Goal: Task Accomplishment & Management: Manage account settings

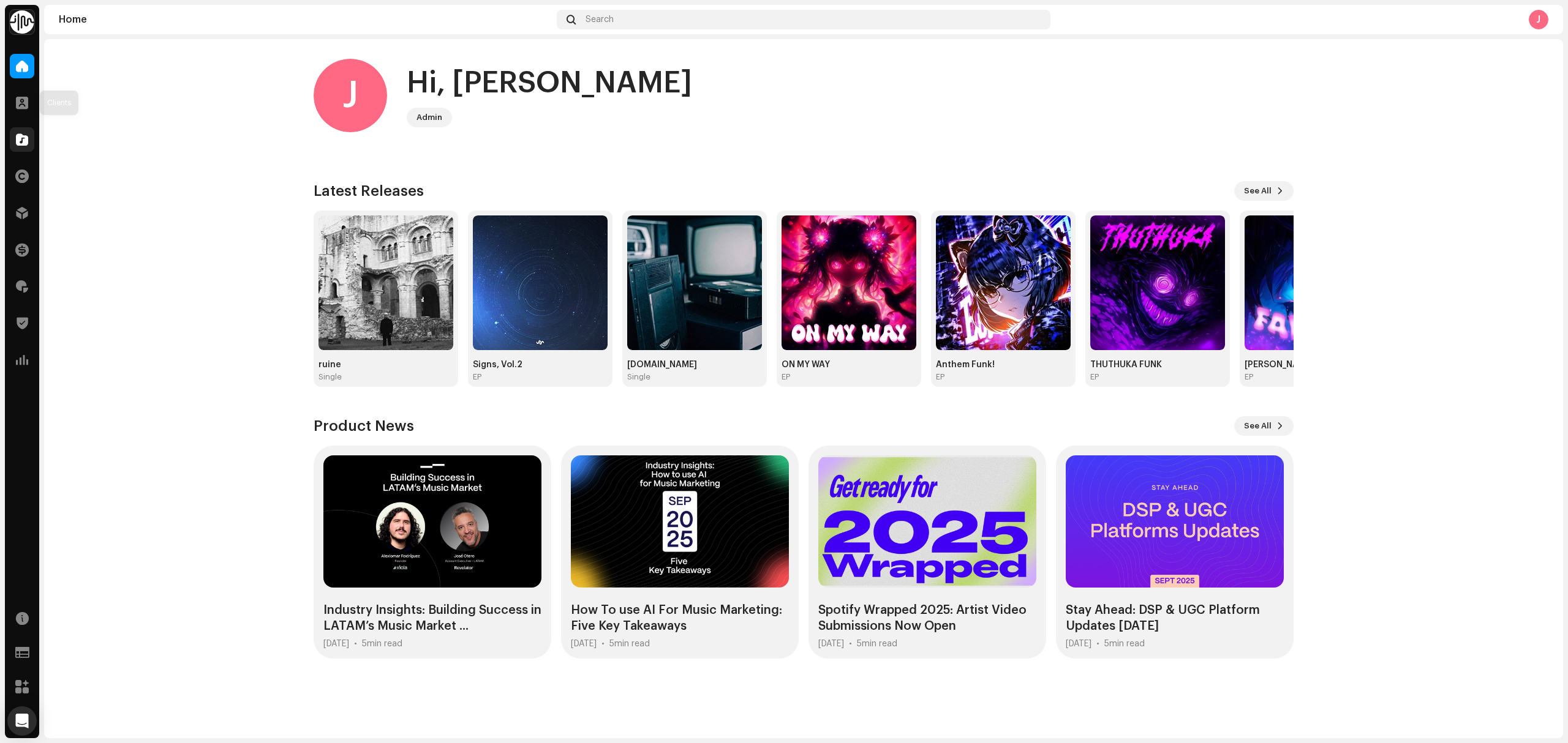
click at [18, 142] on span at bounding box center [22, 140] width 12 height 10
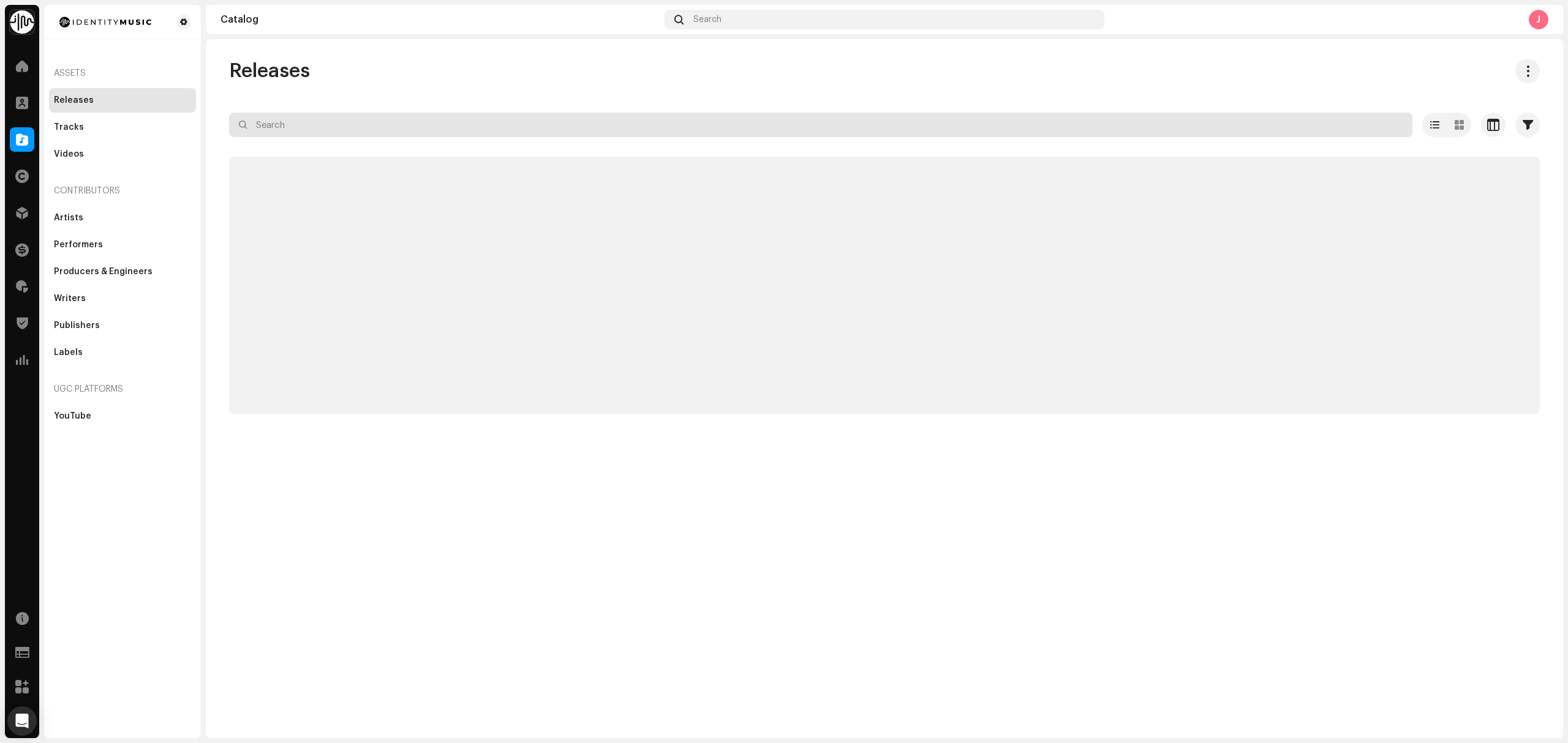
click at [354, 128] on input "text" at bounding box center [820, 125] width 1183 height 25
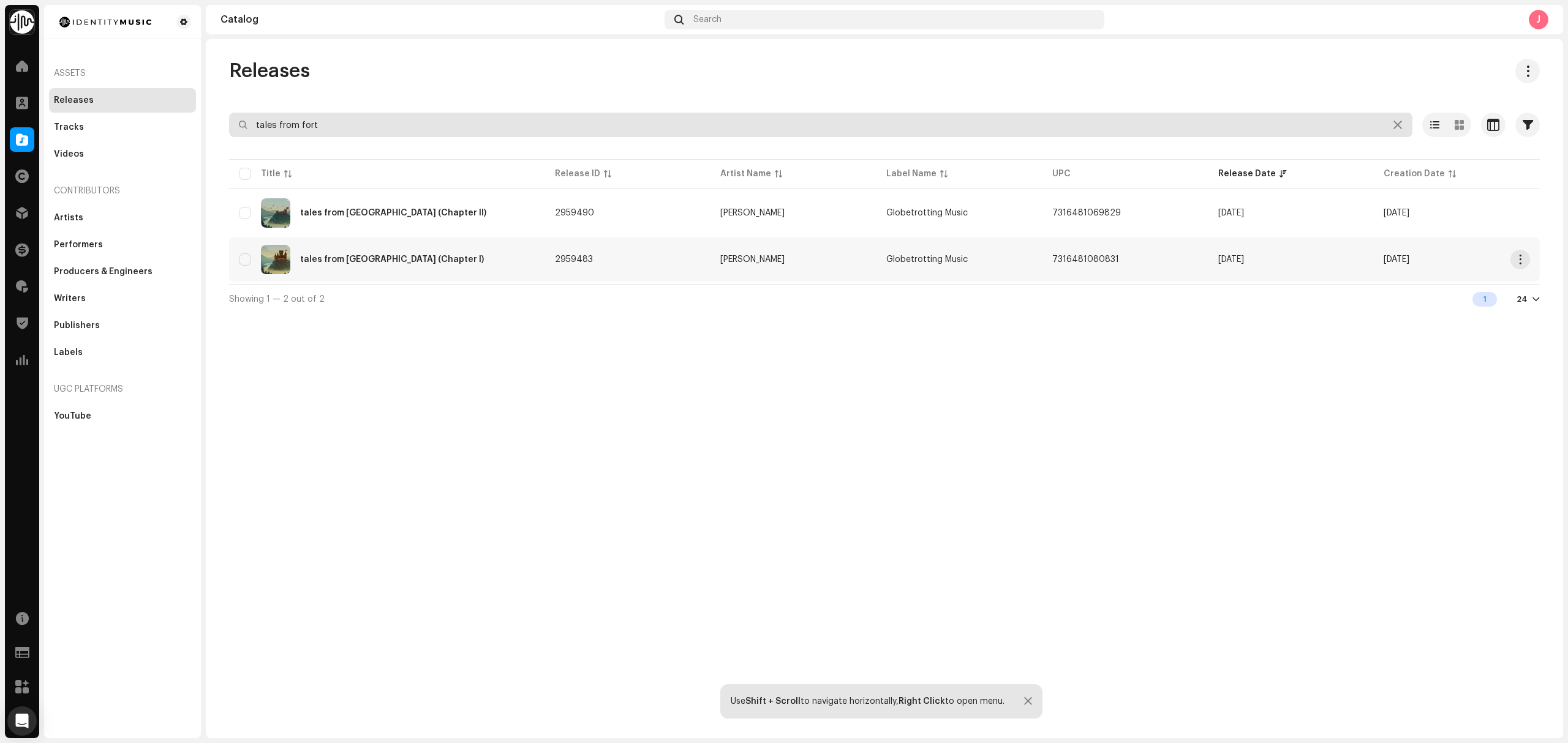
type input "tales from fort"
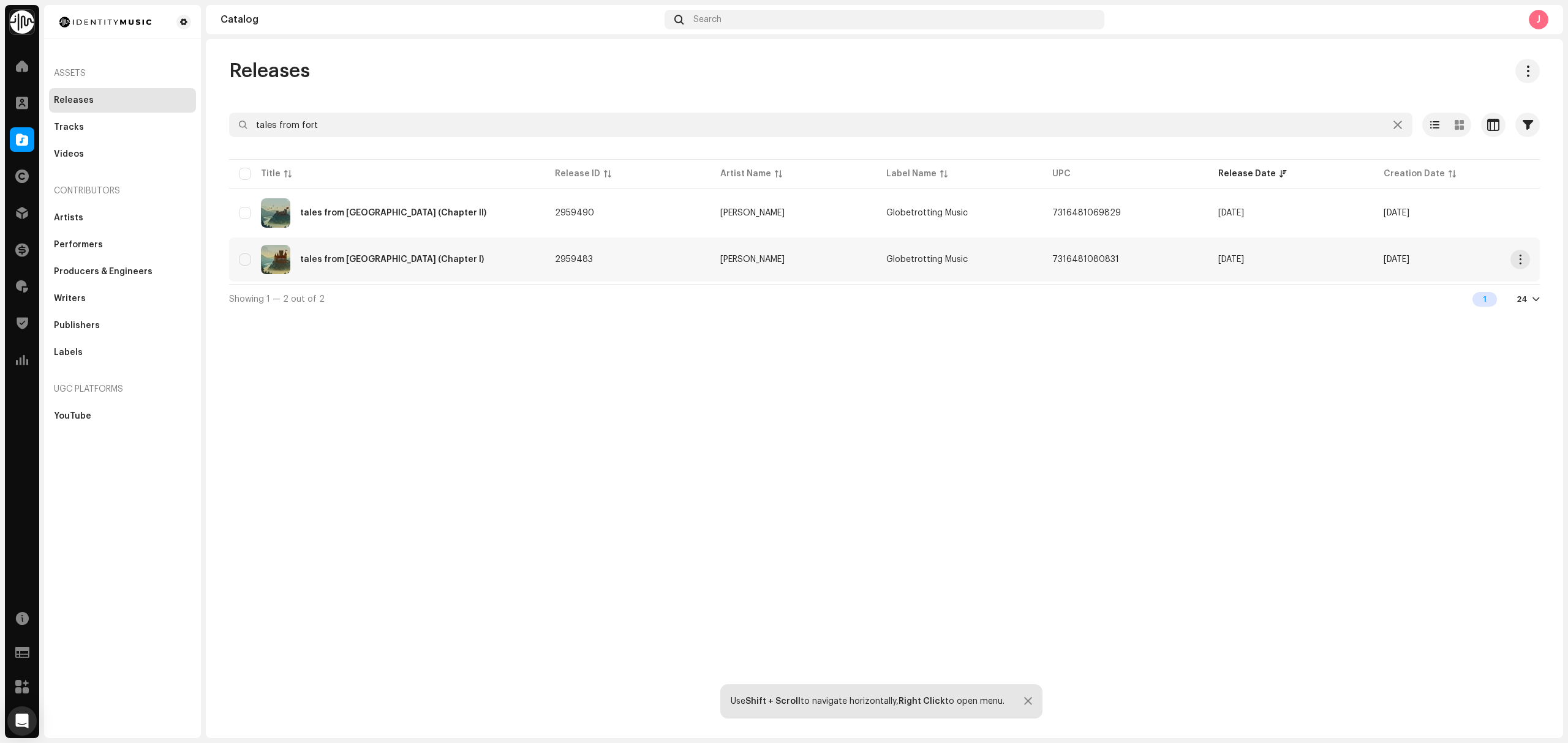
click at [485, 262] on div "tales from [GEOGRAPHIC_DATA] (Chapter I)" at bounding box center [387, 260] width 296 height 29
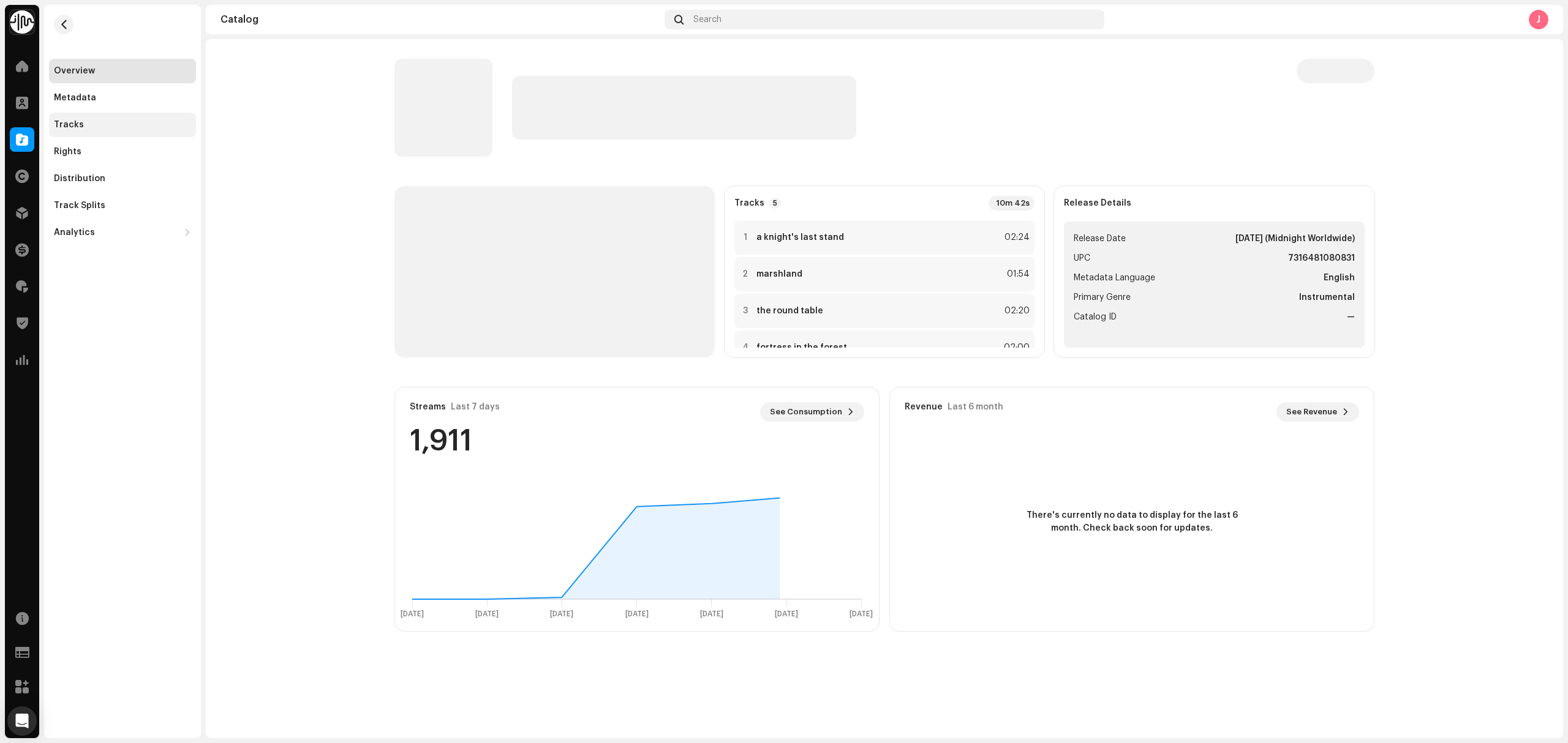
click at [126, 123] on div "Tracks" at bounding box center [122, 125] width 137 height 10
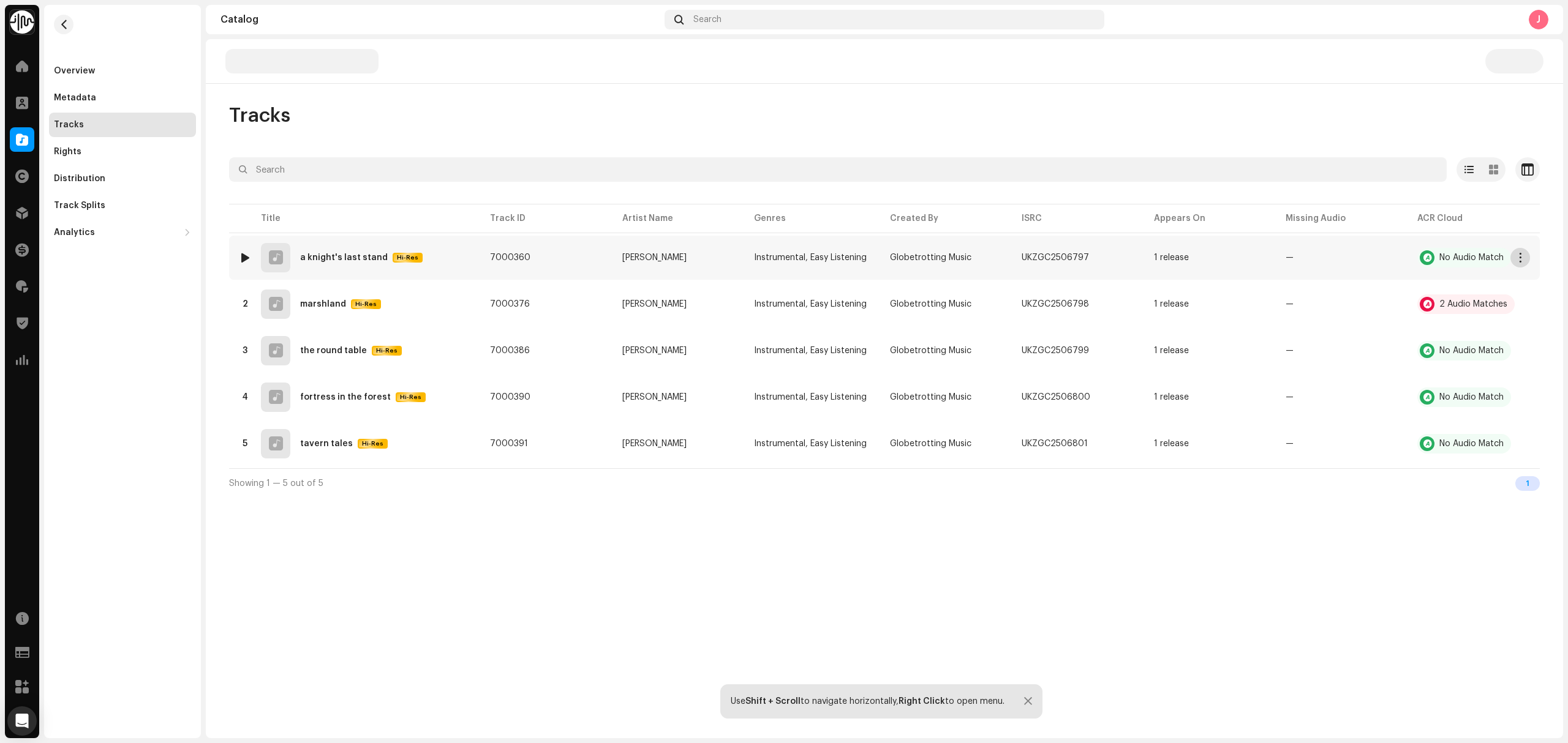
click at [1525, 255] on button "button" at bounding box center [1520, 257] width 20 height 20
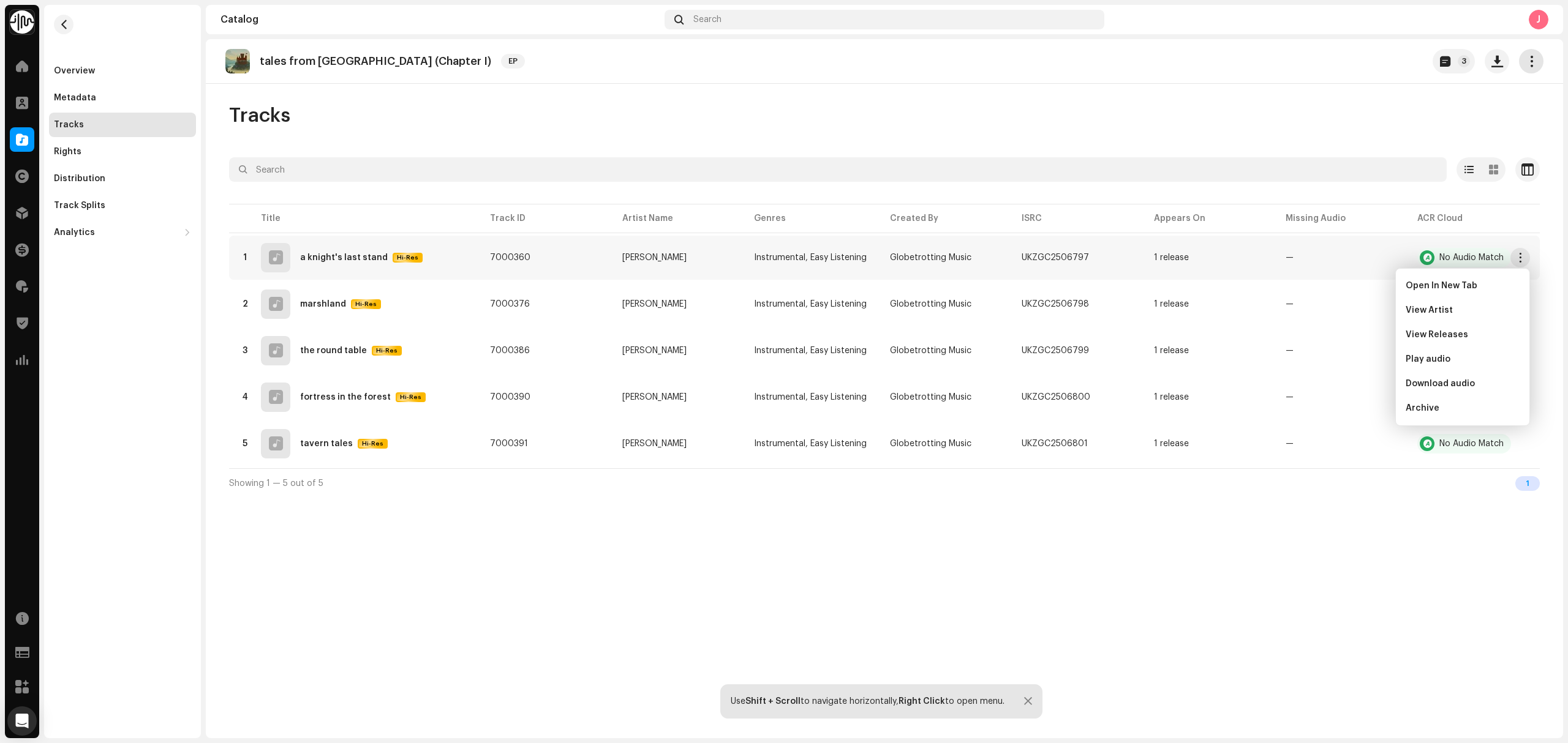
click at [1536, 72] on button "button" at bounding box center [1531, 61] width 25 height 25
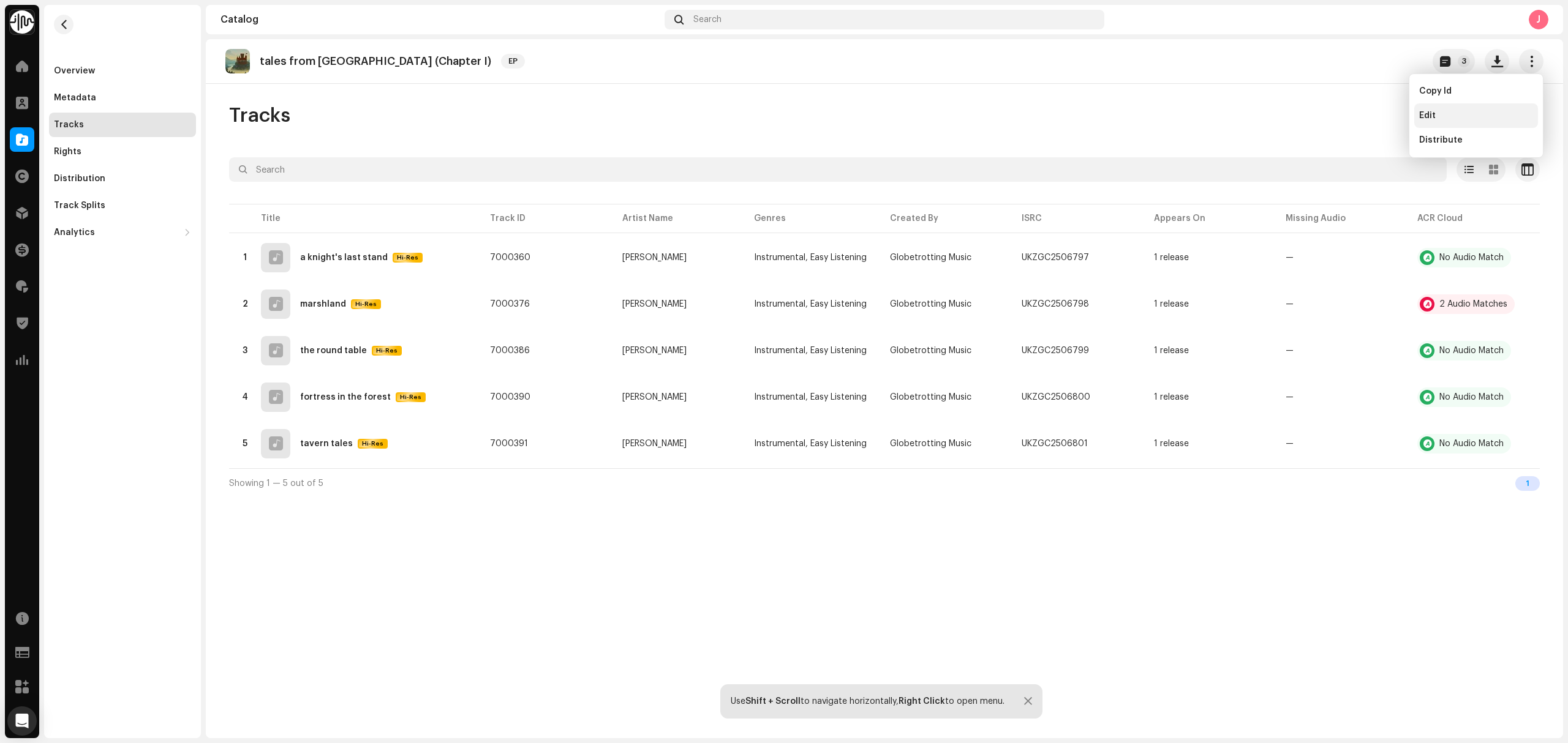
click at [1500, 121] on div "Edit" at bounding box center [1476, 115] width 124 height 25
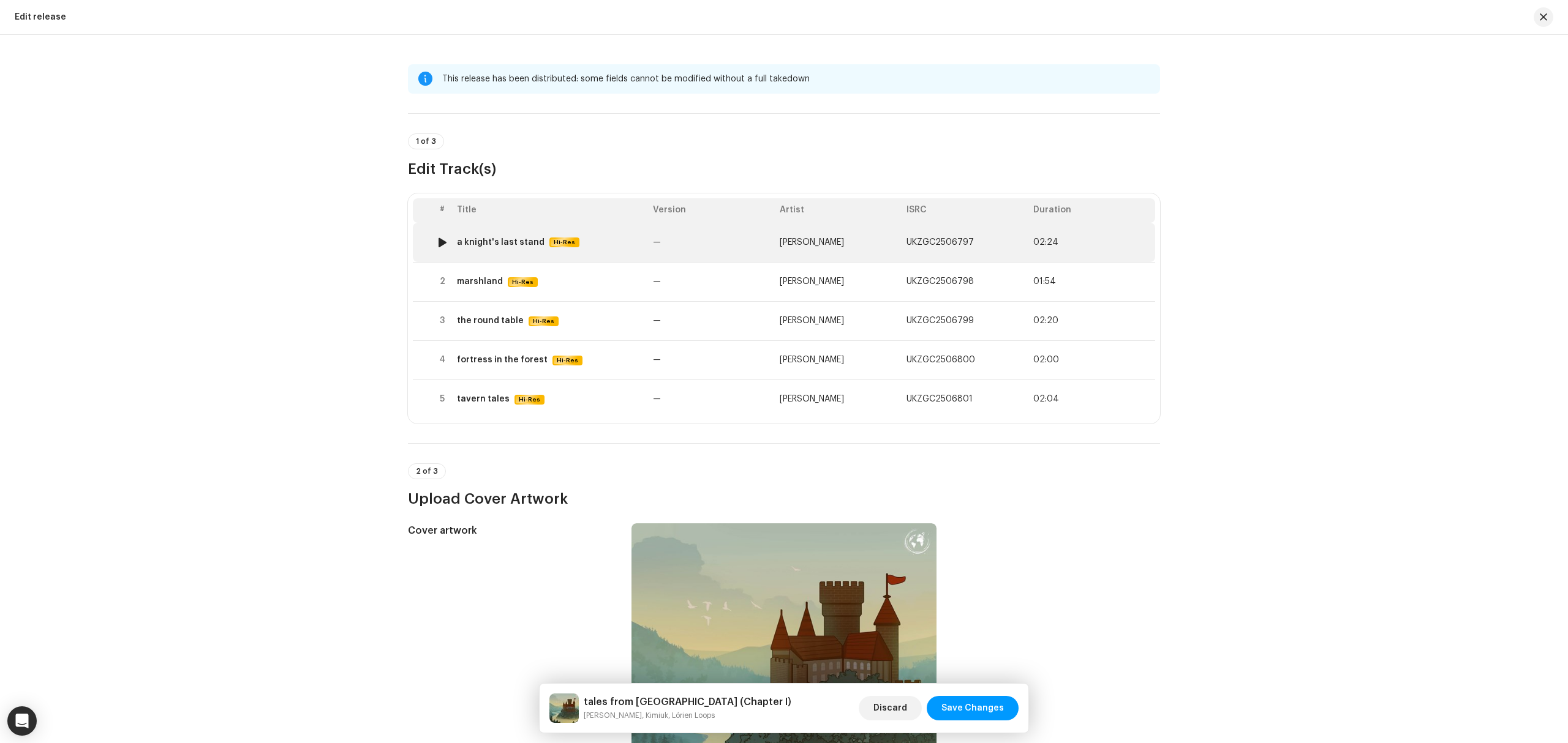
click at [696, 245] on td "—" at bounding box center [711, 243] width 127 height 39
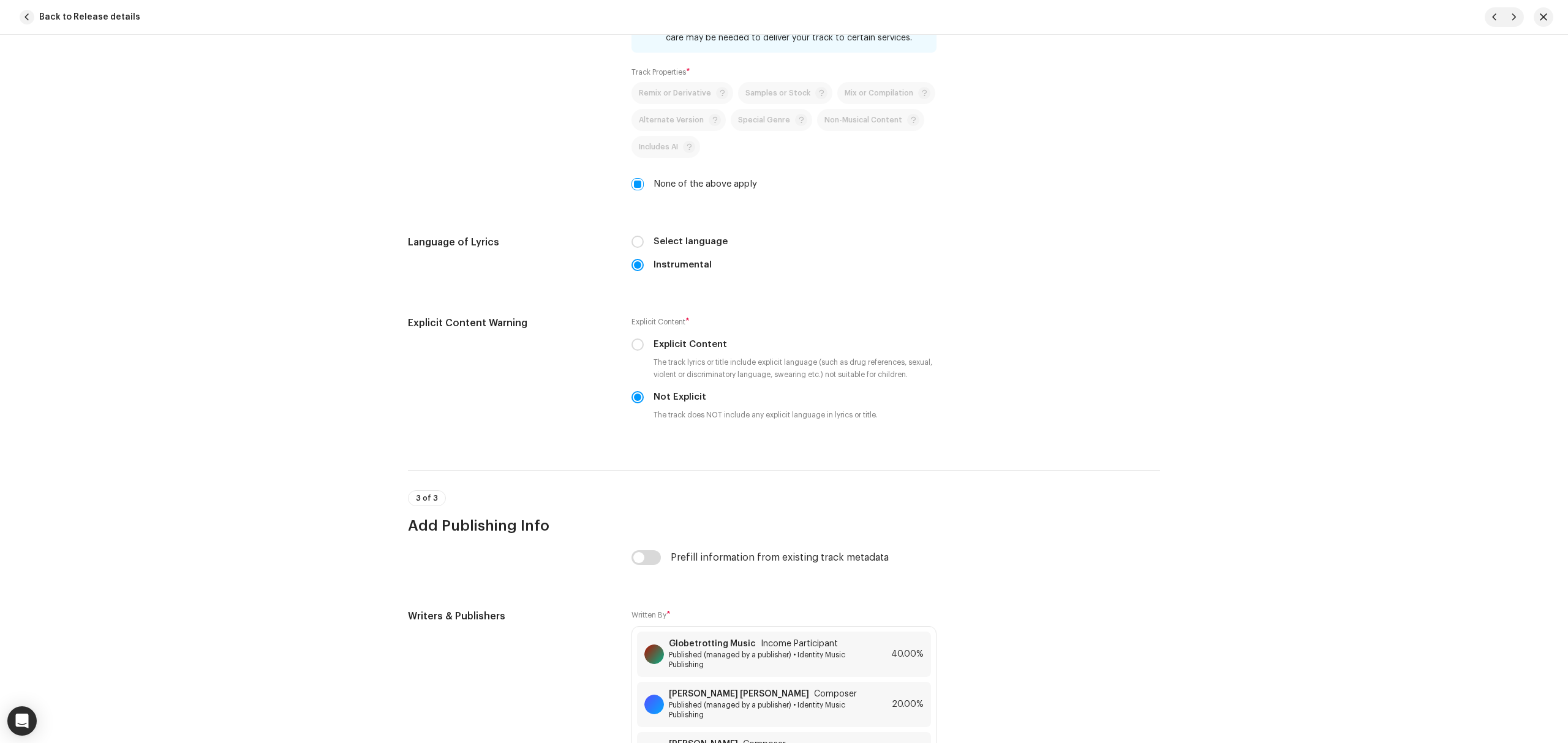
scroll to position [2367, 0]
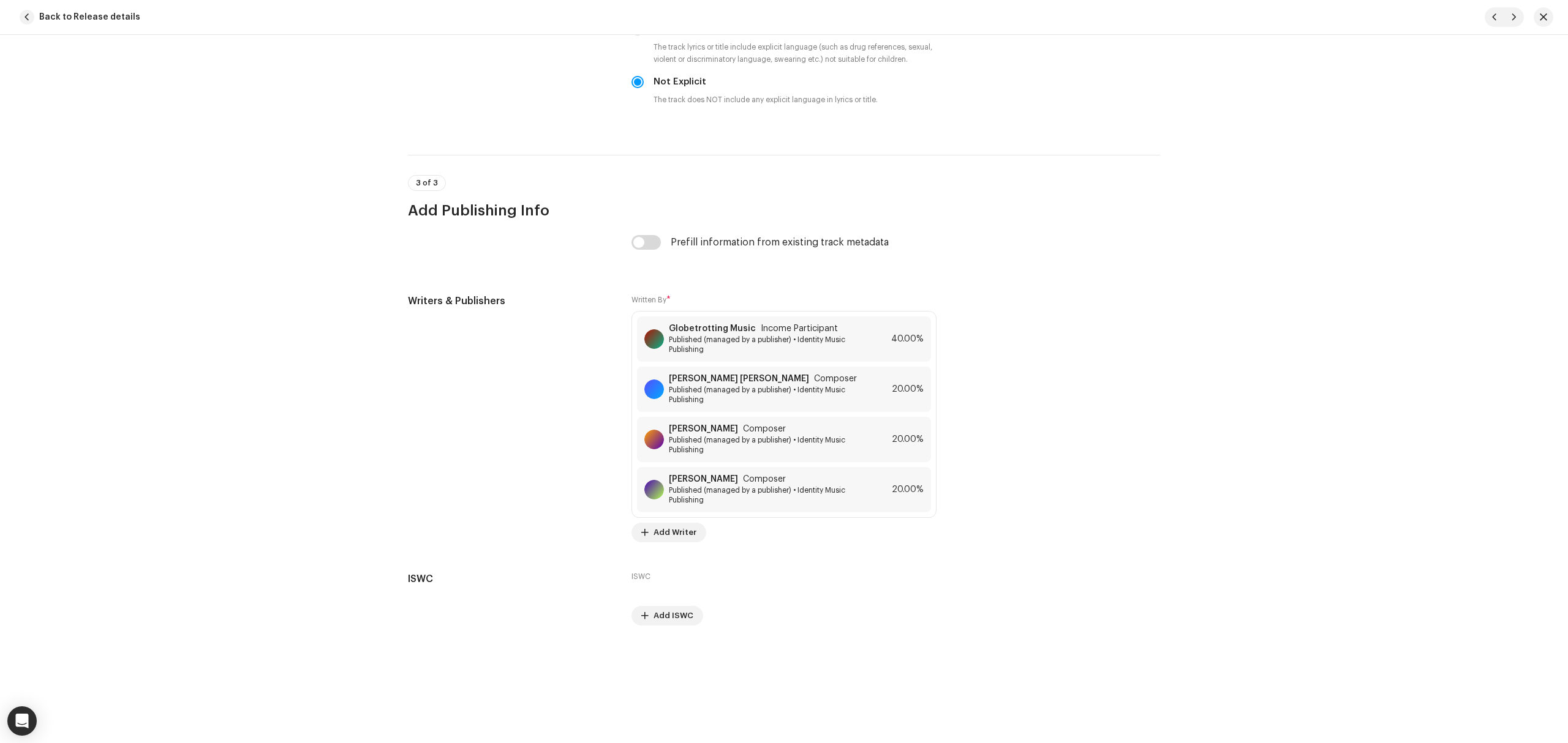
drag, startPoint x: 1545, startPoint y: 18, endPoint x: 1536, endPoint y: 15, distance: 9.5
click at [1545, 18] on span "button" at bounding box center [1543, 17] width 7 height 10
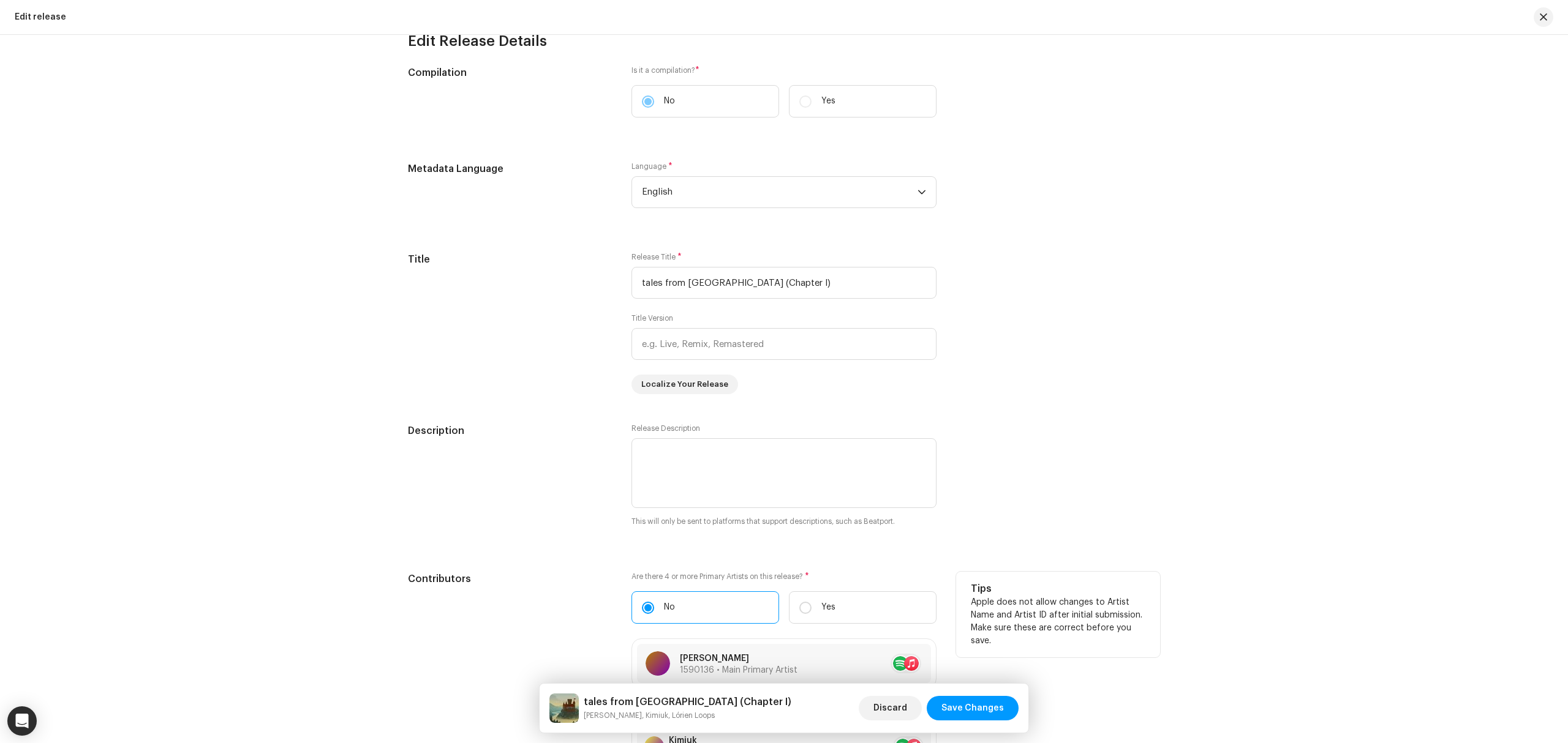
scroll to position [1142, 0]
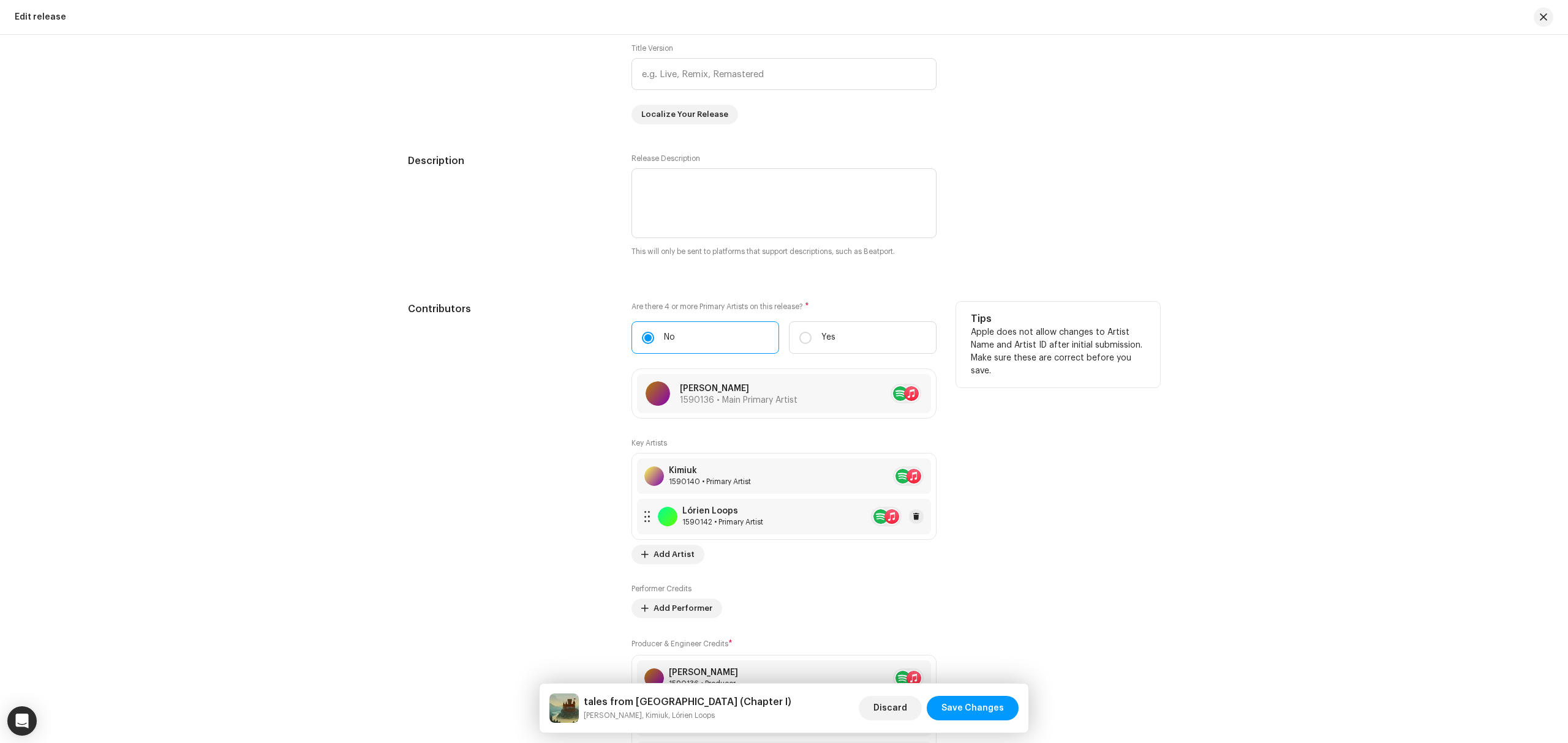
click at [785, 528] on div "Lórien Loops 1590142 • Primary Artist" at bounding box center [784, 516] width 294 height 36
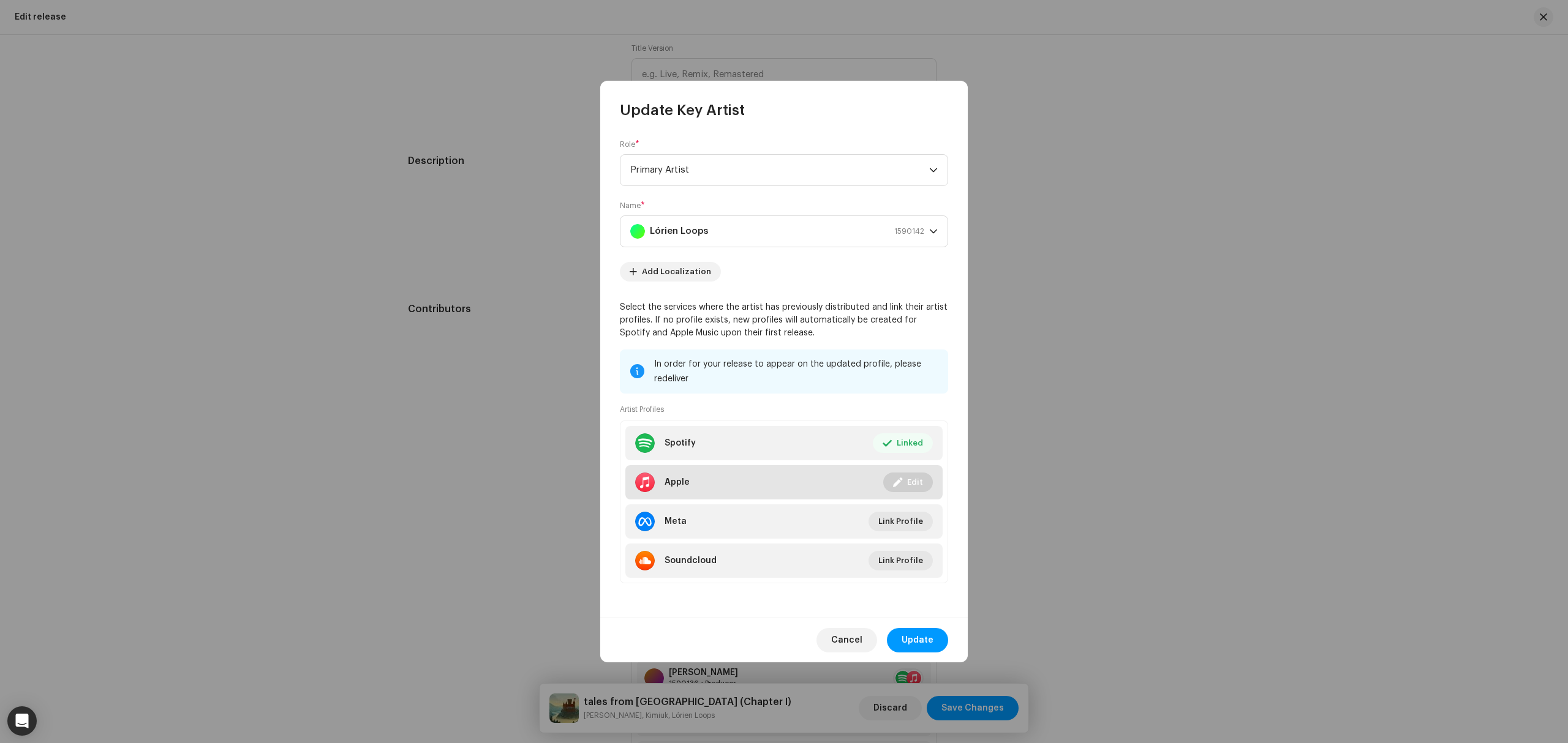
click at [890, 481] on button "Edit" at bounding box center [908, 483] width 50 height 20
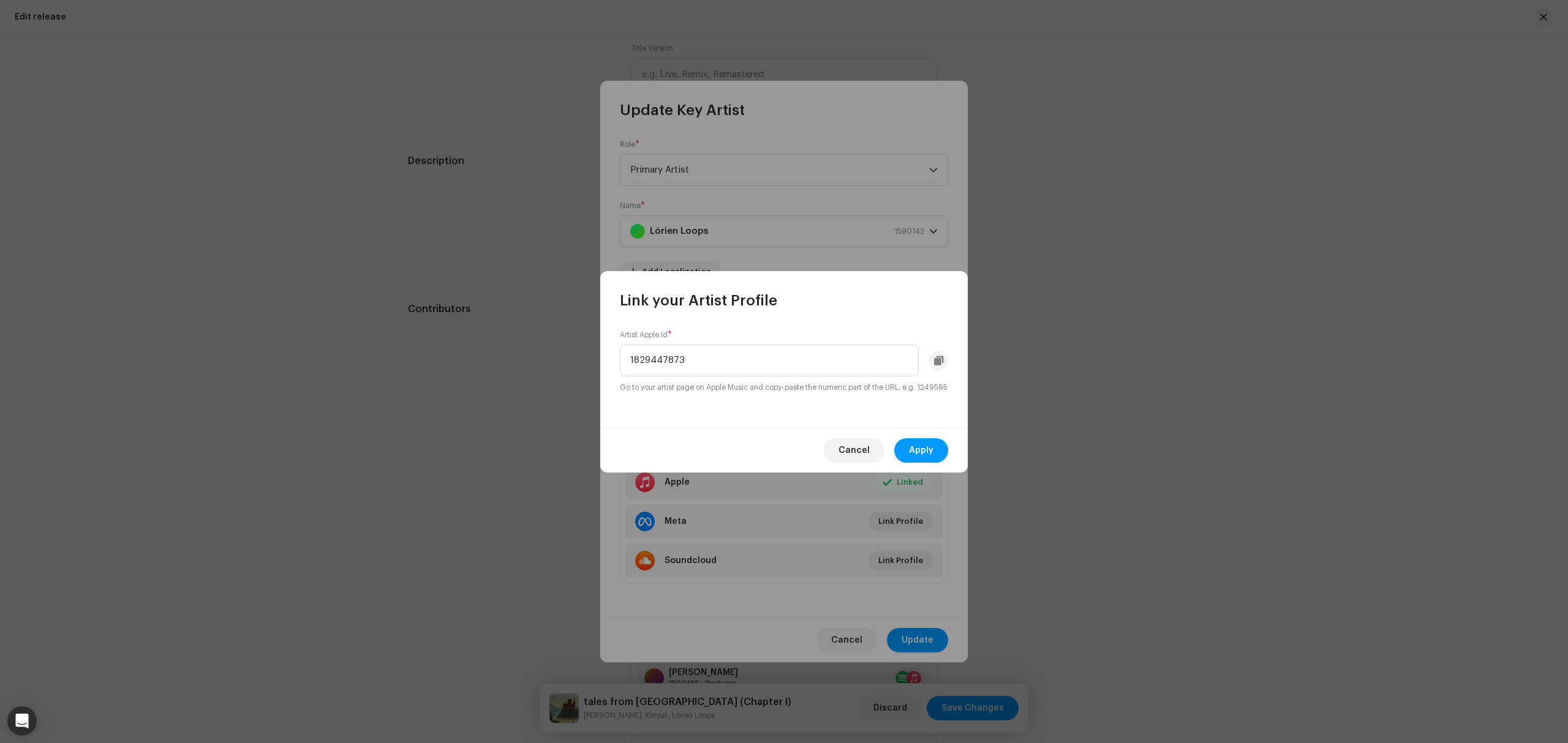
drag, startPoint x: 748, startPoint y: 359, endPoint x: 555, endPoint y: 384, distance: 194.6
click at [490, 359] on div "Link your Artist Profile Artist Apple Id * 1829447873 Go to your artist page on…" at bounding box center [784, 371] width 1568 height 743
type input "1845077599"
click at [925, 455] on span "Apply" at bounding box center [921, 450] width 25 height 25
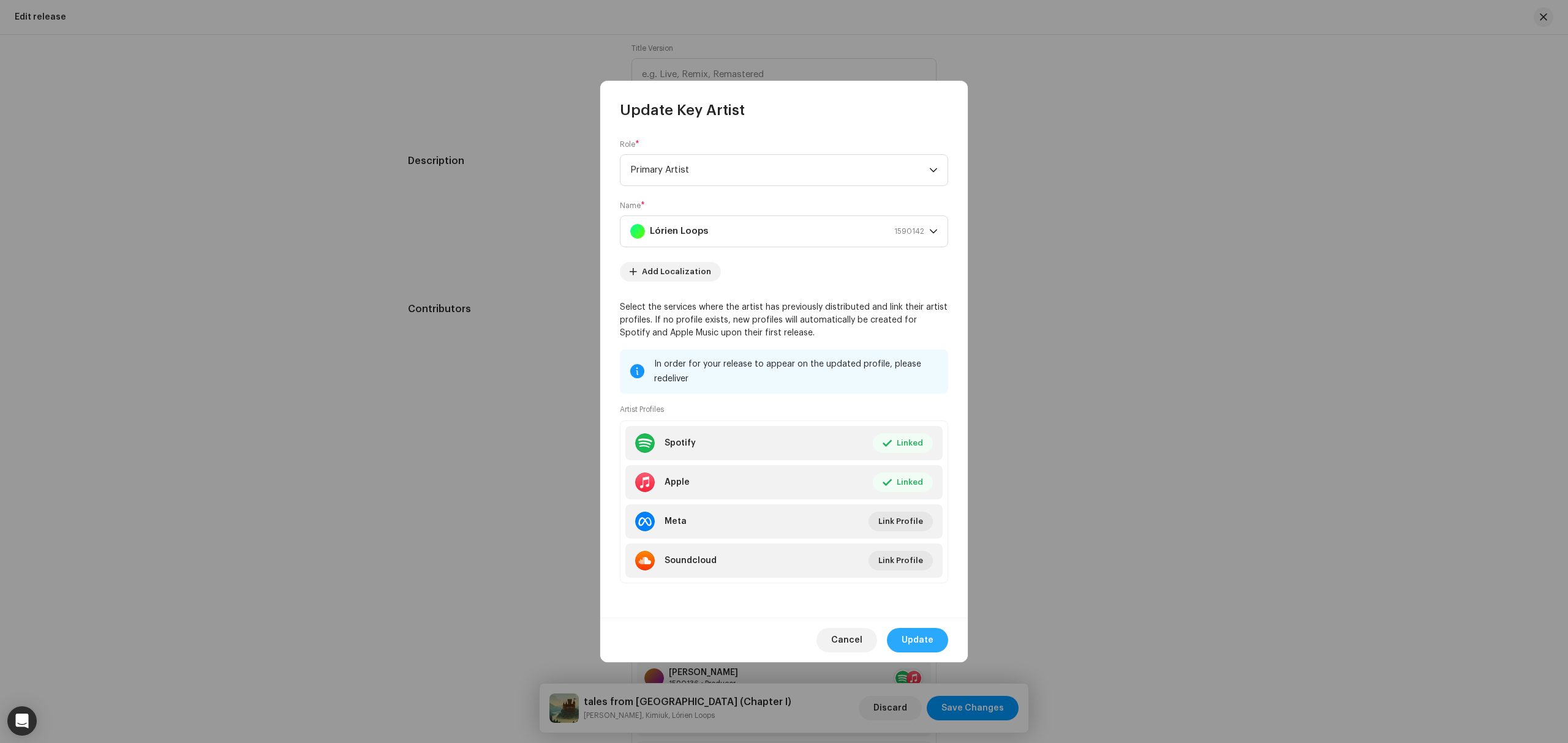
click at [917, 643] on span "Update" at bounding box center [917, 640] width 32 height 25
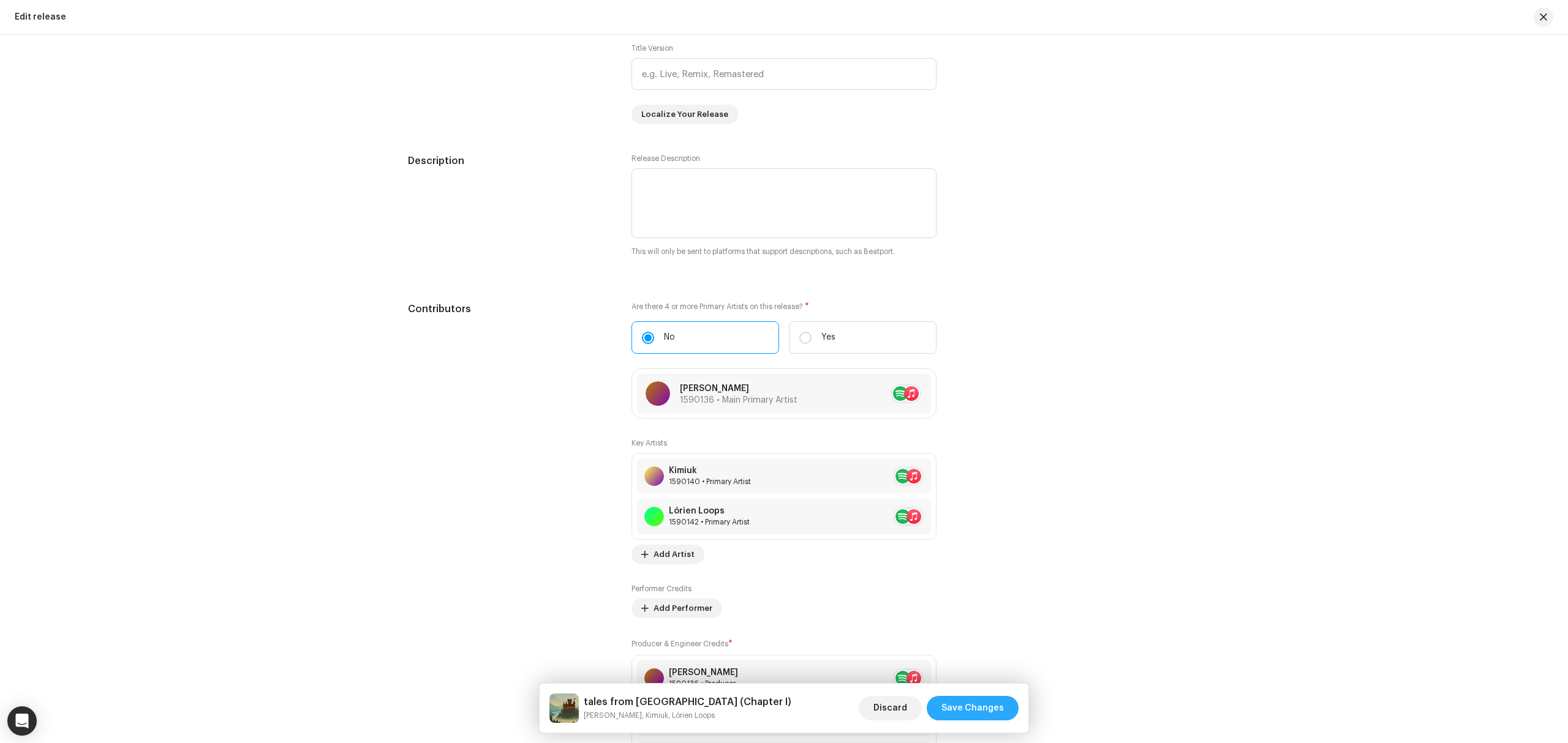
click at [978, 707] on span "Save Changes" at bounding box center [972, 708] width 62 height 25
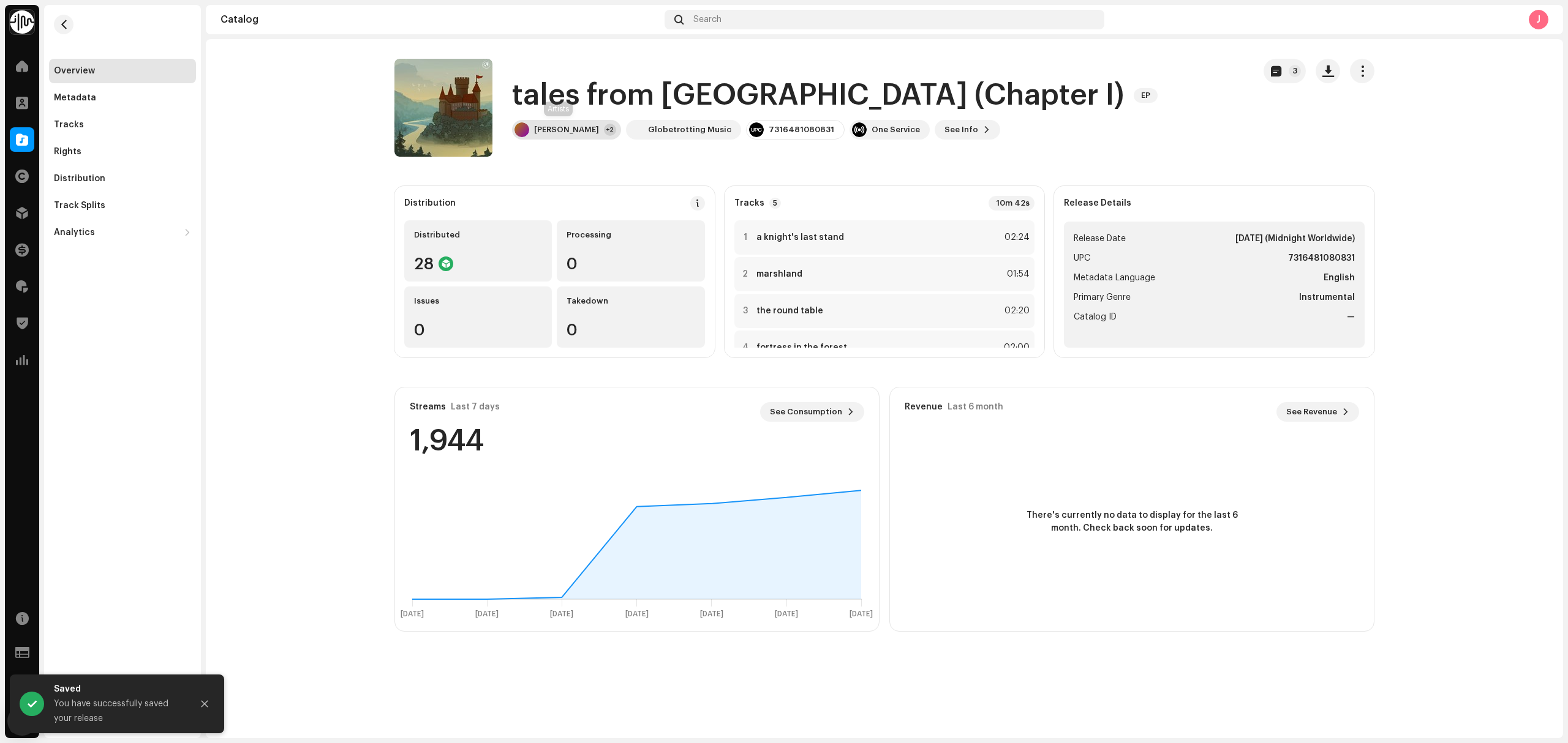
click at [566, 132] on div "Luke Tidbury" at bounding box center [566, 130] width 65 height 10
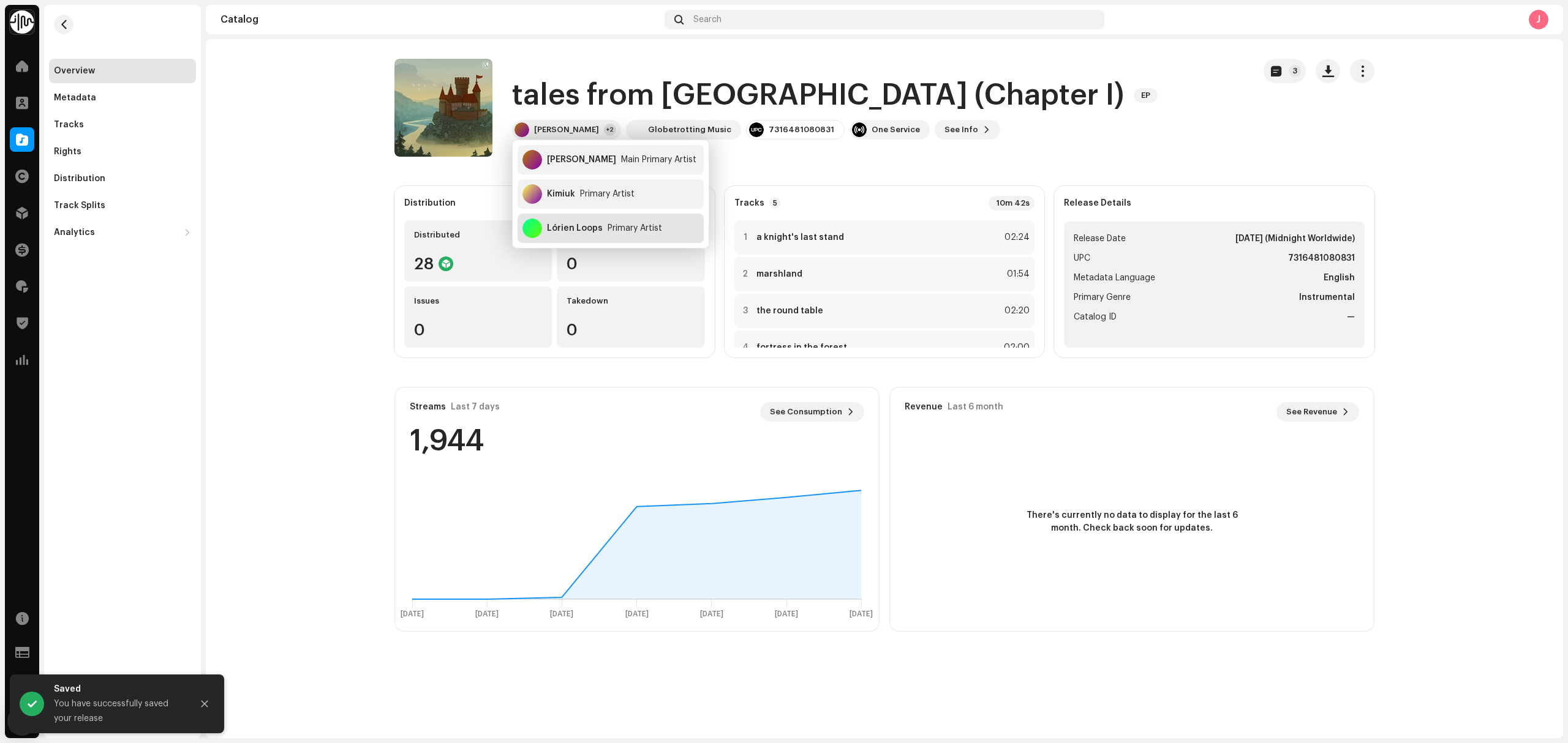
click at [595, 223] on div "Lórien Loops Primary Artist" at bounding box center [610, 229] width 186 height 29
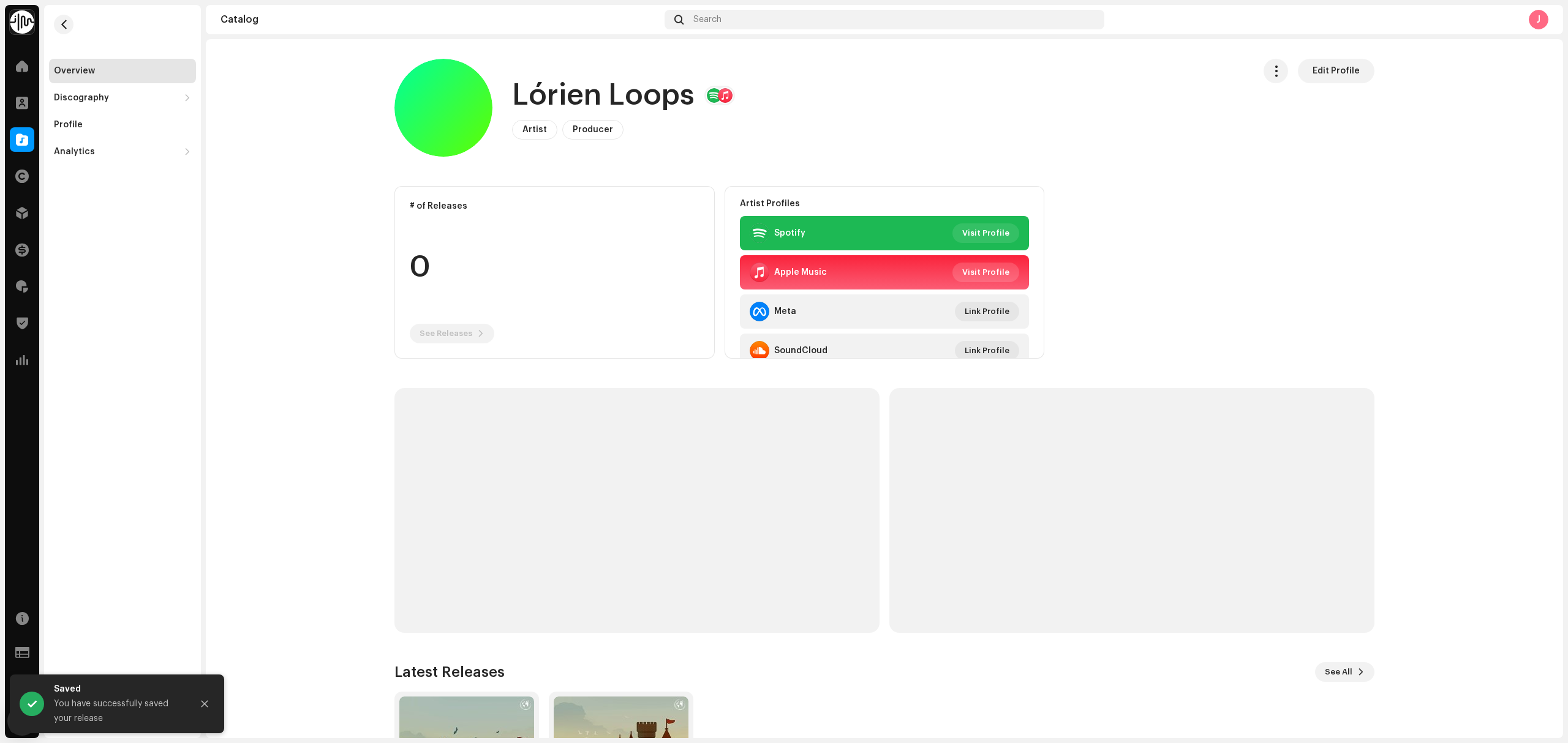
click at [966, 281] on span "Visit Profile" at bounding box center [985, 272] width 47 height 25
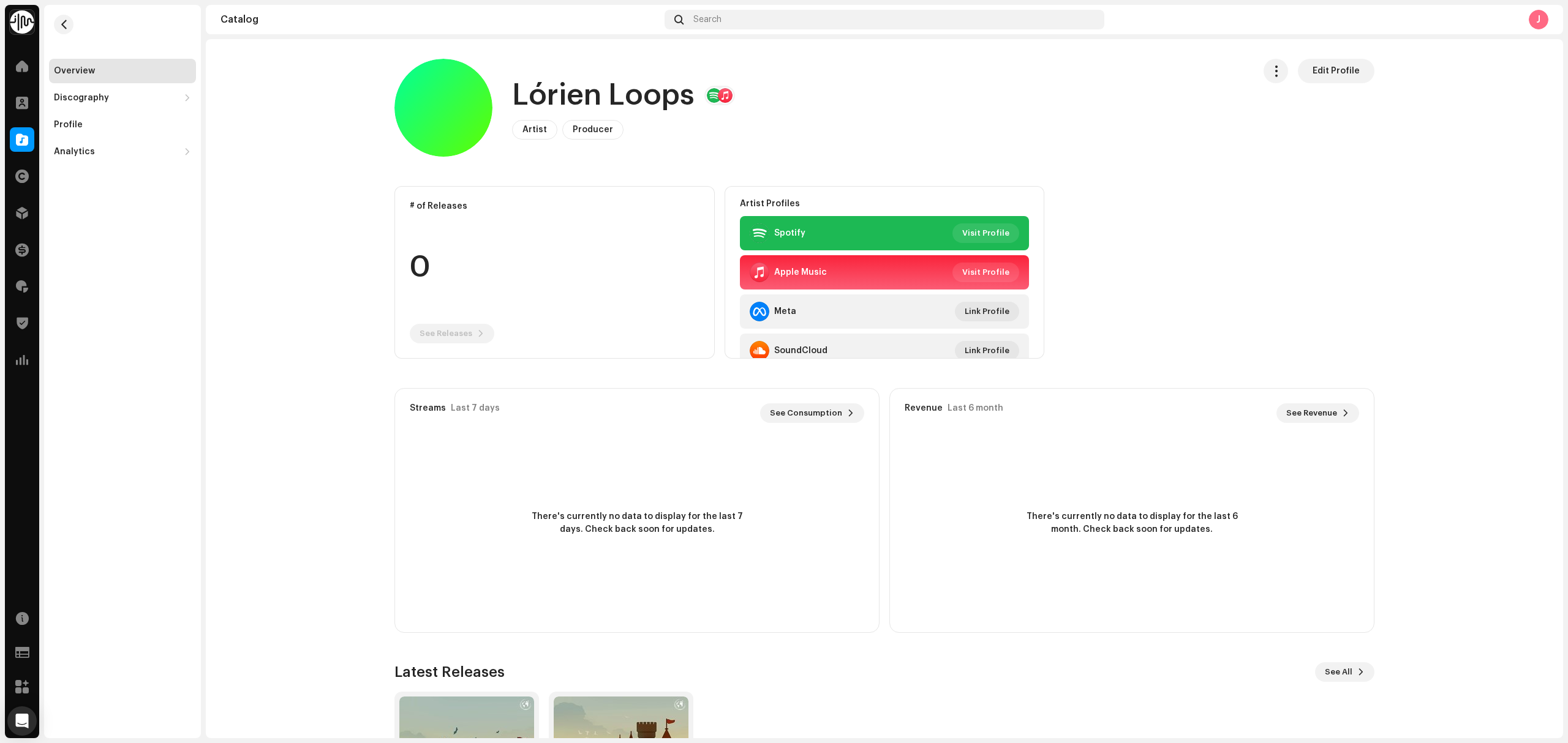
click at [326, 257] on catalog-artists-details-overview "Lórien Loops Edit Profile Lórien Loops Artist Producer Edit Profile Edit Profil…" at bounding box center [884, 463] width 1357 height 848
click at [1341, 67] on span "Edit Profile" at bounding box center [1336, 71] width 47 height 25
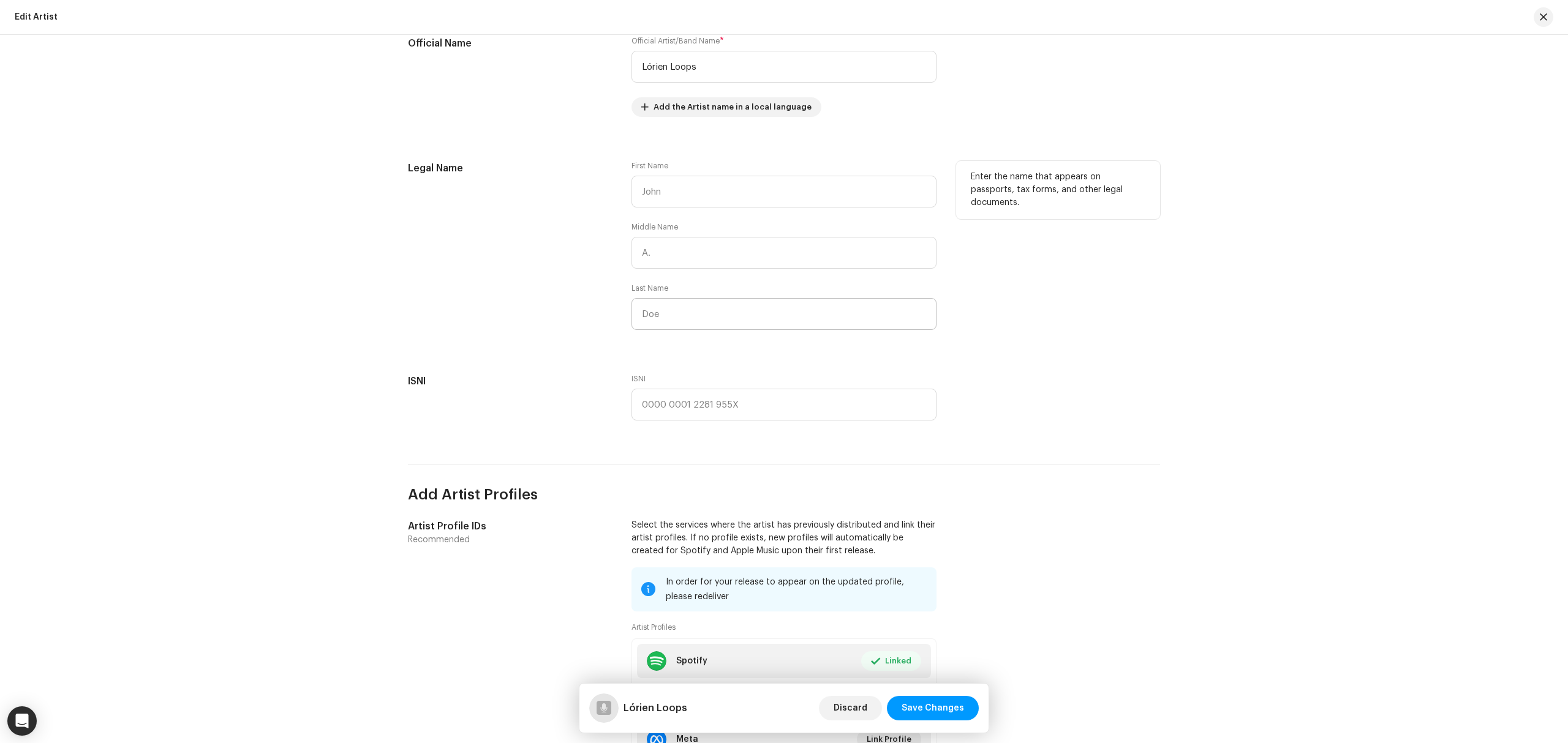
scroll to position [490, 0]
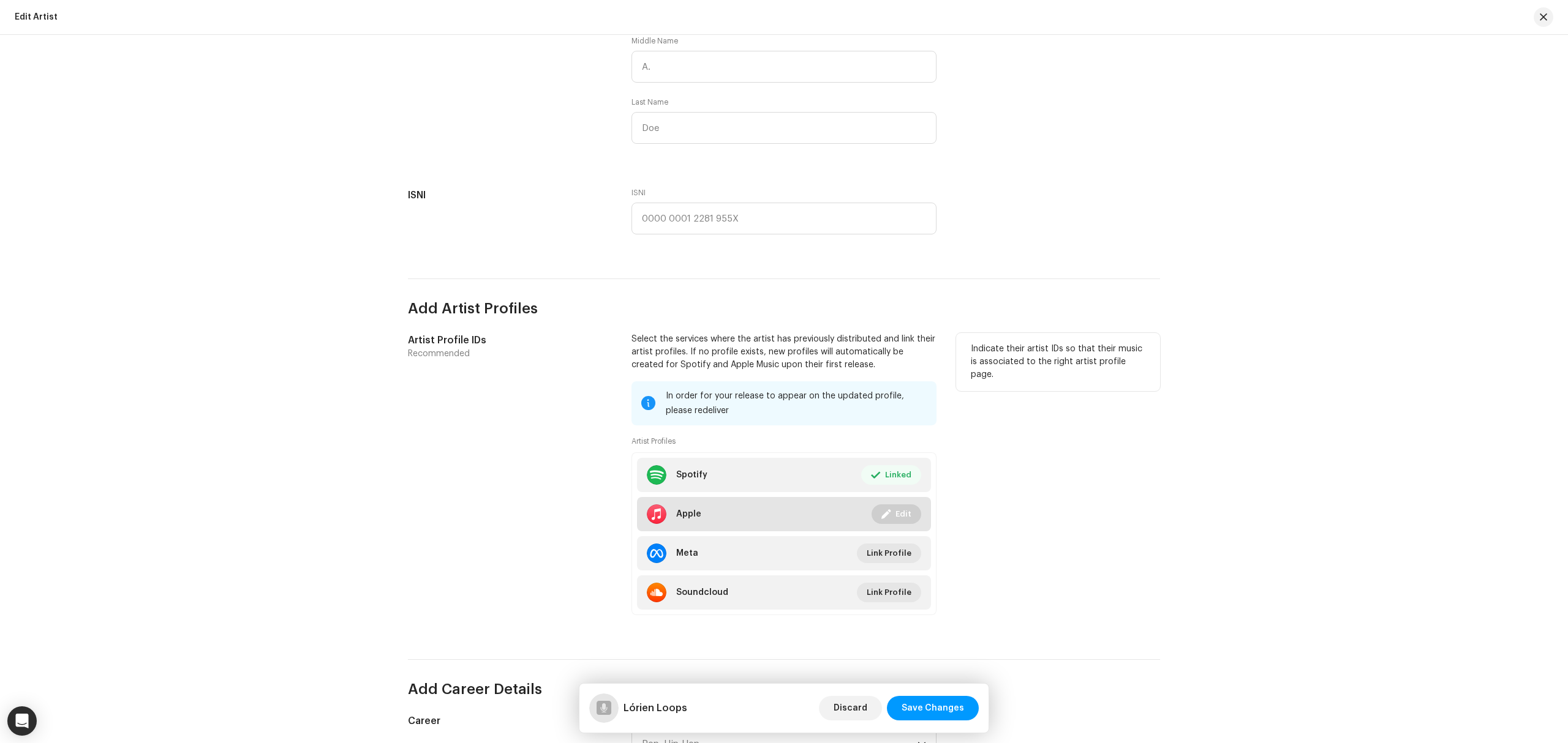
click at [902, 518] on span "Edit" at bounding box center [903, 514] width 16 height 25
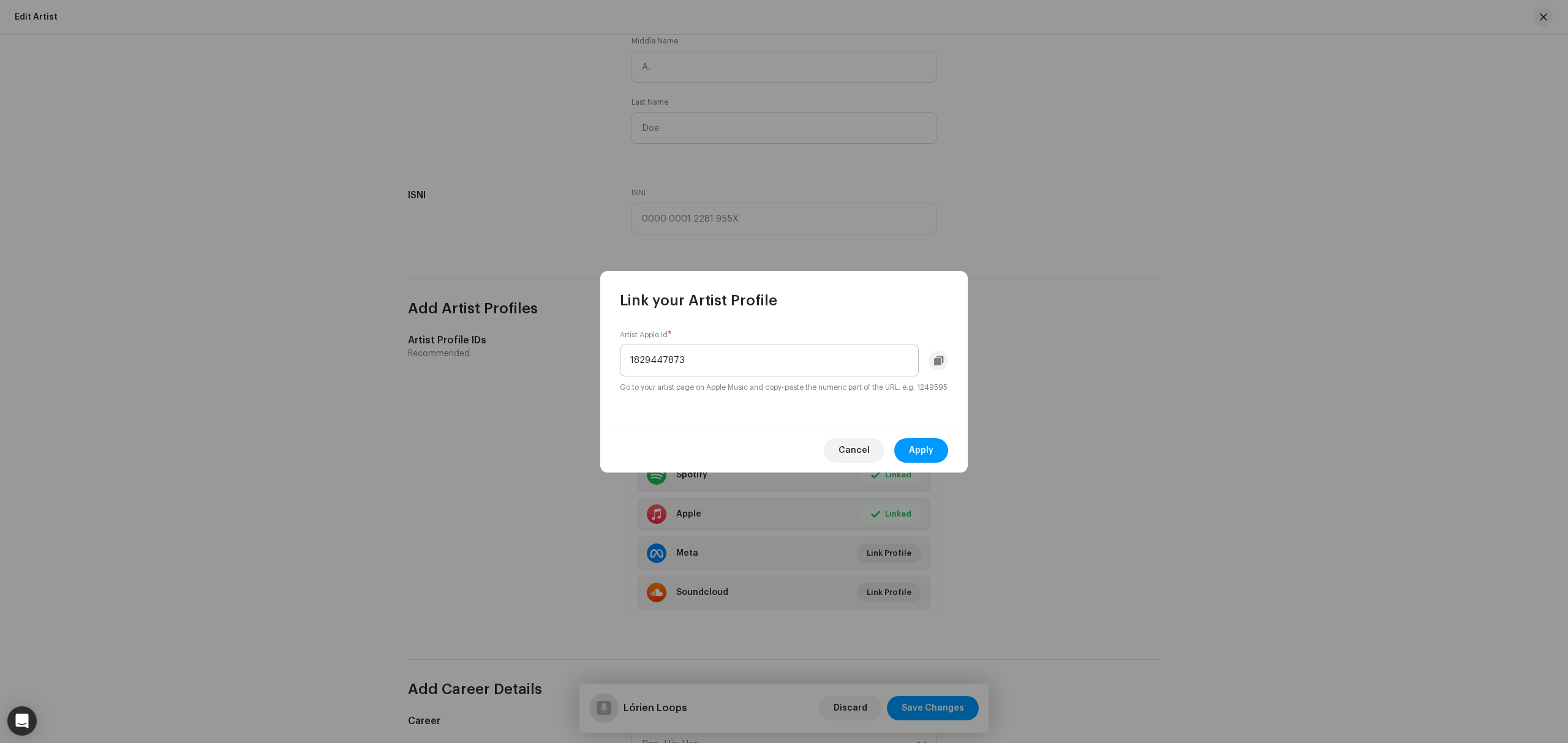
click at [646, 358] on input "1829447873" at bounding box center [769, 360] width 299 height 32
type input "1845077599"
click at [912, 459] on span "Apply" at bounding box center [921, 450] width 25 height 25
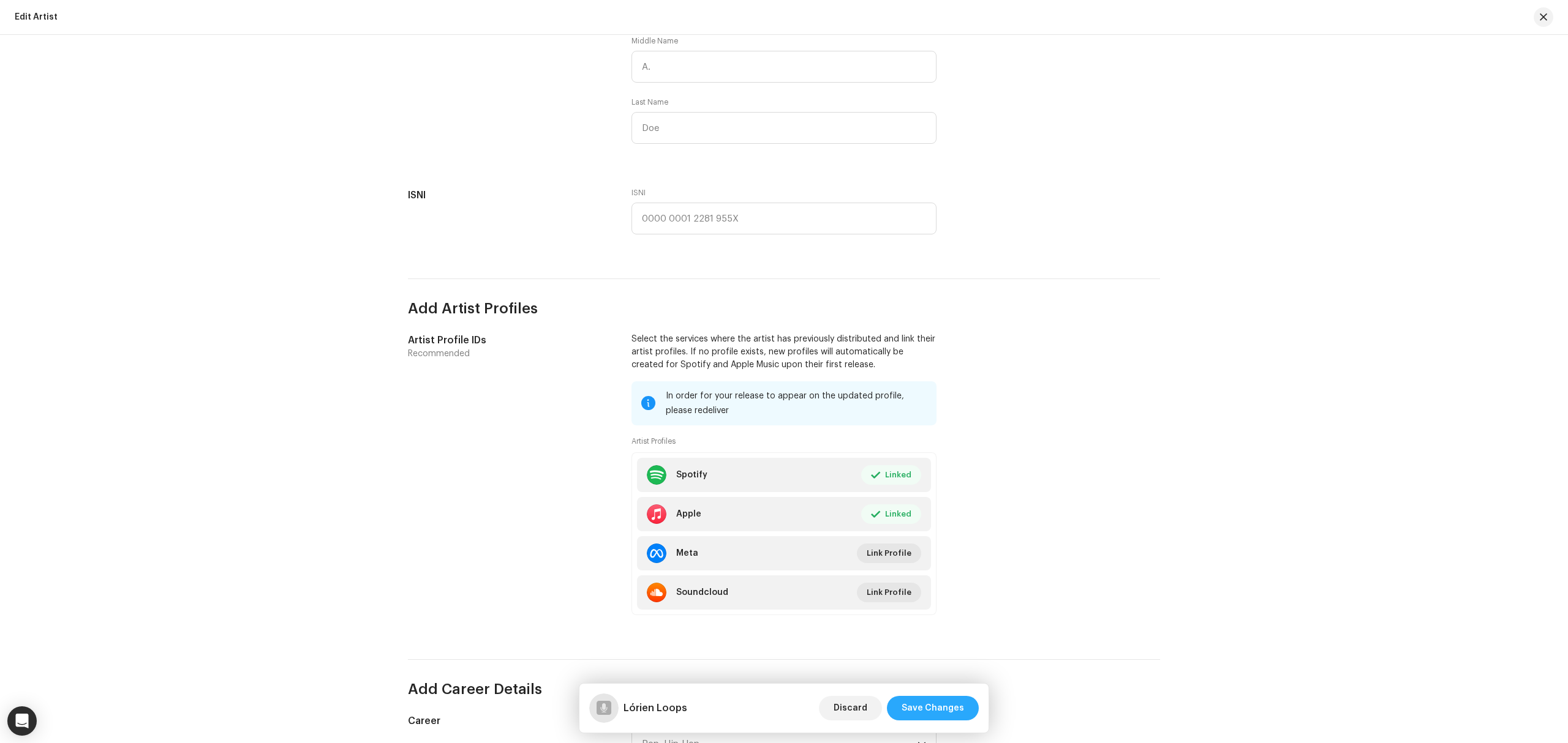
click at [951, 705] on span "Save Changes" at bounding box center [933, 708] width 62 height 25
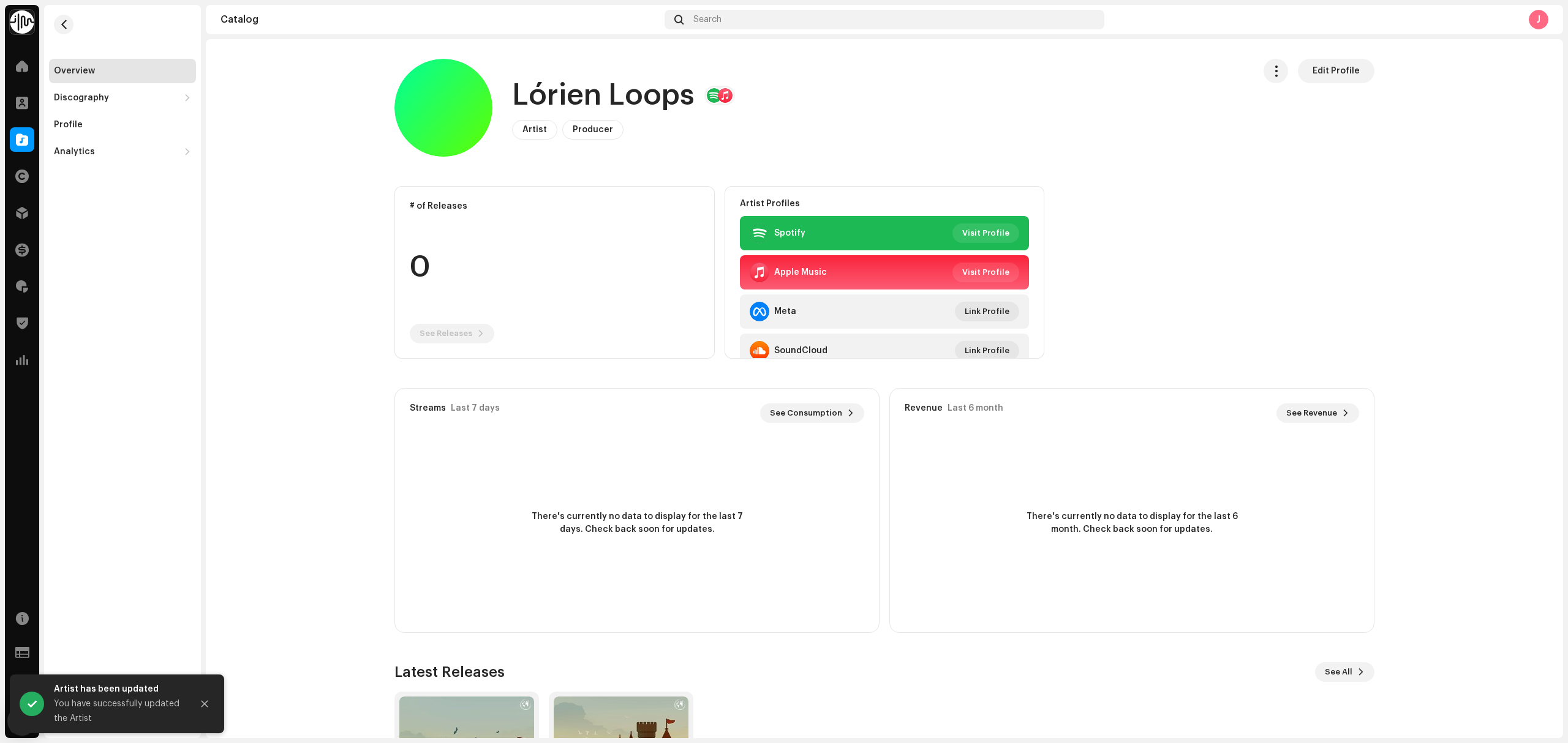
click at [647, 95] on h1 "Lórien Loops" at bounding box center [604, 95] width 182 height 39
copy h1 "Lórien Loops"
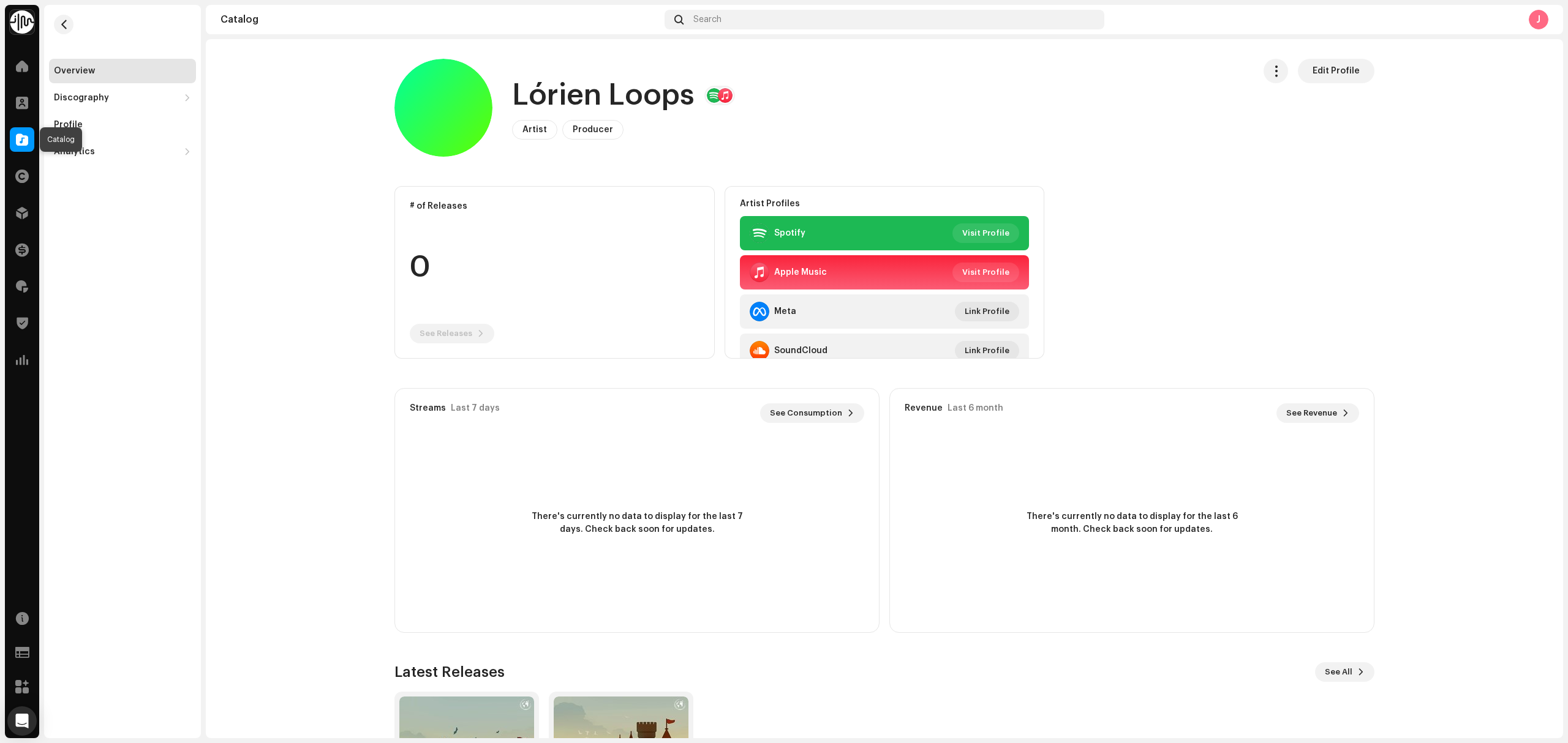
click at [16, 138] on span at bounding box center [22, 140] width 12 height 10
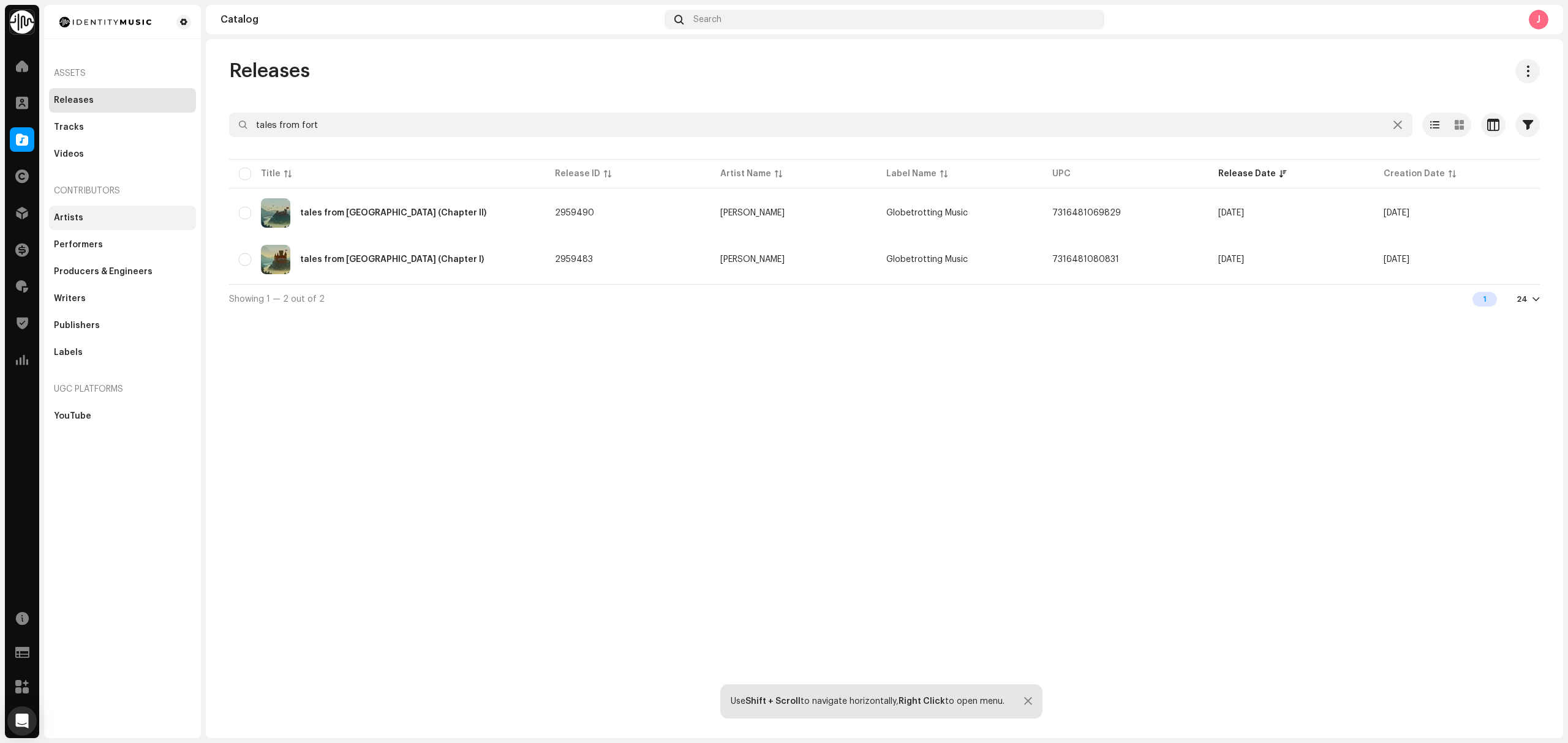
click at [82, 216] on div "Artists" at bounding box center [122, 218] width 137 height 10
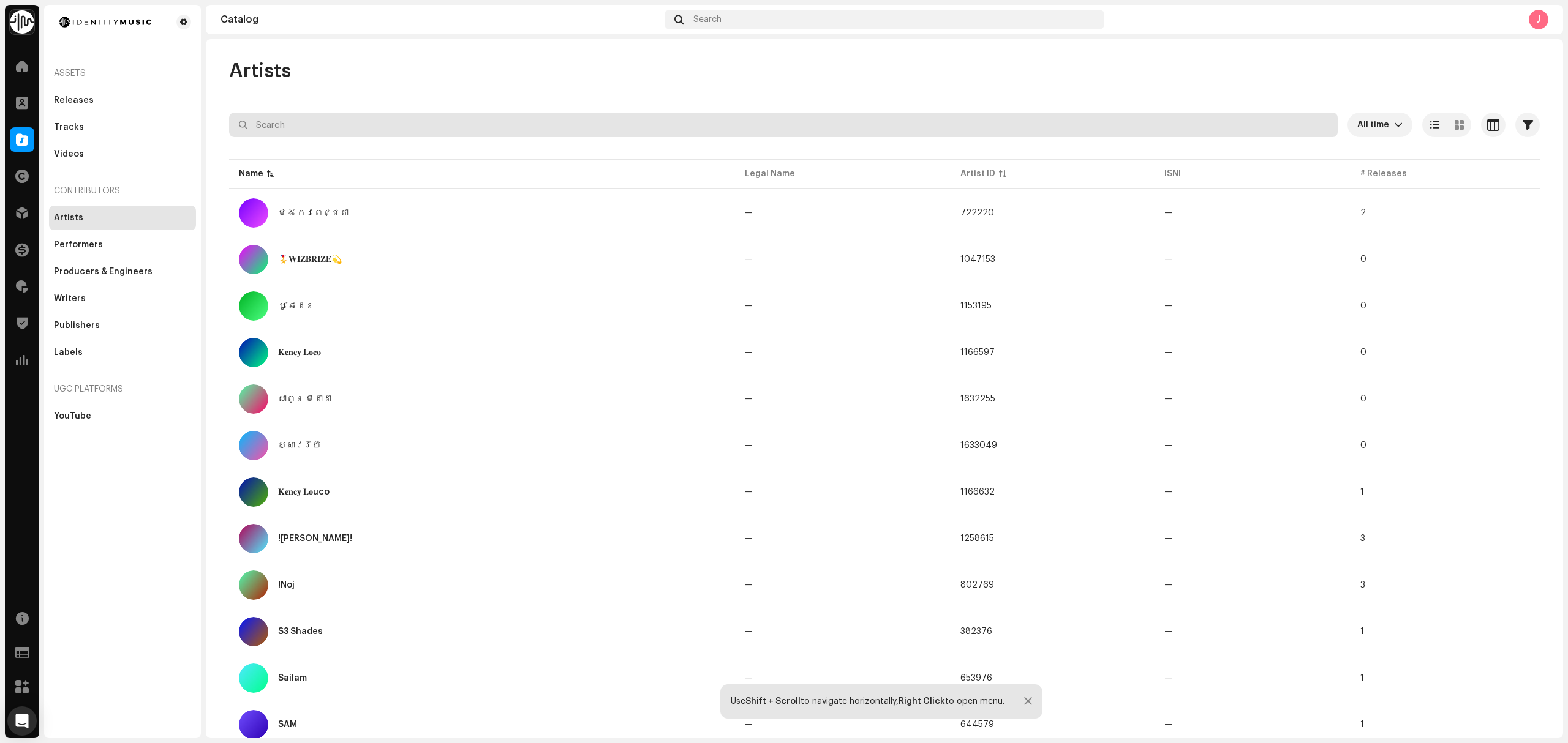
click at [348, 130] on input "text" at bounding box center [783, 125] width 1108 height 25
paste input "Lórien Loops"
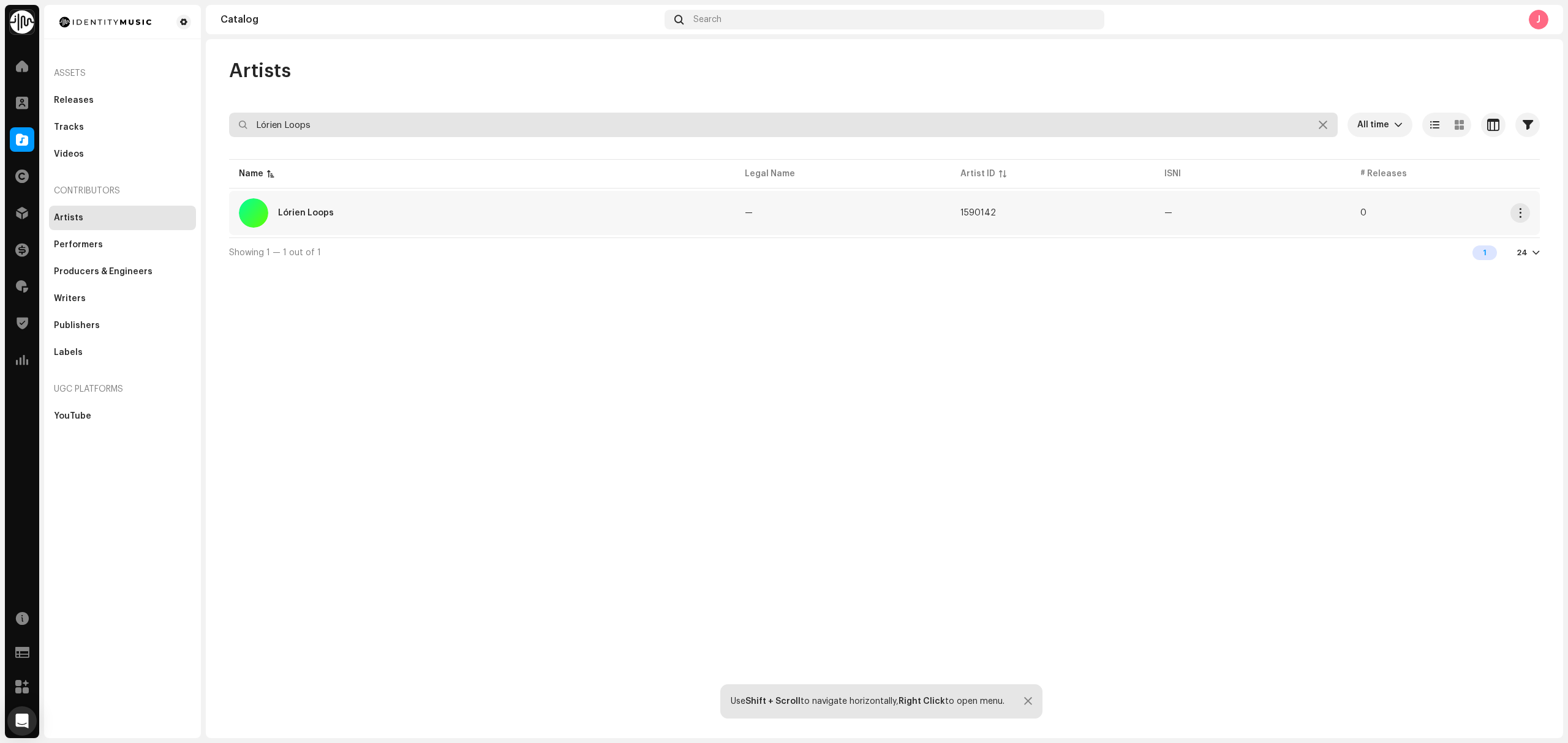
type input "Lórien Loops"
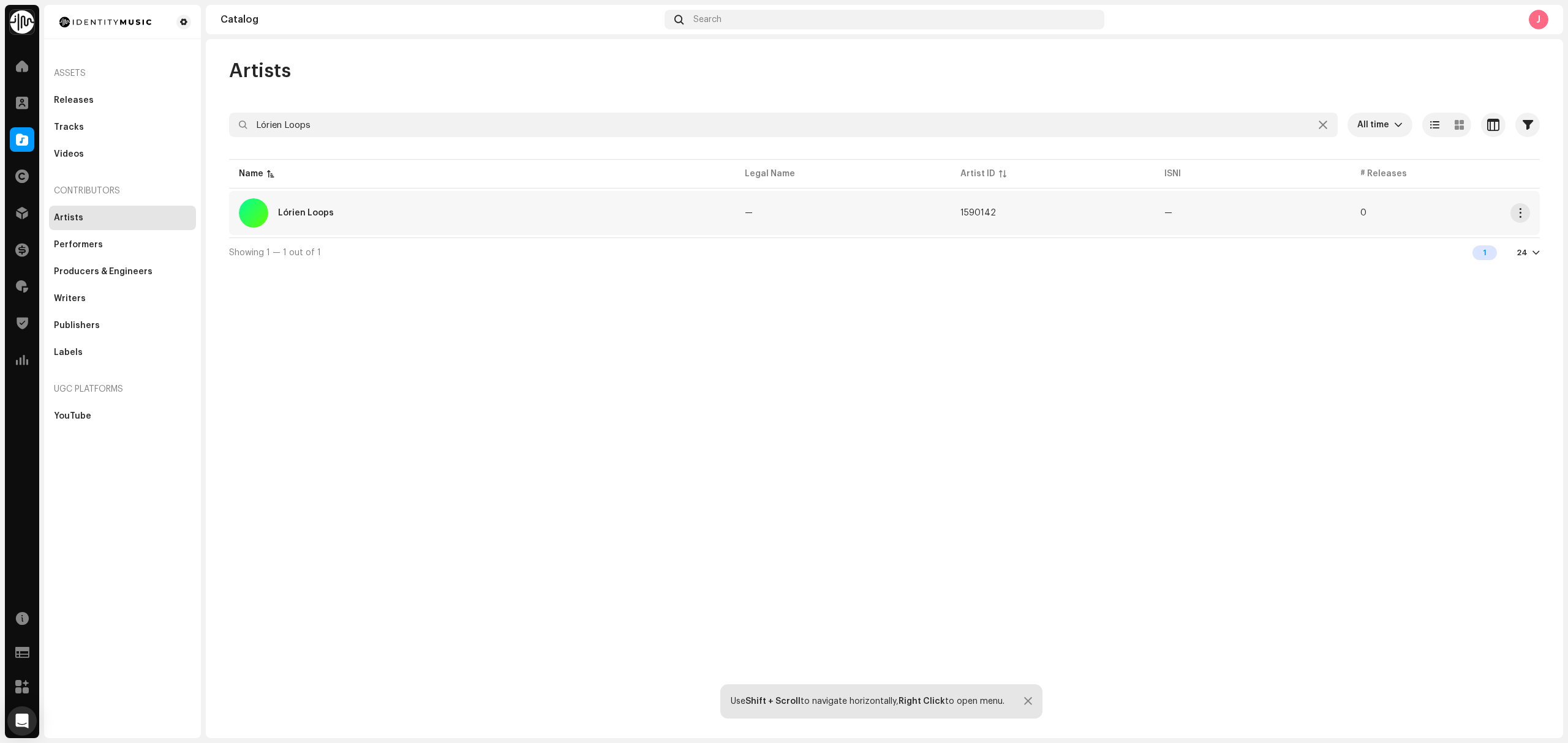
click at [472, 219] on div "Lórien Loops" at bounding box center [481, 213] width 486 height 29
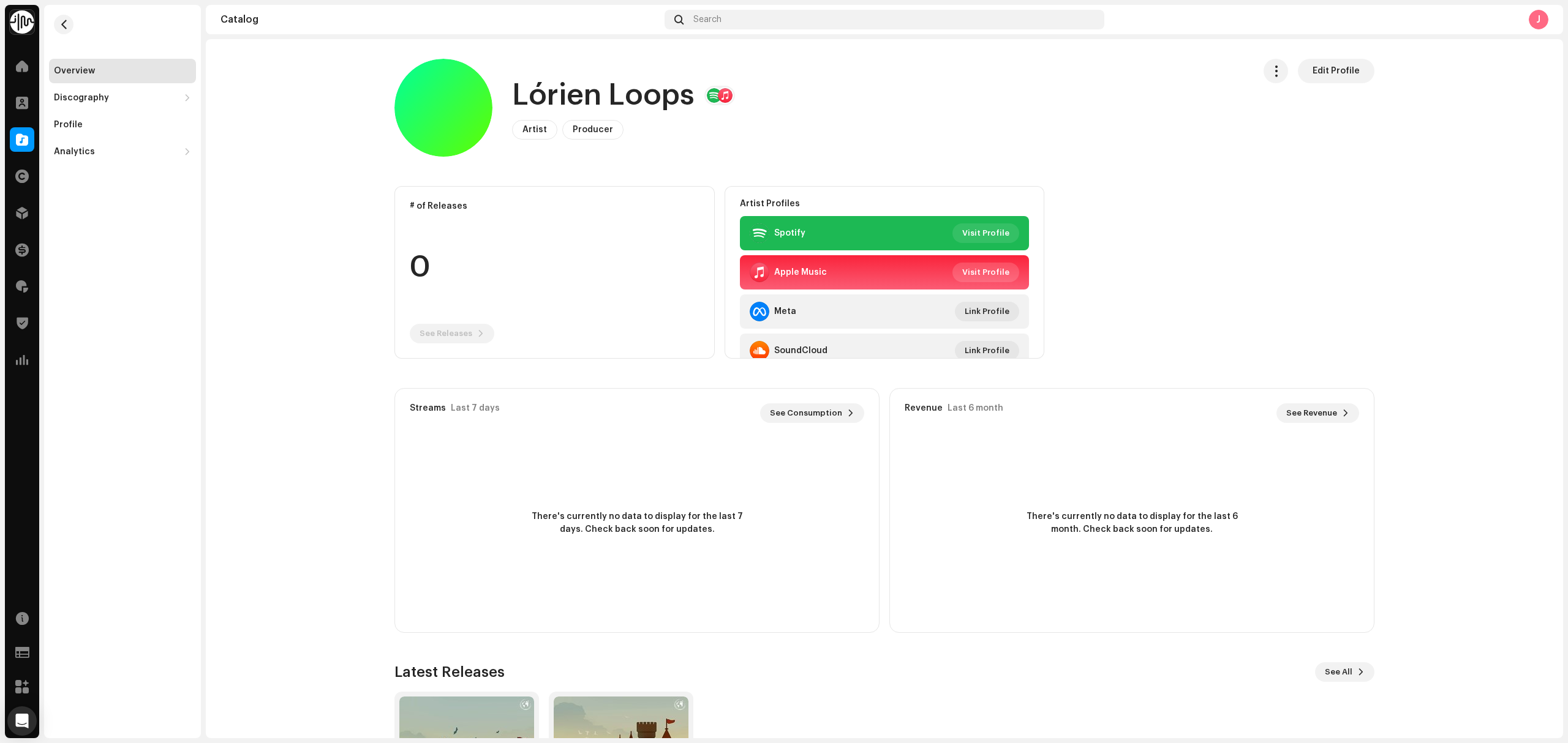
click at [986, 278] on span "Visit Profile" at bounding box center [985, 272] width 47 height 25
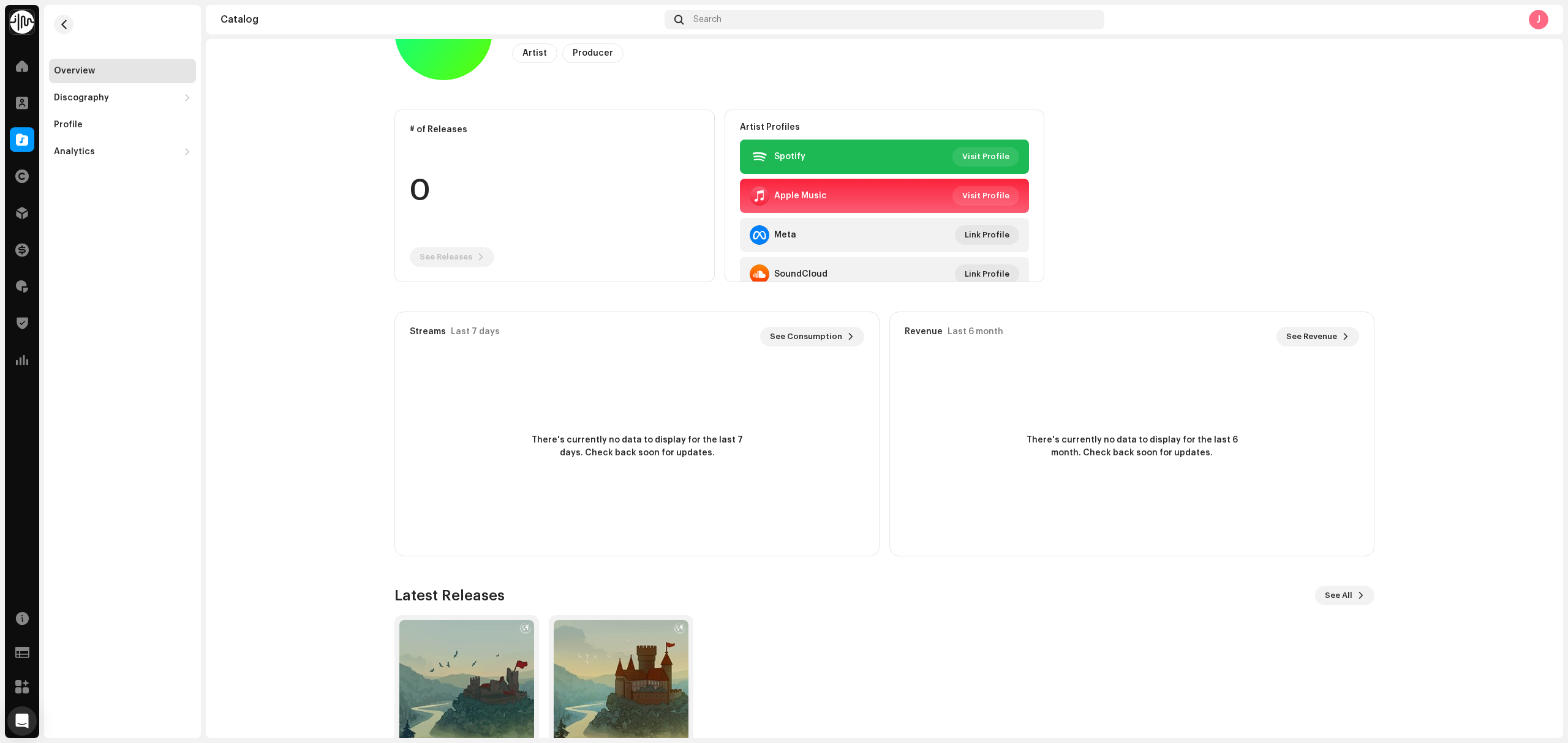
scroll to position [149, 0]
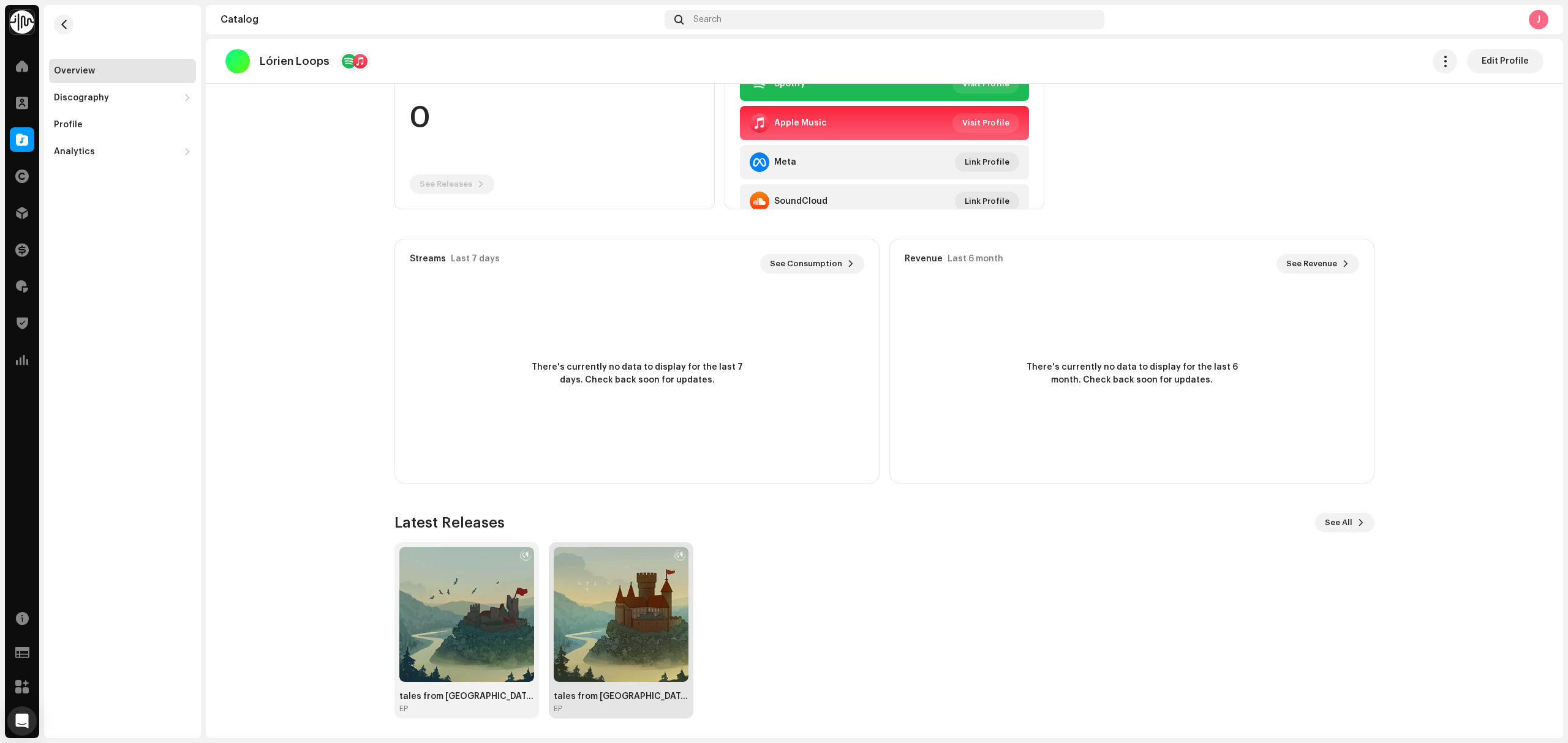
click at [618, 714] on div "EP" at bounding box center [621, 709] width 135 height 10
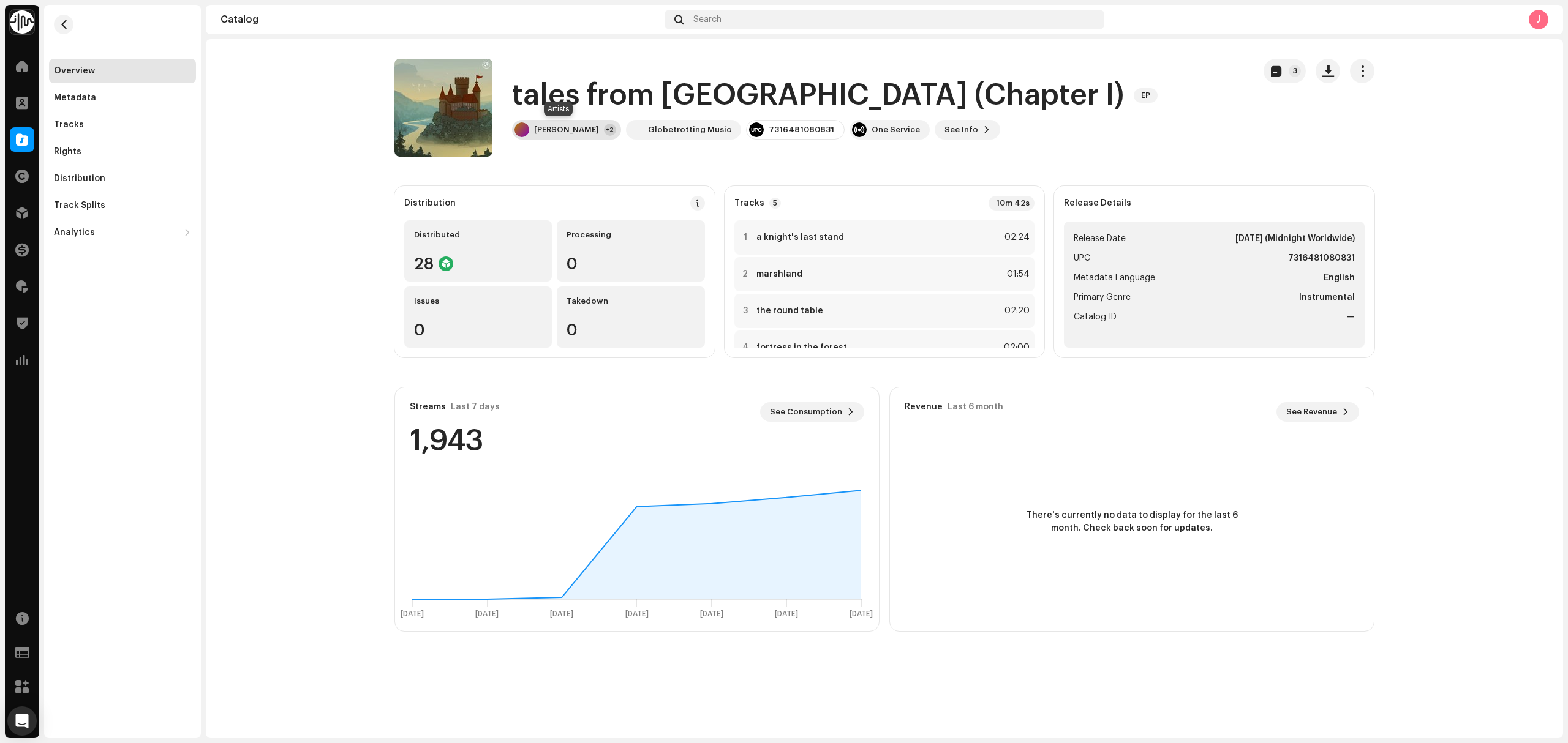
click at [562, 121] on div "Luke Tidbury +2" at bounding box center [566, 130] width 109 height 20
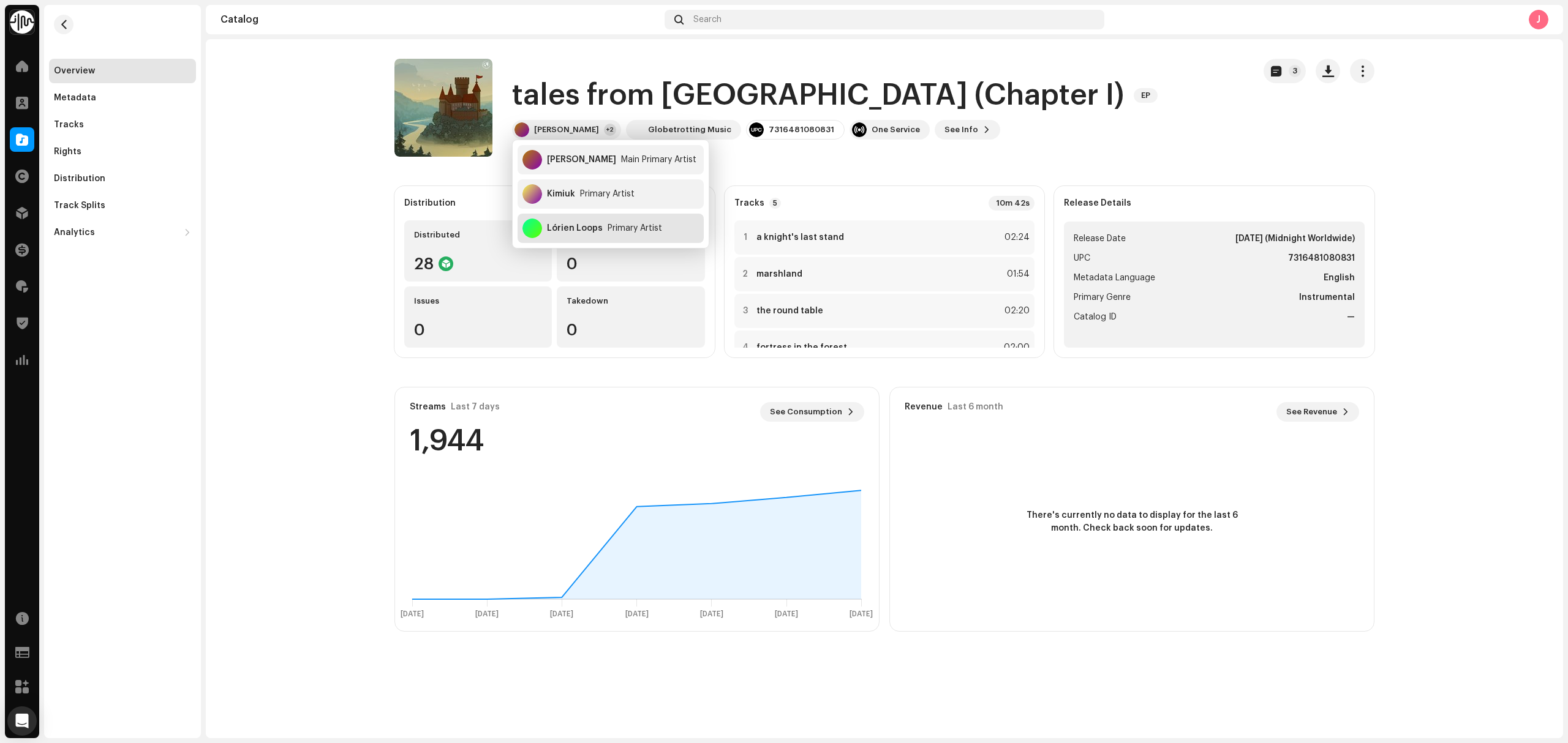
click at [583, 225] on div "Lórien Loops" at bounding box center [574, 229] width 55 height 10
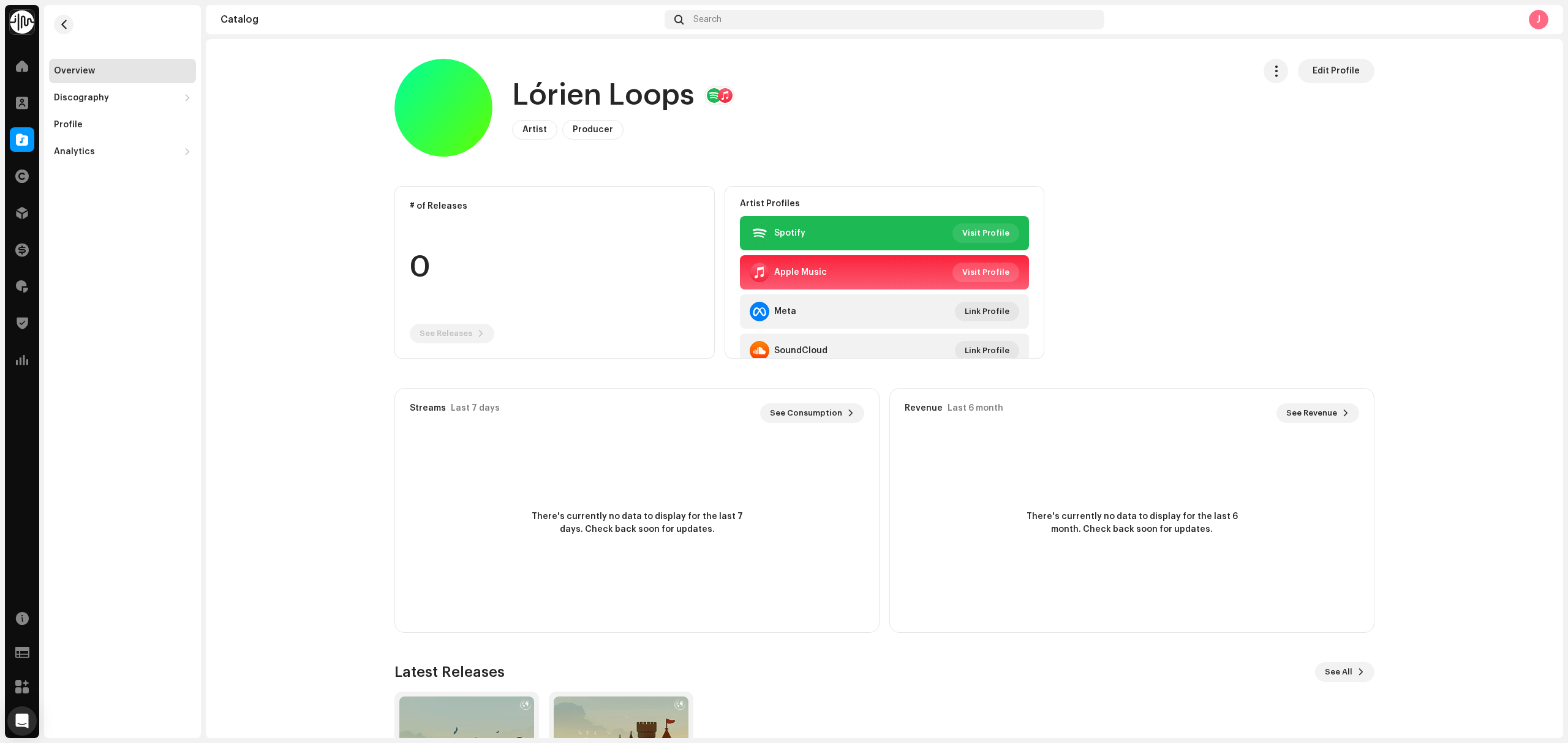
click at [971, 273] on span "Visit Profile" at bounding box center [985, 272] width 47 height 25
click at [48, 15] on div "Overview Discography Releases Tracks Profile Analytics Consumption Engagement R…" at bounding box center [122, 84] width 157 height 159
click at [54, 18] on re-m-nav-back at bounding box center [64, 32] width 29 height 54
click at [60, 27] on span "button" at bounding box center [64, 25] width 9 height 10
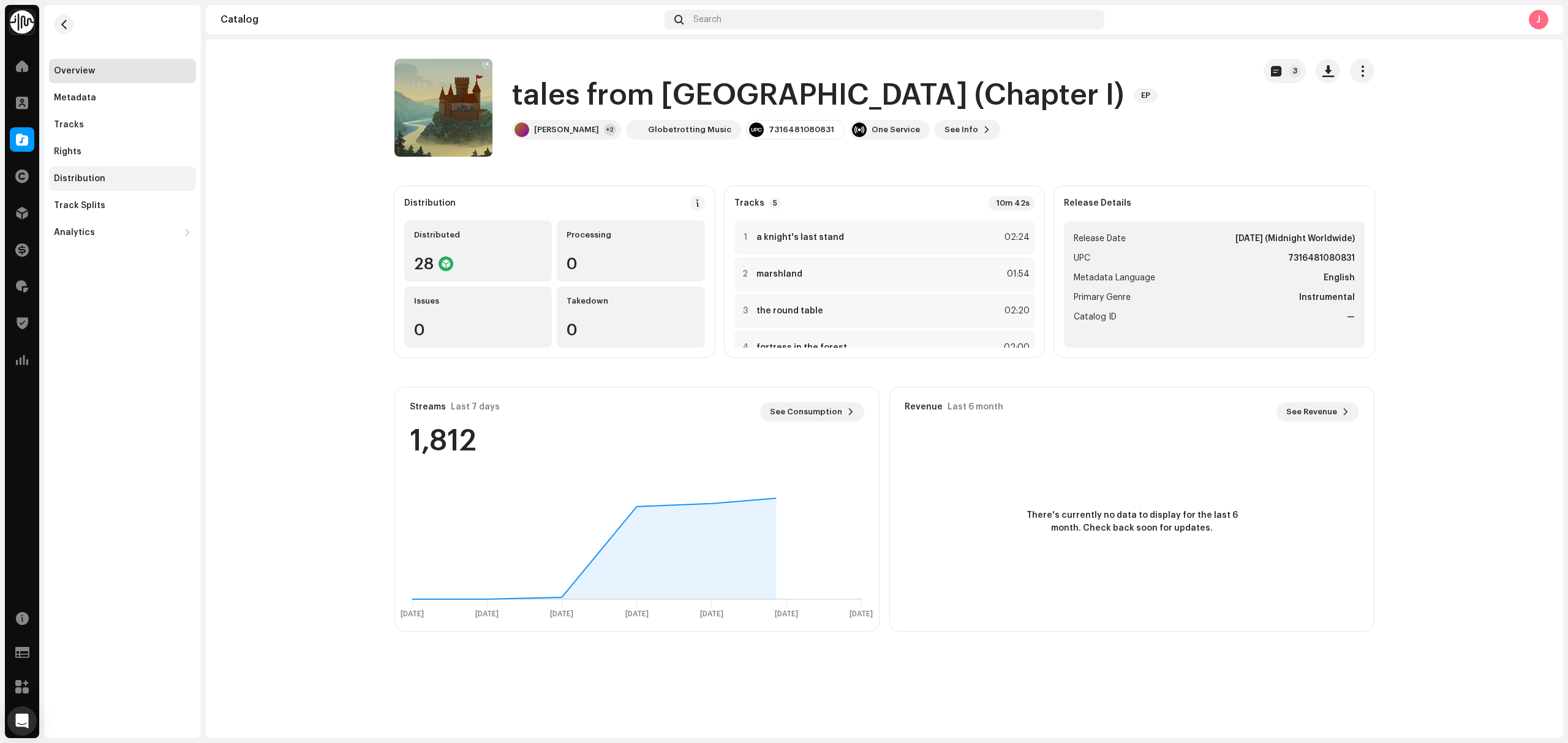
click at [113, 180] on div "Distribution" at bounding box center [122, 179] width 137 height 10
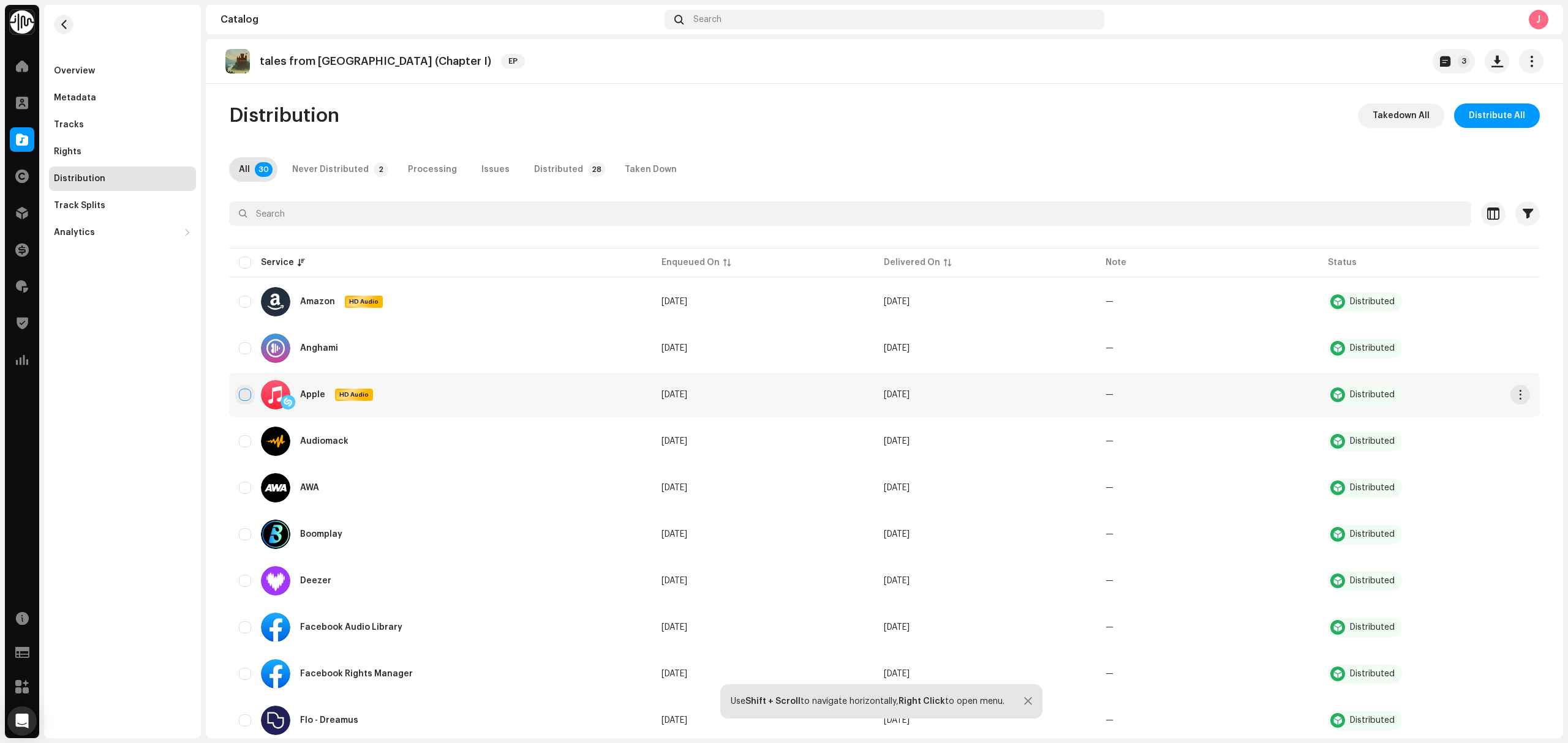
click at [239, 391] on input "checkbox" at bounding box center [244, 394] width 12 height 12
checkbox input "true"
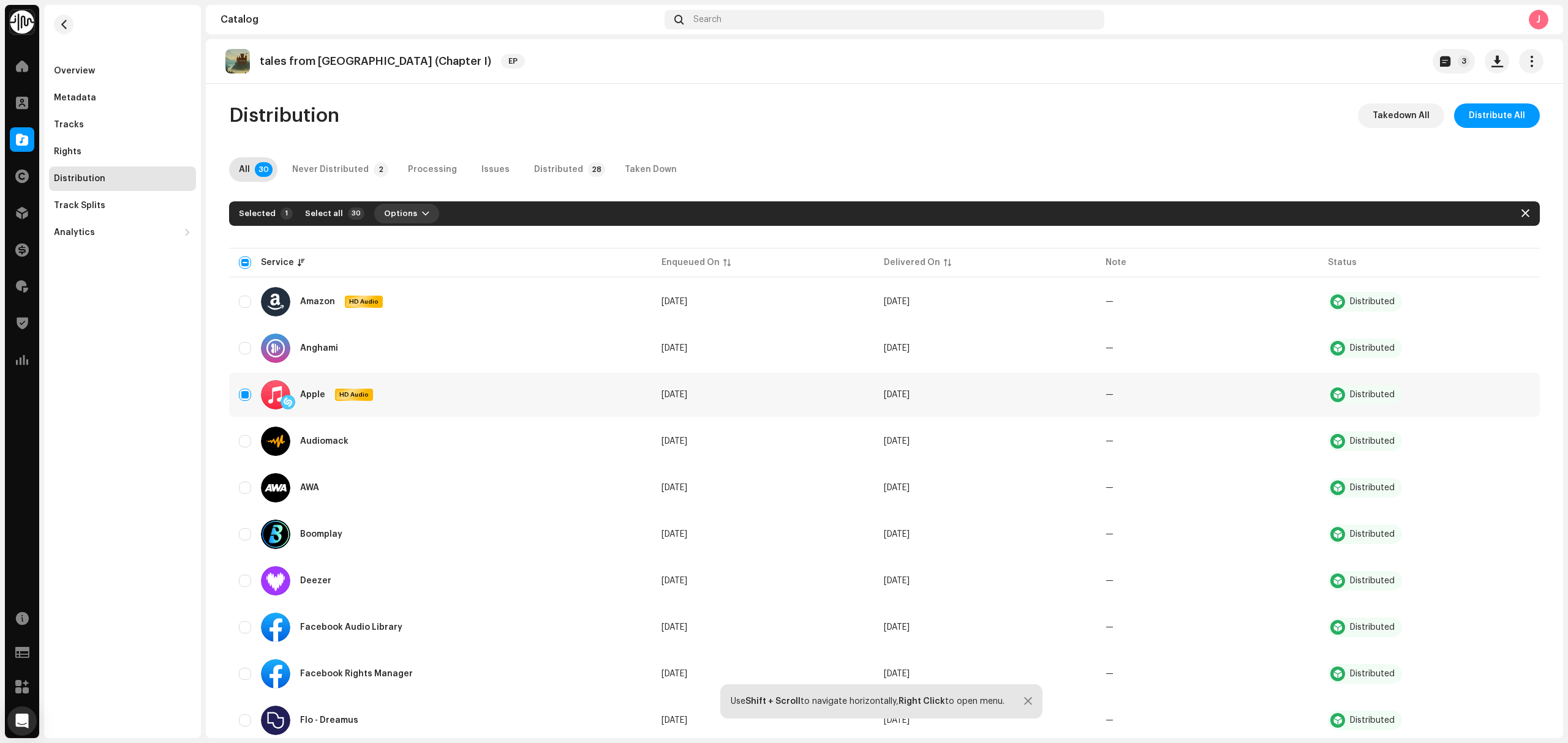
click at [391, 223] on span "Options" at bounding box center [400, 213] width 33 height 25
click at [394, 248] on div "Distribute" at bounding box center [431, 241] width 124 height 25
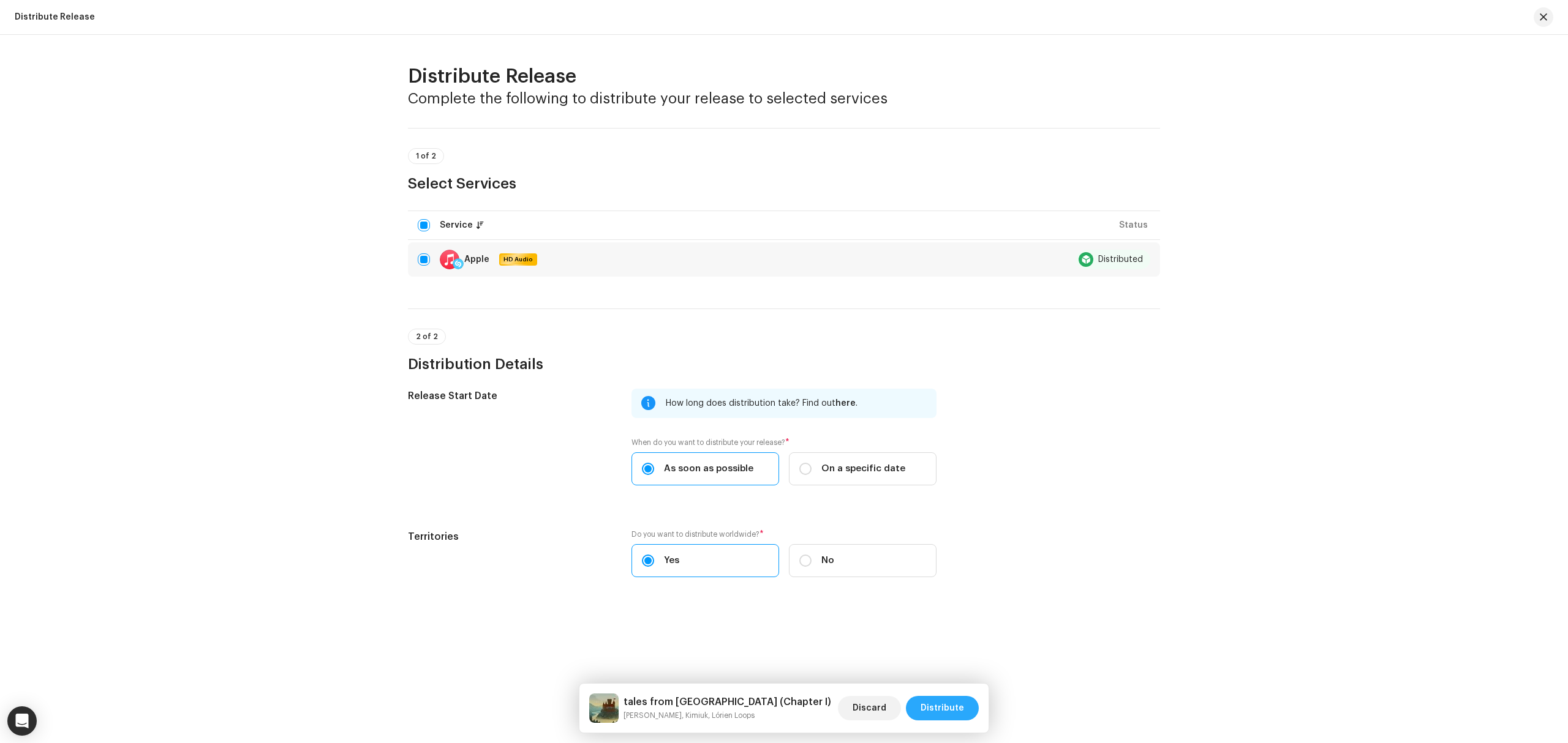
click at [946, 698] on span "Distribute" at bounding box center [943, 708] width 44 height 25
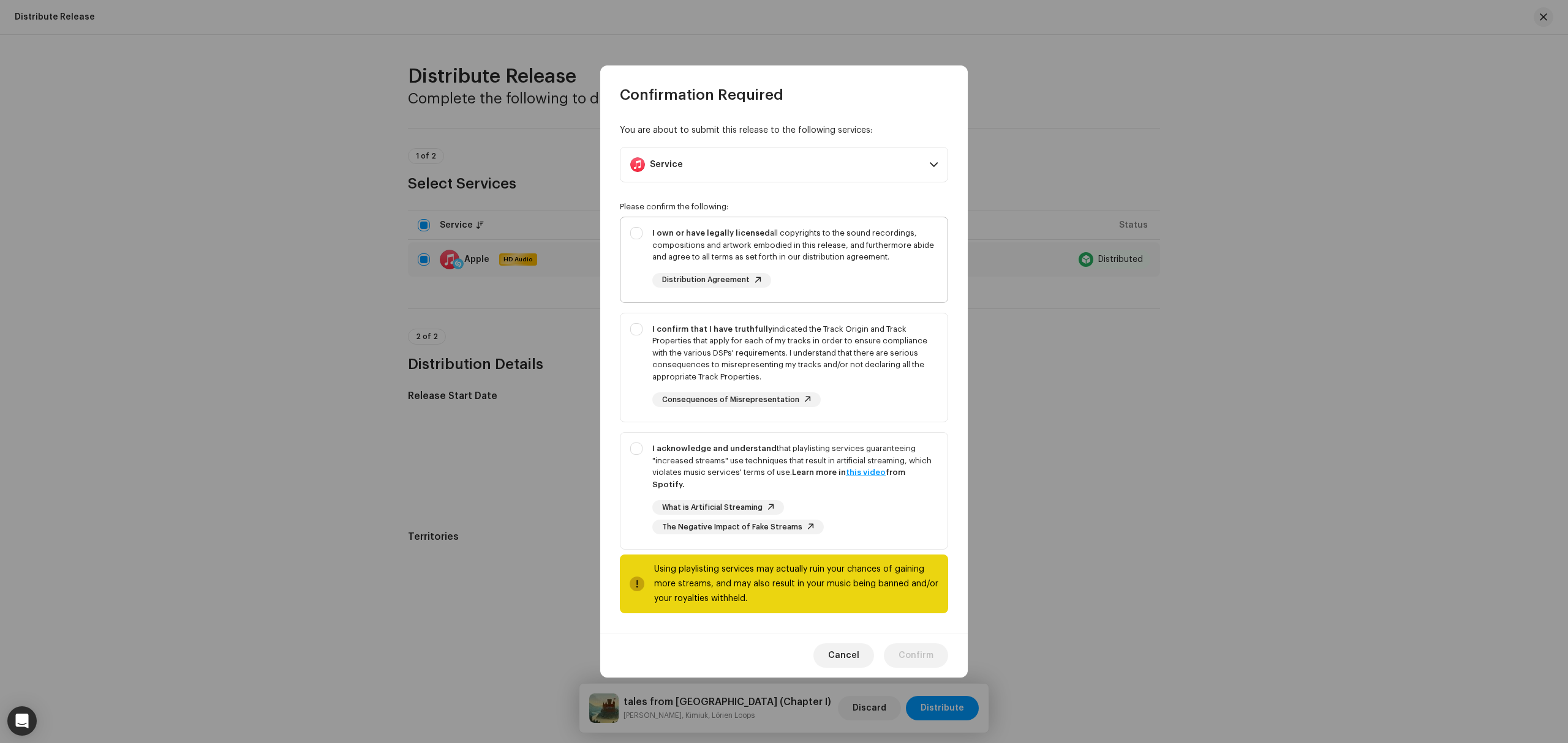
click at [647, 255] on div "I own or have legally licensed all copyrights to the sound recordings, composit…" at bounding box center [784, 257] width 327 height 80
checkbox input "true"
drag, startPoint x: 639, startPoint y: 399, endPoint x: 640, endPoint y: 471, distance: 72.0
click at [639, 403] on div "I confirm that I have truthfully indicated the Track Origin and Track Propertie…" at bounding box center [784, 366] width 327 height 104
checkbox input "true"
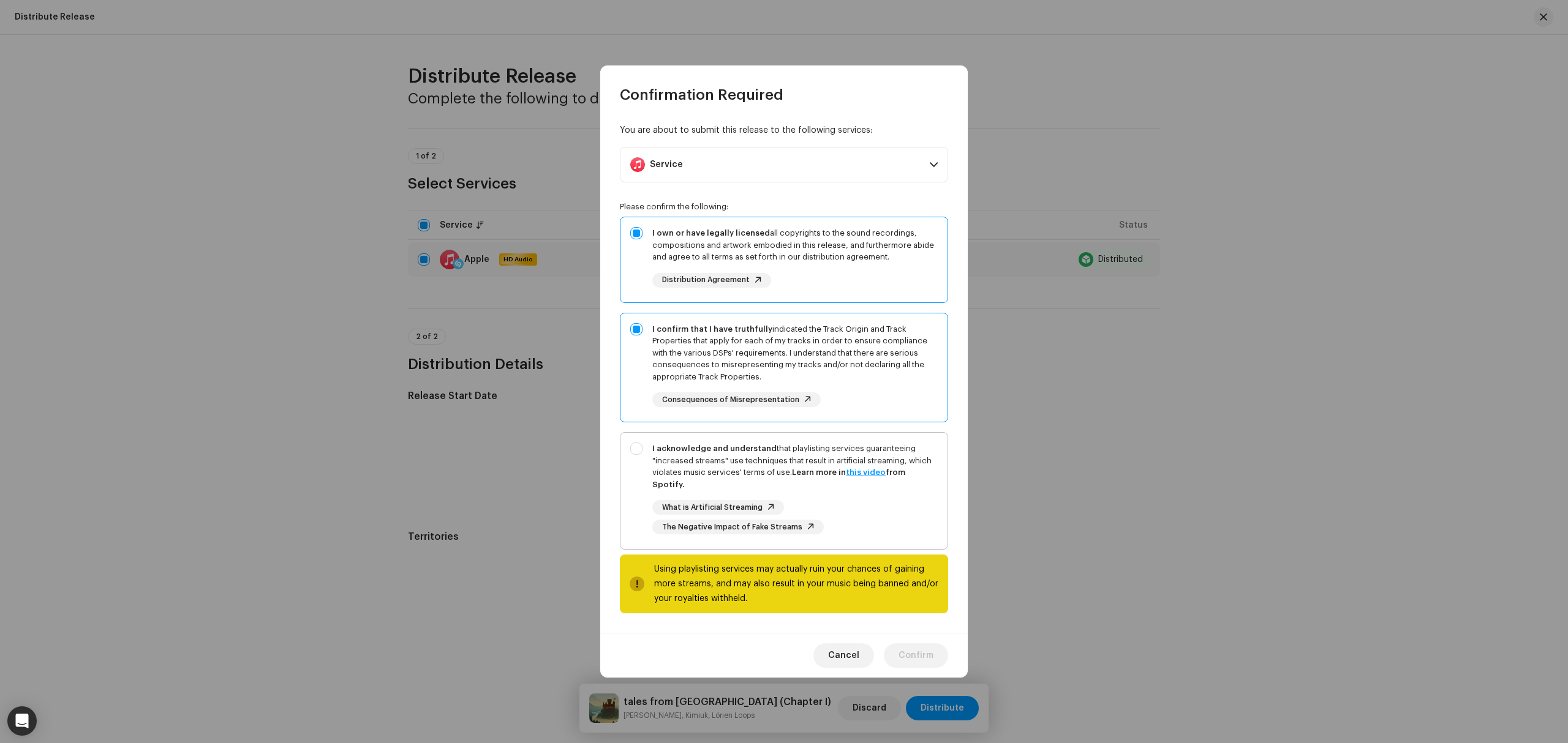
drag, startPoint x: 641, startPoint y: 497, endPoint x: 641, endPoint y: 506, distance: 9.0
click at [641, 506] on div "I acknowledge and understand that playlisting services guaranteeing "increased …" at bounding box center [784, 488] width 327 height 112
checkbox input "true"
click at [941, 652] on button "Confirm" at bounding box center [916, 655] width 65 height 25
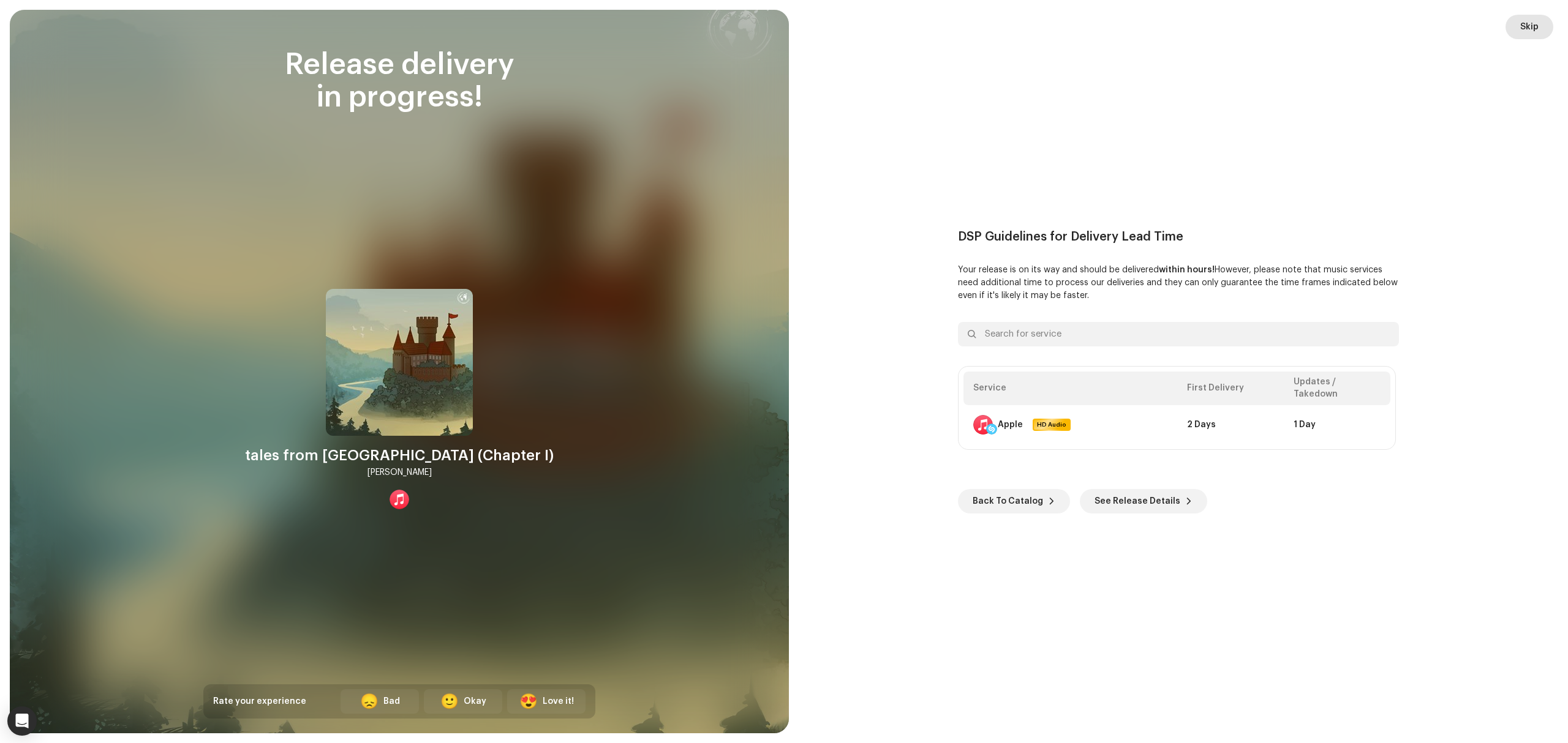
click at [1530, 22] on span "Skip" at bounding box center [1529, 27] width 18 height 25
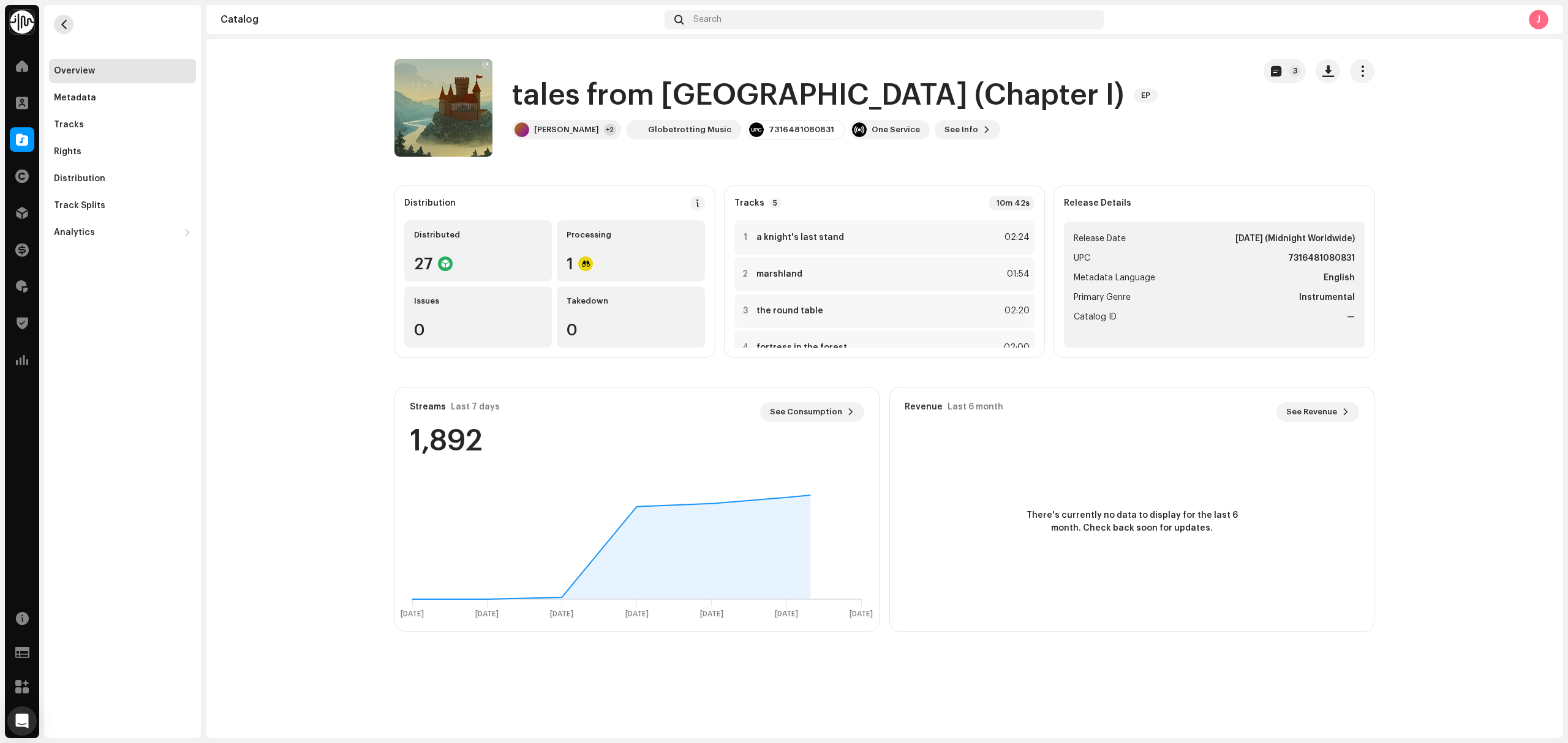
click at [62, 22] on span "button" at bounding box center [64, 25] width 9 height 10
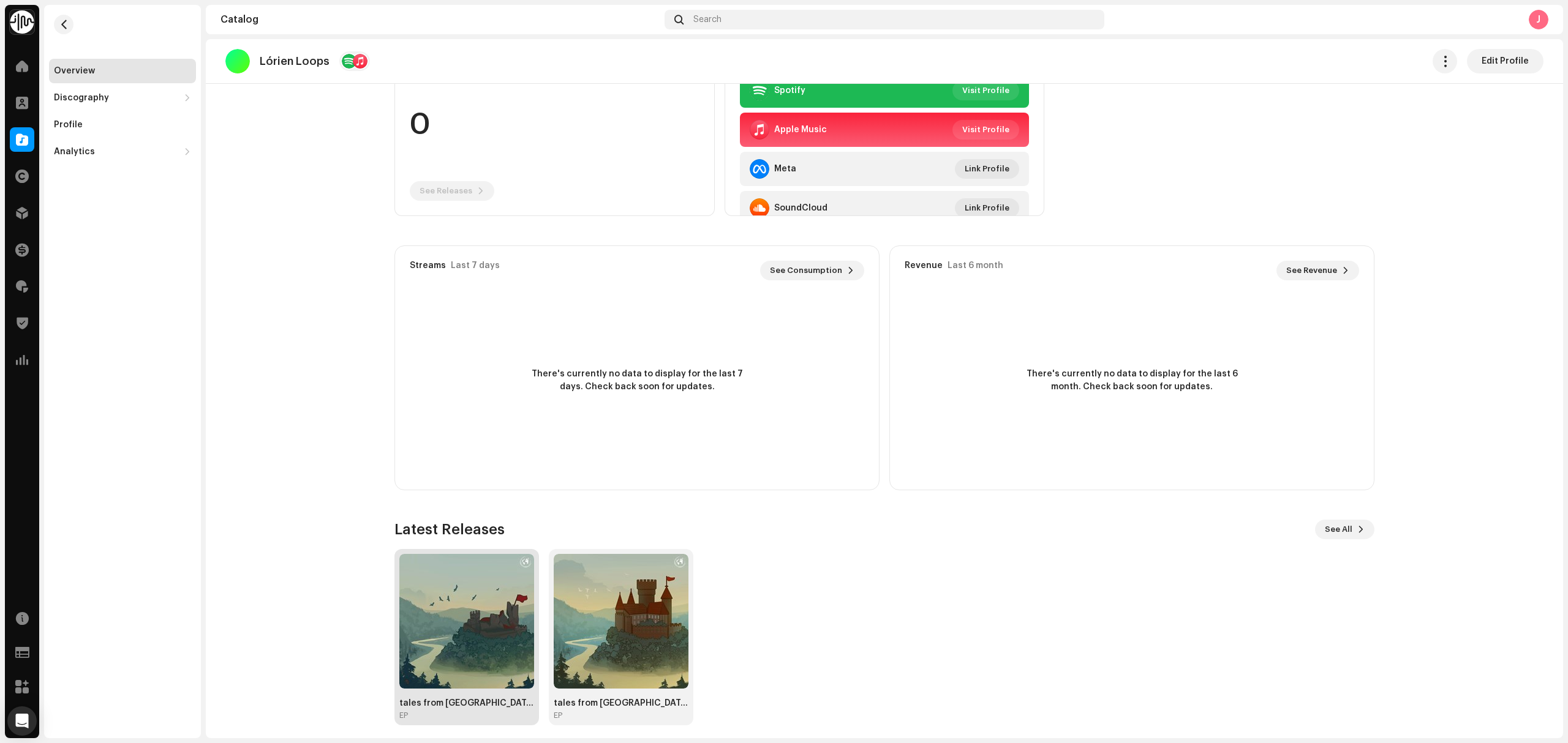
scroll to position [149, 0]
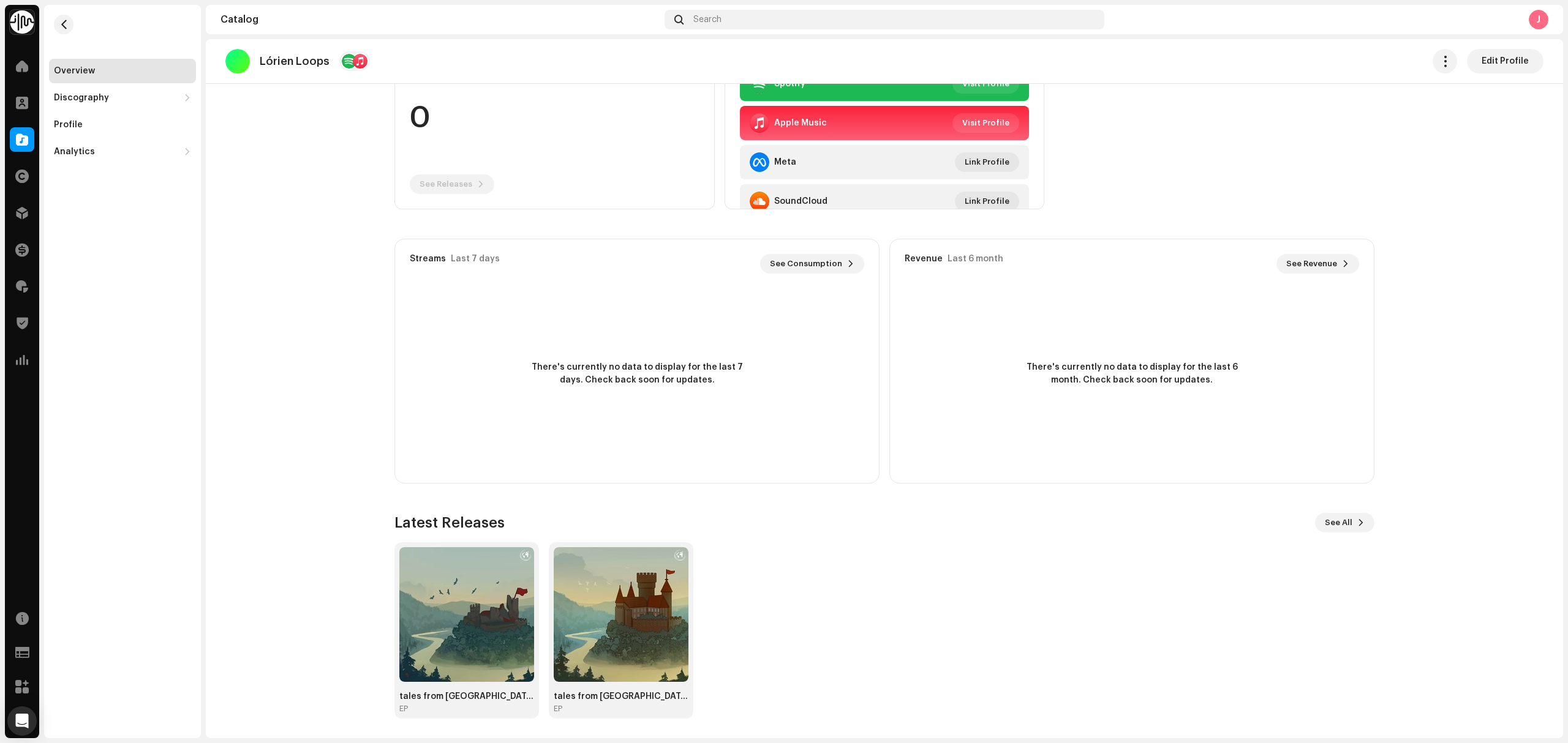
click at [495, 721] on catalog-artists-details-overview "Lórien Loops Edit Profile Lórien Loops Artist Producer Edit Profile Edit Profil…" at bounding box center [884, 314] width 1357 height 848
click at [488, 706] on div "EP" at bounding box center [467, 709] width 135 height 10
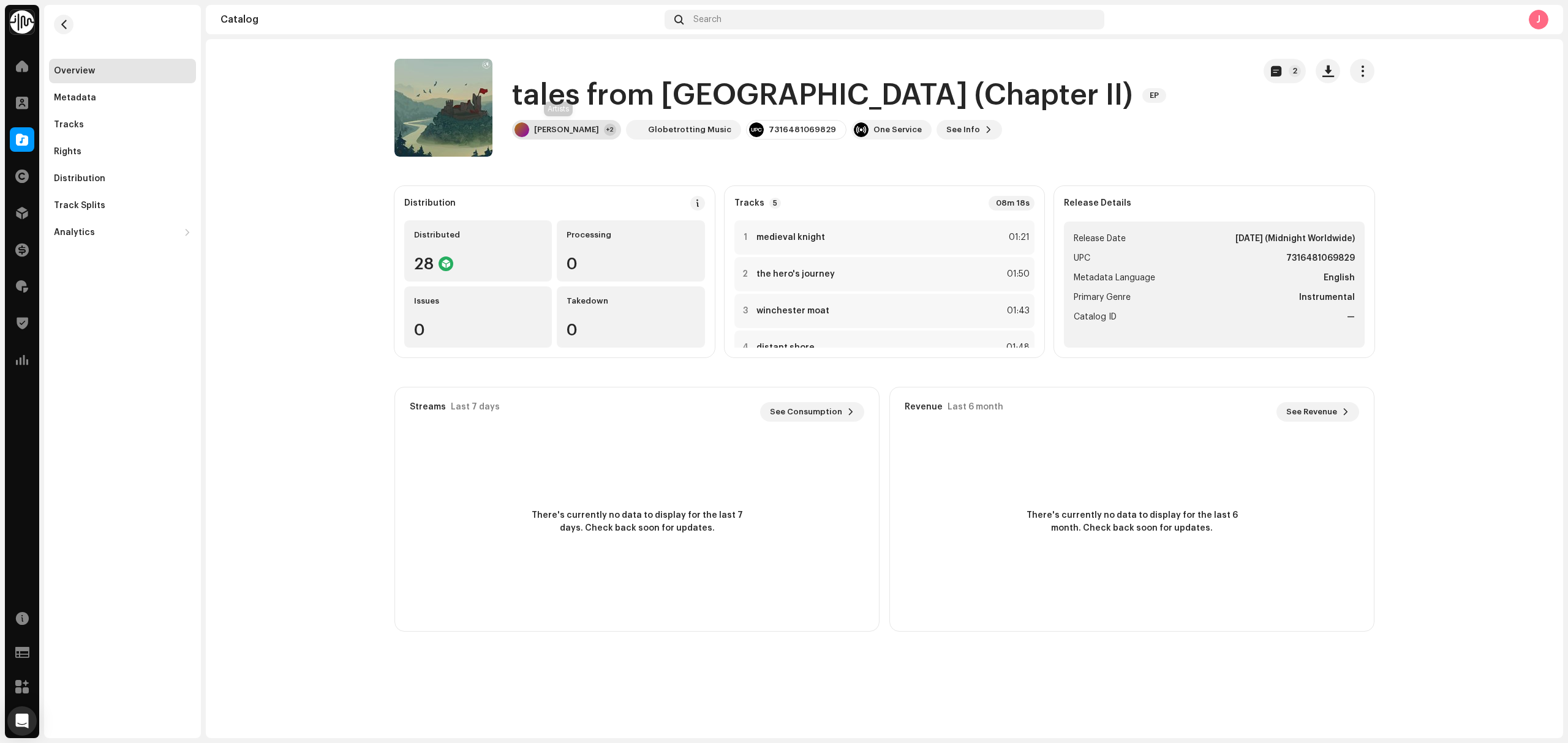
click at [557, 130] on div "Luke Tidbury" at bounding box center [566, 130] width 65 height 10
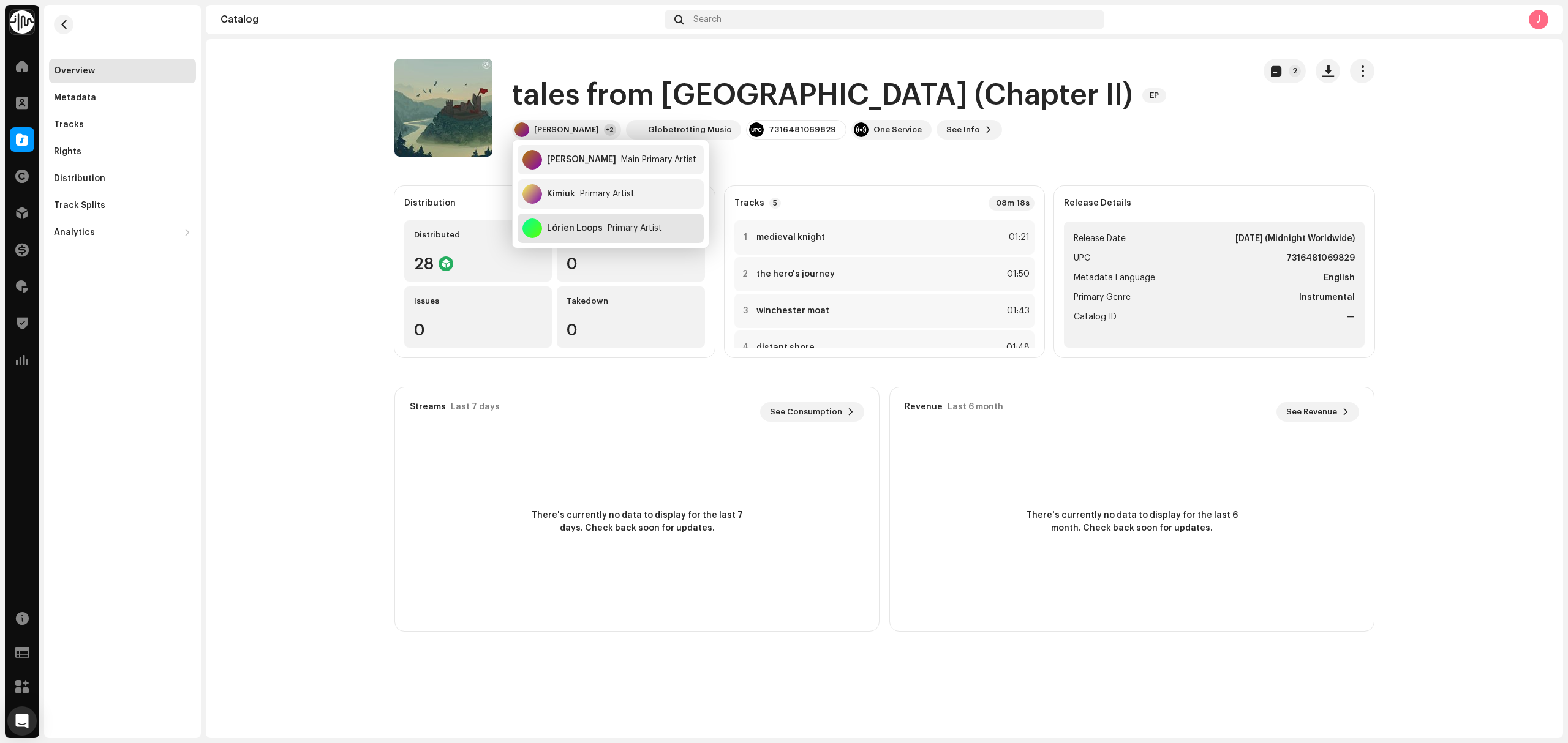
click at [608, 230] on div "Primary Artist" at bounding box center [635, 229] width 55 height 10
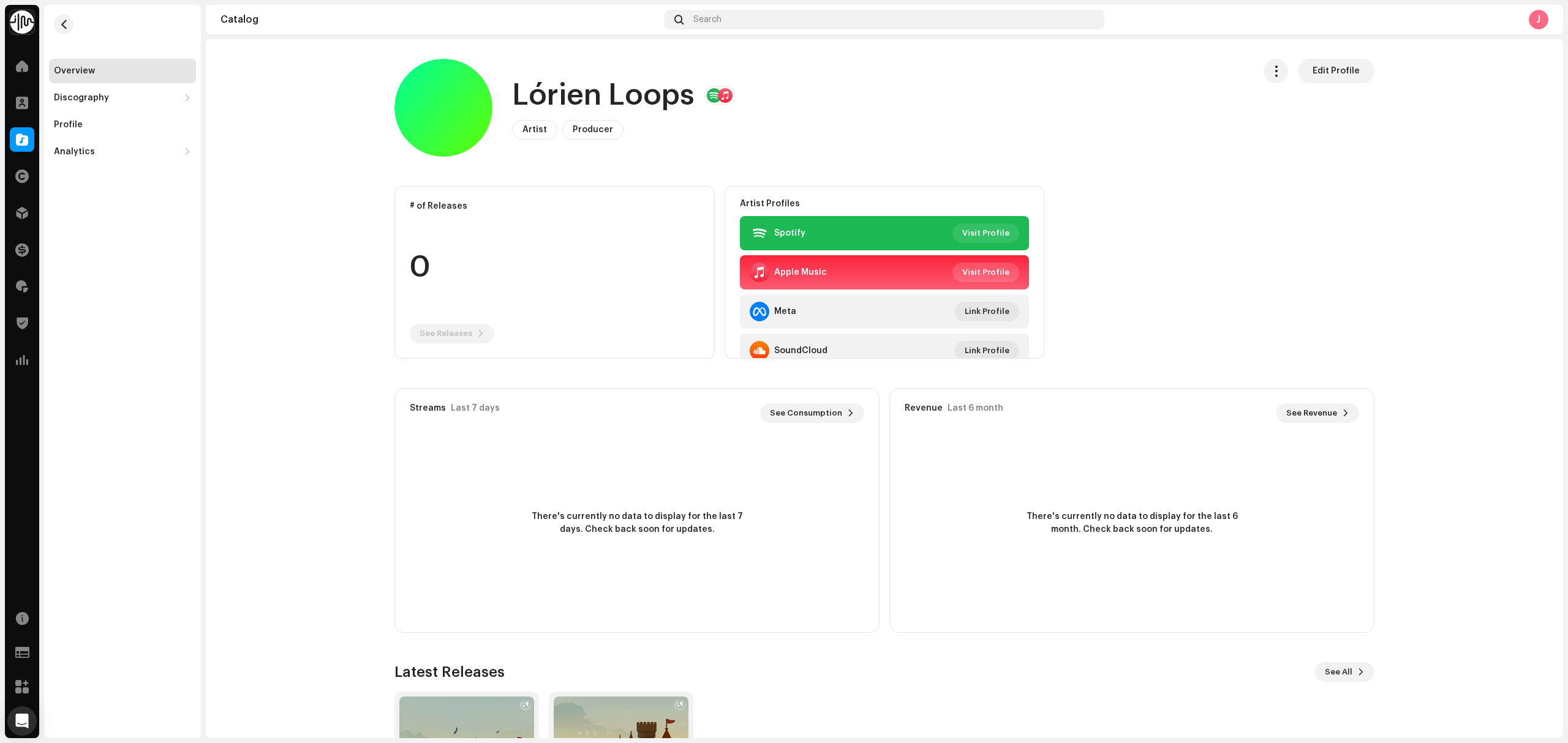
click at [971, 265] on span "Visit Profile" at bounding box center [985, 272] width 47 height 25
click at [67, 20] on span "button" at bounding box center [64, 25] width 9 height 10
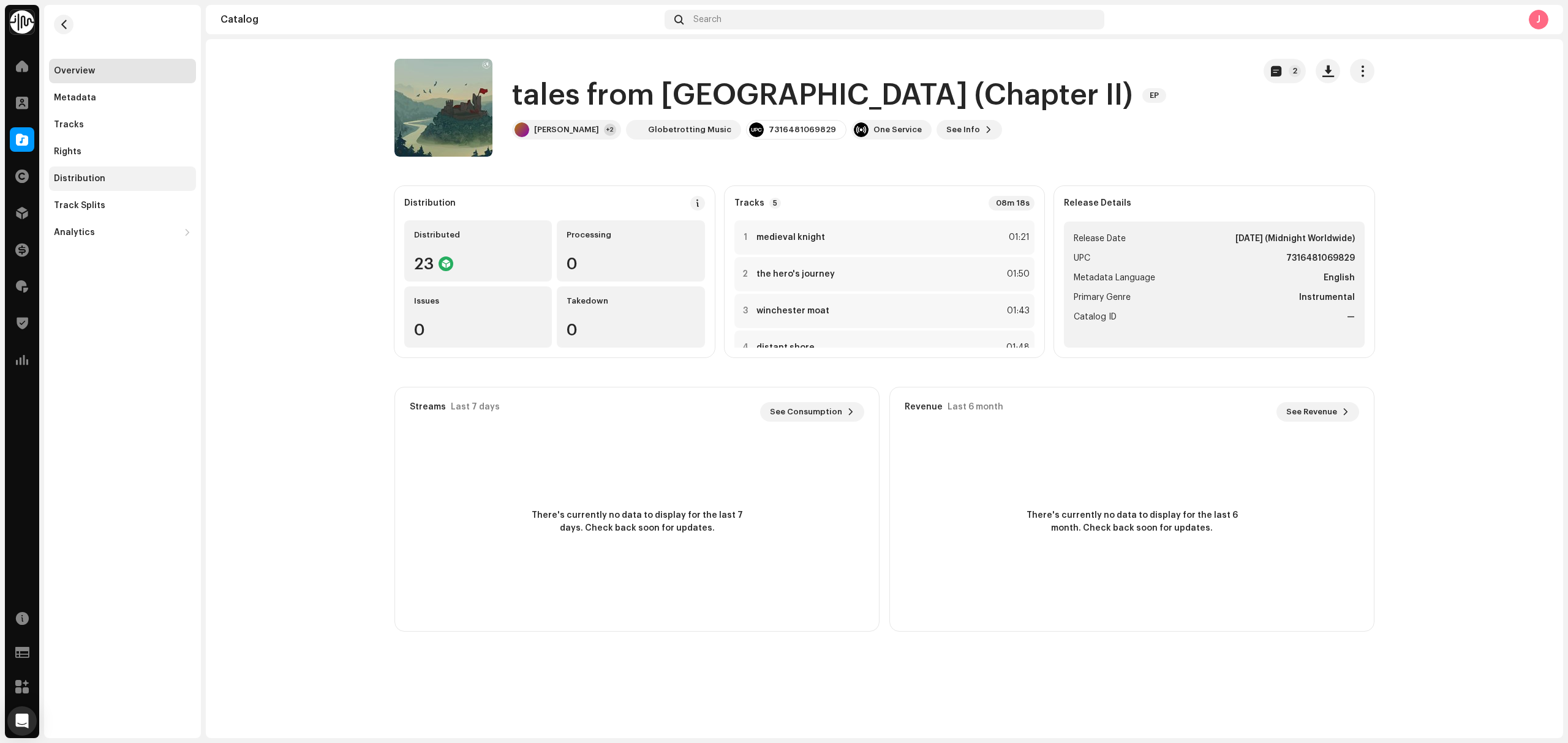
click at [94, 185] on div "Distribution" at bounding box center [122, 178] width 147 height 25
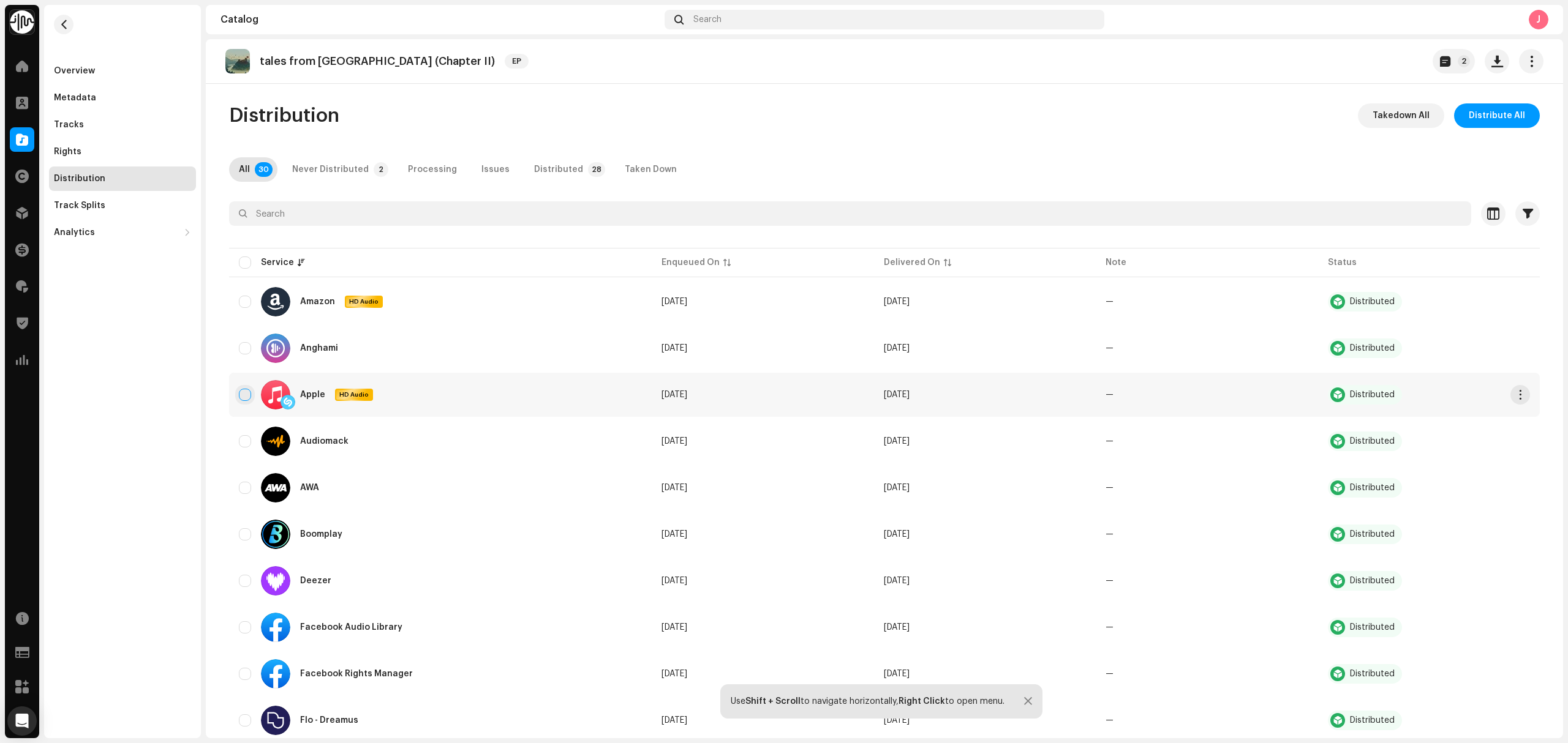
click at [245, 396] on input "checkbox" at bounding box center [244, 394] width 12 height 12
checkbox input "true"
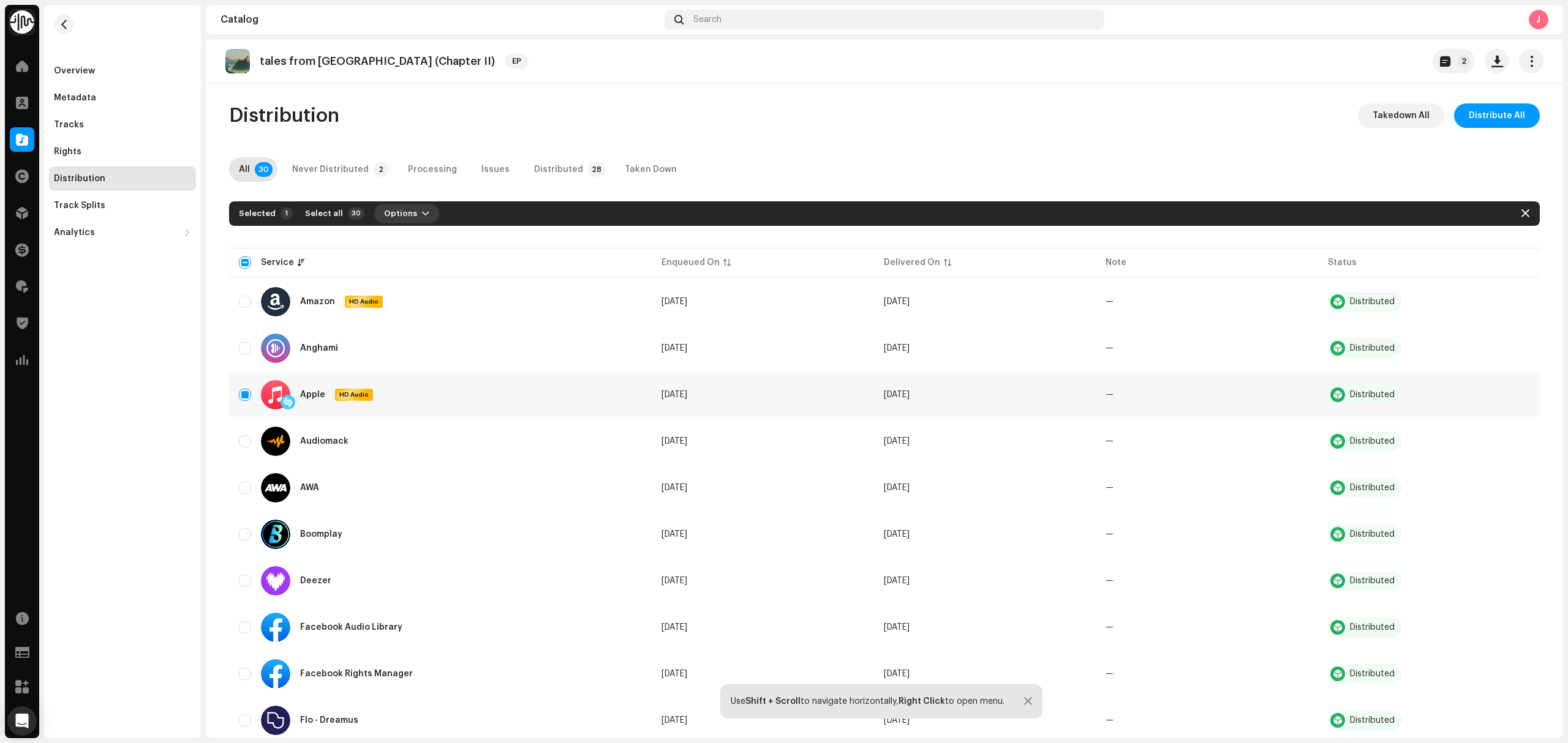
click at [384, 221] on span "Options" at bounding box center [400, 213] width 33 height 25
click at [385, 240] on div "Distribute" at bounding box center [431, 241] width 124 height 25
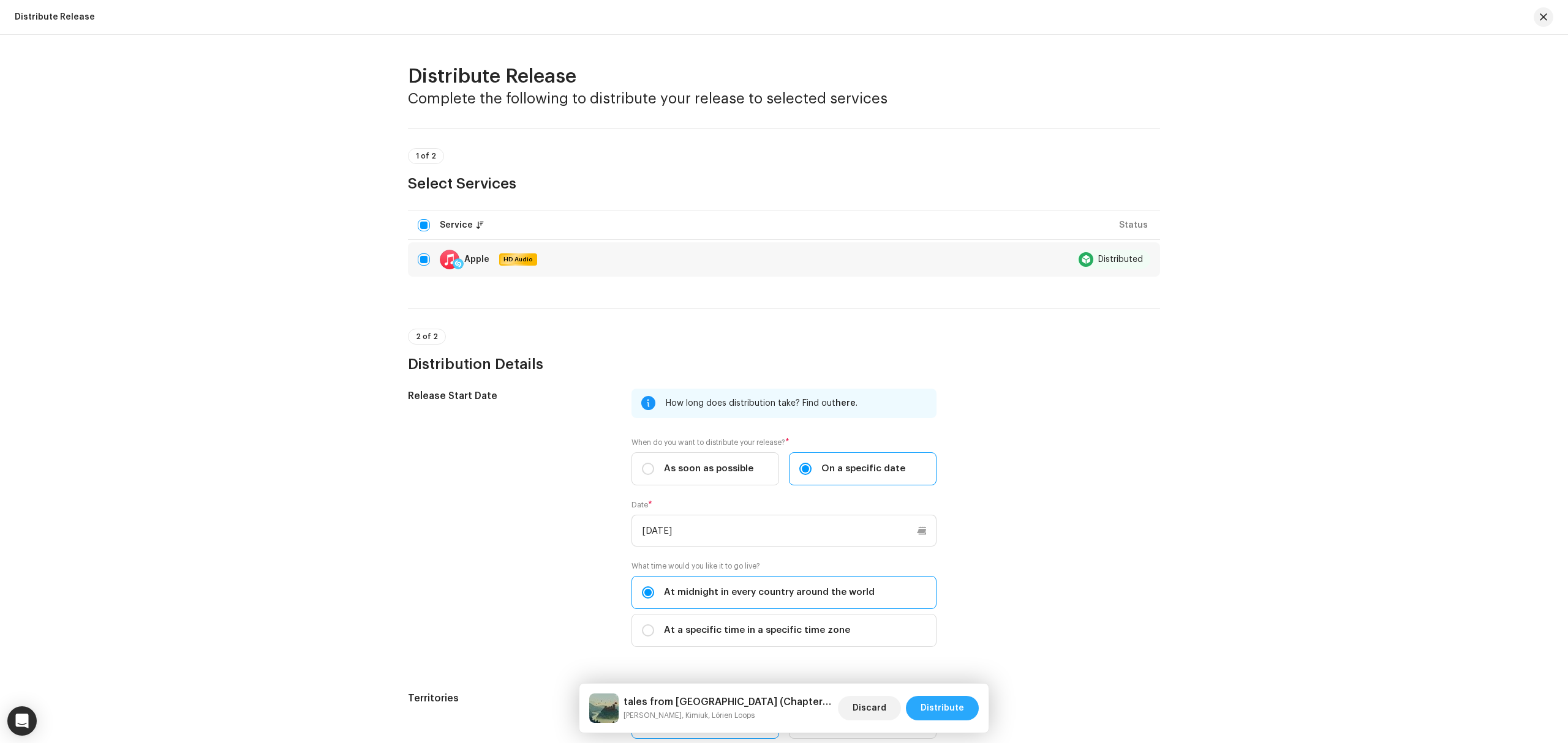
click at [947, 713] on span "Distribute" at bounding box center [943, 708] width 44 height 25
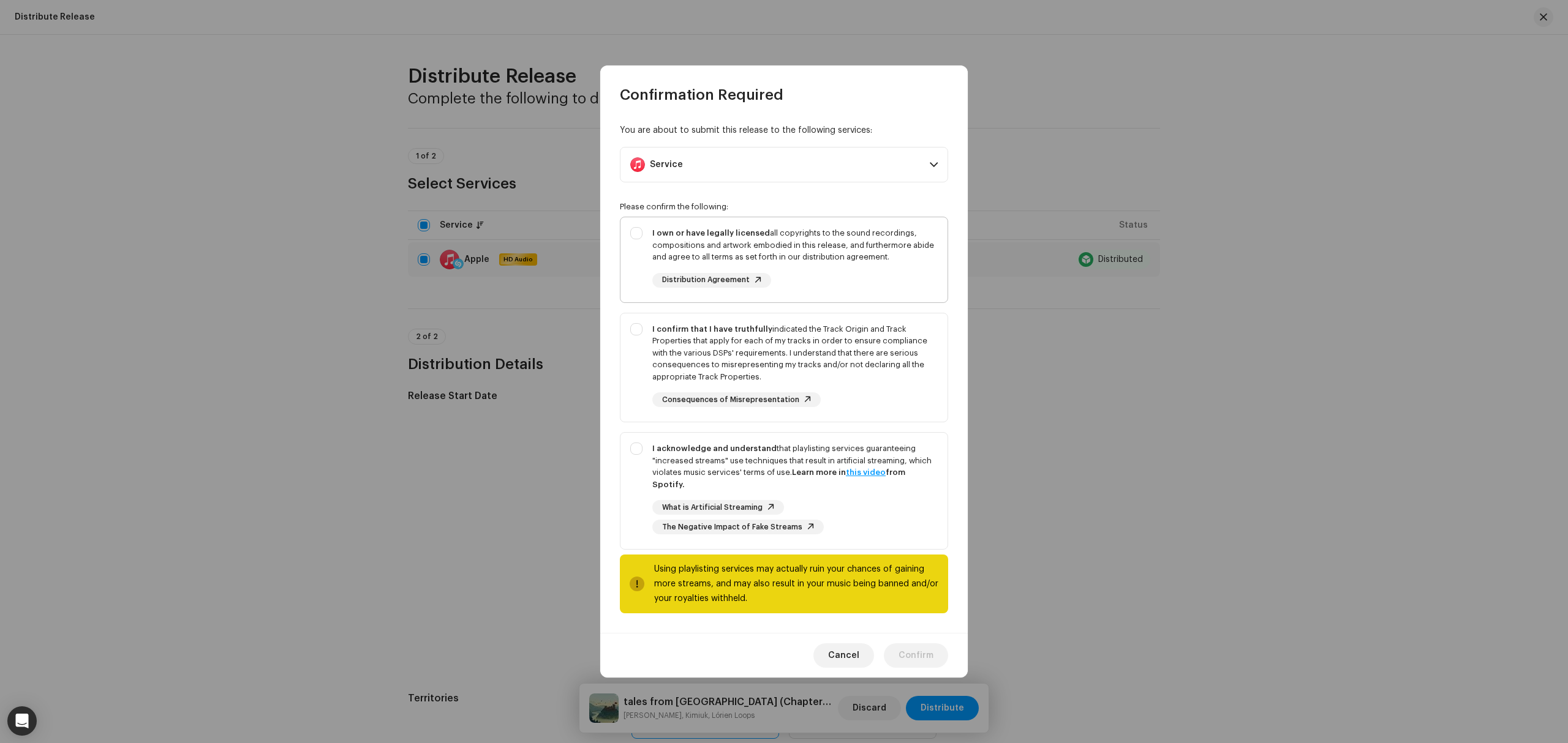
click at [638, 251] on div "I own or have legally licensed all copyrights to the sound recordings, composit…" at bounding box center [784, 257] width 327 height 80
checkbox input "true"
drag, startPoint x: 633, startPoint y: 368, endPoint x: 630, endPoint y: 403, distance: 35.1
click at [632, 371] on div "I confirm that I have truthfully indicated the Track Origin and Track Propertie…" at bounding box center [784, 366] width 327 height 104
checkbox input "true"
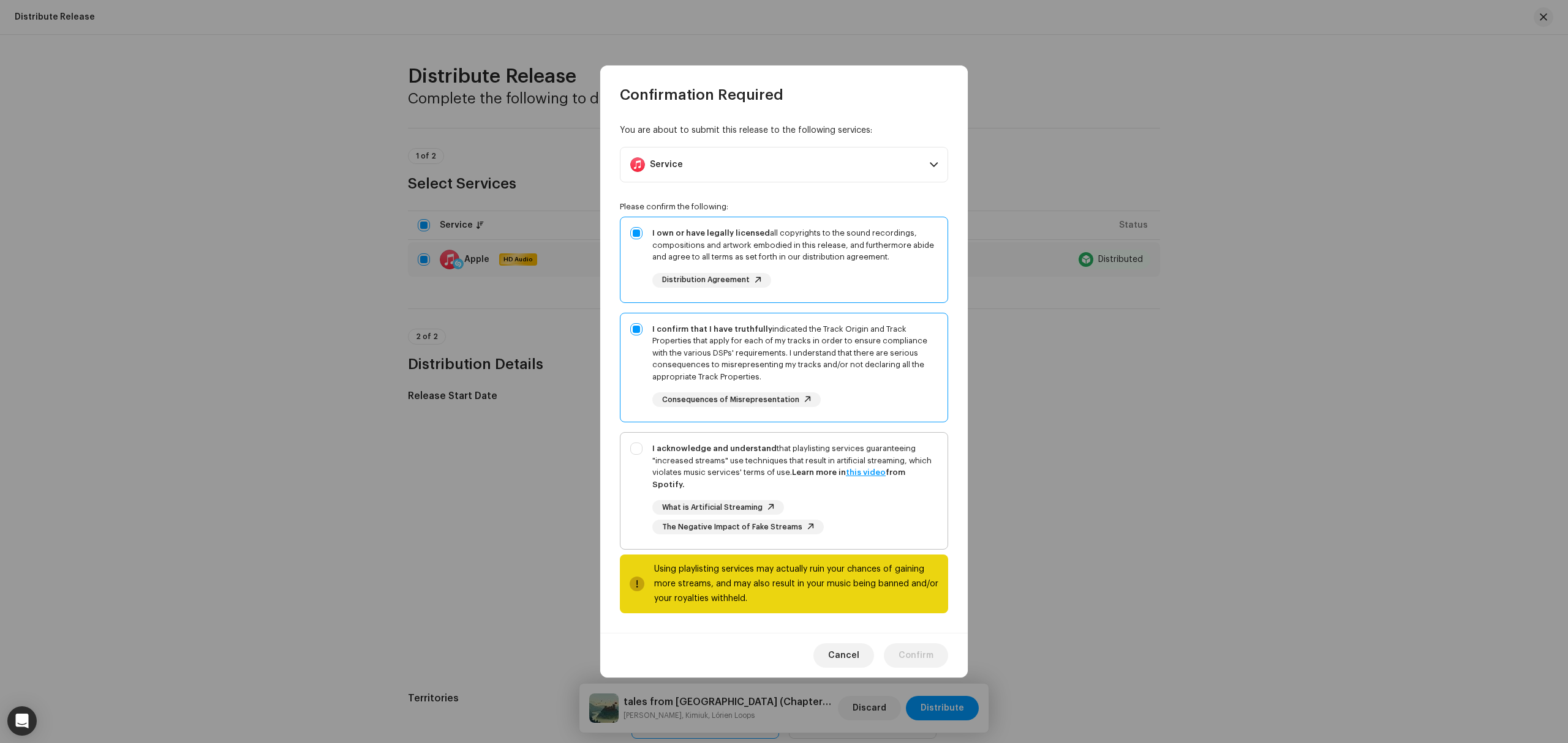
drag, startPoint x: 630, startPoint y: 474, endPoint x: 633, endPoint y: 503, distance: 29.2
click at [630, 488] on div "I acknowledge and understand that playlisting services guaranteeing "increased …" at bounding box center [784, 488] width 327 height 112
checkbox input "true"
click at [950, 644] on div "Cancel Confirm" at bounding box center [784, 655] width 368 height 45
click at [926, 657] on button "Confirm" at bounding box center [916, 655] width 65 height 25
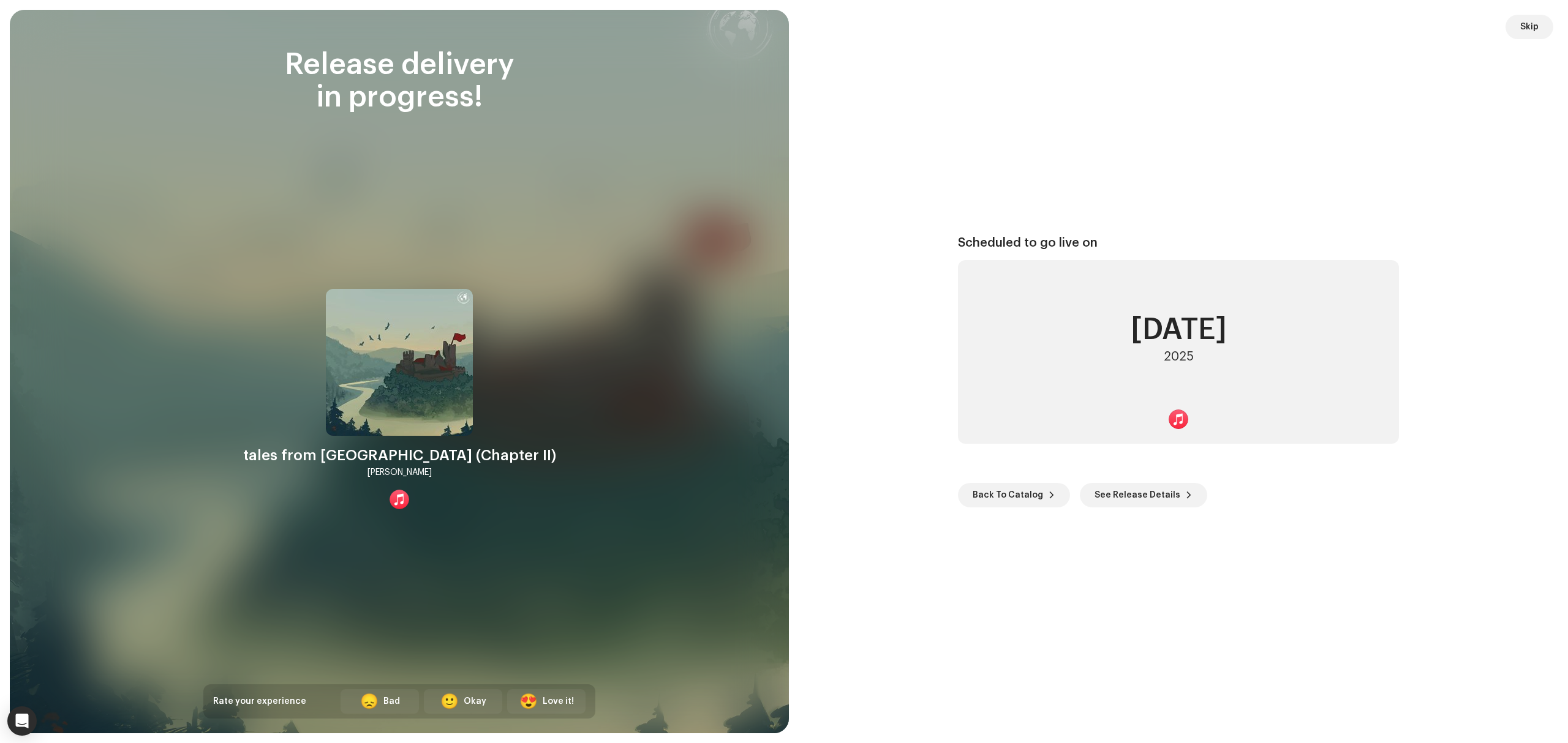
click at [1428, 168] on div "Scheduled to go live on October 24 2025 Back To Catalog See Release Details" at bounding box center [1178, 372] width 750 height 695
click at [1247, 166] on div "Scheduled to go live on October 24 2025 Back To Catalog See Release Details" at bounding box center [1178, 372] width 750 height 695
click at [1508, 22] on button "Skip" at bounding box center [1529, 27] width 48 height 25
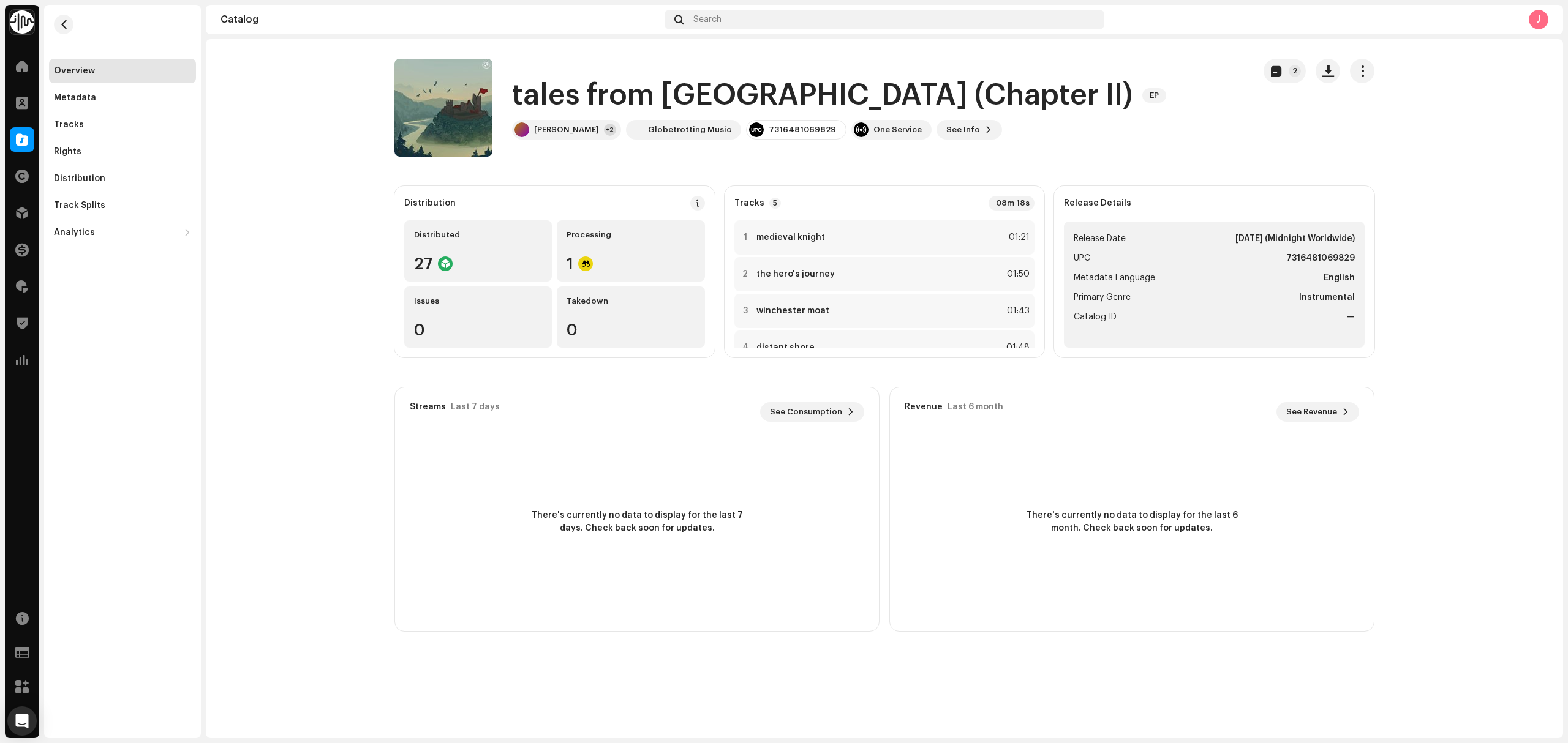
click at [317, 353] on catalog-releases-details-overview "tales from fortrose (Chapter II) EP 2 tales from fortrose (Chapter II) EP Luke …" at bounding box center [884, 345] width 1357 height 613
click at [26, 145] on span at bounding box center [22, 140] width 12 height 10
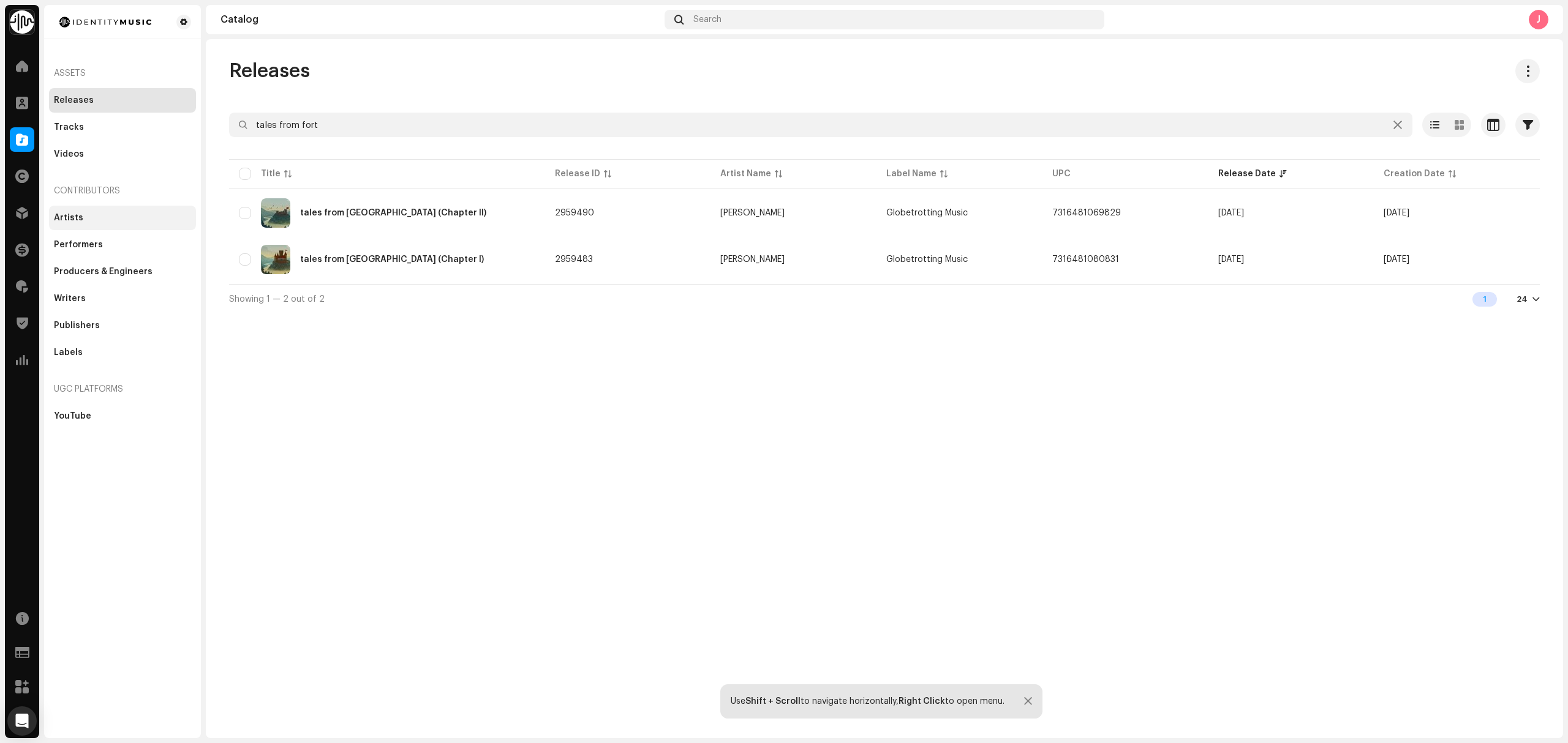
click at [124, 219] on div "Artists" at bounding box center [122, 218] width 137 height 10
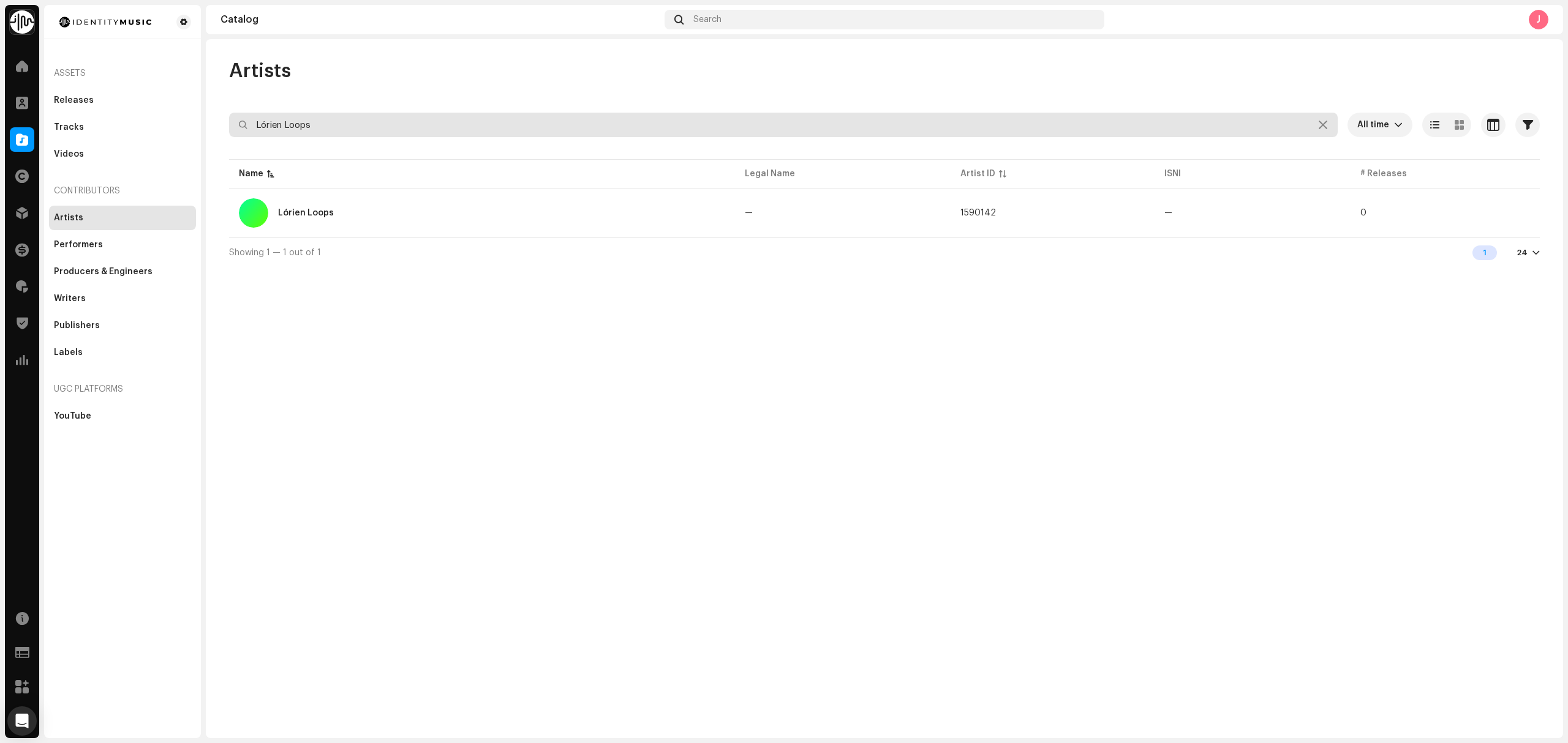
click at [345, 115] on input "Lórien Loops" at bounding box center [783, 125] width 1108 height 25
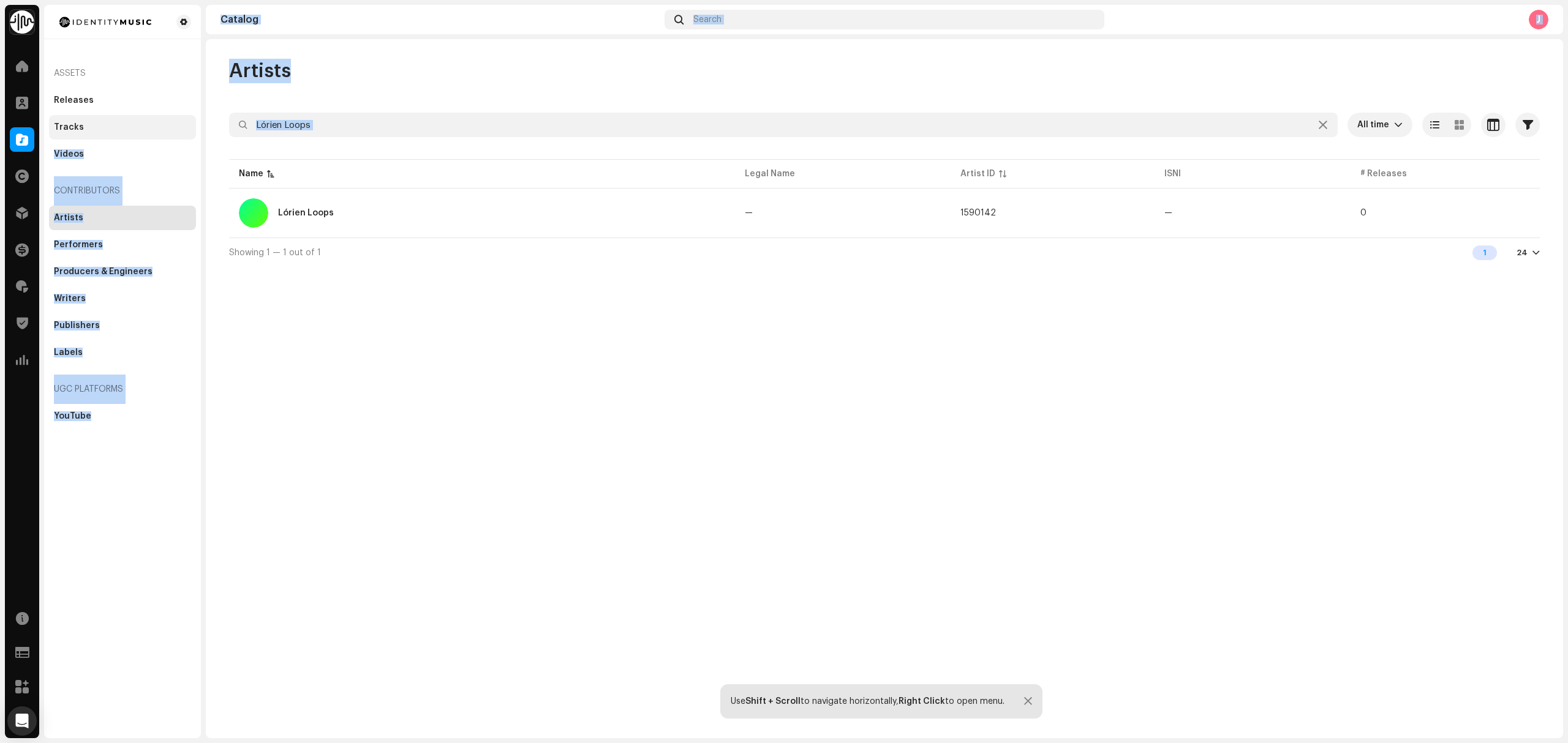
drag, startPoint x: 364, startPoint y: 141, endPoint x: 172, endPoint y: 128, distance: 192.4
click at [176, 128] on div "Identity Music Home Clients Catalog Rights Distribution Finance Royalties Trust…" at bounding box center [784, 371] width 1568 height 743
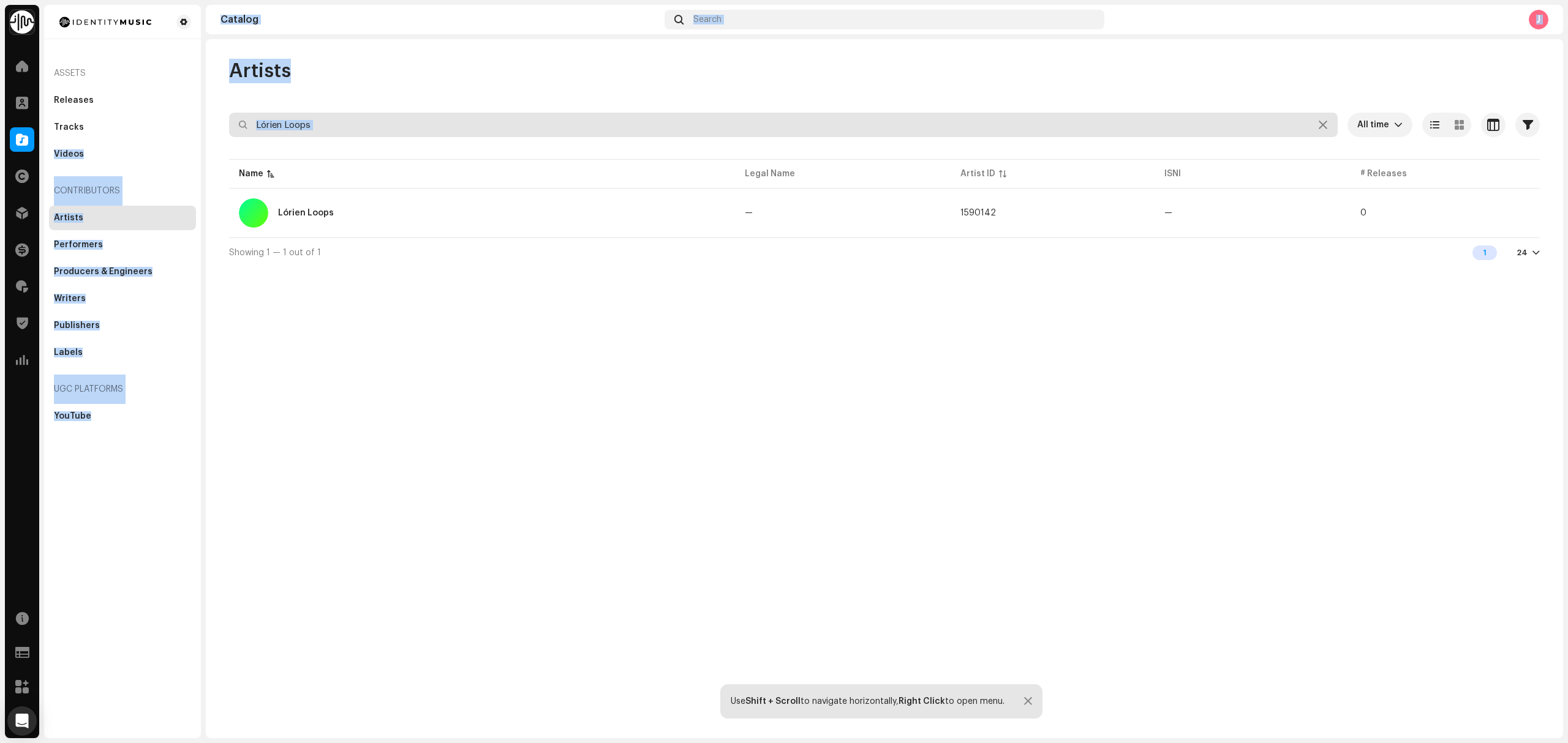
click at [347, 133] on input "Lórien Loops" at bounding box center [783, 125] width 1108 height 25
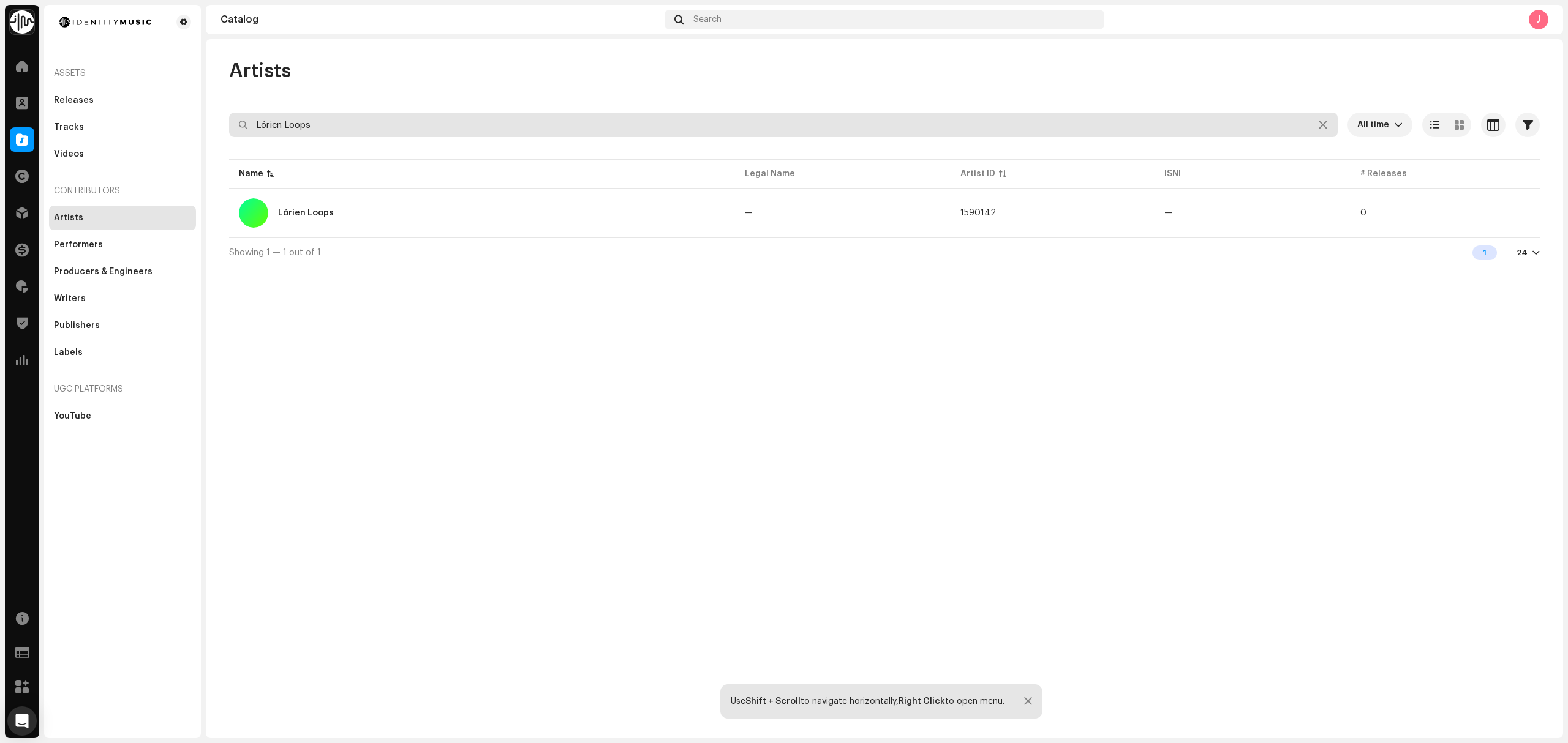
click at [347, 133] on input "Lórien Loops" at bounding box center [783, 125] width 1108 height 25
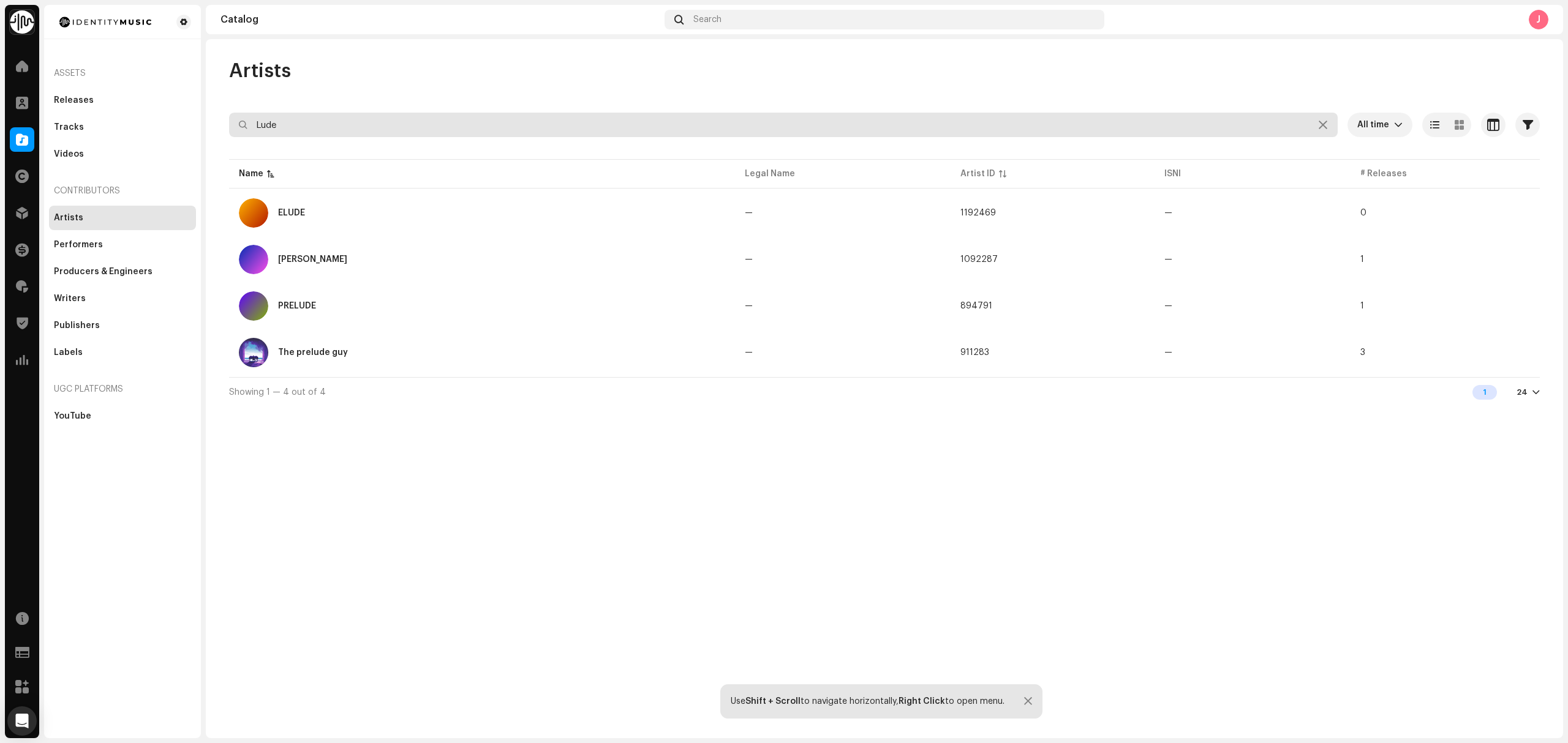
click at [291, 123] on input "Lude" at bounding box center [783, 125] width 1108 height 25
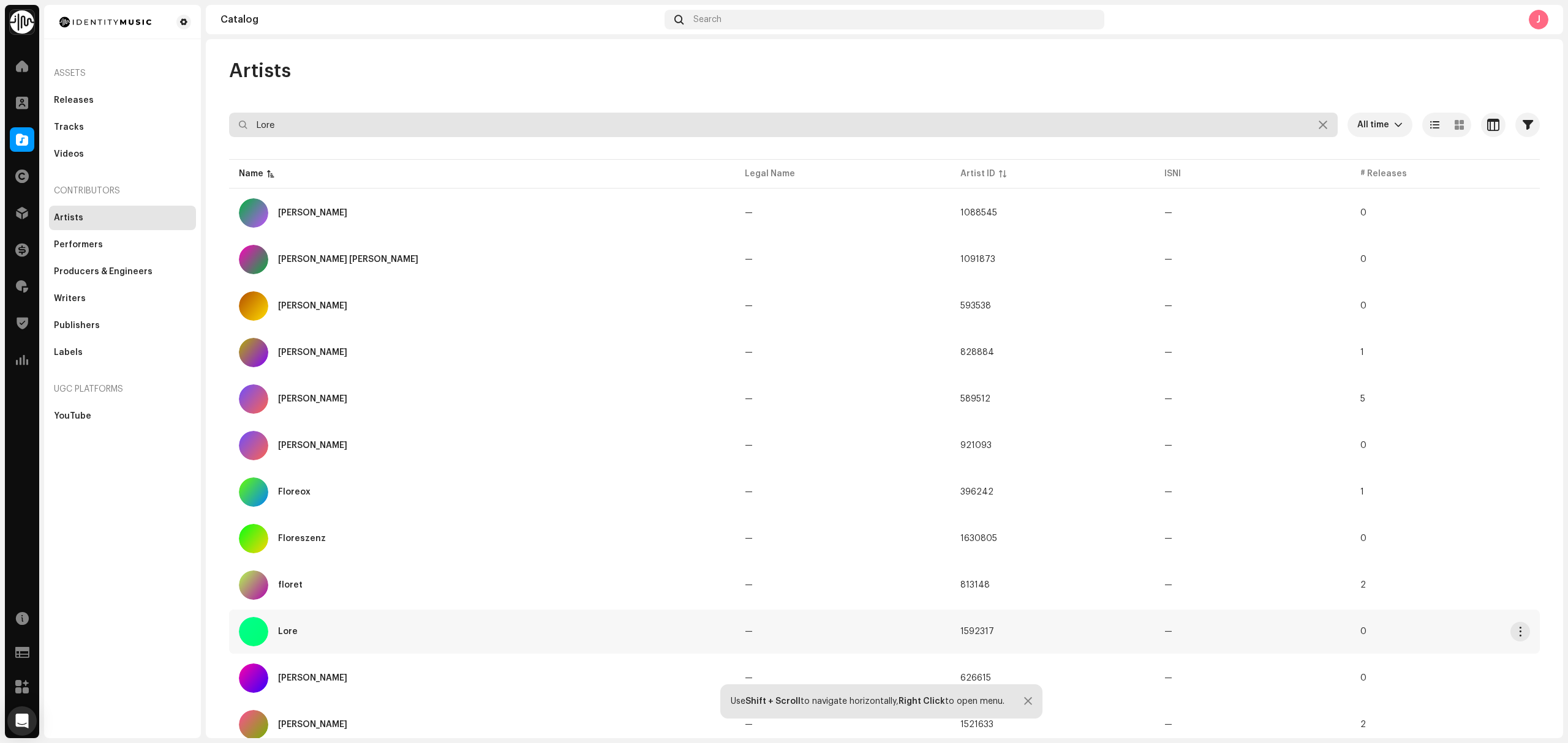
type input "Lore"
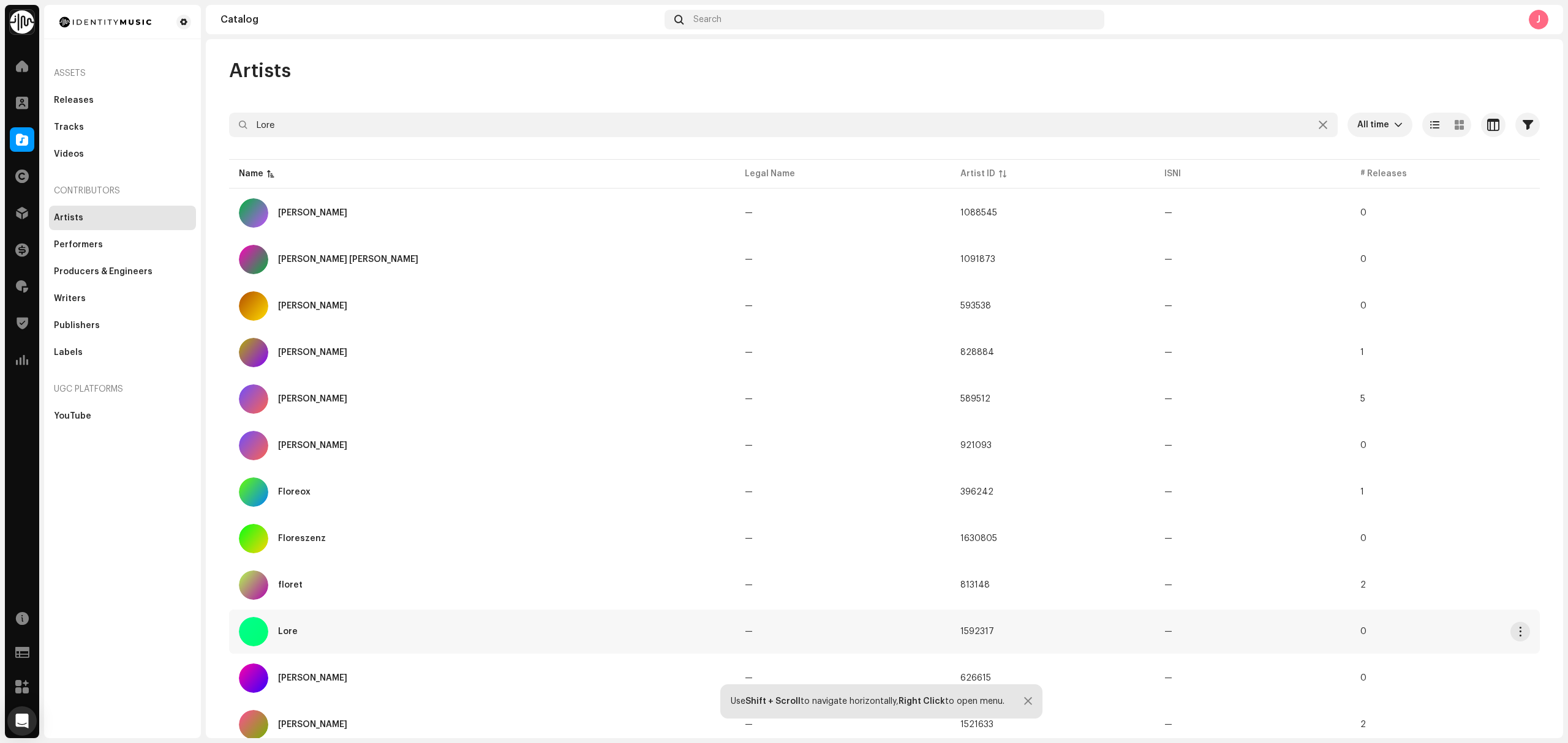
click at [422, 632] on div "Lore" at bounding box center [481, 632] width 486 height 29
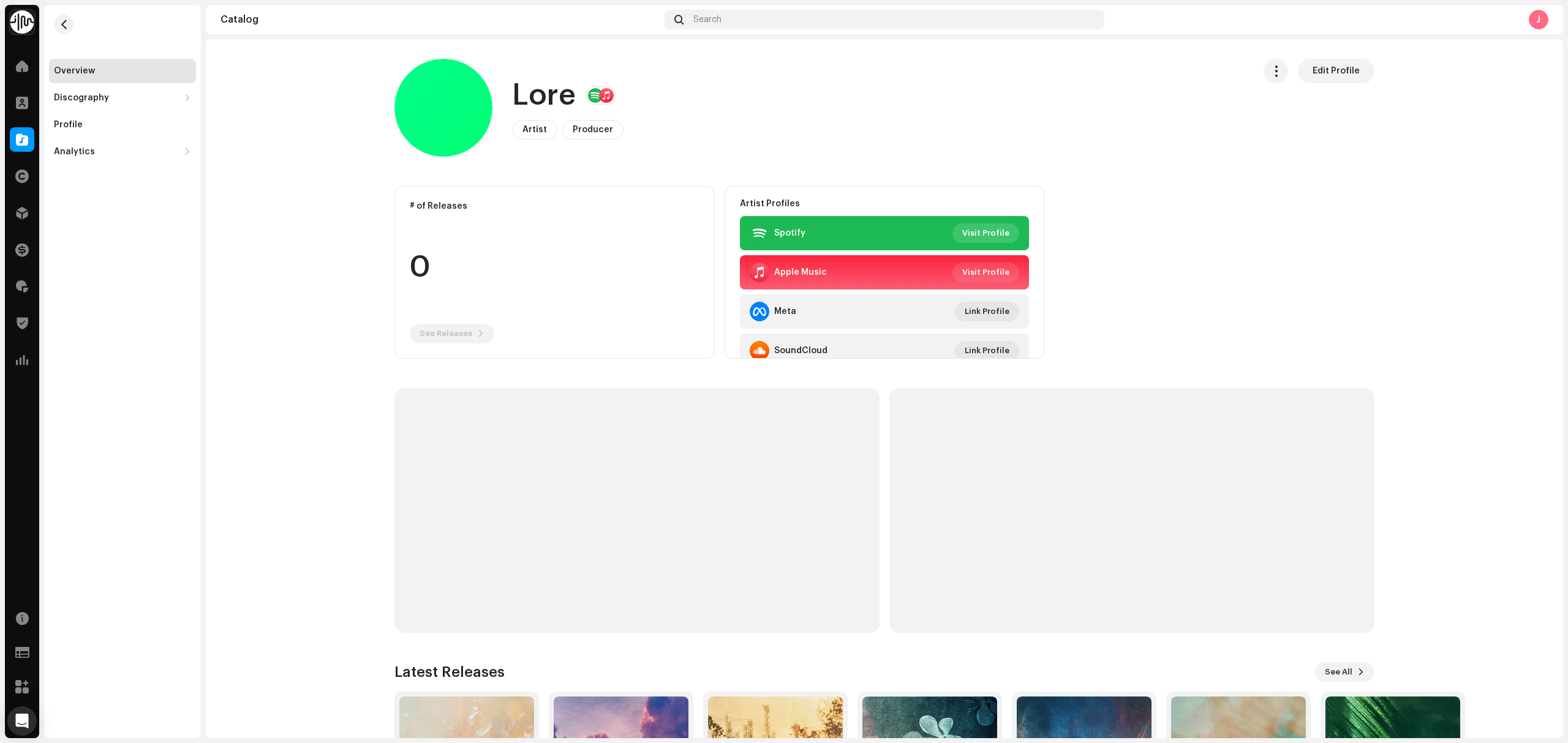
click at [978, 234] on span "Visit Profile" at bounding box center [985, 233] width 47 height 25
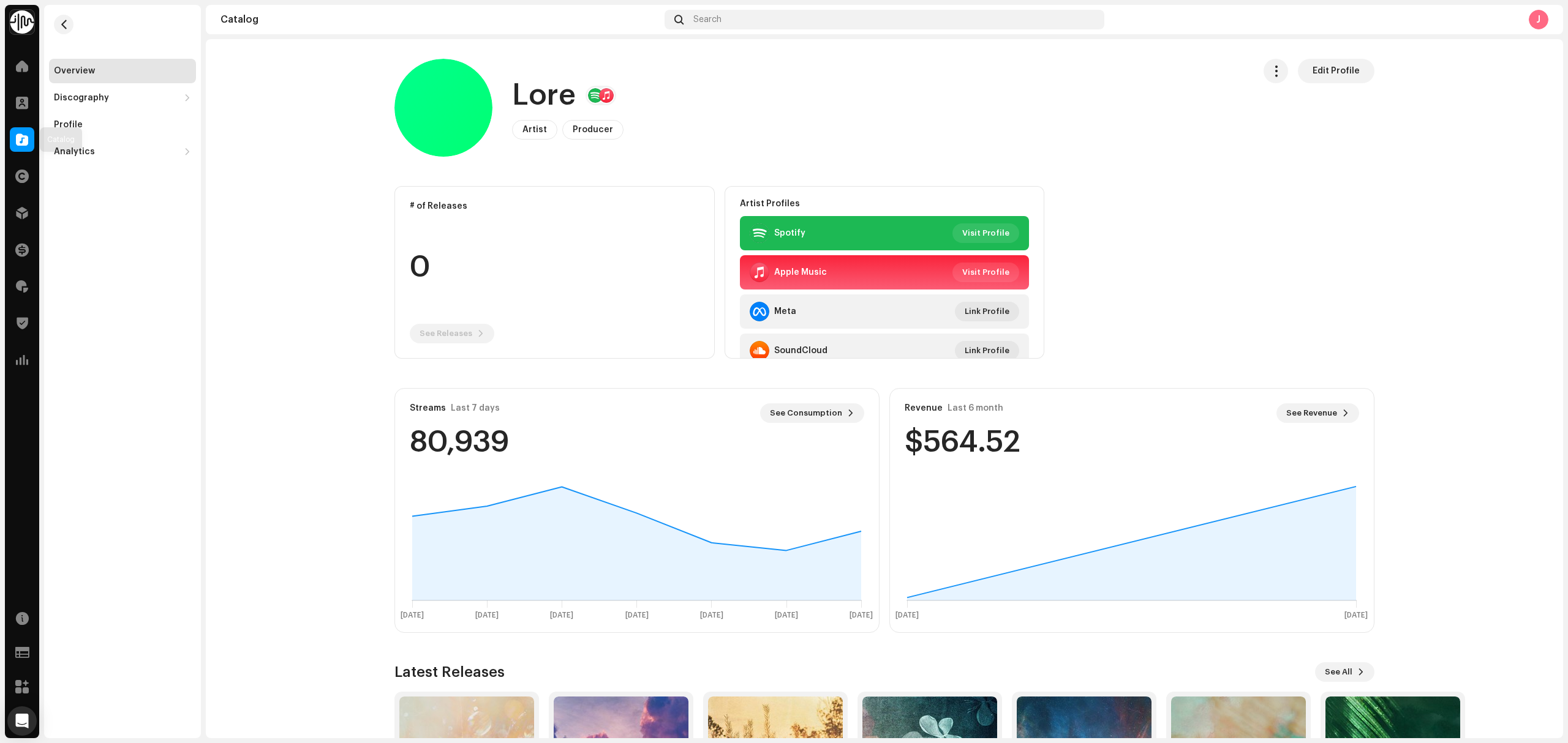
click at [10, 142] on div at bounding box center [22, 140] width 25 height 25
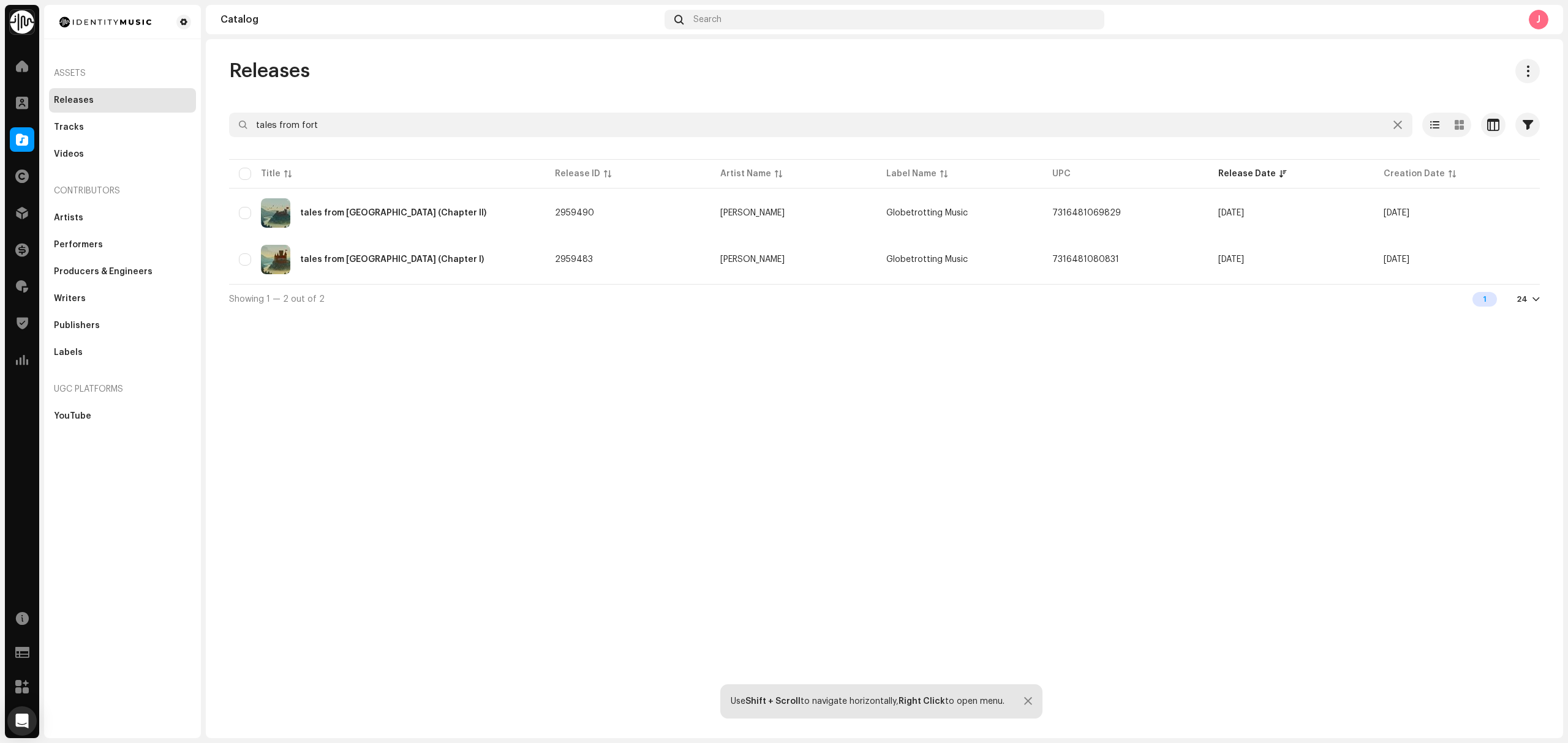
click at [431, 471] on div "Releases tales from fort Selected 0 Options Filters Distribution status Never D…" at bounding box center [884, 389] width 1357 height 700
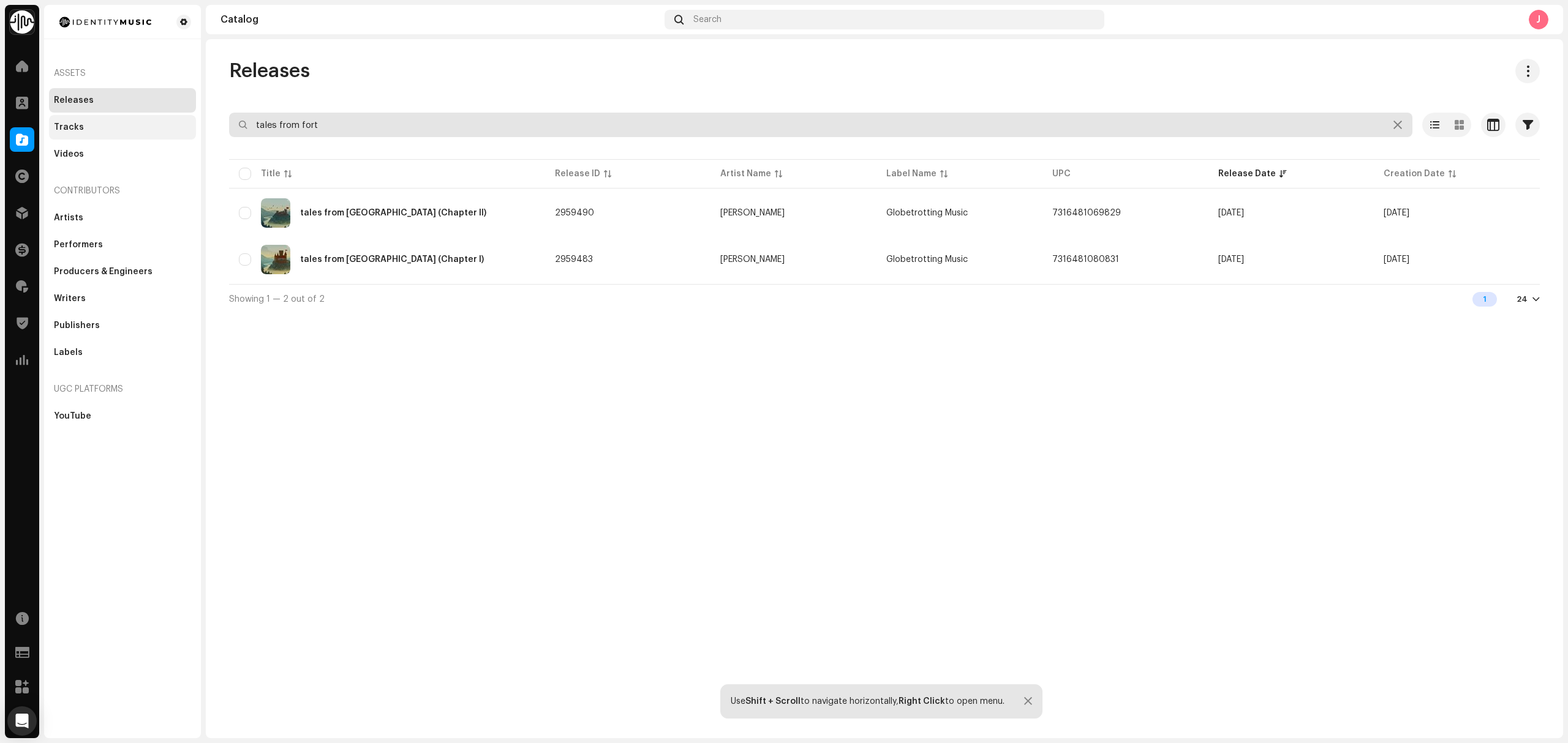
drag, startPoint x: 368, startPoint y: 130, endPoint x: 130, endPoint y: 130, distance: 238.0
click at [164, 128] on div "Identity Music Home Clients Catalog Rights Distribution Finance Royalties Trust…" at bounding box center [784, 371] width 1568 height 743
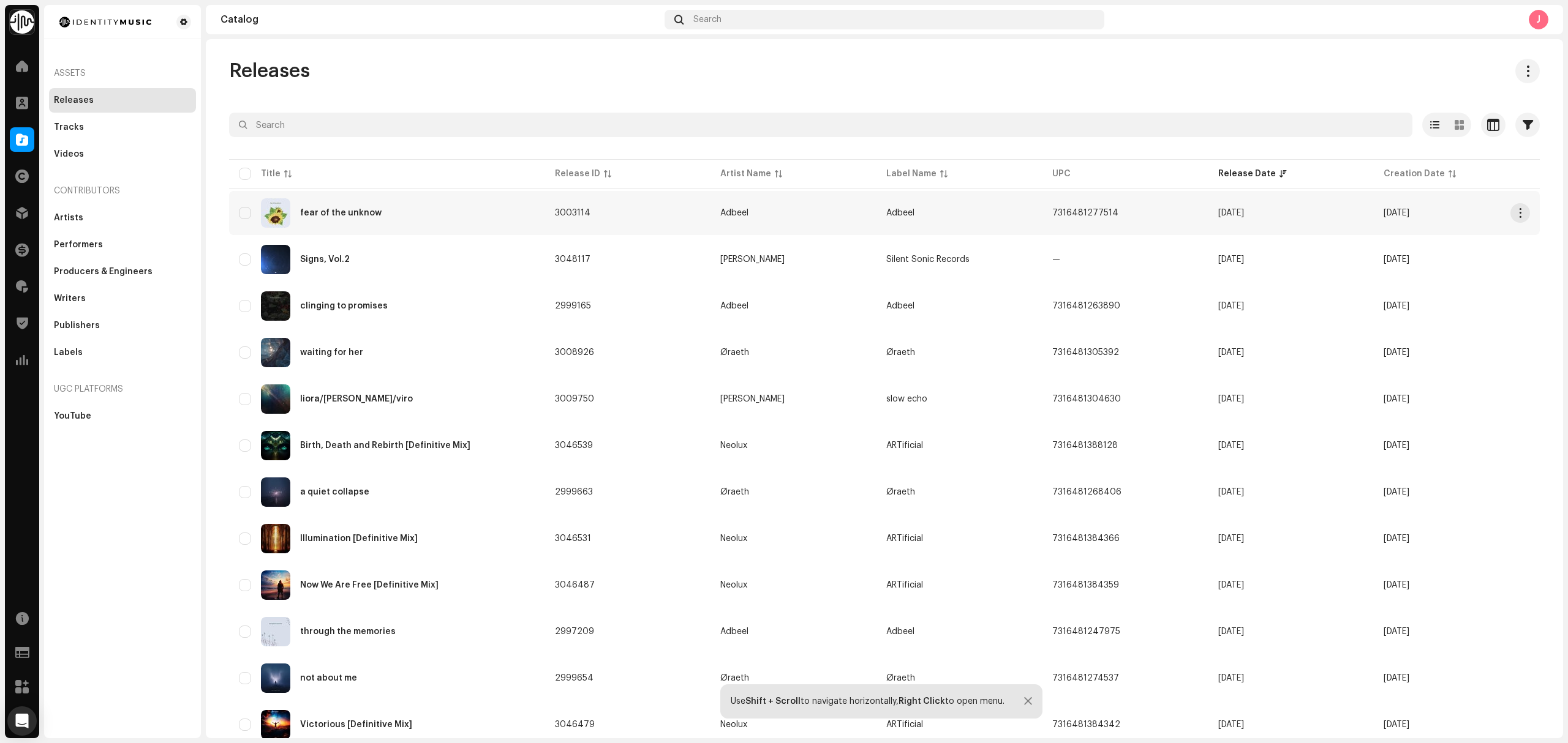
click at [373, 225] on div "fear of the unknow" at bounding box center [387, 213] width 296 height 29
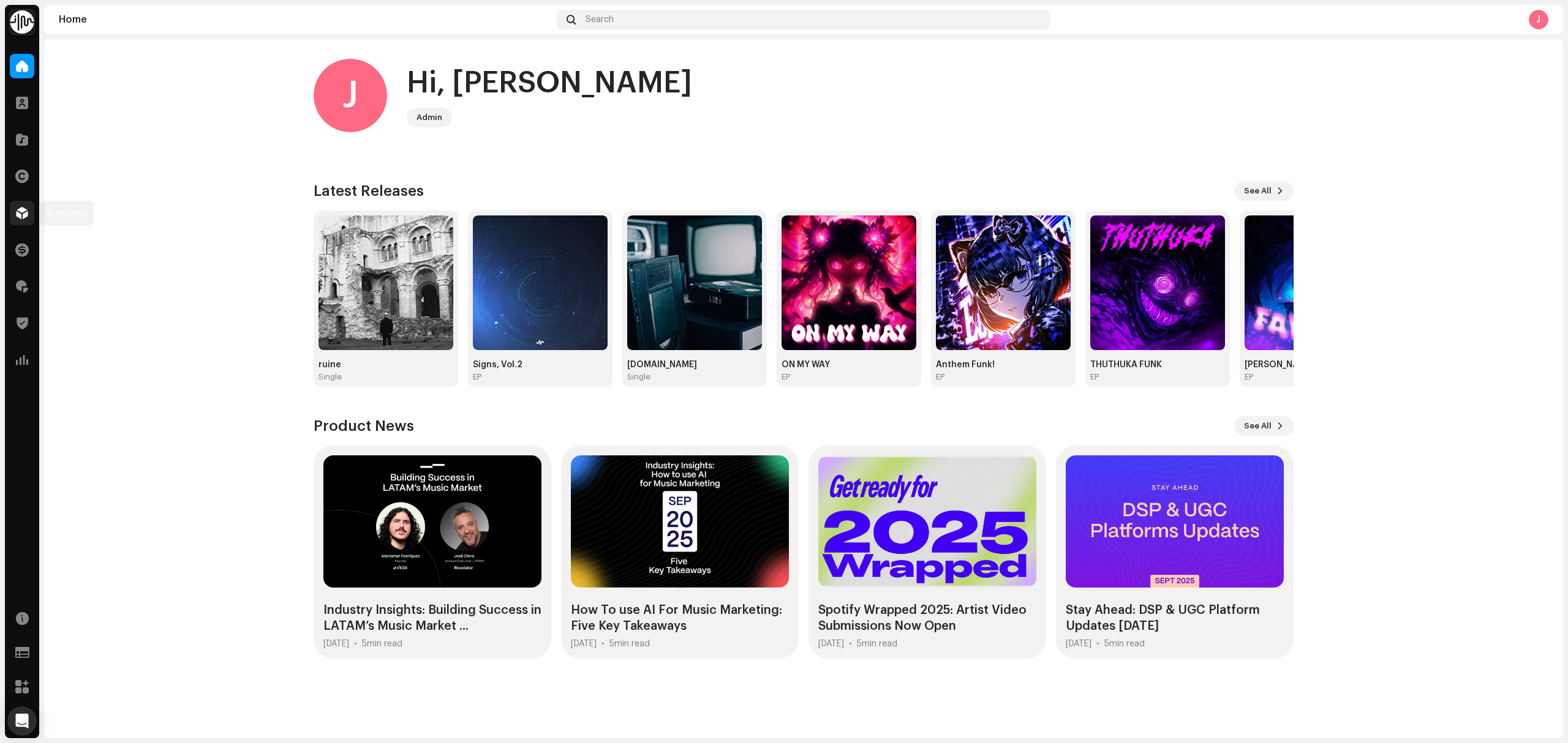
click at [26, 214] on span at bounding box center [22, 213] width 12 height 10
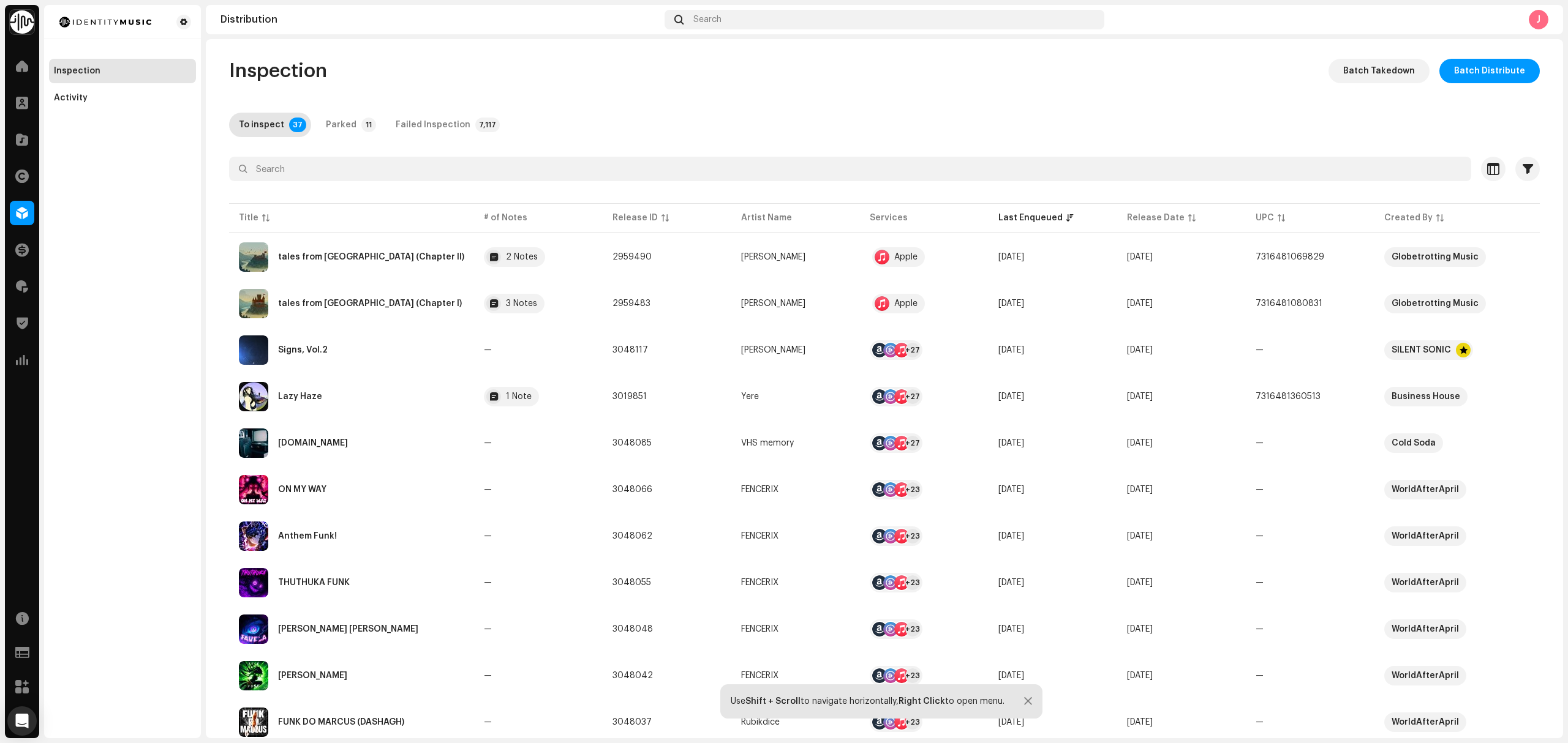
click at [152, 273] on div "Inspection Activity" at bounding box center [122, 371] width 157 height 733
click at [426, 253] on div "tales from [GEOGRAPHIC_DATA] (Chapter II)" at bounding box center [351, 257] width 225 height 29
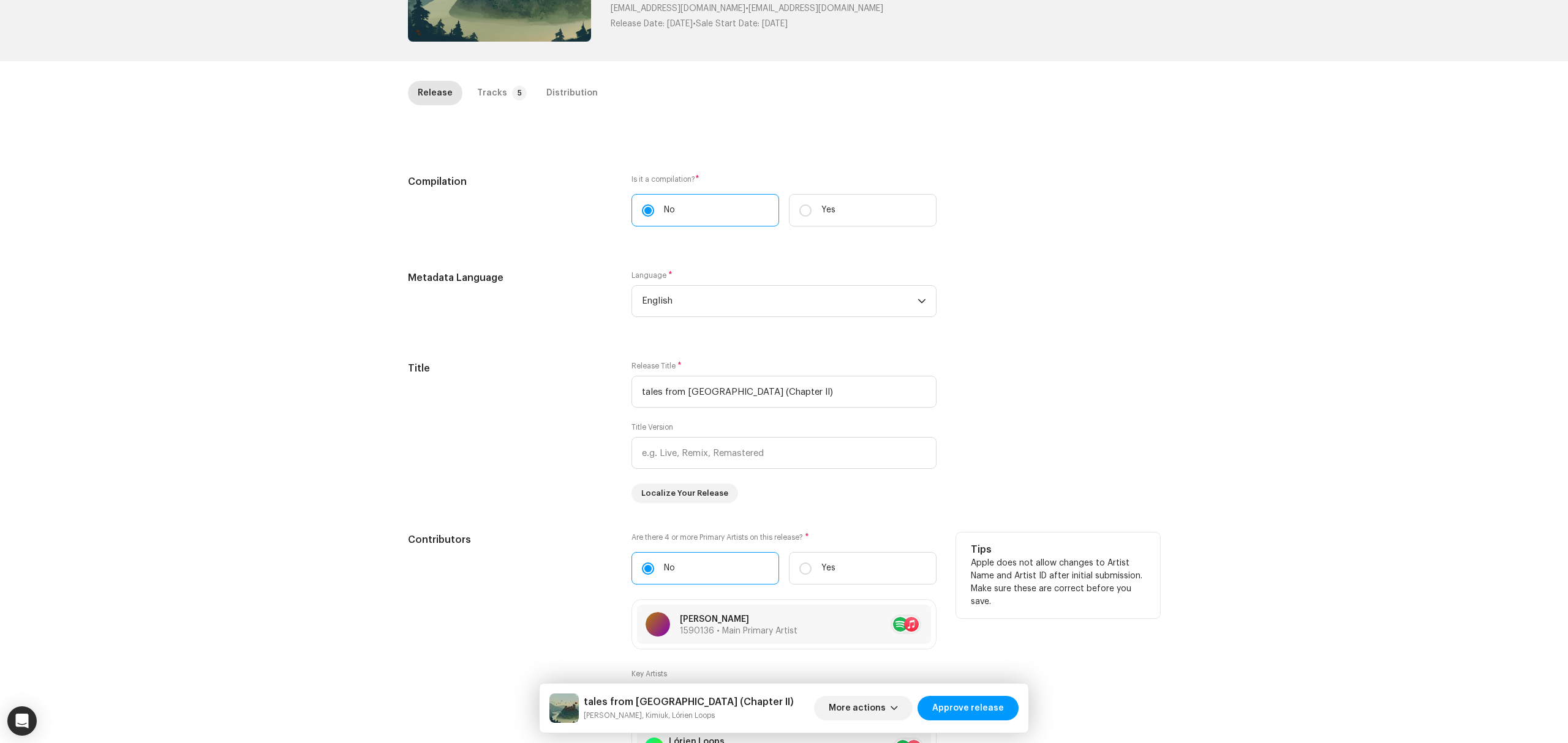
scroll to position [408, 0]
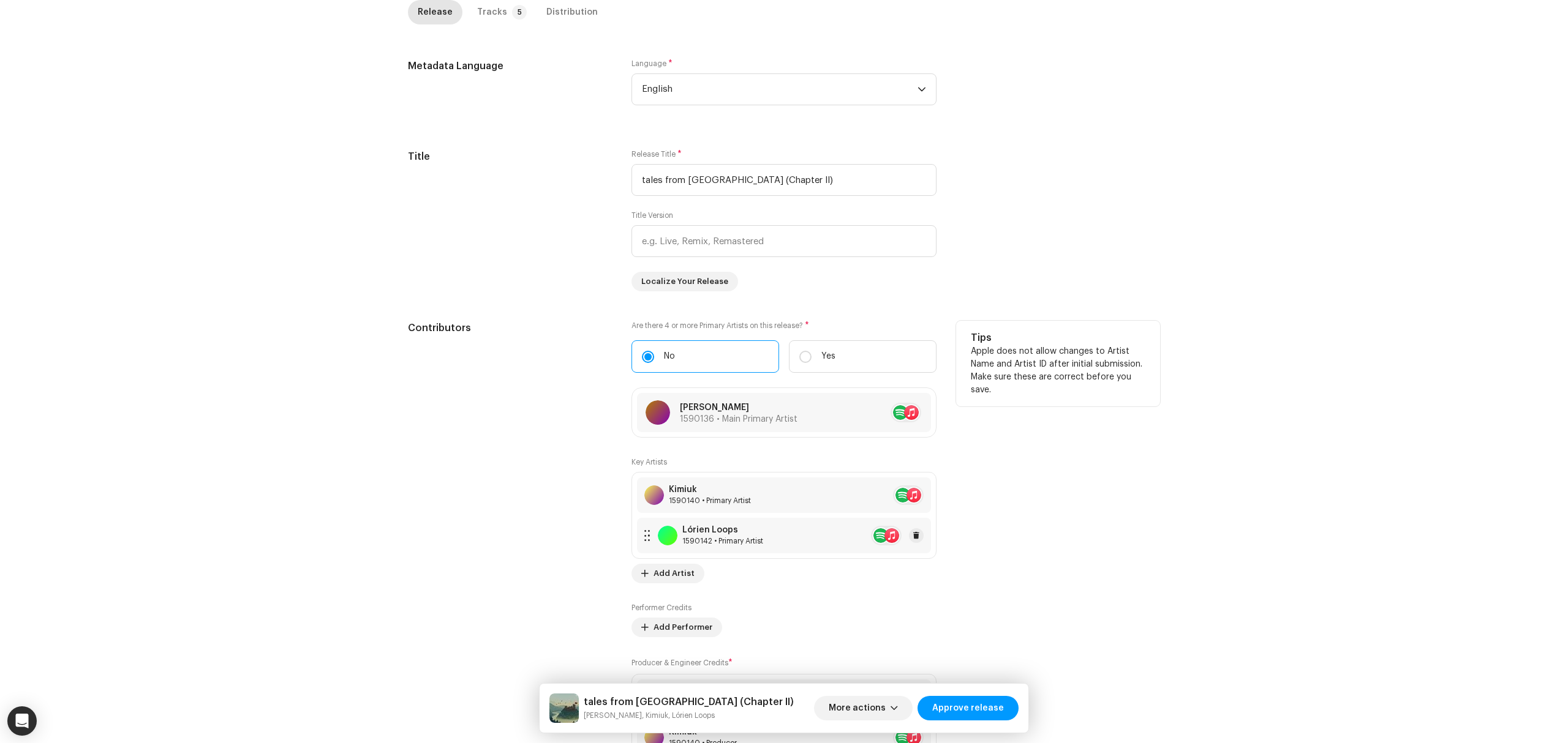
click at [769, 544] on div "Lórien Loops 1590142 • Primary Artist" at bounding box center [784, 535] width 294 height 36
click at [293, 539] on div "Update Key Artist Role * Primary Artist Name * Lórien Loops 1590142 Add Localiz…" at bounding box center [784, 371] width 1568 height 743
click at [760, 545] on div "1590142 • Primary Artist" at bounding box center [722, 541] width 81 height 10
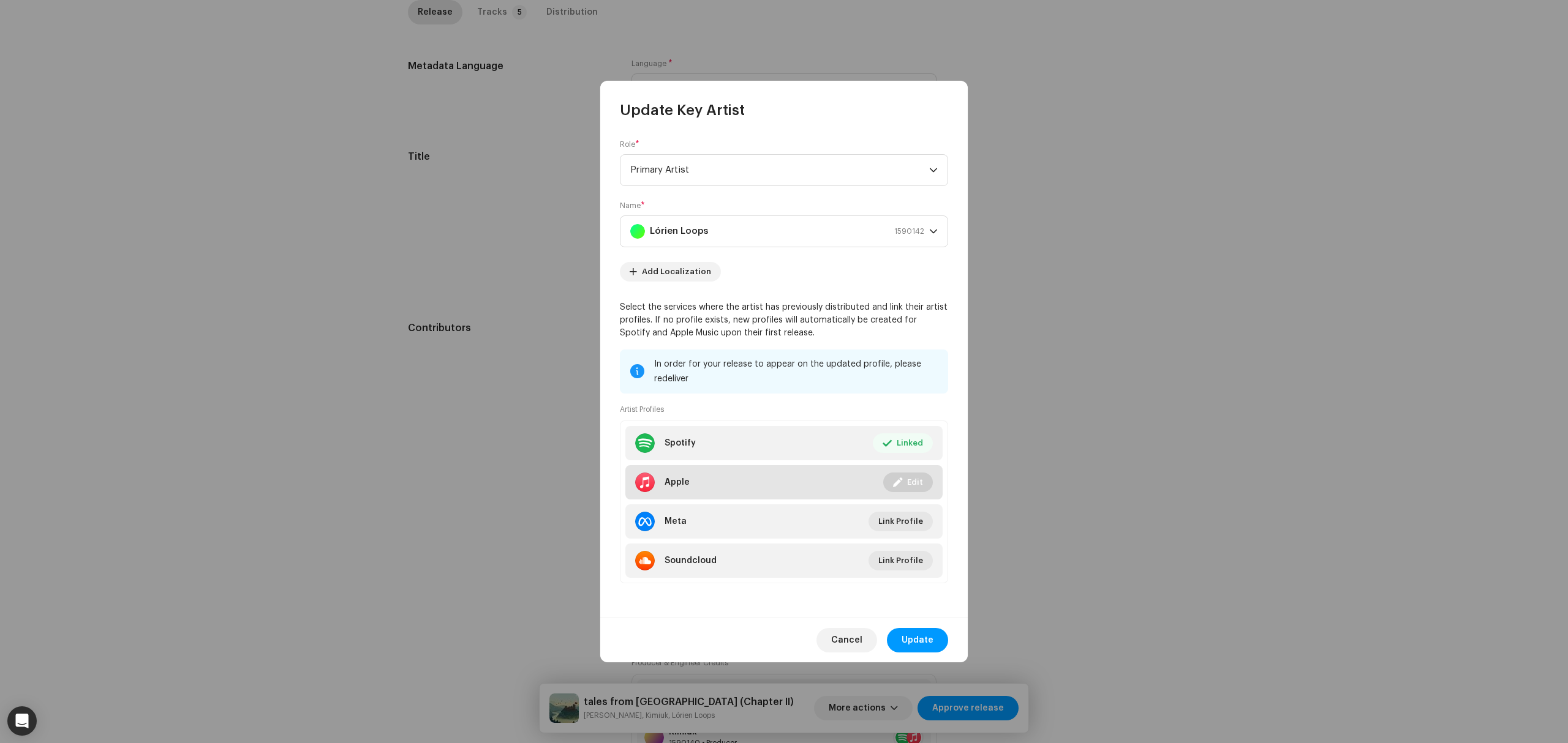
click at [846, 478] on li "Apple Linked Edit" at bounding box center [784, 482] width 317 height 34
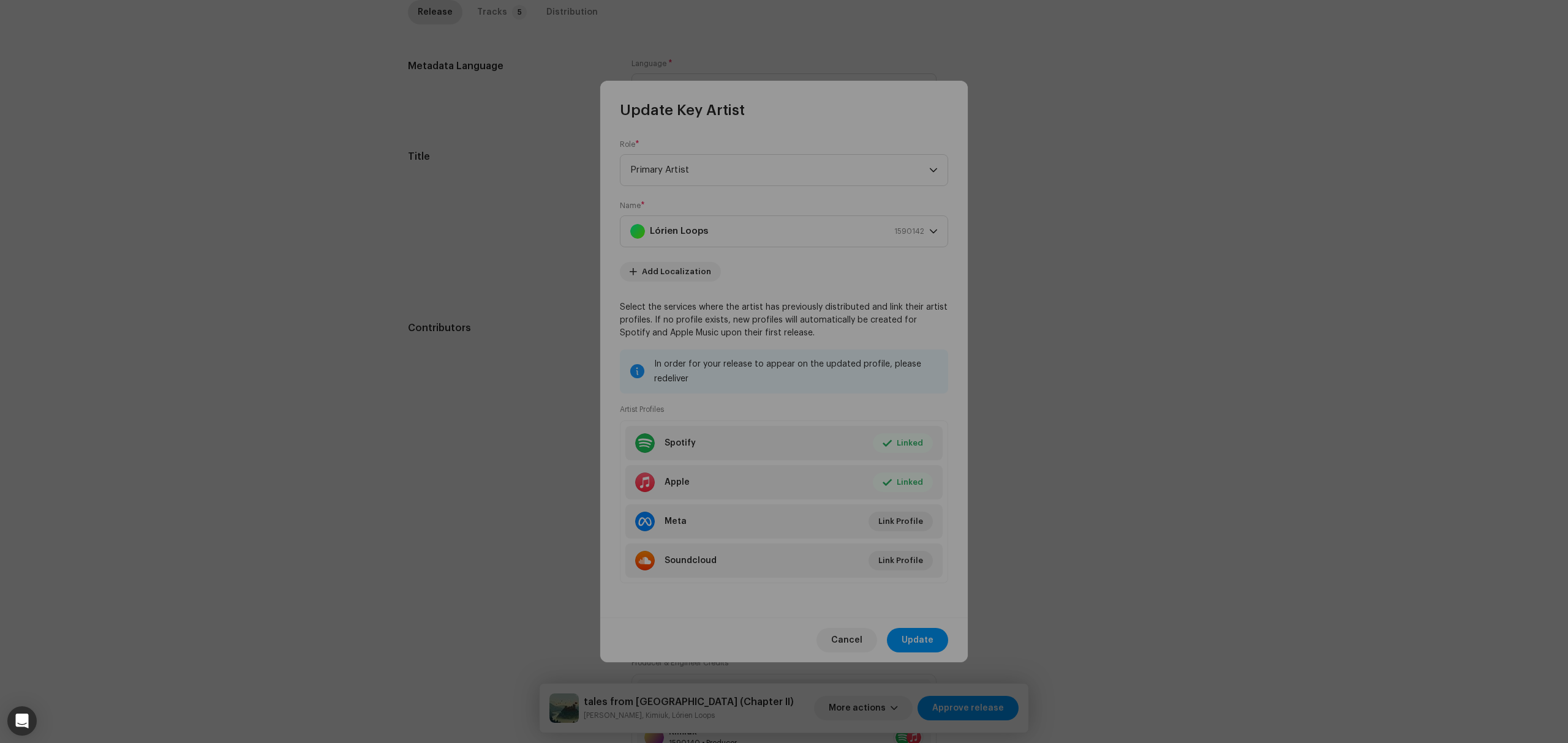
click at [386, 426] on div "Link your Artist Profile Artist Apple Id * 1845077599 Go to your artist page on…" at bounding box center [784, 371] width 1568 height 743
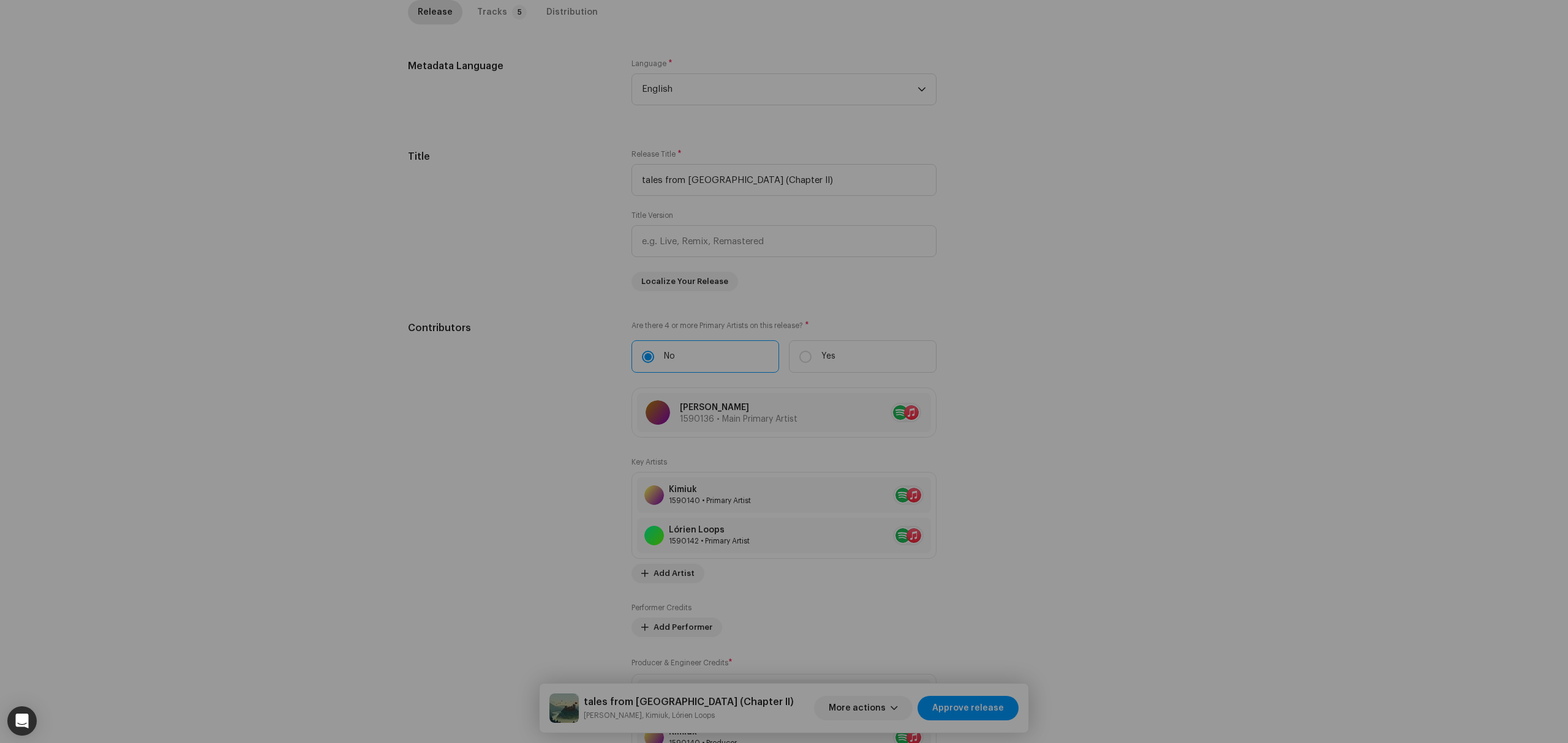
click at [1145, 527] on div "Update Key Artist Role * Primary Artist Name * Lórien Loops 1590142 Add Localiz…" at bounding box center [784, 371] width 1568 height 743
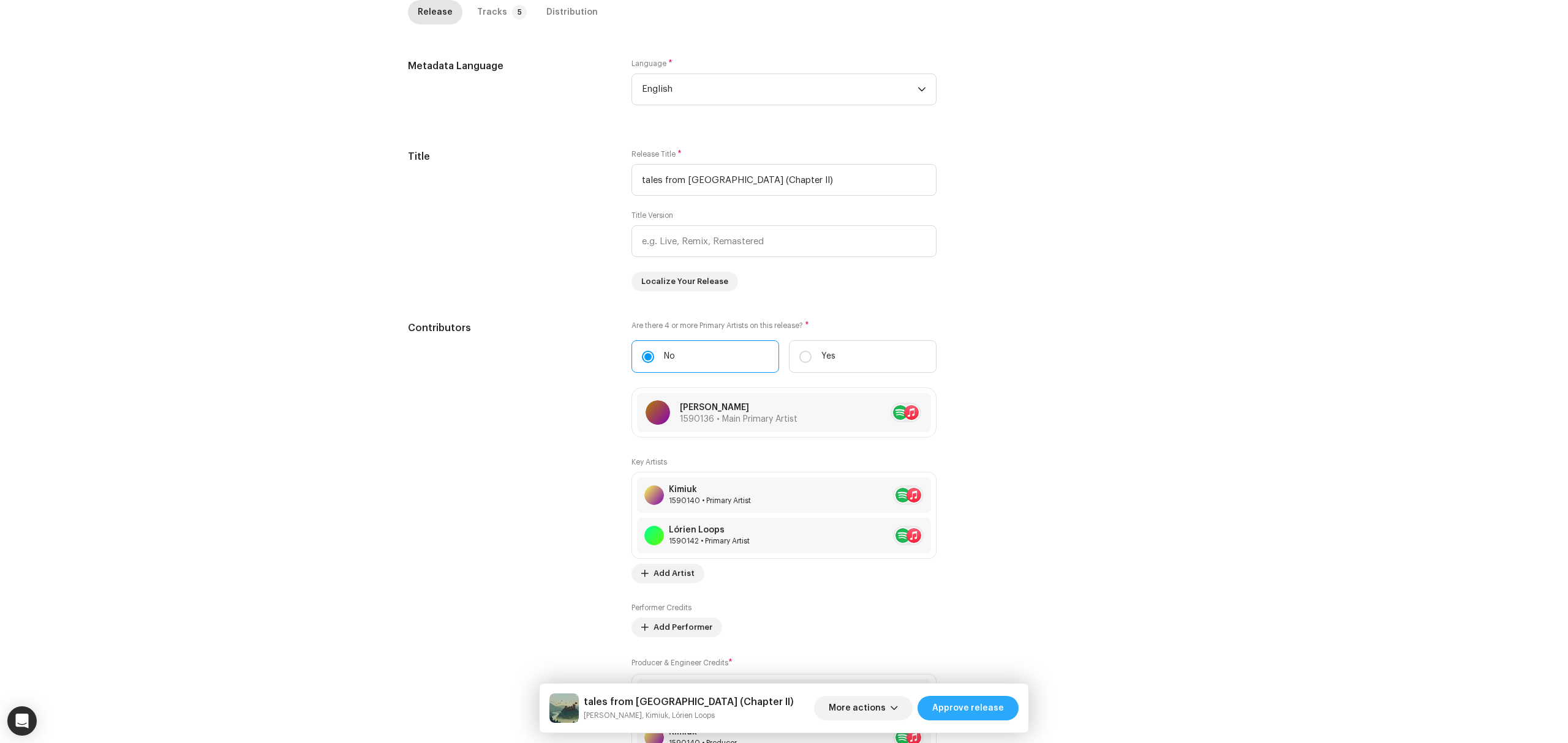
click at [993, 709] on span "Approve release" at bounding box center [968, 708] width 72 height 25
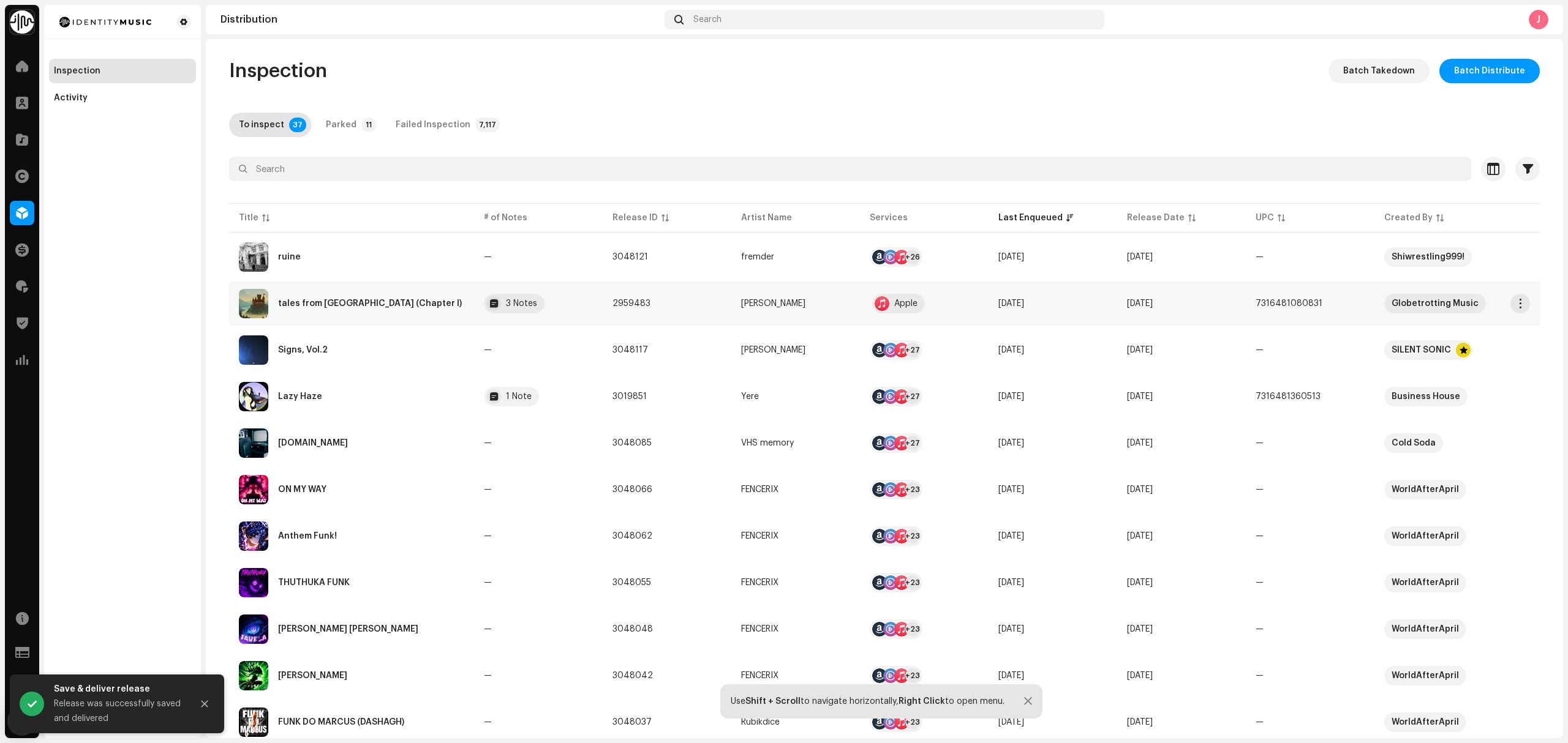
click at [397, 302] on div "tales from [GEOGRAPHIC_DATA] (Chapter I)" at bounding box center [351, 304] width 225 height 29
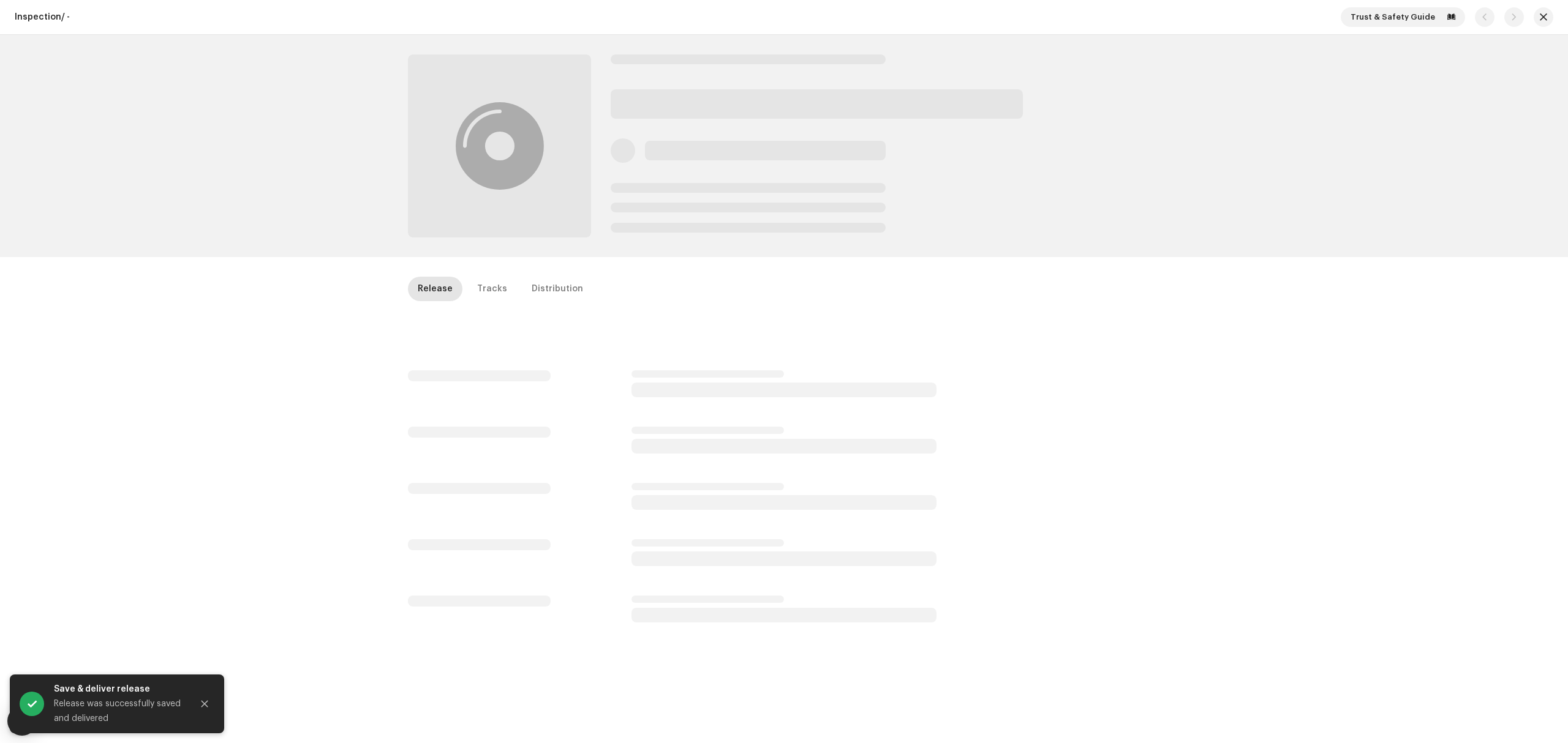
click at [204, 441] on div "Inspection / - Trust & Safety Guide Release Tracks Distribution" at bounding box center [784, 371] width 1568 height 743
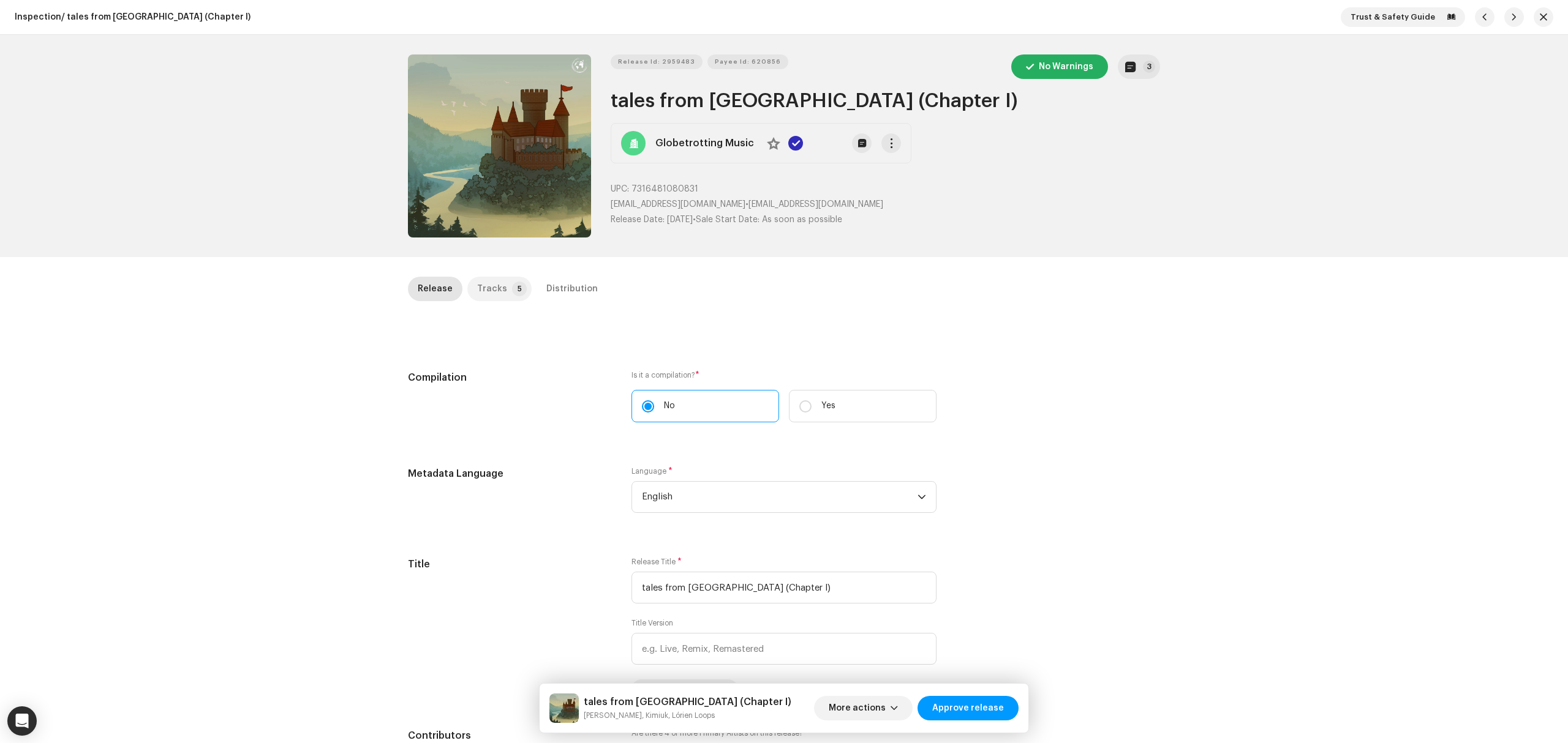
click at [493, 291] on div "Tracks" at bounding box center [492, 288] width 30 height 25
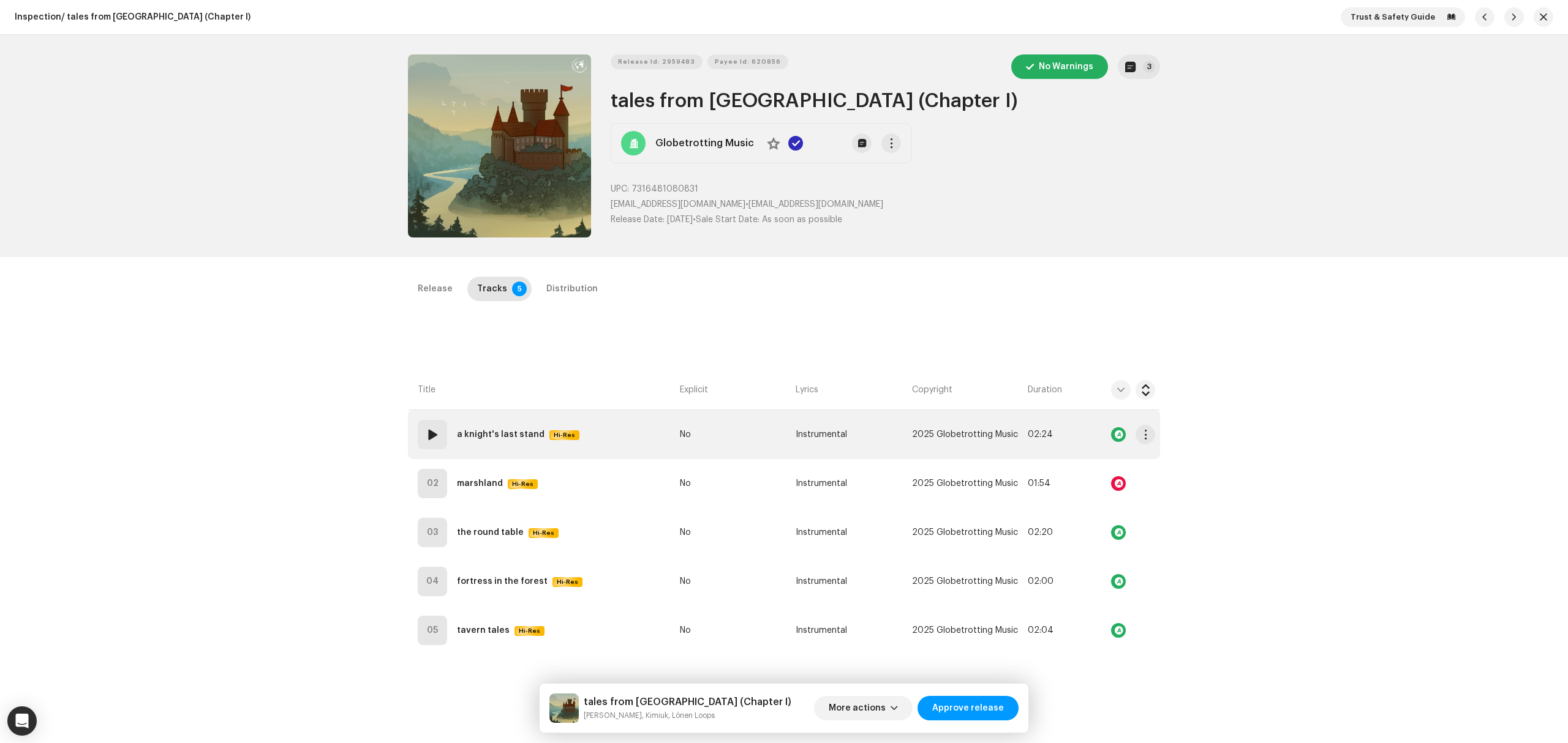
click at [630, 424] on td "01 a knight's last stand Hi-Res" at bounding box center [541, 435] width 267 height 49
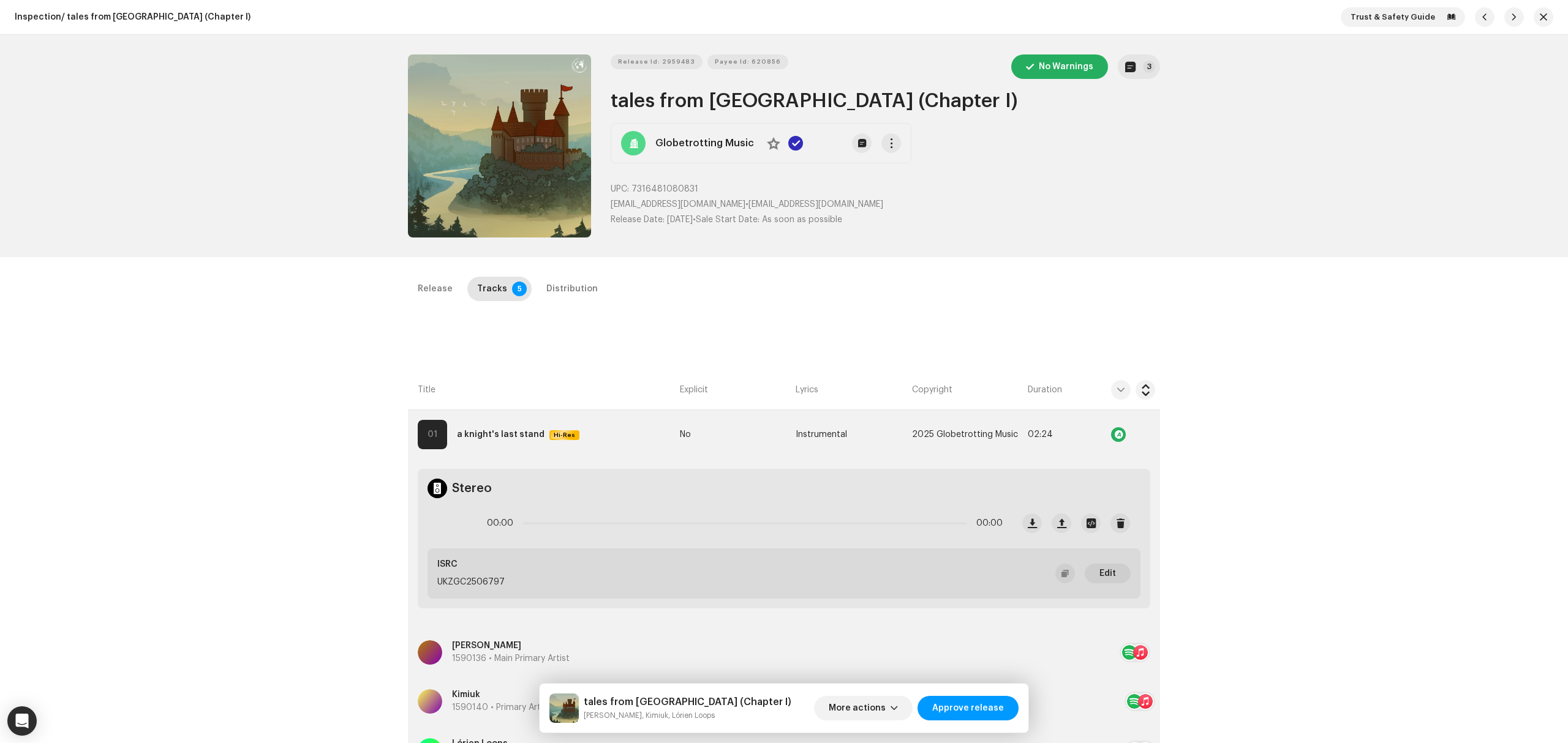
scroll to position [163, 0]
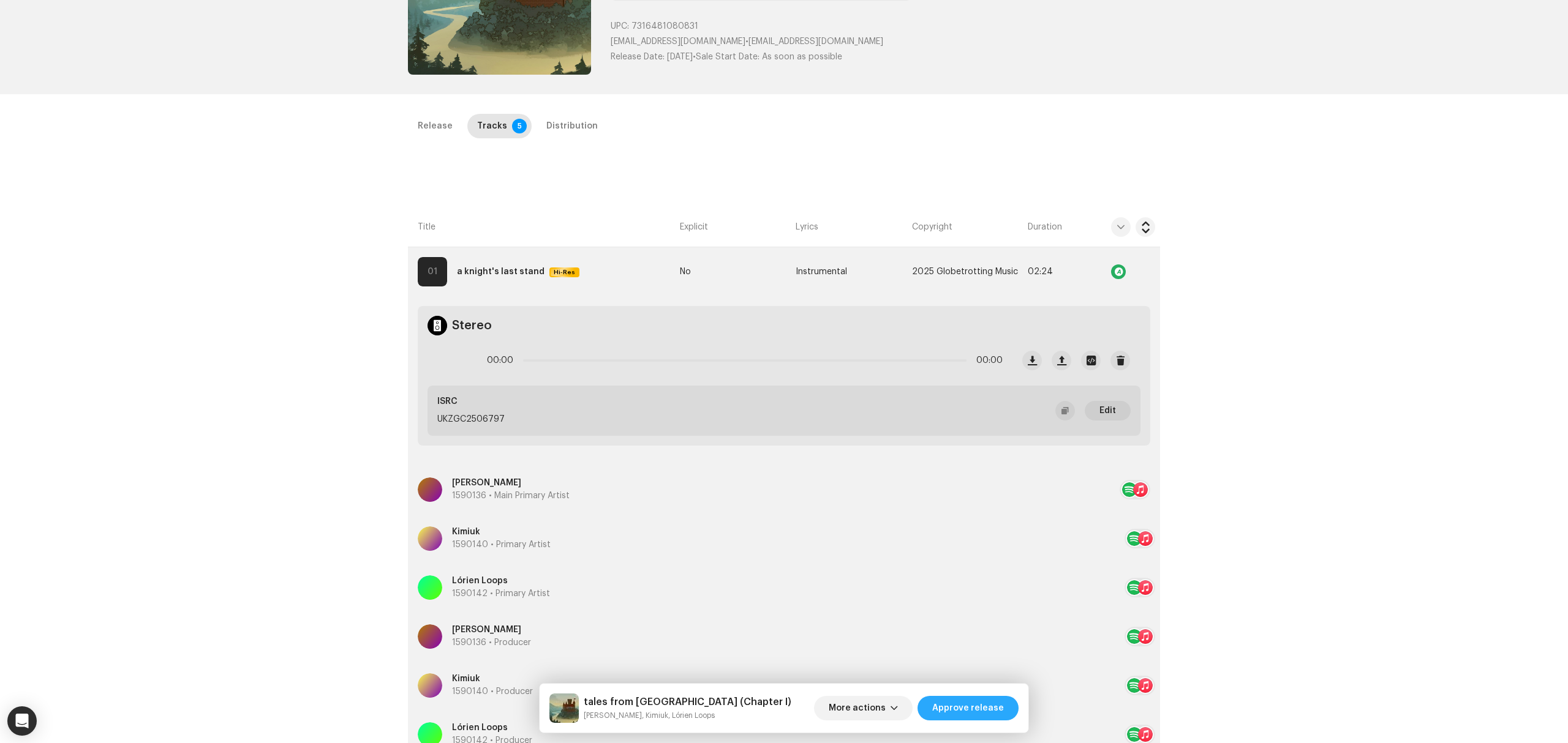
click at [998, 714] on span "Approve release" at bounding box center [968, 708] width 72 height 25
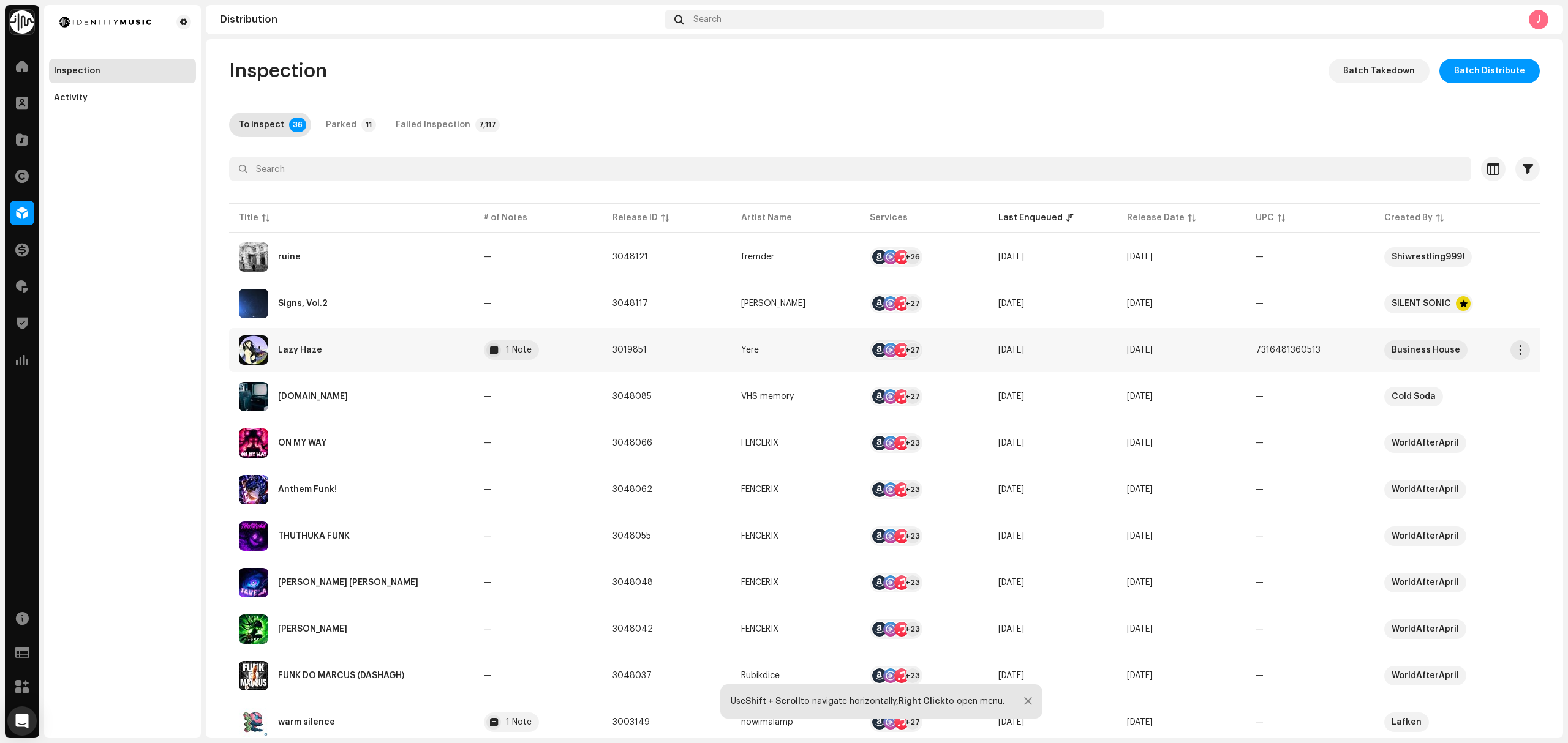
copy tr "3019851"
drag, startPoint x: 609, startPoint y: 358, endPoint x: 99, endPoint y: 511, distance: 532.5
click at [99, 511] on div "Identity Music Home Clients Catalog Rights Distribution Finance Royalties Trust…" at bounding box center [784, 371] width 1568 height 743
click at [167, 365] on div "Inspection Activity" at bounding box center [122, 371] width 157 height 733
click at [113, 102] on div "Activity" at bounding box center [122, 98] width 137 height 10
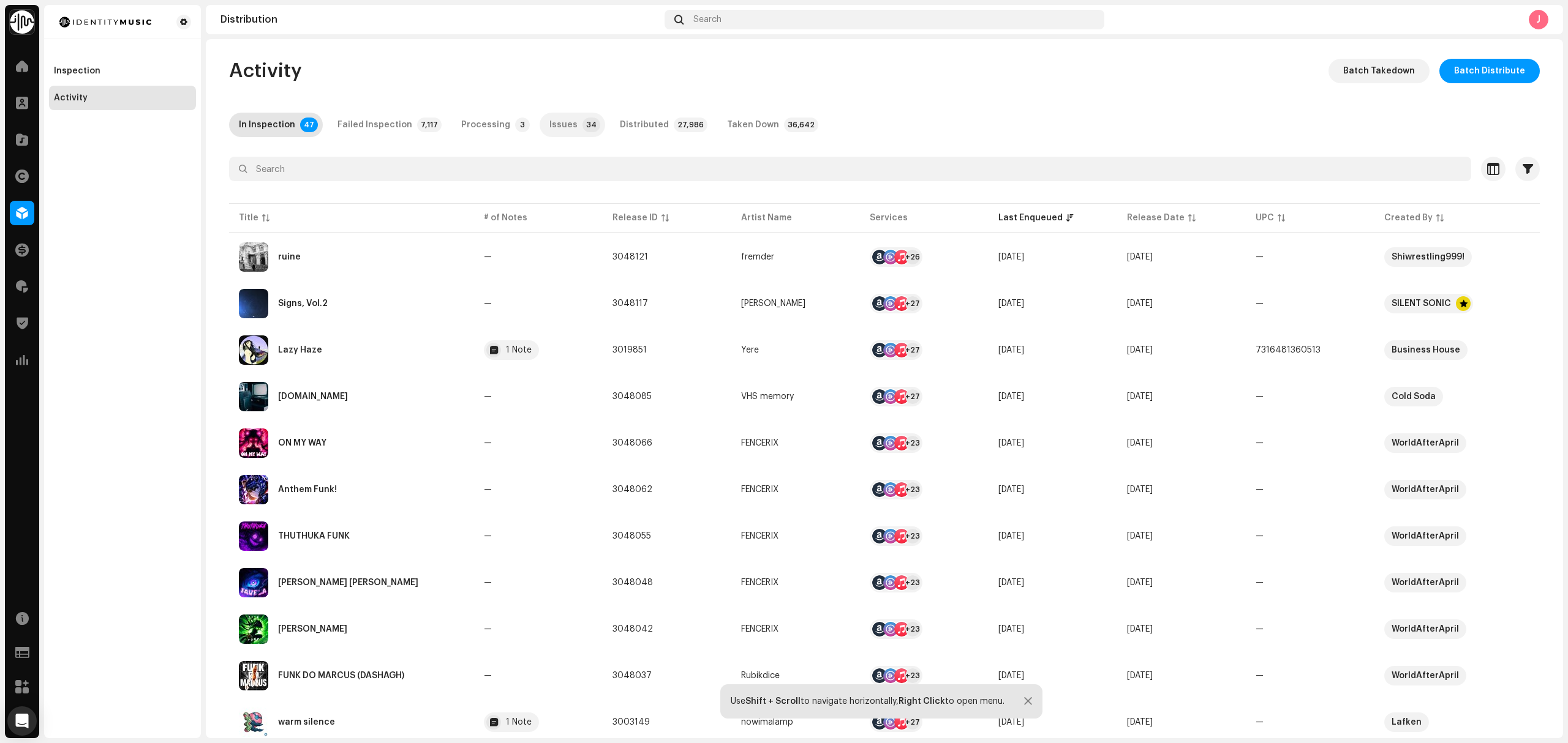
click at [550, 126] on div "Issues" at bounding box center [564, 125] width 28 height 25
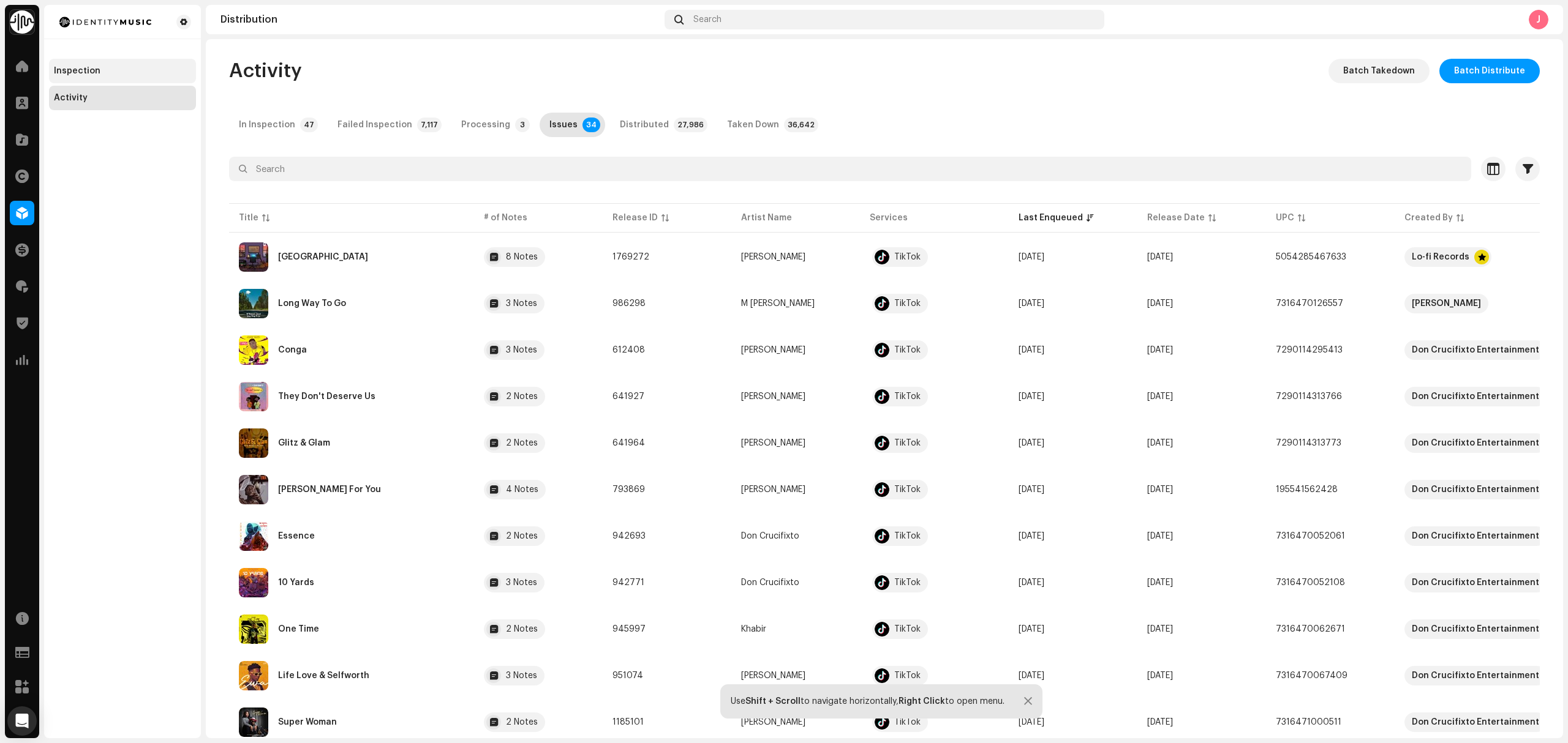
click at [133, 65] on div "Inspection" at bounding box center [122, 71] width 147 height 25
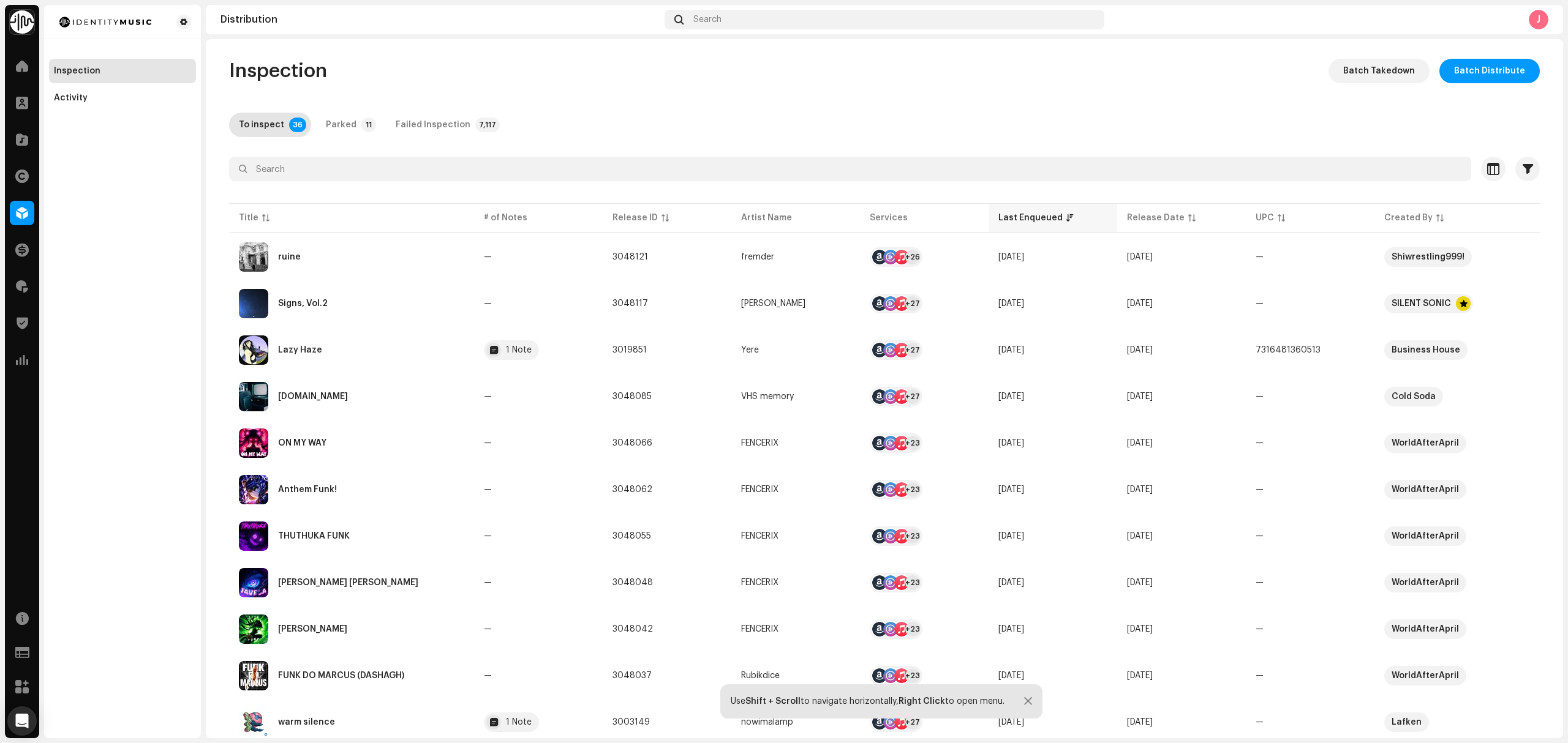
click at [1005, 219] on div "Last Enqueued" at bounding box center [1030, 217] width 65 height 12
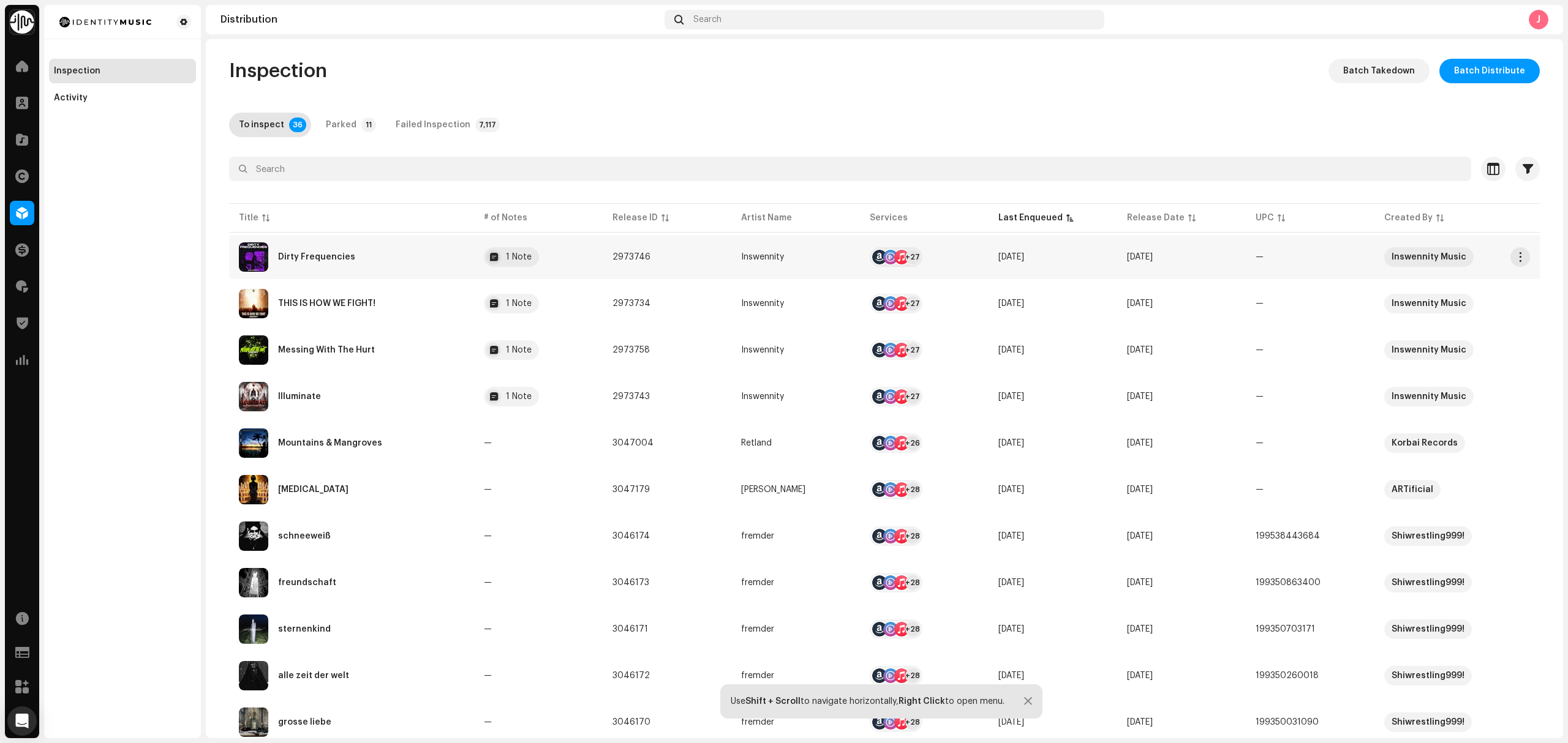
click at [401, 272] on td "Dirty Frequencies" at bounding box center [351, 257] width 245 height 44
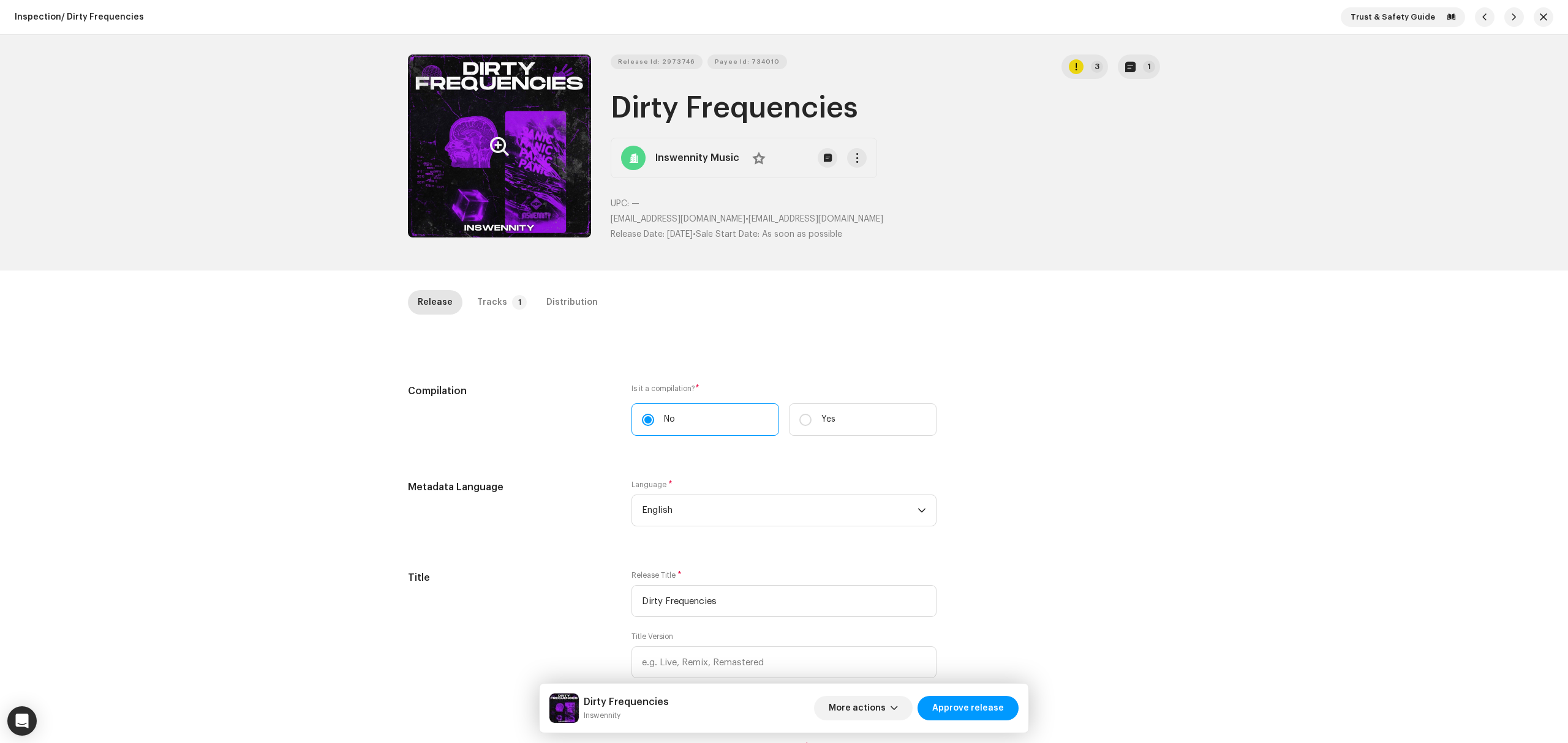
click at [469, 204] on button "Zoom Image" at bounding box center [499, 146] width 183 height 183
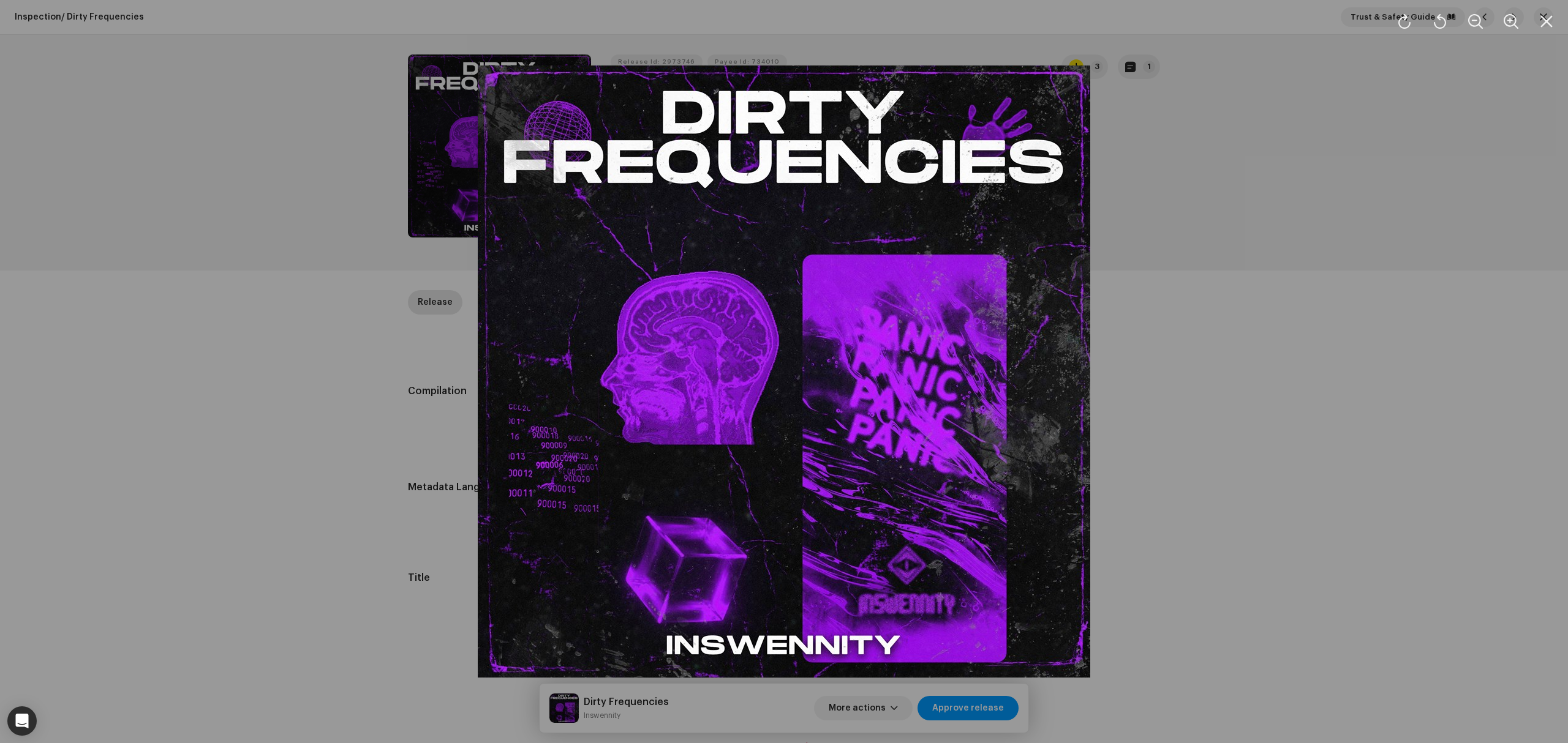
click at [300, 370] on div at bounding box center [784, 371] width 1568 height 743
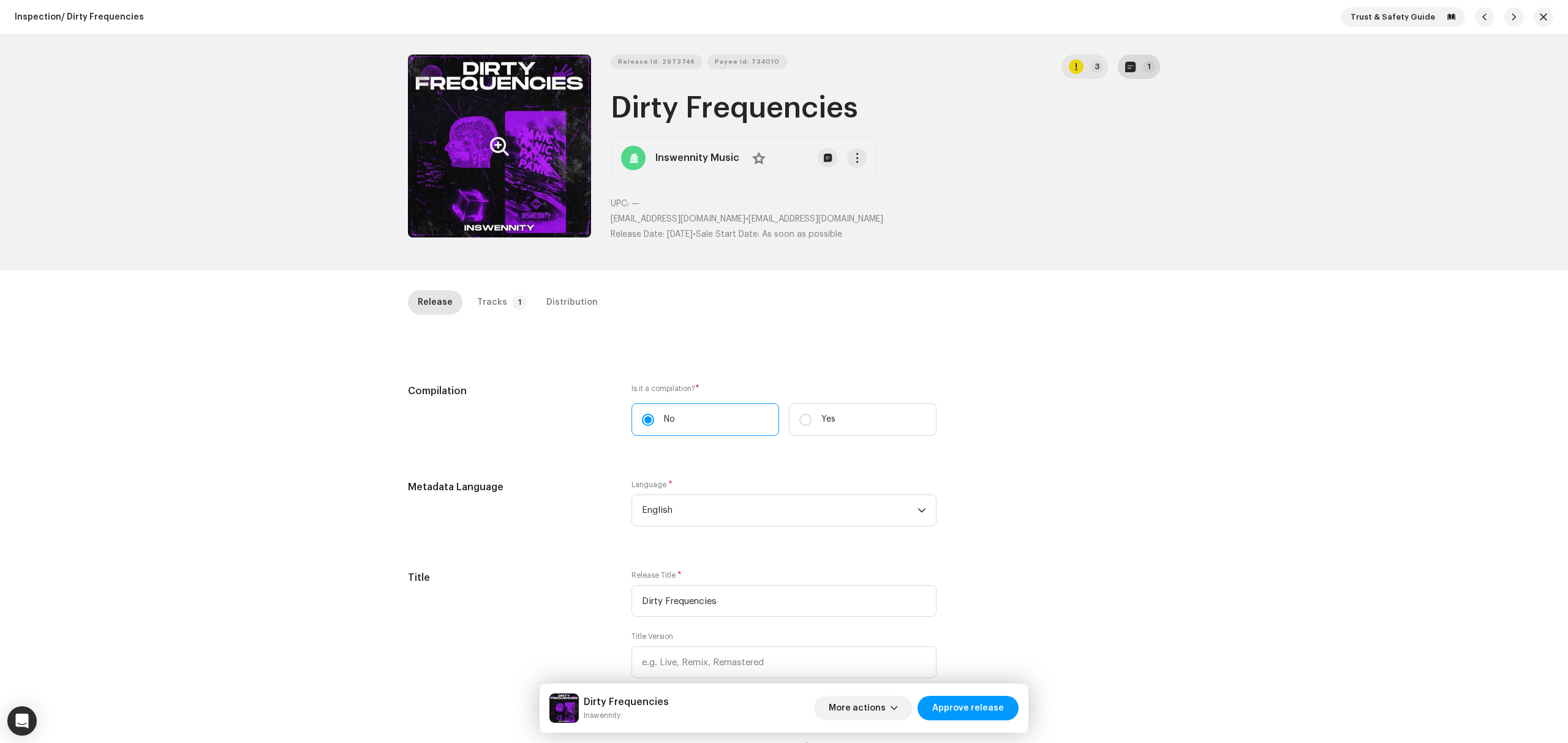
click at [1141, 69] on button "1" at bounding box center [1139, 67] width 42 height 25
click at [265, 306] on div "Release notes Jessica Cox Aug 11, 2025 AUTO NOTE - RELEASE FAILED INSPECTION Ot…" at bounding box center [784, 371] width 1568 height 743
click at [518, 293] on p-tab "Tracks 1" at bounding box center [500, 302] width 65 height 25
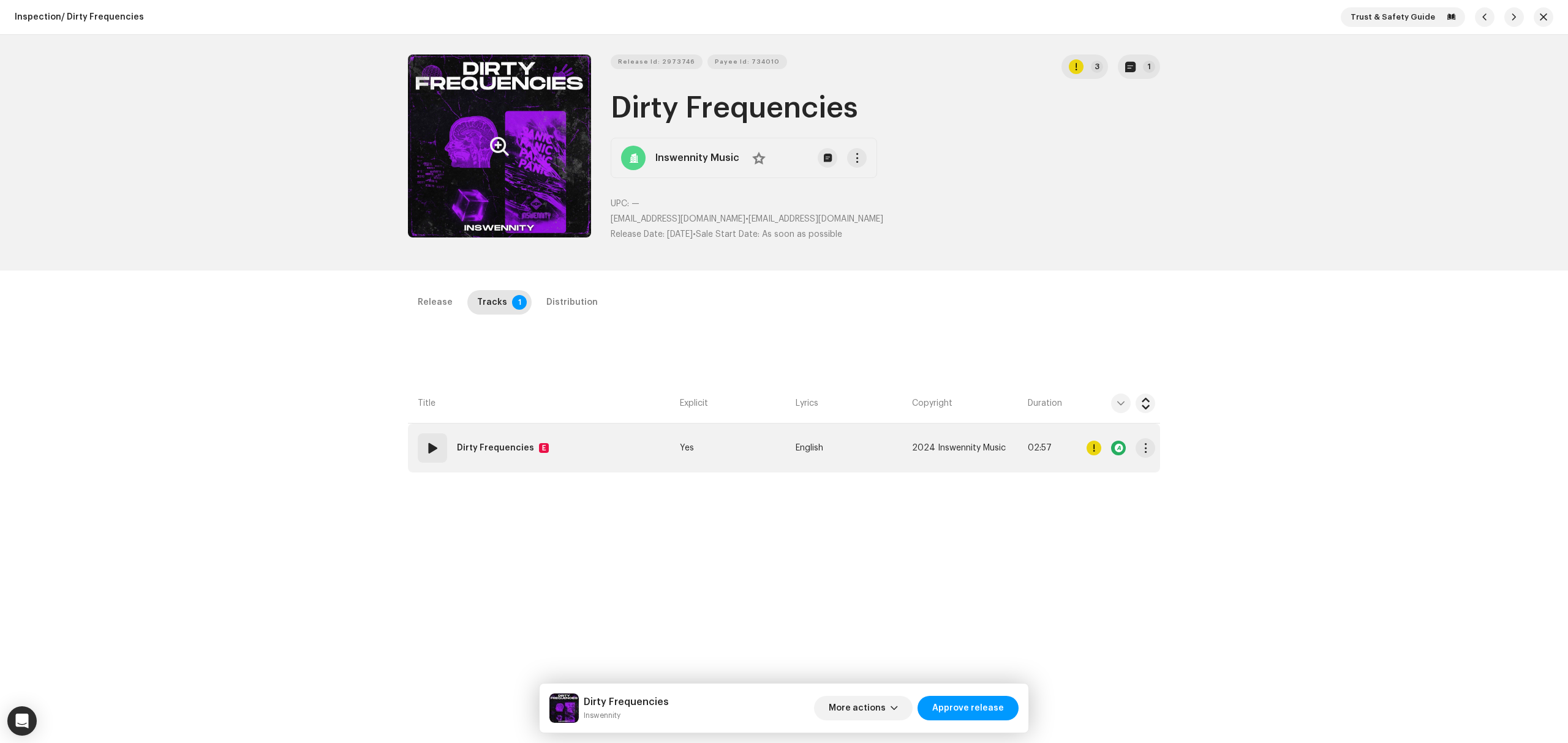
click at [583, 441] on td "01 Dirty Frequencies E" at bounding box center [541, 448] width 267 height 49
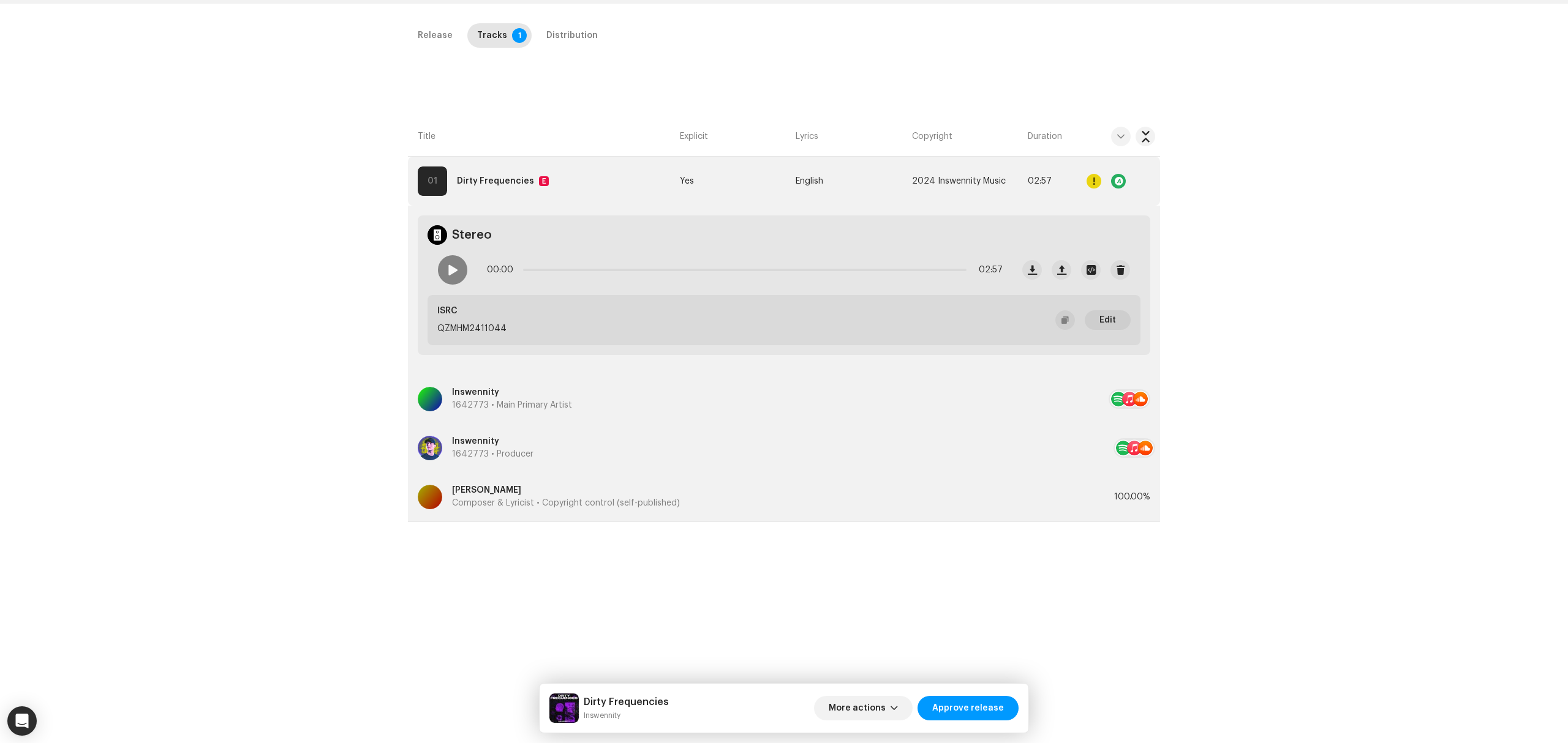
scroll to position [290, 0]
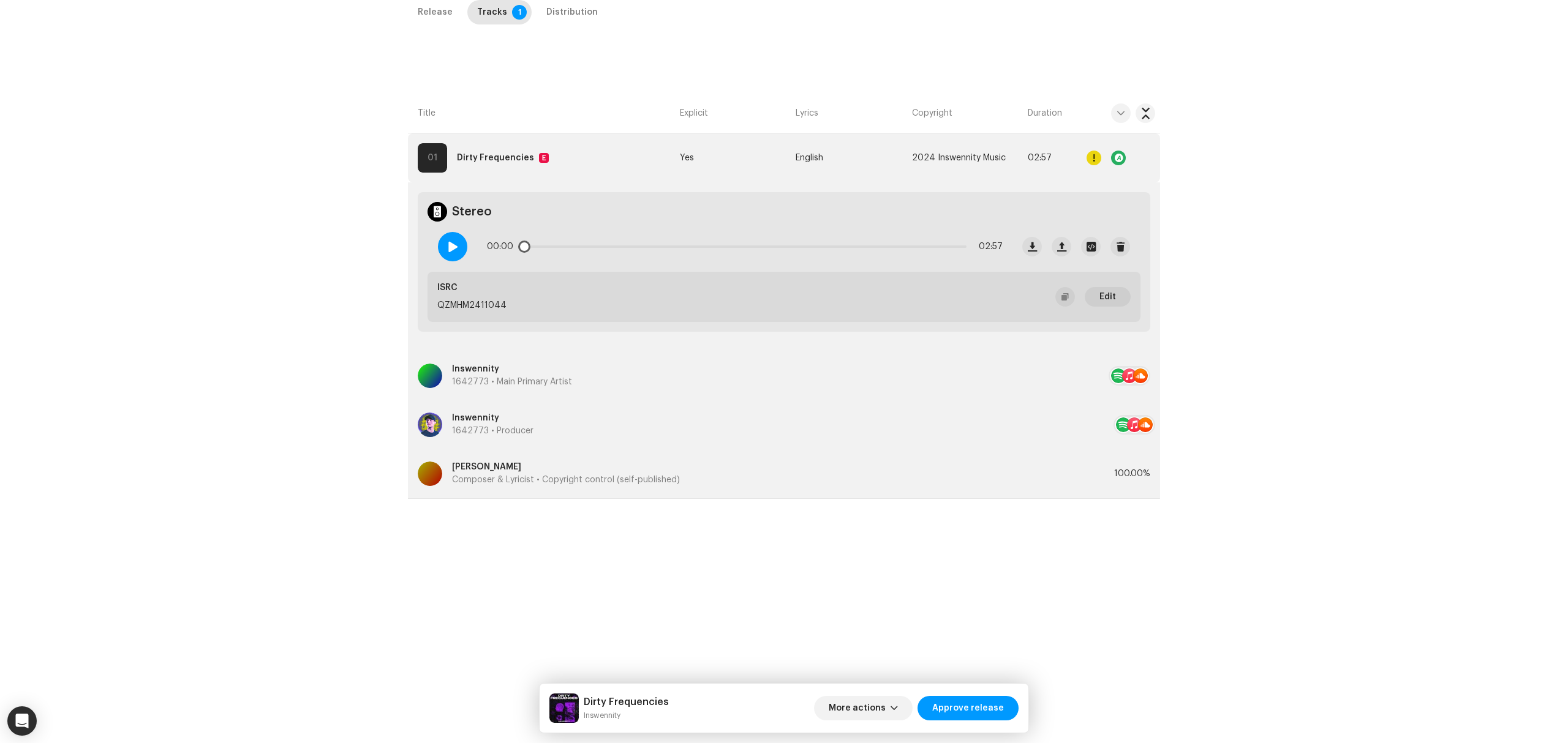
click at [457, 250] on div at bounding box center [453, 247] width 29 height 29
drag, startPoint x: 531, startPoint y: 243, endPoint x: 567, endPoint y: 241, distance: 36.1
click at [538, 241] on span at bounding box center [531, 246] width 12 height 12
drag, startPoint x: 569, startPoint y: 248, endPoint x: 628, endPoint y: 248, distance: 59.0
click at [578, 248] on span at bounding box center [571, 246] width 12 height 12
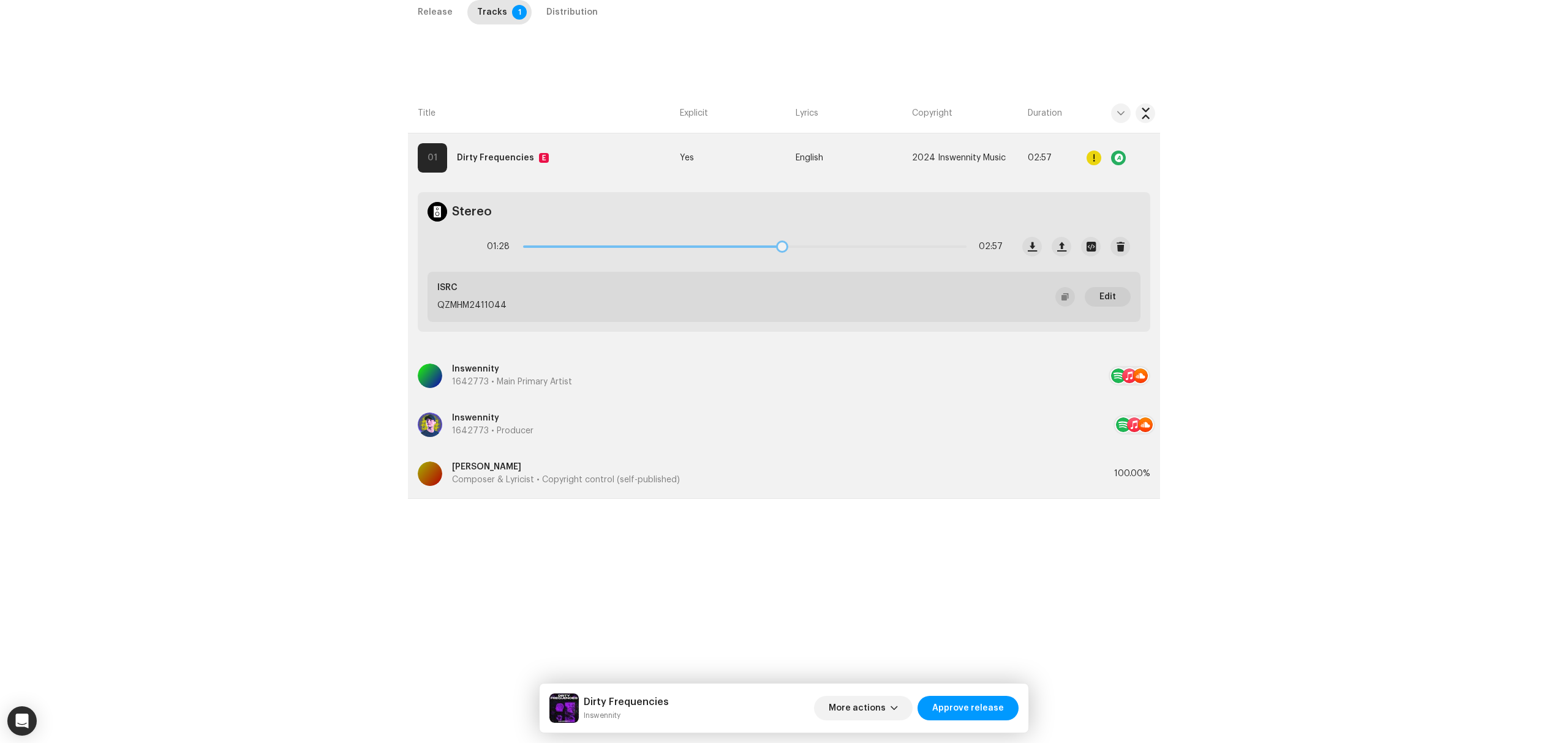
drag, startPoint x: 646, startPoint y: 246, endPoint x: 799, endPoint y: 263, distance: 153.9
click at [799, 263] on div "01:28 02:57" at bounding box center [720, 247] width 585 height 49
drag, startPoint x: 824, startPoint y: 246, endPoint x: 887, endPoint y: 246, distance: 63.0
click at [887, 246] on p-slider at bounding box center [745, 246] width 444 height 2
drag, startPoint x: 821, startPoint y: 246, endPoint x: 858, endPoint y: 250, distance: 37.2
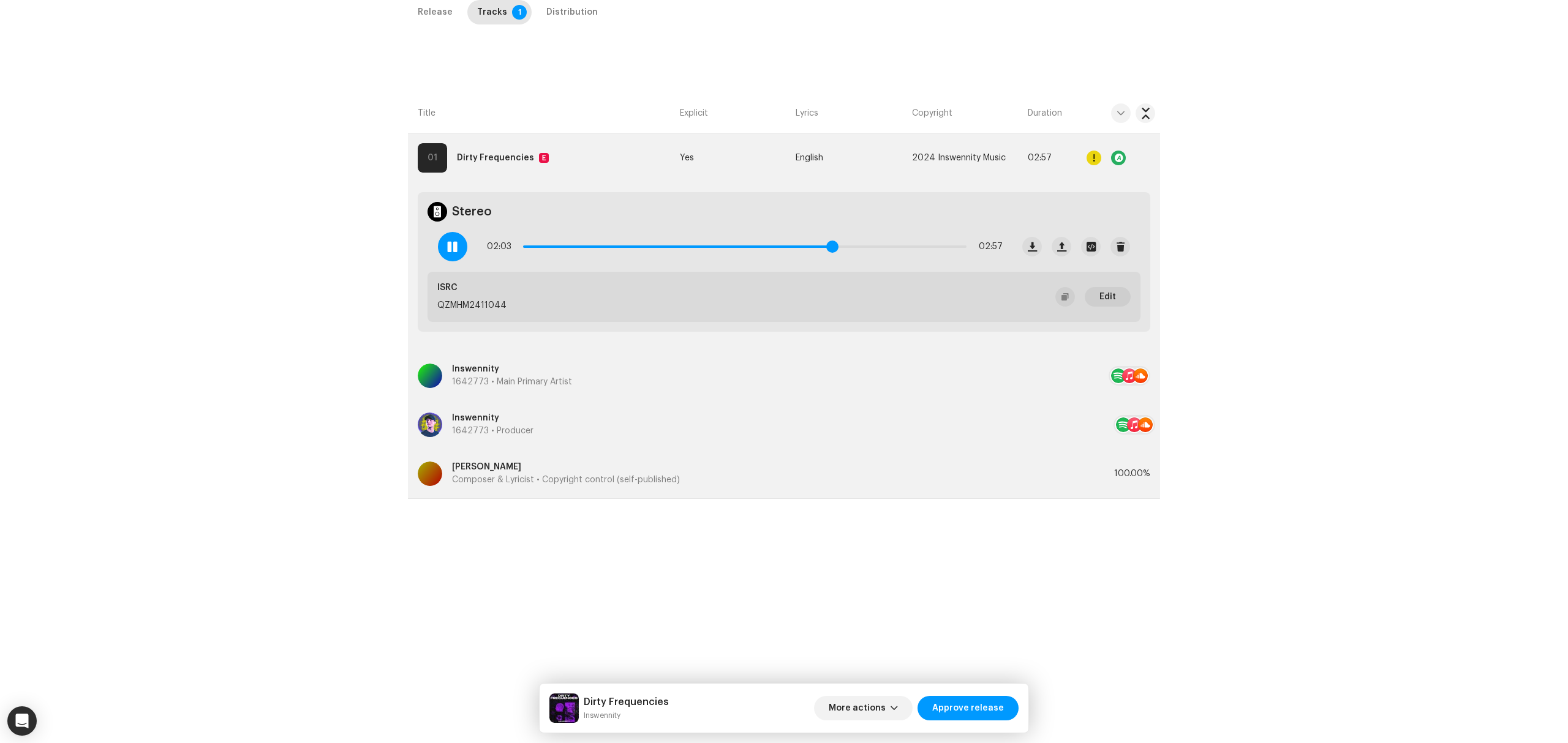
click at [839, 250] on span at bounding box center [832, 246] width 12 height 12
drag, startPoint x: 858, startPoint y: 250, endPoint x: 520, endPoint y: 260, distance: 338.1
click at [520, 260] on div "00:01 02:57" at bounding box center [720, 247] width 585 height 49
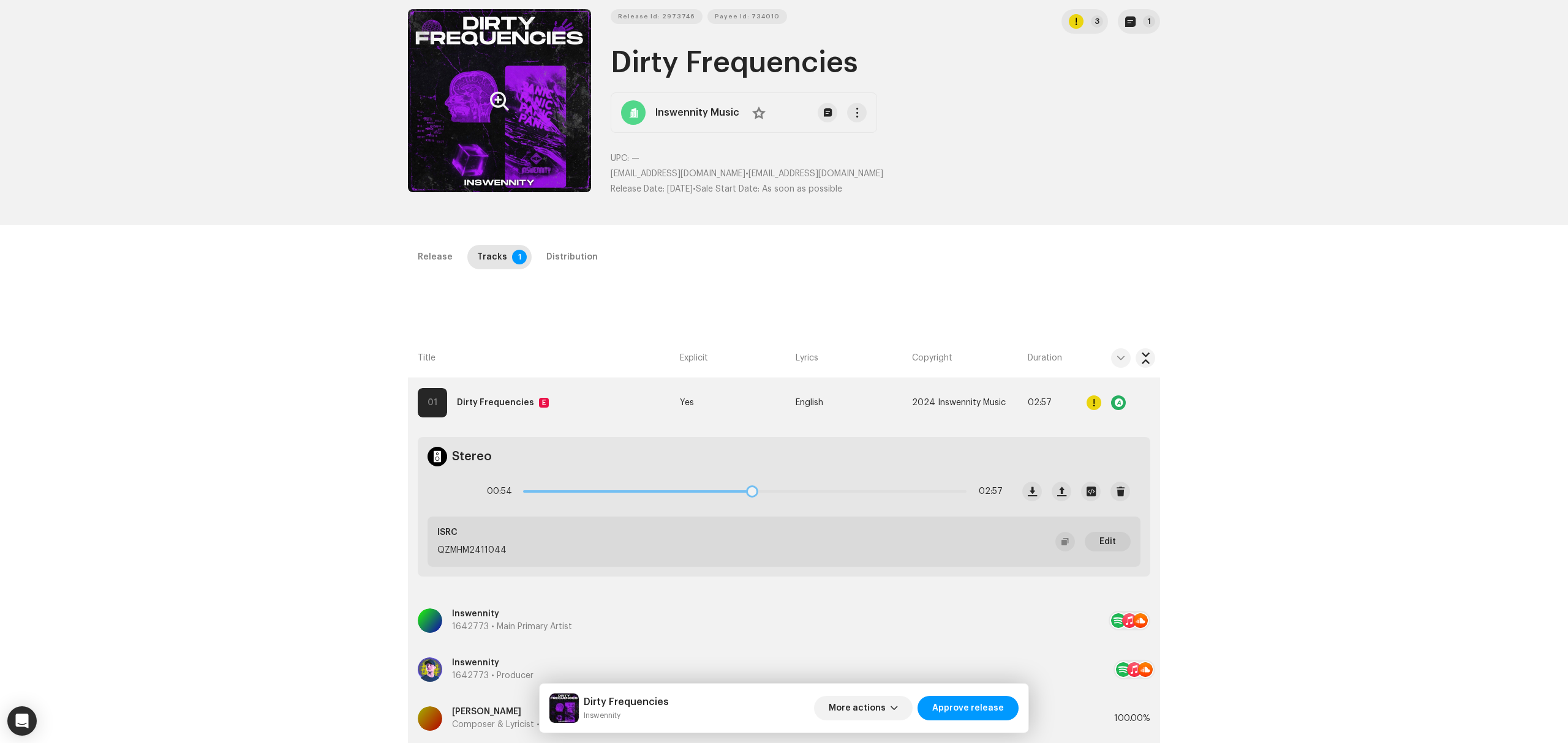
drag, startPoint x: 598, startPoint y: 493, endPoint x: 823, endPoint y: 511, distance: 225.7
click at [823, 511] on div "00:54 02:57" at bounding box center [720, 492] width 585 height 49
drag, startPoint x: 822, startPoint y: 490, endPoint x: 955, endPoint y: 503, distance: 133.6
click at [955, 503] on div "02:53 02:57" at bounding box center [745, 491] width 516 height 25
click at [562, 272] on div "Release Tracks 1 Distribution" at bounding box center [784, 262] width 752 height 35
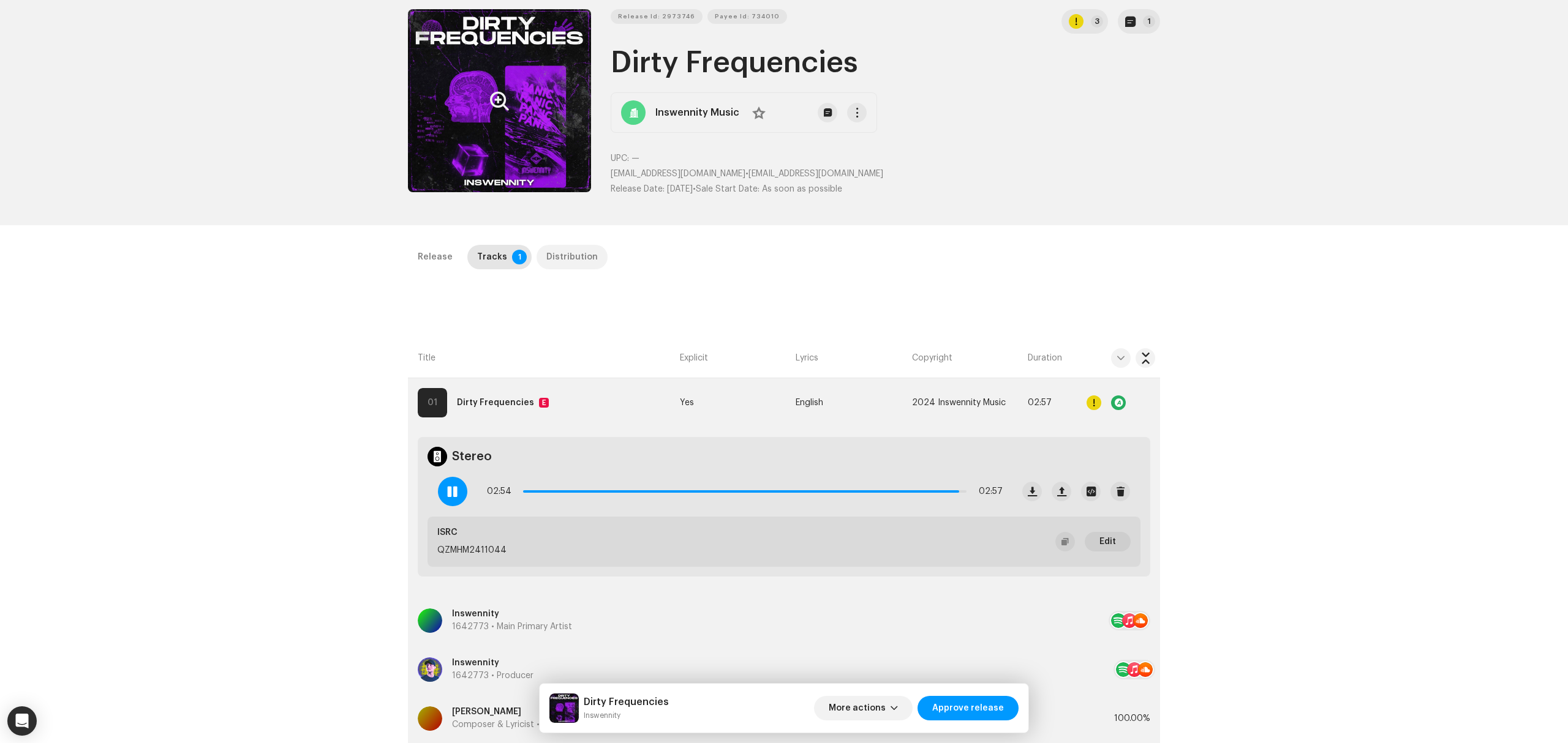
drag, startPoint x: 560, startPoint y: 250, endPoint x: 559, endPoint y: 265, distance: 15.0
click at [559, 262] on div "Distribution" at bounding box center [571, 257] width 51 height 25
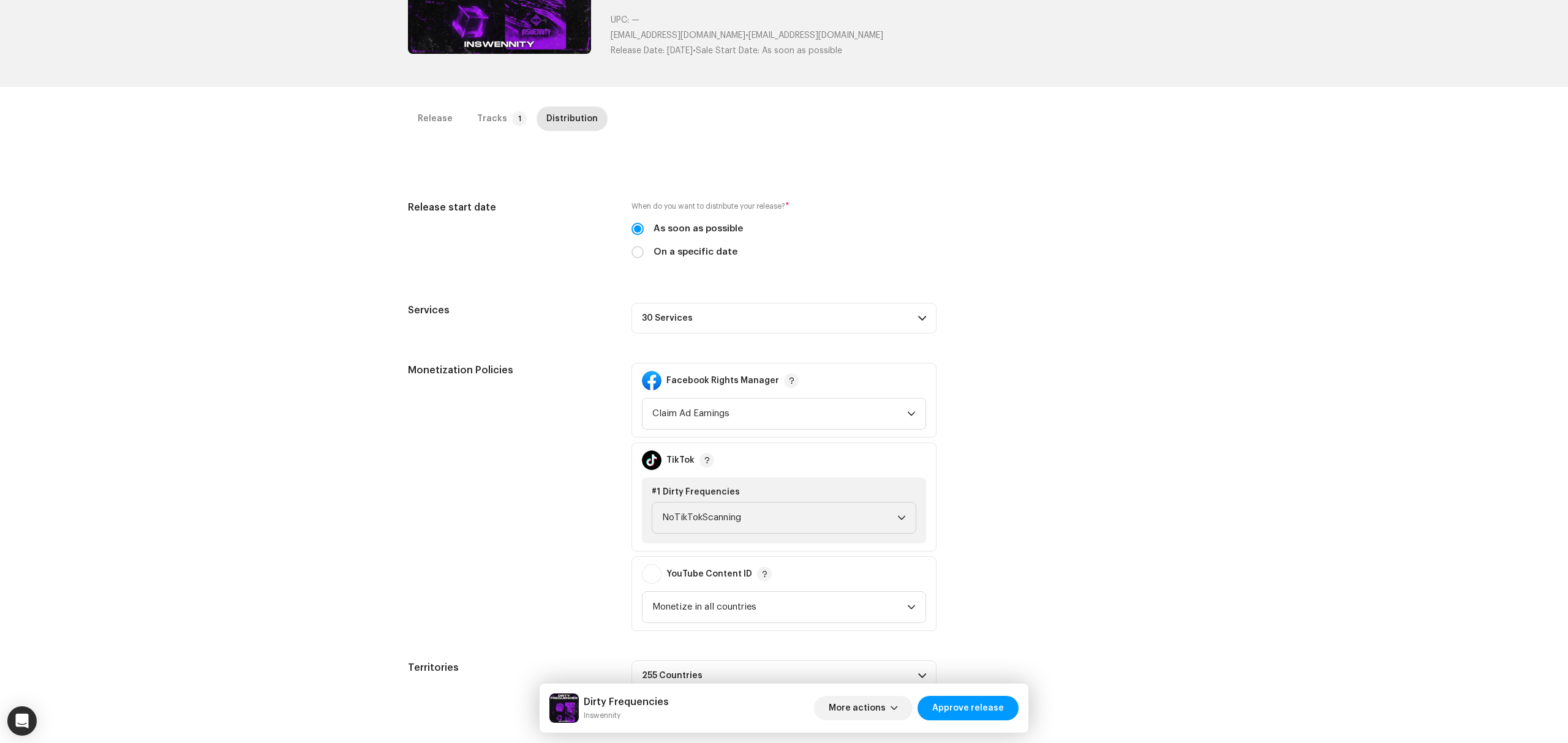
scroll to position [290, 0]
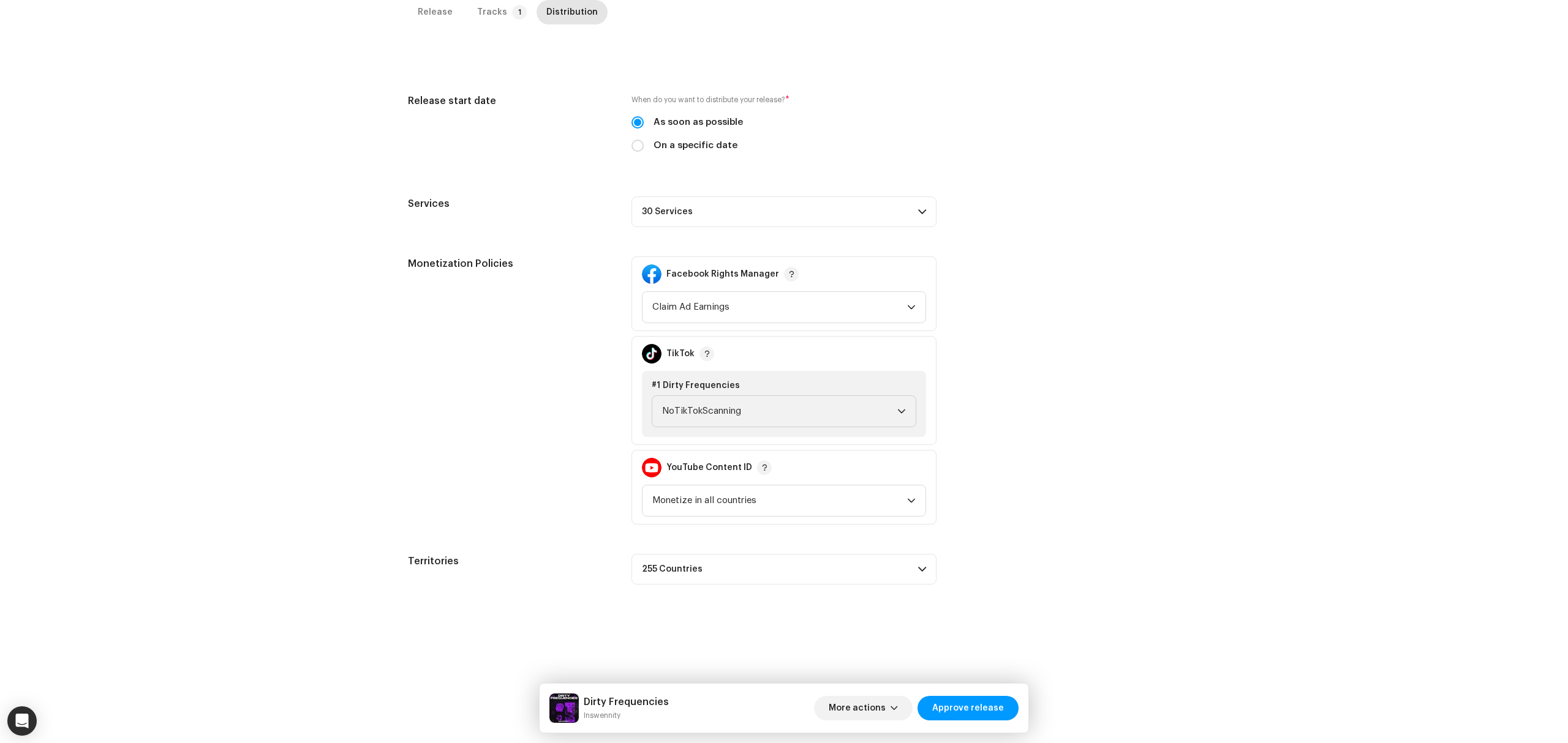
click at [777, 209] on p-accordion-header "30 Services" at bounding box center [784, 212] width 305 height 31
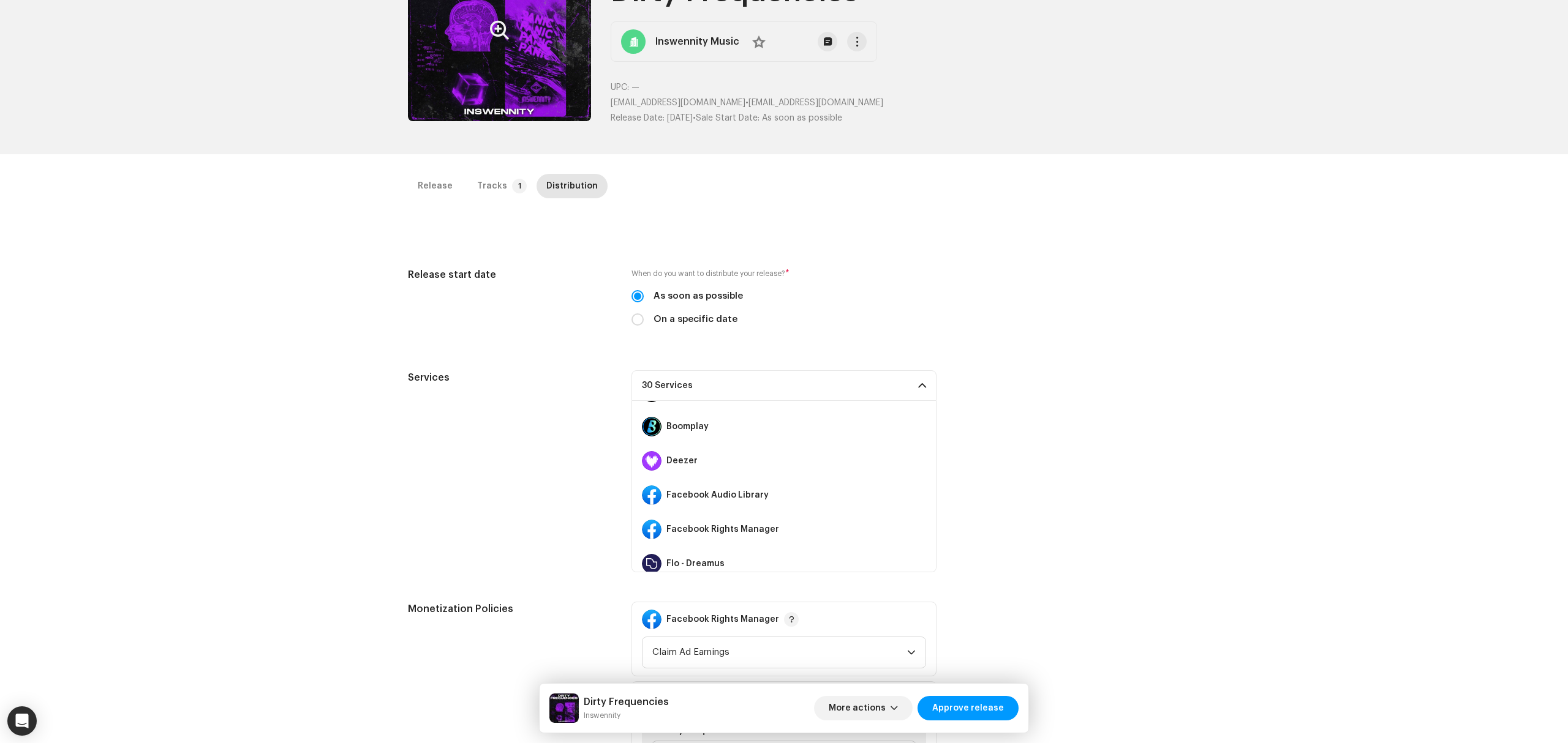
scroll to position [0, 0]
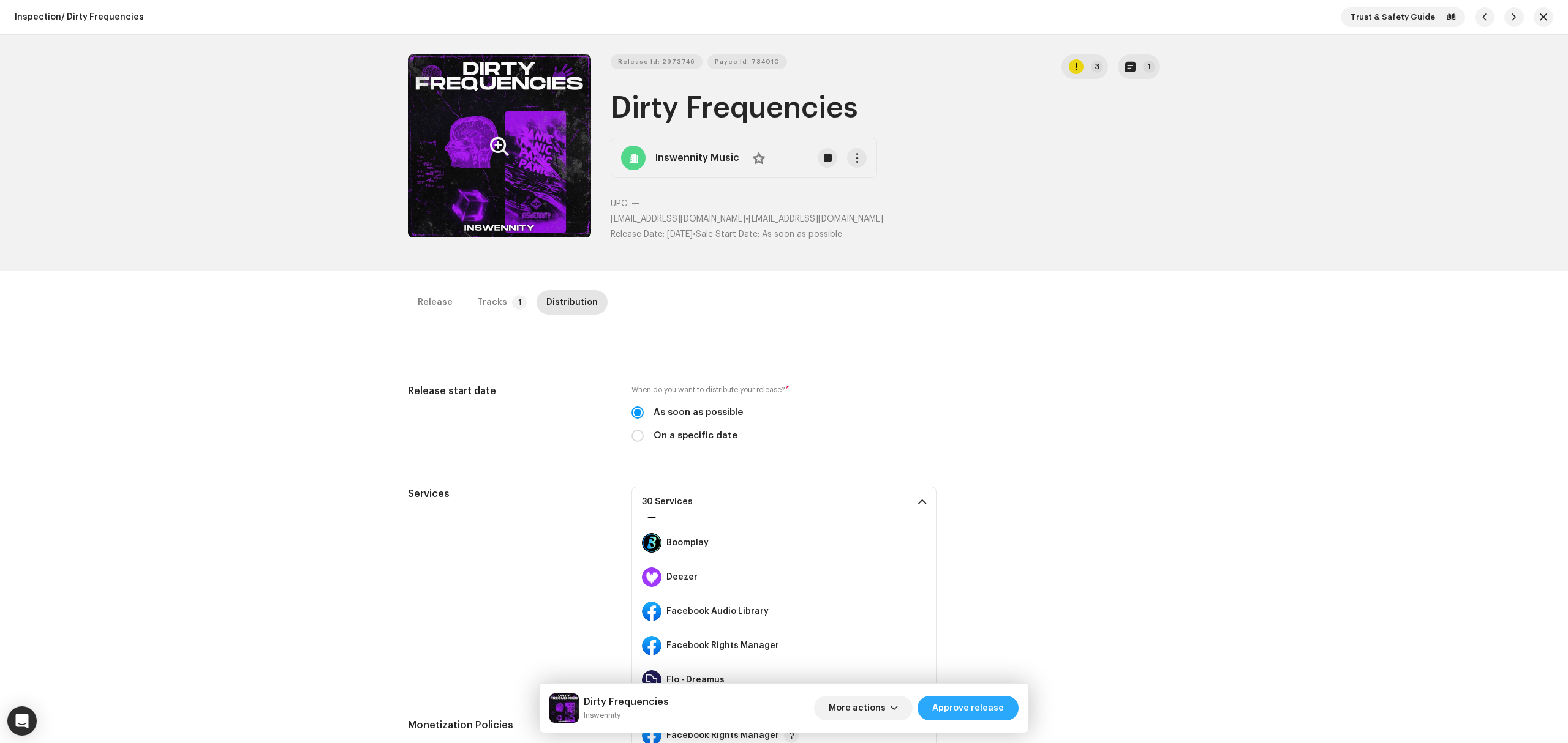
click at [978, 700] on span "Approve release" at bounding box center [968, 708] width 72 height 25
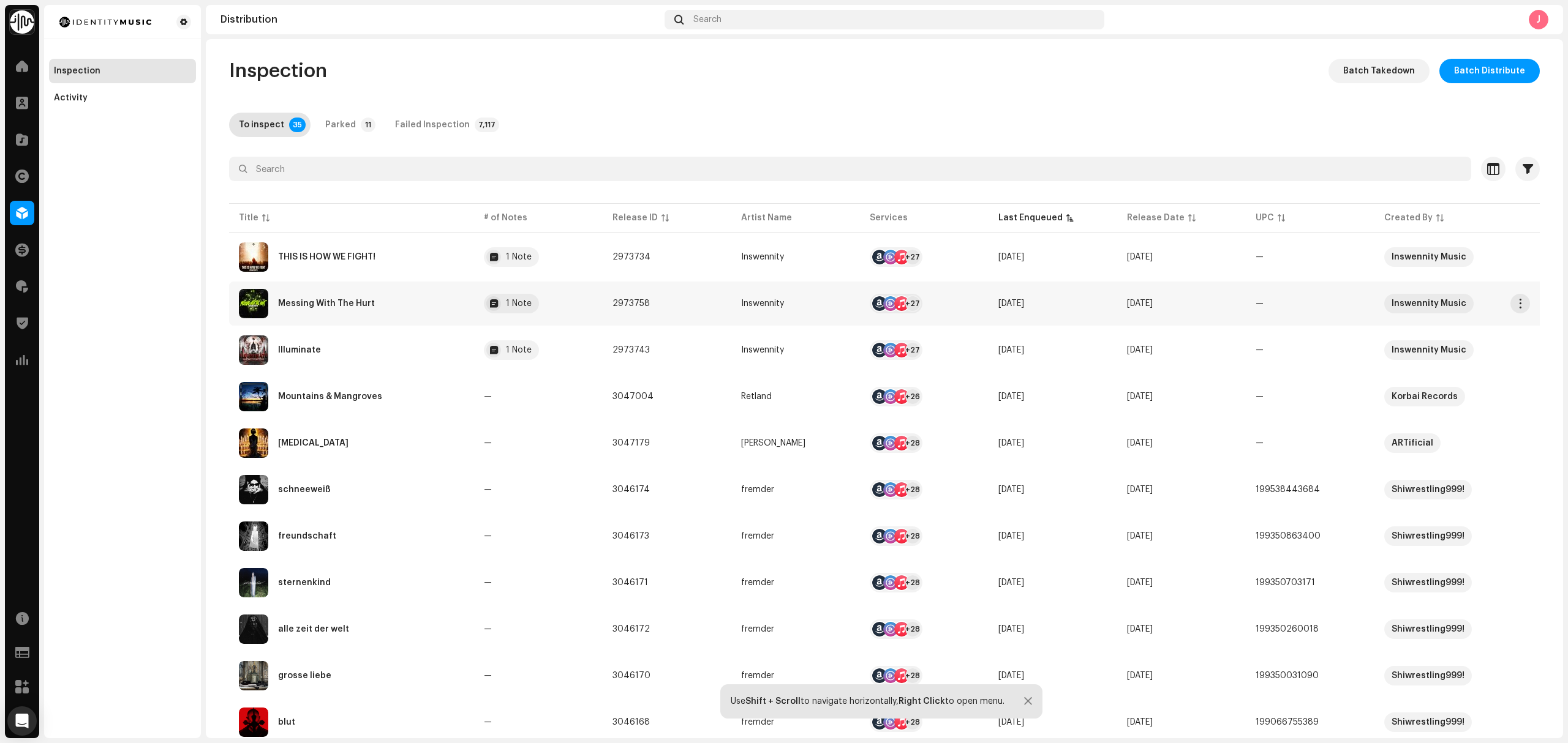
click at [385, 312] on div "Messing With The Hurt" at bounding box center [351, 304] width 225 height 29
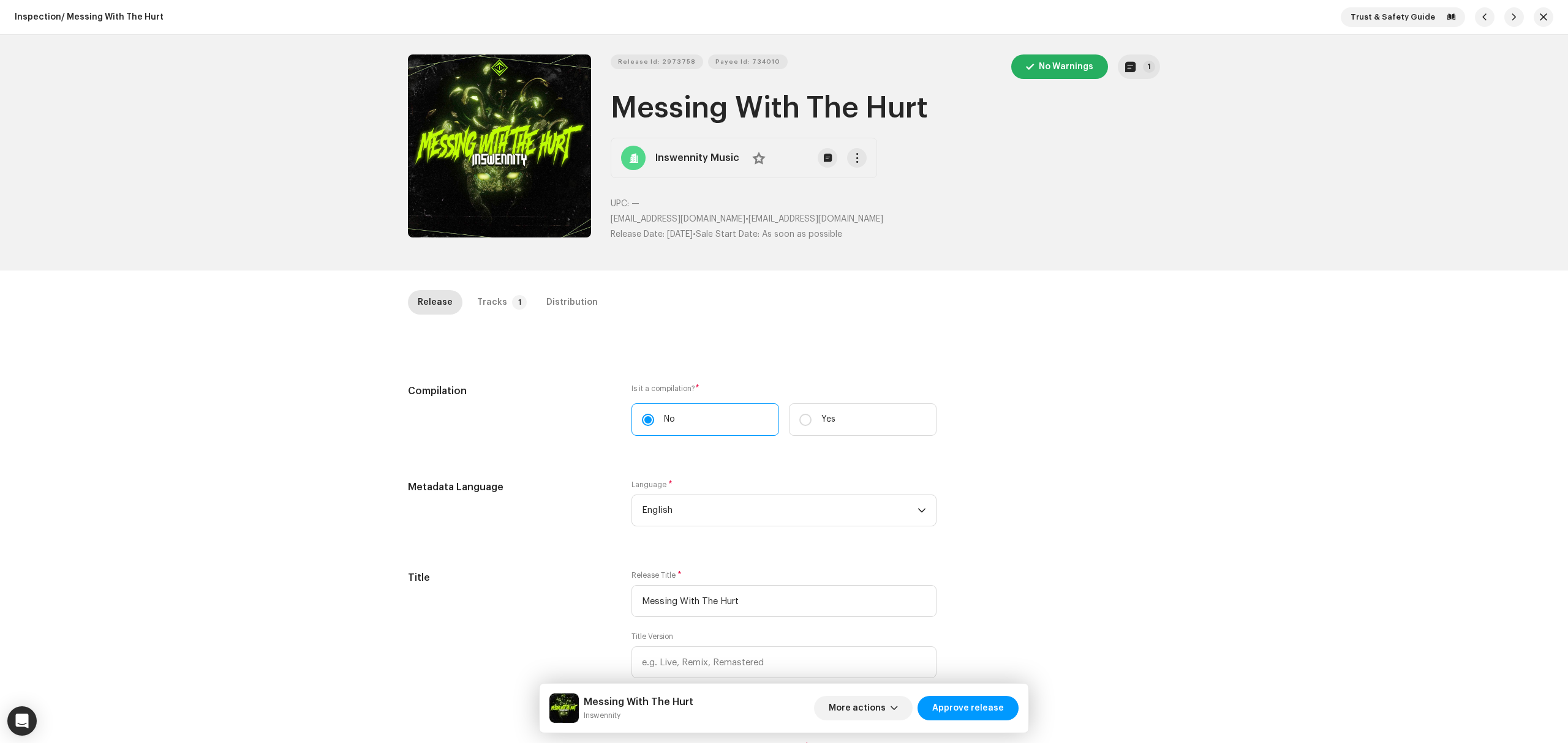
click at [160, 256] on div "Release Id: 2973758 Payee Id: 734010 No Warnings 1 Messing With The Hurt Inswen…" at bounding box center [784, 153] width 1568 height 236
click at [441, 185] on button "Zoom Image" at bounding box center [499, 146] width 183 height 183
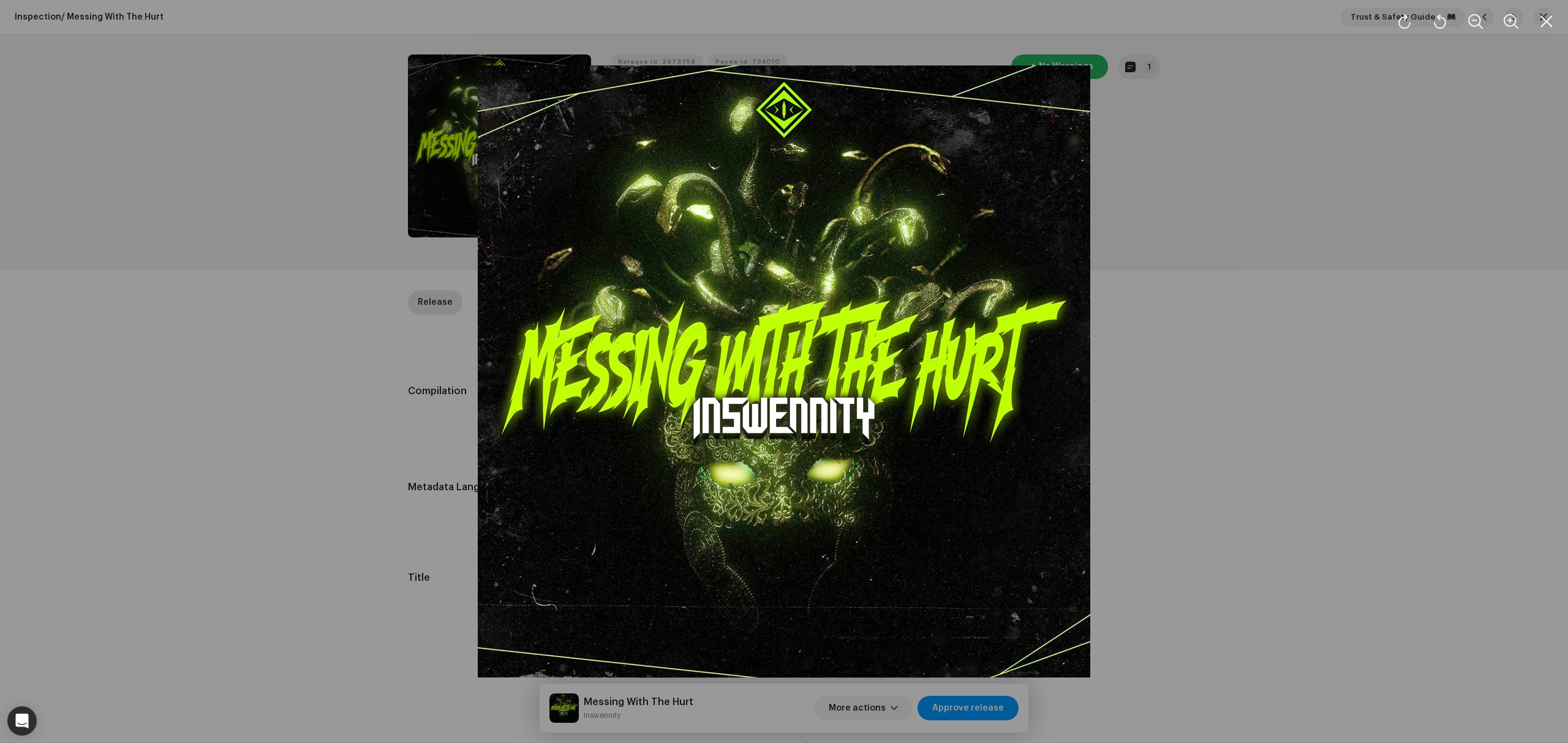
click at [267, 381] on div at bounding box center [784, 371] width 1568 height 743
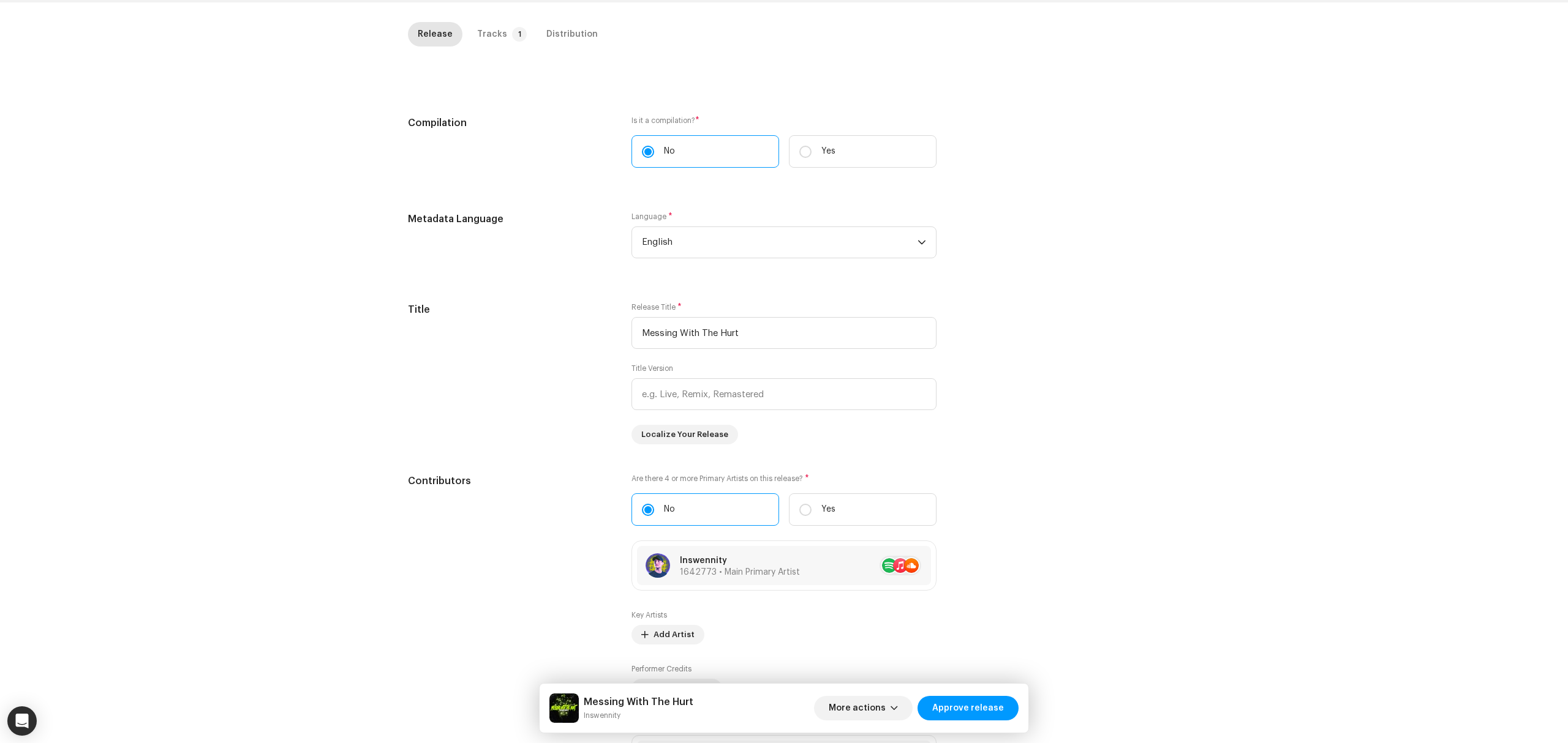
scroll to position [7, 0]
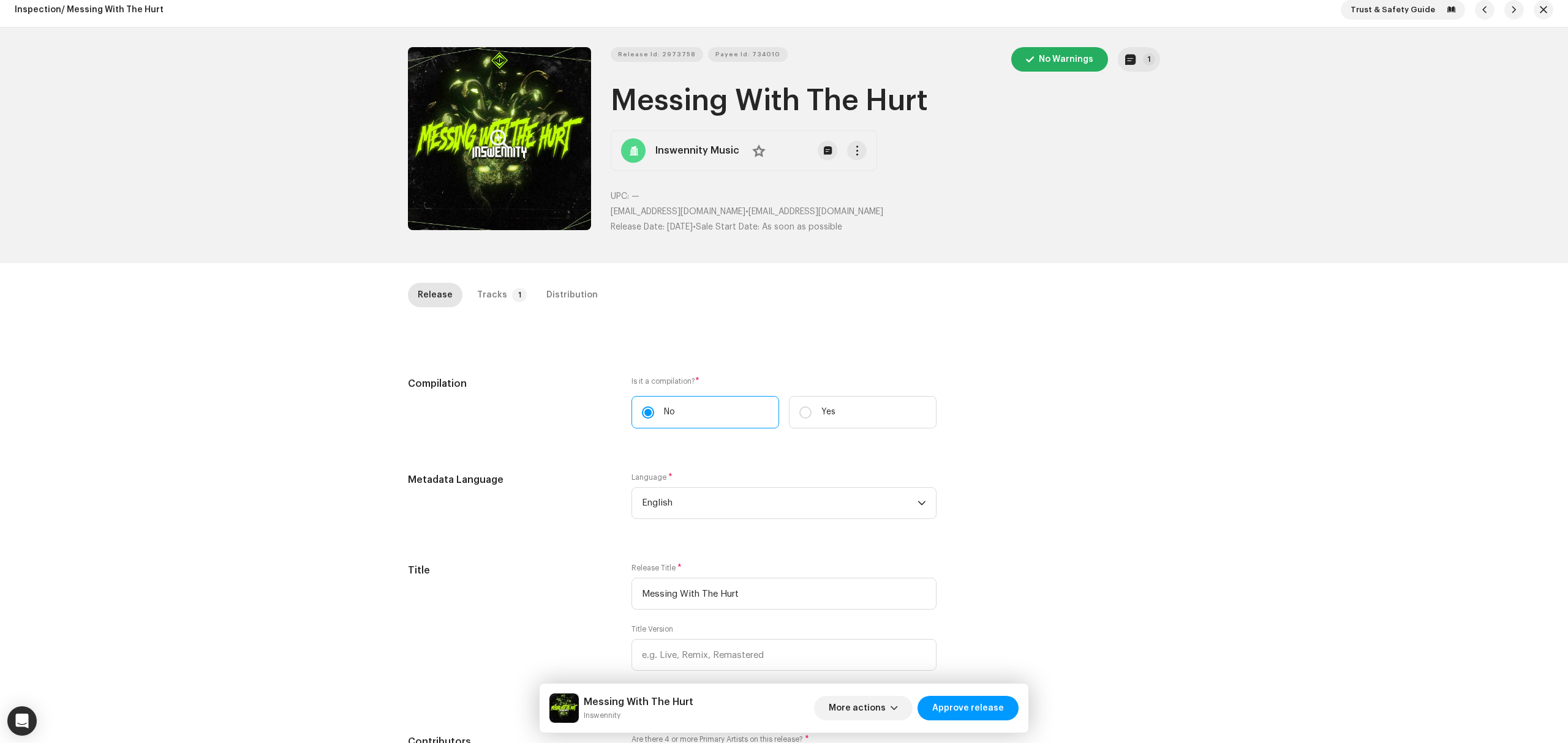
click at [489, 309] on div "Release Tracks 1 Distribution" at bounding box center [784, 300] width 752 height 35
click at [516, 281] on div "Inspection / Messing With The Hurt Trust & Safety Guide Release Id: 2973758 Pay…" at bounding box center [784, 371] width 1568 height 743
click at [515, 304] on p-tab "Tracks 1" at bounding box center [500, 295] width 65 height 25
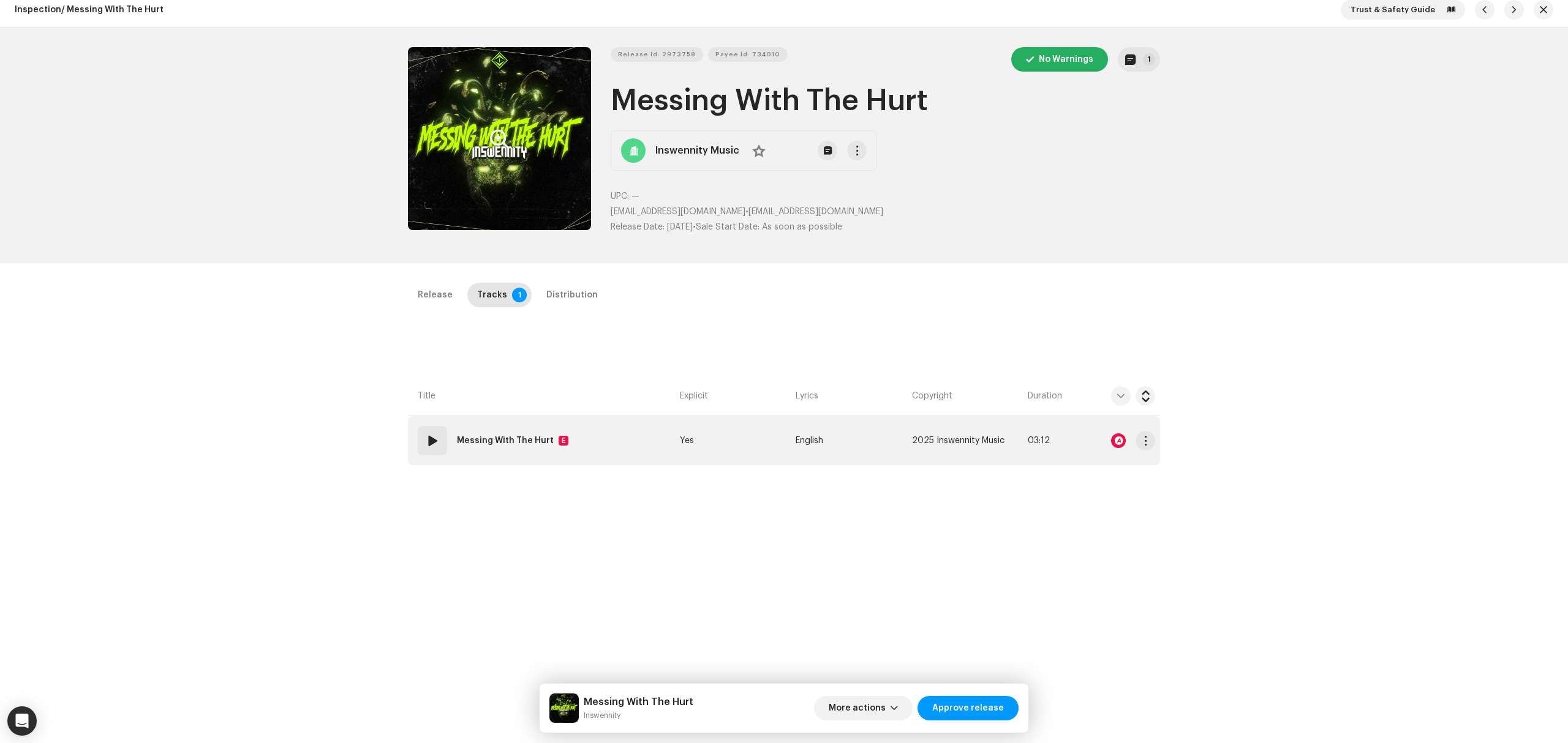
click at [613, 446] on td "01 Messing With The Hurt E" at bounding box center [541, 441] width 267 height 49
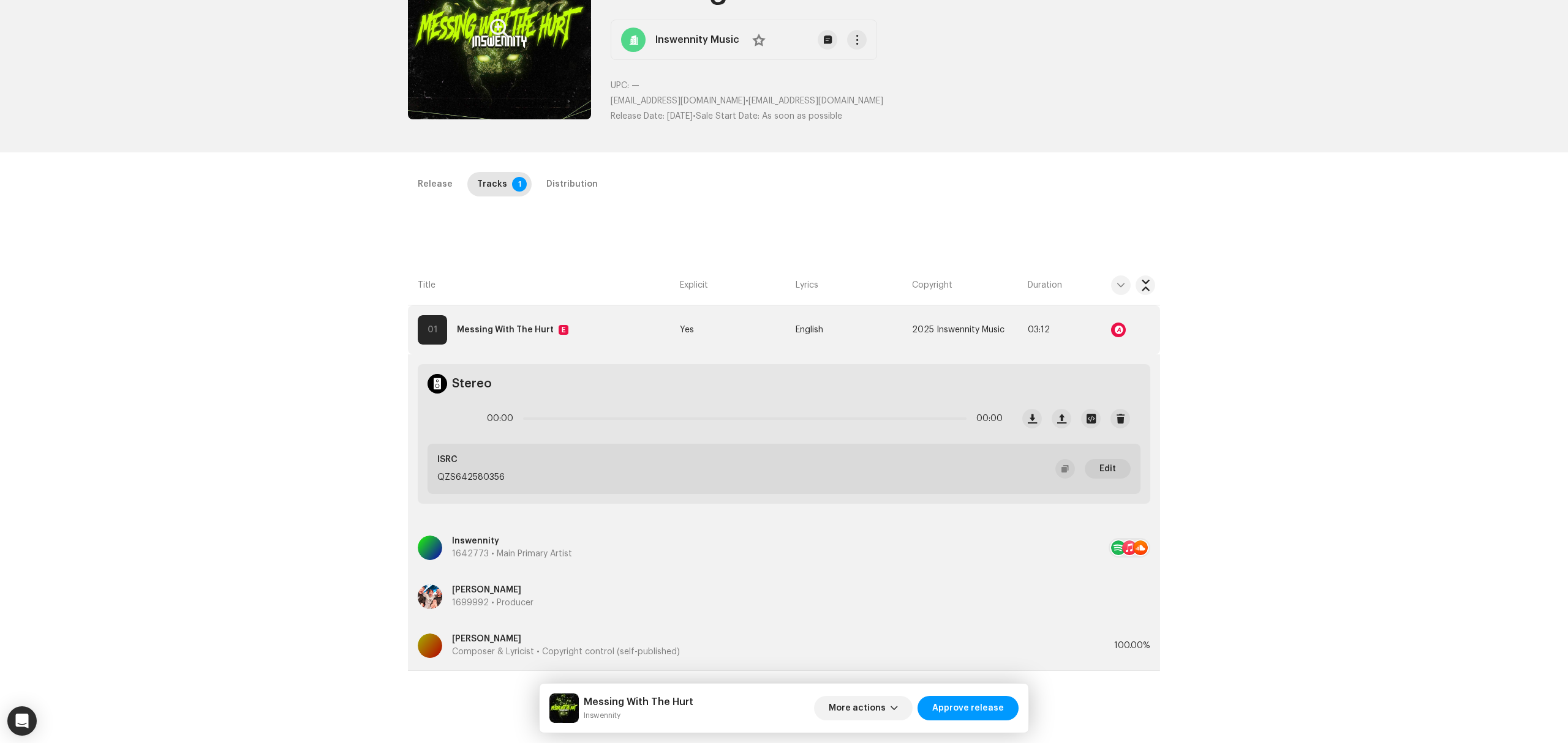
scroll to position [290, 0]
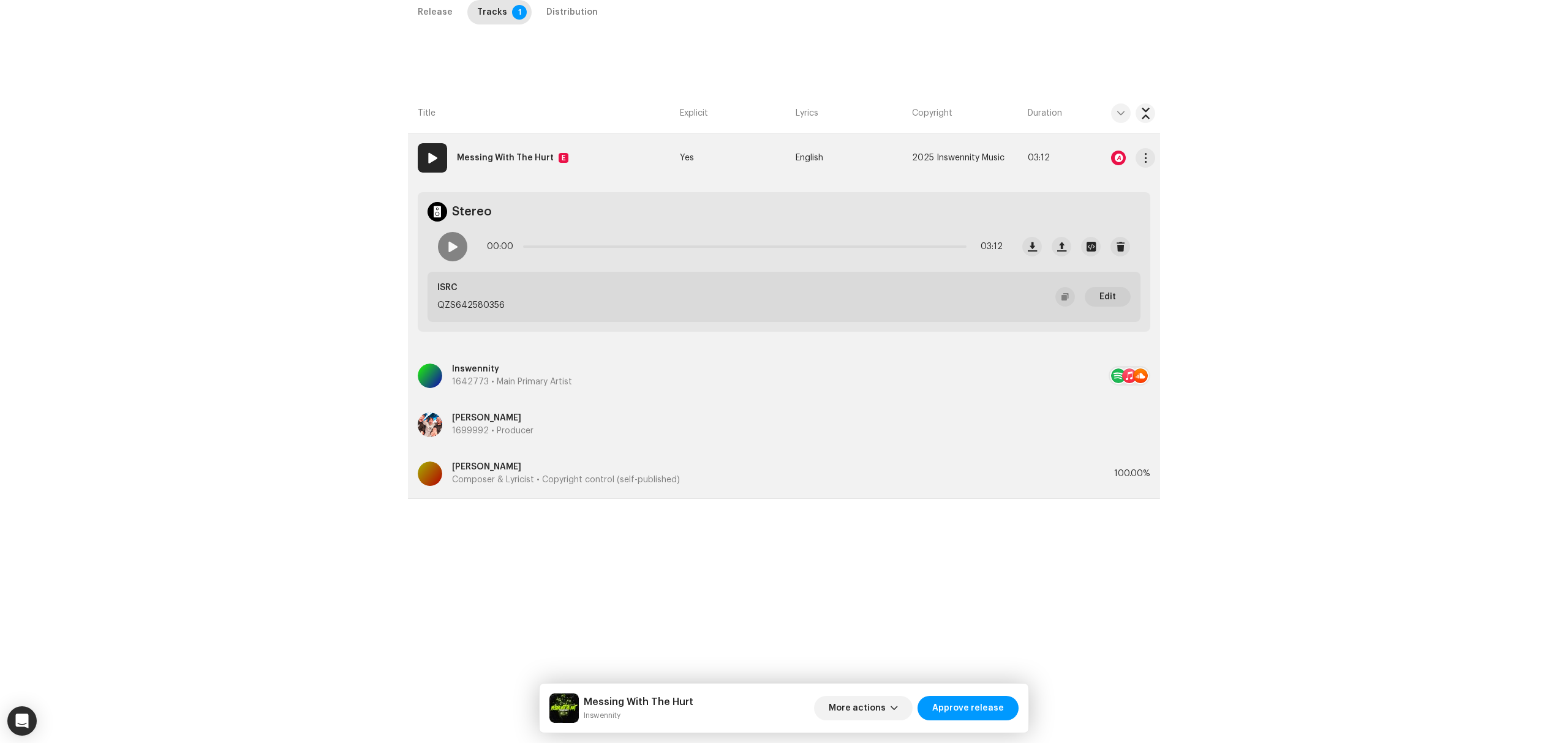
click at [1115, 158] on div at bounding box center [1118, 158] width 15 height 15
click at [292, 406] on div "Audio Recognition by Remix/Sample 6 All results require review/listening to avo…" at bounding box center [784, 371] width 1568 height 743
click at [451, 248] on span at bounding box center [452, 247] width 11 height 10
drag, startPoint x: 526, startPoint y: 248, endPoint x: 572, endPoint y: 255, distance: 46.5
click at [558, 245] on span at bounding box center [552, 246] width 12 height 12
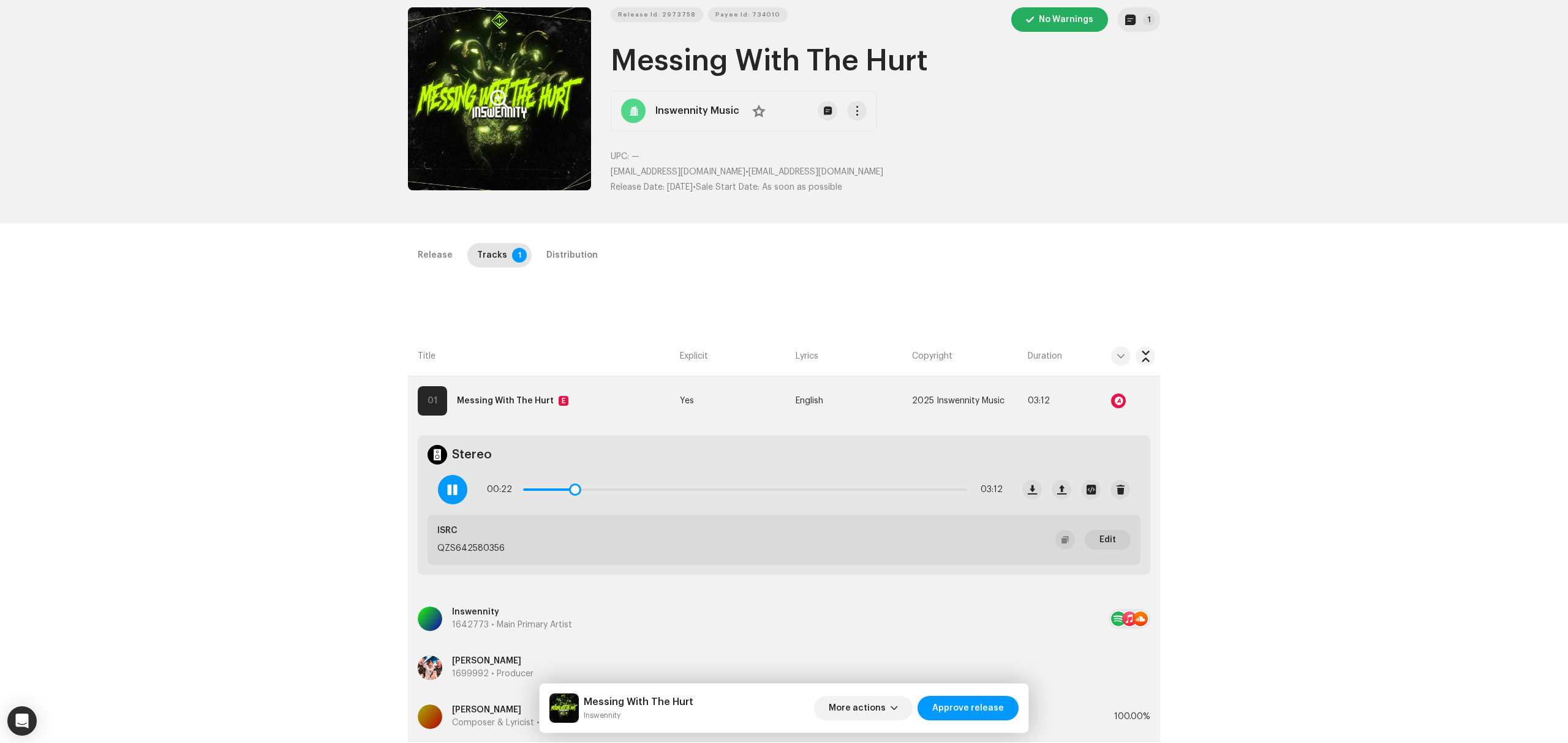
scroll to position [46, 0]
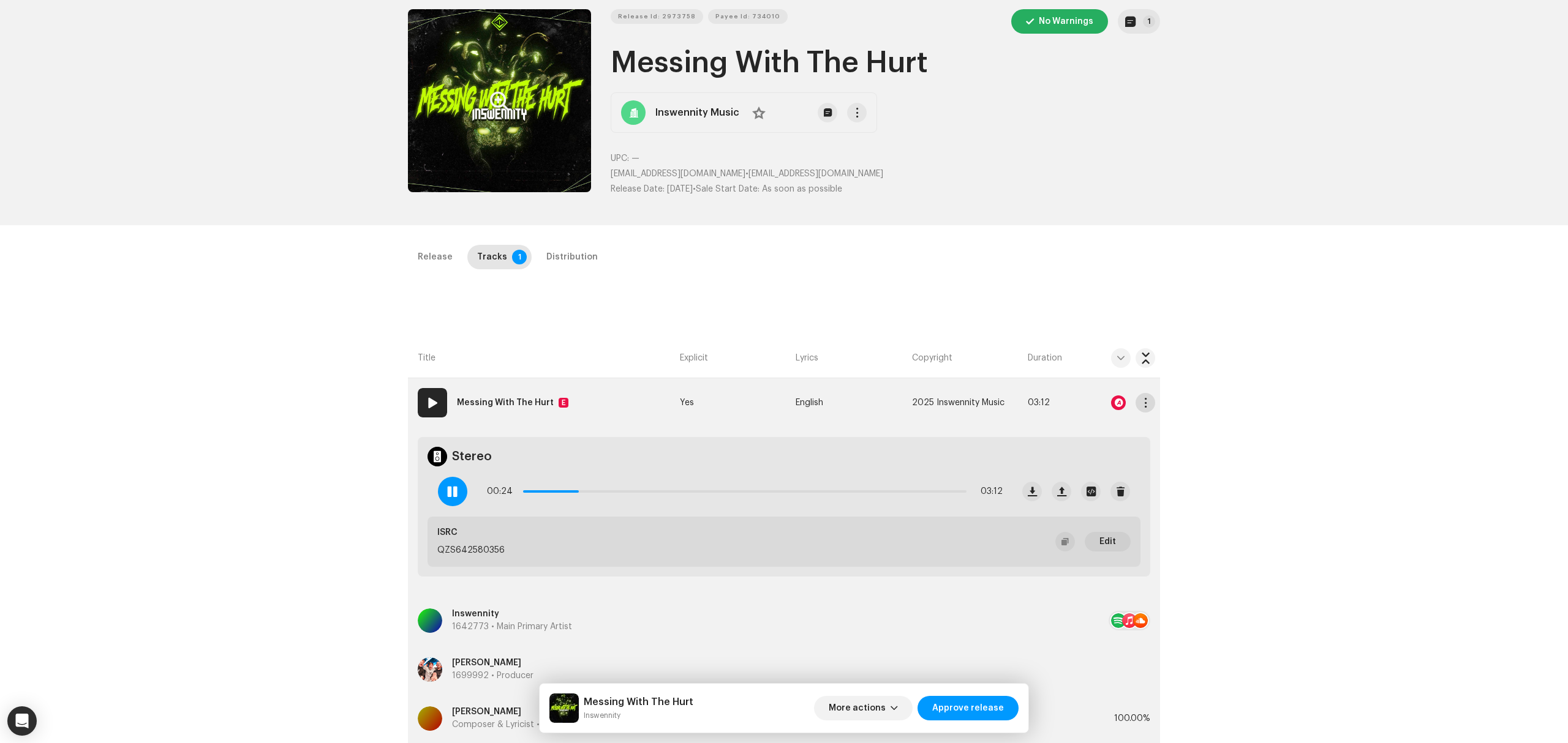
click at [1149, 406] on button "button" at bounding box center [1145, 403] width 20 height 20
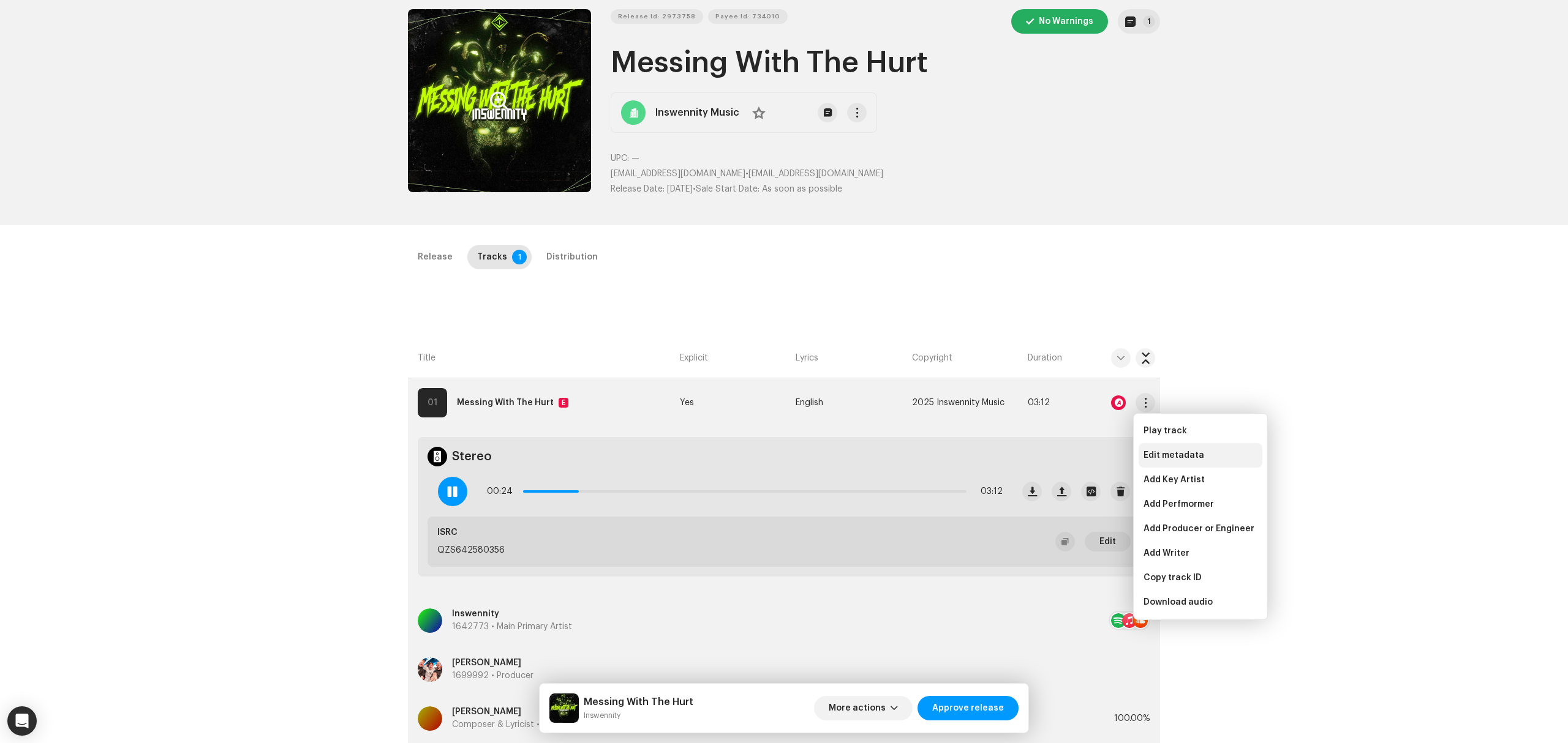
click at [1184, 452] on span "Edit metadata" at bounding box center [1174, 455] width 60 height 10
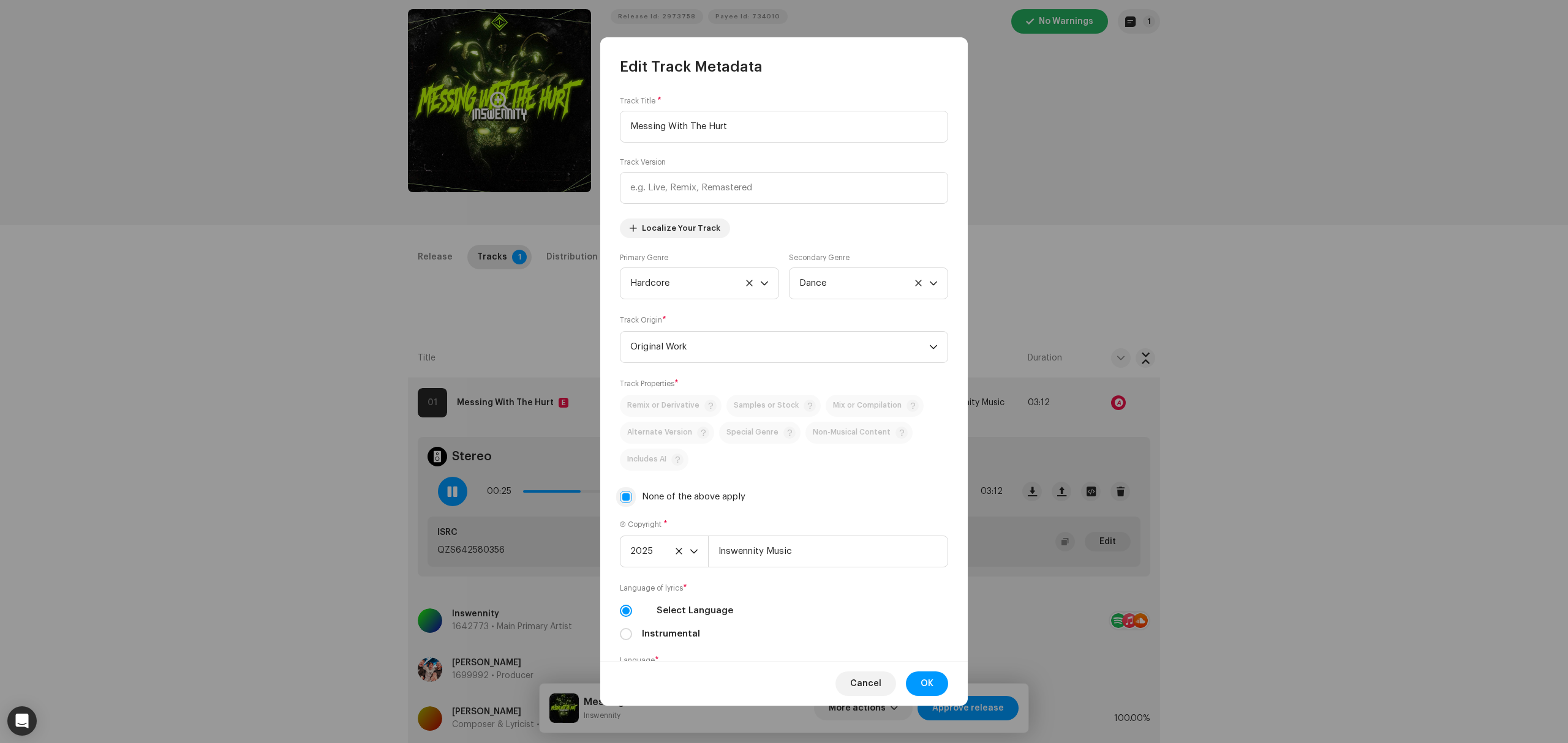
click at [627, 498] on input "None of the above apply" at bounding box center [625, 497] width 12 height 12
checkbox input "false"
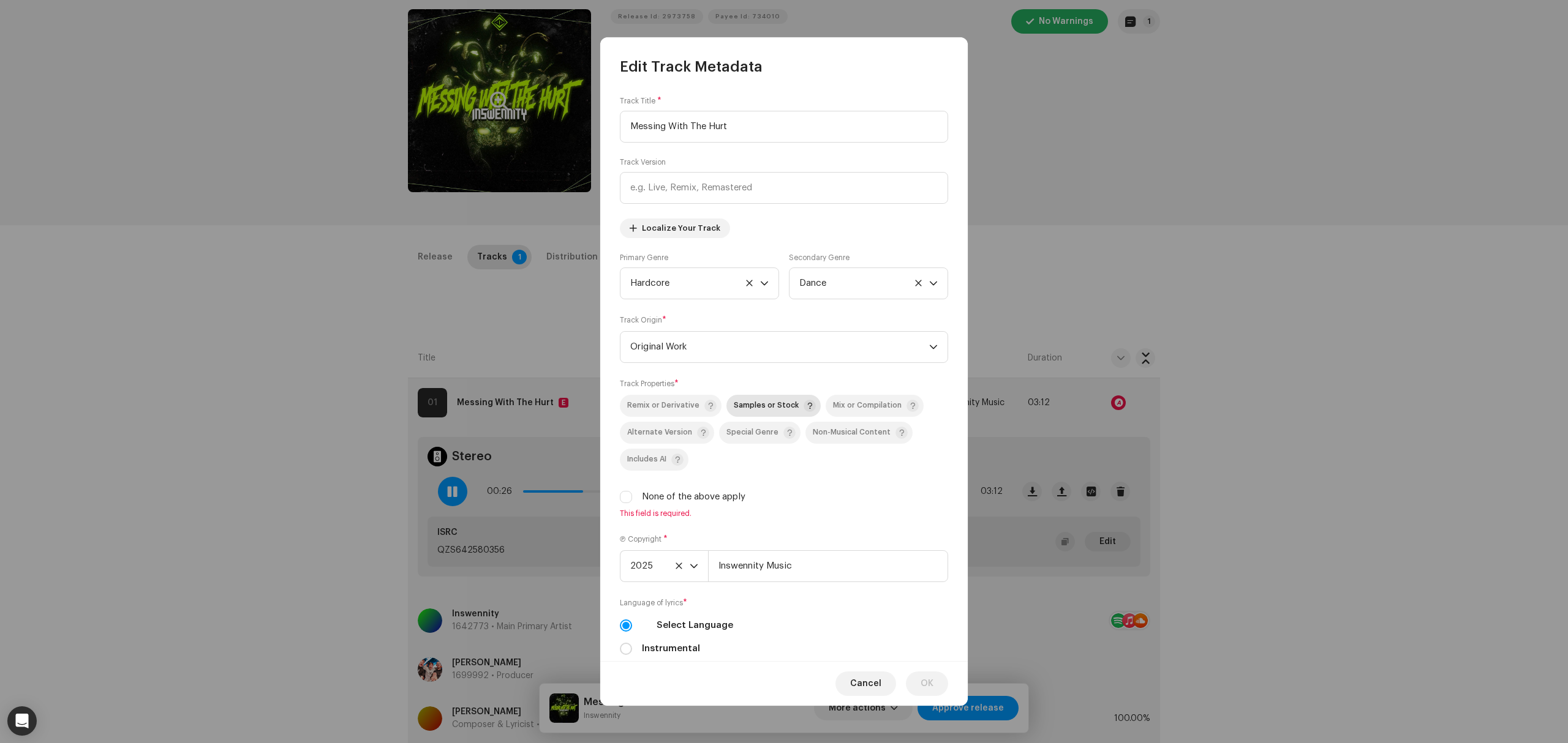
click at [774, 408] on span "Samples or Stock" at bounding box center [766, 405] width 65 height 8
click at [929, 679] on span "OK" at bounding box center [927, 683] width 13 height 25
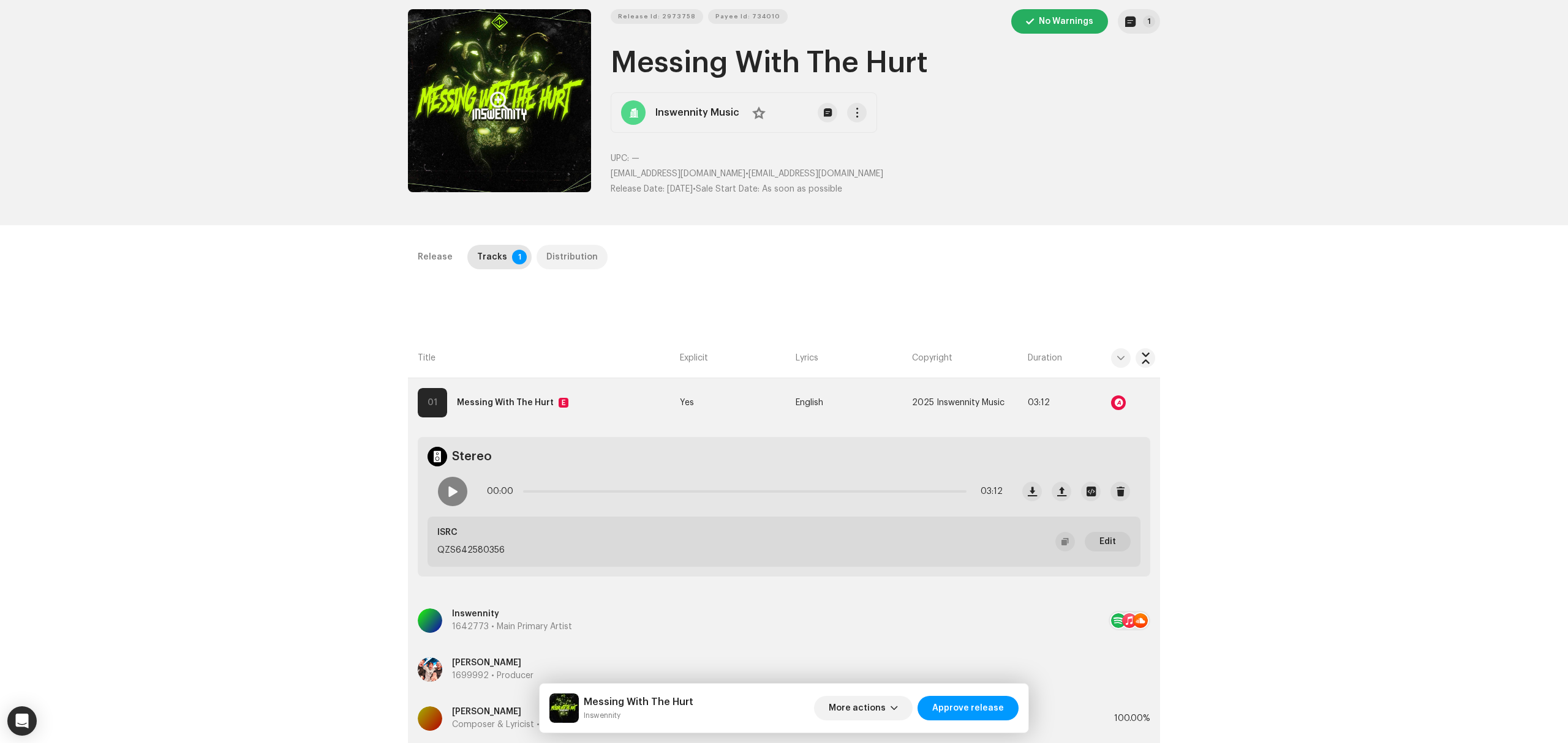
click at [567, 257] on div "Distribution" at bounding box center [571, 257] width 51 height 25
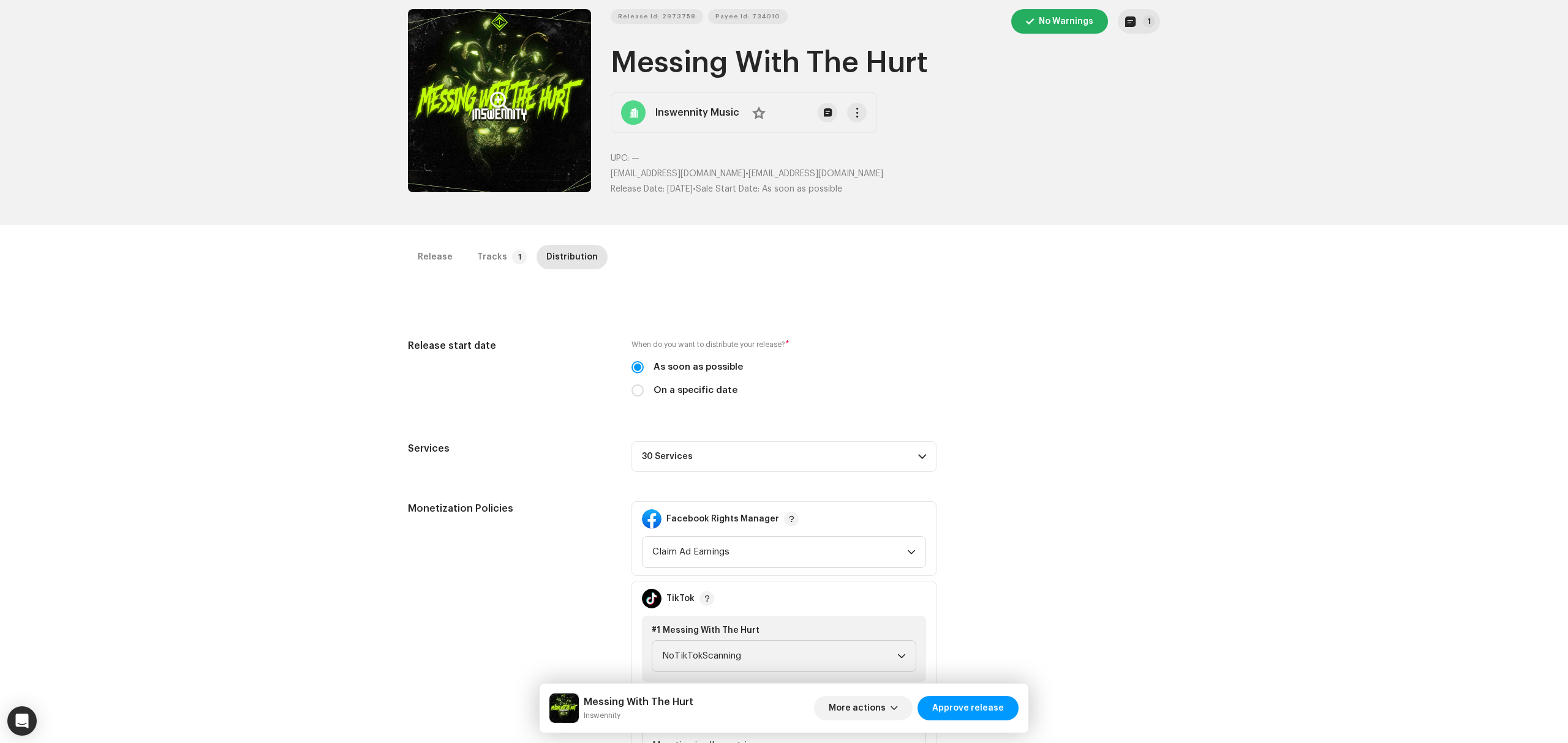
click at [827, 449] on p-accordion-header "30 Services" at bounding box center [784, 457] width 305 height 31
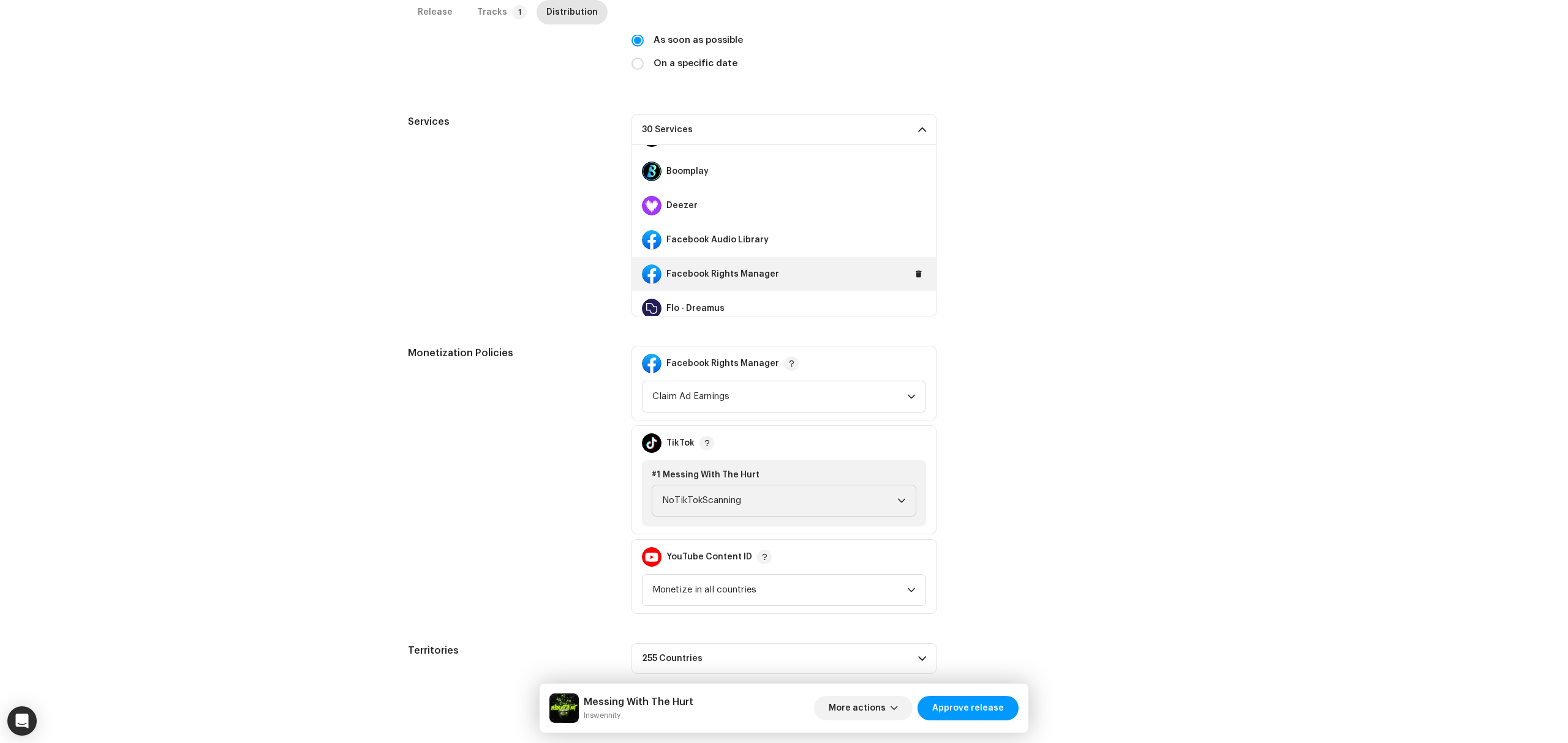
scroll to position [163, 0]
click at [915, 243] on span at bounding box center [919, 239] width 7 height 10
click at [915, 272] on span at bounding box center [919, 274] width 7 height 10
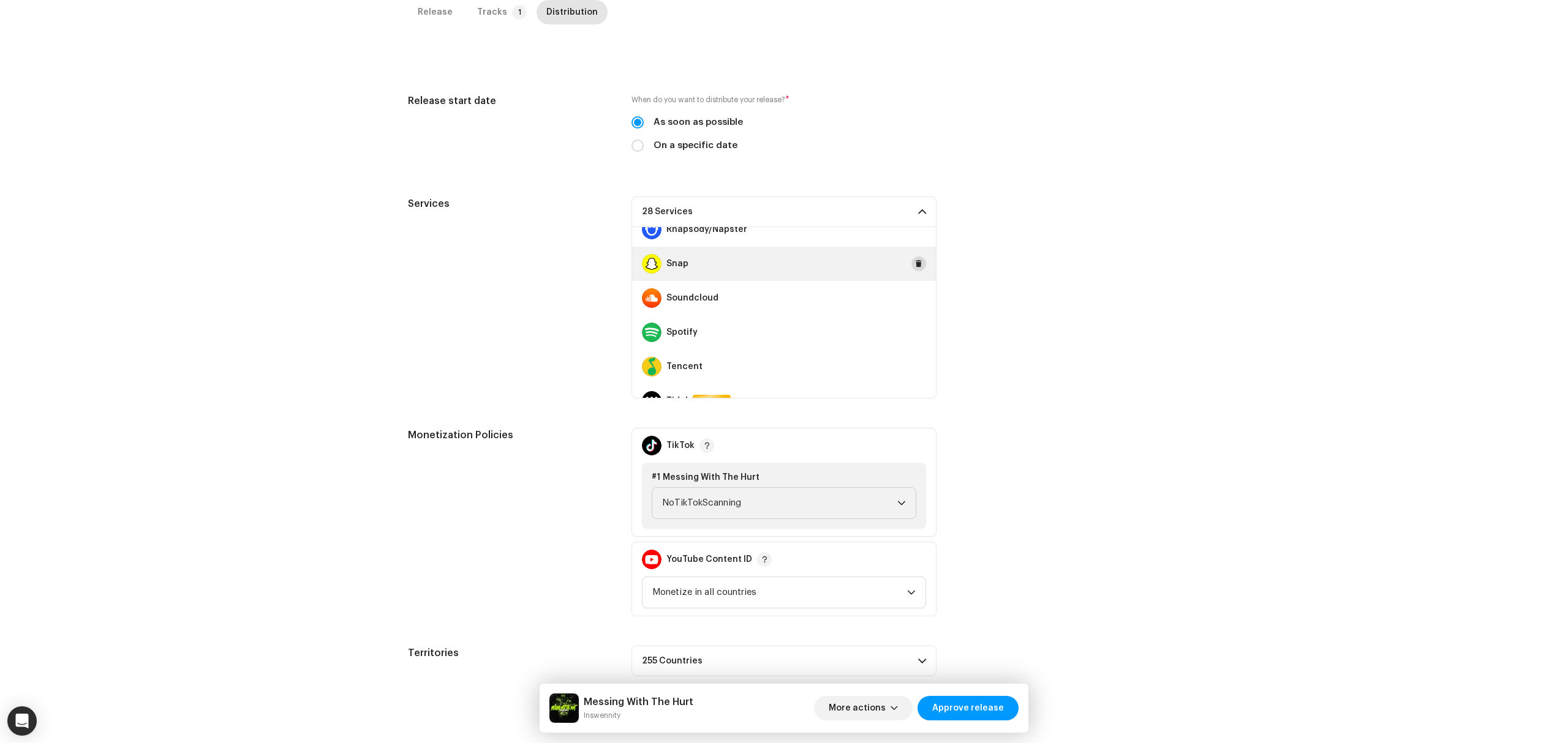
click at [915, 265] on span at bounding box center [919, 264] width 7 height 10
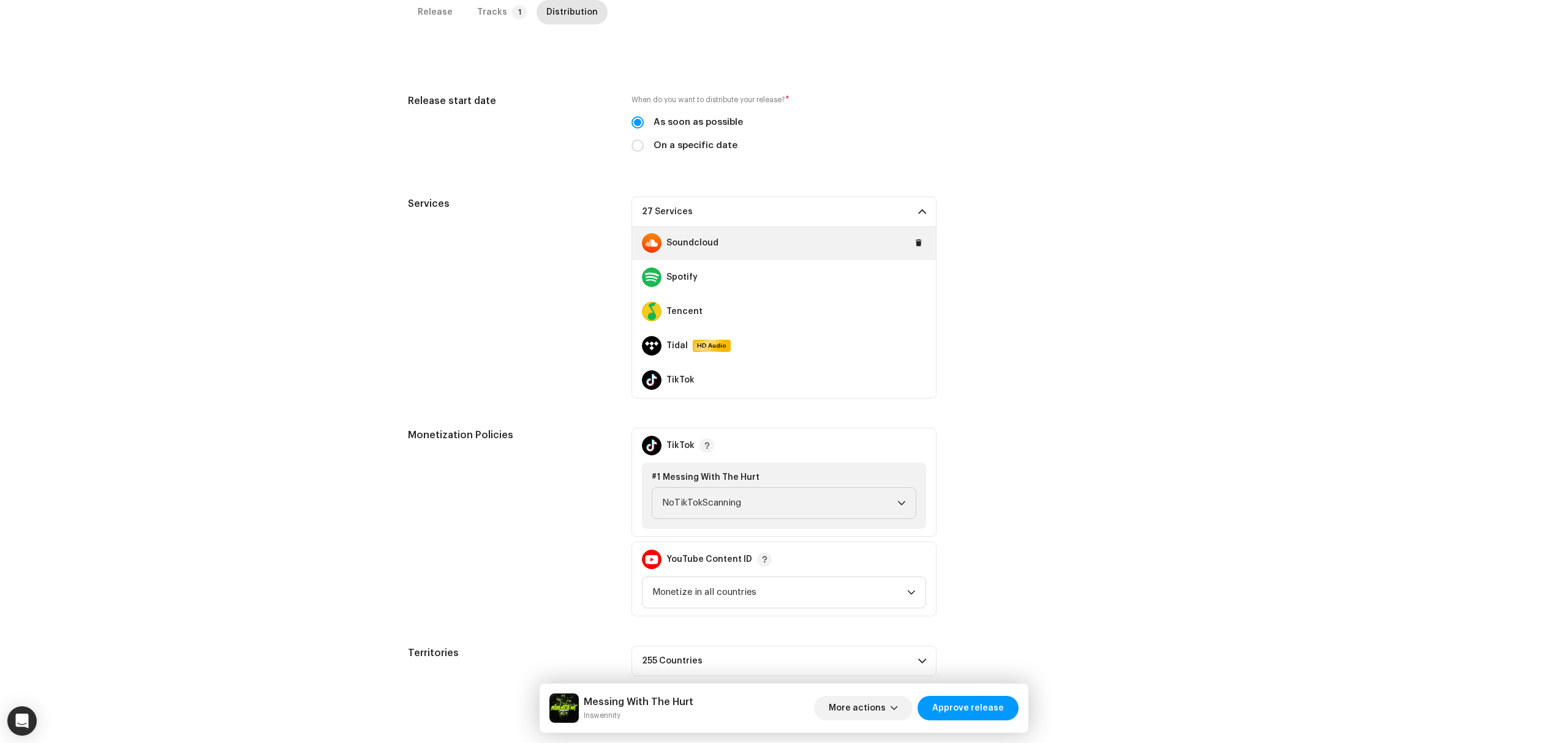
scroll to position [858, 0]
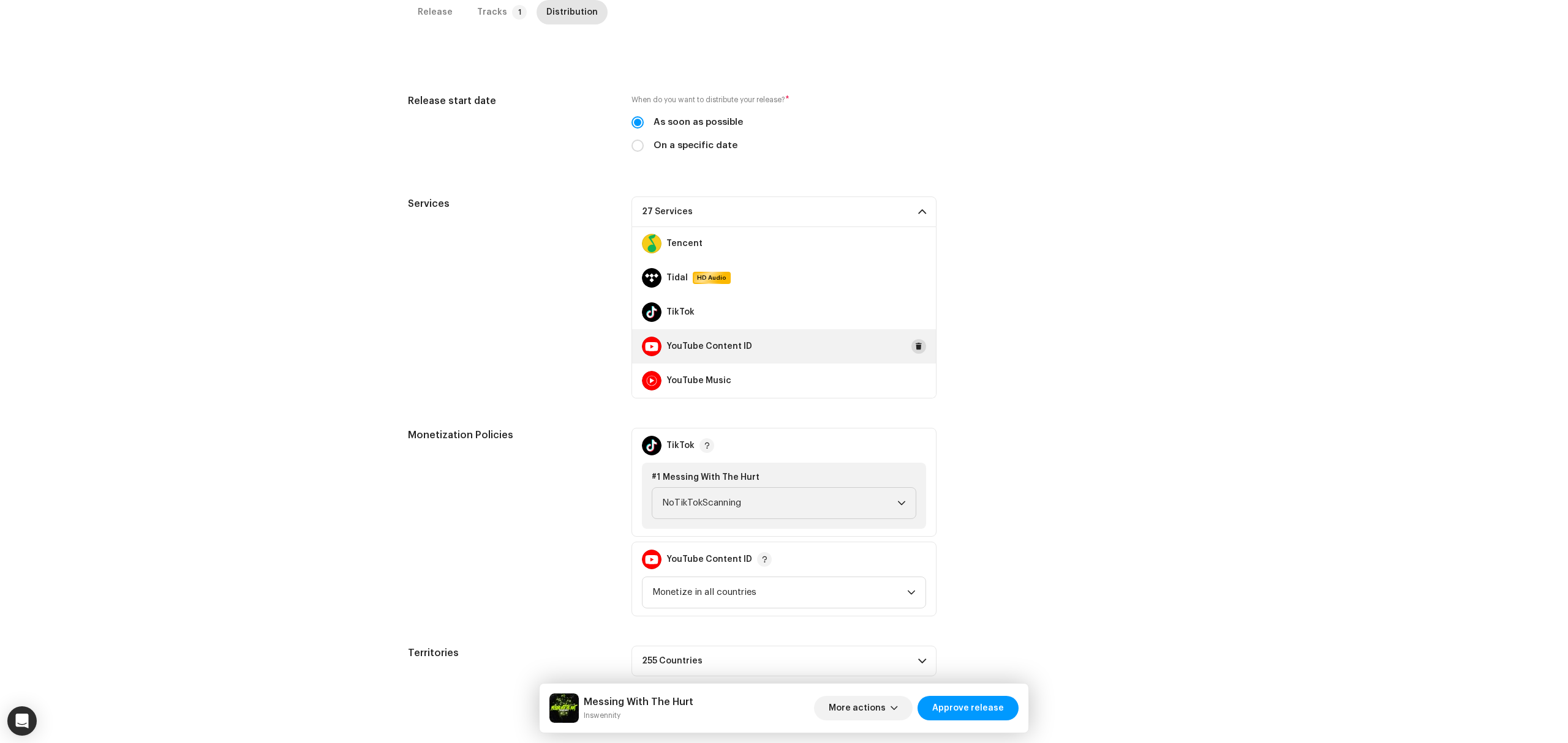
click at [915, 345] on span at bounding box center [919, 347] width 7 height 10
click at [955, 706] on span "Approve release" at bounding box center [968, 708] width 72 height 25
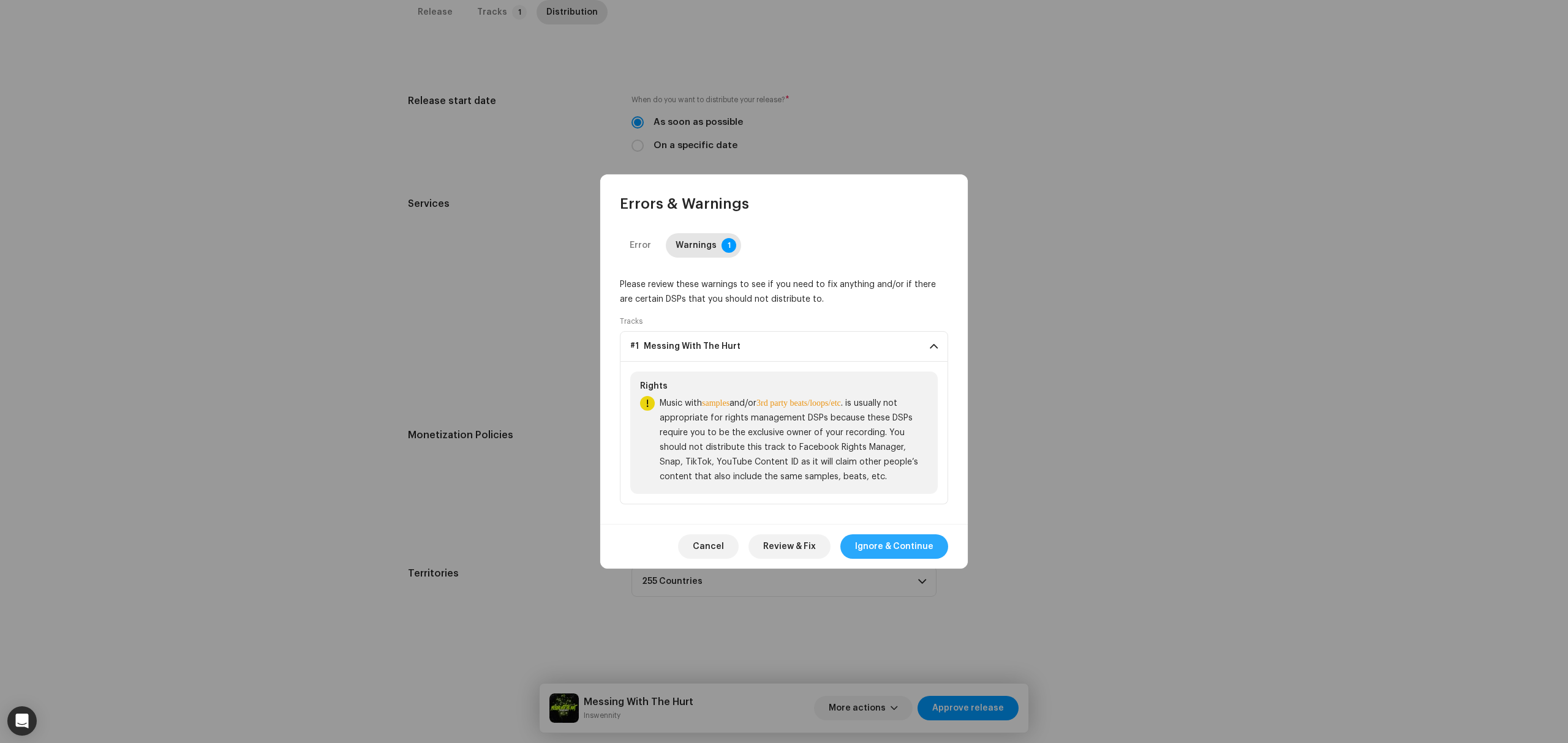
click at [924, 542] on span "Ignore & Continue" at bounding box center [894, 547] width 79 height 25
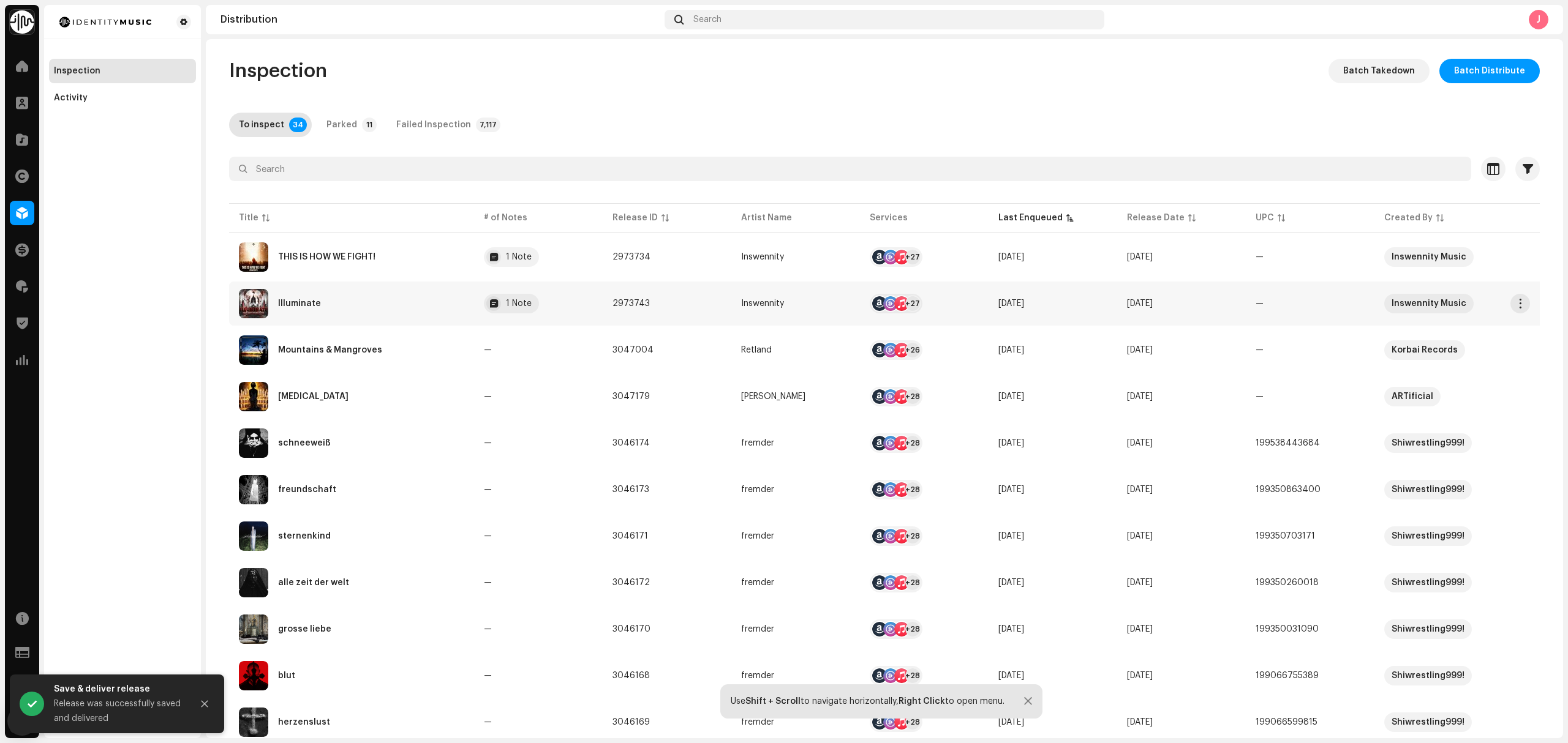
click at [366, 304] on div "Illuminate" at bounding box center [351, 304] width 225 height 29
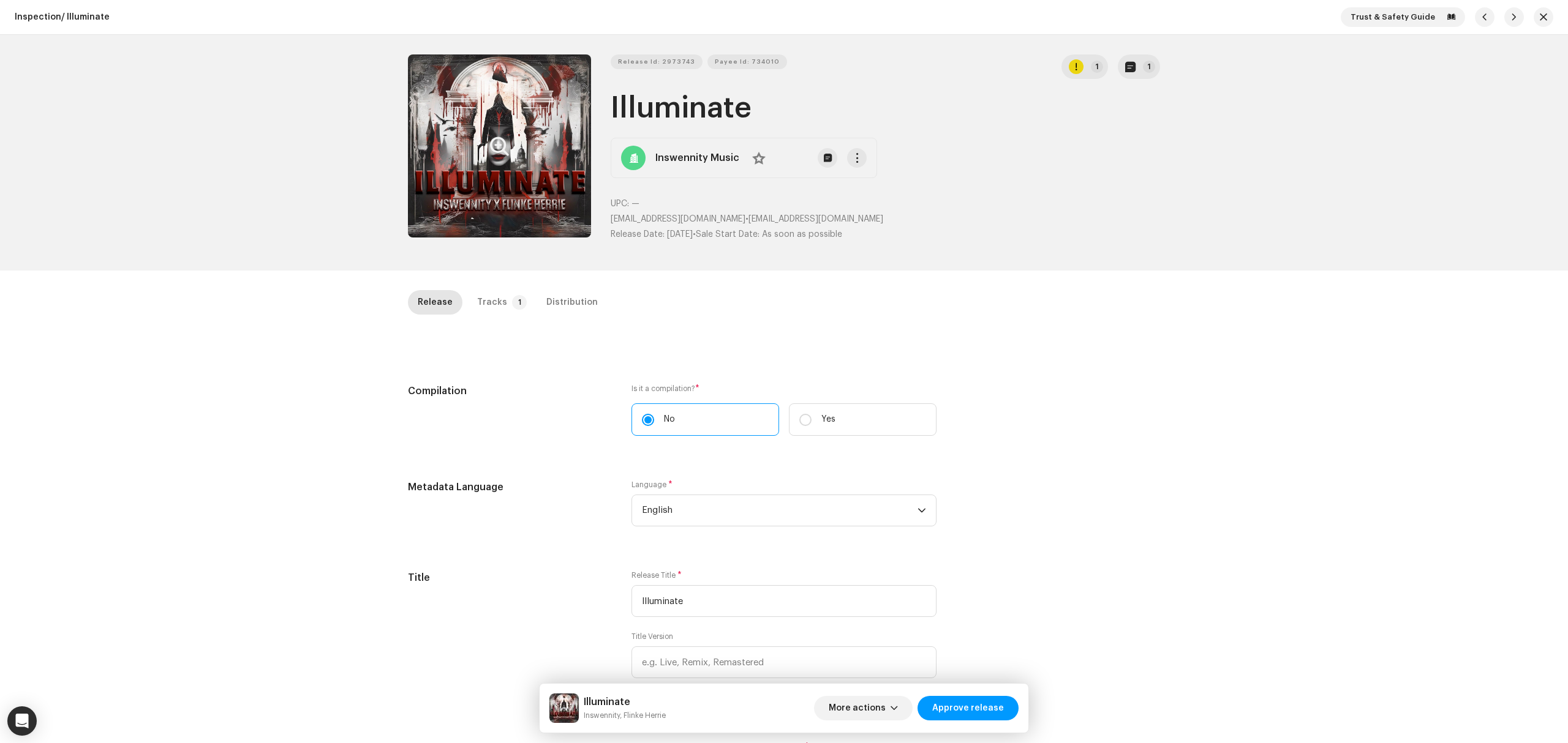
click at [479, 167] on button "Zoom Image" at bounding box center [499, 146] width 183 height 183
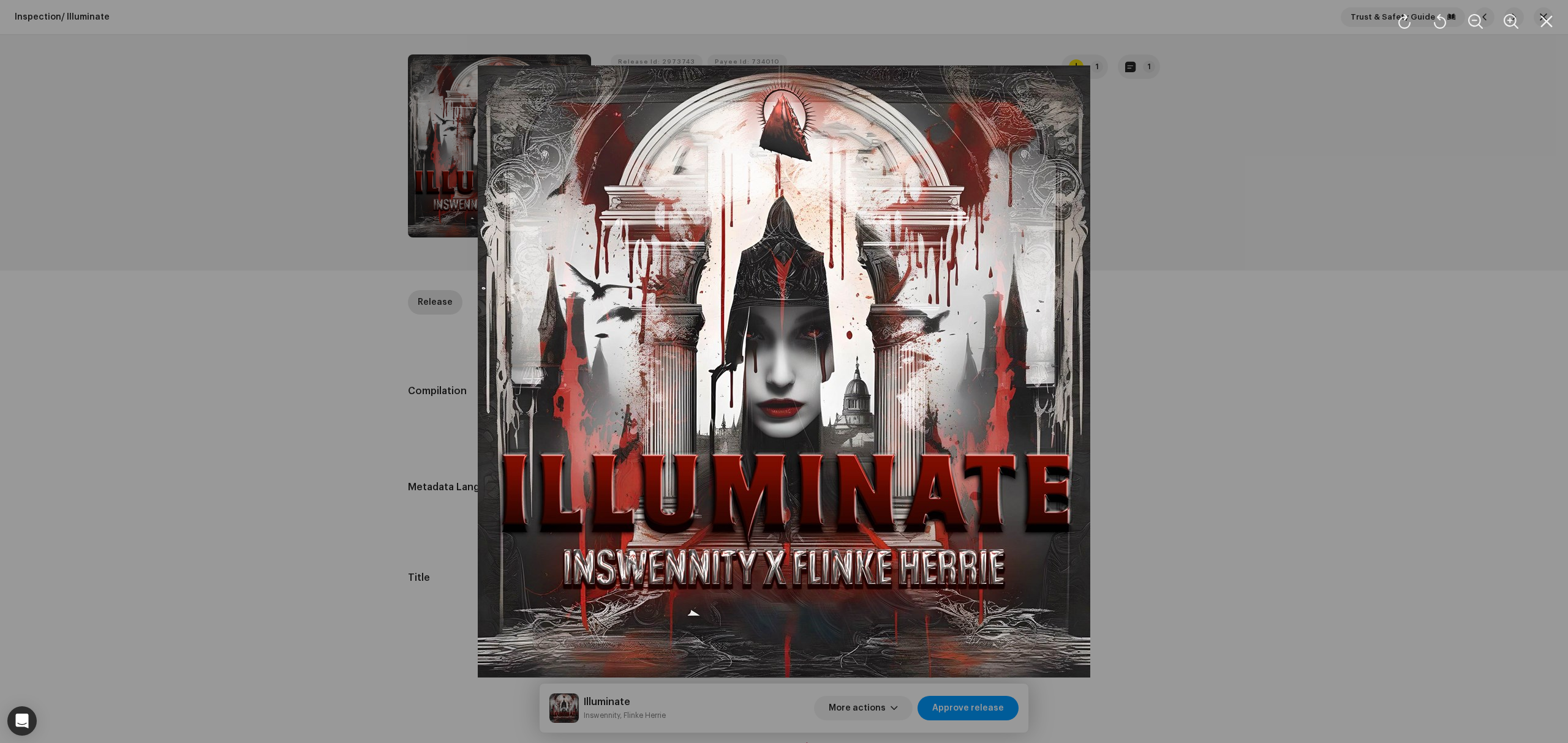
click at [331, 401] on div at bounding box center [784, 371] width 1568 height 743
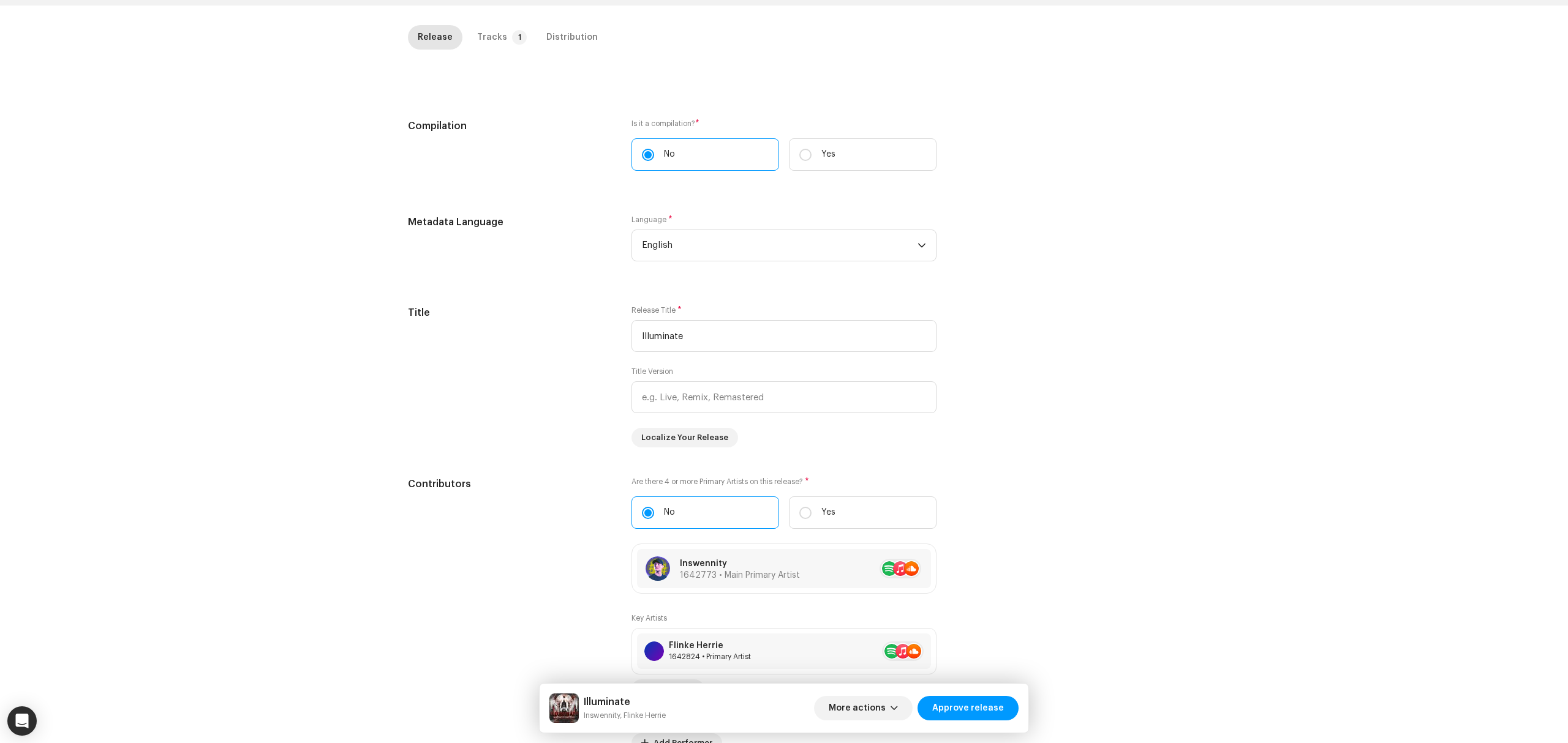
scroll to position [99, 0]
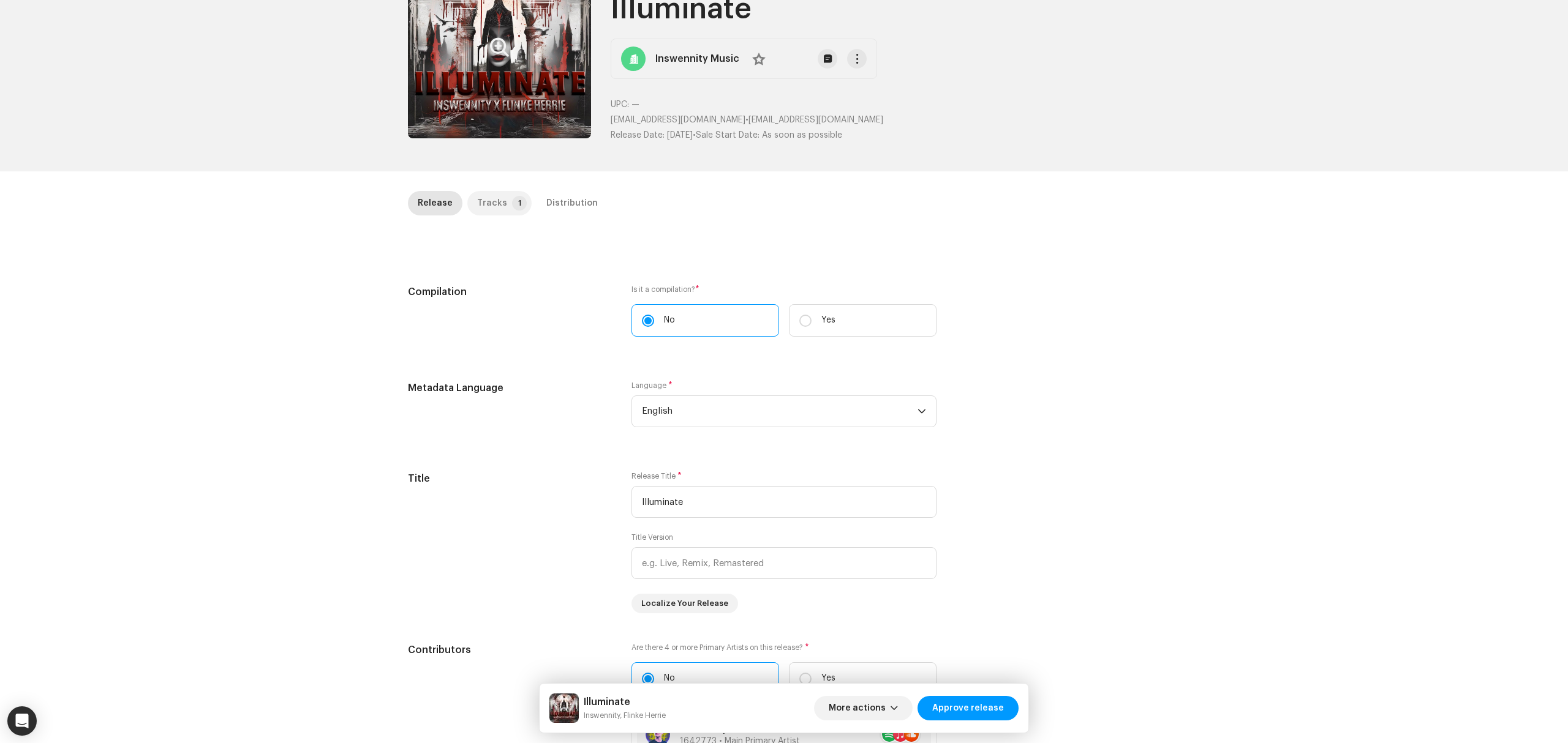
click at [500, 207] on p-tab "Tracks 1" at bounding box center [500, 203] width 65 height 25
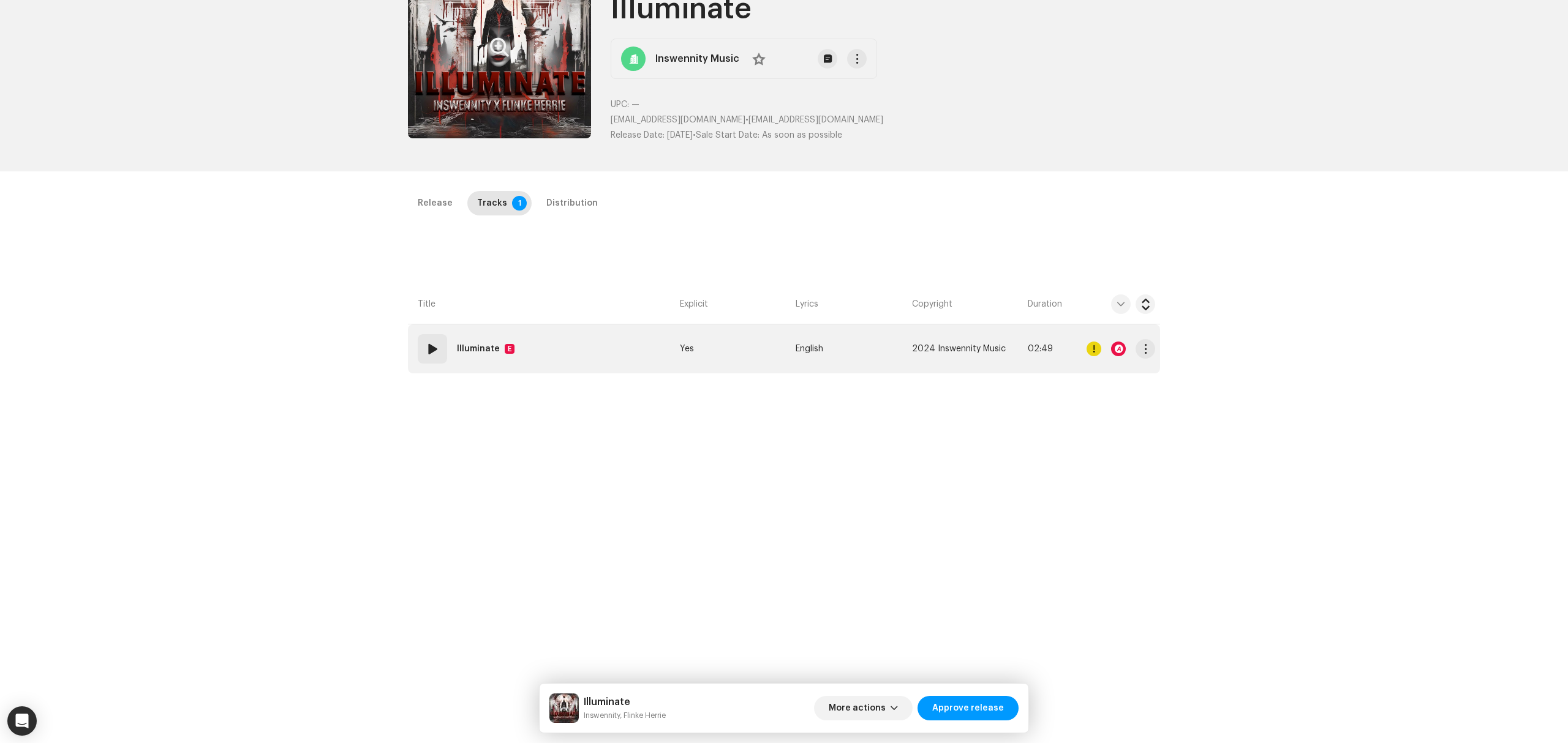
click at [604, 361] on td "01 Illuminate E" at bounding box center [541, 349] width 267 height 49
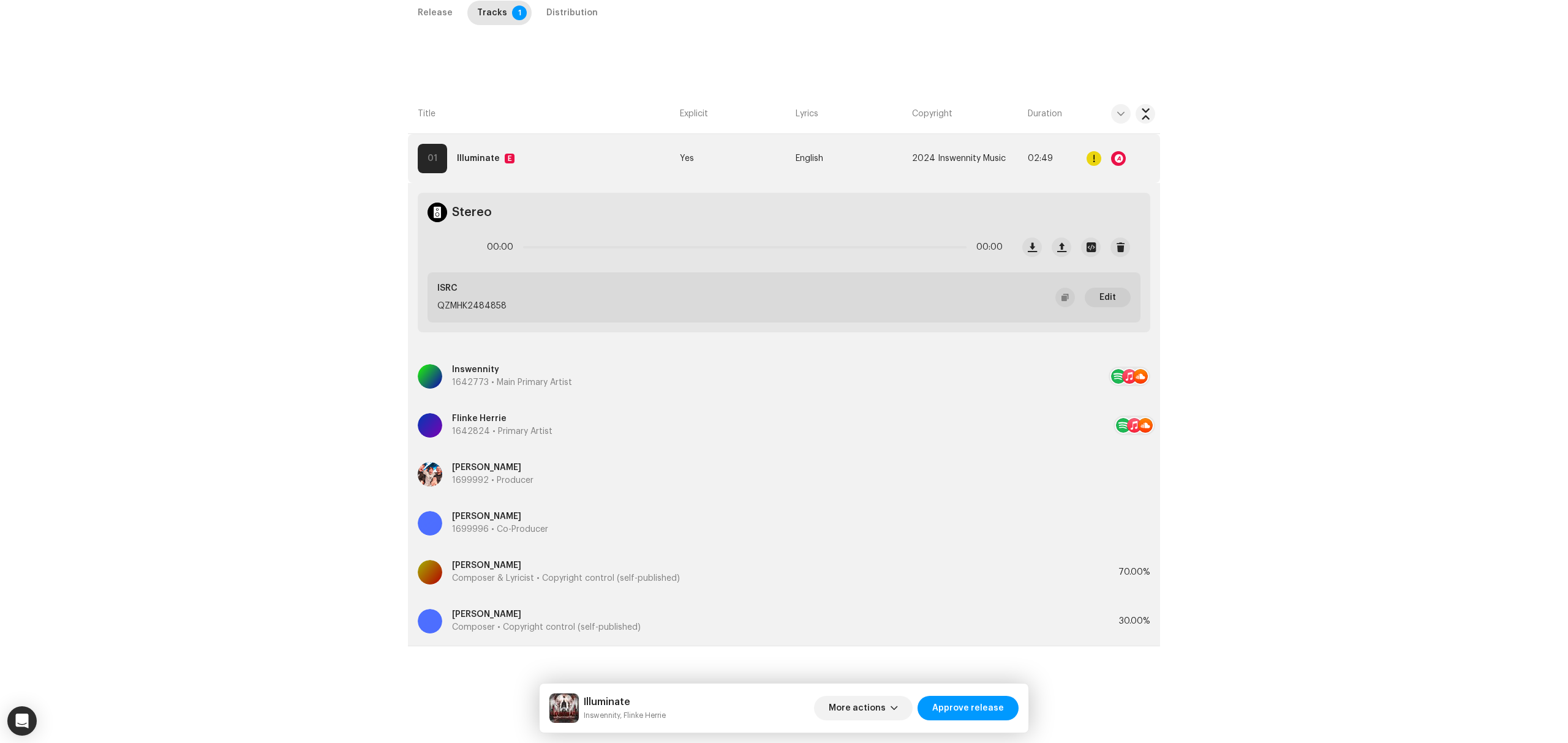
scroll to position [290, 0]
click at [1113, 156] on div at bounding box center [1118, 158] width 15 height 15
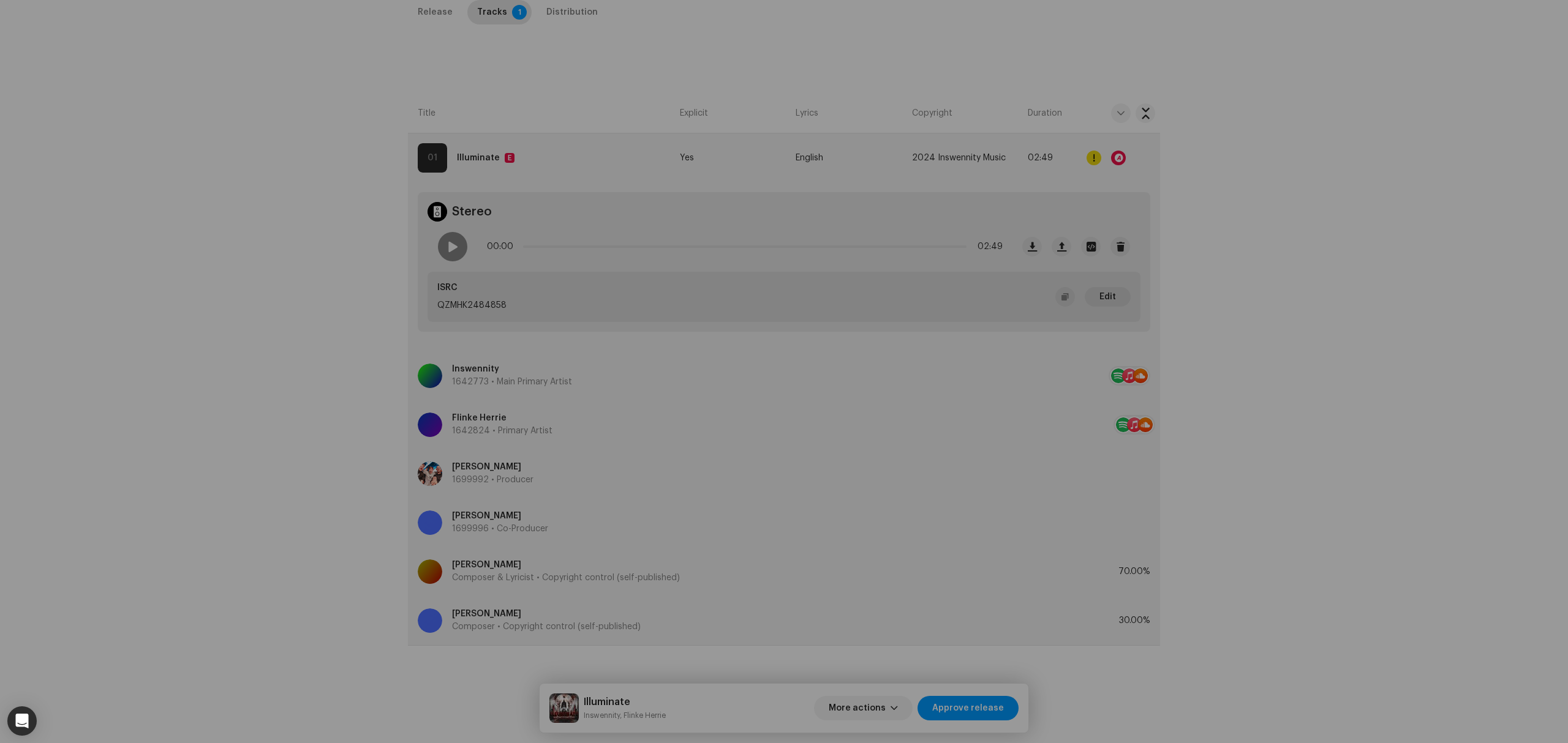
click at [1118, 155] on div "Audio Recognition by Remix/Sample 2 Speech ! All results require review/listeni…" at bounding box center [784, 371] width 1568 height 743
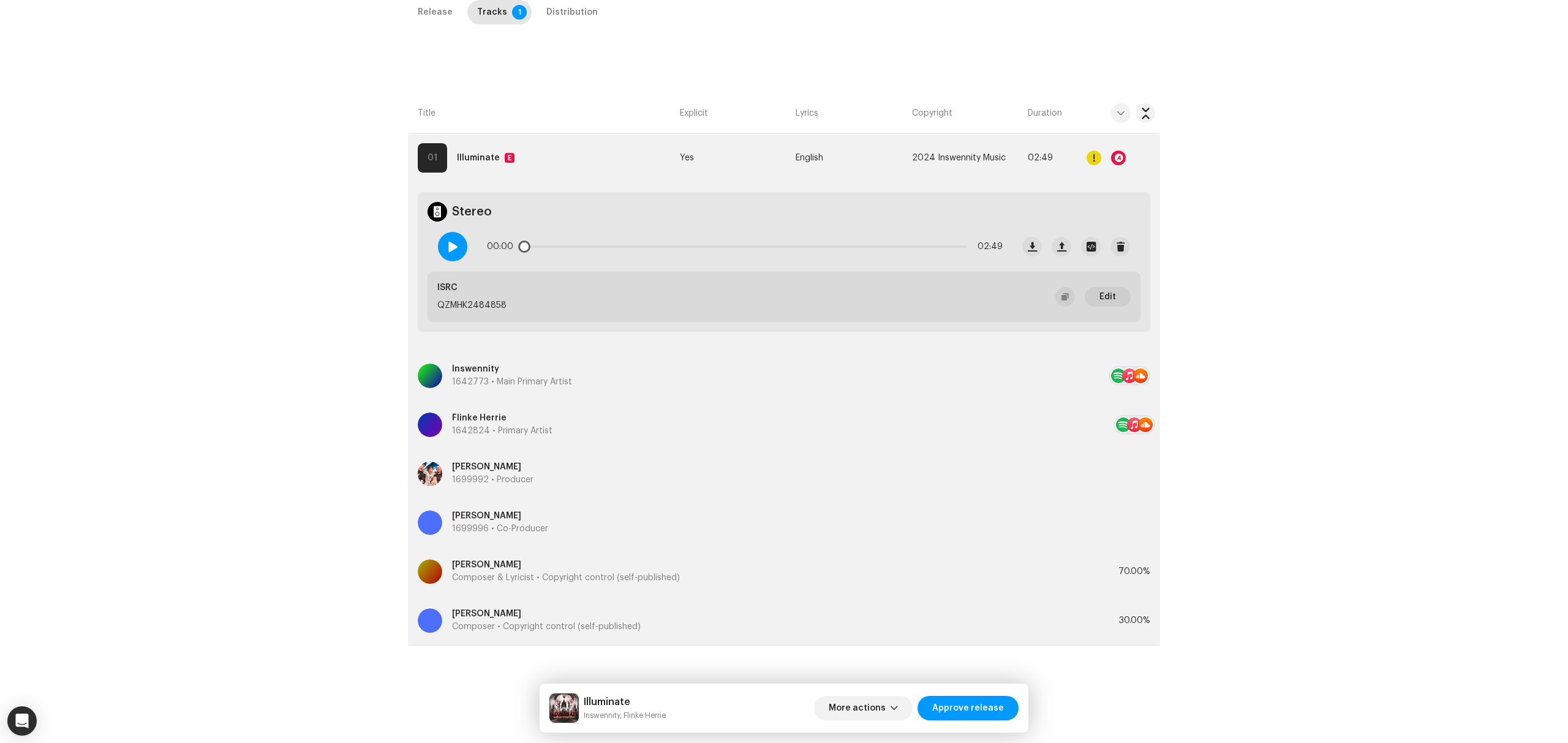
click at [449, 246] on span at bounding box center [452, 247] width 11 height 10
drag, startPoint x: 526, startPoint y: 248, endPoint x: 599, endPoint y: 243, distance: 73.2
click at [599, 243] on div "00:04 02:49" at bounding box center [745, 246] width 516 height 25
drag, startPoint x: 531, startPoint y: 248, endPoint x: 720, endPoint y: 248, distance: 189.0
click at [713, 251] on div "00:04 02:49" at bounding box center [745, 246] width 516 height 25
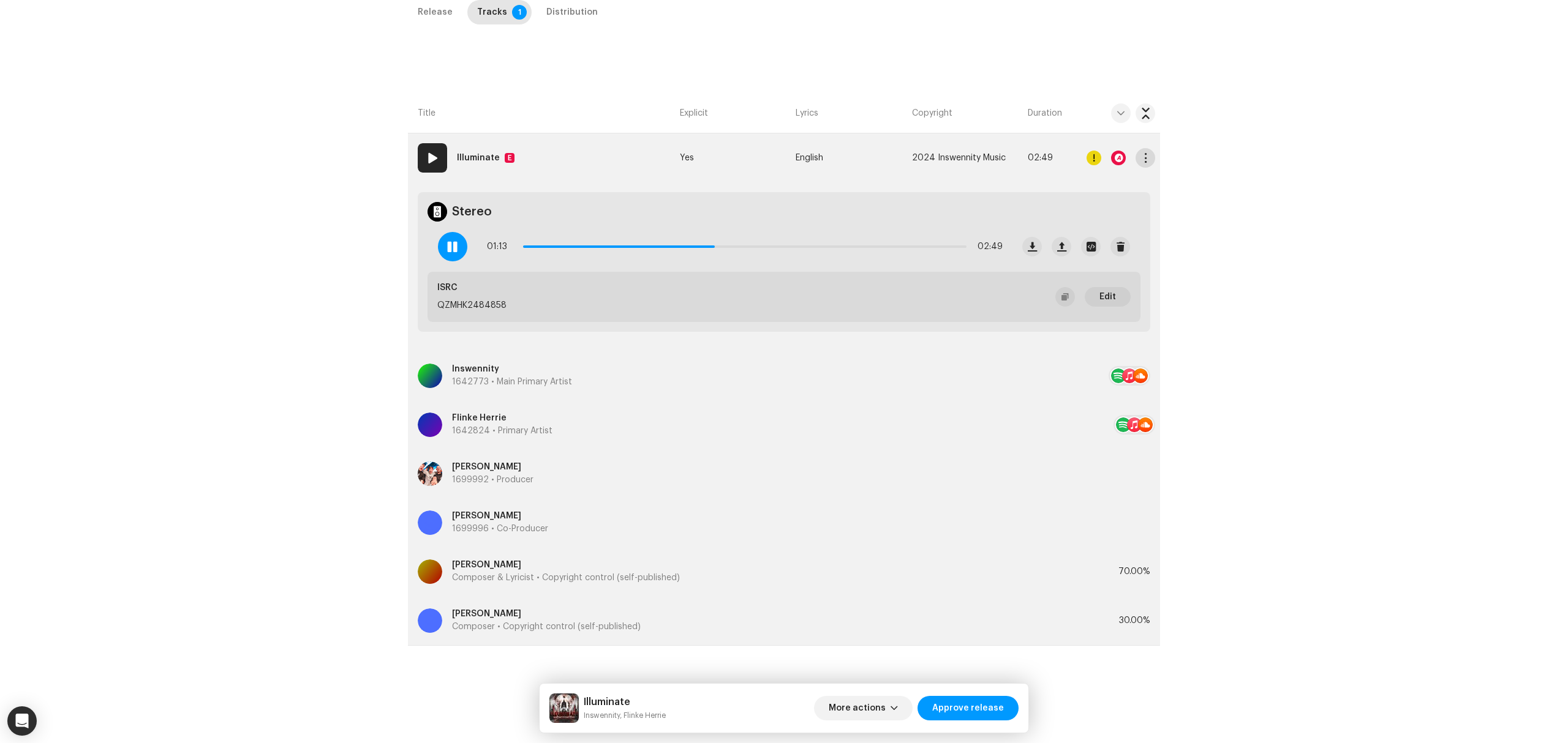
click at [1142, 159] on span "button" at bounding box center [1145, 158] width 9 height 10
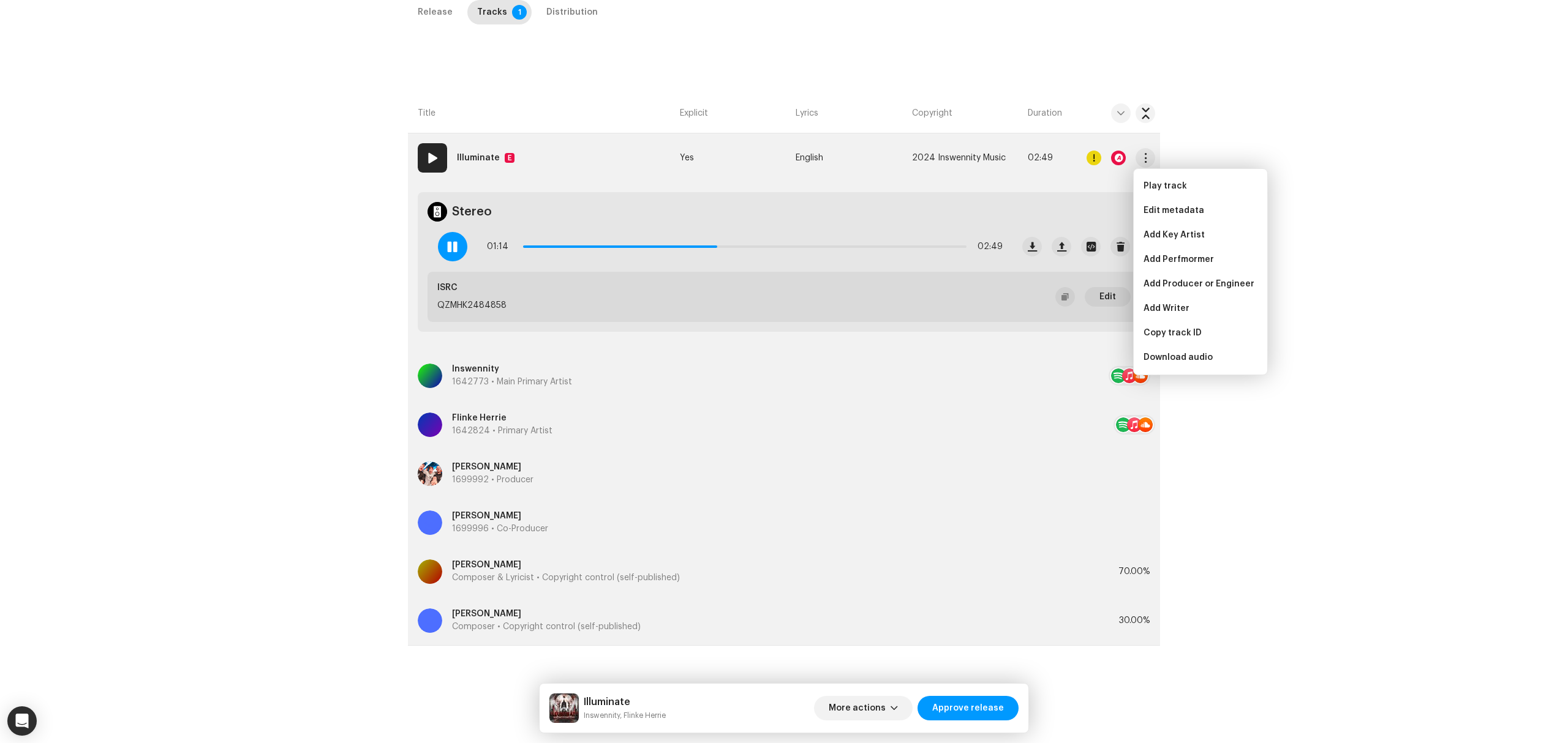
click at [1091, 161] on div at bounding box center [1094, 158] width 15 height 15
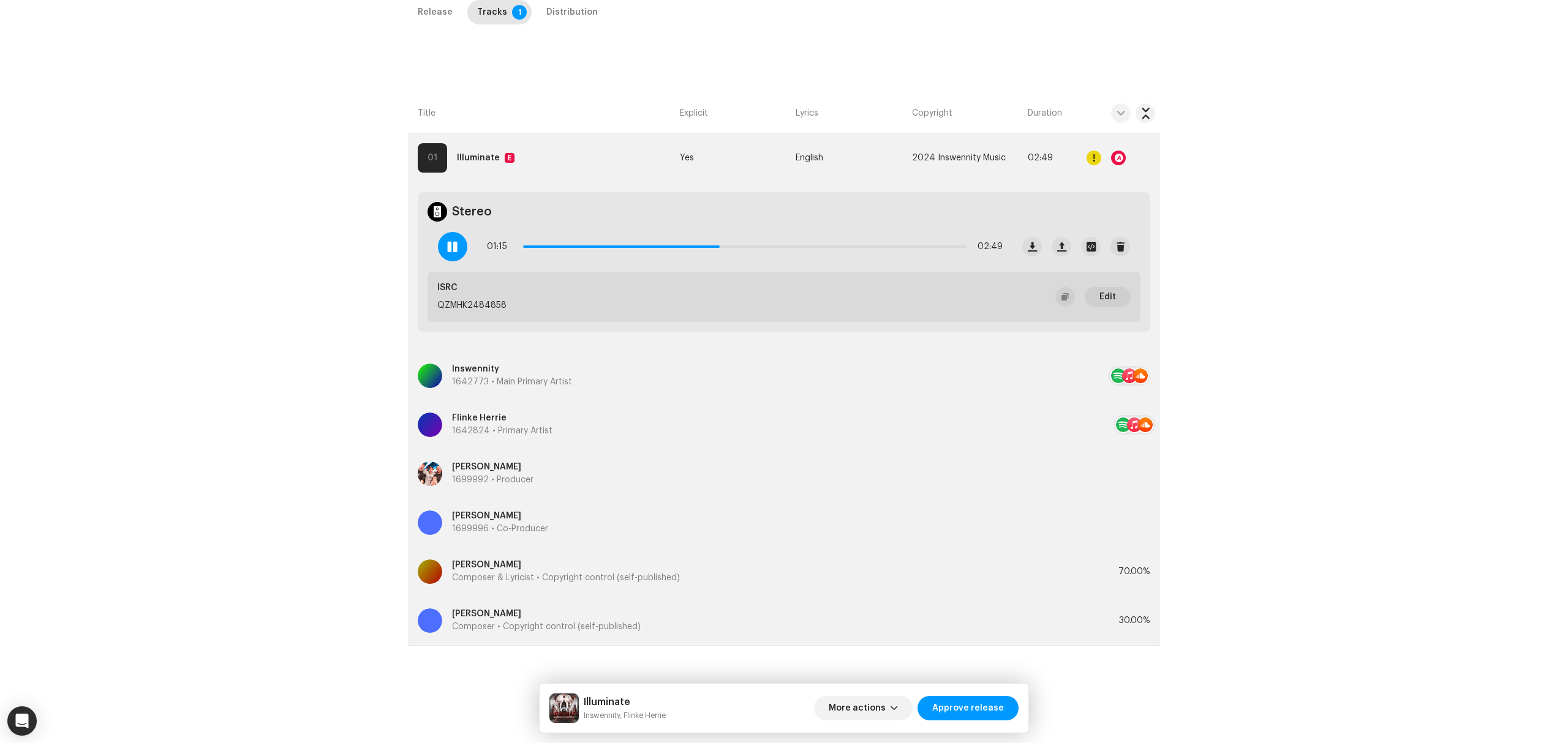
click at [300, 326] on div "Errors & Warnings Error Warnings 1 Please review these warnings to see if you n…" at bounding box center [784, 371] width 1568 height 743
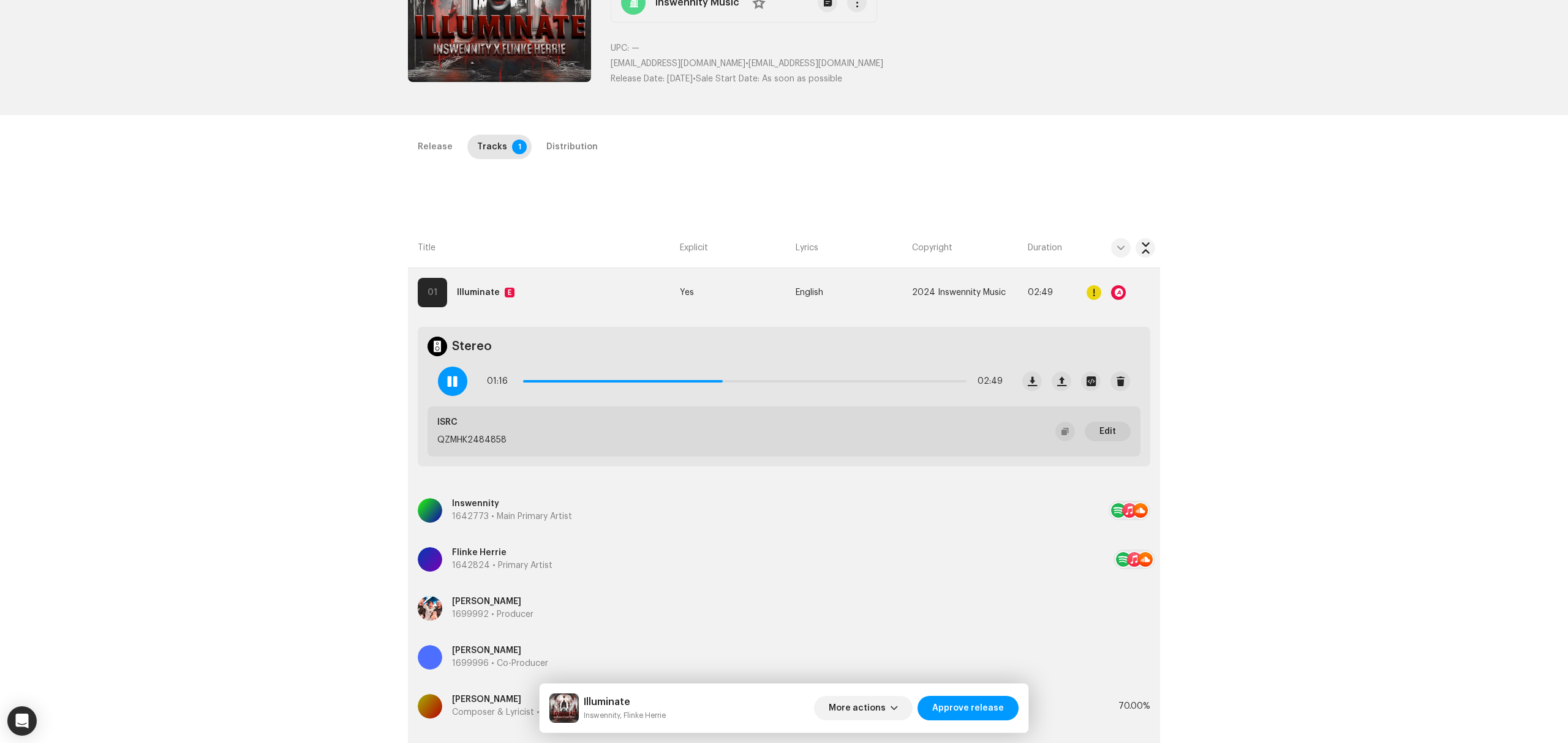
scroll to position [0, 0]
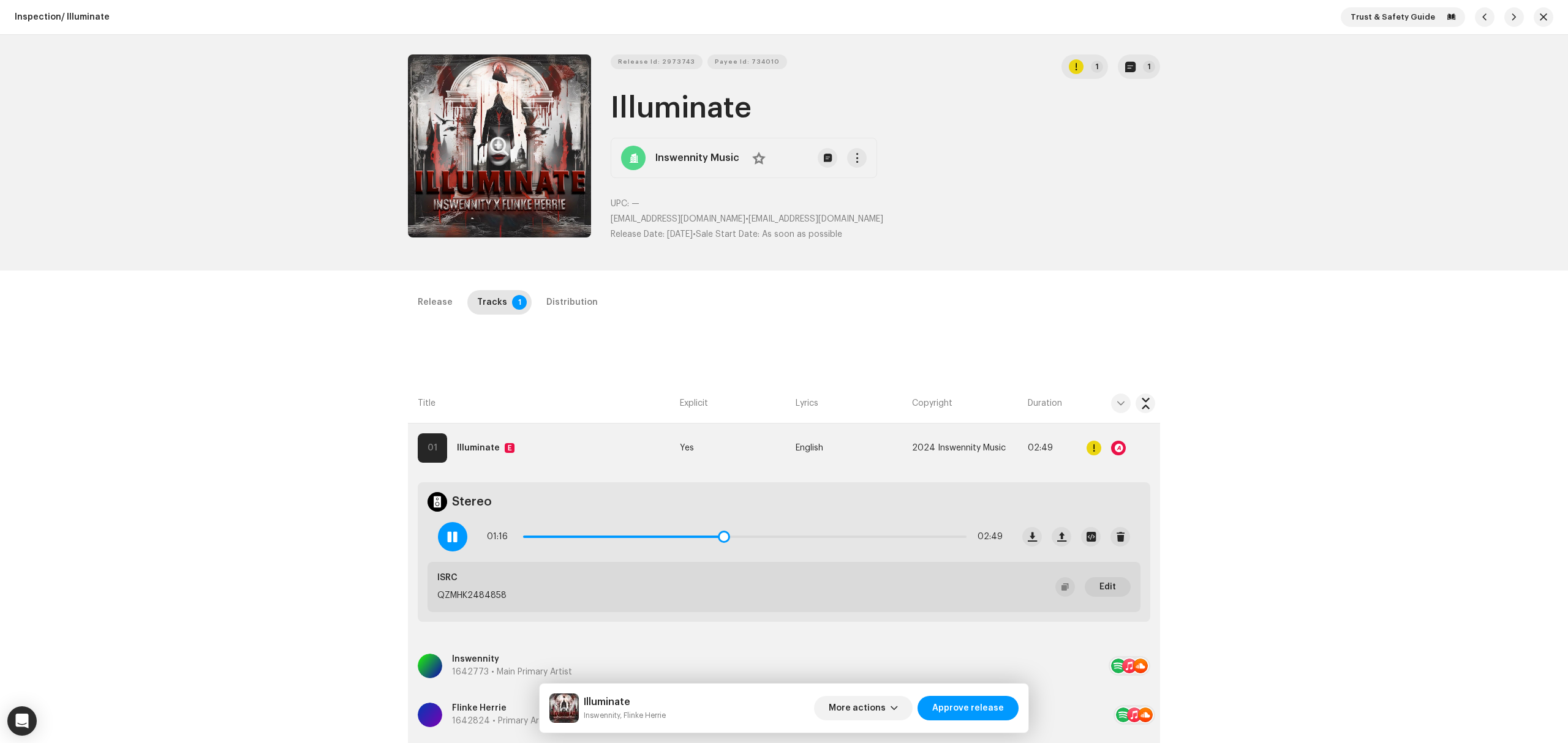
click at [451, 532] on span at bounding box center [452, 537] width 11 height 10
click at [547, 301] on div "Distribution" at bounding box center [571, 302] width 51 height 25
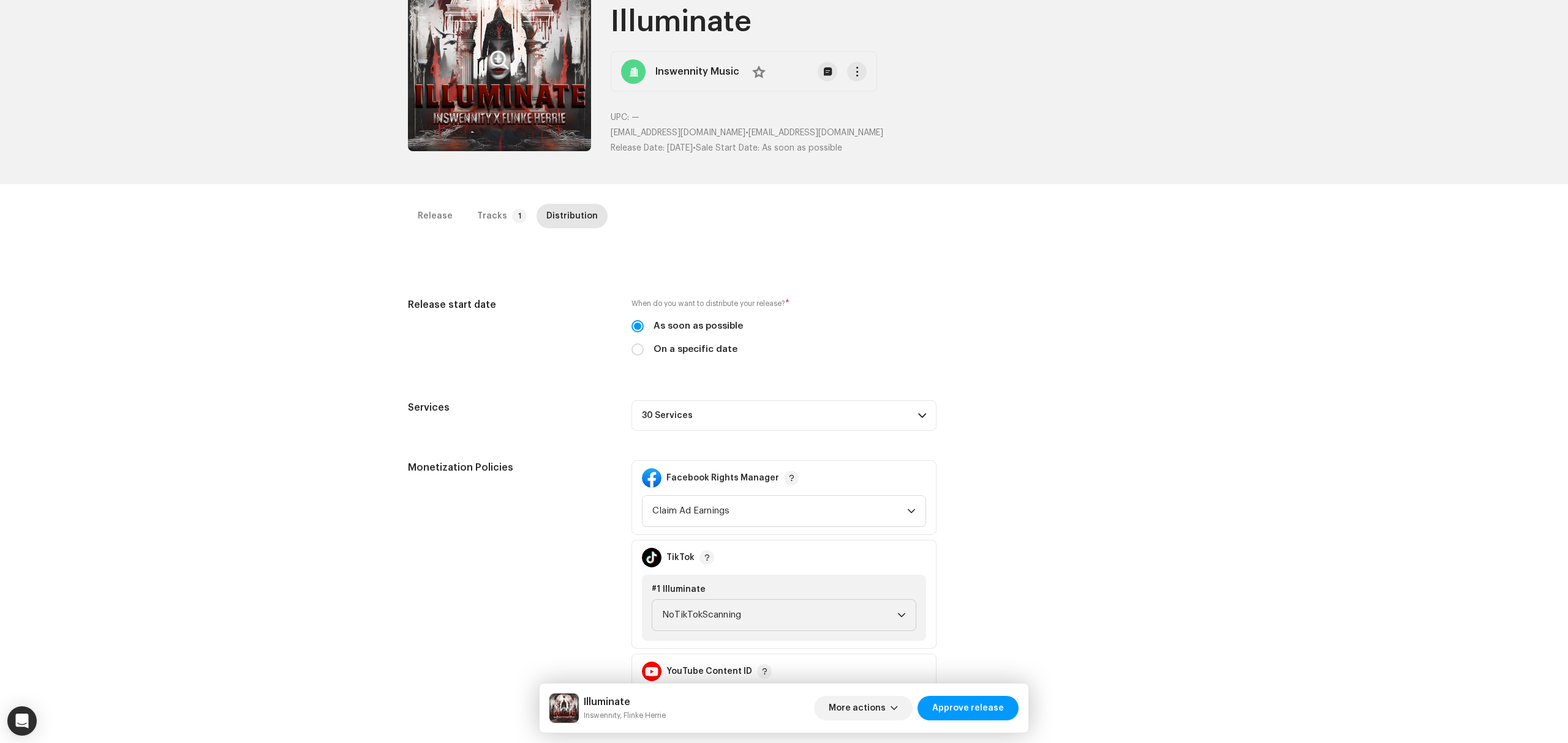
scroll to position [163, 0]
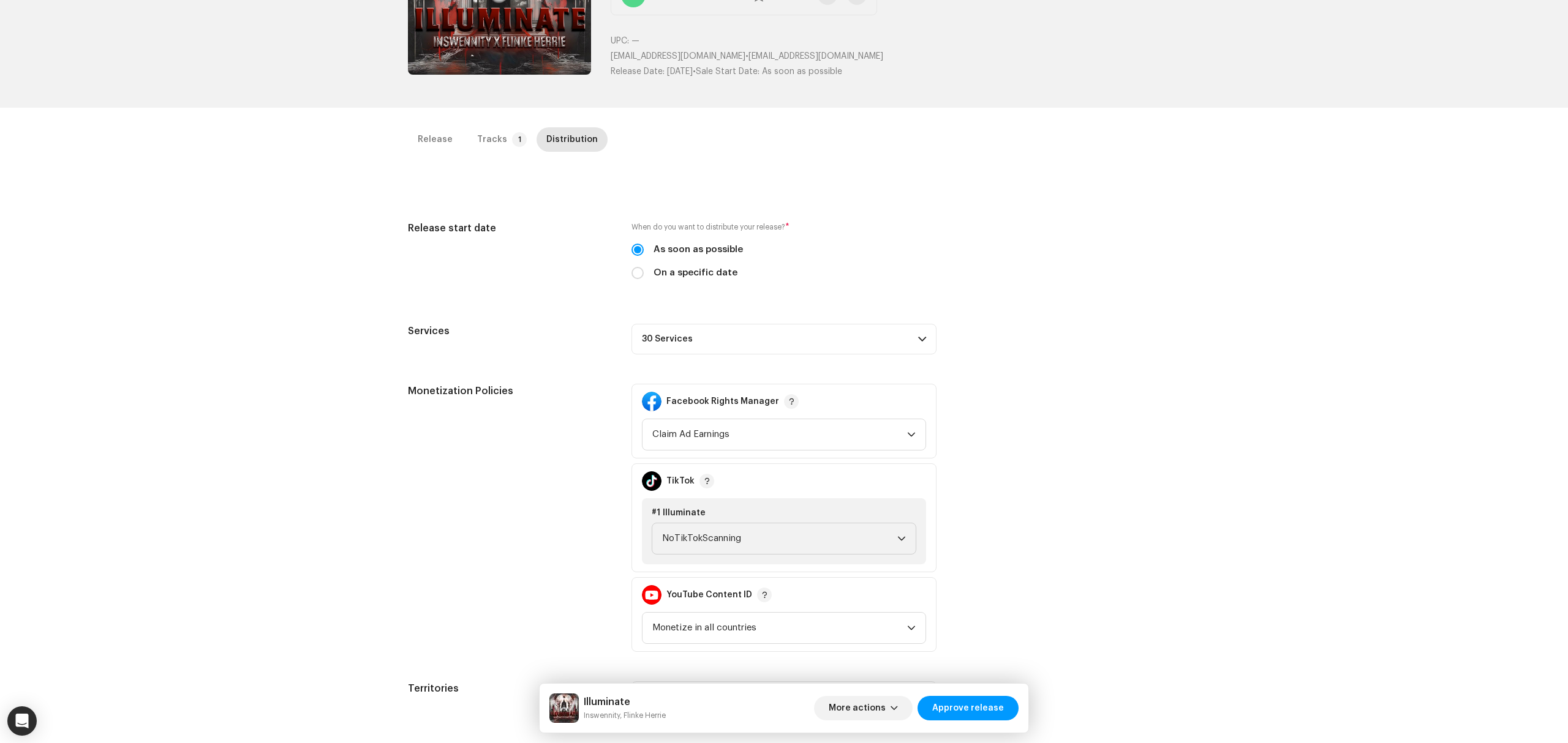
click at [884, 339] on p-accordion-header "30 Services" at bounding box center [784, 340] width 305 height 31
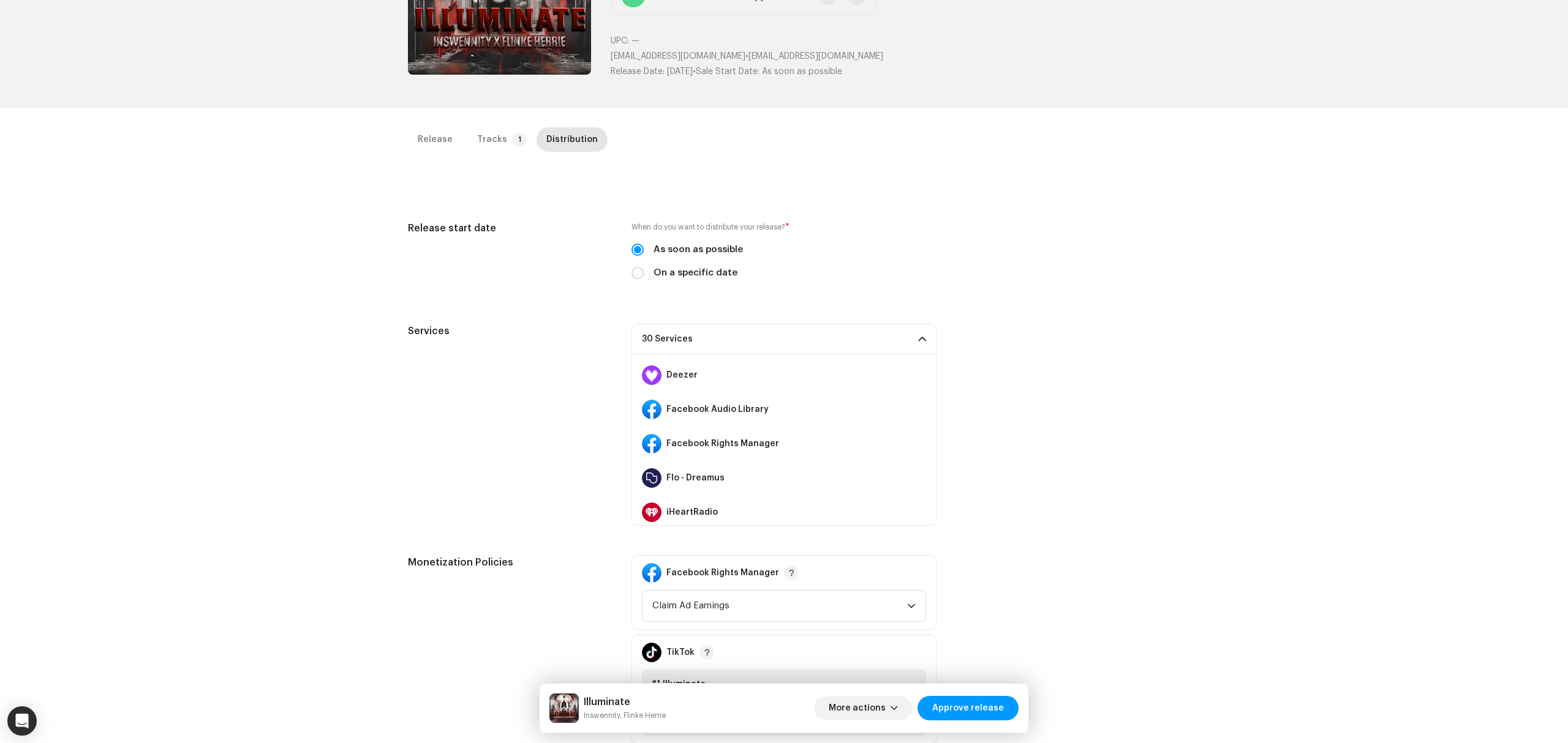
scroll to position [245, 0]
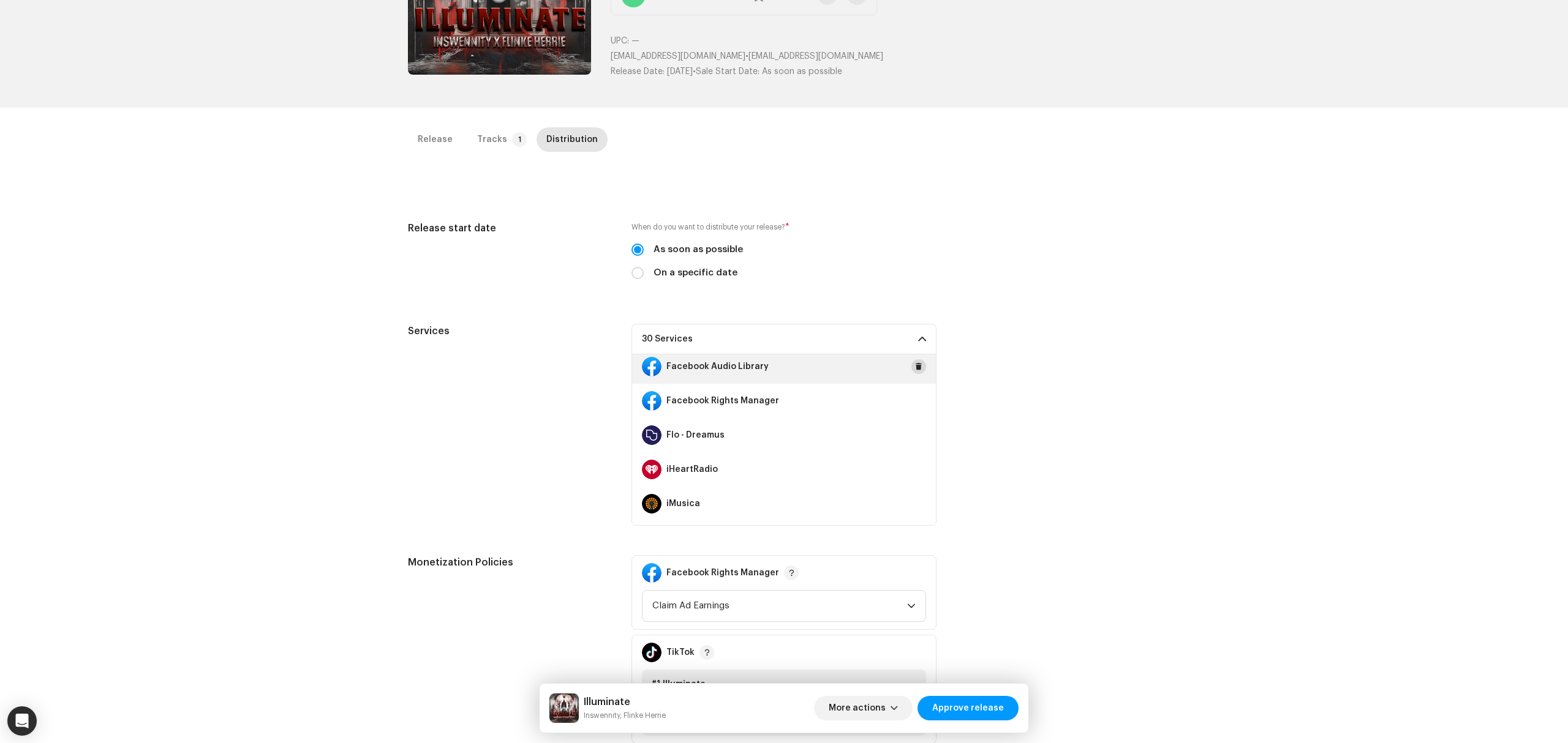
click at [915, 368] on span at bounding box center [919, 367] width 7 height 10
click at [915, 401] on span at bounding box center [919, 401] width 7 height 10
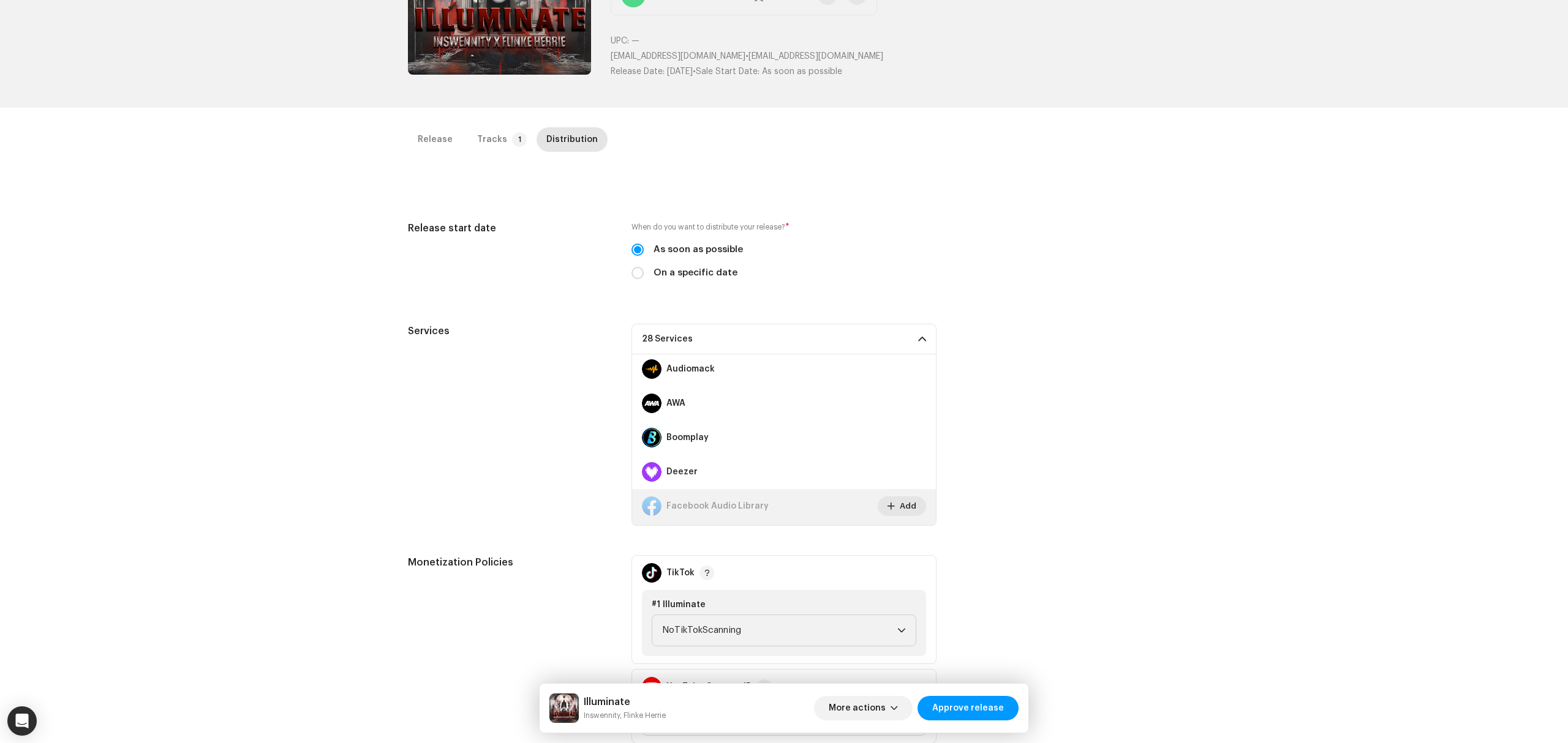
scroll to position [0, 0]
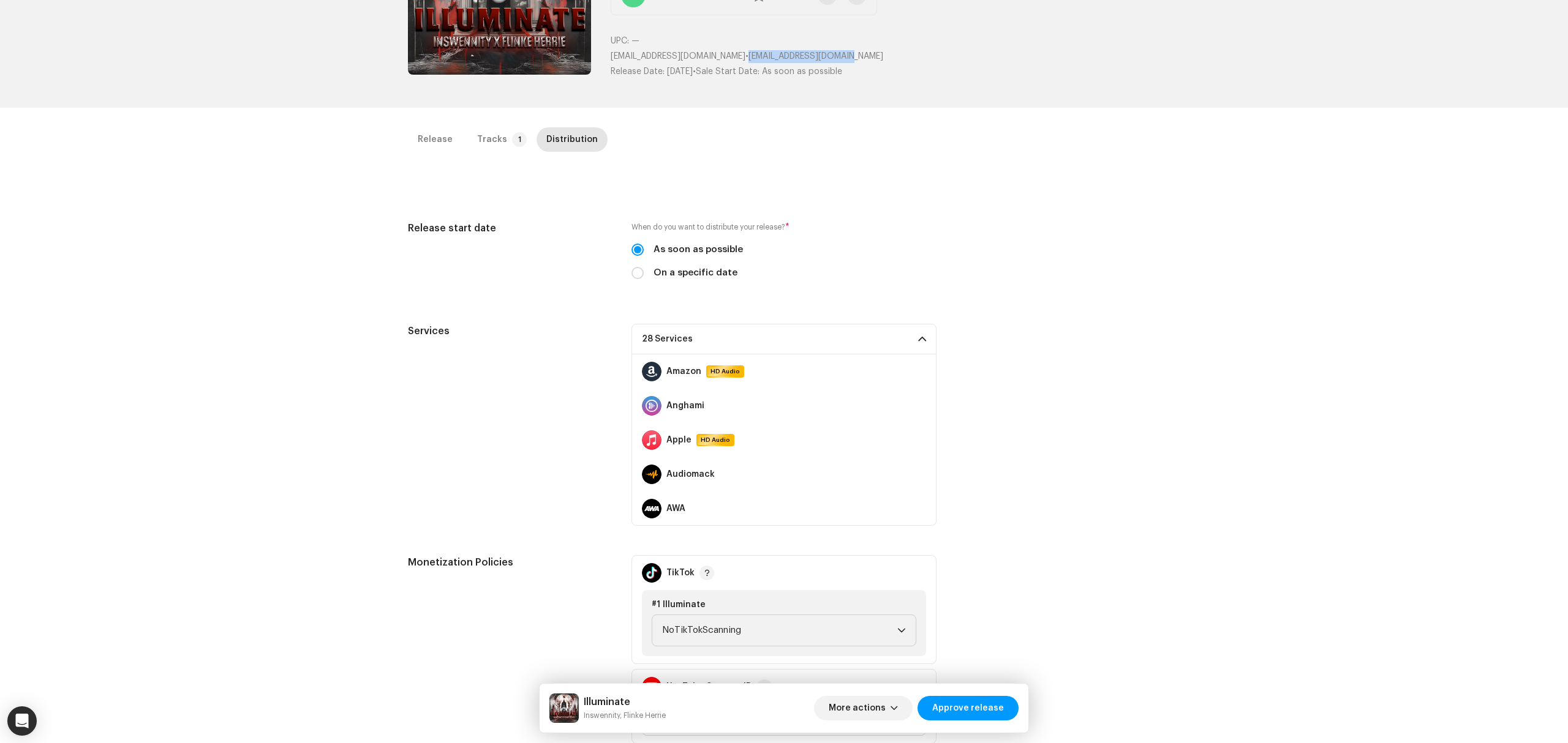
drag, startPoint x: 826, startPoint y: 57, endPoint x: 720, endPoint y: 61, distance: 106.1
click at [720, 61] on p "swenrijpstra@gmail.com • swenrijpstra@gmail.com" at bounding box center [885, 57] width 550 height 13
copy span "swenrijpstra@gmail.com"
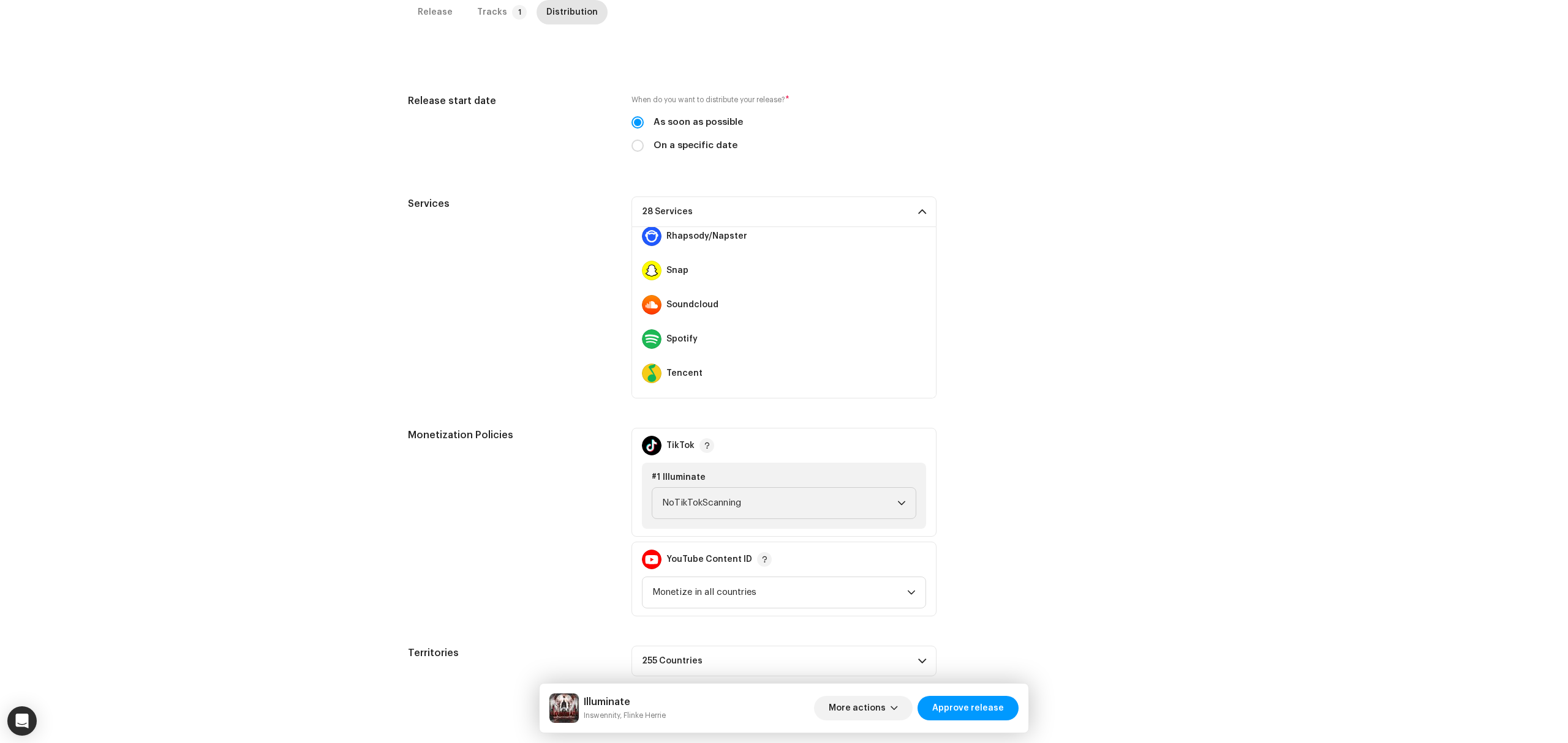
scroll to position [735, 0]
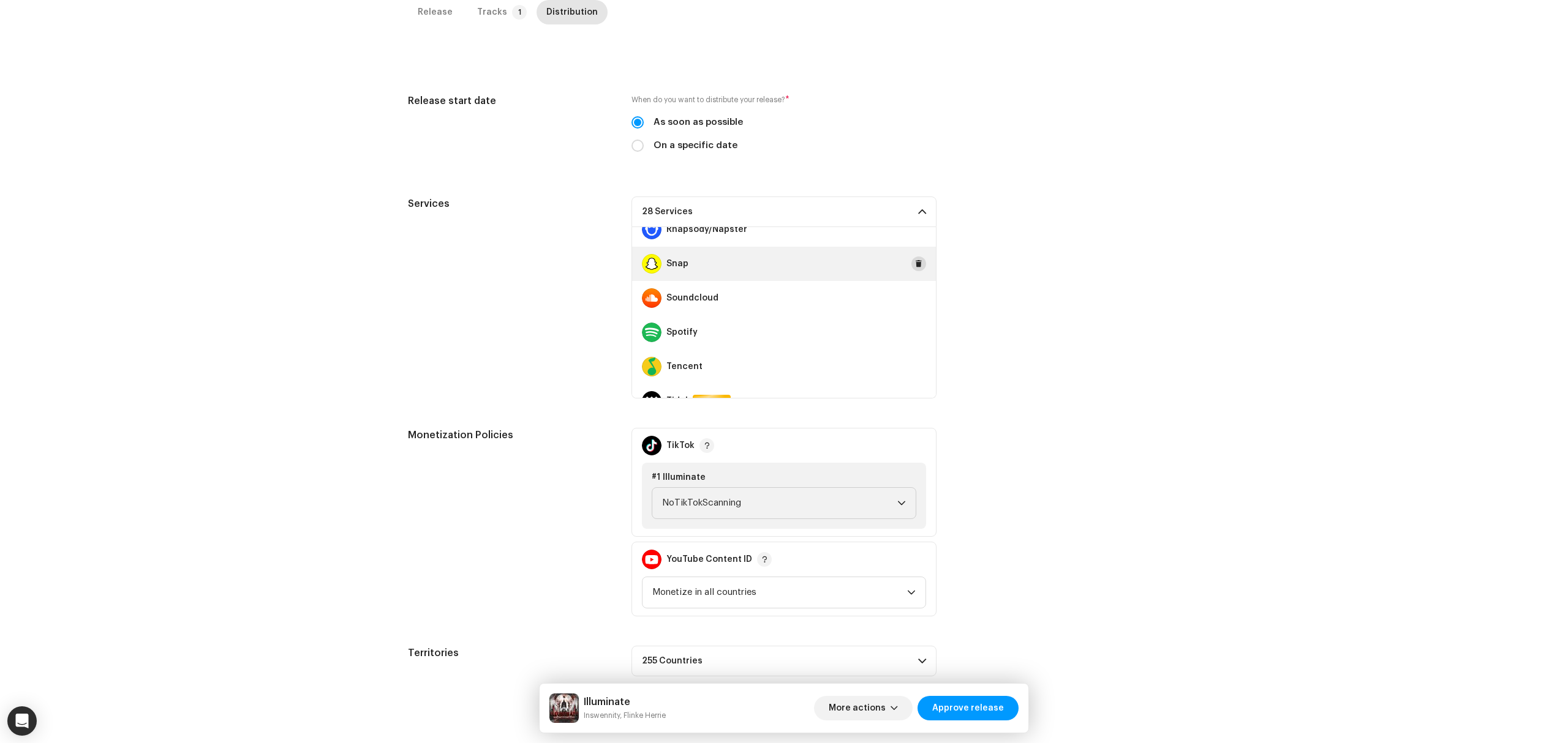
click at [915, 262] on span at bounding box center [919, 264] width 7 height 10
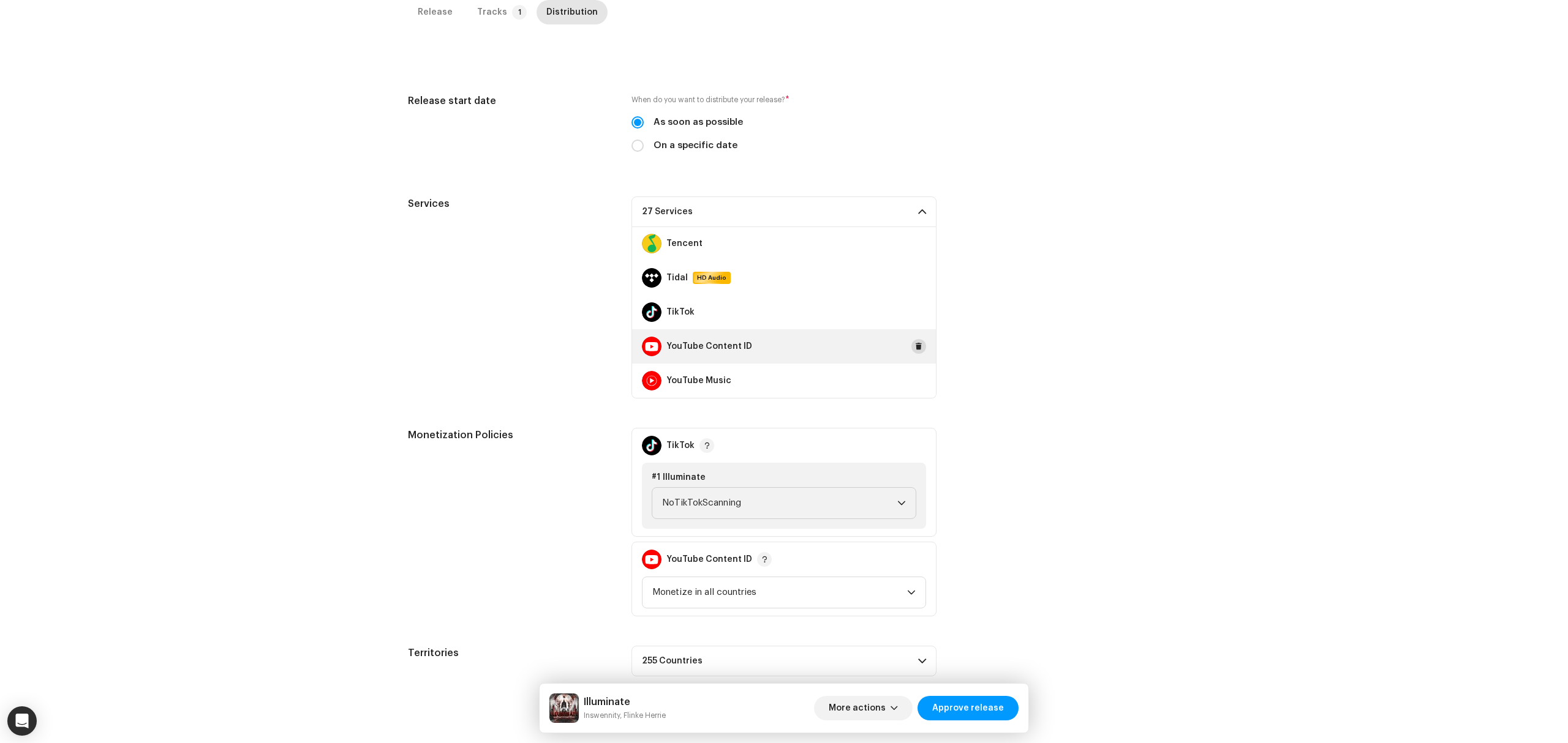
click at [915, 347] on span at bounding box center [919, 347] width 7 height 10
click at [974, 708] on span "Approve release" at bounding box center [968, 708] width 72 height 25
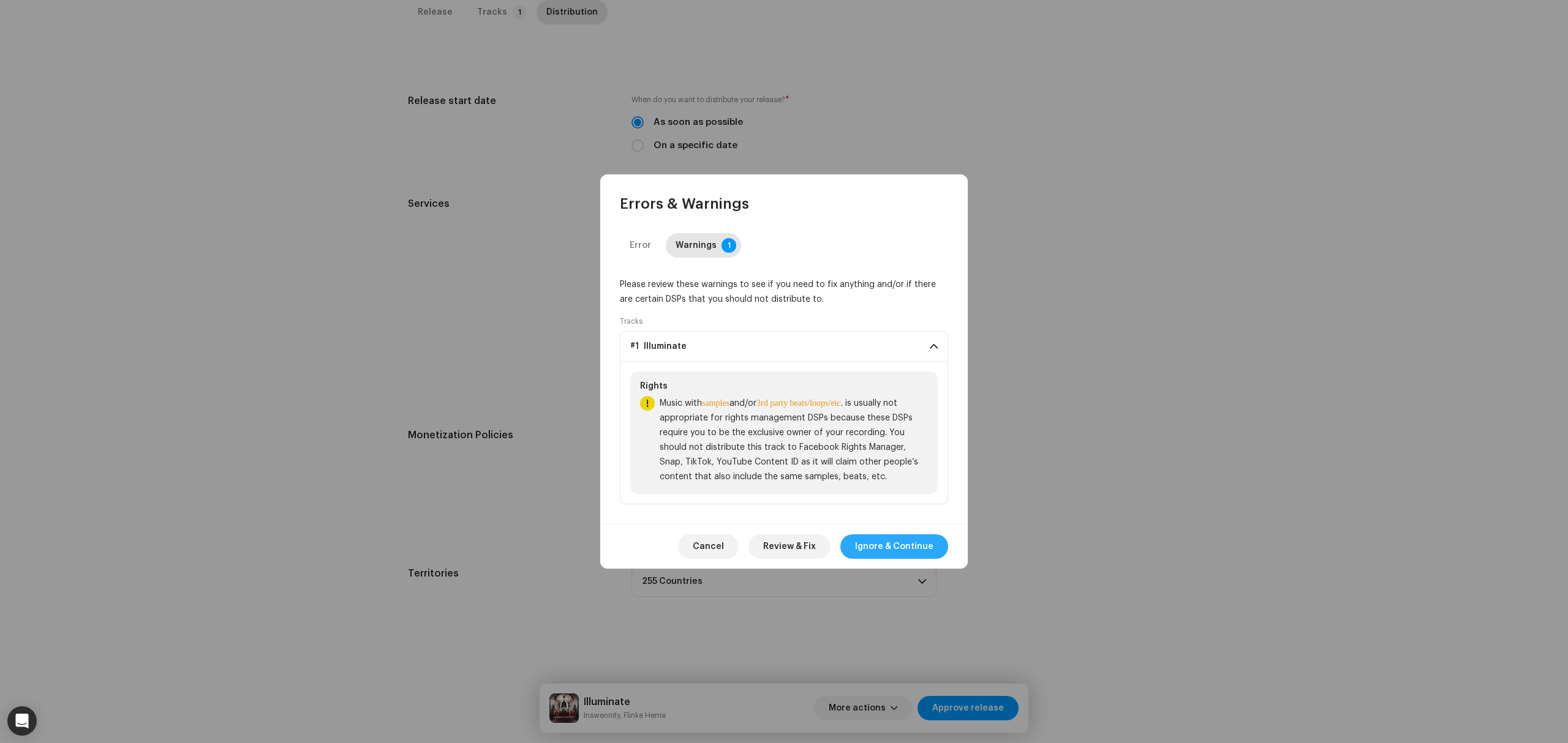
click at [879, 551] on span "Ignore & Continue" at bounding box center [894, 547] width 79 height 25
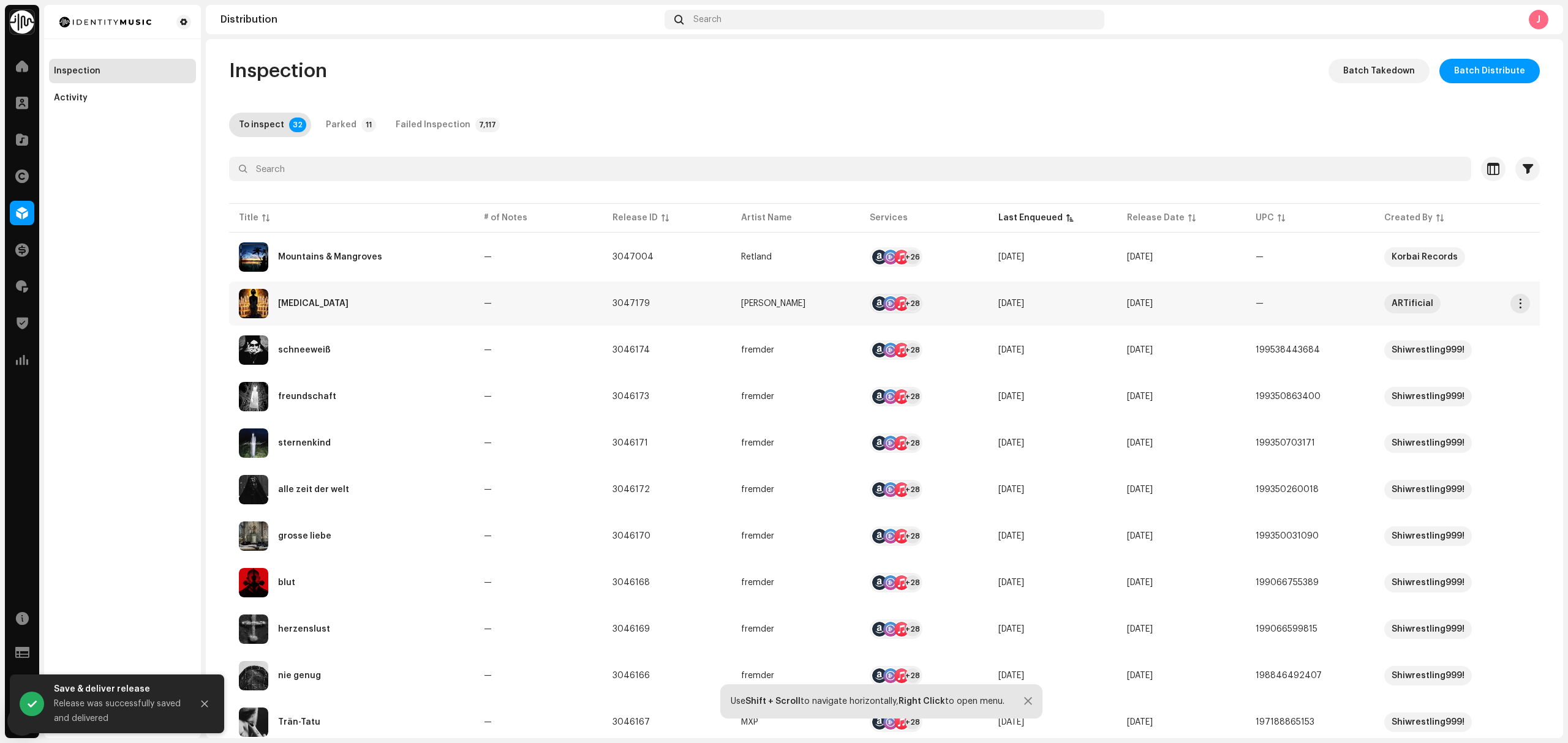
click at [363, 319] on div "Amen" at bounding box center [351, 304] width 225 height 29
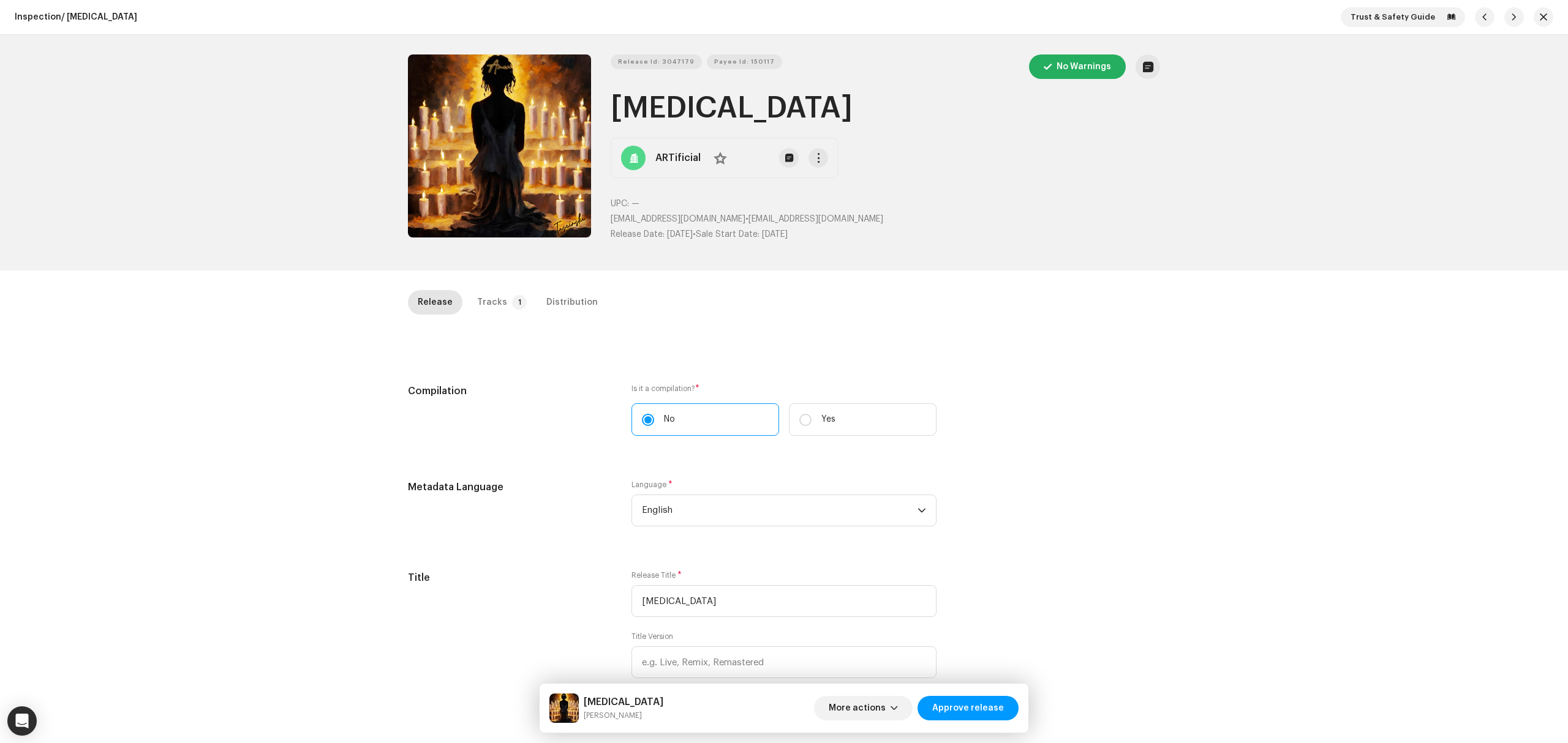
click at [219, 282] on div "Inspection / Amen Trust & Safety Guide Release Id: 3047179 Payee Id: 150117 No …" at bounding box center [784, 371] width 1568 height 743
click at [473, 175] on button "Zoom Image" at bounding box center [499, 146] width 183 height 183
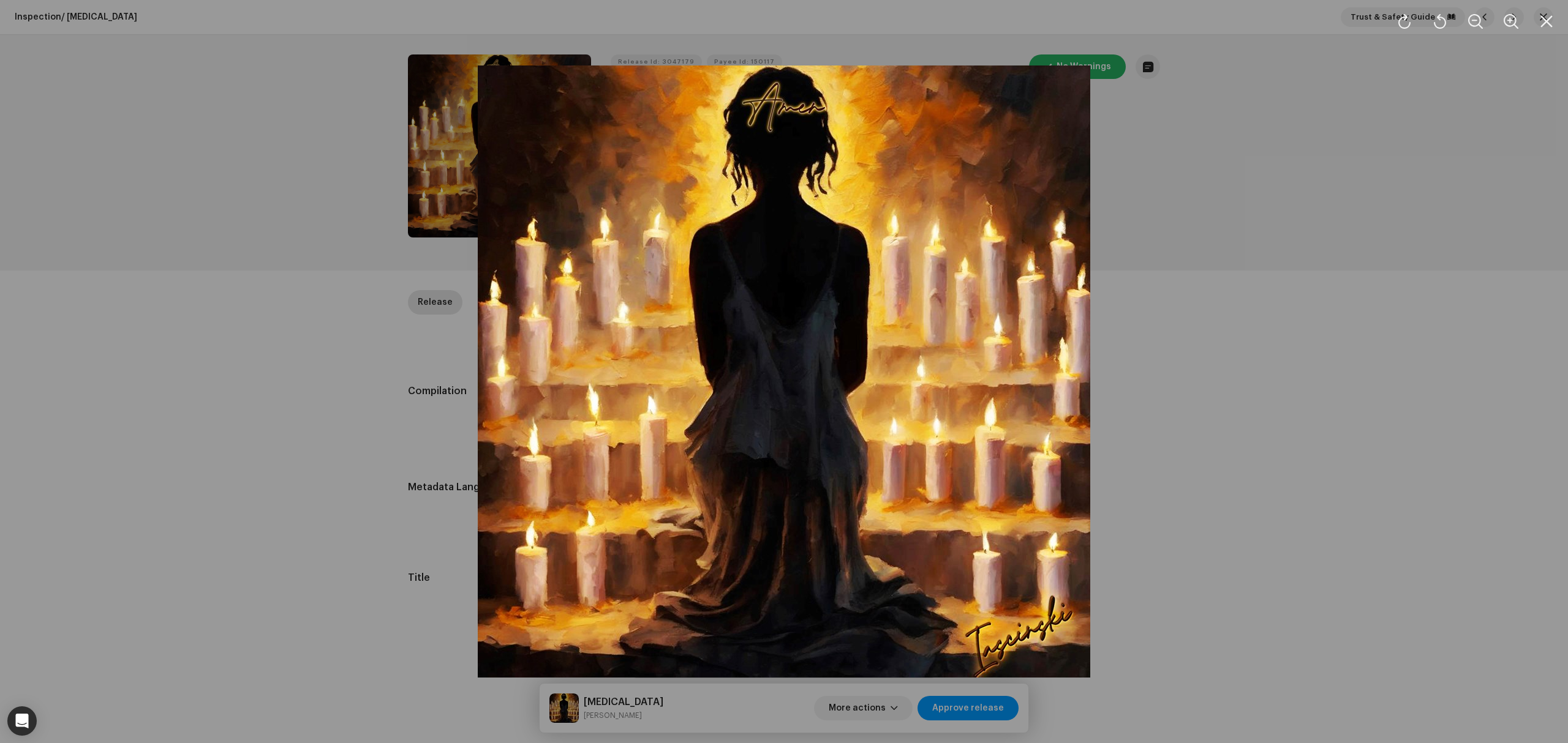
click at [301, 436] on div at bounding box center [784, 371] width 1568 height 743
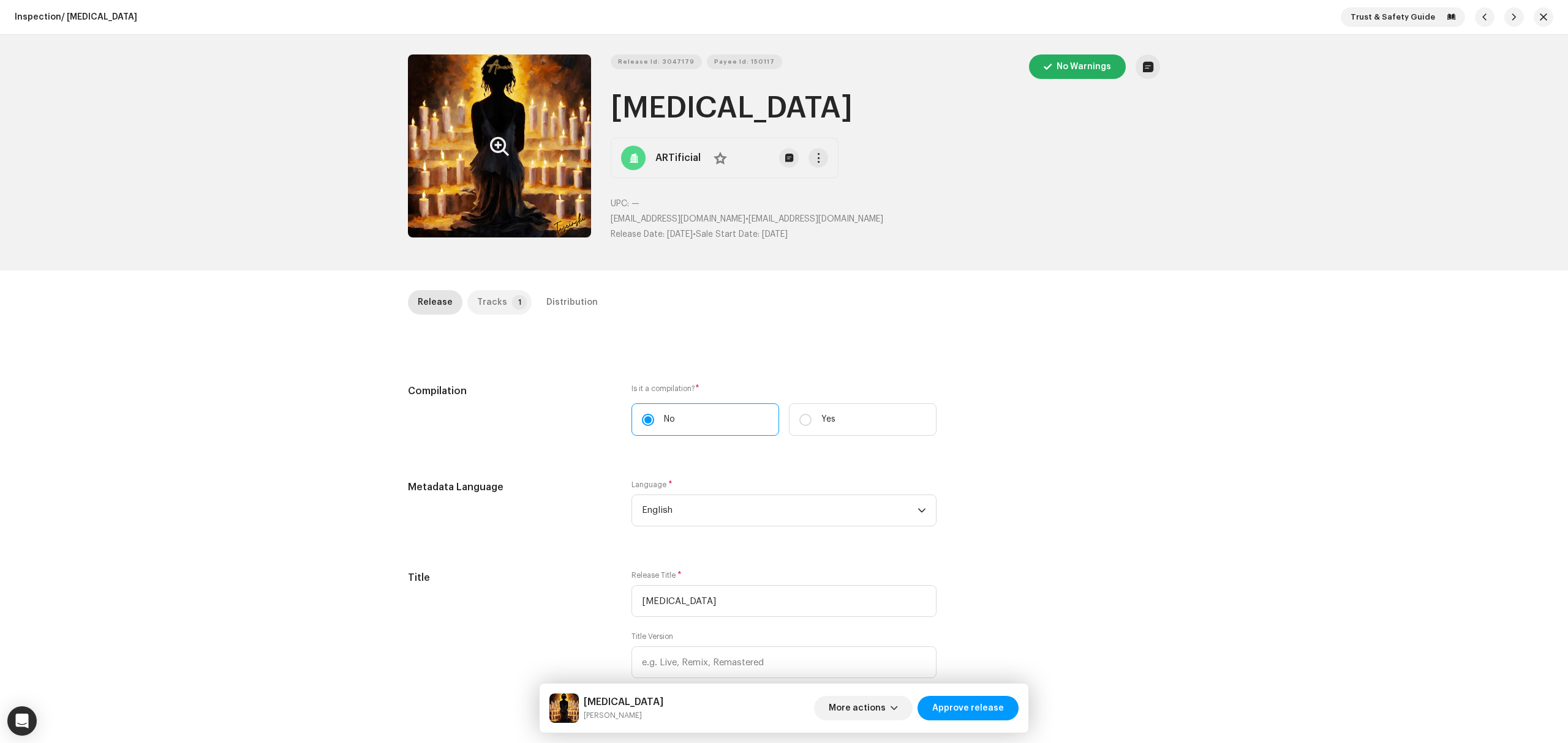
click at [498, 300] on p-tab "Tracks 1" at bounding box center [500, 302] width 65 height 25
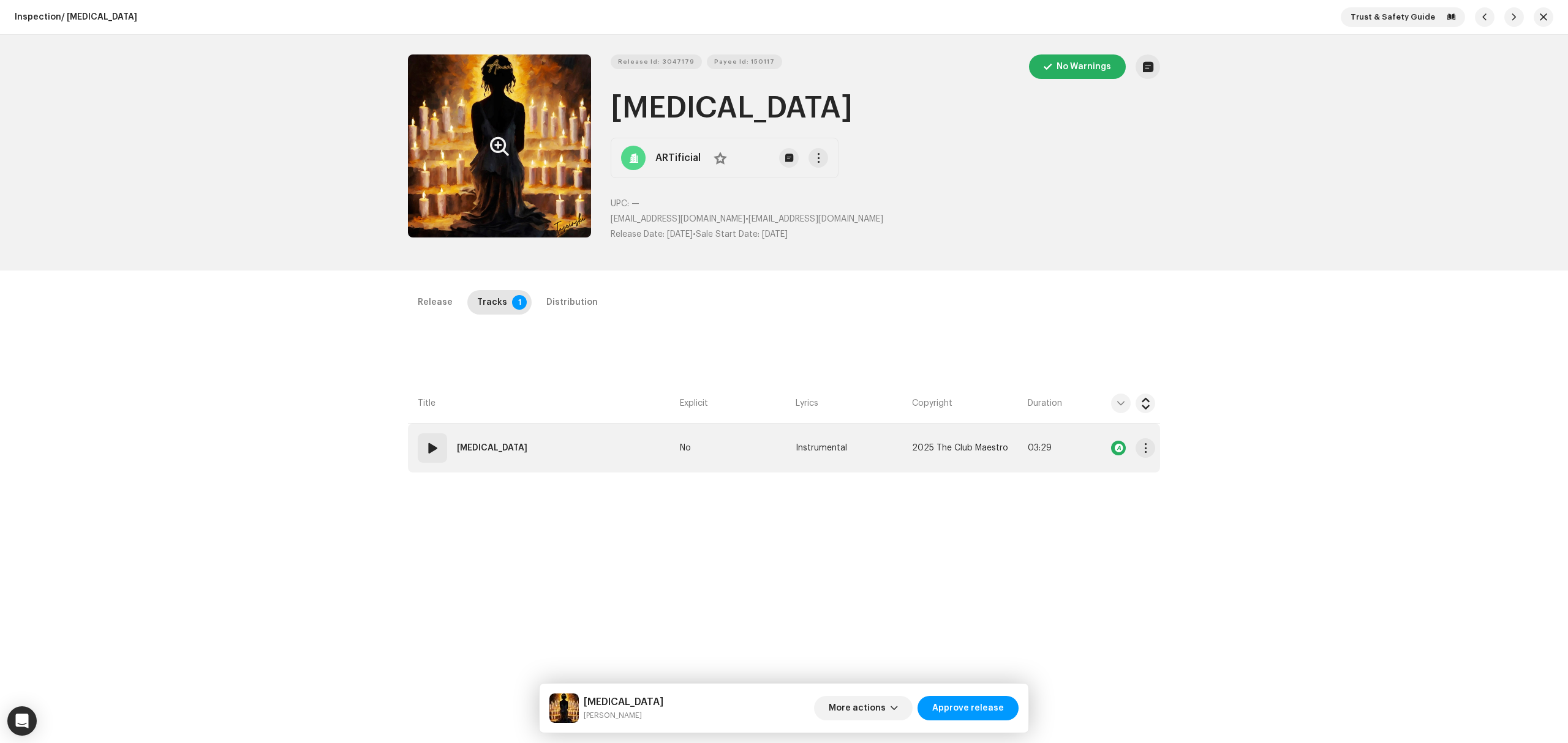
click at [585, 436] on td "01 Amen" at bounding box center [541, 448] width 267 height 49
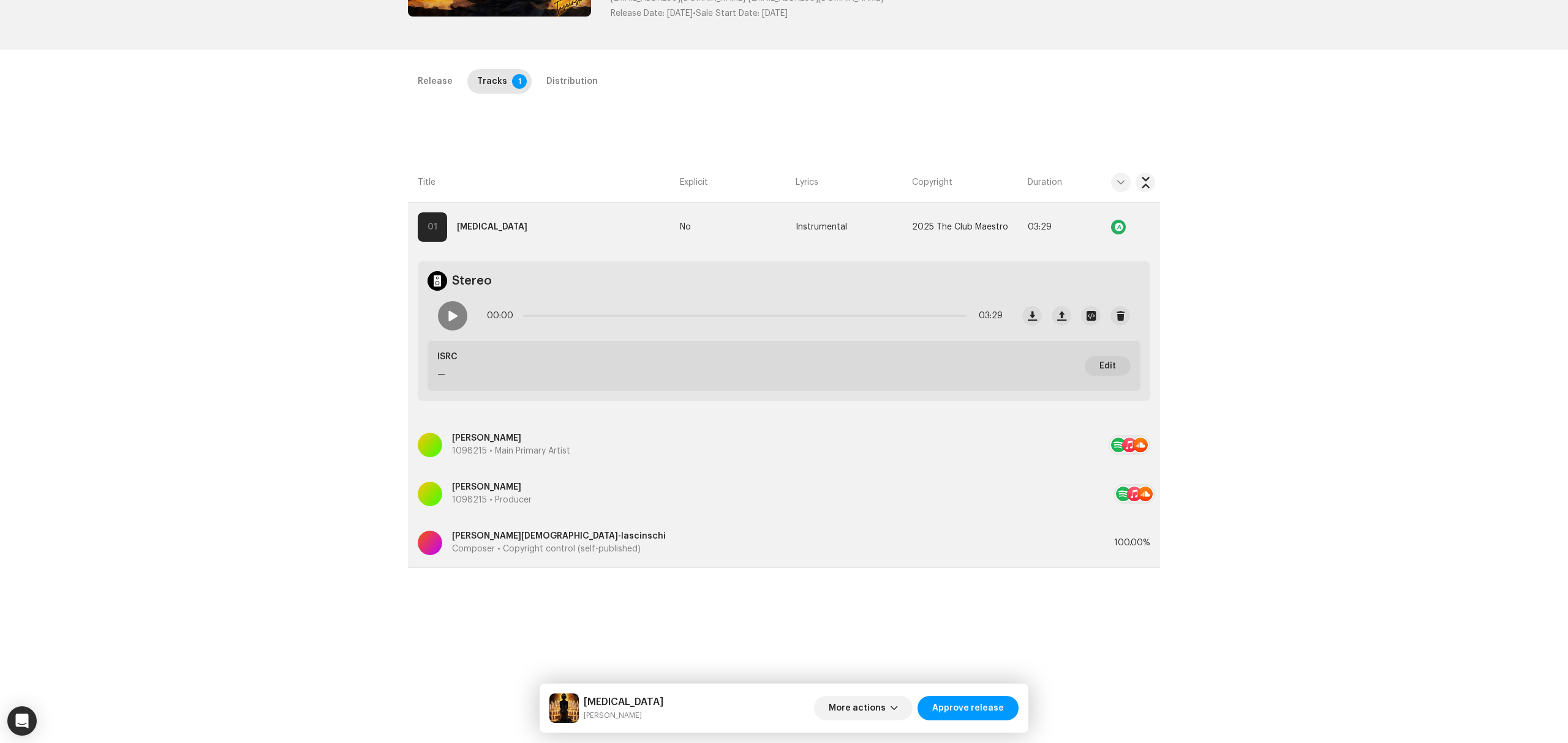
scroll to position [128, 0]
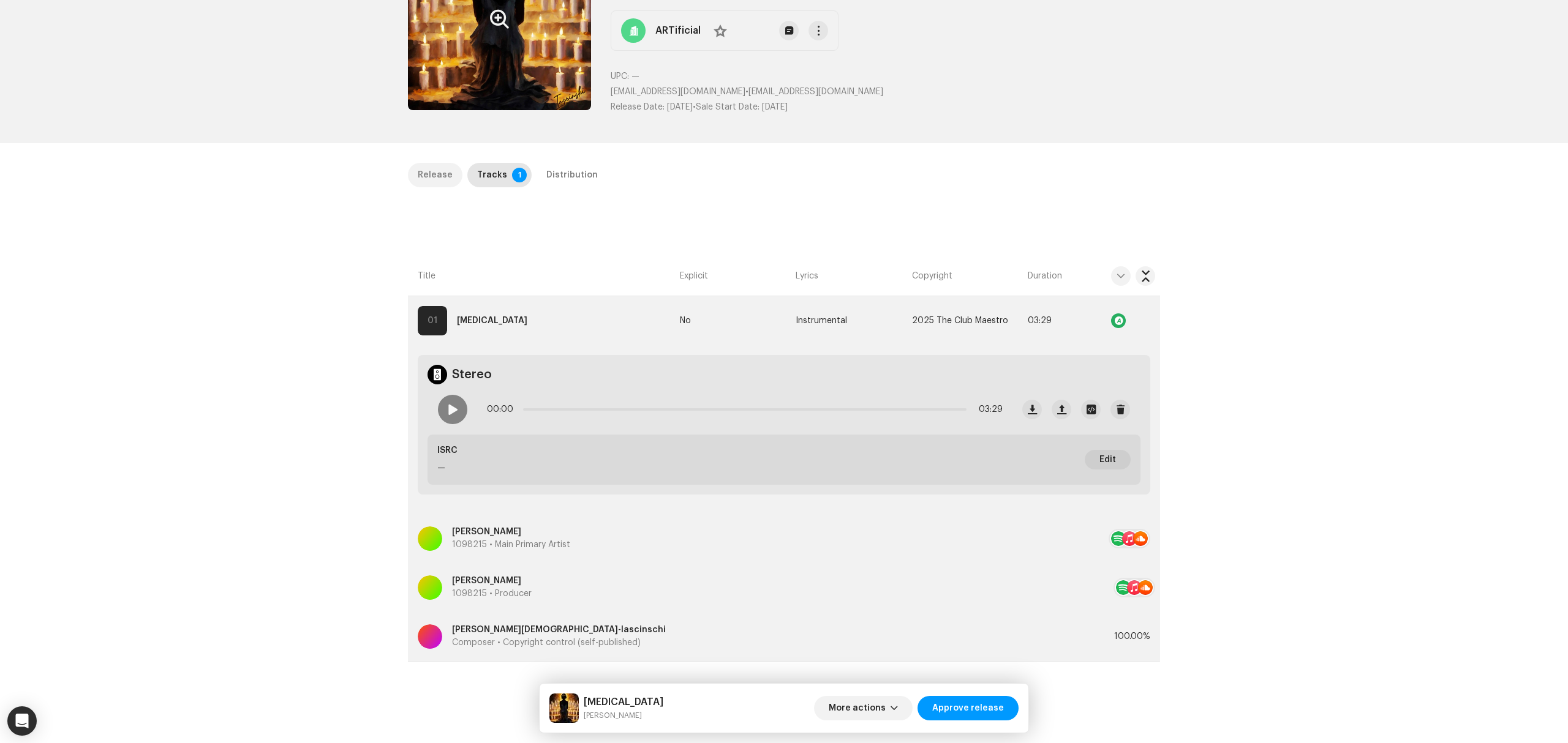
drag, startPoint x: 426, startPoint y: 161, endPoint x: 424, endPoint y: 168, distance: 7.3
click at [425, 161] on div "Inspection / Amen Trust & Safety Guide Release Id: 3047179 Payee Id: 150117 No …" at bounding box center [784, 371] width 1568 height 743
click at [424, 170] on div "Release" at bounding box center [435, 175] width 35 height 25
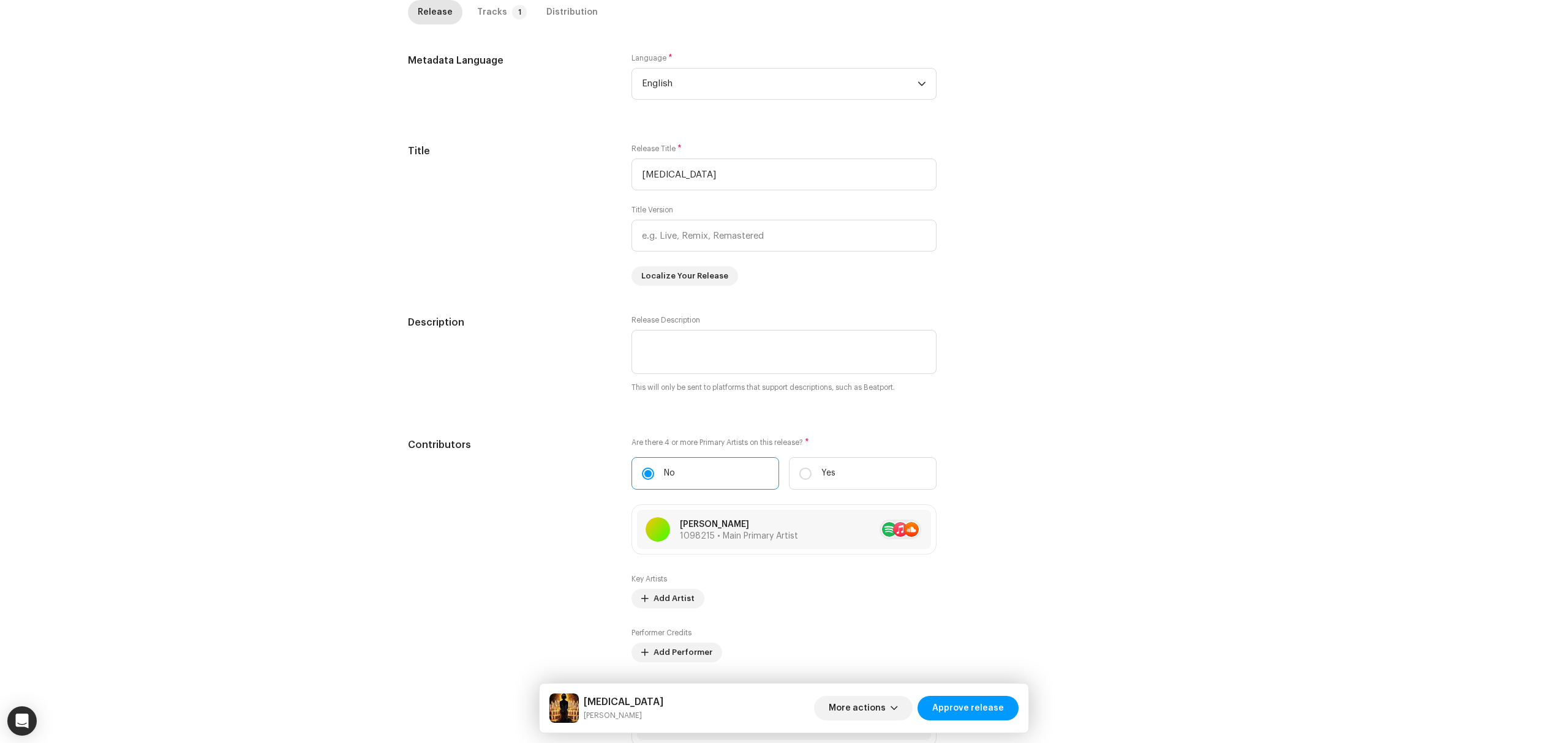
scroll to position [0, 0]
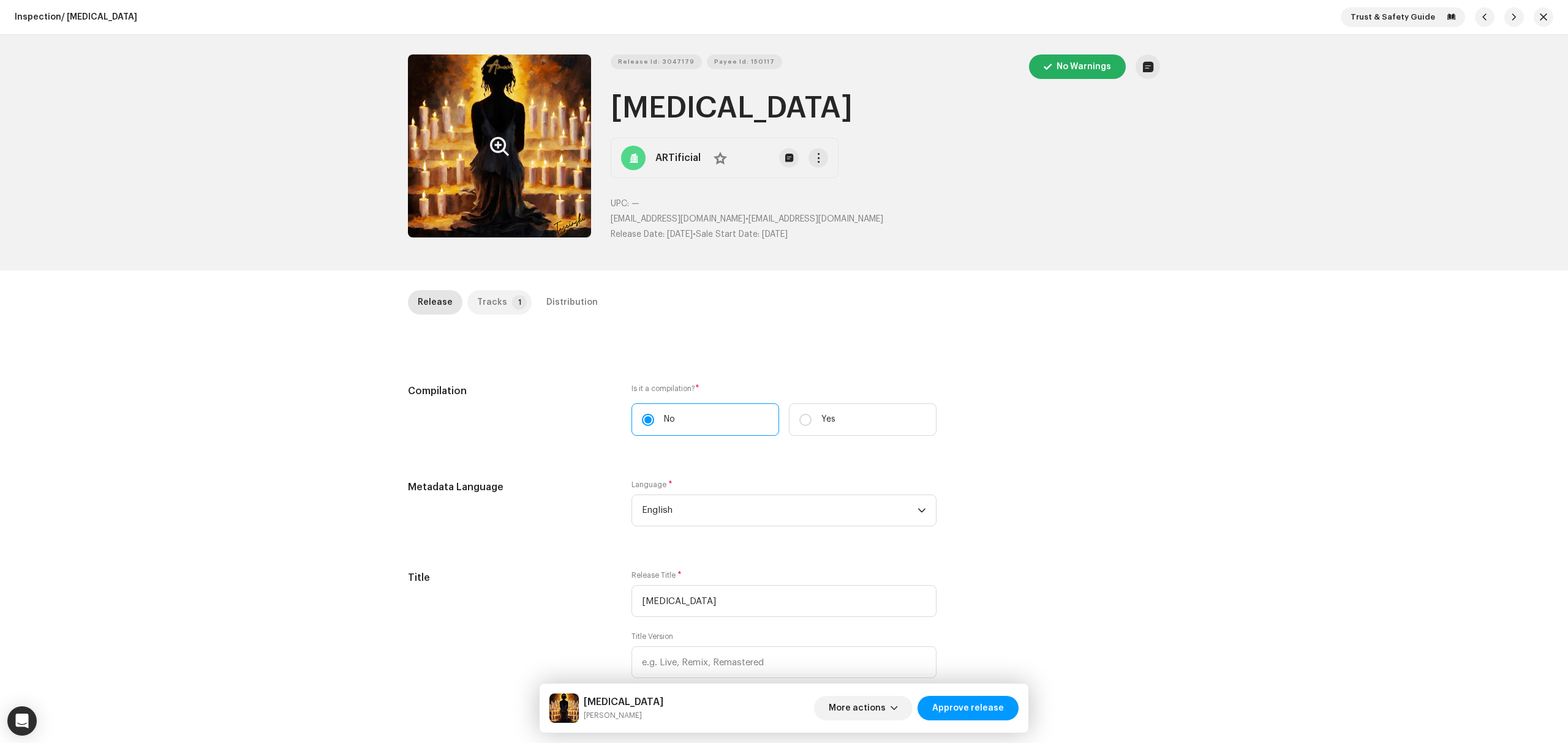
click at [495, 297] on div "Tracks" at bounding box center [492, 302] width 30 height 25
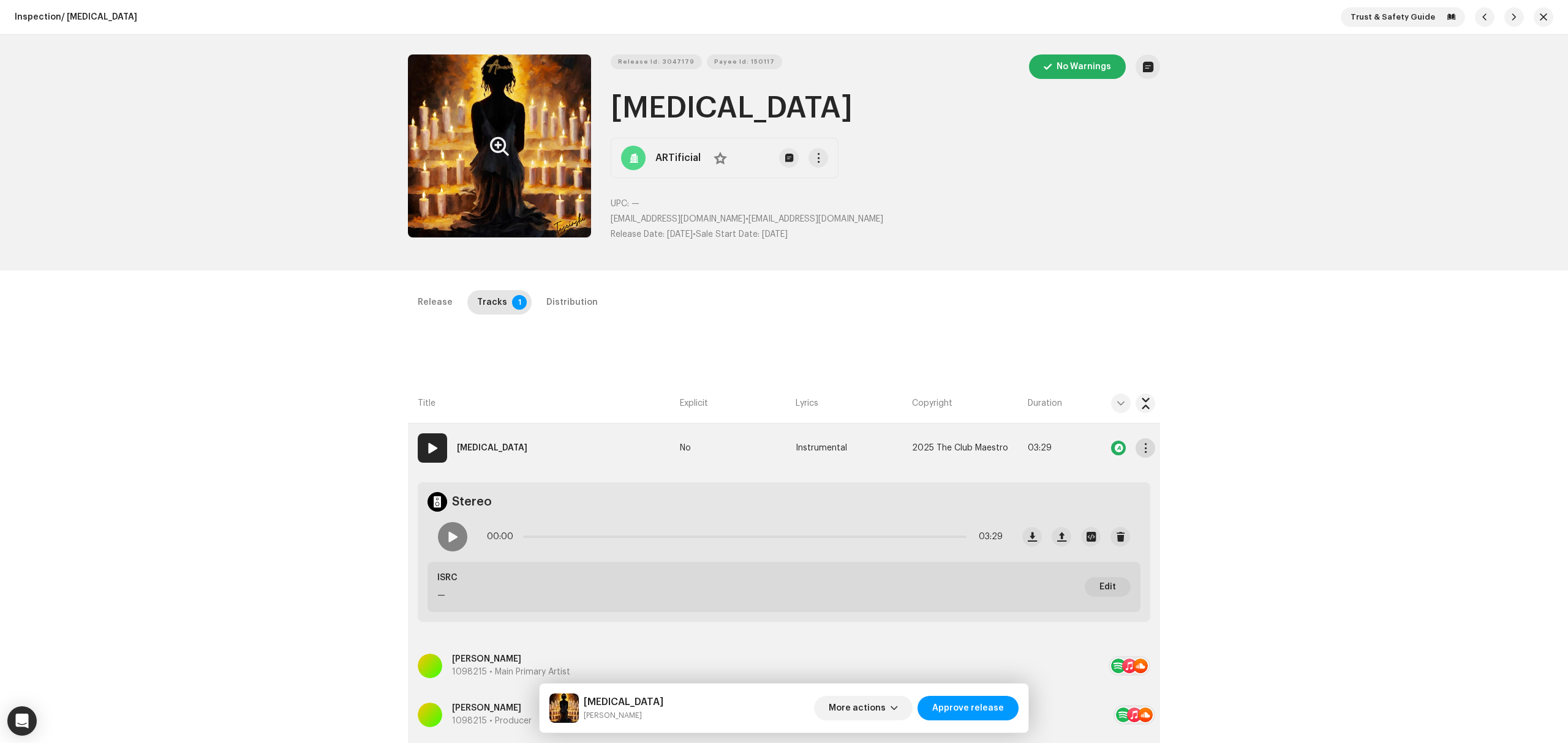
click at [1143, 449] on span "button" at bounding box center [1145, 448] width 9 height 10
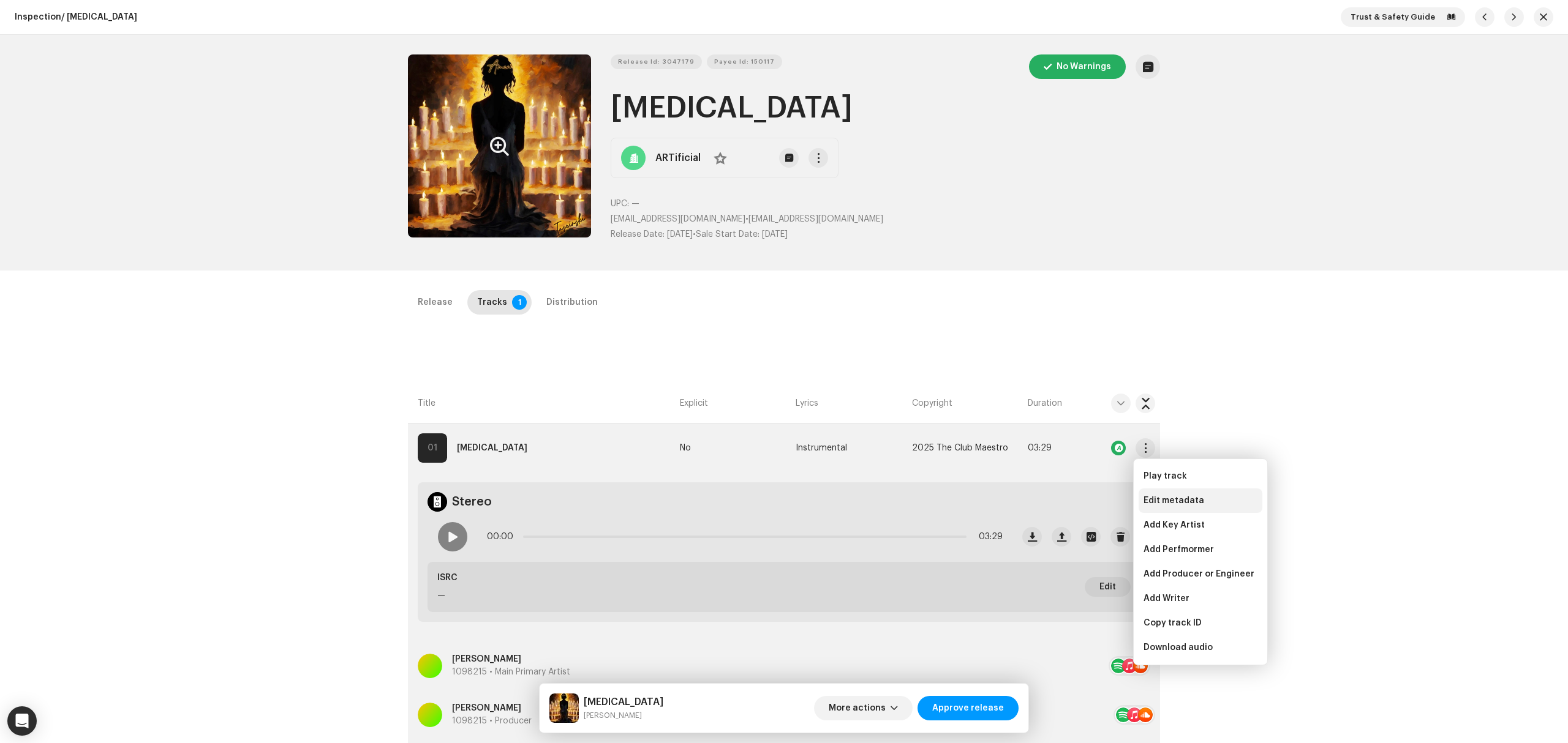
click at [1178, 497] on span "Edit metadata" at bounding box center [1174, 501] width 60 height 10
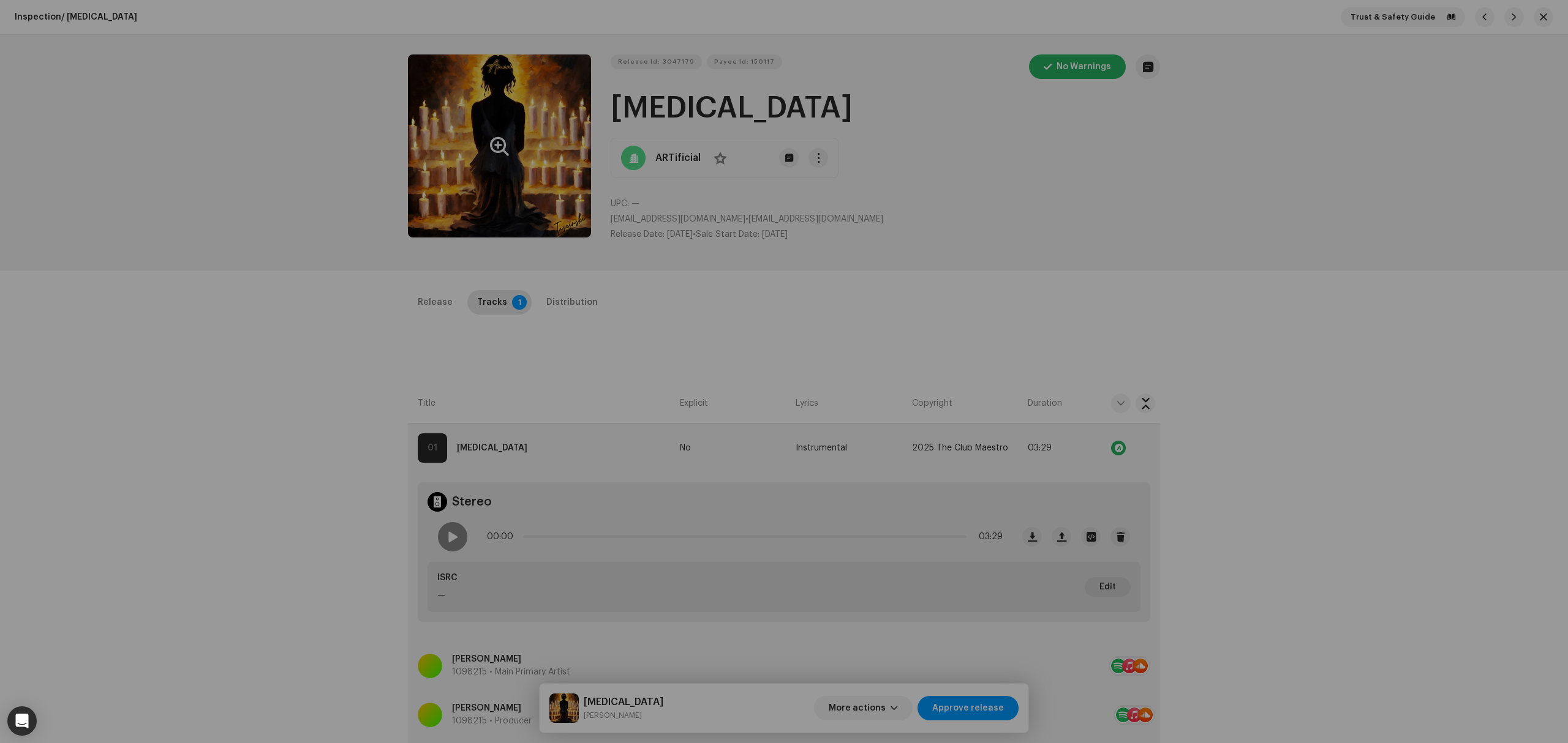
click at [341, 396] on div "Edit Track Metadata Track Title * Amen Track Version Localize Your Track Primar…" at bounding box center [784, 371] width 1568 height 743
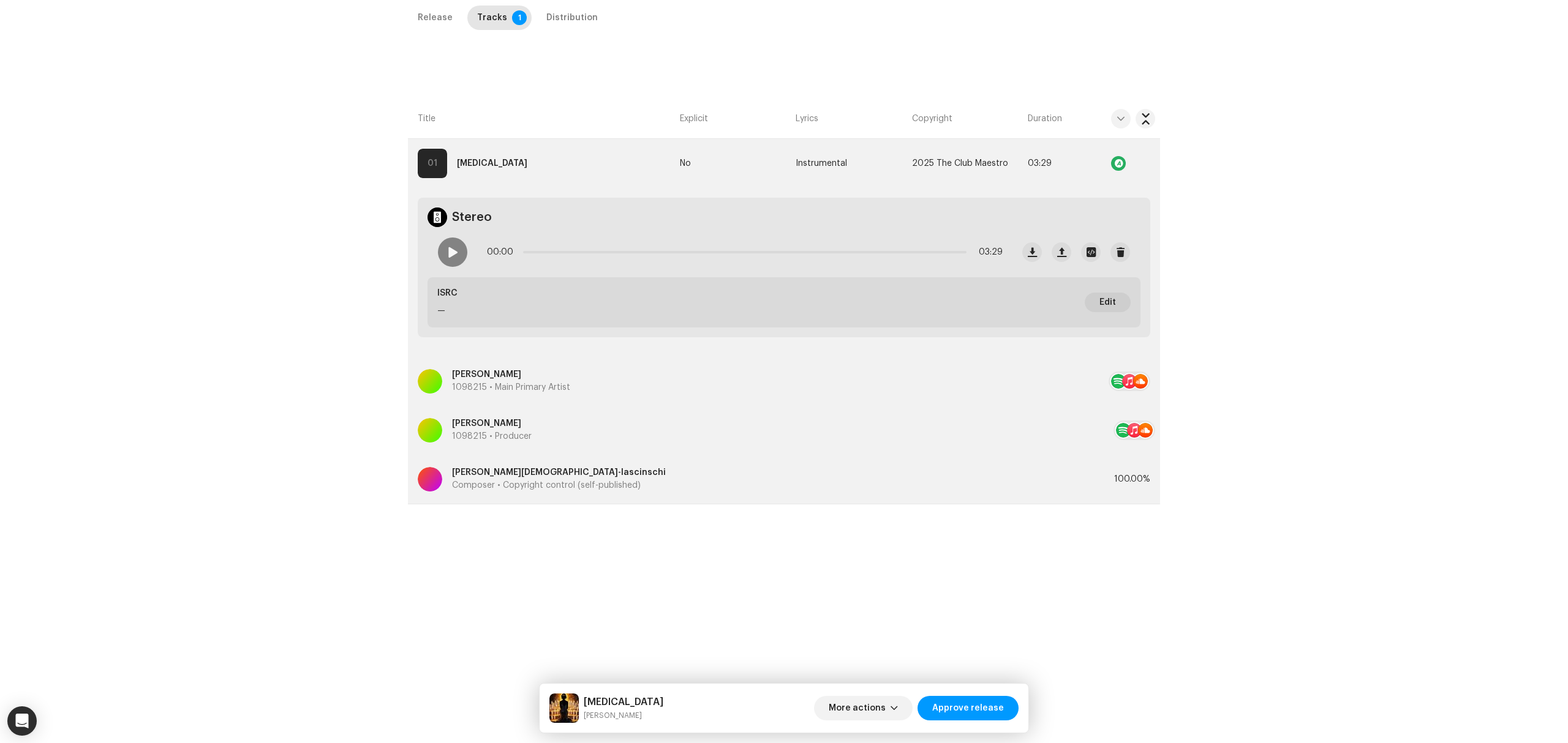
scroll to position [290, 0]
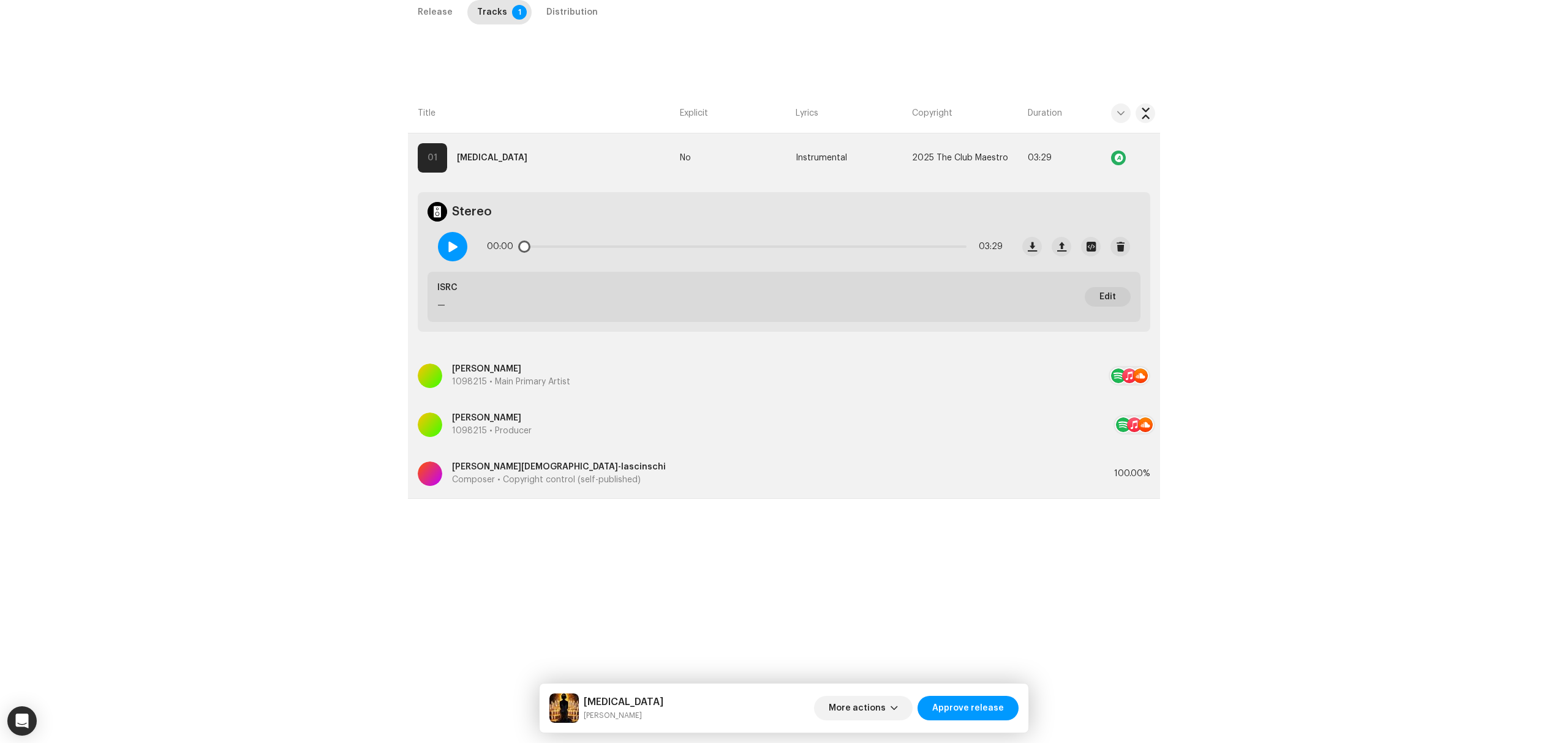
click at [451, 243] on span at bounding box center [452, 247] width 11 height 10
click at [1420, 398] on div "Inspection / Amen Trust & Safety Guide Release Id: 3047179 Payee Id: 150117 No …" at bounding box center [784, 371] width 1568 height 743
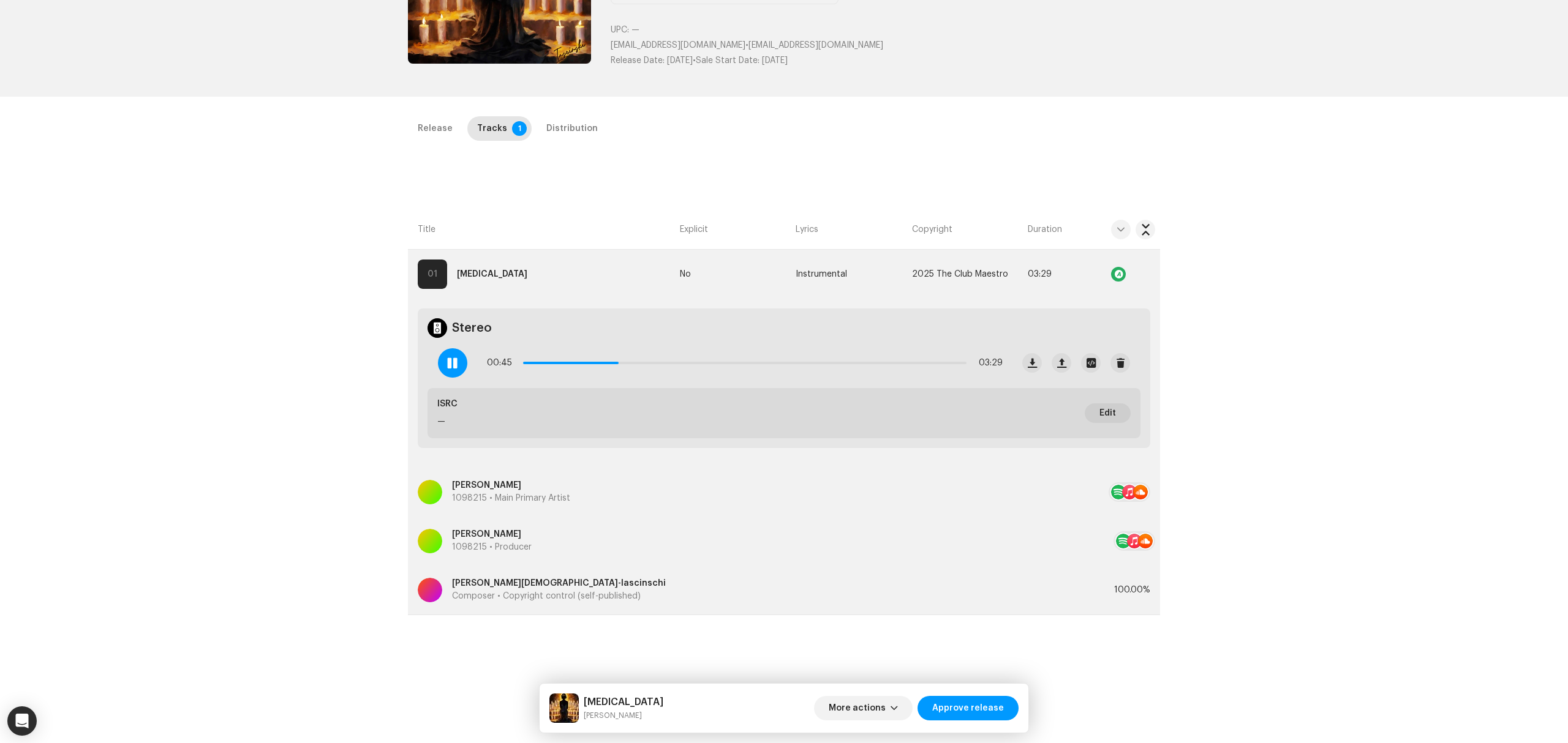
scroll to position [46, 0]
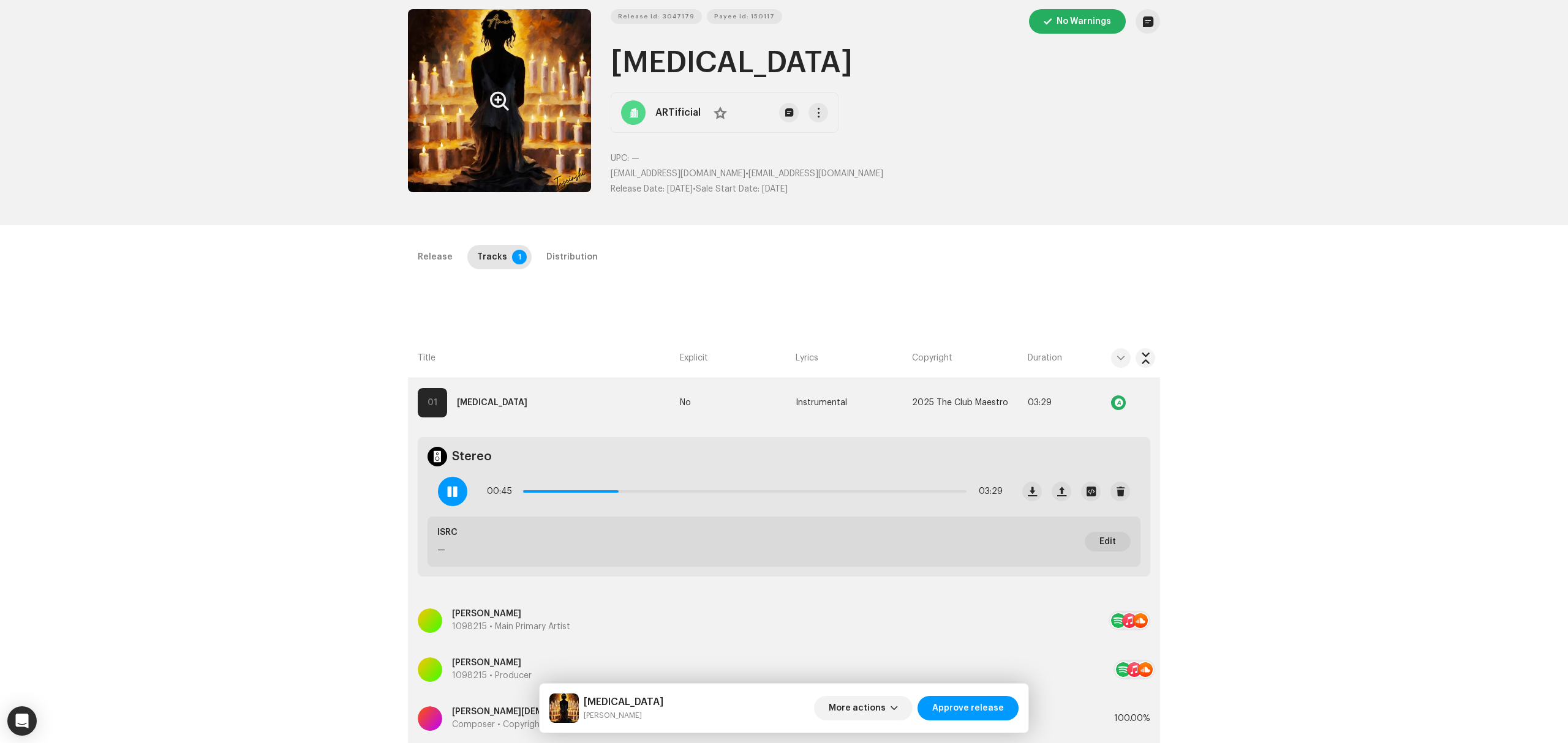
click at [1404, 128] on div "Release Id: 3047179 Payee Id: 150117 No Warnings Amen ARTificial No UPC: — rudo…" at bounding box center [784, 107] width 1568 height 236
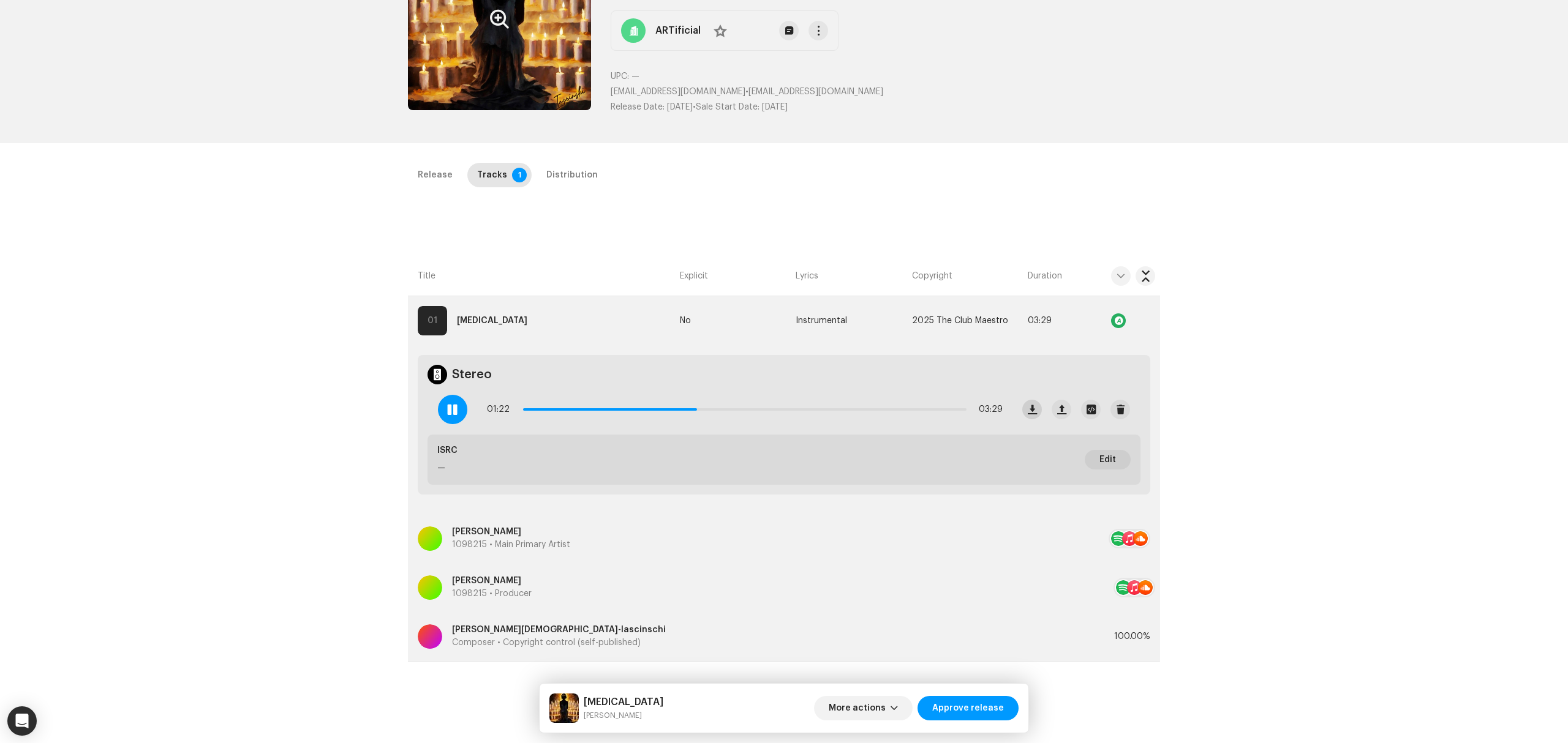
click at [1030, 414] on span "button" at bounding box center [1032, 410] width 9 height 10
drag, startPoint x: 715, startPoint y: 410, endPoint x: 786, endPoint y: 415, distance: 71.2
click at [778, 415] on span at bounding box center [772, 409] width 12 height 12
drag, startPoint x: 786, startPoint y: 415, endPoint x: 927, endPoint y: 416, distance: 141.0
click at [927, 416] on div "02:27 03:29" at bounding box center [745, 409] width 516 height 25
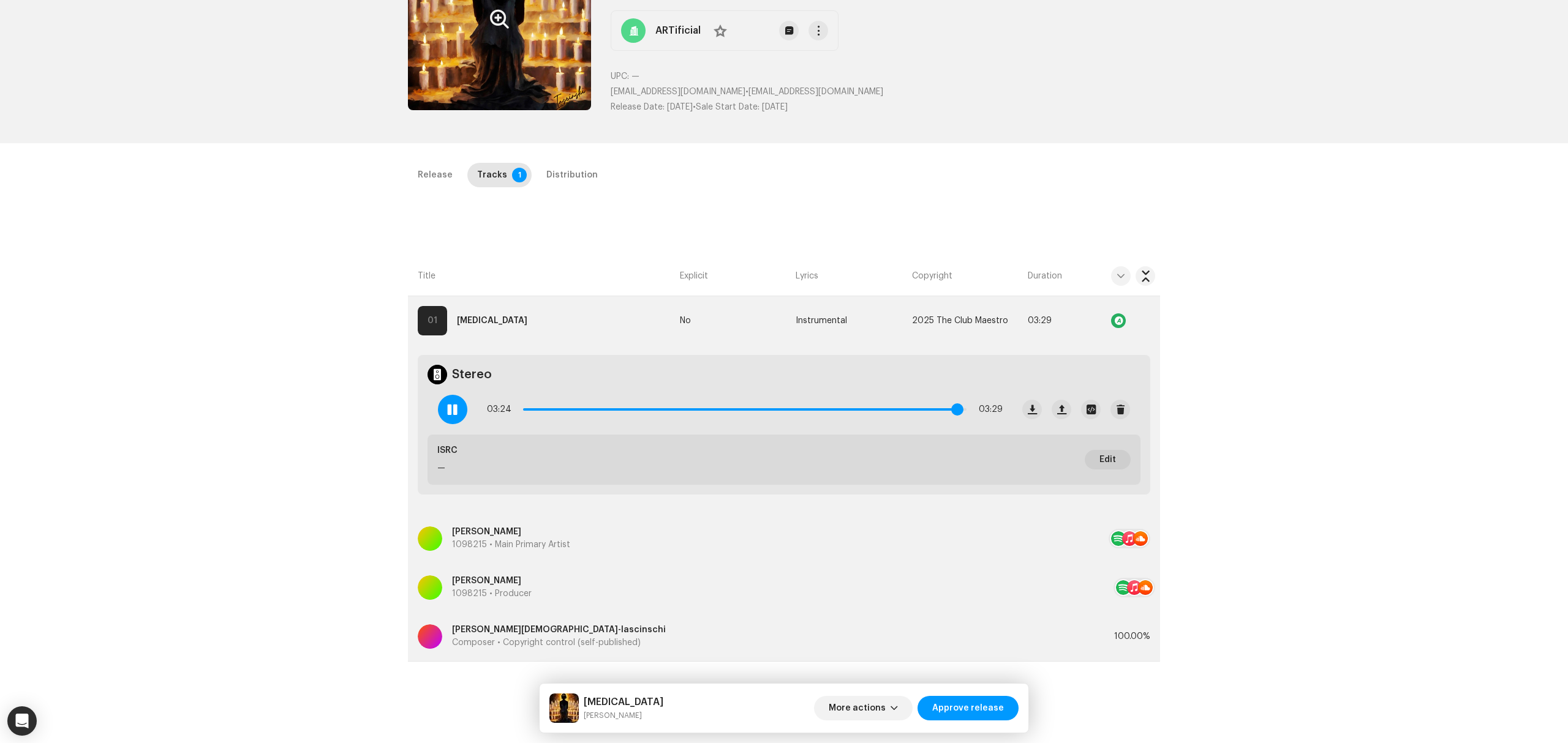
drag, startPoint x: 927, startPoint y: 411, endPoint x: 955, endPoint y: 413, distance: 28.1
click at [955, 413] on span at bounding box center [957, 409] width 12 height 12
click at [1145, 310] on re-m-actions-button at bounding box center [1145, 321] width 20 height 25
click at [1143, 317] on span "button" at bounding box center [1145, 321] width 9 height 10
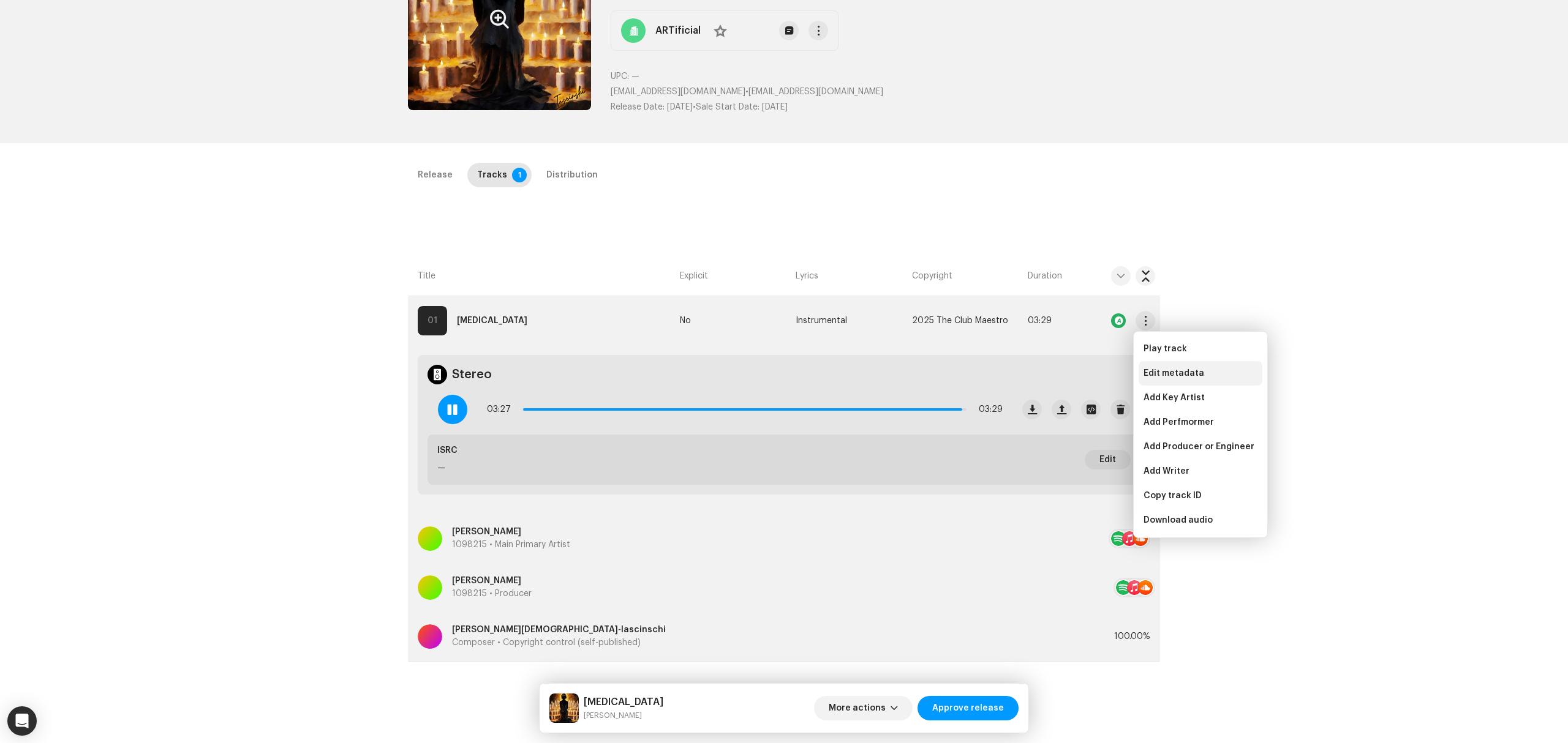
click at [1164, 377] on span "Edit metadata" at bounding box center [1174, 373] width 60 height 10
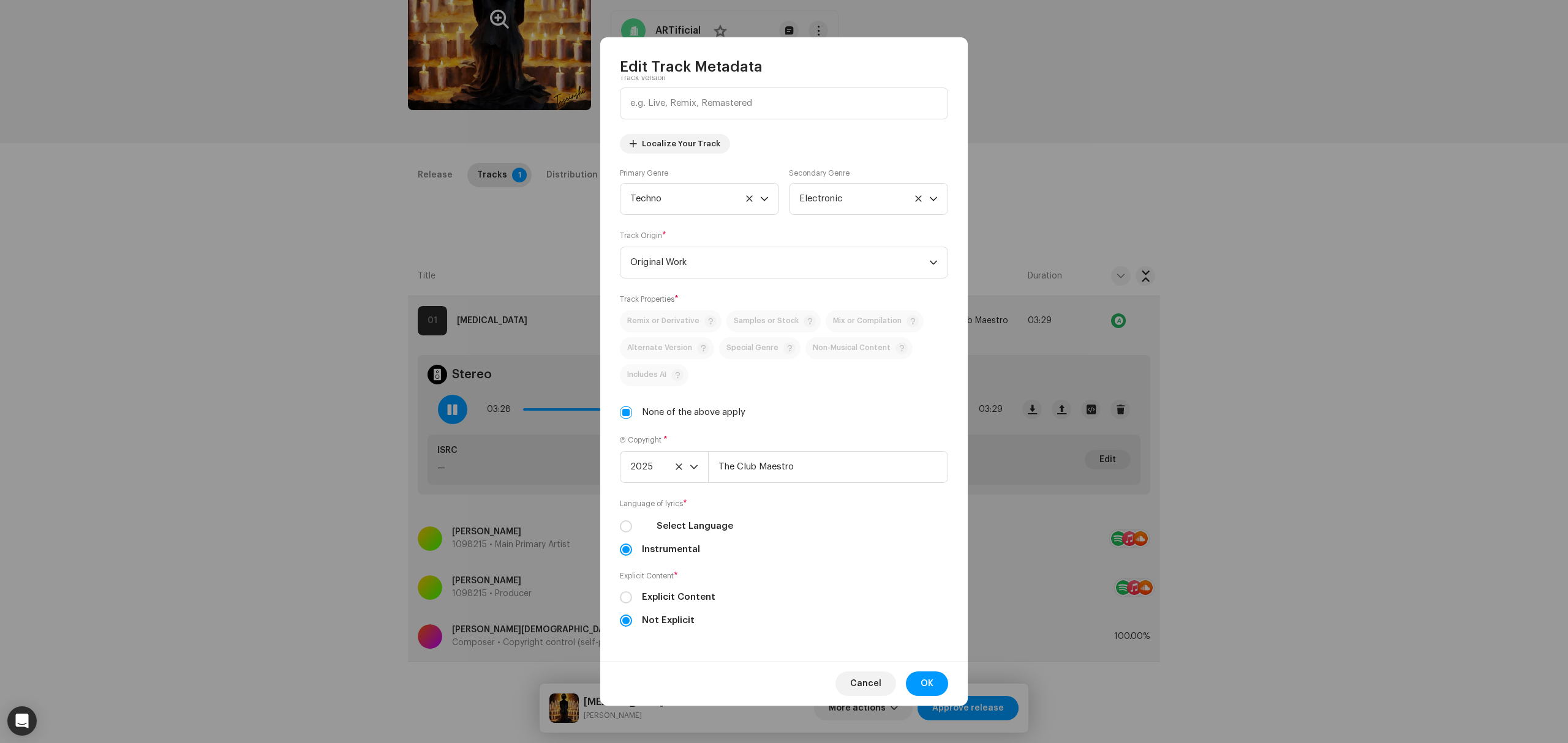
scroll to position [88, 0]
click at [625, 529] on input "Select Language" at bounding box center [625, 526] width 12 height 12
radio input "true"
click at [743, 603] on span "Select language" at bounding box center [780, 598] width 299 height 31
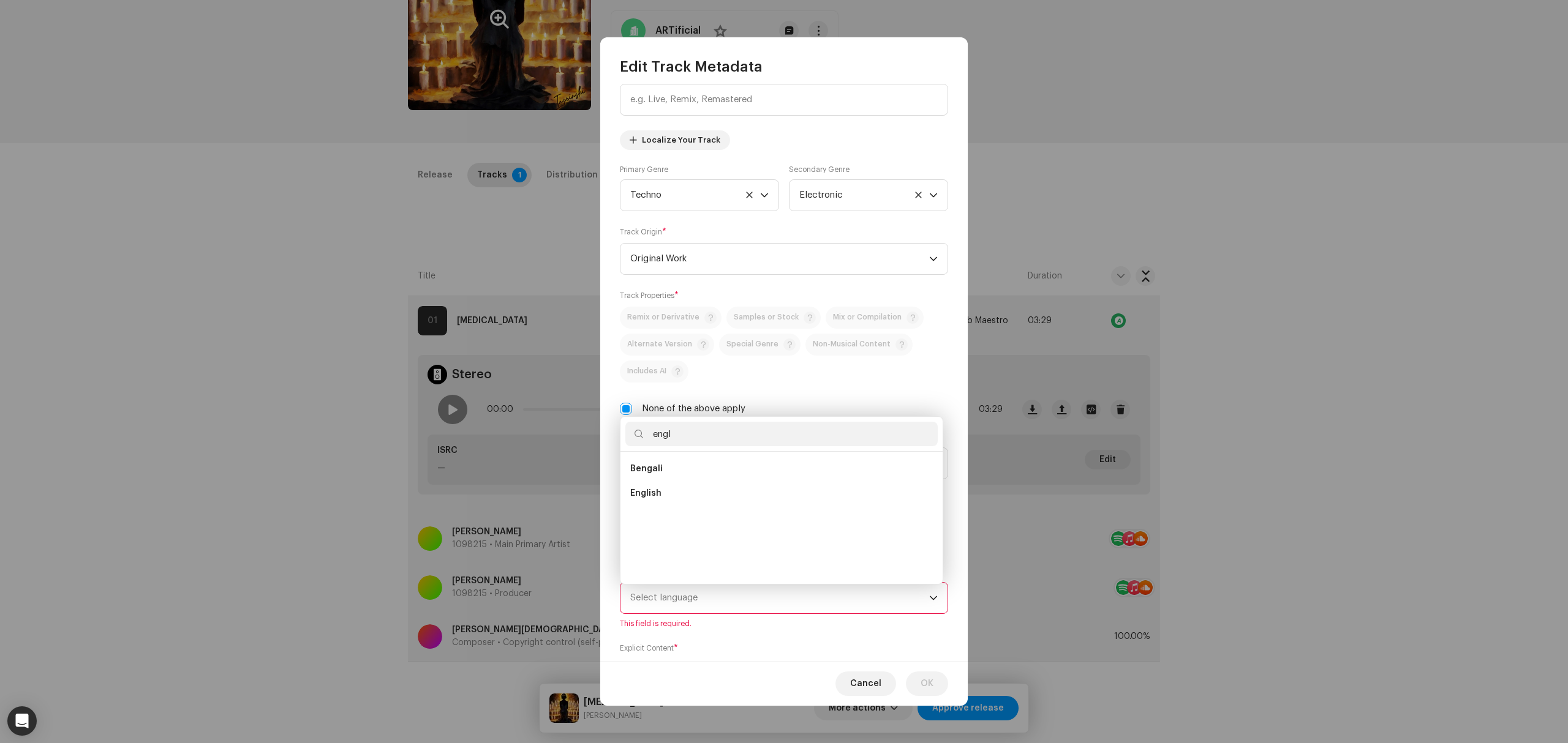
scroll to position [0, 0]
type input "englis"
click at [686, 469] on li "English" at bounding box center [781, 469] width 312 height 25
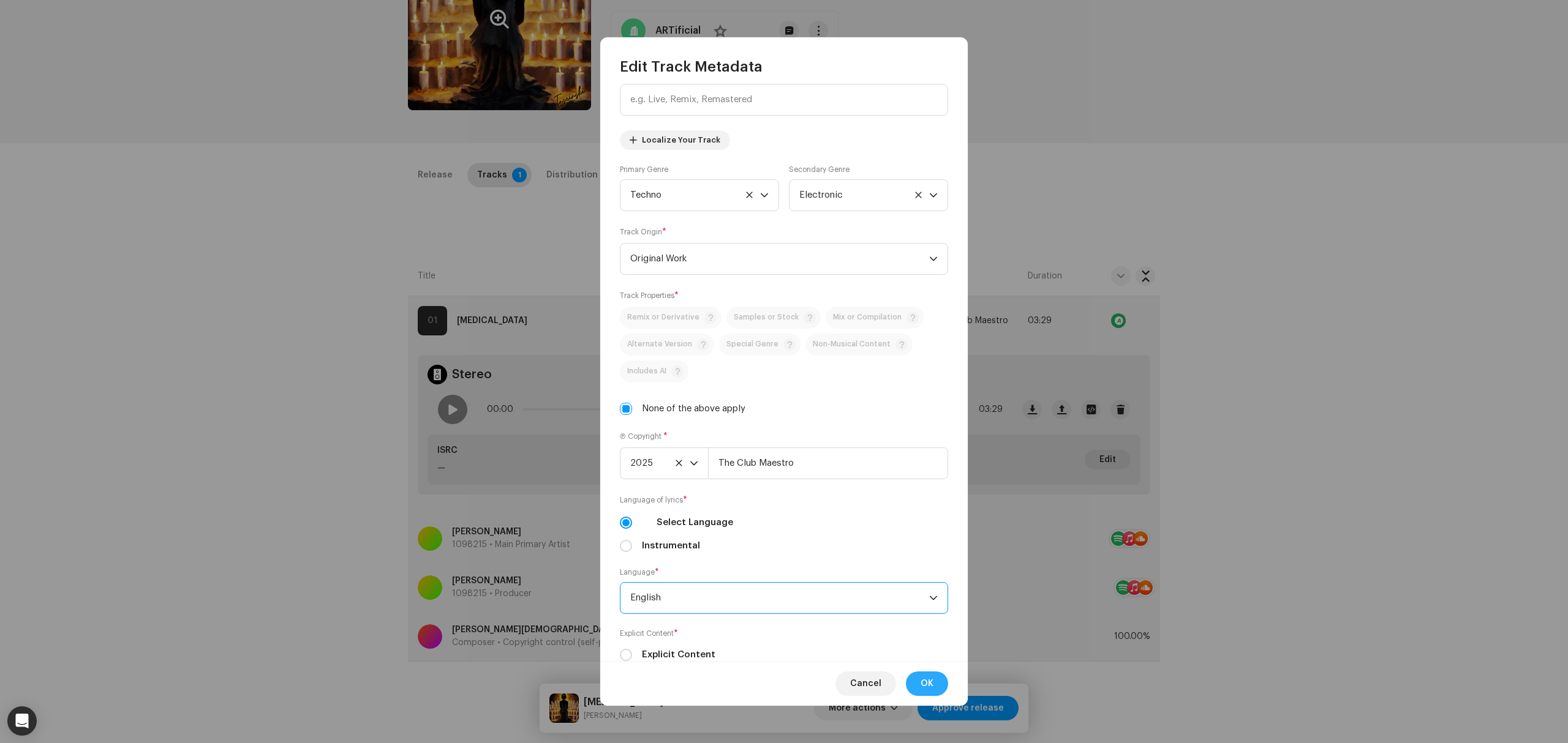
click at [934, 689] on button "OK" at bounding box center [927, 683] width 42 height 25
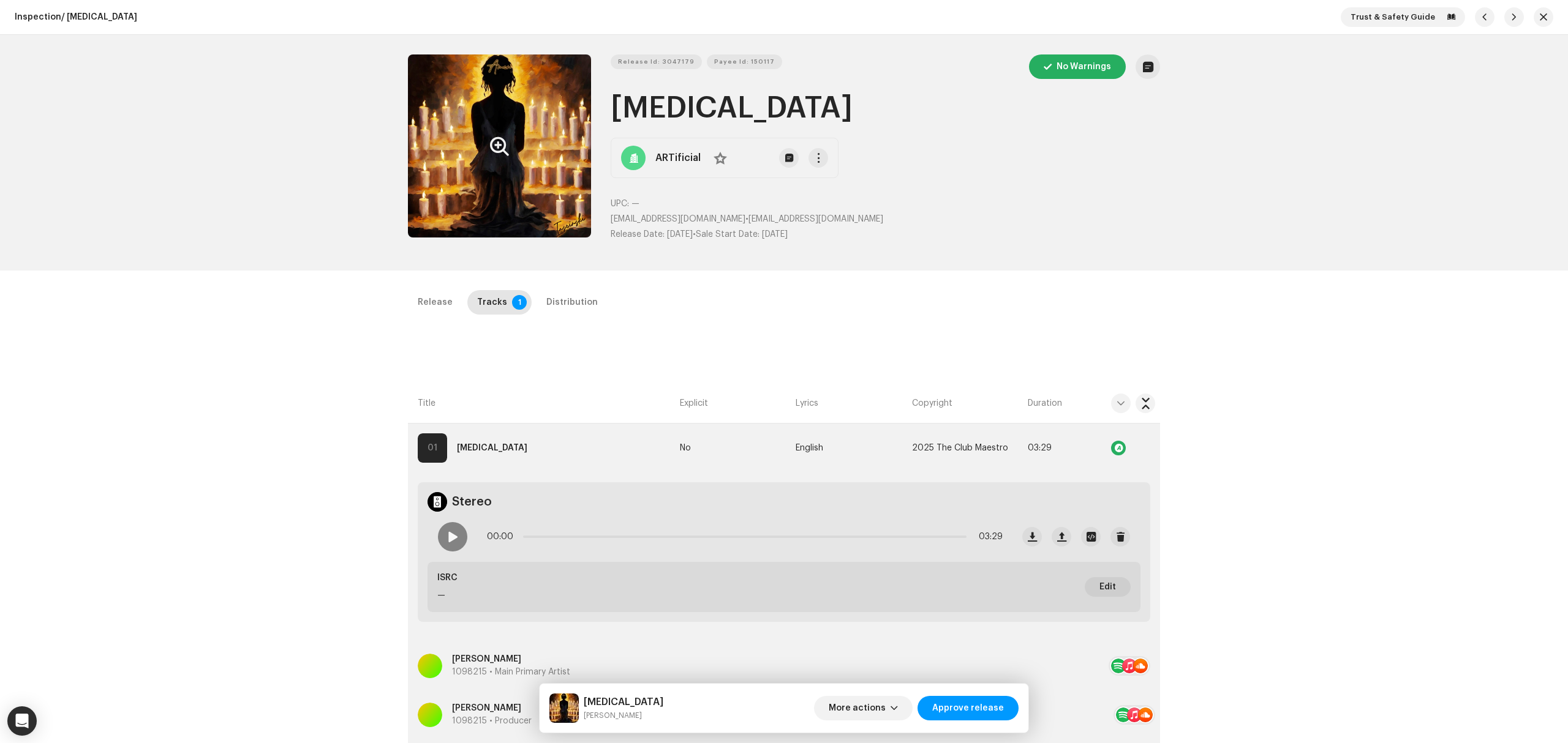
click at [503, 142] on icon "Zoom Image" at bounding box center [499, 147] width 19 height 10
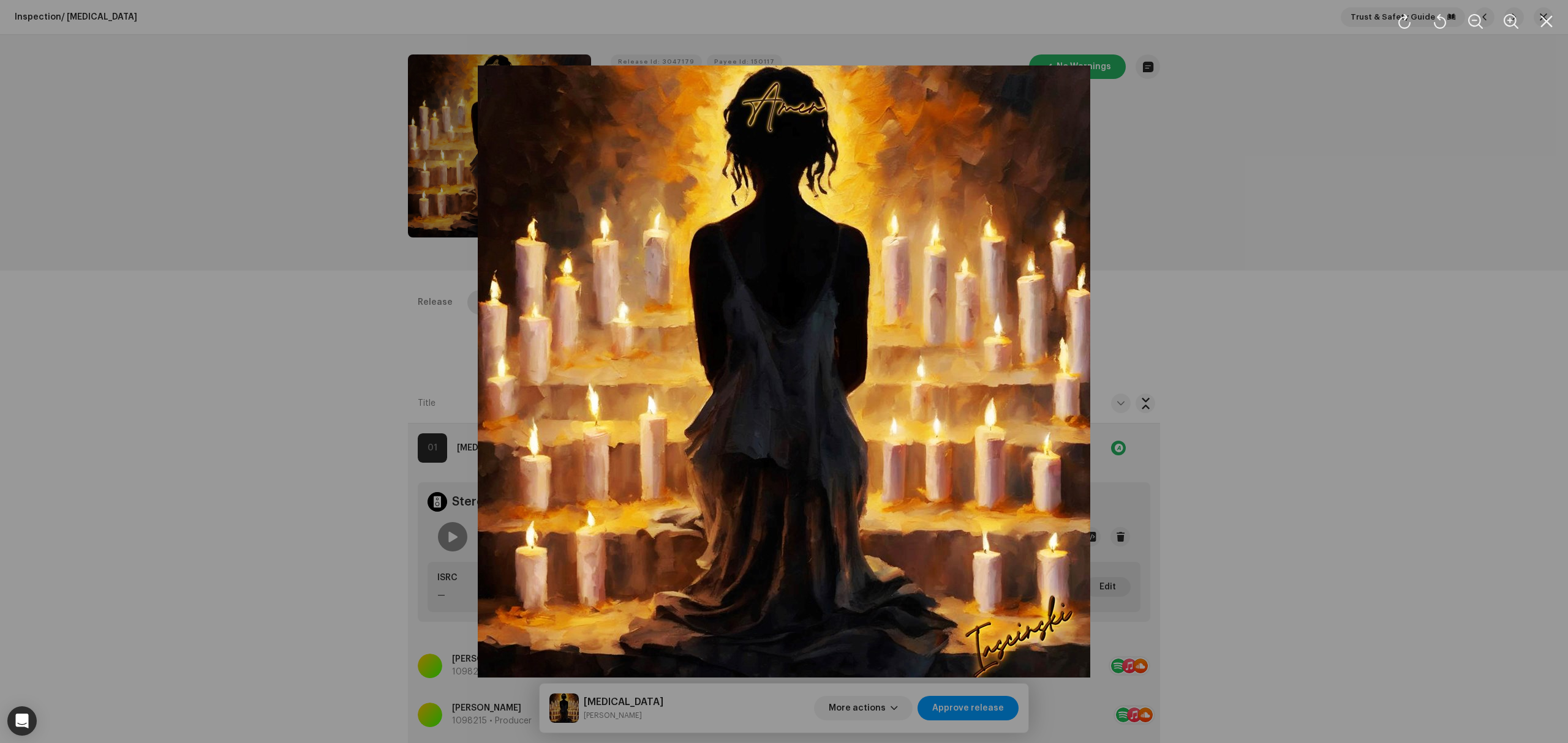
click at [166, 434] on div at bounding box center [784, 371] width 1568 height 743
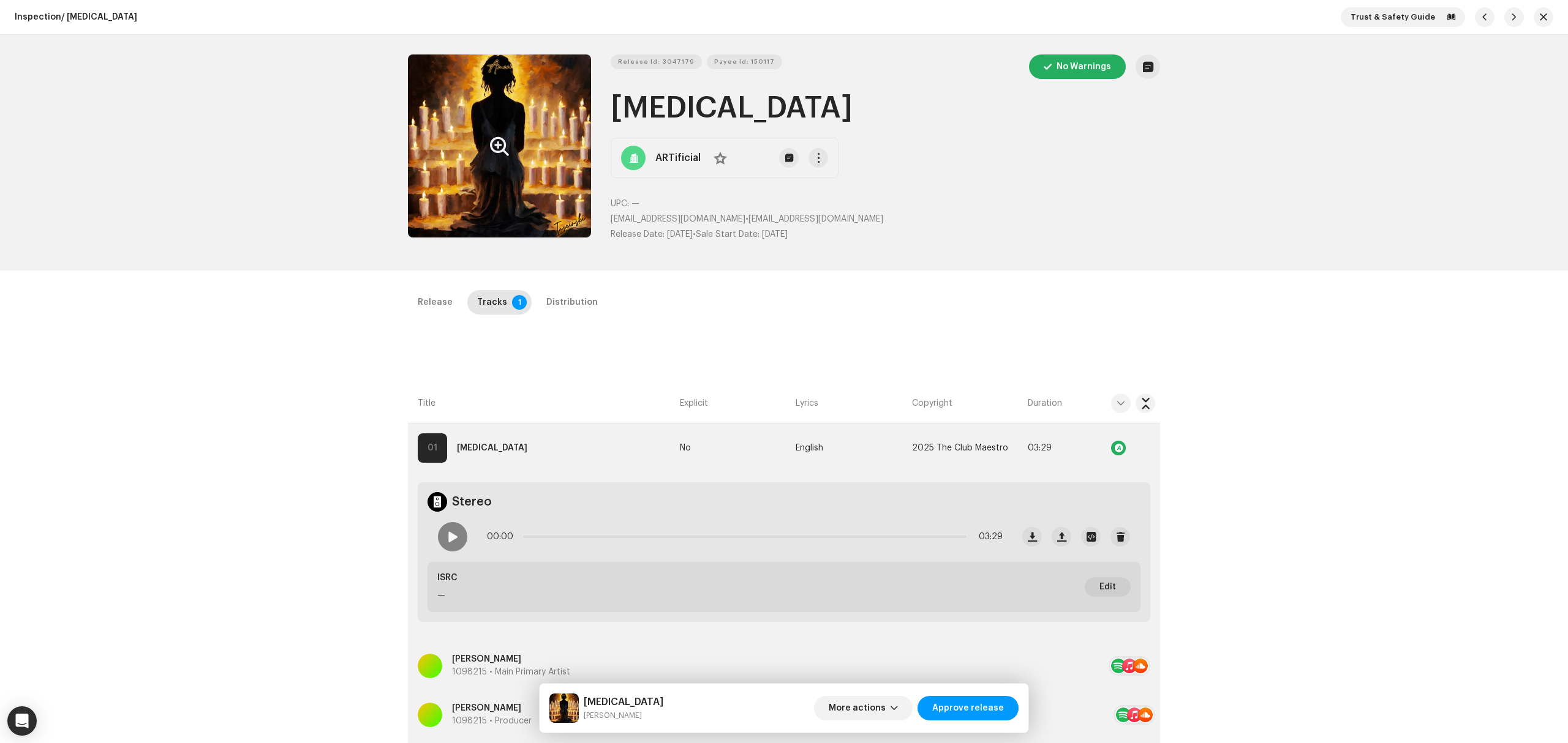
click at [843, 351] on div "Release Tracks 1 Distribution Compilation Is it a compilation? * No Yes Metadat…" at bounding box center [783, 633] width 791 height 685
click at [463, 542] on div at bounding box center [453, 537] width 29 height 29
drag, startPoint x: 517, startPoint y: 539, endPoint x: 955, endPoint y: 547, distance: 438.1
click at [955, 547] on div "03:24 03:29" at bounding box center [745, 537] width 516 height 25
click at [551, 324] on div "Release Tracks 1 Distribution" at bounding box center [784, 308] width 752 height 35
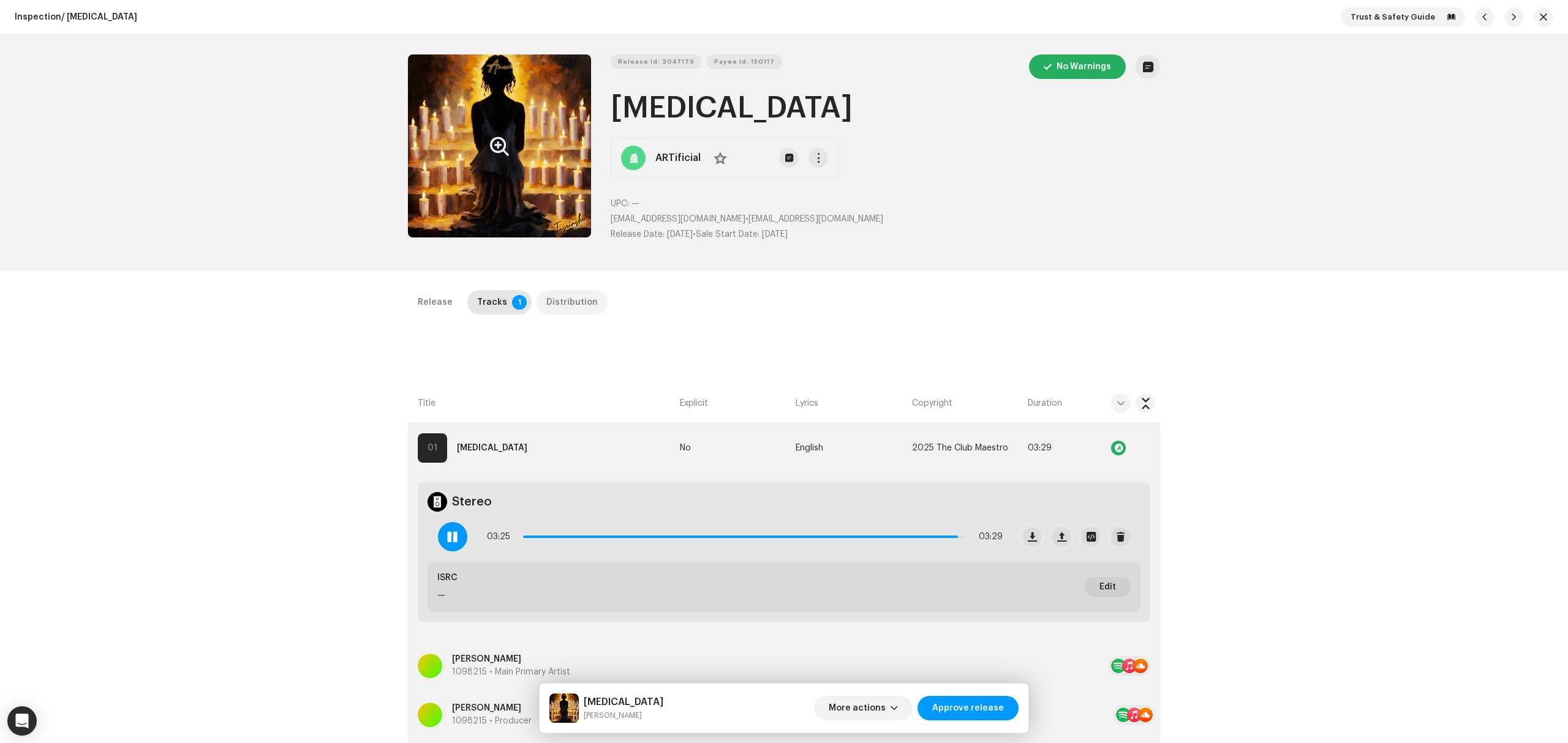
click at [555, 309] on div "Distribution" at bounding box center [571, 302] width 51 height 25
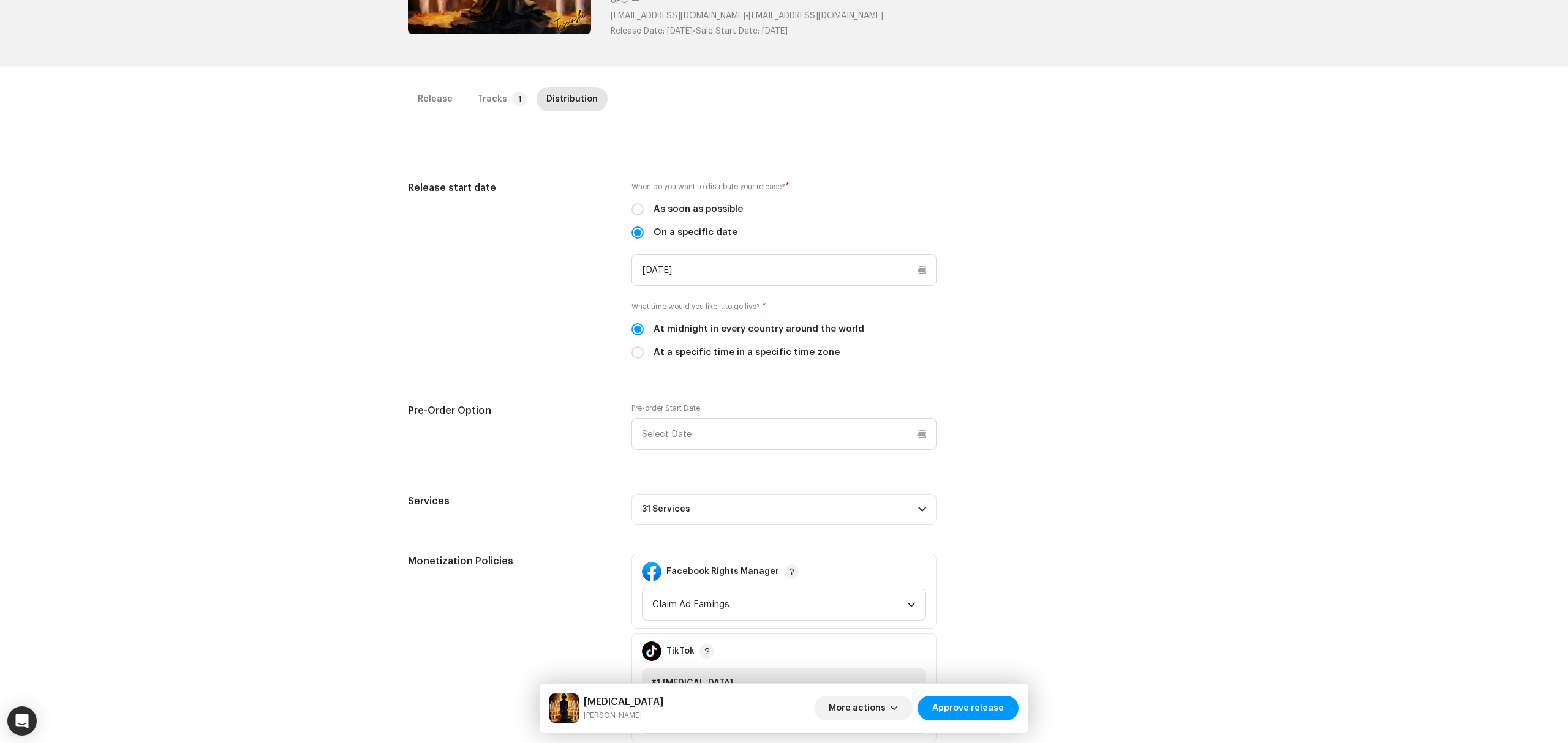
scroll to position [326, 0]
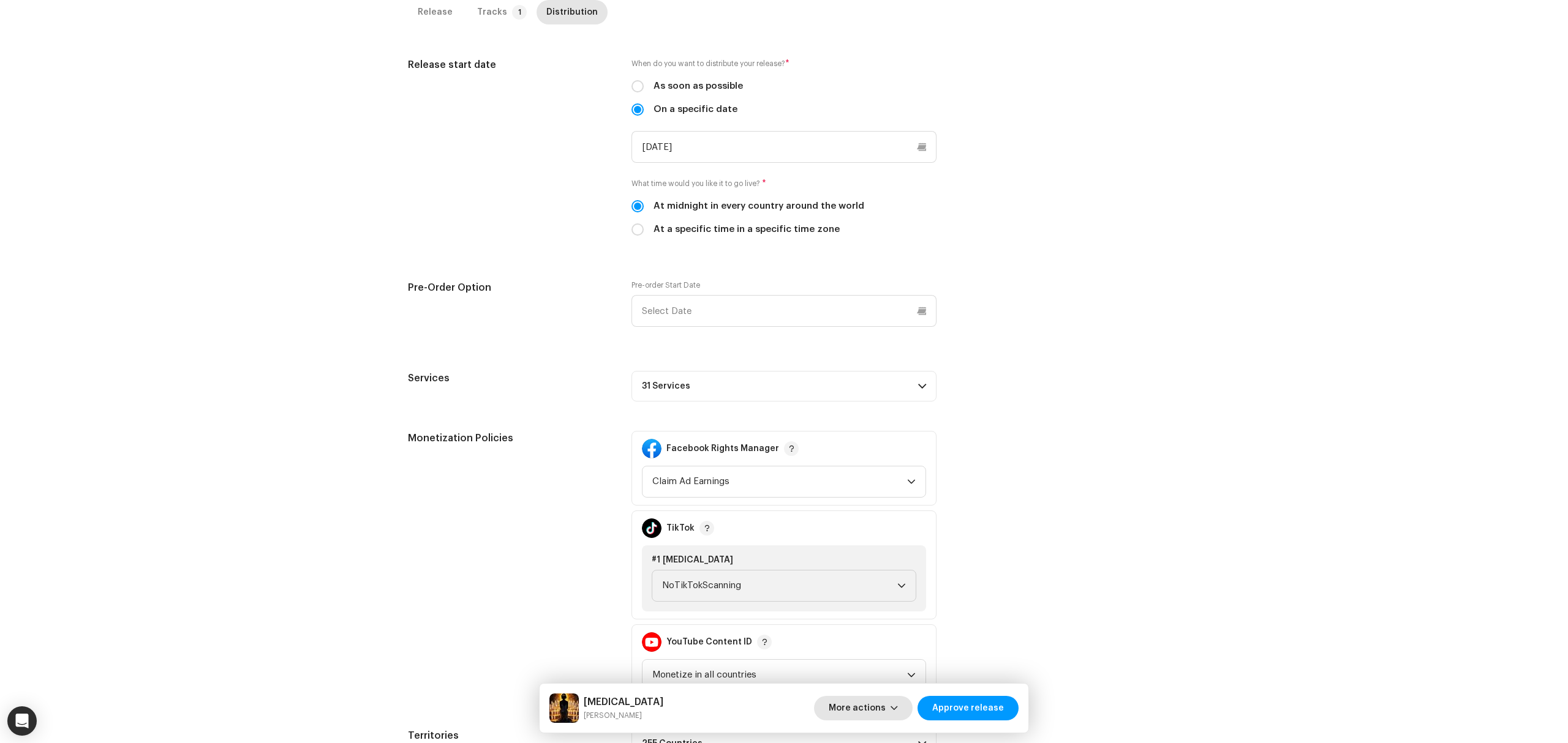
click at [871, 716] on span "More actions" at bounding box center [857, 708] width 57 height 25
click at [417, 297] on div "Pre-Order Option" at bounding box center [510, 311] width 204 height 61
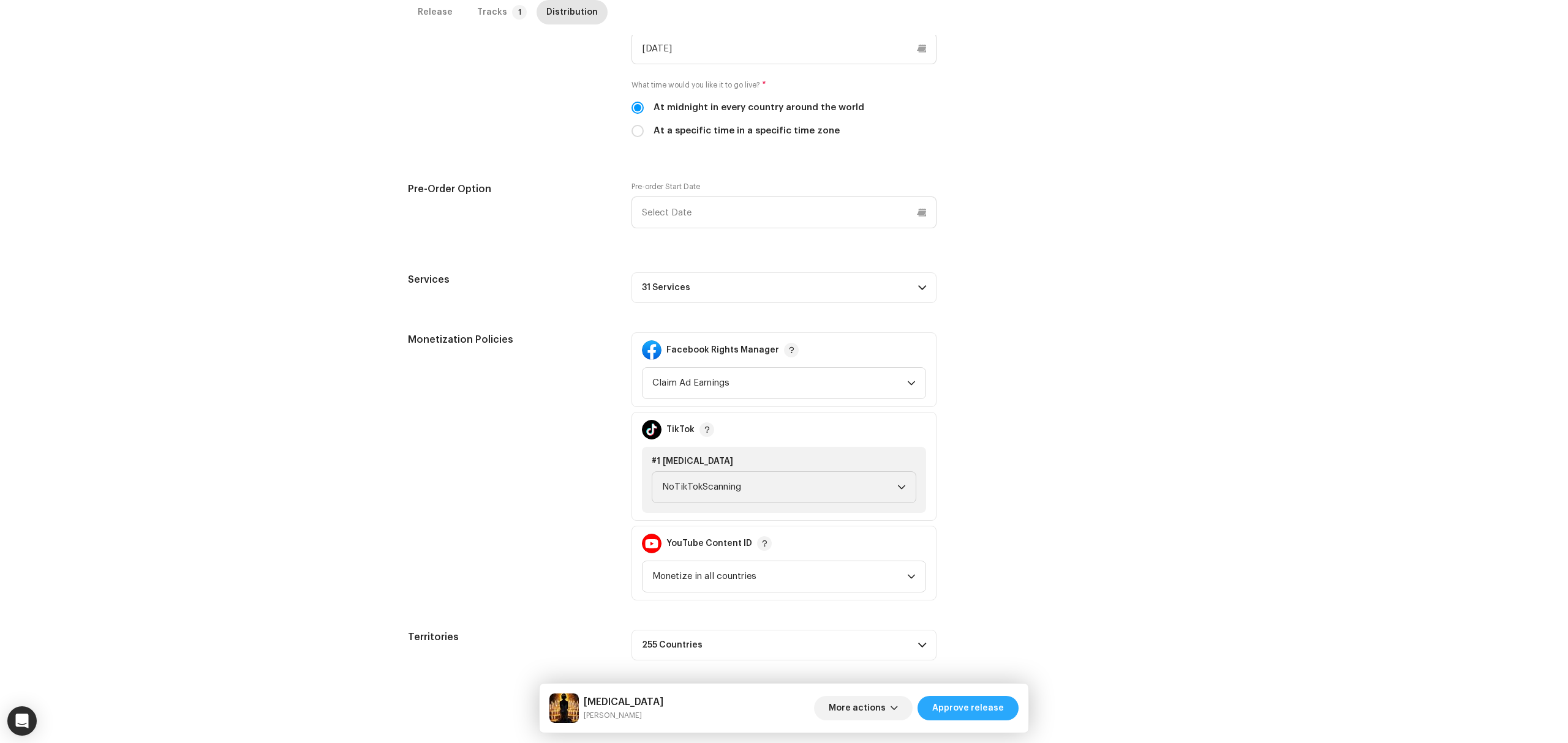
scroll to position [434, 0]
click at [990, 711] on span "Approve release" at bounding box center [968, 708] width 72 height 25
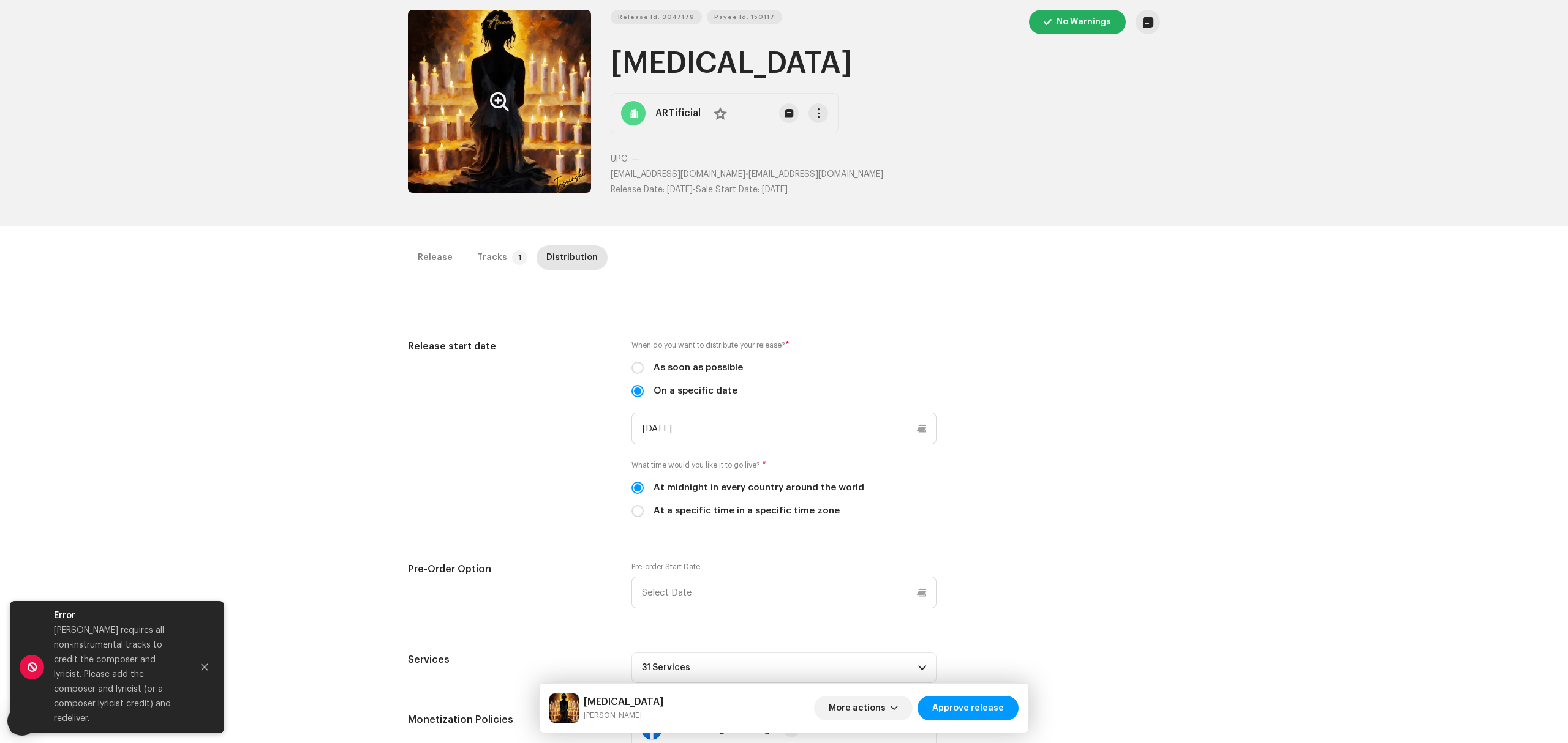
scroll to position [0, 0]
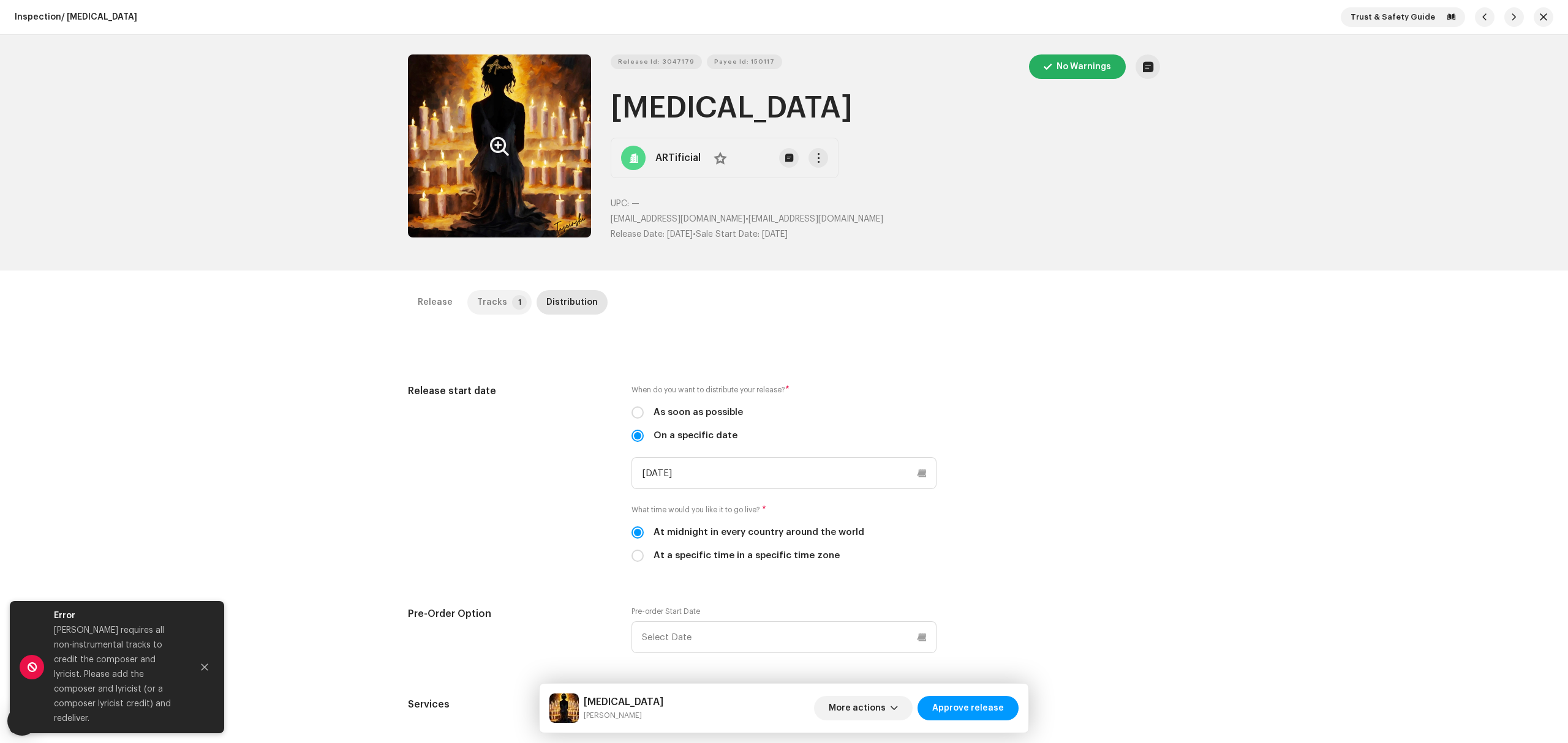
click at [477, 304] on div "Tracks" at bounding box center [492, 302] width 30 height 25
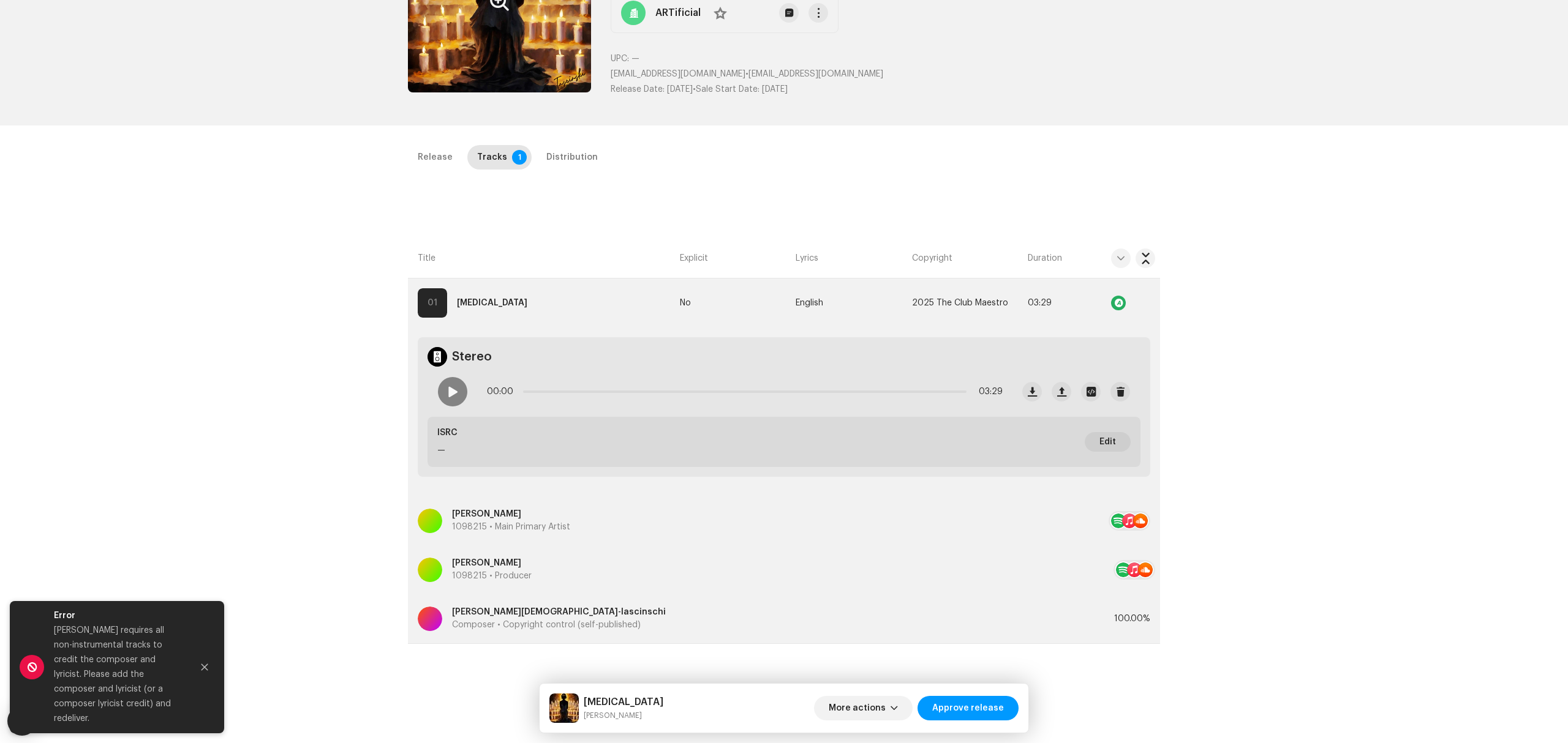
scroll to position [290, 0]
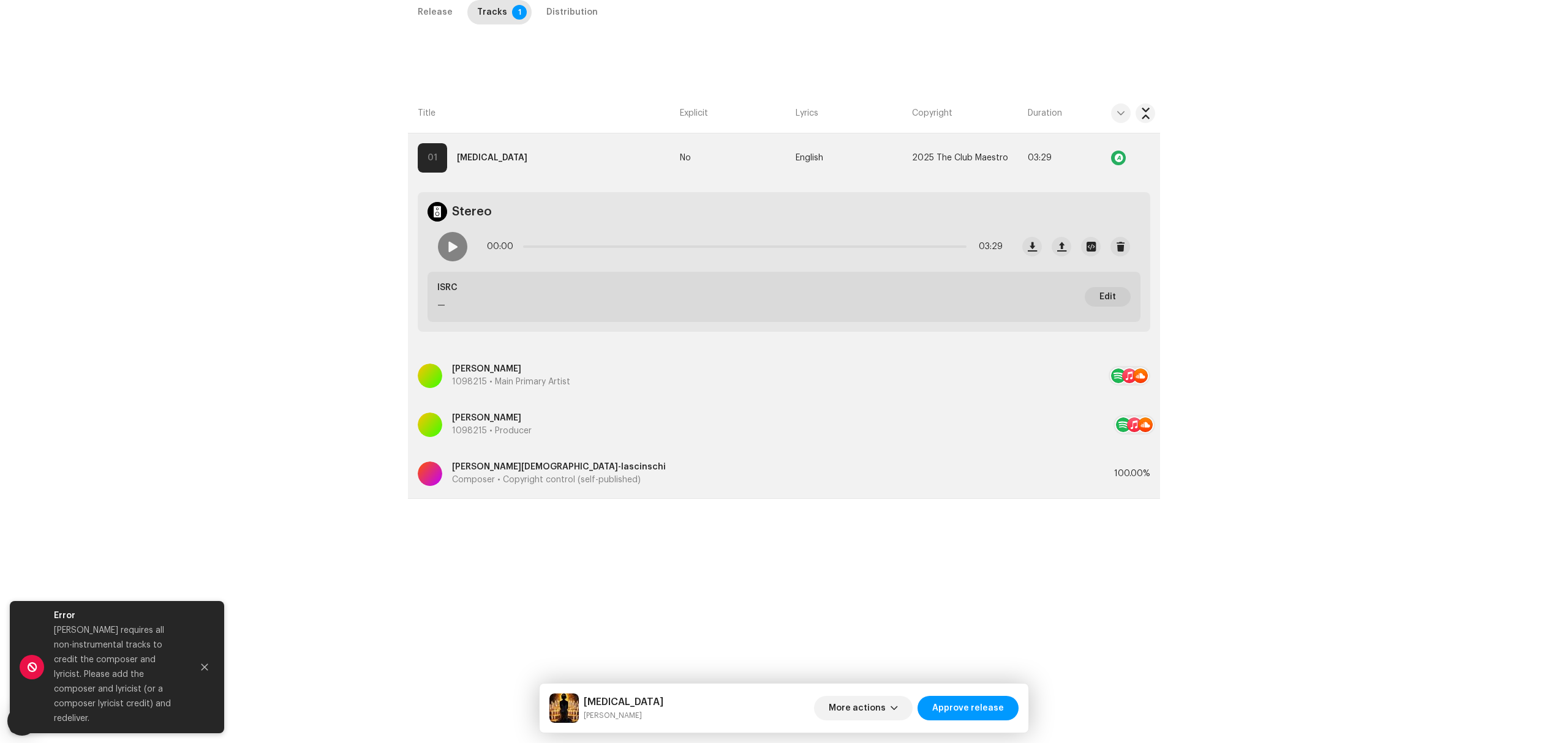
click at [574, 481] on p "Composer • Copyright control (self-published)" at bounding box center [559, 480] width 214 height 13
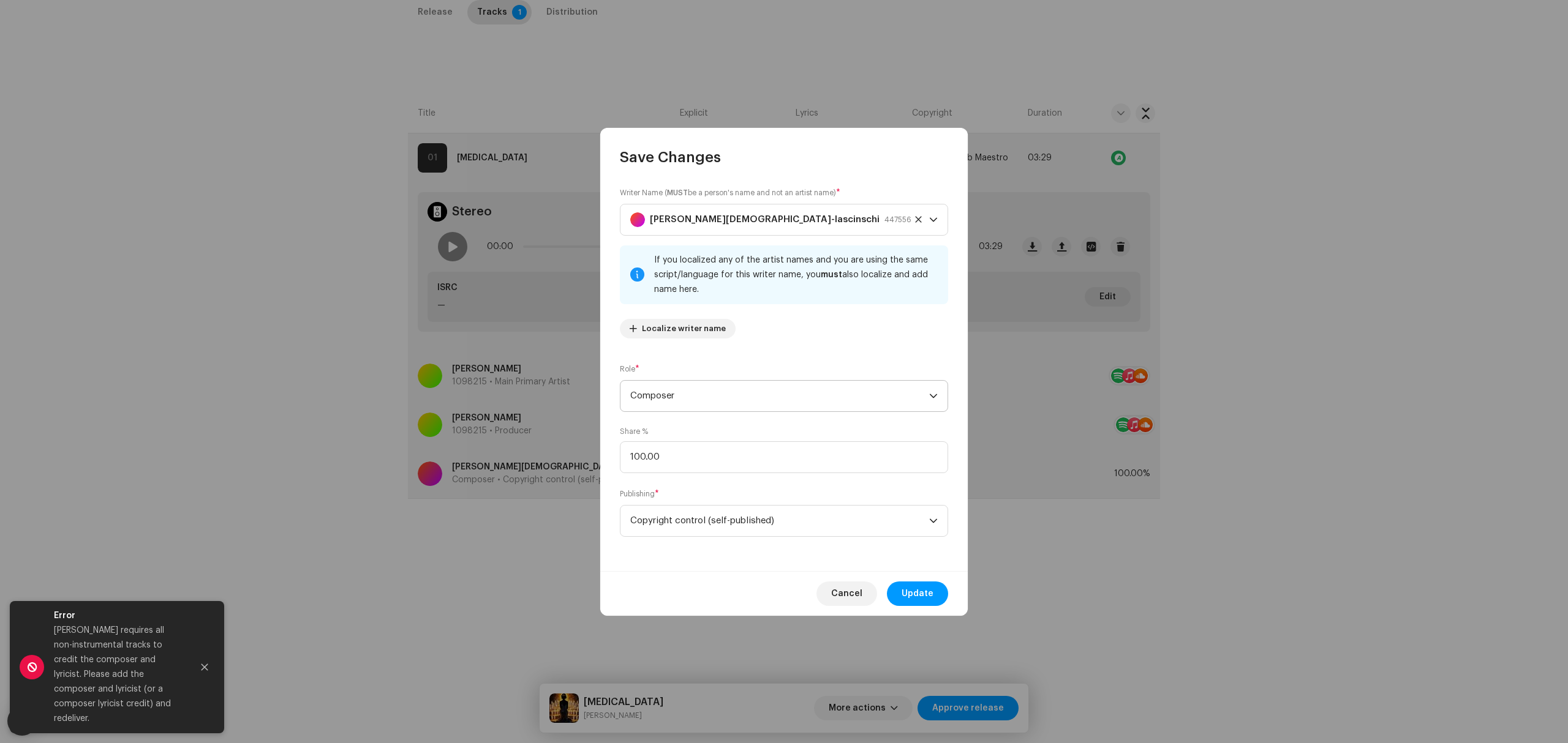
click at [697, 400] on span "Composer" at bounding box center [780, 396] width 299 height 31
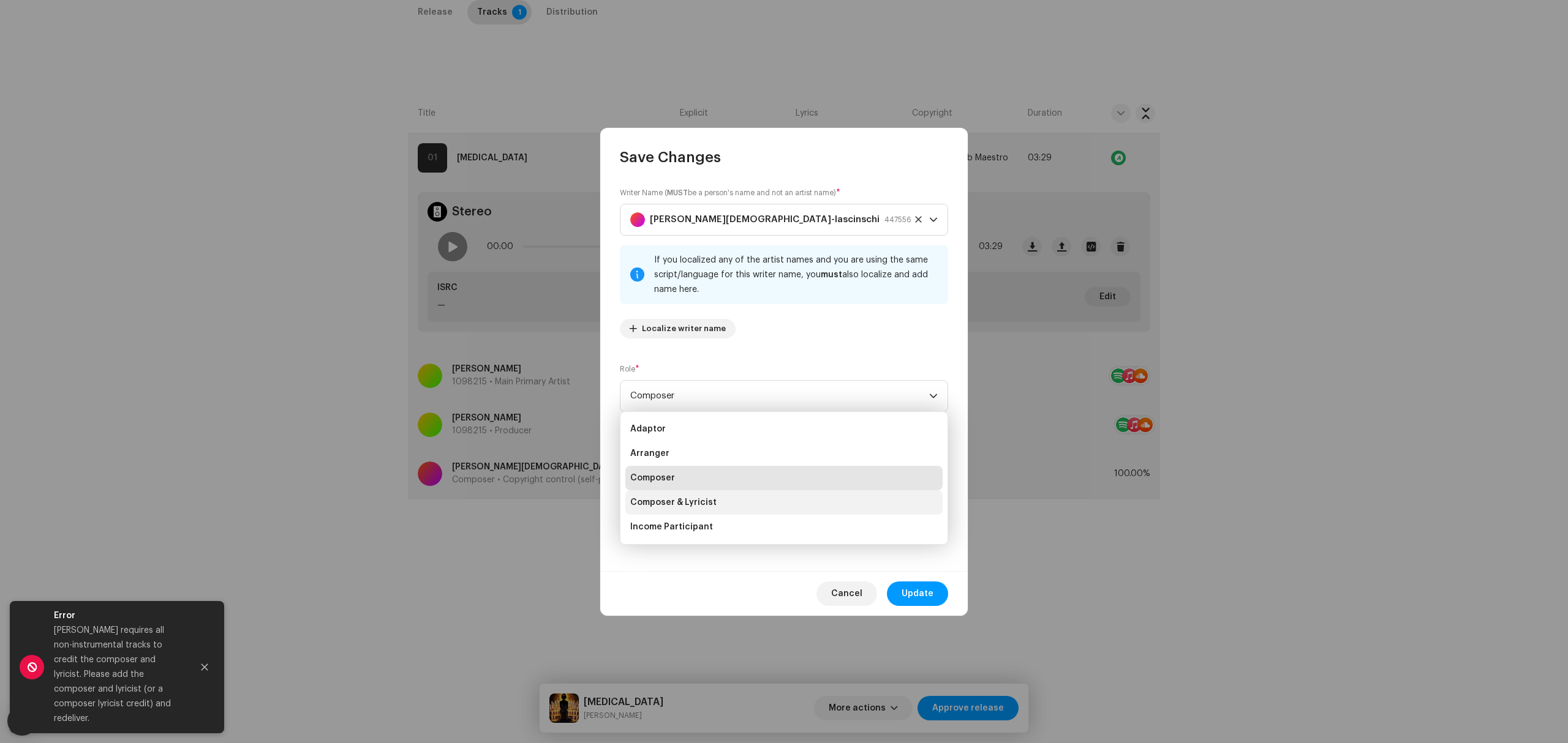
click at [731, 493] on li "Composer & Lyricist" at bounding box center [784, 502] width 317 height 25
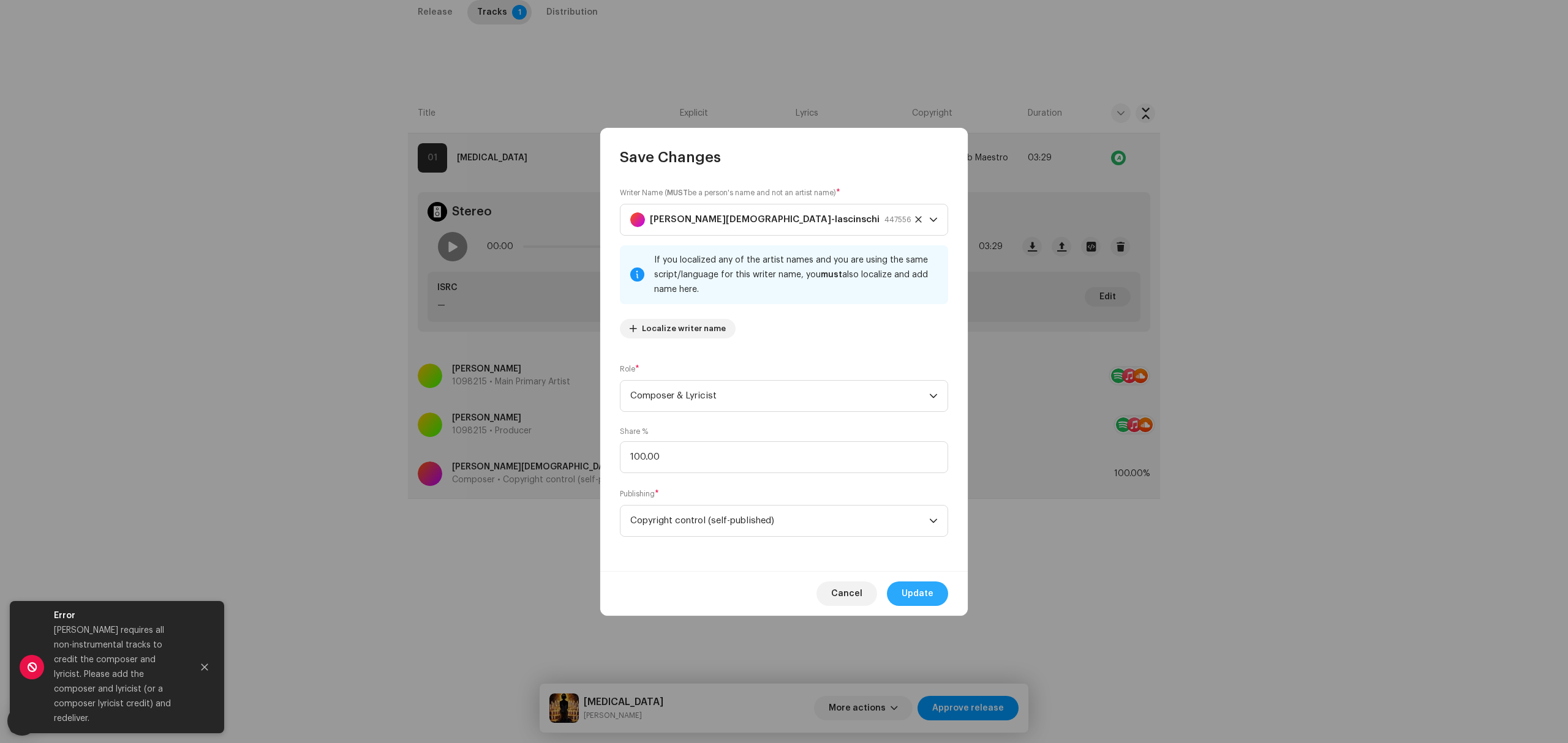
click at [934, 598] on button "Update" at bounding box center [917, 594] width 61 height 25
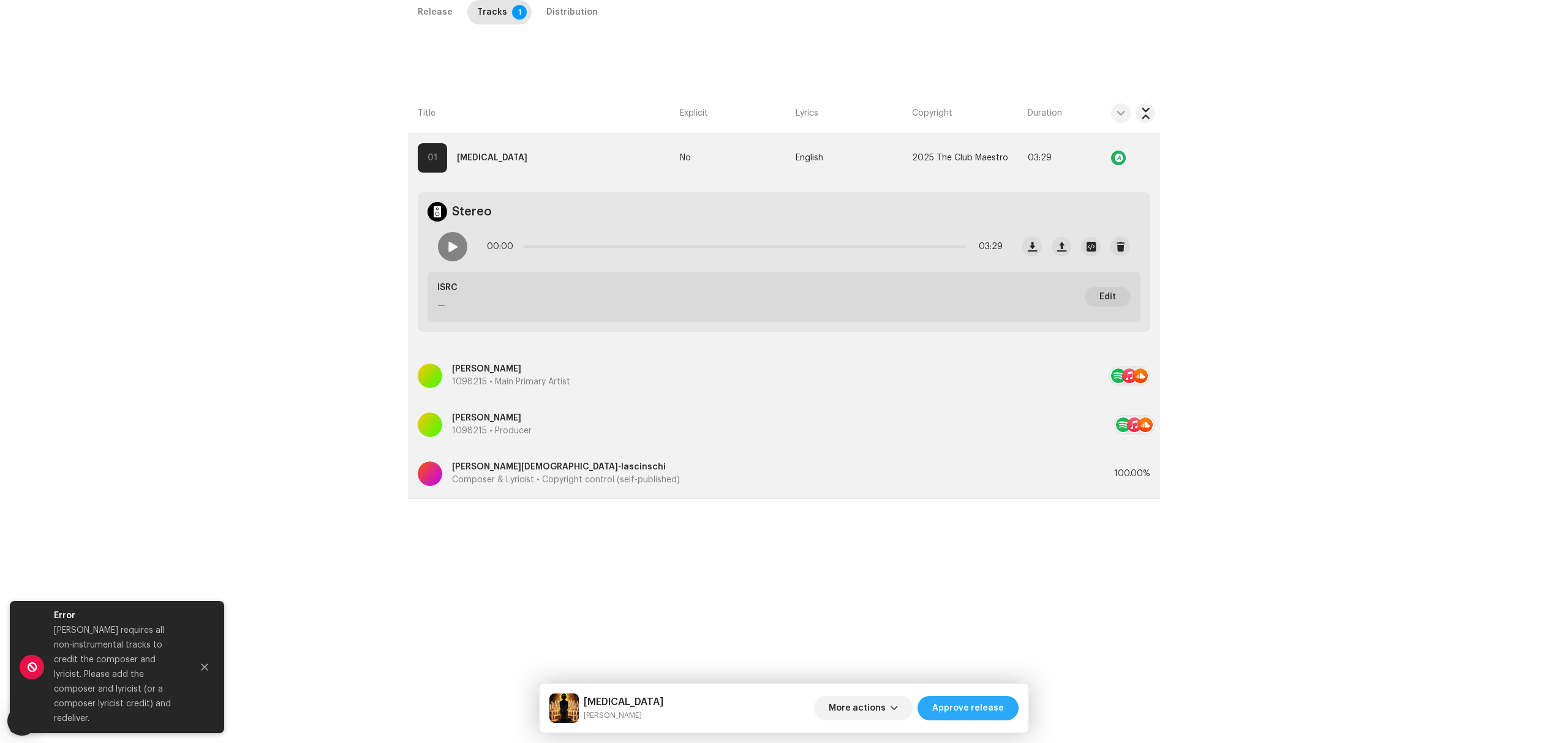
click at [959, 708] on span "Approve release" at bounding box center [968, 708] width 72 height 25
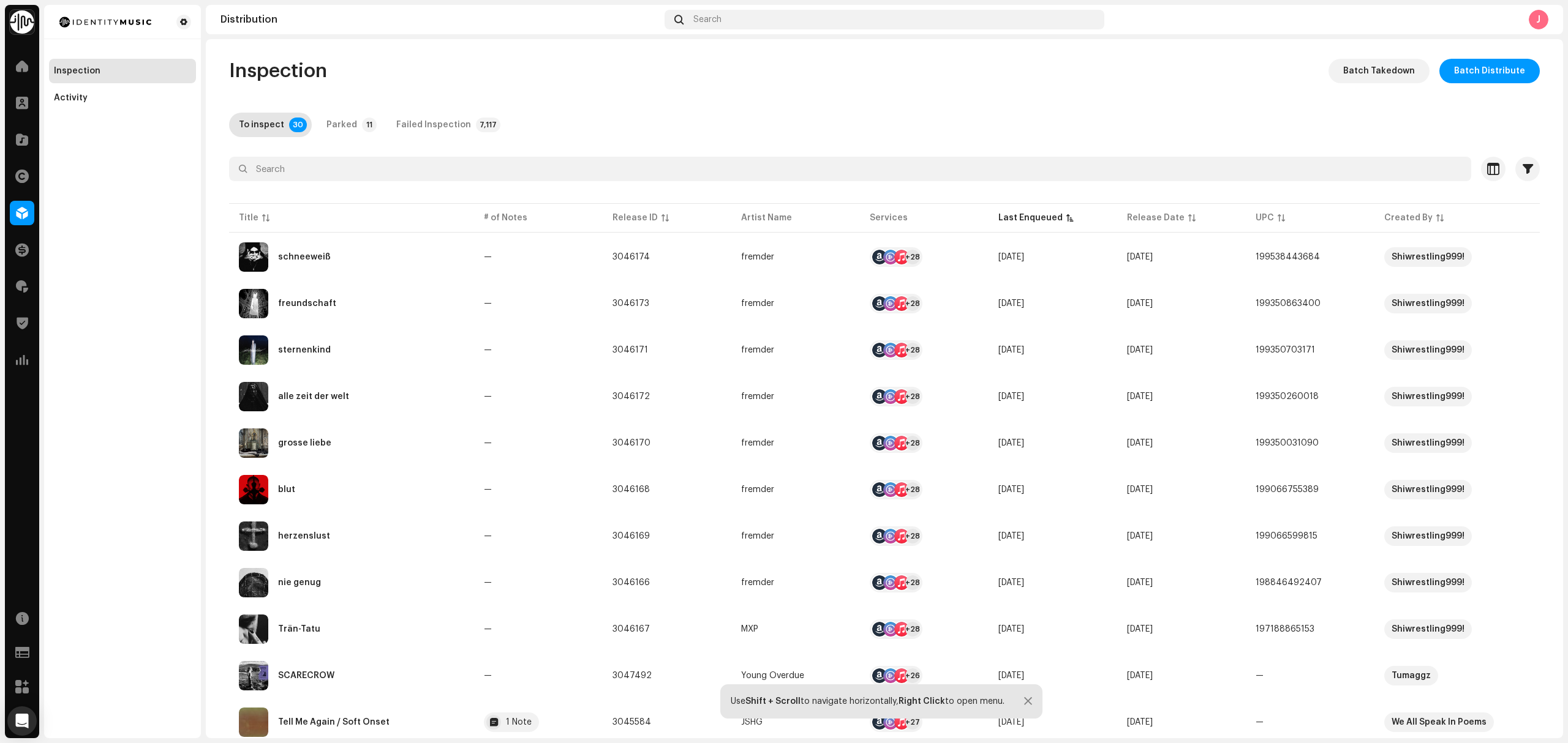
drag, startPoint x: 109, startPoint y: 347, endPoint x: 163, endPoint y: 342, distance: 54.2
click at [110, 347] on div "Inspection Activity" at bounding box center [122, 371] width 157 height 733
click at [383, 311] on div "freundschaft" at bounding box center [351, 304] width 225 height 29
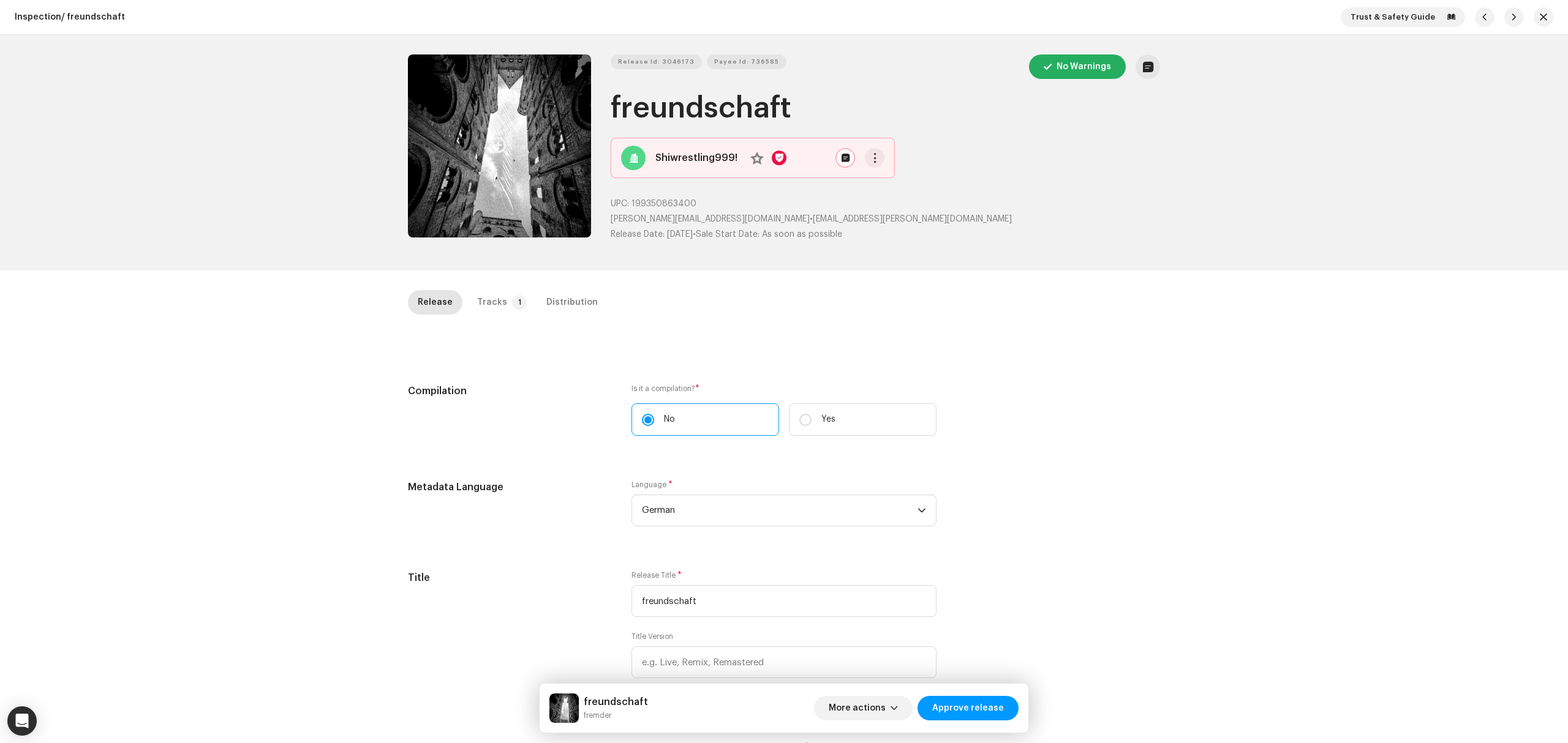
click at [484, 172] on button "Zoom Image" at bounding box center [499, 146] width 183 height 183
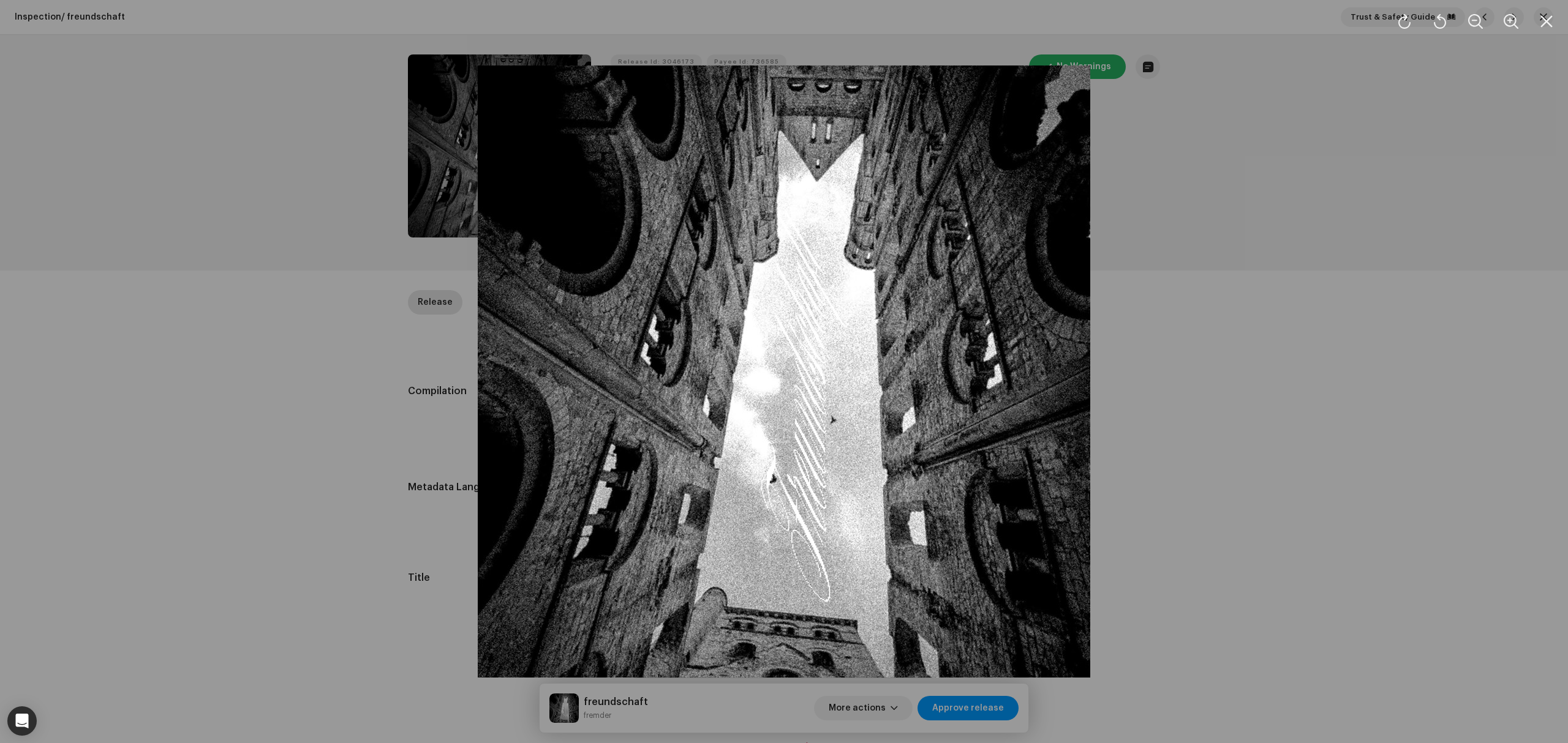
click at [336, 401] on div at bounding box center [784, 371] width 1568 height 743
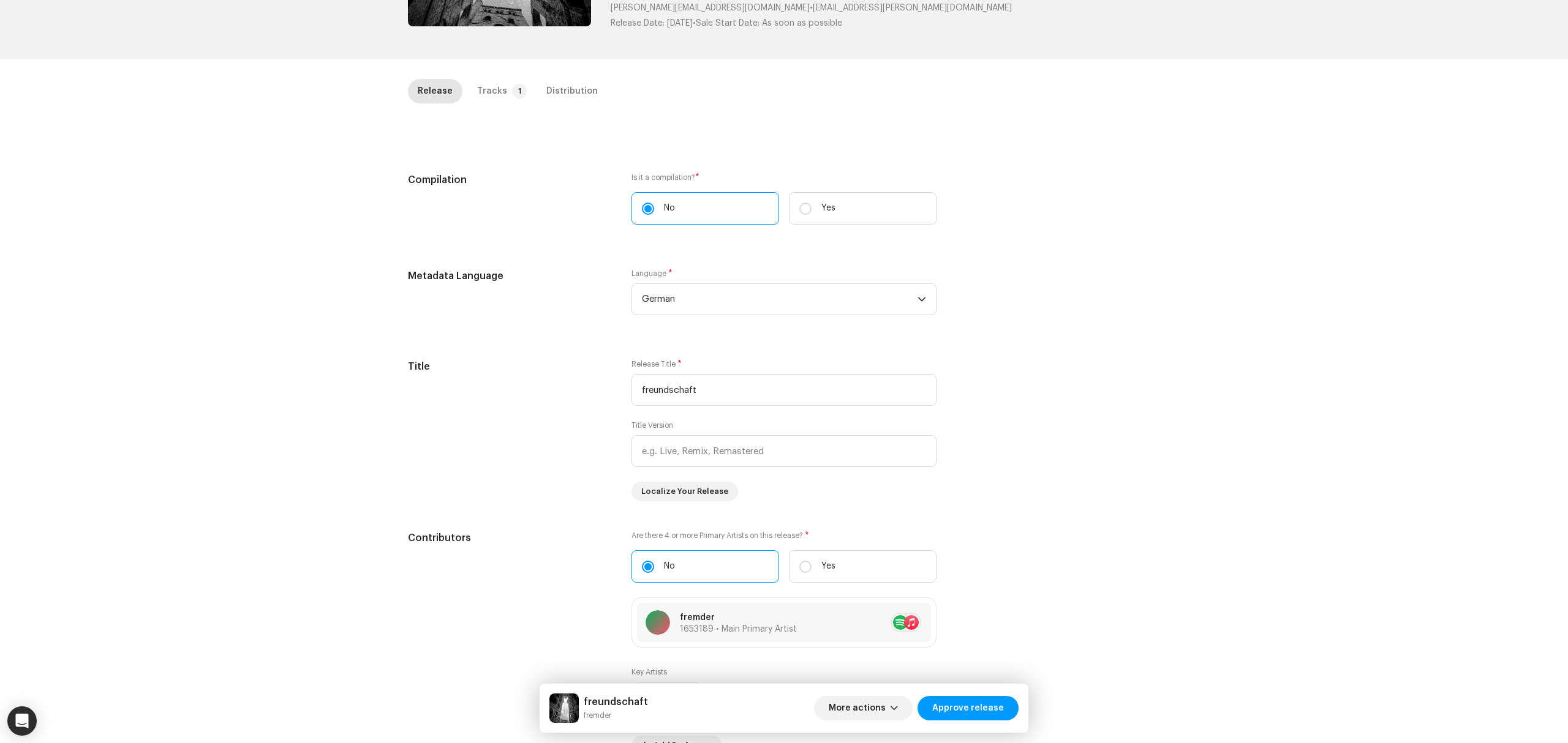
scroll to position [81, 0]
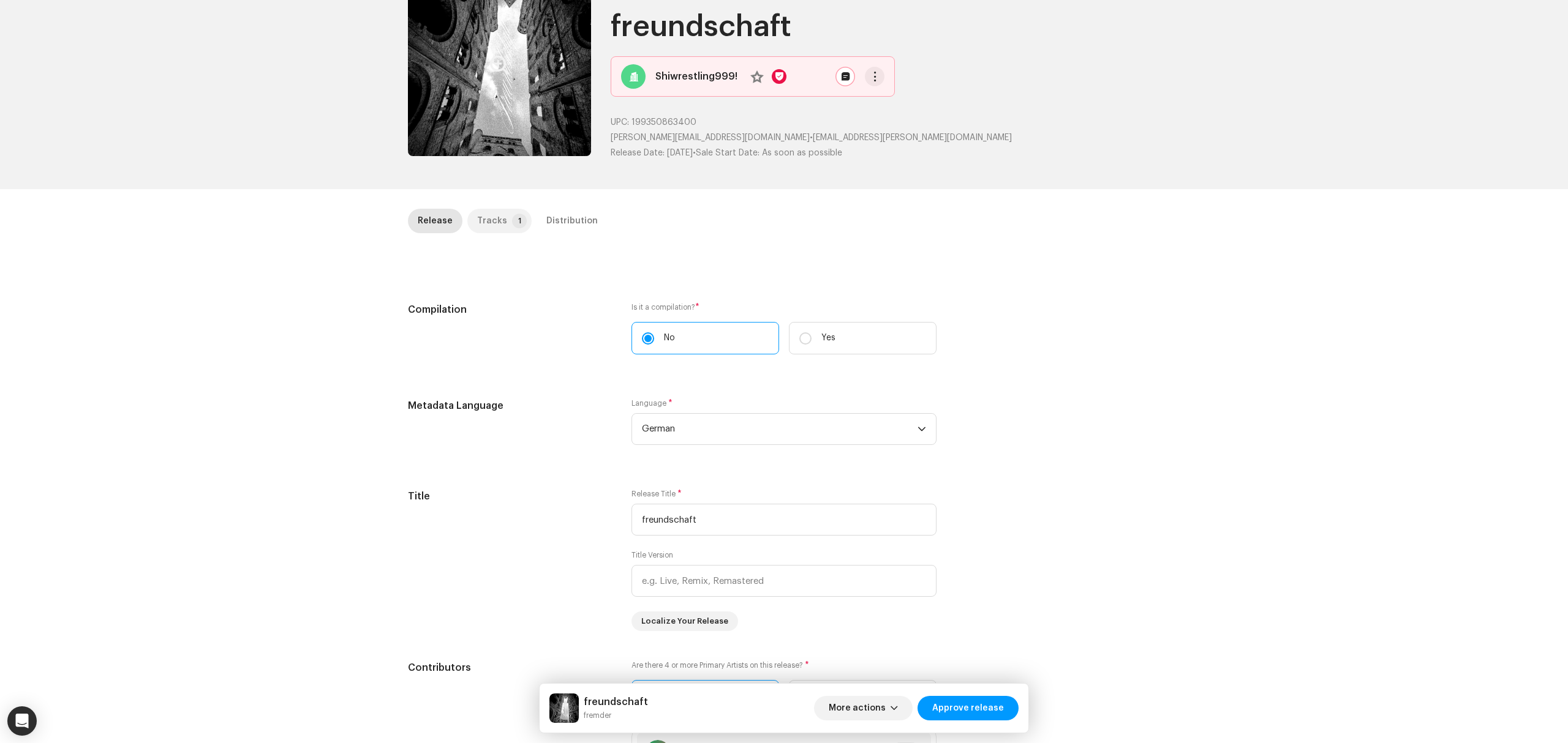
click at [500, 221] on p-tab "Tracks 1" at bounding box center [500, 221] width 65 height 25
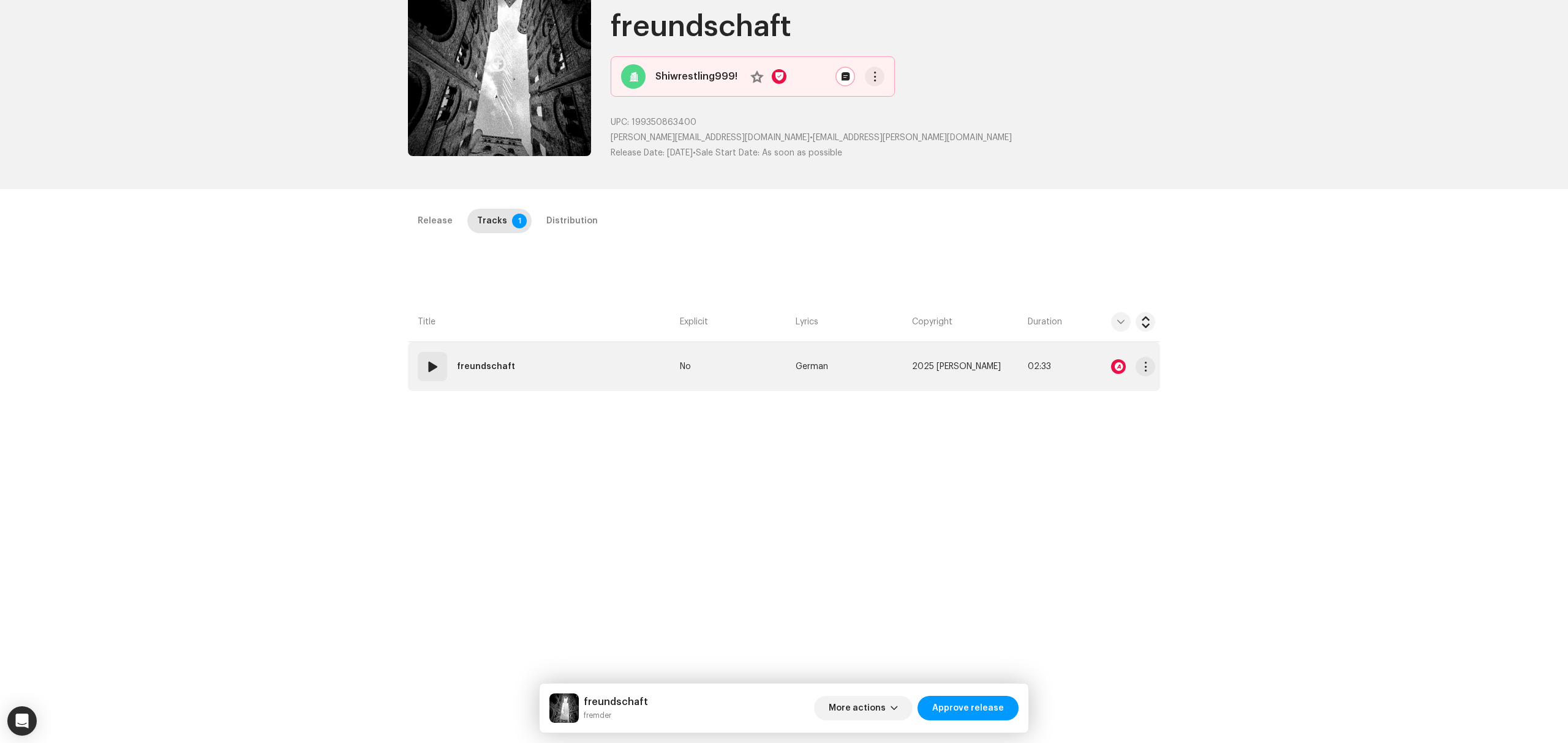
click at [595, 371] on td "01 freundschaft" at bounding box center [541, 367] width 267 height 49
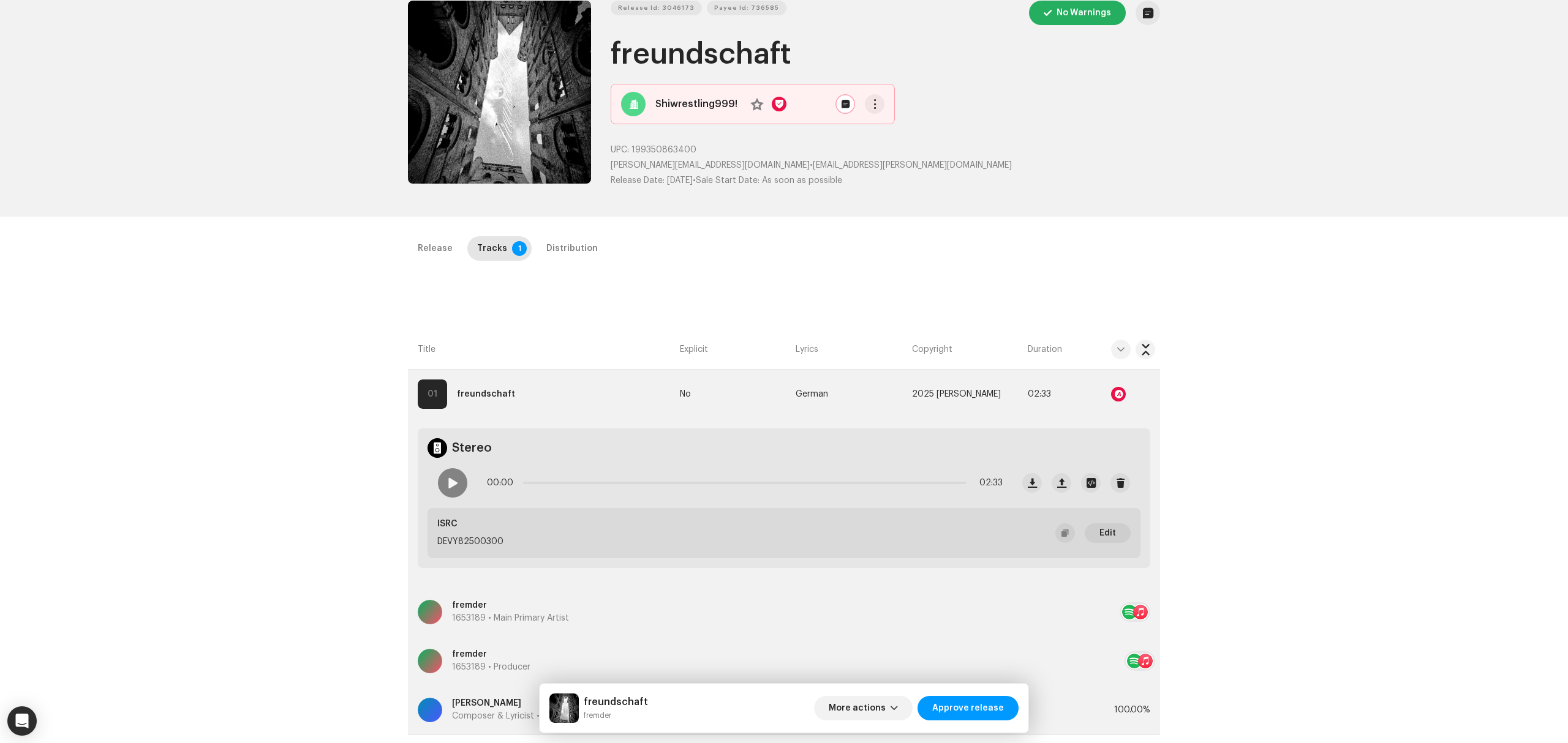
scroll to position [0, 0]
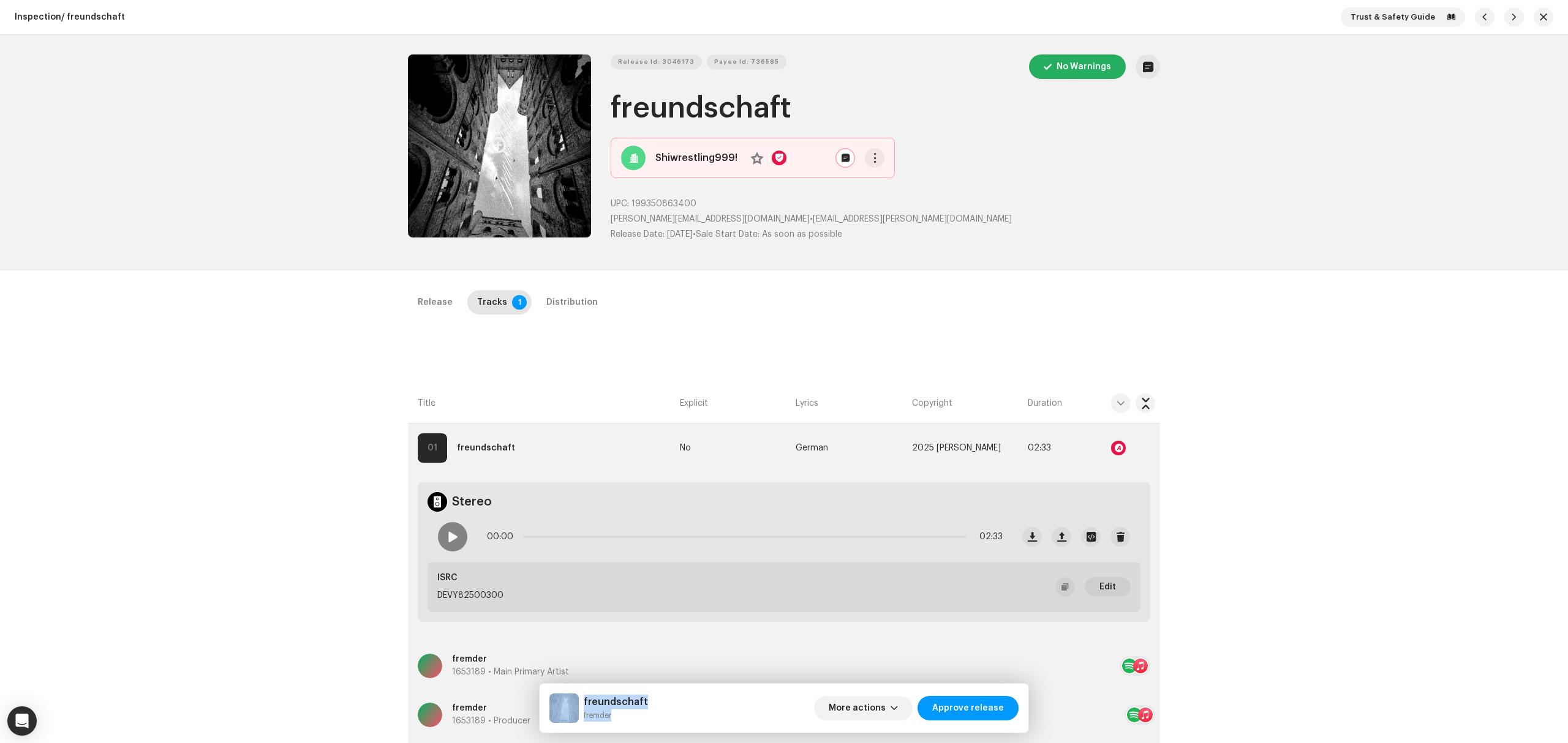
drag, startPoint x: 642, startPoint y: 721, endPoint x: 571, endPoint y: 698, distance: 74.6
click at [571, 698] on div "freundschaft fremder More actions Approve release" at bounding box center [784, 709] width 469 height 29
copy div "freundschaft fremder"
click at [1116, 445] on div at bounding box center [1118, 448] width 15 height 15
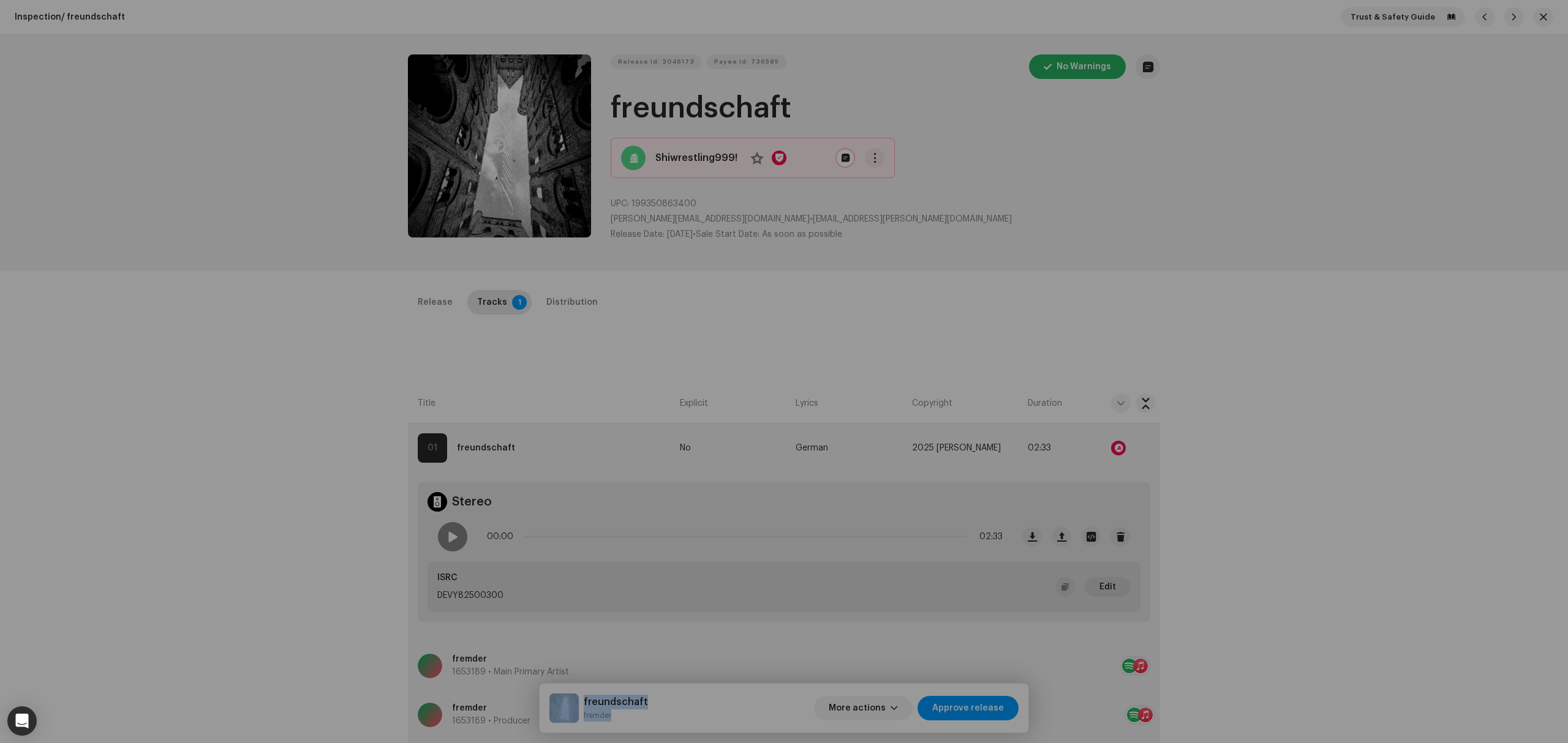
drag, startPoint x: 286, startPoint y: 430, endPoint x: 277, endPoint y: 441, distance: 14.2
click at [281, 436] on div "Audio Recognition by Remix/Sample 8 Speech ! All results require review/listeni…" at bounding box center [784, 371] width 1568 height 743
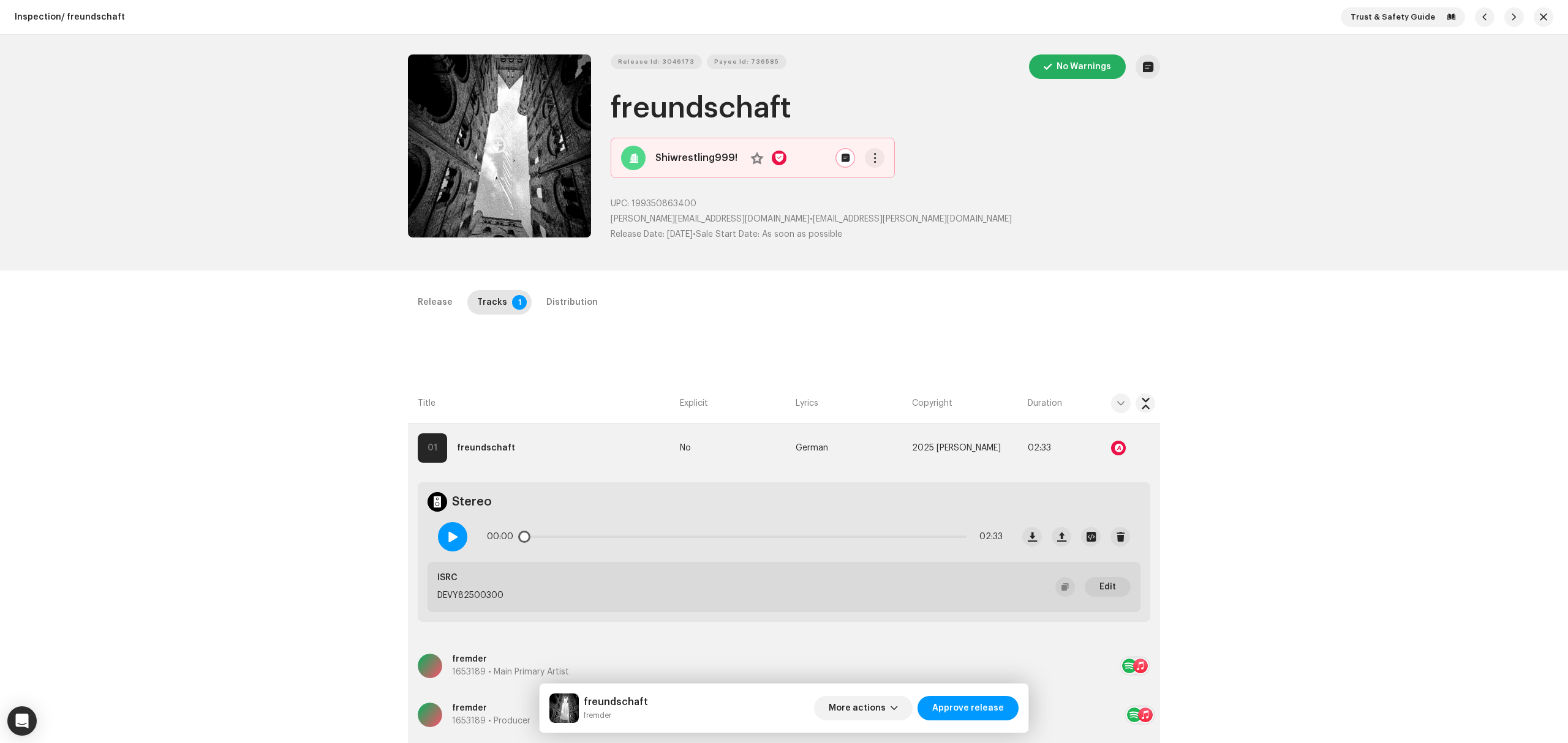
click at [459, 531] on div at bounding box center [453, 537] width 29 height 29
drag, startPoint x: 540, startPoint y: 532, endPoint x: 532, endPoint y: 532, distance: 8.0
click at [540, 532] on div "00:01 02:33" at bounding box center [745, 537] width 516 height 25
drag, startPoint x: 527, startPoint y: 534, endPoint x: 596, endPoint y: 537, distance: 69.1
click at [545, 537] on span at bounding box center [538, 537] width 12 height 12
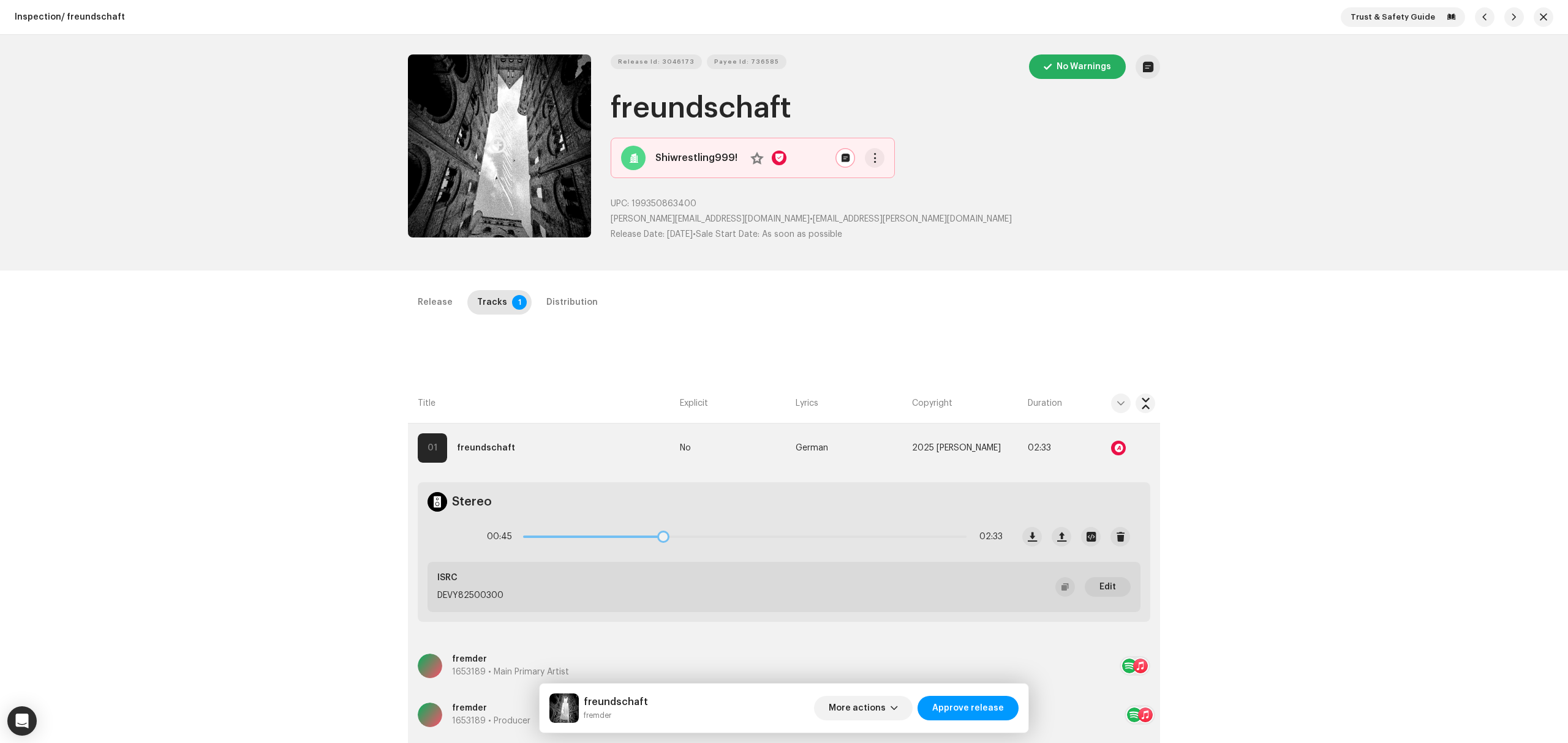
drag, startPoint x: 601, startPoint y: 536, endPoint x: 715, endPoint y: 544, distance: 114.3
click at [715, 544] on div "00:45 02:33" at bounding box center [745, 537] width 516 height 25
drag, startPoint x: 755, startPoint y: 534, endPoint x: 929, endPoint y: 537, distance: 174.0
click at [870, 537] on span at bounding box center [863, 537] width 12 height 12
drag, startPoint x: 929, startPoint y: 537, endPoint x: 954, endPoint y: 542, distance: 25.5
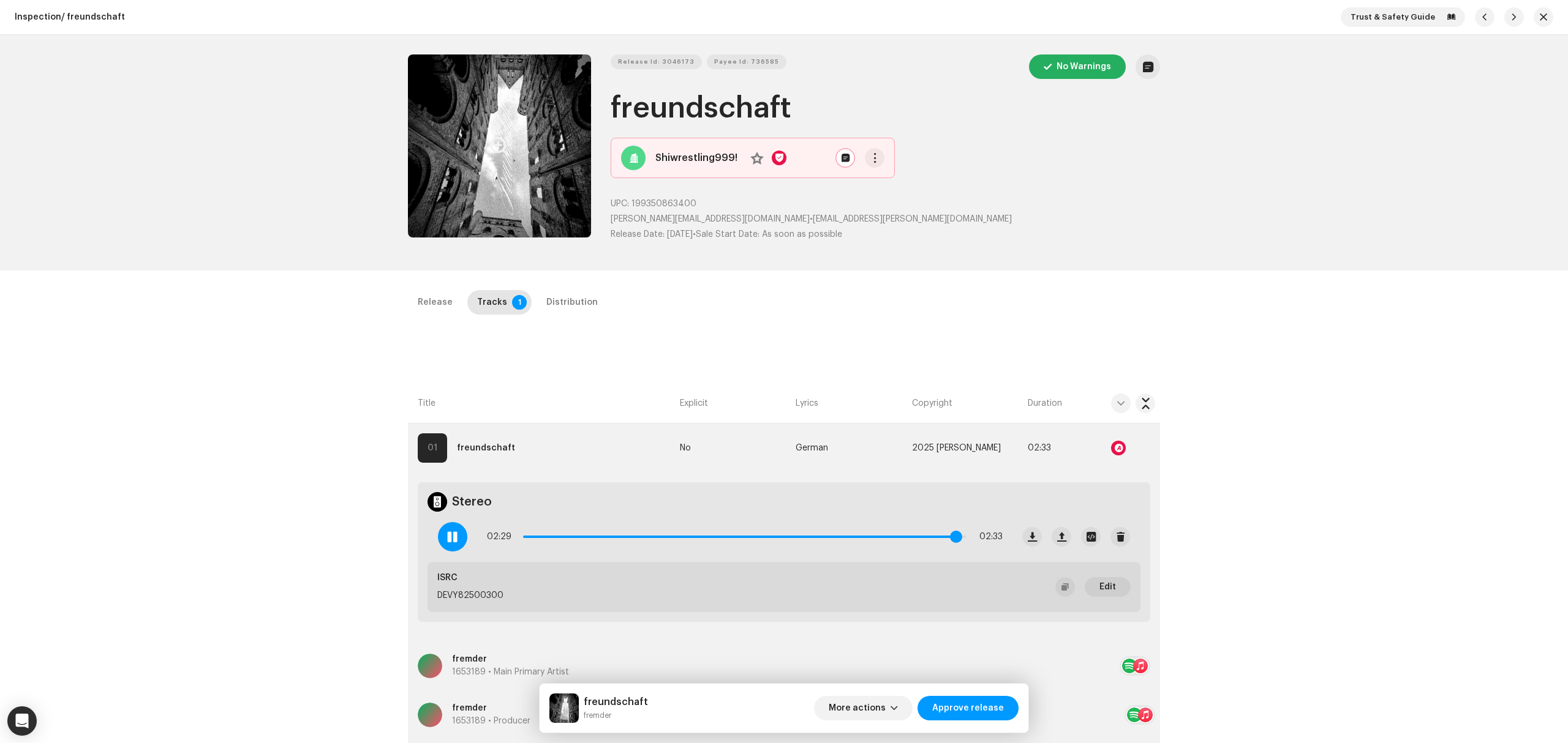
click at [954, 542] on span at bounding box center [955, 537] width 12 height 12
click at [566, 304] on div "Distribution" at bounding box center [571, 302] width 51 height 25
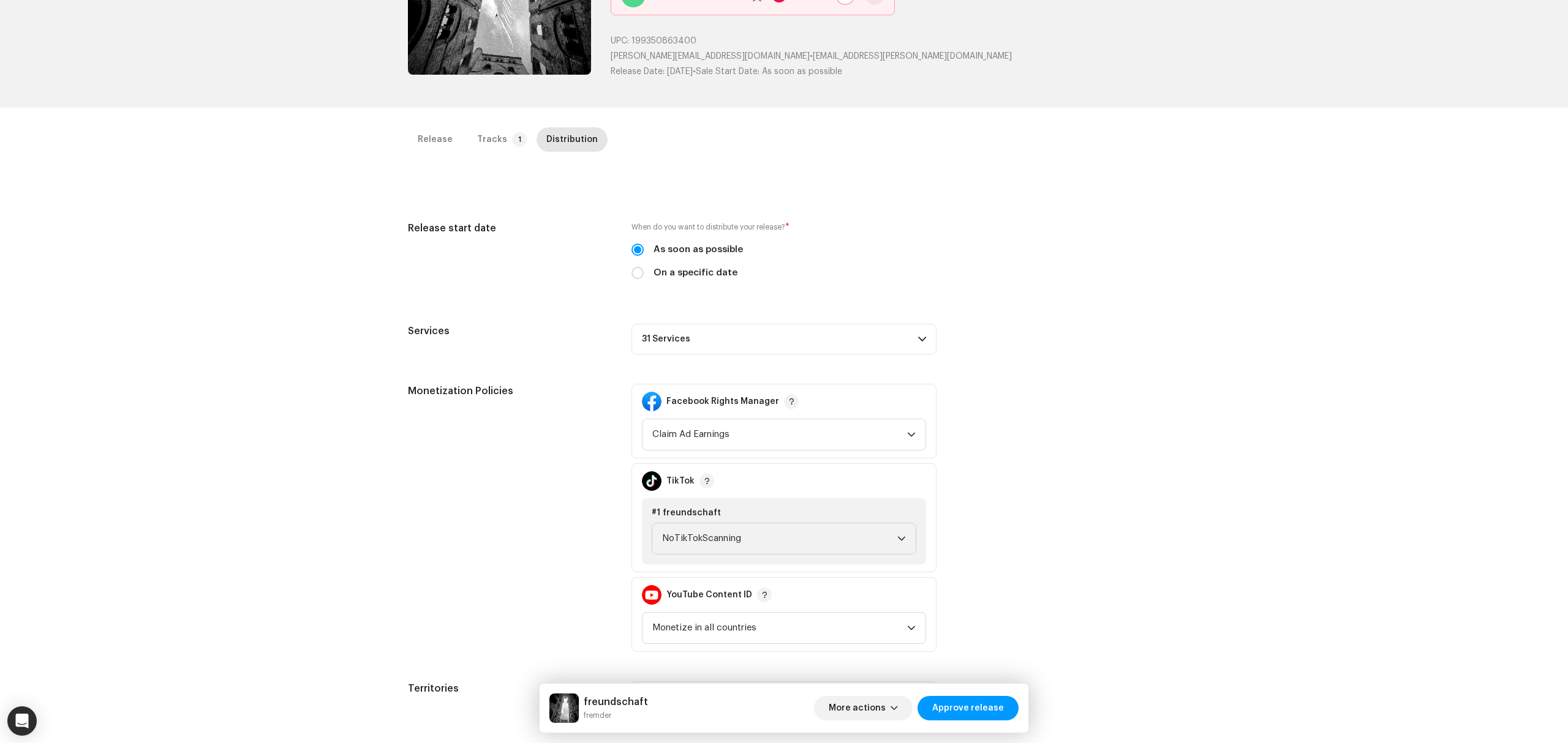
click at [701, 340] on p-accordion-header "31 Services" at bounding box center [784, 340] width 305 height 31
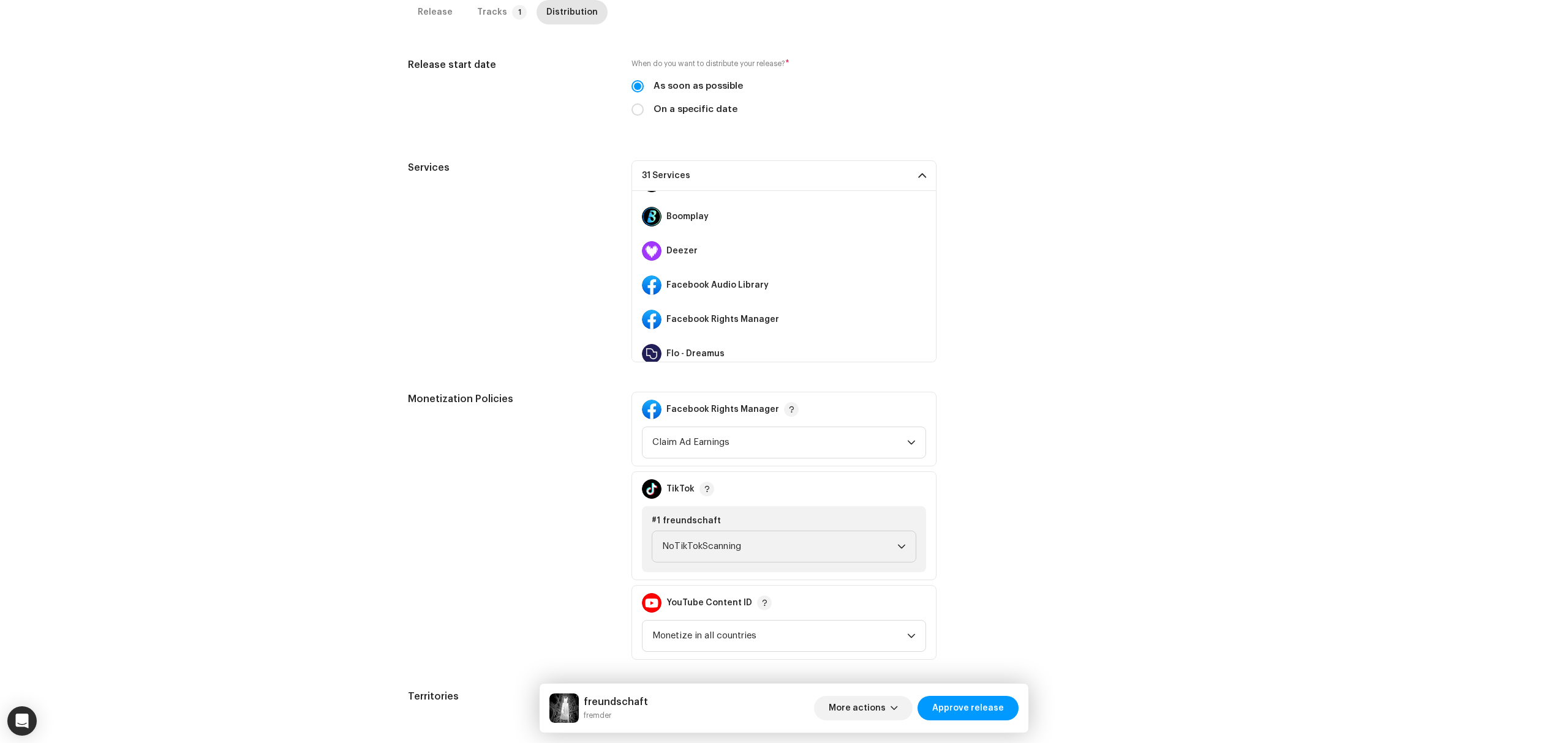
scroll to position [245, 0]
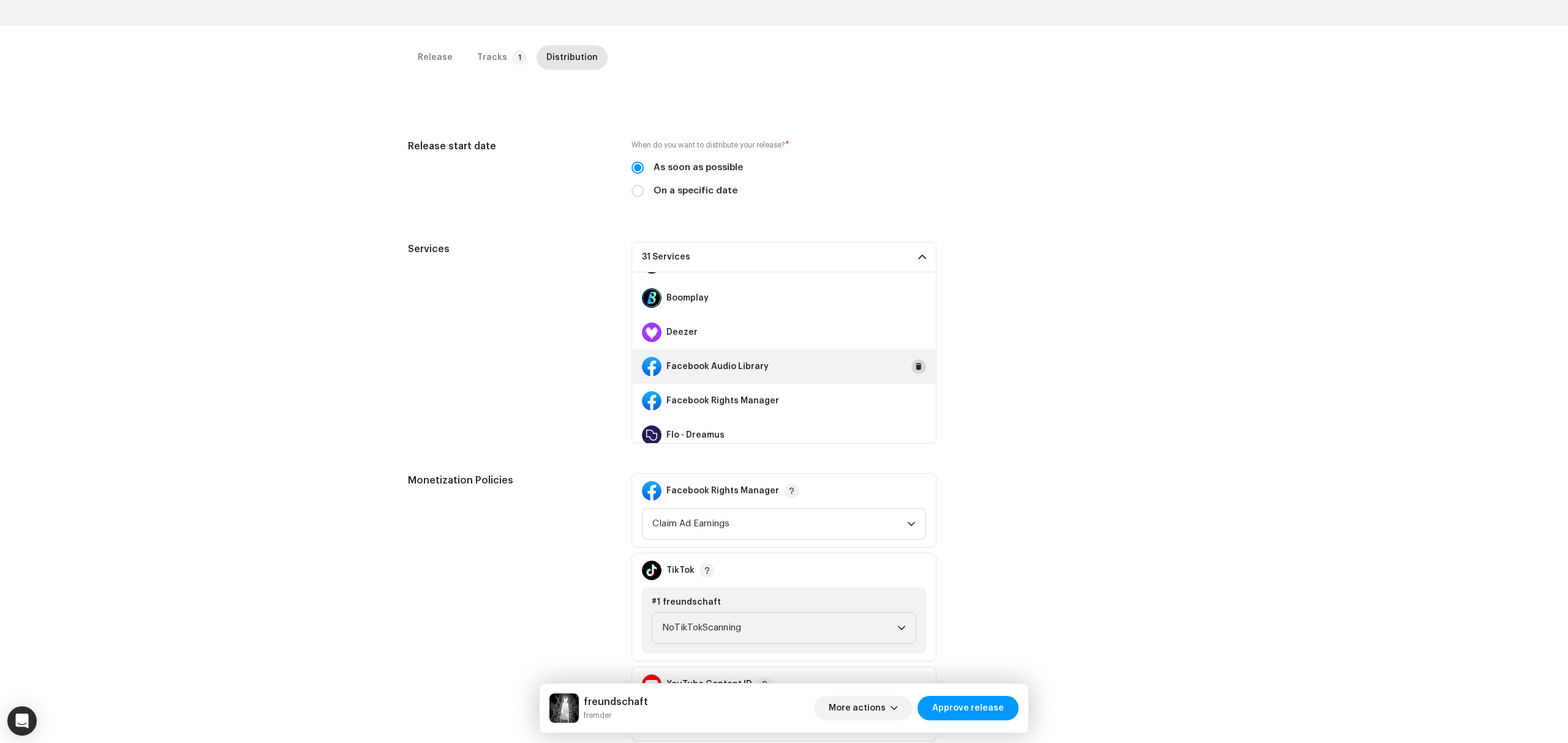
click at [915, 368] on span at bounding box center [919, 367] width 7 height 10
click at [915, 397] on span at bounding box center [919, 401] width 7 height 10
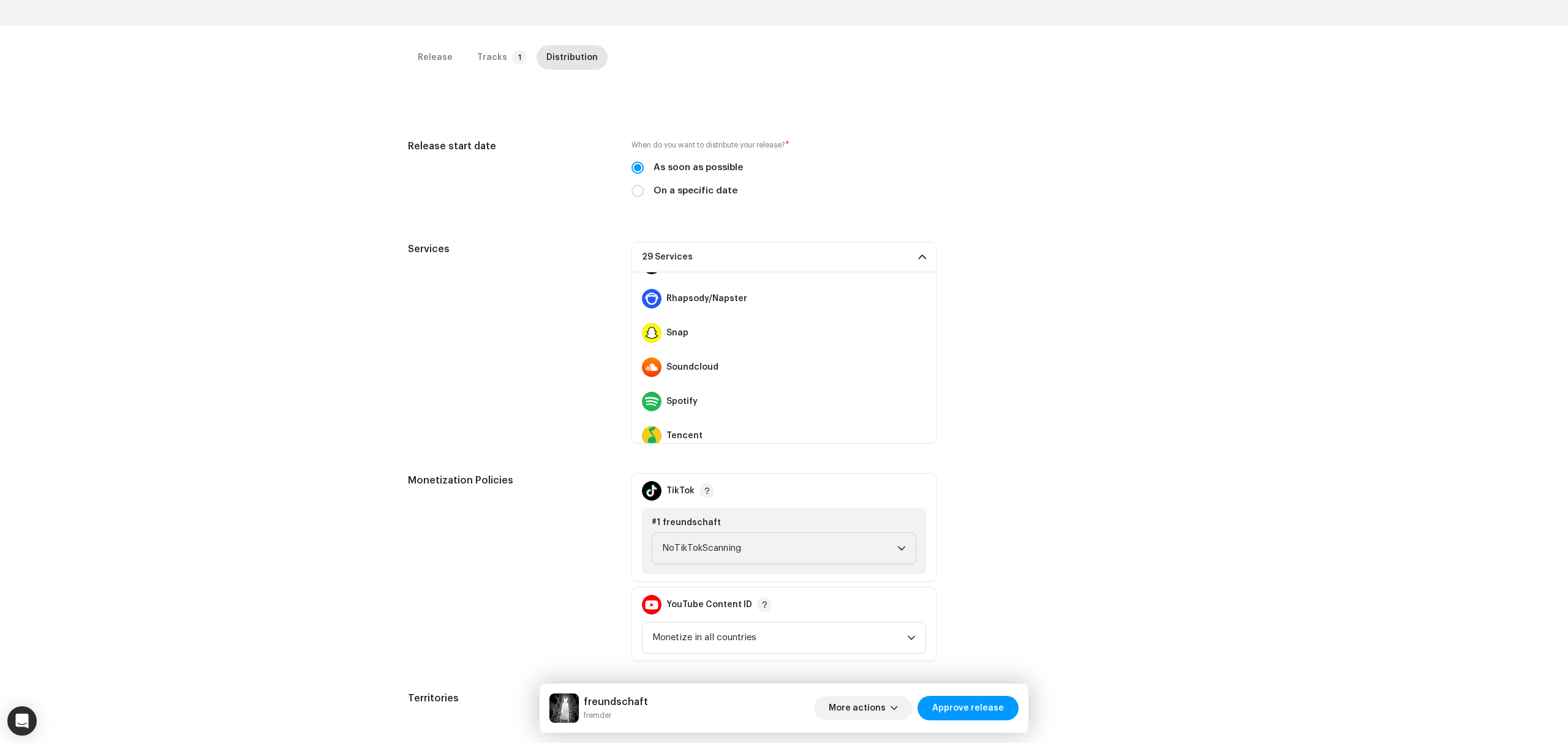
scroll to position [892, 0]
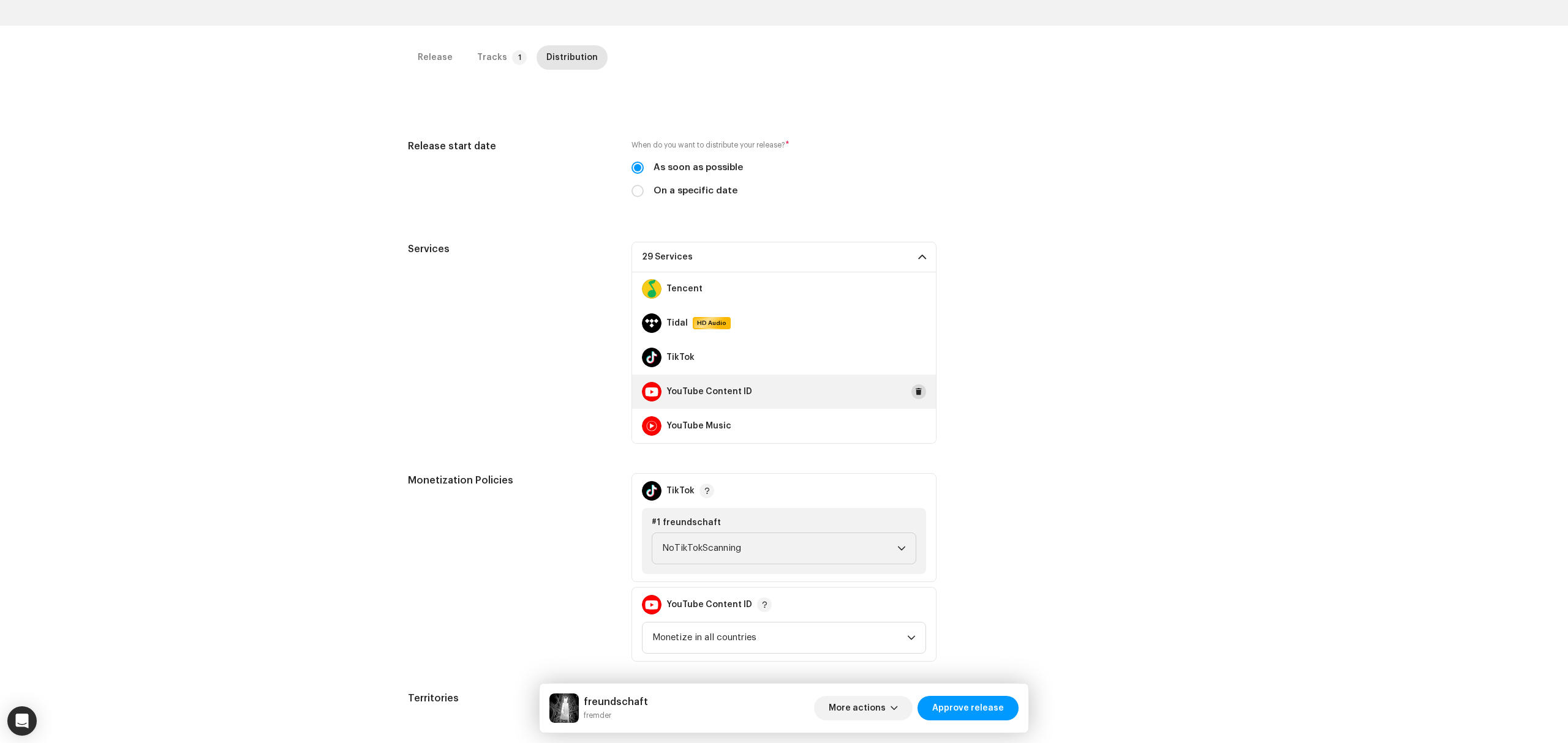
click at [915, 394] on span at bounding box center [919, 392] width 7 height 10
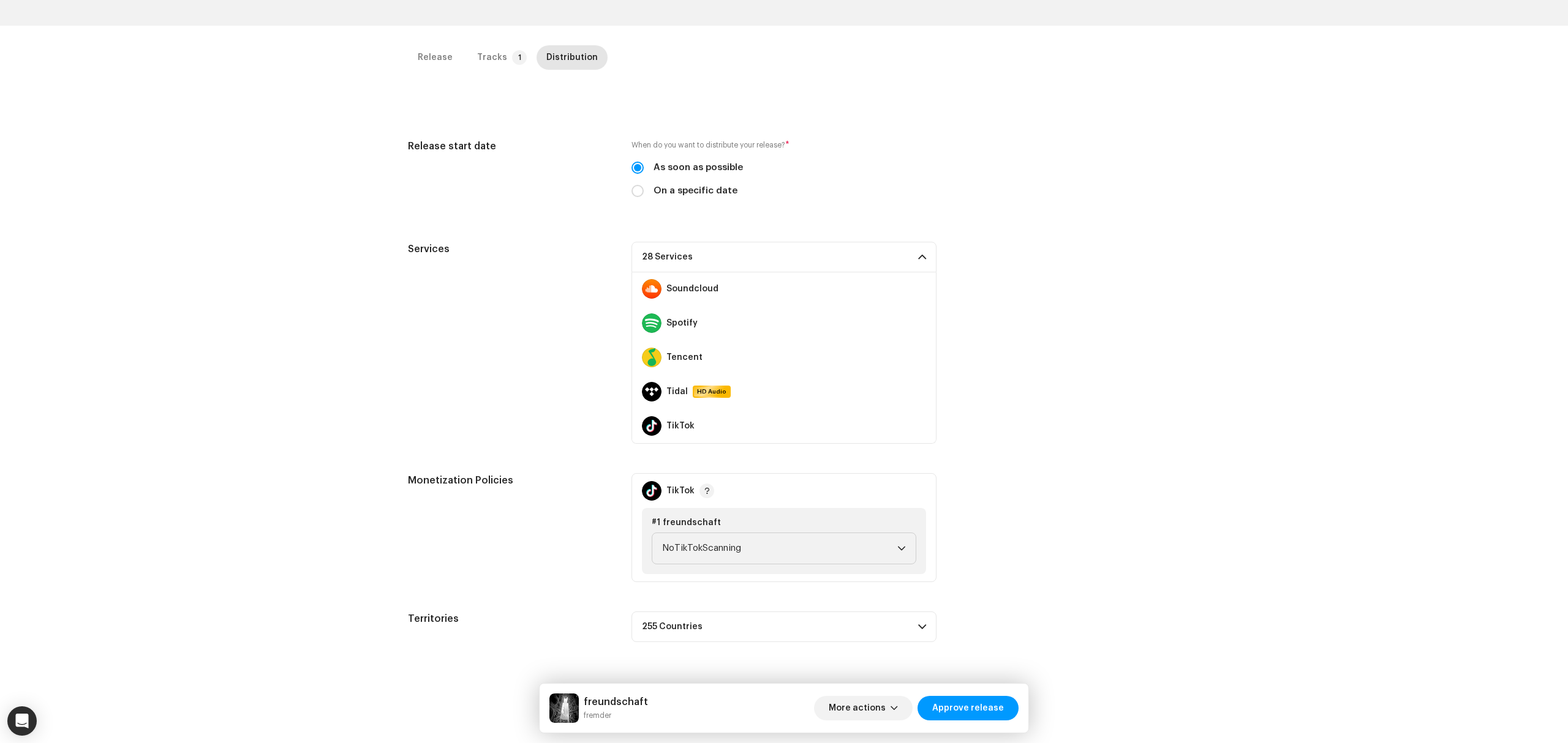
scroll to position [728, 0]
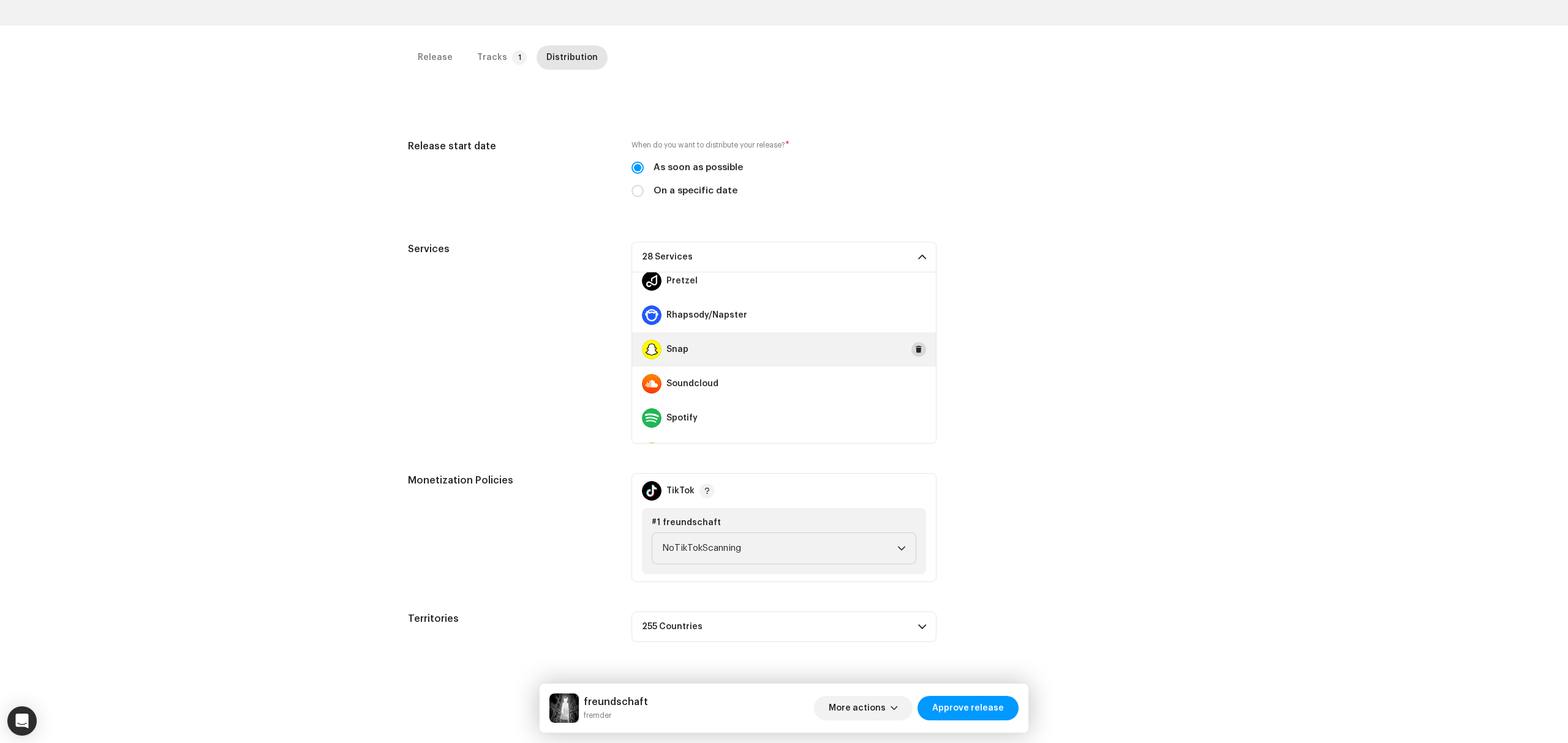
click at [915, 347] on span at bounding box center [919, 349] width 7 height 10
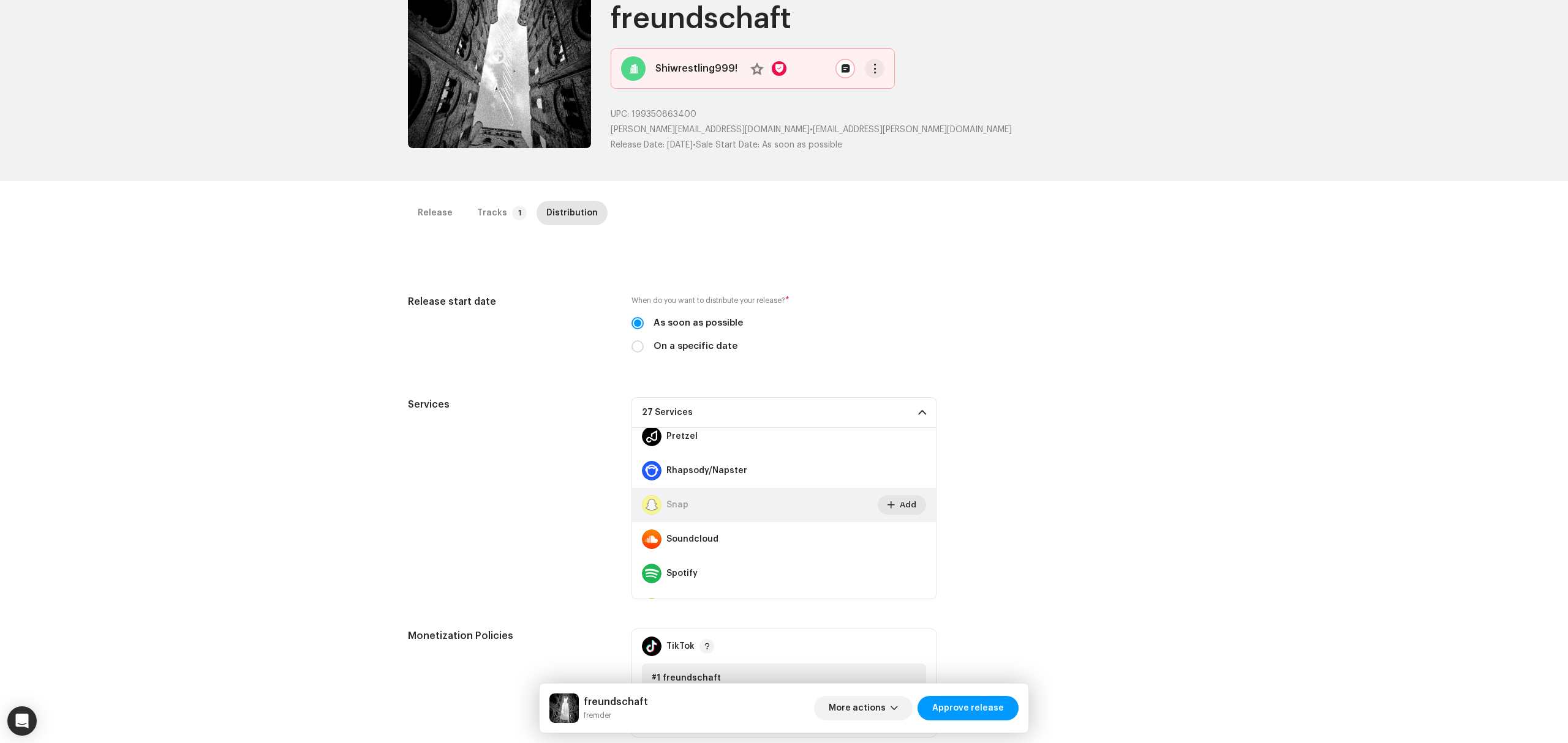
scroll to position [0, 0]
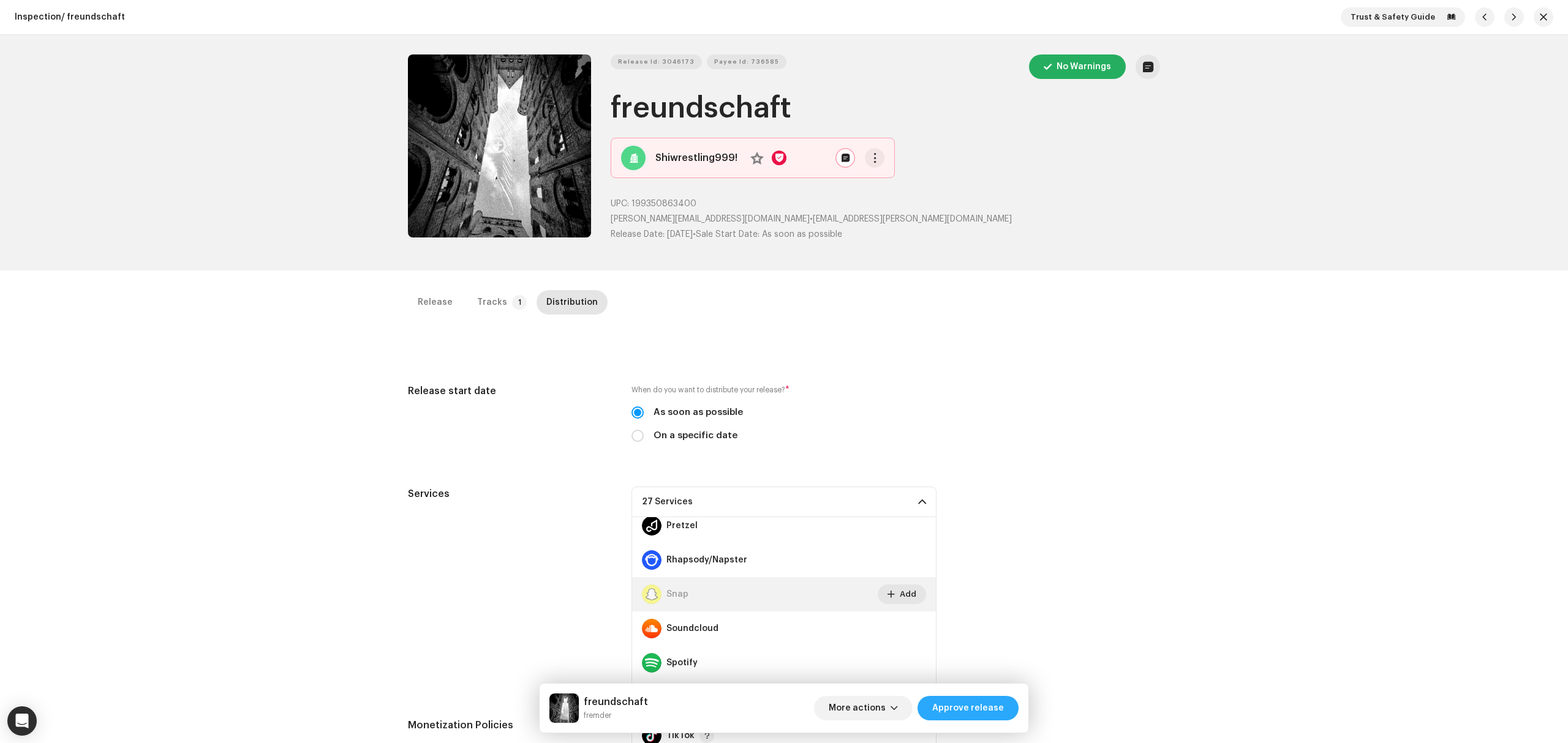
click at [964, 700] on span "Approve release" at bounding box center [968, 708] width 72 height 25
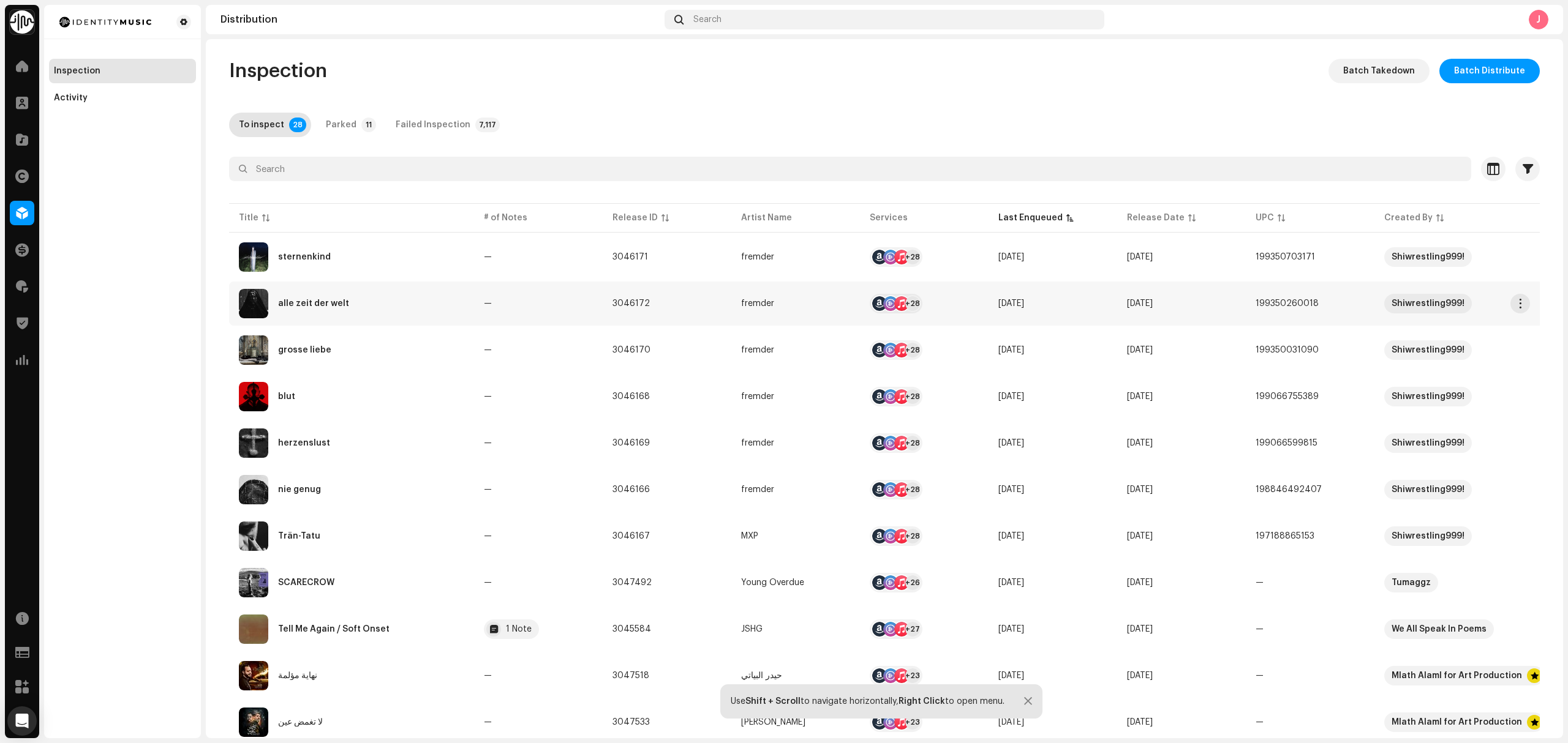
click at [397, 311] on div "alle zeit der welt" at bounding box center [351, 304] width 225 height 29
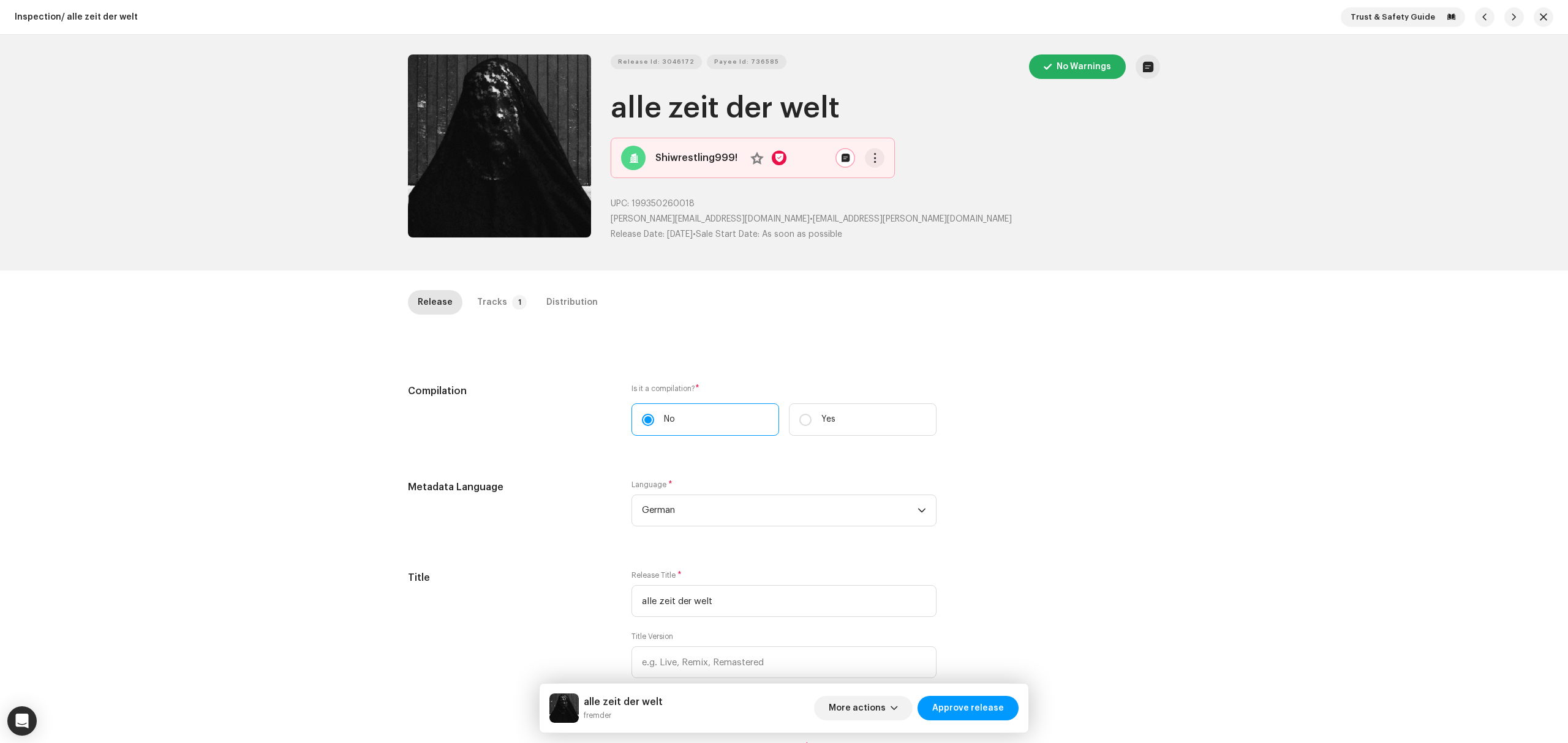
click at [315, 406] on div "Inspection / alle zeit der welt Trust & Safety Guide Release Id: 3046172 Payee …" at bounding box center [784, 371] width 1568 height 743
click at [498, 179] on button "Zoom Image" at bounding box center [499, 146] width 183 height 183
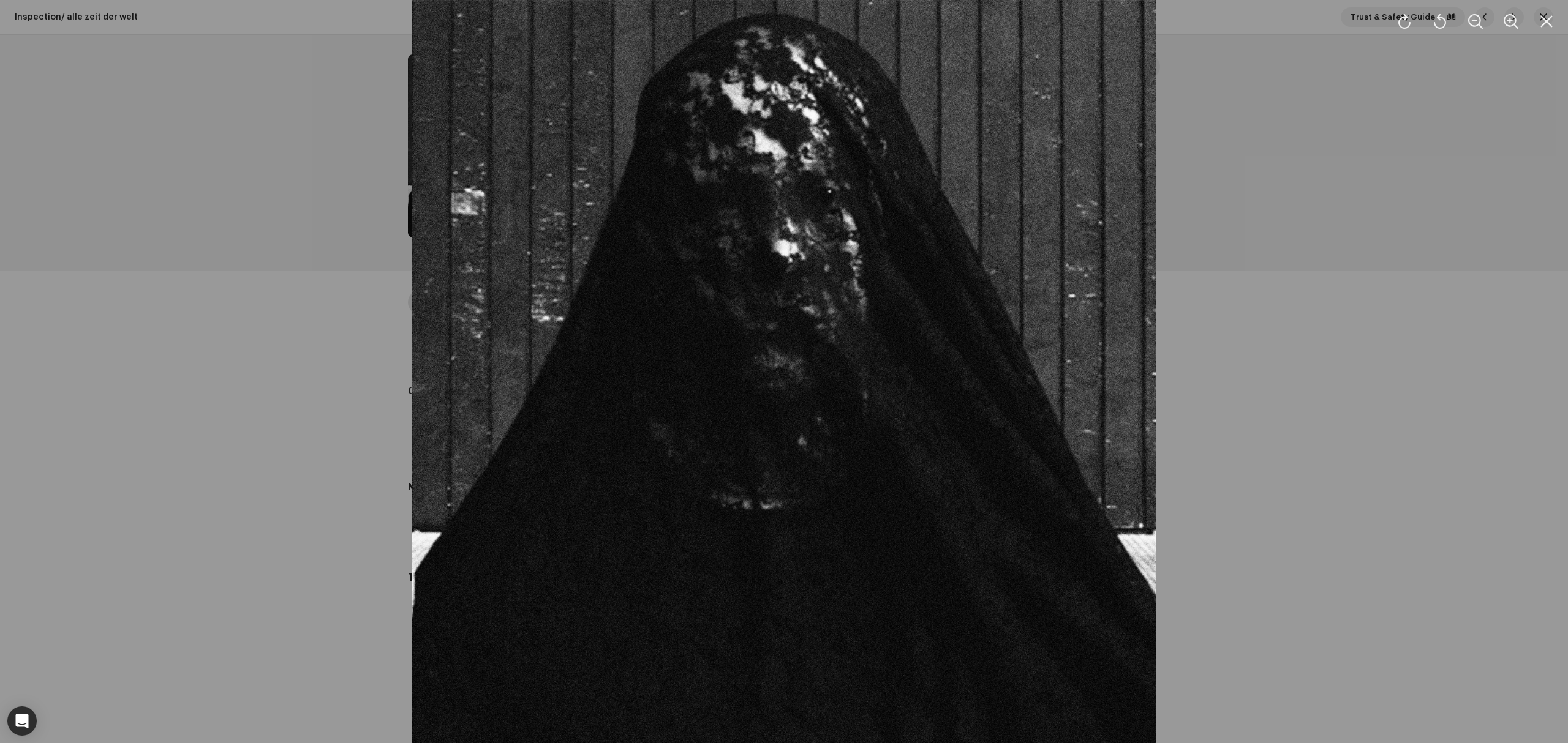
click at [1245, 269] on div at bounding box center [784, 371] width 1568 height 743
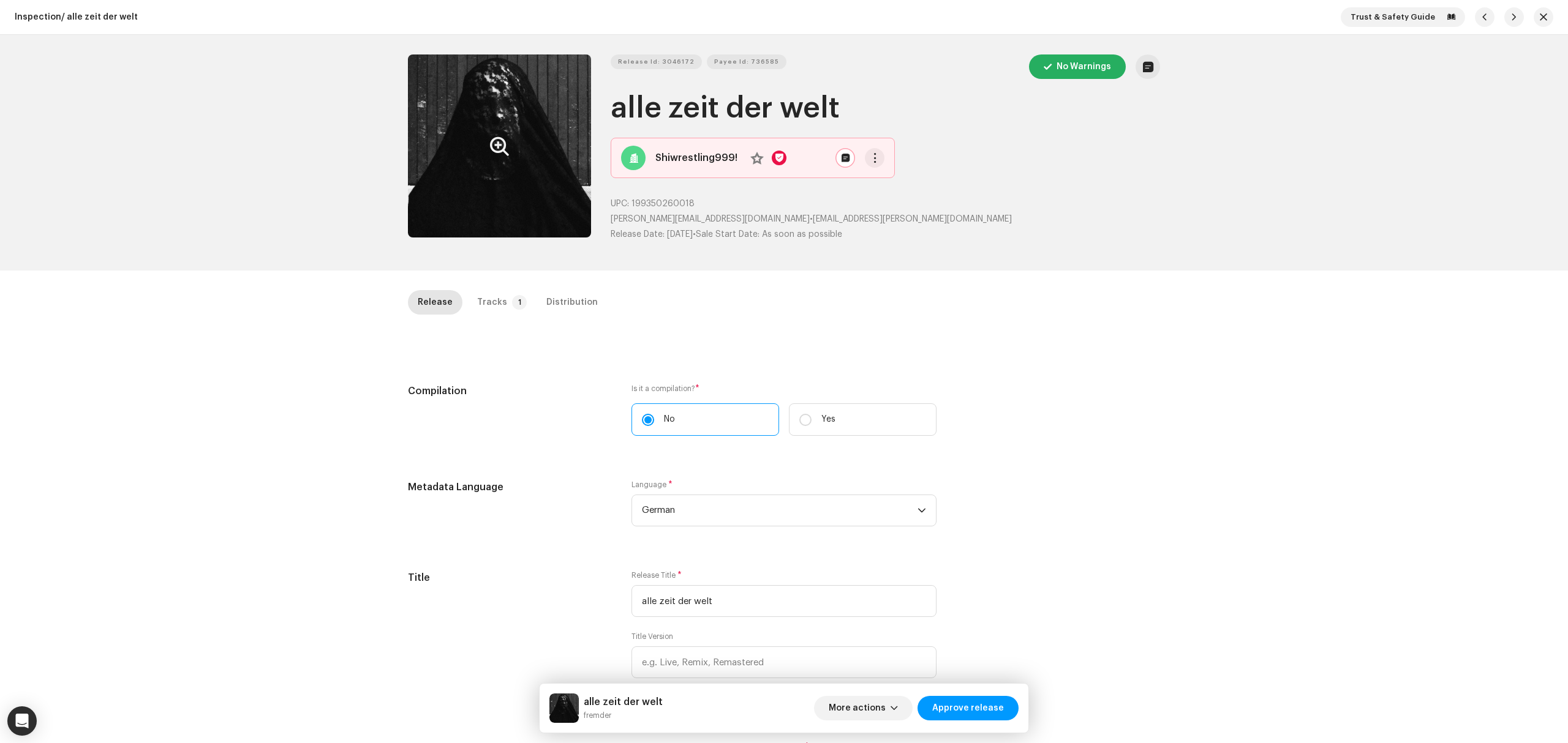
copy div "Release Id: 3046172 Payee Id: 736585 No Warnings alle zeit der welt"
drag, startPoint x: 897, startPoint y: 105, endPoint x: 2, endPoint y: 4, distance: 900.7
click at [594, 103] on div "Release Id: 3046172 Payee Id: 736585 No Warnings alle zeit der welt Shiwrestlin…" at bounding box center [784, 153] width 752 height 196
click at [281, 386] on div "Inspection / alle zeit der welt Trust & Safety Guide Release Id: 3046172 Payee …" at bounding box center [784, 371] width 1568 height 743
click at [496, 304] on div "Tracks" at bounding box center [492, 302] width 30 height 25
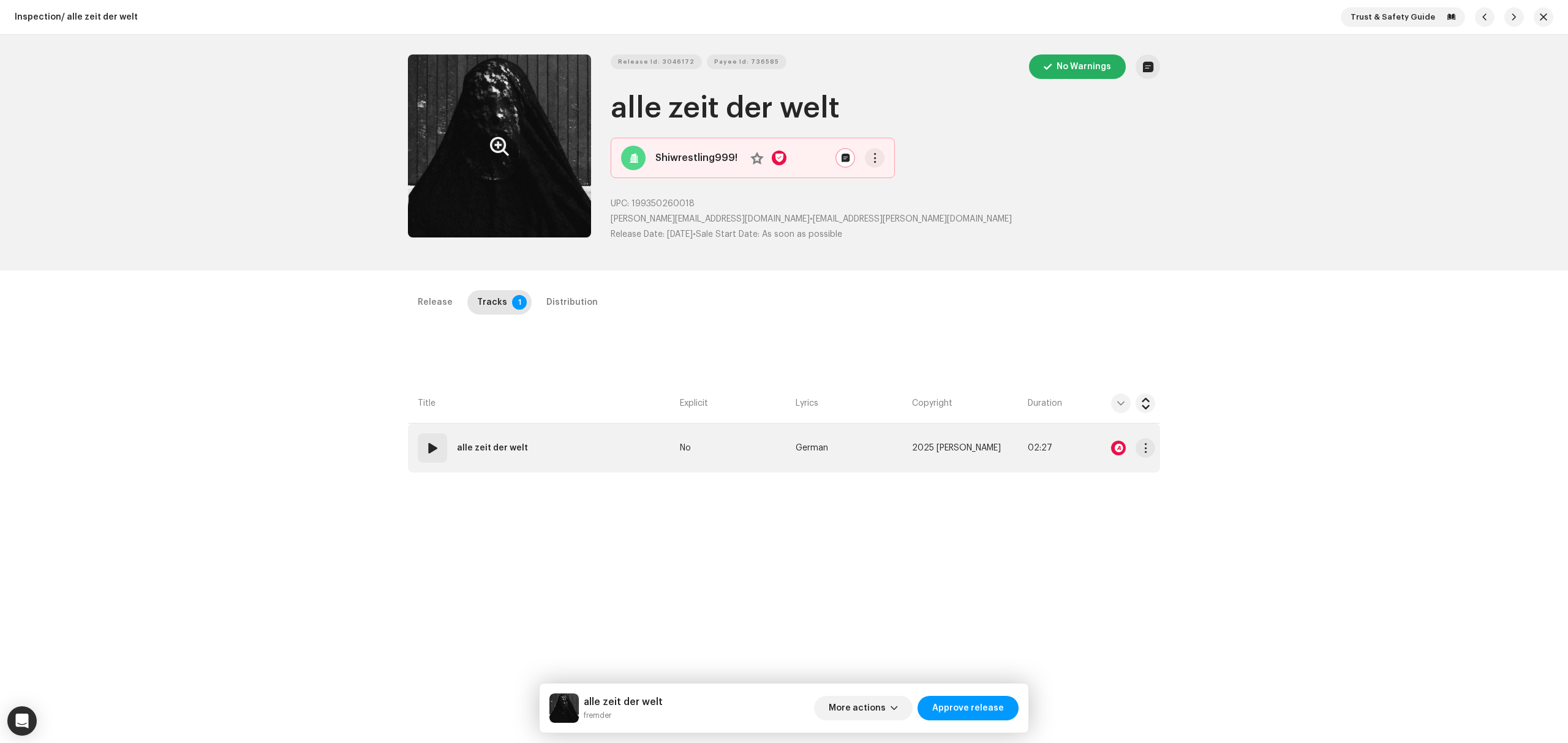
click at [598, 431] on td "01 alle zeit der welt" at bounding box center [541, 448] width 267 height 49
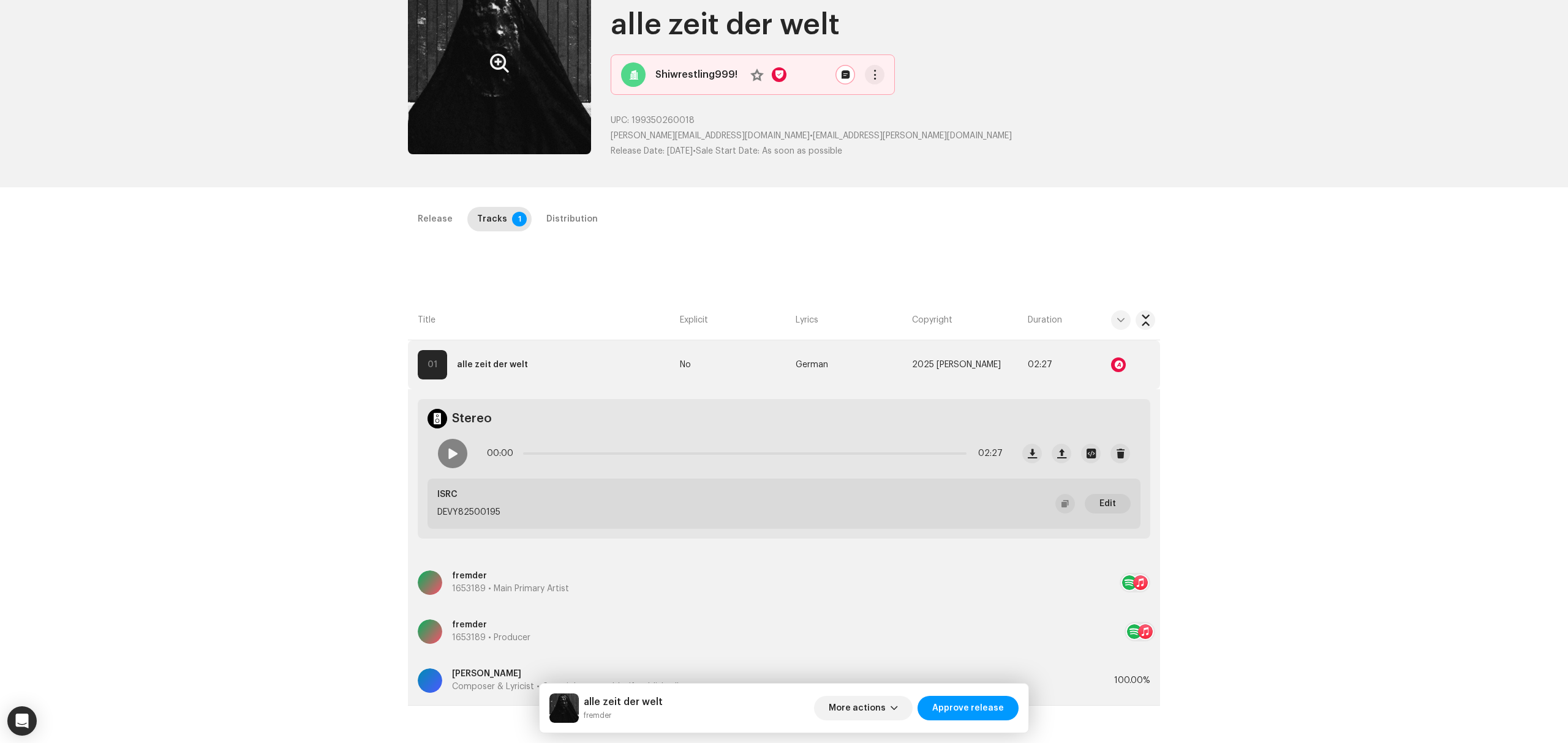
scroll to position [163, 0]
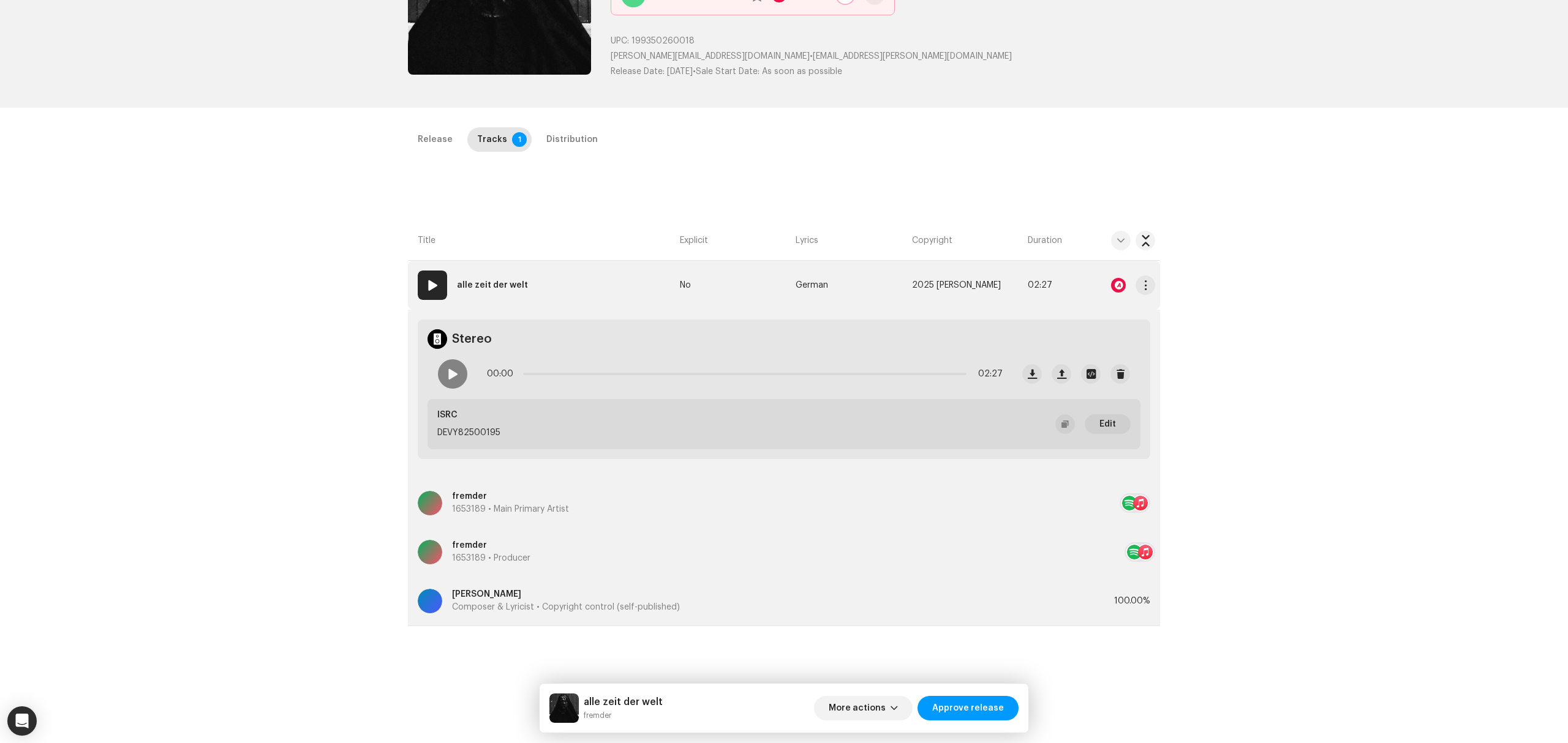
click at [1128, 284] on div at bounding box center [1121, 285] width 69 height 25
click at [1115, 289] on div at bounding box center [1118, 285] width 15 height 15
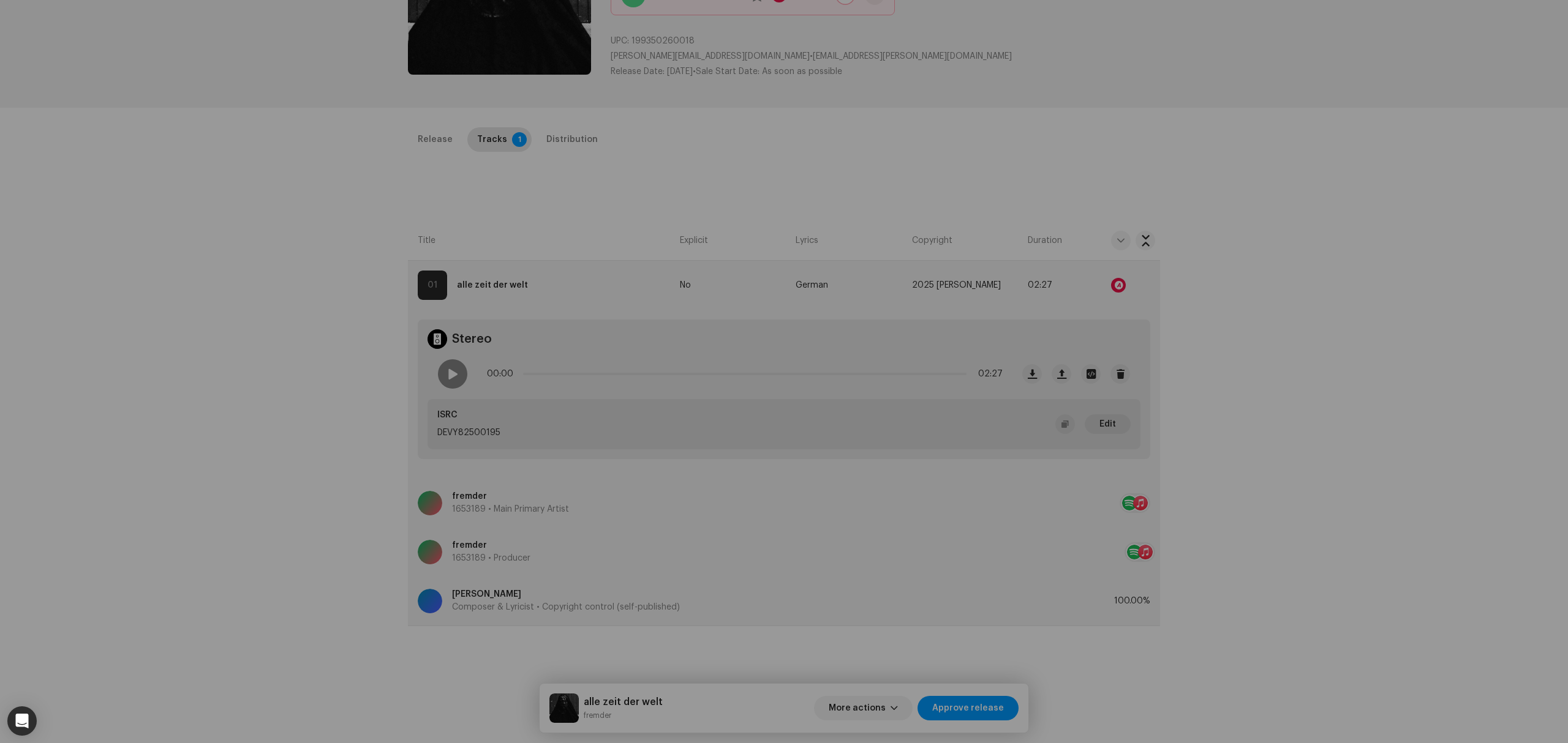
click at [307, 393] on div "Audio Recognition by Speech ! Speech/silence can violate UGC DSPs guidelines. R…" at bounding box center [784, 371] width 1568 height 743
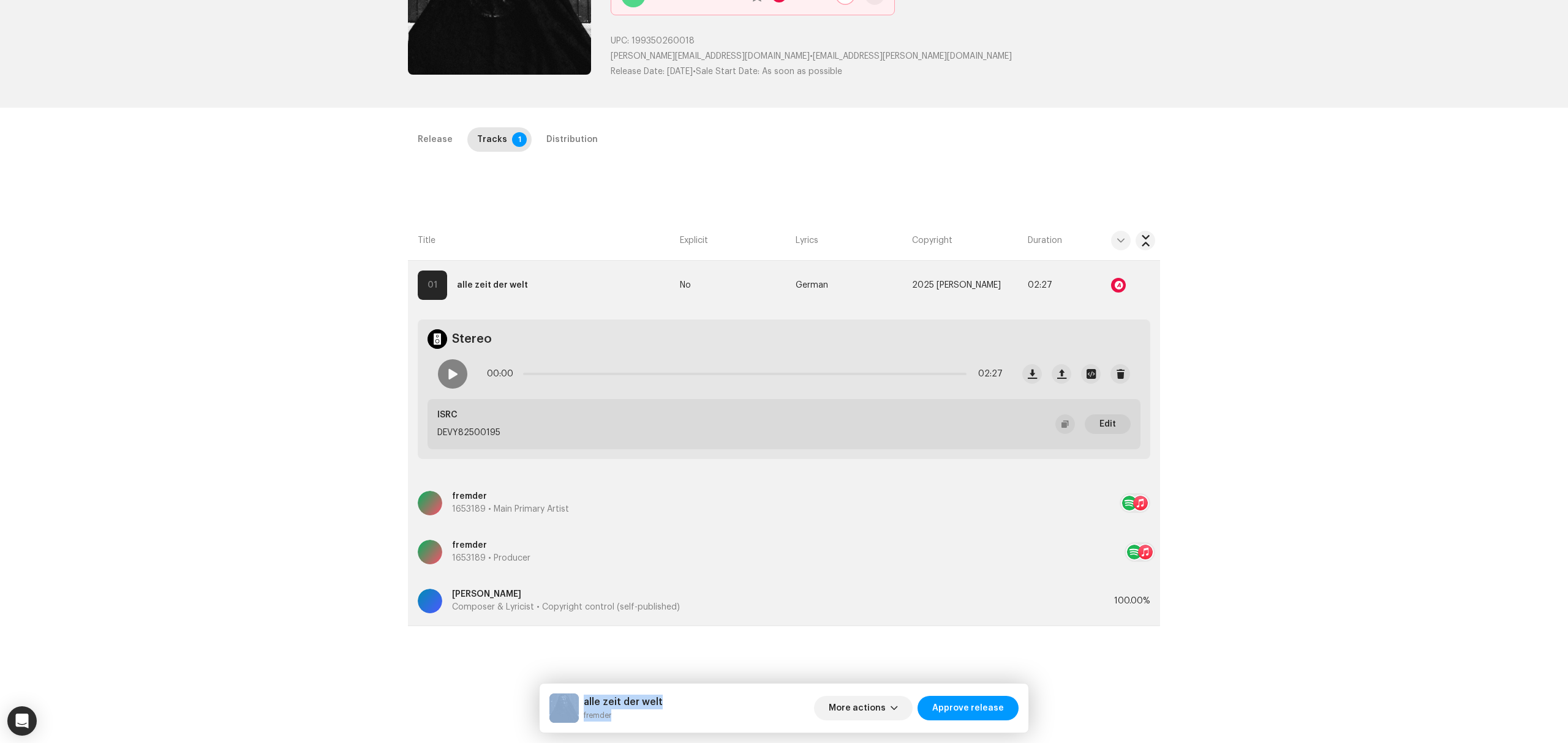
drag, startPoint x: 625, startPoint y: 728, endPoint x: 566, endPoint y: 708, distance: 62.3
click at [566, 708] on div "alle zeit der welt fremder More actions Approve release" at bounding box center [784, 709] width 489 height 49
copy div "alle zeit der welt fremder"
click at [157, 422] on div "Inspection / alle zeit der welt Trust & Safety Guide Release Id: 3046172 Payee …" at bounding box center [784, 371] width 1568 height 743
click at [447, 373] on span at bounding box center [452, 374] width 11 height 10
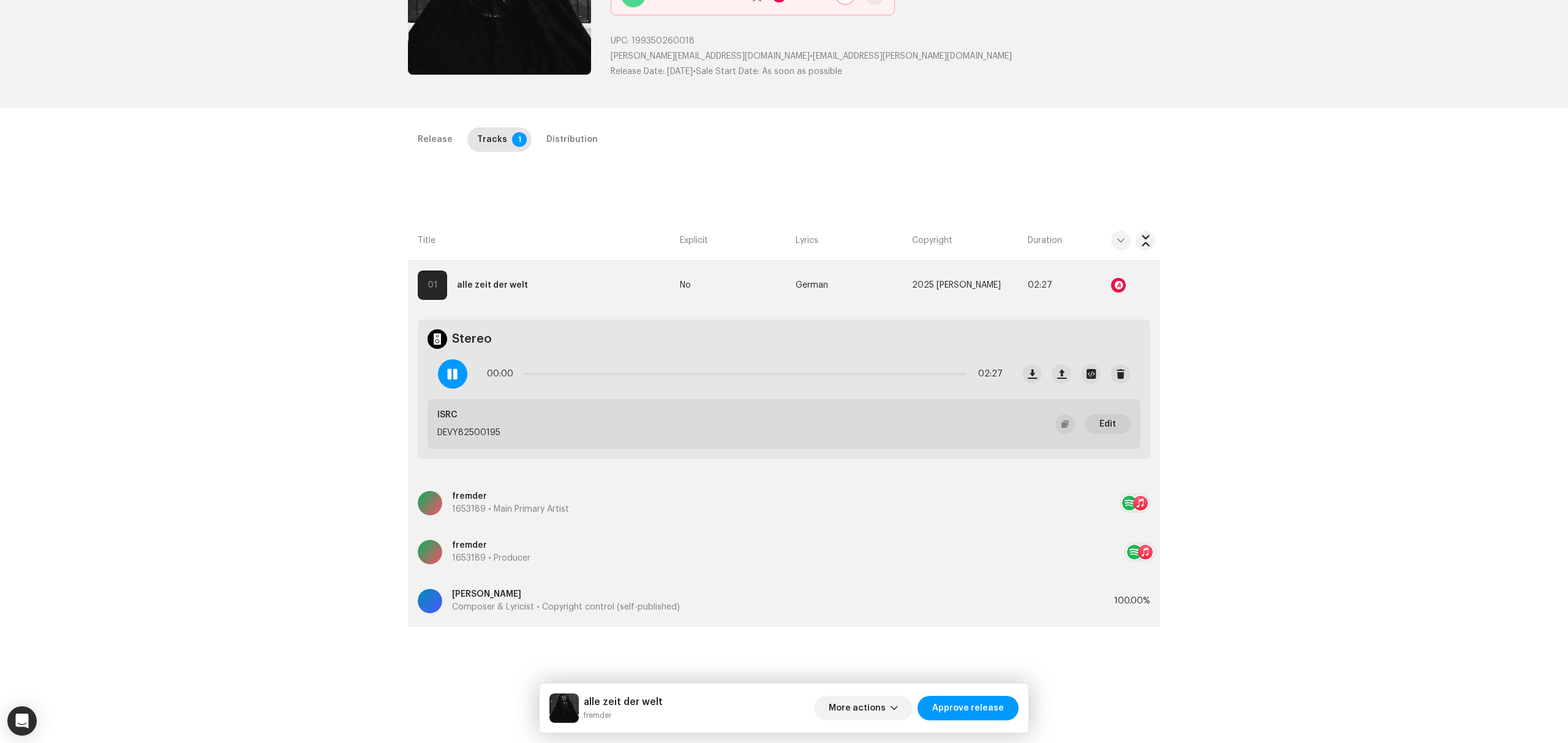
scroll to position [0, 0]
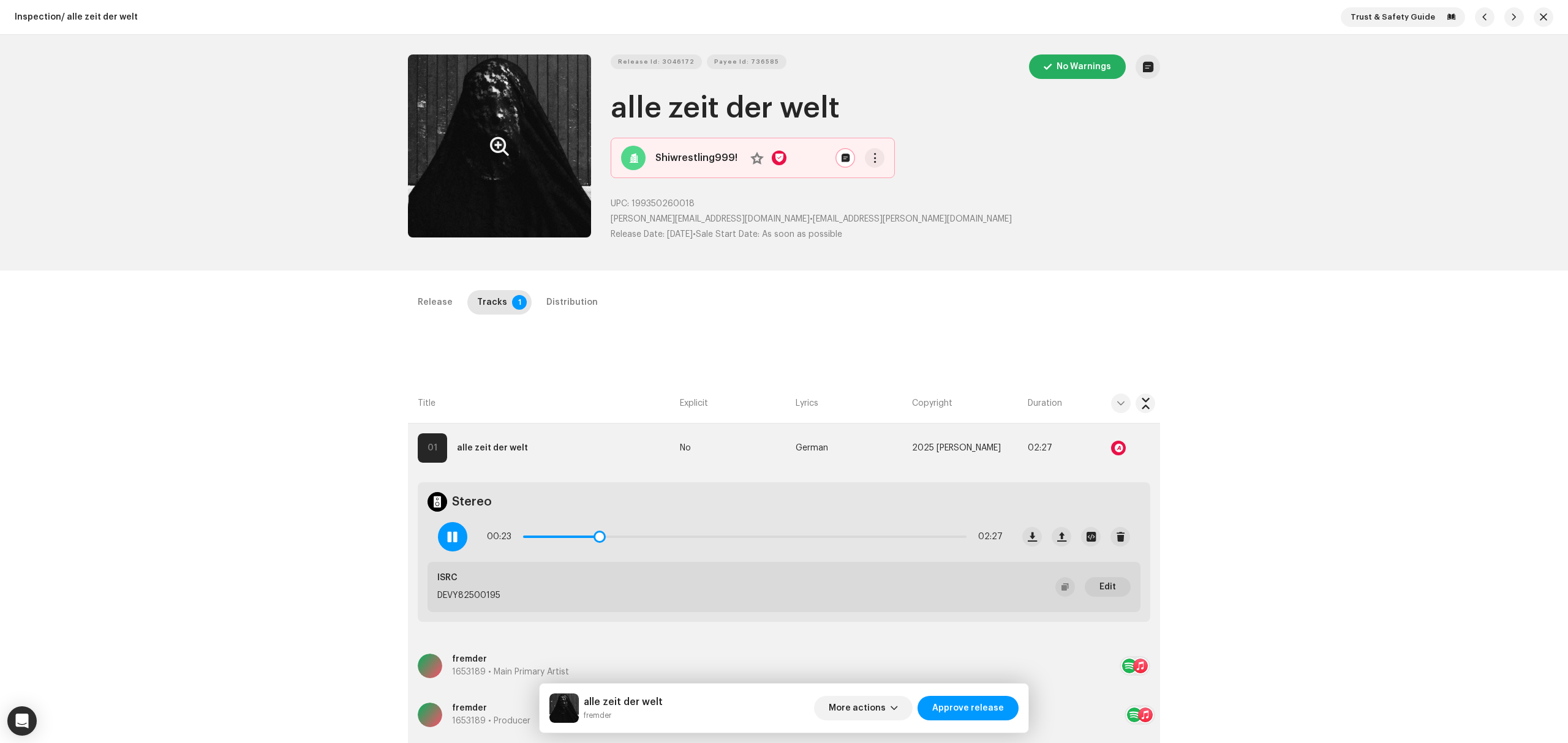
drag, startPoint x: 535, startPoint y: 537, endPoint x: 602, endPoint y: 544, distance: 67.4
click at [602, 544] on div "00:23 02:27" at bounding box center [745, 537] width 516 height 25
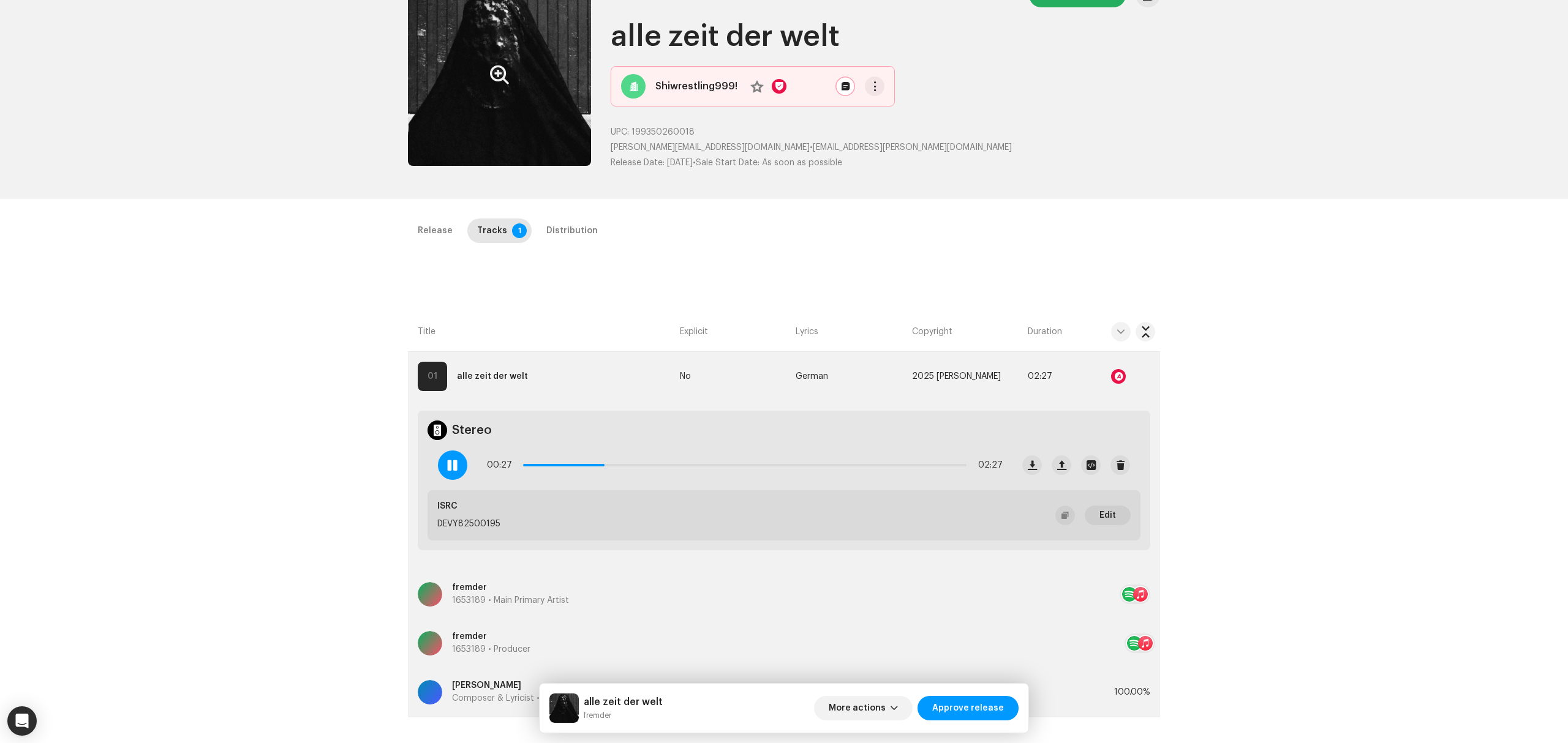
scroll to position [163, 0]
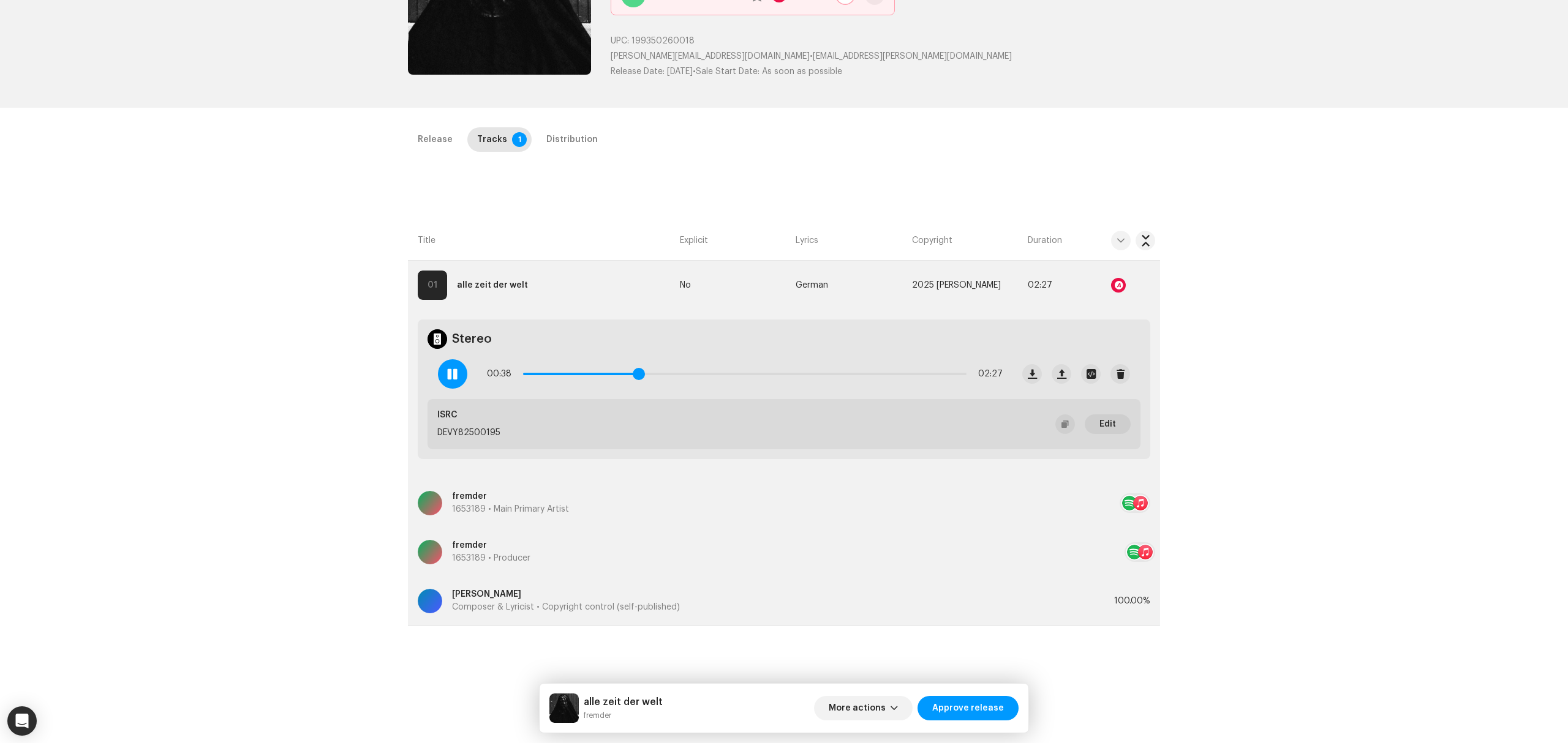
drag, startPoint x: 604, startPoint y: 376, endPoint x: 682, endPoint y: 373, distance: 78.1
click at [645, 373] on span at bounding box center [638, 373] width 12 height 12
drag, startPoint x: 682, startPoint y: 373, endPoint x: 790, endPoint y: 373, distance: 108.0
click at [790, 373] on div "01:06 02:27" at bounding box center [745, 374] width 516 height 25
drag, startPoint x: 790, startPoint y: 373, endPoint x: 959, endPoint y: 380, distance: 169.1
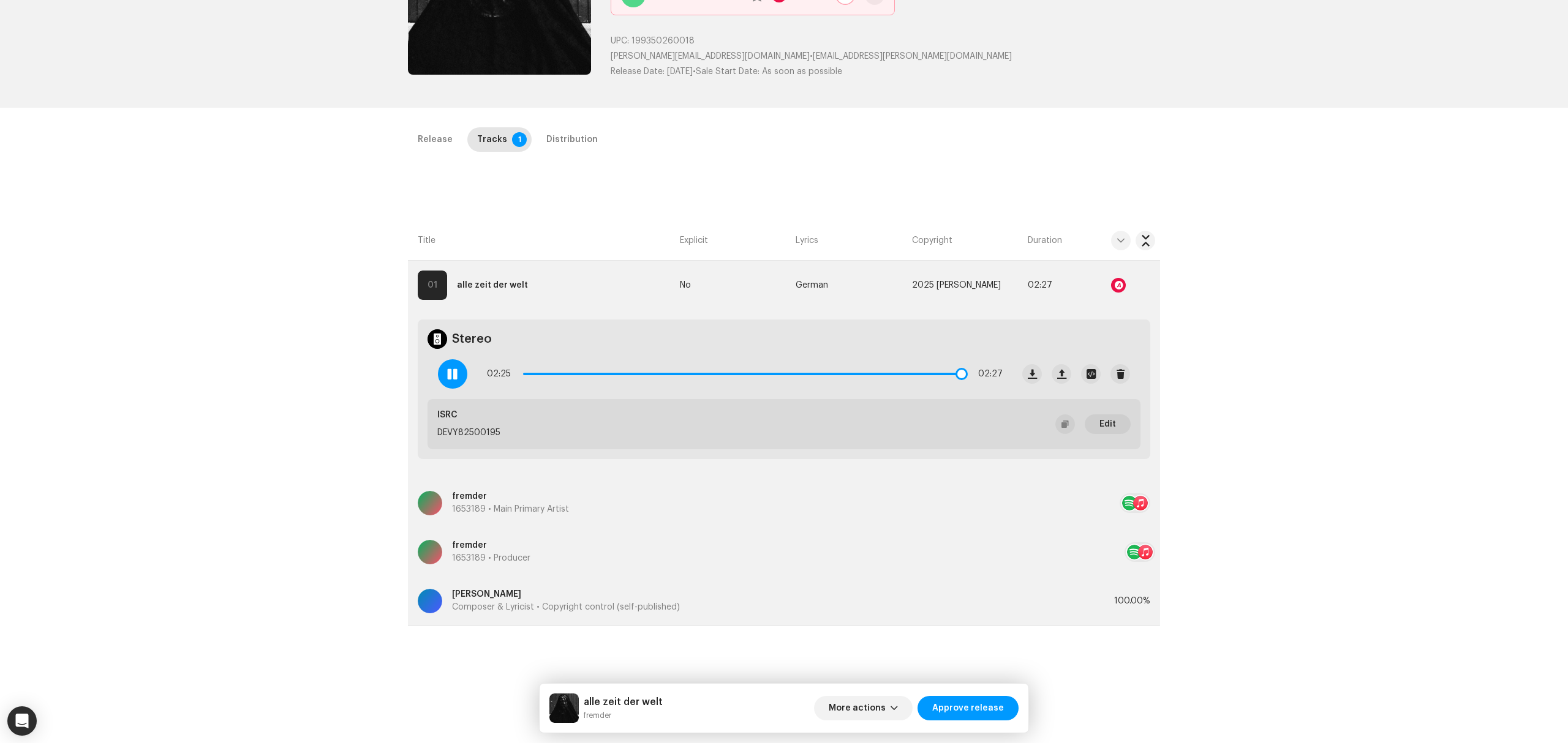
click at [959, 380] on div "02:25 02:27" at bounding box center [745, 374] width 516 height 25
click at [955, 705] on span "Approve release" at bounding box center [968, 708] width 72 height 25
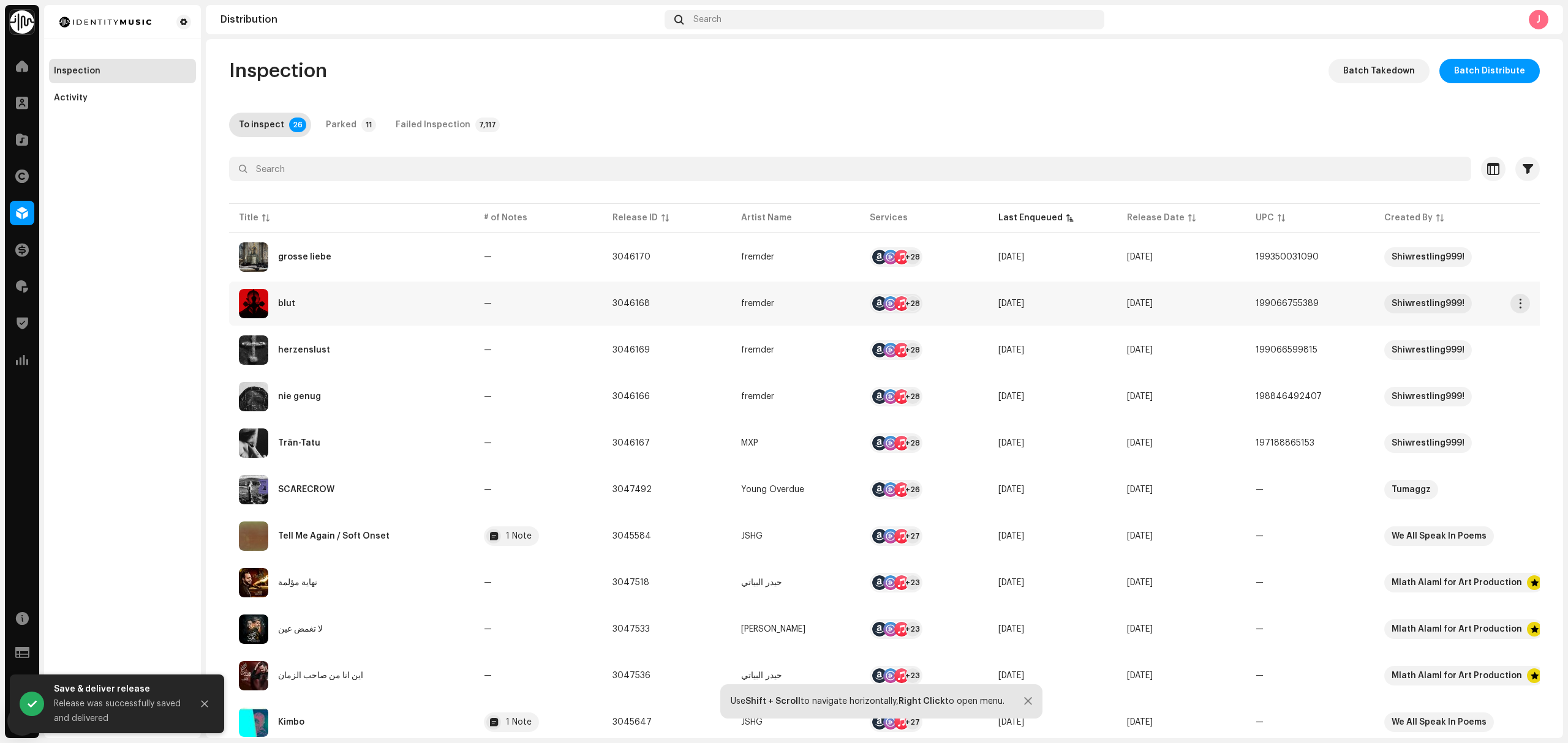
click at [406, 315] on div "blut" at bounding box center [351, 304] width 225 height 29
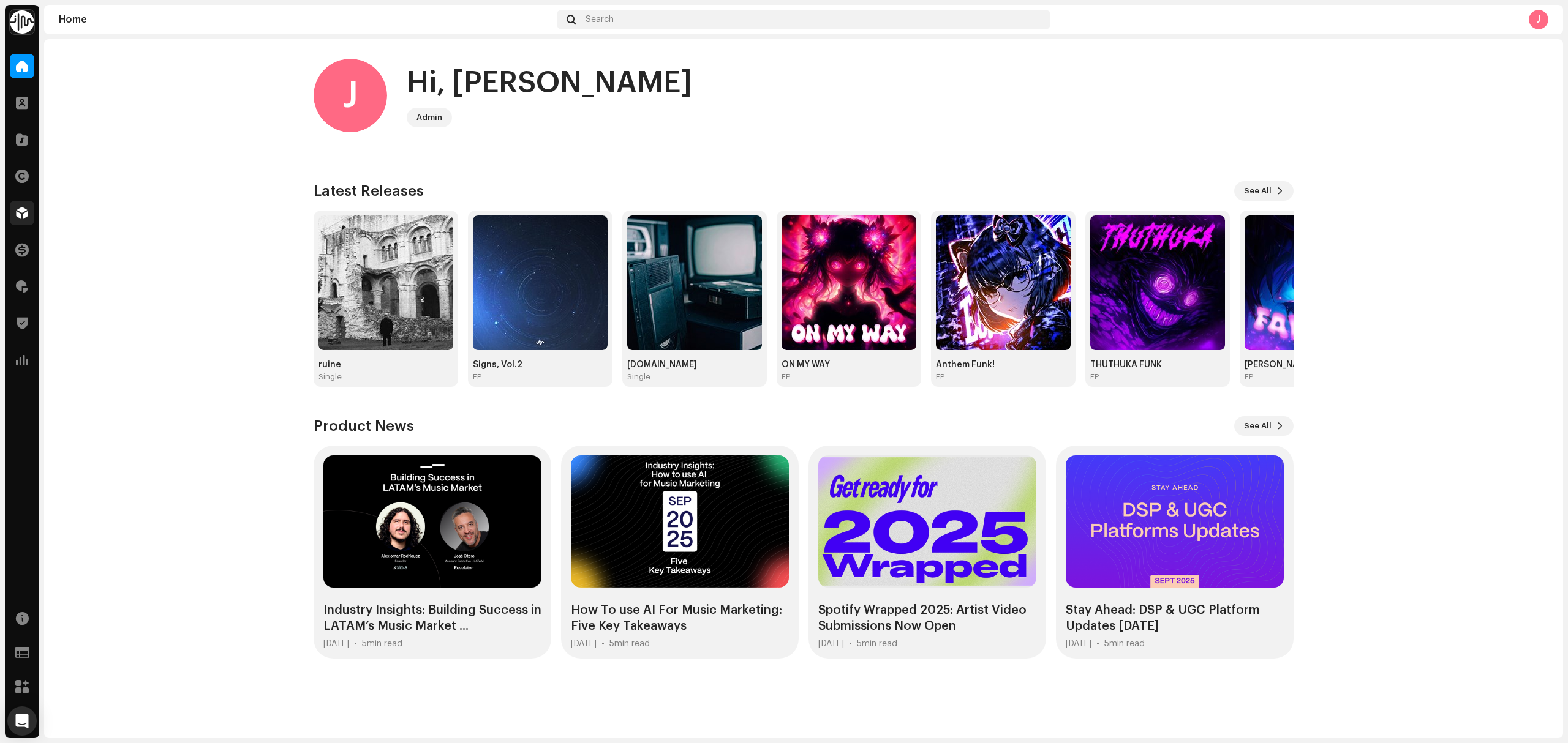
click at [28, 218] on div at bounding box center [22, 213] width 25 height 25
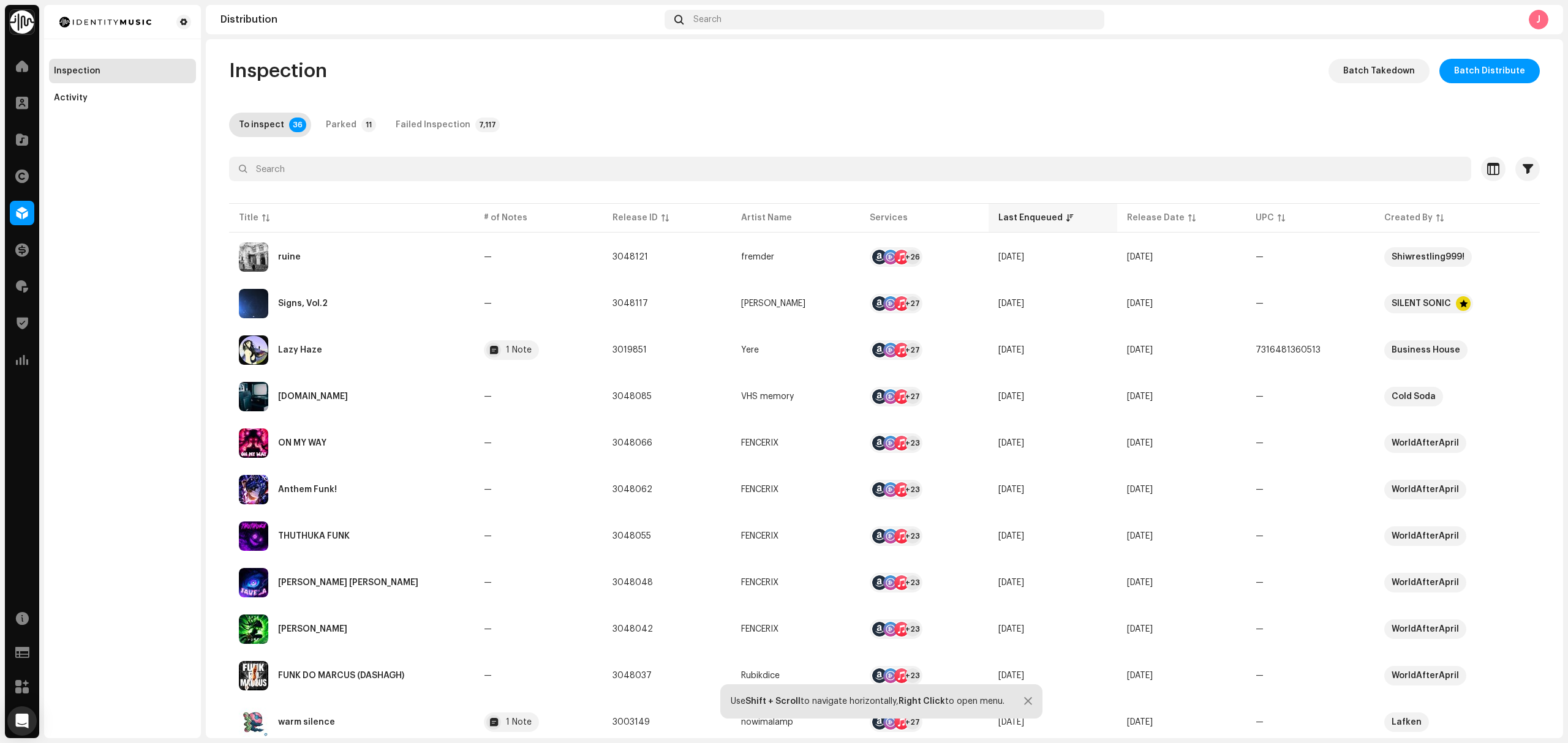
click at [1039, 224] on th "Last Enqueued" at bounding box center [1052, 218] width 128 height 29
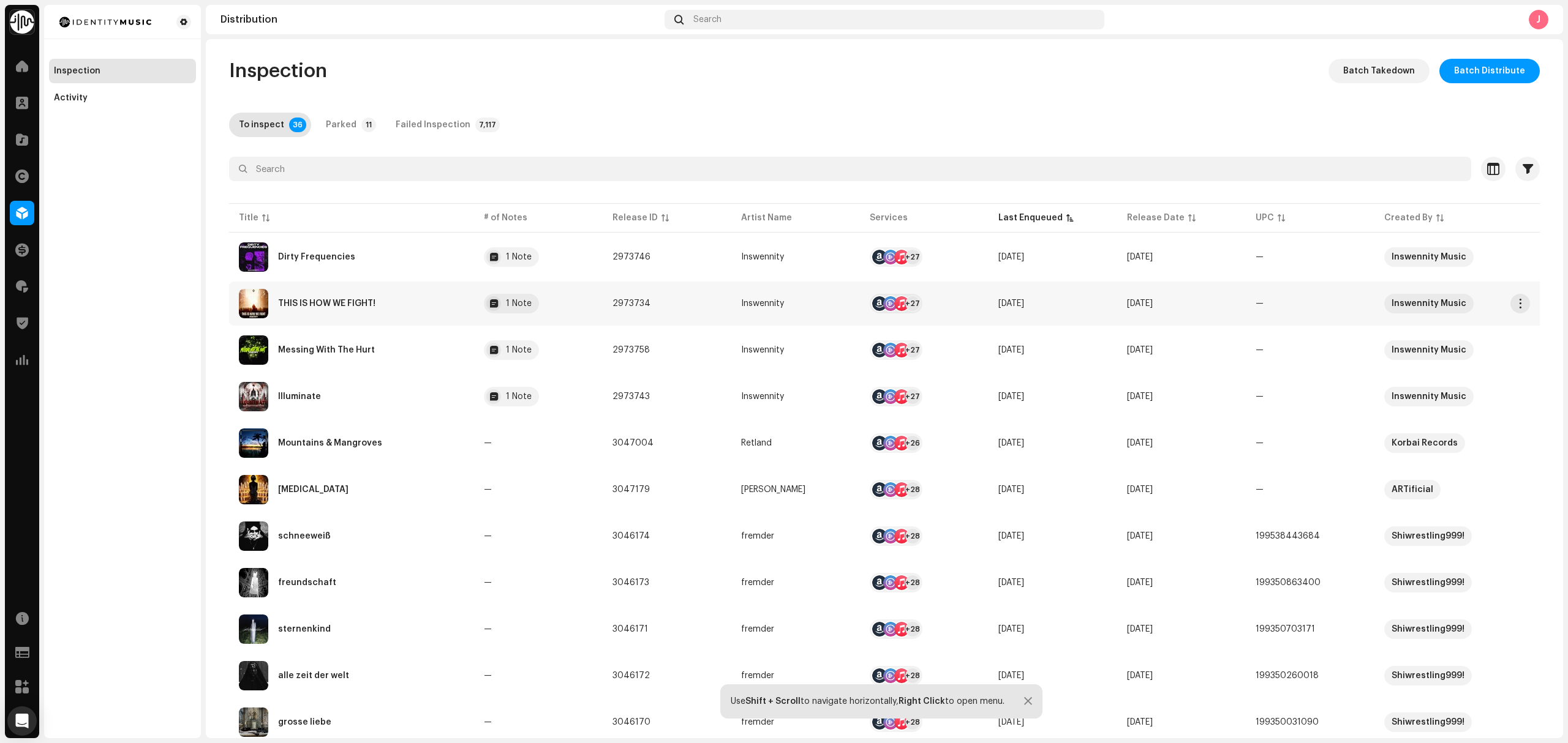
click at [371, 294] on div "THIS IS HOW WE FIGHT!" at bounding box center [351, 304] width 225 height 29
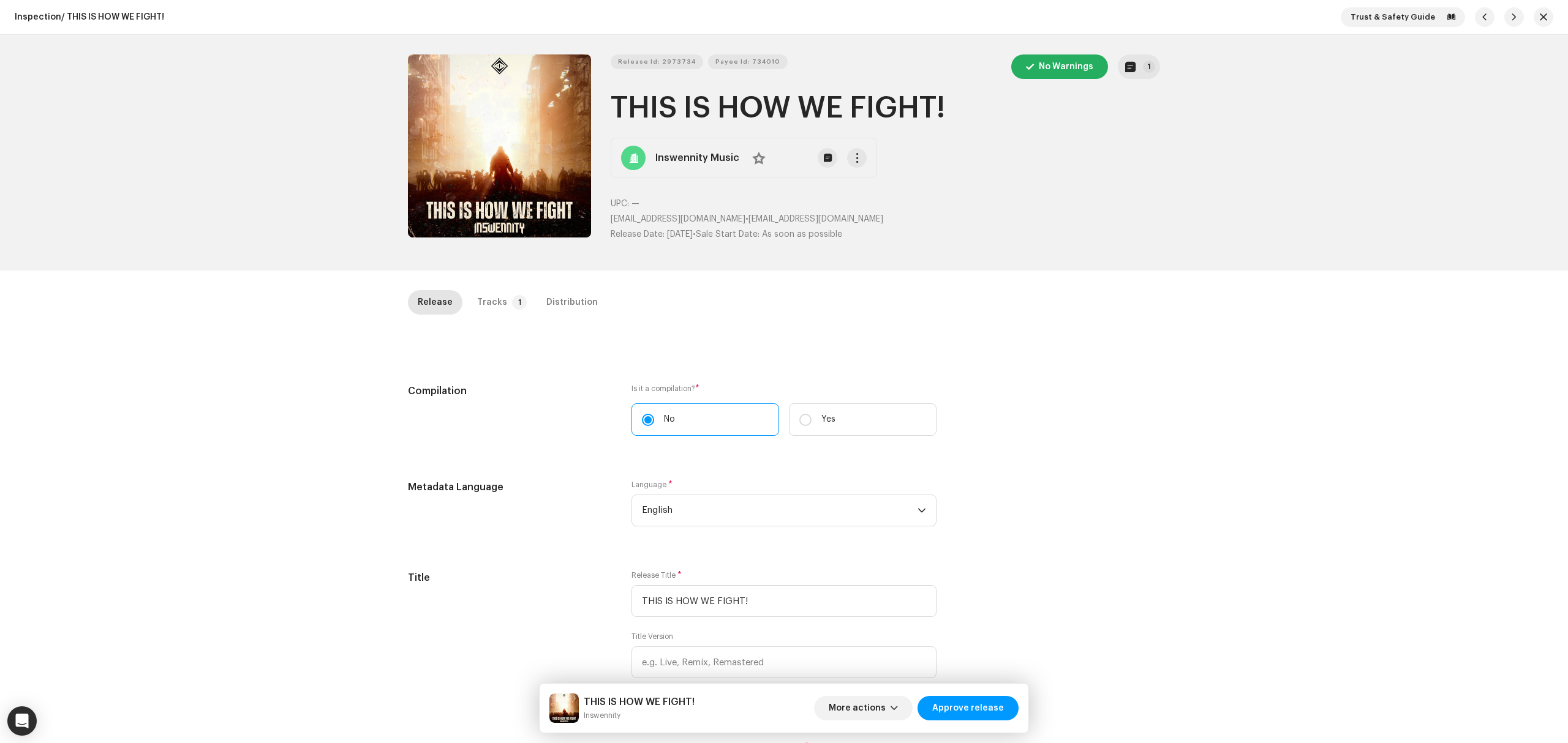
click at [297, 334] on div "Inspection / THIS IS HOW WE FIGHT! Trust & Safety Guide Release Id: 2973734 Pay…" at bounding box center [784, 371] width 1568 height 743
click at [495, 311] on div "Tracks" at bounding box center [492, 302] width 30 height 25
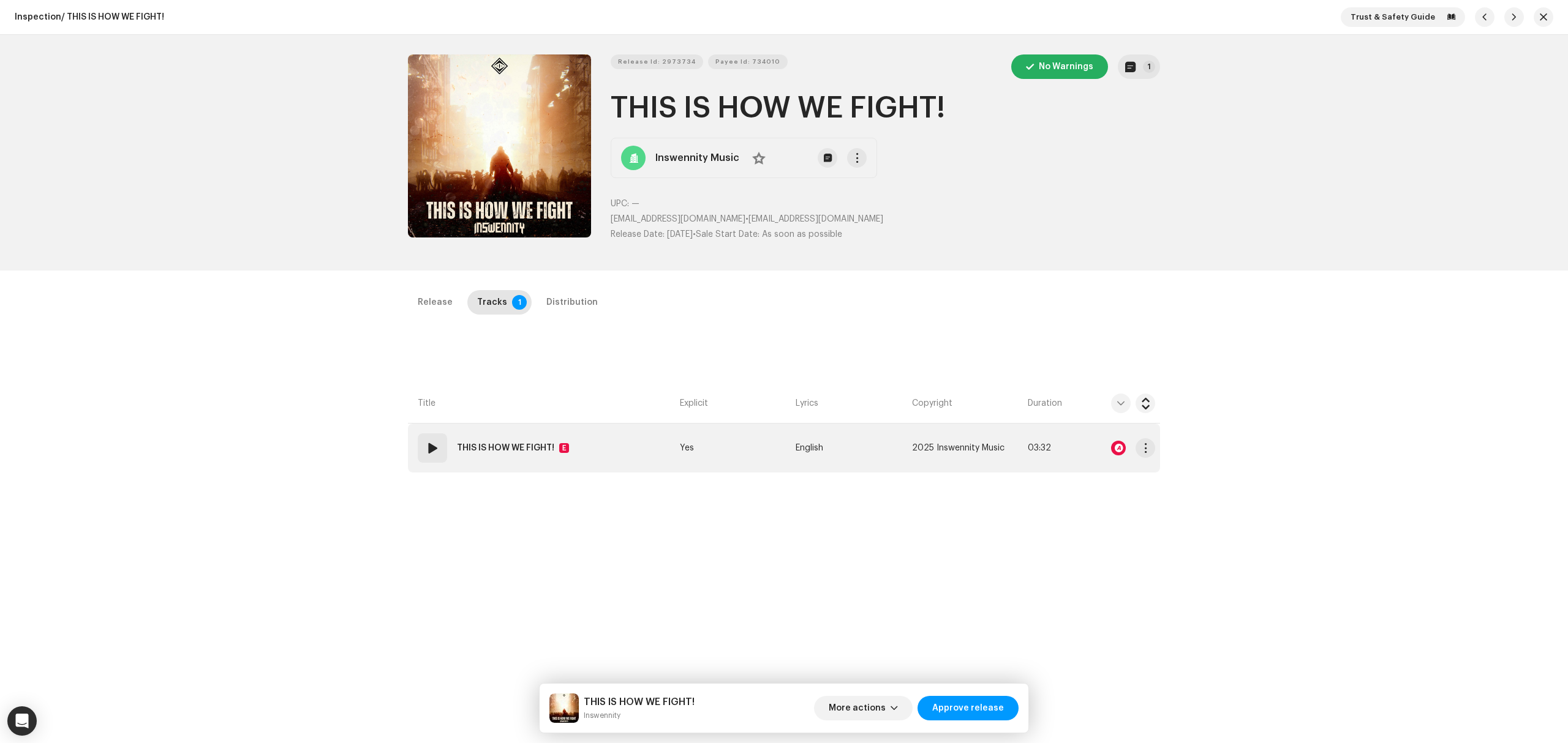
click at [618, 450] on td "01 THIS IS HOW WE FIGHT! E" at bounding box center [541, 448] width 267 height 49
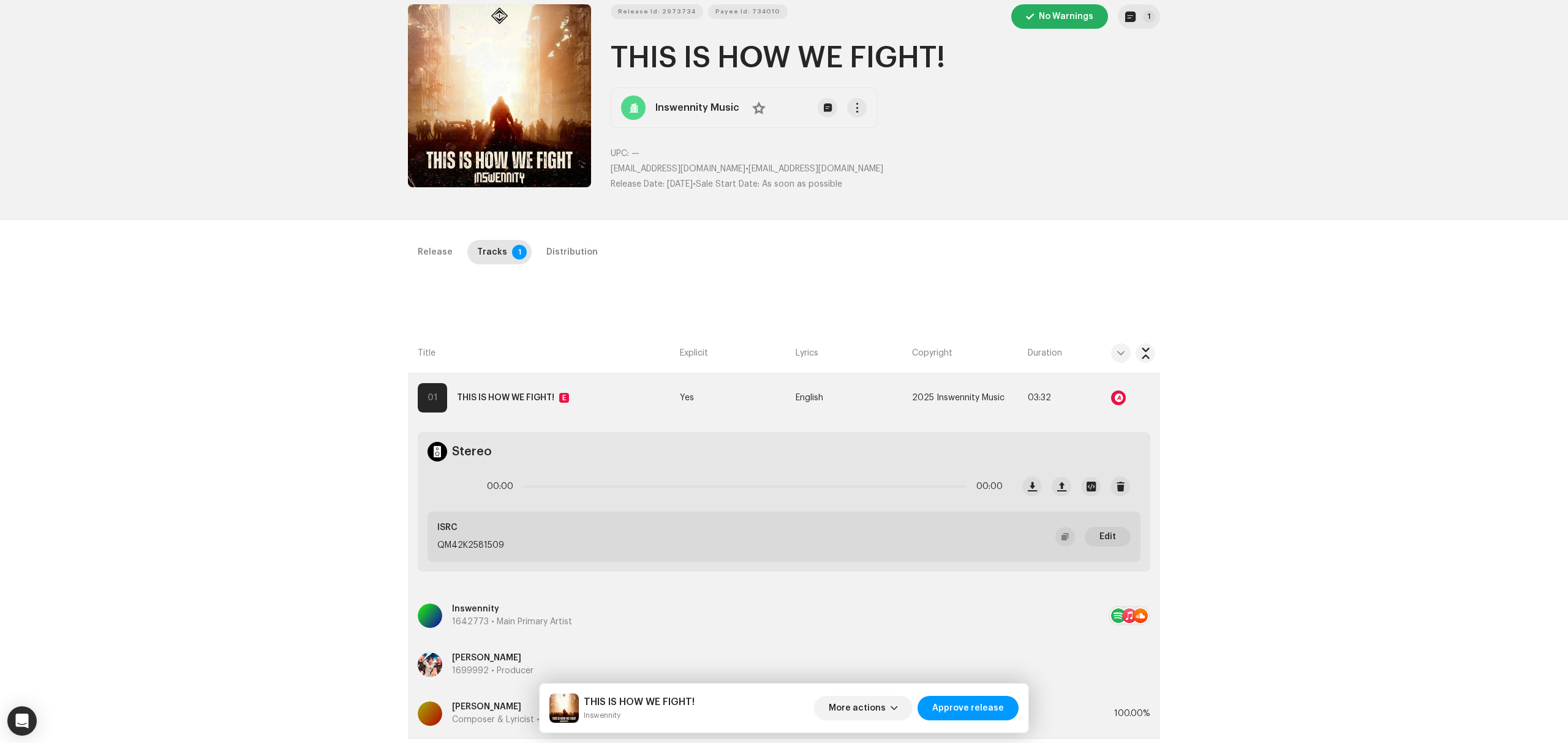
scroll to position [163, 0]
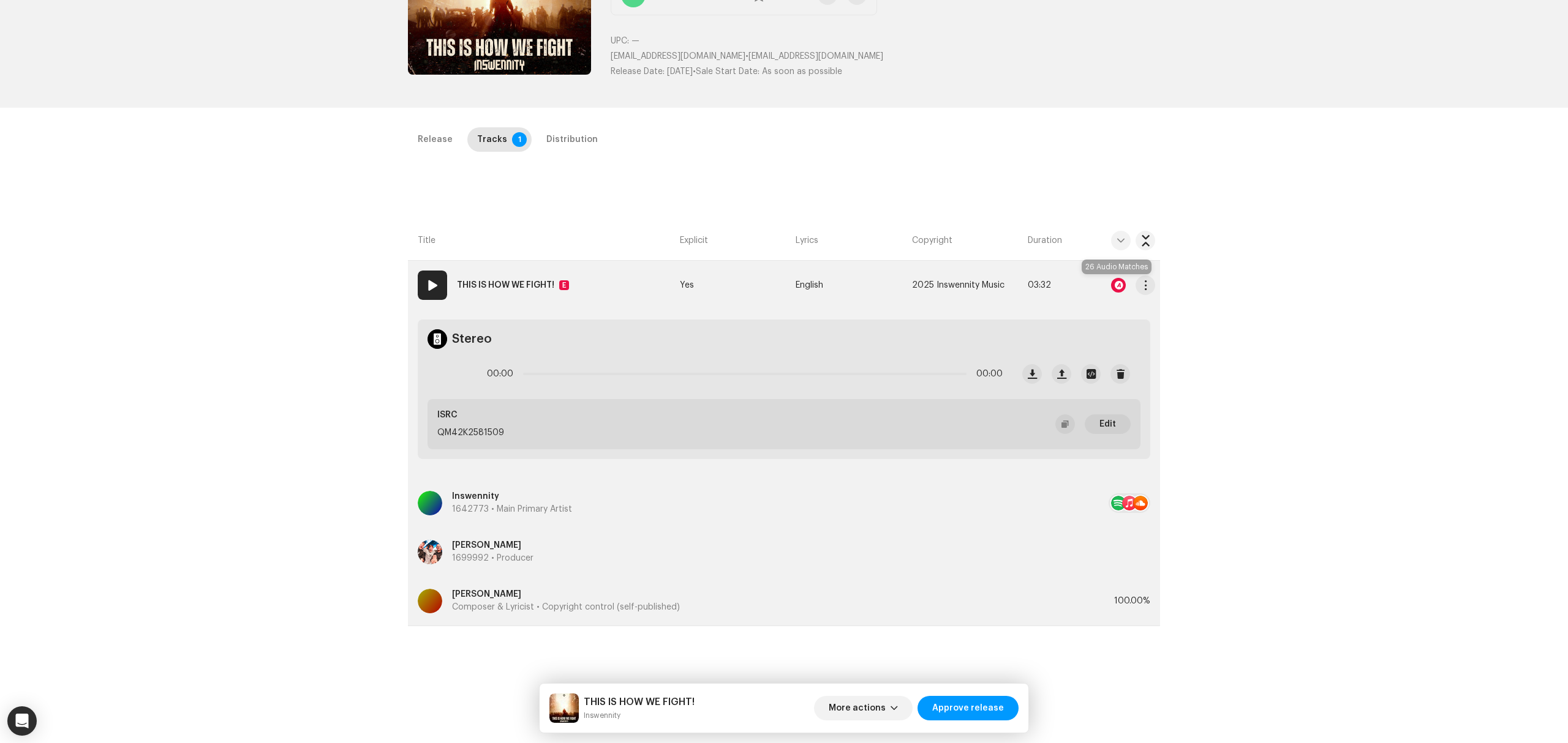
click at [1113, 292] on div at bounding box center [1118, 285] width 15 height 15
click at [360, 471] on div "Audio Recognition by Remix/Sample 4 Cover Song 22 All results require review/li…" at bounding box center [784, 371] width 1568 height 743
click at [464, 363] on div "00:00 03:32" at bounding box center [720, 374] width 585 height 49
click at [455, 373] on span at bounding box center [452, 374] width 11 height 10
click at [1145, 286] on span "button" at bounding box center [1145, 286] width 9 height 10
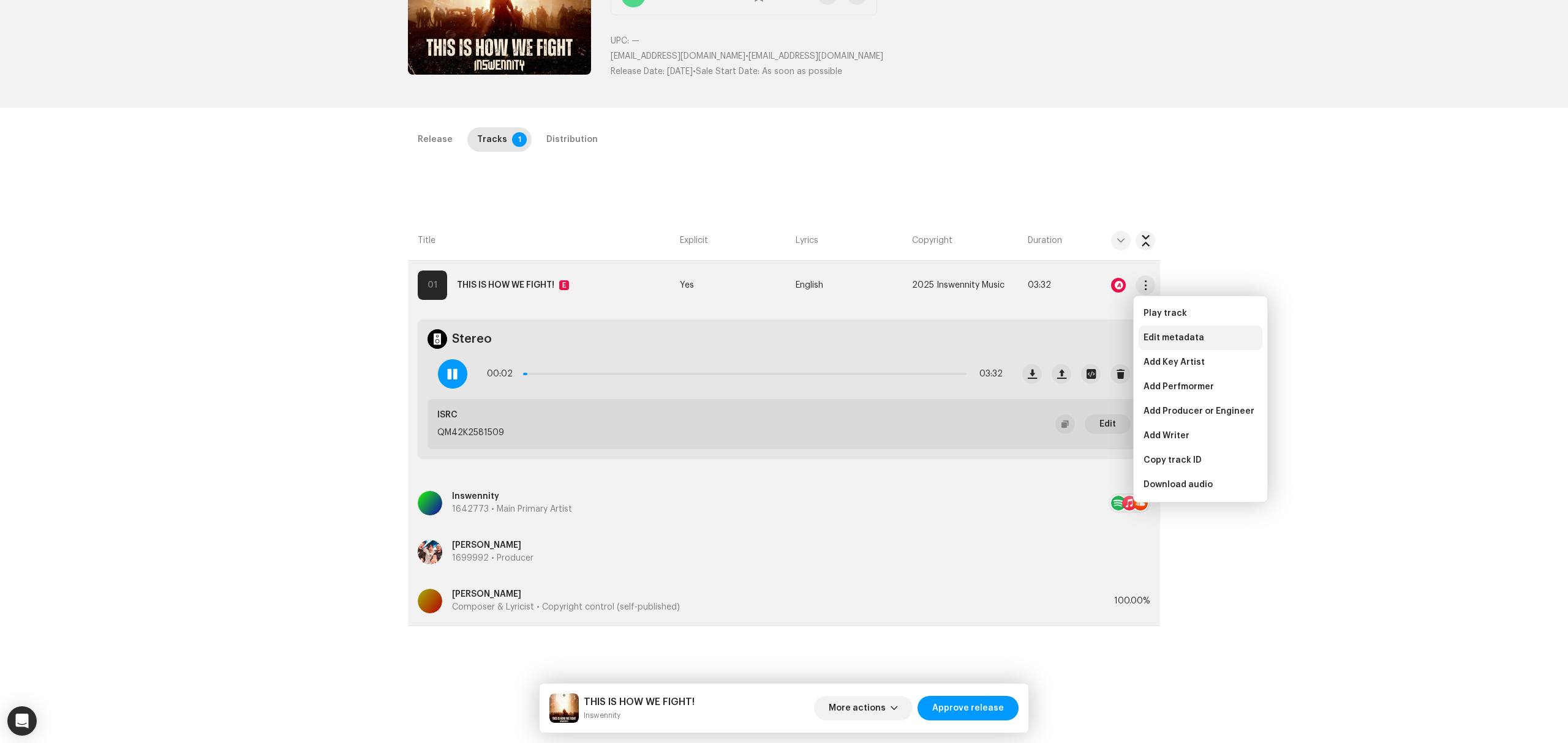
click at [1159, 339] on span "Edit metadata" at bounding box center [1174, 338] width 60 height 10
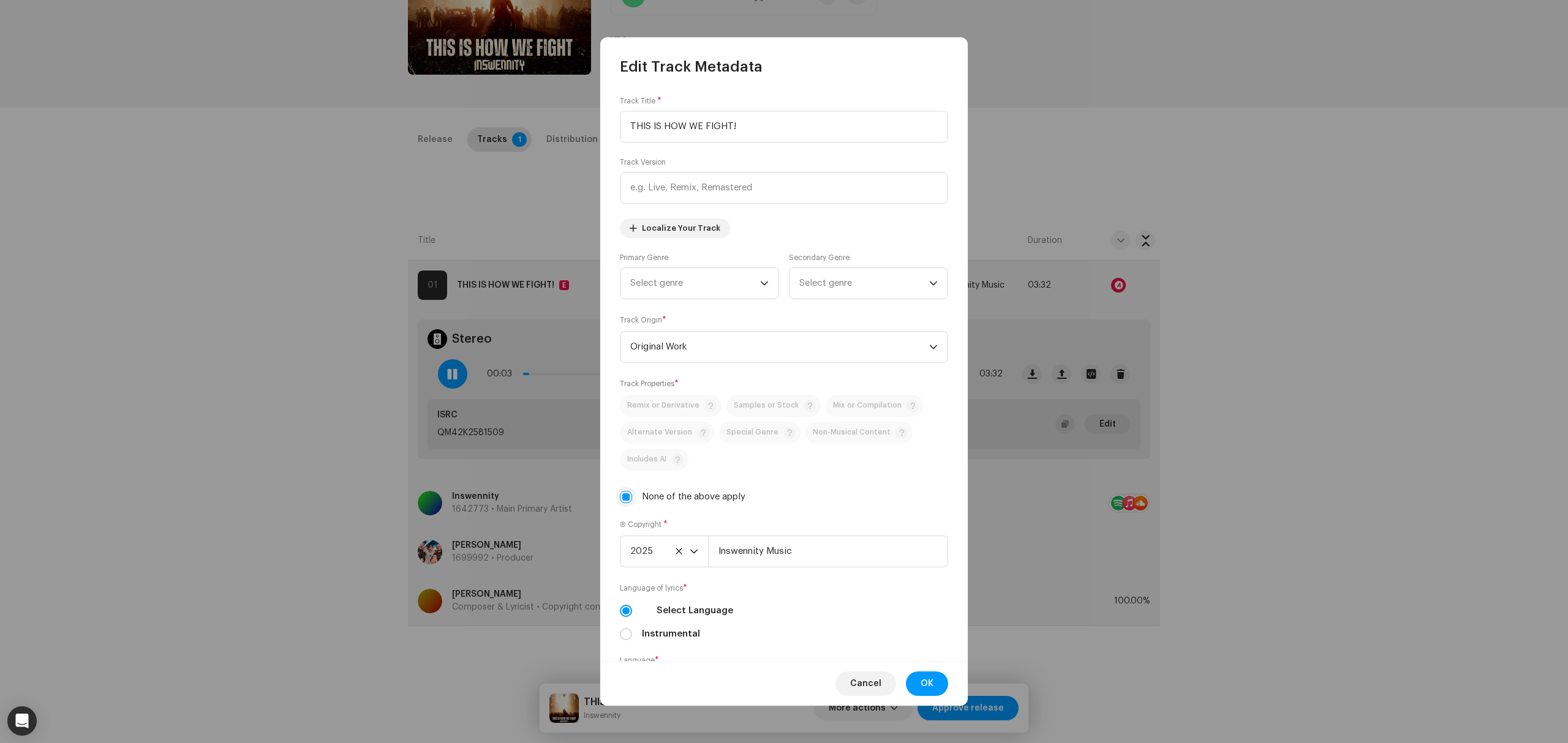
click at [620, 497] on input "None of the above apply" at bounding box center [625, 497] width 12 height 12
checkbox input "false"
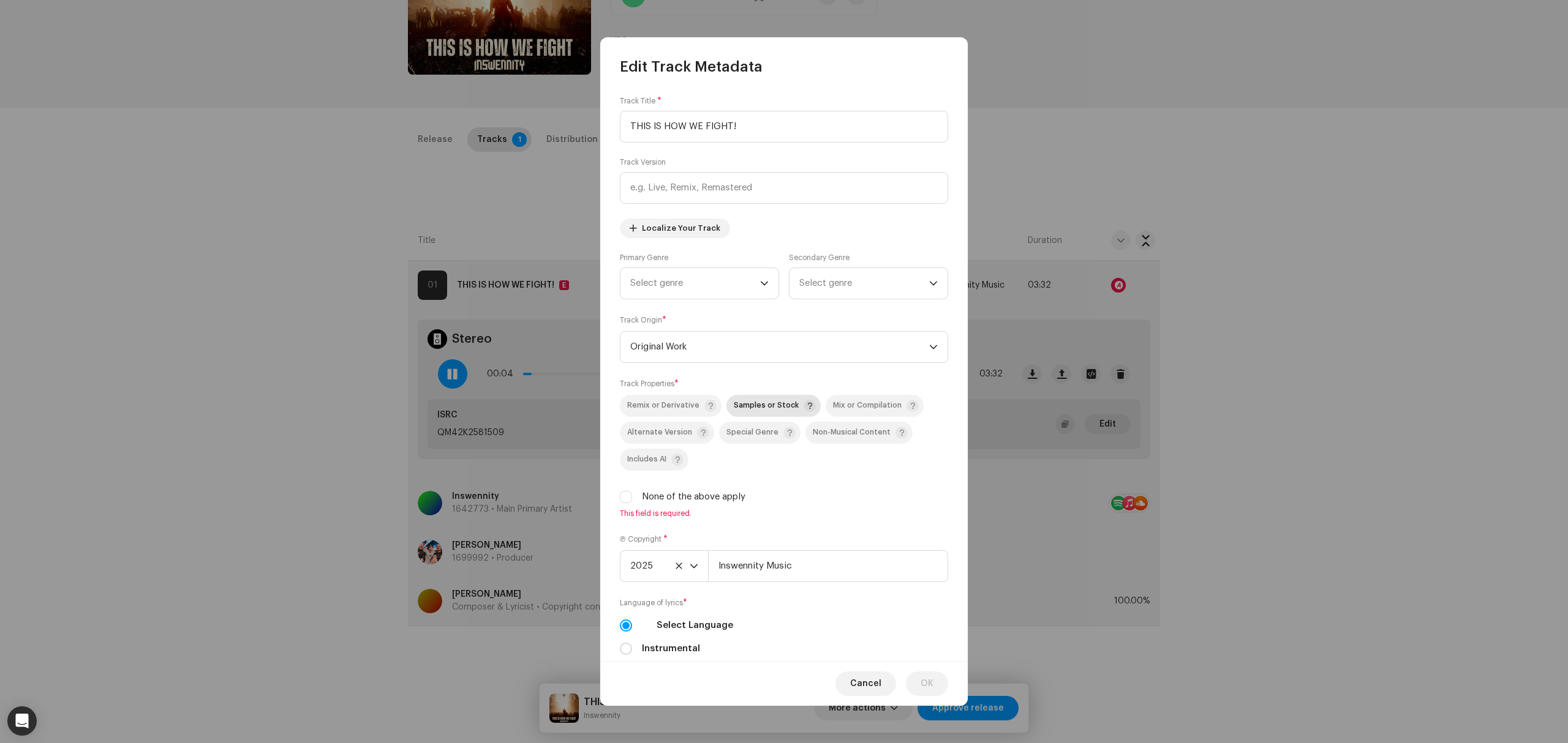
click at [755, 406] on span "Samples or Stock" at bounding box center [766, 405] width 65 height 8
click at [937, 680] on button "OK" at bounding box center [927, 683] width 42 height 25
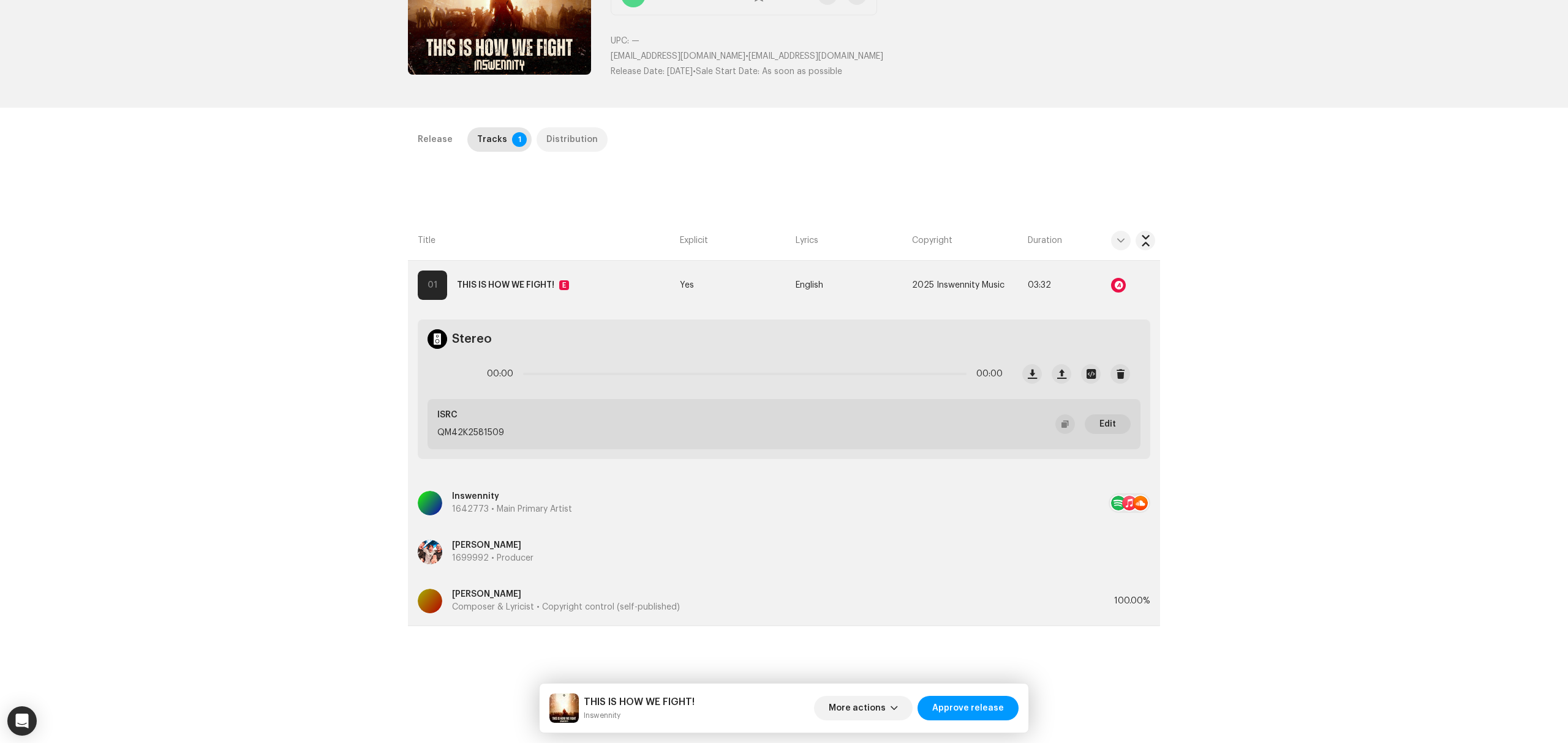
click at [571, 128] on div "Distribution" at bounding box center [571, 140] width 51 height 25
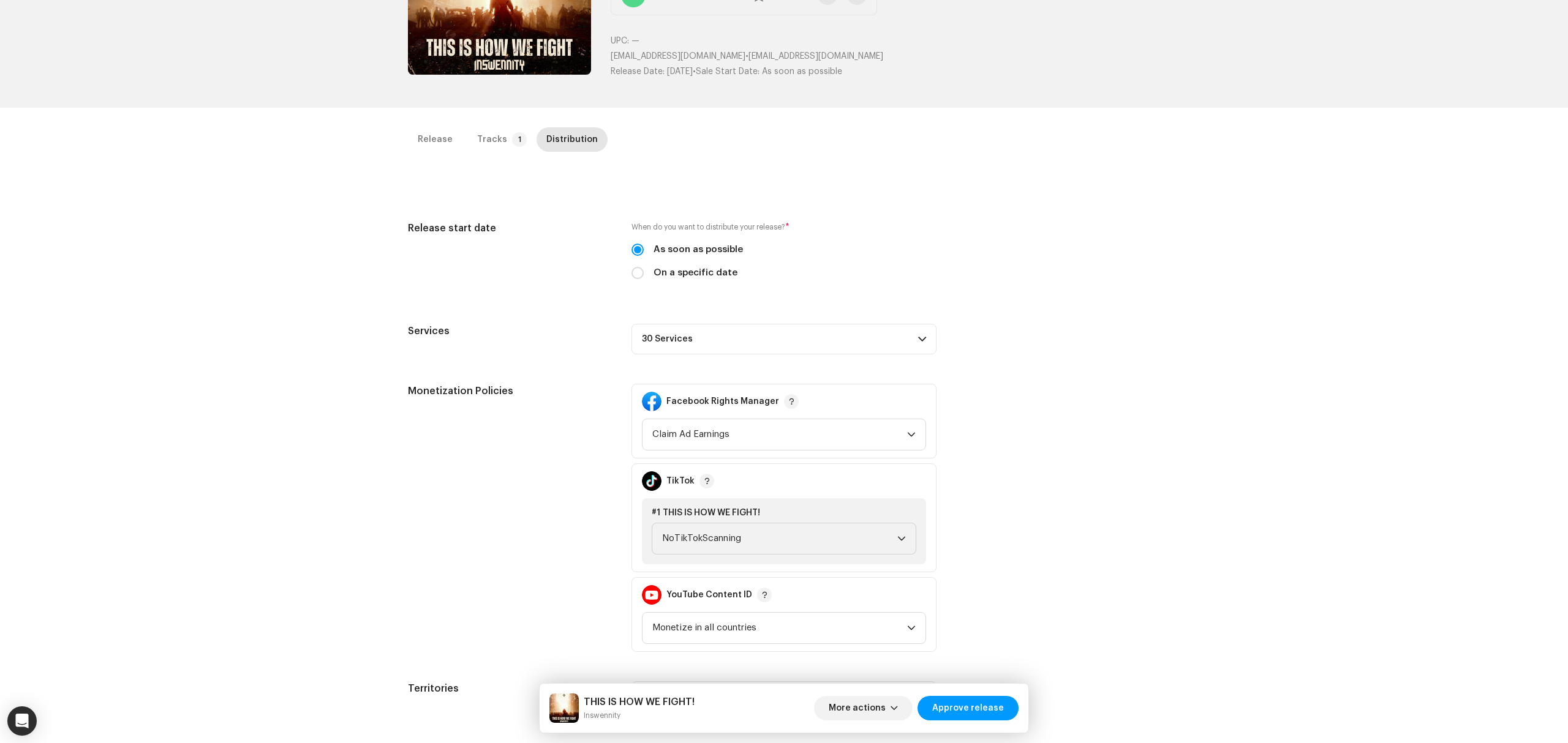
click at [831, 360] on div "Release start date When do you want to distribute your release? * As soon as po…" at bounding box center [784, 467] width 752 height 491
click at [840, 344] on p-accordion-header "30 Services" at bounding box center [784, 340] width 305 height 31
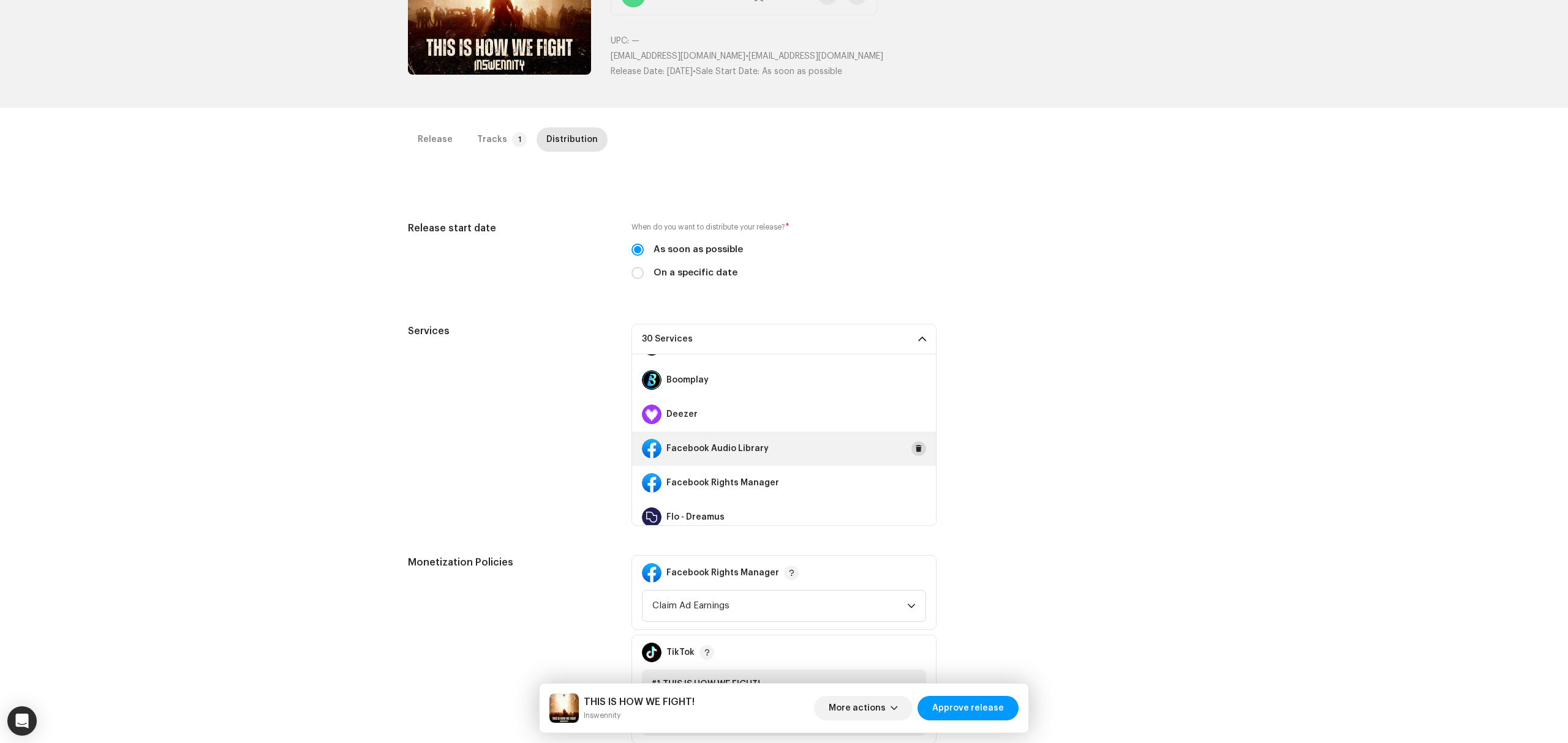
click at [912, 454] on button at bounding box center [919, 448] width 15 height 15
click at [917, 480] on button at bounding box center [919, 483] width 15 height 15
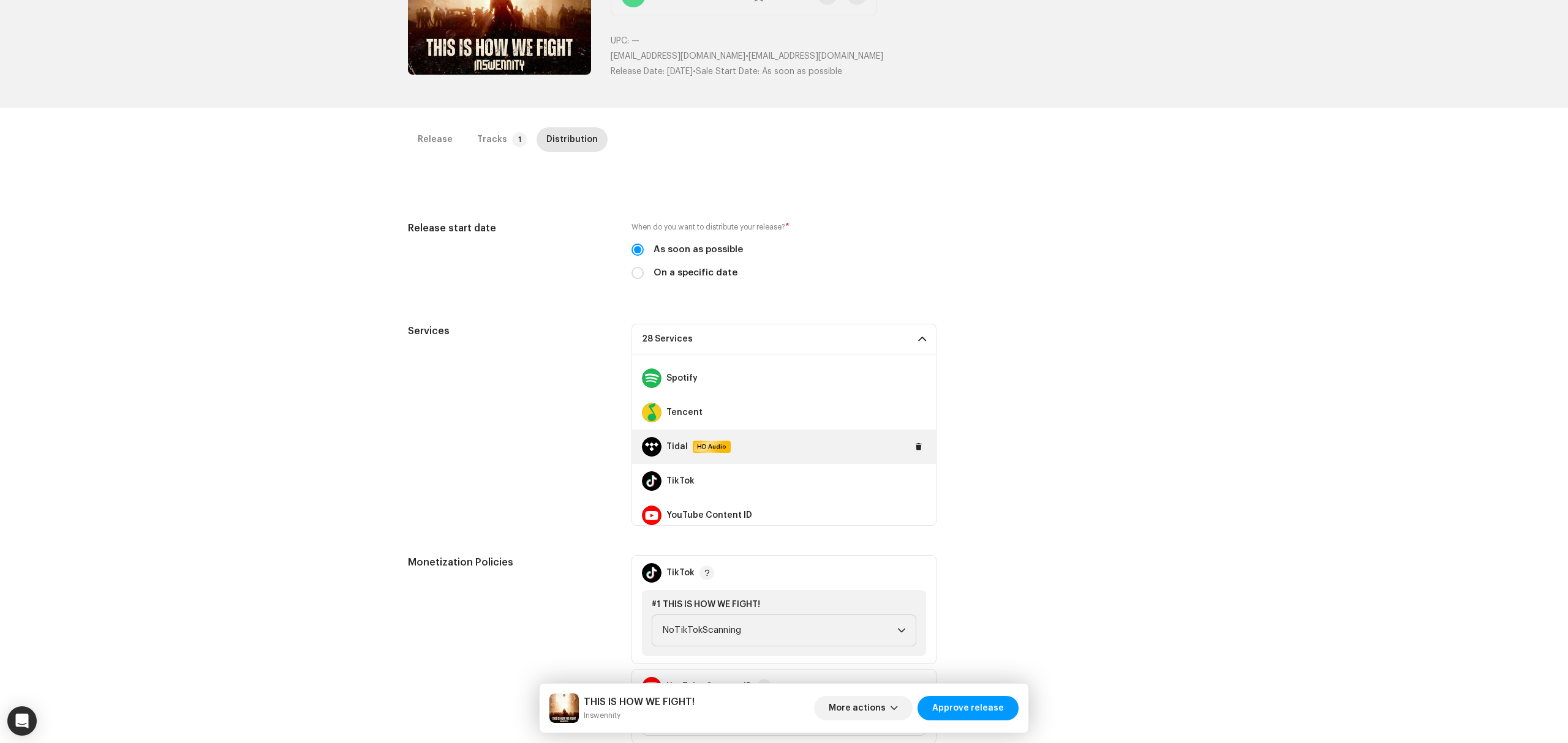
scroll to position [735, 0]
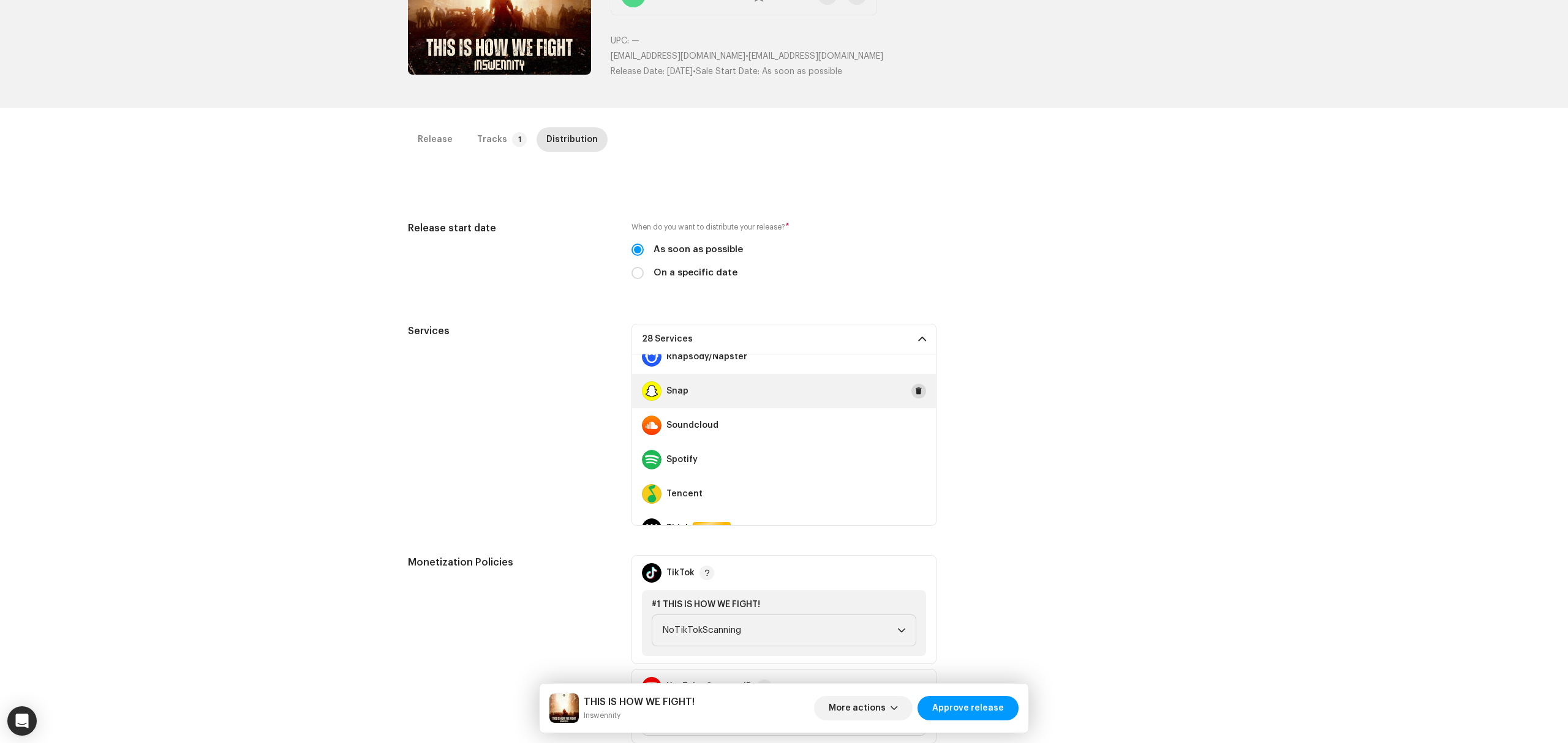
click at [917, 392] on button at bounding box center [919, 391] width 15 height 15
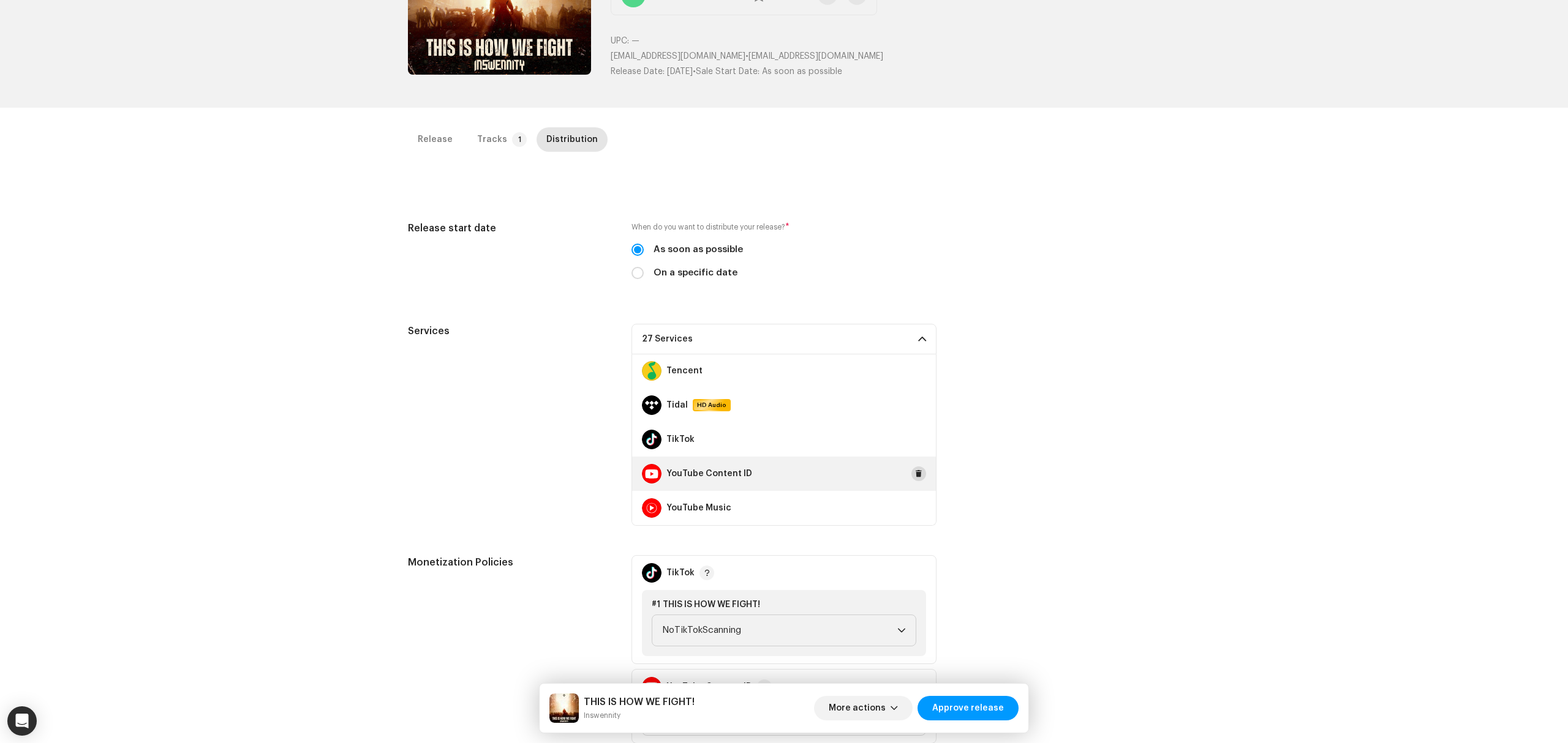
click at [915, 476] on span at bounding box center [919, 474] width 7 height 10
click at [960, 716] on span "Approve release" at bounding box center [968, 708] width 72 height 25
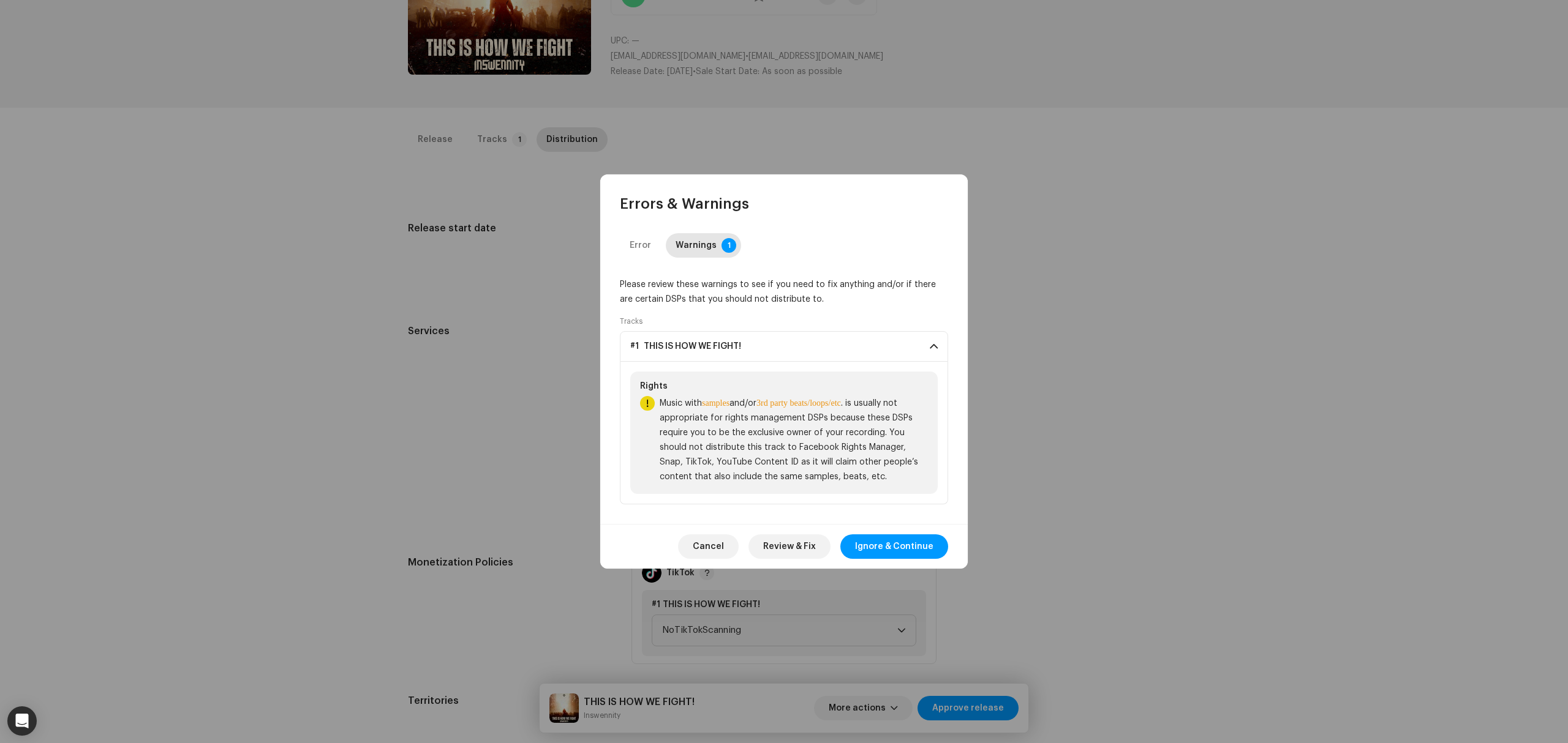
click at [882, 544] on span "Ignore & Continue" at bounding box center [894, 547] width 79 height 25
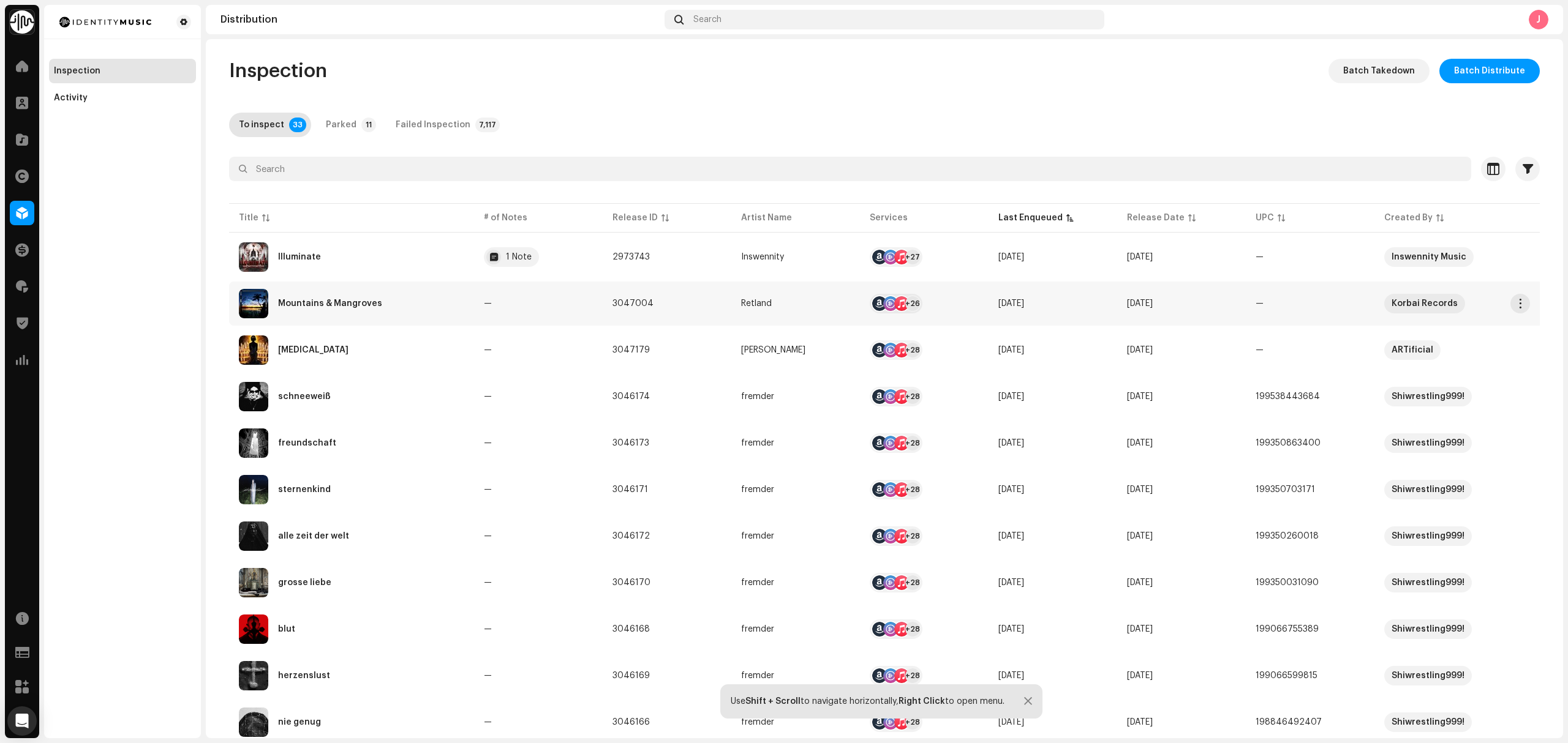
click at [383, 299] on div "Mountains & Mangroves" at bounding box center [351, 304] width 225 height 29
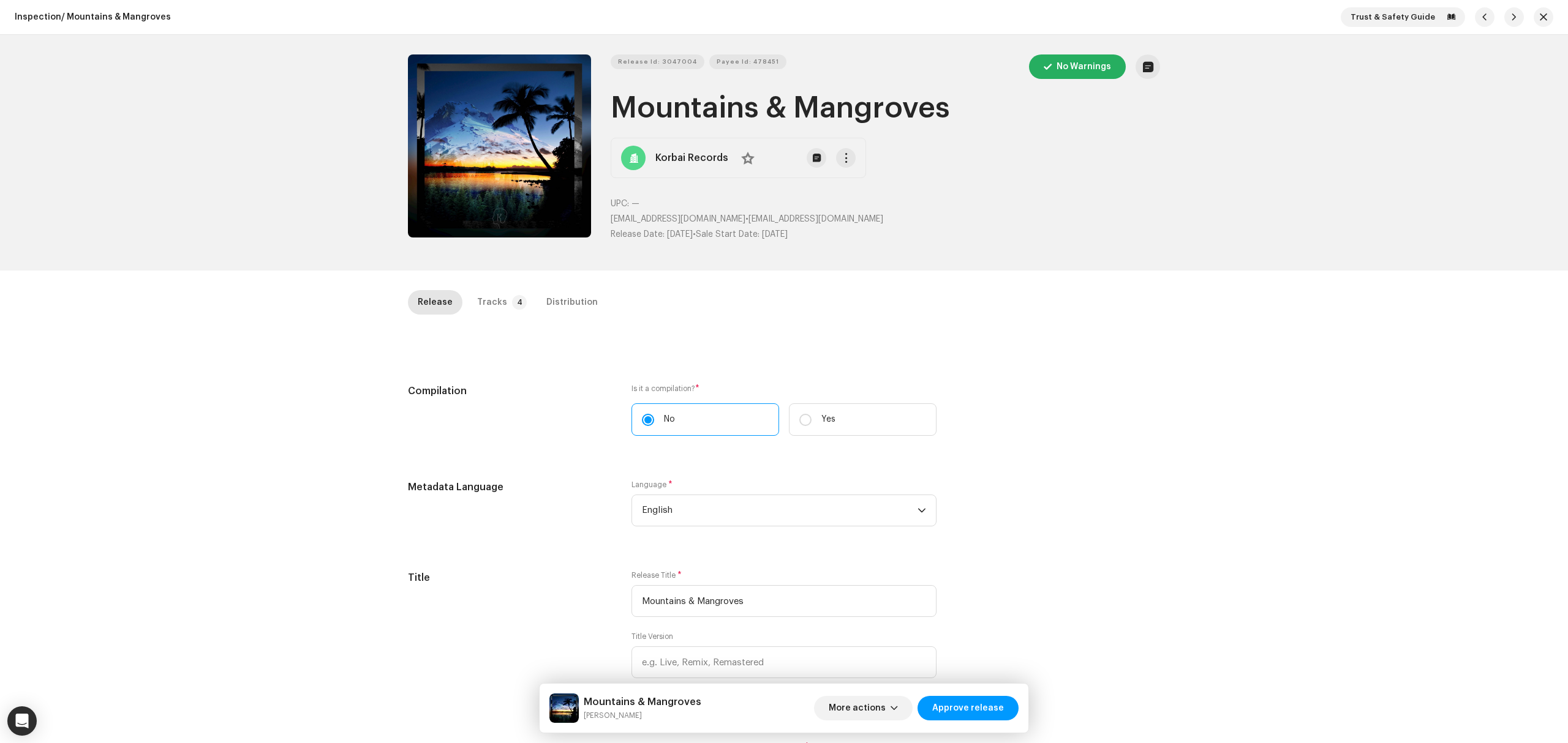
click at [294, 306] on div "Inspection / Mountains & Mangroves Trust & Safety Guide Release Id: 3047004 Pay…" at bounding box center [784, 371] width 1568 height 743
drag, startPoint x: 280, startPoint y: 294, endPoint x: 312, endPoint y: 279, distance: 35.3
click at [281, 294] on div "Inspection / Mountains & Mangroves Trust & Safety Guide Release Id: 3047004 Pay…" at bounding box center [784, 371] width 1568 height 743
click at [531, 173] on button "Zoom Image" at bounding box center [499, 146] width 183 height 183
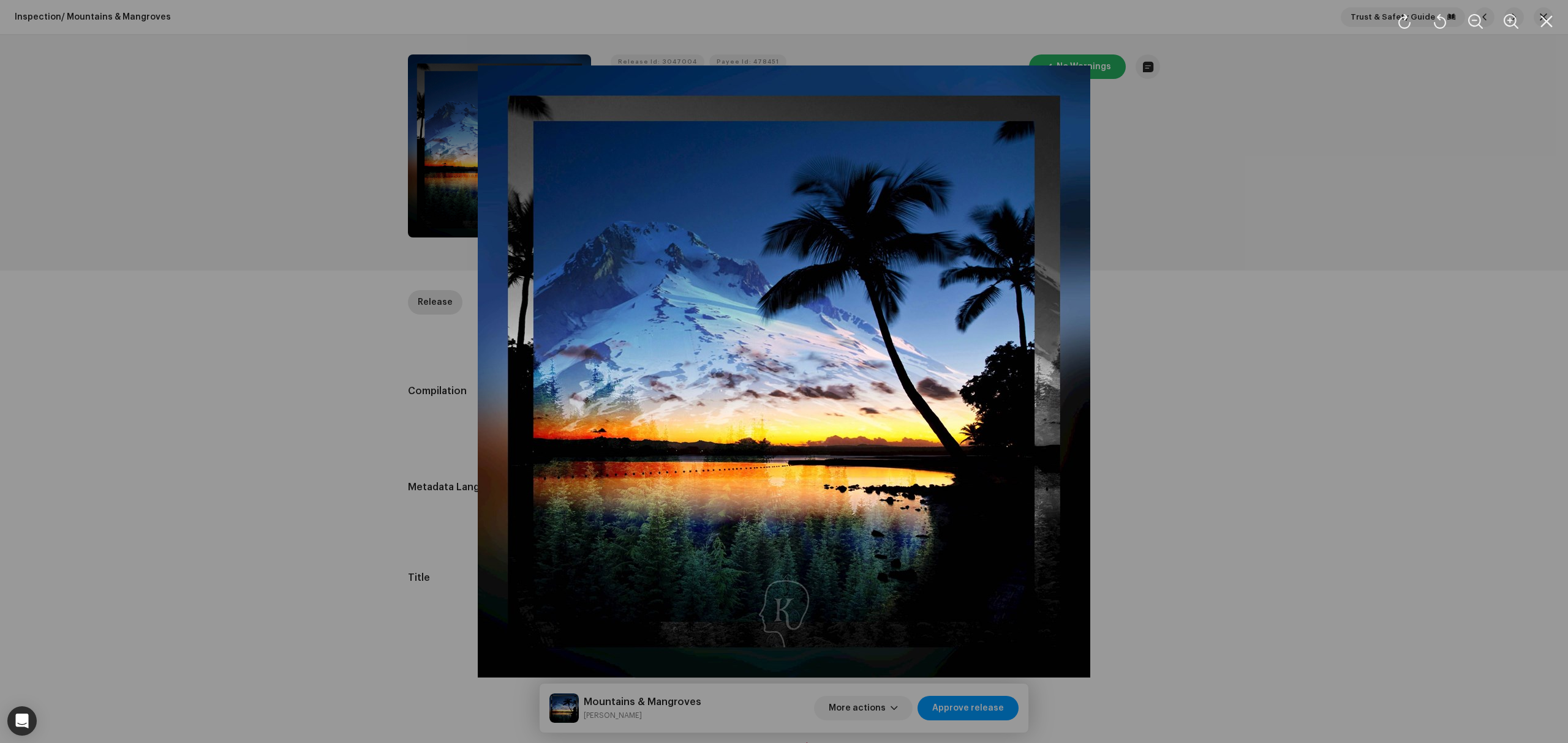
click at [207, 455] on div at bounding box center [784, 371] width 1568 height 743
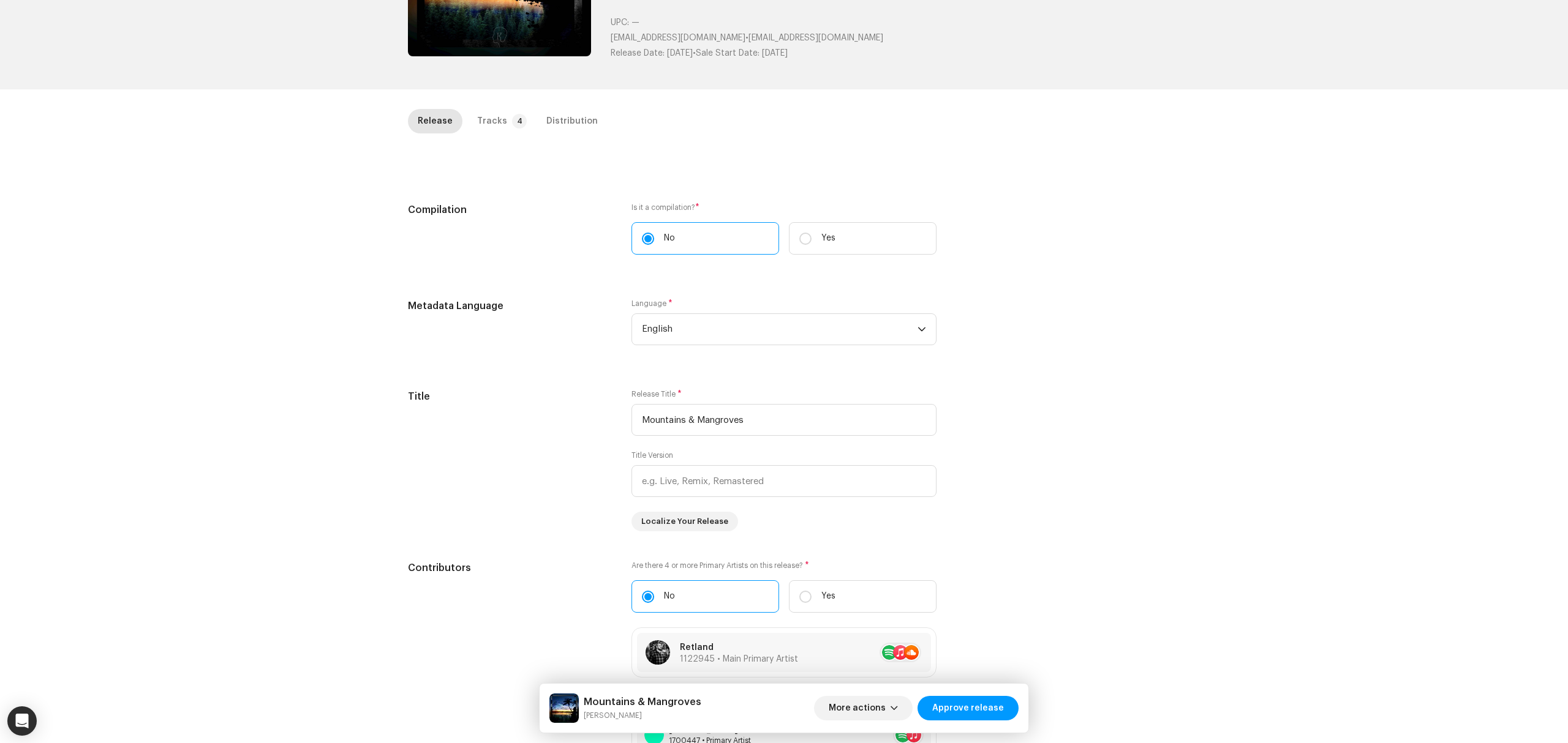
scroll to position [99, 0]
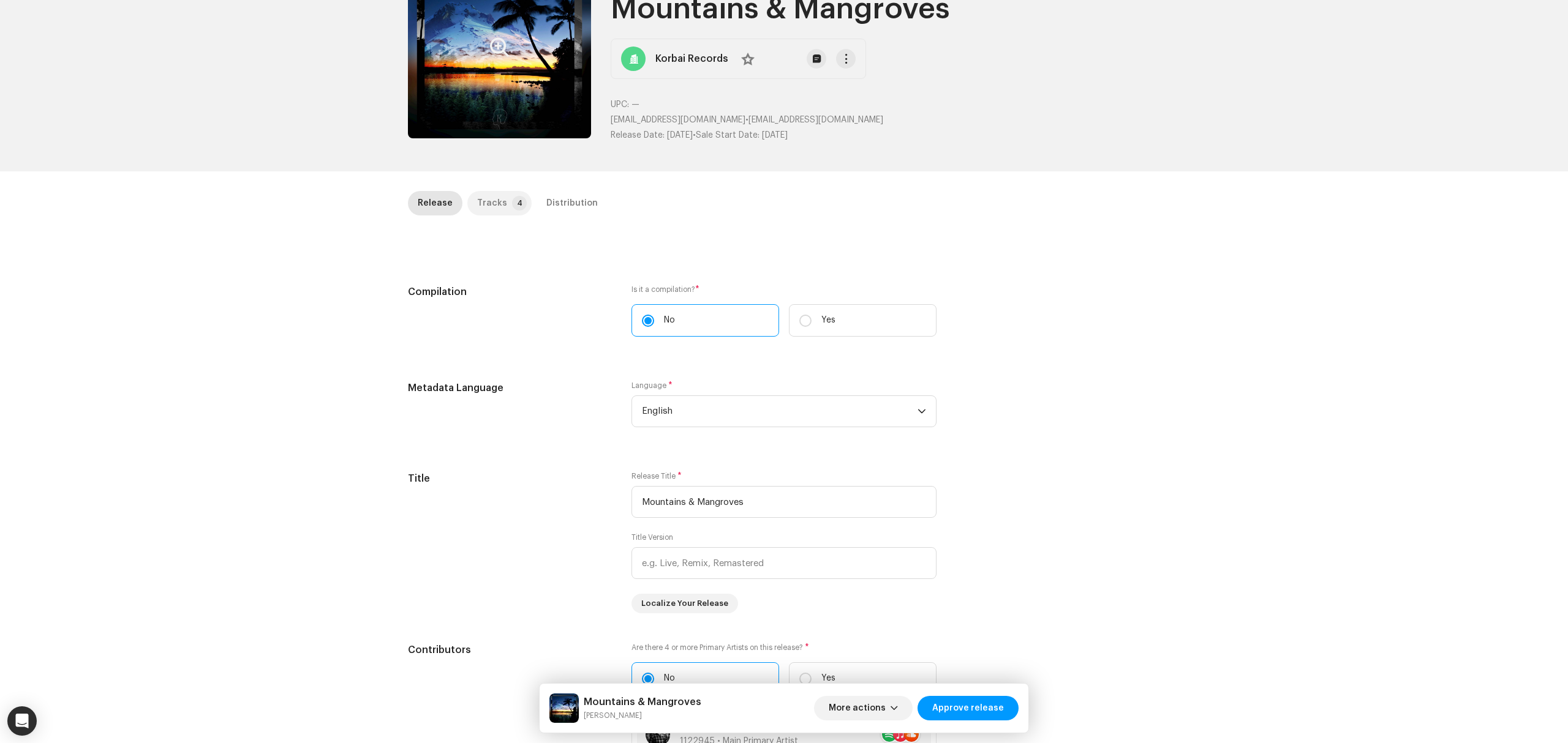
click at [500, 195] on p-tab "Tracks 4" at bounding box center [500, 203] width 65 height 25
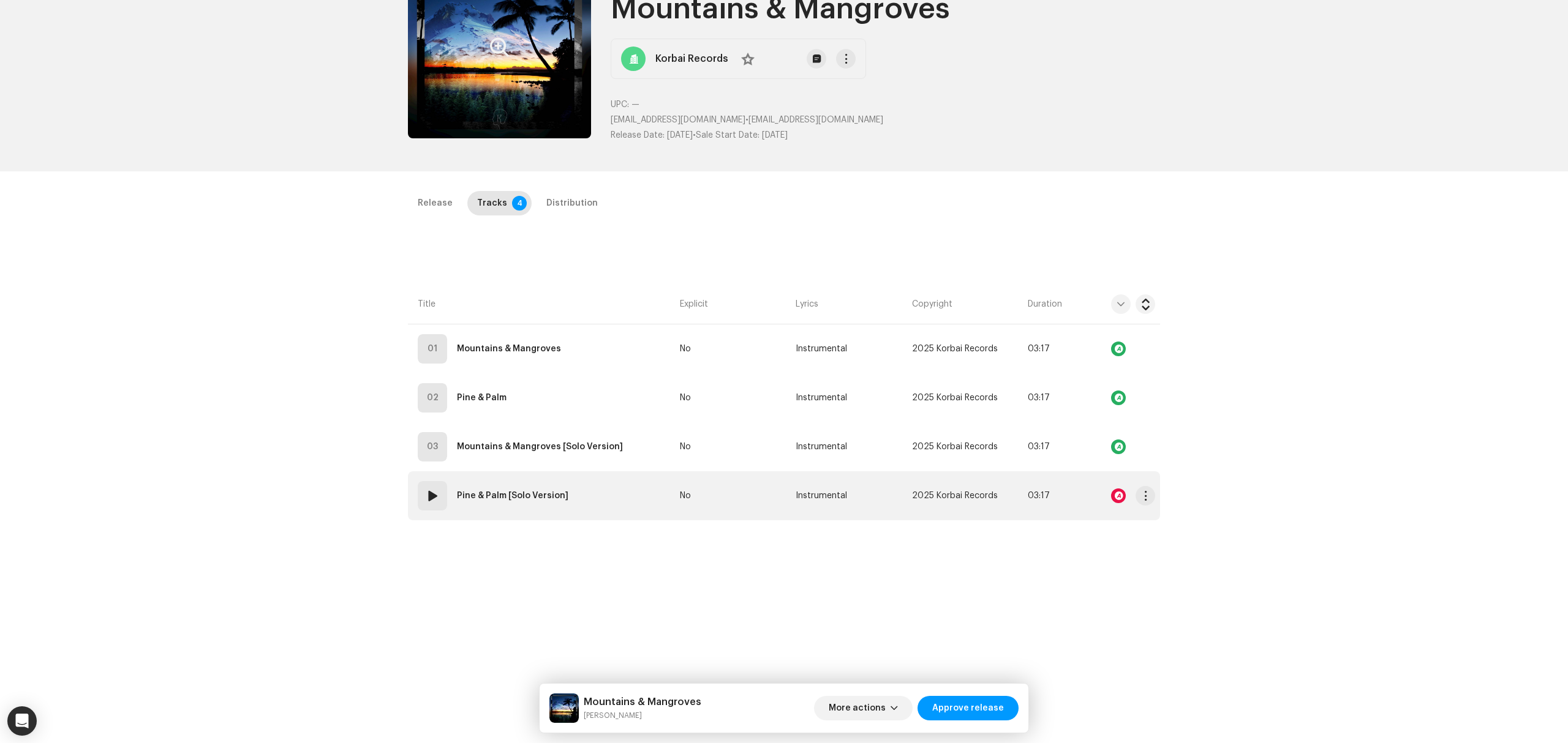
click at [627, 495] on td "04 Pine & Palm [Solo Version]" at bounding box center [541, 496] width 267 height 49
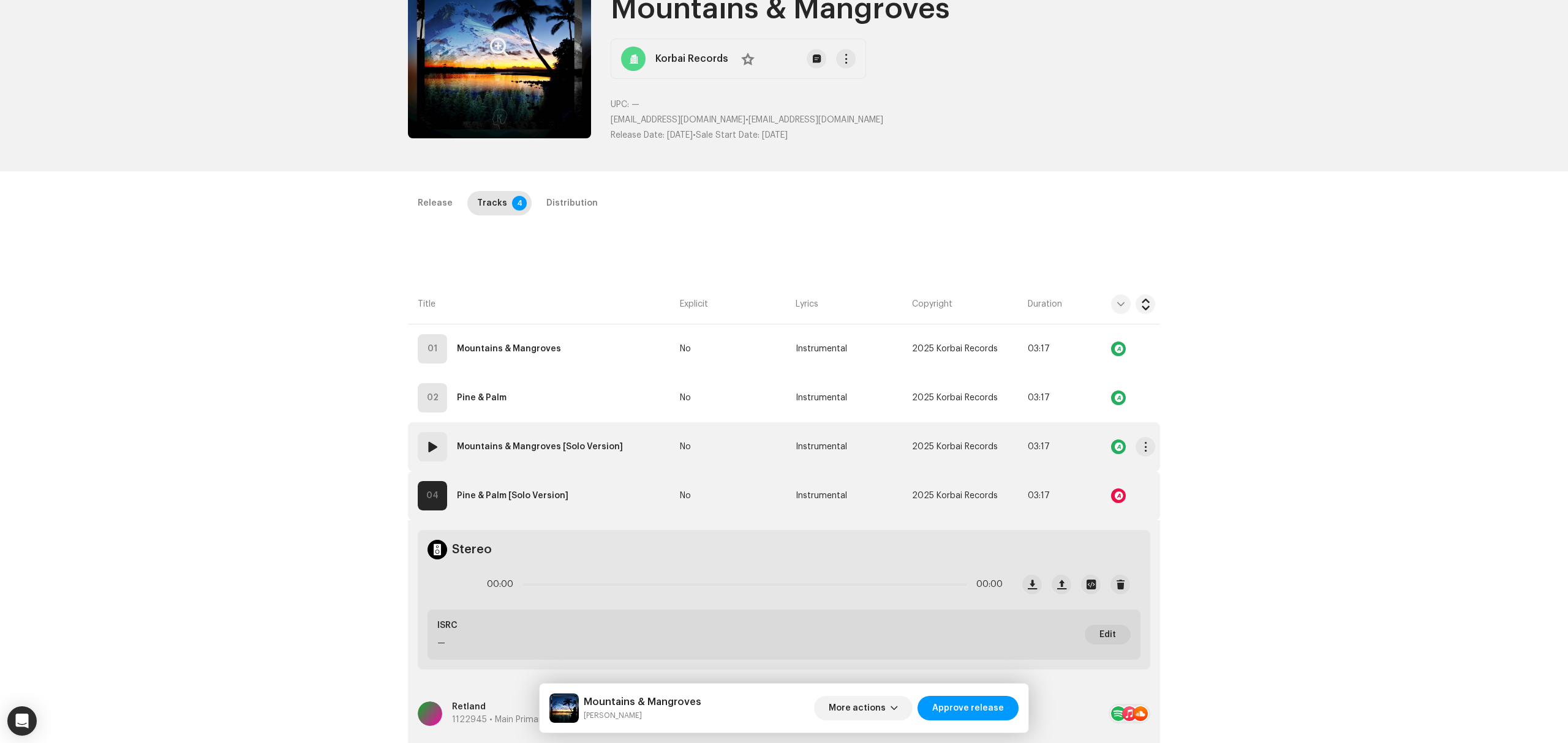
click at [642, 454] on td "03 Mountains & Mangroves [Solo Version]" at bounding box center [541, 447] width 267 height 49
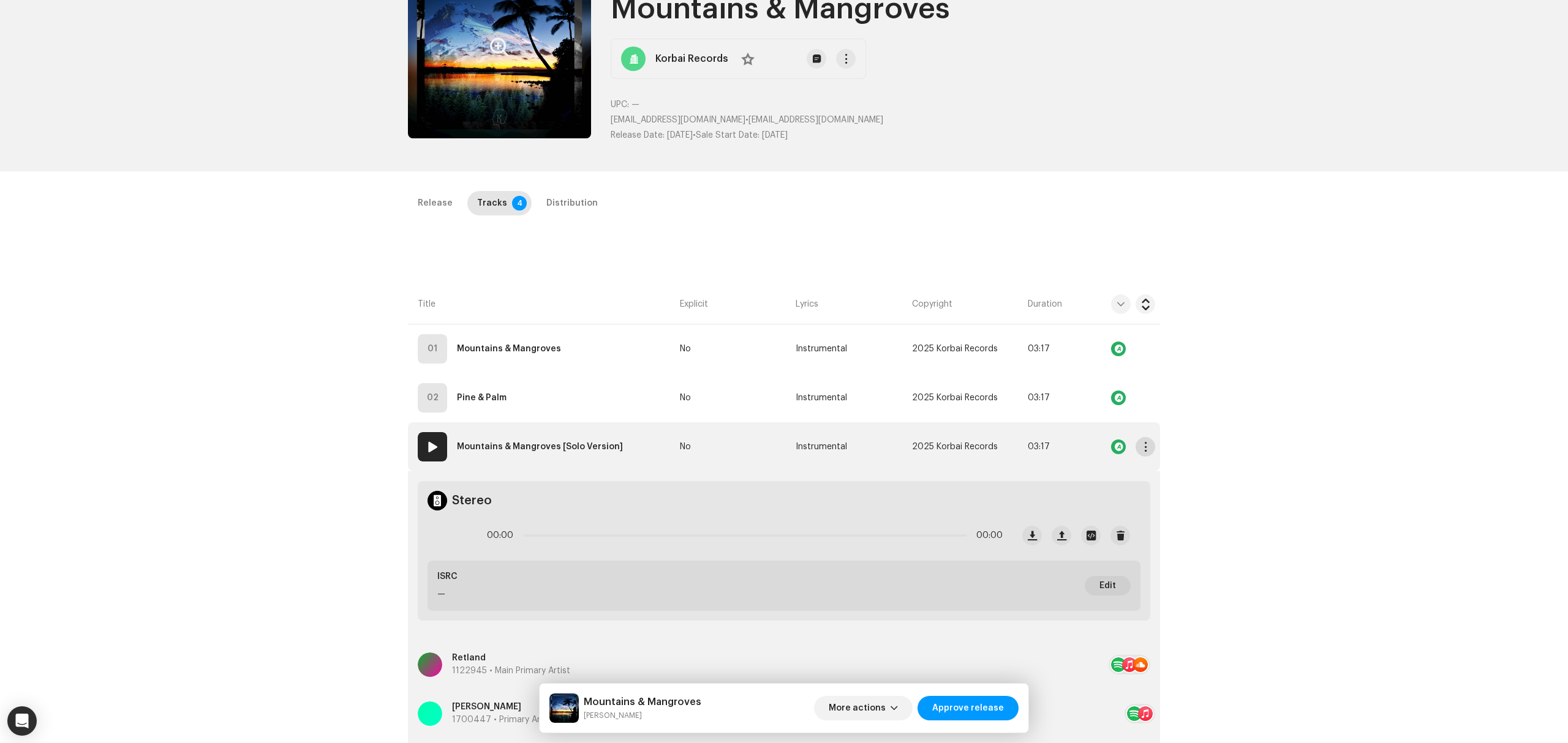
click at [1142, 447] on span "button" at bounding box center [1145, 447] width 9 height 10
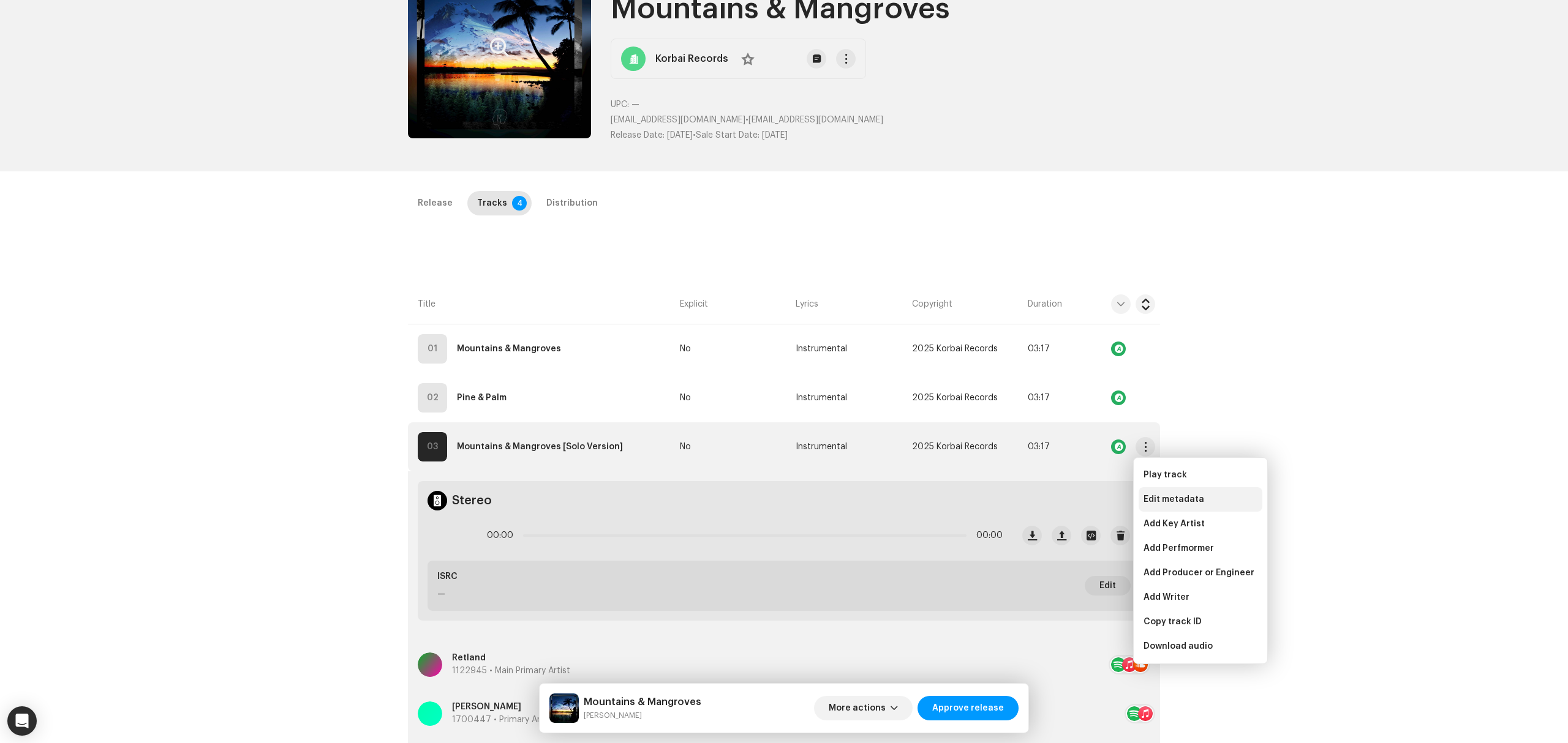
click at [1164, 497] on span "Edit metadata" at bounding box center [1174, 500] width 60 height 10
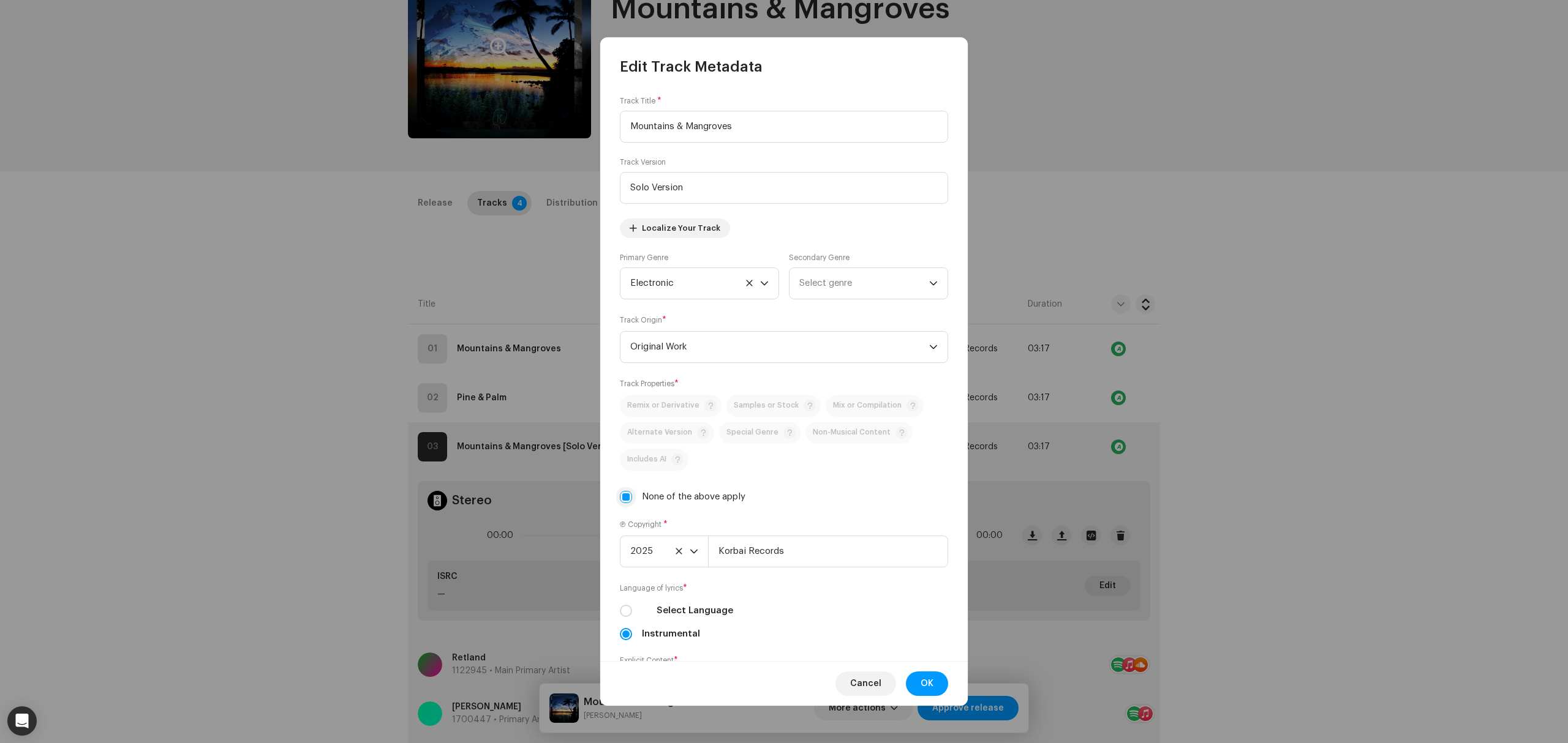
click at [620, 497] on div "Track Title * Mountains & Mangroves Track Version Solo Version Localize Your Tr…" at bounding box center [784, 369] width 368 height 585
click at [628, 501] on input "None of the above apply" at bounding box center [625, 497] width 12 height 12
checkbox input "false"
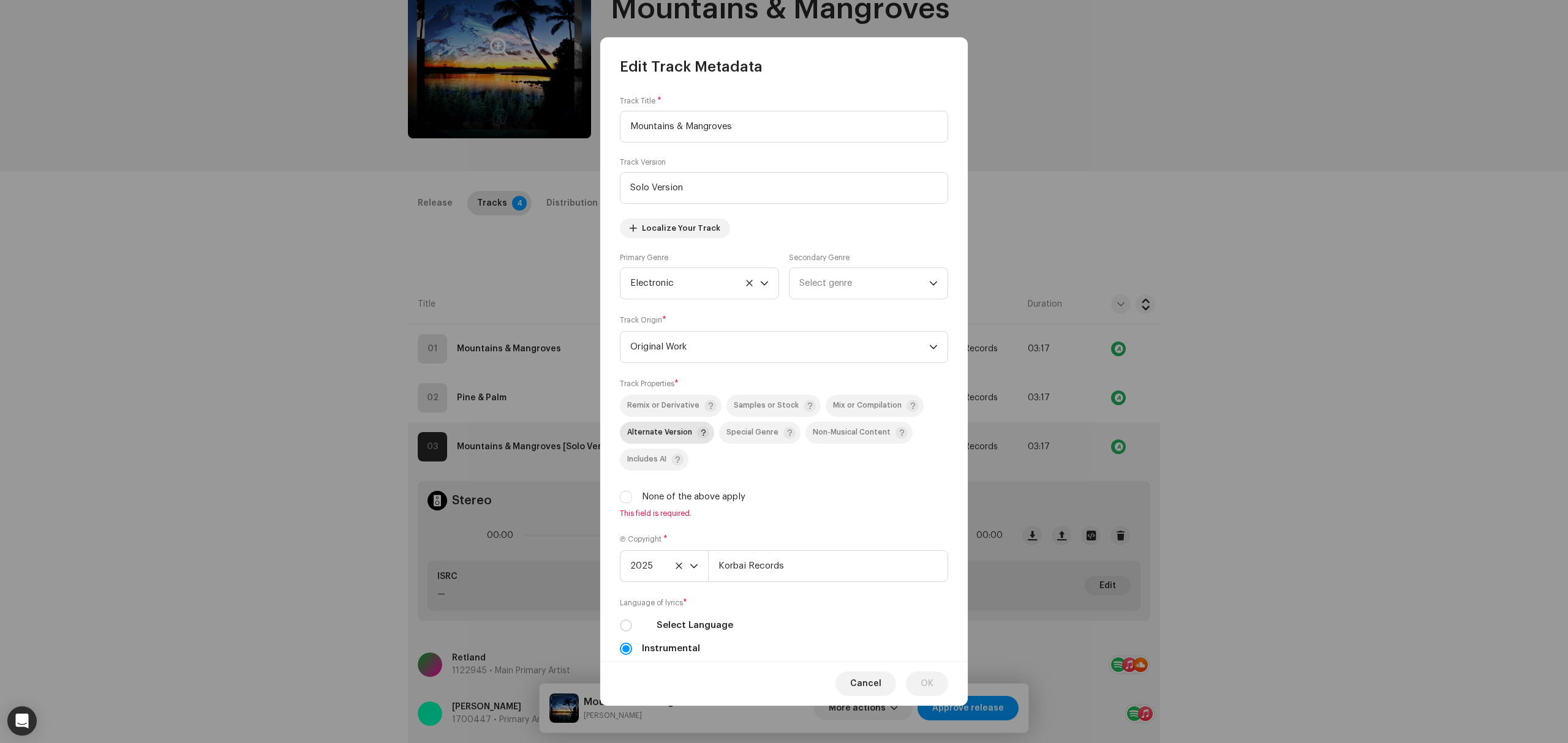
click at [666, 440] on span "Alternate Version" at bounding box center [668, 432] width 82 height 15
click at [924, 678] on span "OK" at bounding box center [927, 683] width 13 height 25
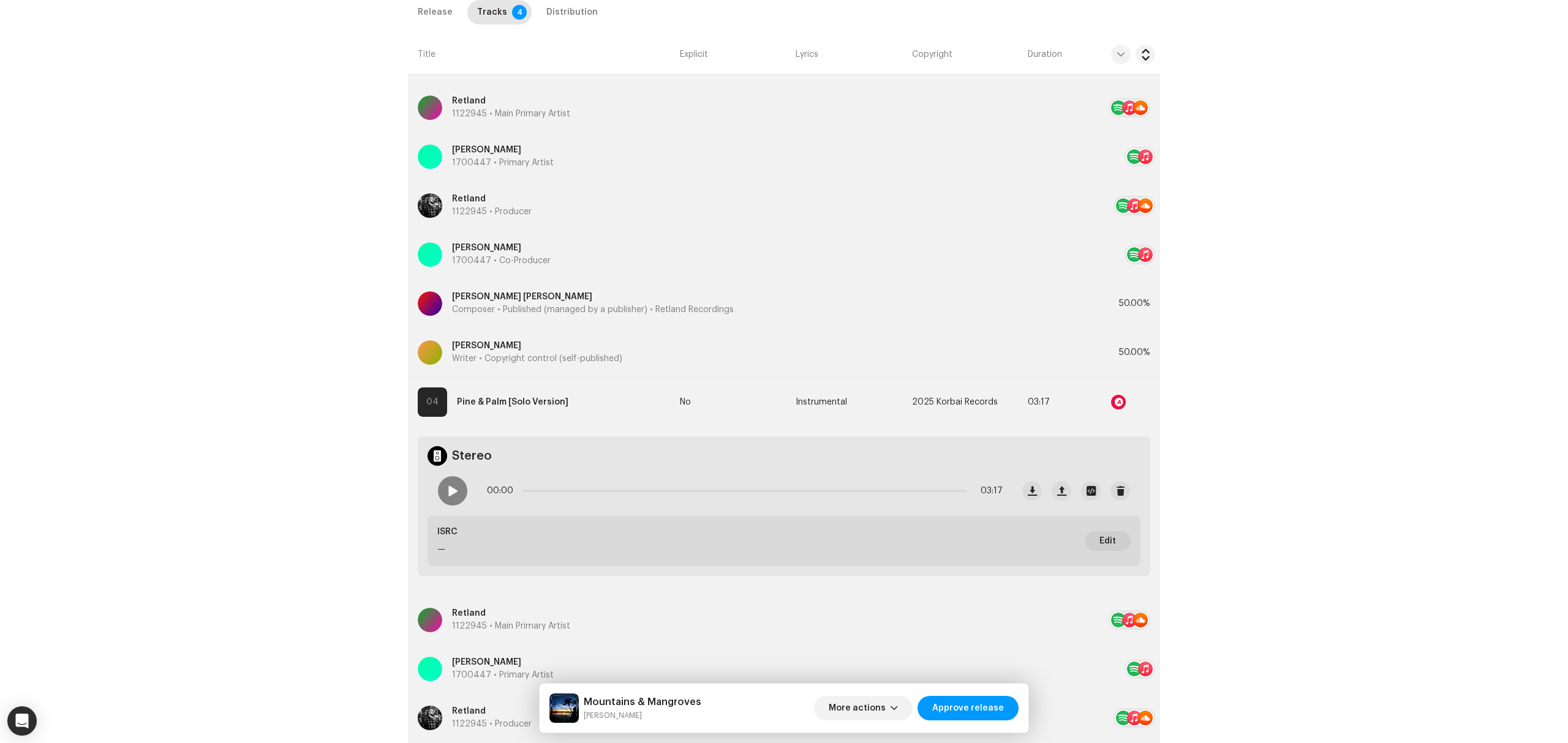
scroll to position [671, 0]
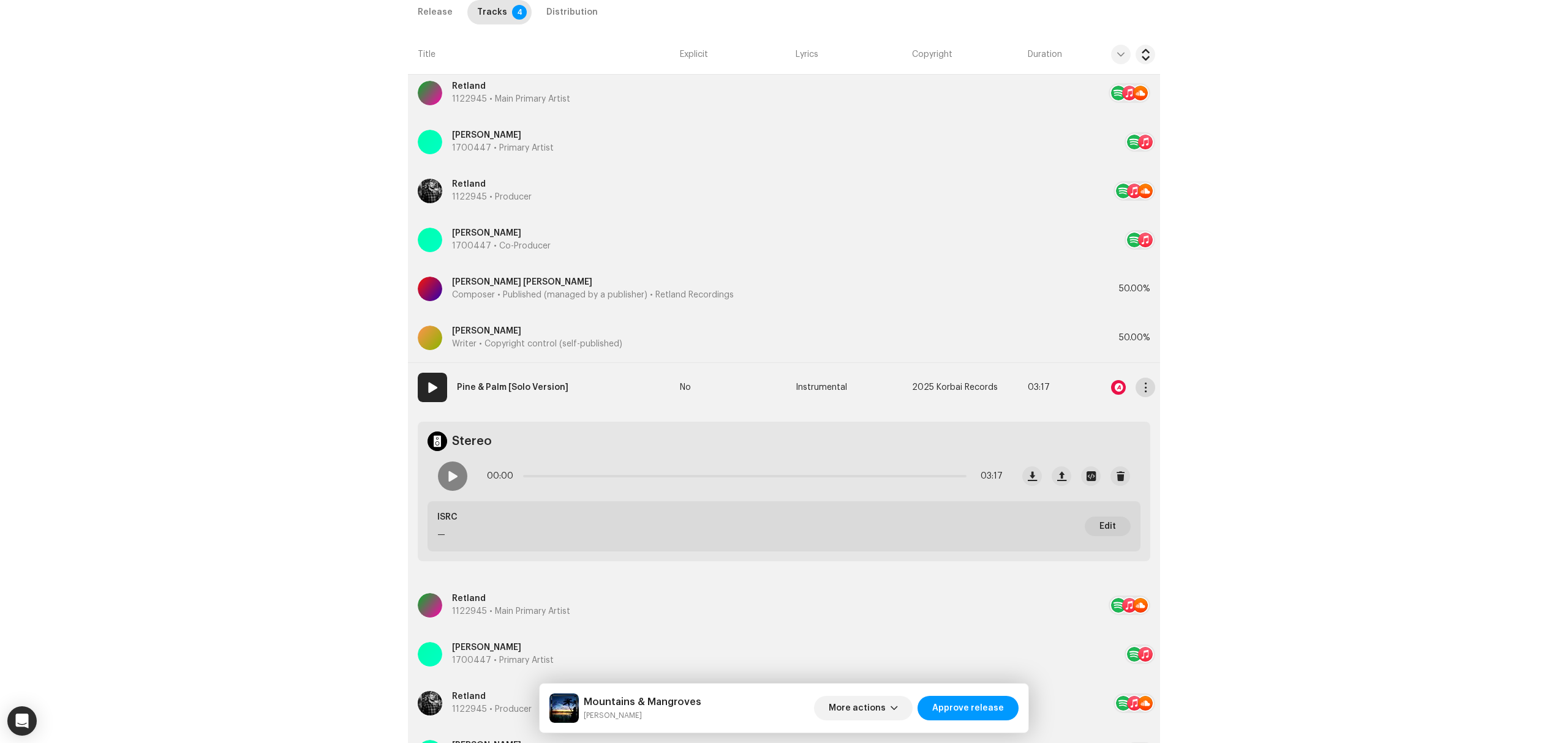
click at [1136, 391] on button "button" at bounding box center [1145, 387] width 20 height 20
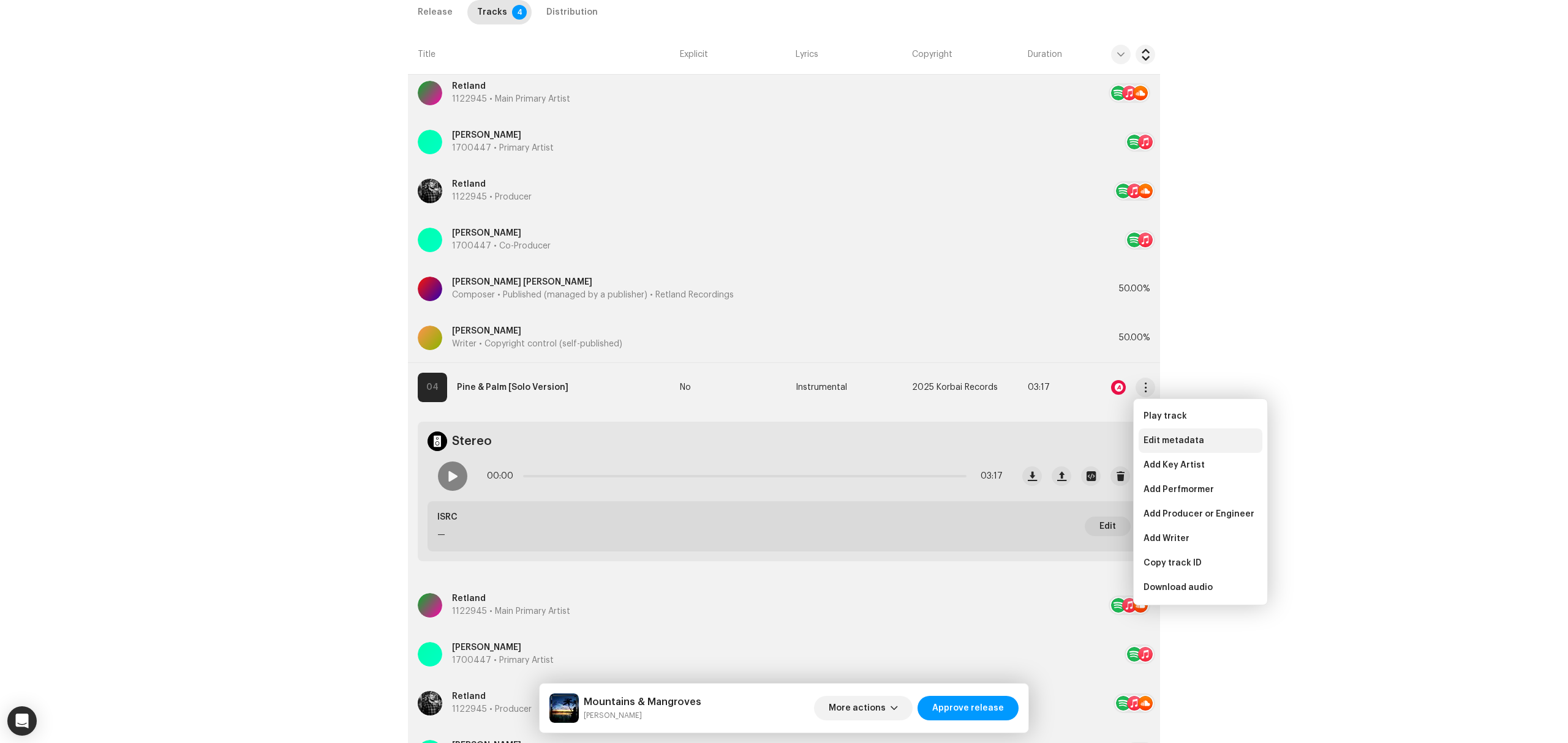
click at [1149, 441] on span "Edit metadata" at bounding box center [1174, 441] width 60 height 10
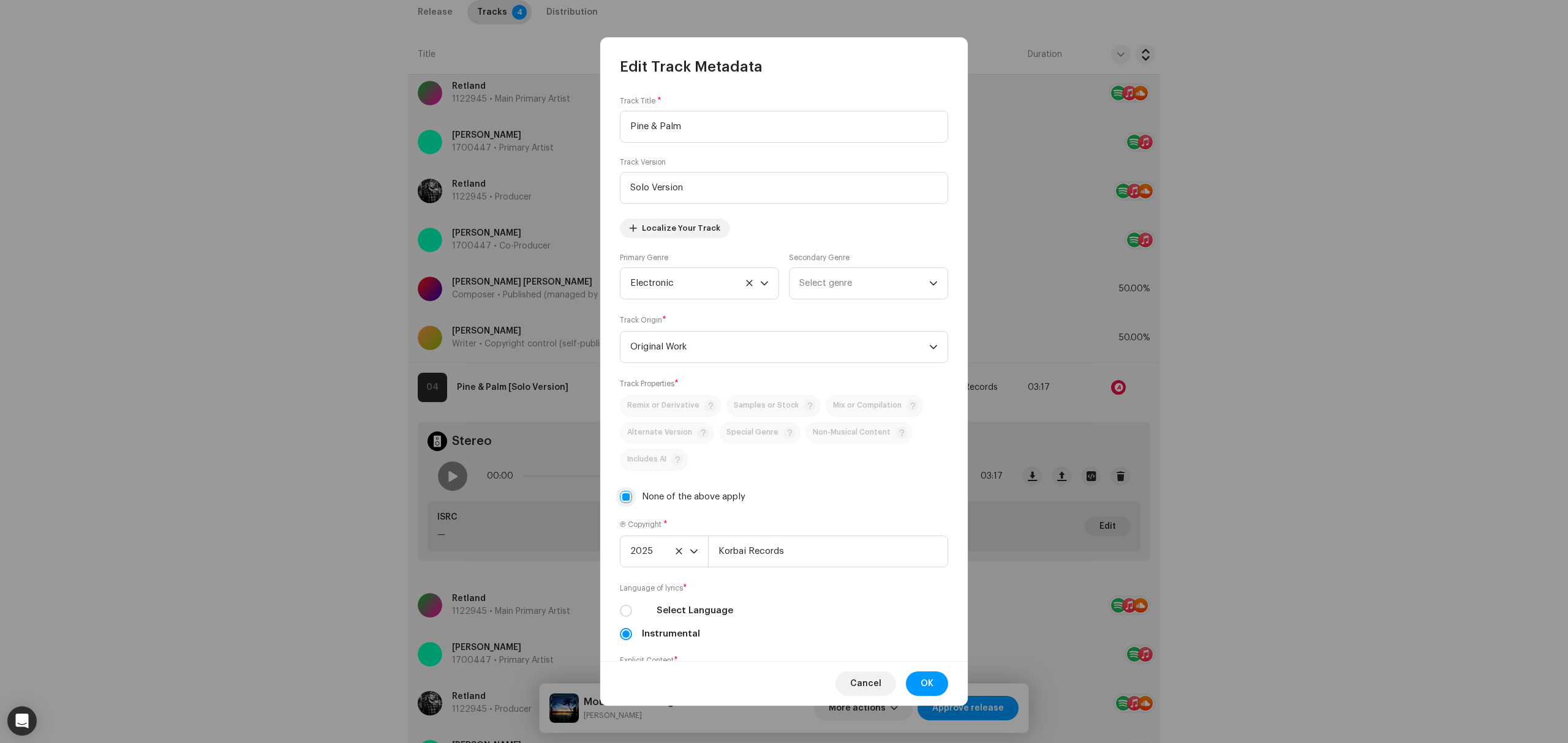
click at [625, 501] on input "None of the above apply" at bounding box center [625, 497] width 12 height 12
checkbox input "false"
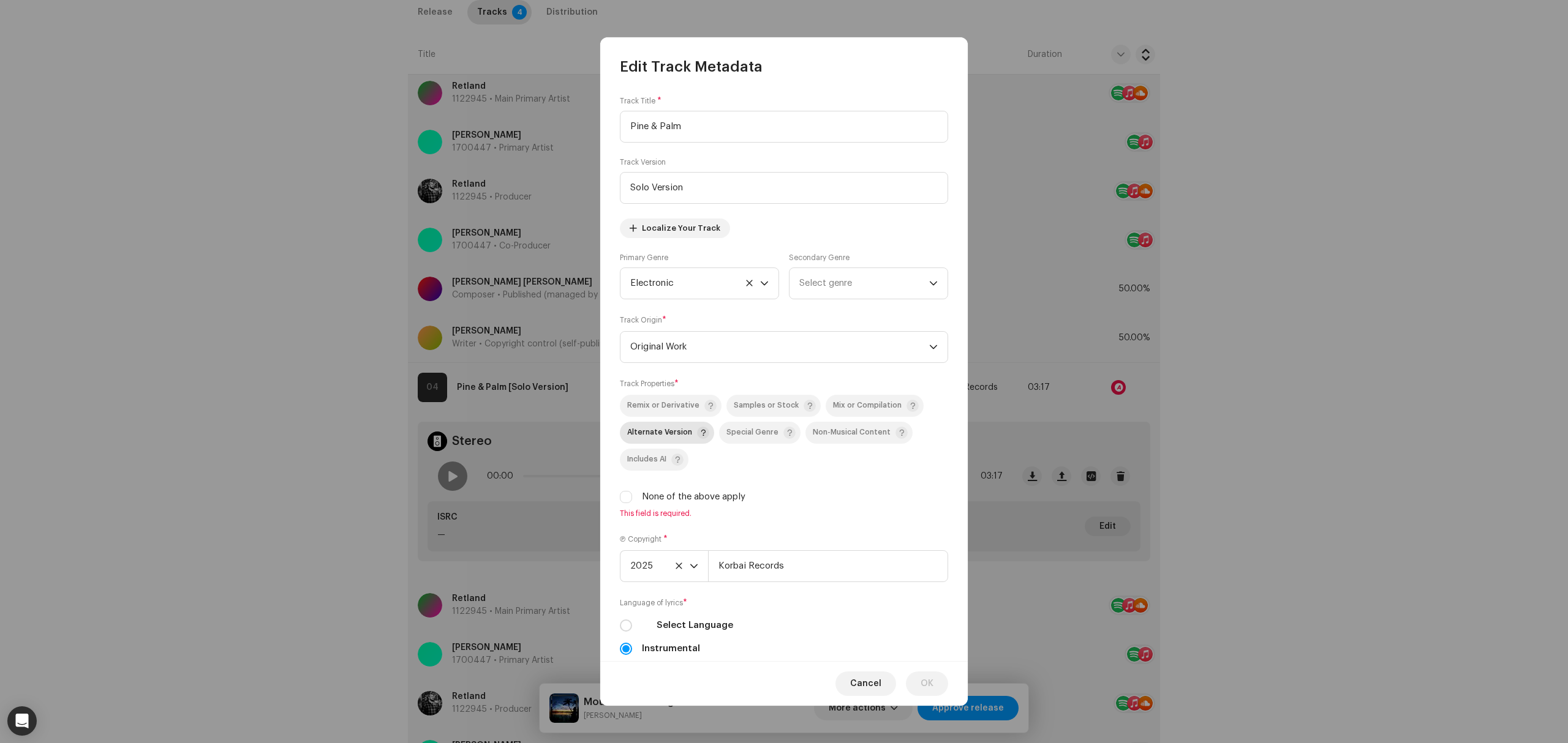
click at [660, 440] on span "Alternate Version" at bounding box center [668, 432] width 82 height 15
click at [919, 679] on button "OK" at bounding box center [927, 683] width 42 height 25
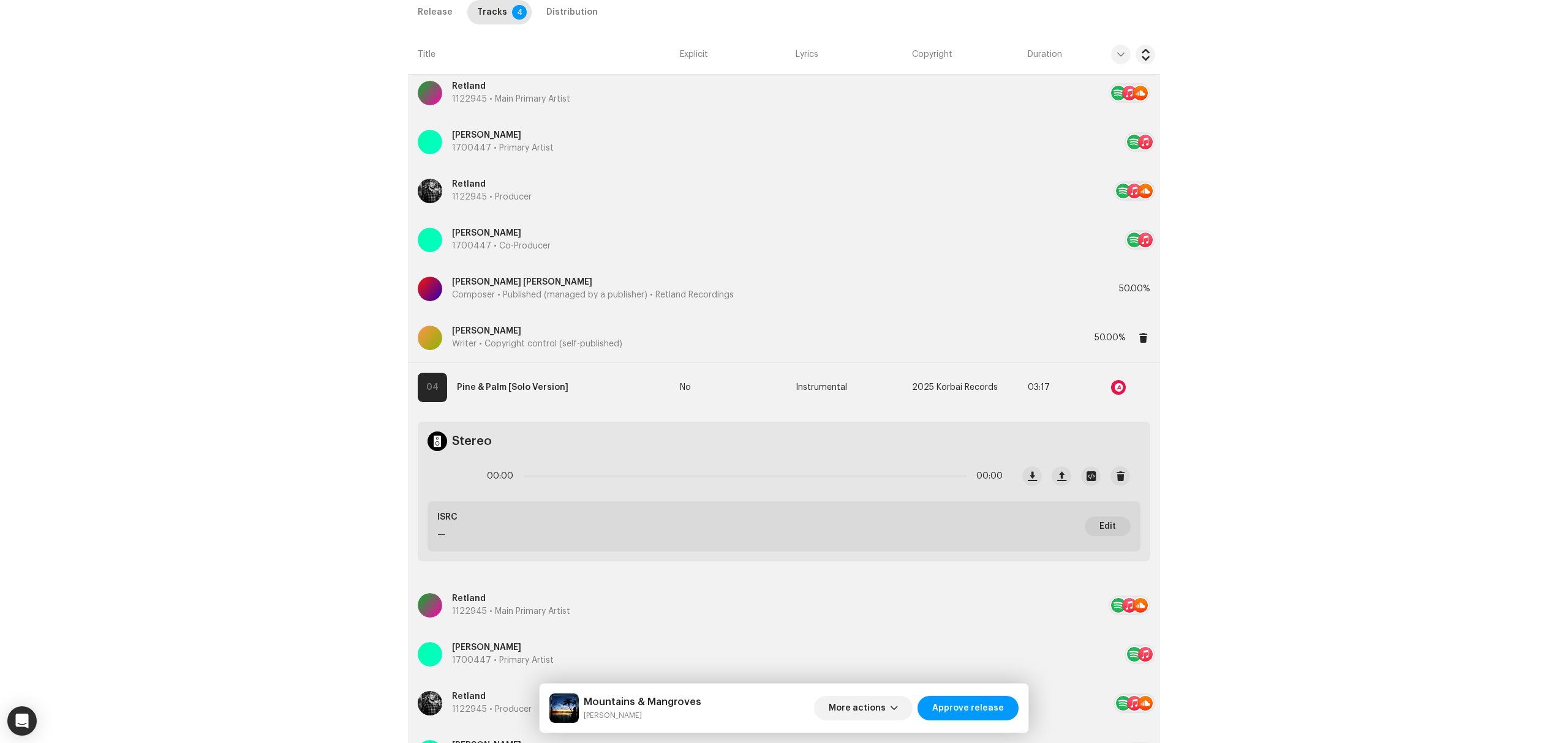
click at [550, 334] on p "[PERSON_NAME]" at bounding box center [537, 331] width 171 height 13
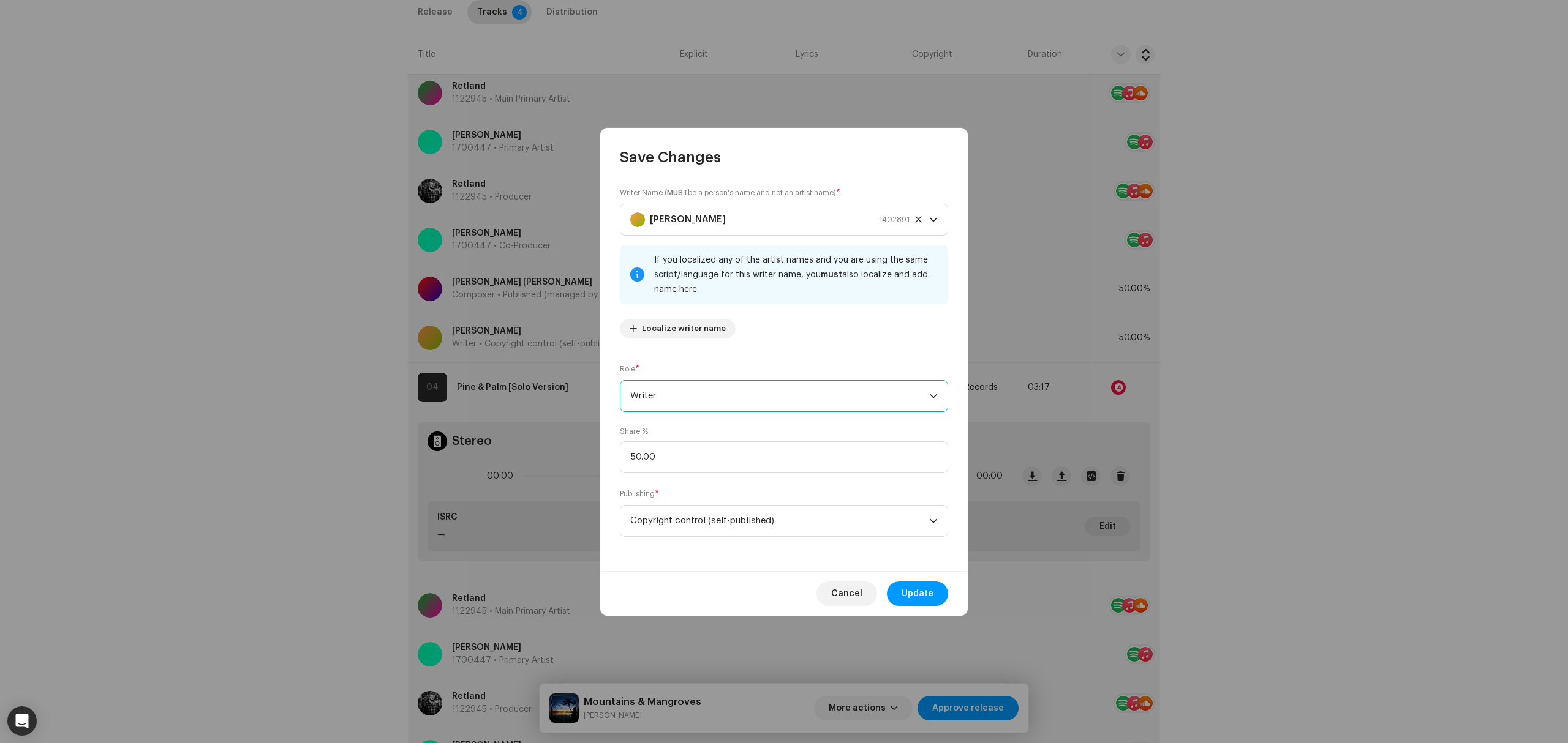
click at [697, 396] on span "Writer" at bounding box center [780, 396] width 299 height 31
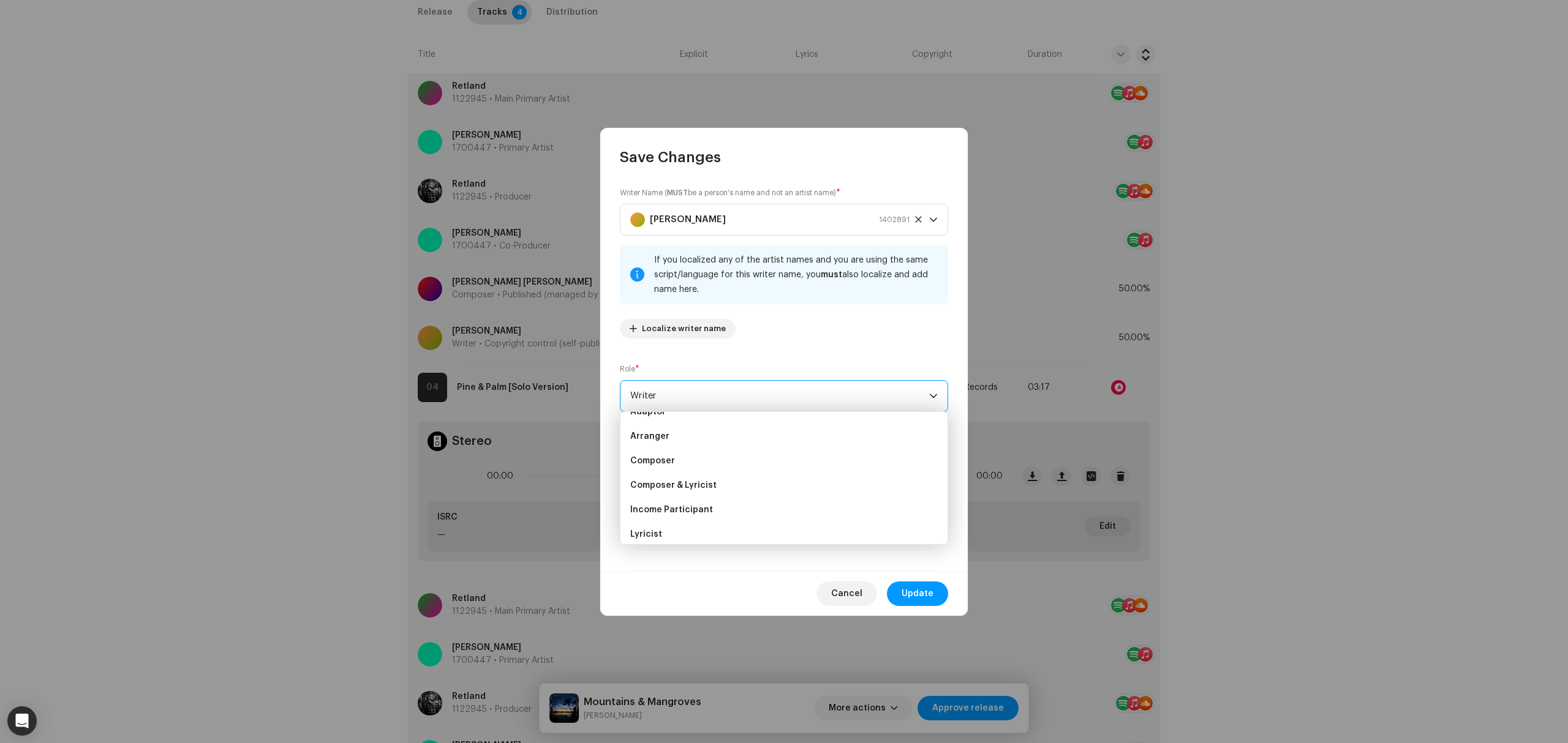
scroll to position [0, 0]
click at [731, 475] on li "Composer" at bounding box center [784, 478] width 317 height 25
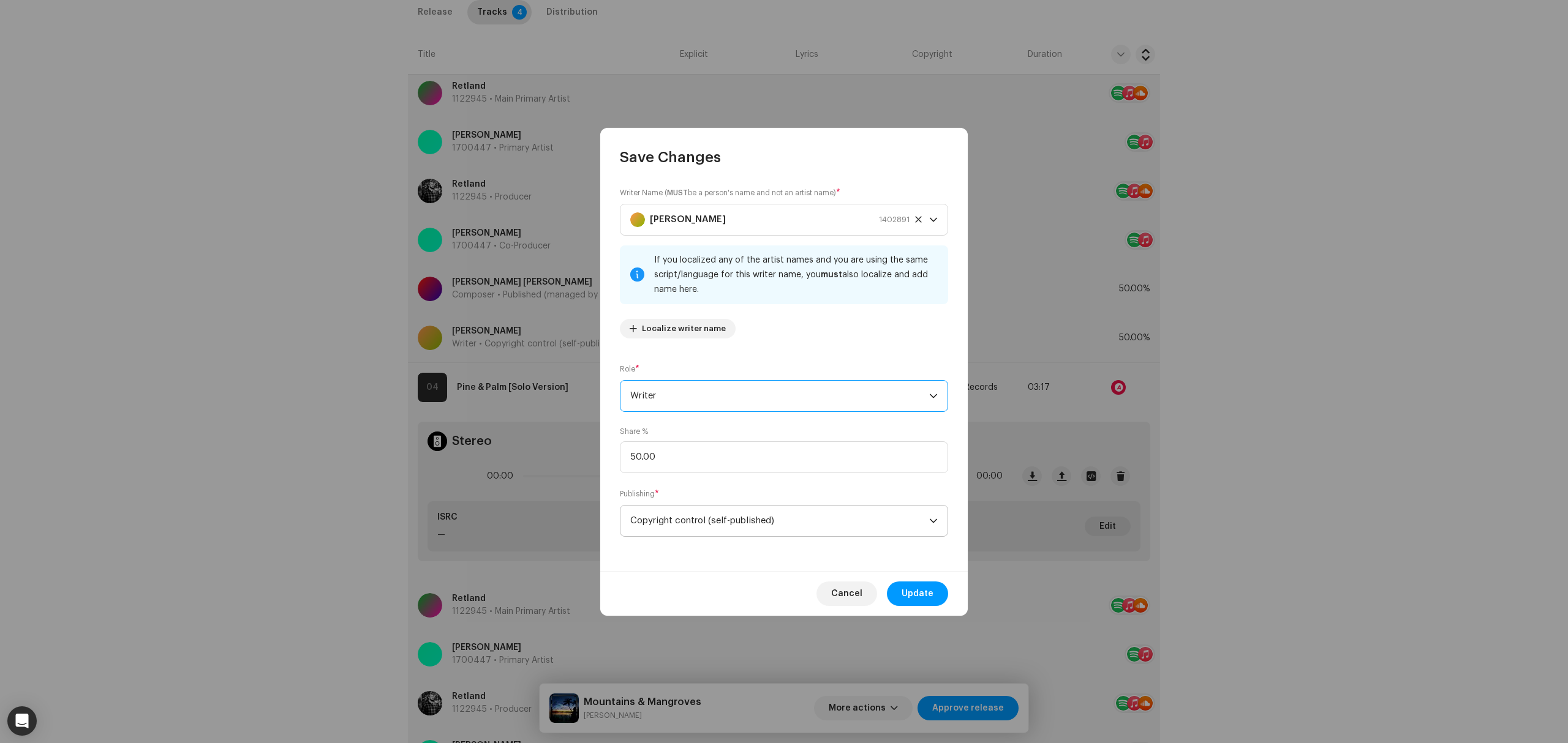
scroll to position [118, 0]
click at [939, 591] on button "Update" at bounding box center [917, 594] width 61 height 25
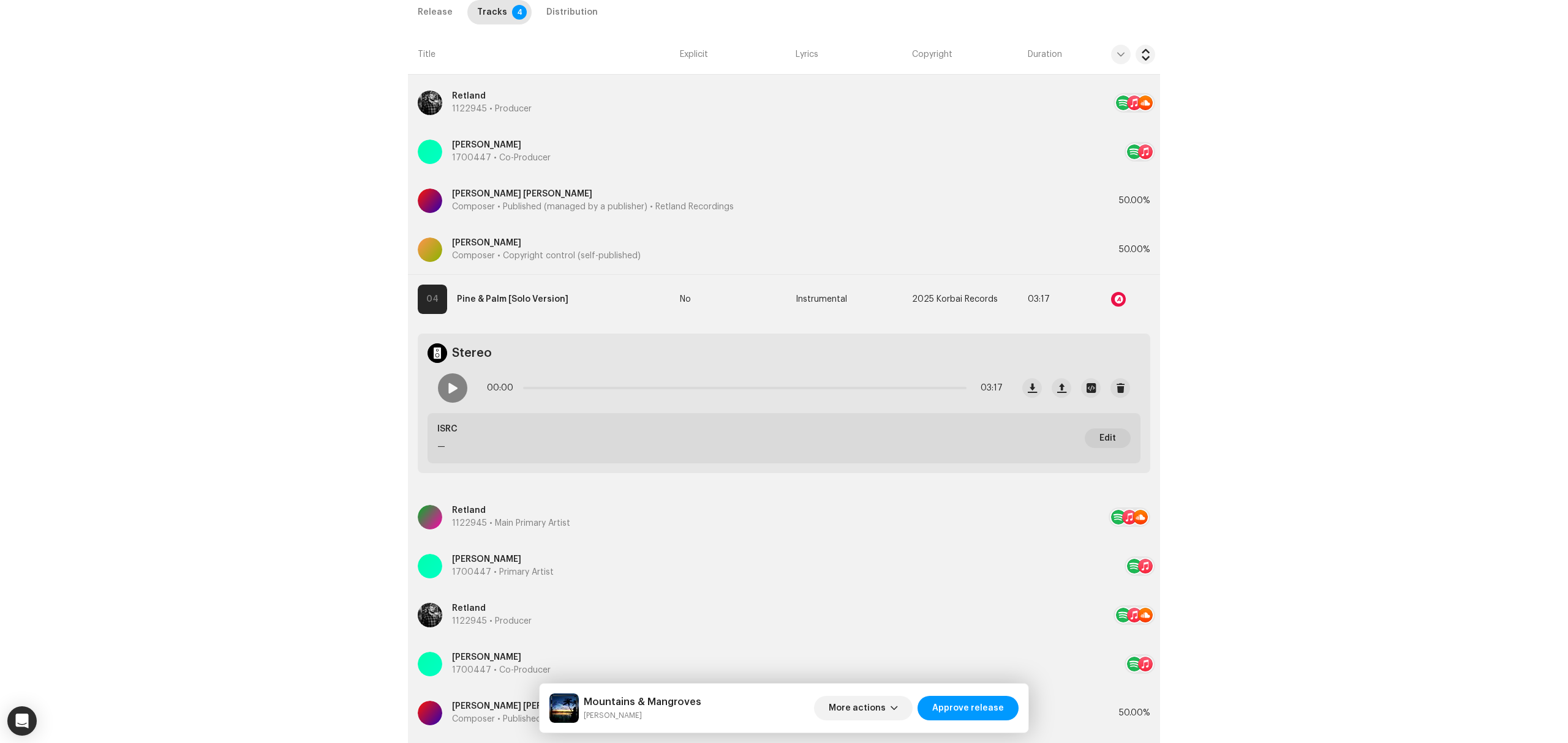
scroll to position [892, 0]
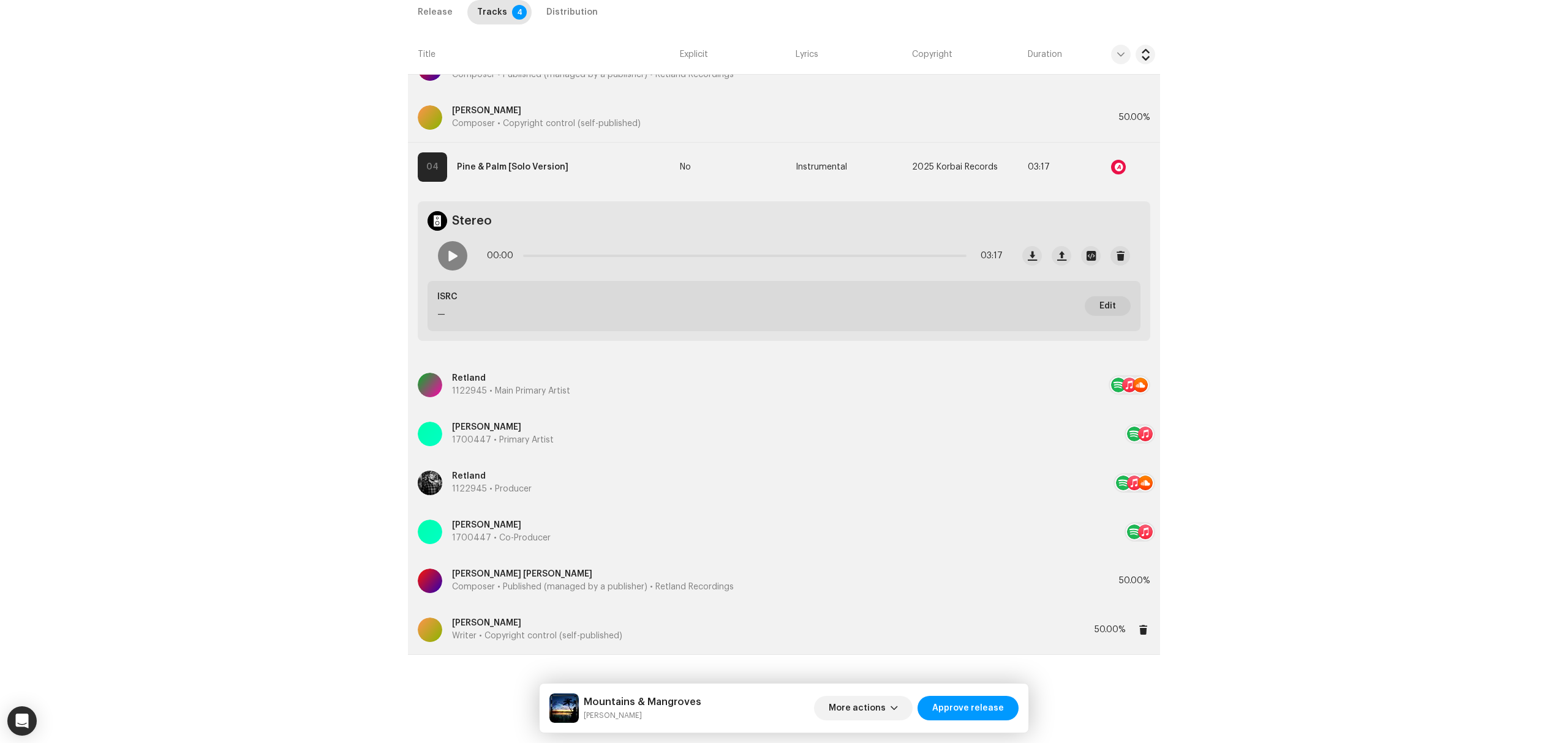
click at [540, 629] on p "[PERSON_NAME]" at bounding box center [537, 624] width 171 height 13
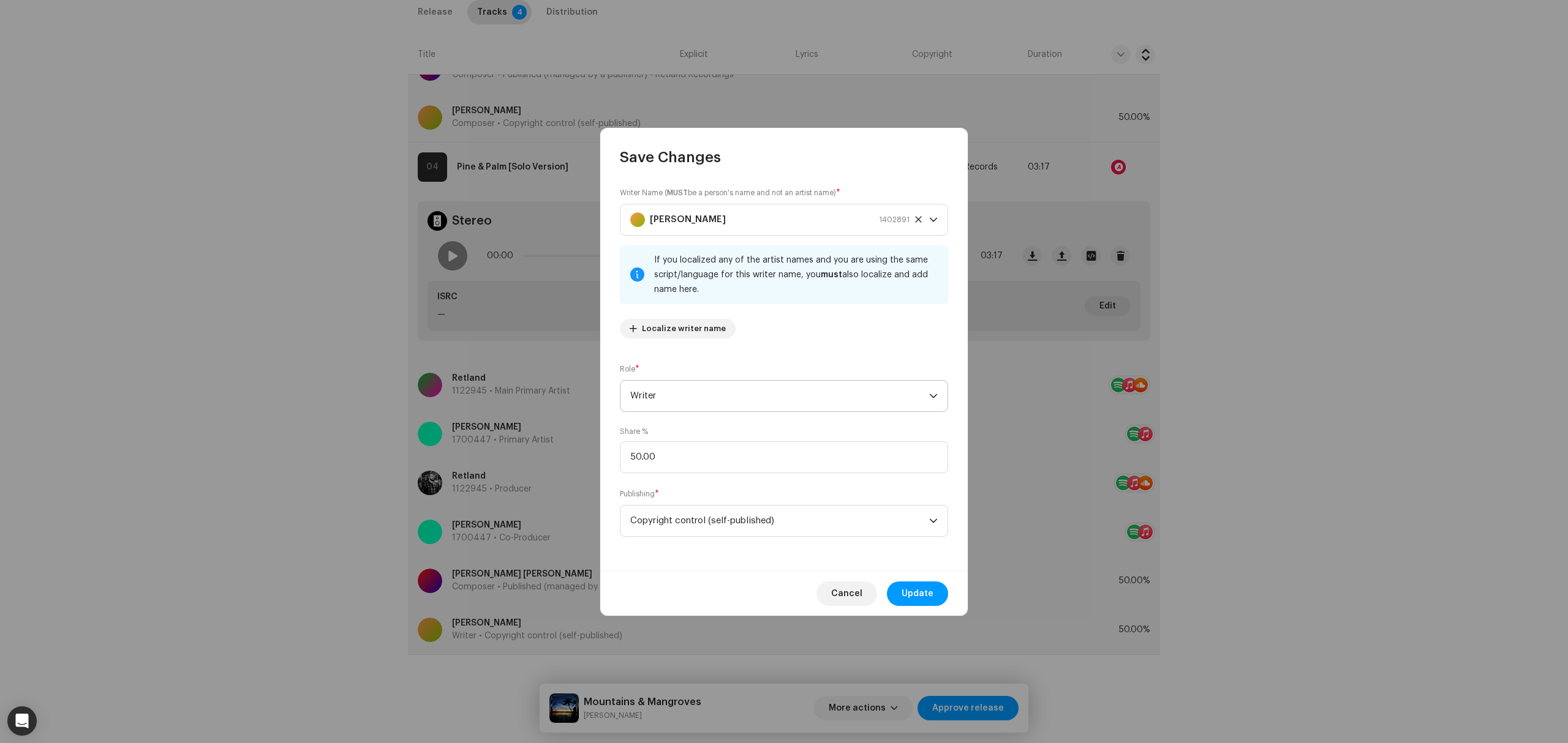
click at [698, 394] on span "Writer" at bounding box center [780, 396] width 299 height 31
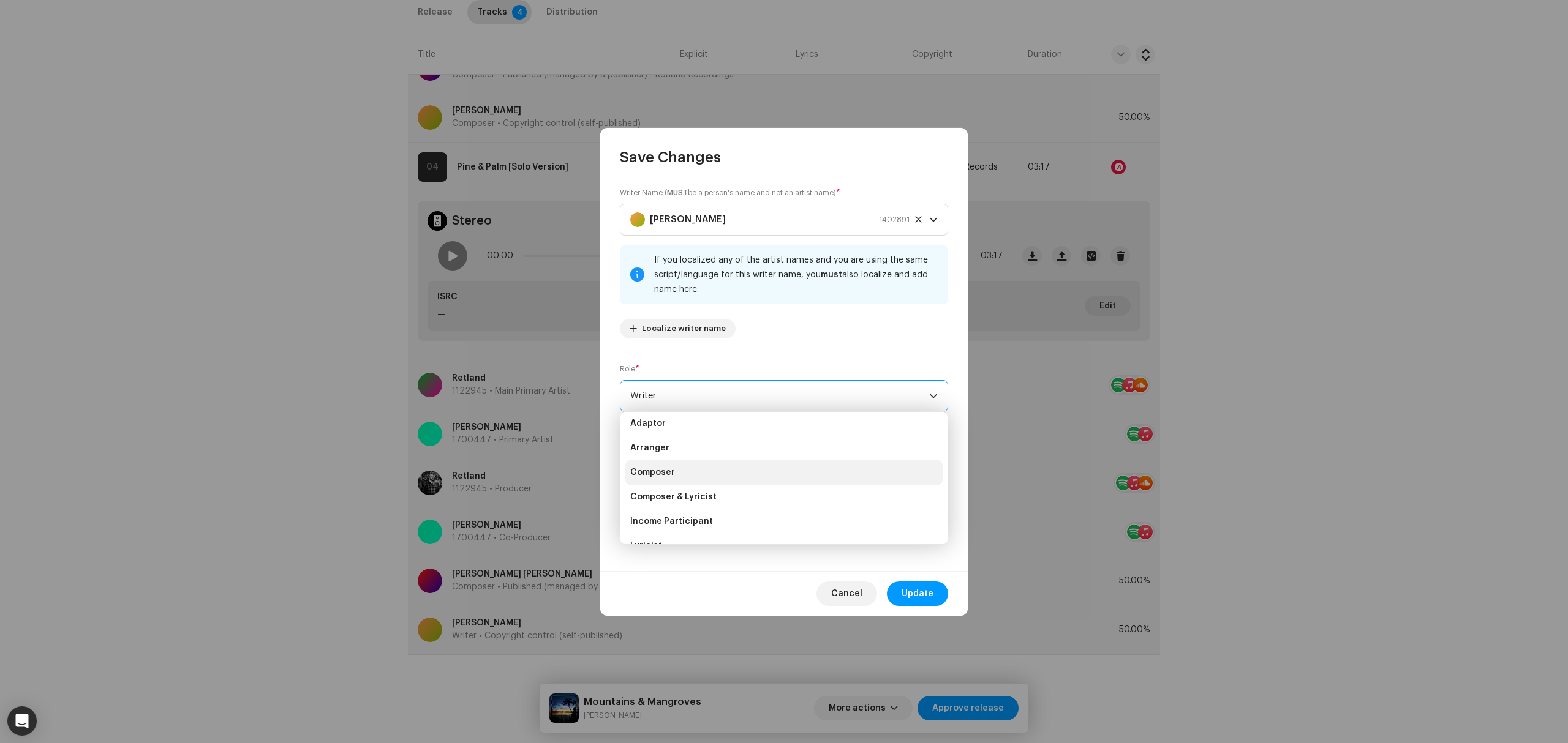
scroll to position [0, 0]
click at [710, 478] on li "Composer" at bounding box center [784, 478] width 317 height 25
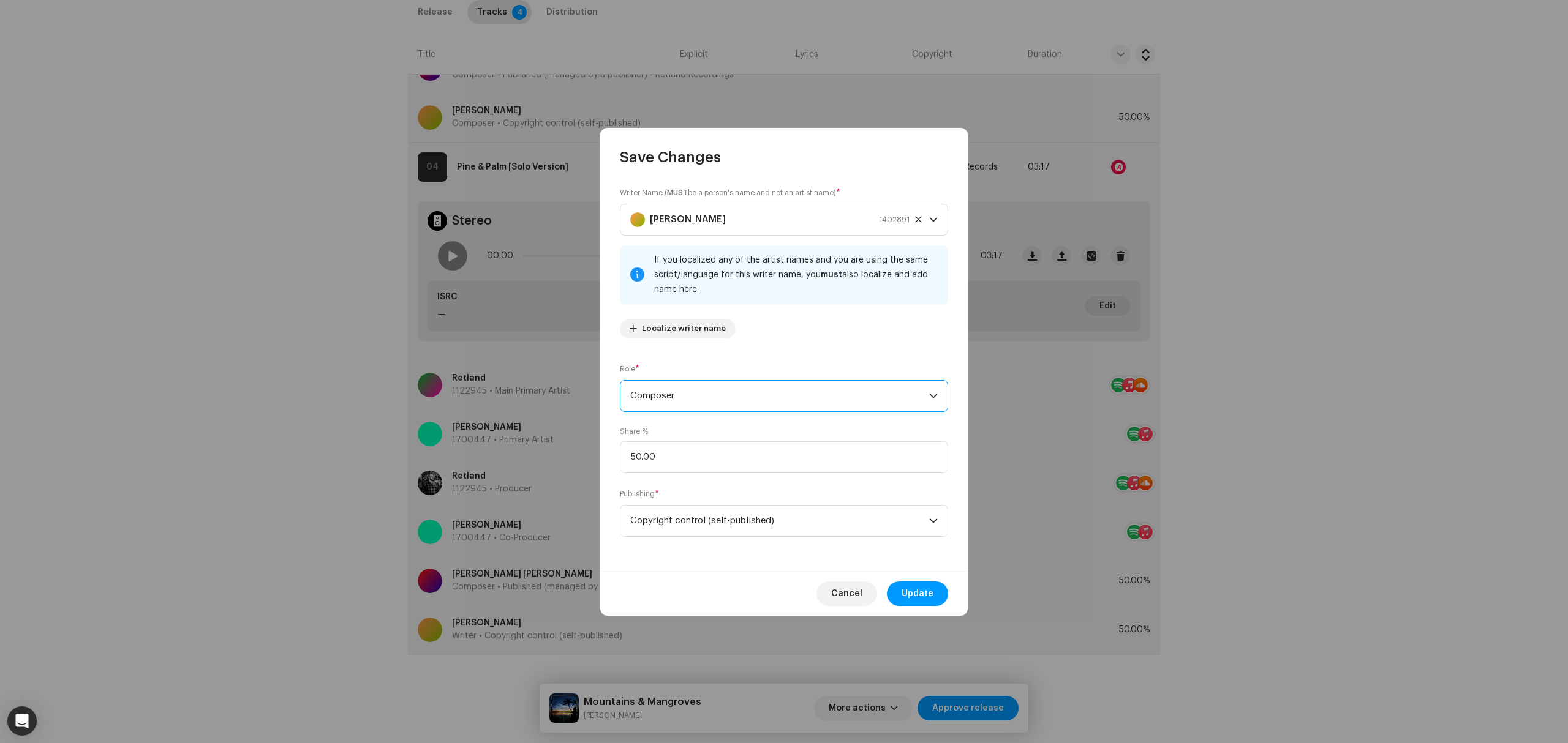
scroll to position [118, 0]
click at [917, 589] on span "Update" at bounding box center [917, 594] width 32 height 25
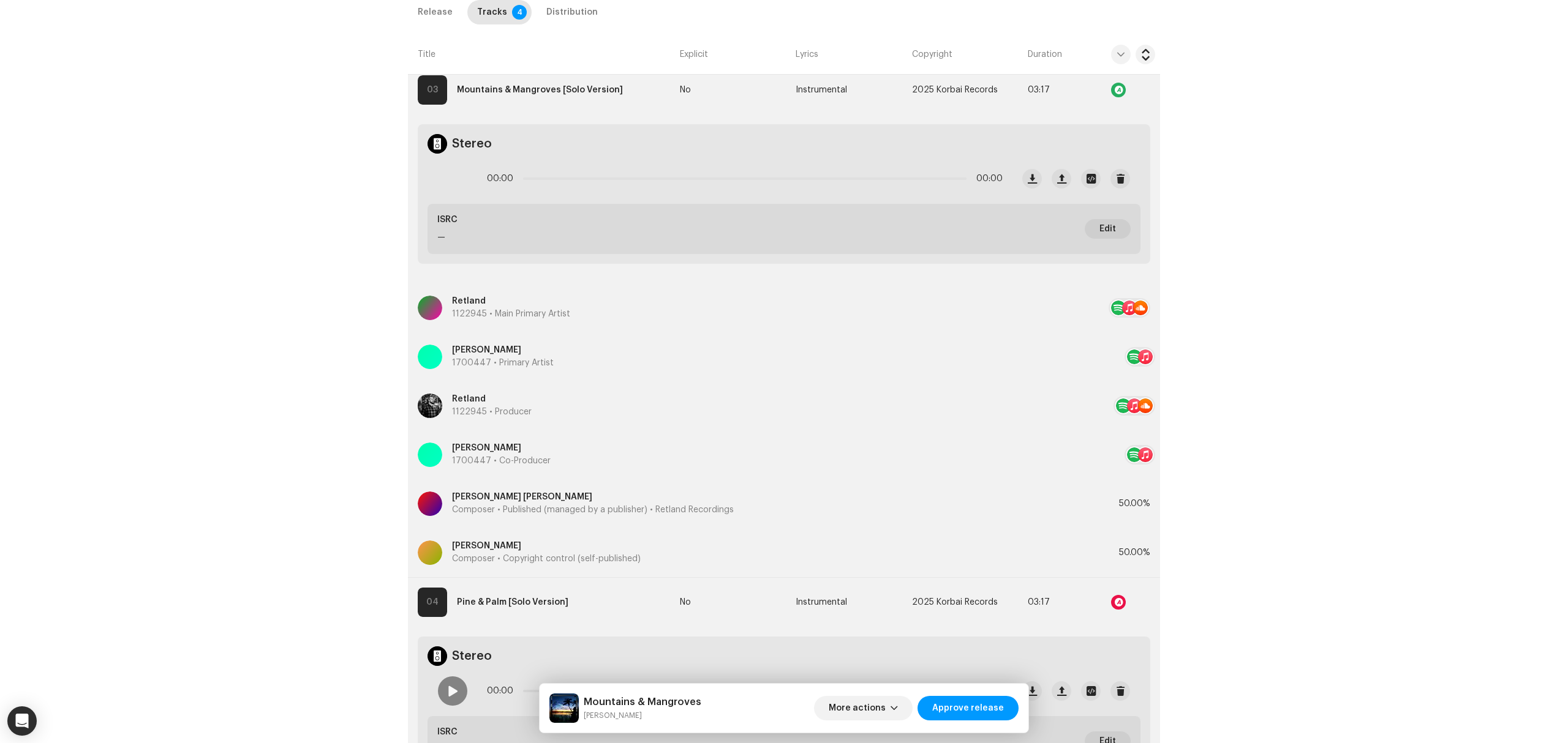
scroll to position [239, 0]
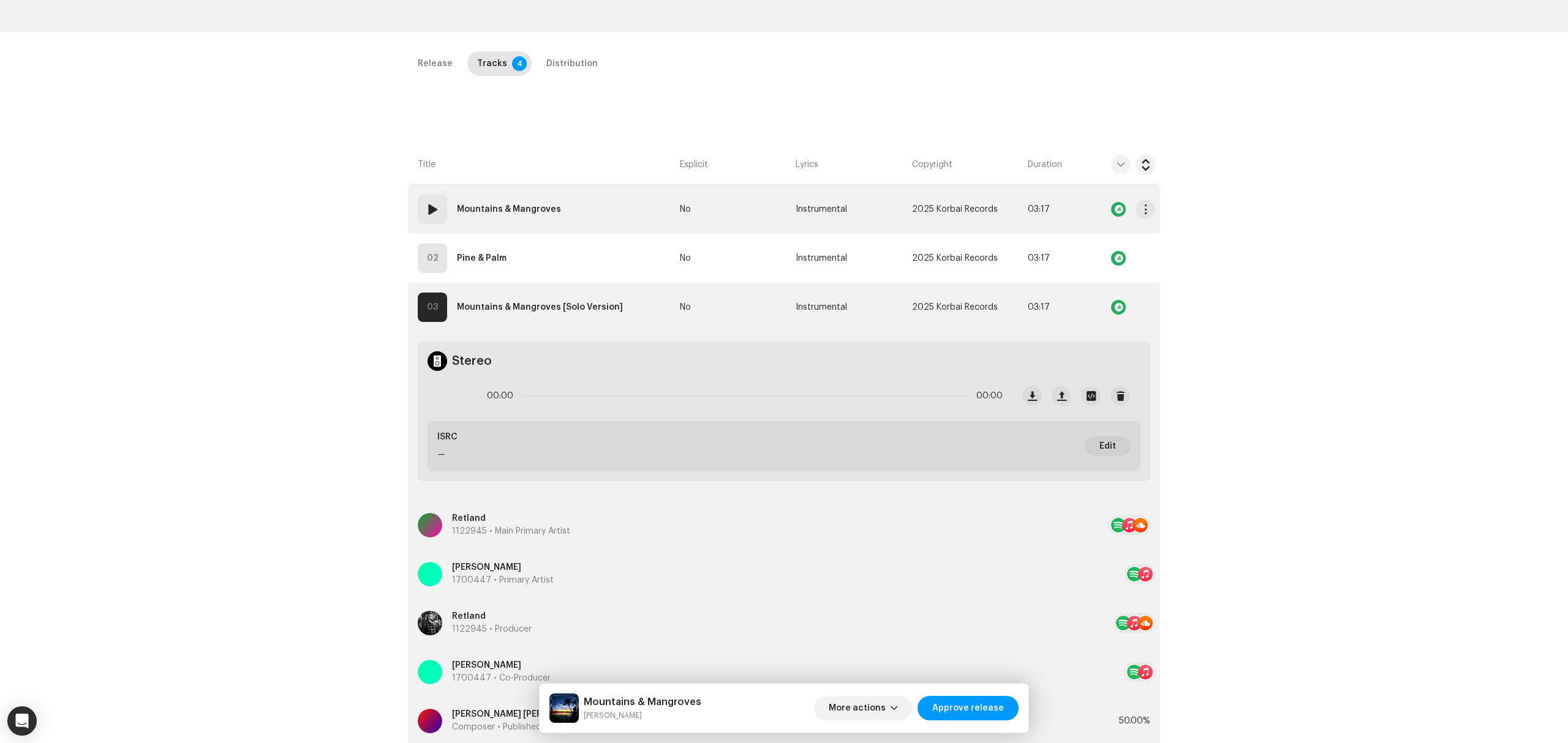
click at [585, 197] on td "01 Mountains & Mangroves" at bounding box center [541, 210] width 267 height 49
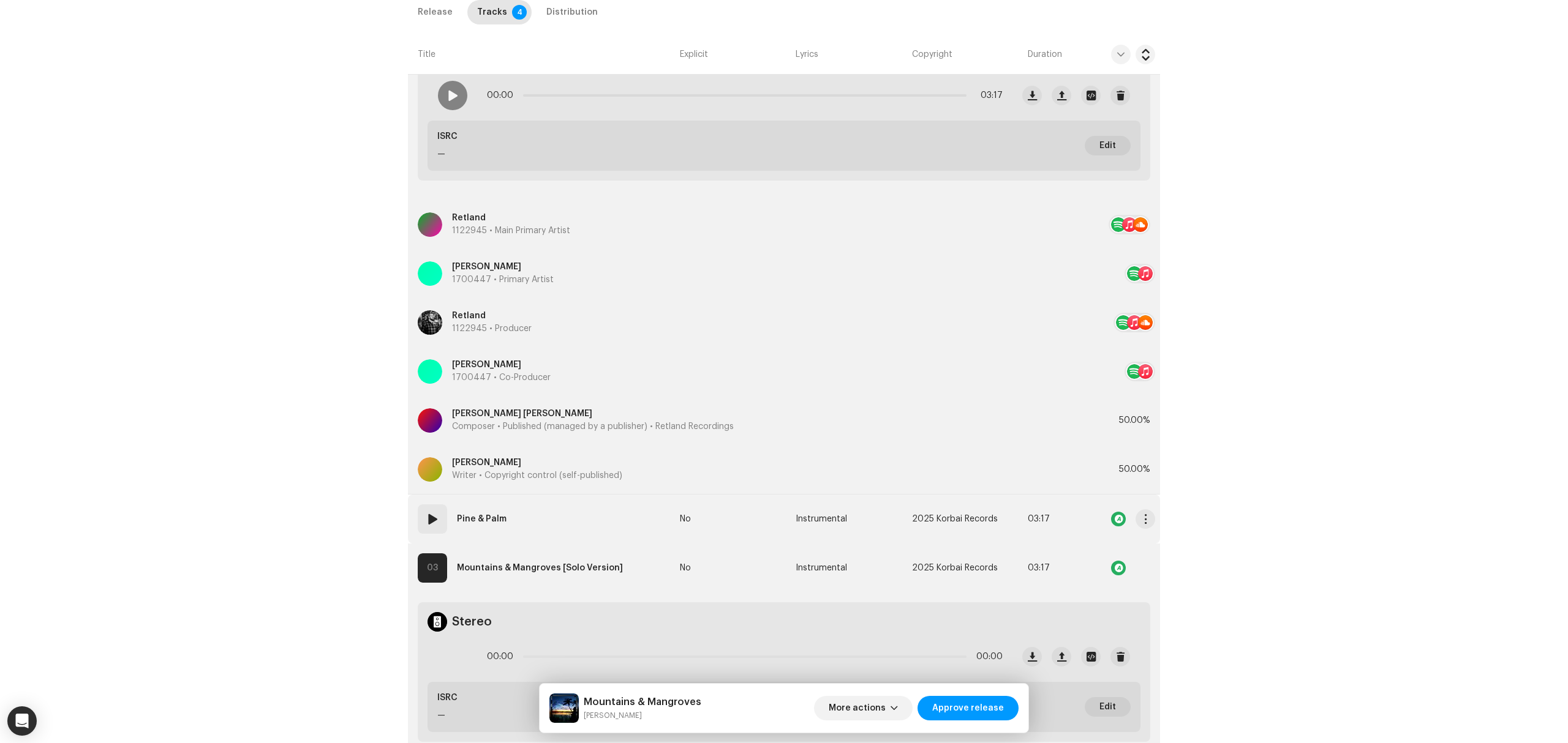
scroll to position [483, 0]
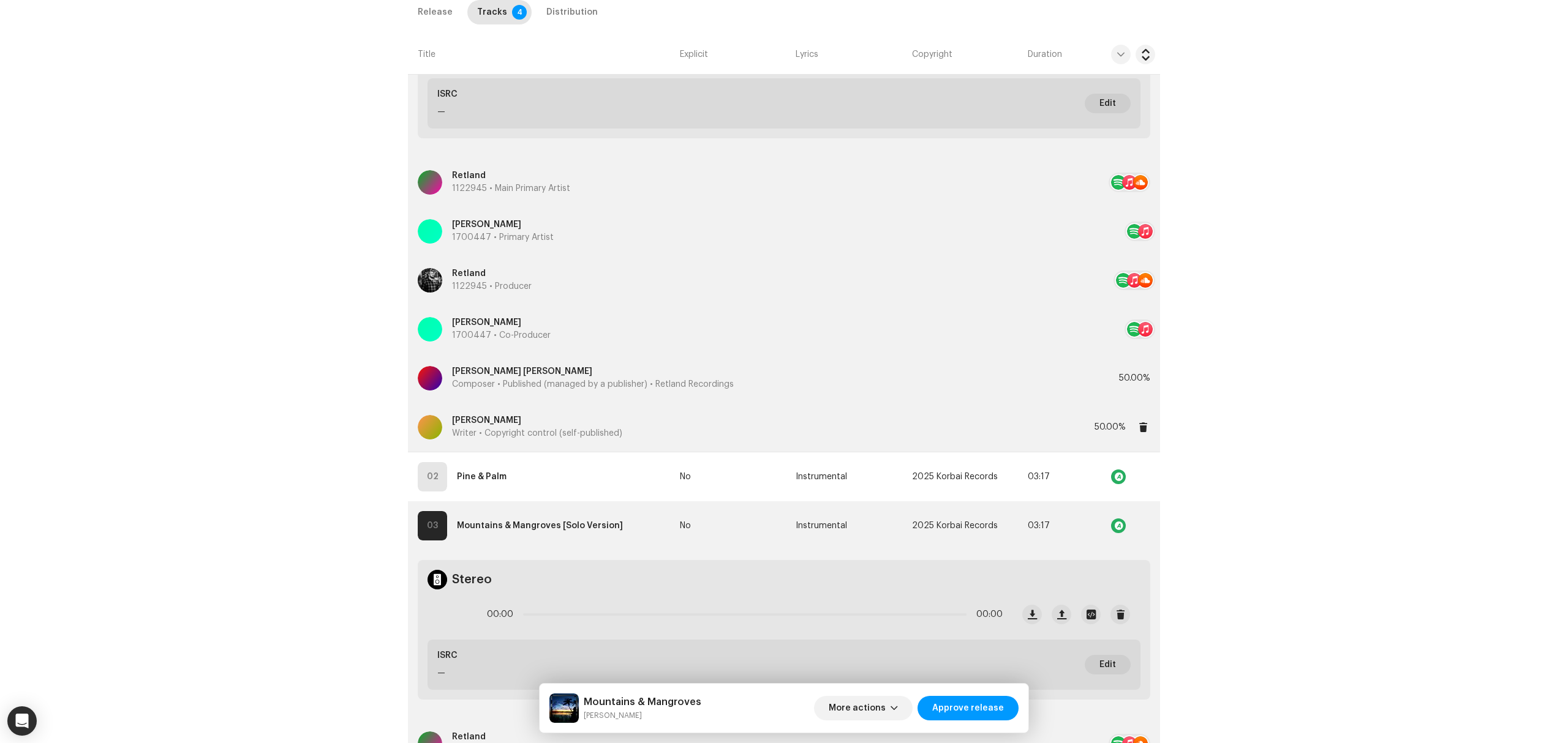
click at [539, 434] on p "Writer • Copyright control (self-published)" at bounding box center [537, 434] width 171 height 13
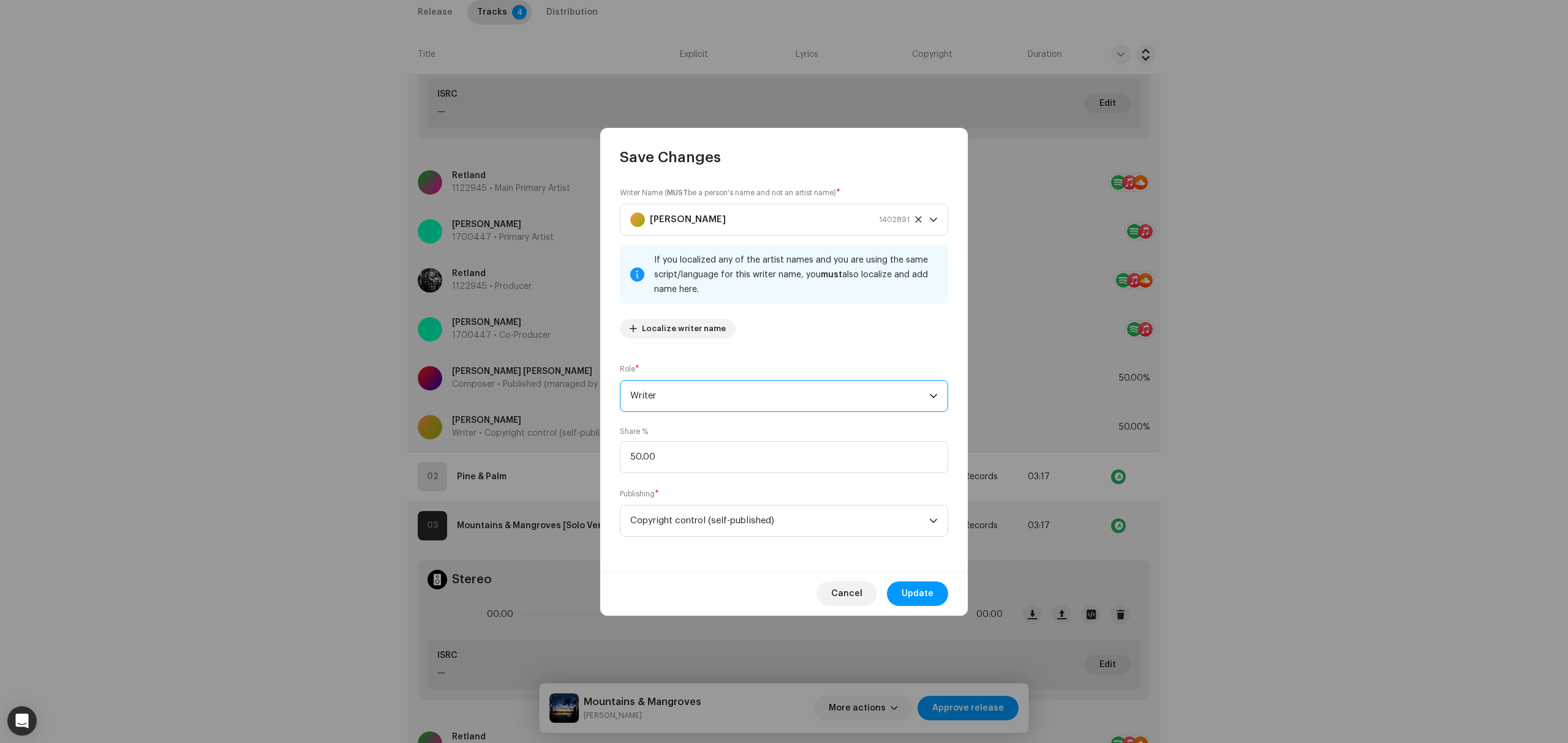
click at [681, 395] on span "Writer" at bounding box center [780, 396] width 299 height 31
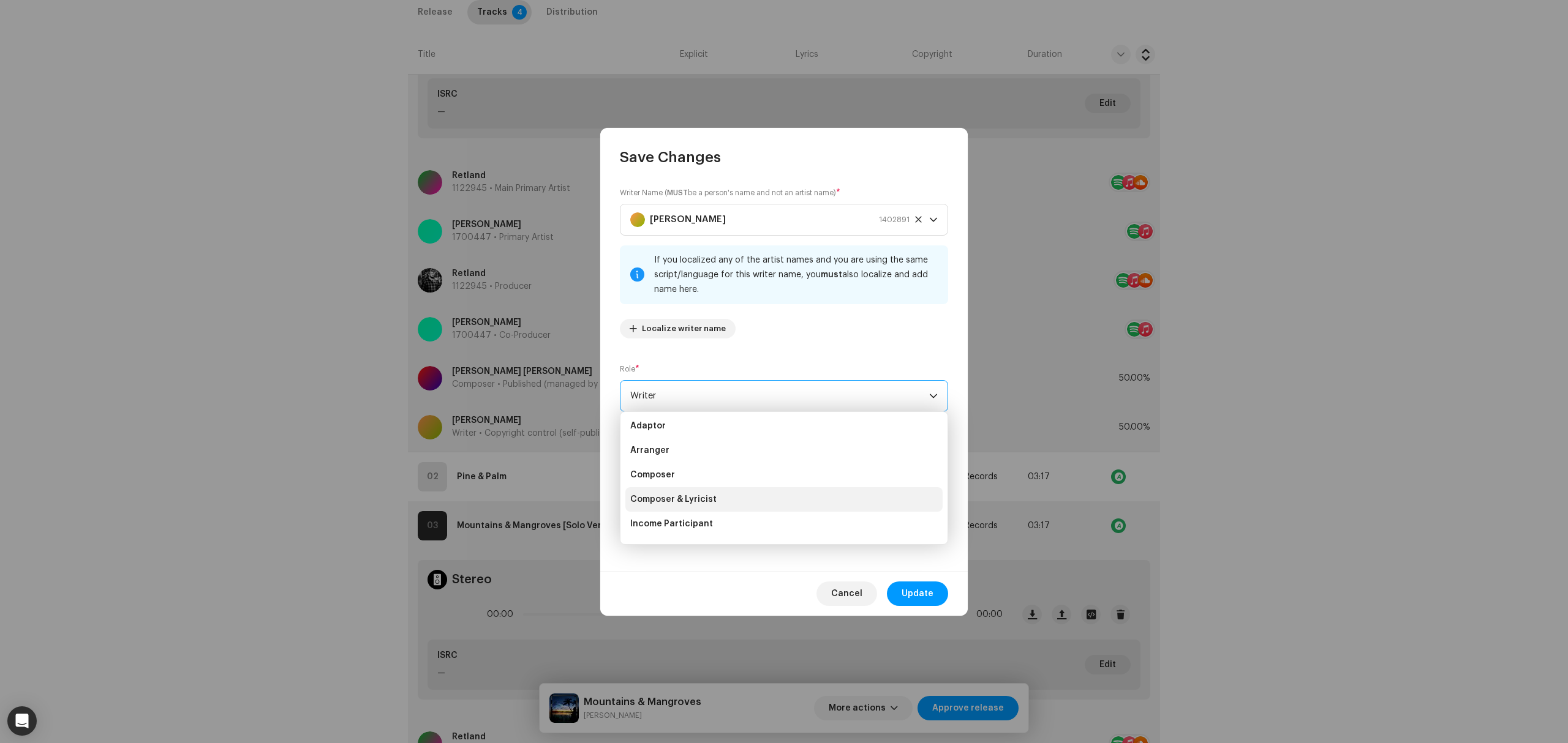
scroll to position [0, 0]
click at [725, 478] on li "Composer" at bounding box center [784, 478] width 317 height 25
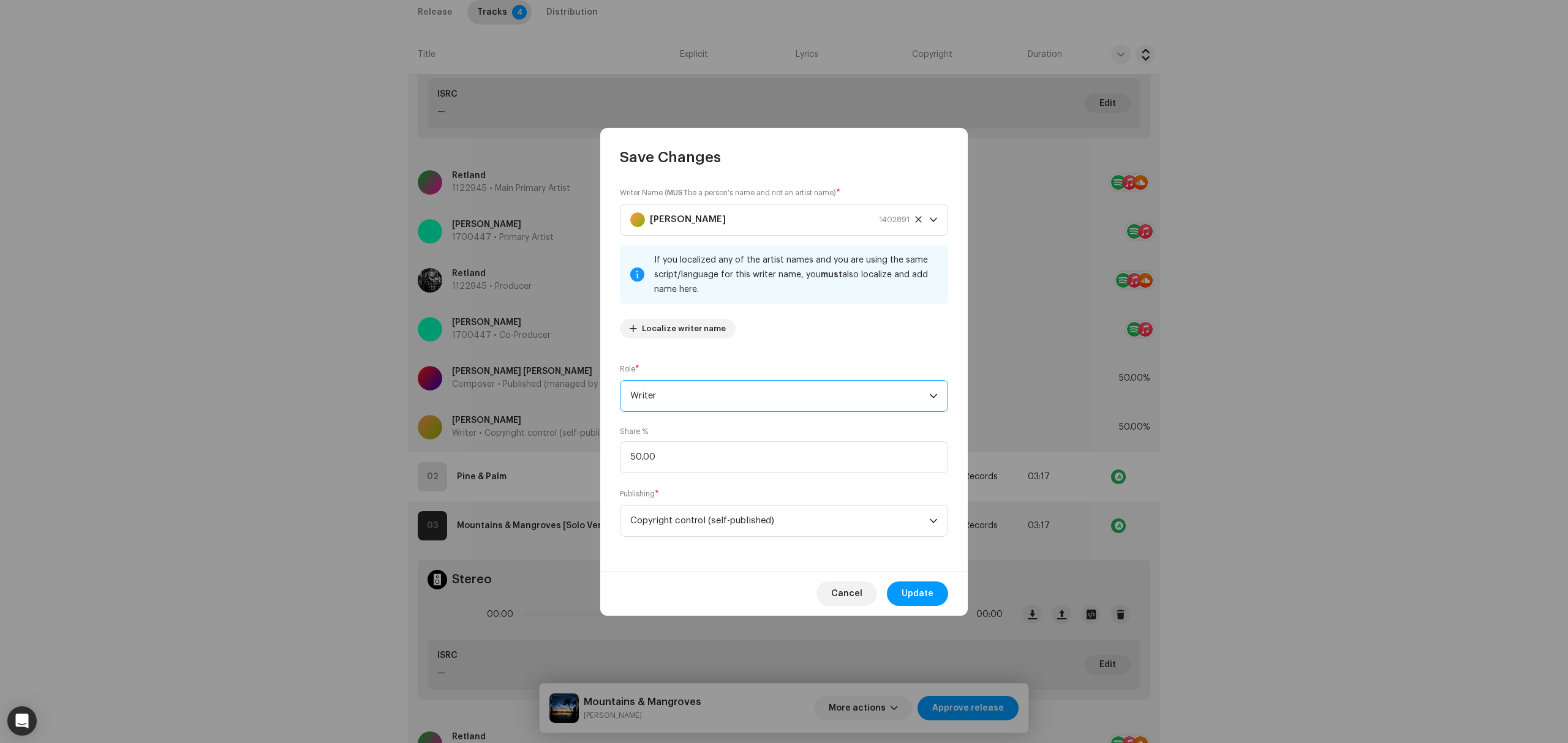
scroll to position [118, 0]
click at [919, 594] on span "Update" at bounding box center [917, 594] width 32 height 25
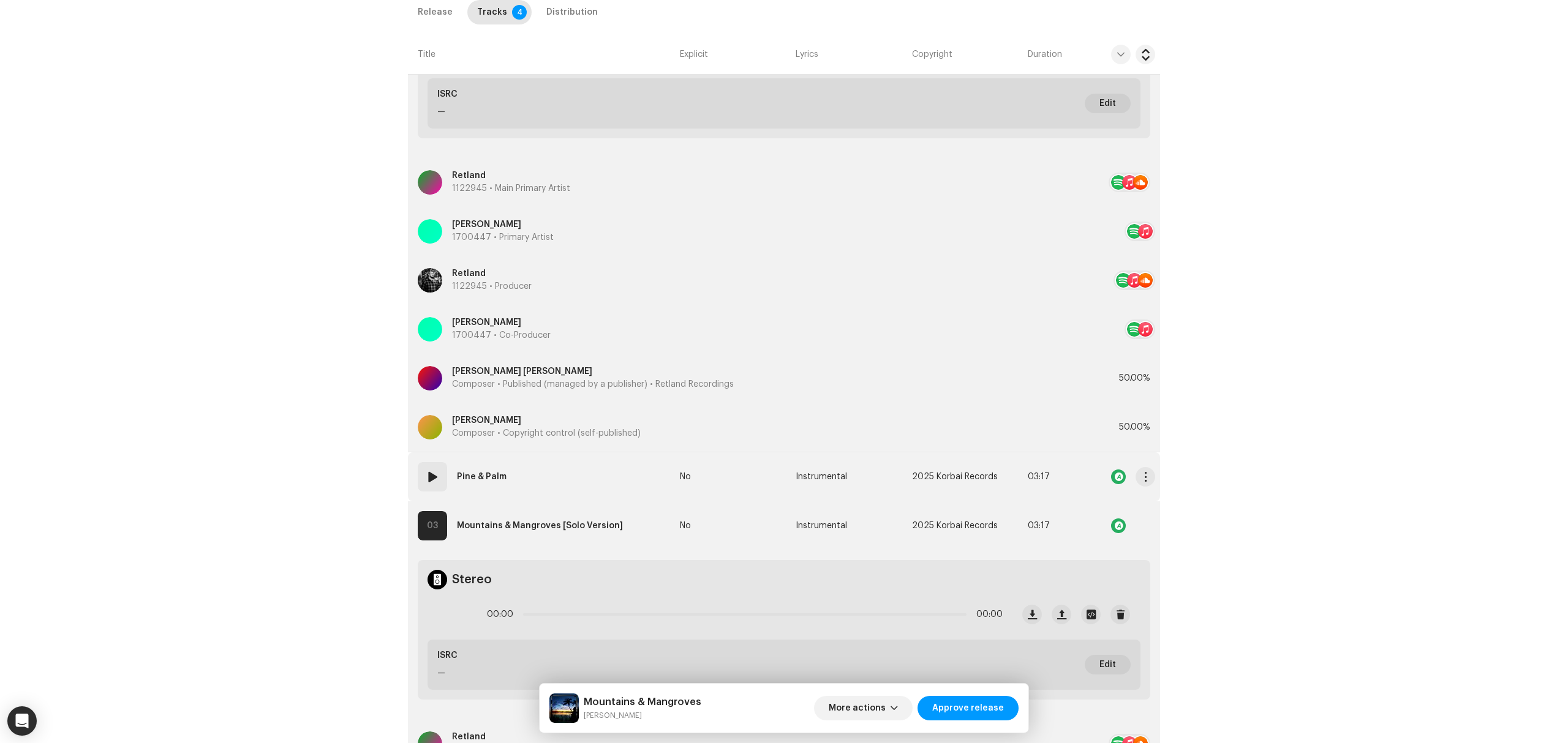
click at [598, 471] on td "02 Pine & Palm" at bounding box center [541, 477] width 267 height 49
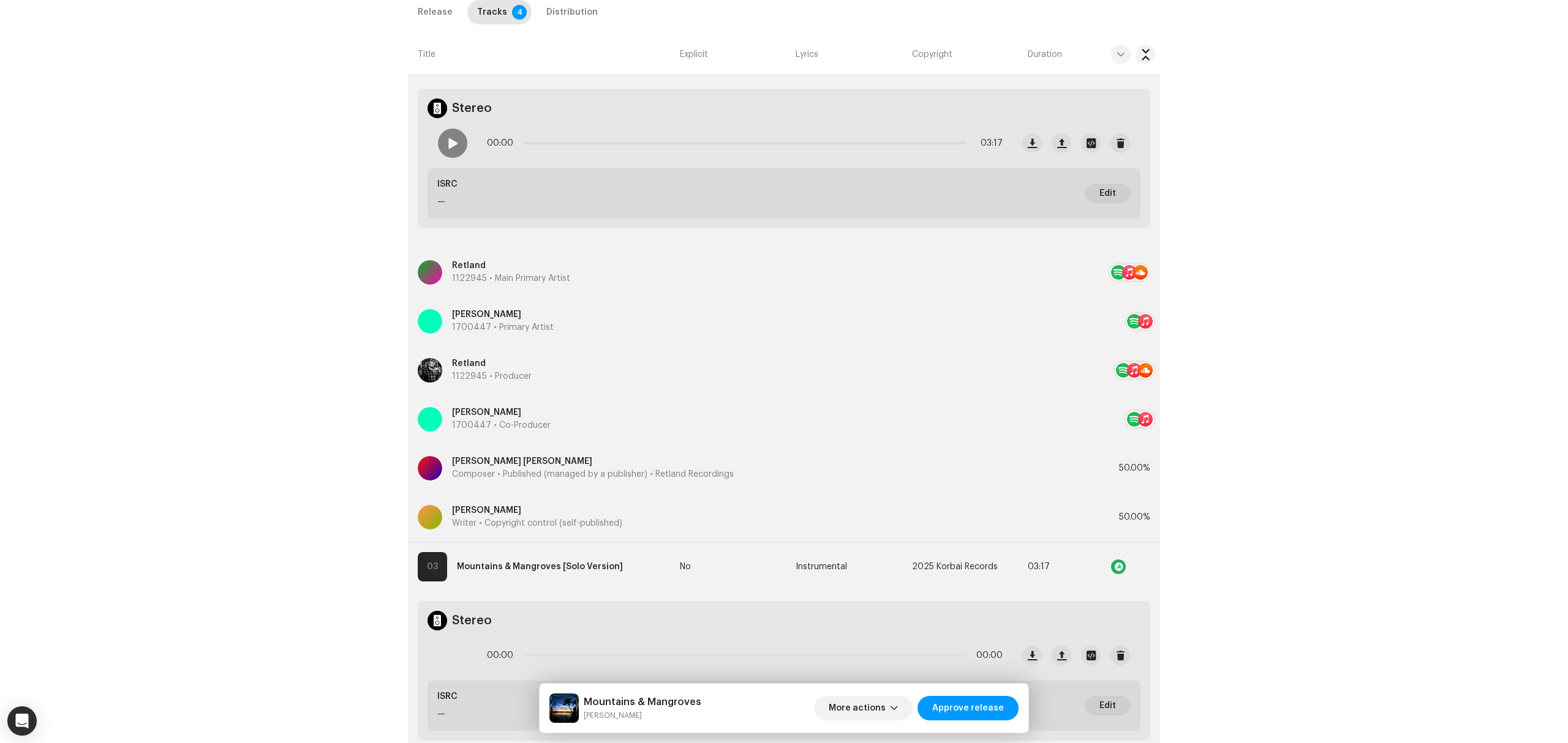
scroll to position [974, 0]
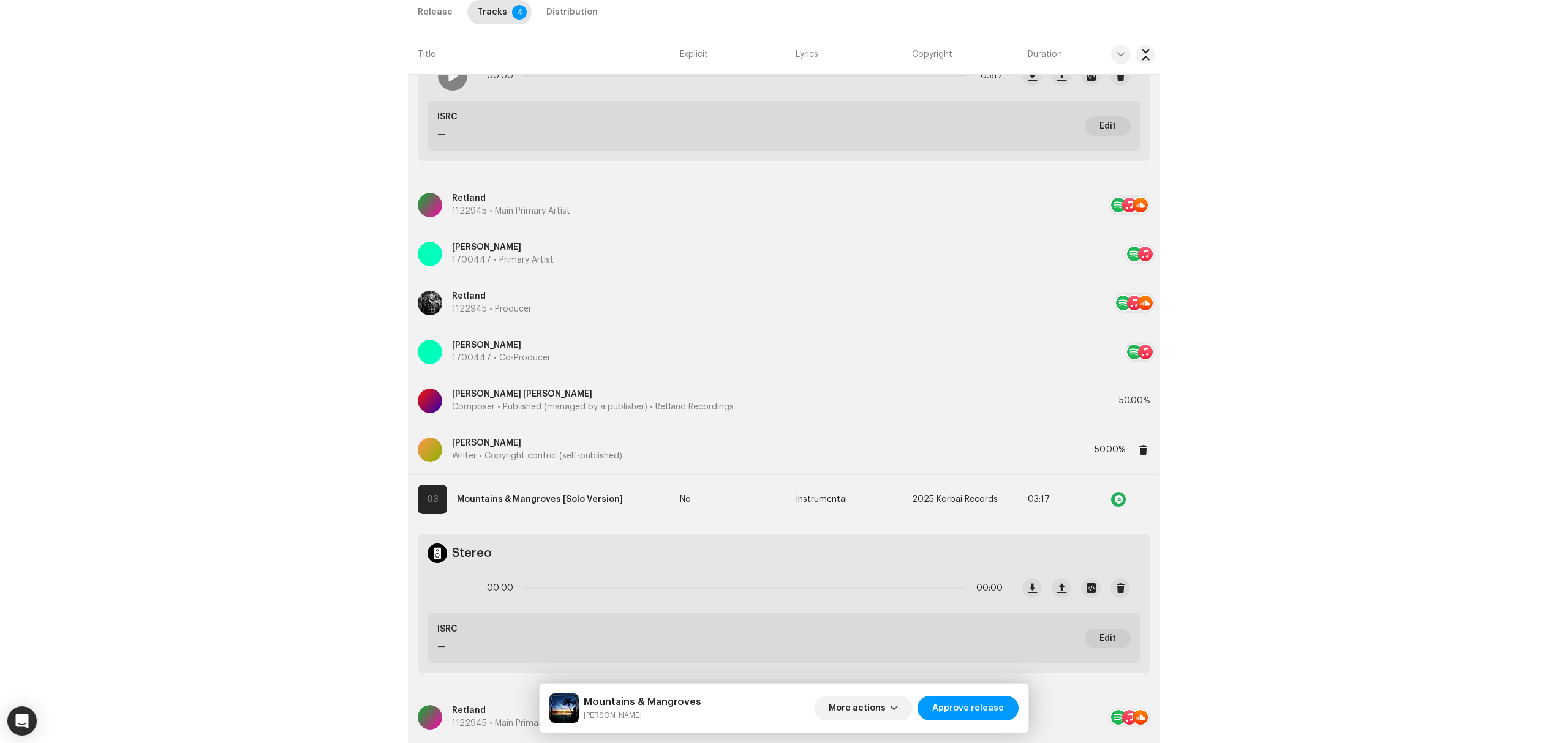
click at [573, 458] on p "Writer • Copyright control (self-published)" at bounding box center [537, 456] width 171 height 13
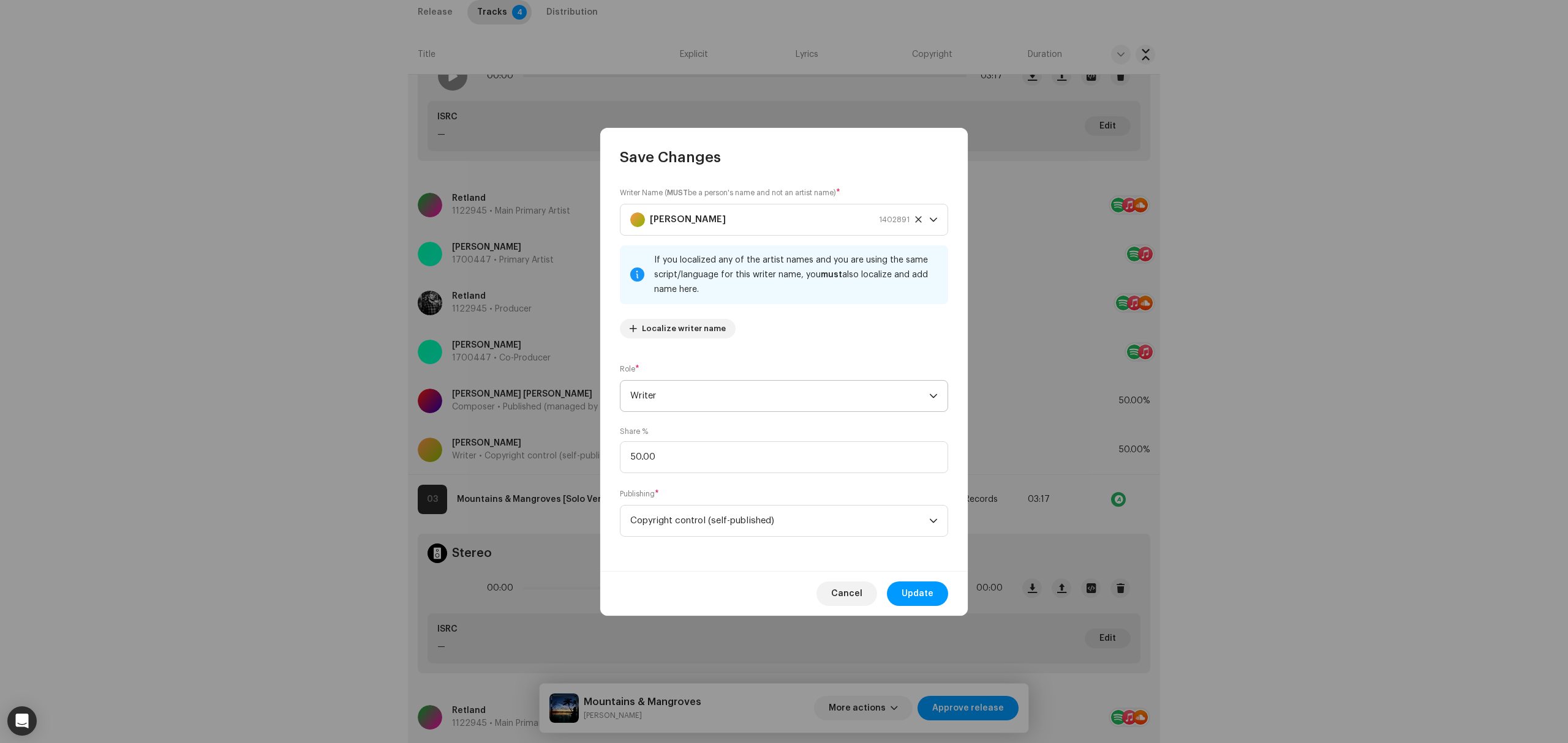
click at [705, 410] on p-select "Writer" at bounding box center [784, 396] width 328 height 32
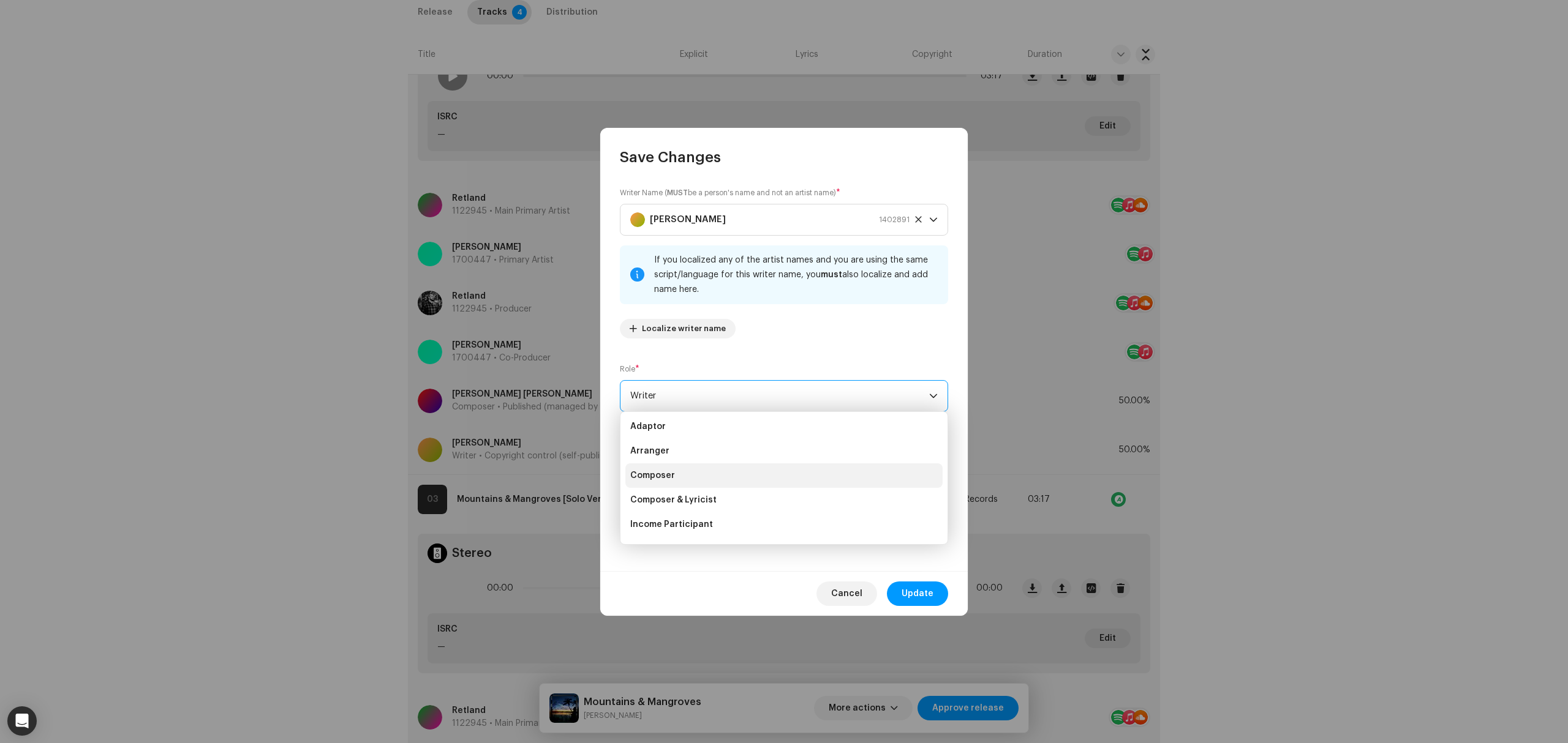
scroll to position [0, 0]
click at [712, 476] on li "Composer" at bounding box center [784, 478] width 317 height 25
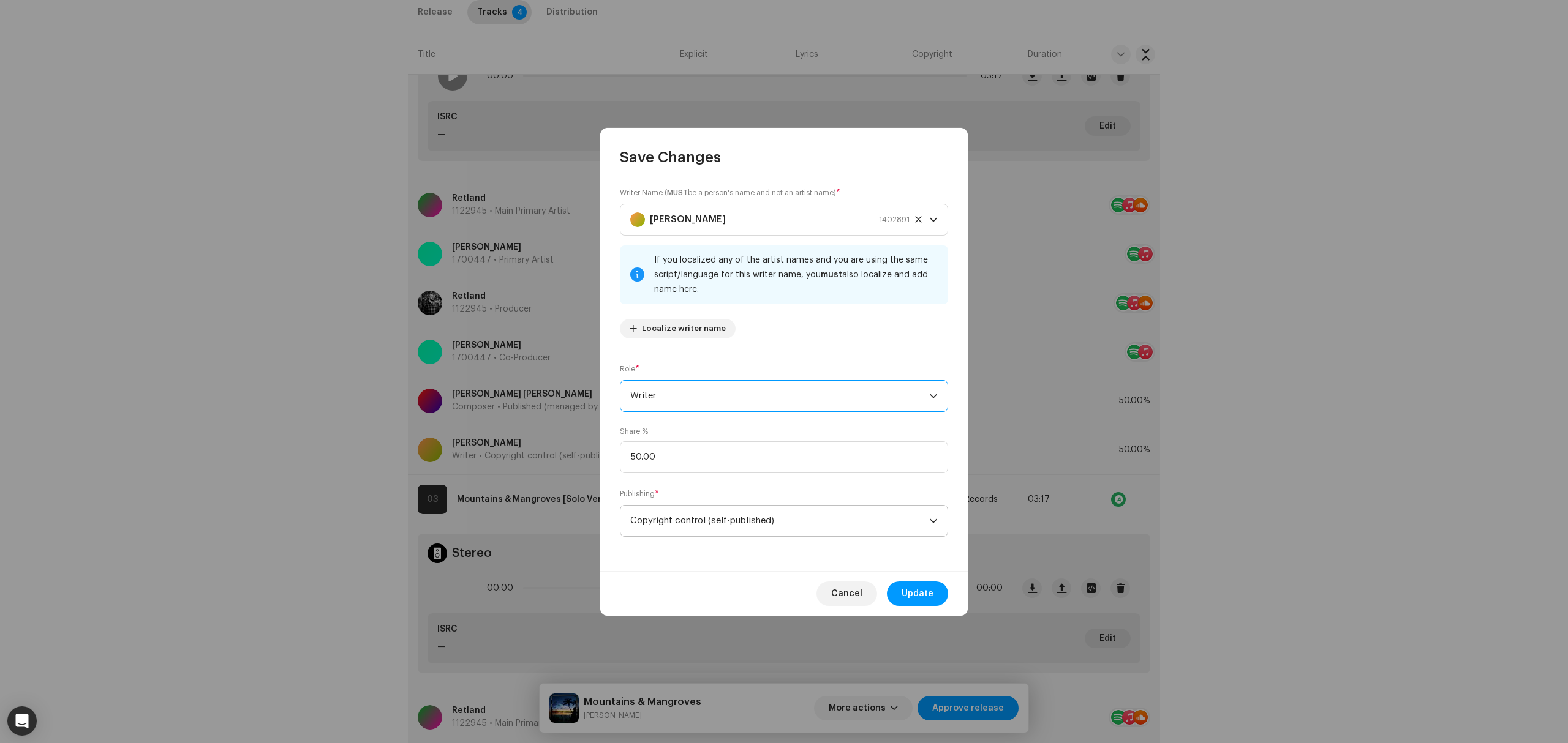
scroll to position [118, 0]
click at [929, 593] on span "Update" at bounding box center [917, 594] width 32 height 25
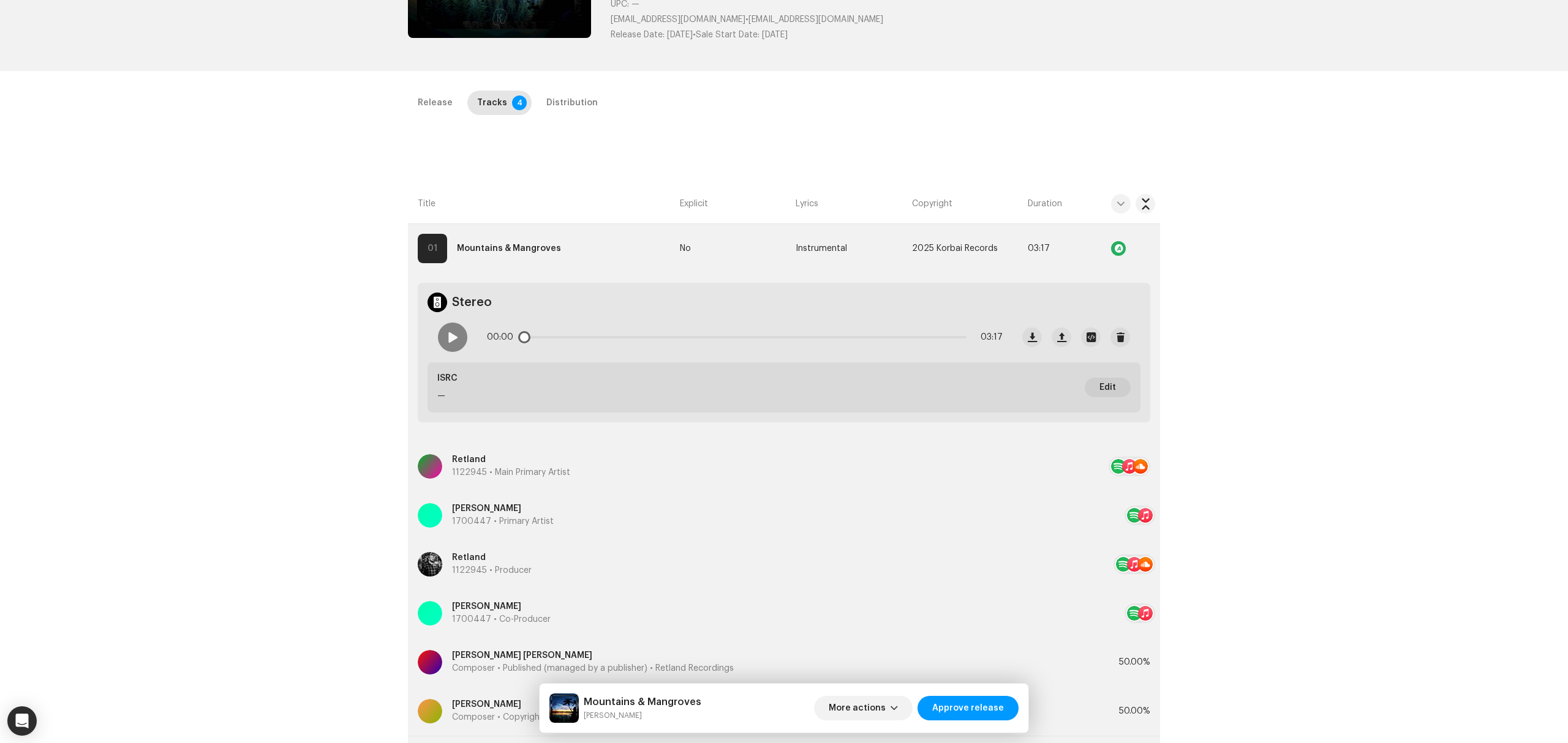
scroll to position [0, 0]
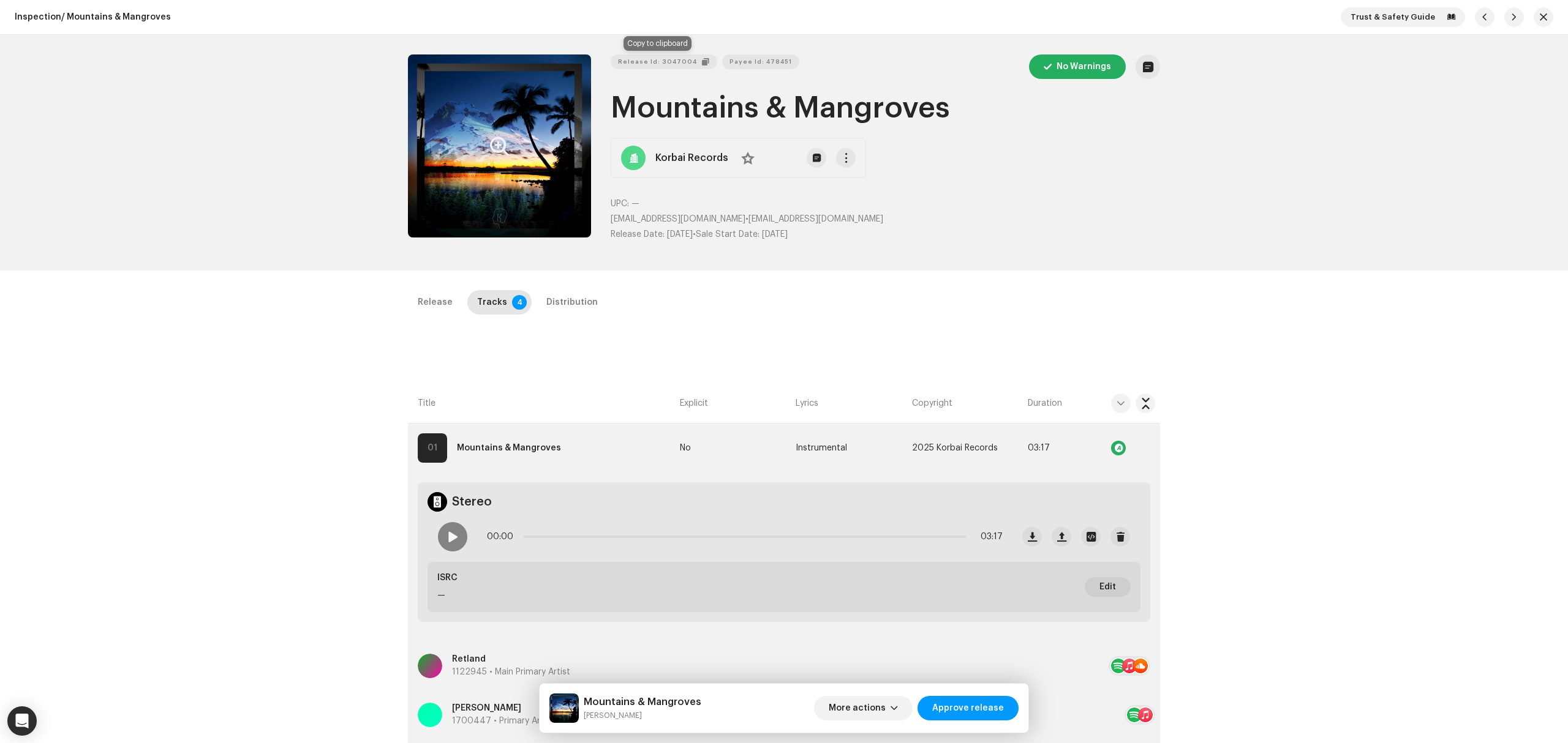
click at [642, 61] on span "Release Id: 3047004" at bounding box center [658, 62] width 79 height 25
click at [884, 709] on span "More actions" at bounding box center [857, 708] width 57 height 25
click at [870, 601] on span "Save & Exit" at bounding box center [857, 604] width 47 height 10
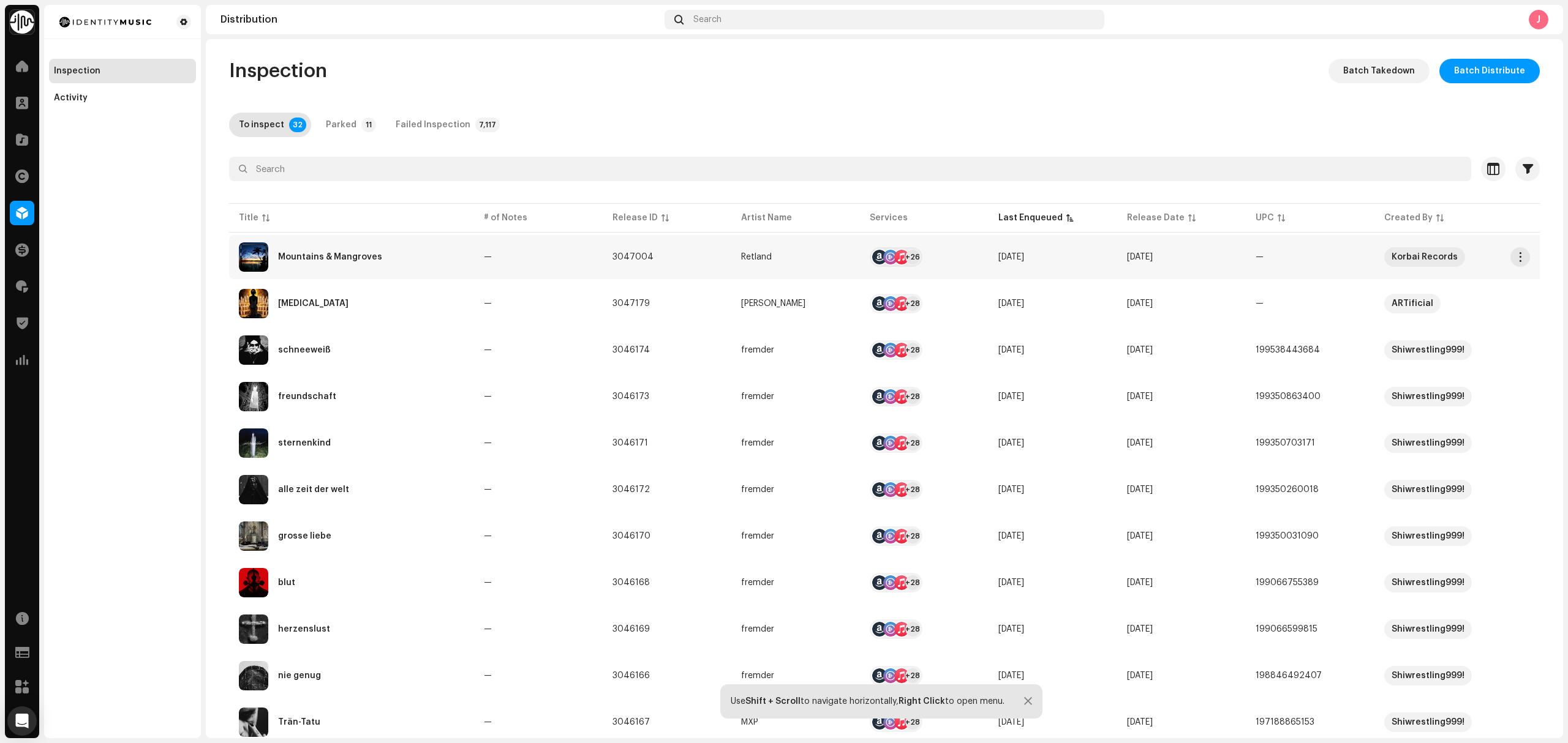
click at [412, 257] on div "Mountains & Mangroves" at bounding box center [351, 257] width 225 height 29
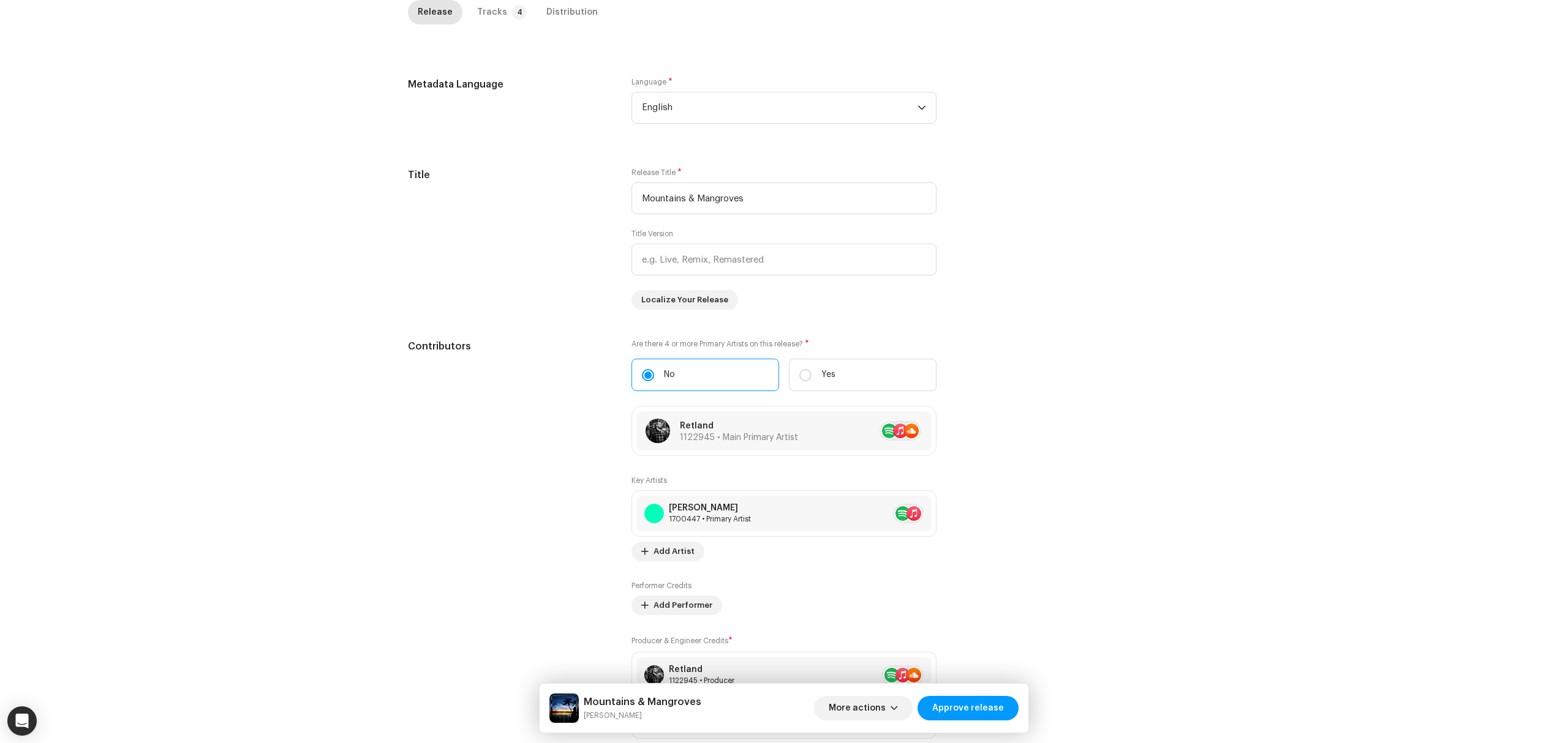
scroll to position [408, 0]
click at [329, 483] on div "Inspection / Mountains & Mangroves Trust & Safety Guide Release Id: 3047004 Pay…" at bounding box center [784, 371] width 1568 height 743
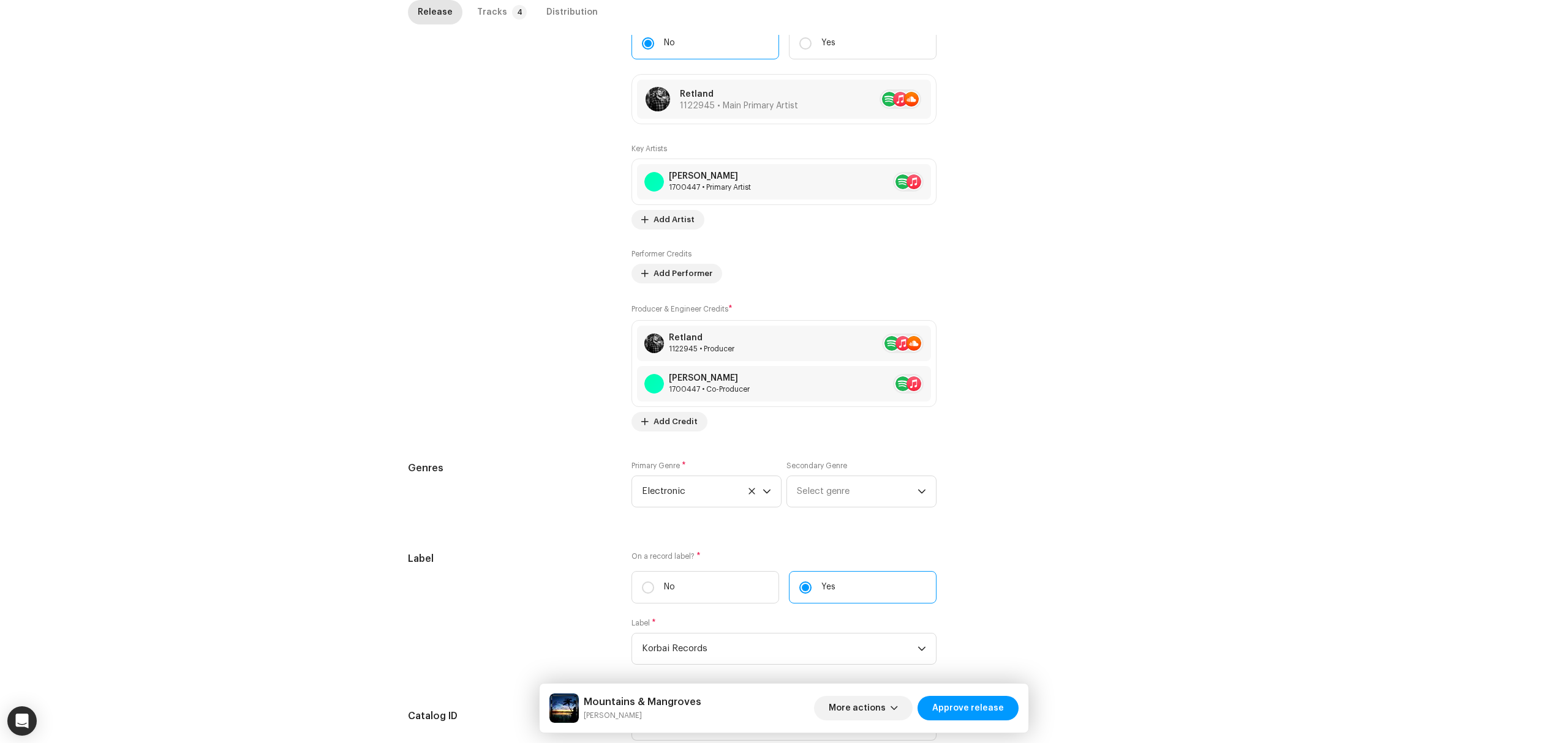
scroll to position [163, 0]
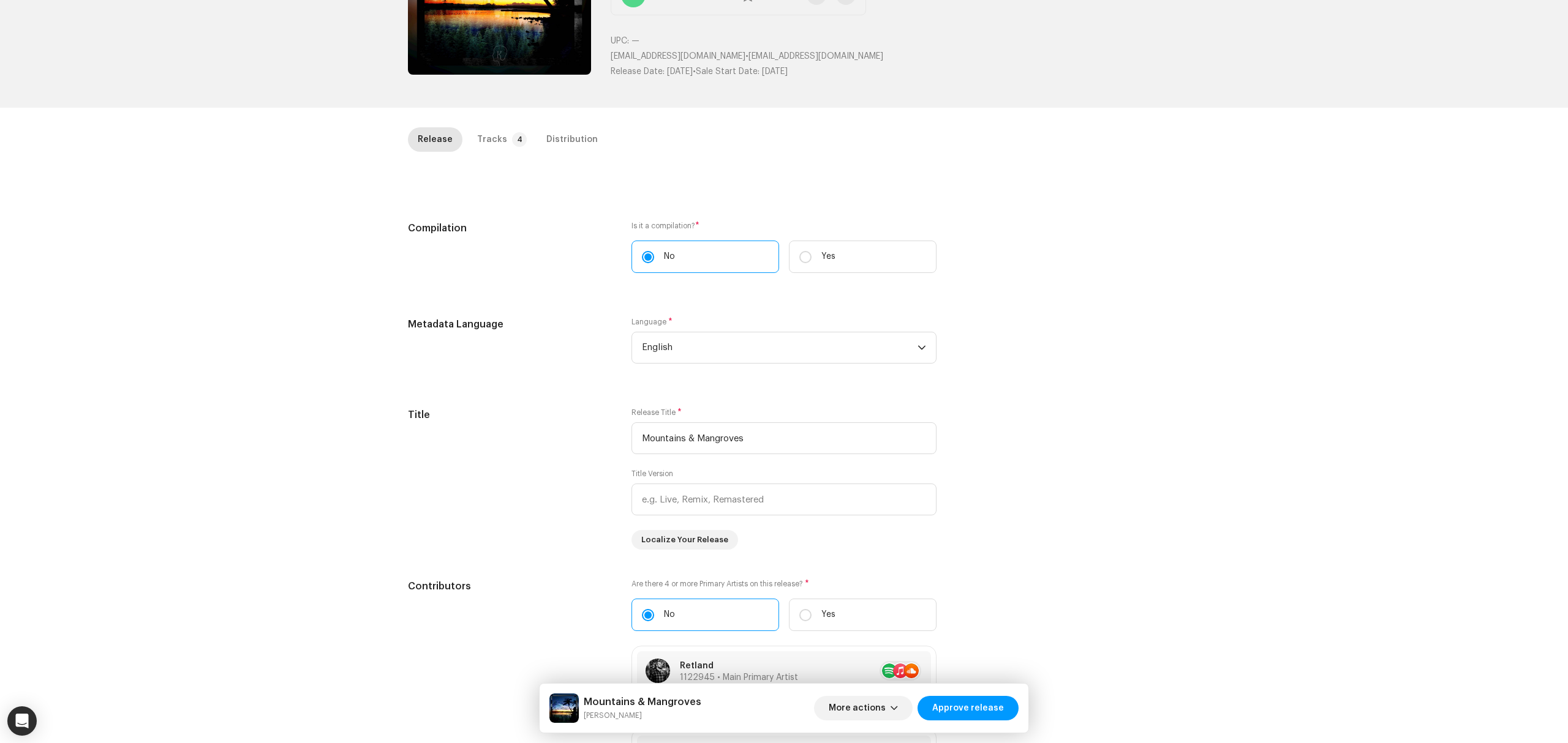
click at [496, 159] on div "Release Tracks 4 Distribution" at bounding box center [784, 145] width 752 height 35
click at [512, 140] on p-badge "4" at bounding box center [519, 139] width 15 height 15
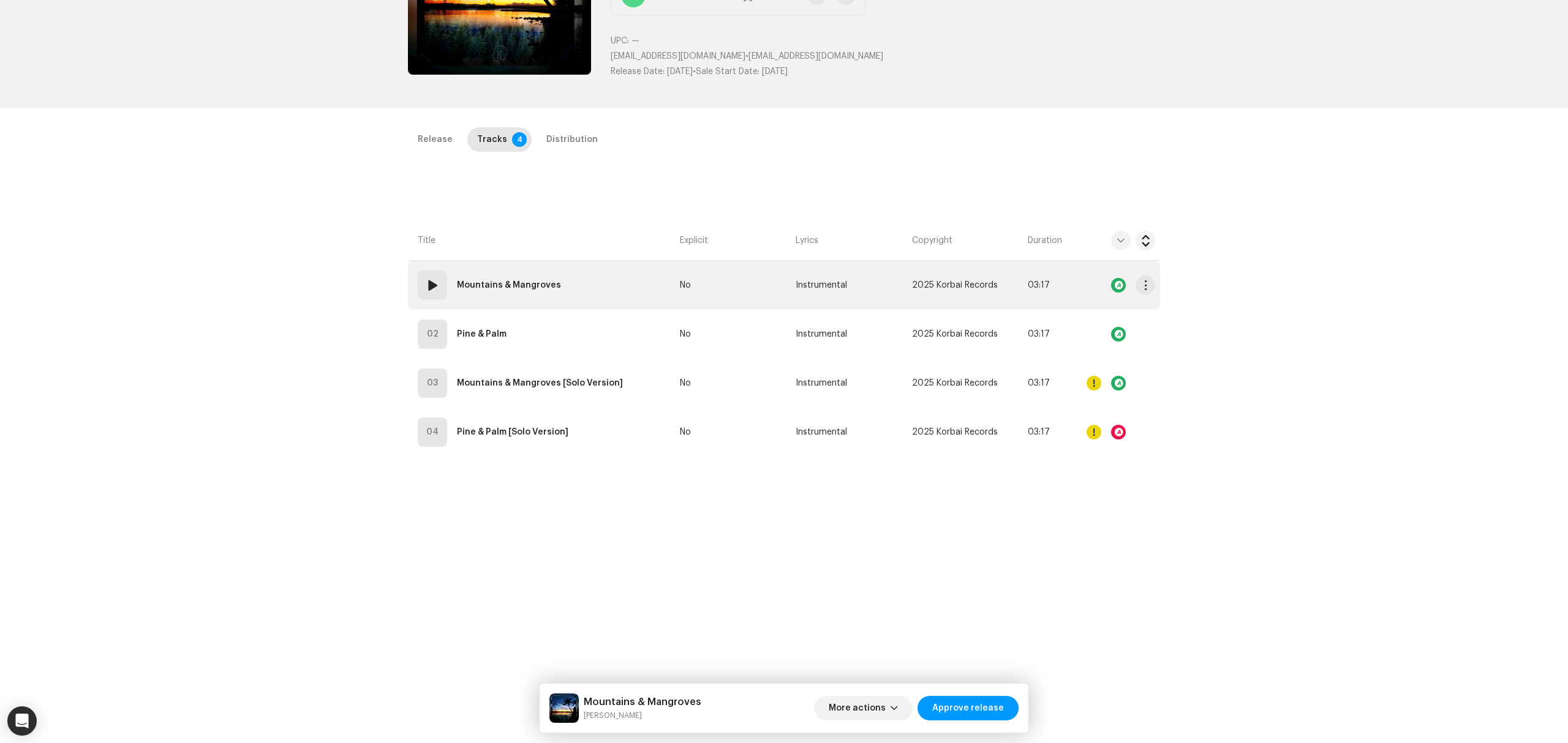
click at [615, 282] on td "01 Mountains & Mangroves" at bounding box center [541, 286] width 267 height 49
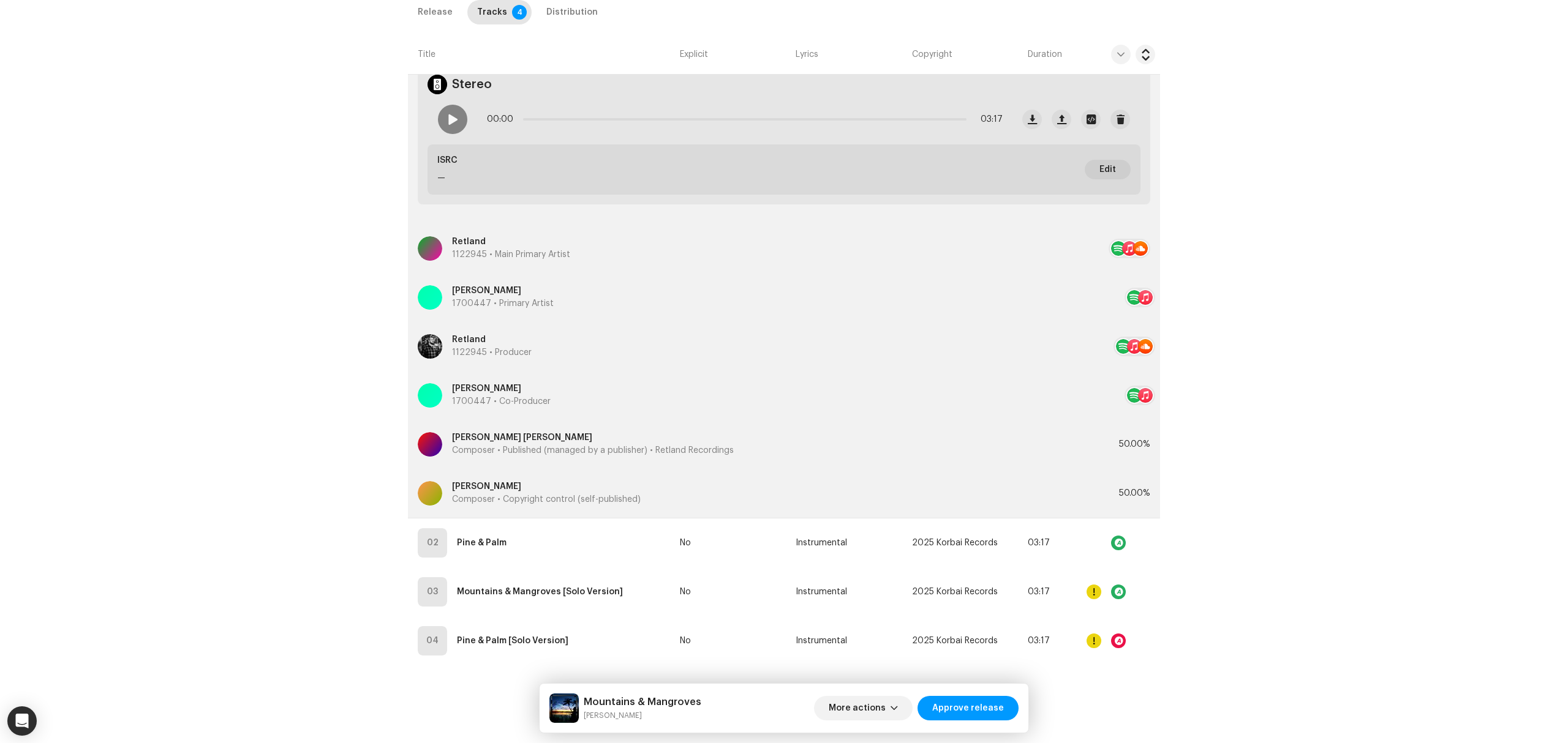
scroll to position [429, 0]
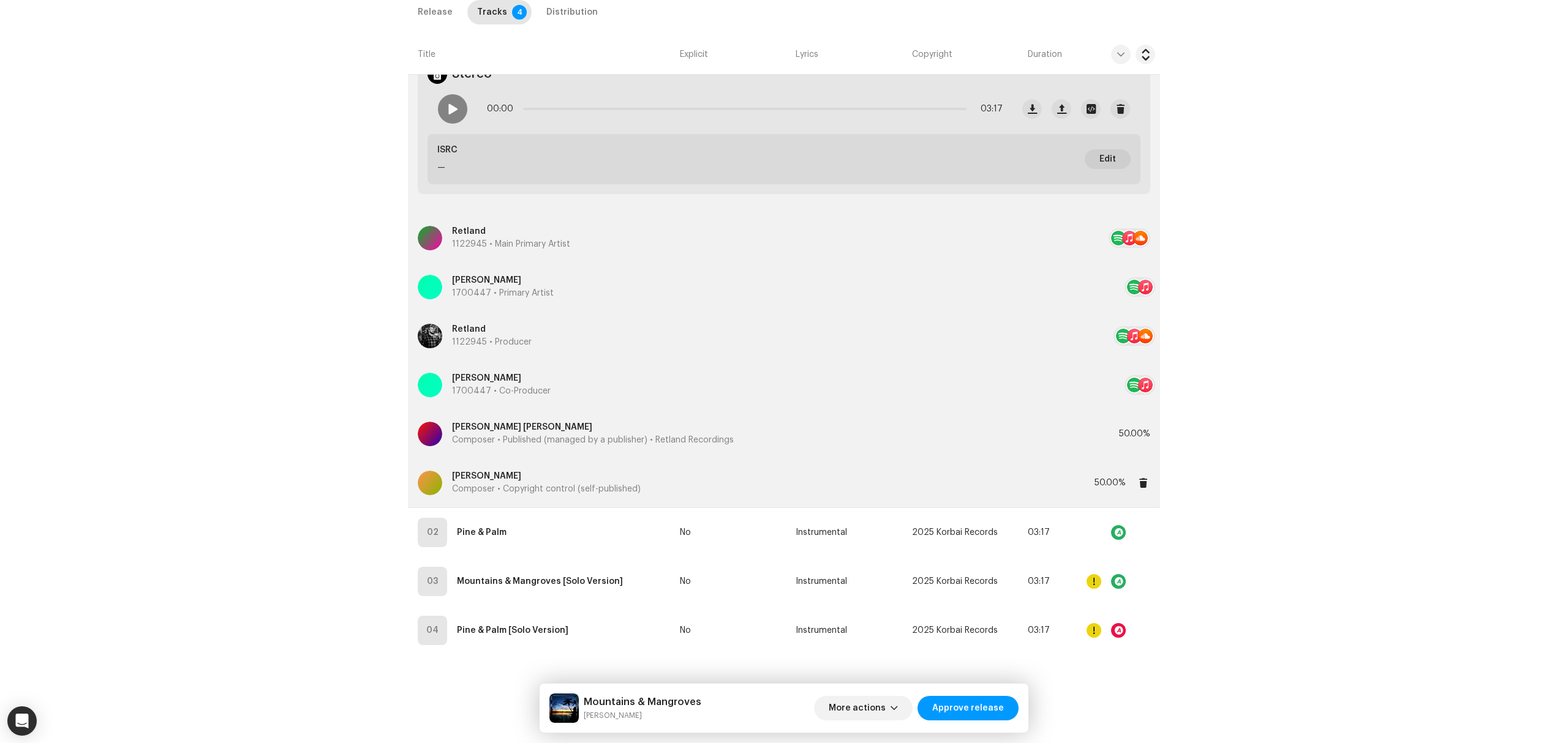
copy div "Jonathan L'Espérance"
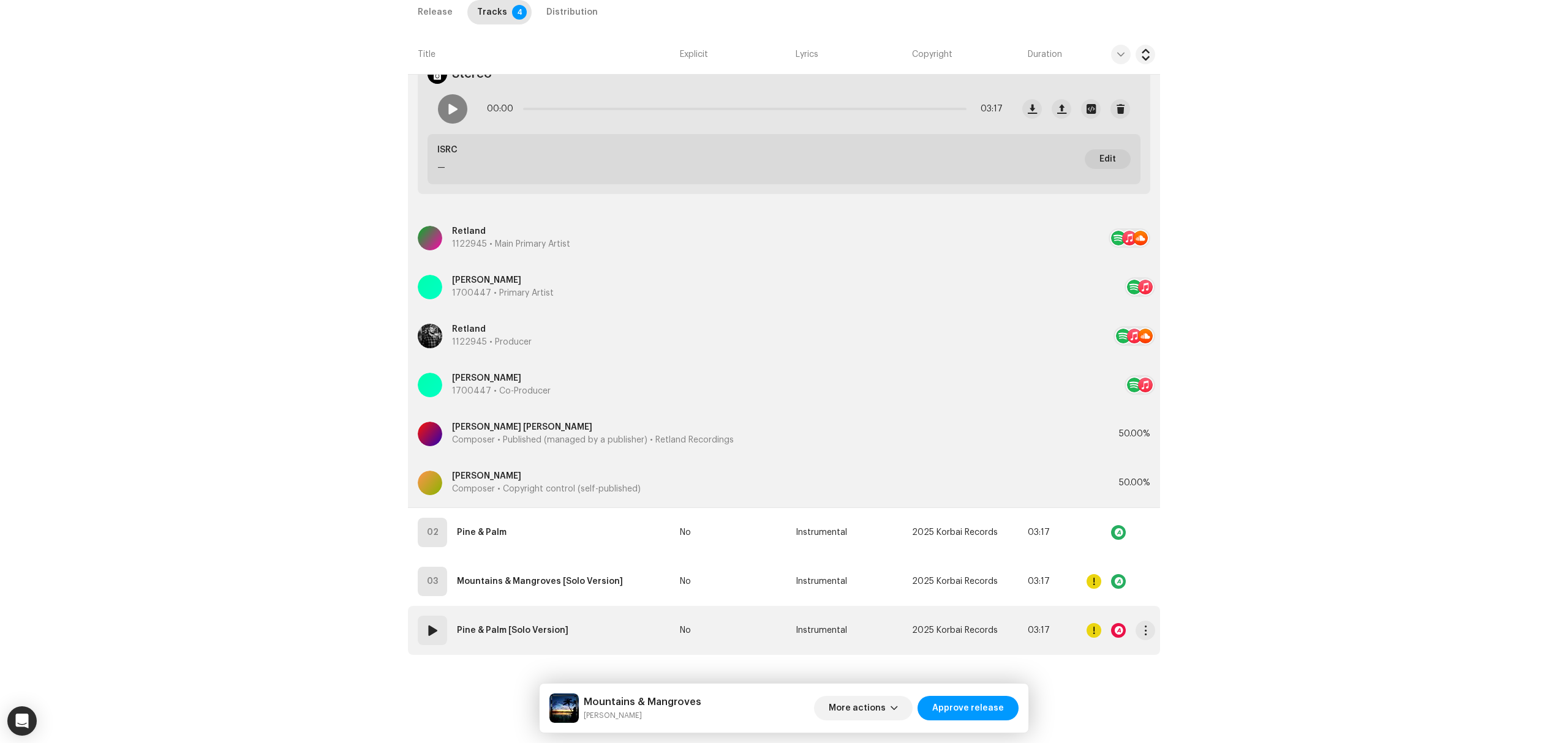
drag, startPoint x: 536, startPoint y: 471, endPoint x: 748, endPoint y: 617, distance: 257.4
click at [709, 571] on tbody "01 Mountains & Mangroves No Instrumental 2025 Korbai Records 03:17 Stereo 00:00…" at bounding box center [784, 326] width 752 height 660
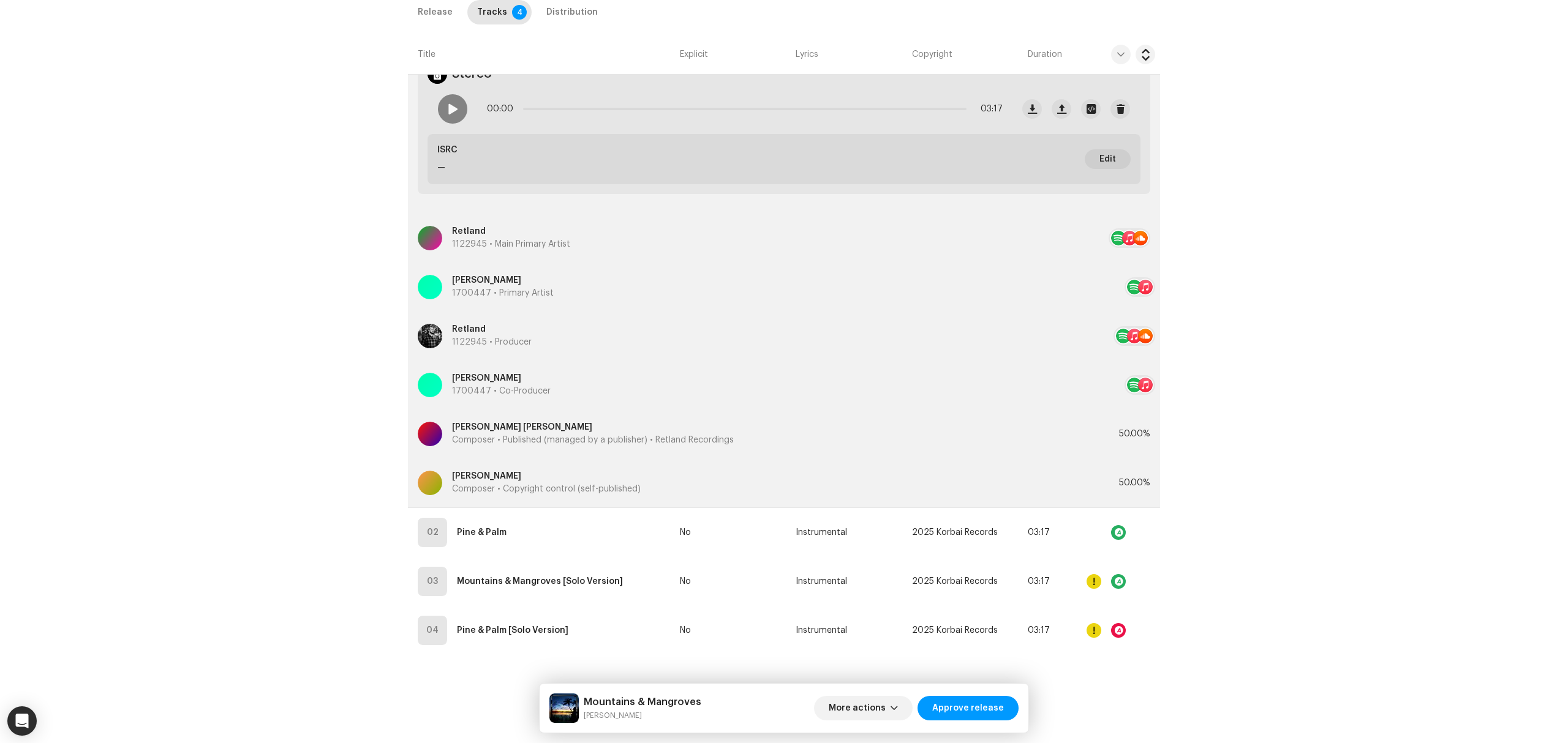
click at [177, 464] on div "Inspection / Mountains & Mangroves Trust & Safety Guide Release Id: 3047004 Pay…" at bounding box center [784, 371] width 1568 height 743
click at [344, 265] on div "Inspection / Mountains & Mangroves Trust & Safety Guide Release Id: 3047004 Pay…" at bounding box center [784, 371] width 1568 height 743
copy p "Jonathan L'Espérance"
drag, startPoint x: 576, startPoint y: 473, endPoint x: -660, endPoint y: 598, distance: 1242.3
click at [0, 598] on html "Identity Music Home Clients Catalog Rights Distribution Finance Royalties Trust…" at bounding box center [784, 371] width 1568 height 743
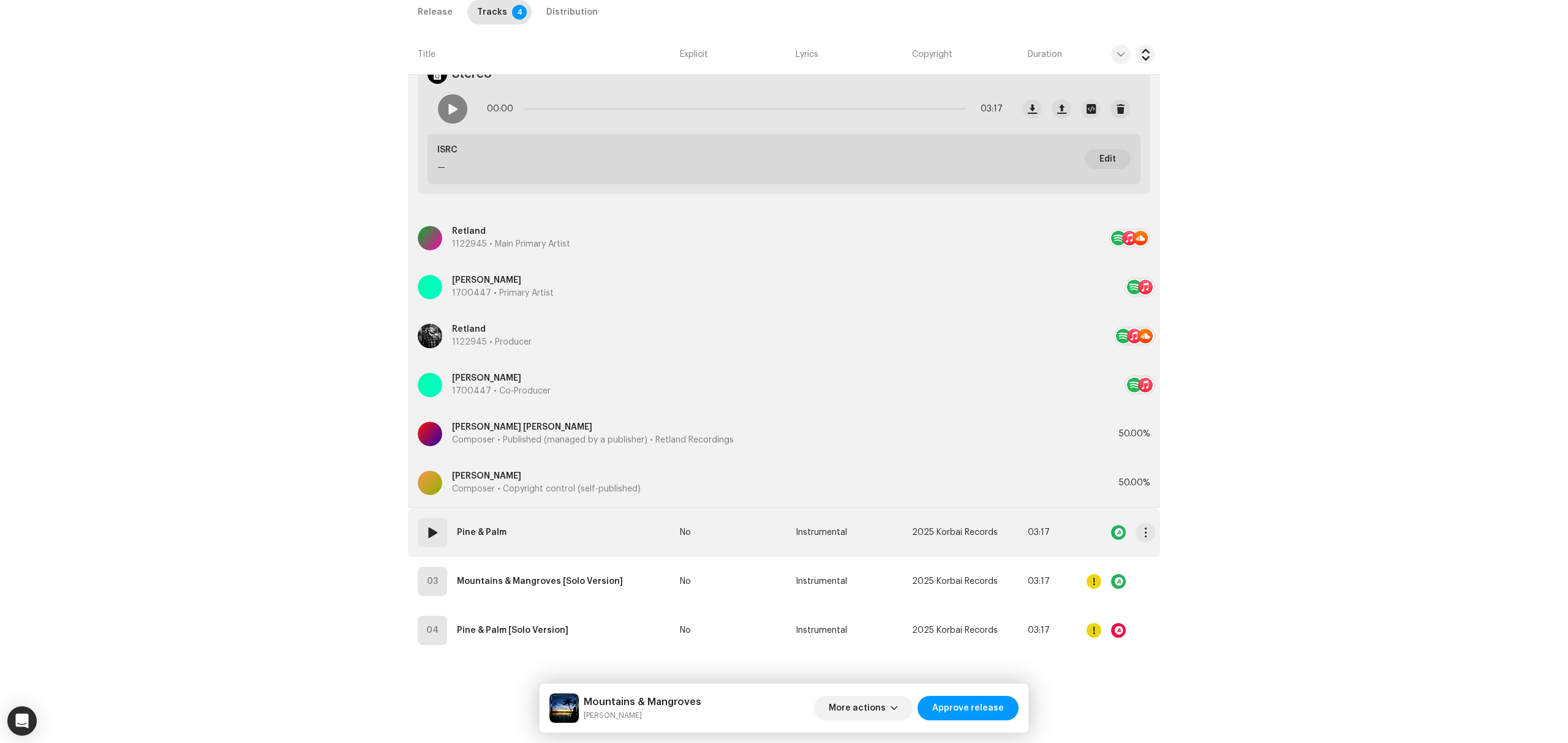
click at [644, 540] on td "02 Pine & Palm" at bounding box center [541, 533] width 267 height 49
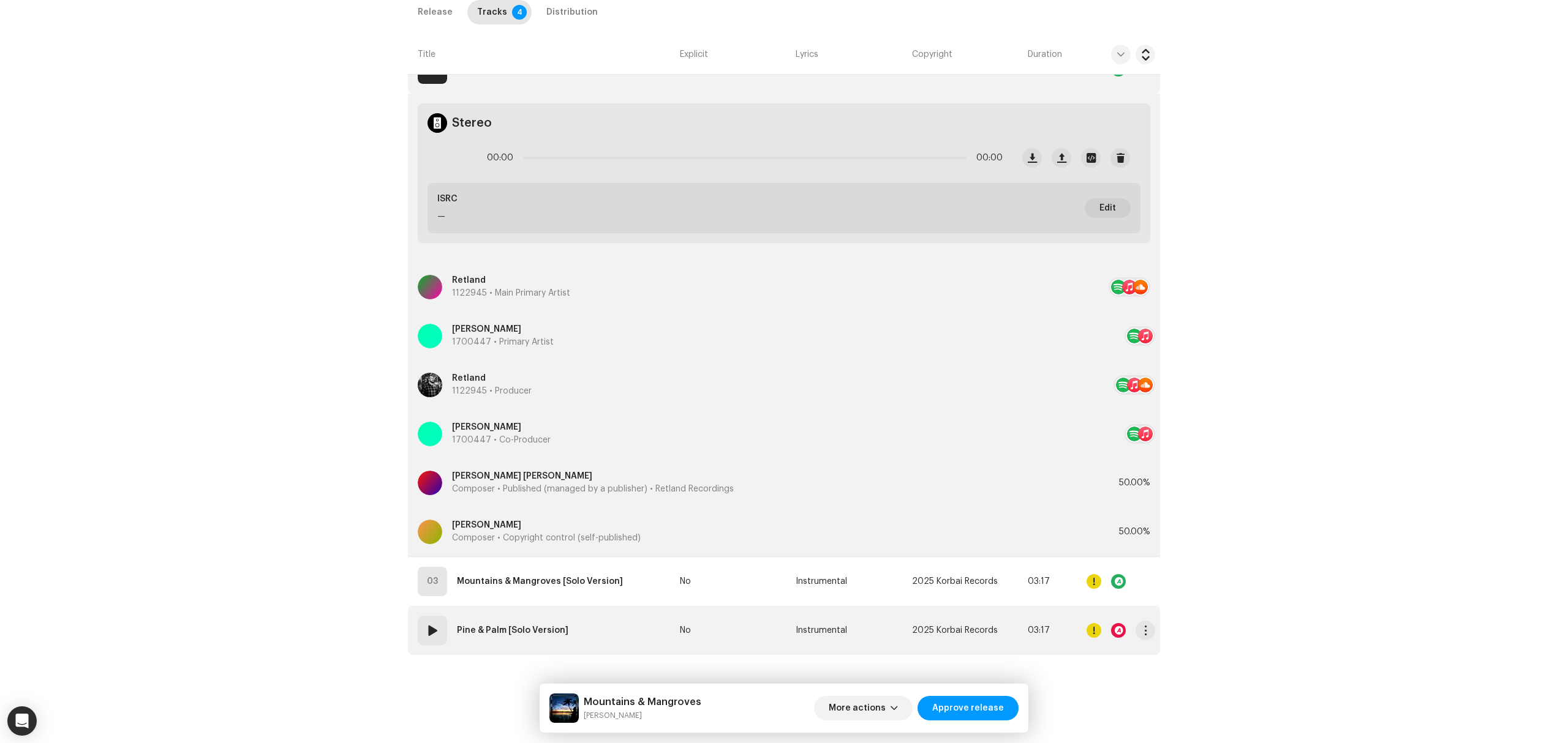
click at [630, 620] on td "04 Pine & Palm [Solo Version]" at bounding box center [541, 631] width 267 height 49
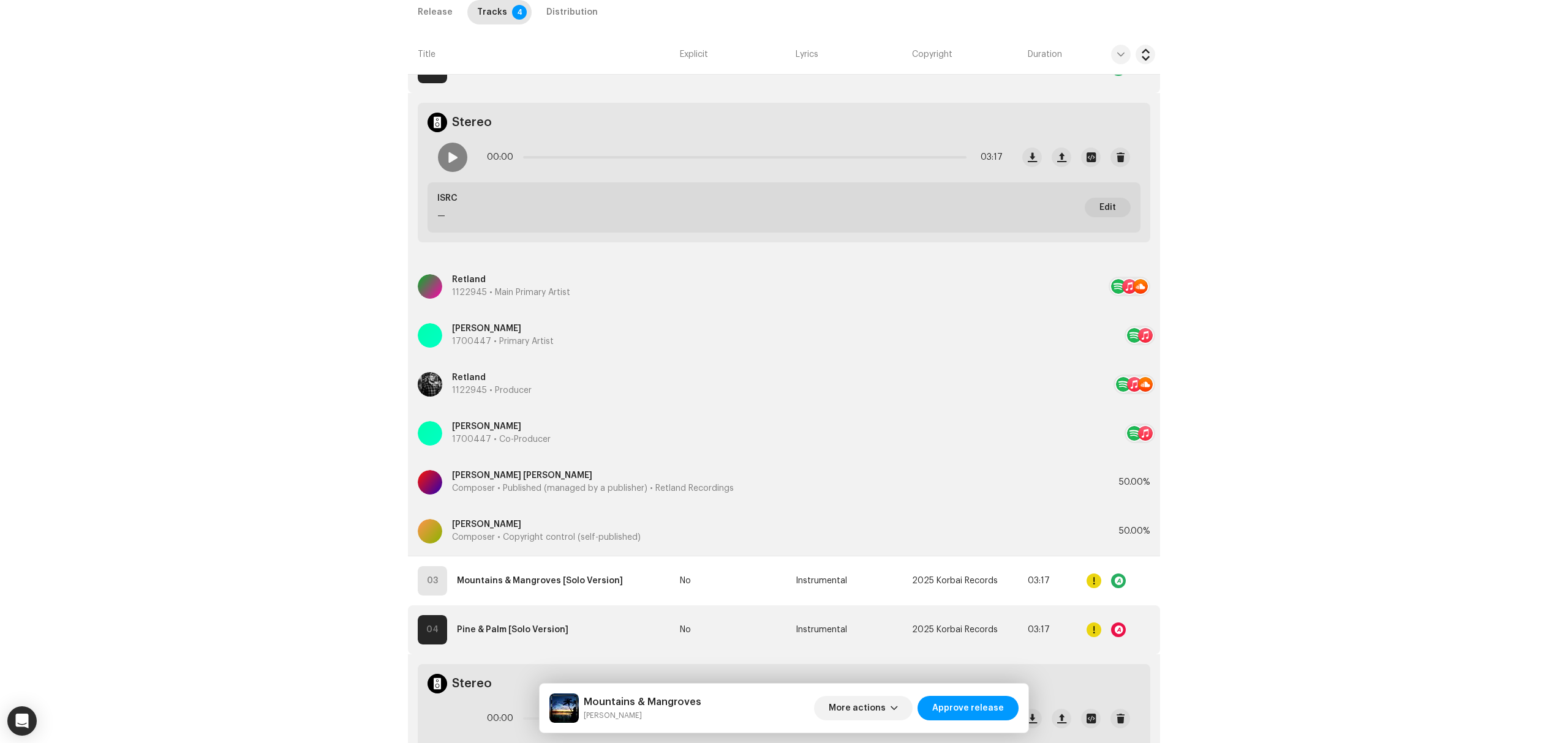
scroll to position [1301, 0]
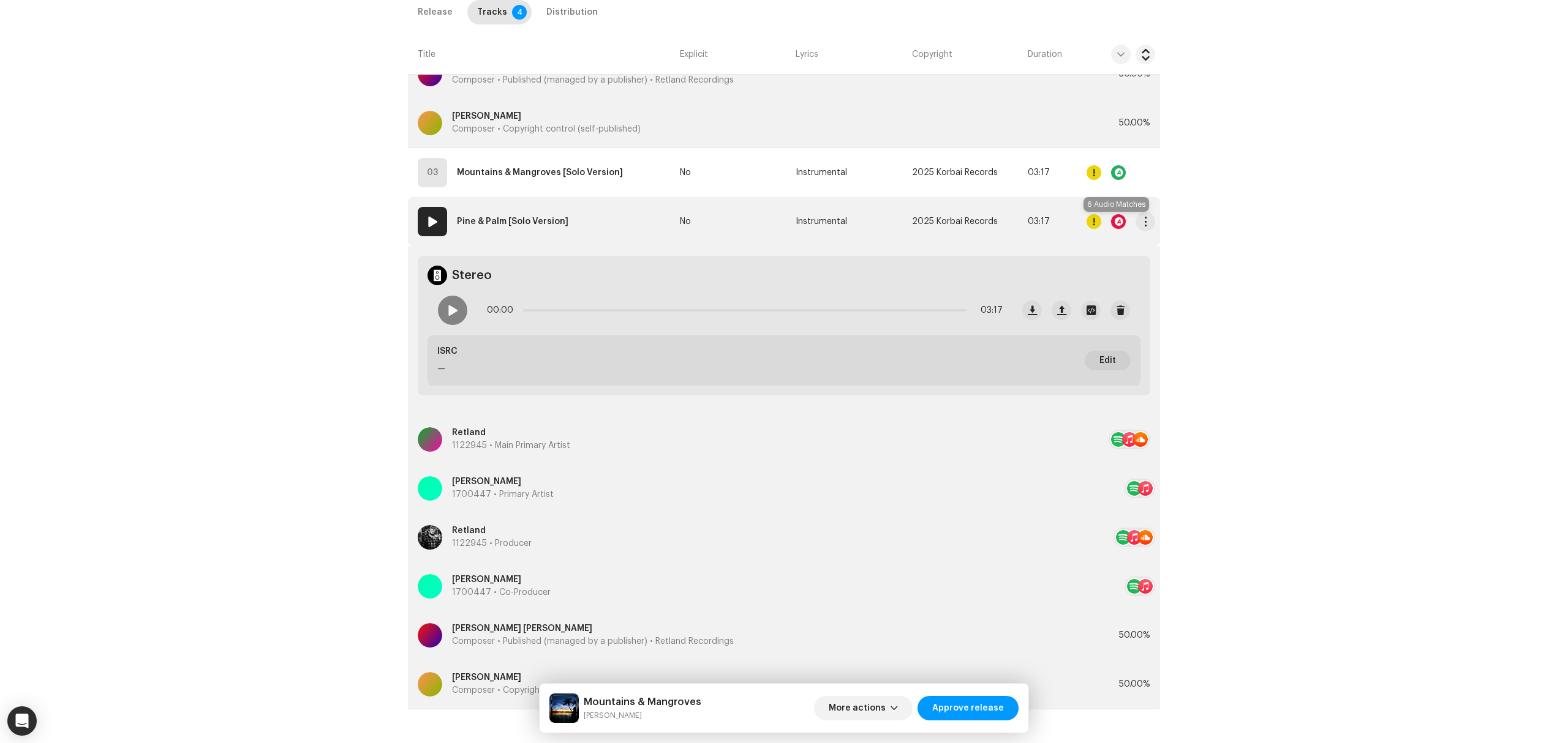
click at [1120, 221] on div at bounding box center [1118, 221] width 15 height 15
click at [1120, 221] on div "Audio Recognition by Remix/Sample 1 Cover Song 5 All results require review/lis…" at bounding box center [784, 371] width 1568 height 743
click at [449, 309] on span at bounding box center [452, 310] width 11 height 10
drag, startPoint x: 526, startPoint y: 312, endPoint x: 550, endPoint y: 312, distance: 24.0
click at [550, 312] on span at bounding box center [553, 310] width 12 height 12
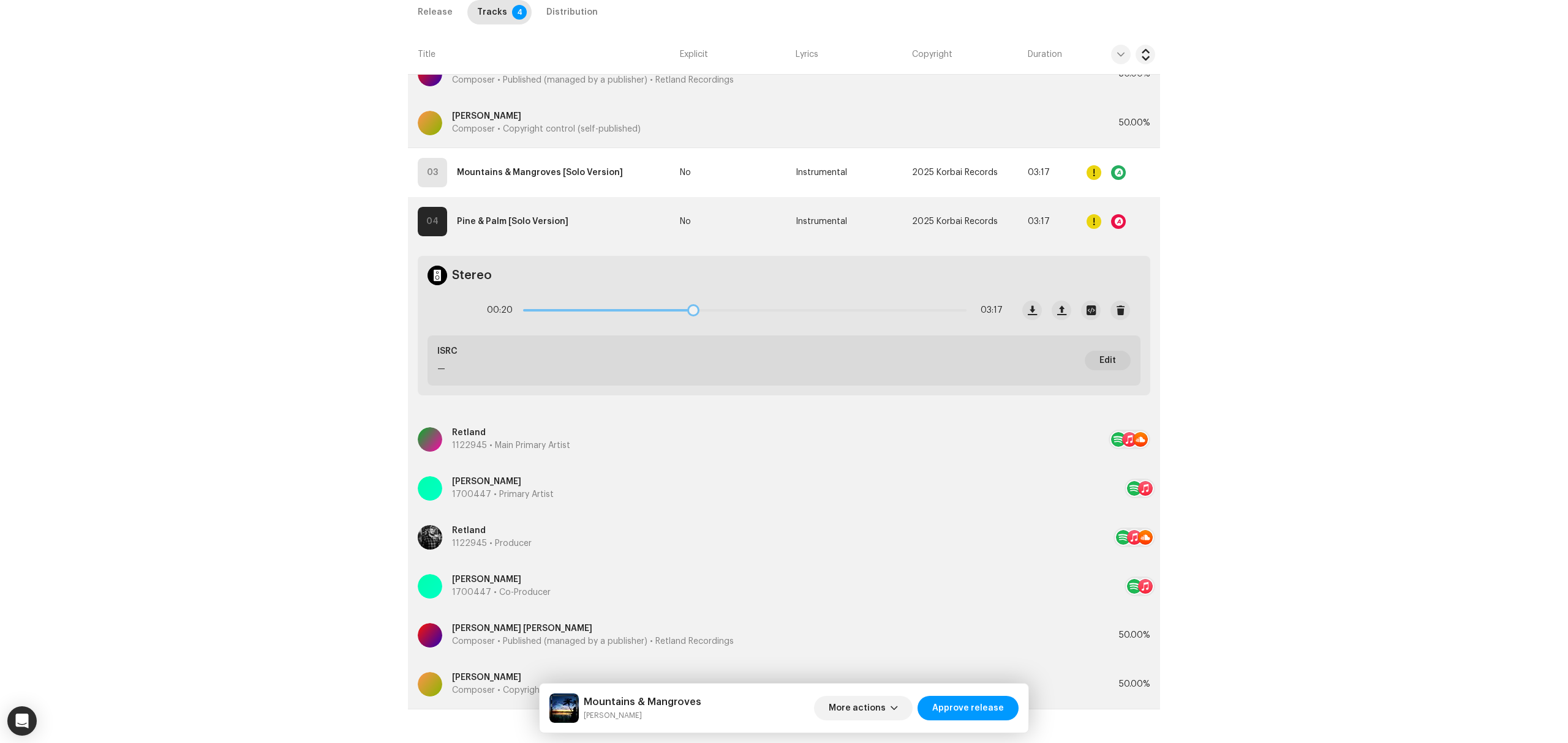
drag, startPoint x: 550, startPoint y: 312, endPoint x: 696, endPoint y: 314, distance: 146.0
click at [700, 312] on div "00:20 03:17" at bounding box center [745, 310] width 516 height 25
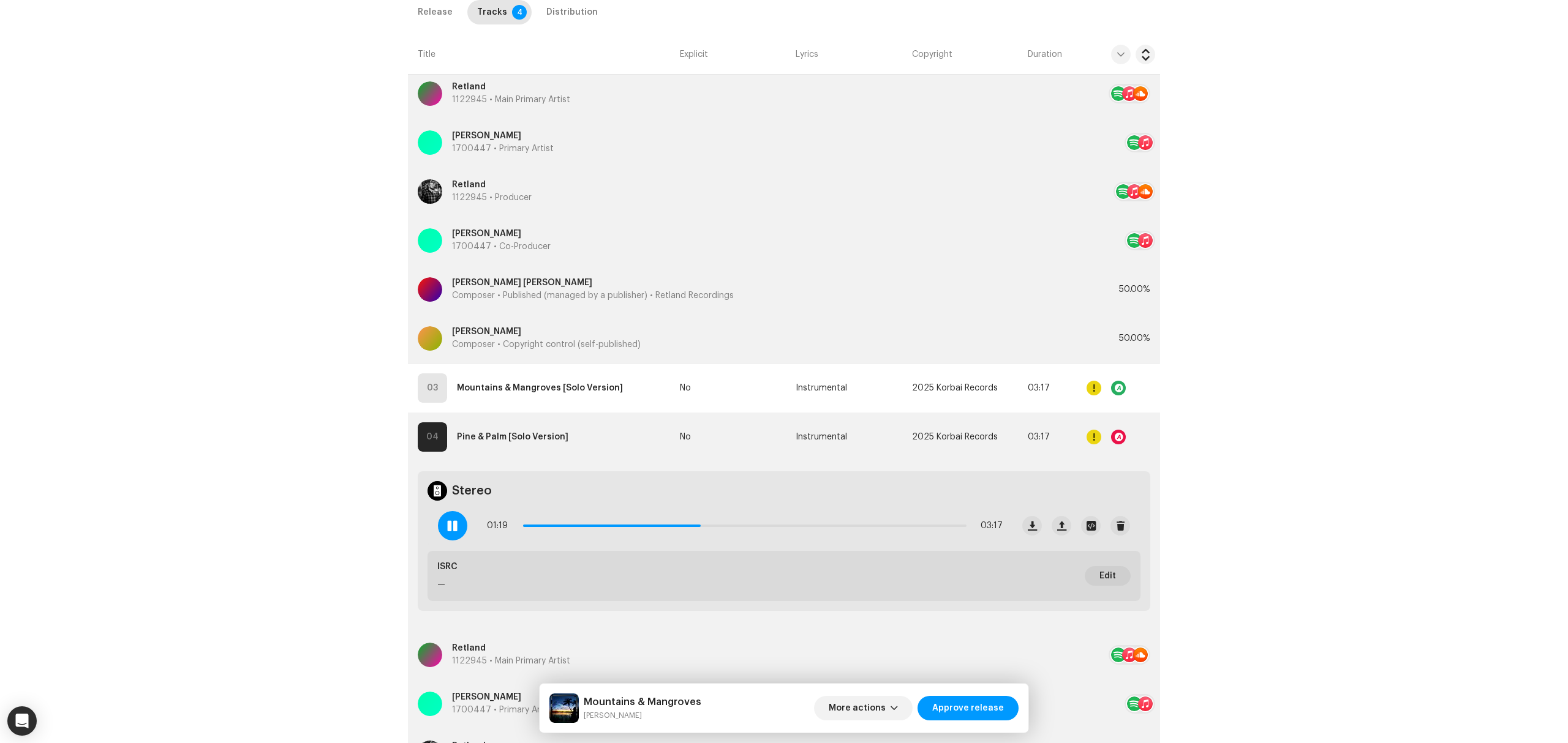
scroll to position [974, 0]
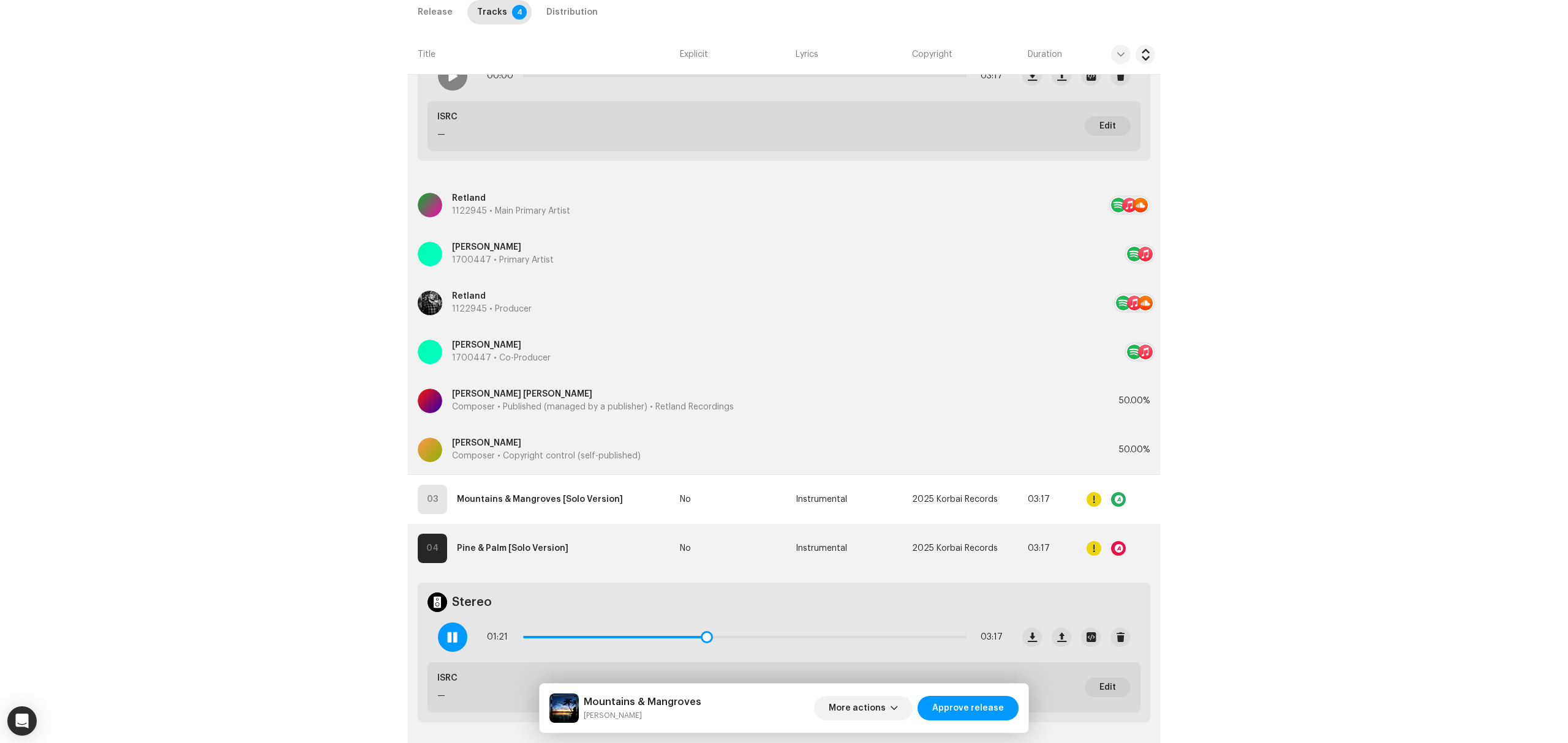
click at [442, 647] on div at bounding box center [453, 637] width 29 height 29
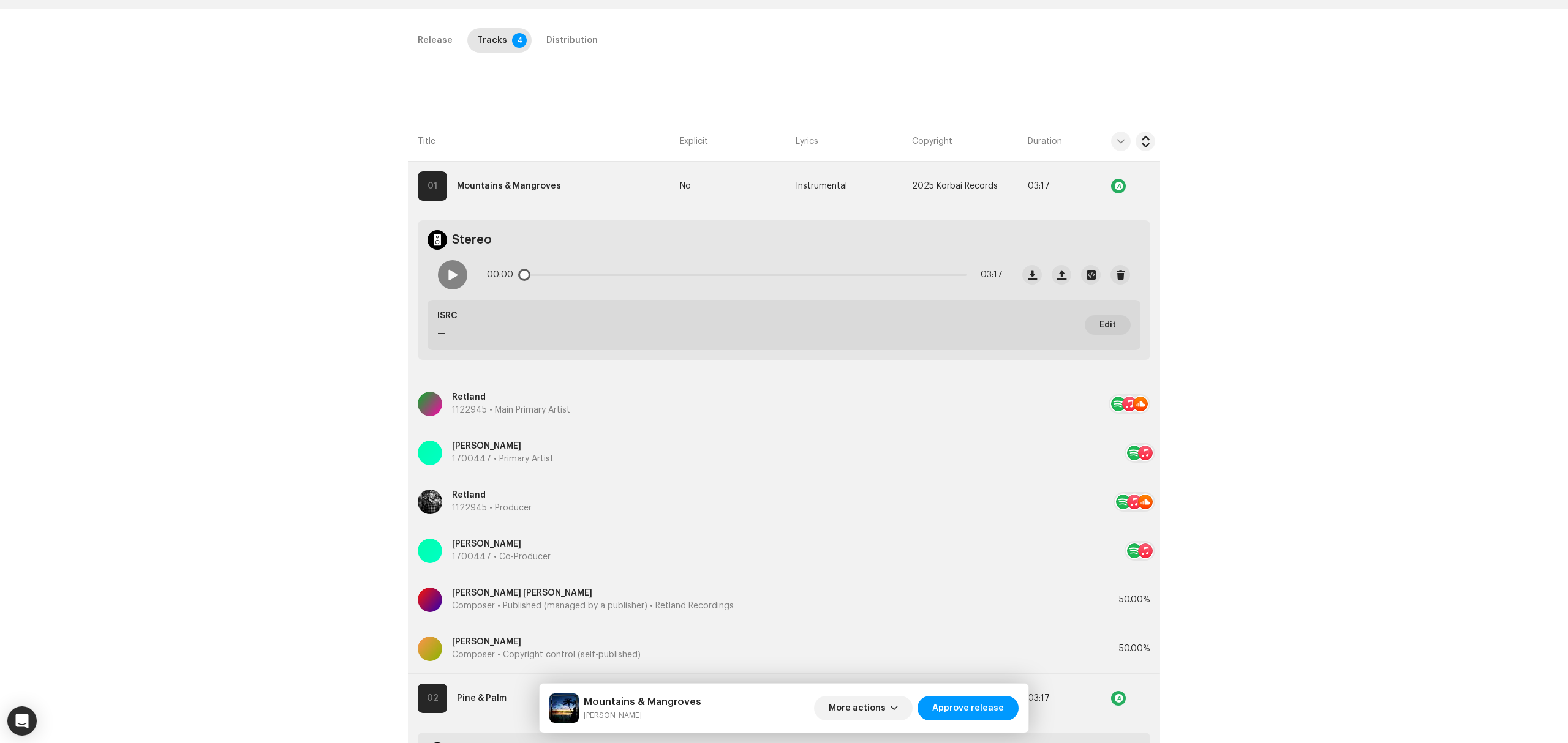
scroll to position [76, 0]
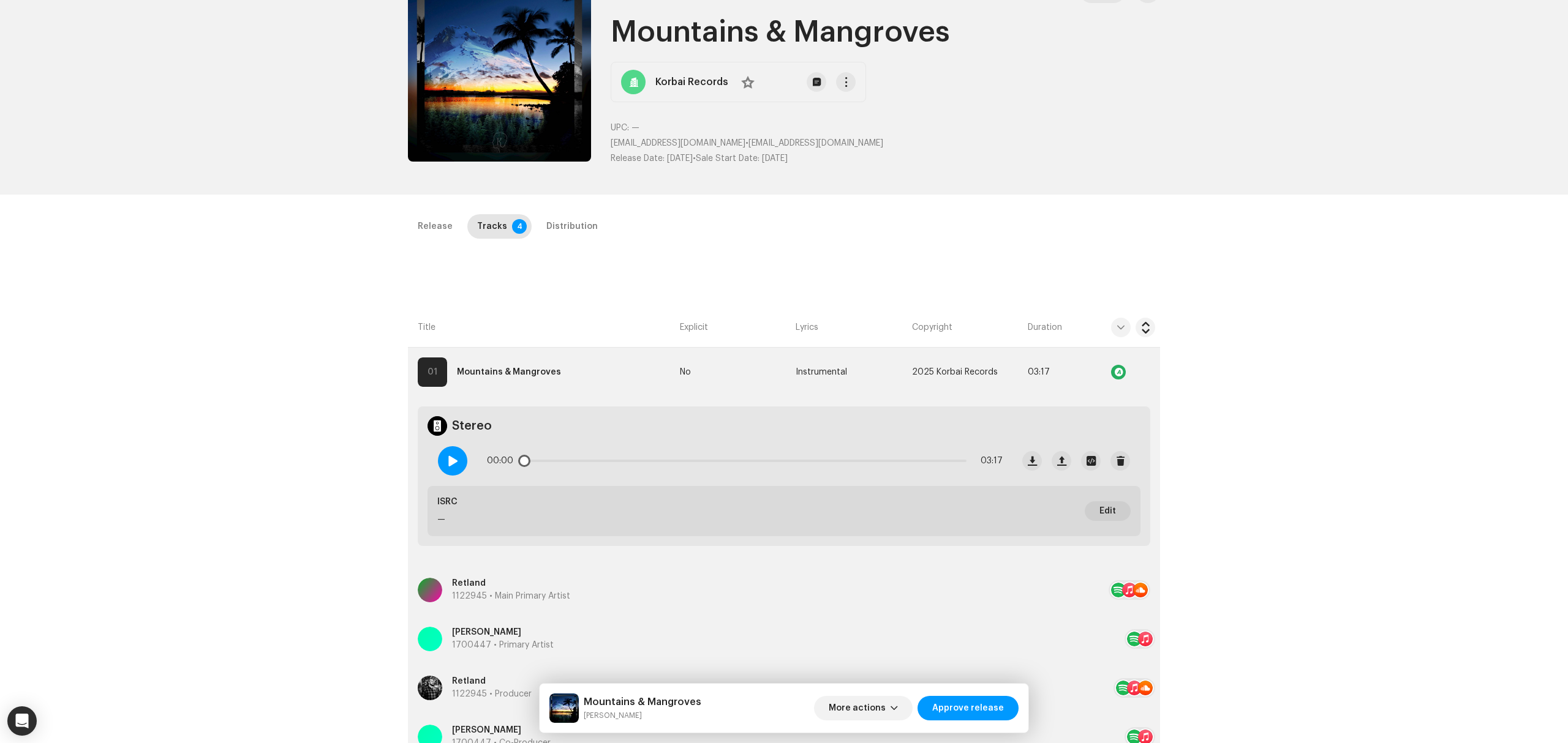
click at [454, 465] on span at bounding box center [452, 461] width 11 height 10
click at [418, 224] on div "Release" at bounding box center [435, 226] width 35 height 25
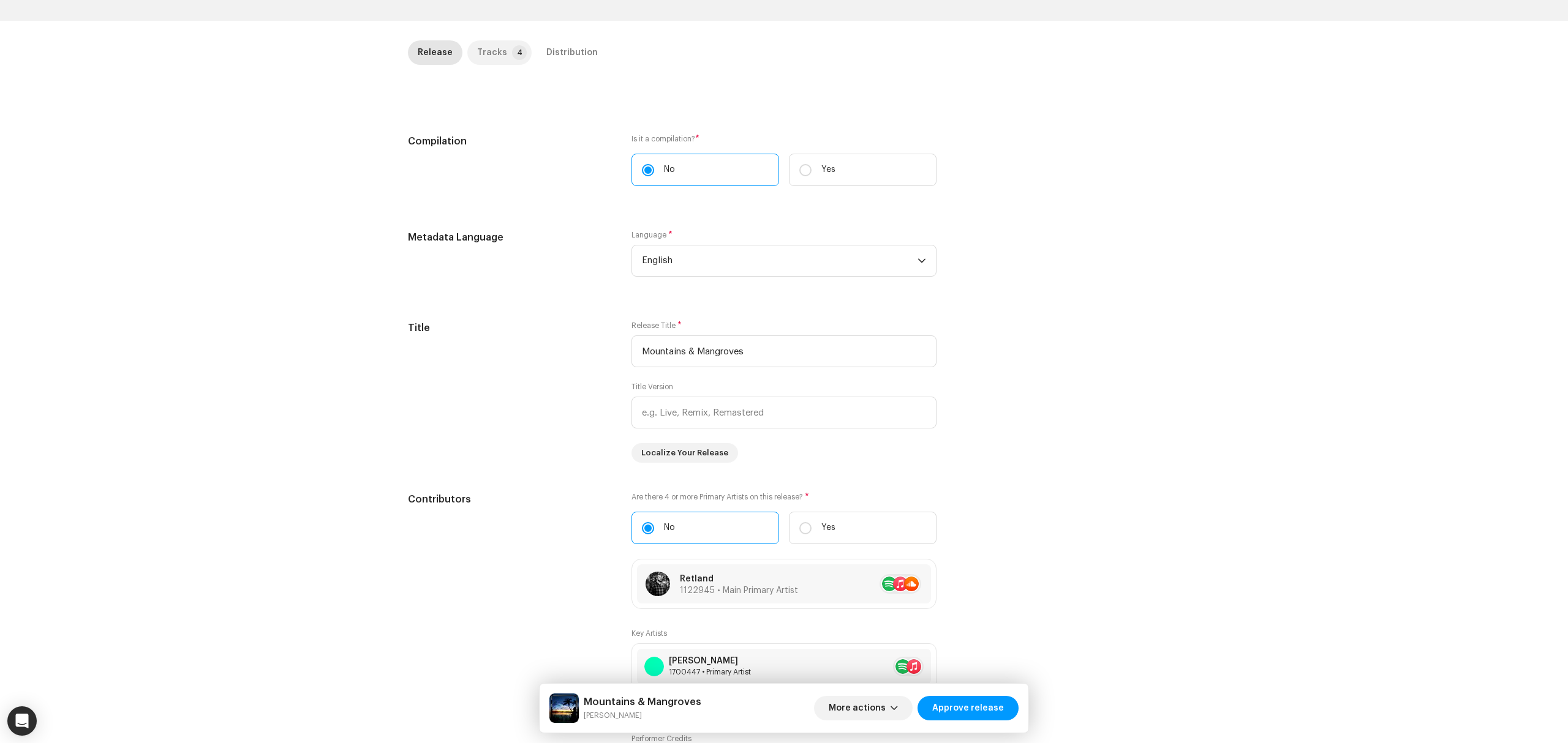
scroll to position [0, 0]
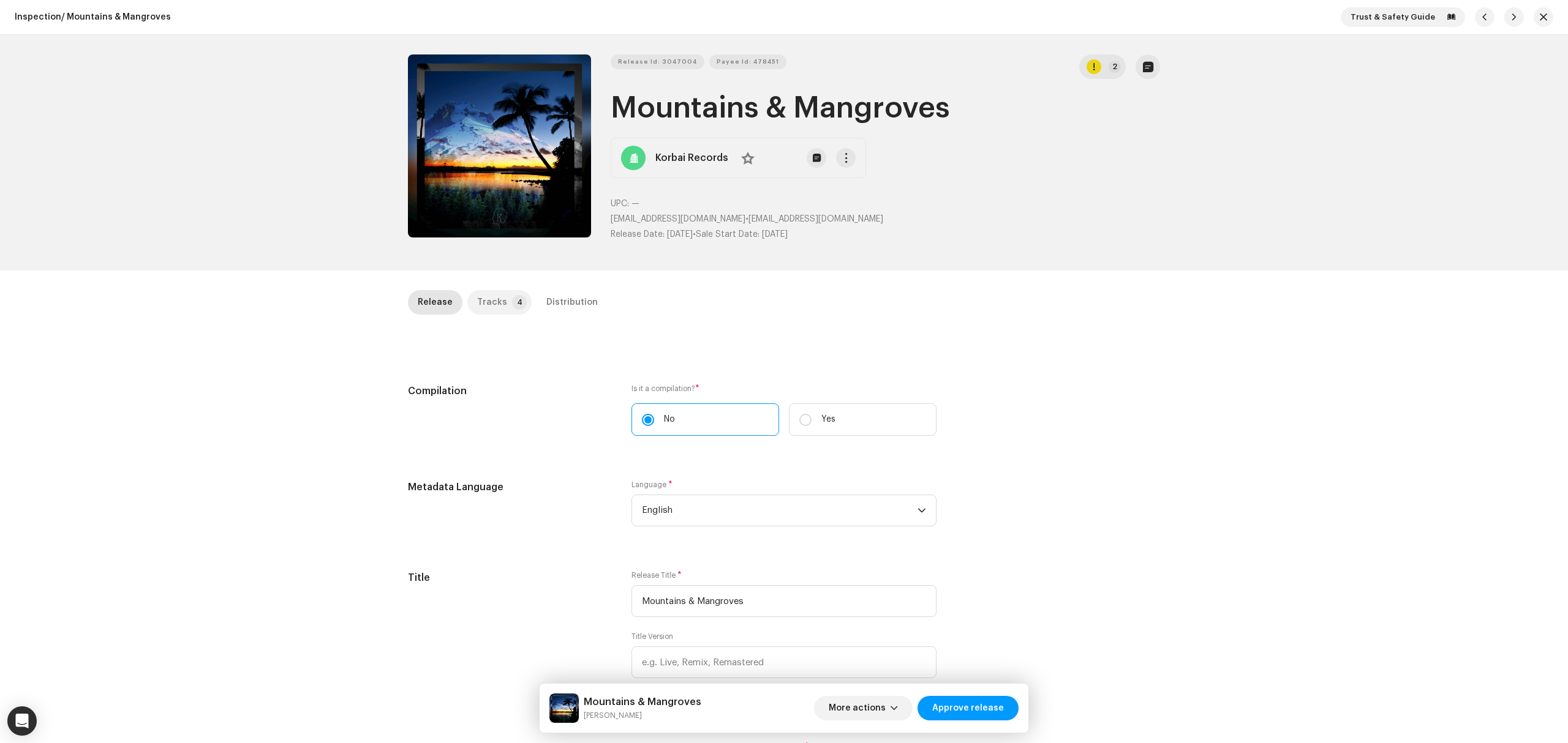
click at [512, 304] on p-badge "4" at bounding box center [519, 302] width 15 height 15
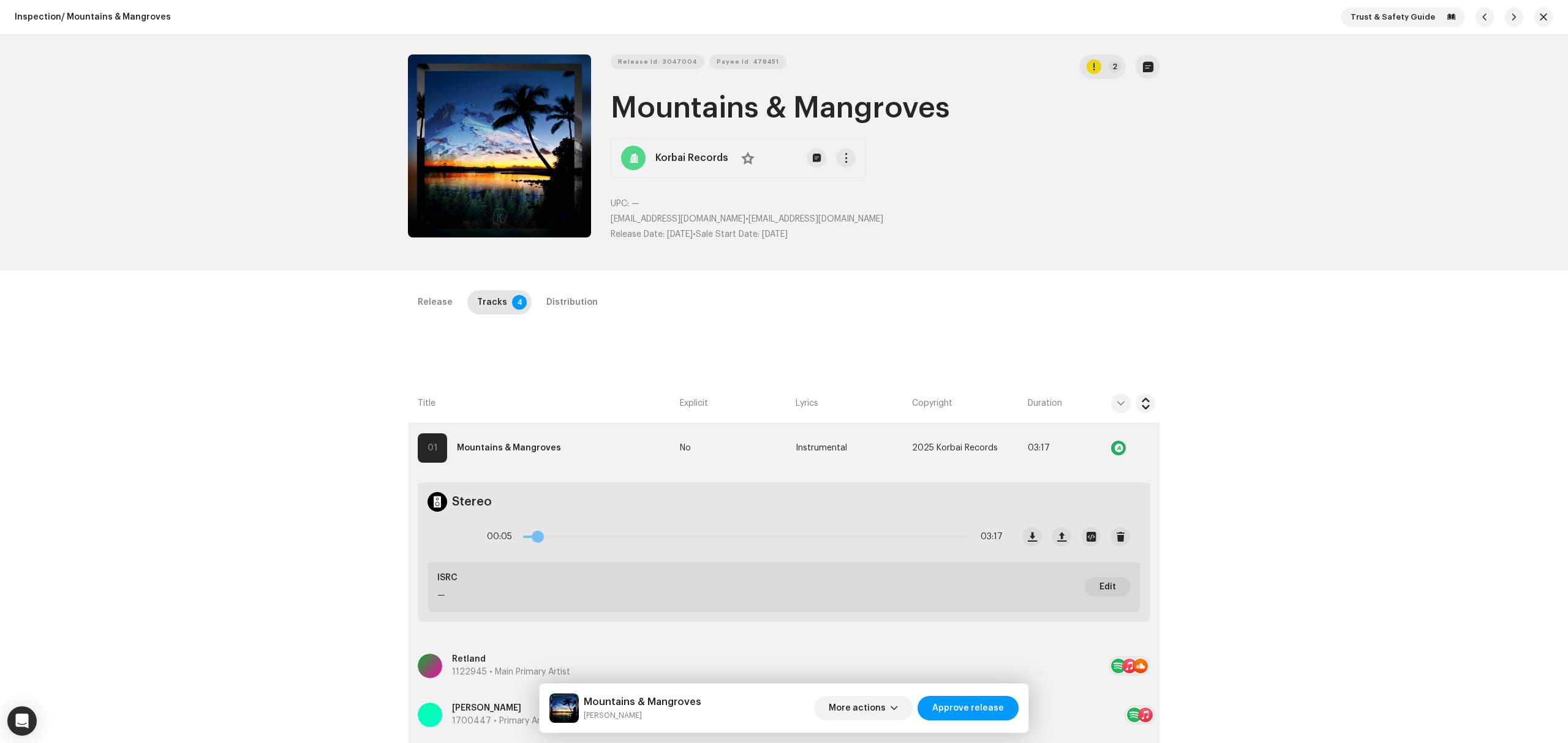
drag, startPoint x: 533, startPoint y: 540, endPoint x: 557, endPoint y: 542, distance: 24.1
click at [544, 542] on span at bounding box center [537, 537] width 12 height 12
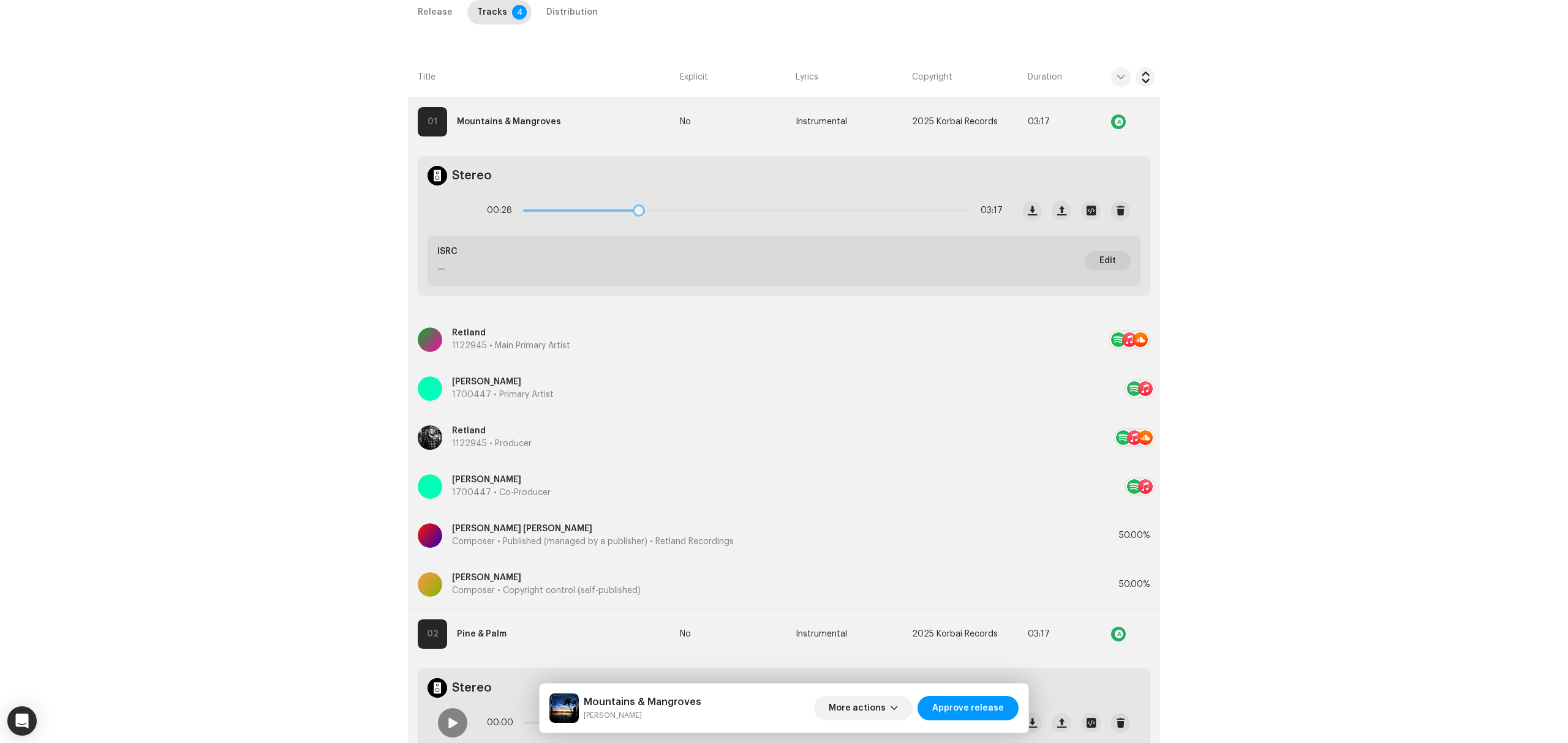
drag, startPoint x: 562, startPoint y: 209, endPoint x: 662, endPoint y: 212, distance: 100.0
click at [656, 212] on div "00:28 03:17" at bounding box center [745, 210] width 516 height 25
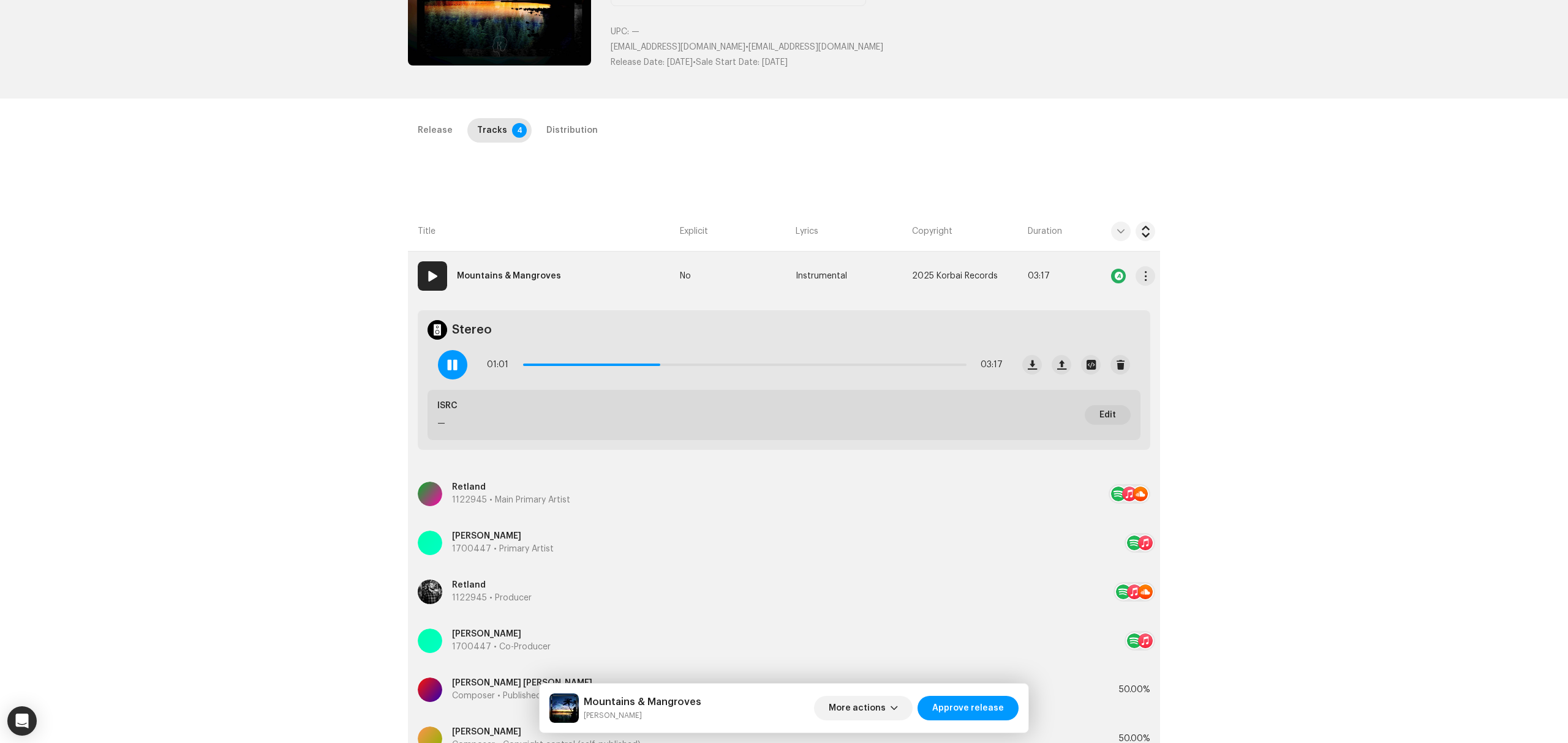
scroll to position [0, 0]
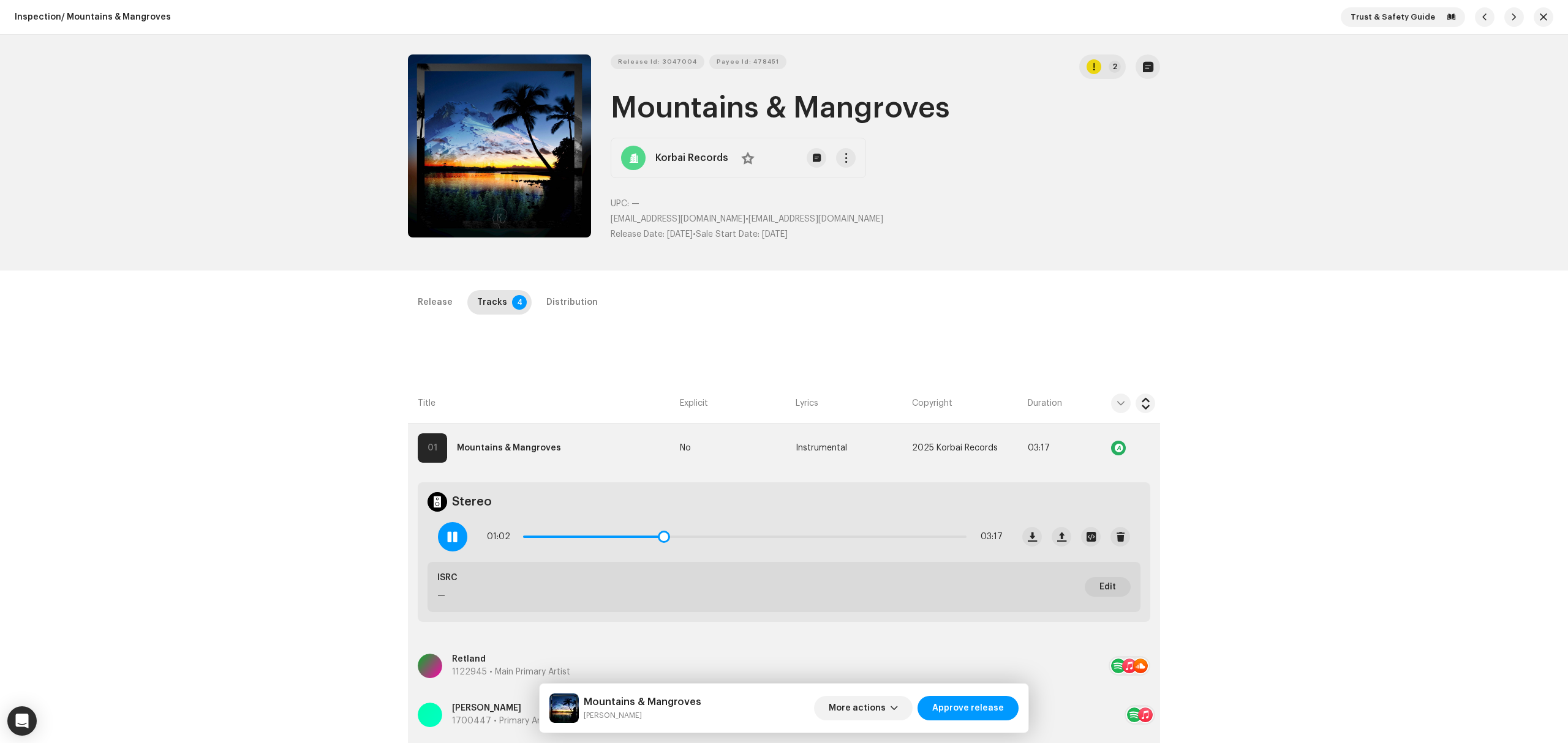
drag, startPoint x: 663, startPoint y: 536, endPoint x: 892, endPoint y: 550, distance: 229.4
click at [878, 551] on div "01:02 03:17" at bounding box center [720, 537] width 585 height 49
drag, startPoint x: 882, startPoint y: 540, endPoint x: 951, endPoint y: 544, distance: 69.1
click at [951, 544] on div "03:12 03:17" at bounding box center [745, 537] width 516 height 25
click at [958, 541] on span at bounding box center [960, 537] width 12 height 12
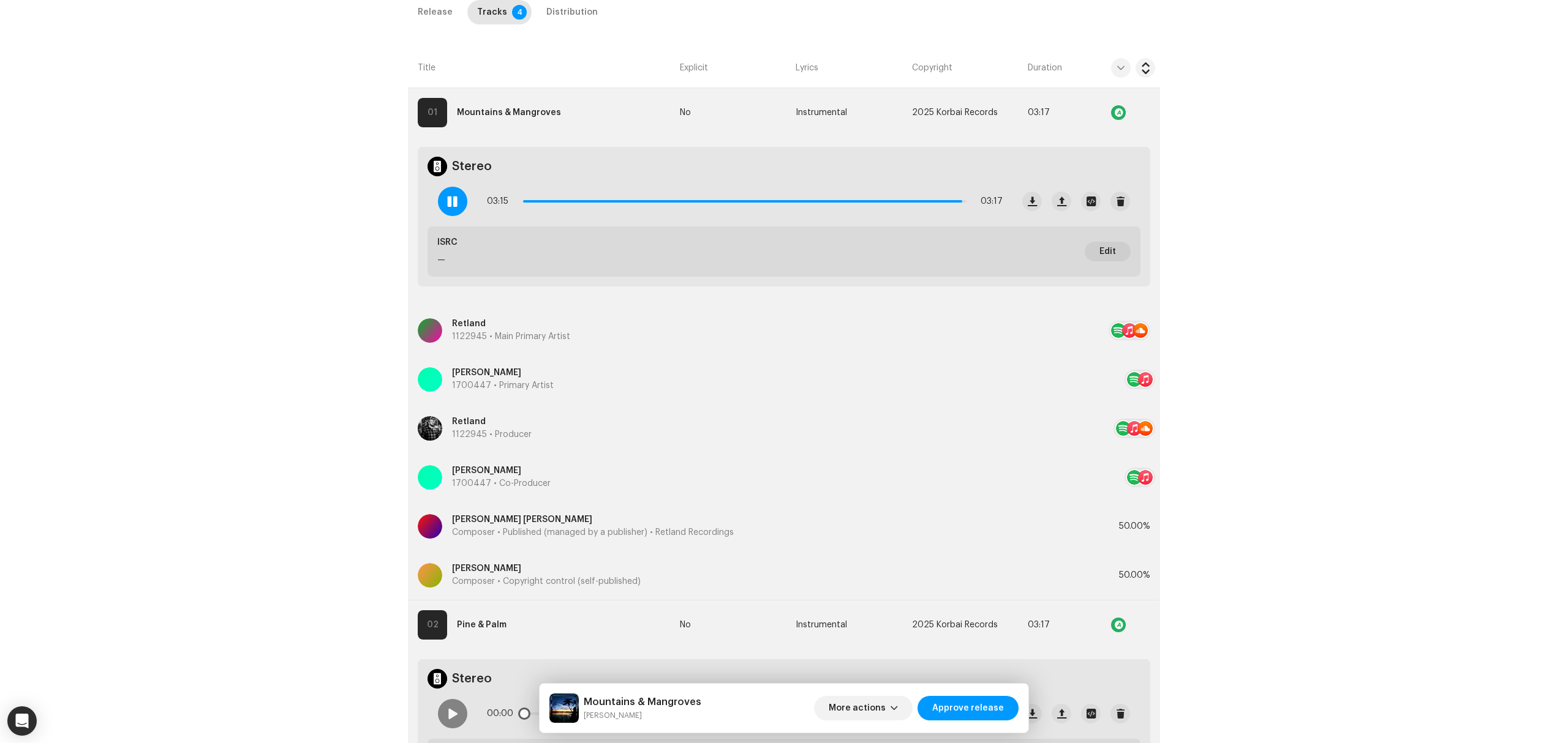
scroll to position [490, 0]
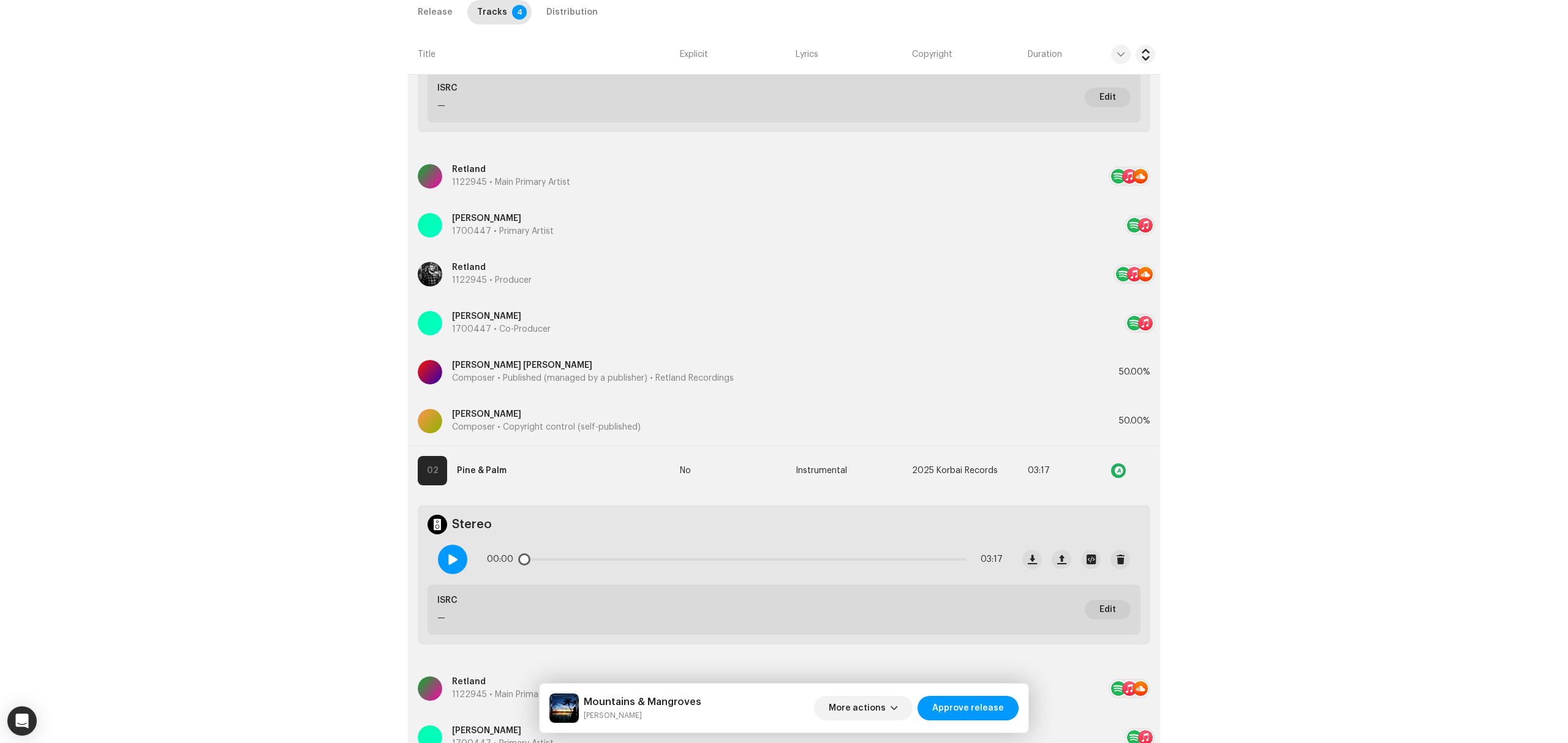
click at [460, 567] on div at bounding box center [453, 560] width 29 height 29
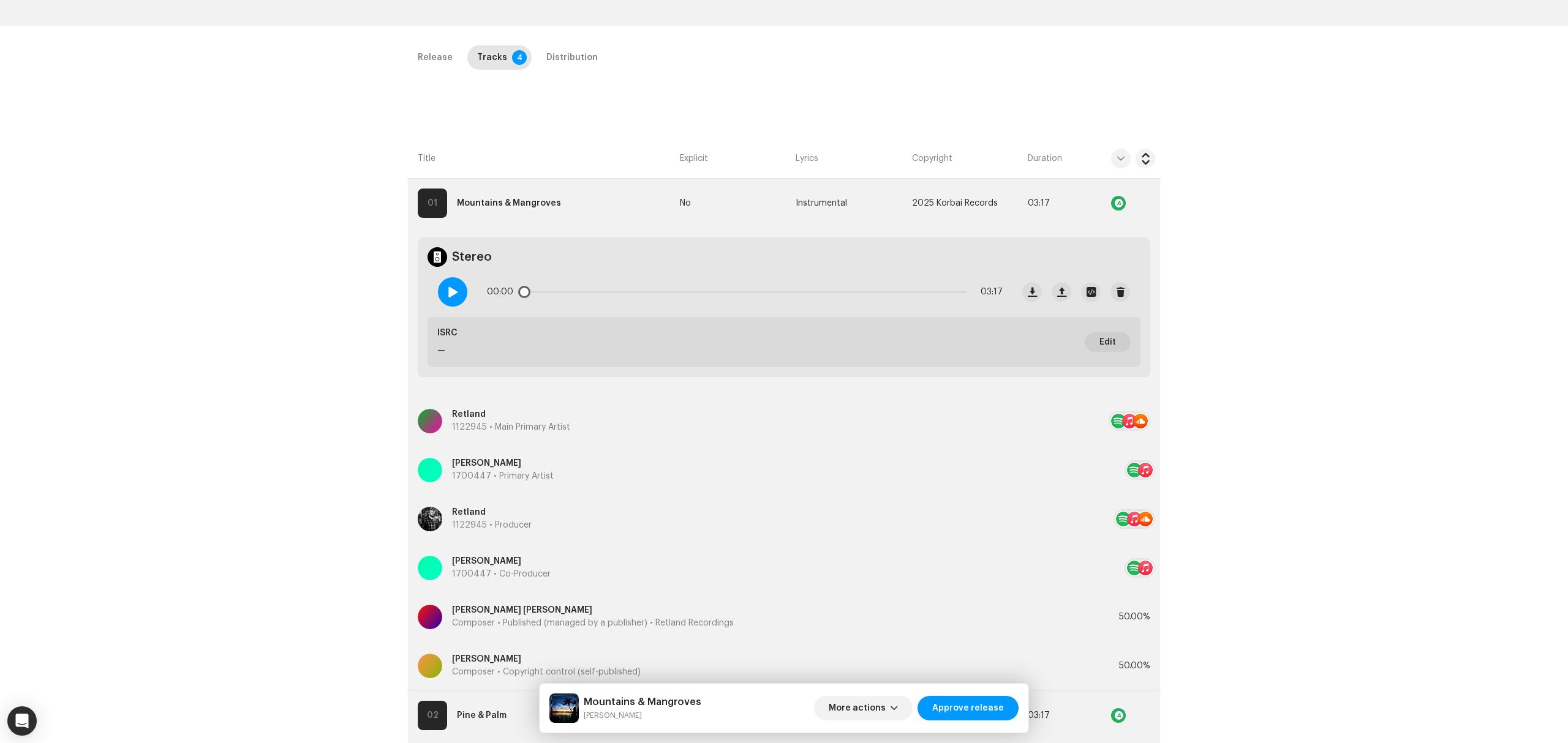
click at [444, 293] on div at bounding box center [453, 292] width 29 height 29
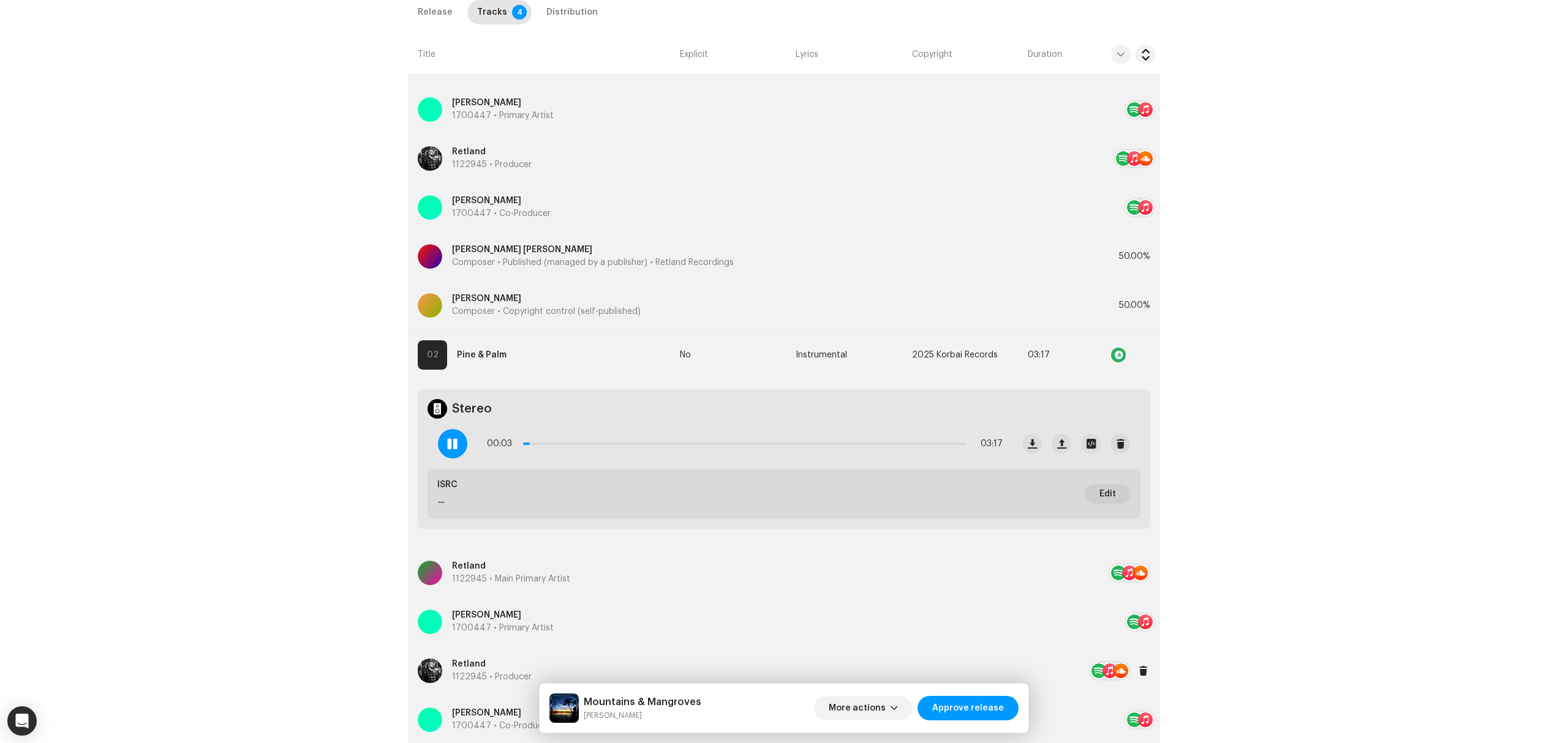
scroll to position [735, 0]
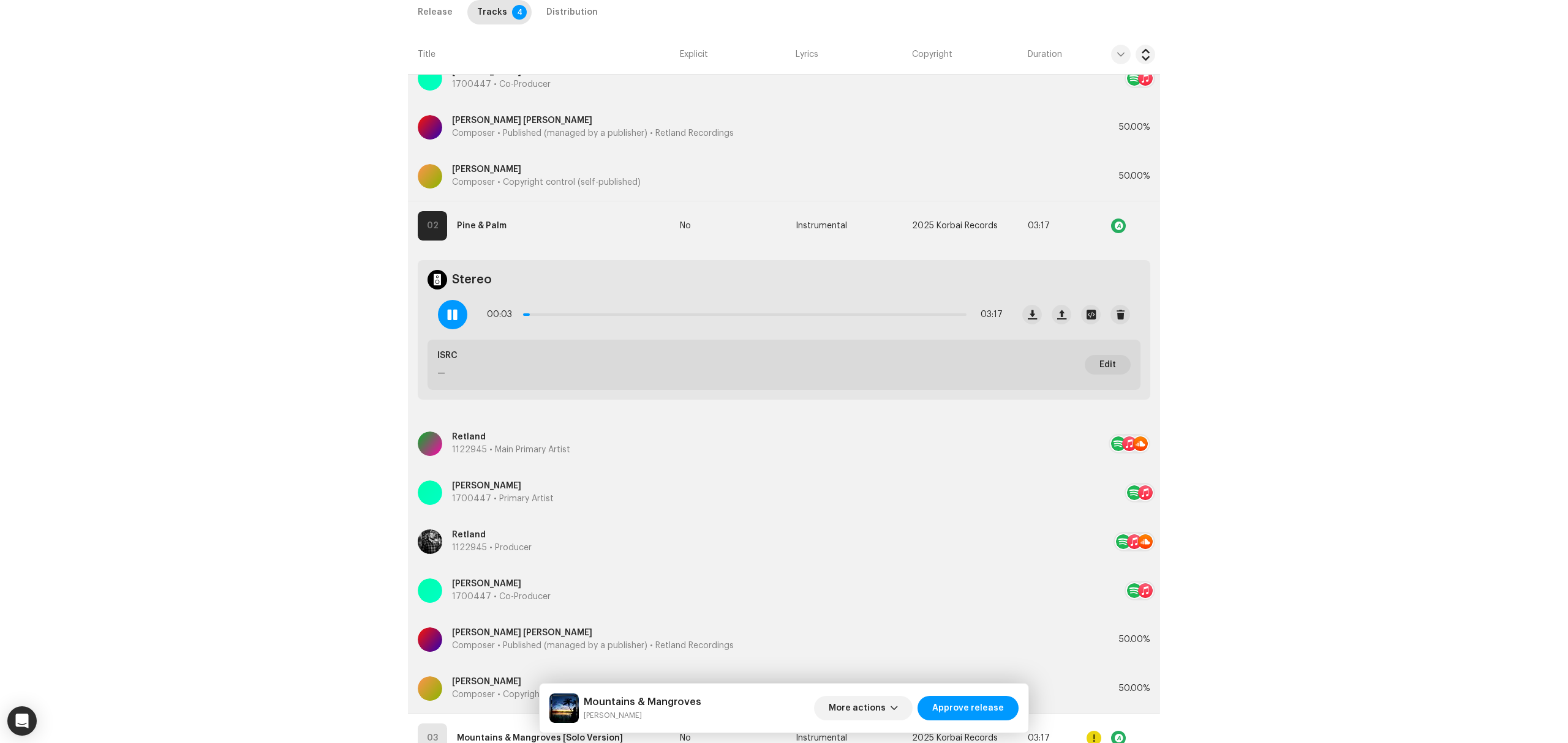
drag, startPoint x: 451, startPoint y: 315, endPoint x: 464, endPoint y: 373, distance: 59.4
click at [451, 316] on span at bounding box center [452, 315] width 11 height 10
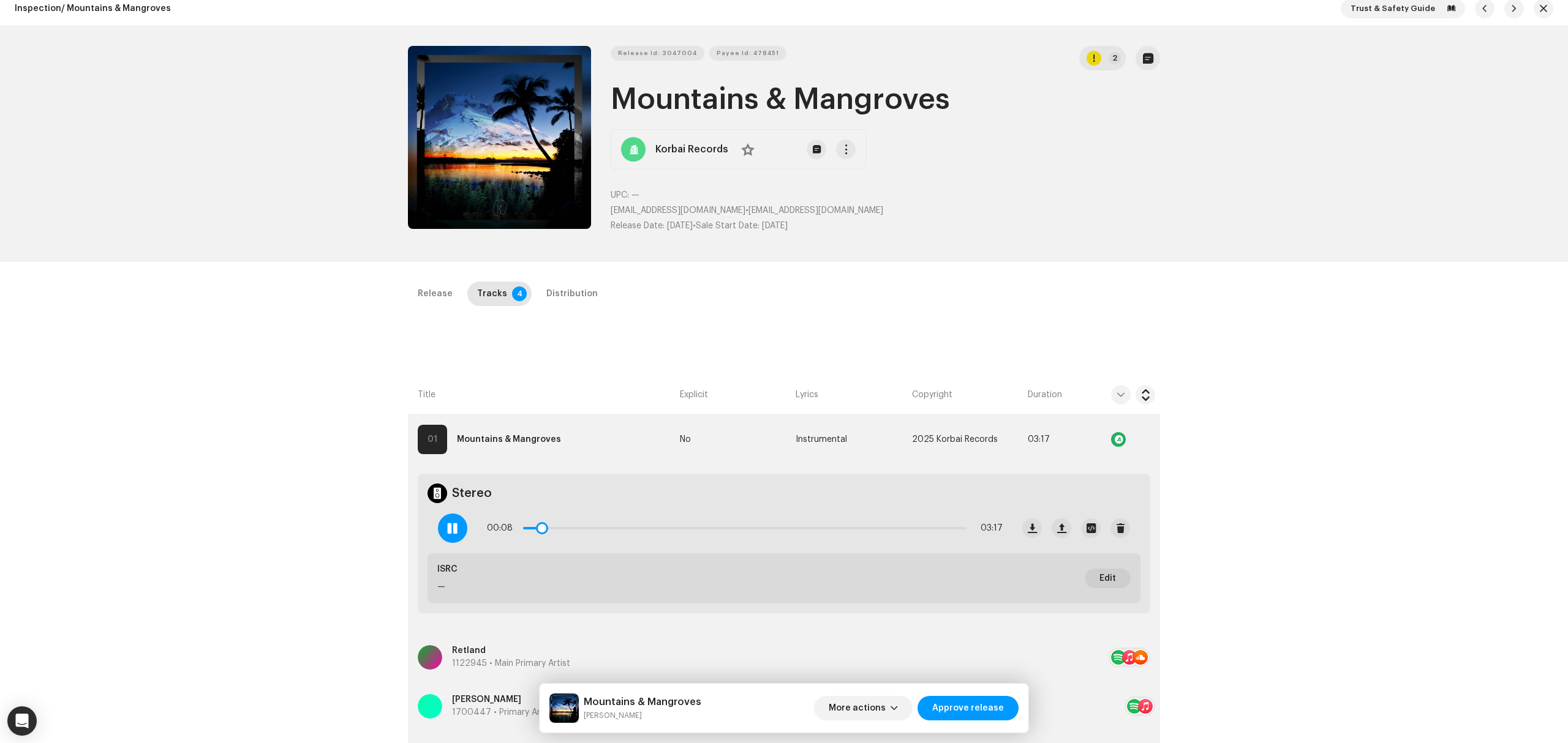
scroll to position [0, 0]
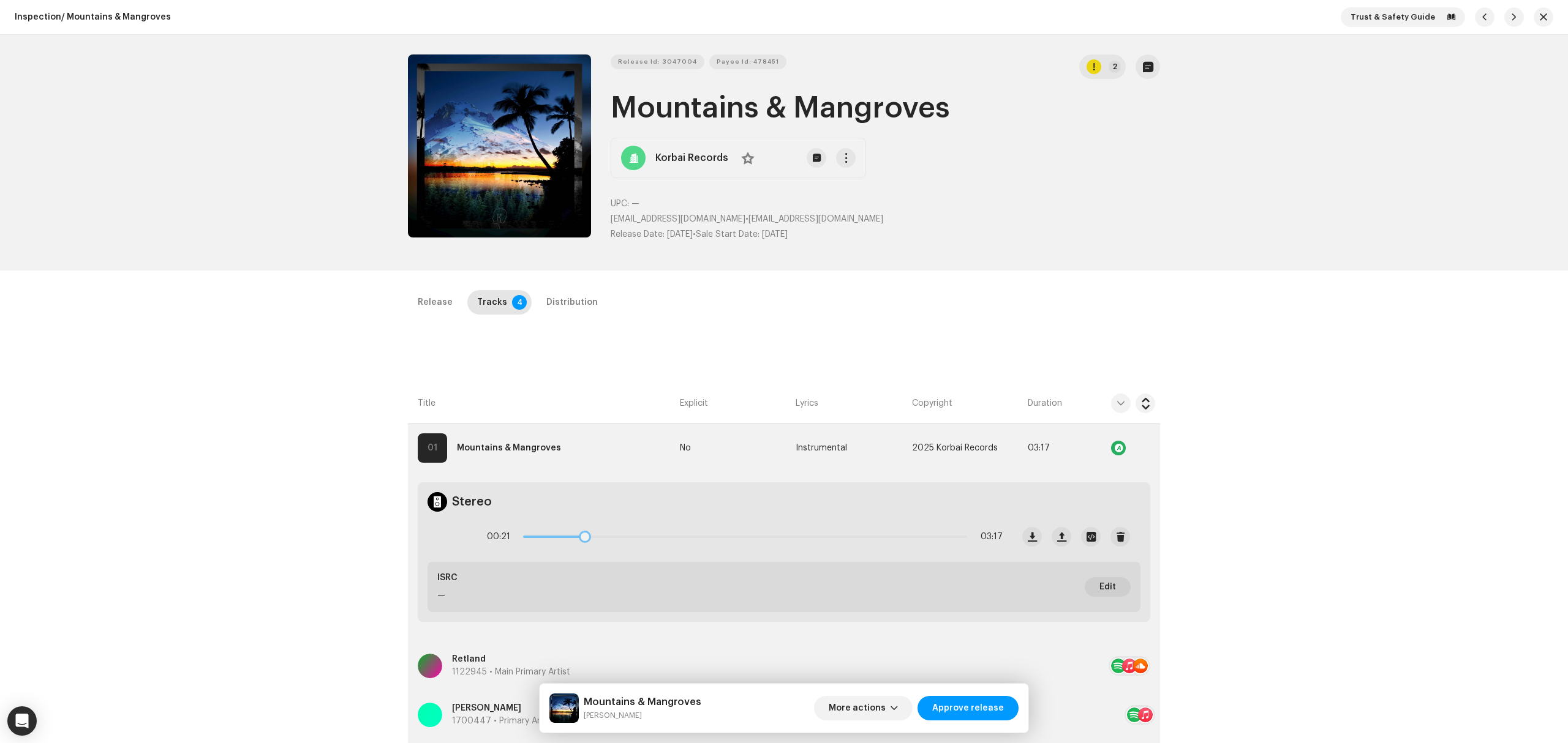
drag, startPoint x: 569, startPoint y: 537, endPoint x: 686, endPoint y: 532, distance: 117.1
click at [686, 532] on div "00:21 03:17" at bounding box center [745, 537] width 516 height 25
drag, startPoint x: 686, startPoint y: 532, endPoint x: 915, endPoint y: 530, distance: 229.0
click at [915, 530] on div "01:27 03:17" at bounding box center [745, 537] width 516 height 25
click at [920, 531] on div "02:56 03:17" at bounding box center [745, 537] width 516 height 25
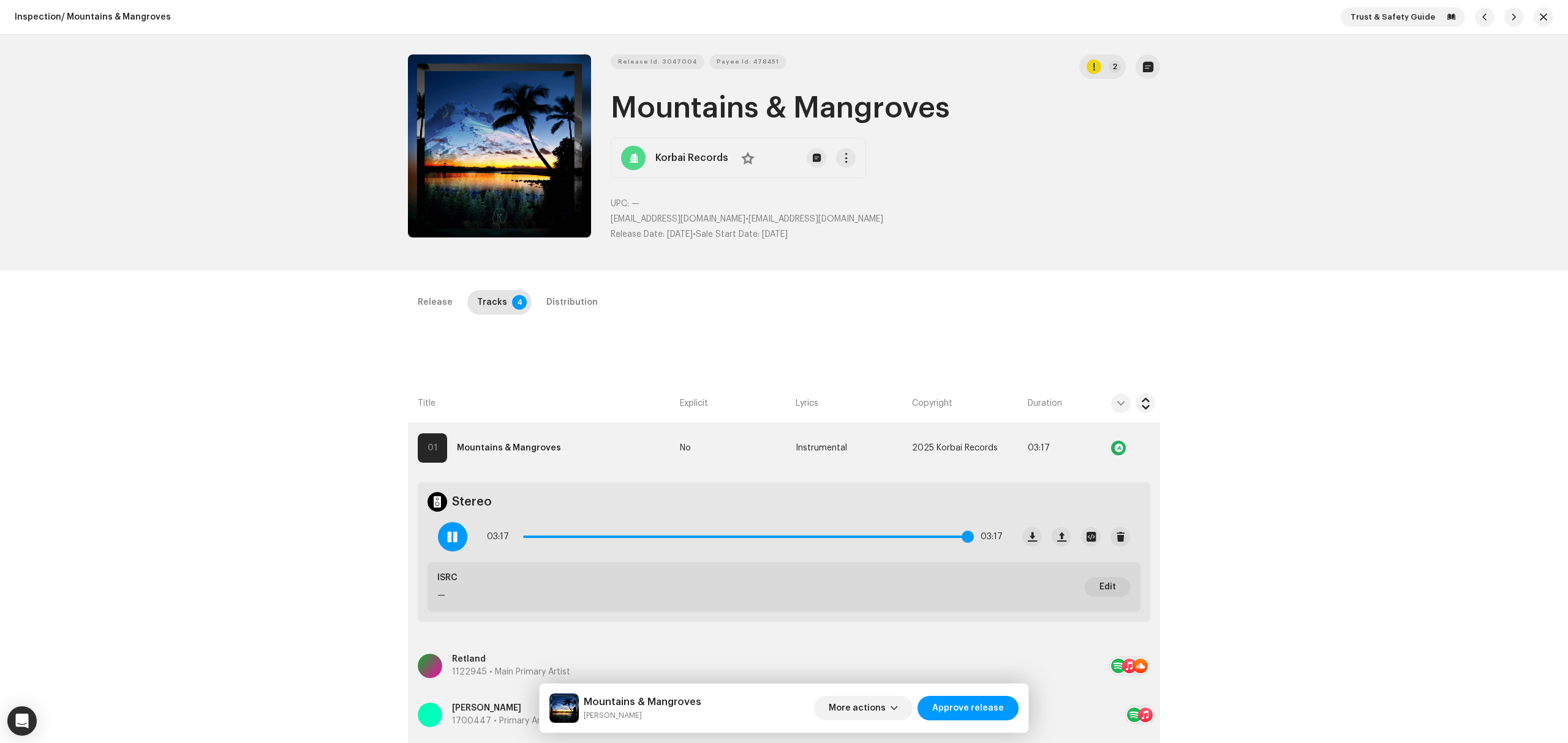
drag, startPoint x: 919, startPoint y: 535, endPoint x: 963, endPoint y: 540, distance: 44.3
click at [963, 540] on span at bounding box center [967, 537] width 12 height 12
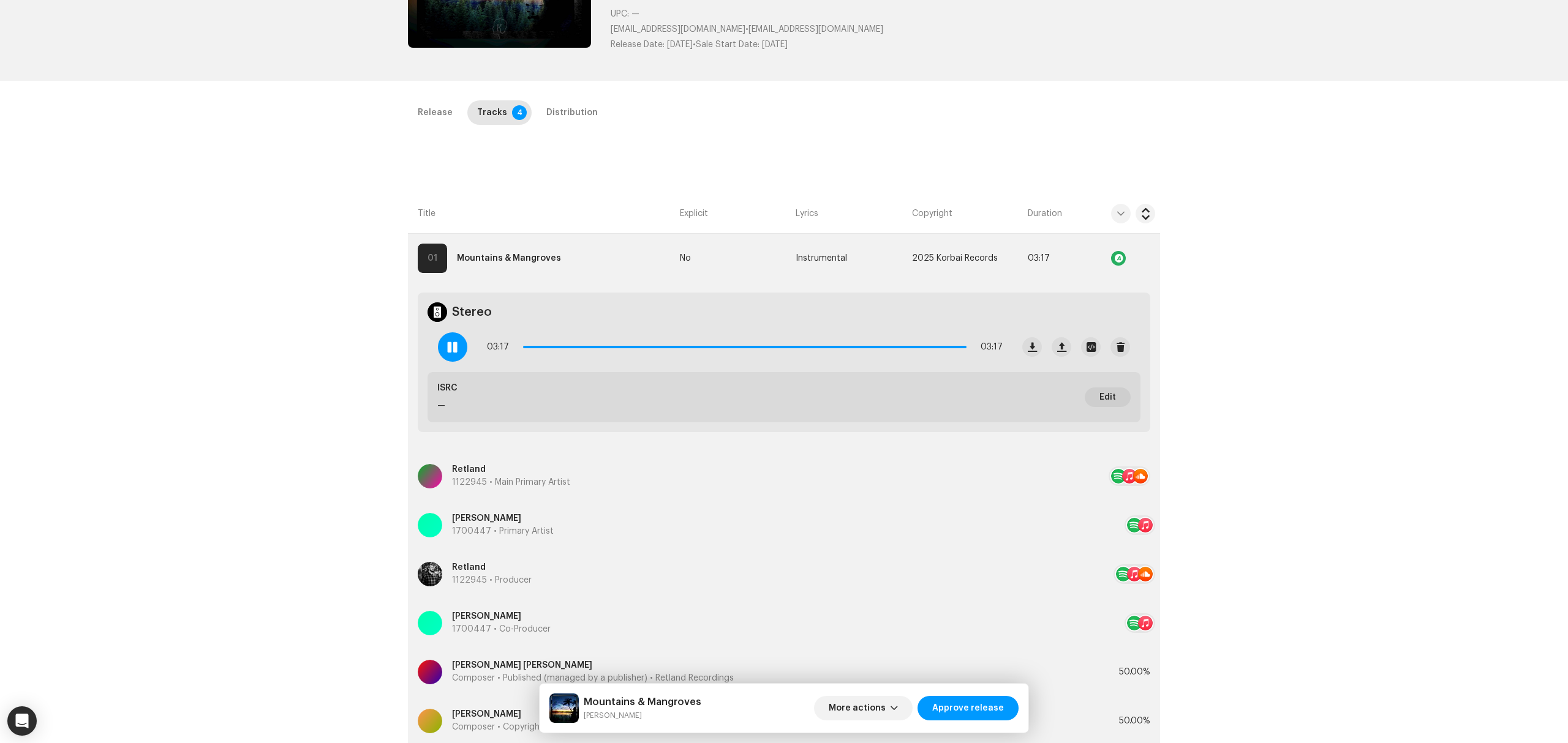
scroll to position [490, 0]
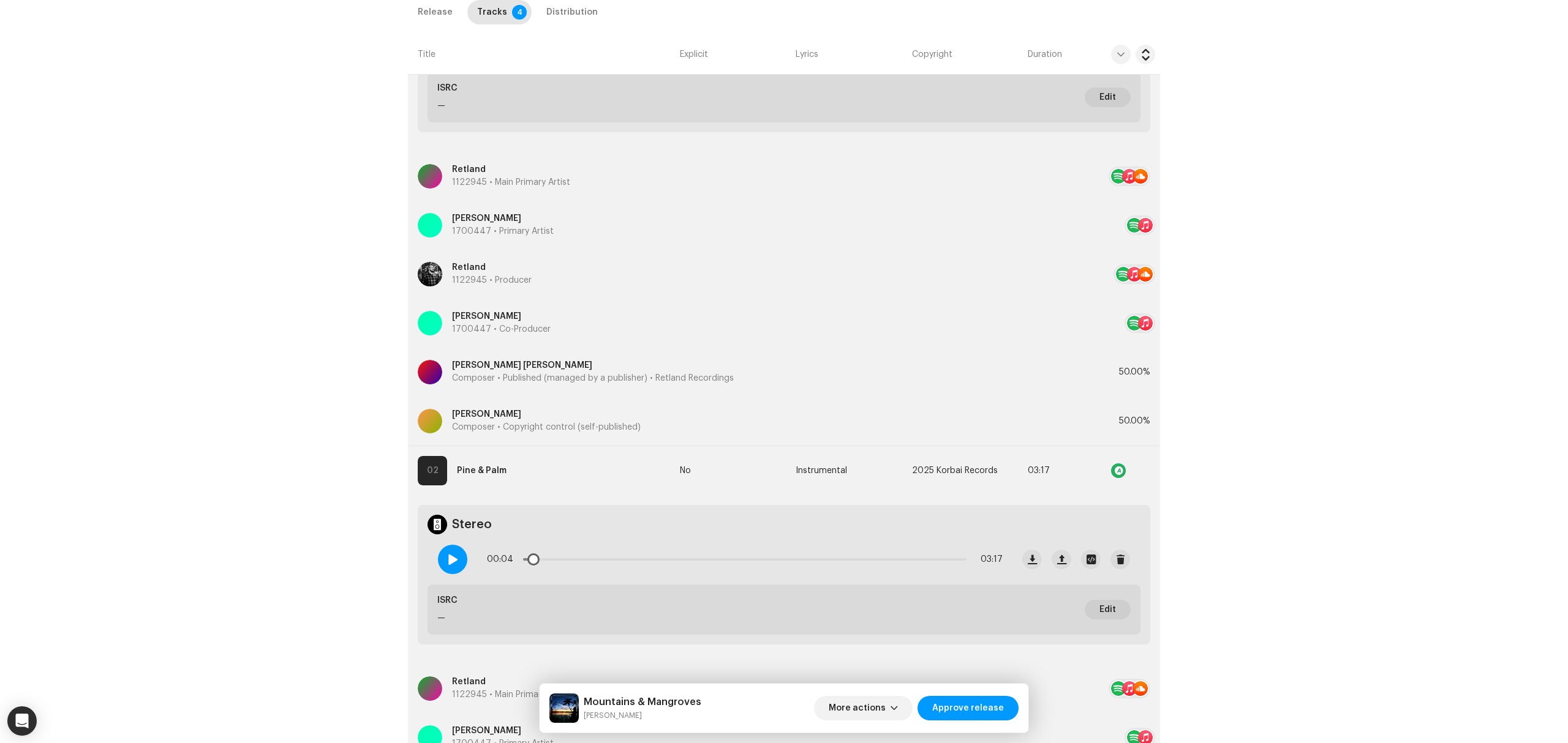
click at [454, 556] on span at bounding box center [452, 560] width 11 height 10
drag, startPoint x: 536, startPoint y: 558, endPoint x: 670, endPoint y: 562, distance: 134.1
click at [652, 561] on div "00:24 03:17" at bounding box center [745, 559] width 516 height 25
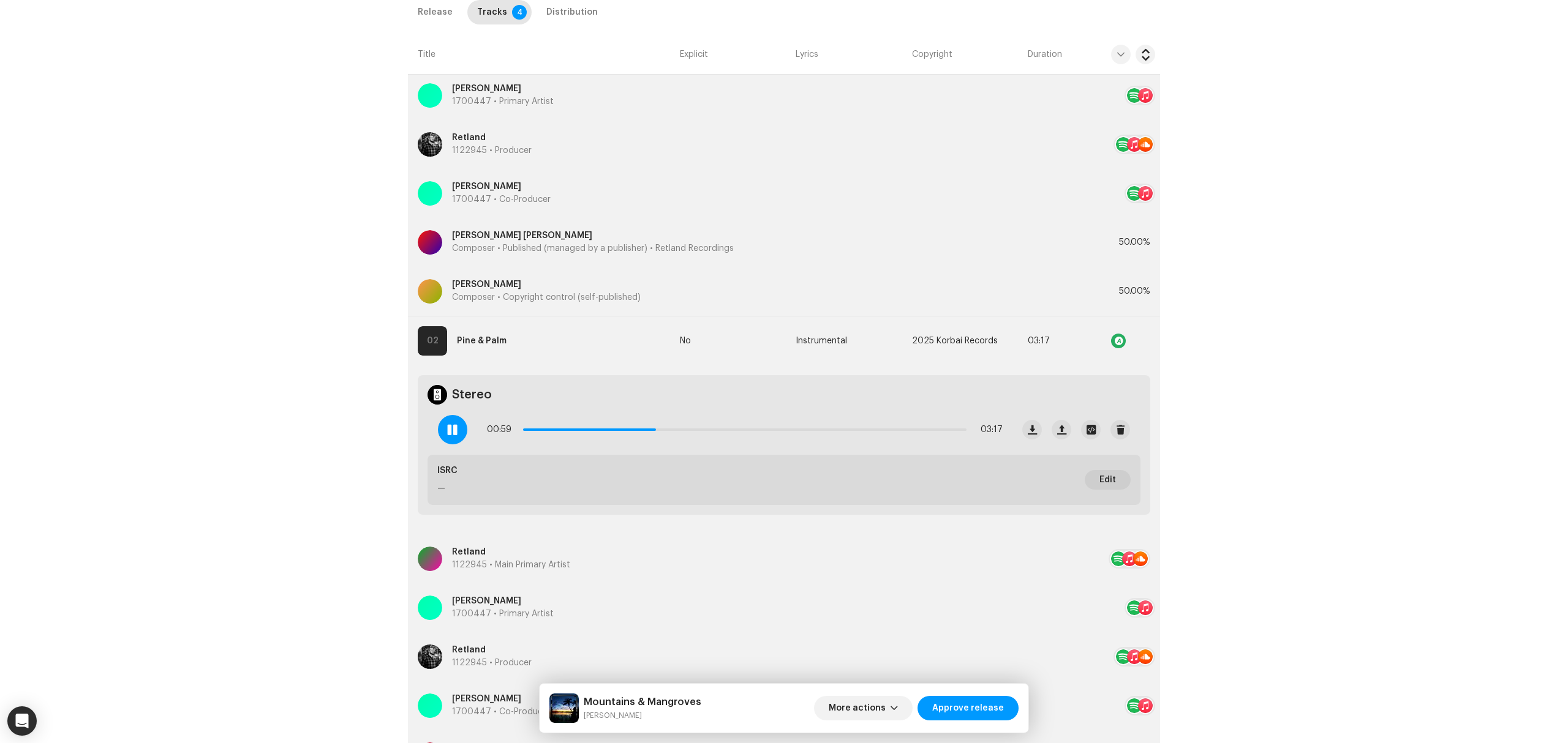
scroll to position [735, 0]
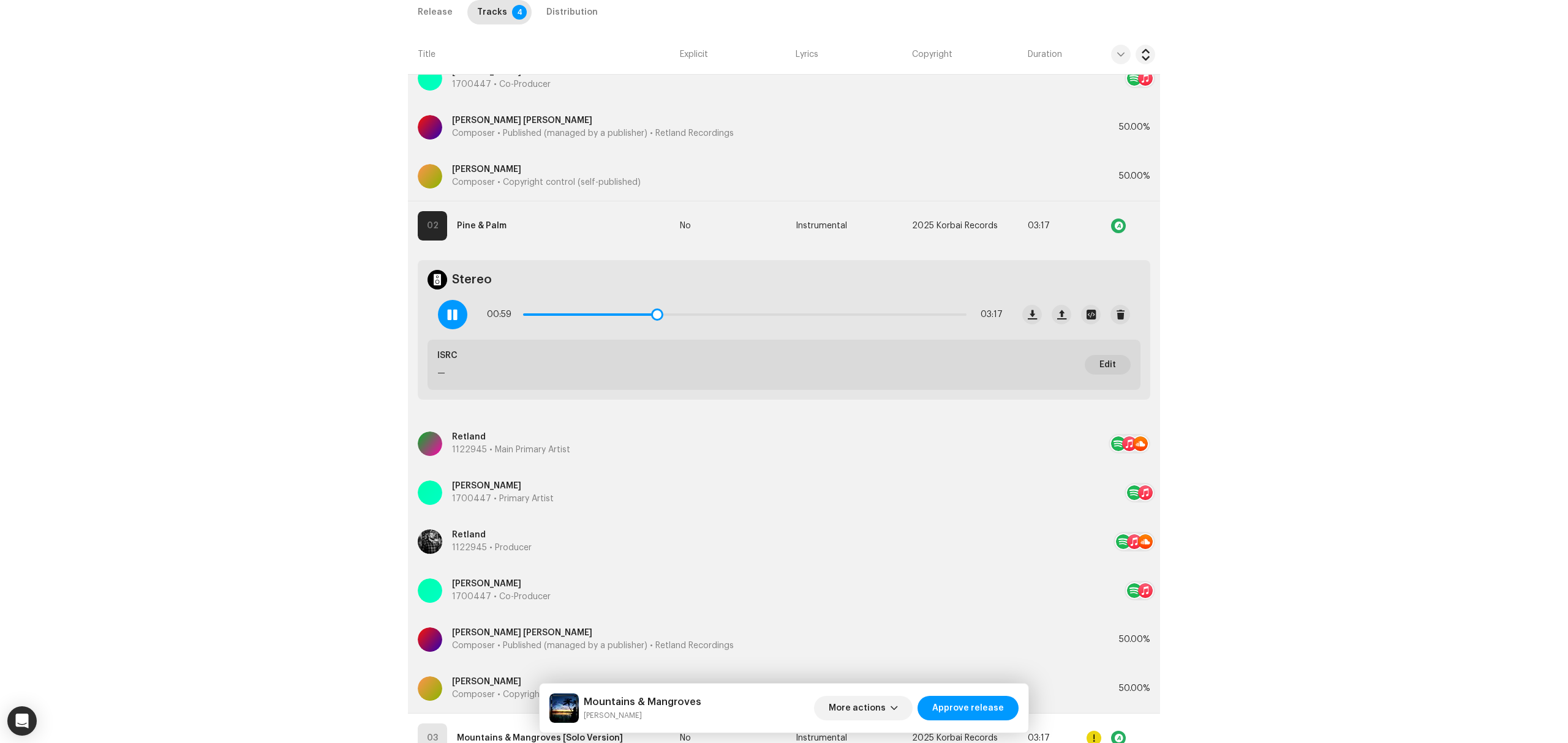
drag, startPoint x: 659, startPoint y: 317, endPoint x: 773, endPoint y: 324, distance: 114.2
click at [769, 324] on div "00:59 03:17" at bounding box center [745, 314] width 516 height 25
drag, startPoint x: 773, startPoint y: 316, endPoint x: 904, endPoint y: 316, distance: 131.0
click at [904, 316] on div "02:01 03:17" at bounding box center [745, 314] width 516 height 25
drag, startPoint x: 909, startPoint y: 316, endPoint x: 955, endPoint y: 316, distance: 46.0
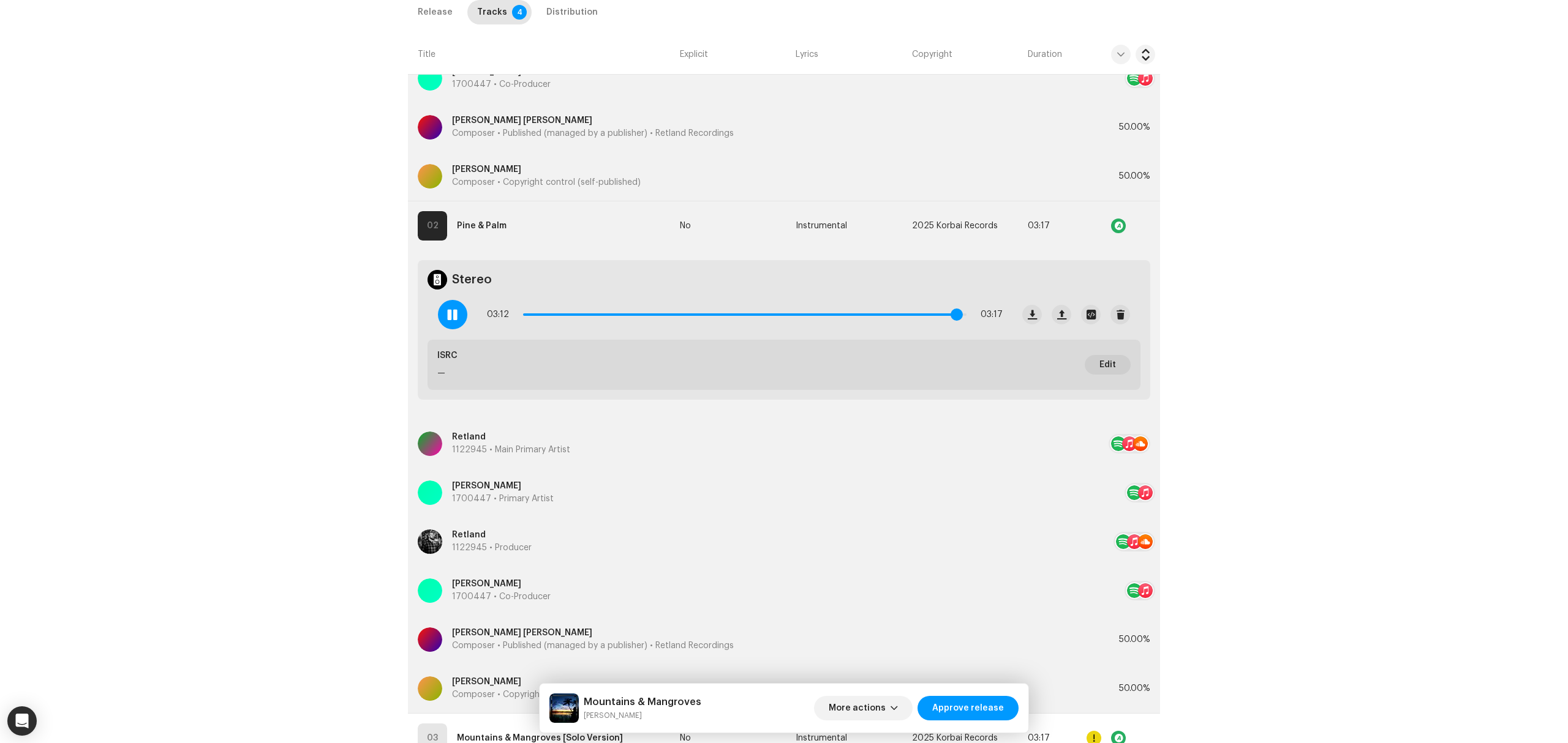
click at [955, 316] on span at bounding box center [956, 314] width 12 height 12
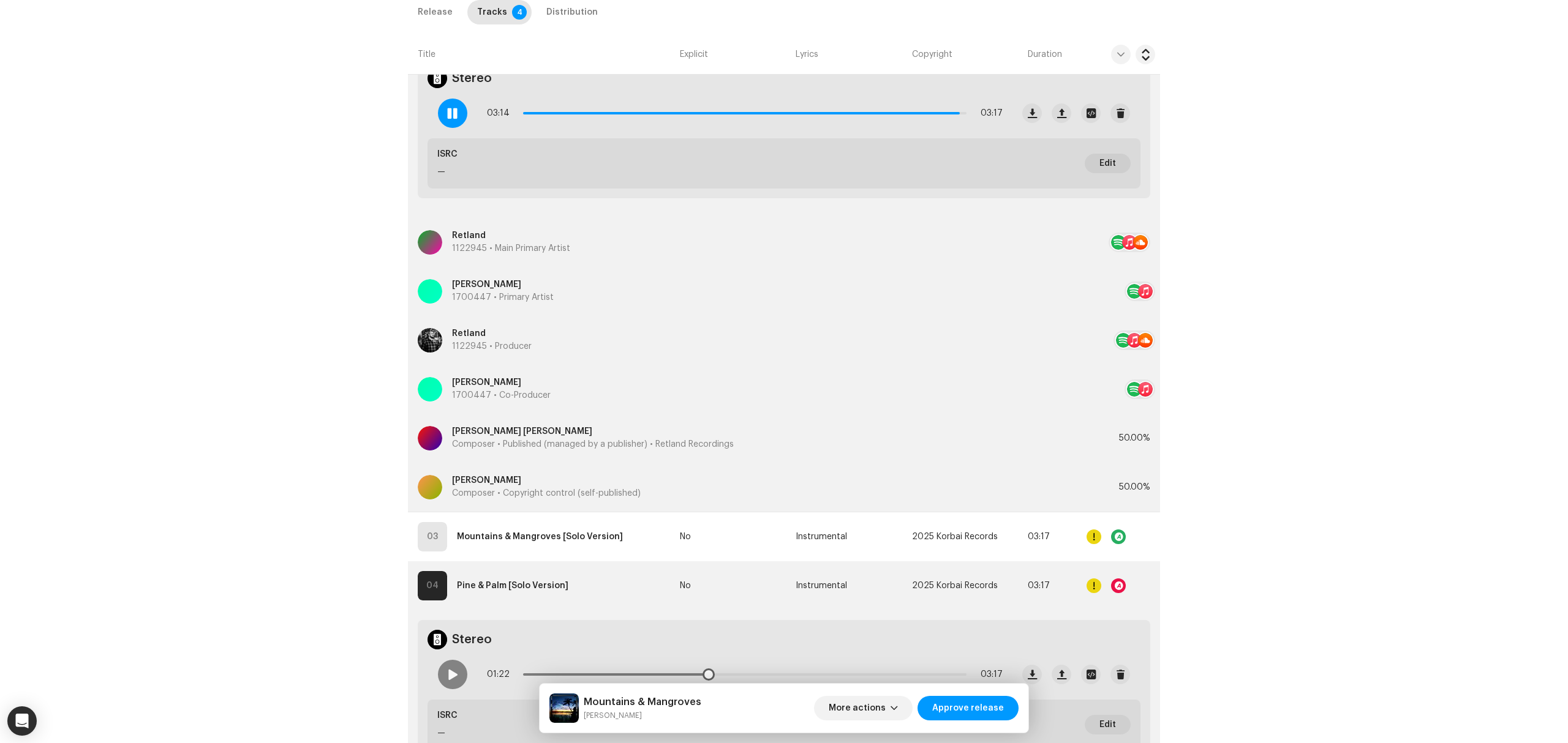
scroll to position [1061, 0]
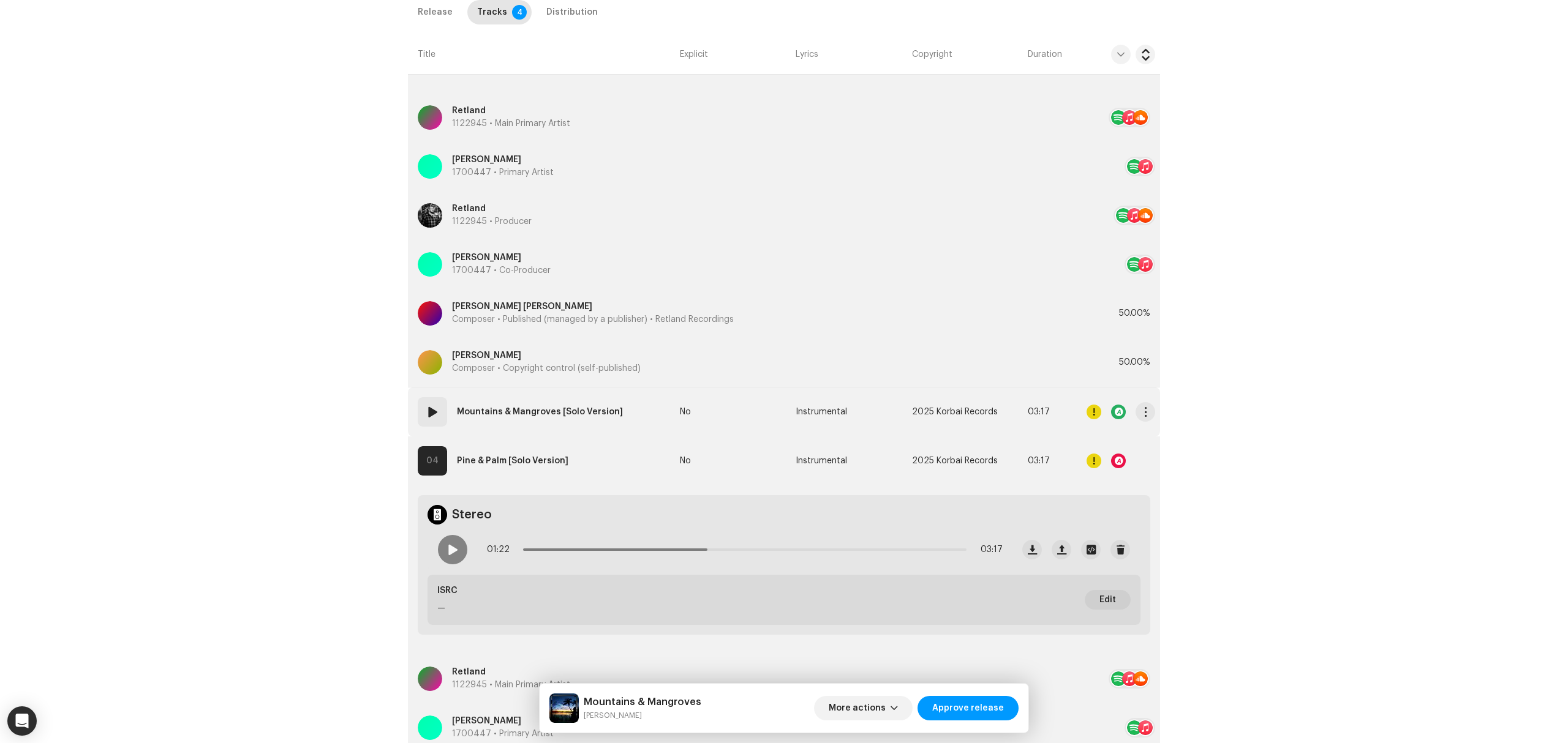
click at [641, 410] on td "03 Mountains & Mangroves [Solo Version]" at bounding box center [541, 412] width 267 height 49
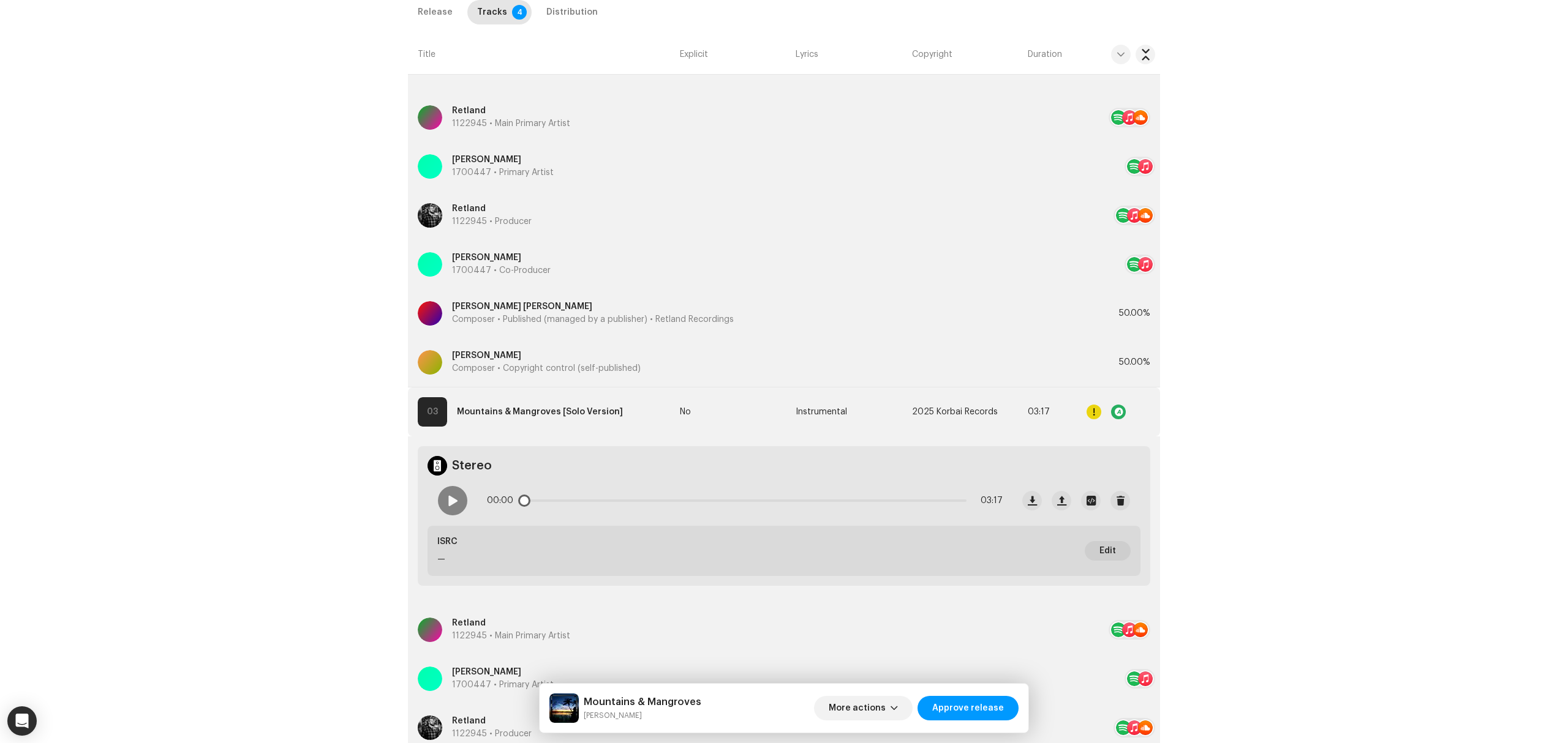
click at [447, 503] on span at bounding box center [452, 501] width 11 height 10
drag, startPoint x: 521, startPoint y: 505, endPoint x: 589, endPoint y: 497, distance: 68.5
click at [587, 497] on div "00:01 03:17" at bounding box center [745, 500] width 516 height 25
drag, startPoint x: 588, startPoint y: 500, endPoint x: 804, endPoint y: 497, distance: 216.0
click at [779, 497] on div "00:49 03:17" at bounding box center [745, 500] width 516 height 25
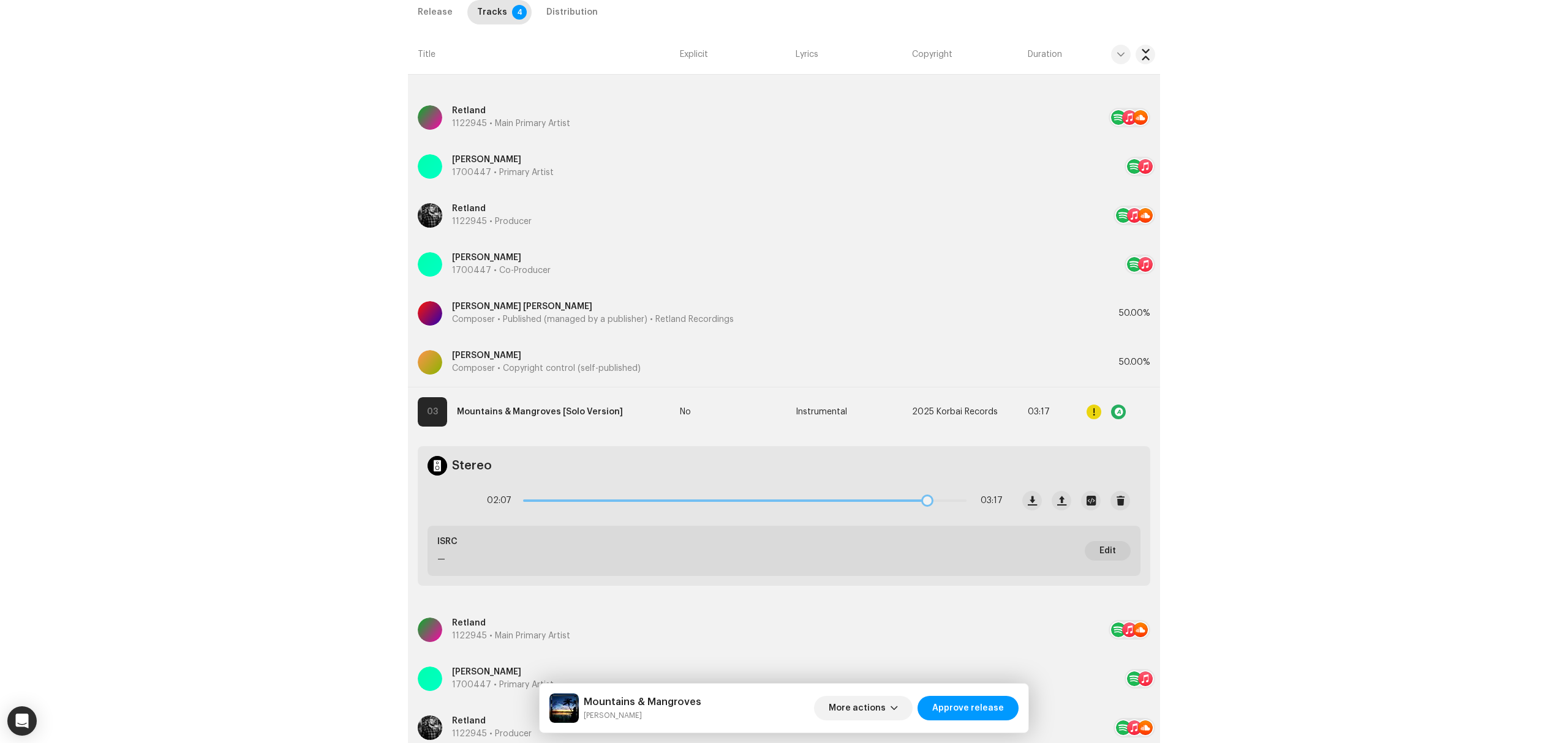
drag, startPoint x: 784, startPoint y: 505, endPoint x: 927, endPoint y: 493, distance: 143.5
click at [927, 493] on div "02:07 03:17" at bounding box center [745, 500] width 516 height 25
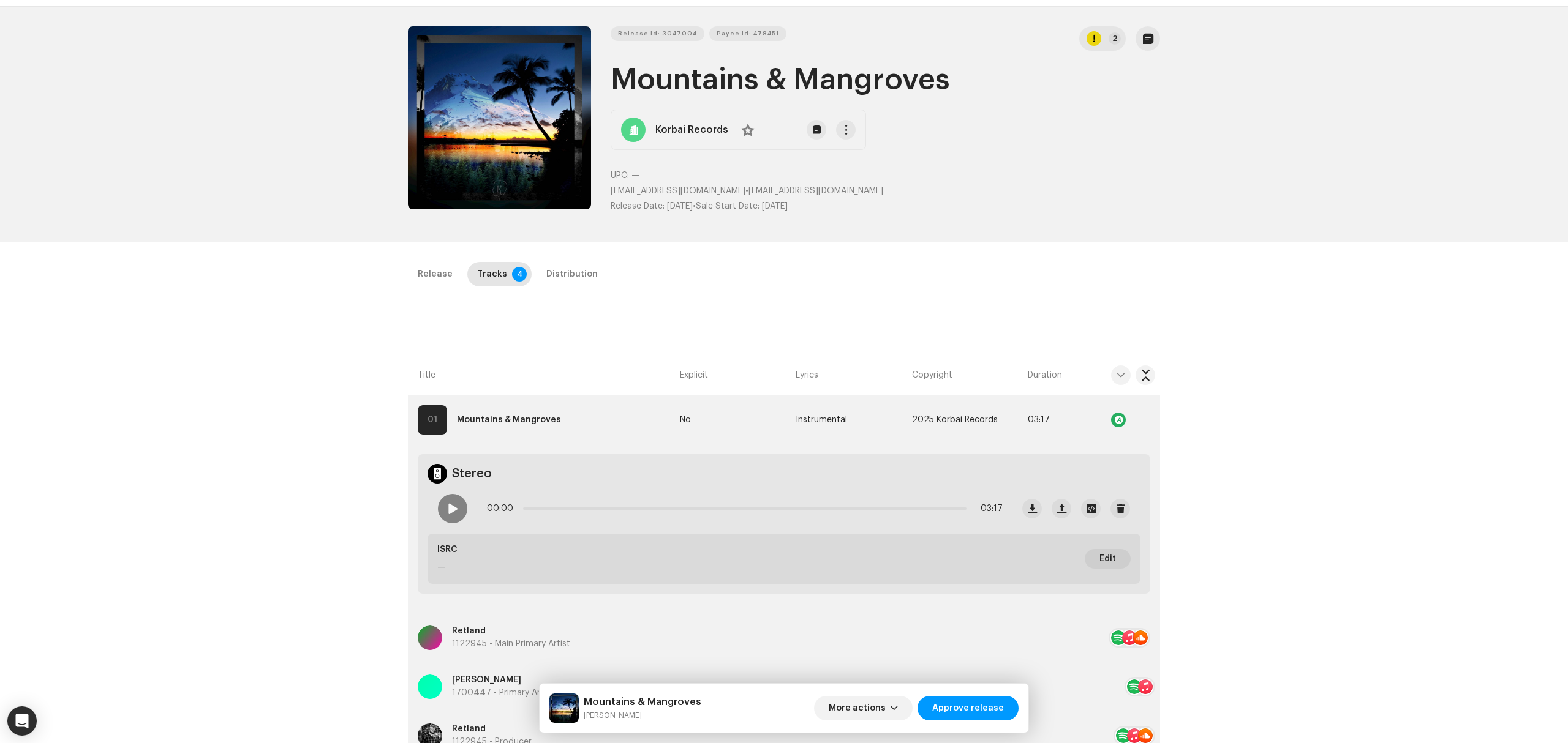
scroll to position [0, 0]
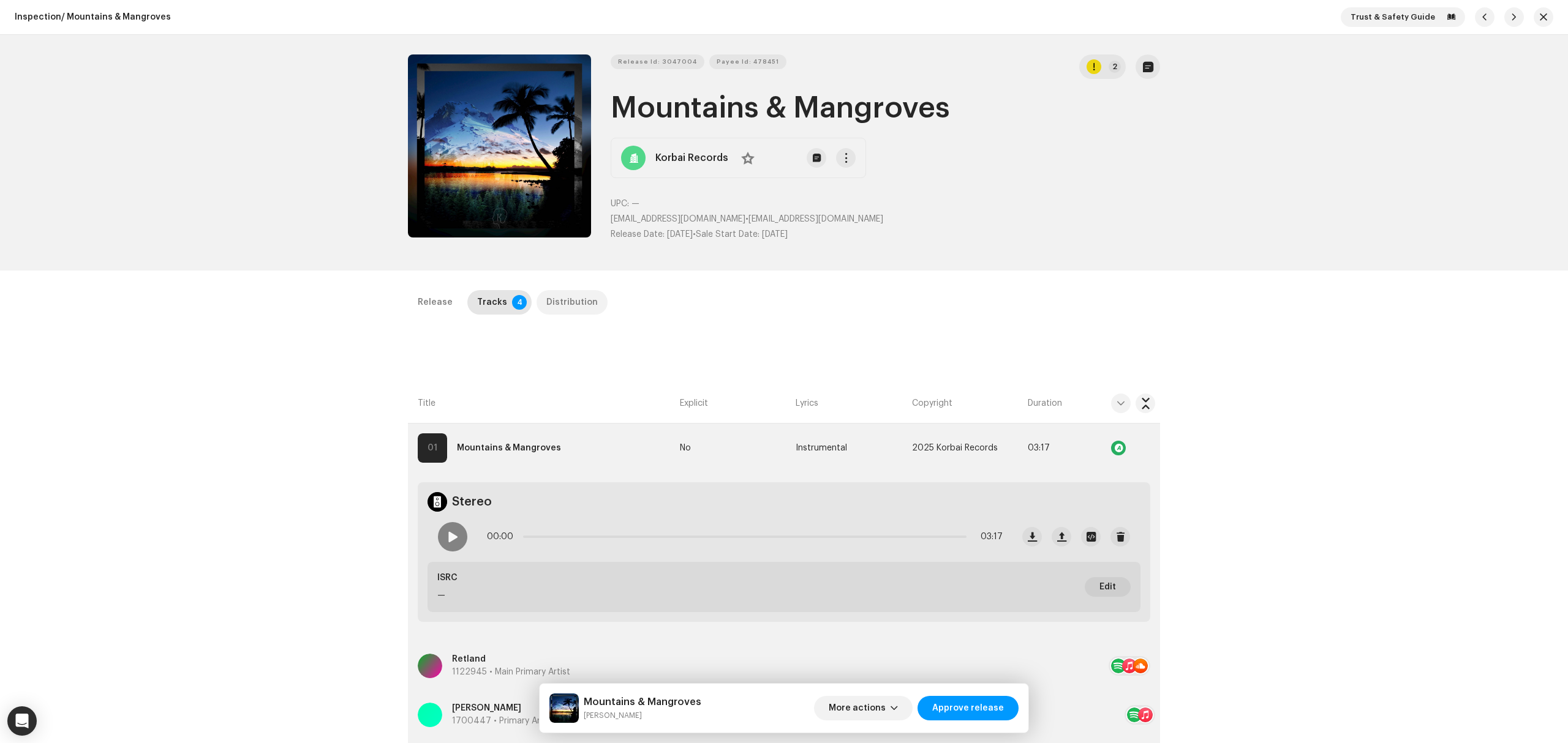
click at [557, 302] on div "Distribution" at bounding box center [571, 302] width 51 height 25
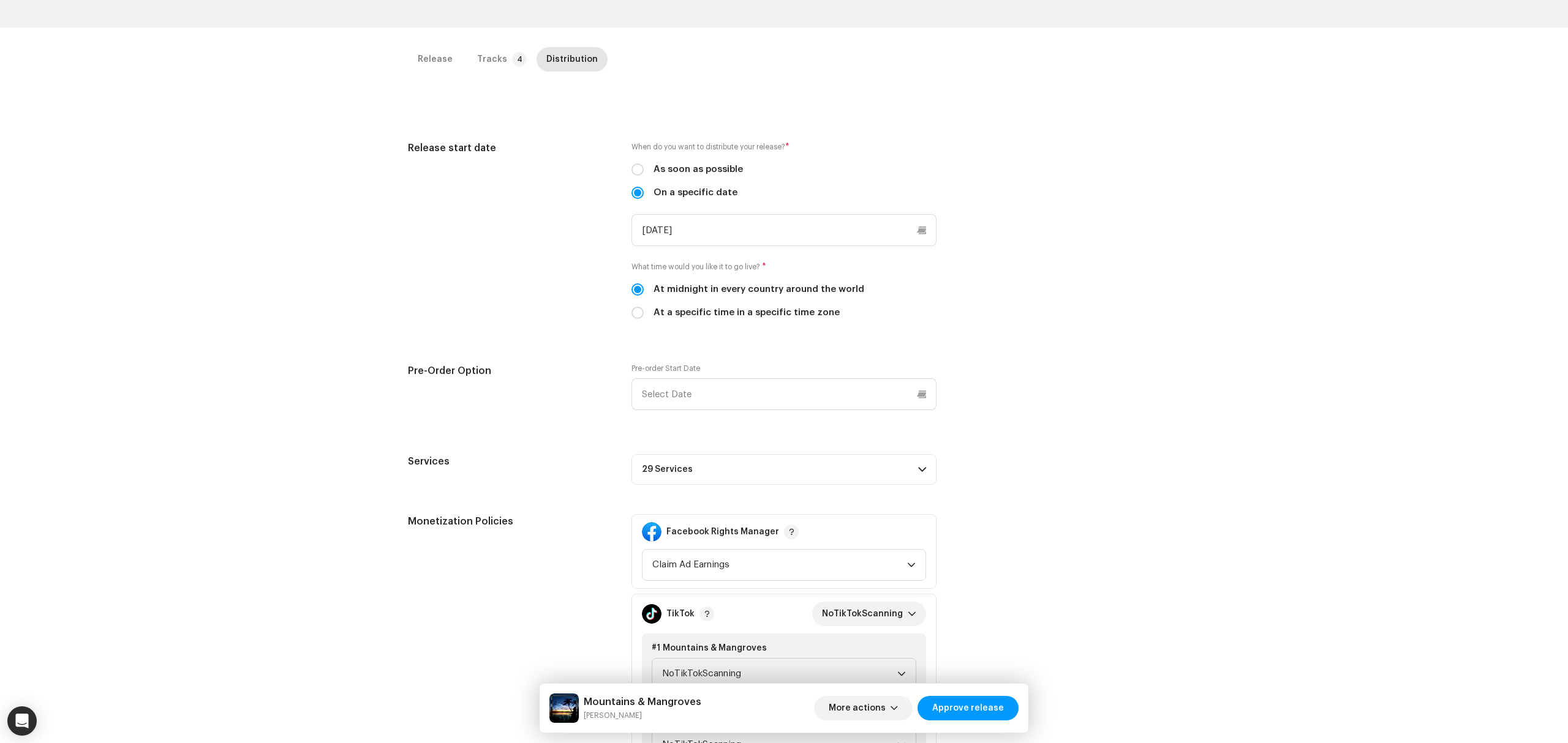
scroll to position [408, 0]
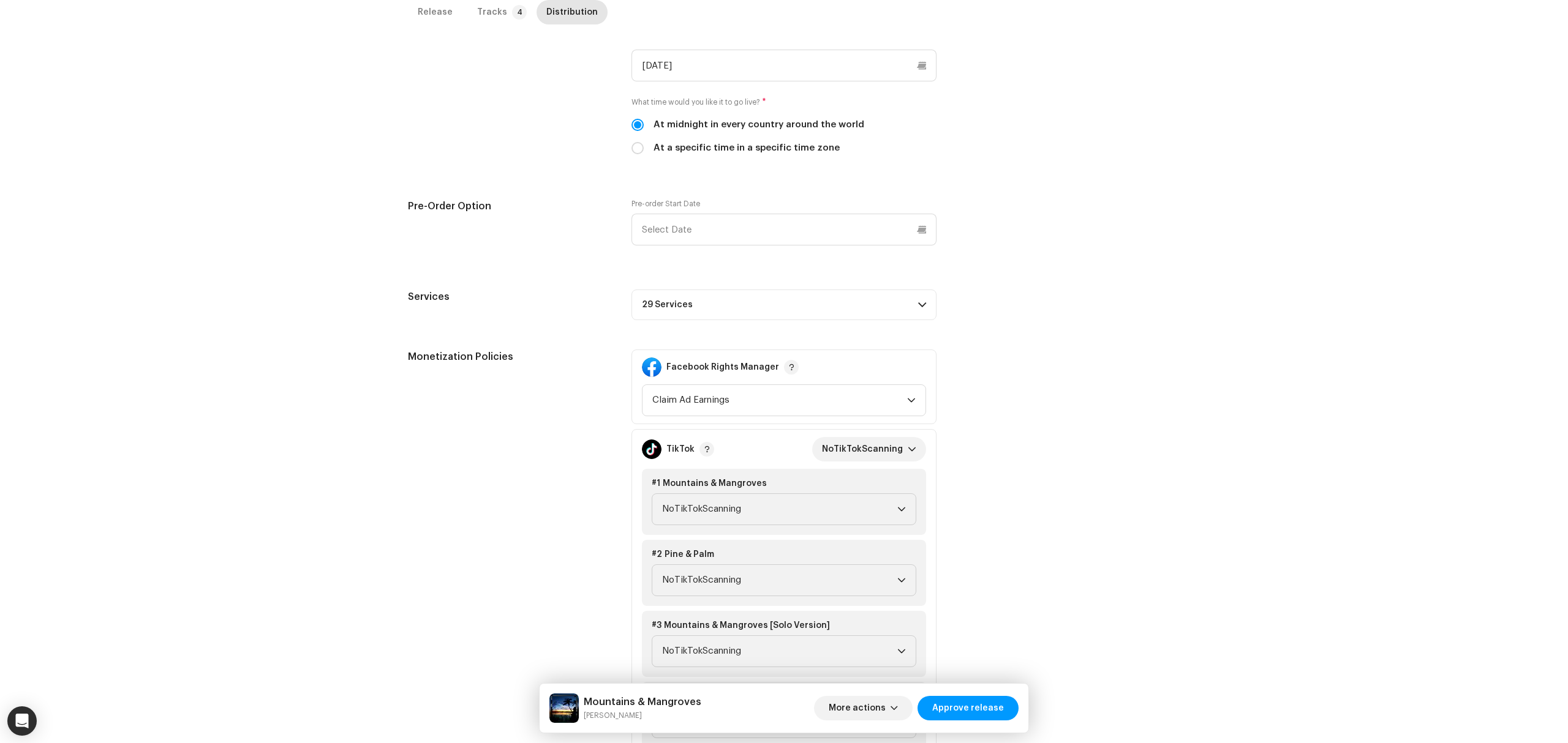
click at [865, 319] on p-accordion-header "29 Services" at bounding box center [784, 305] width 305 height 31
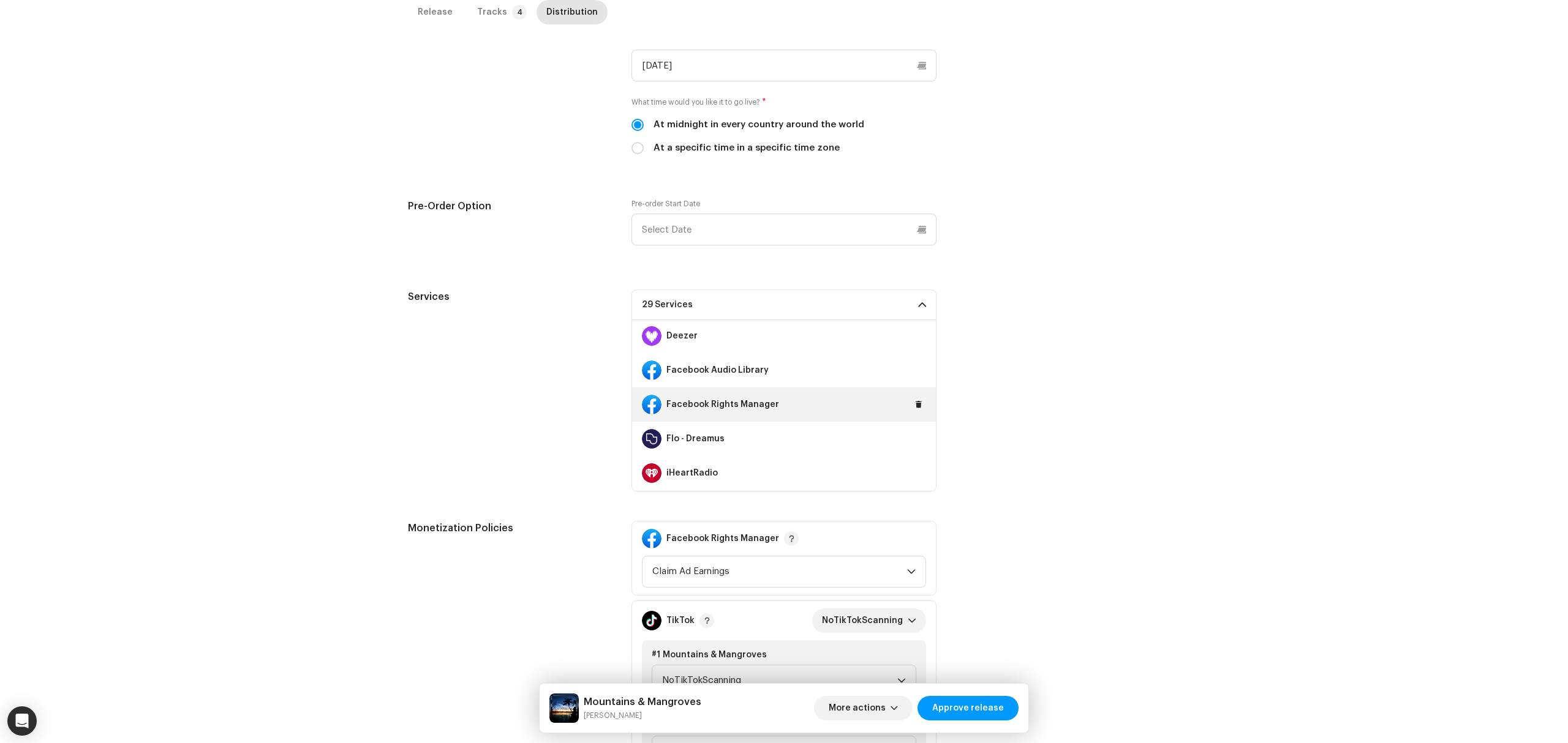
scroll to position [245, 0]
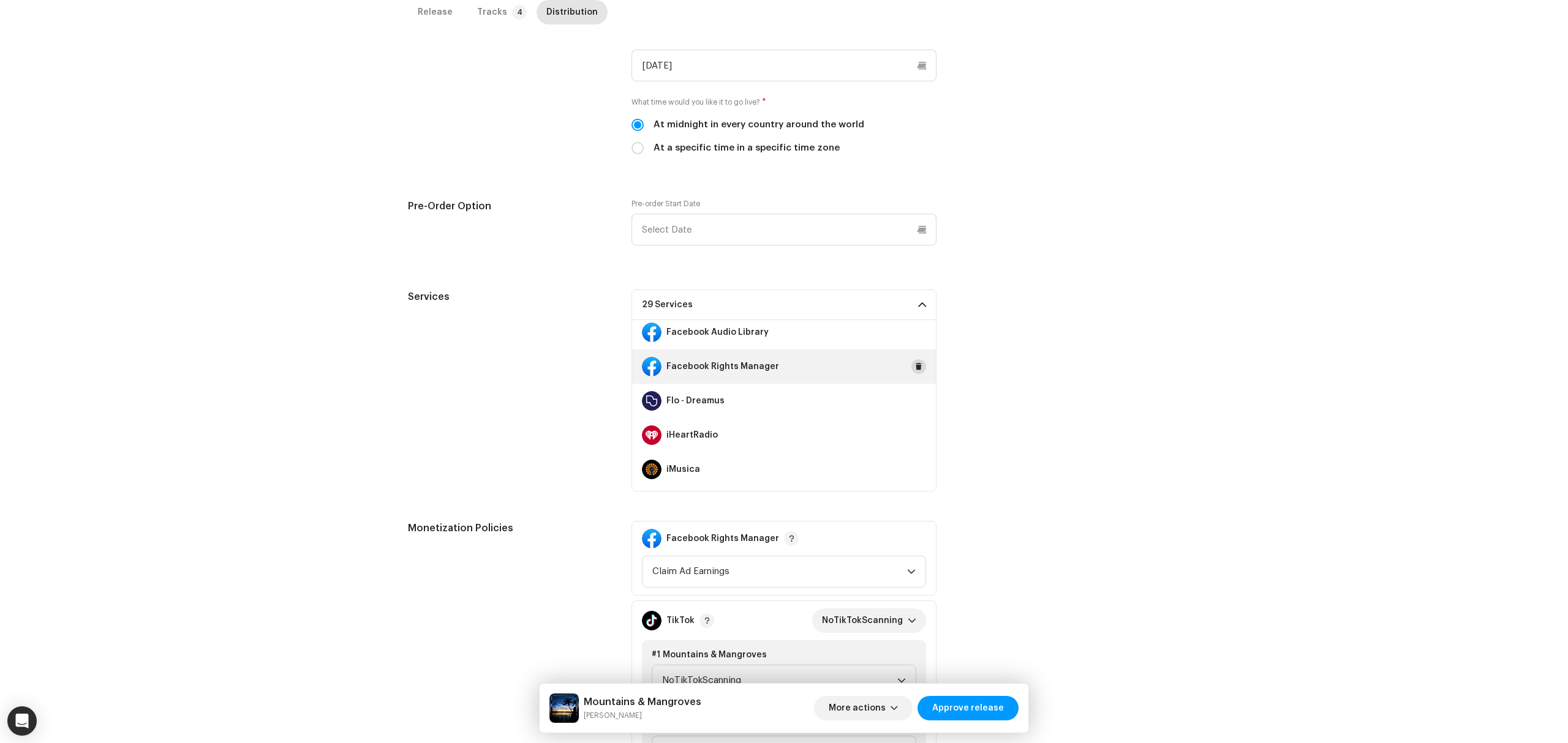
drag, startPoint x: 912, startPoint y: 336, endPoint x: 910, endPoint y: 366, distance: 30.1
click at [0, 0] on button at bounding box center [0, 0] width 0 height 0
click at [915, 372] on span at bounding box center [919, 367] width 7 height 10
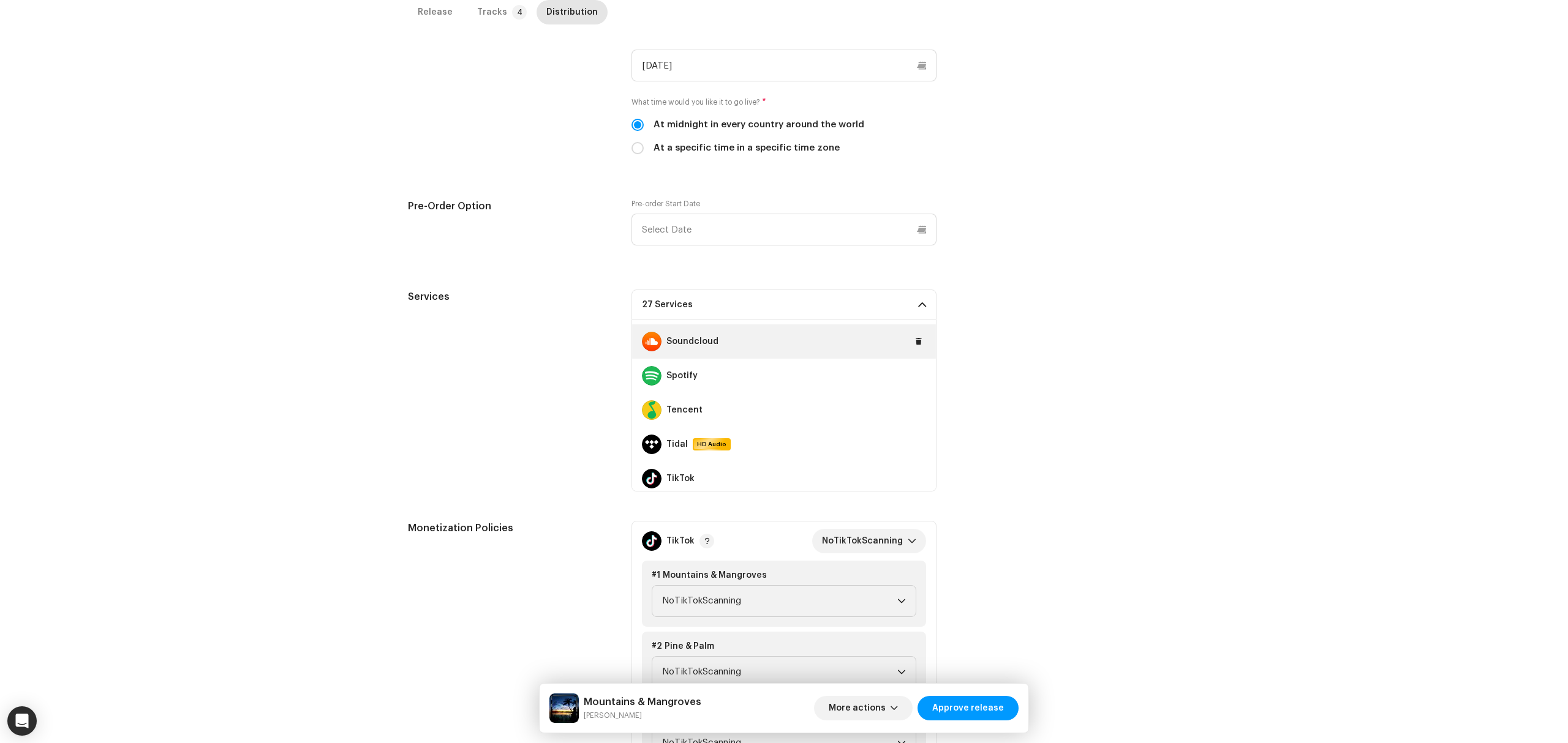
scroll to position [824, 0]
click at [916, 347] on button at bounding box center [919, 349] width 15 height 15
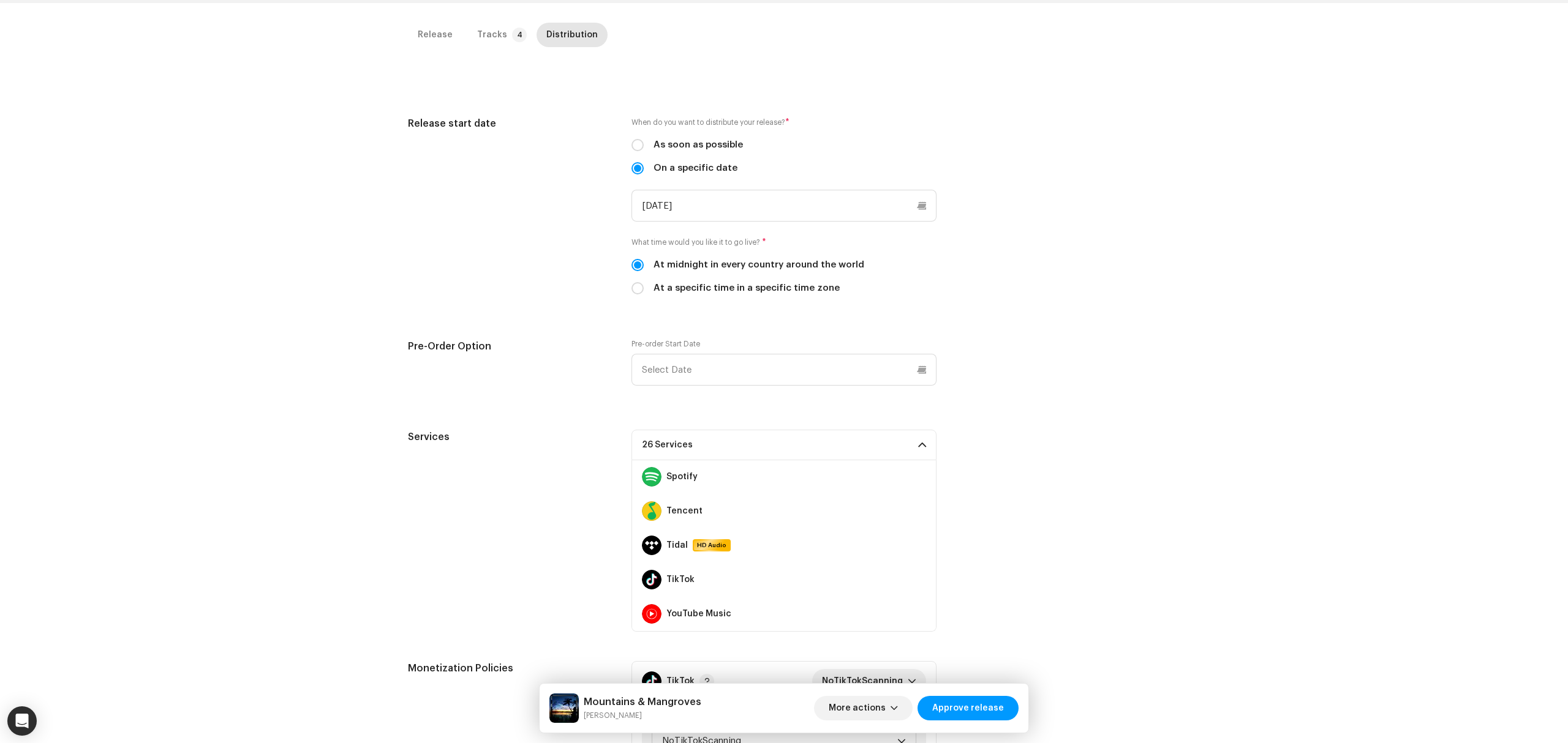
scroll to position [0, 0]
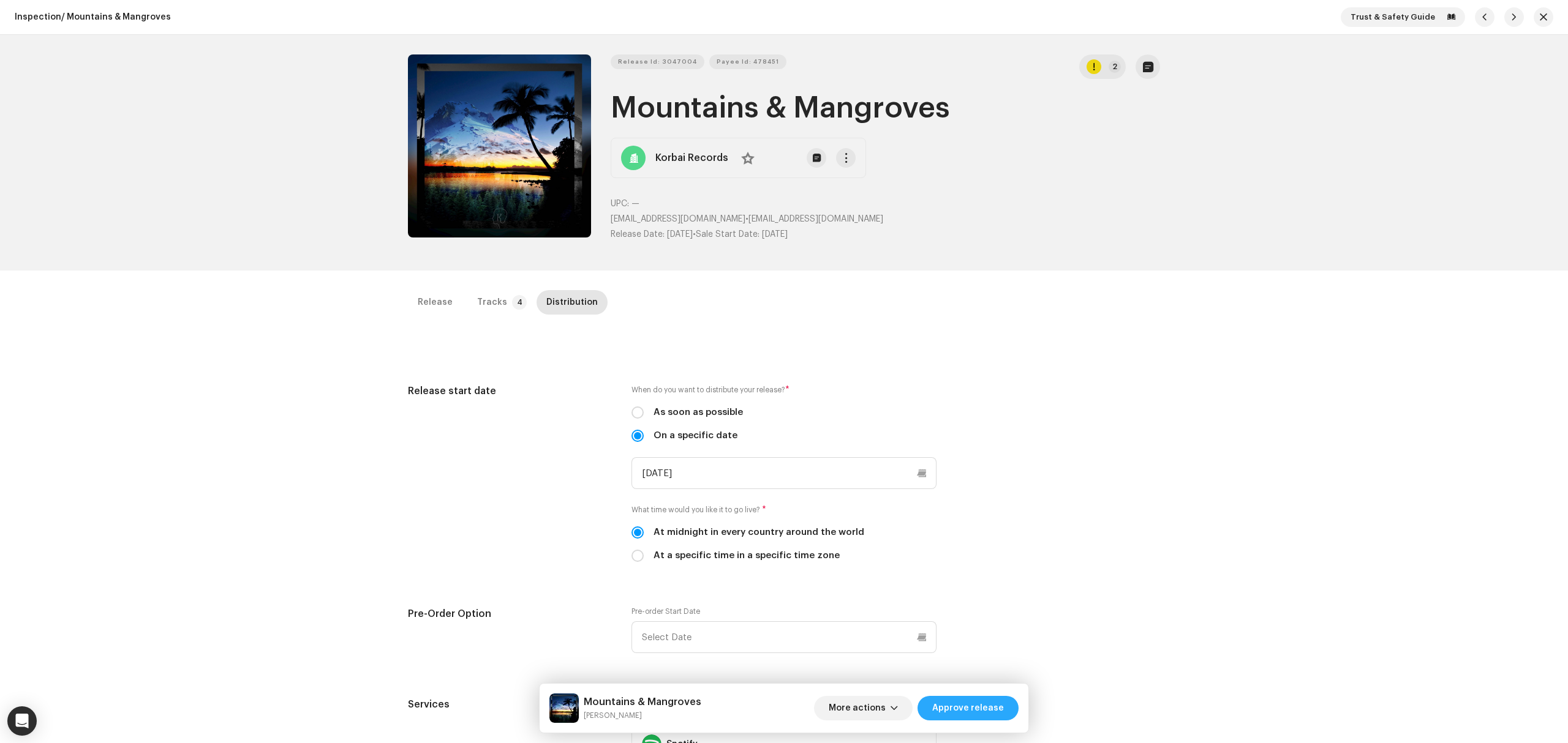
click at [981, 704] on span "Approve release" at bounding box center [968, 708] width 72 height 25
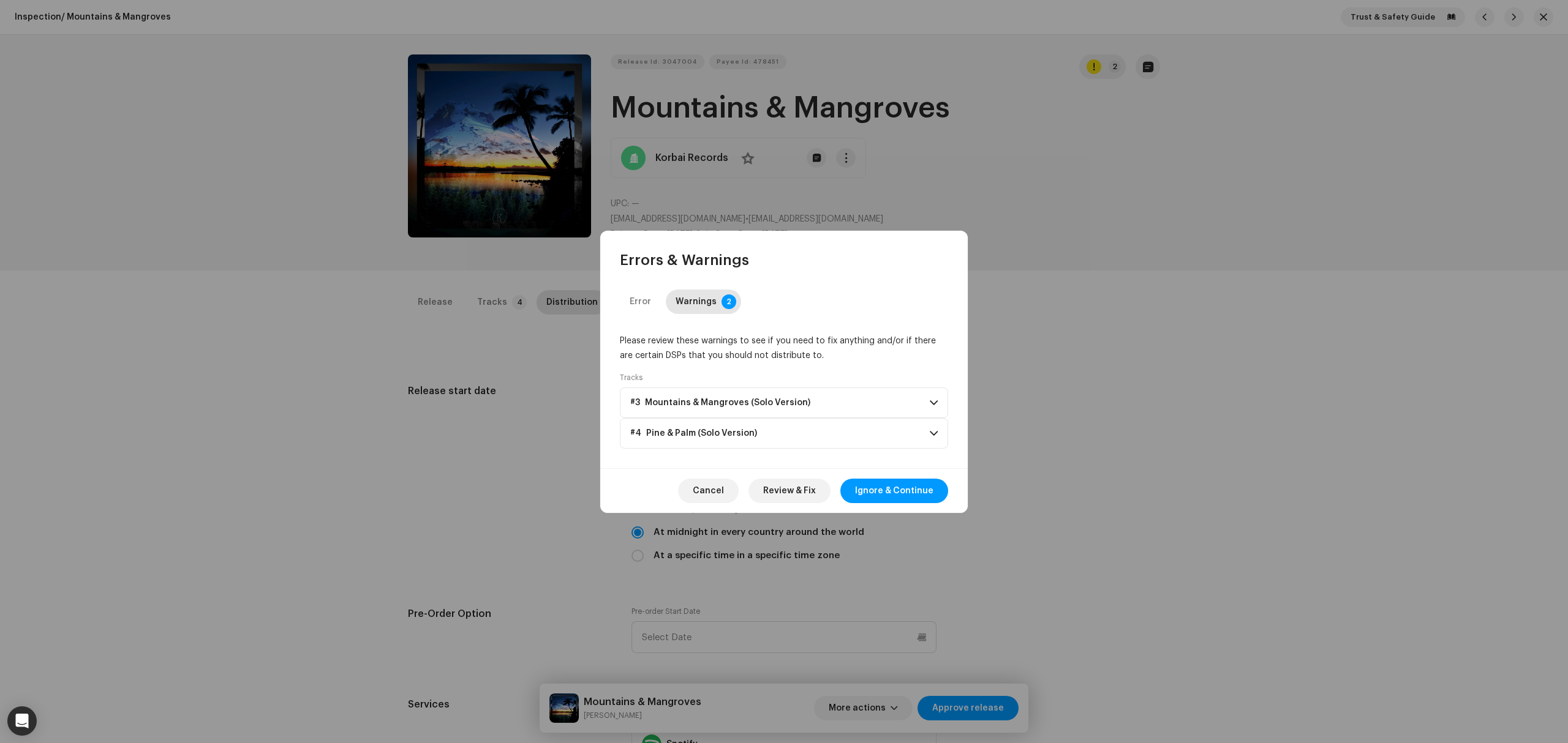
click at [912, 490] on span "Ignore & Continue" at bounding box center [894, 490] width 79 height 25
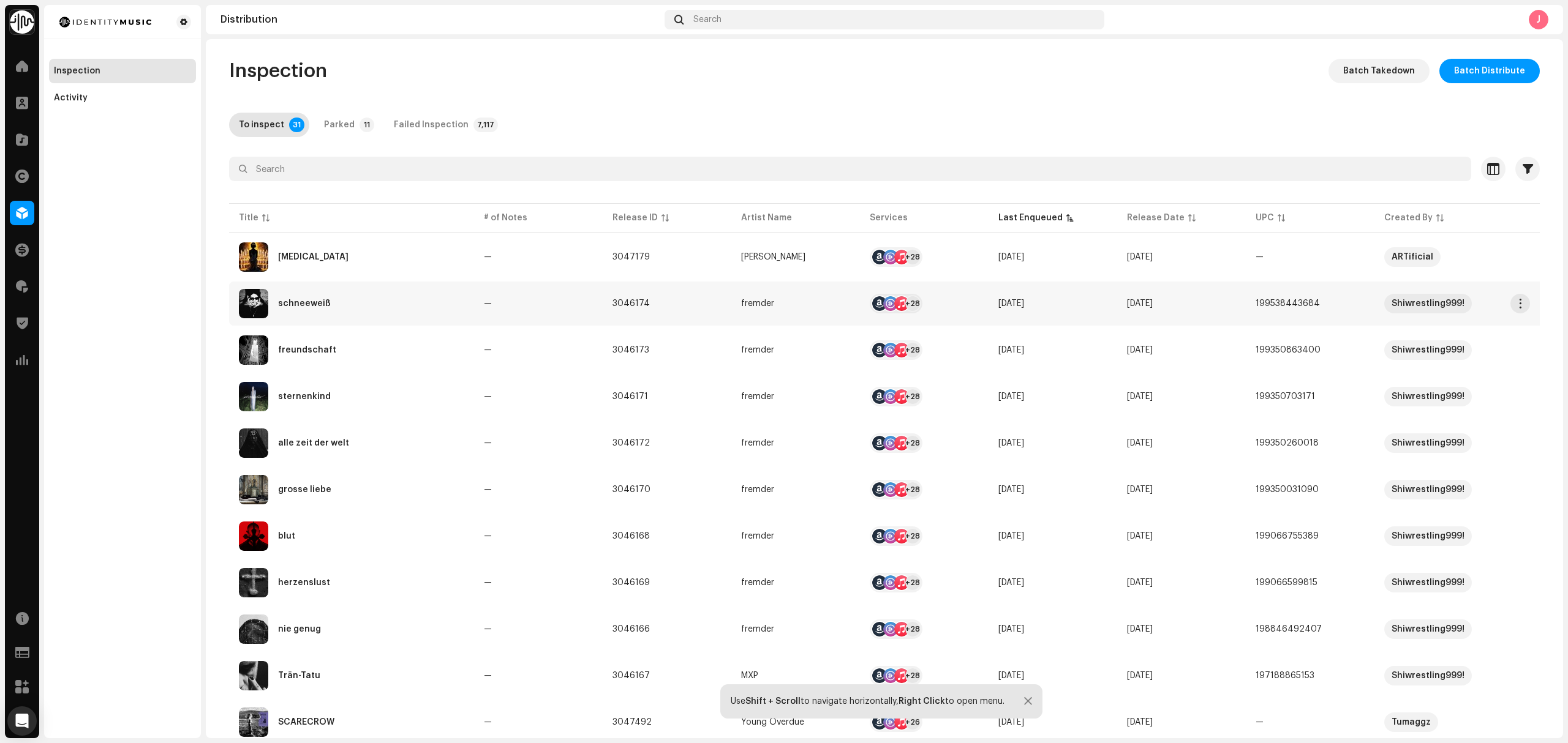
click at [404, 309] on div "schneeweiß" at bounding box center [351, 304] width 225 height 29
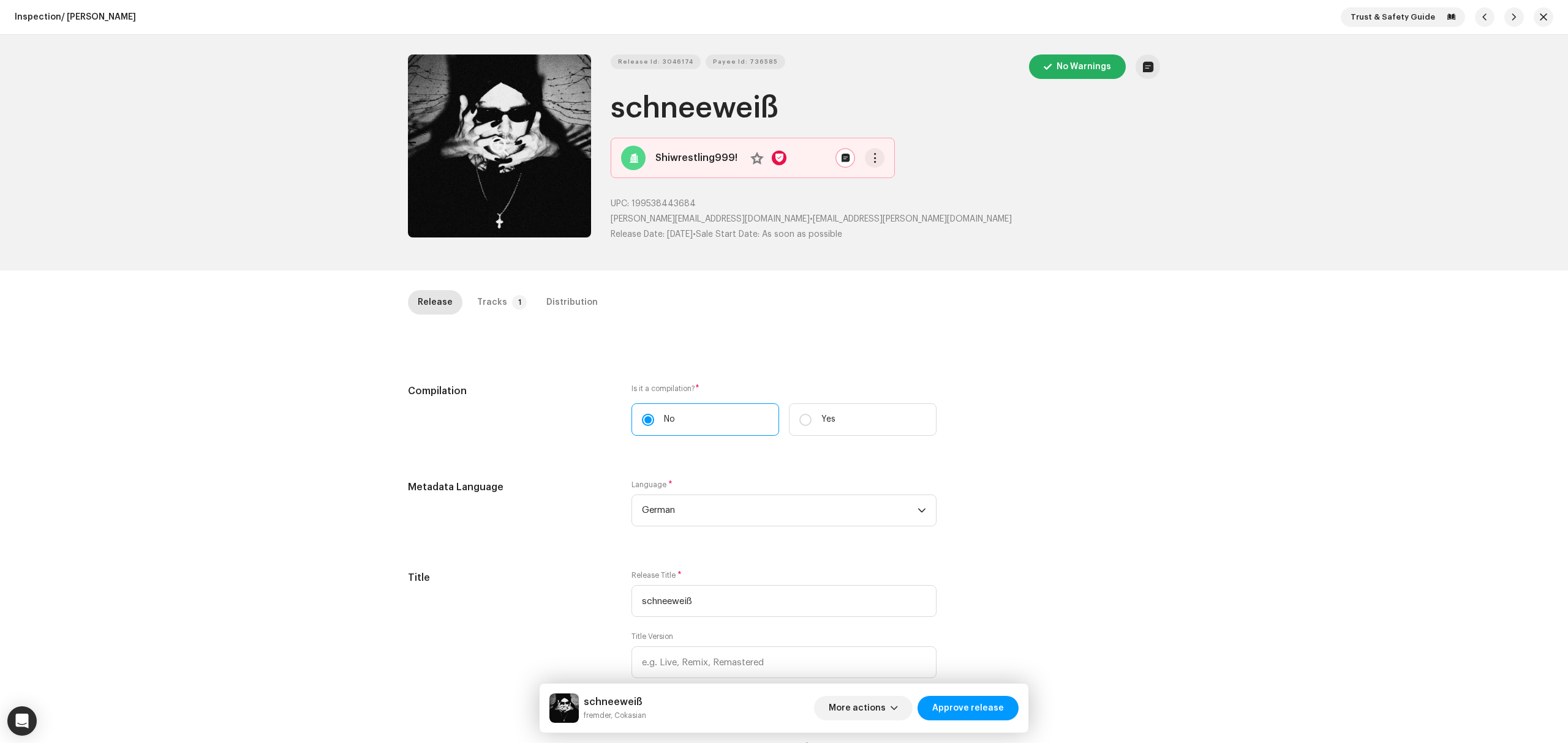
click at [473, 150] on button "Zoom Image" at bounding box center [499, 146] width 183 height 183
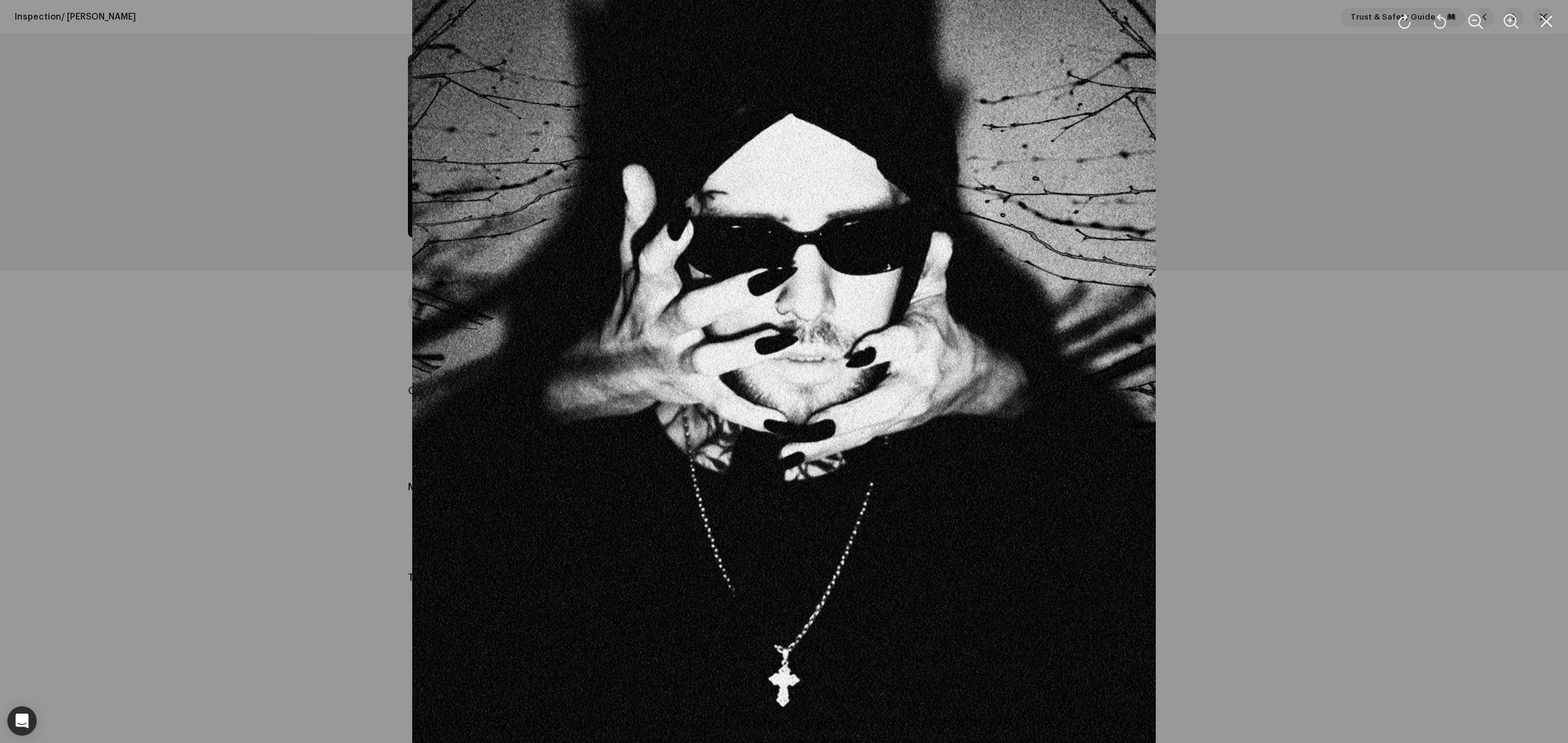
click at [344, 199] on div at bounding box center [784, 371] width 1568 height 743
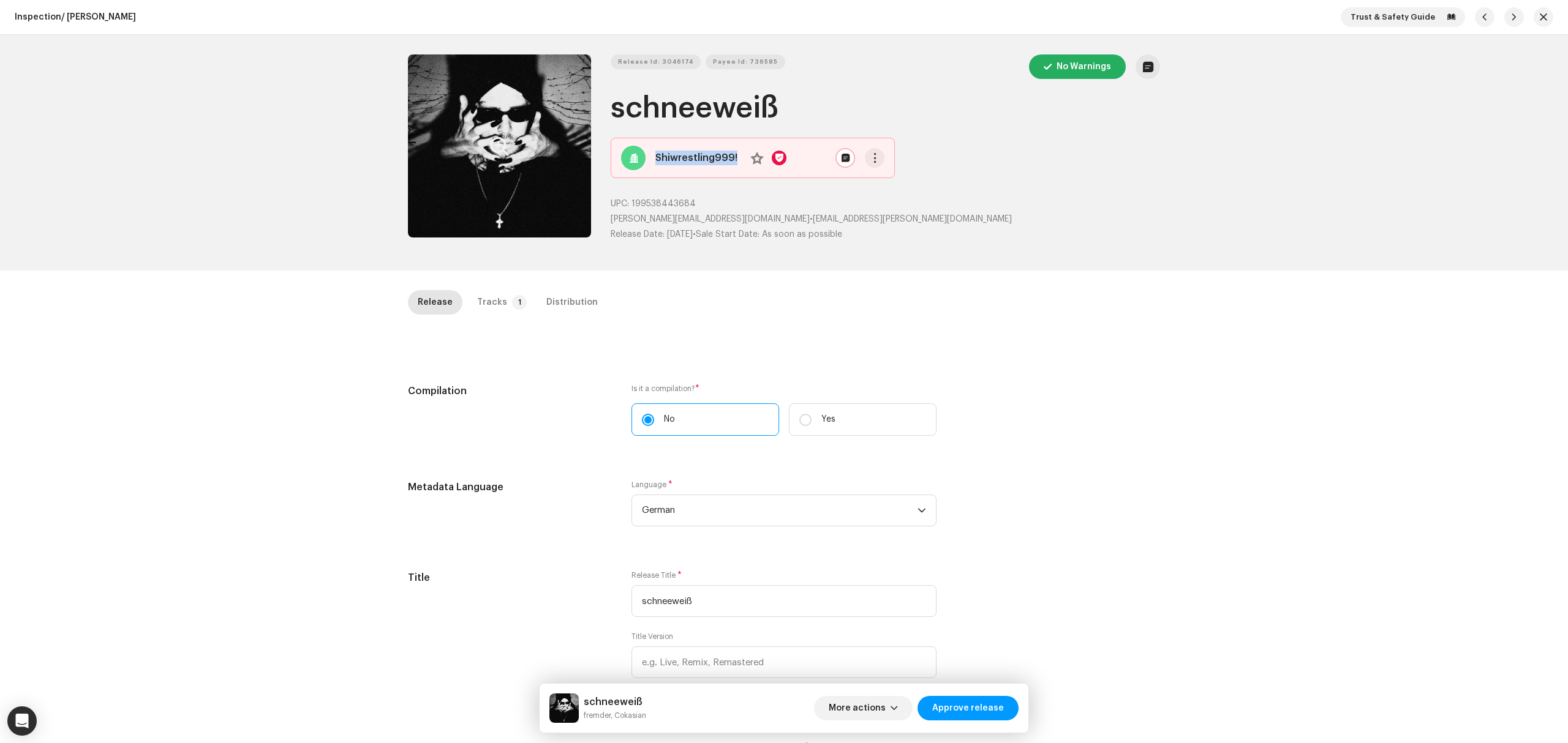
copy div "Shiwrestling999! No"
drag, startPoint x: 743, startPoint y: 166, endPoint x: 2, endPoint y: 275, distance: 749.0
click at [458, 257] on div "Release Id: 3046174 Payee Id: 736585 No Warnings schneeweiß Shiwrestling999! No…" at bounding box center [783, 153] width 791 height 236
click at [233, 363] on div "Inspection / schneeweiß Trust & Safety Guide Release Id: 3046174 Payee Id: 7365…" at bounding box center [784, 371] width 1568 height 743
click at [493, 300] on div "Tracks" at bounding box center [492, 302] width 30 height 25
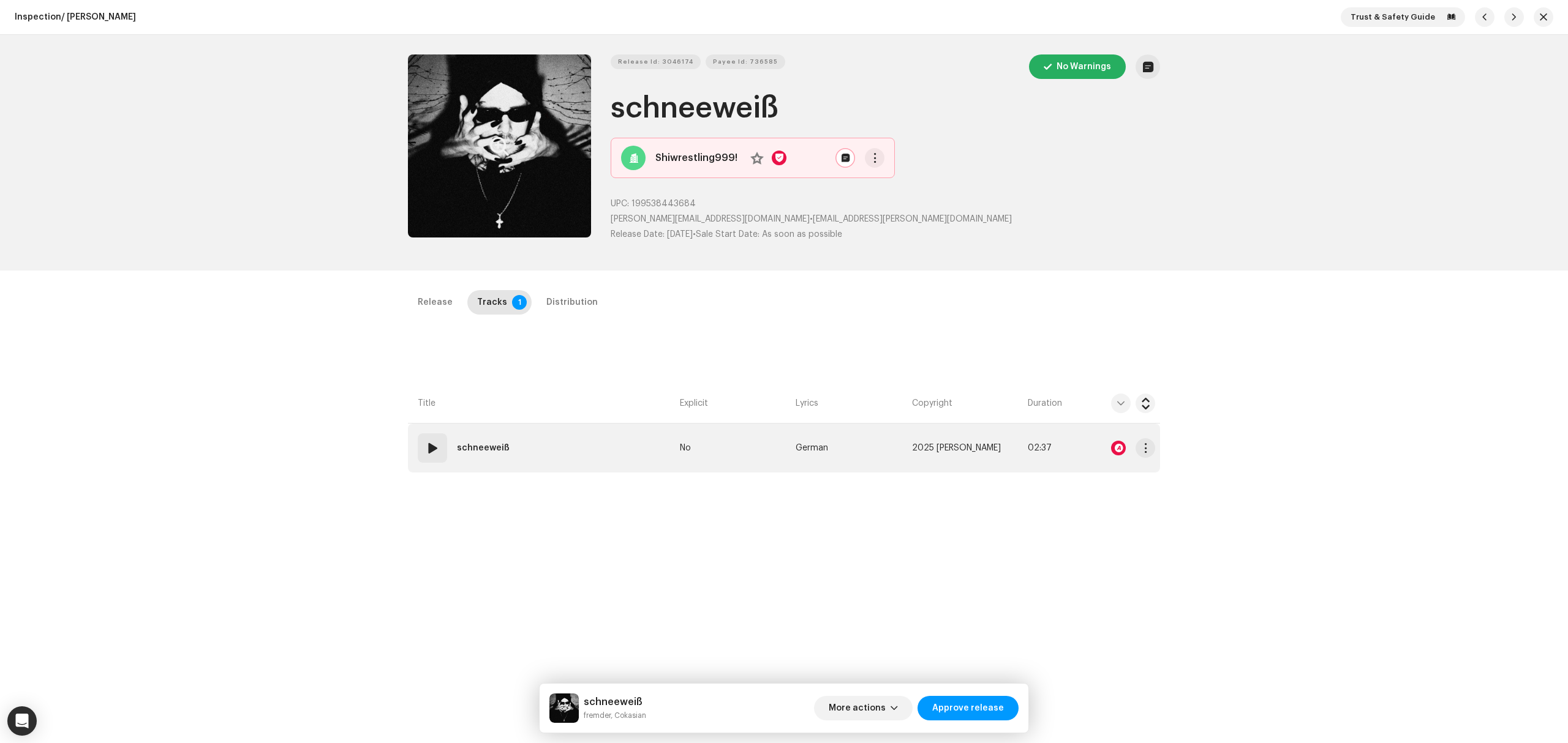
click at [602, 464] on td "01 schneeweiß" at bounding box center [541, 448] width 267 height 49
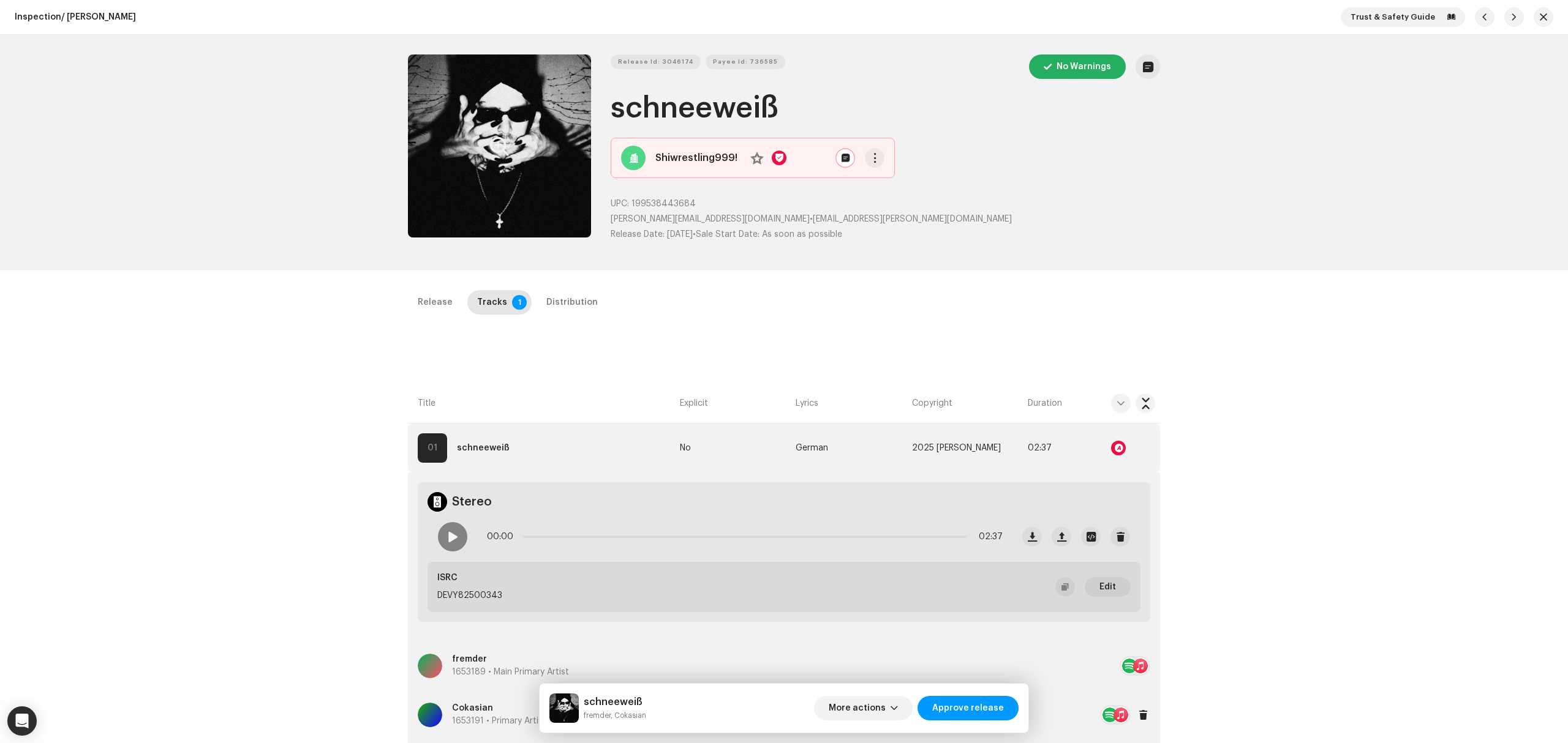
scroll to position [290, 0]
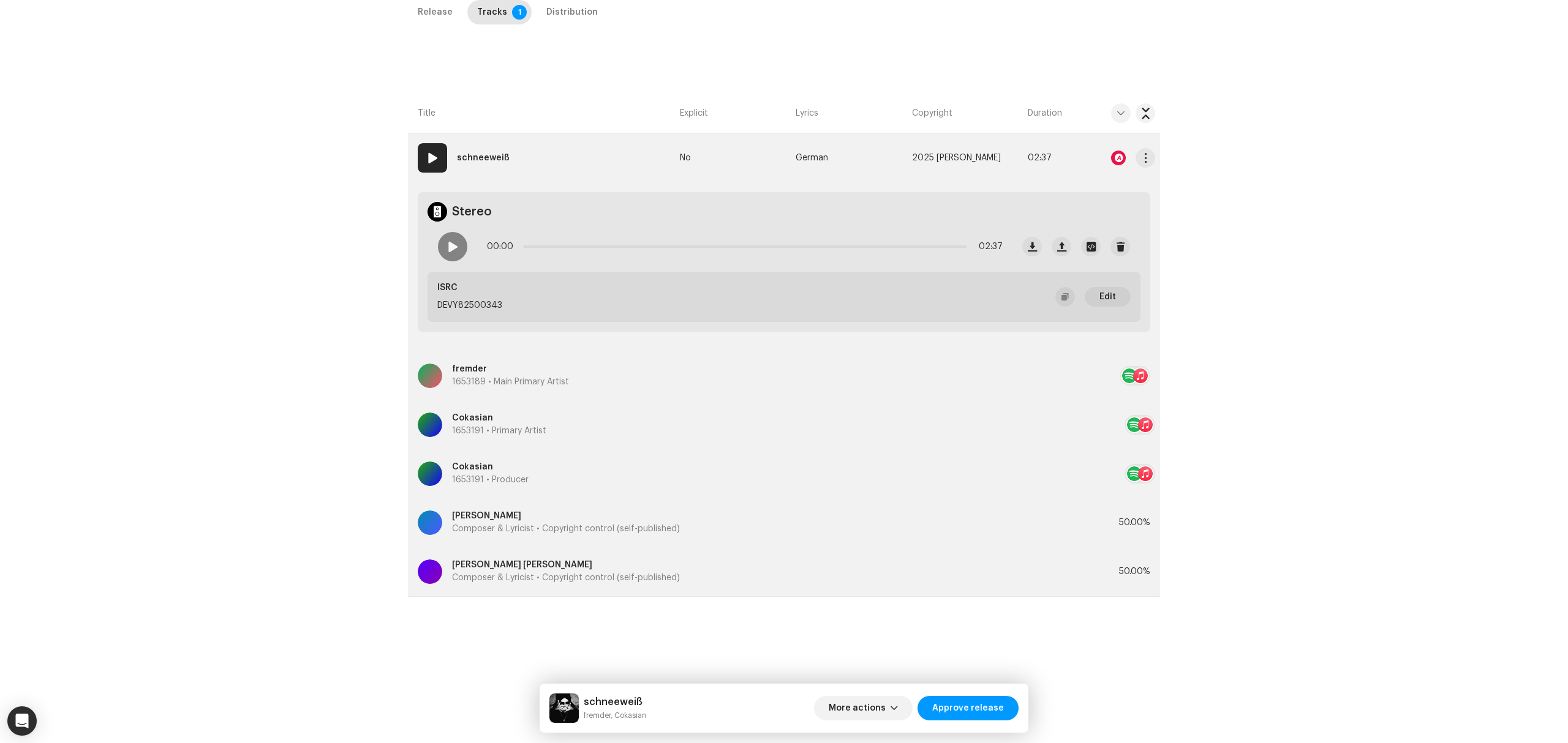
click at [1111, 157] on div at bounding box center [1118, 158] width 15 height 15
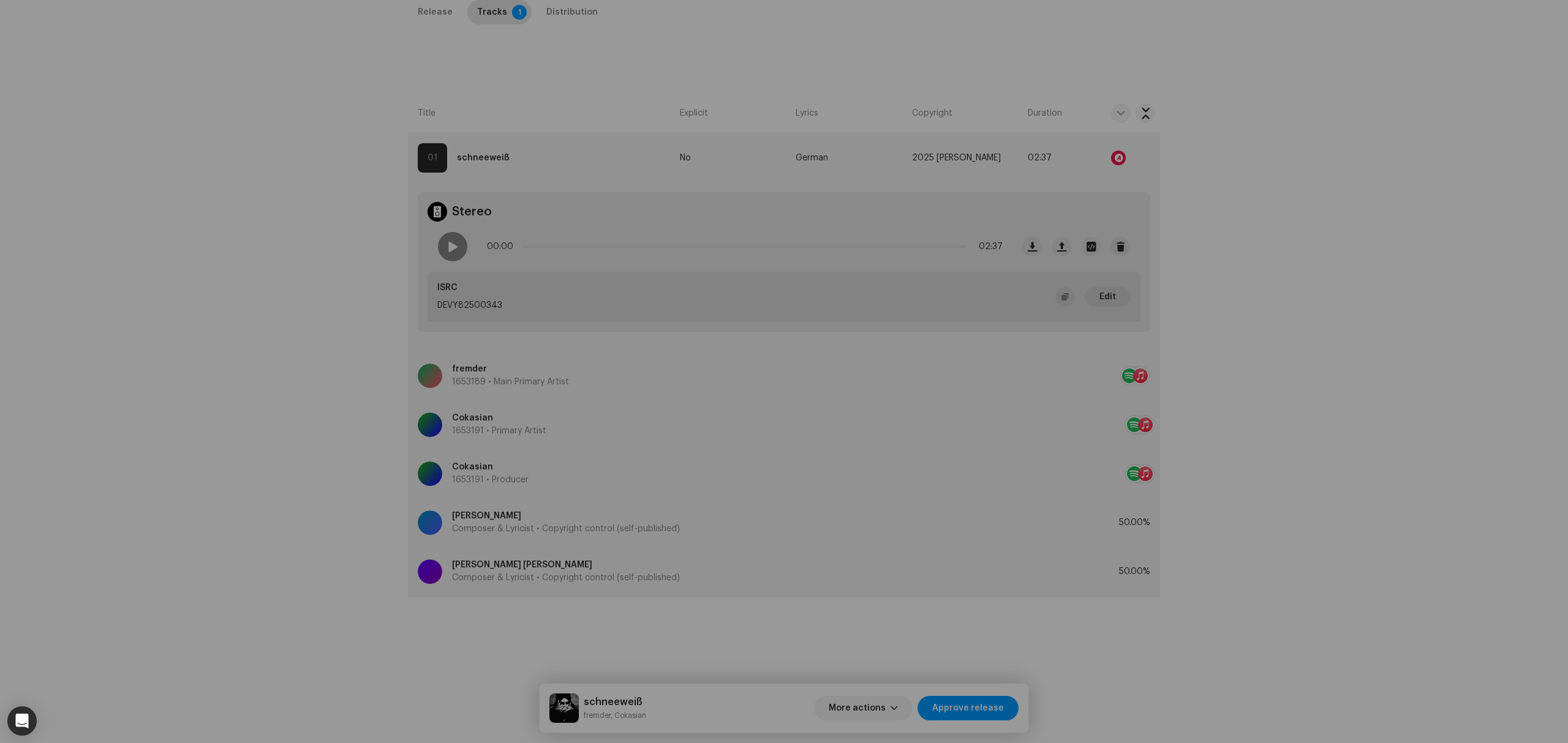
click at [278, 386] on div "Audio Recognition by Remix/Sample 2 All results require review/listening to avo…" at bounding box center [784, 371] width 1568 height 743
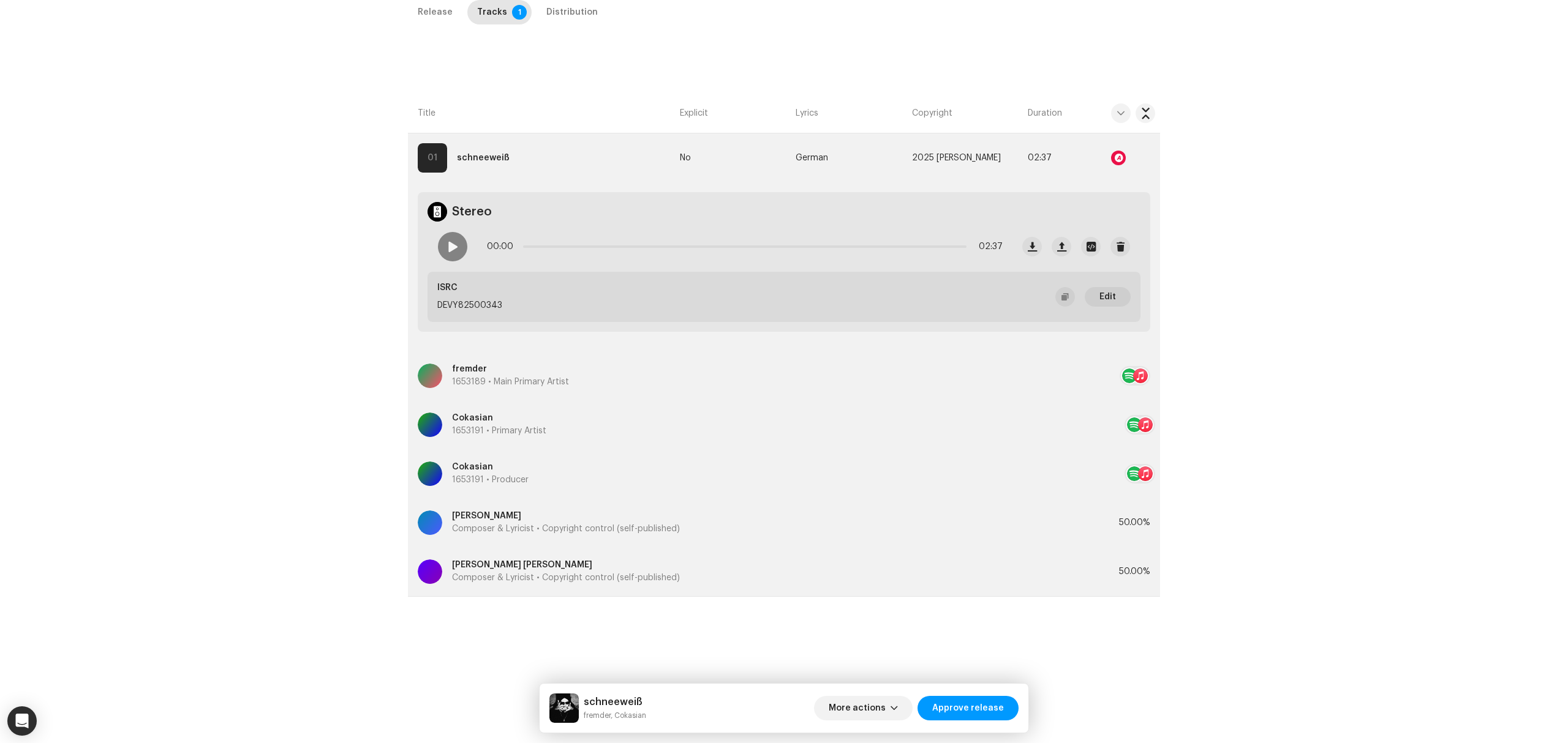
scroll to position [128, 0]
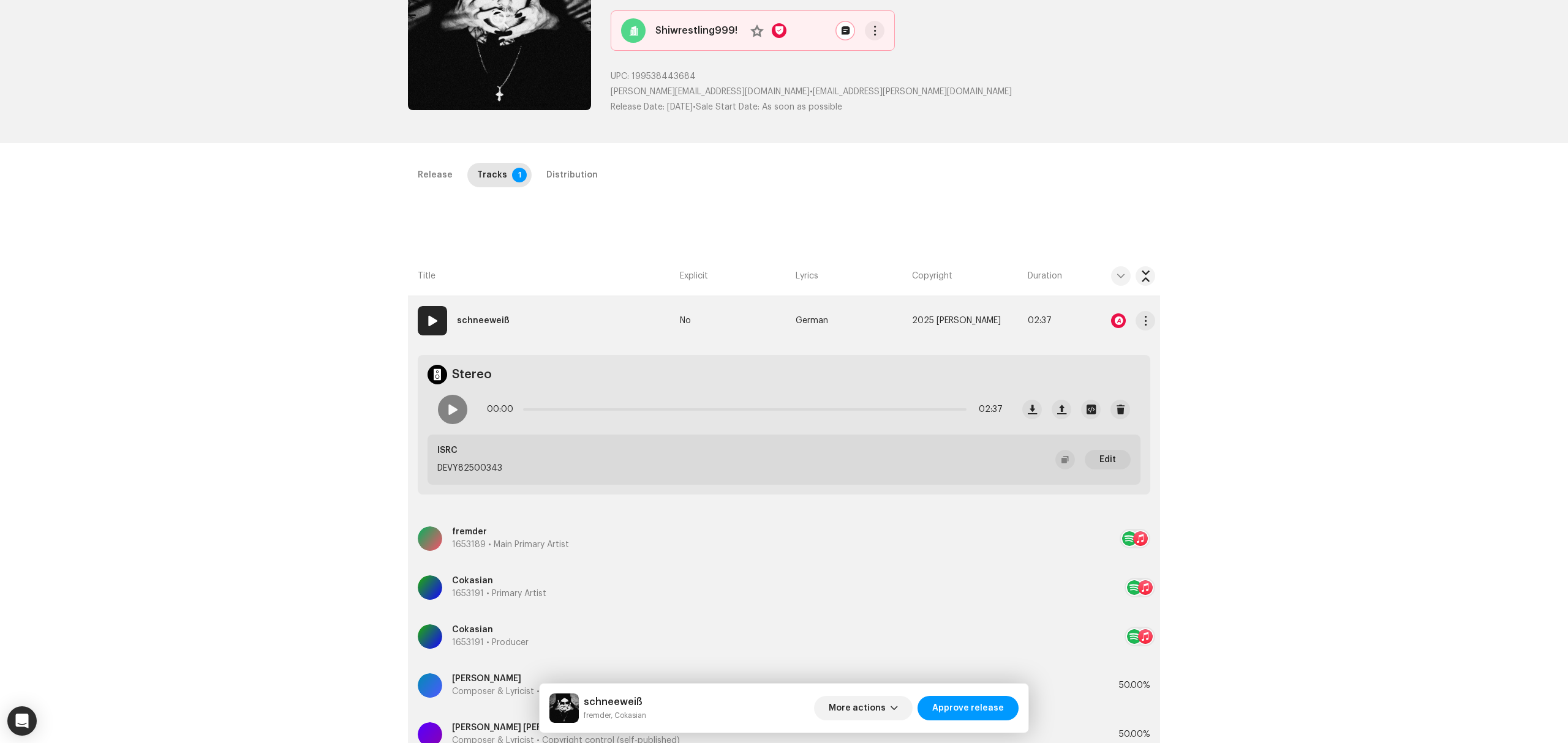
click at [1118, 317] on div at bounding box center [1118, 321] width 15 height 15
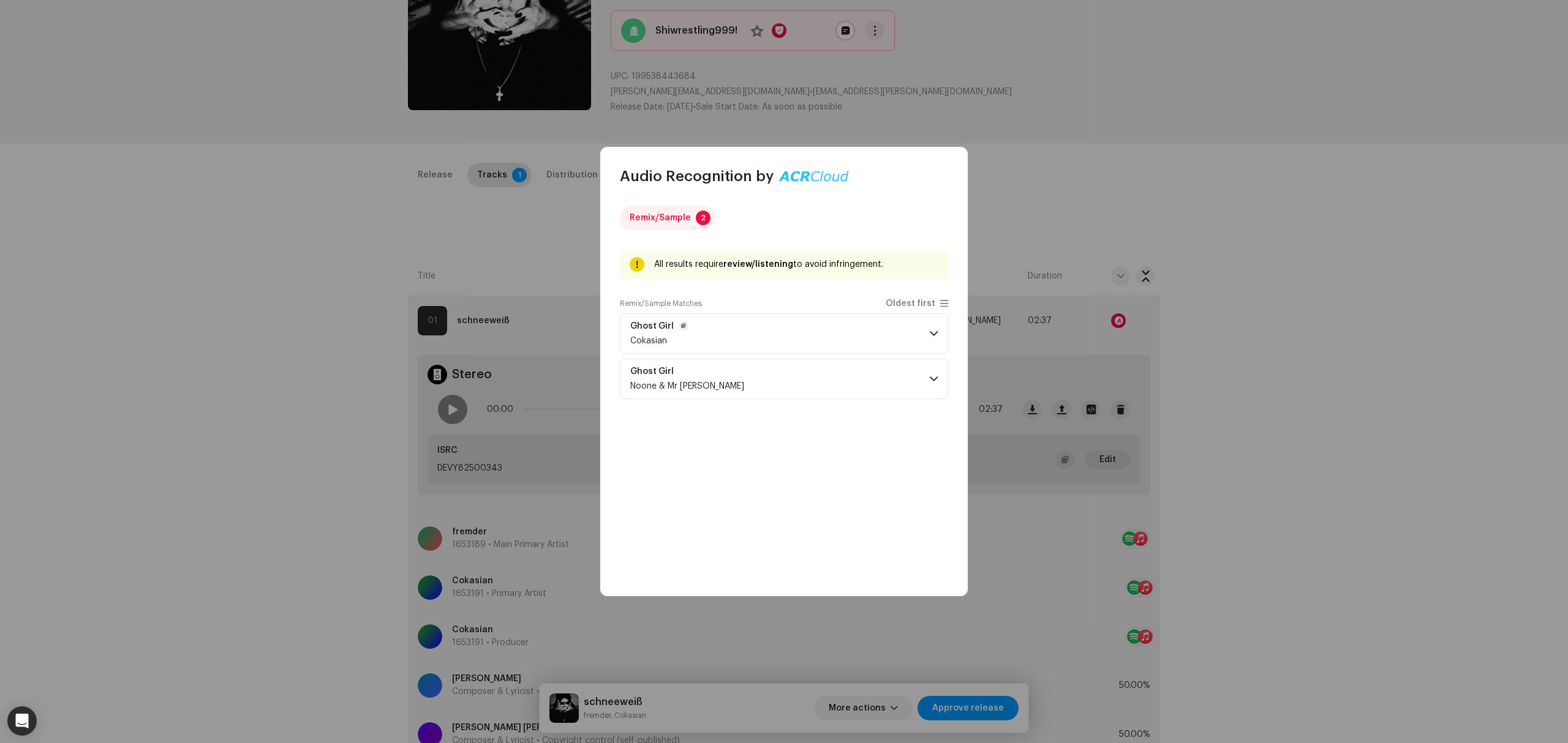
click at [730, 324] on p-accordion-header "Ghost Girl Cokasian" at bounding box center [784, 334] width 328 height 41
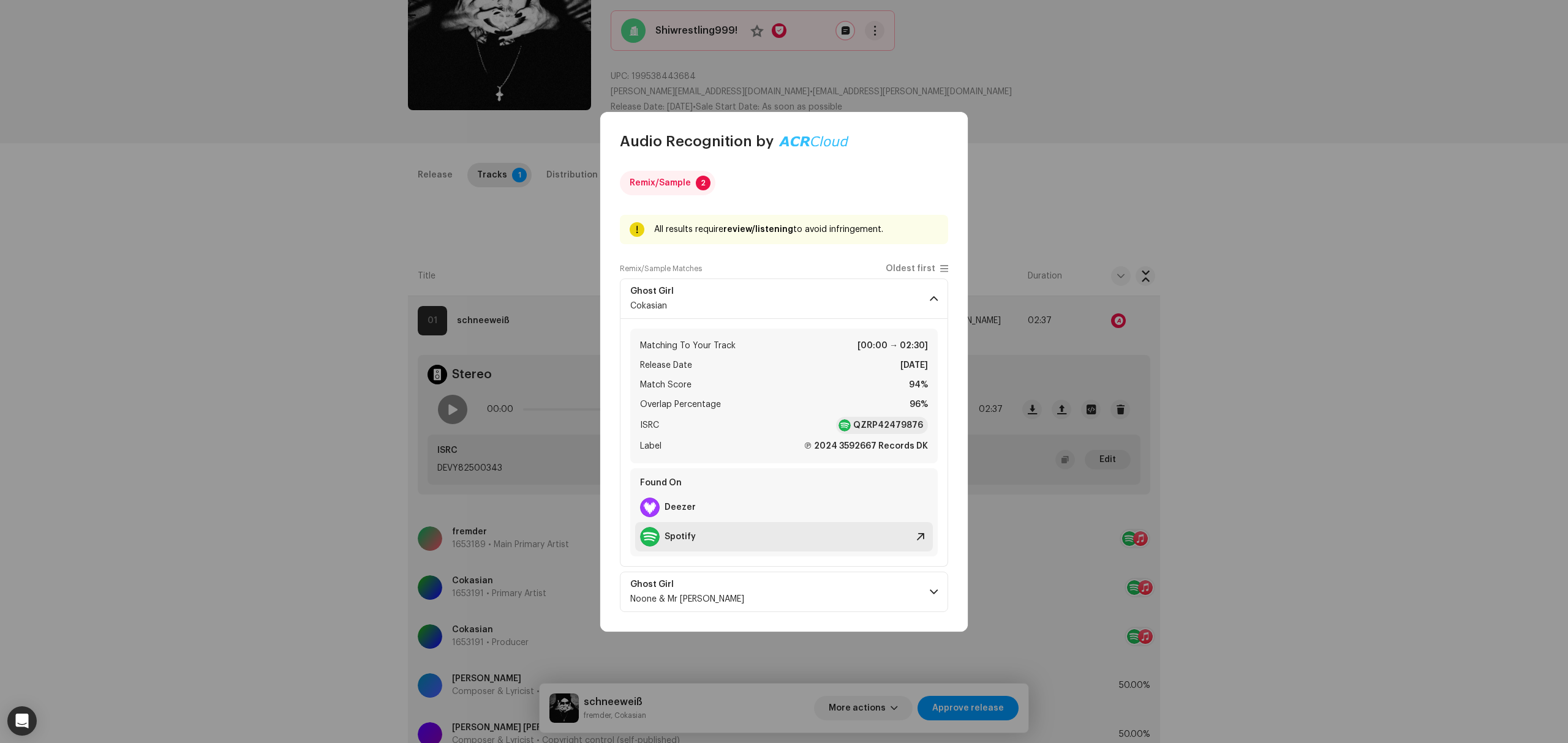
click at [698, 542] on div "Spotify" at bounding box center [784, 537] width 298 height 29
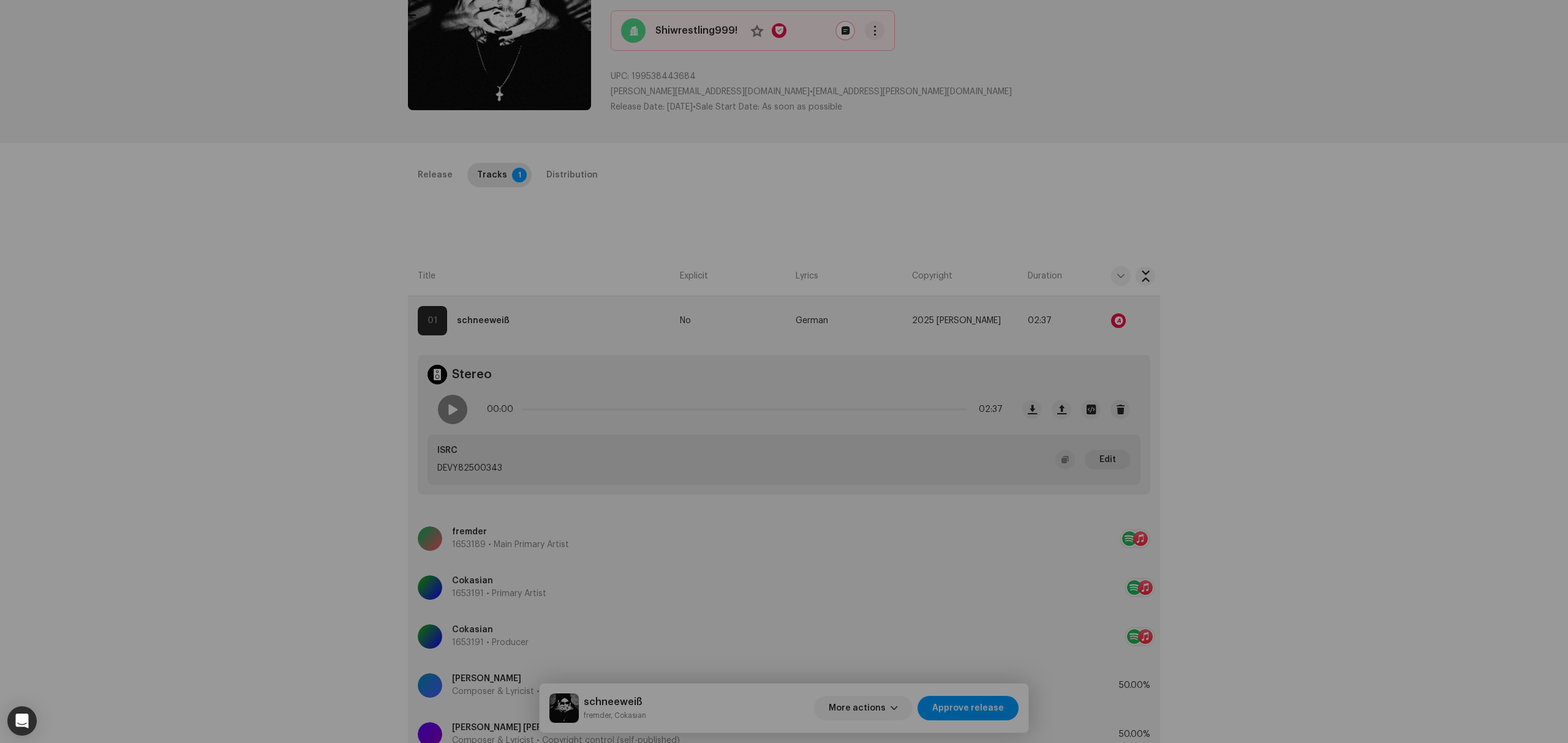
click at [225, 239] on div "Audio Recognition by Remix/Sample 2 All results require review/listening to avo…" at bounding box center [784, 371] width 1568 height 743
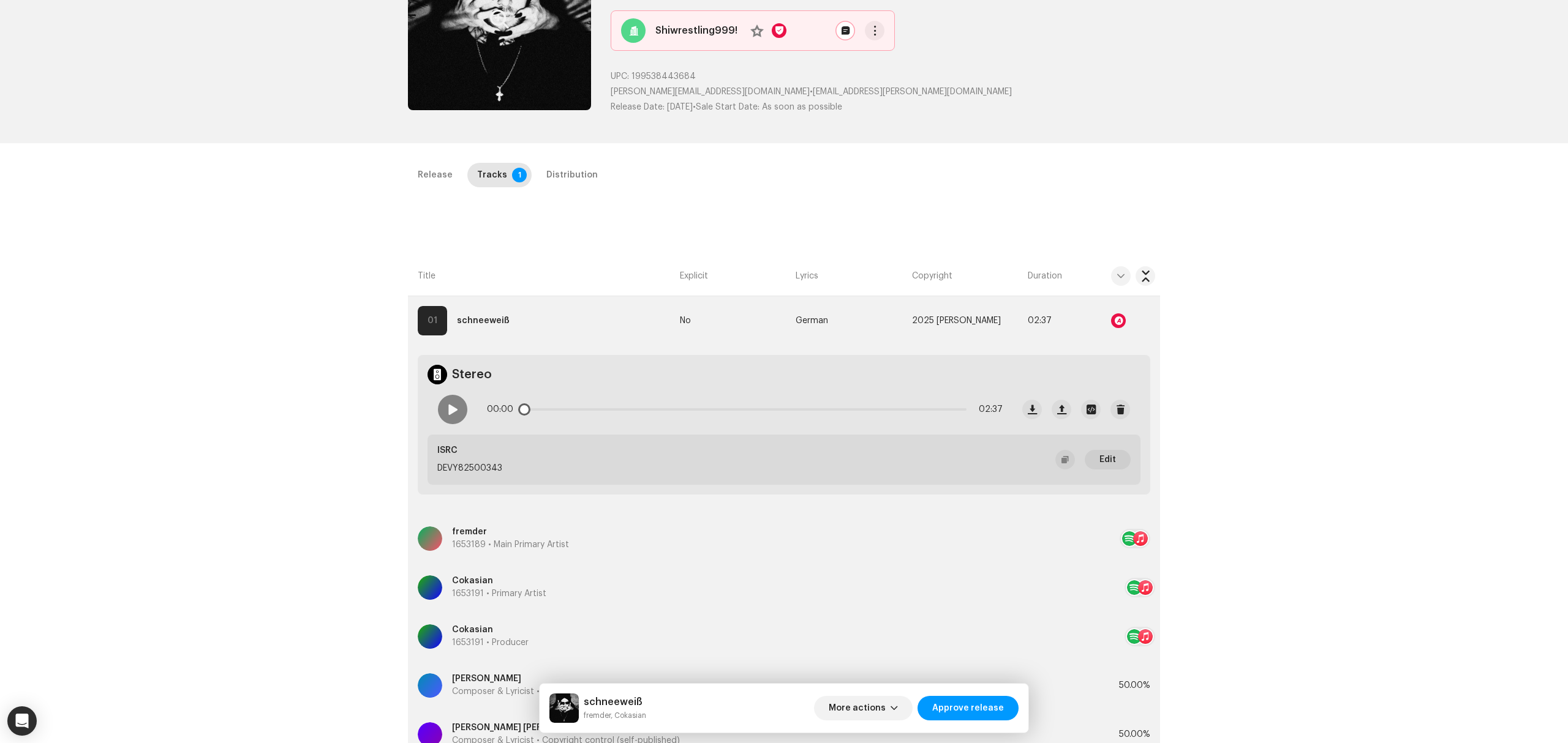
click at [460, 422] on div "00:00 02:37" at bounding box center [720, 410] width 585 height 49
click at [456, 410] on span at bounding box center [453, 410] width 11 height 10
drag, startPoint x: 526, startPoint y: 415, endPoint x: 618, endPoint y: 415, distance: 92.0
click at [618, 415] on div "00:03 02:37" at bounding box center [745, 409] width 516 height 25
drag, startPoint x: 618, startPoint y: 415, endPoint x: 872, endPoint y: 413, distance: 254.0
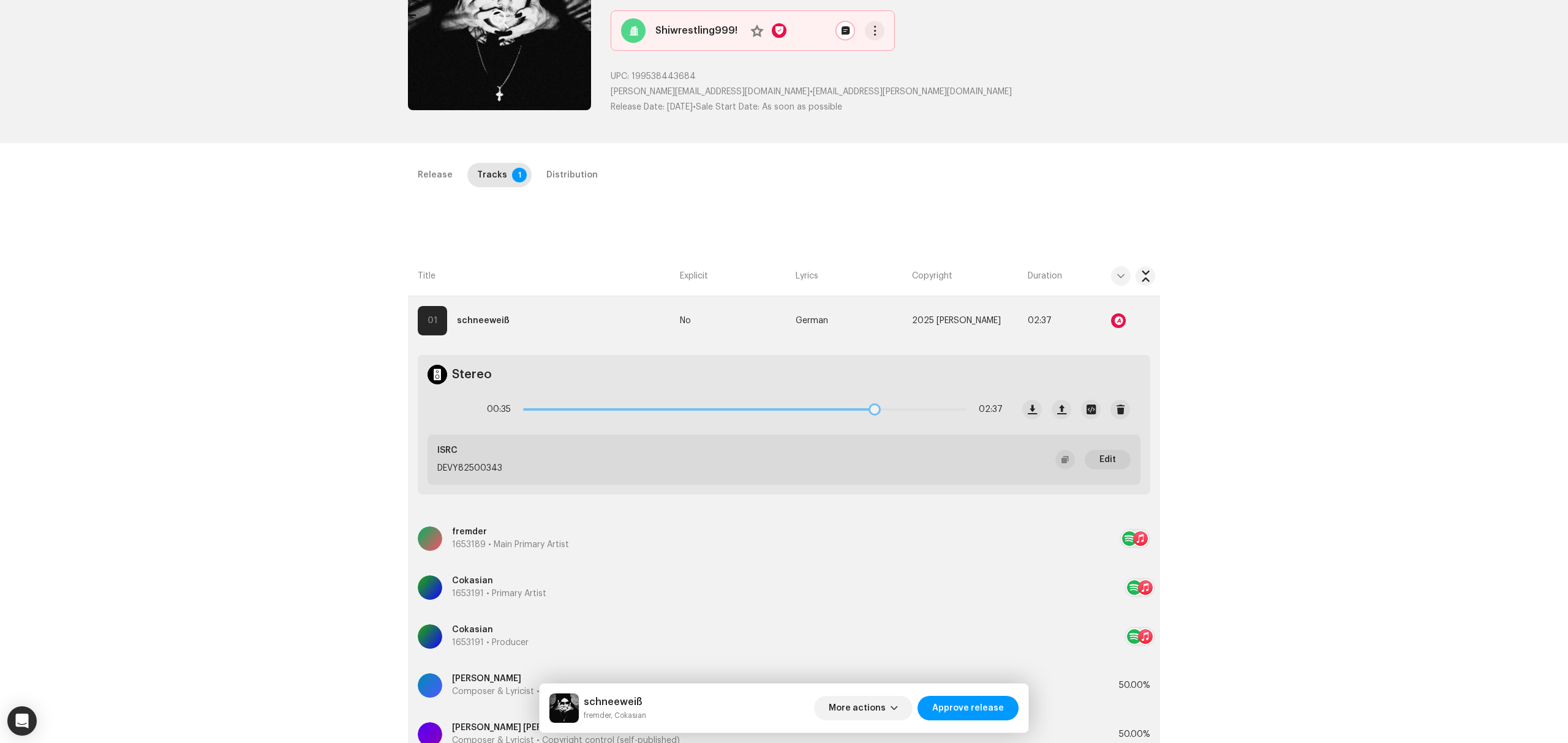
click at [872, 413] on div "00:35 02:37" at bounding box center [745, 409] width 516 height 25
drag, startPoint x: 872, startPoint y: 413, endPoint x: 950, endPoint y: 417, distance: 78.1
click at [950, 417] on div "02:04 02:37" at bounding box center [745, 409] width 516 height 25
click at [561, 178] on div "Distribution" at bounding box center [571, 175] width 51 height 25
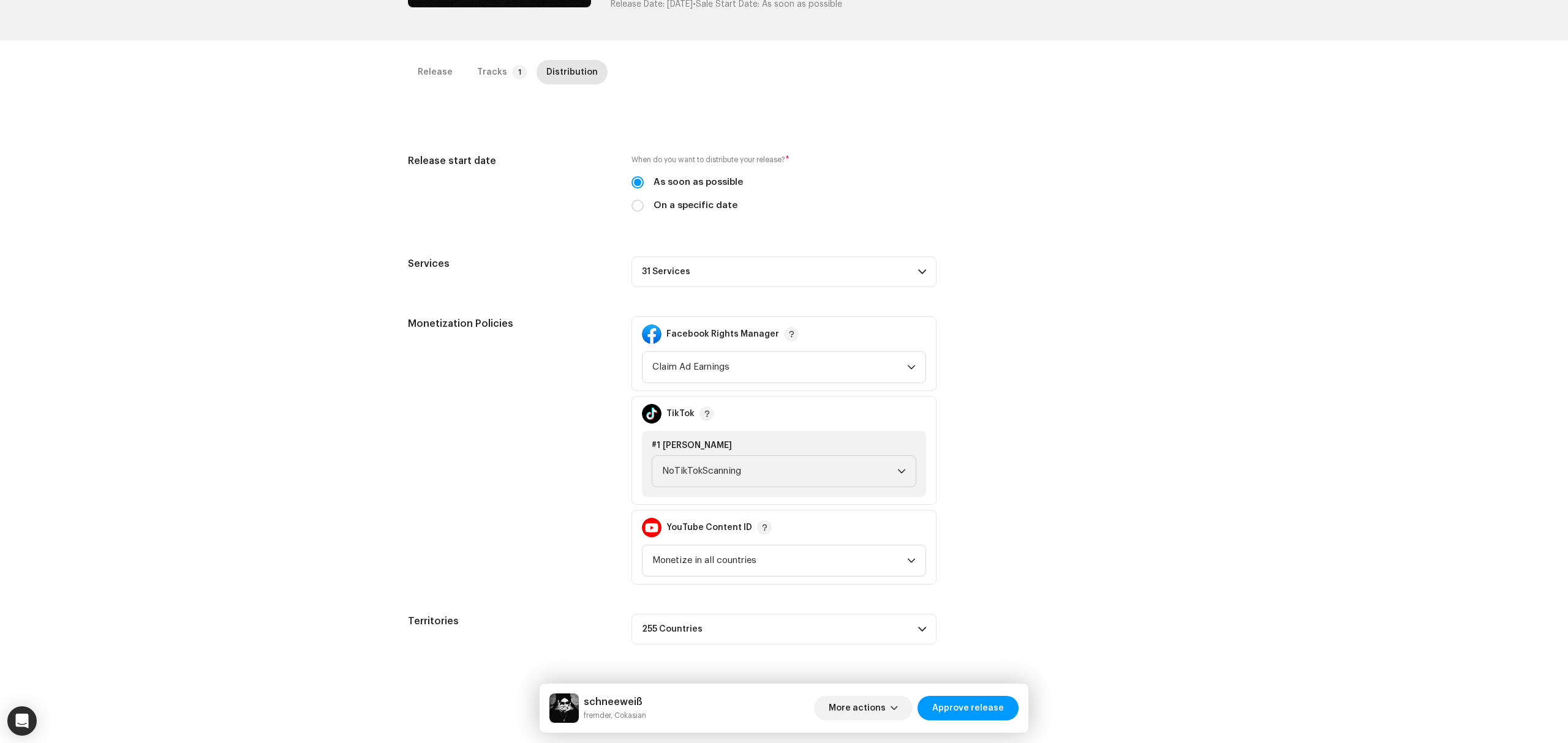
scroll to position [290, 0]
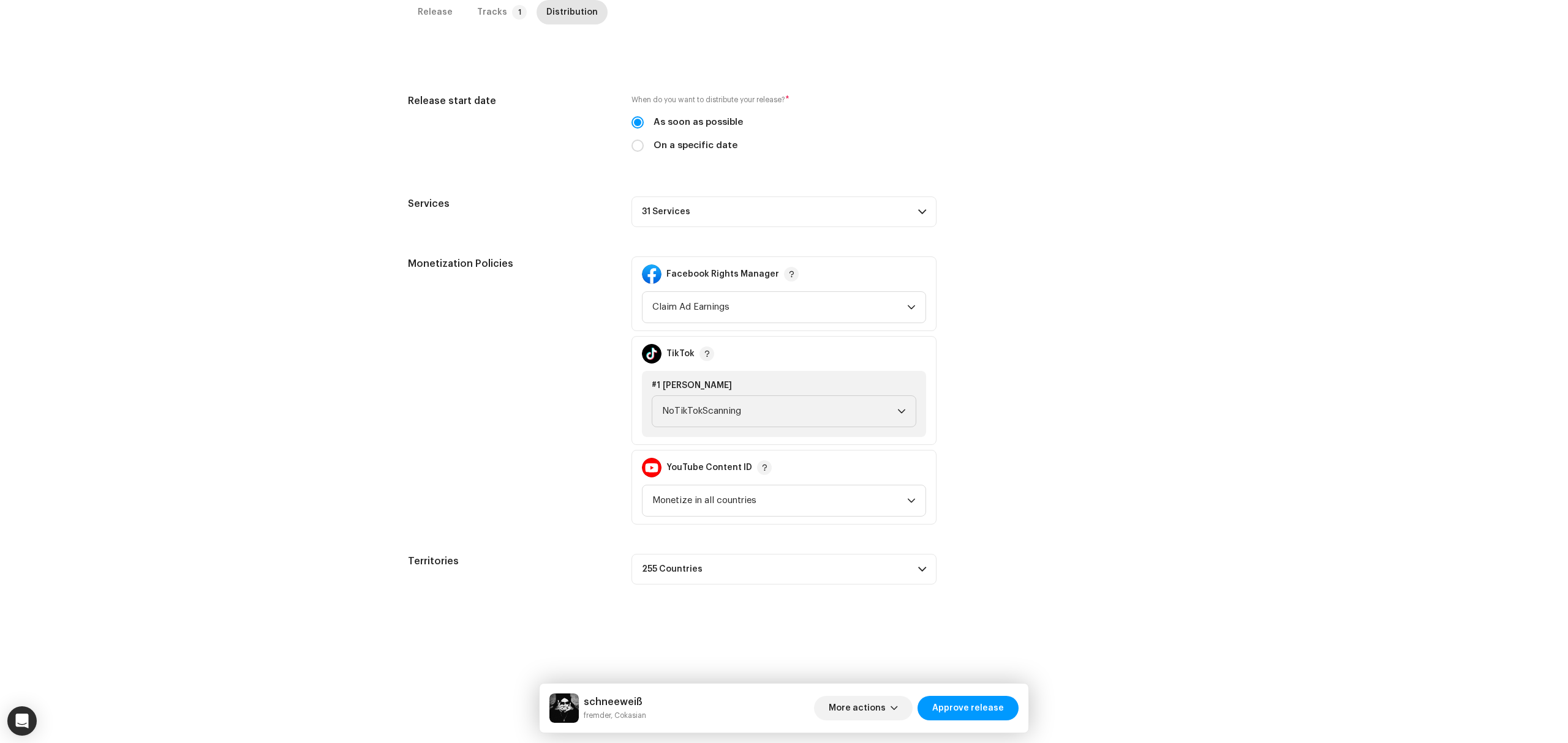
click at [806, 201] on div "Release start date When do you want to distribute your release? * As soon as po…" at bounding box center [784, 340] width 752 height 491
click at [815, 218] on p-accordion-header "31 Services" at bounding box center [784, 212] width 305 height 31
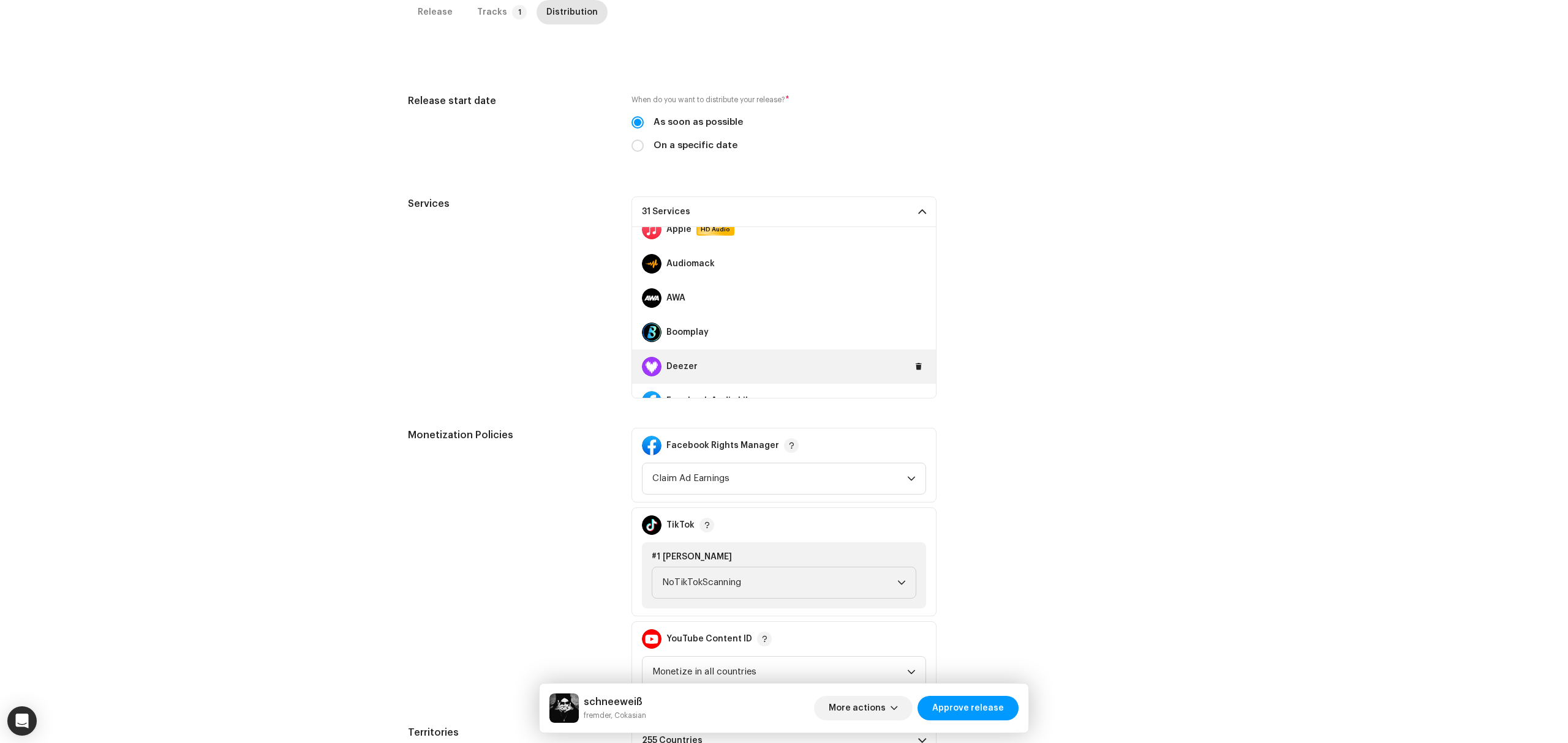
scroll to position [163, 0]
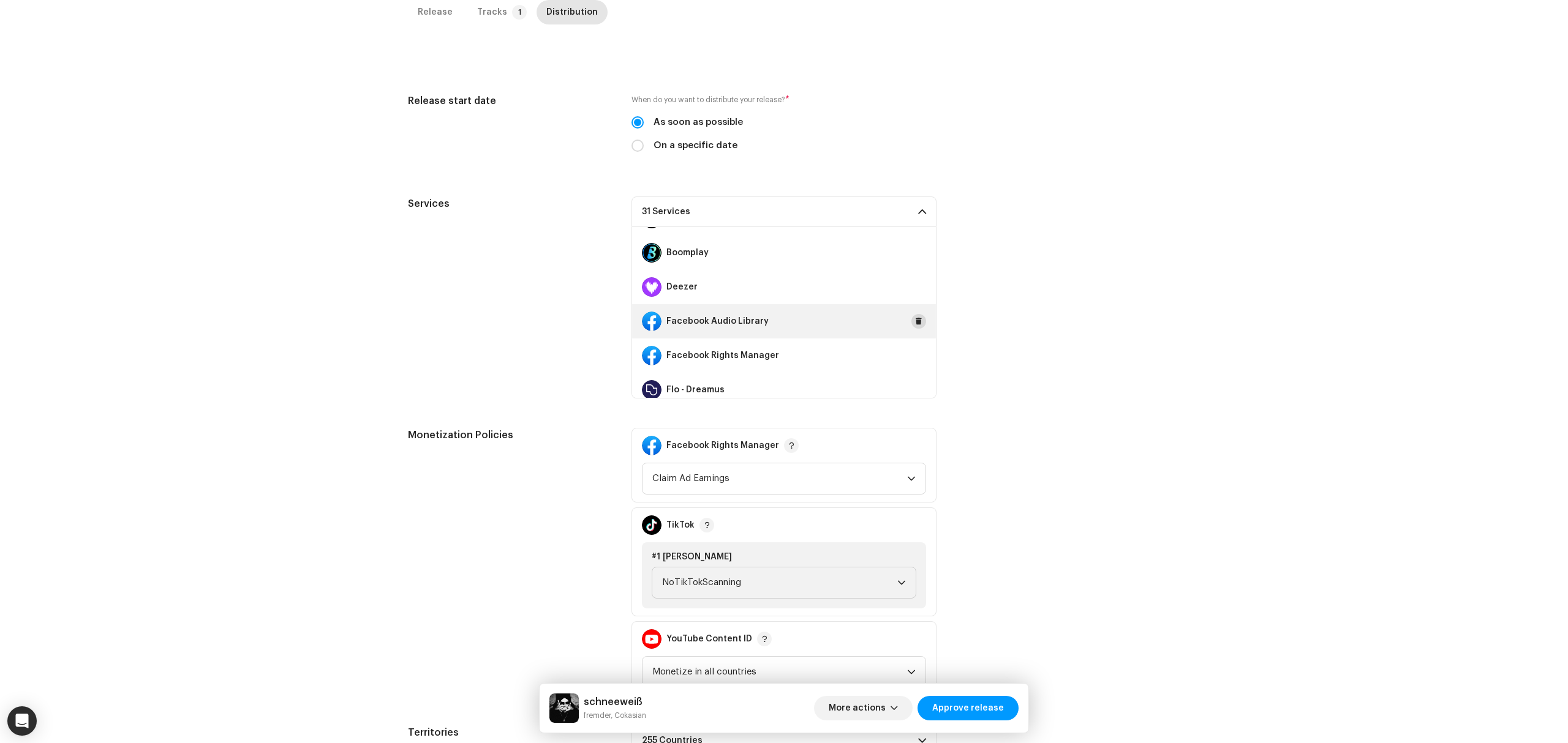
click at [915, 325] on span at bounding box center [919, 321] width 7 height 10
click at [912, 349] on button at bounding box center [919, 356] width 15 height 15
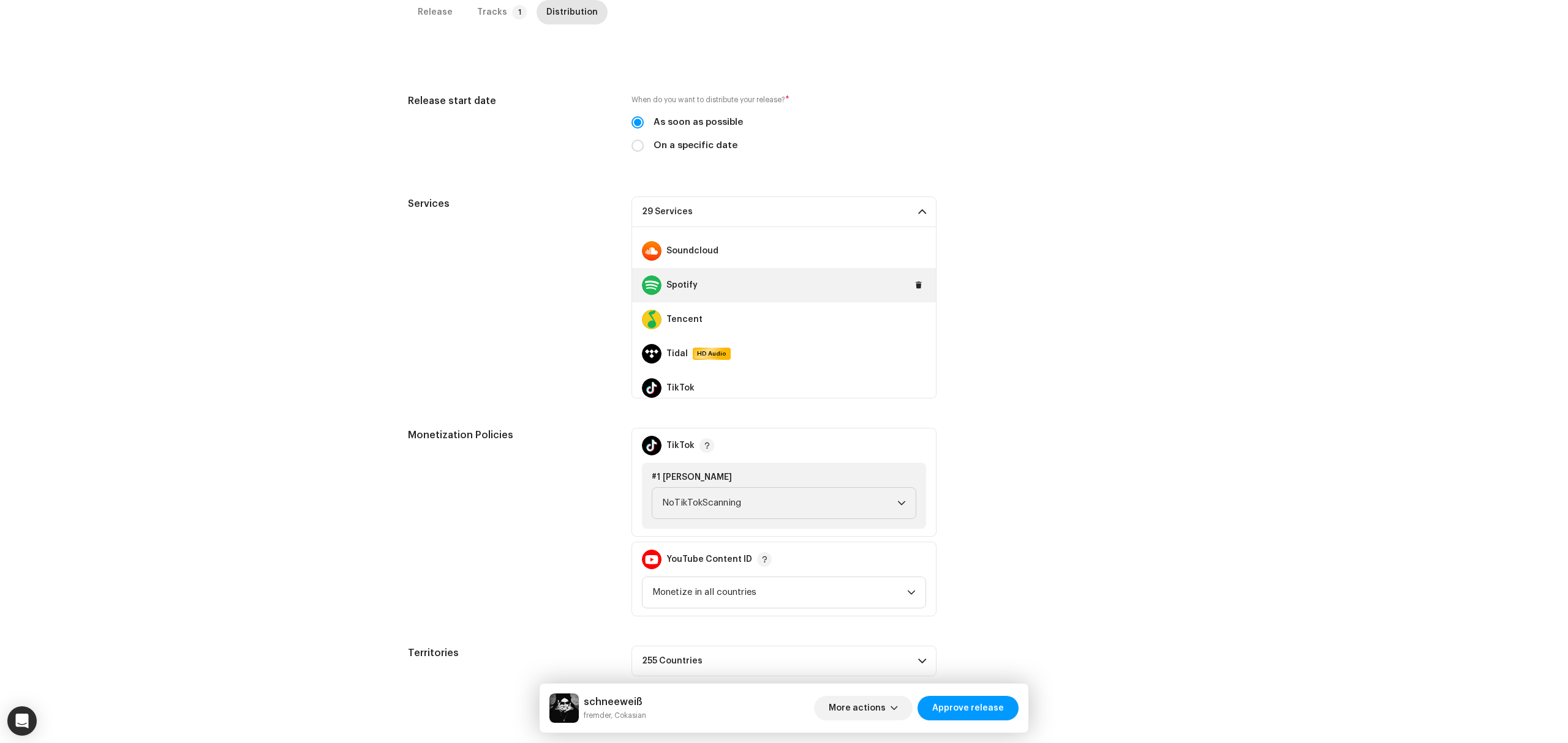
scroll to position [735, 0]
click at [910, 306] on div "Snap" at bounding box center [784, 298] width 304 height 34
click at [915, 295] on span at bounding box center [919, 298] width 7 height 10
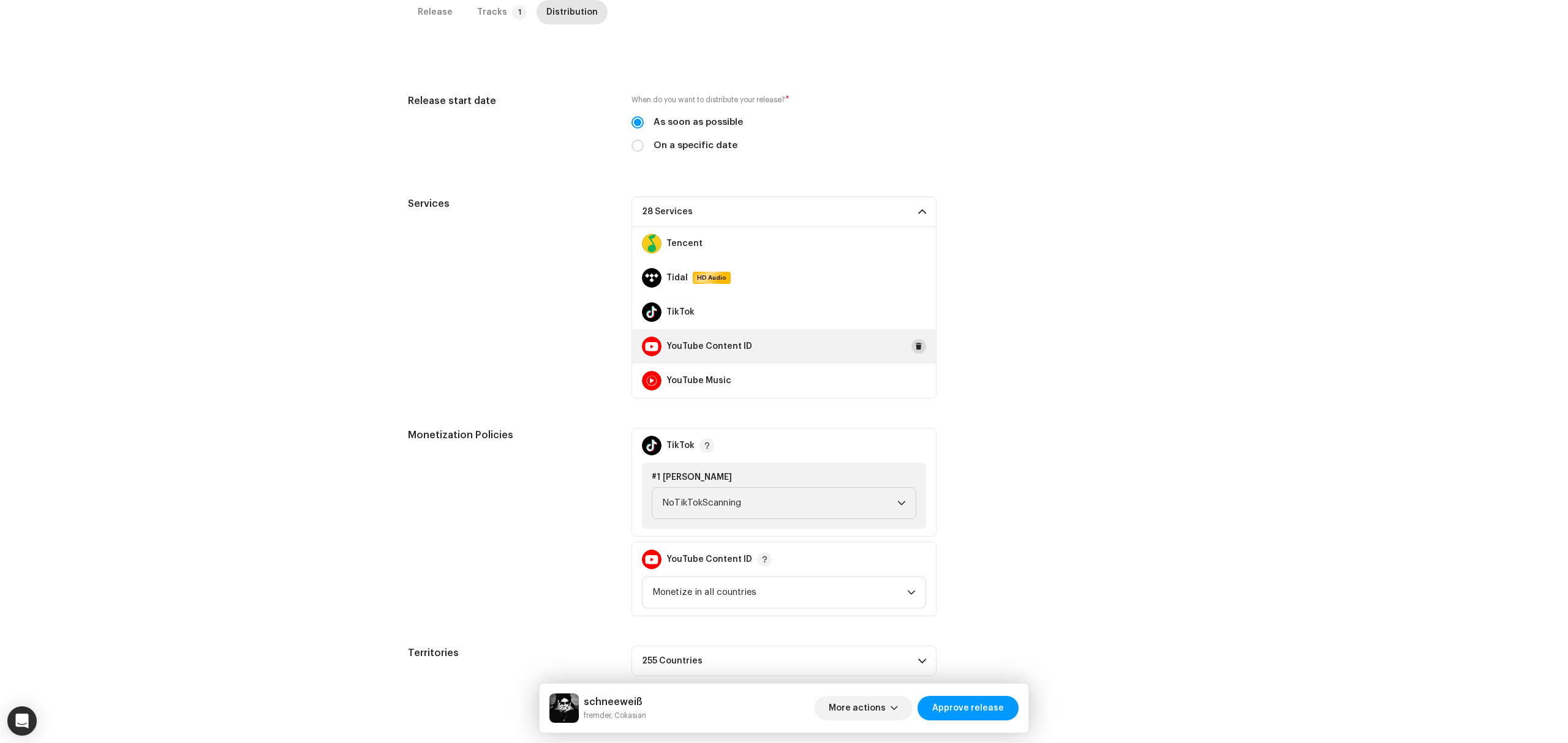
click at [915, 344] on span at bounding box center [919, 347] width 7 height 10
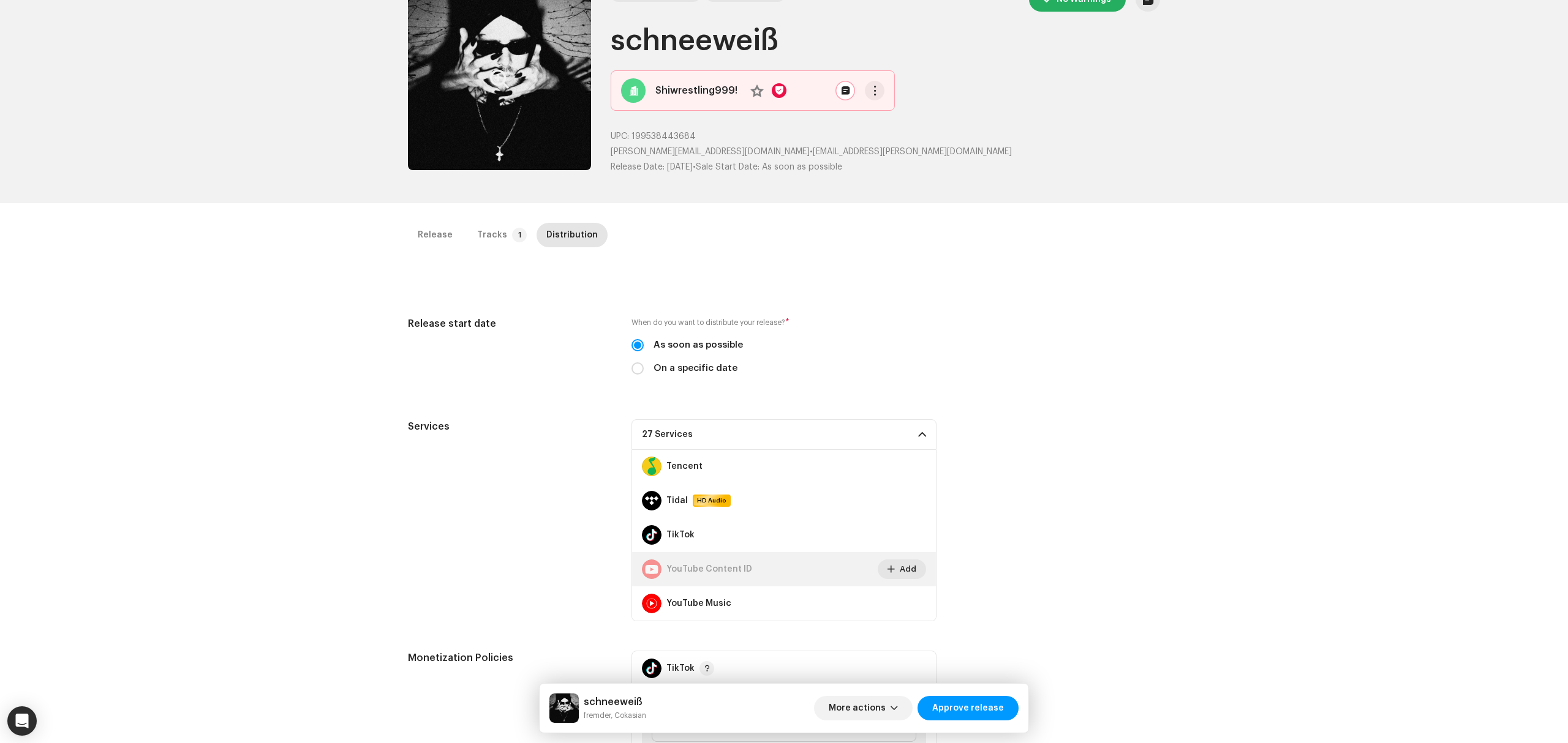
scroll to position [0, 0]
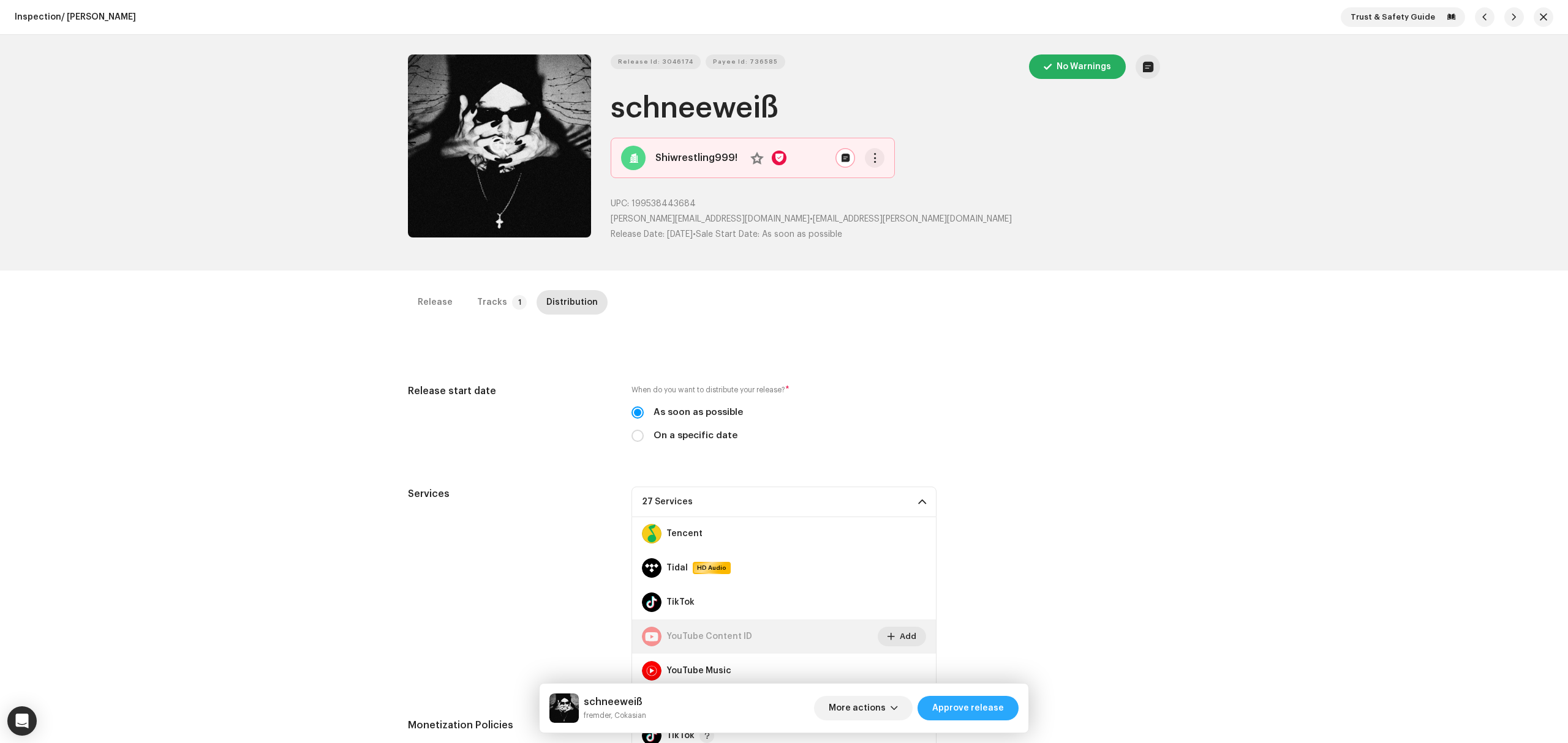
click at [953, 709] on span "Approve release" at bounding box center [968, 708] width 72 height 25
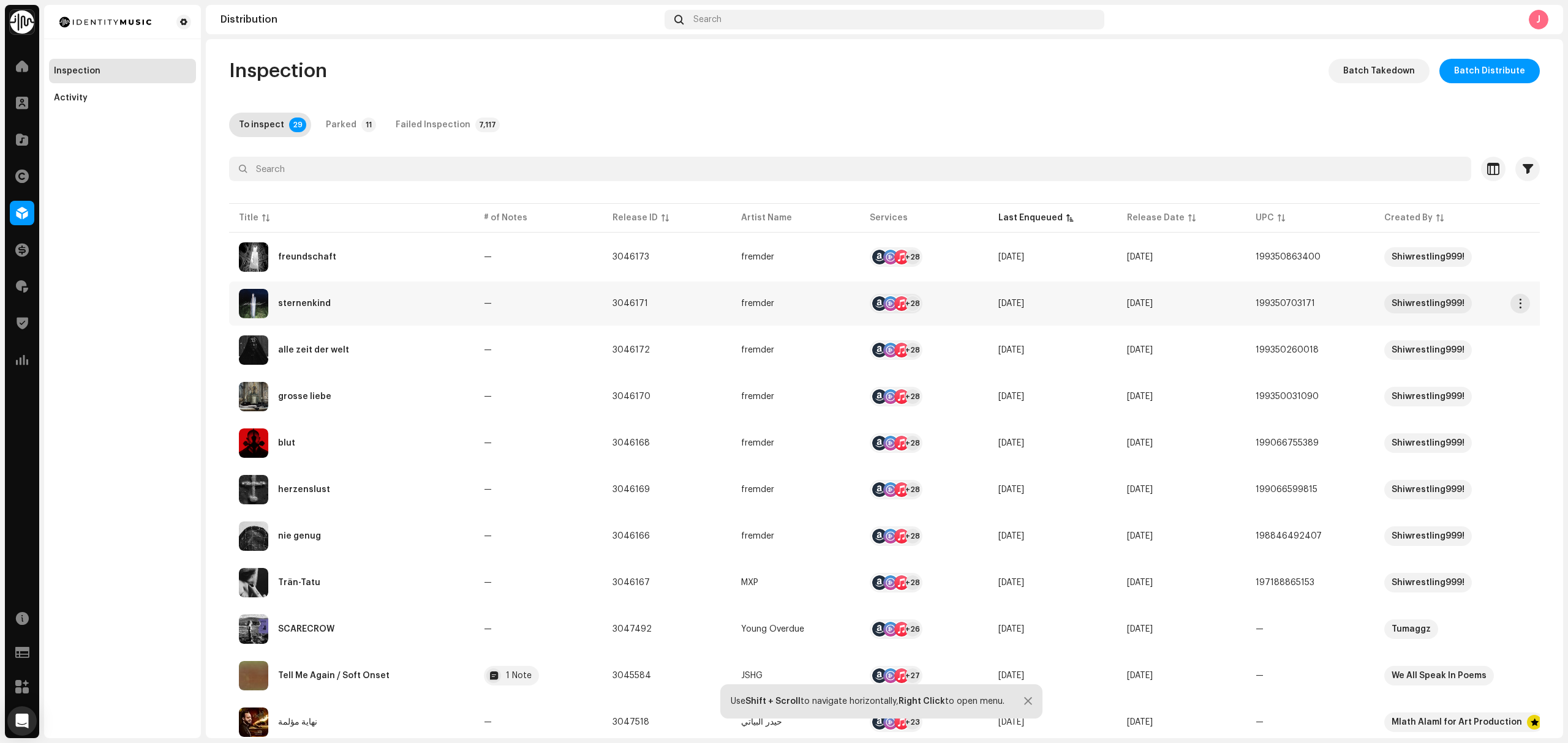
click at [371, 302] on div "sternenkind" at bounding box center [351, 304] width 225 height 29
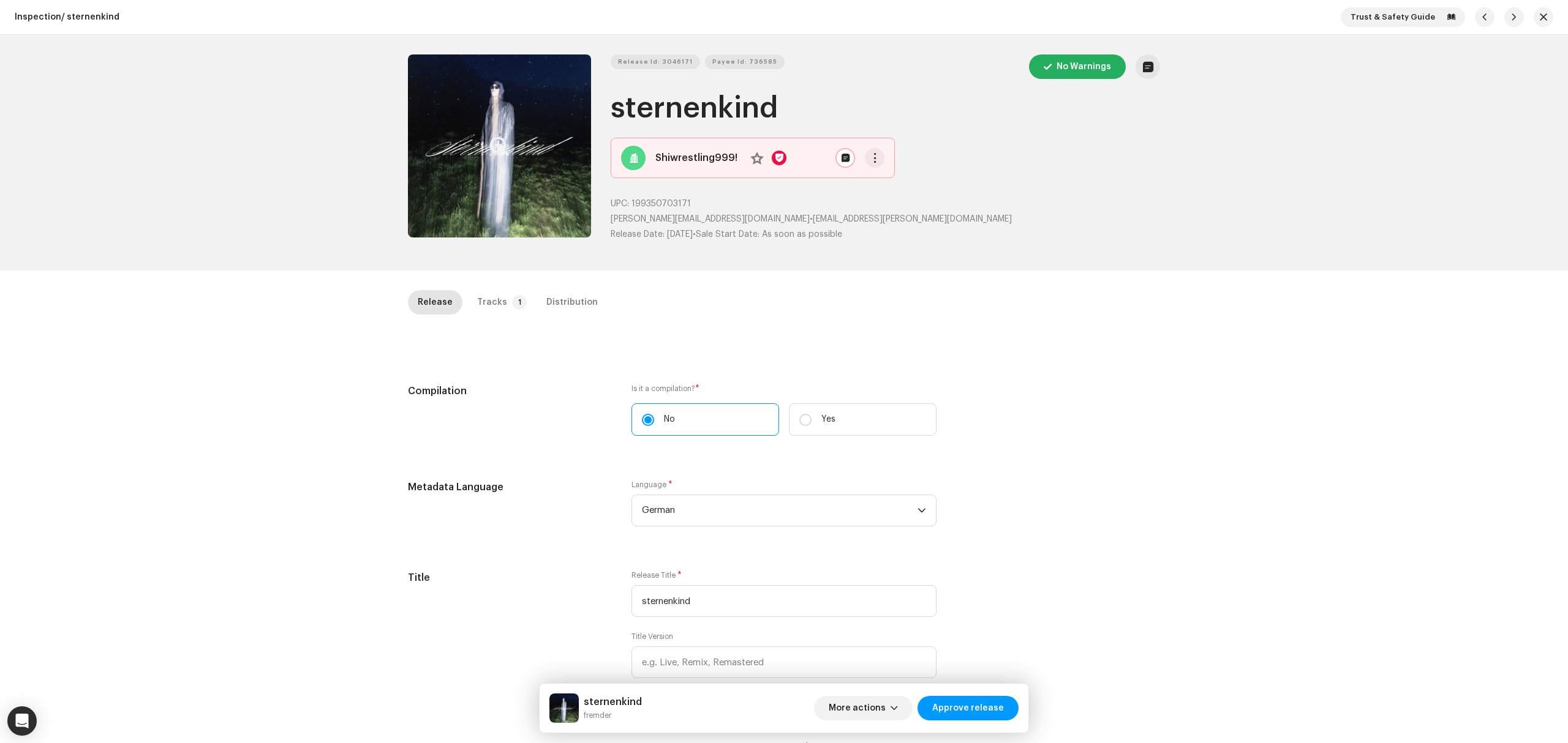
click at [517, 214] on button "Zoom Image" at bounding box center [499, 146] width 183 height 183
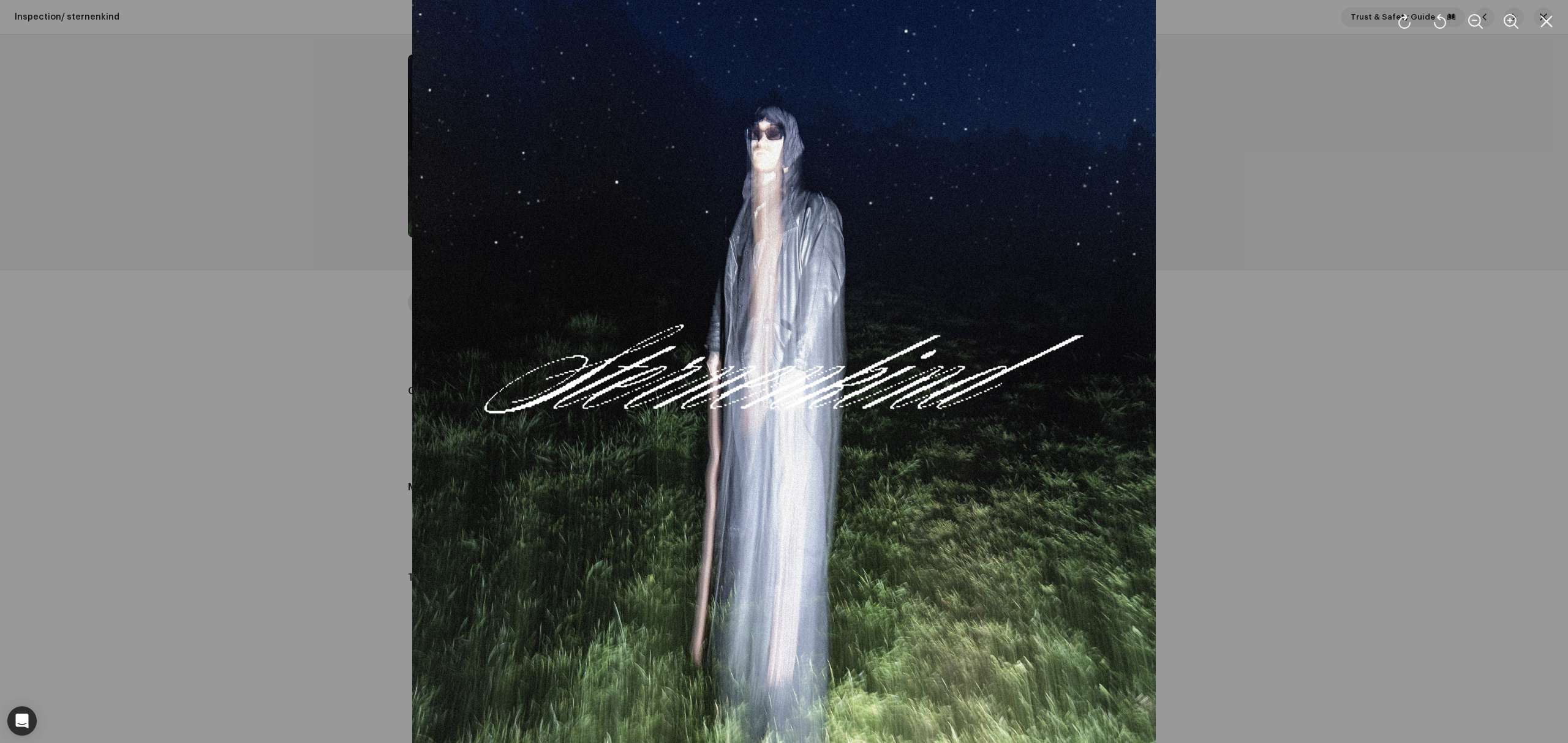
click at [333, 251] on div at bounding box center [784, 371] width 1568 height 743
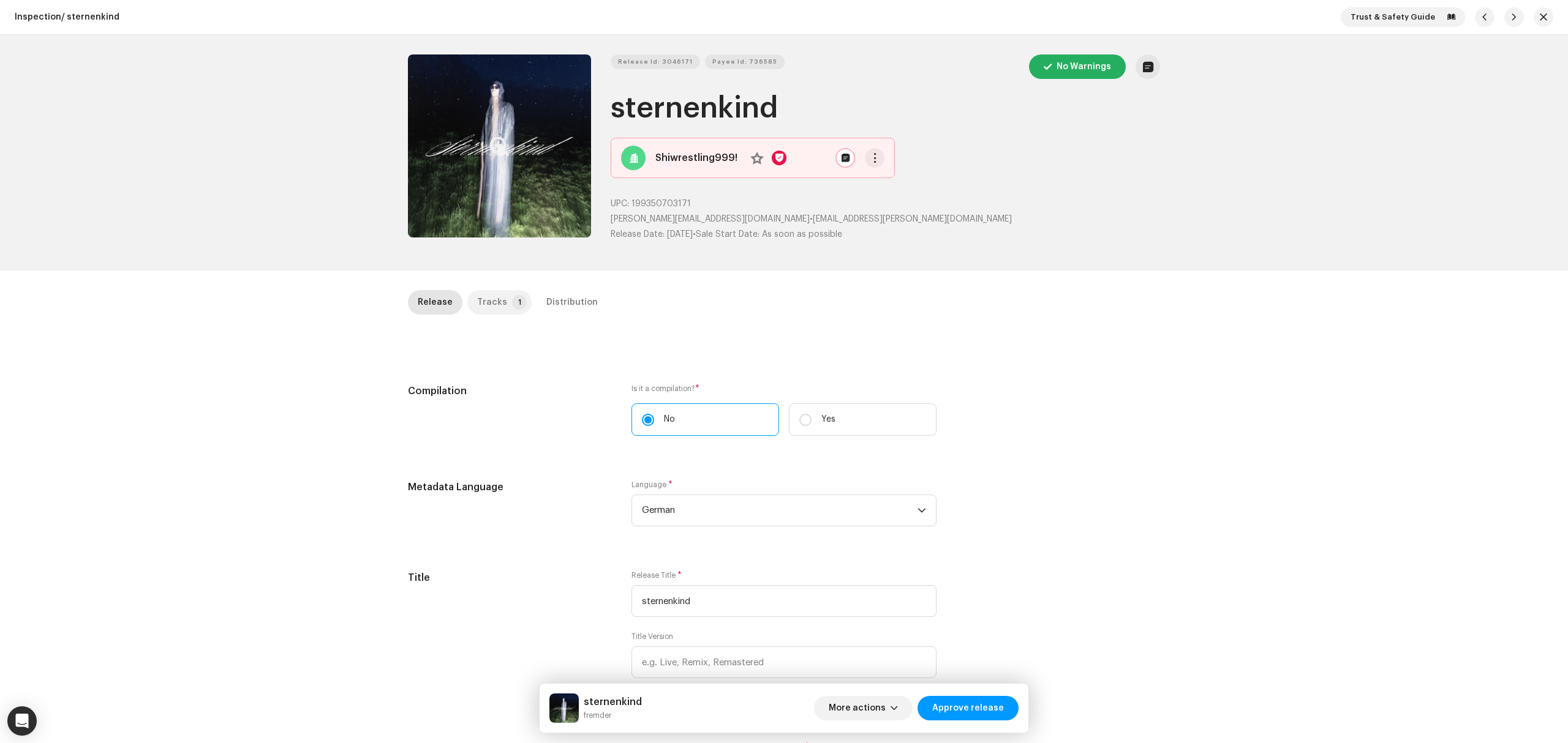
click at [495, 301] on div "Tracks" at bounding box center [492, 302] width 30 height 25
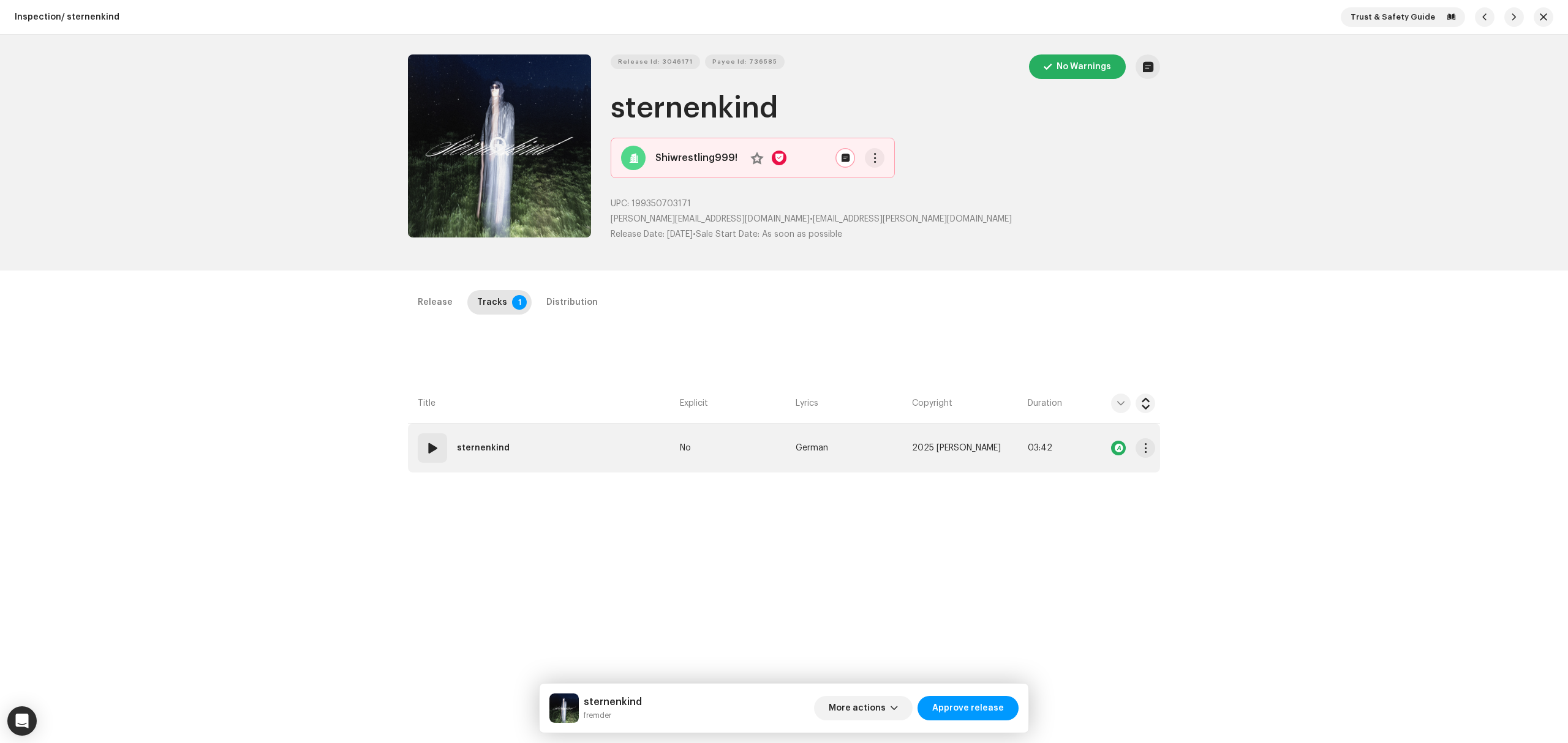
click at [562, 437] on td "01 sternenkind" at bounding box center [541, 448] width 267 height 49
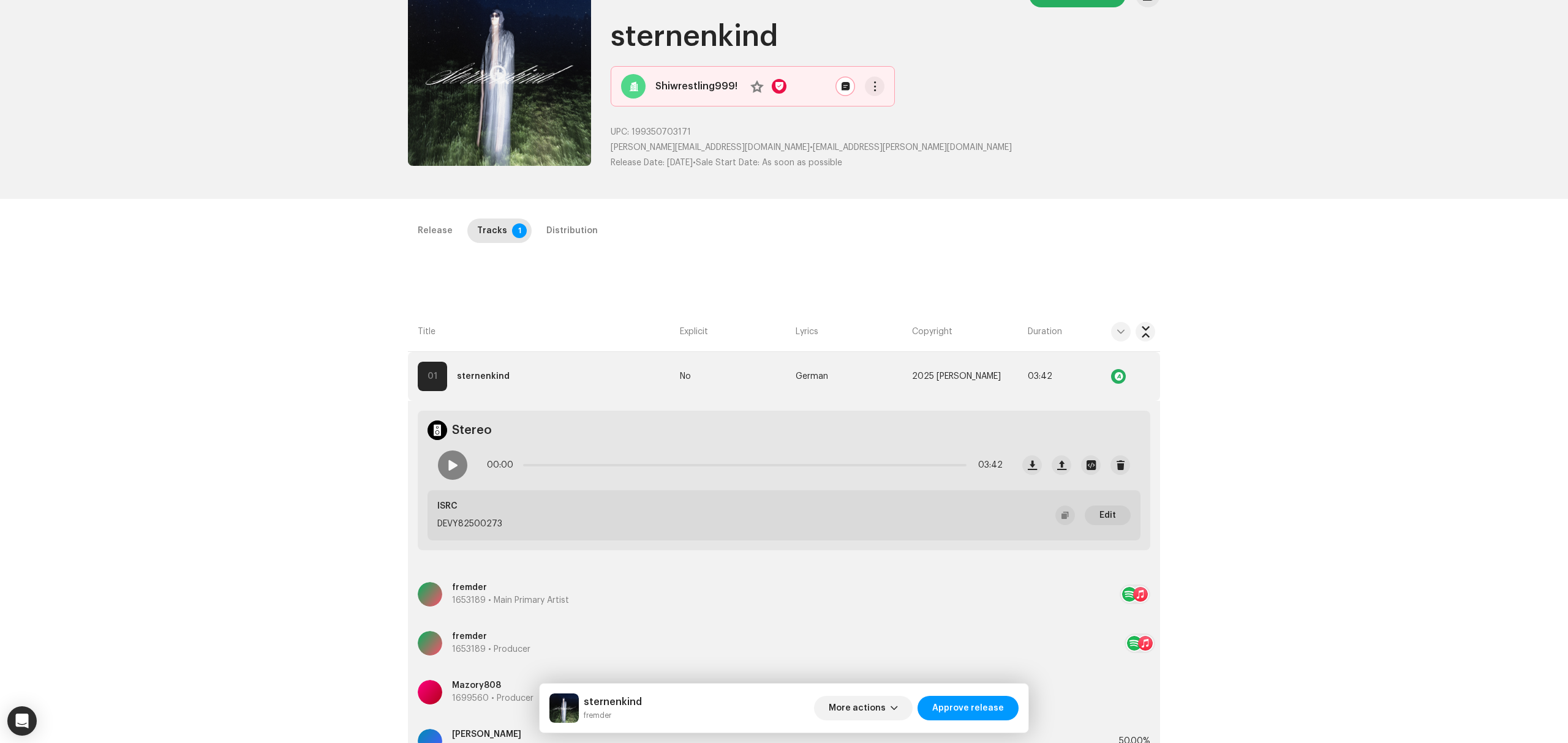
scroll to position [245, 0]
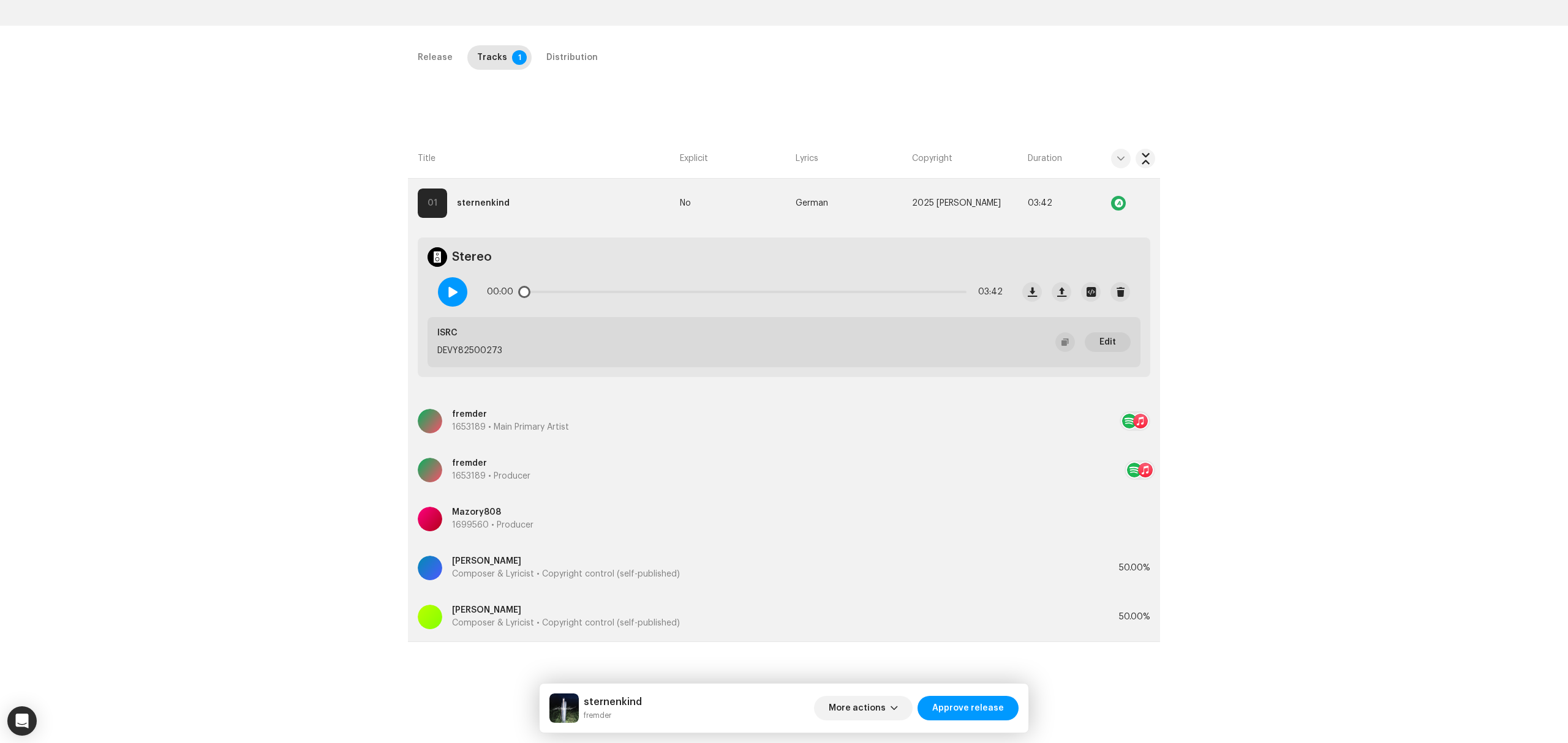
click at [456, 297] on span at bounding box center [453, 292] width 11 height 10
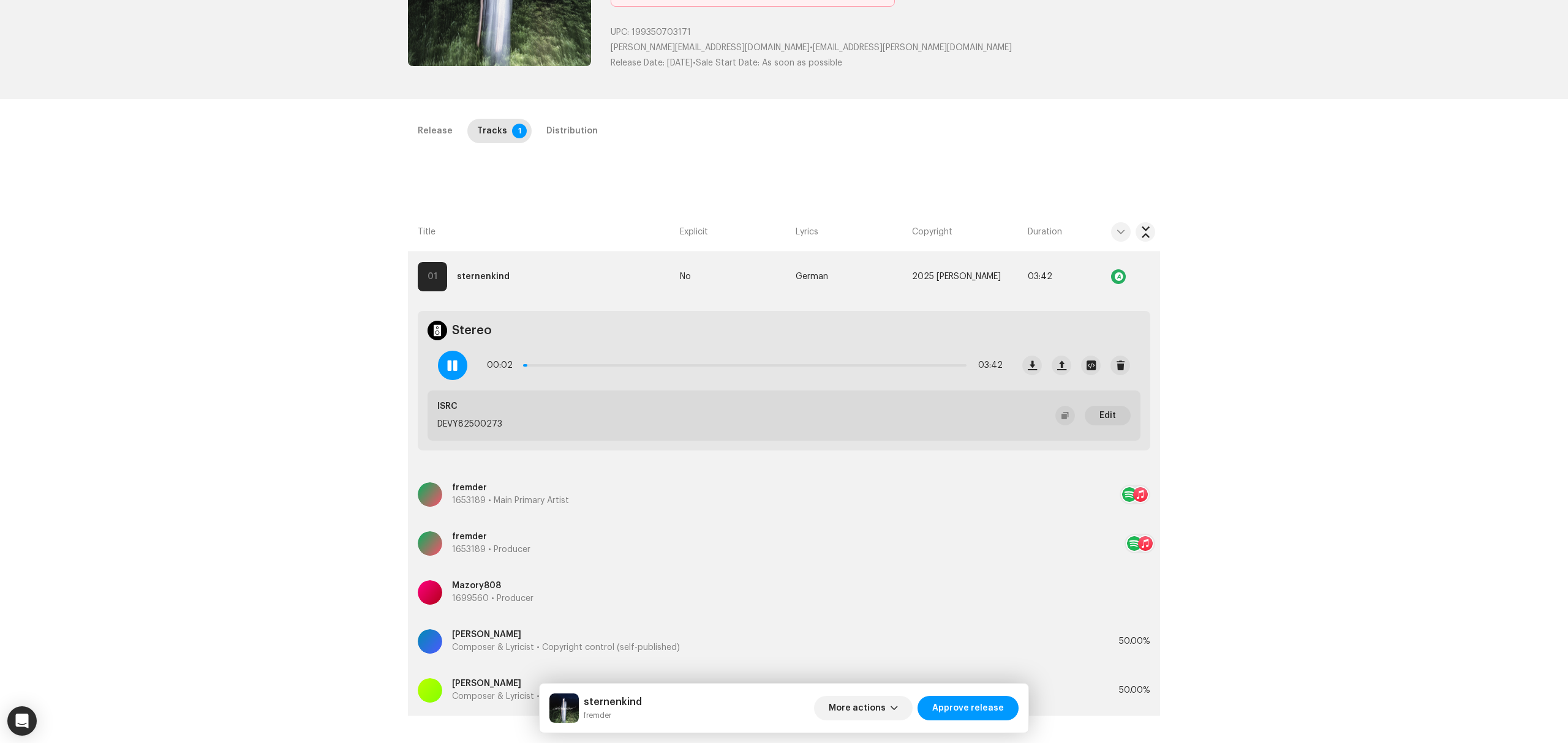
scroll to position [0, 0]
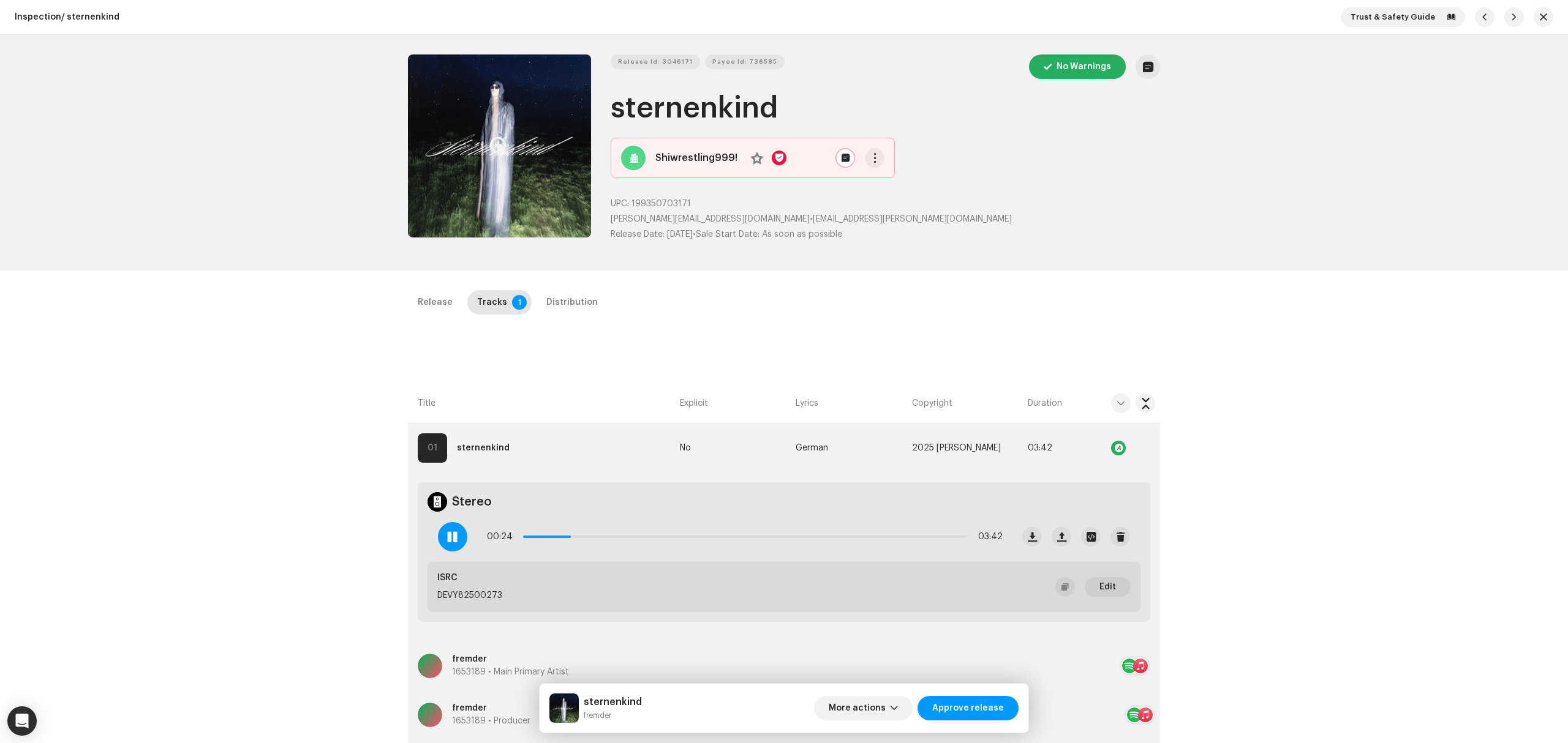
drag, startPoint x: 1346, startPoint y: 389, endPoint x: 1333, endPoint y: 354, distance: 37.3
click at [1346, 389] on div "Inspection / sternenkind Trust & Safety Guide Release Id: 3046171 Payee Id: 736…" at bounding box center [784, 371] width 1568 height 743
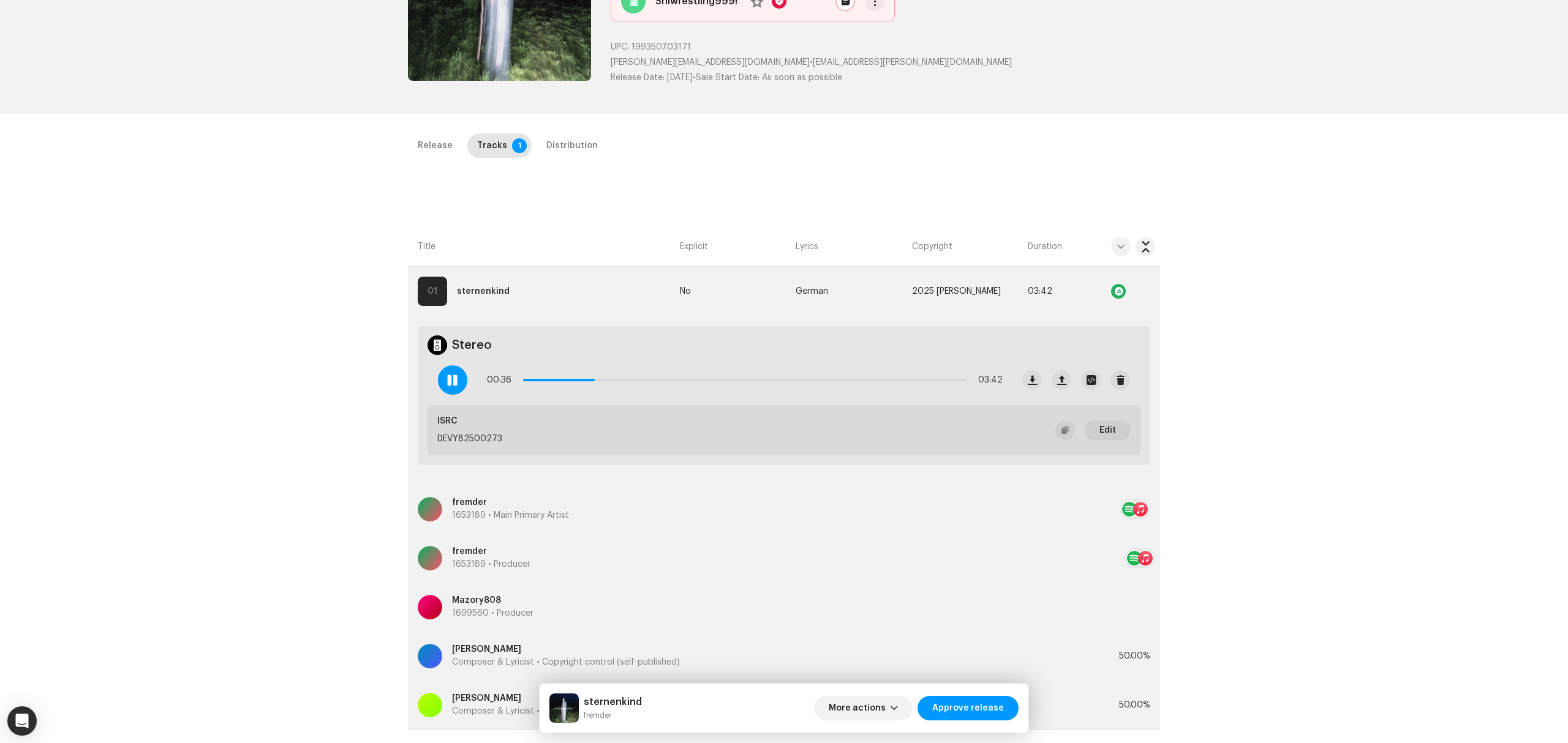
scroll to position [163, 0]
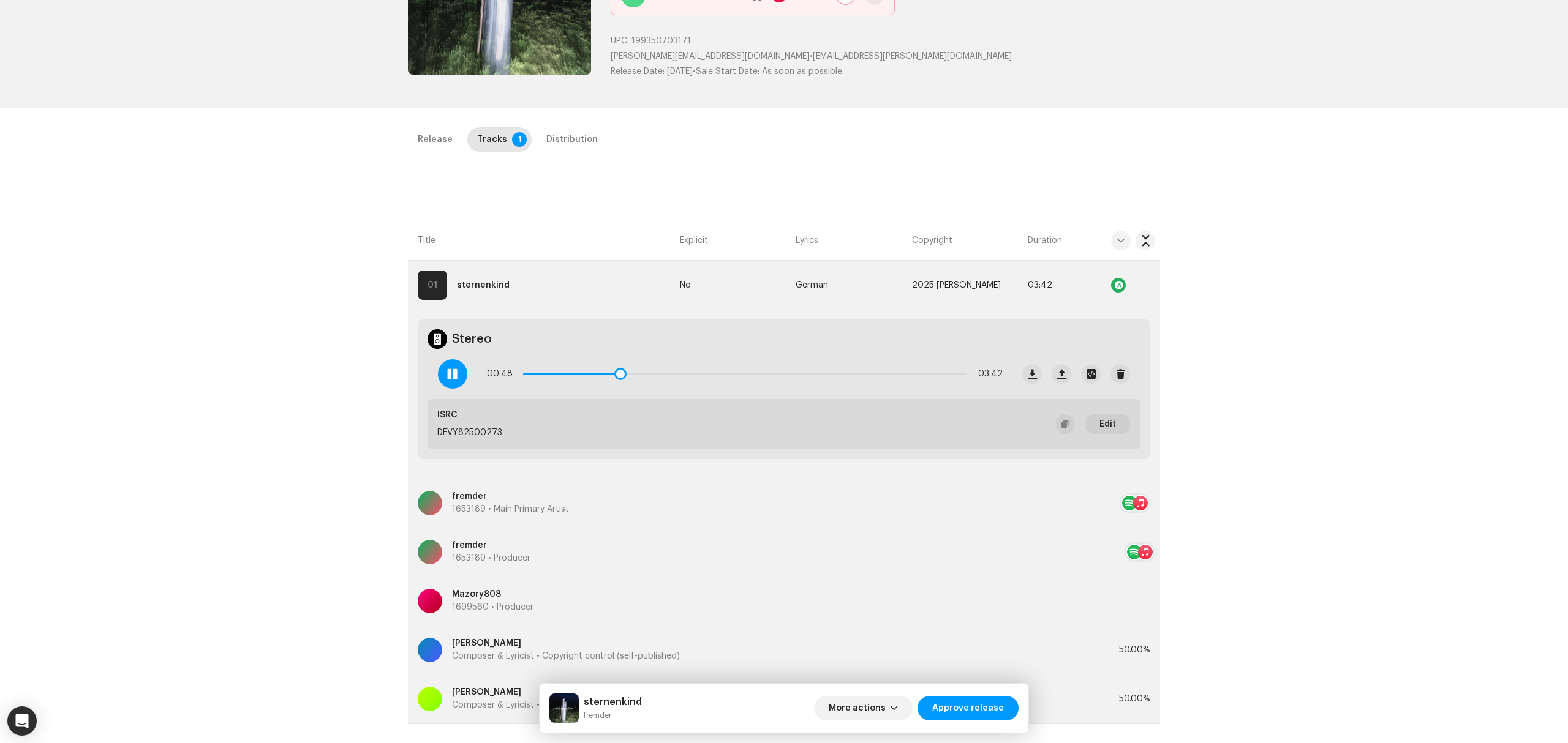
drag, startPoint x: 446, startPoint y: 375, endPoint x: 488, endPoint y: 356, distance: 46.1
click at [447, 376] on span at bounding box center [452, 374] width 11 height 10
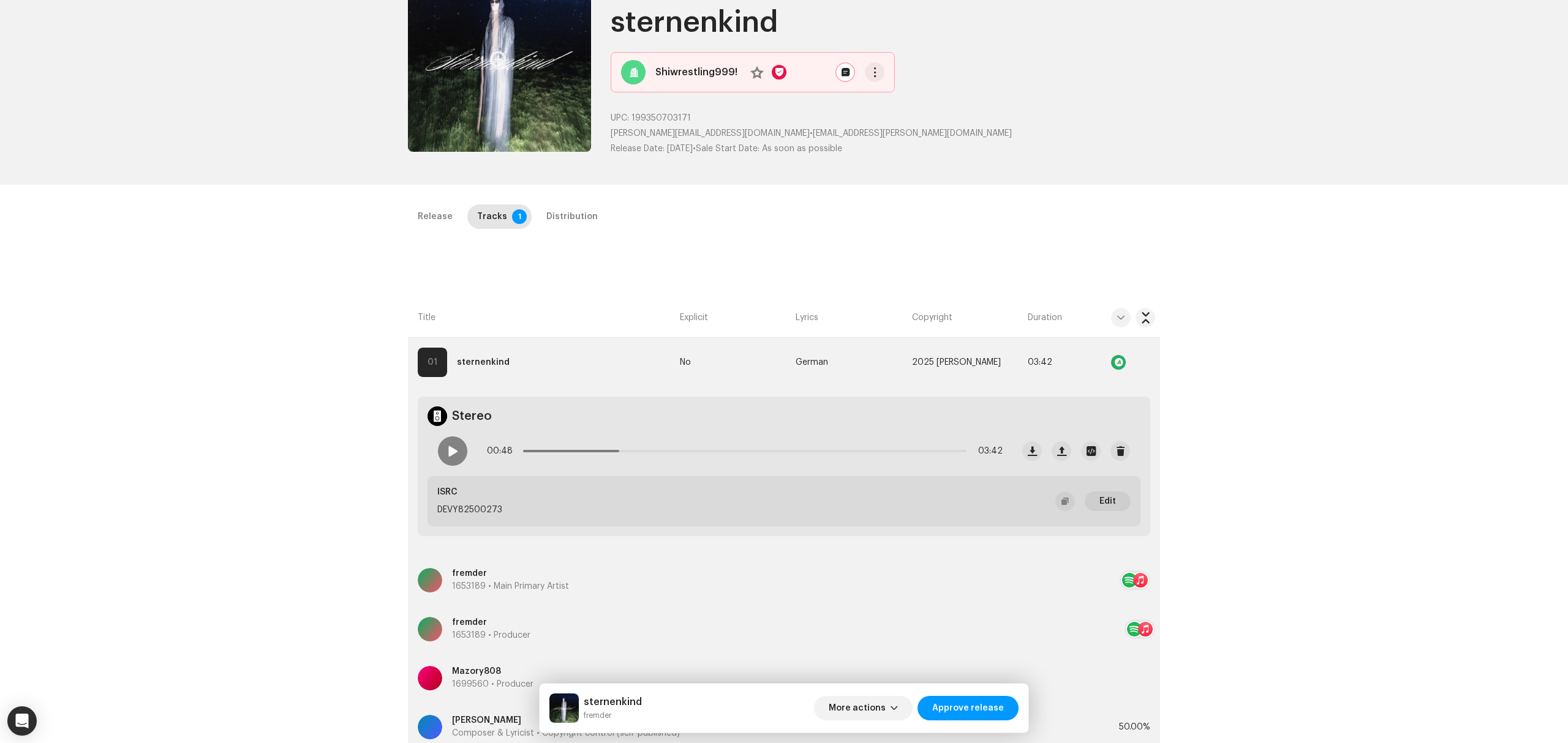
scroll to position [0, 0]
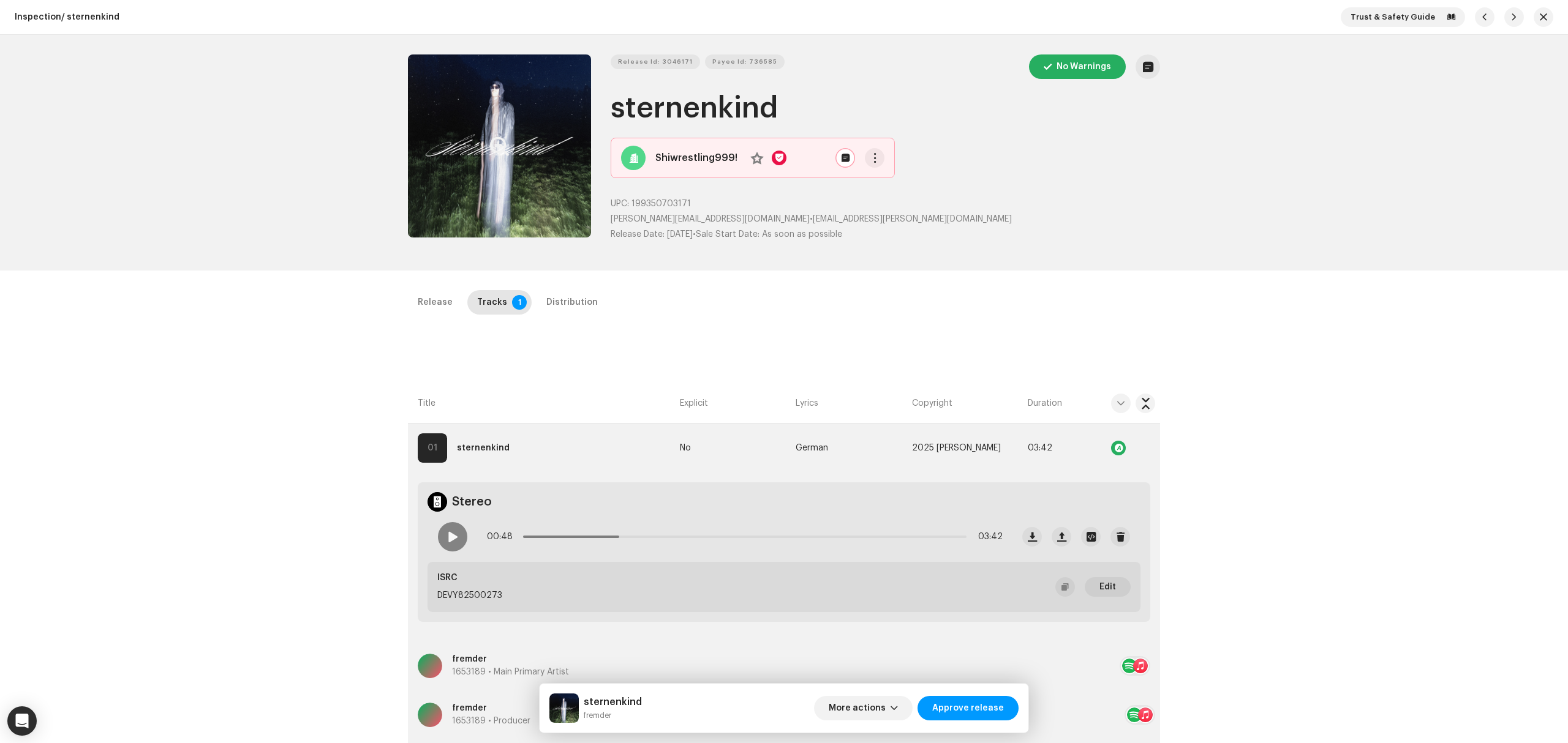
drag, startPoint x: 265, startPoint y: 319, endPoint x: 268, endPoint y: 339, distance: 20.2
click at [265, 321] on div "Inspection / sternenkind Trust & Safety Guide Release Id: 3046171 Payee Id: 736…" at bounding box center [784, 371] width 1568 height 743
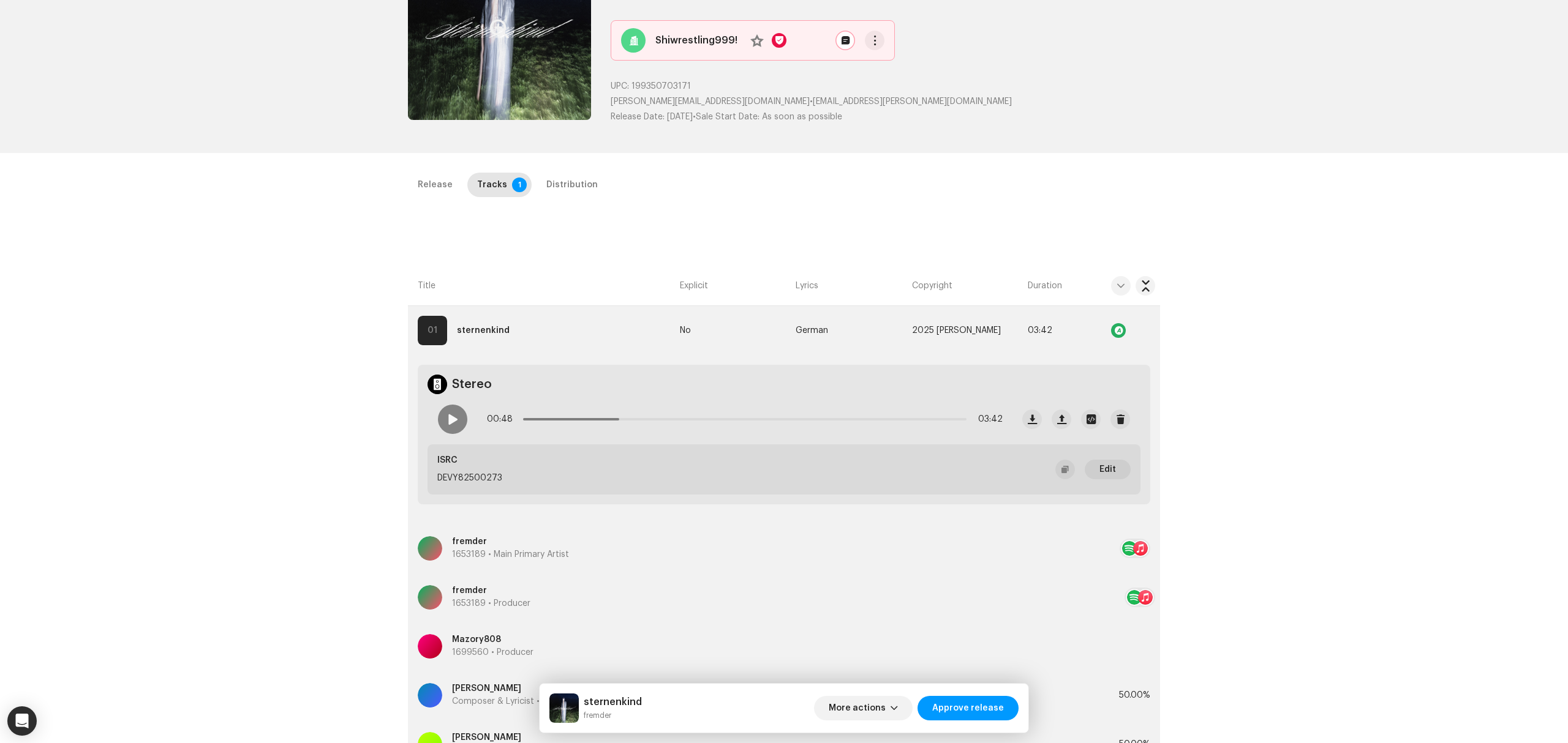
scroll to position [290, 0]
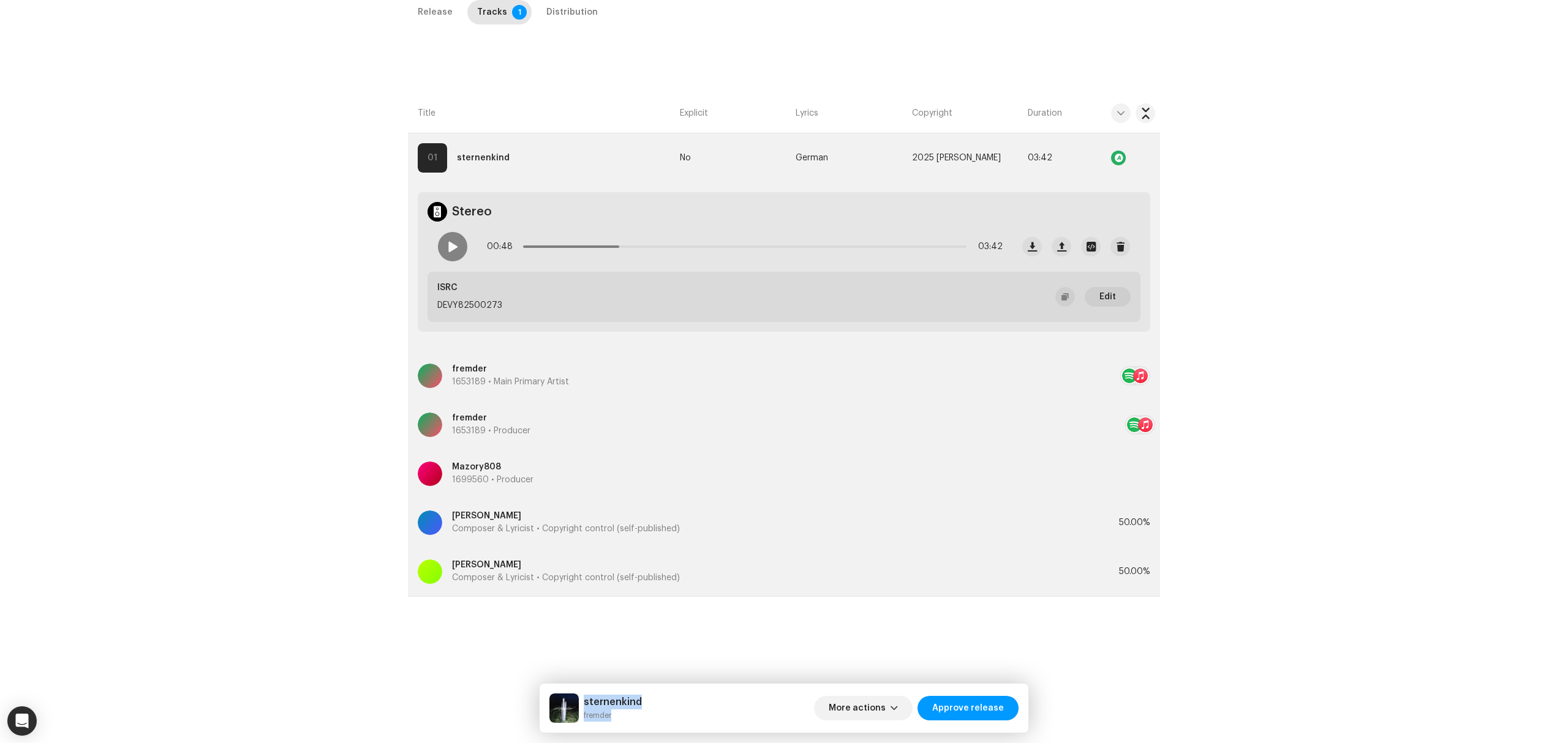
drag, startPoint x: 621, startPoint y: 718, endPoint x: 582, endPoint y: 701, distance: 42.5
click at [582, 701] on div "sternenkind fremder" at bounding box center [596, 709] width 93 height 29
click at [458, 251] on div at bounding box center [453, 247] width 29 height 29
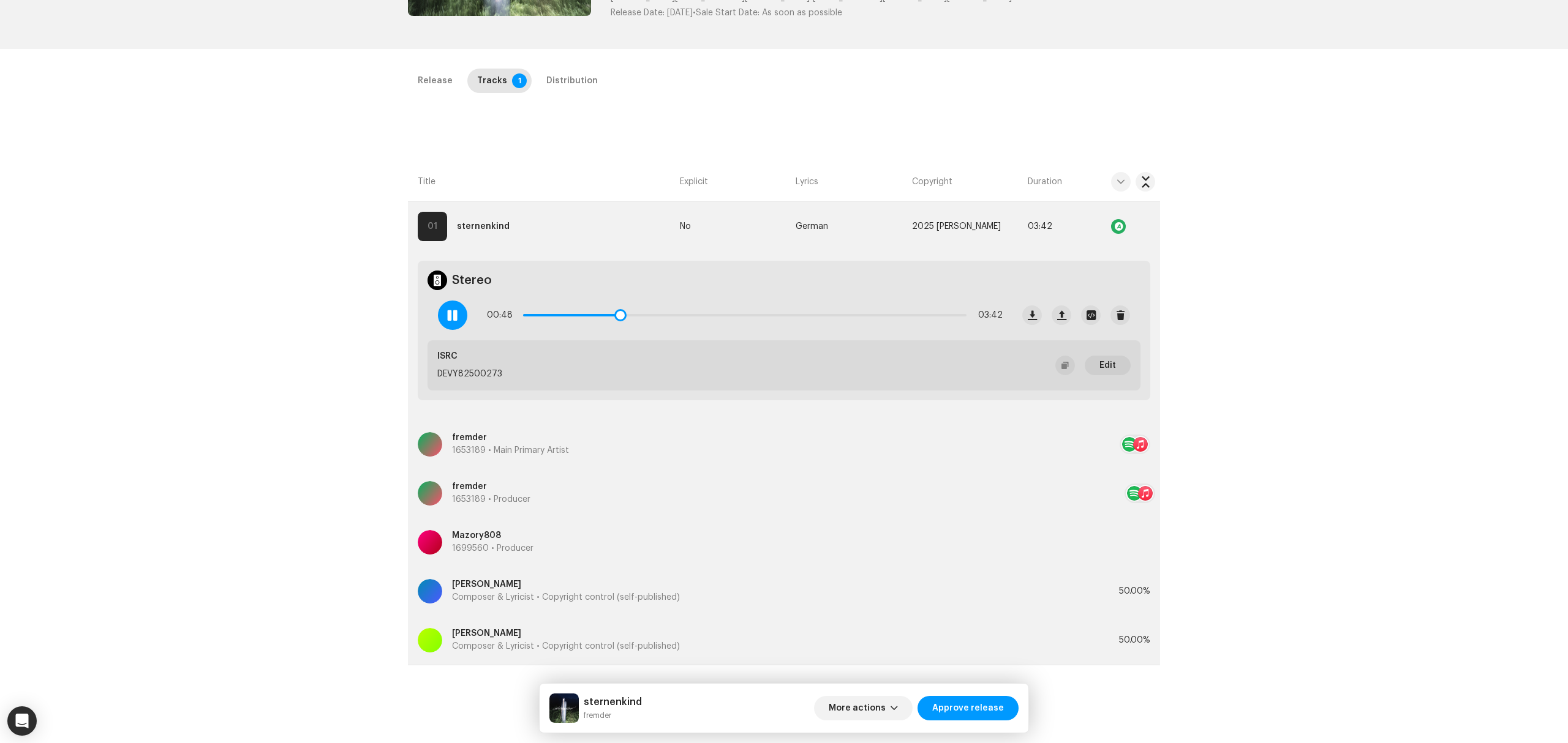
scroll to position [128, 0]
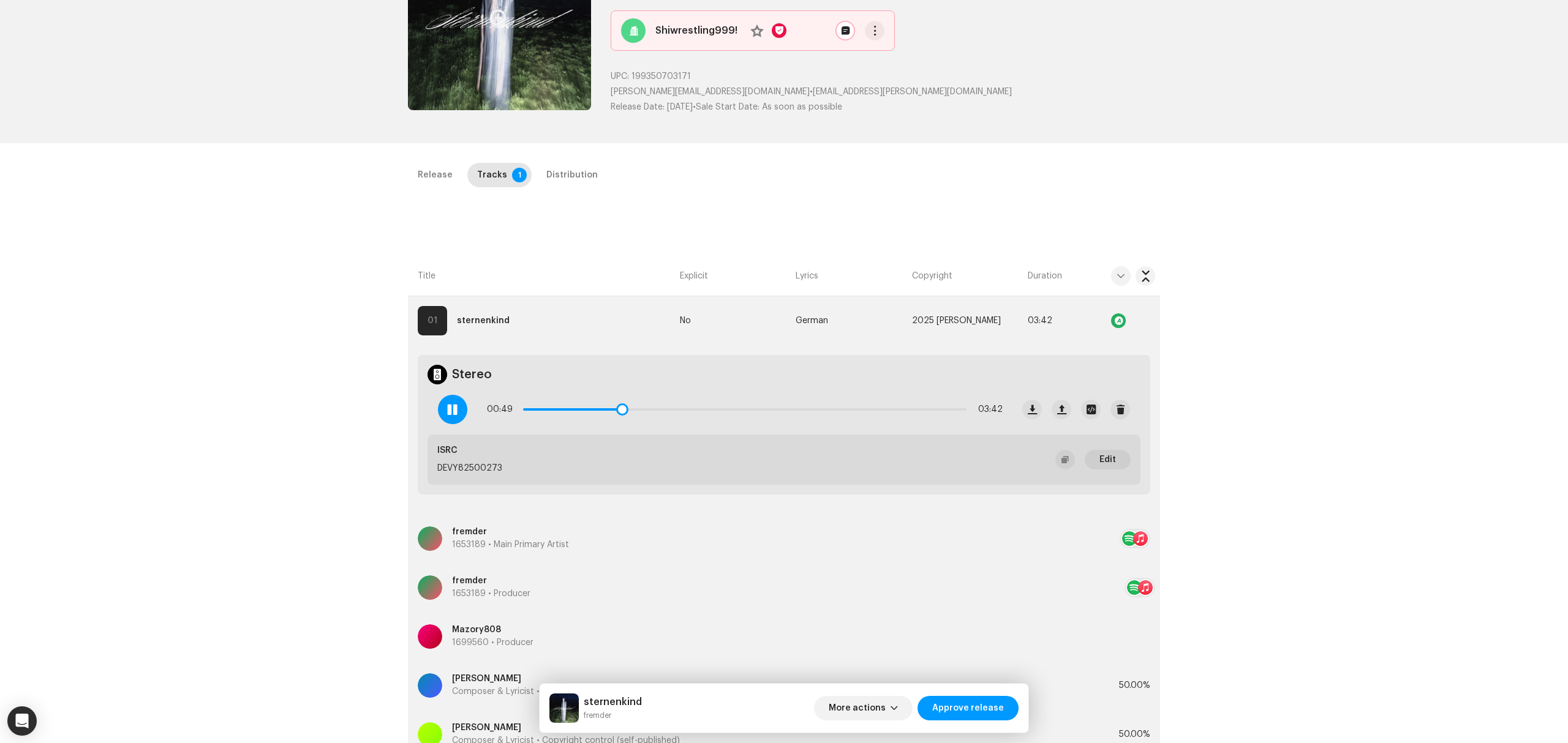
drag, startPoint x: 623, startPoint y: 410, endPoint x: 656, endPoint y: 402, distance: 34.0
click at [656, 402] on div "00:49 03:42" at bounding box center [745, 409] width 516 height 25
drag, startPoint x: 665, startPoint y: 410, endPoint x: 782, endPoint y: 410, distance: 117.0
click at [782, 410] on span at bounding box center [785, 409] width 12 height 12
drag, startPoint x: 783, startPoint y: 410, endPoint x: 844, endPoint y: 405, distance: 61.2
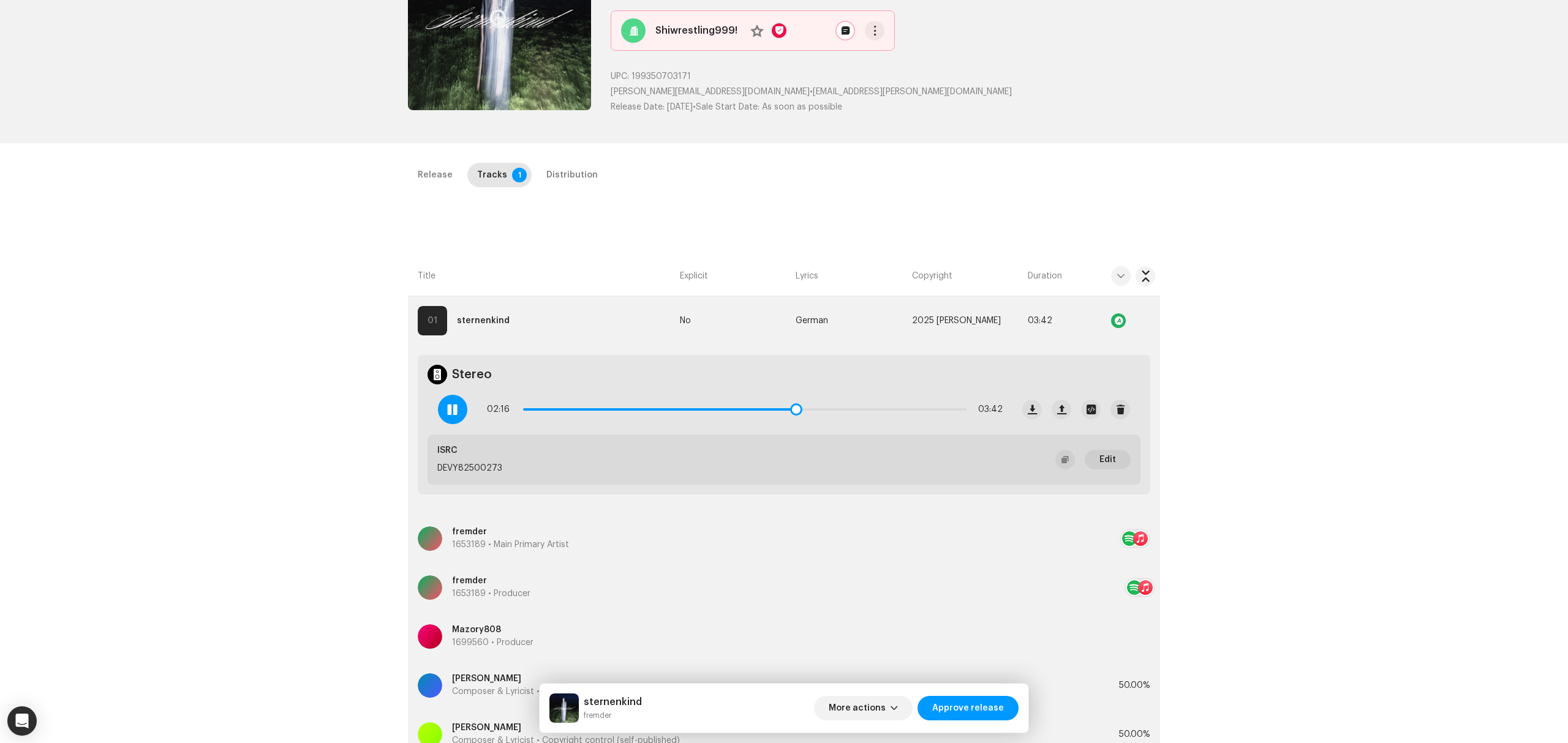
click at [844, 405] on div "02:16 03:42" at bounding box center [745, 409] width 516 height 25
drag, startPoint x: 797, startPoint y: 410, endPoint x: 959, endPoint y: 422, distance: 162.4
click at [959, 422] on div "03:40 03:42" at bounding box center [720, 410] width 585 height 49
click at [571, 173] on div "Distribution" at bounding box center [571, 175] width 51 height 25
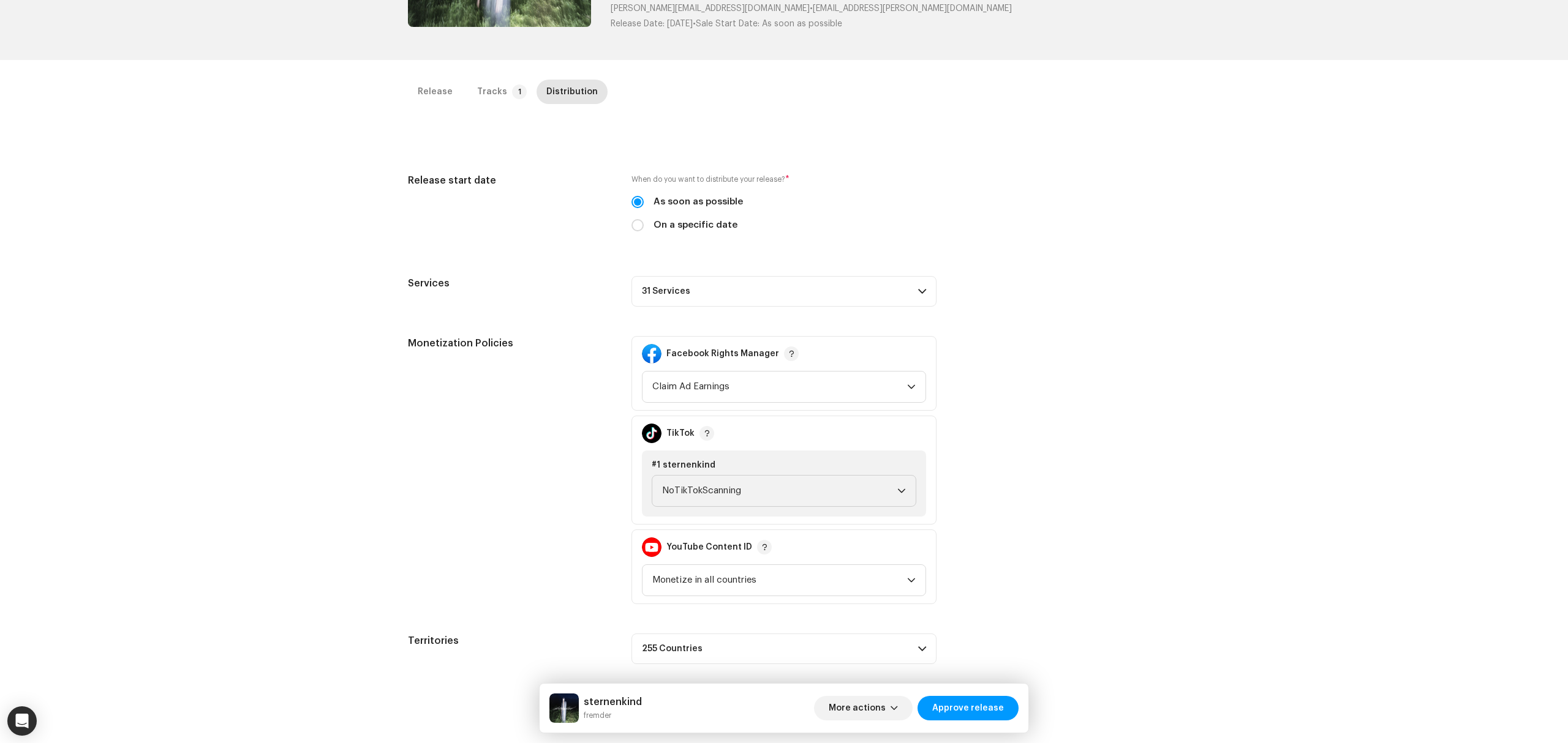
scroll to position [290, 0]
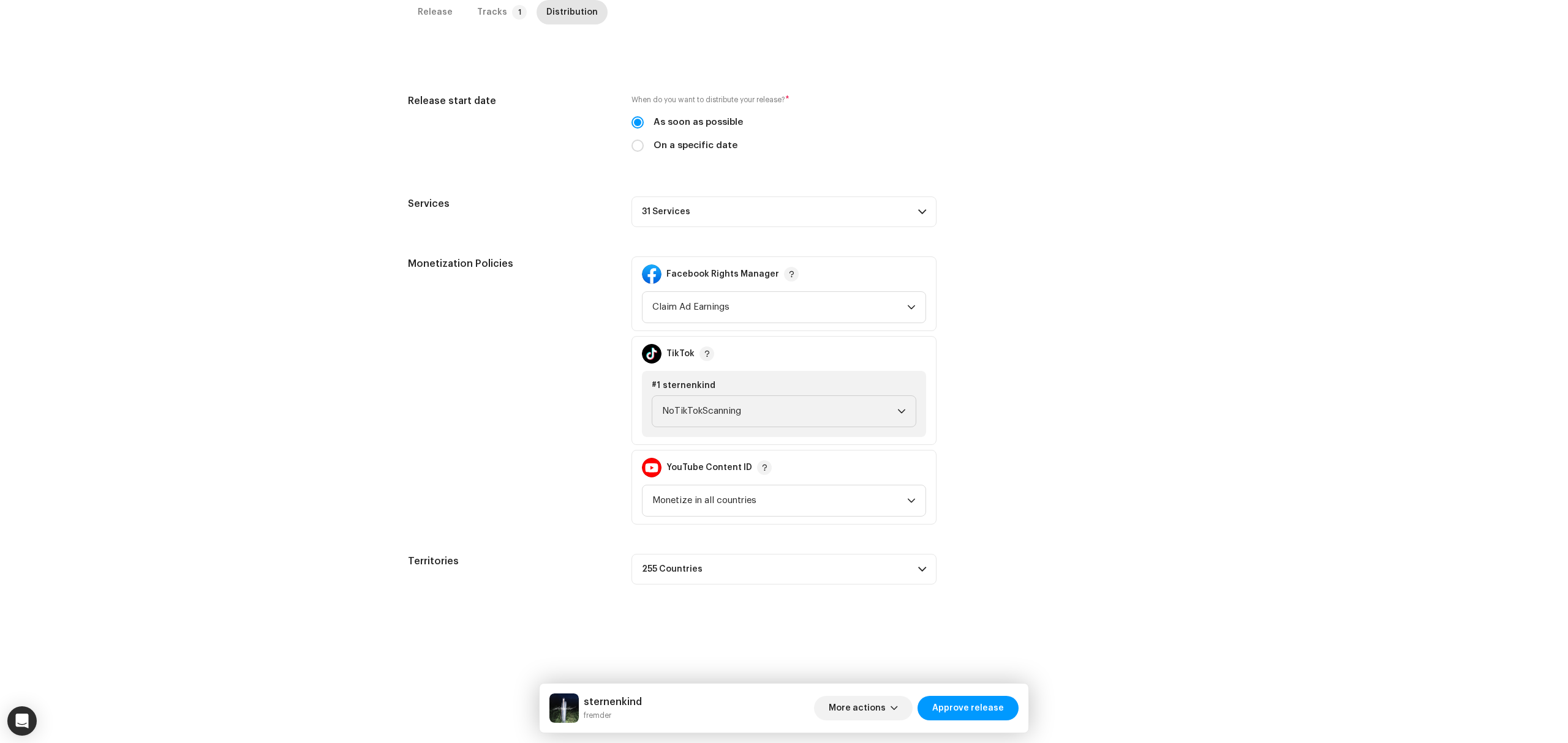
click at [792, 208] on p-accordion-header "31 Services" at bounding box center [784, 212] width 305 height 31
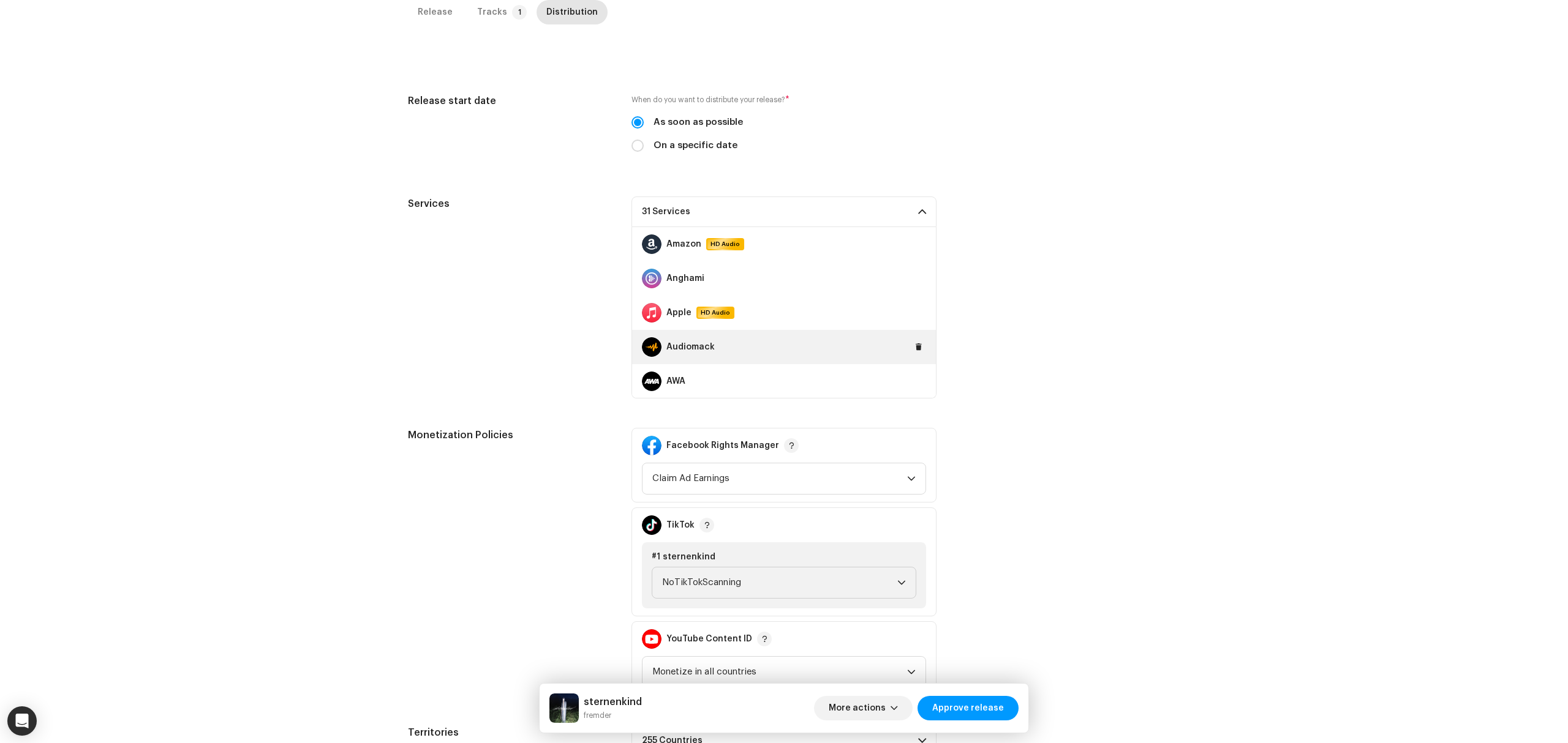
scroll to position [245, 0]
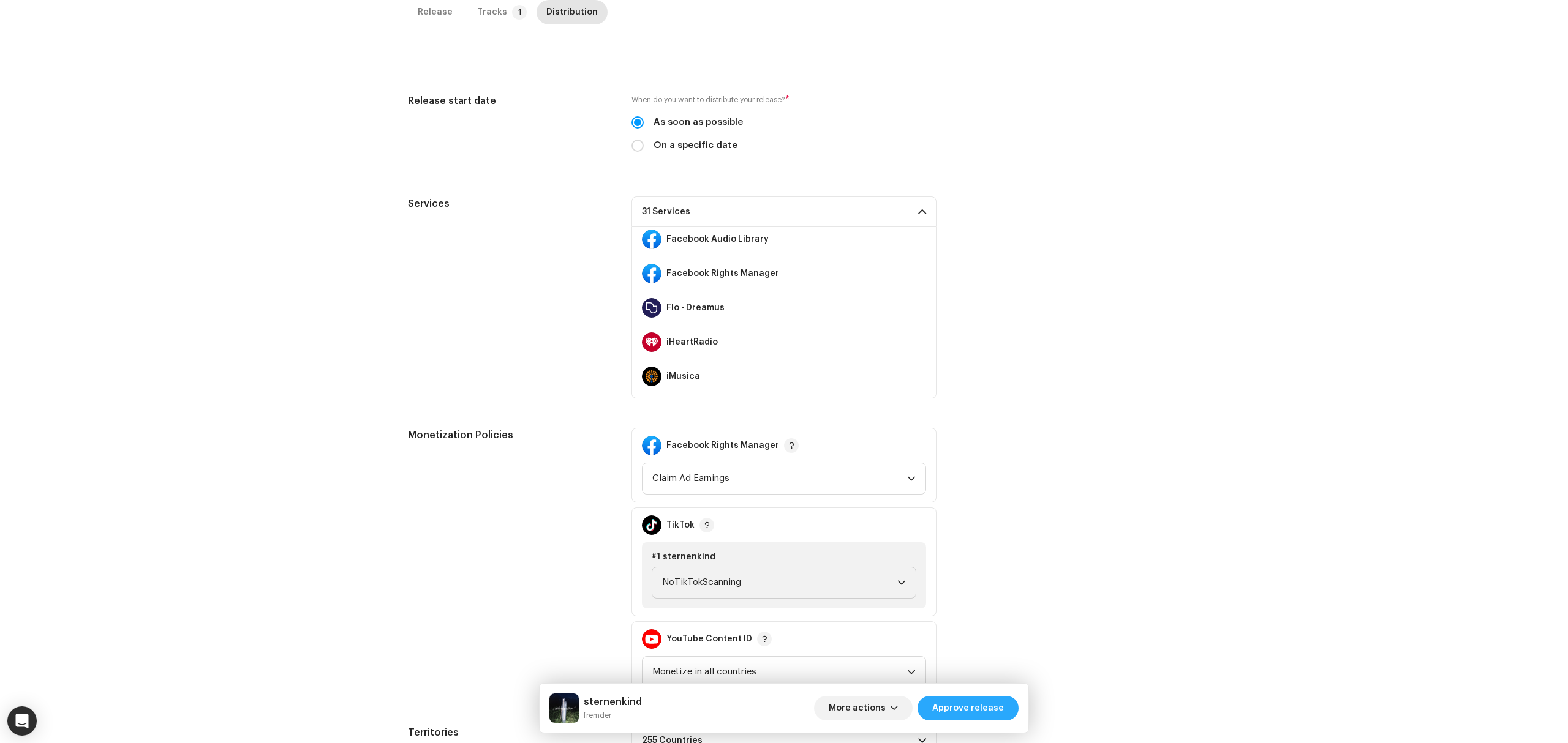
click at [985, 698] on span "Approve release" at bounding box center [968, 708] width 72 height 25
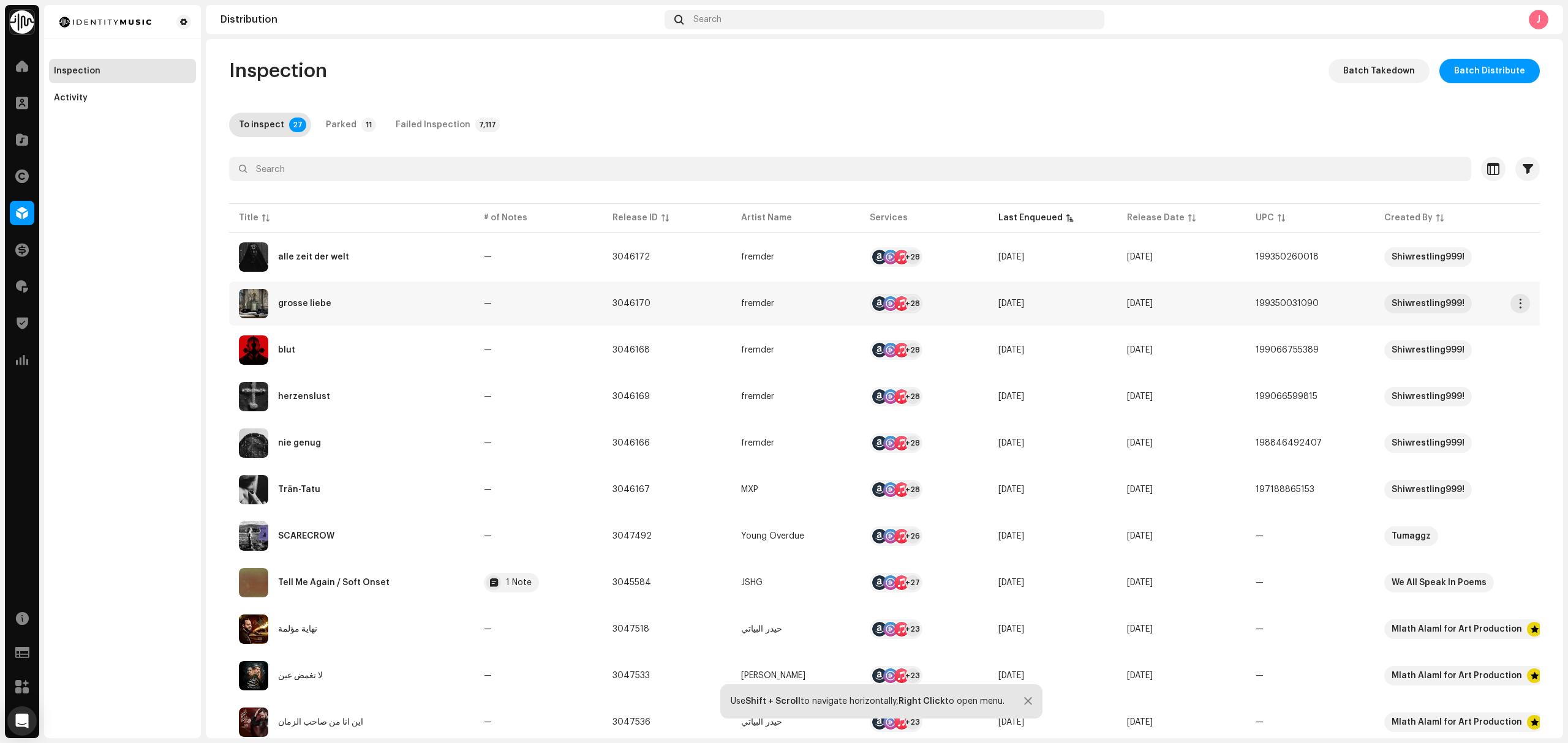
click at [396, 312] on div "grosse liebe" at bounding box center [351, 304] width 225 height 29
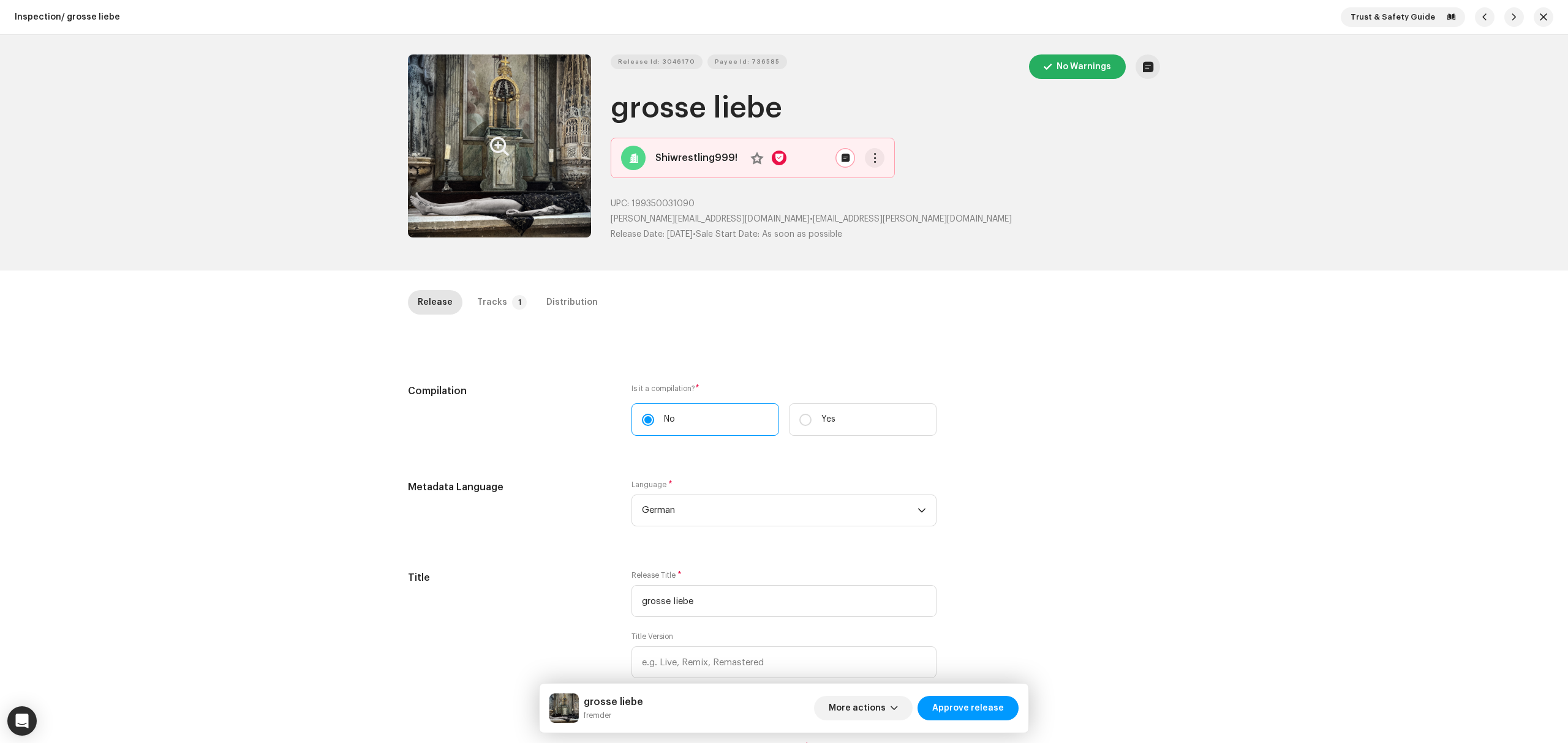
click at [479, 201] on button "Zoom Image" at bounding box center [499, 146] width 183 height 183
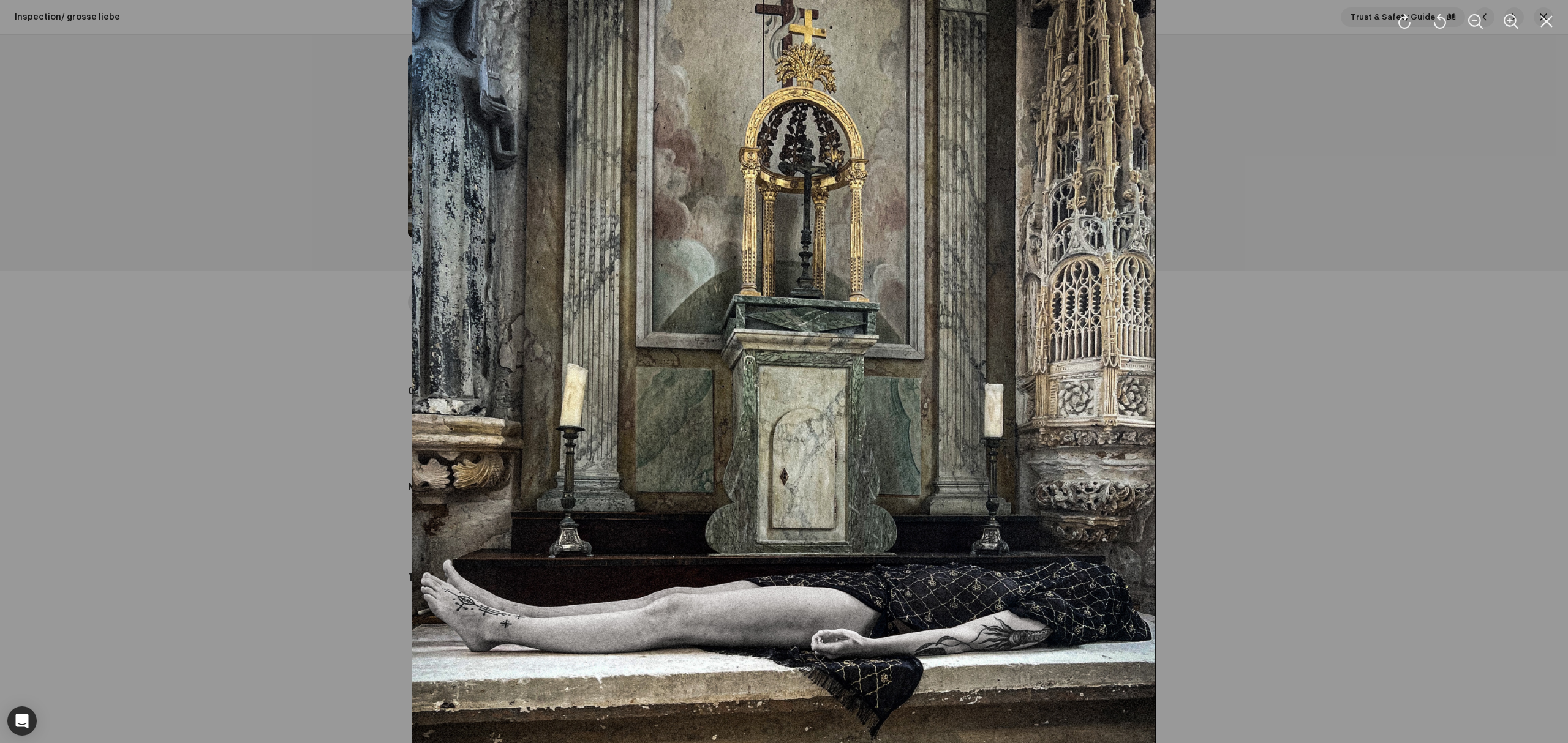
click at [283, 431] on div at bounding box center [784, 371] width 1568 height 743
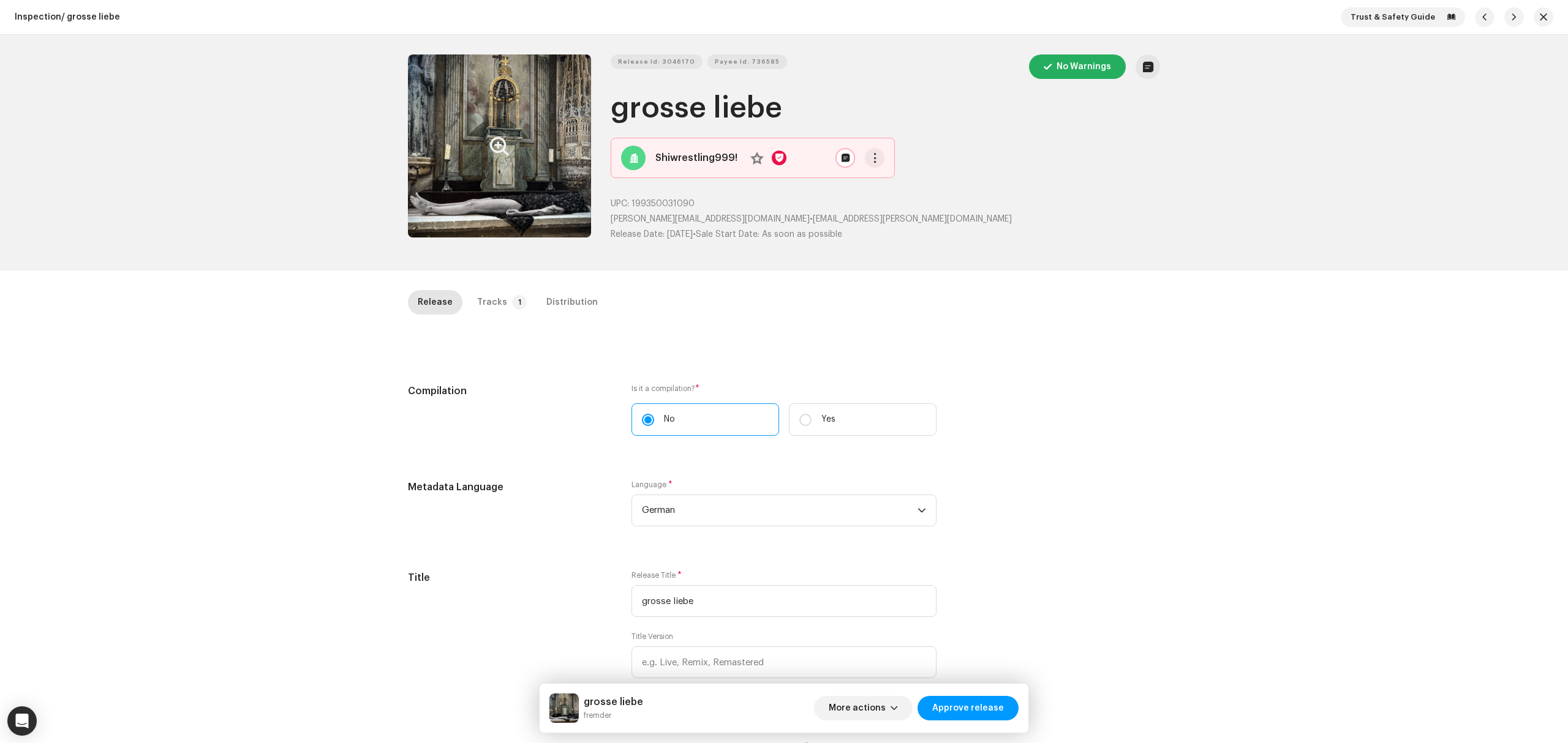
click at [489, 289] on div "Inspection / grosse liebe Trust & Safety Guide Release Id: 3046170 Payee Id: 73…" at bounding box center [784, 371] width 1568 height 743
click at [516, 312] on p-tab "Tracks 1" at bounding box center [500, 302] width 65 height 25
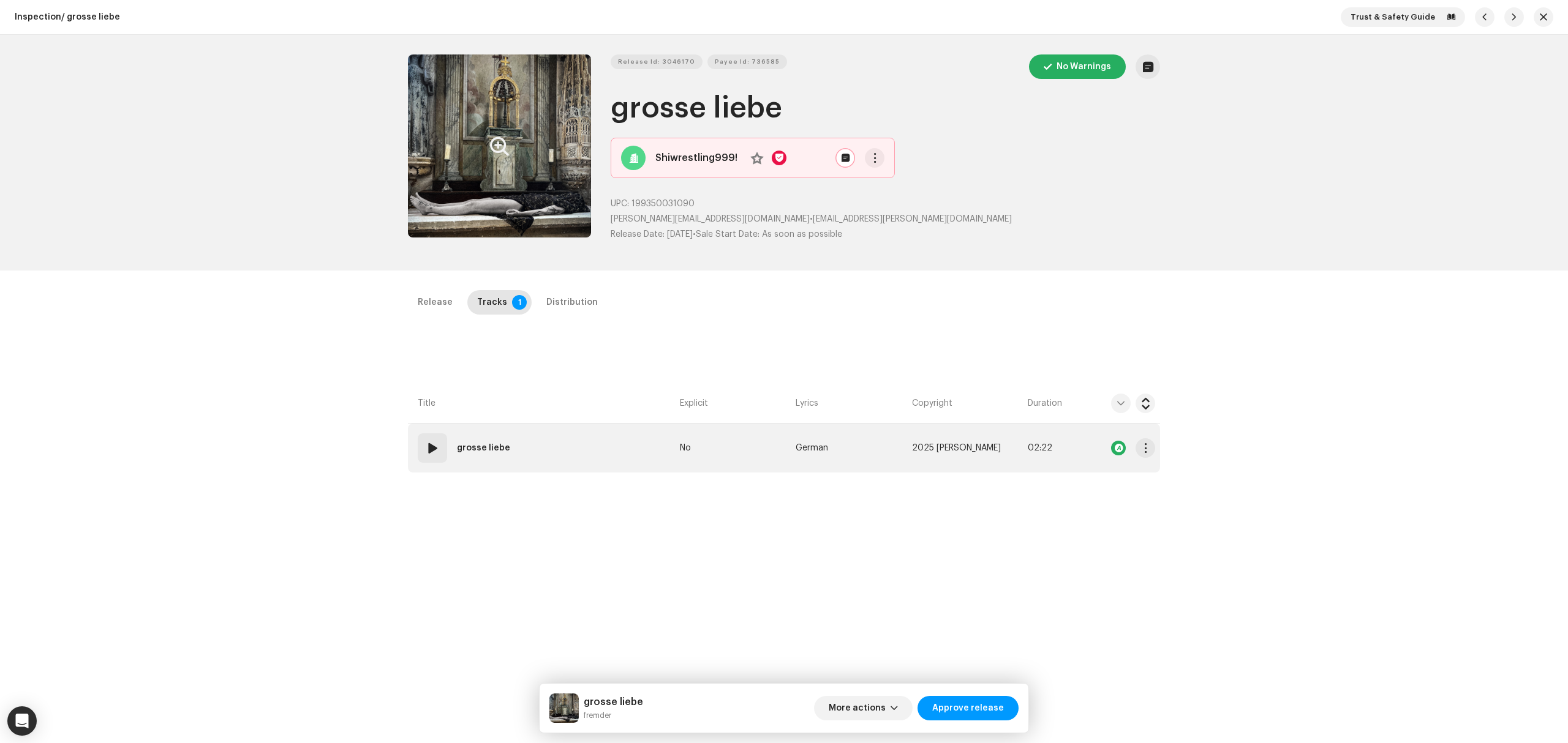
click at [605, 463] on td "01 grosse liebe" at bounding box center [541, 448] width 267 height 49
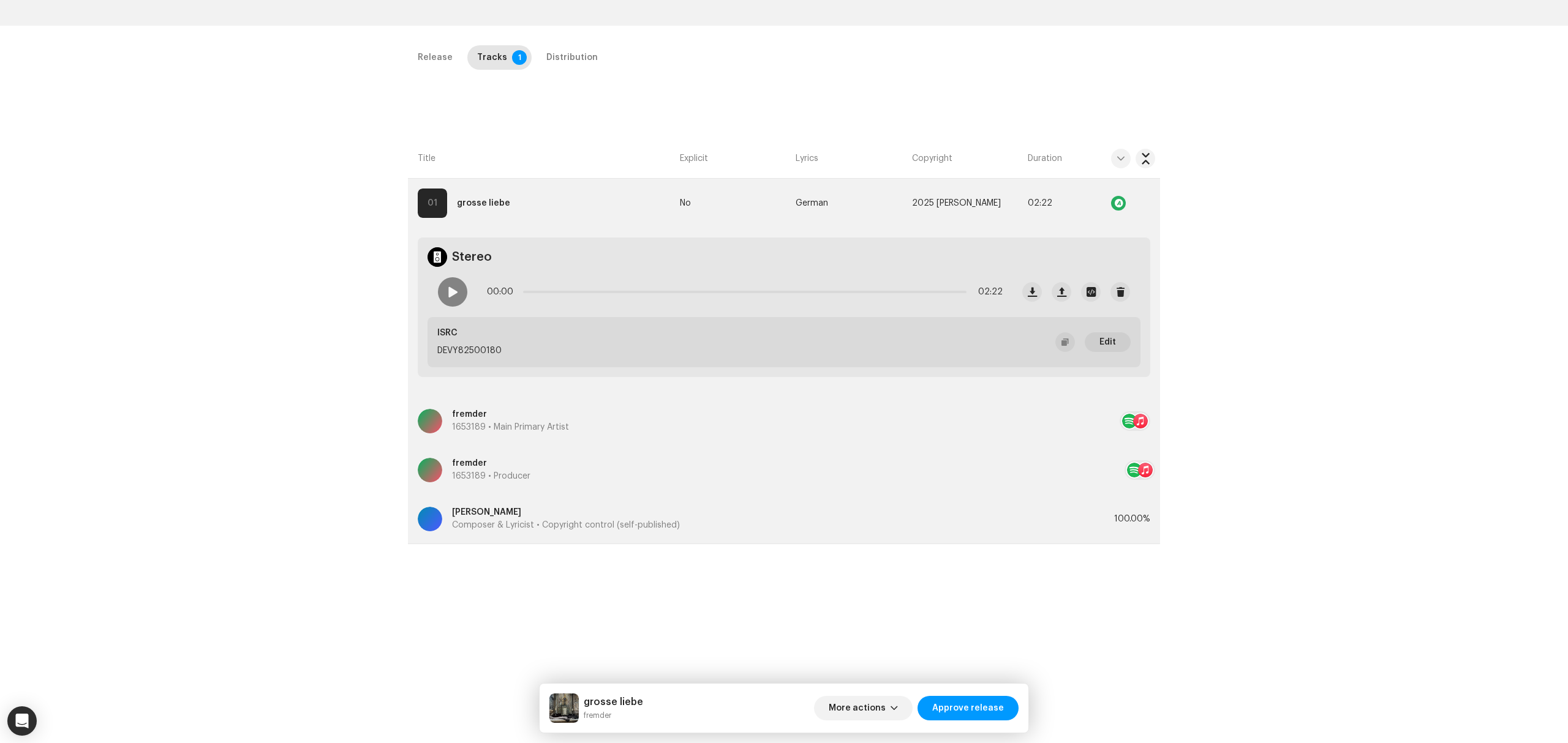
scroll to position [163, 0]
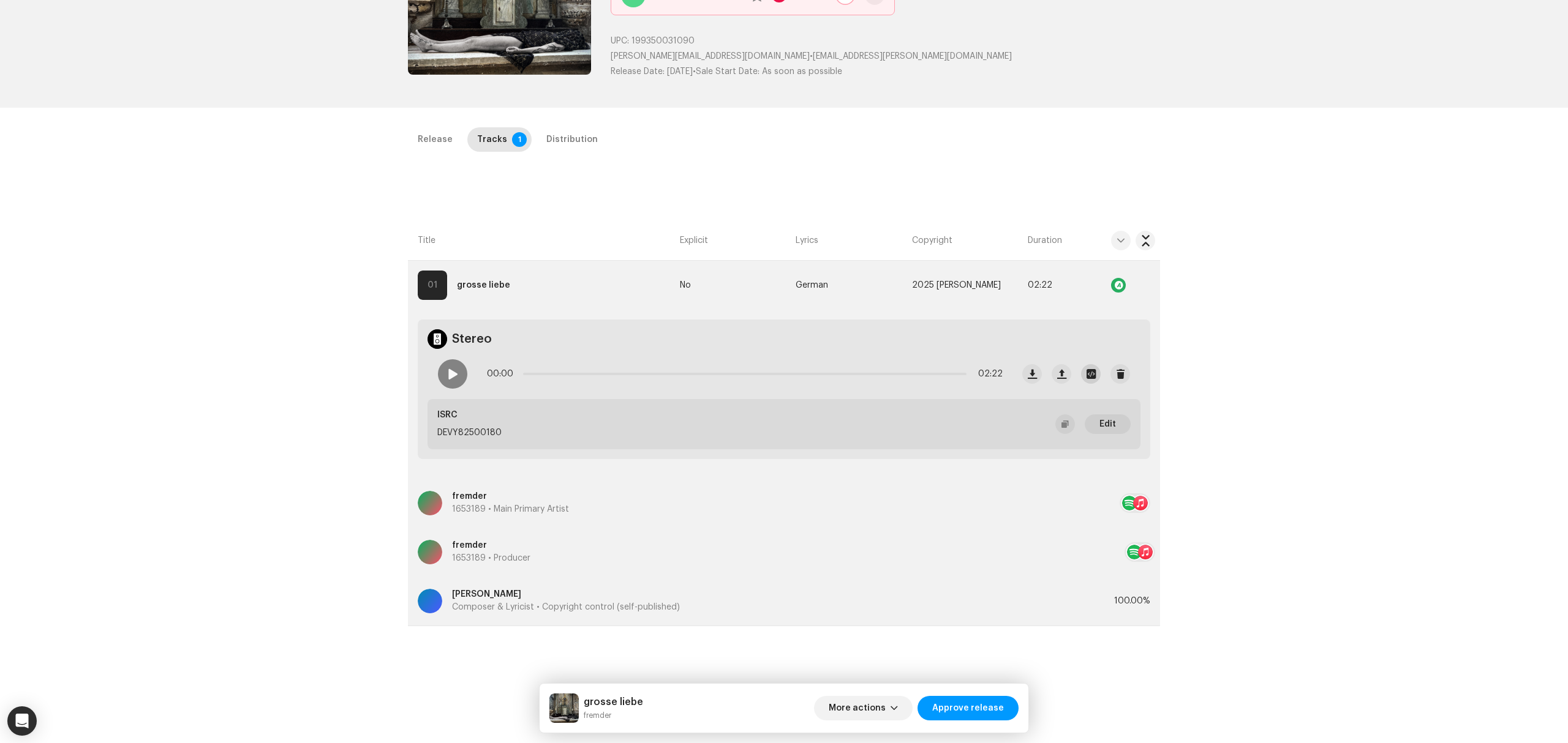
click at [1088, 376] on span "button" at bounding box center [1091, 374] width 9 height 10
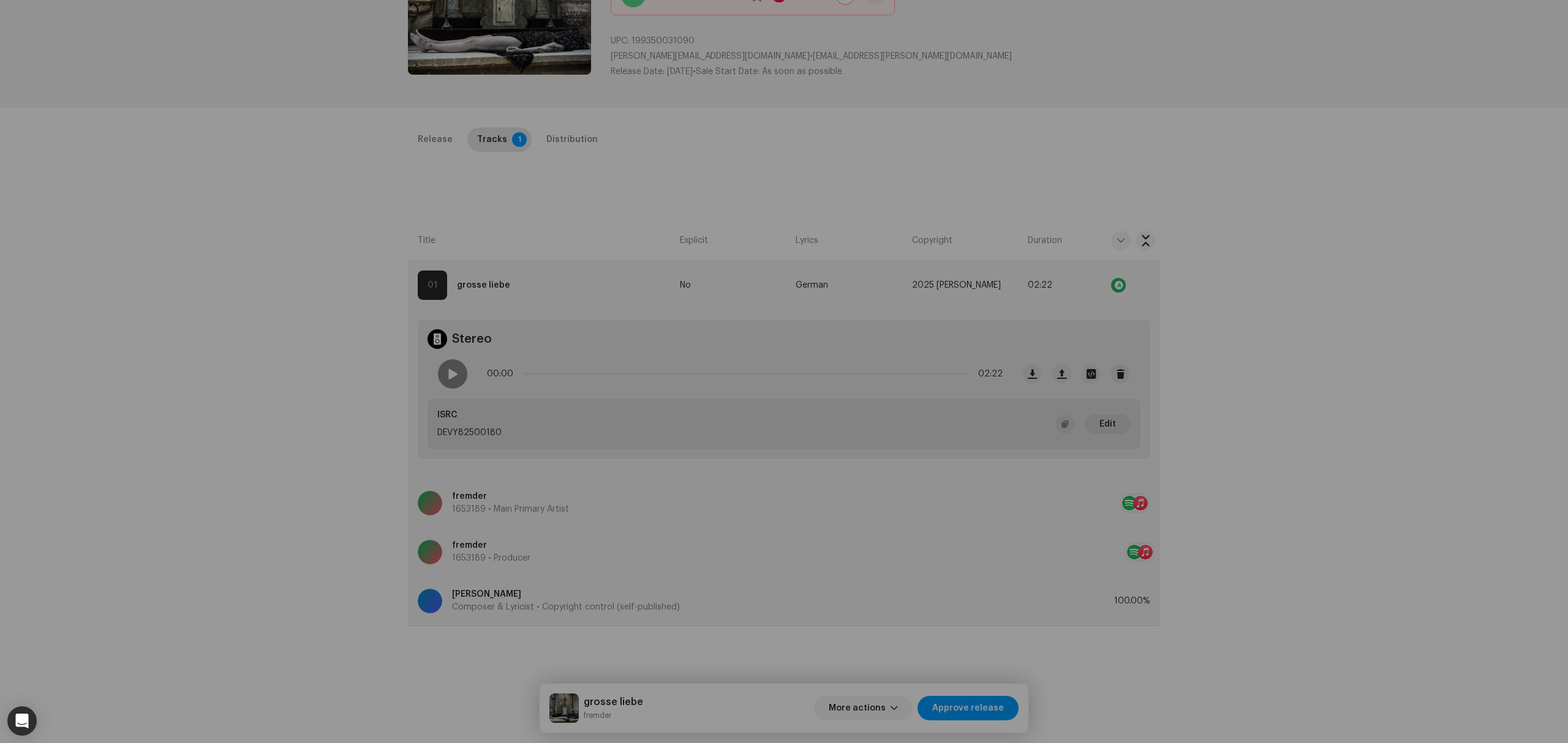
click at [358, 455] on div "fremder - grosse liebe MASTER_25.02 (1).wav File Name fremder - grosse liebe MA…" at bounding box center [784, 371] width 1568 height 743
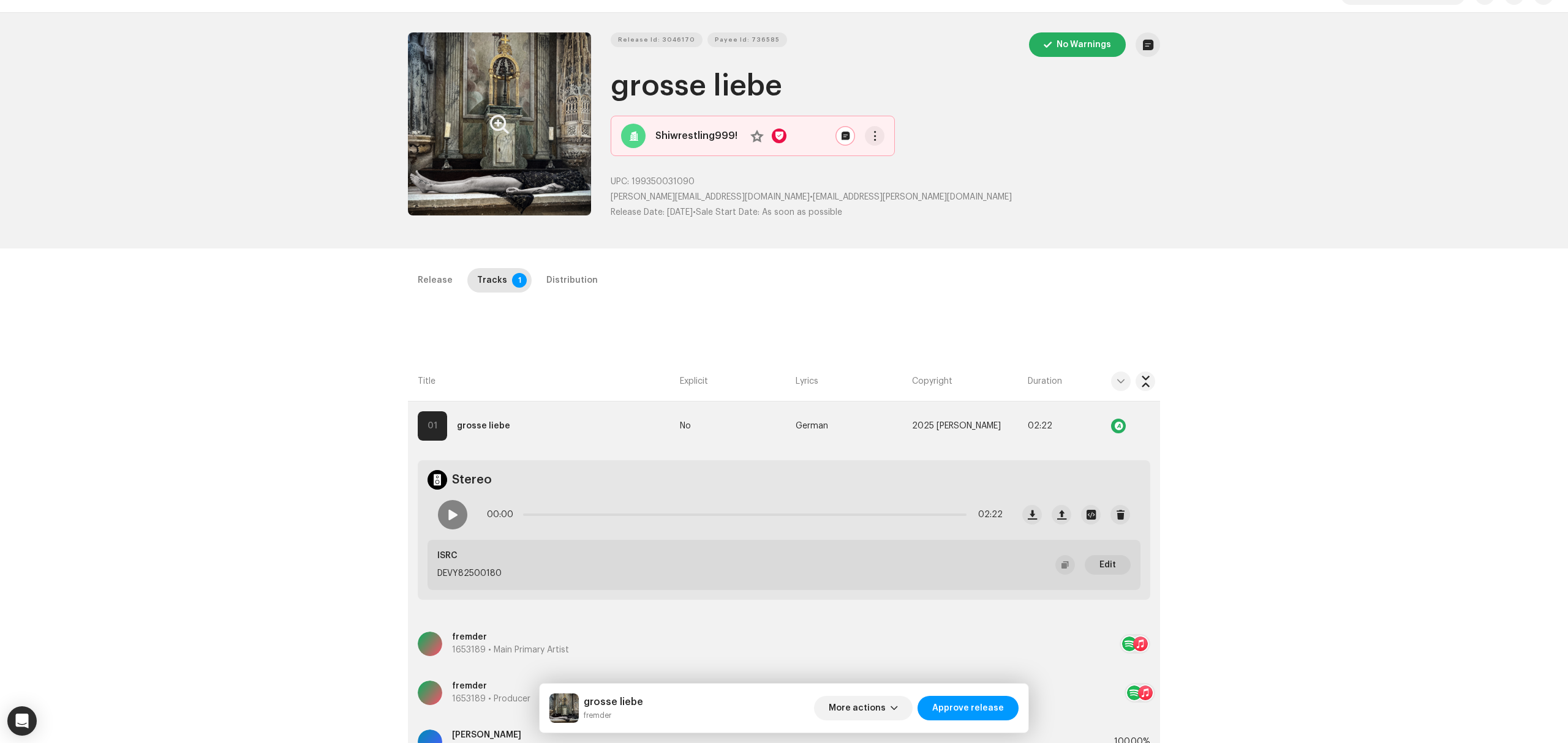
scroll to position [0, 0]
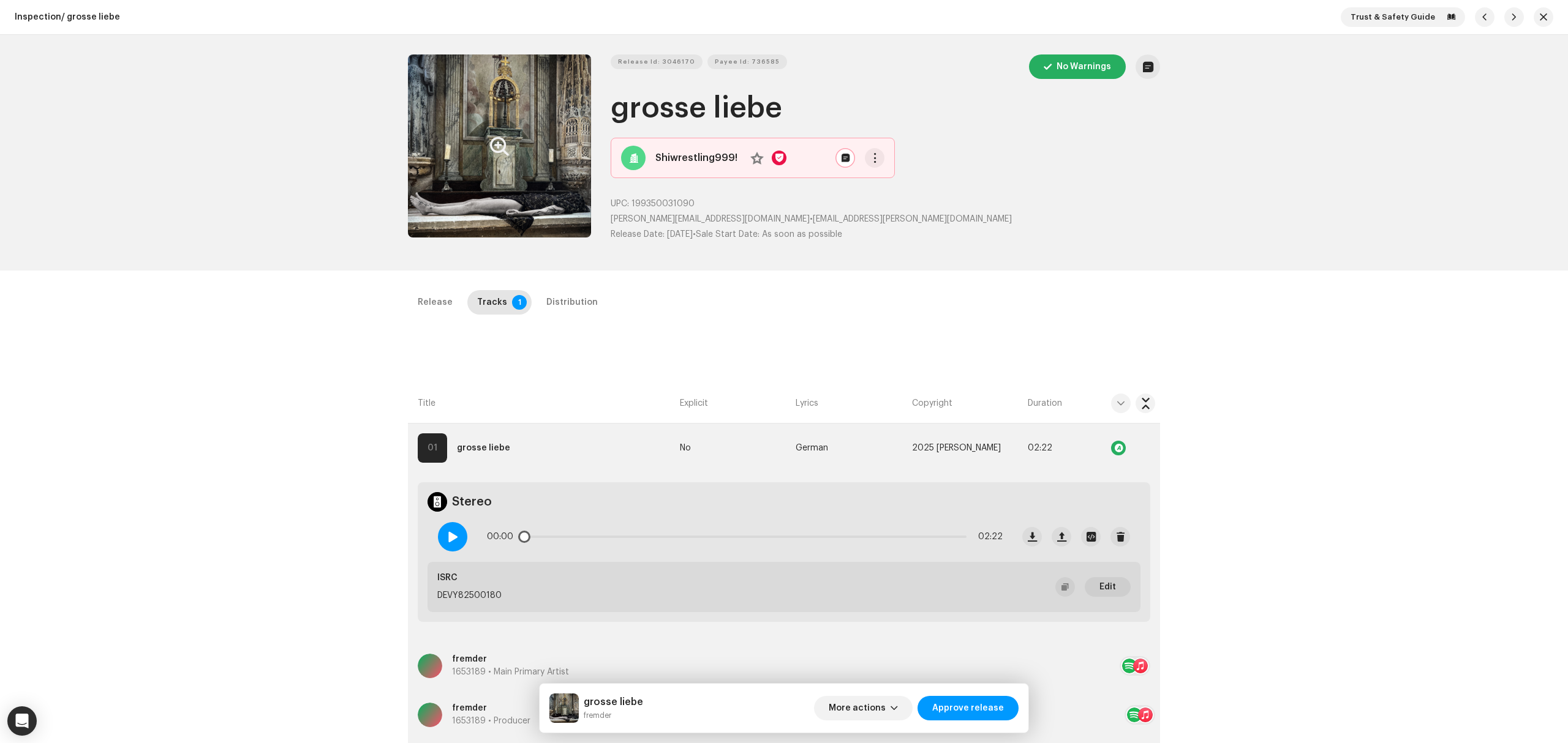
click at [459, 537] on div at bounding box center [453, 537] width 29 height 29
drag, startPoint x: 576, startPoint y: 535, endPoint x: 709, endPoint y: 530, distance: 133.1
click at [709, 530] on div "00:22 02:22" at bounding box center [745, 537] width 516 height 25
drag, startPoint x: 709, startPoint y: 530, endPoint x: 873, endPoint y: 534, distance: 164.0
click at [873, 534] on div "01:01 02:22" at bounding box center [745, 537] width 516 height 25
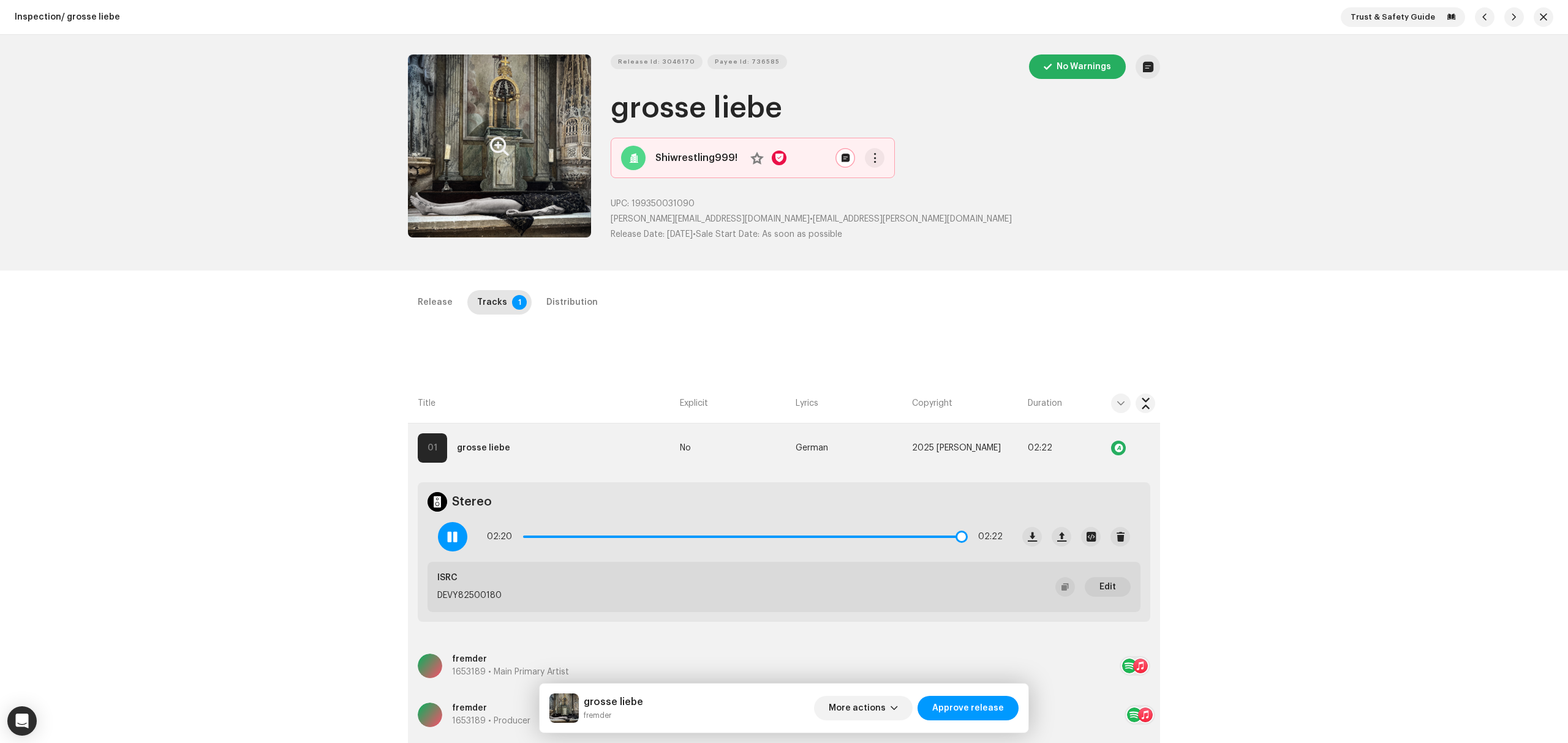
drag, startPoint x: 715, startPoint y: 535, endPoint x: 958, endPoint y: 544, distance: 243.2
click at [958, 544] on div "02:20 02:22" at bounding box center [745, 537] width 516 height 25
click at [317, 397] on div "Inspection / grosse liebe Trust & Safety Guide Release Id: 3046170 Payee Id: 73…" at bounding box center [784, 371] width 1568 height 743
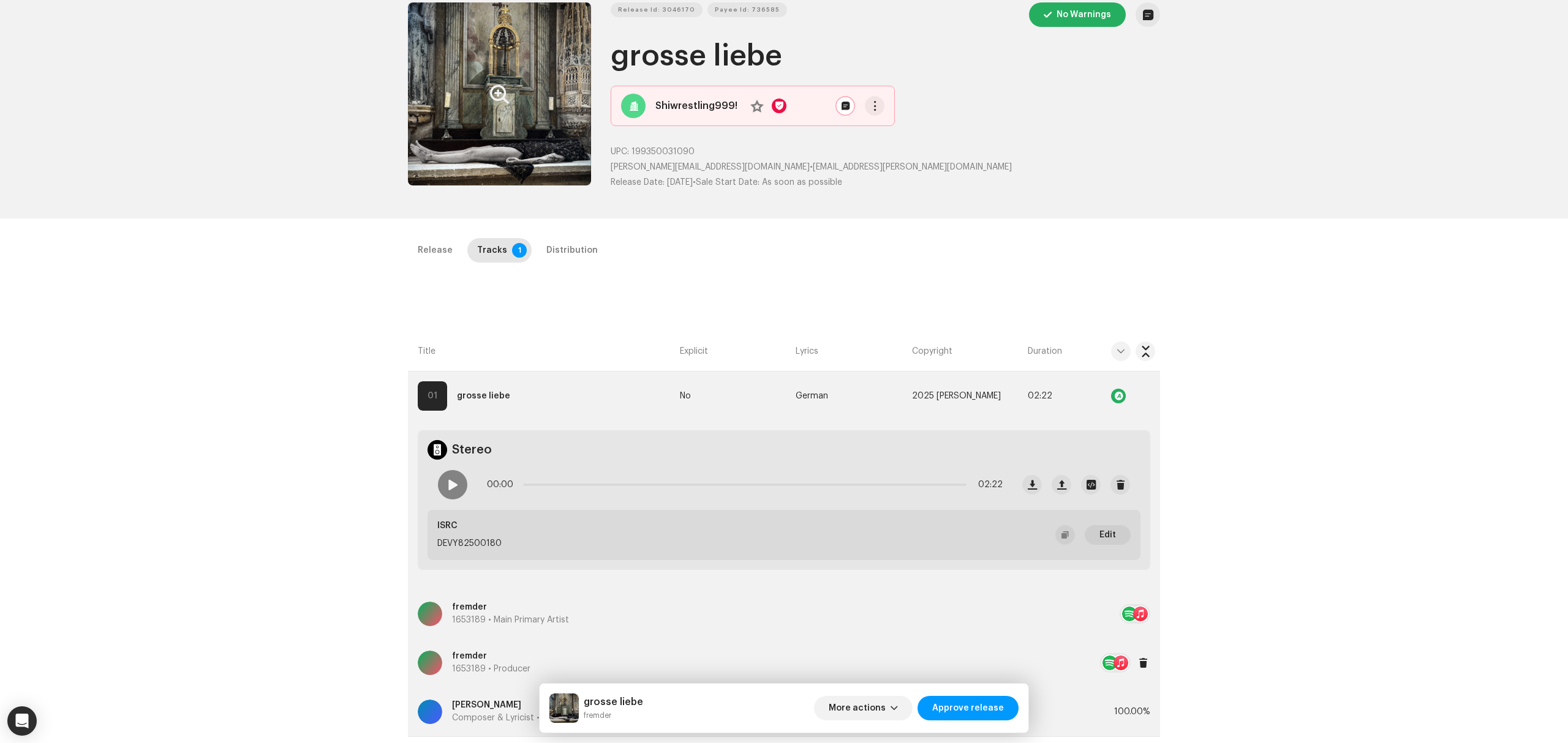
scroll to position [81, 0]
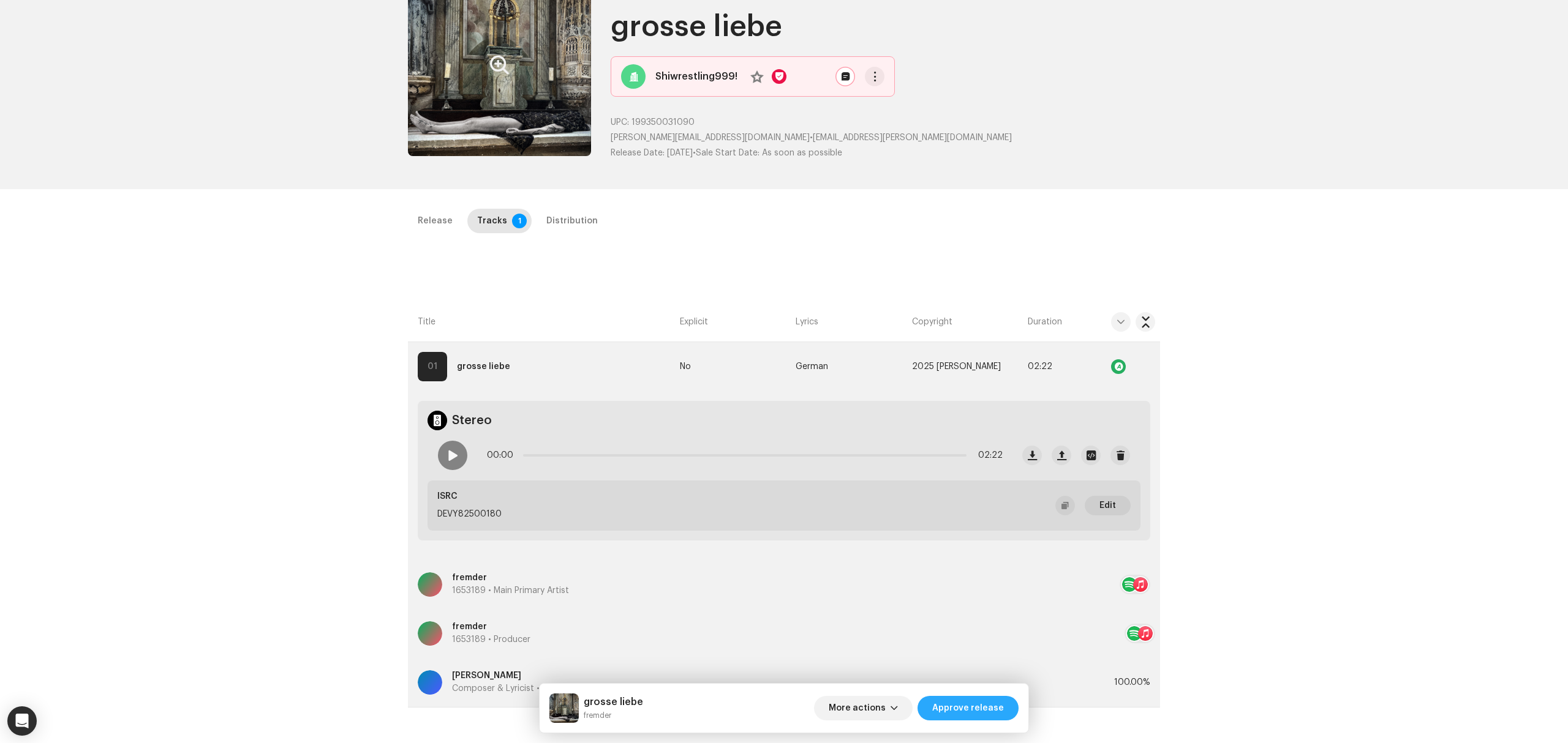
click at [986, 711] on span "Approve release" at bounding box center [968, 708] width 72 height 25
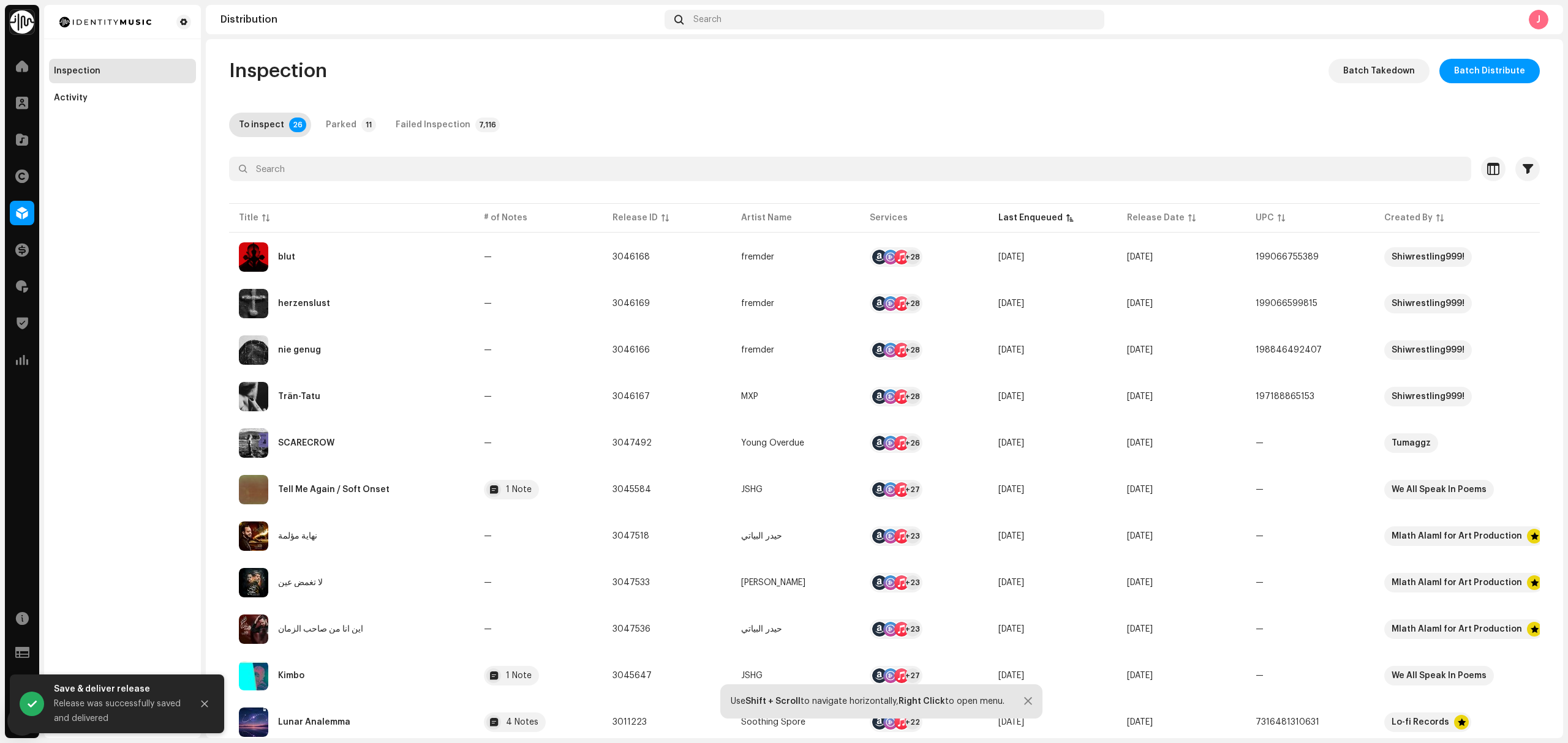
click at [340, 297] on div "herzenslust" at bounding box center [351, 304] width 225 height 29
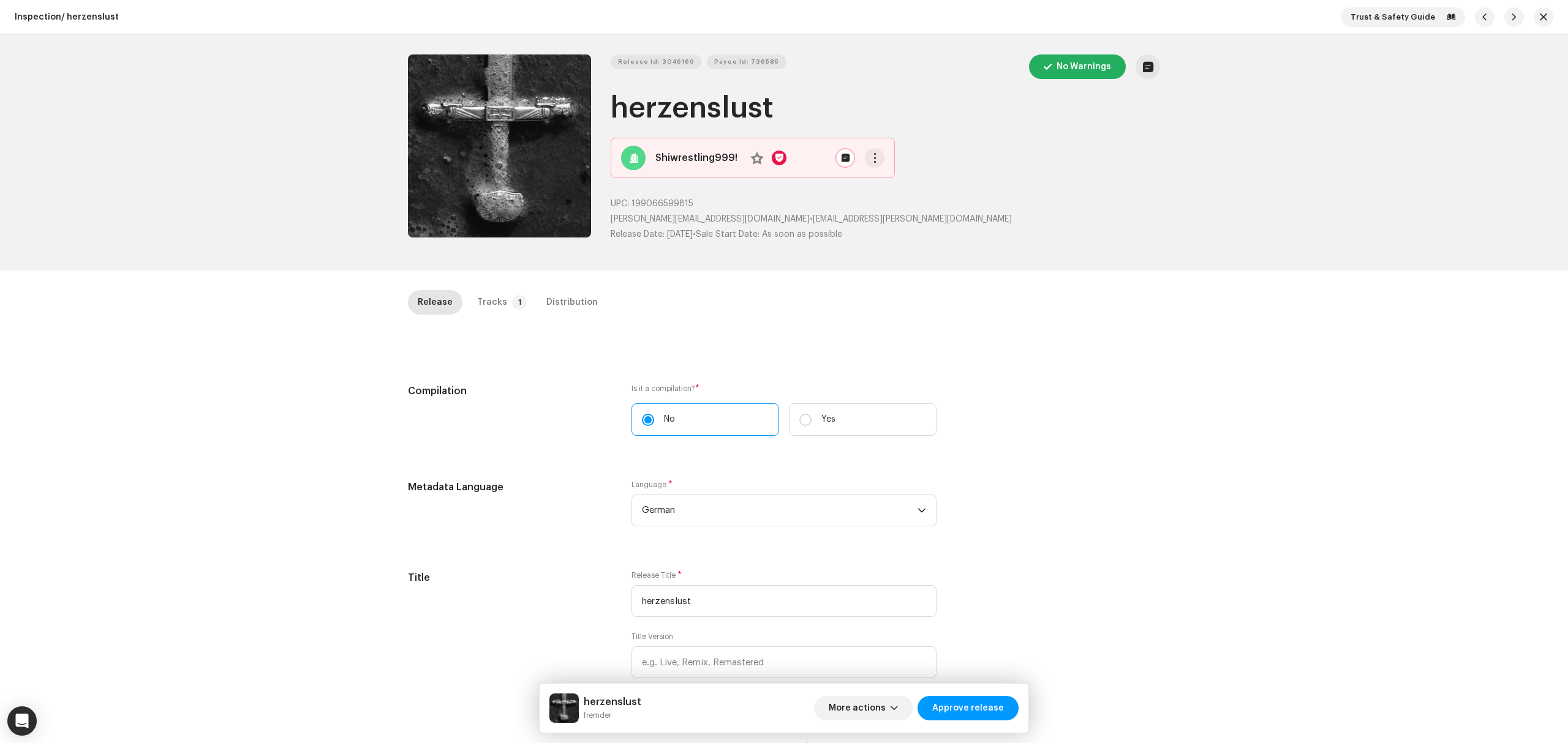
click at [251, 326] on div "Inspection / herzenslust Trust & Safety Guide Release Id: 3046169 Payee Id: 736…" at bounding box center [784, 371] width 1568 height 743
click at [498, 299] on p-tab "Tracks 1" at bounding box center [500, 302] width 65 height 25
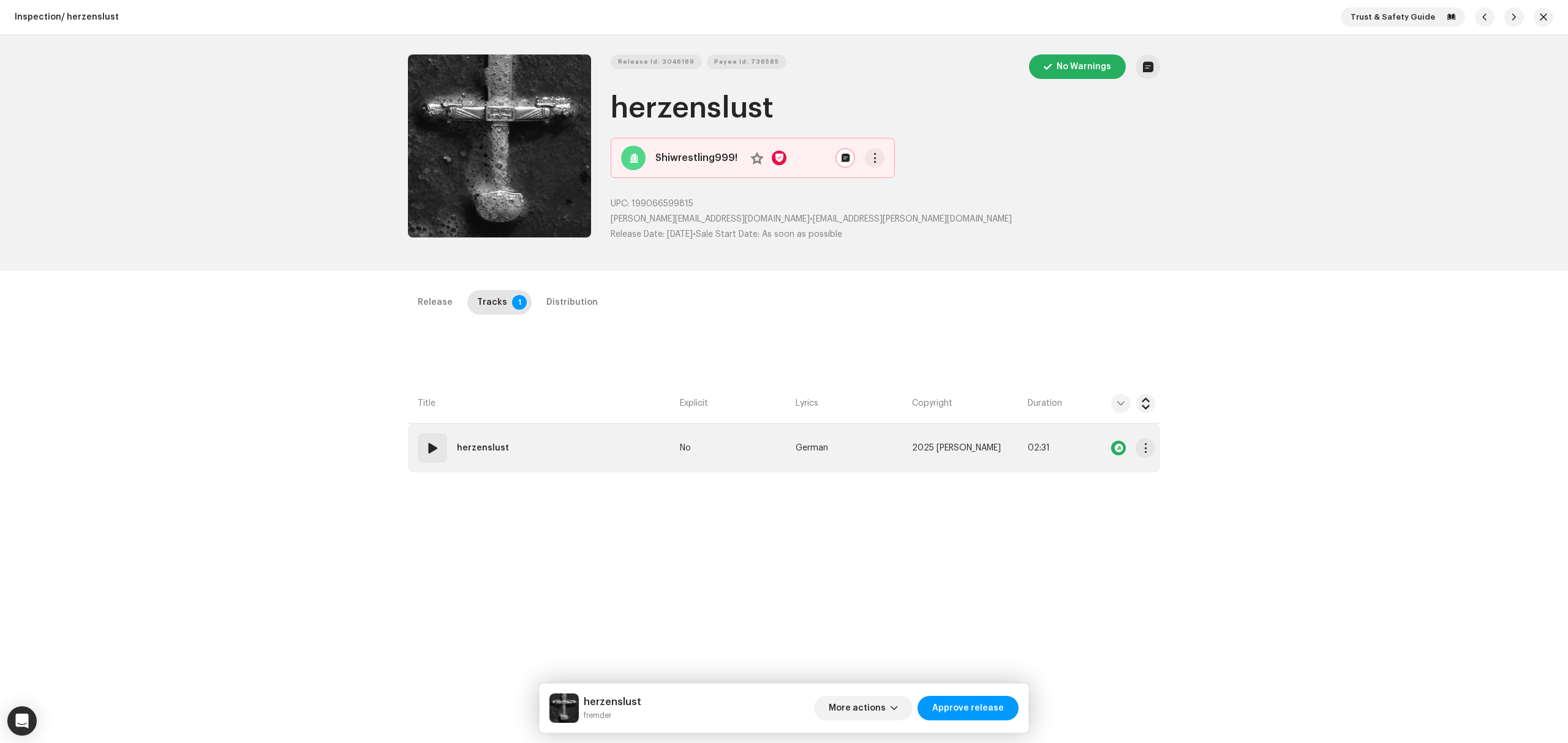
click at [603, 431] on td "01 herzenslust" at bounding box center [541, 448] width 267 height 49
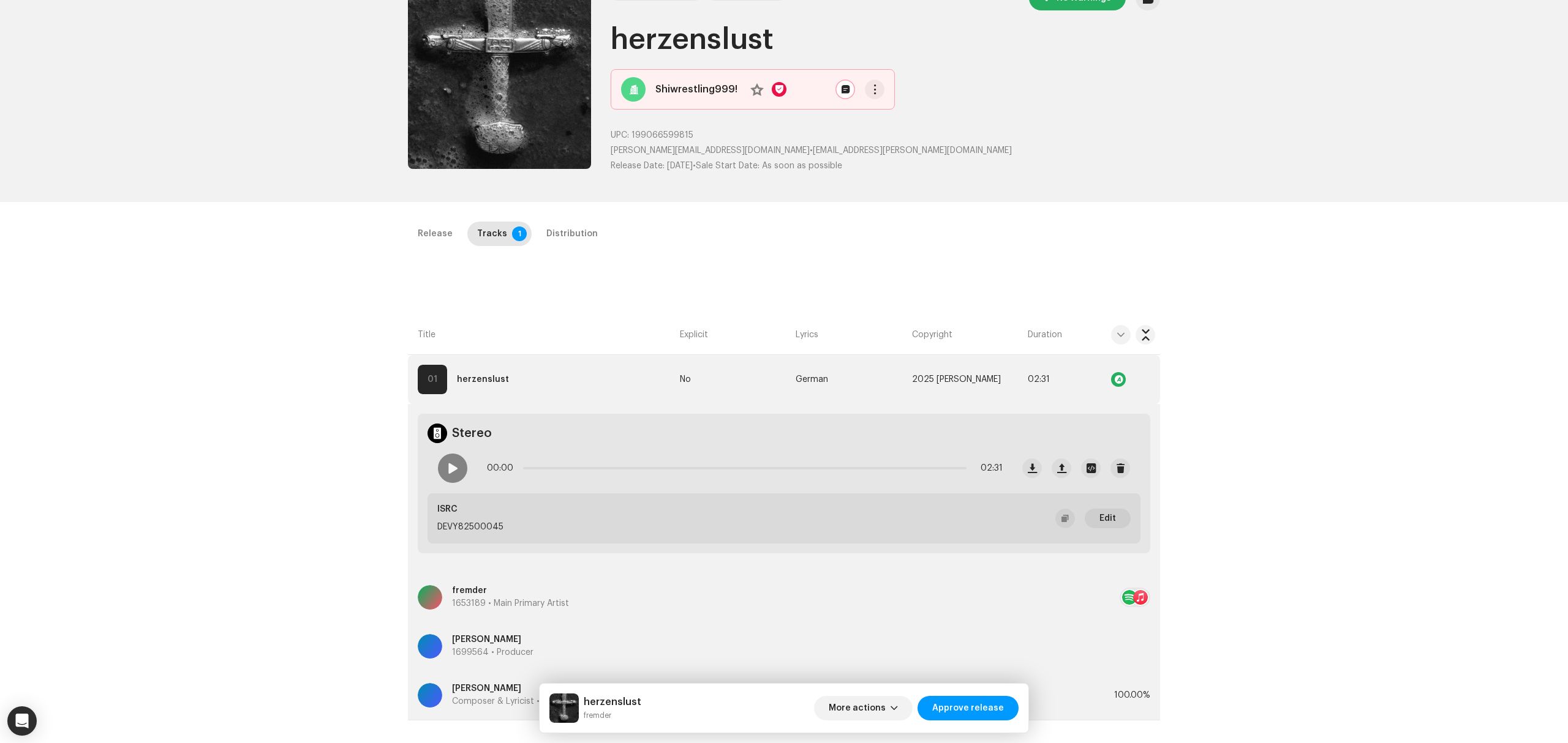
scroll to position [245, 0]
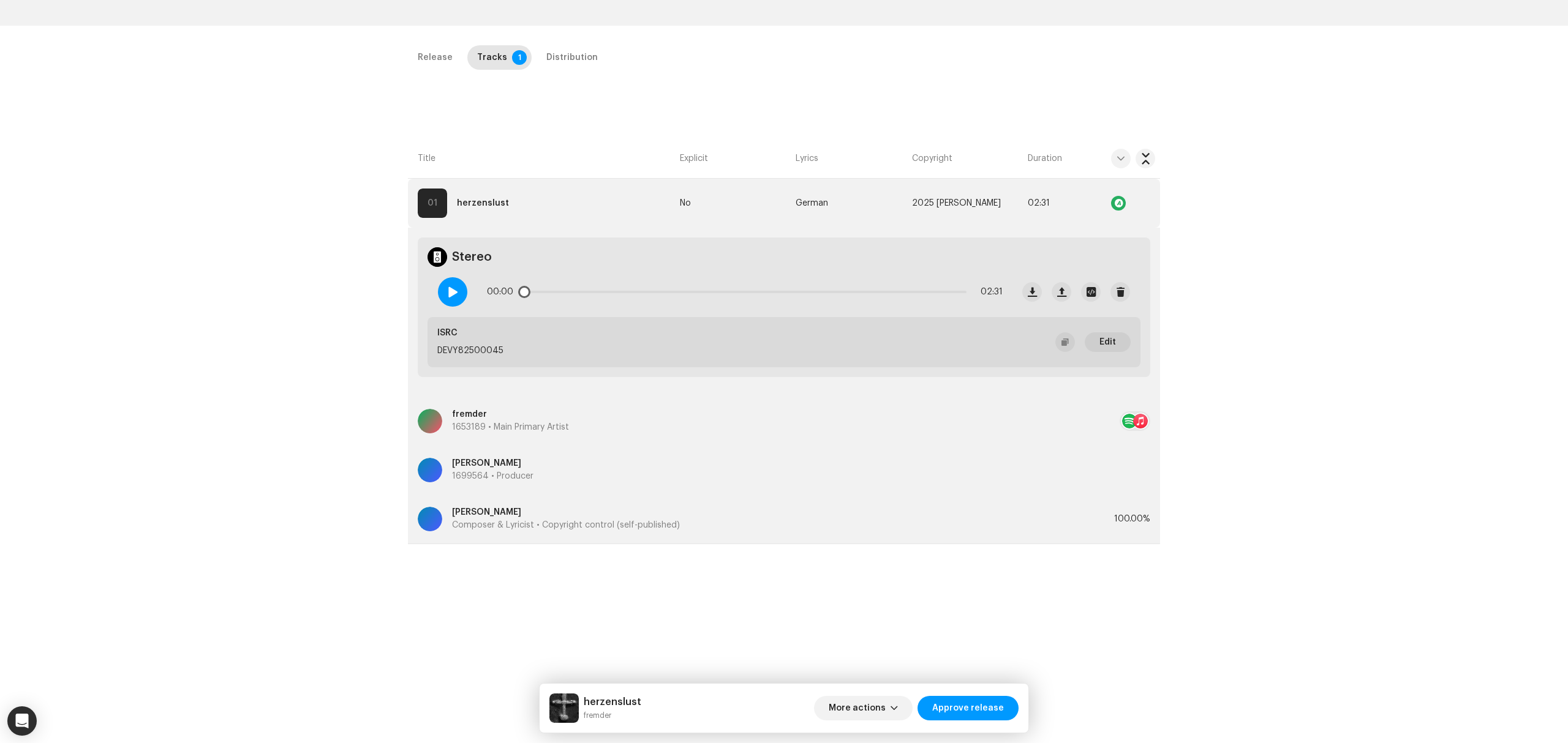
click at [450, 295] on span at bounding box center [452, 292] width 11 height 10
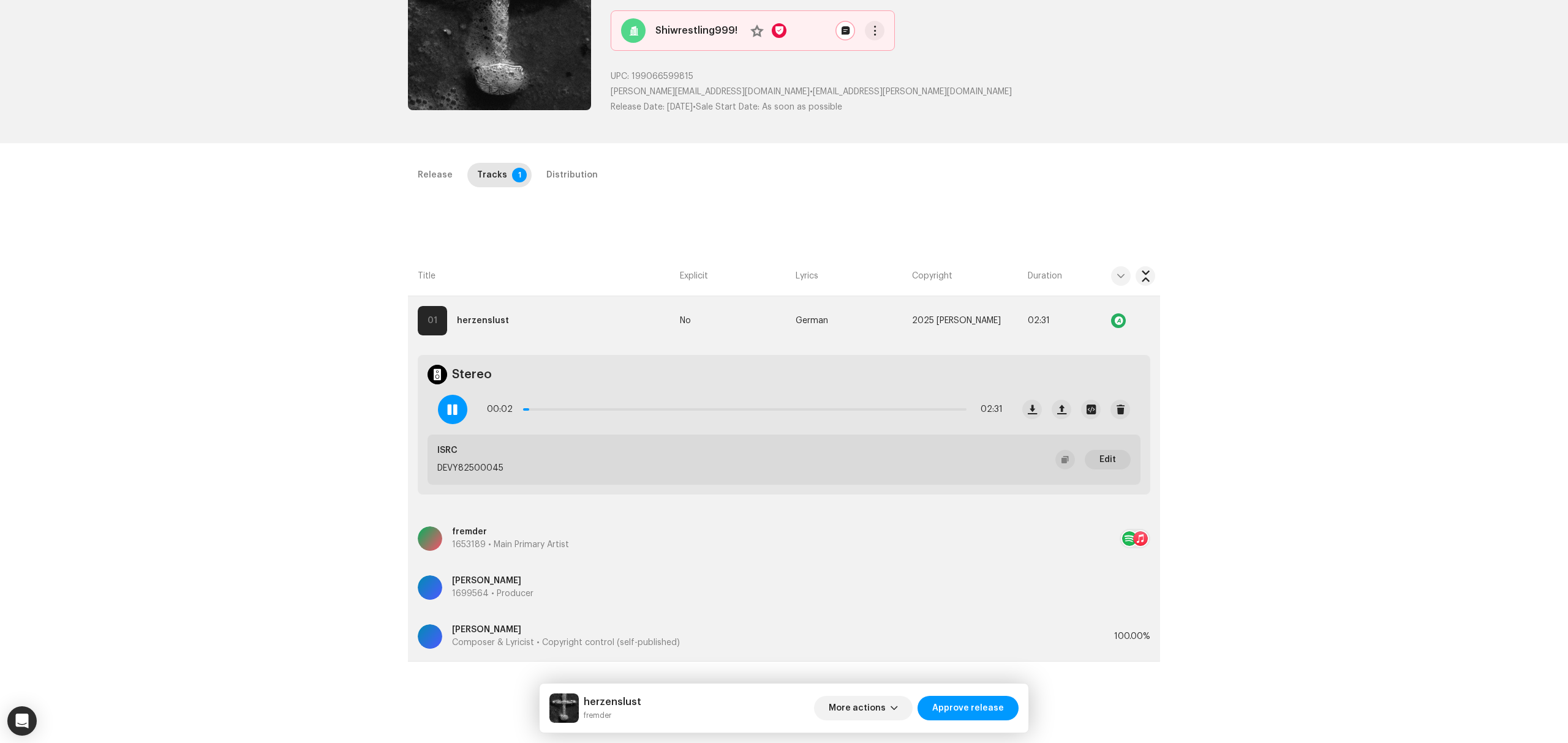
scroll to position [0, 0]
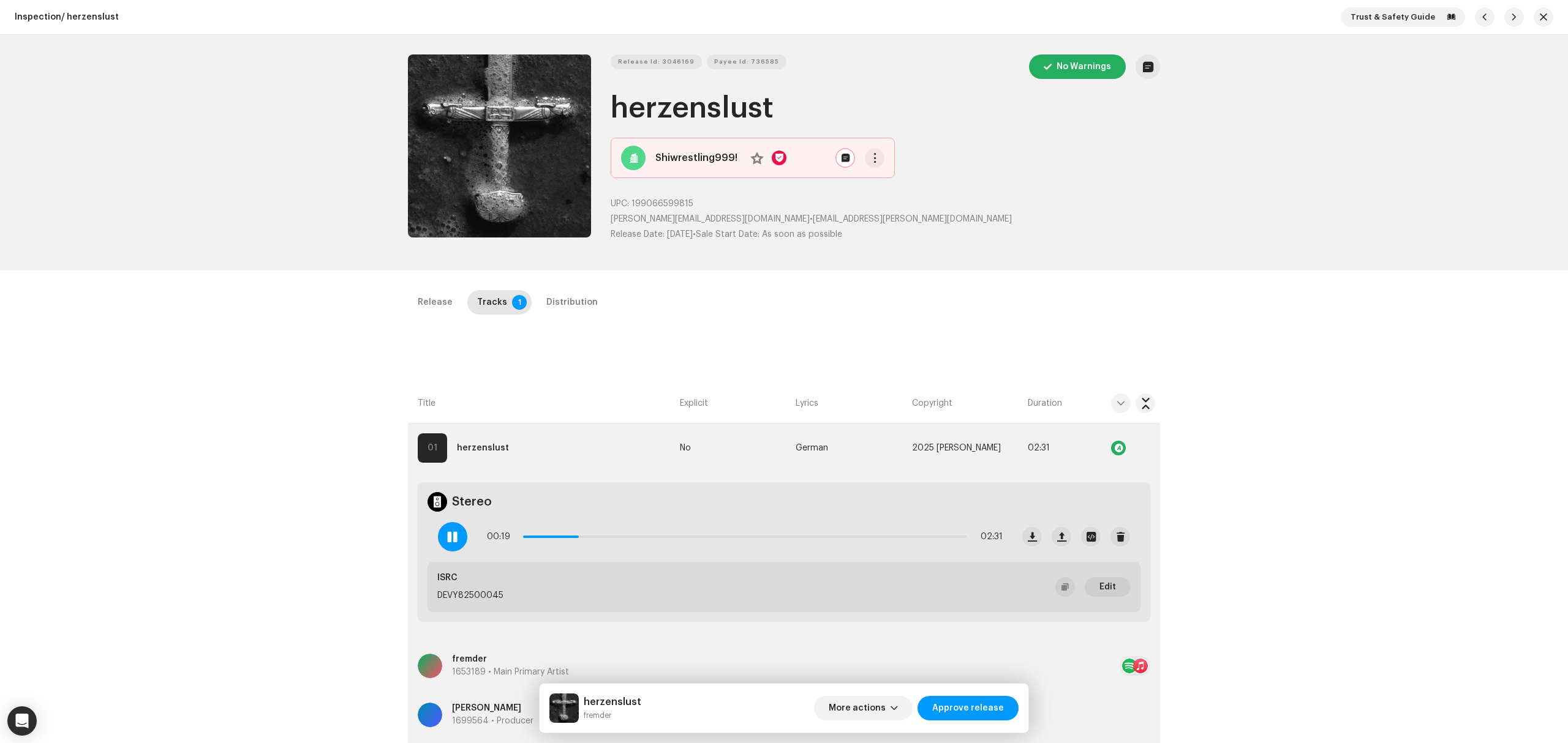
click at [907, 295] on div "Release Tracks 1 Distribution" at bounding box center [784, 302] width 752 height 25
drag, startPoint x: 677, startPoint y: 531, endPoint x: 689, endPoint y: 532, distance: 12.0
click at [689, 532] on div "00:56 02:31" at bounding box center [745, 537] width 516 height 25
drag, startPoint x: 689, startPoint y: 539, endPoint x: 961, endPoint y: 549, distance: 272.2
click at [961, 549] on div "02:30 02:31" at bounding box center [745, 537] width 516 height 25
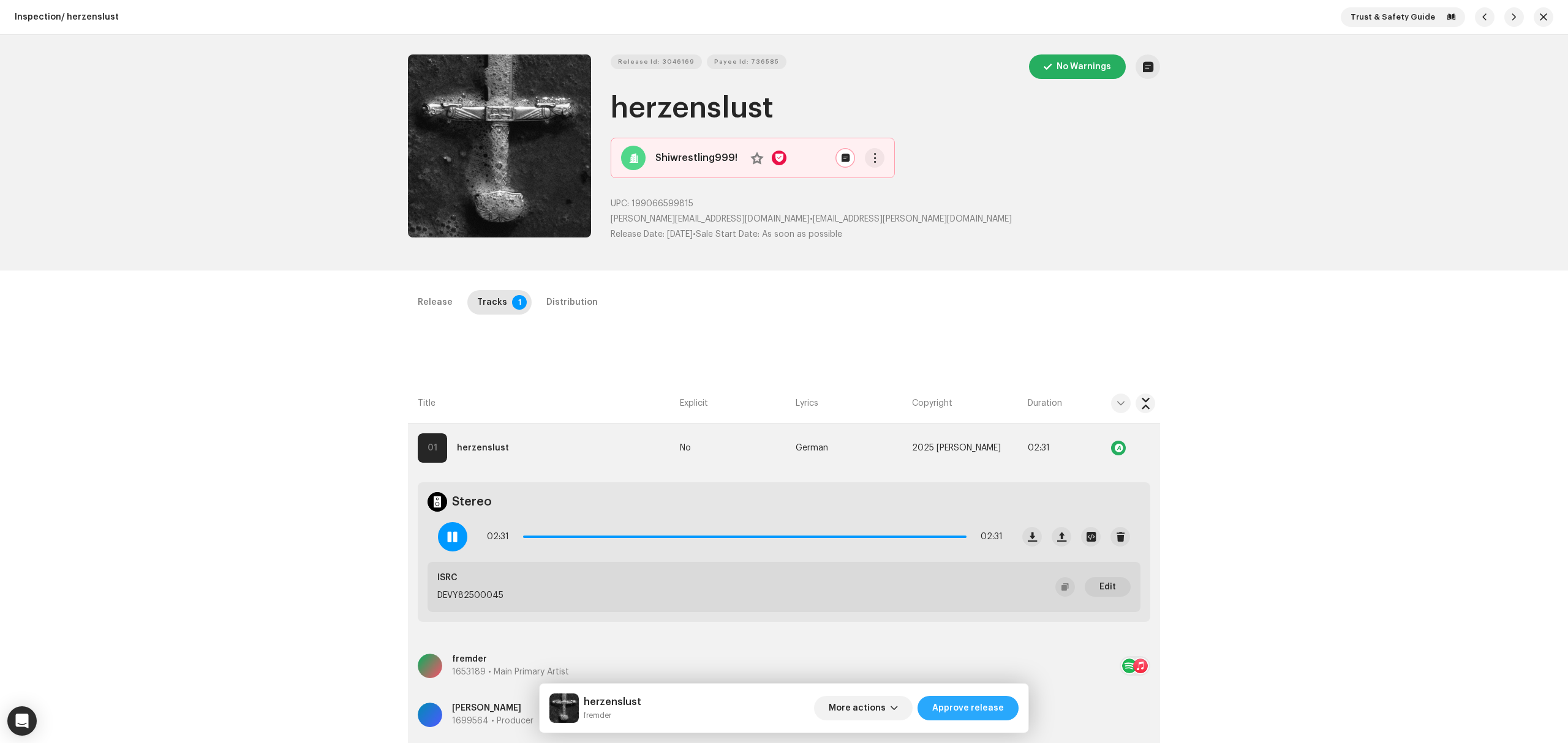
click at [978, 709] on span "Approve release" at bounding box center [968, 708] width 72 height 25
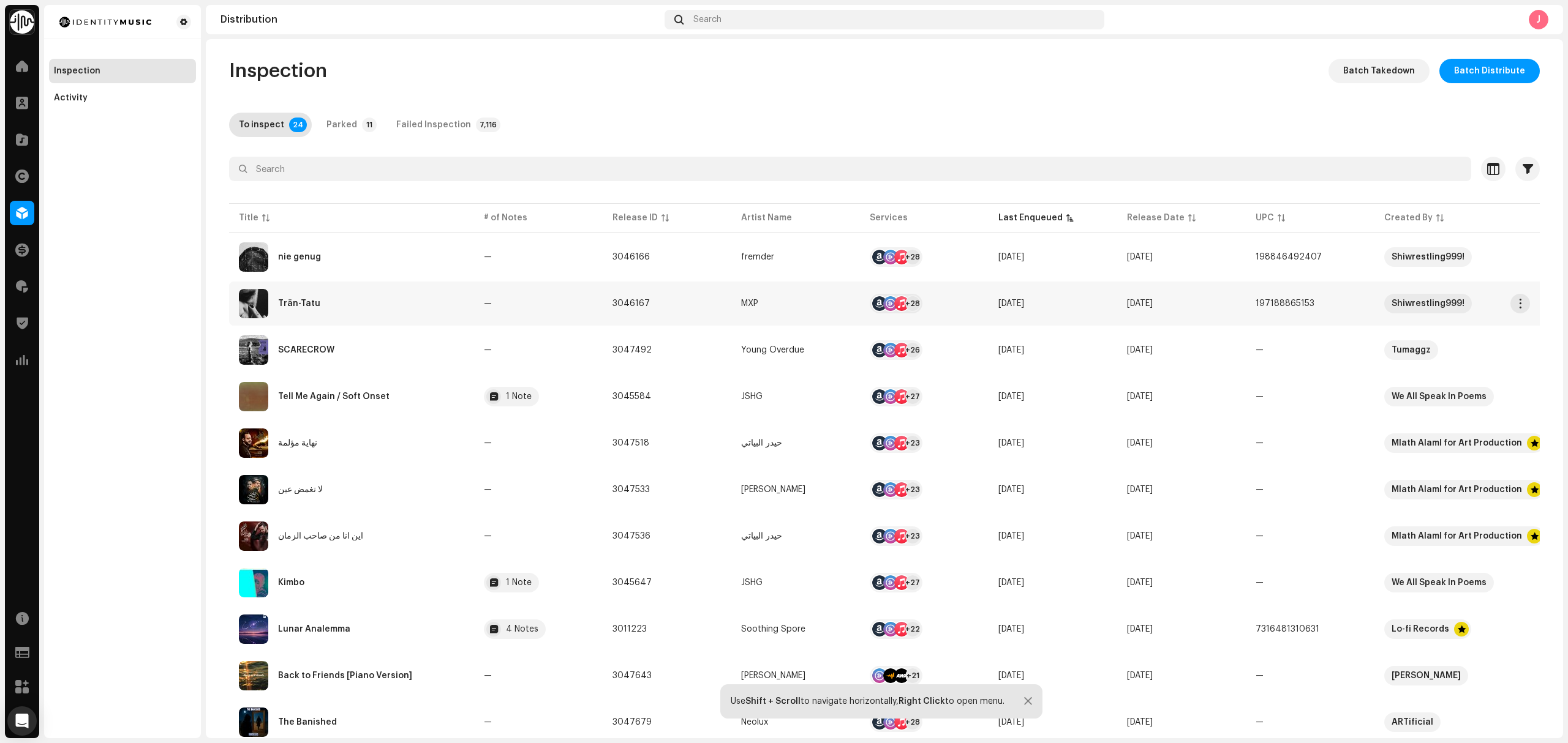
click at [402, 310] on div "Trän-Tatu" at bounding box center [351, 304] width 225 height 29
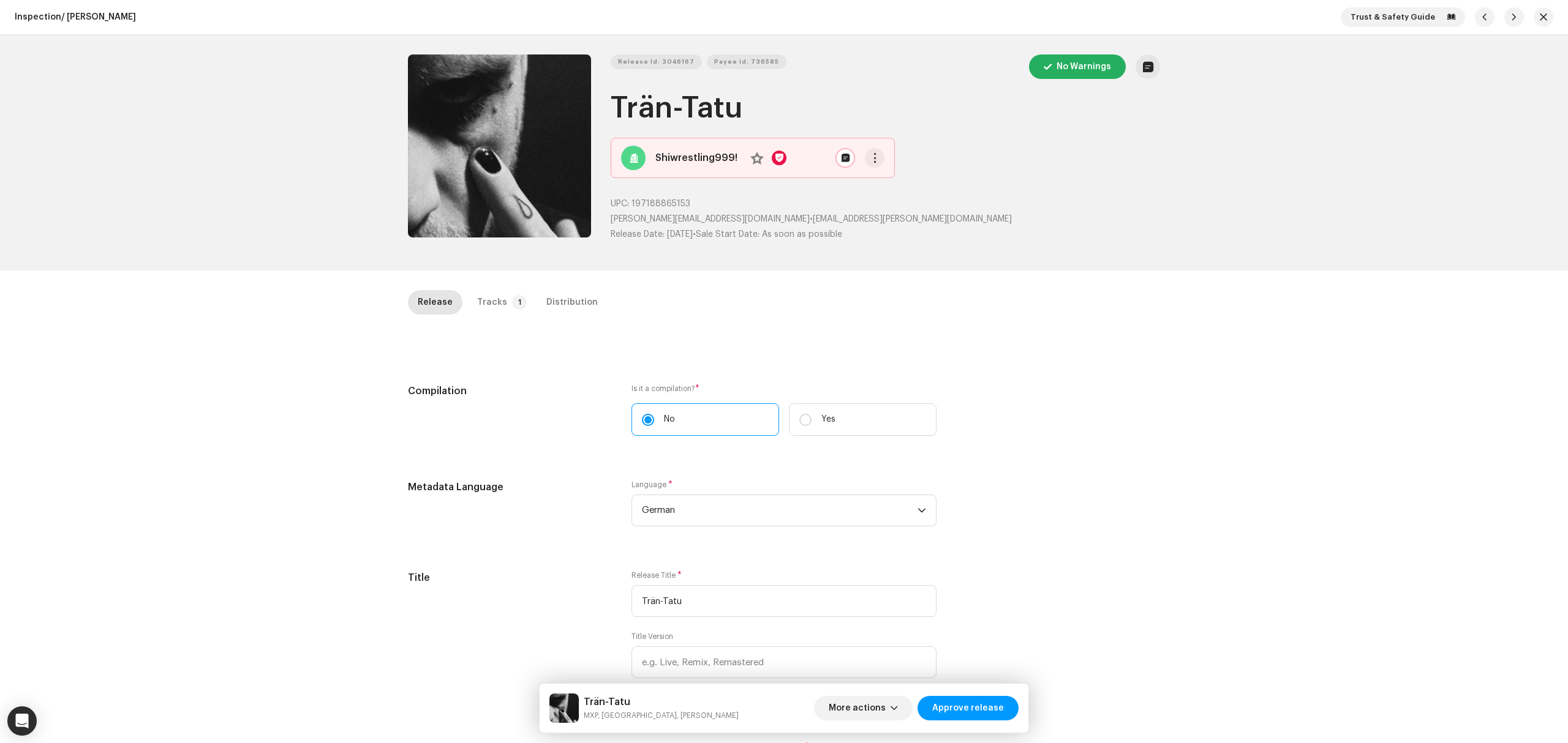
click at [291, 321] on div "Inspection / Trän-Tatu Trust & Safety Guide Release Id: 3046167 Payee Id: 73658…" at bounding box center [784, 371] width 1568 height 743
click at [513, 204] on button "Zoom Image" at bounding box center [499, 146] width 183 height 183
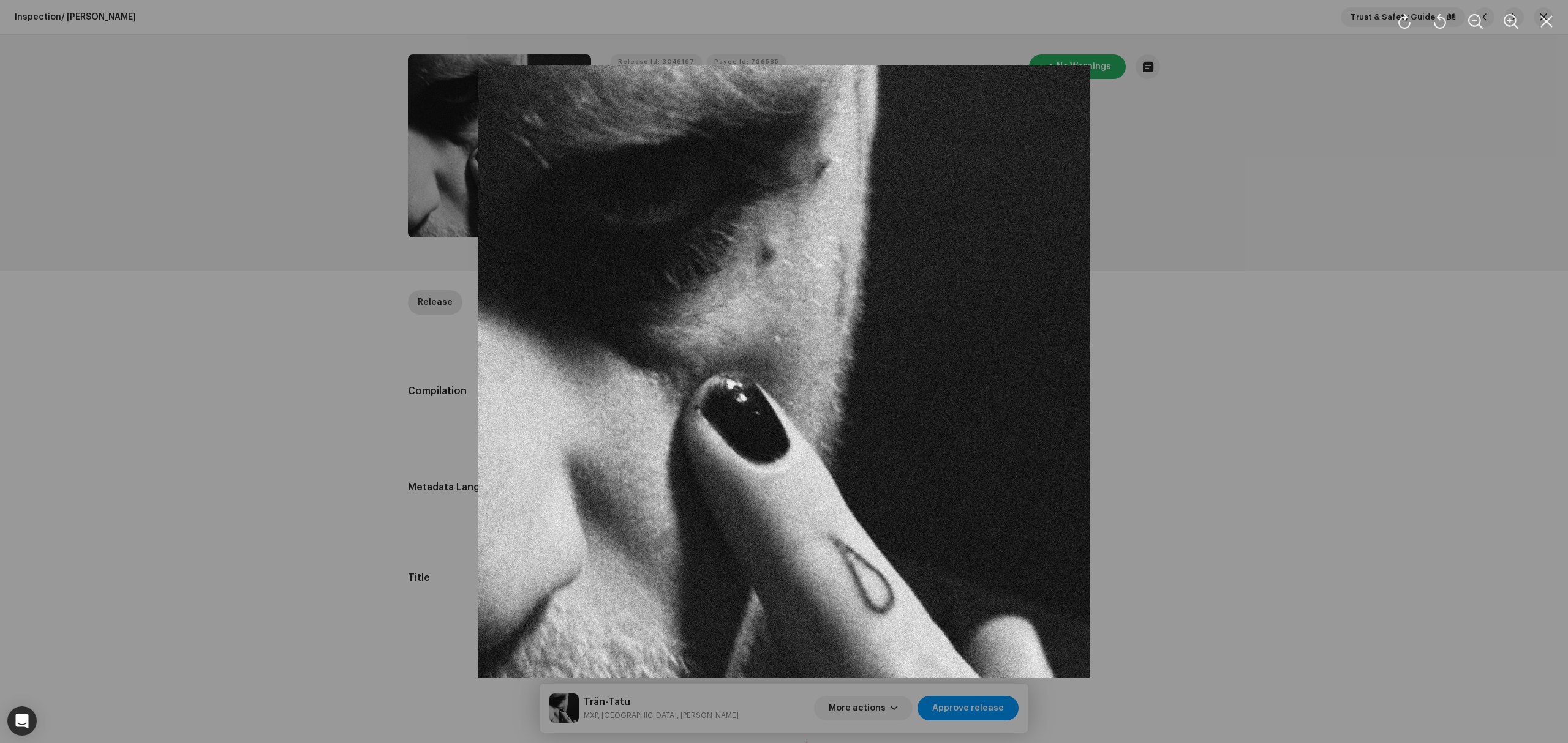
click at [311, 449] on div at bounding box center [784, 371] width 1568 height 743
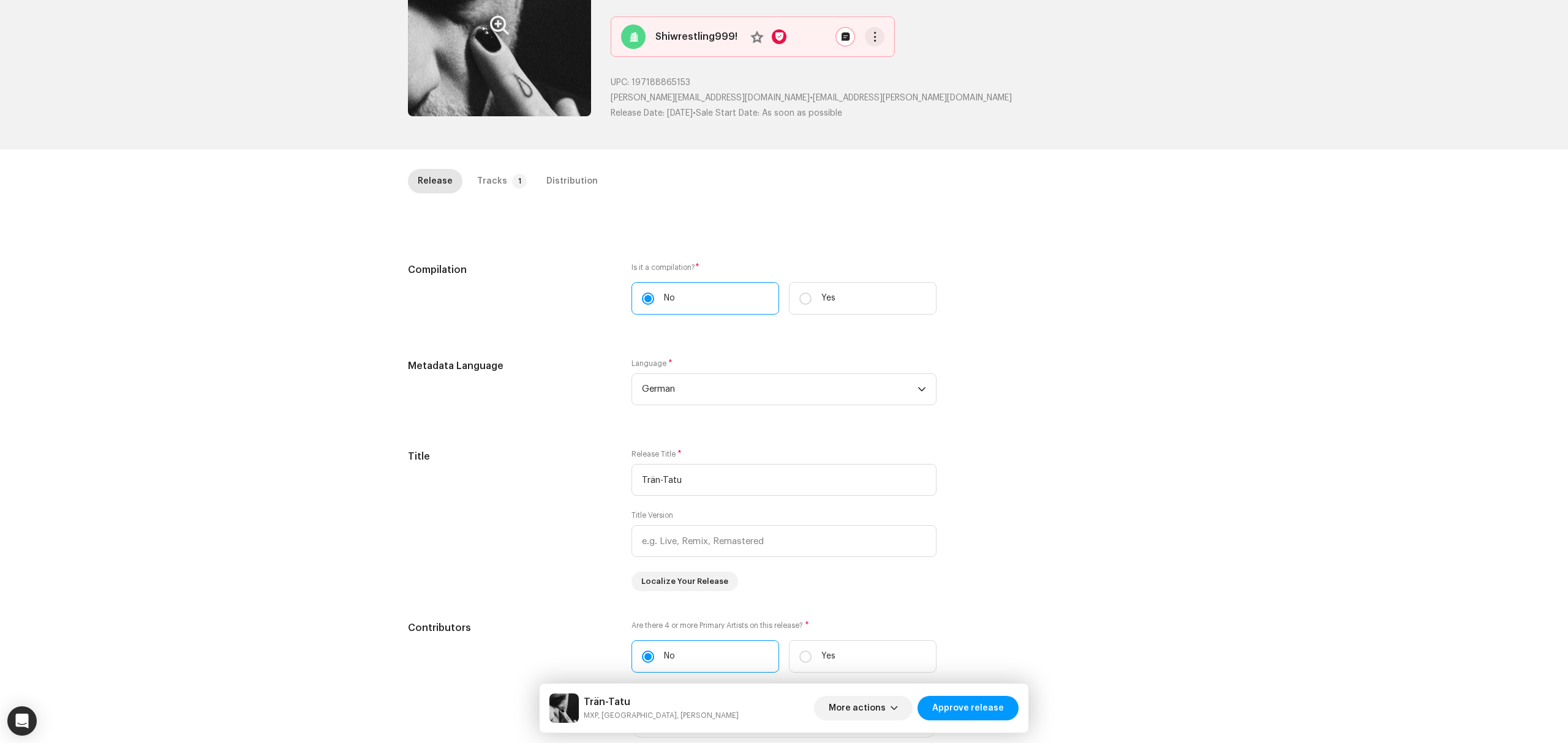
scroll to position [490, 0]
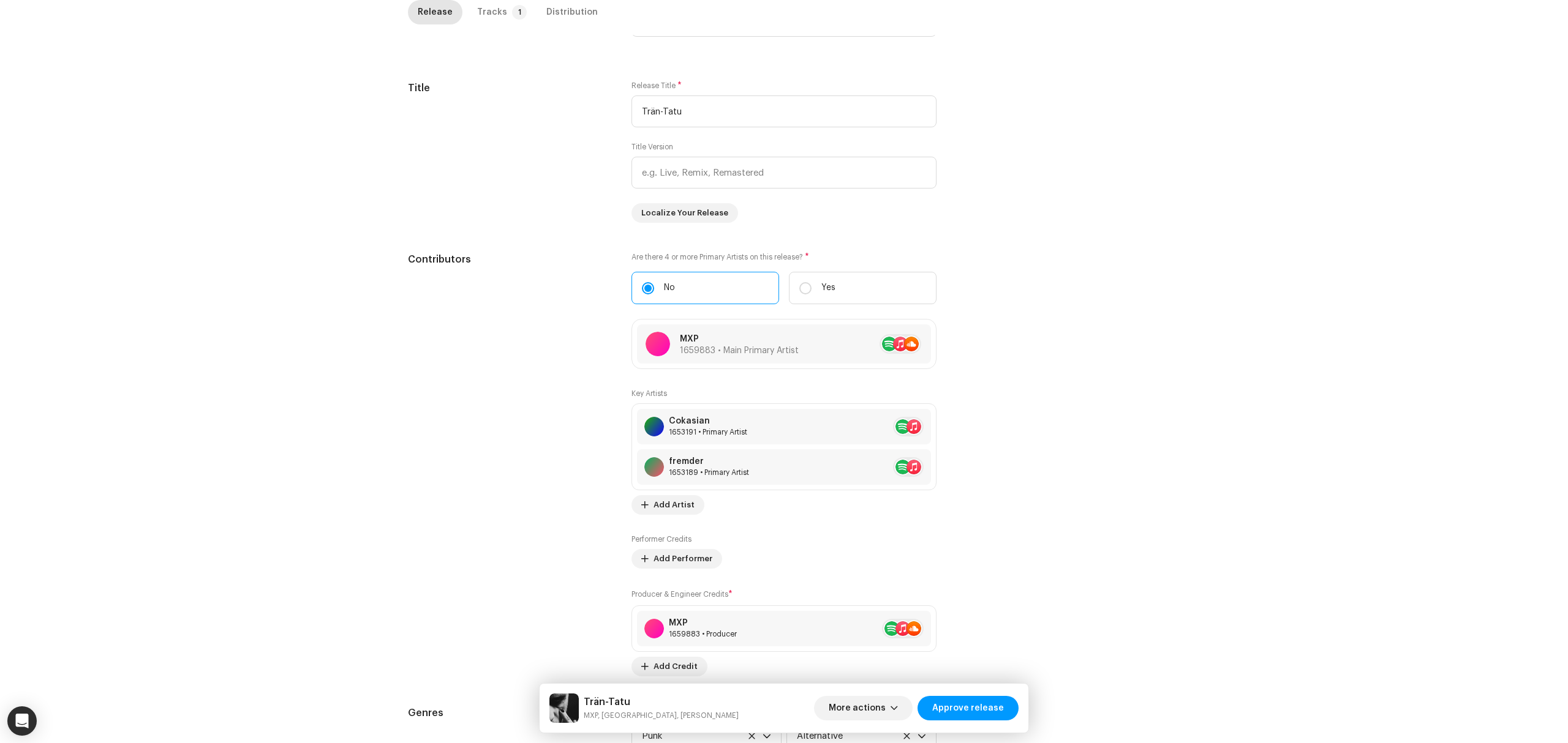
click at [363, 407] on div "Inspection / Trän-Tatu Trust & Safety Guide Release Id: 3046167 Payee Id: 73658…" at bounding box center [784, 371] width 1568 height 743
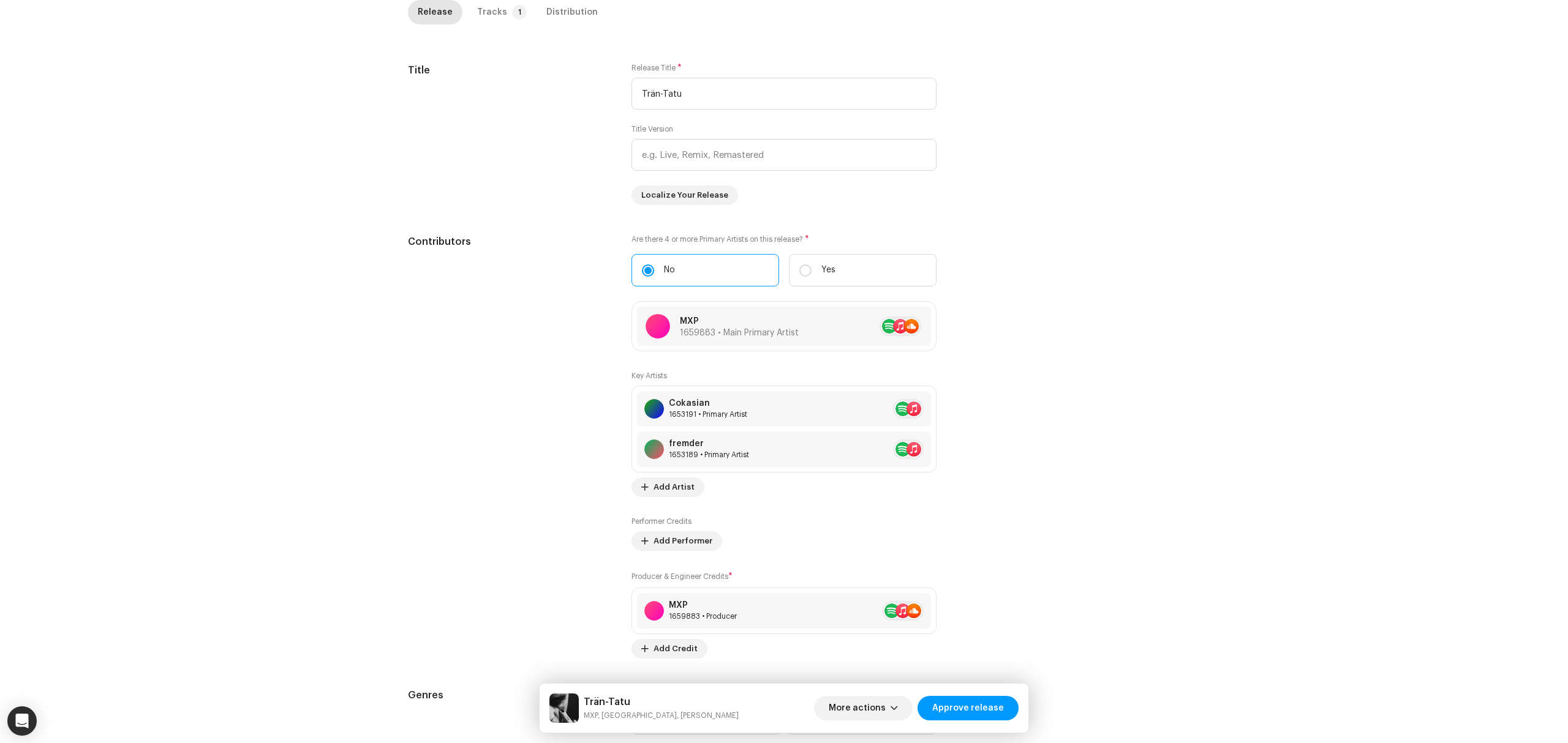
scroll to position [18, 0]
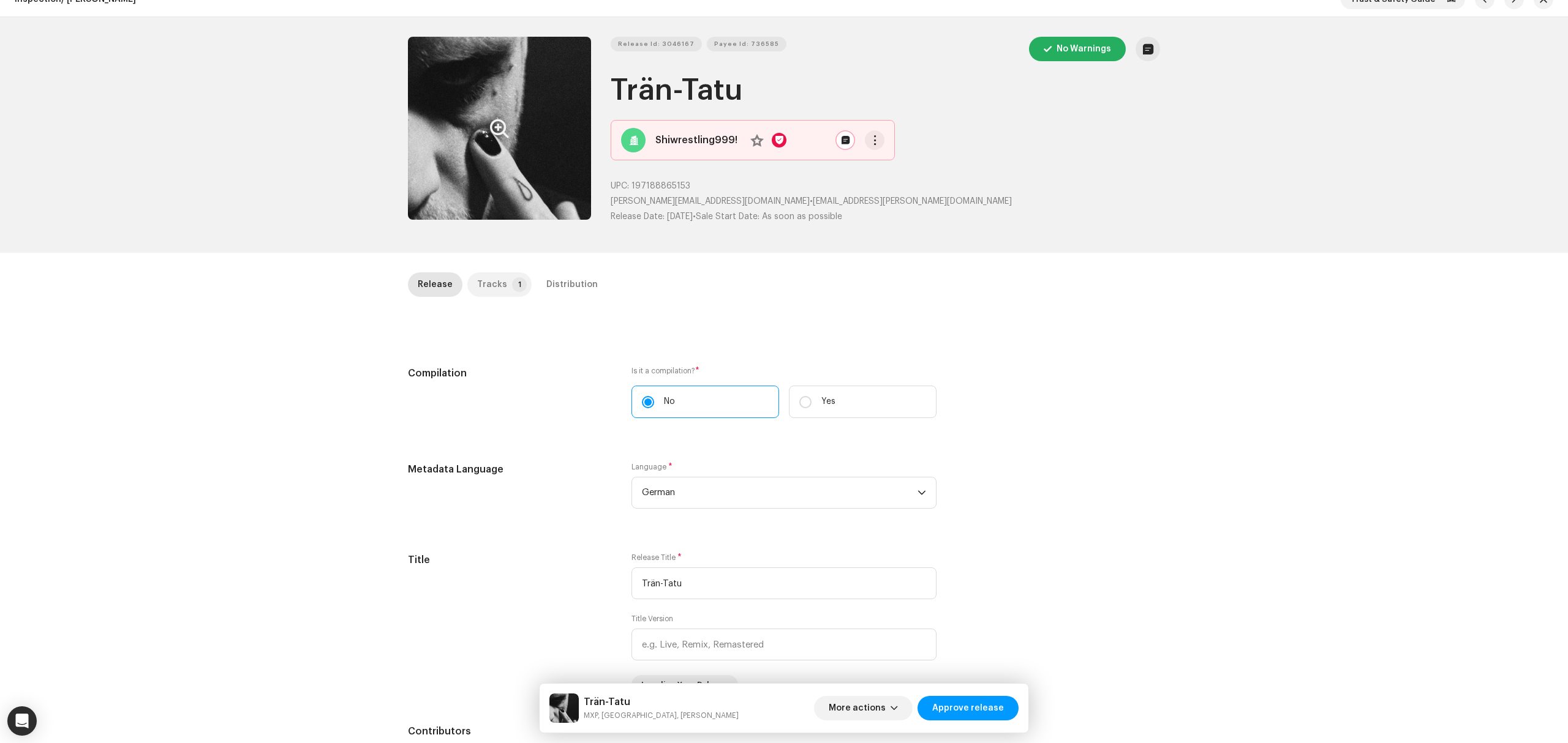
click at [481, 285] on div "Tracks" at bounding box center [492, 284] width 30 height 25
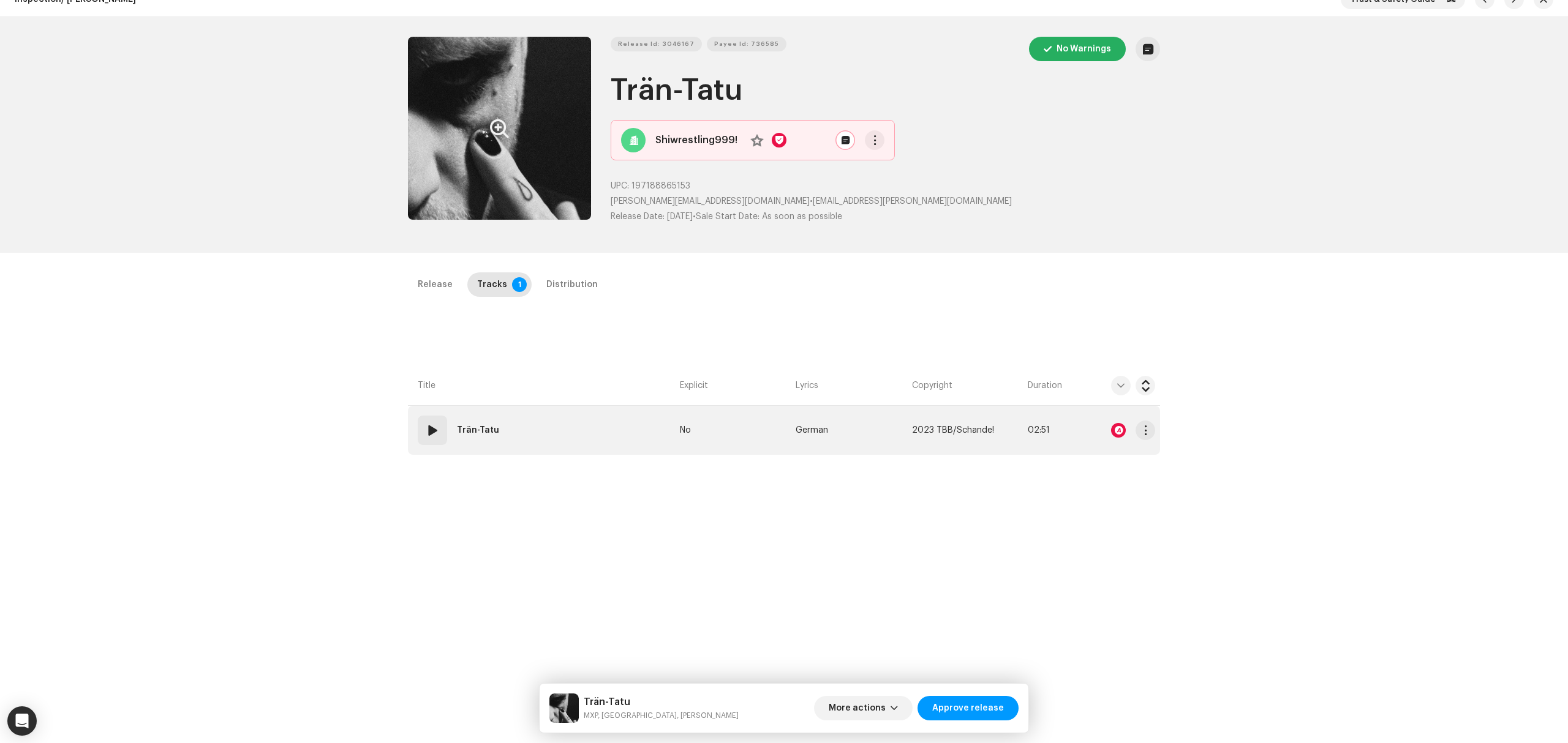
click at [547, 434] on td "01 Trän-Tatu" at bounding box center [541, 431] width 267 height 49
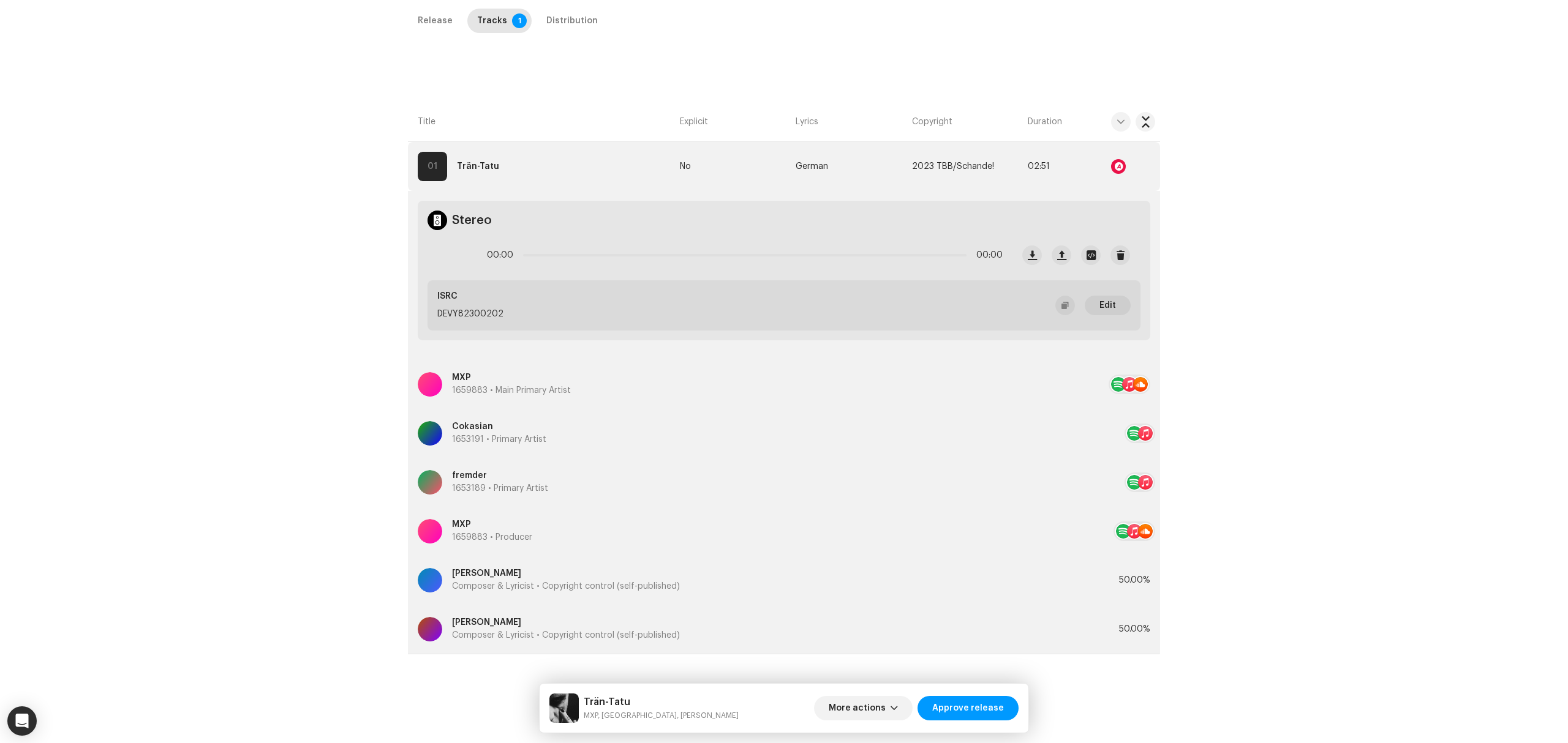
scroll to position [290, 0]
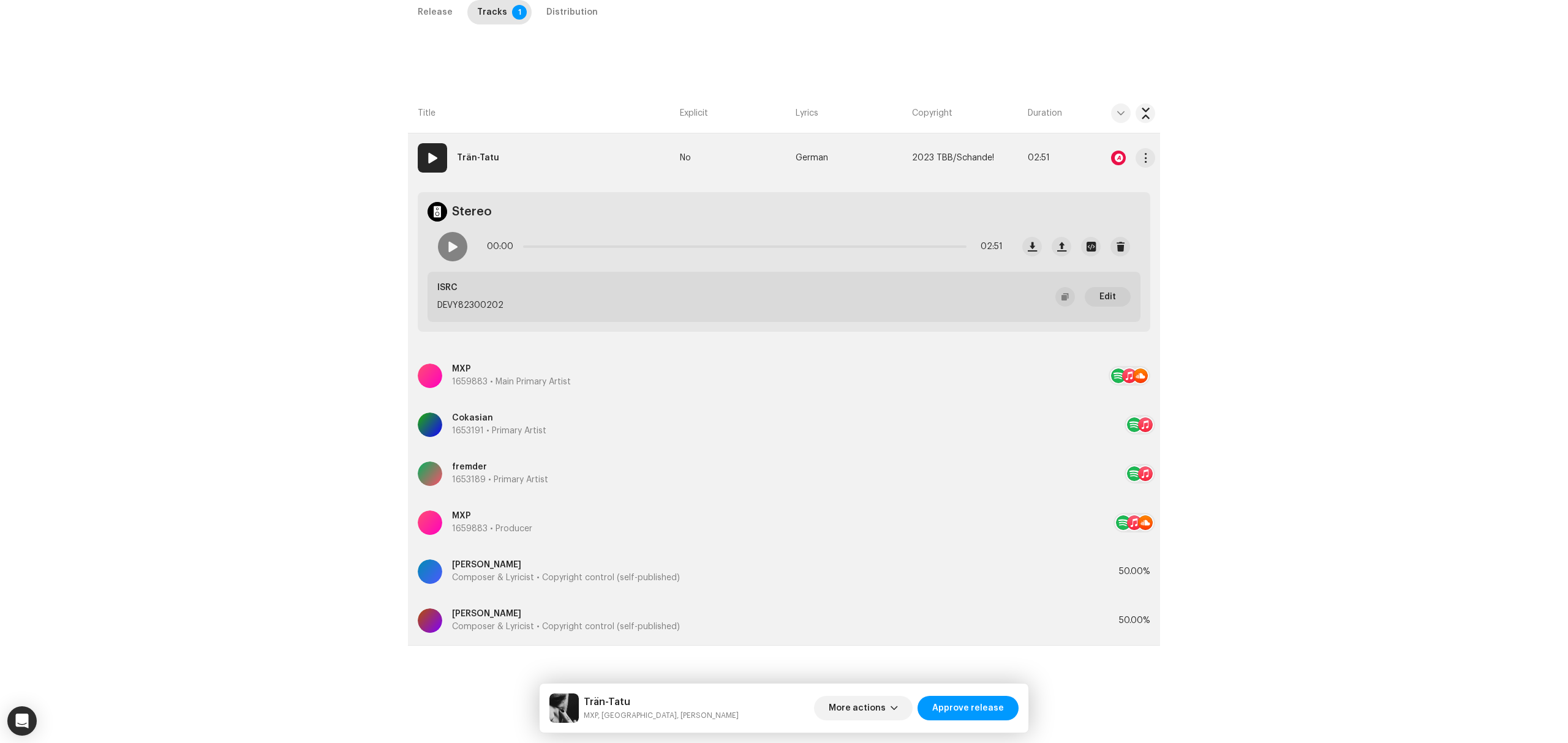
click at [1116, 160] on div at bounding box center [1118, 158] width 15 height 15
click at [312, 401] on div "Audio Recognition by Remix/Sample 4 All results require review/listening to avo…" at bounding box center [784, 371] width 1568 height 743
click at [456, 248] on div at bounding box center [453, 247] width 29 height 29
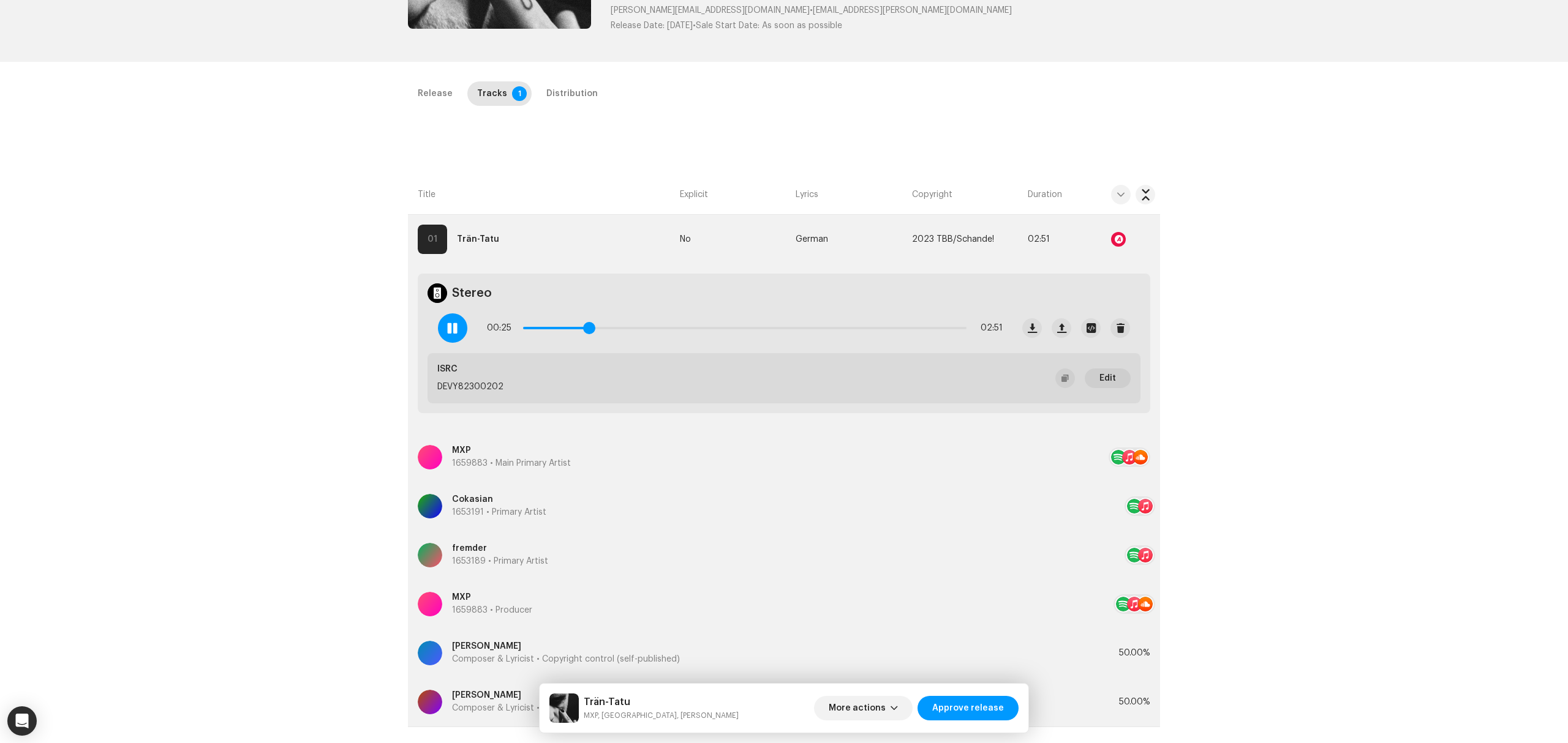
drag, startPoint x: 561, startPoint y: 327, endPoint x: 587, endPoint y: 331, distance: 26.3
click at [587, 331] on span at bounding box center [589, 328] width 12 height 12
drag, startPoint x: 587, startPoint y: 331, endPoint x: 652, endPoint y: 326, distance: 65.2
click at [652, 326] on span at bounding box center [651, 328] width 12 height 12
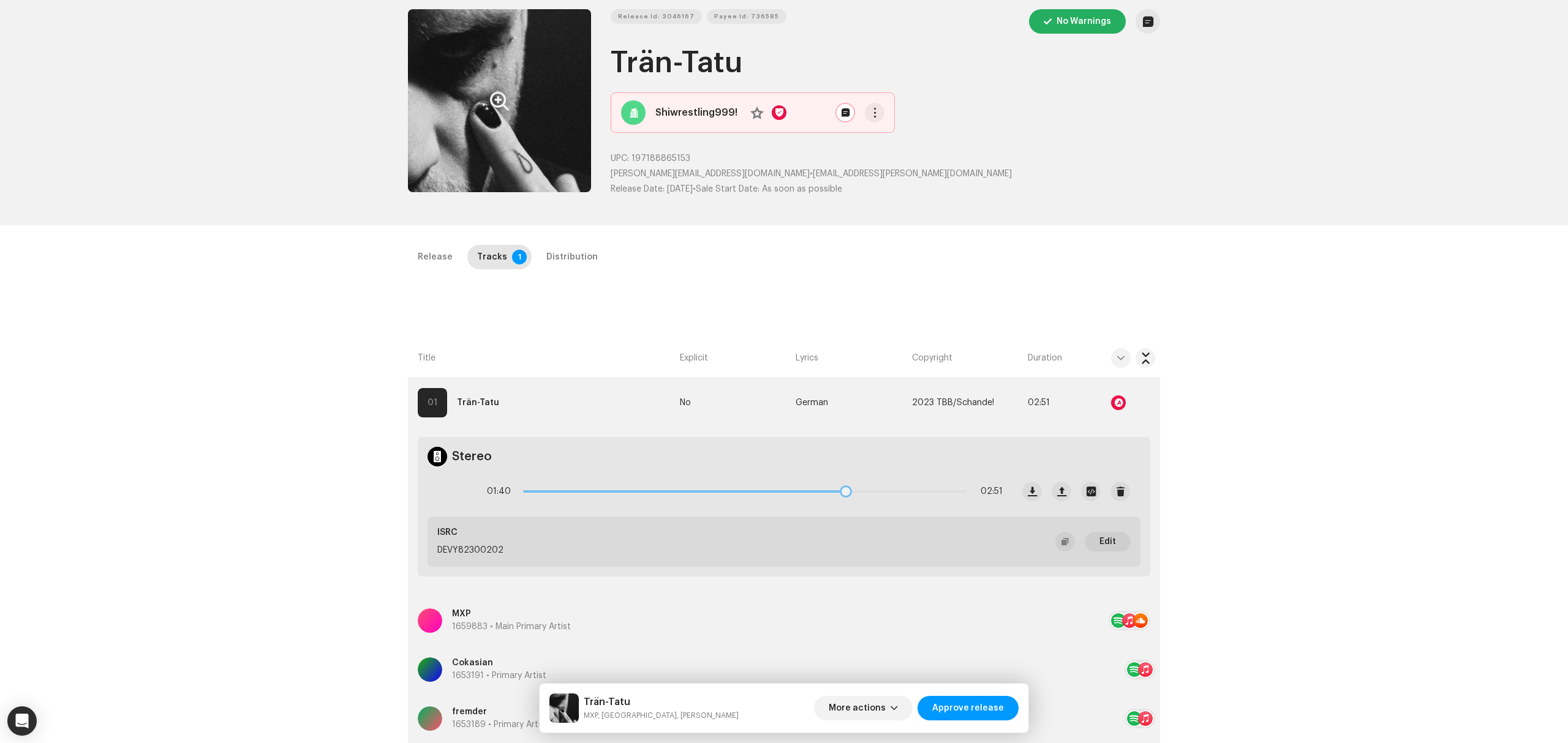
drag, startPoint x: 660, startPoint y: 486, endPoint x: 868, endPoint y: 493, distance: 208.1
click at [868, 493] on div "01:40 02:51" at bounding box center [745, 491] width 516 height 25
drag, startPoint x: 868, startPoint y: 493, endPoint x: 961, endPoint y: 495, distance: 93.0
click at [961, 495] on span at bounding box center [962, 491] width 12 height 12
click at [996, 701] on span "Approve release" at bounding box center [968, 708] width 72 height 25
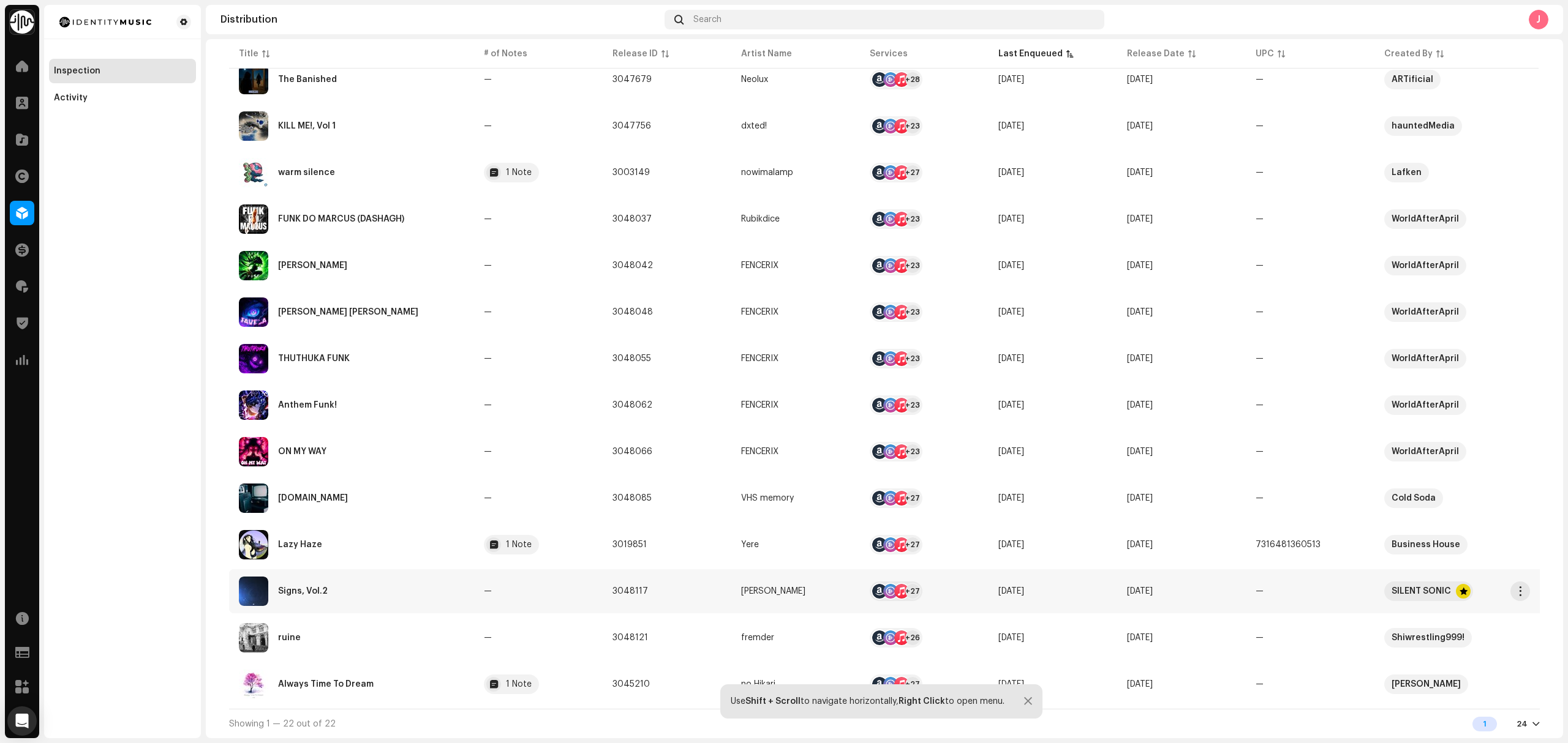
scroll to position [557, 0]
click at [421, 671] on div "Always Time To Dream" at bounding box center [351, 685] width 225 height 29
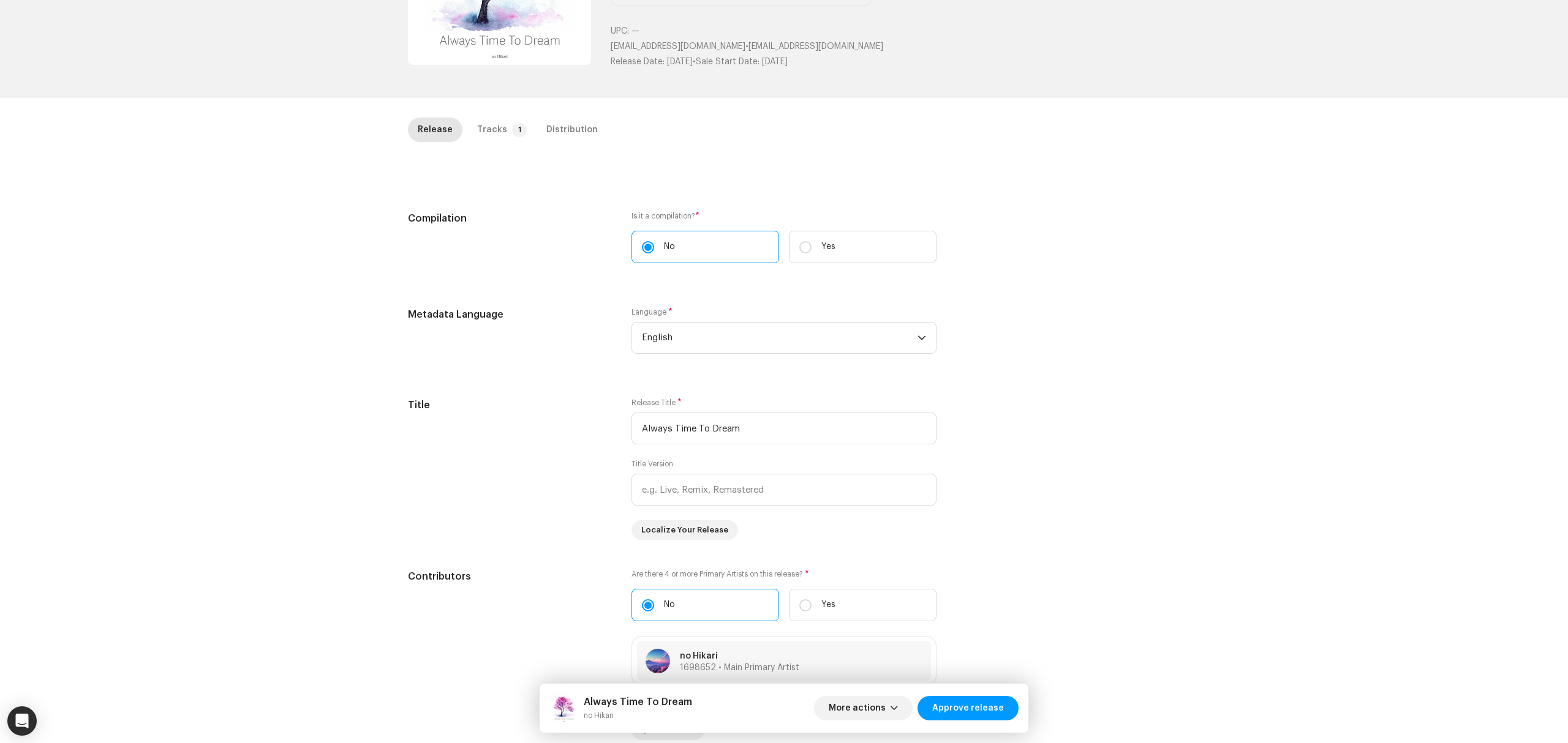
scroll to position [170, 0]
click at [495, 135] on div "Tracks" at bounding box center [492, 132] width 30 height 25
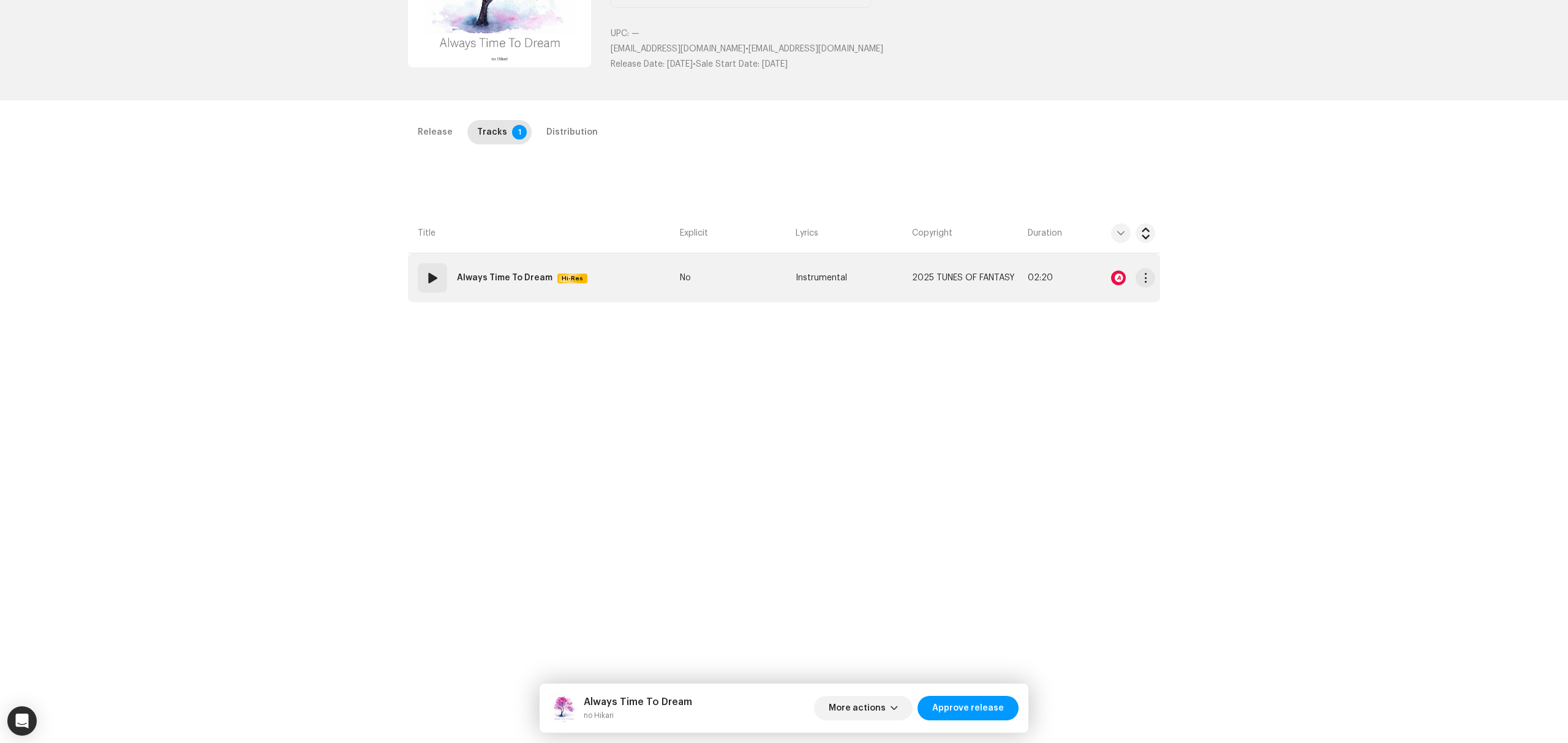
click at [618, 286] on td "01 Always Time To Dream Hi-Res" at bounding box center [541, 278] width 267 height 49
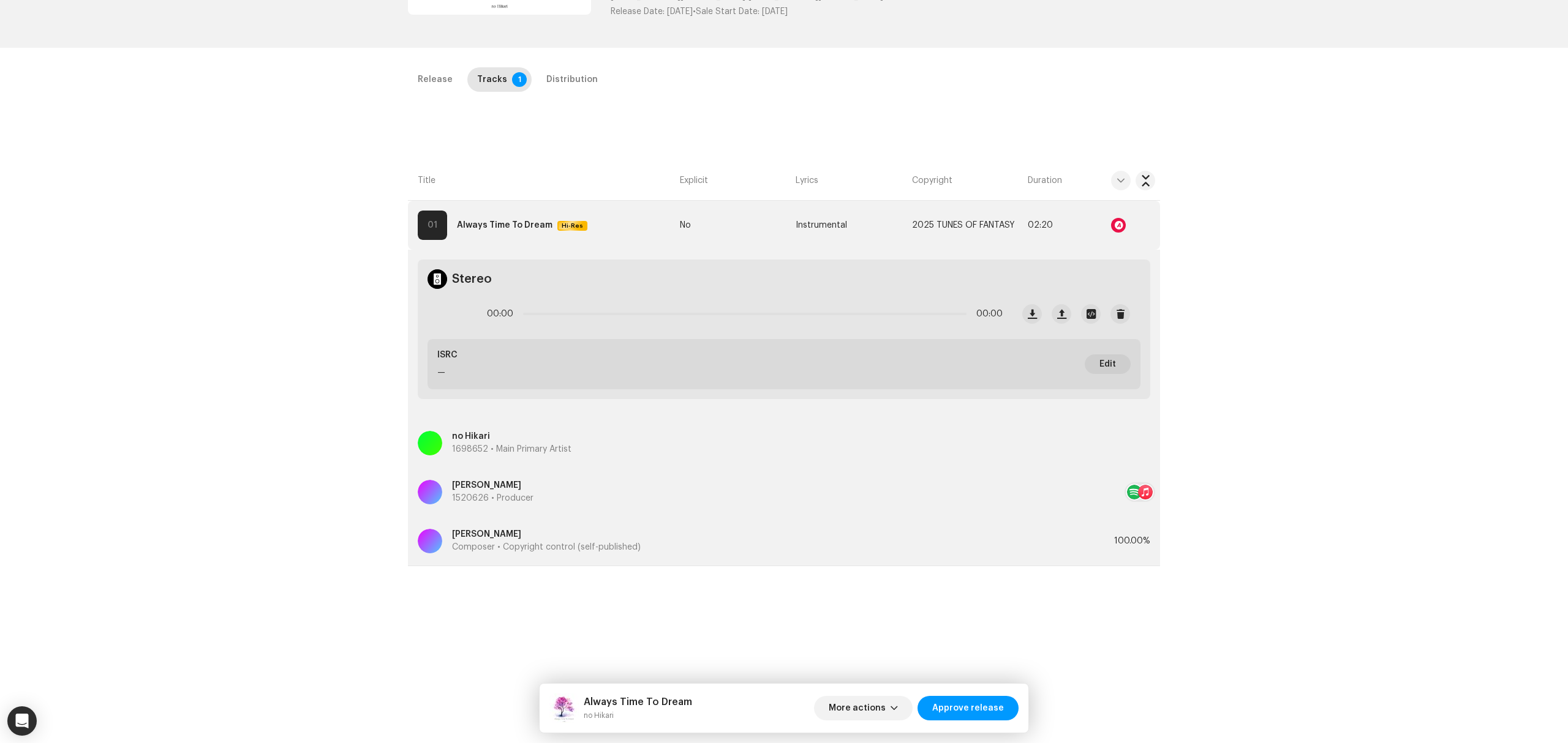
scroll to position [253, 0]
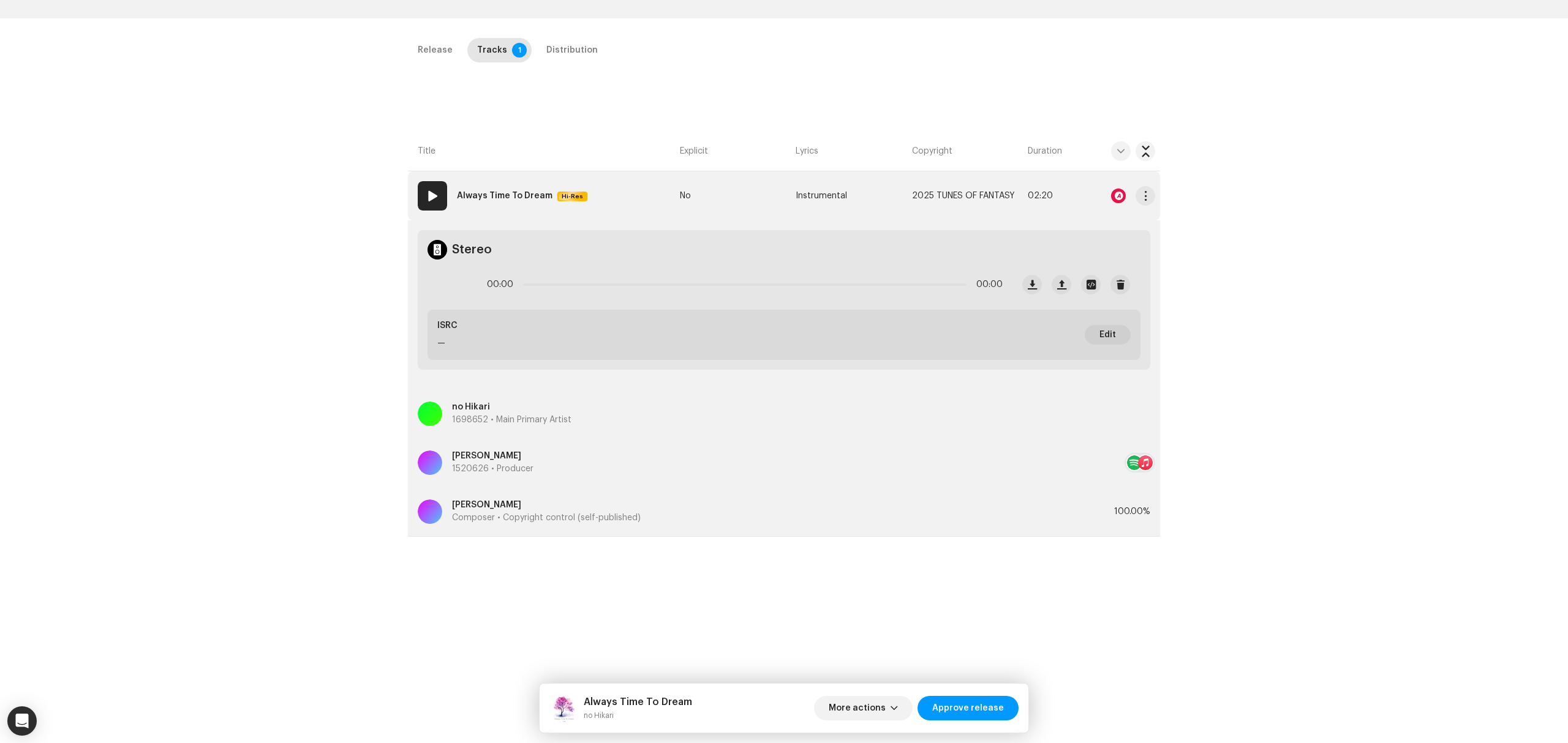
click at [1118, 201] on div at bounding box center [1118, 196] width 15 height 15
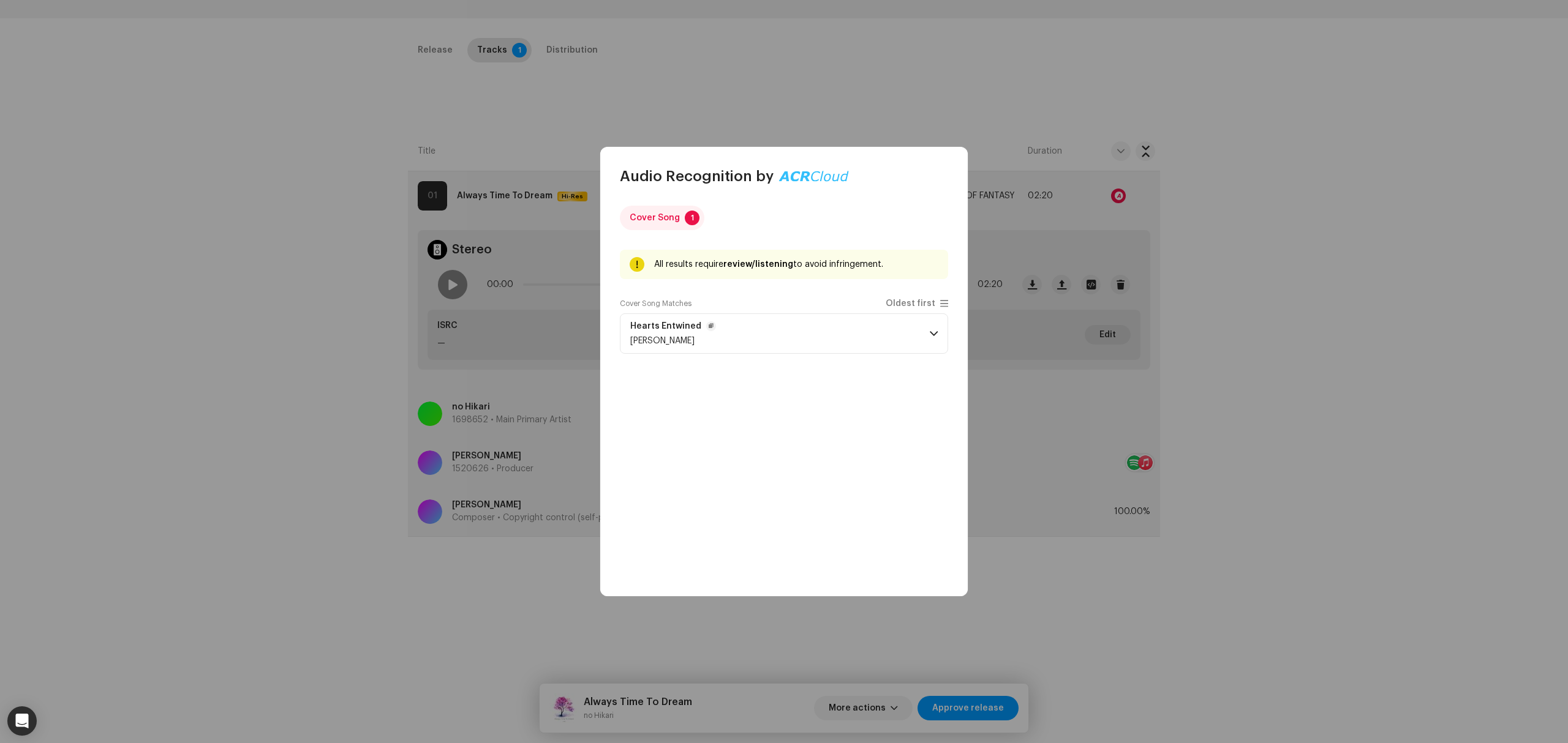
click at [805, 337] on p-accordion-header "Hearts Entwined Amelia Johansson" at bounding box center [784, 334] width 328 height 41
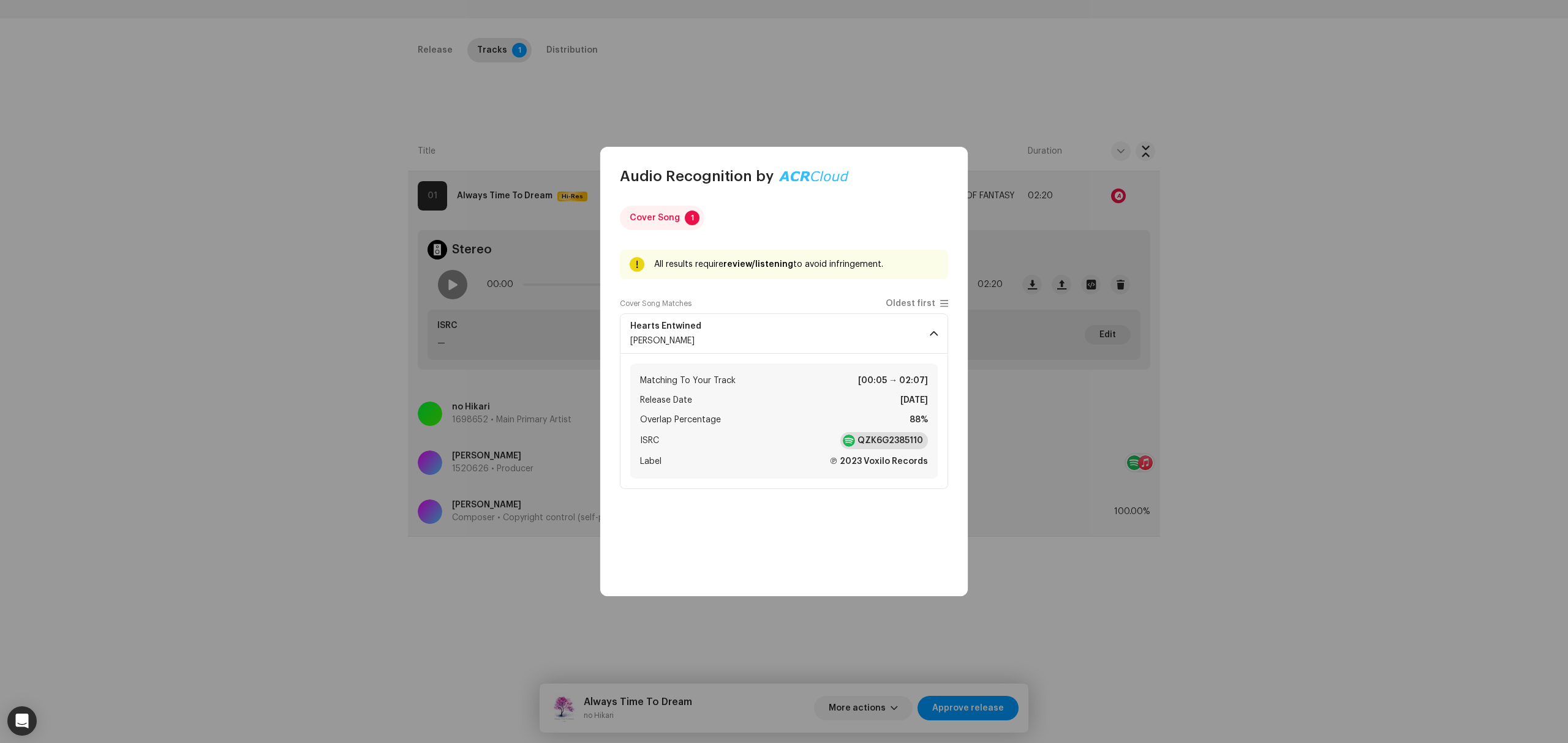
click at [878, 439] on strong "QZK6G2385110" at bounding box center [890, 441] width 65 height 12
click at [709, 326] on span "button" at bounding box center [711, 326] width 5 height 10
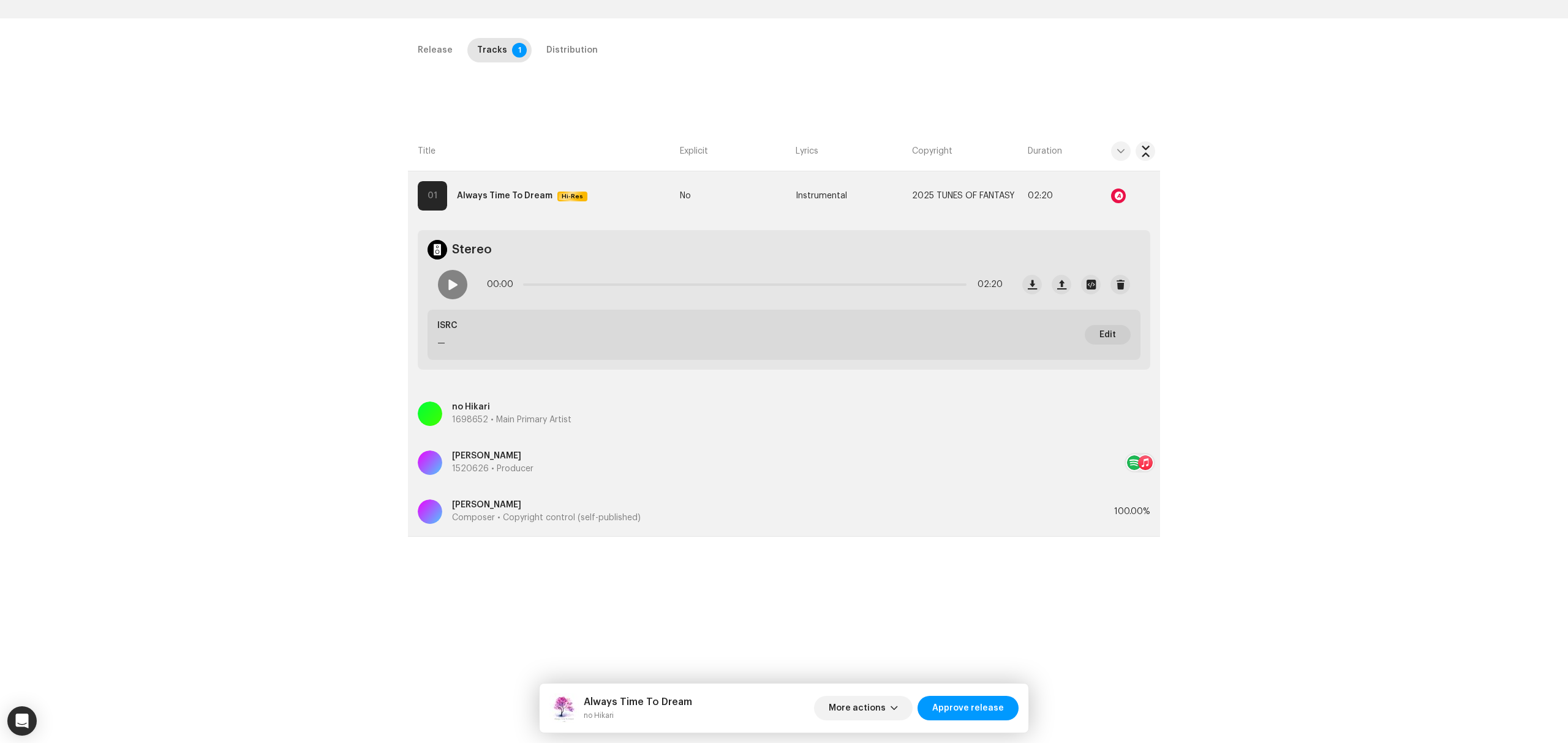
click at [239, 301] on div "Audio Recognition by Cover Song 1 All results require review/listening to avoid…" at bounding box center [784, 371] width 1568 height 743
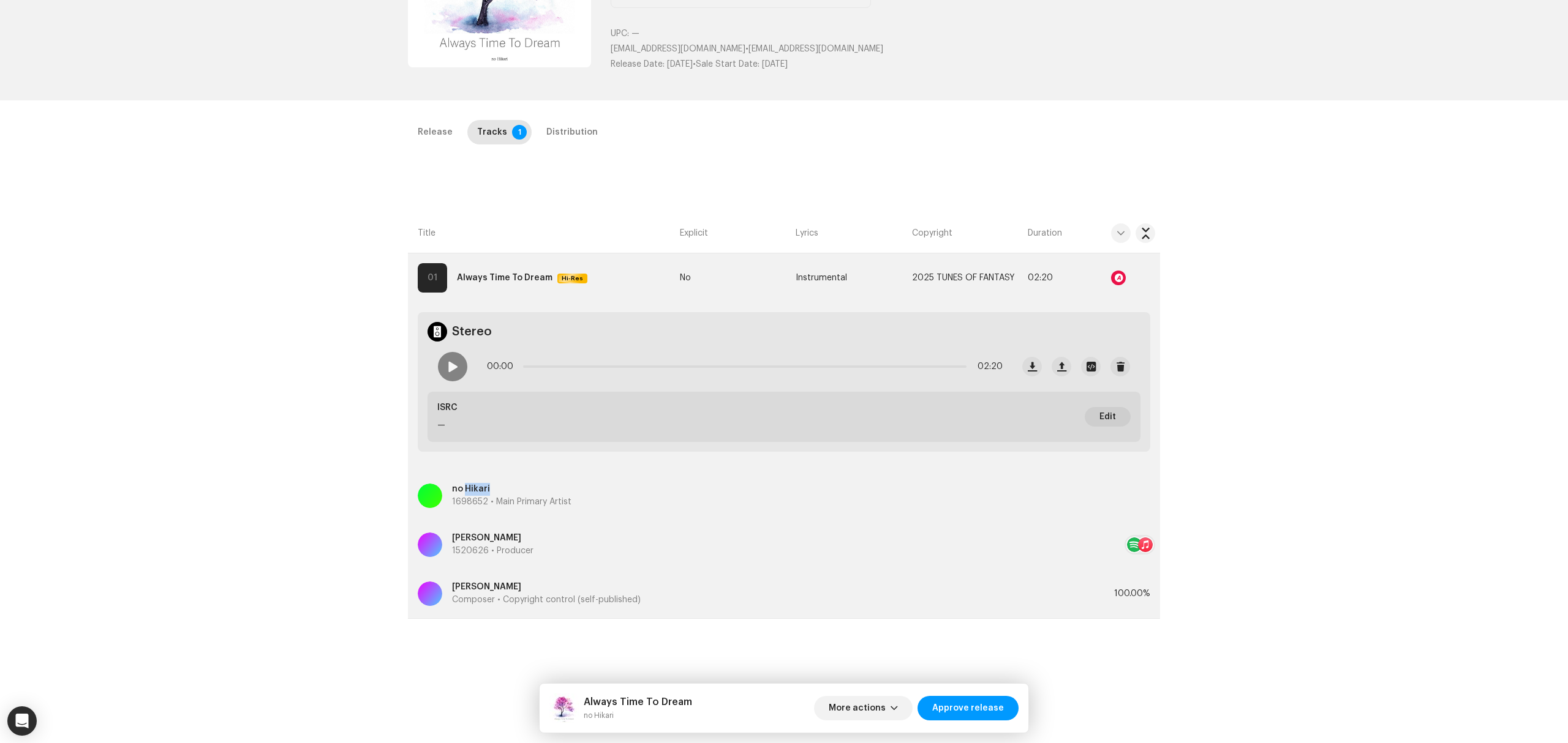
copy p "Hikari"
drag, startPoint x: 493, startPoint y: 488, endPoint x: 1, endPoint y: 514, distance: 492.7
click at [47, 522] on div "Inspection / Always Time To Dream Trust & Safety Guide Release Id: 3045210 Paye…" at bounding box center [784, 371] width 1568 height 743
click at [253, 334] on div "Inspection / Always Time To Dream Trust & Safety Guide Release Id: 3045210 Paye…" at bounding box center [784, 371] width 1568 height 743
click at [445, 373] on div at bounding box center [453, 367] width 29 height 29
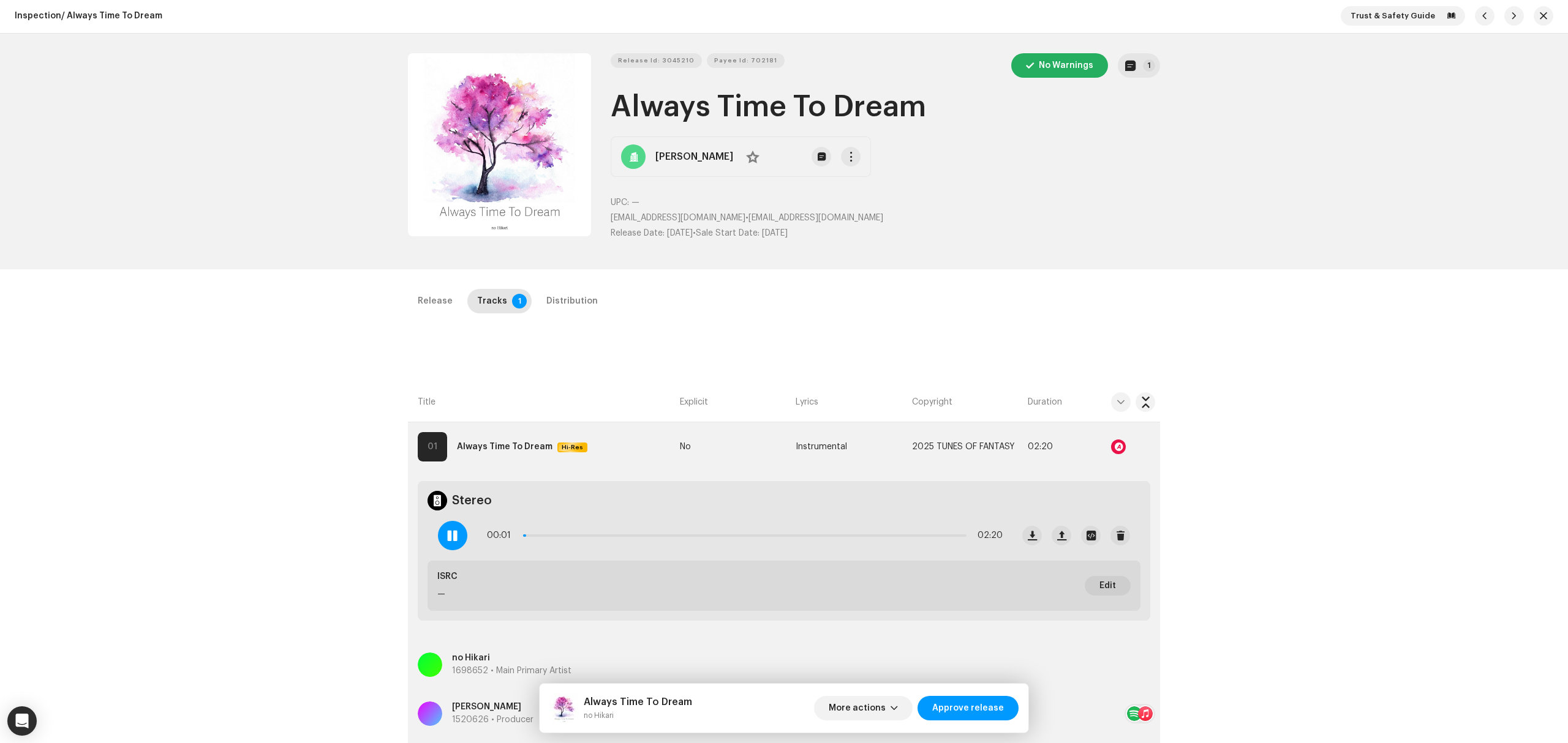
scroll to position [0, 0]
click at [1035, 535] on button "button" at bounding box center [1032, 537] width 20 height 20
click at [469, 227] on button "Zoom Image" at bounding box center [499, 146] width 183 height 183
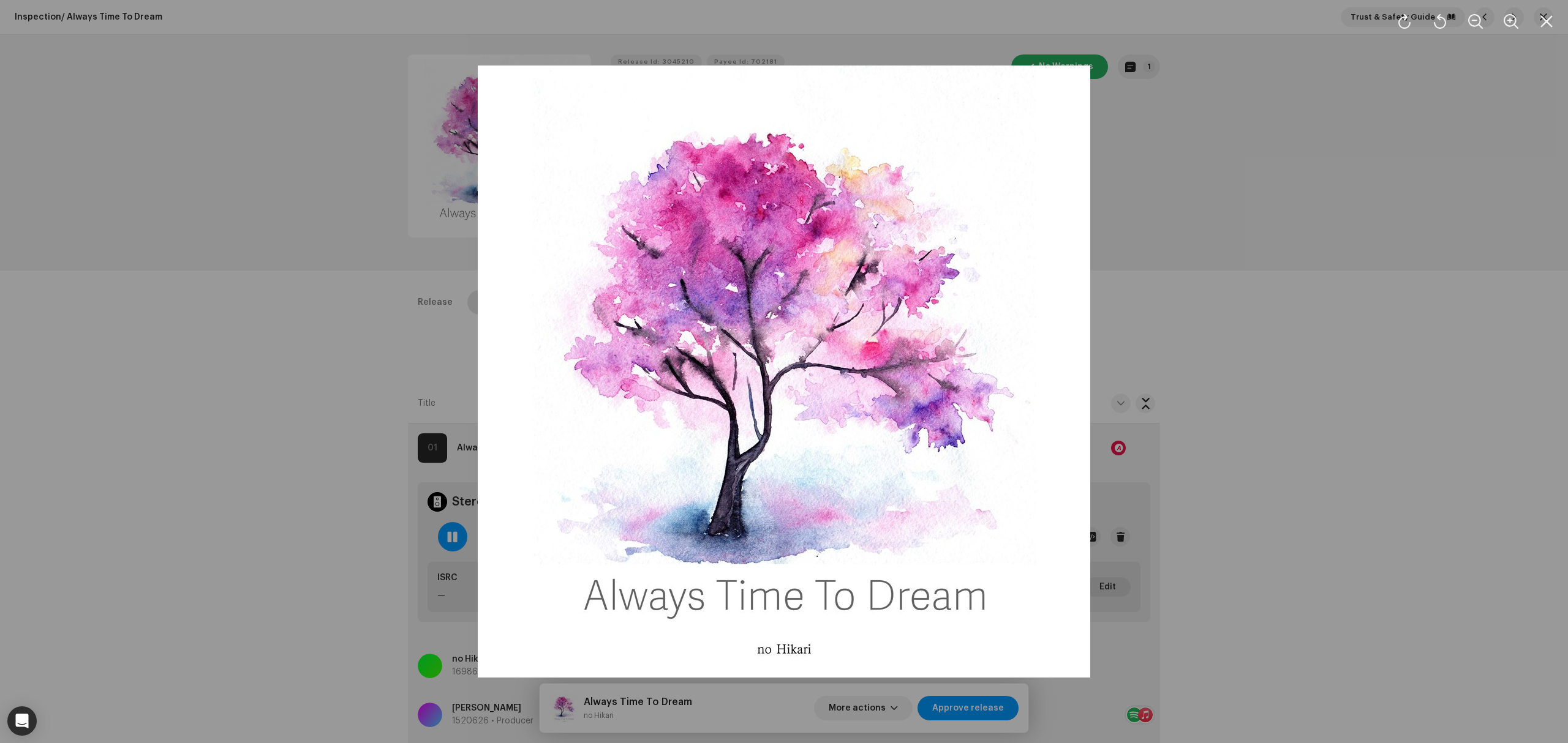
click at [322, 390] on div at bounding box center [784, 371] width 1568 height 743
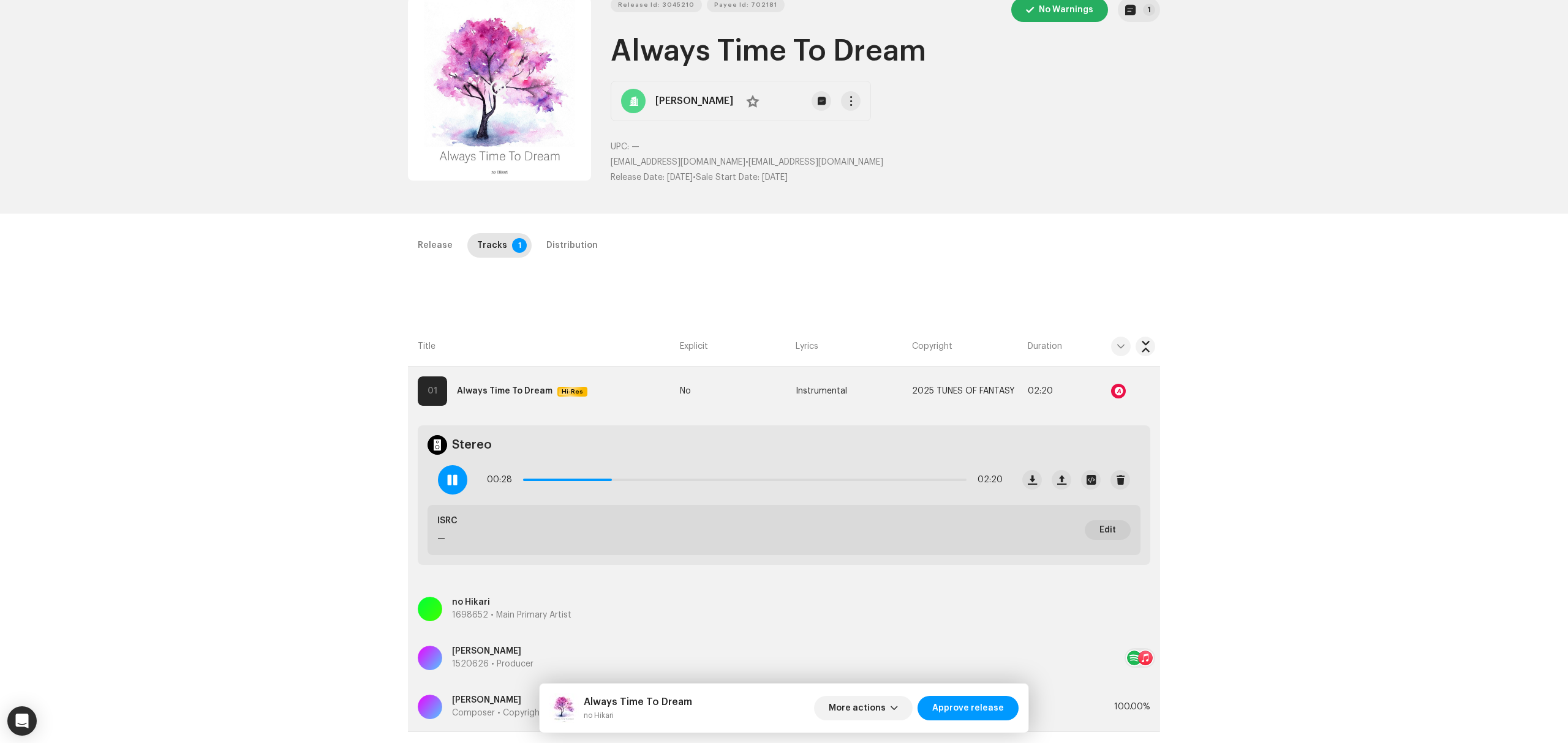
scroll to position [163, 0]
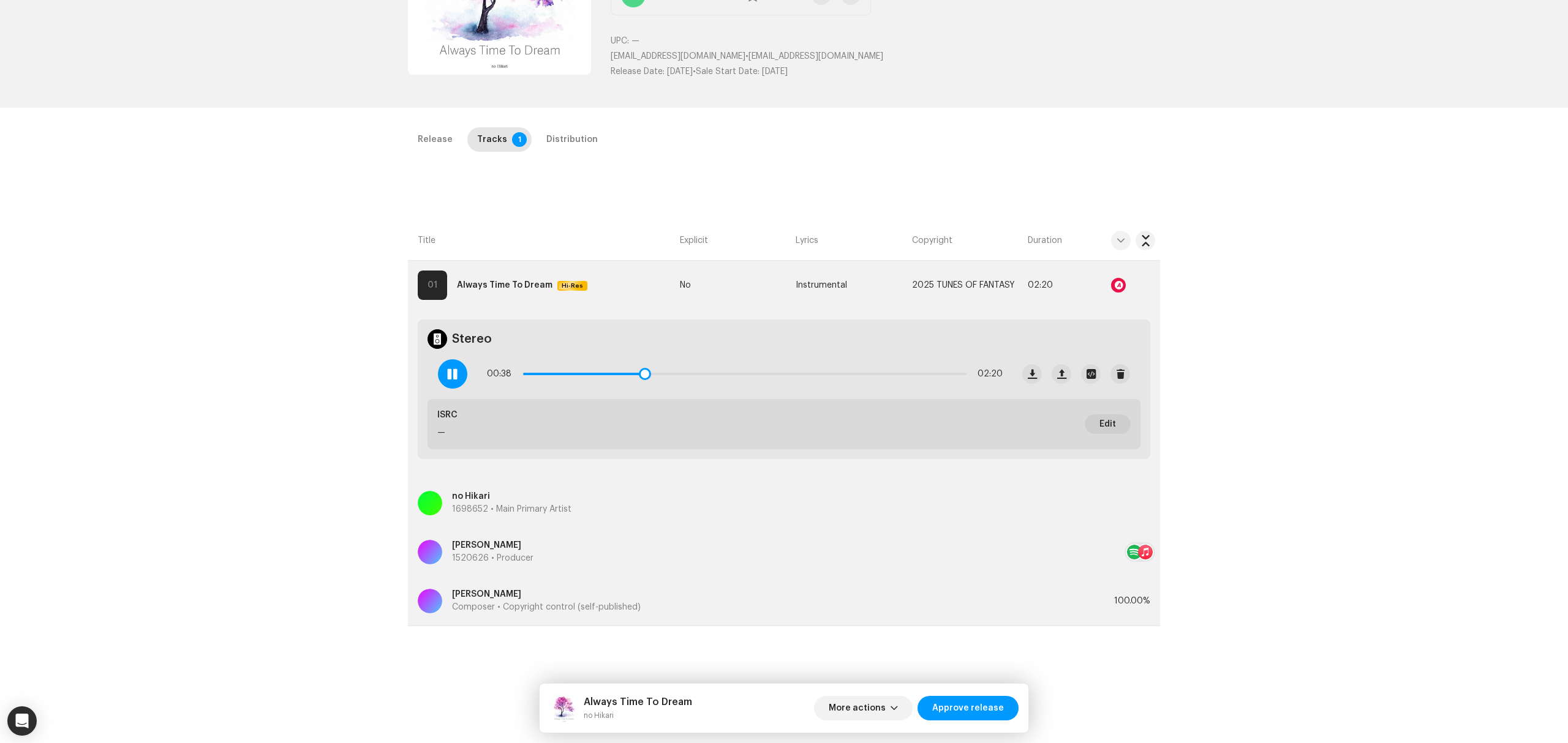
click at [647, 368] on div "00:38 02:20" at bounding box center [745, 374] width 516 height 25
drag, startPoint x: 644, startPoint y: 370, endPoint x: 934, endPoint y: 383, distance: 290.3
click at [919, 383] on div "00:57 02:20" at bounding box center [745, 374] width 516 height 25
drag, startPoint x: 925, startPoint y: 370, endPoint x: 951, endPoint y: 368, distance: 26.1
click at [951, 368] on span at bounding box center [951, 373] width 12 height 12
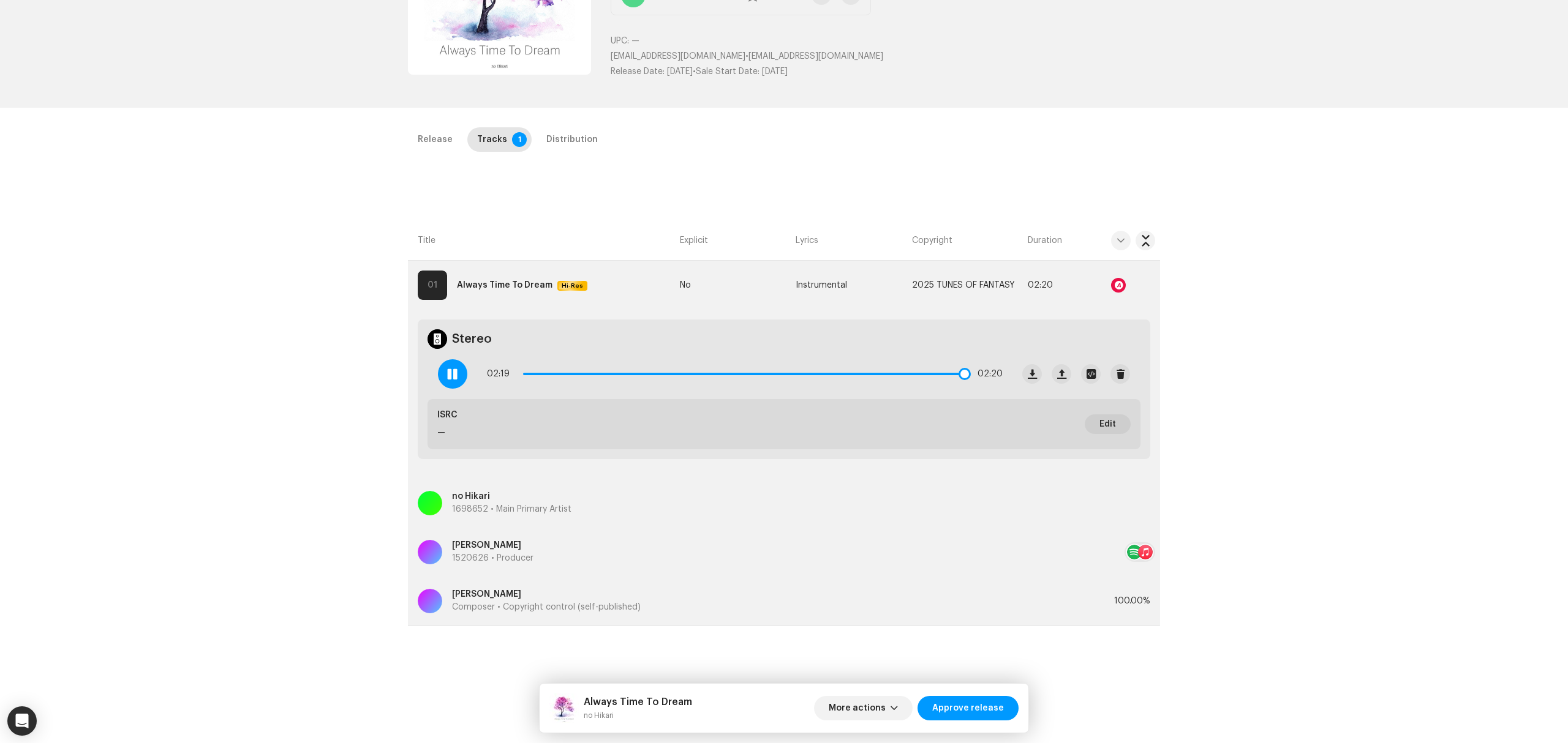
click at [449, 382] on div at bounding box center [453, 374] width 29 height 29
click at [464, 378] on div at bounding box center [453, 374] width 29 height 29
click at [950, 370] on span at bounding box center [955, 373] width 12 height 12
click at [556, 135] on div "Distribution" at bounding box center [571, 140] width 51 height 25
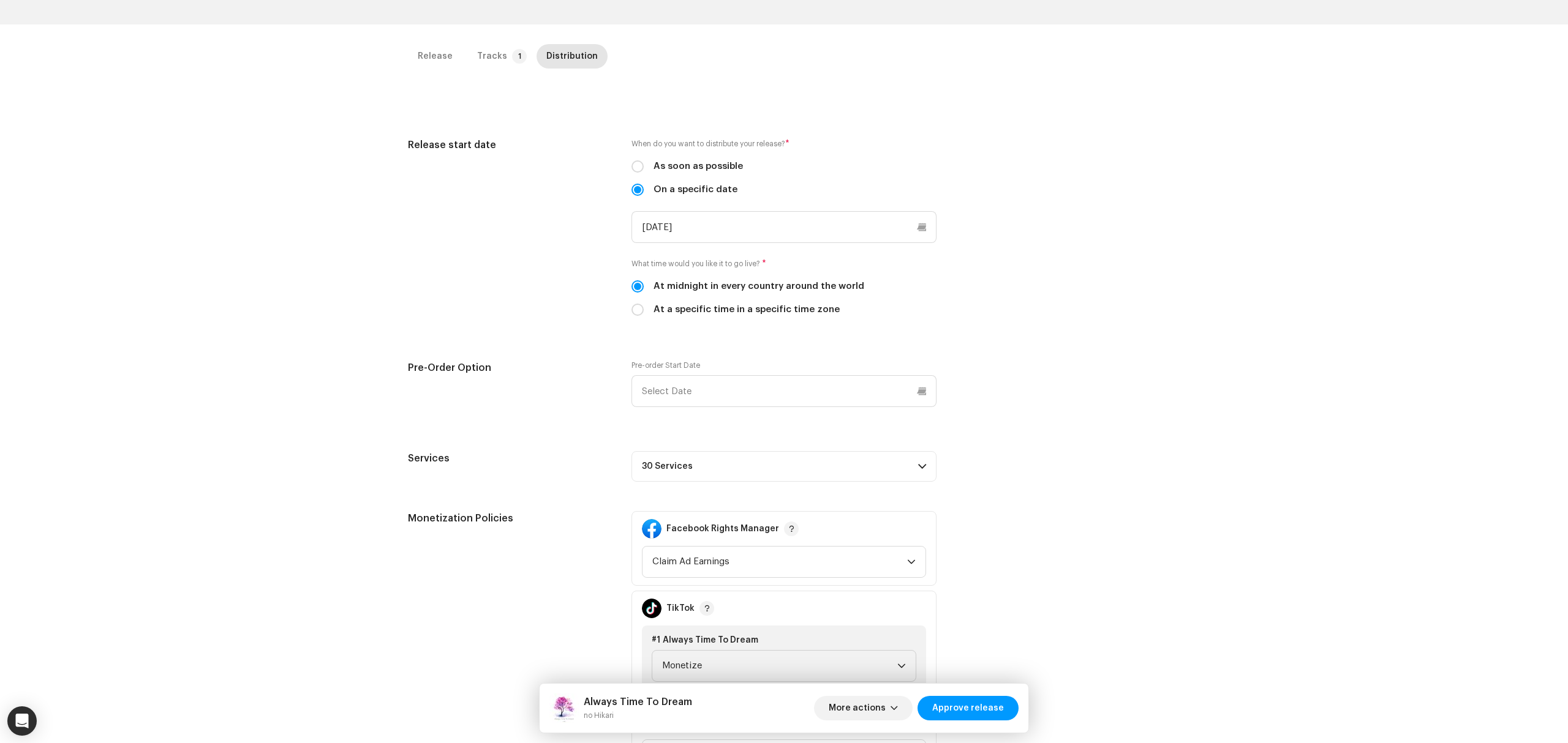
scroll to position [326, 0]
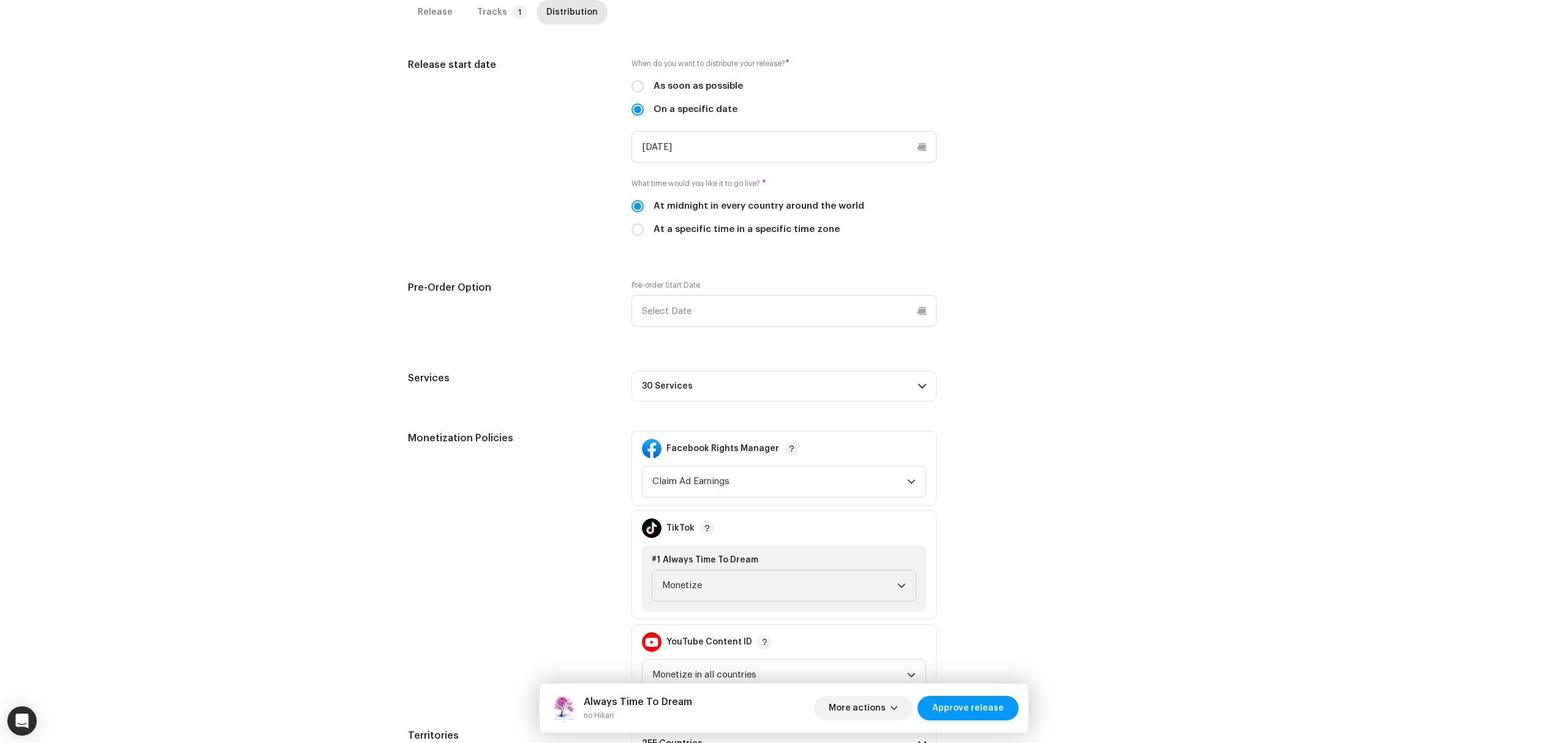
click at [848, 401] on p-accordion-header "30 Services" at bounding box center [784, 387] width 305 height 31
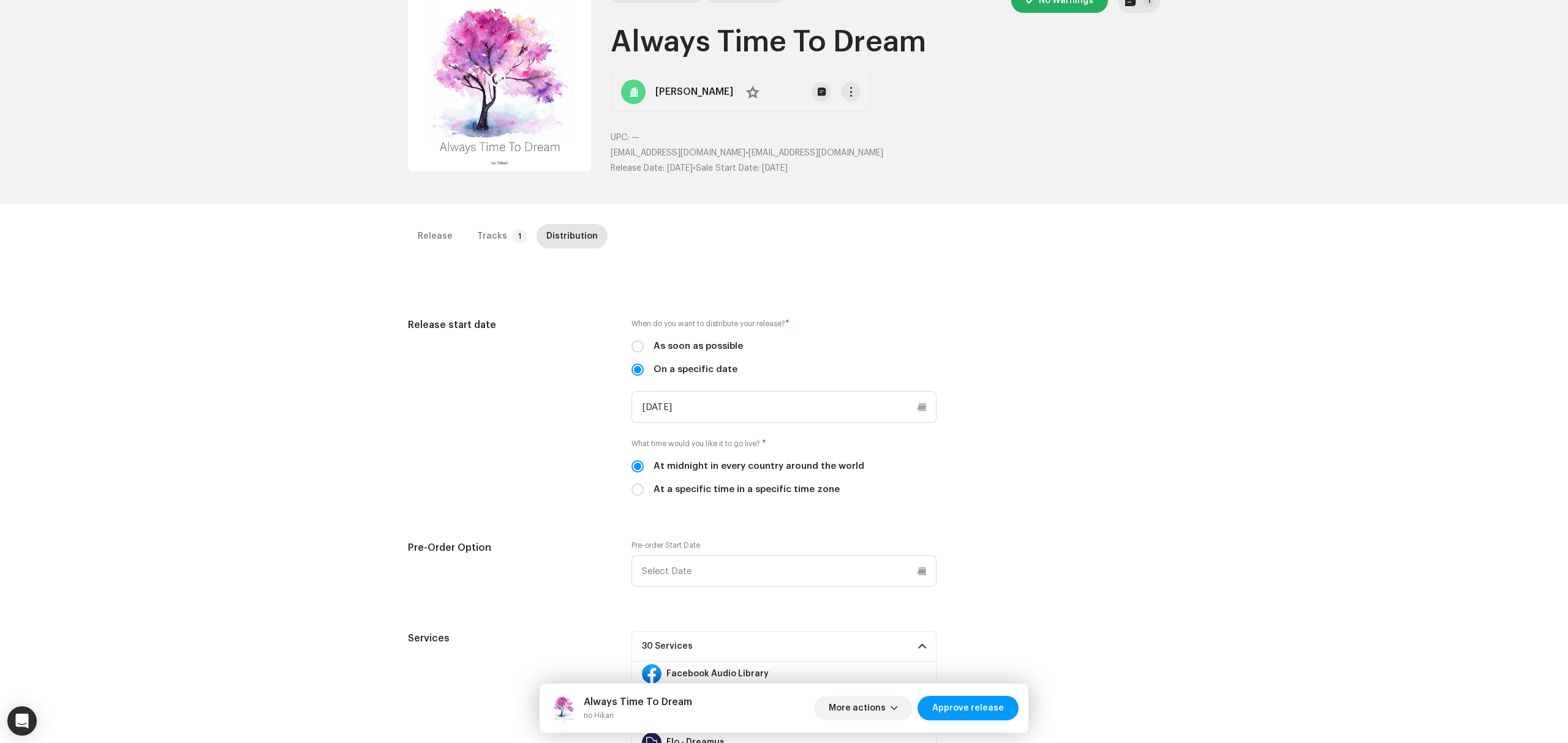
scroll to position [0, 0]
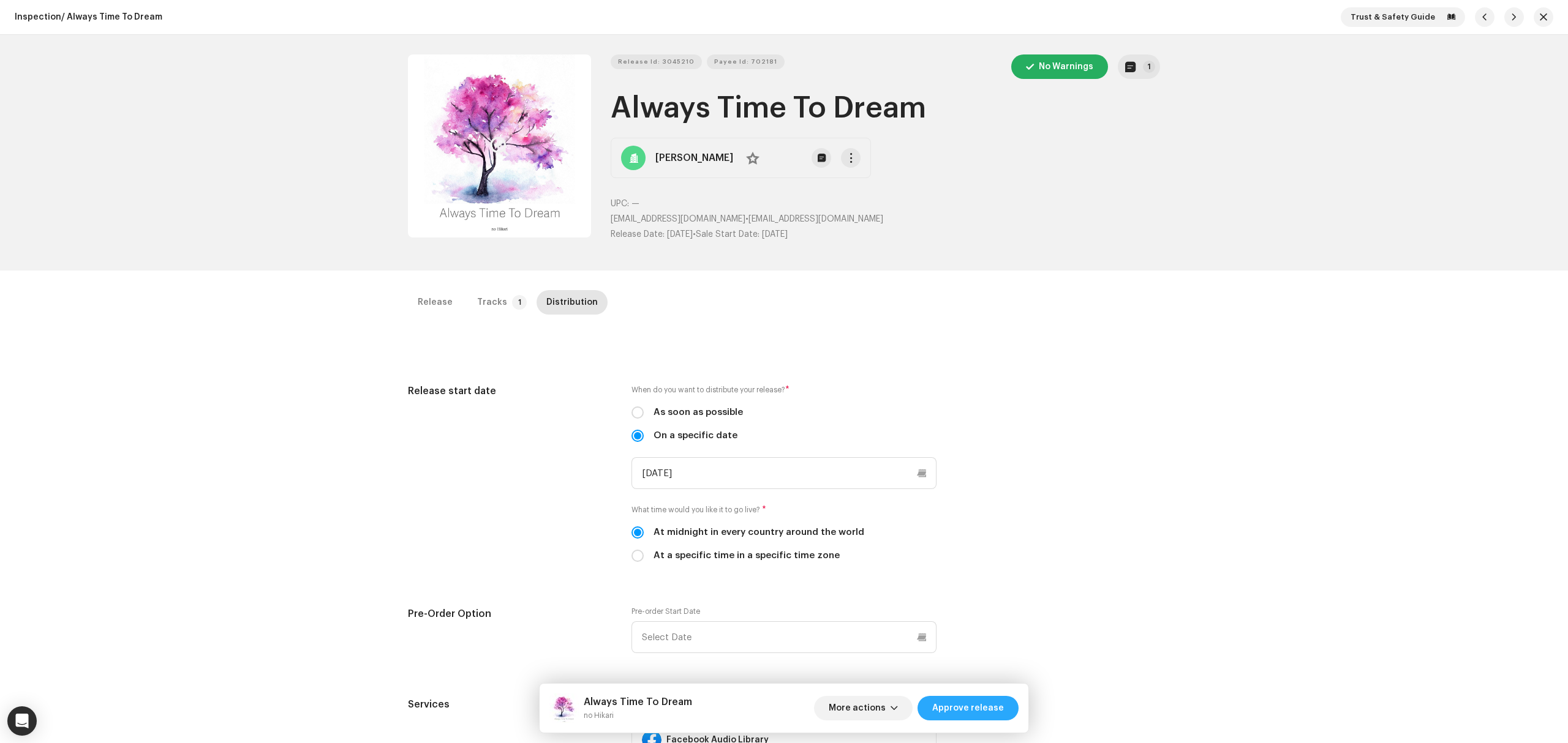
click at [990, 707] on span "Approve release" at bounding box center [968, 708] width 72 height 25
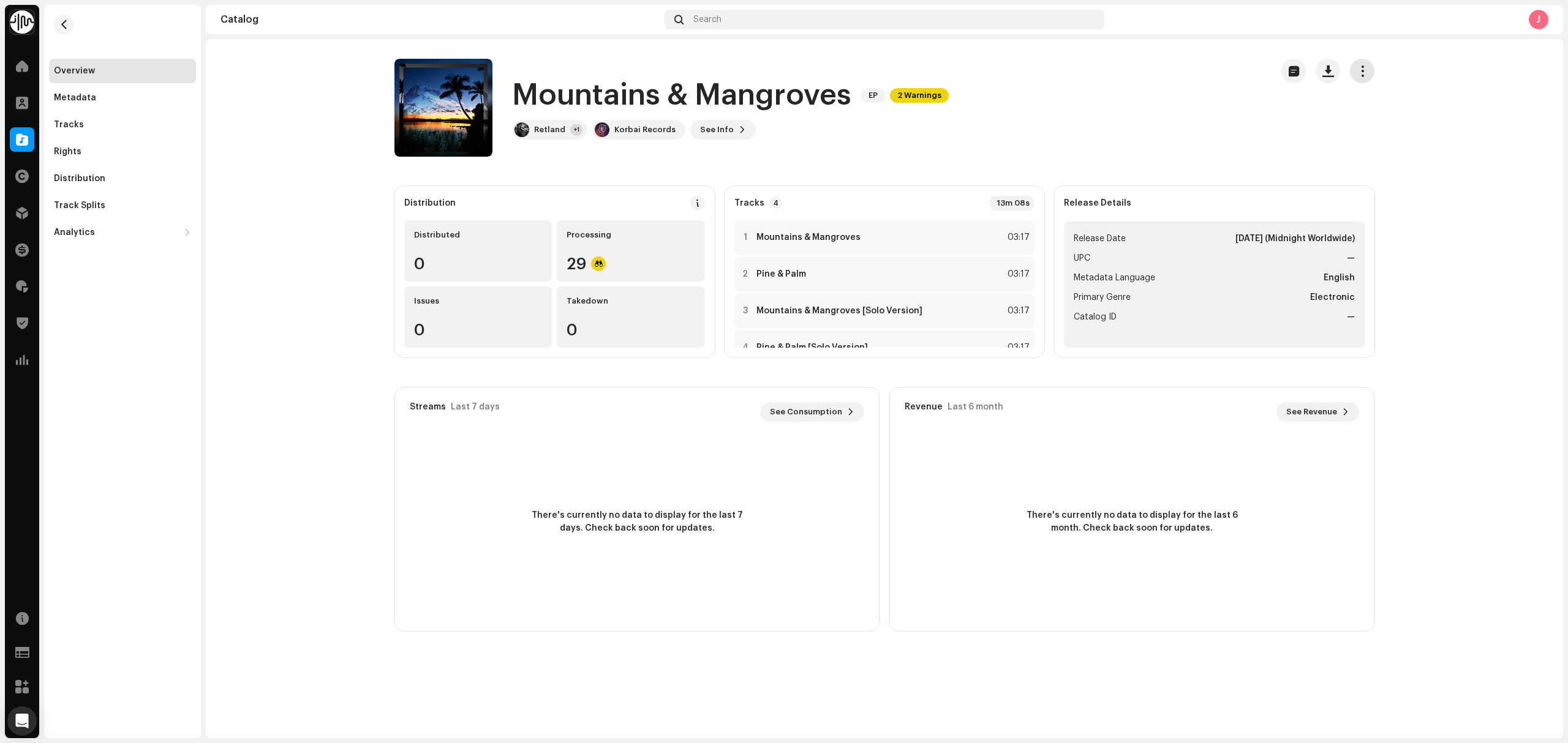
click at [1358, 79] on button "button" at bounding box center [1362, 71] width 25 height 25
click at [1397, 132] on div "Edit" at bounding box center [1417, 125] width 124 height 25
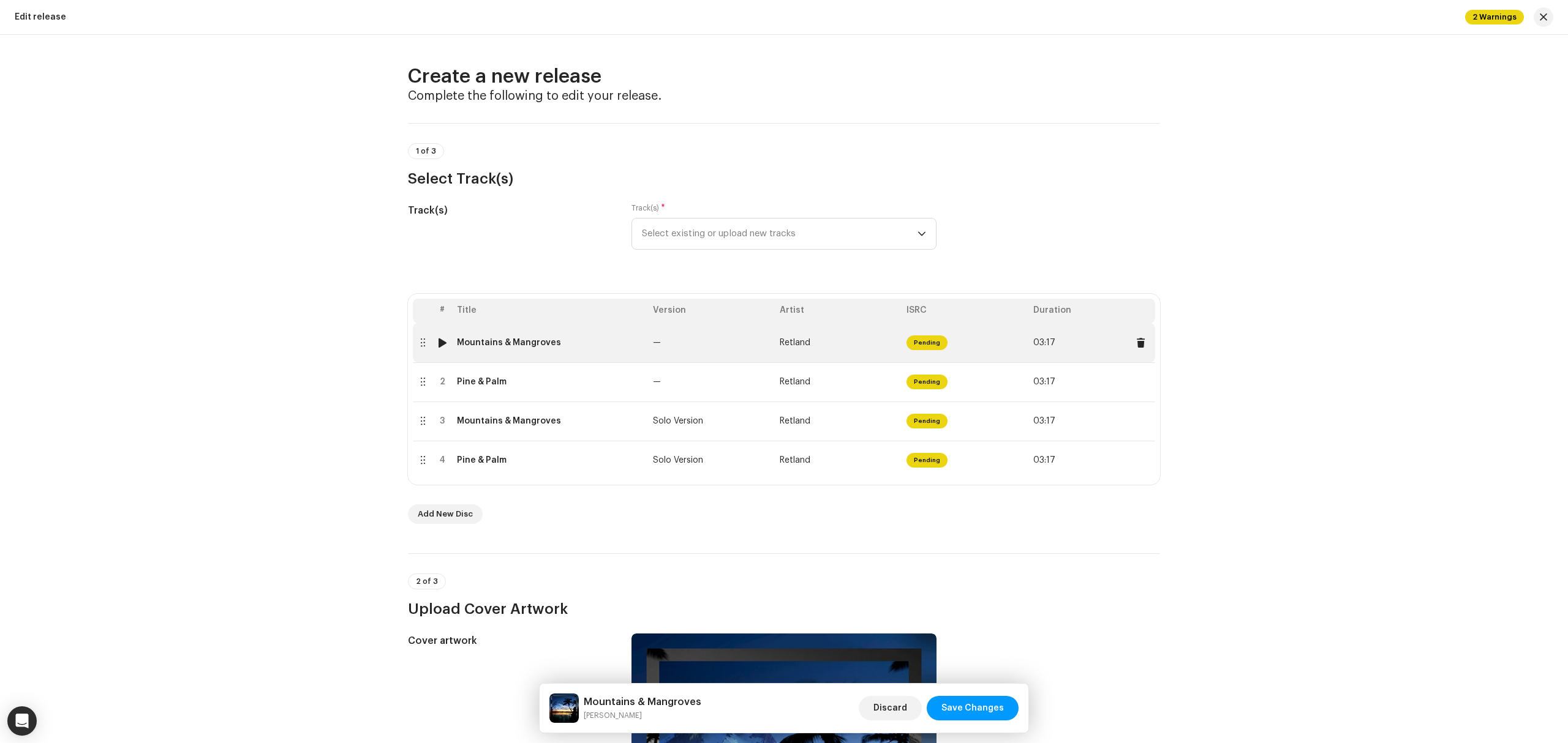
click at [620, 360] on td "Mountains & Mangroves" at bounding box center [550, 343] width 196 height 39
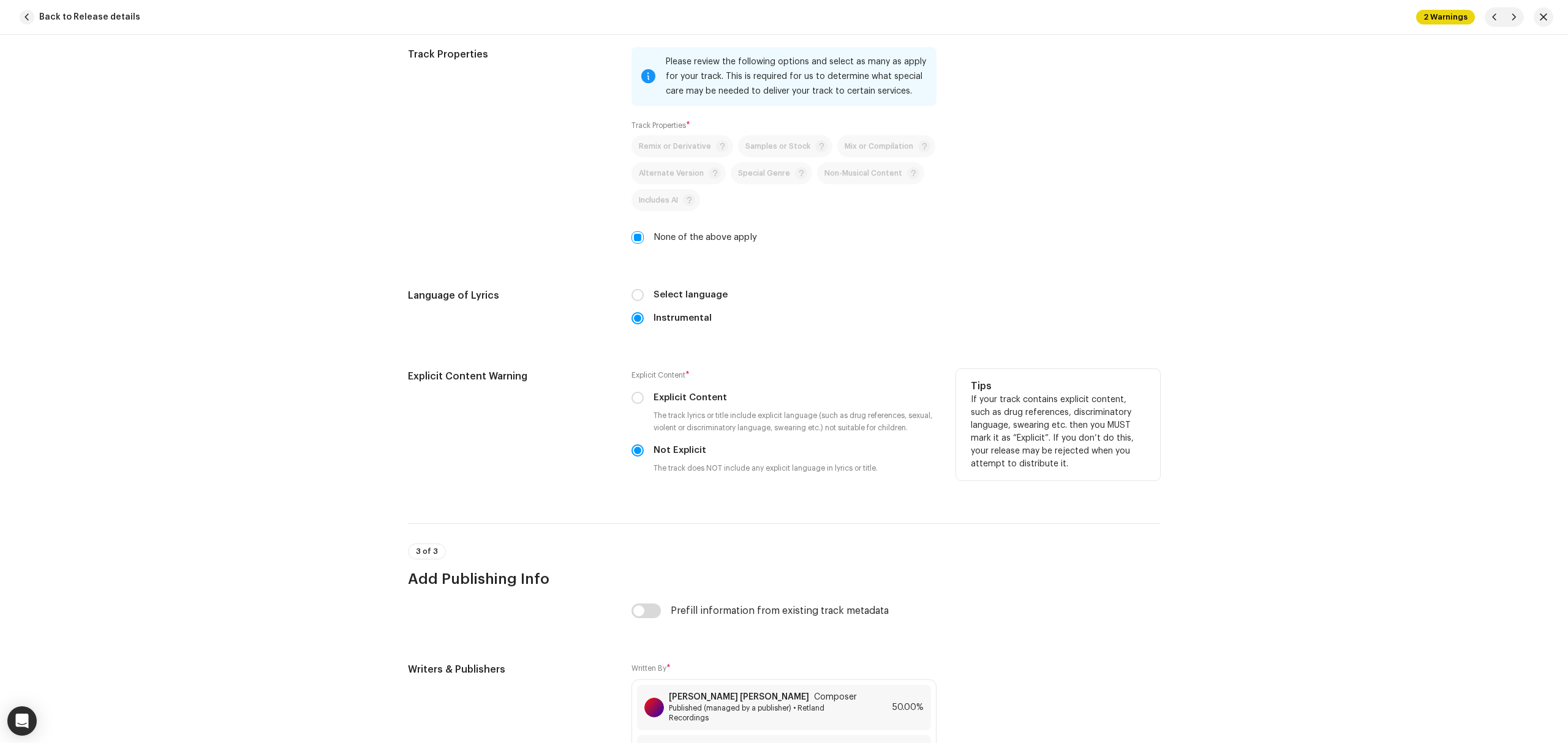
scroll to position [2121, 0]
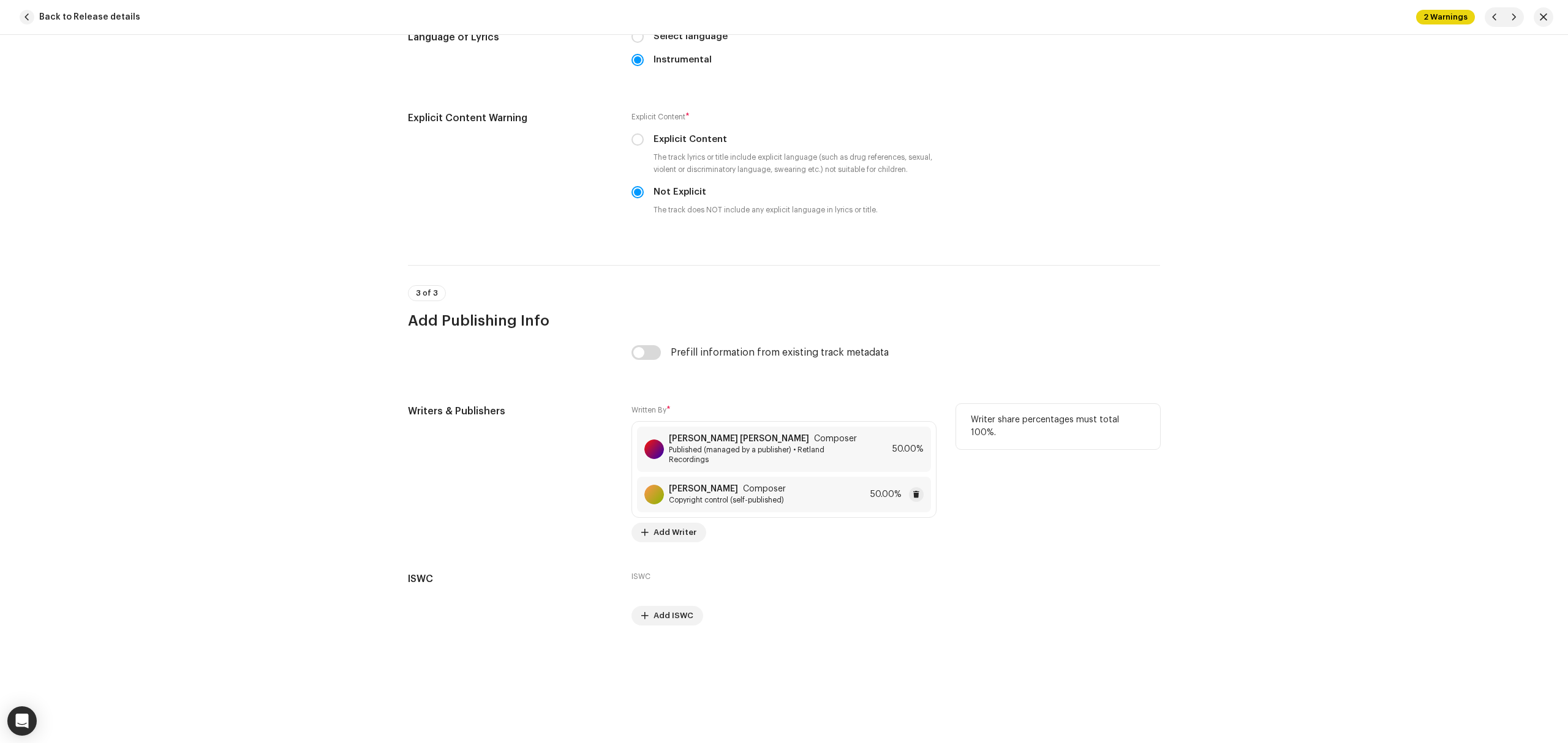
drag, startPoint x: 752, startPoint y: 490, endPoint x: 665, endPoint y: 493, distance: 87.1
click at [665, 493] on div "Jonathan L'Espérance Composer Copyright control (self-published)" at bounding box center [715, 495] width 142 height 21
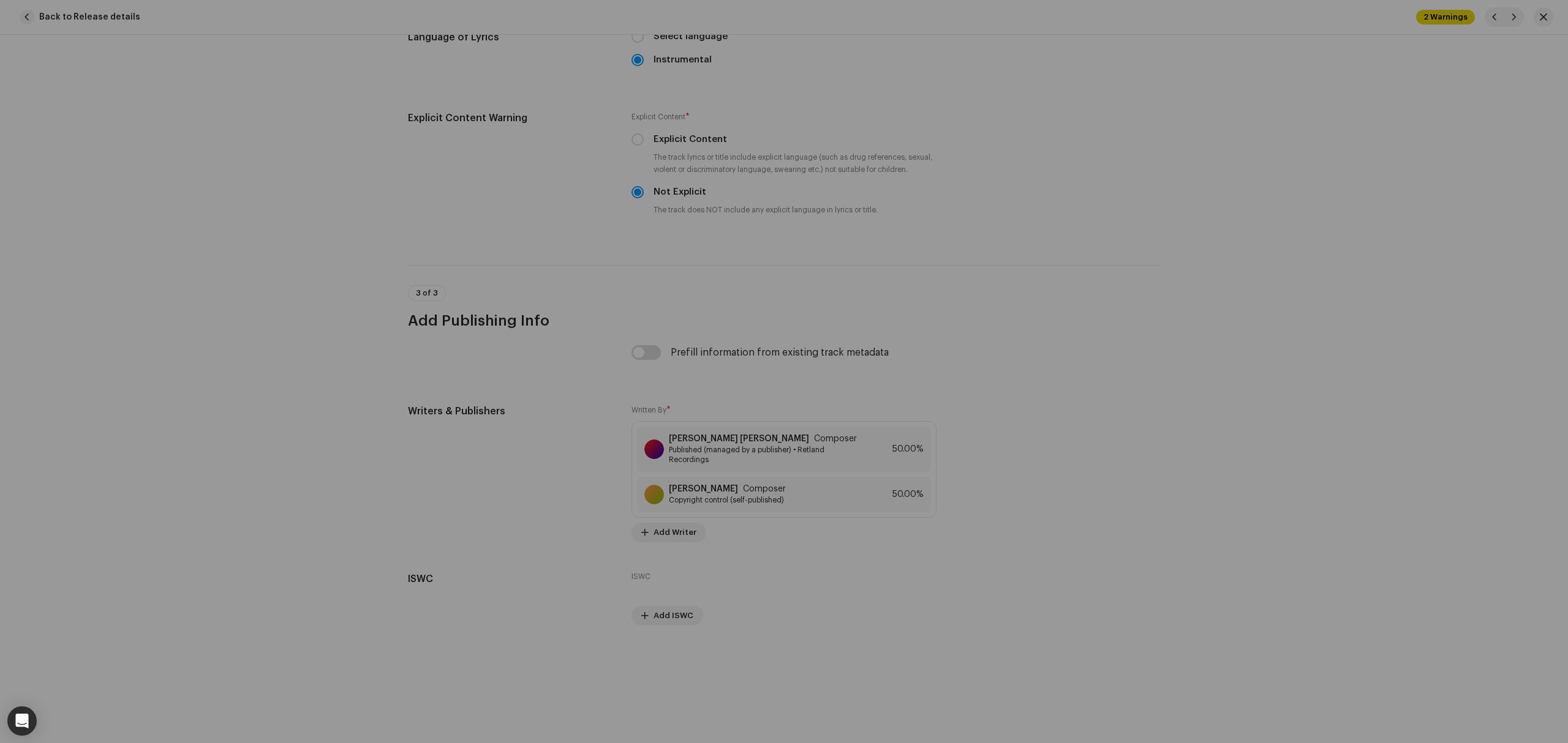
click at [1120, 514] on div "Save Changes Writer Name ( MUST be a person's name and not an artist name) * Jo…" at bounding box center [784, 371] width 1568 height 743
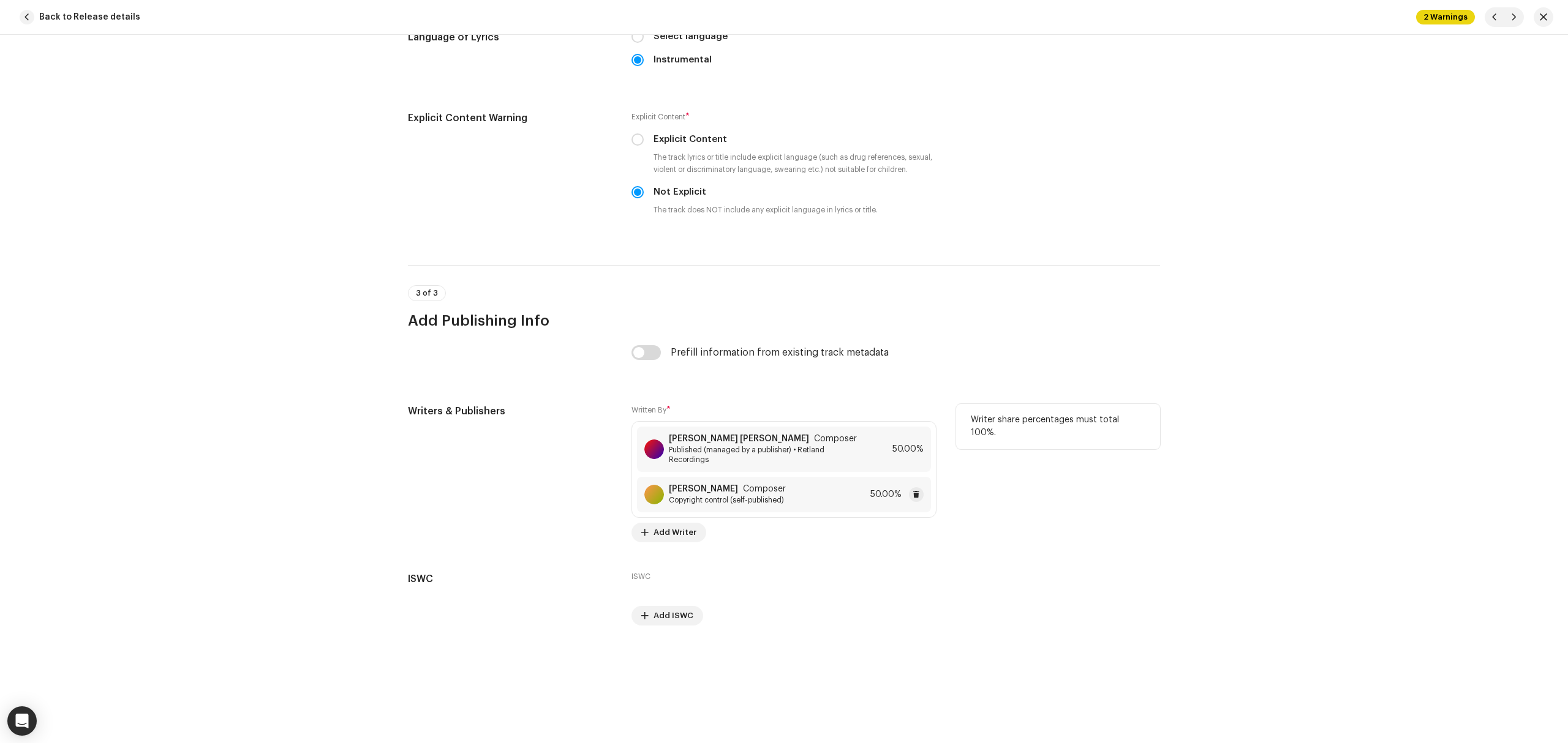
copy strong "Jonathan L'Espérance"
click at [917, 496] on button at bounding box center [916, 495] width 15 height 15
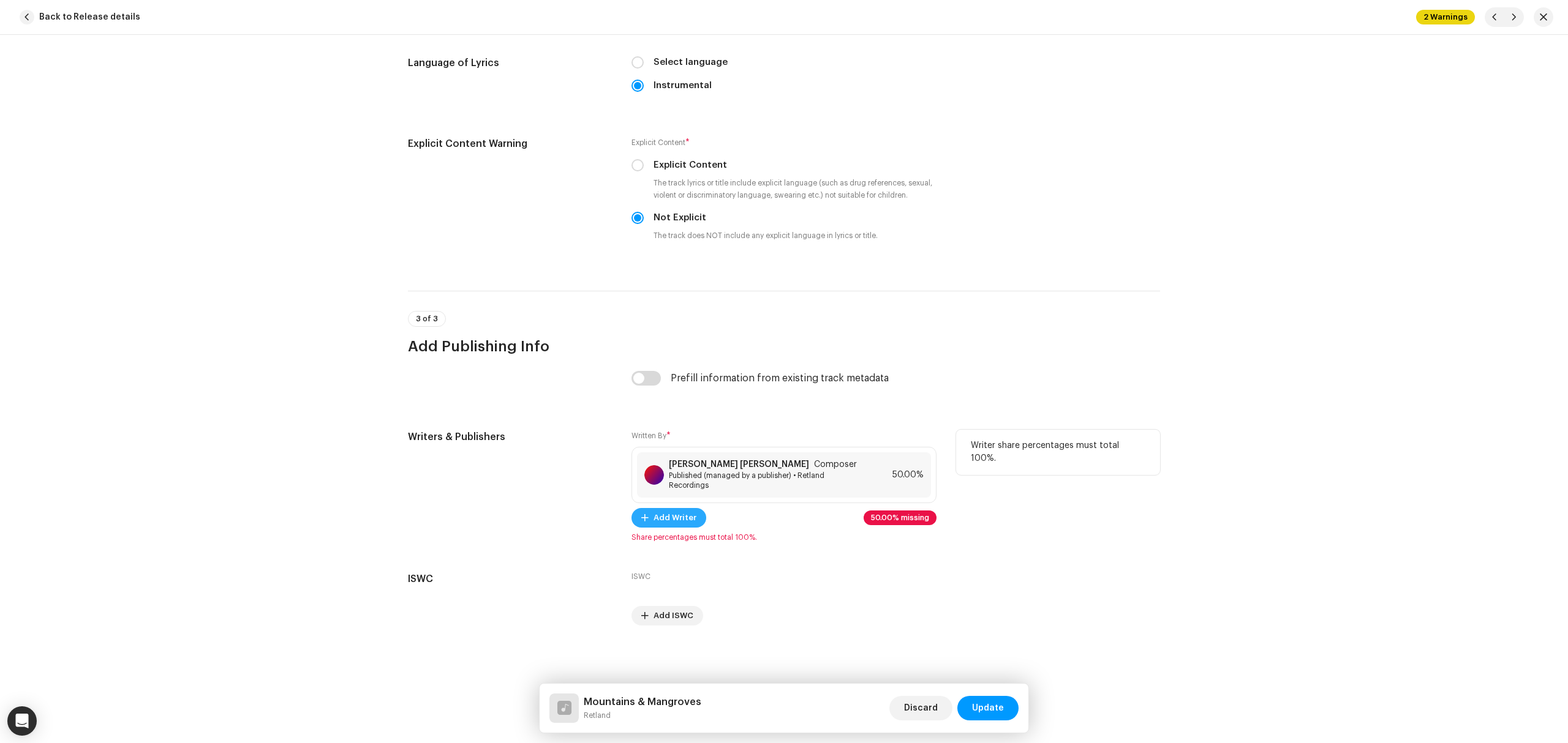
click at [686, 524] on span "Add Writer" at bounding box center [675, 518] width 43 height 25
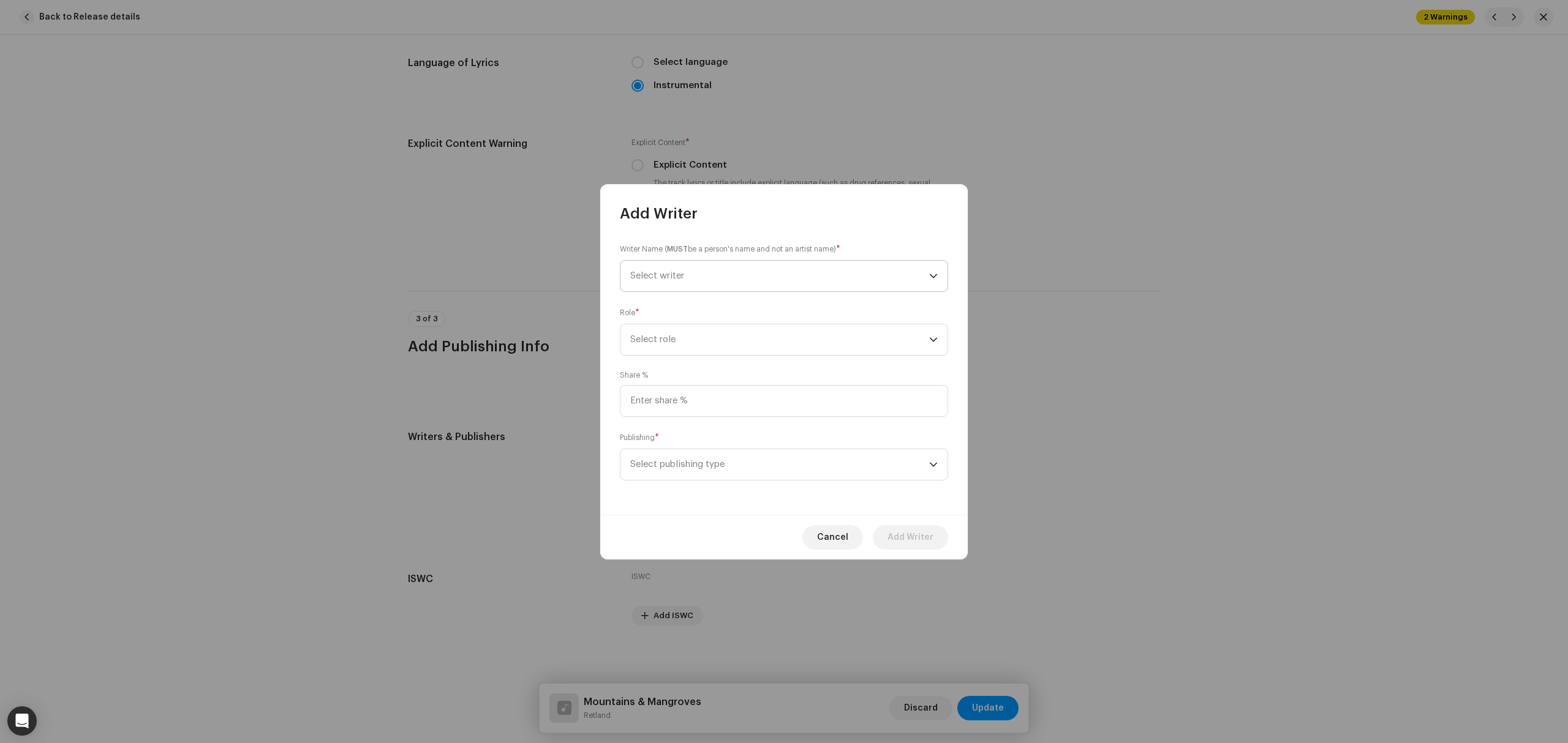
click at [699, 282] on span "Select writer" at bounding box center [780, 276] width 299 height 31
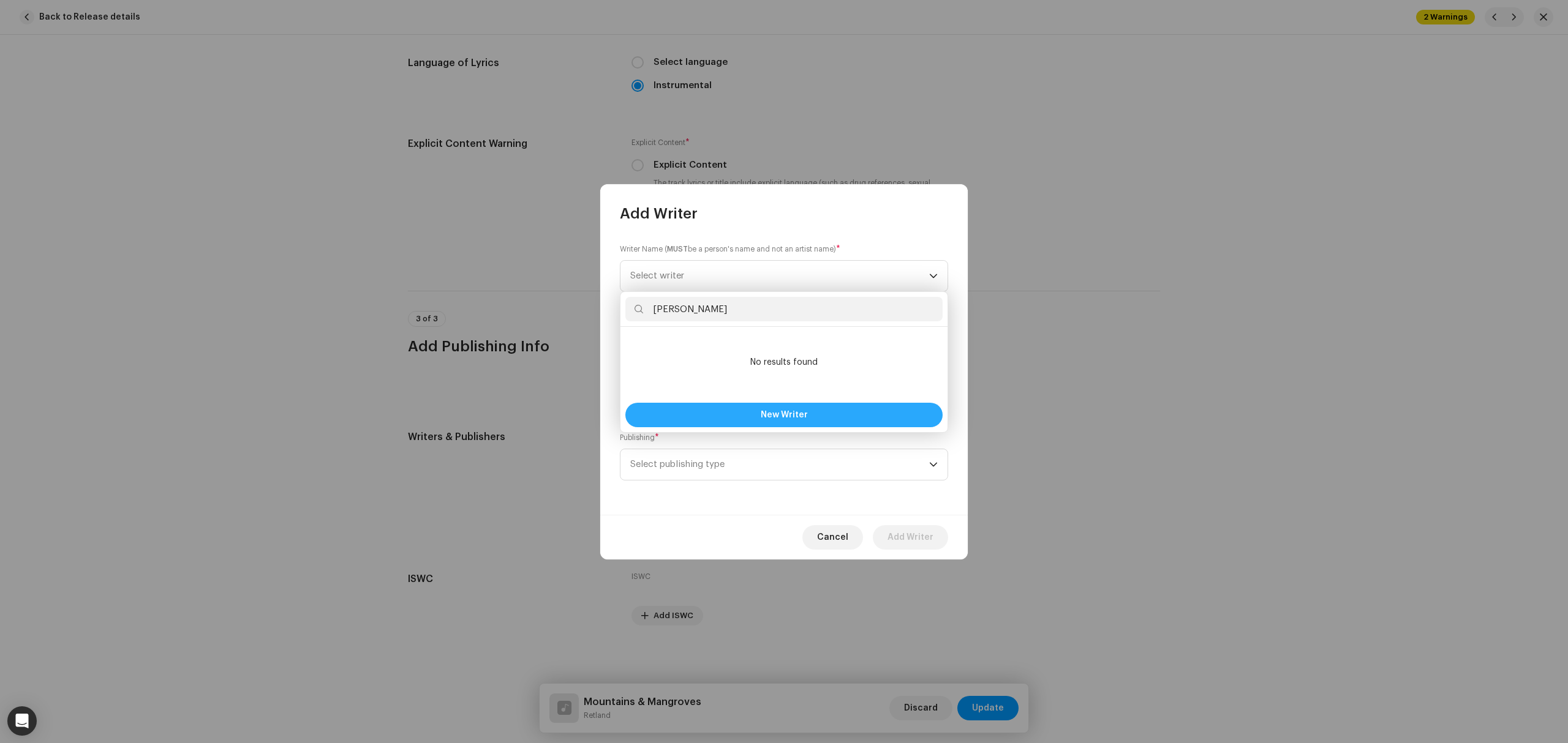
type input "Jonathan LEspérance"
click at [792, 420] on button "New Writer" at bounding box center [784, 415] width 317 height 25
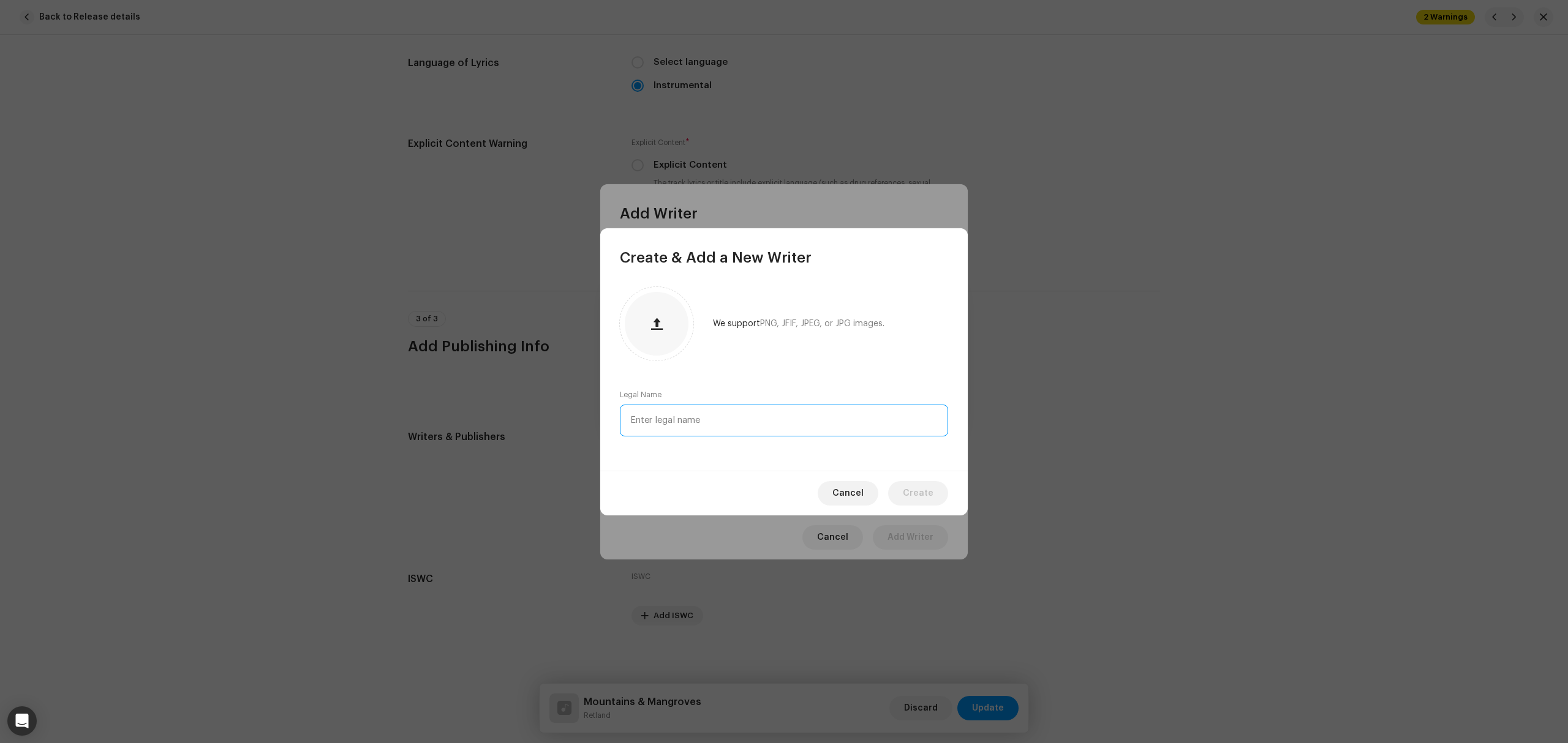
click at [791, 431] on input "text" at bounding box center [784, 420] width 328 height 32
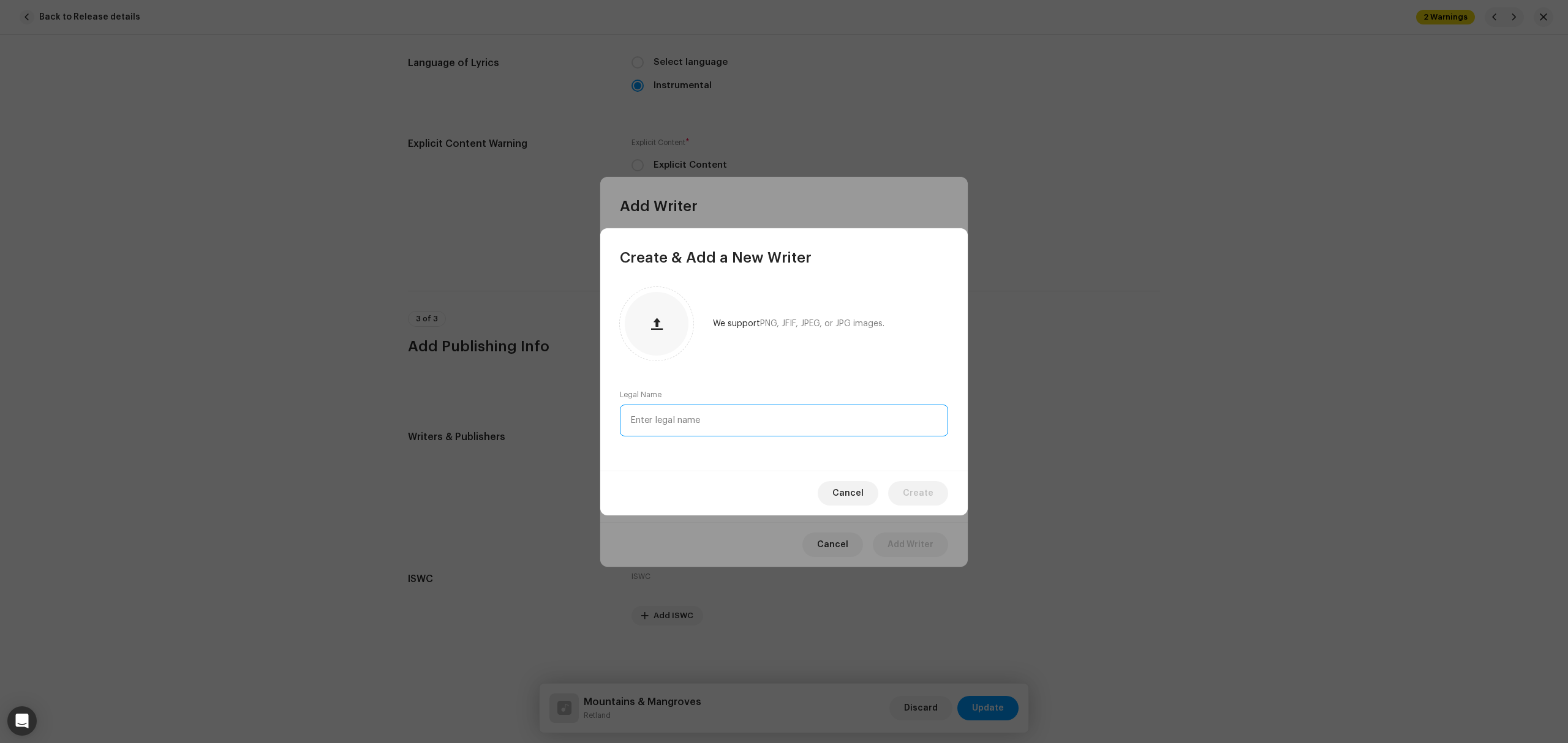
paste input "Jonathan L'Espérance"
click at [680, 420] on input "Jonathan L'Espérance" at bounding box center [784, 420] width 328 height 32
type input "Jonathan LEspérance"
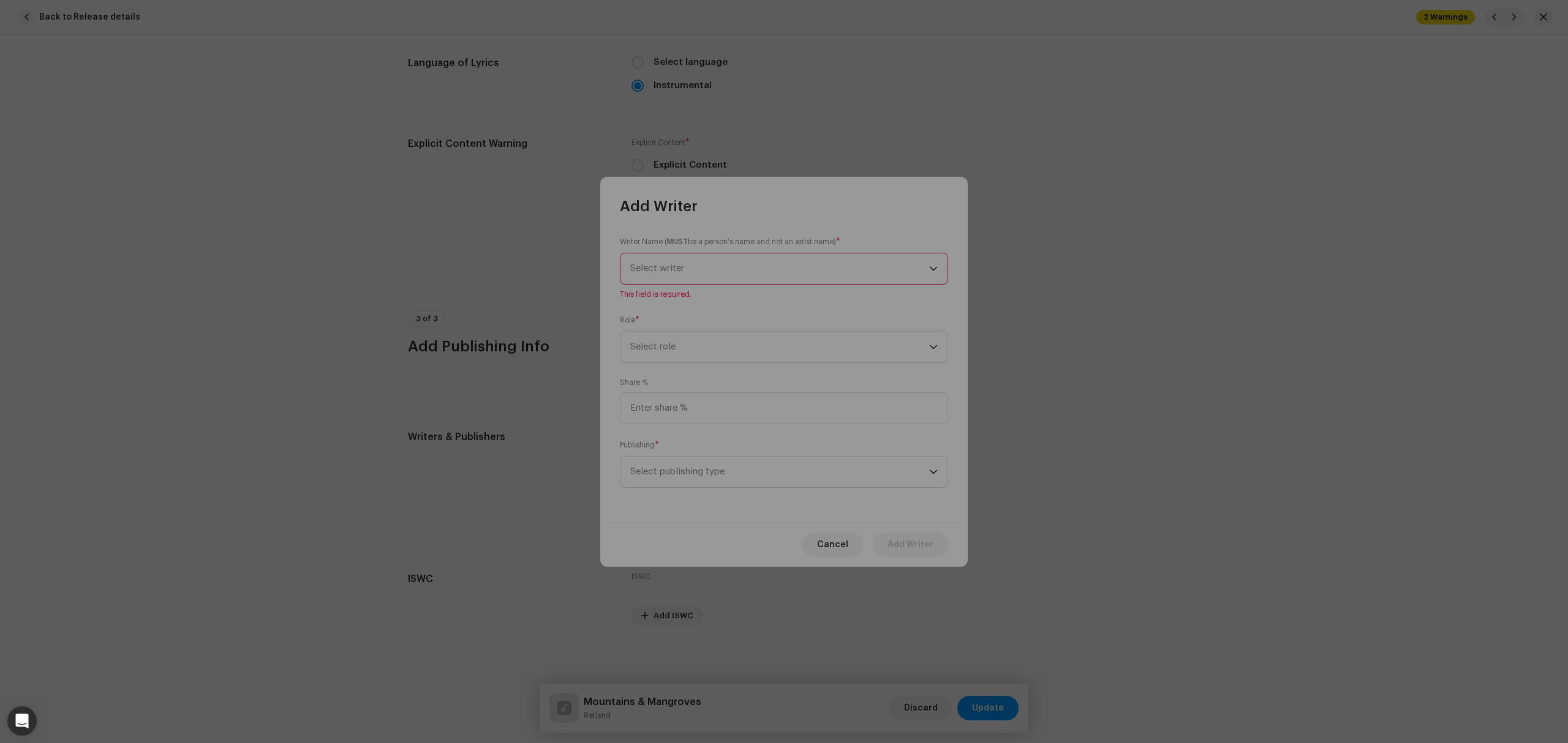
click at [373, 324] on div "Create & Add a New Writer We support PNG, JFIF, JPEG, or JPG images. Legal Name…" at bounding box center [784, 371] width 1568 height 743
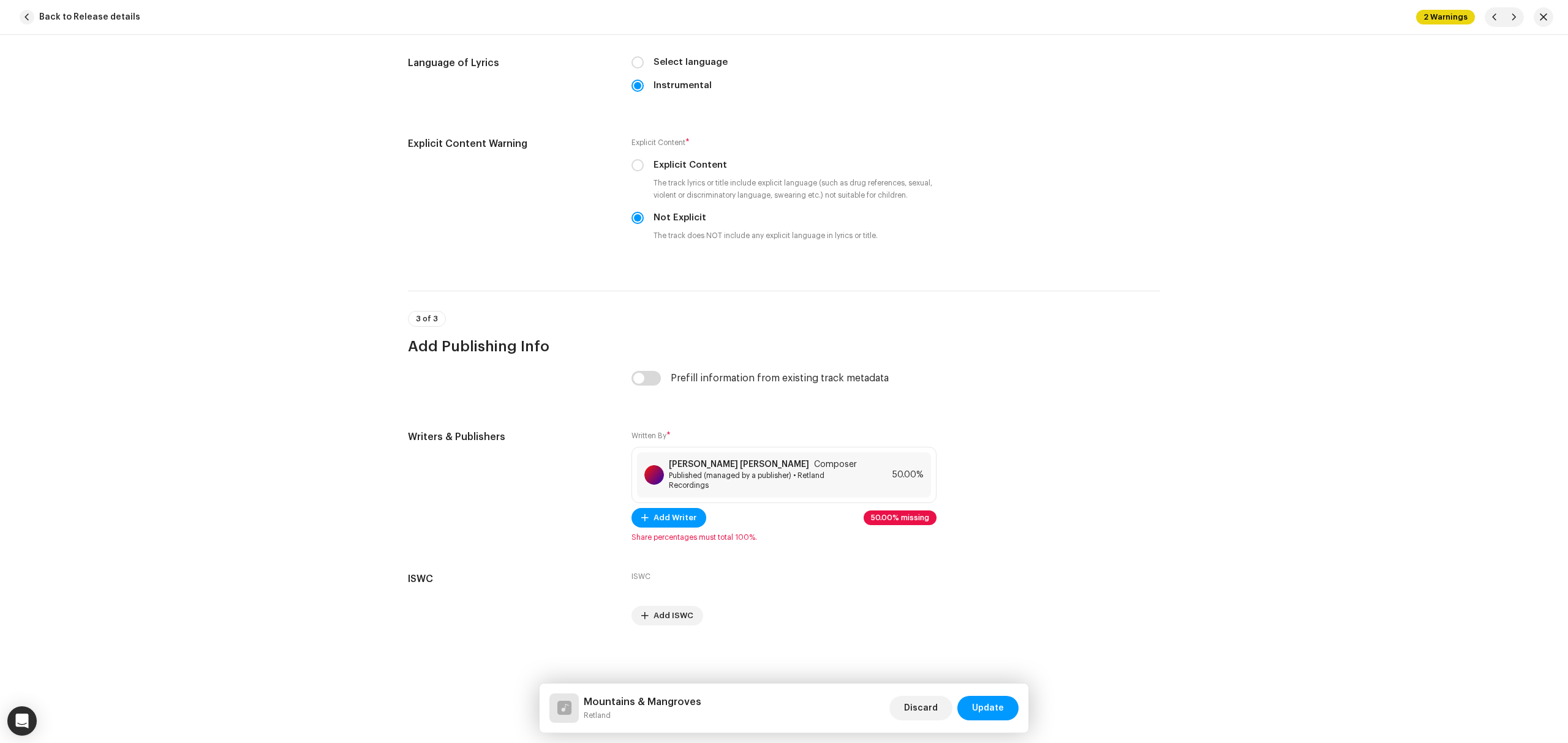
click at [1336, 366] on div "Add Writer Writer Name ( MUST be a person's name and not an artist name) * Sele…" at bounding box center [784, 371] width 1568 height 743
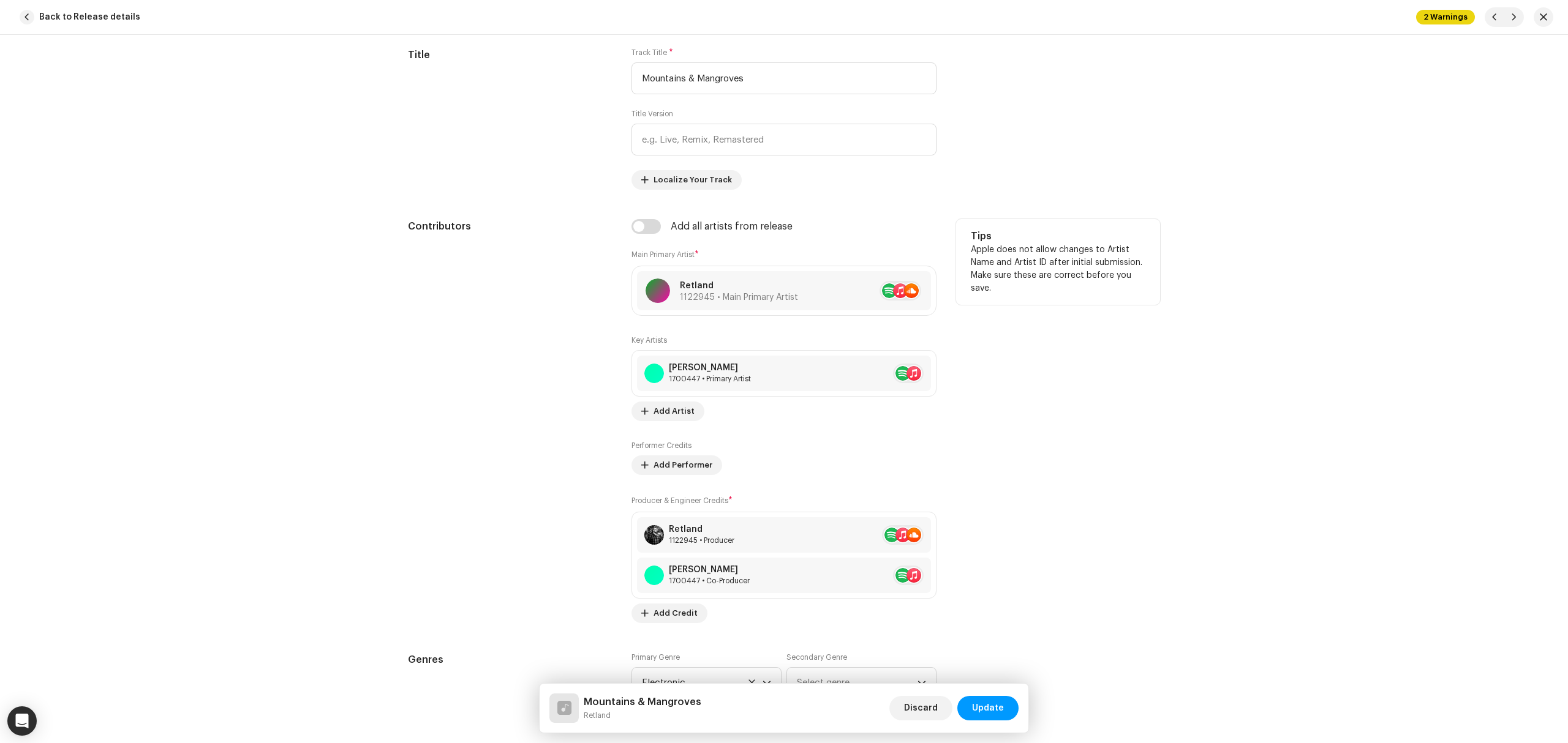
scroll to position [381, 0]
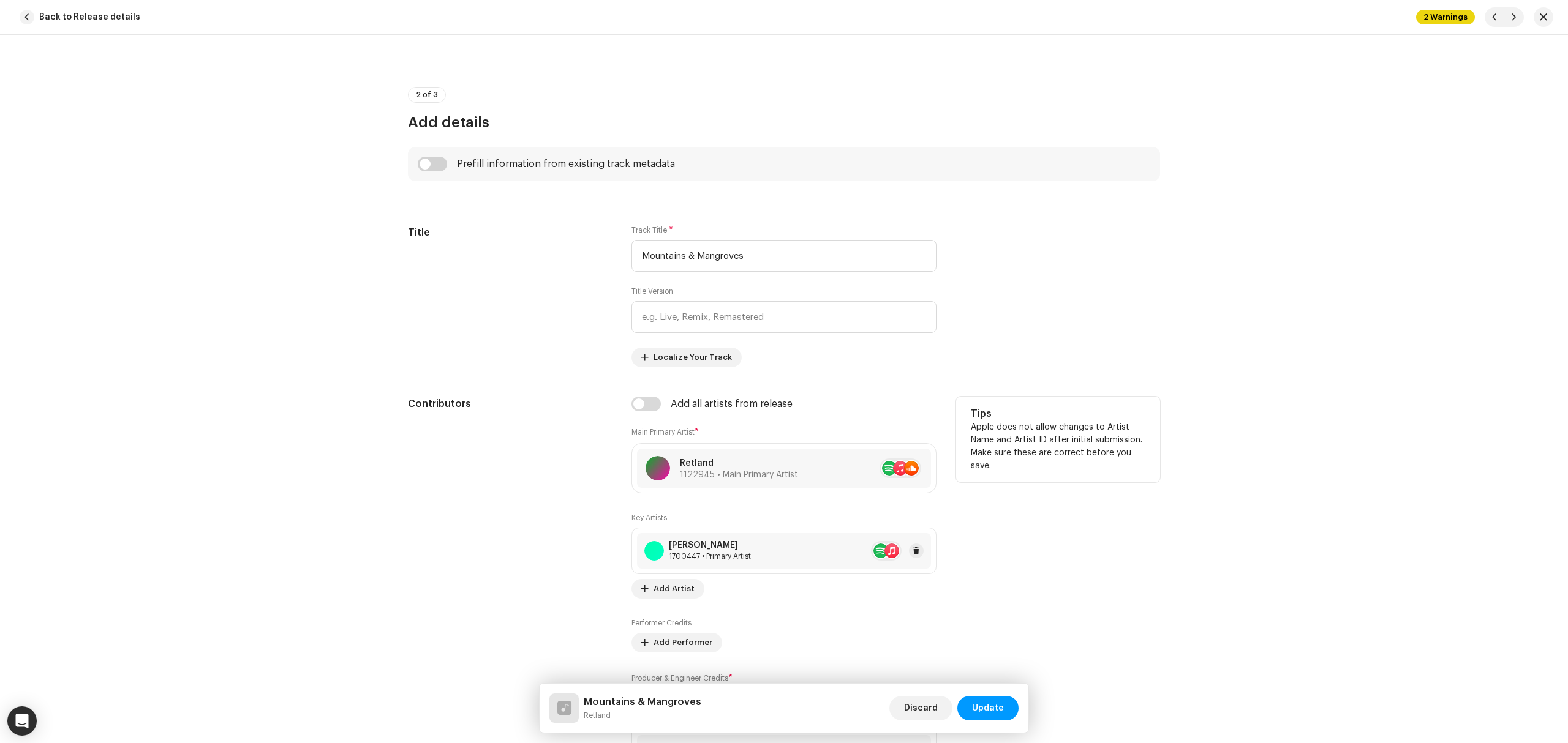
drag, startPoint x: 743, startPoint y: 534, endPoint x: 751, endPoint y: 546, distance: 14.4
click at [751, 546] on div "Jonn 1700447 • Primary Artist" at bounding box center [784, 551] width 294 height 36
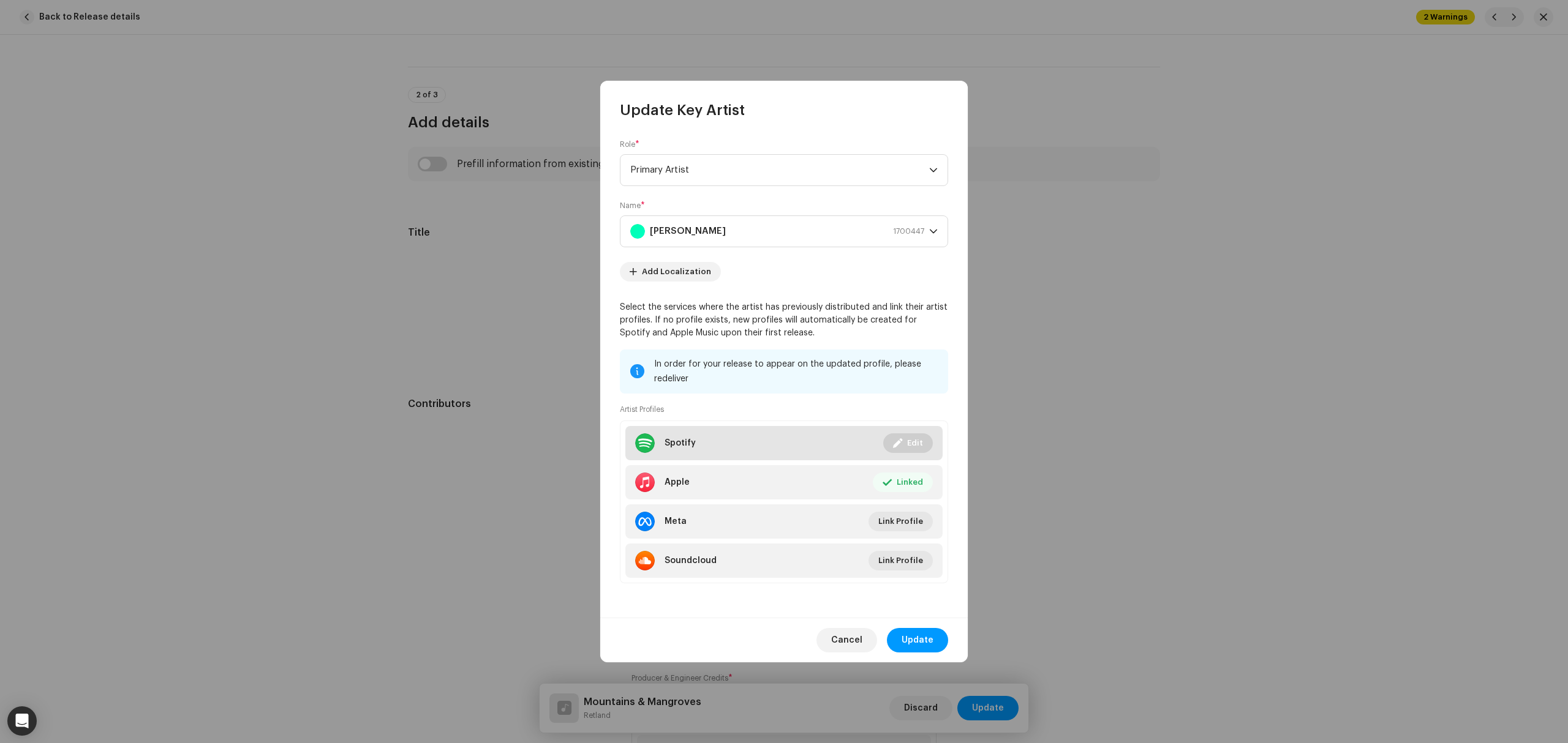
click at [802, 450] on li "Spotify Linked Edit" at bounding box center [784, 443] width 317 height 34
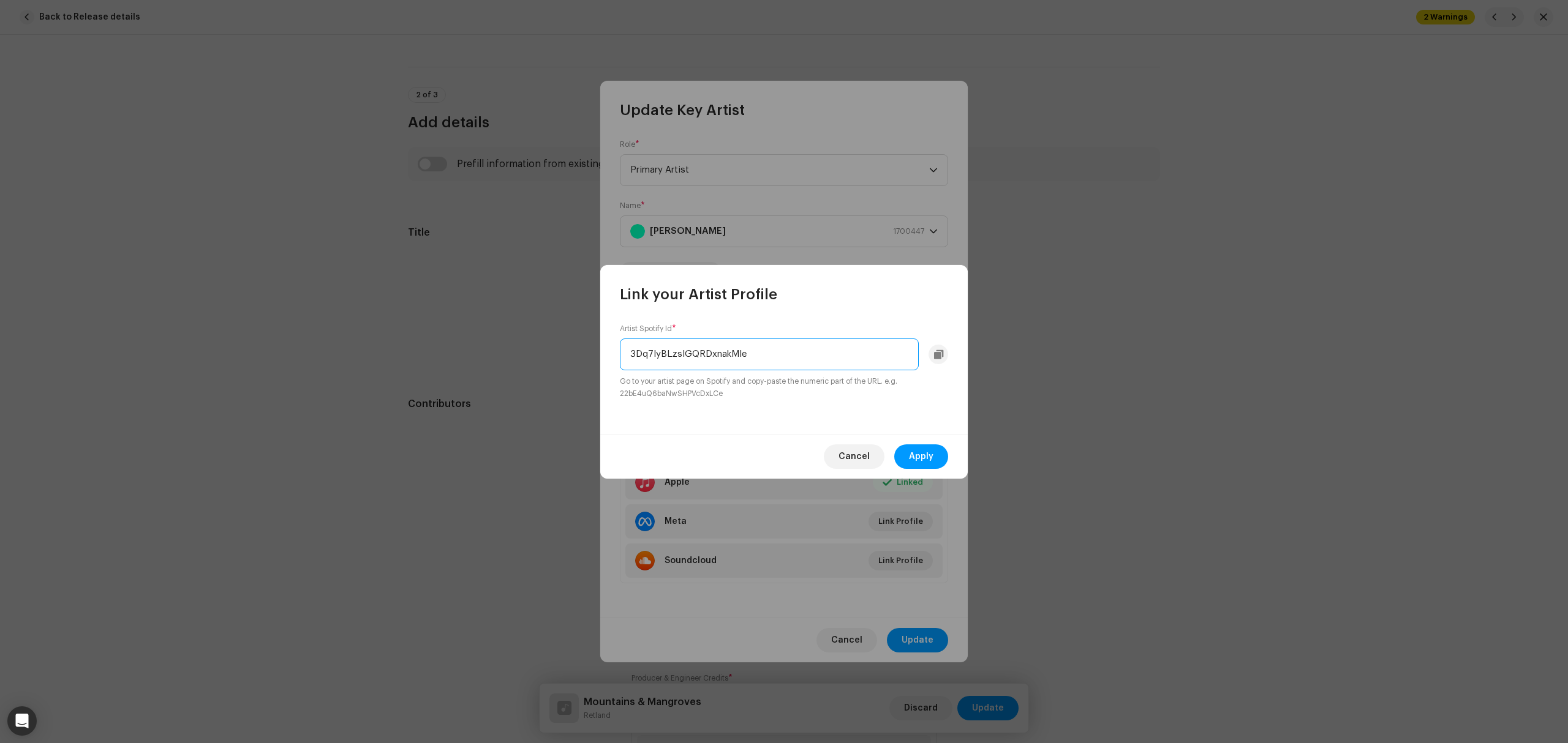
drag, startPoint x: 768, startPoint y: 348, endPoint x: 768, endPoint y: 358, distance: 10.0
click at [768, 358] on input "3Dq7IyBLzslGQRDxnakMle" at bounding box center [769, 354] width 299 height 32
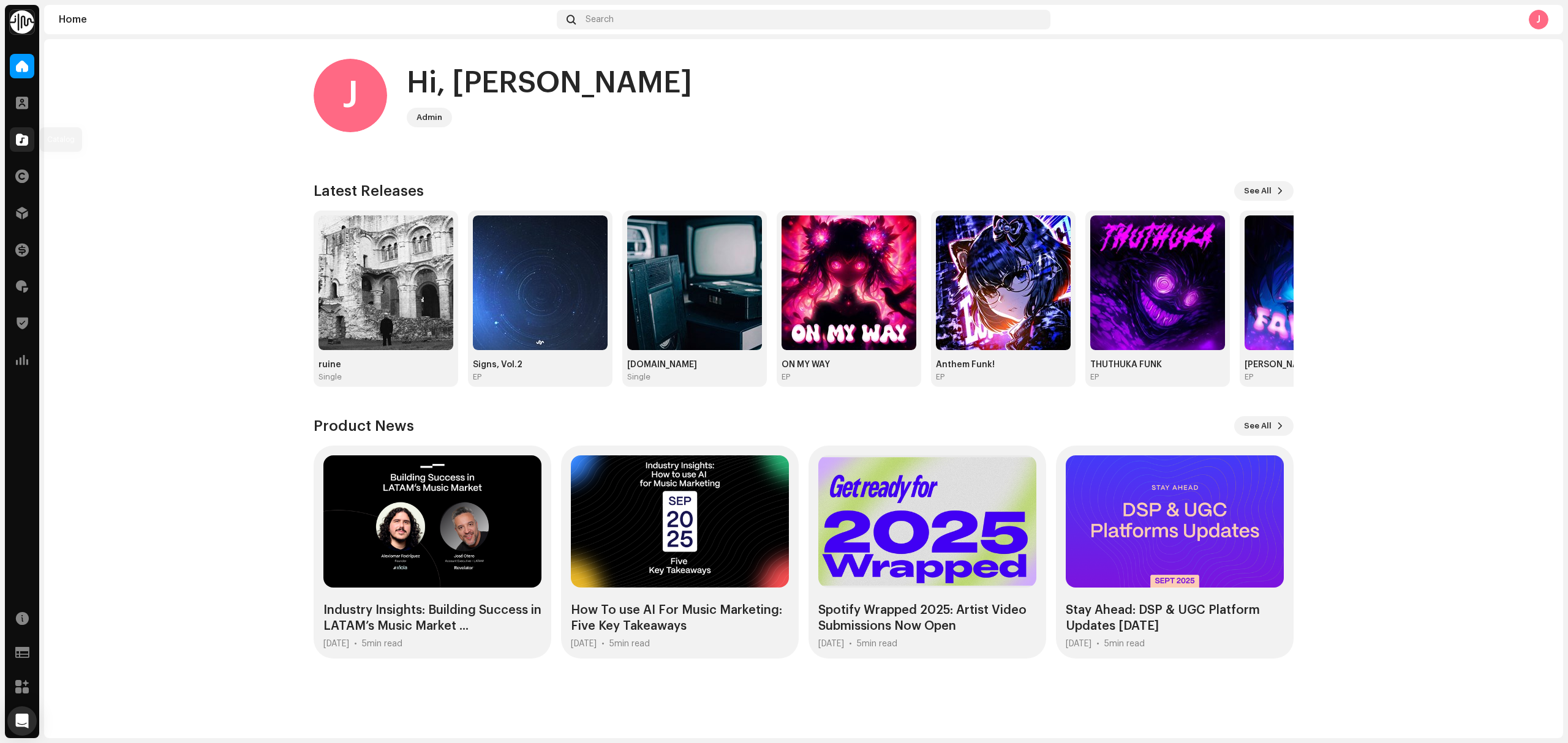
click at [20, 147] on div at bounding box center [22, 140] width 25 height 25
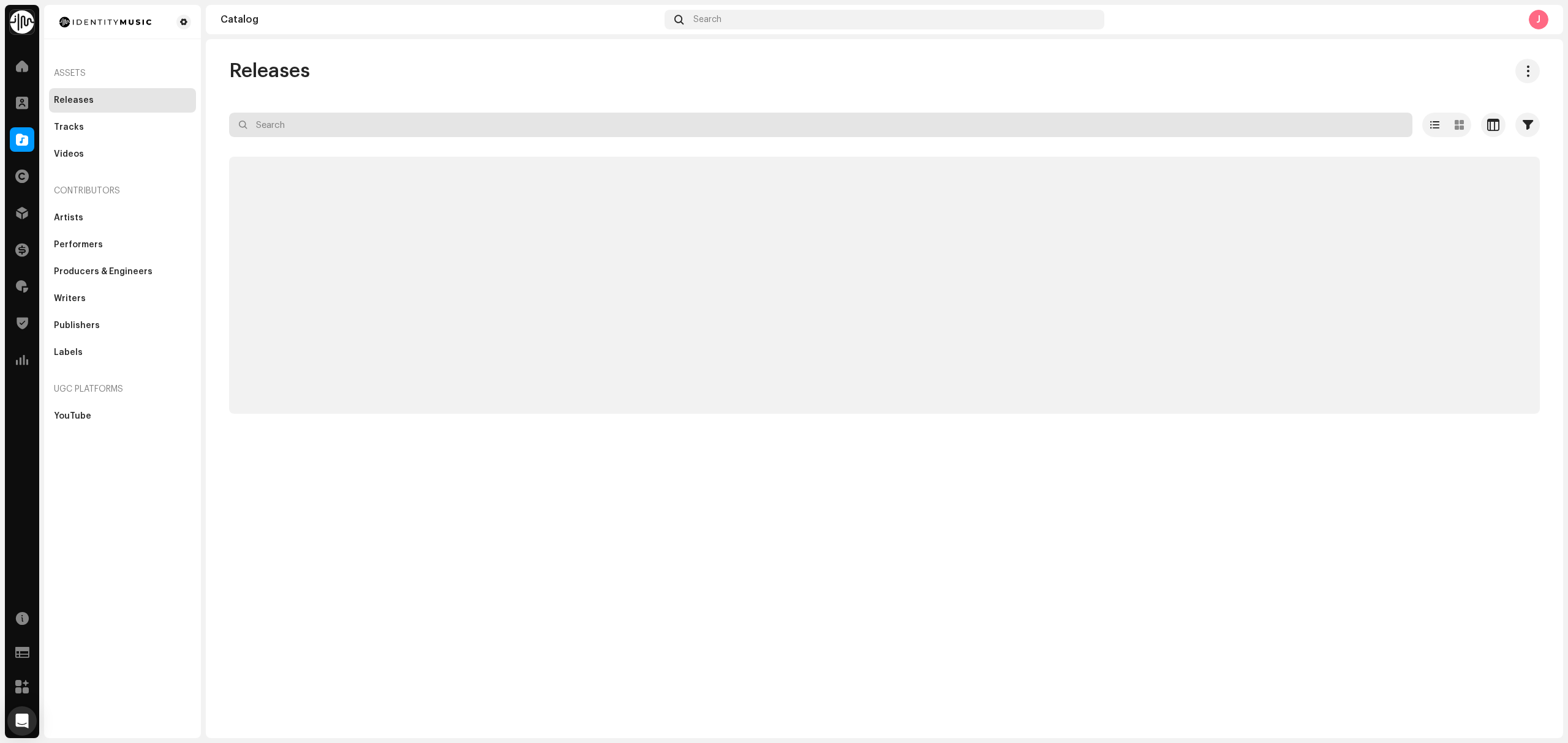
click at [418, 118] on input "text" at bounding box center [820, 125] width 1183 height 25
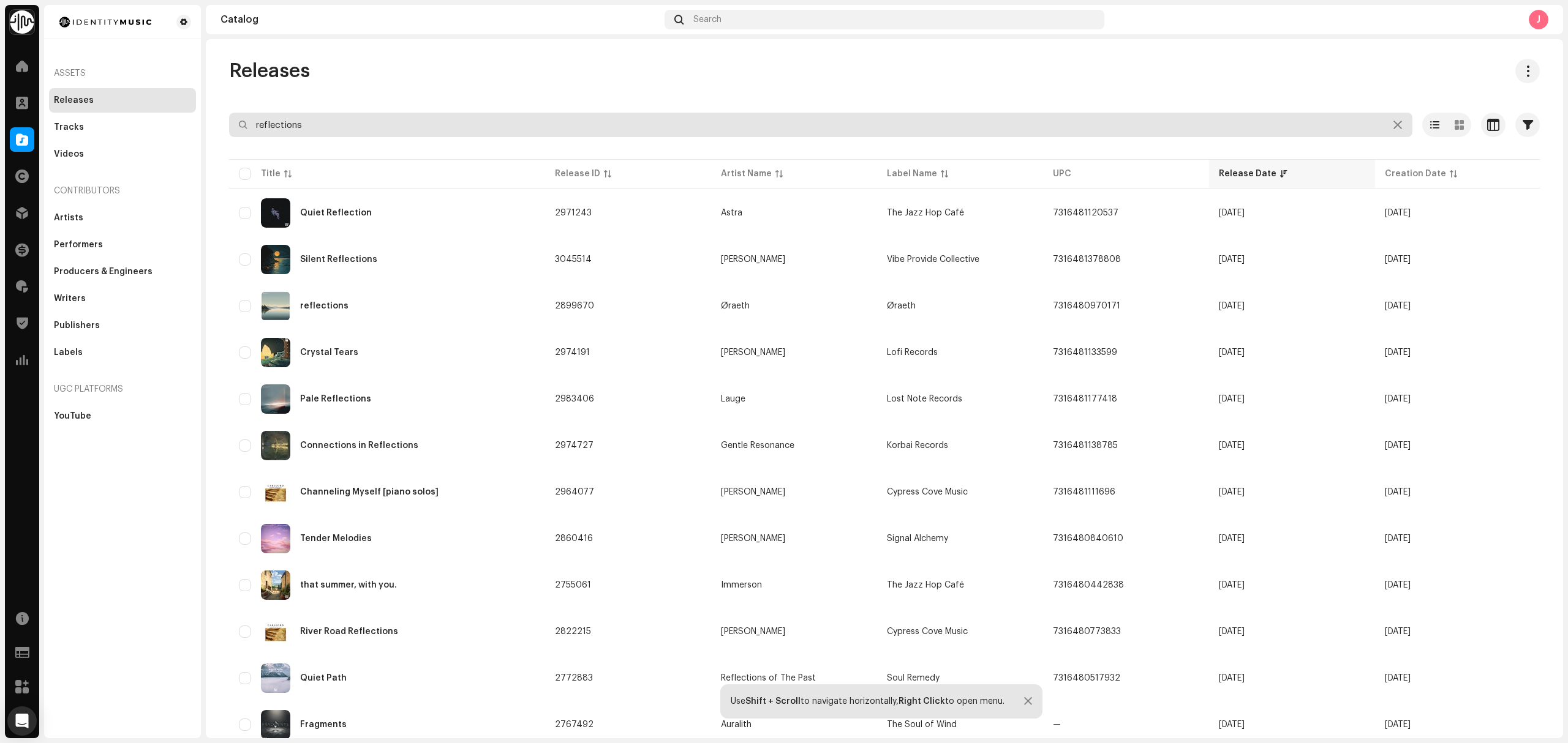
type input "reflections"
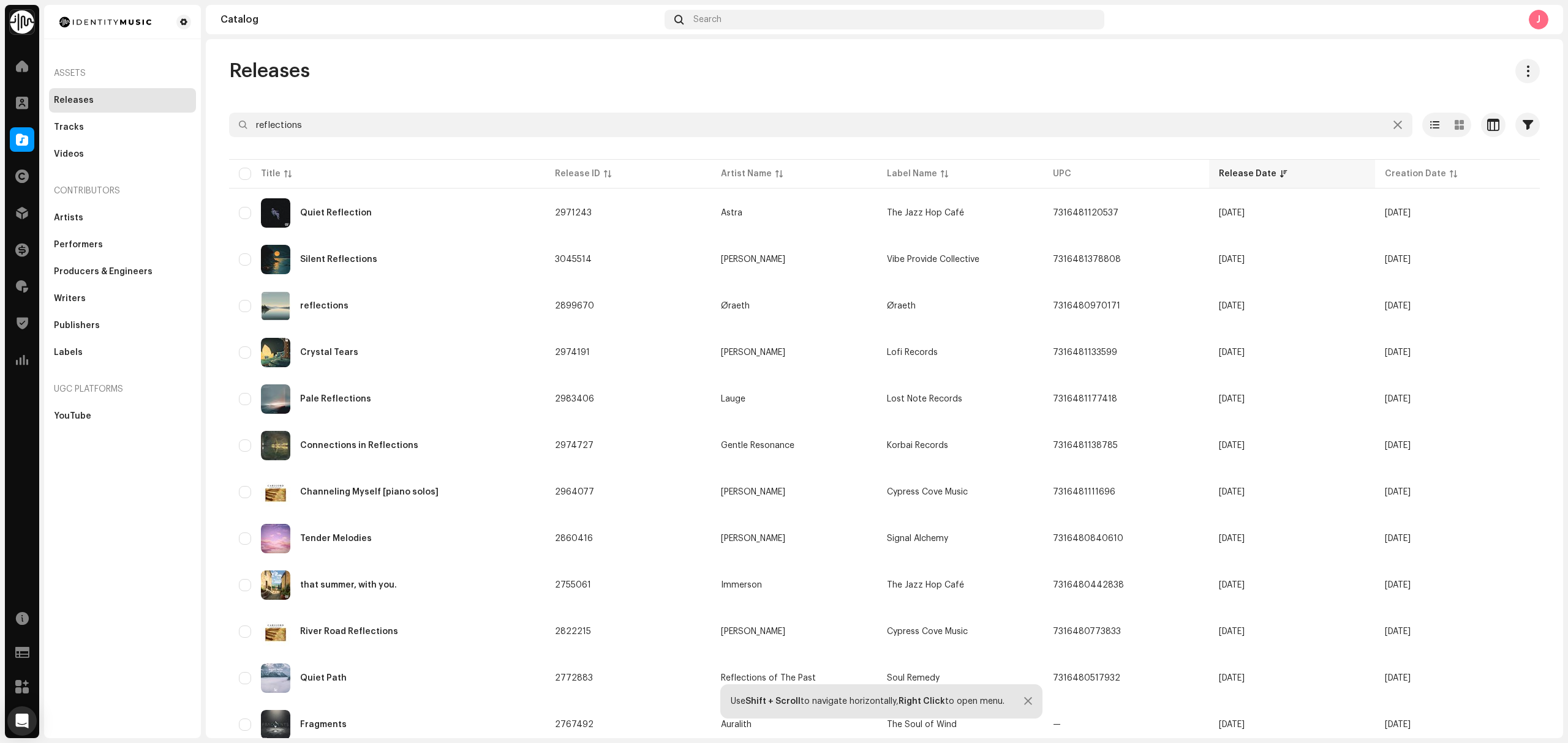
click at [1280, 175] on p-sorticon at bounding box center [1284, 174] width 7 height 7
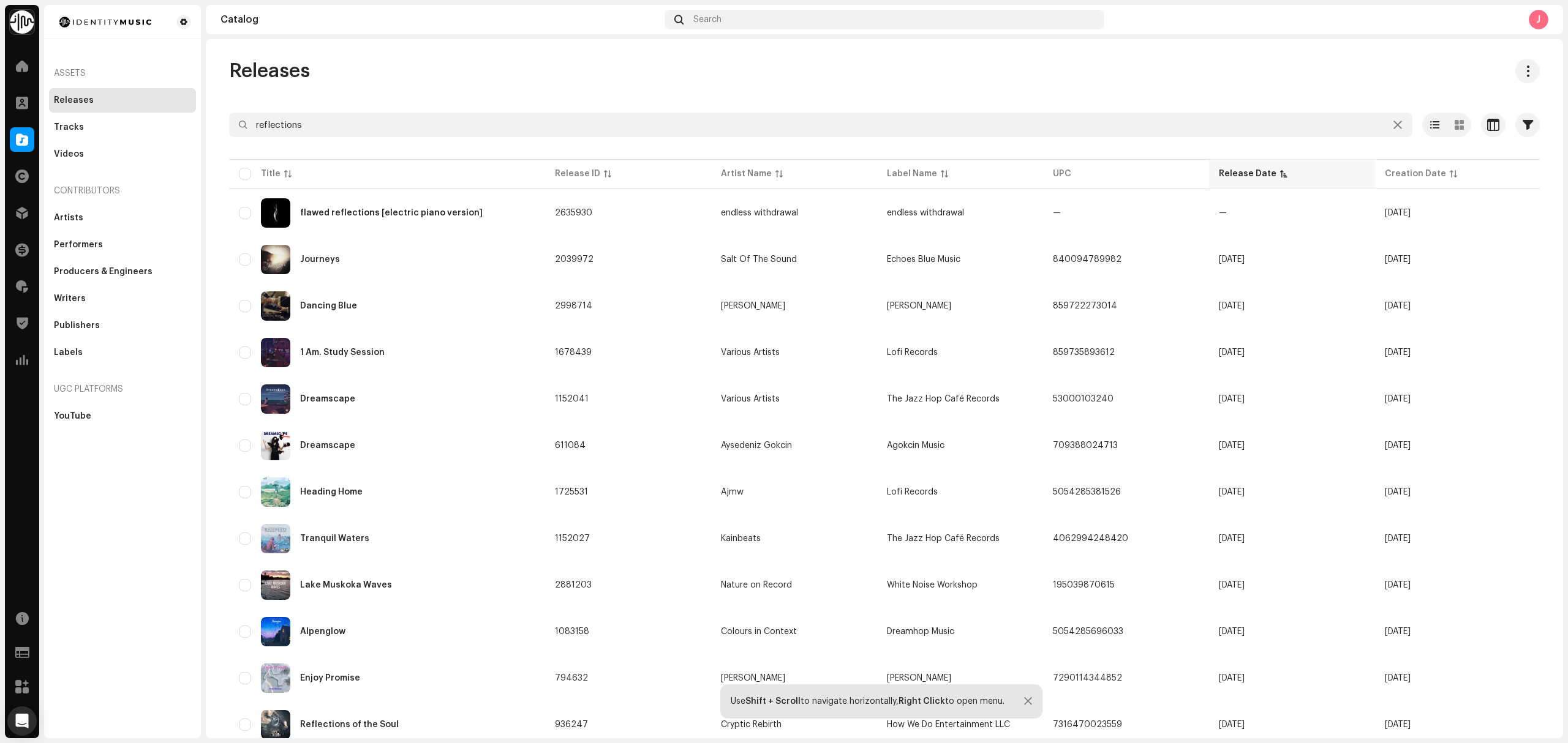
click at [1238, 169] on div "Release Date" at bounding box center [1248, 173] width 58 height 12
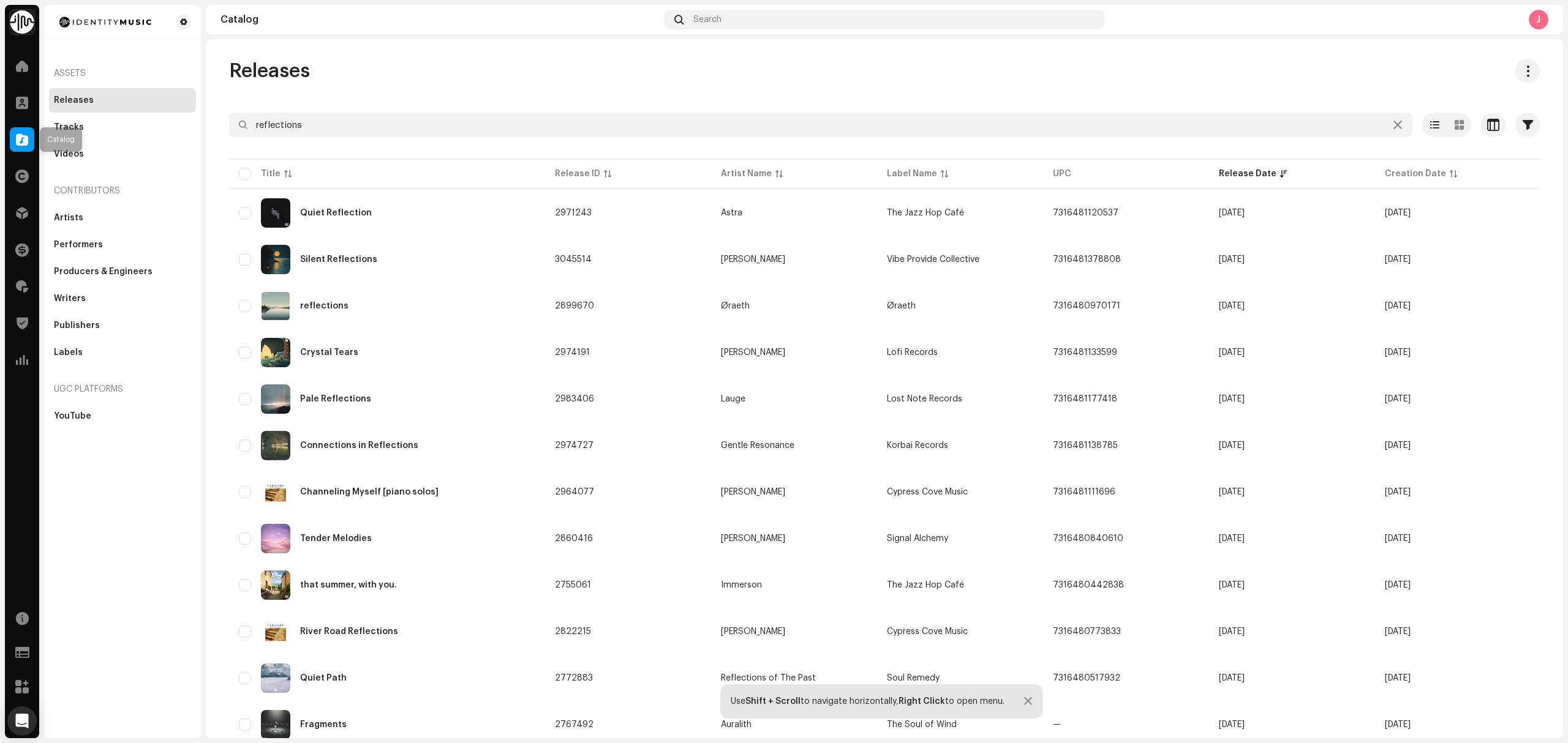
click at [16, 137] on span at bounding box center [22, 140] width 12 height 10
click at [77, 306] on div "Writers" at bounding box center [122, 298] width 147 height 25
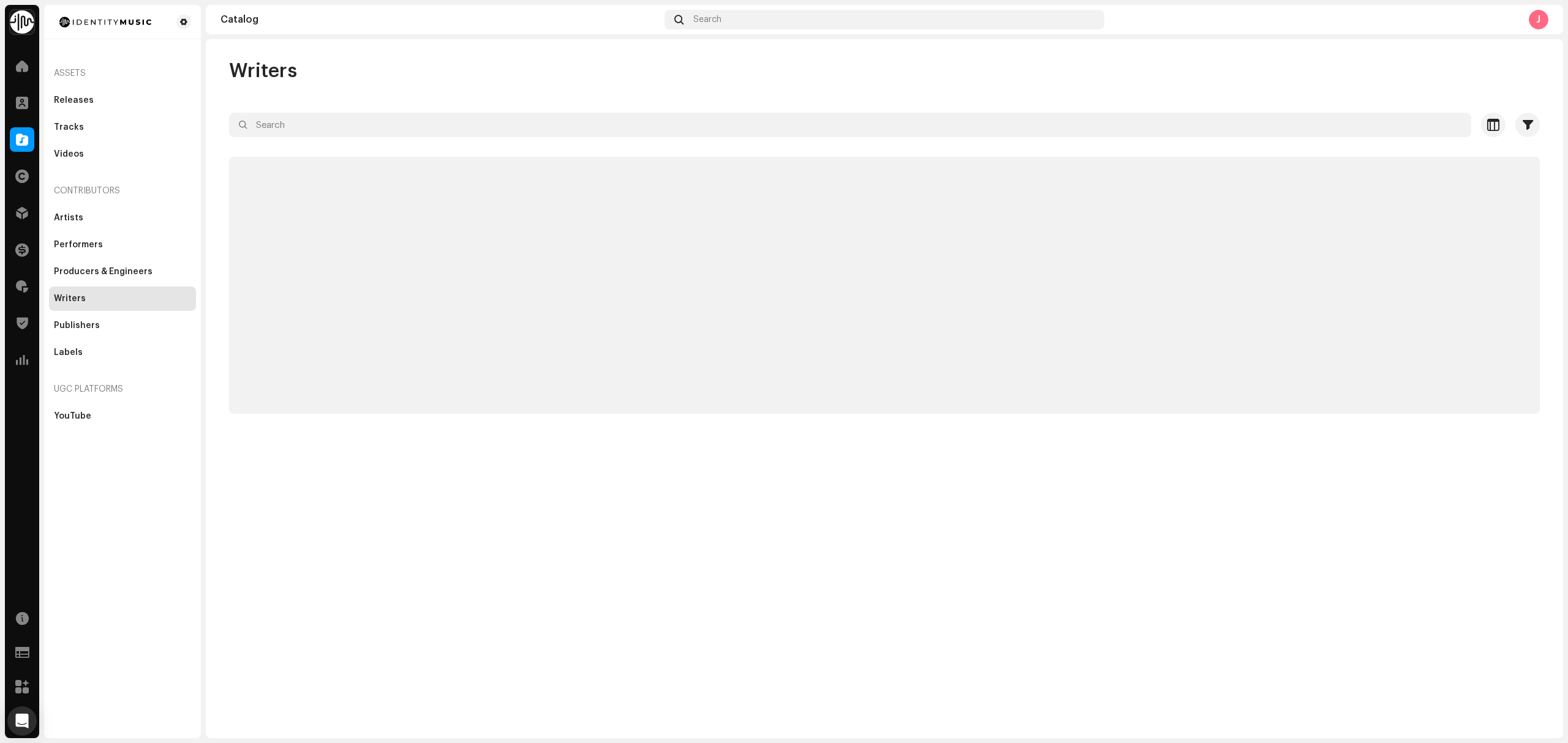
click at [373, 137] on div at bounding box center [884, 147] width 1310 height 20
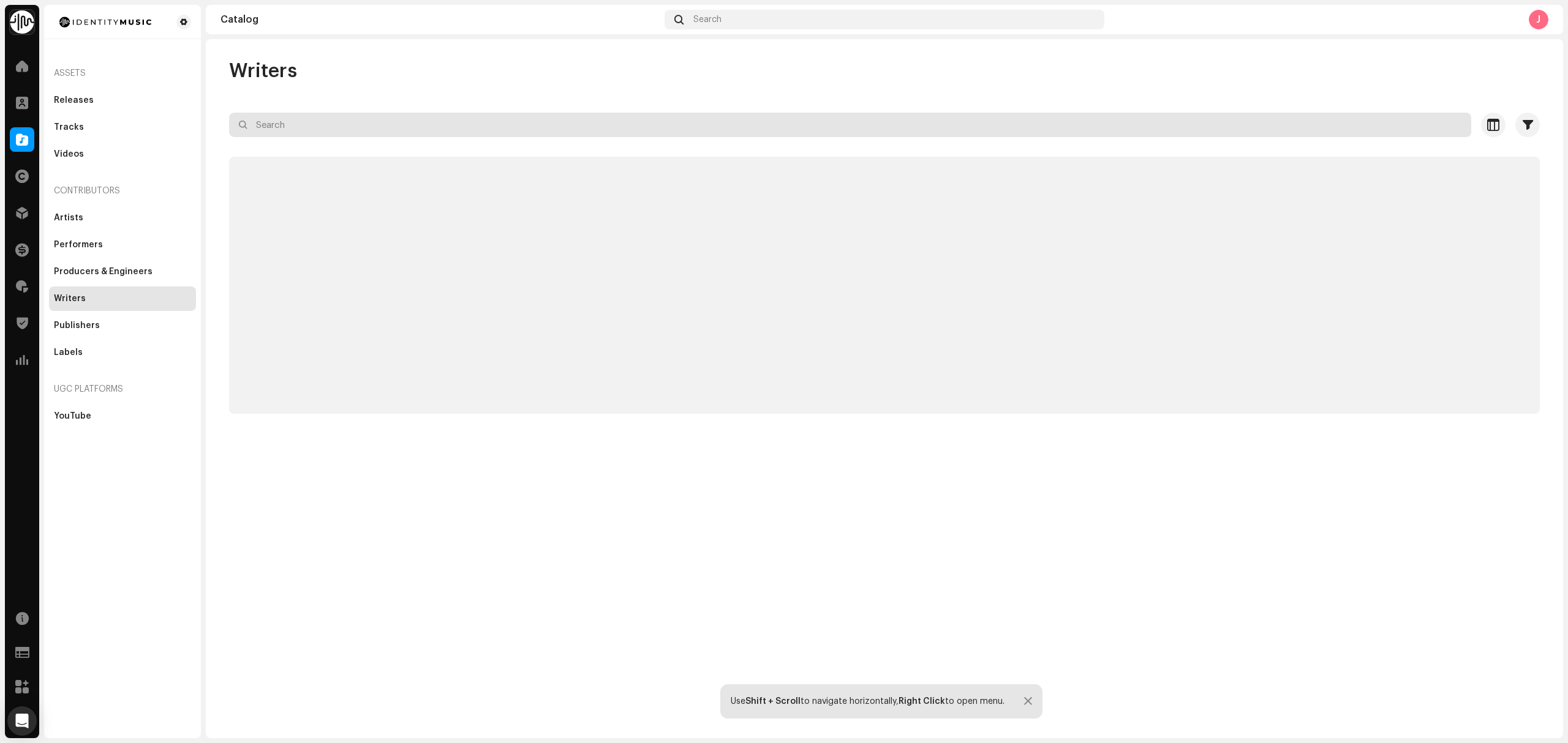
click at [378, 125] on input "text" at bounding box center [850, 125] width 1242 height 25
paste input "[PERSON_NAME]"
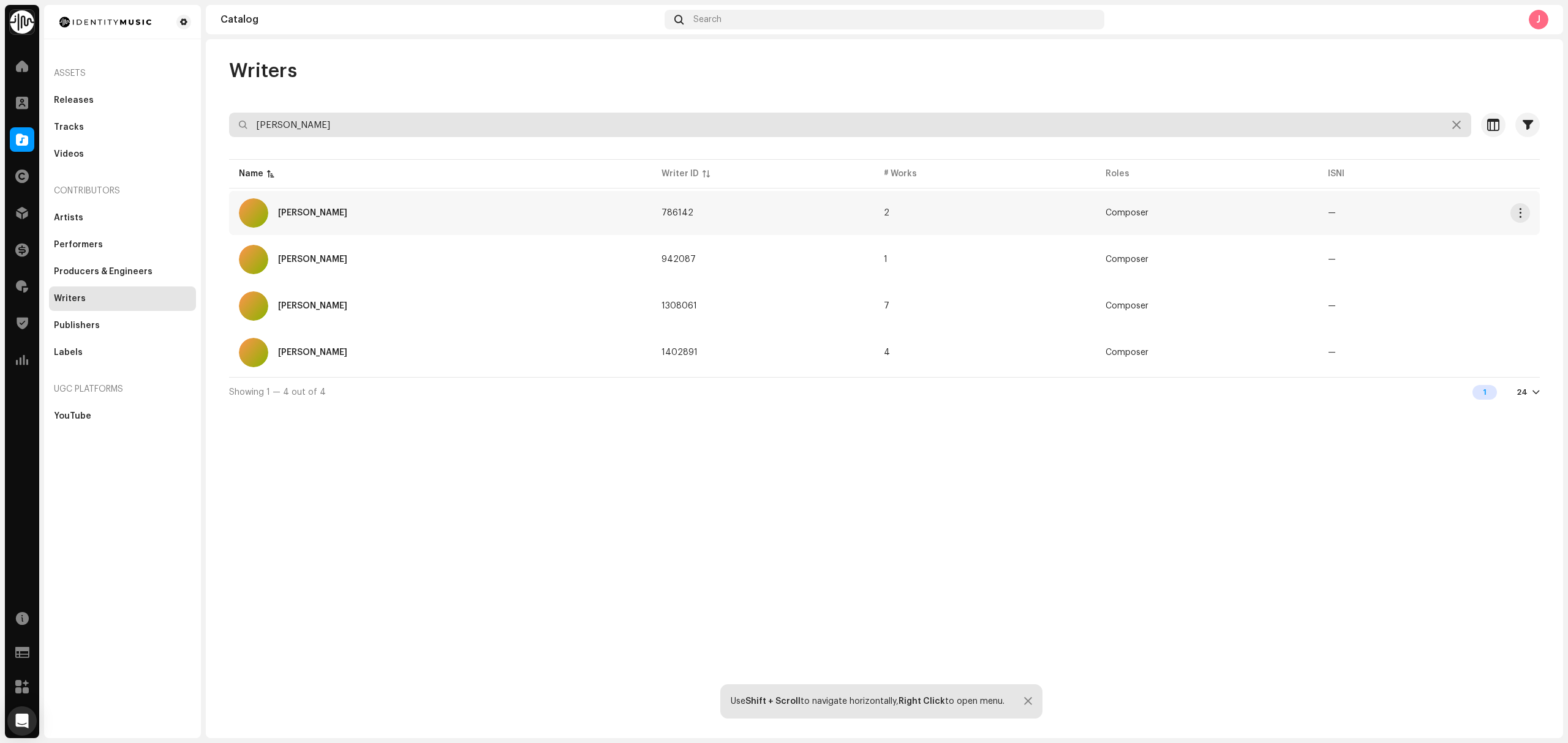
type input "[PERSON_NAME]"
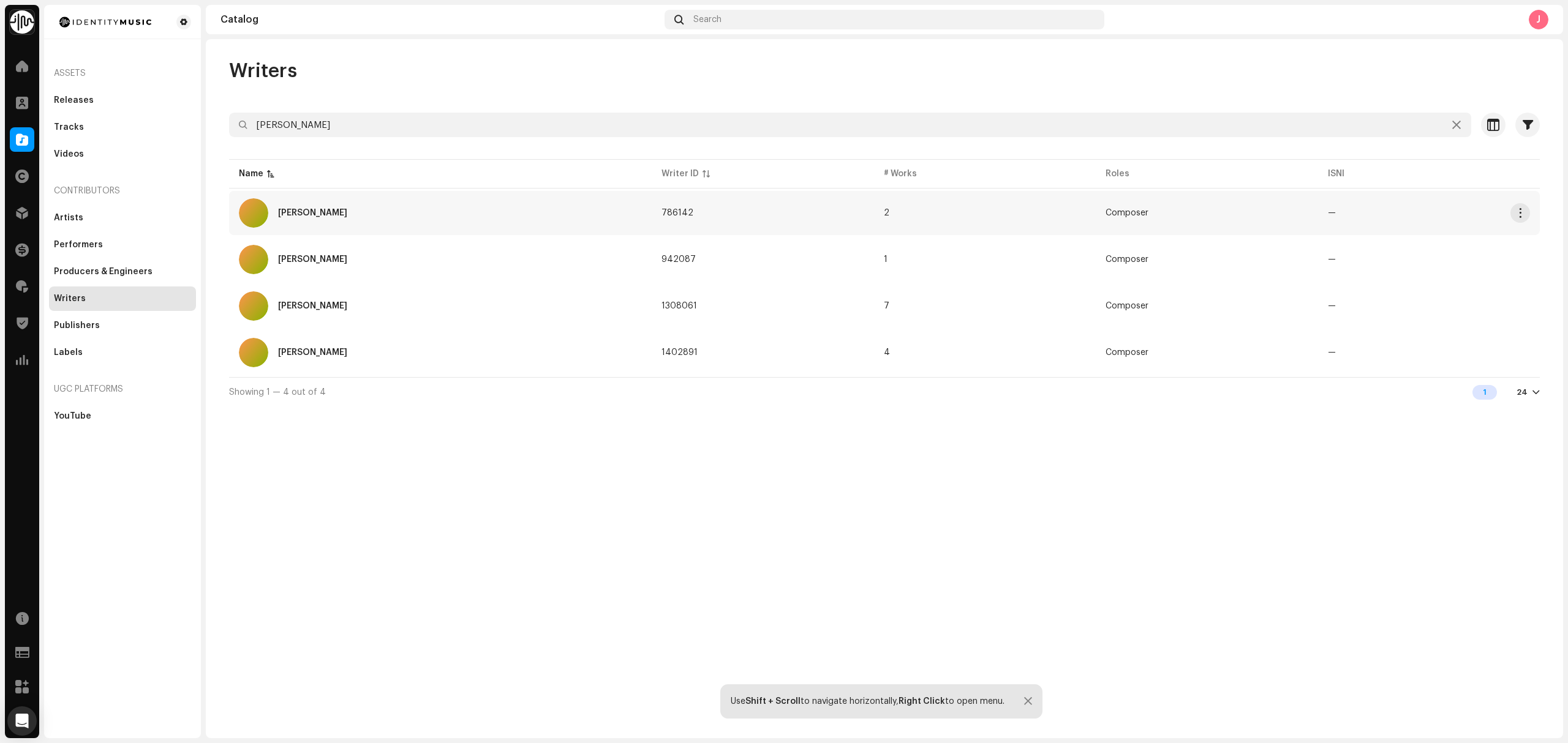
click at [368, 224] on div "[PERSON_NAME]" at bounding box center [440, 213] width 403 height 29
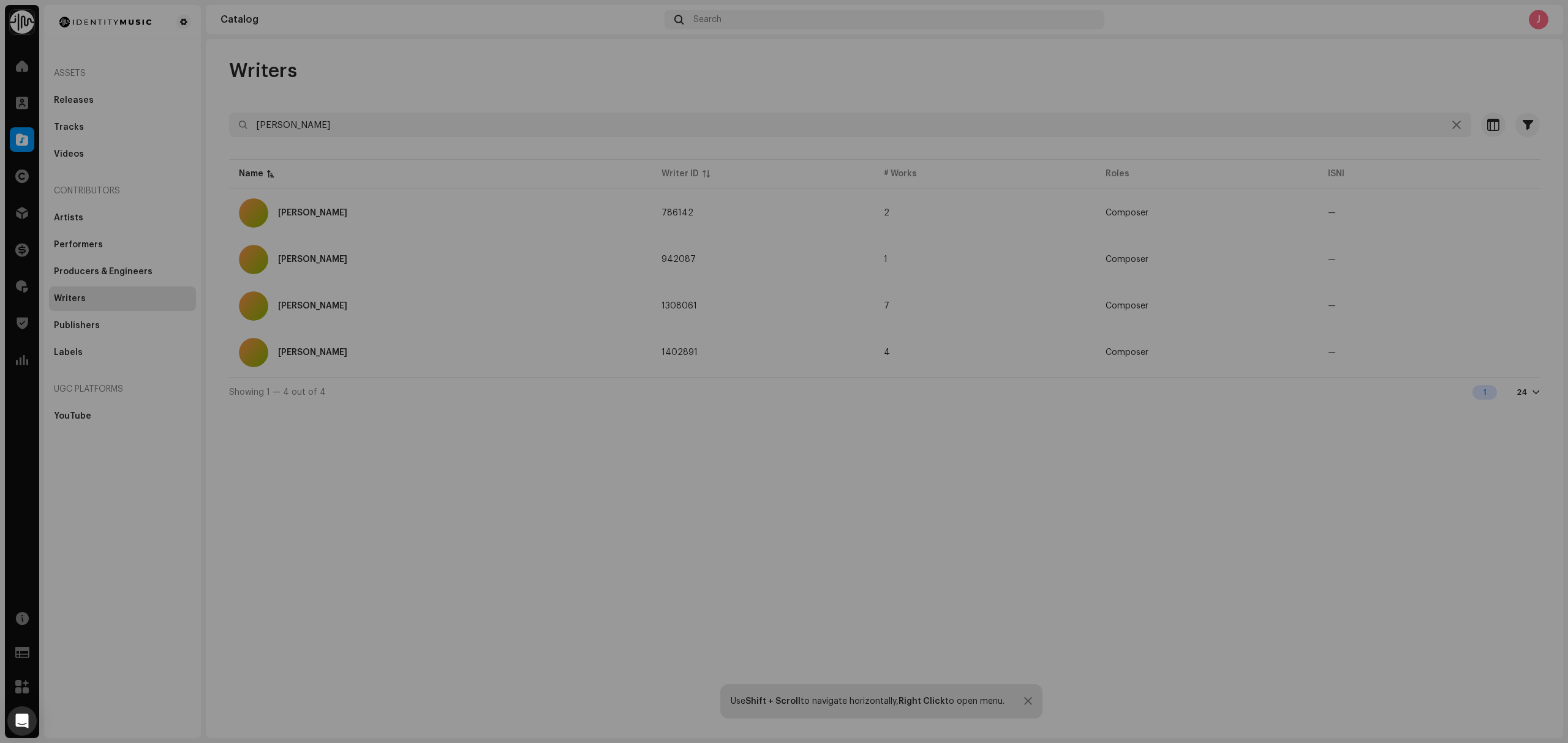
click at [470, 490] on div "[PERSON_NAME] 786142 Writer Info Writer Name [PERSON_NAME] Other Writer Name — …" at bounding box center [784, 371] width 1568 height 743
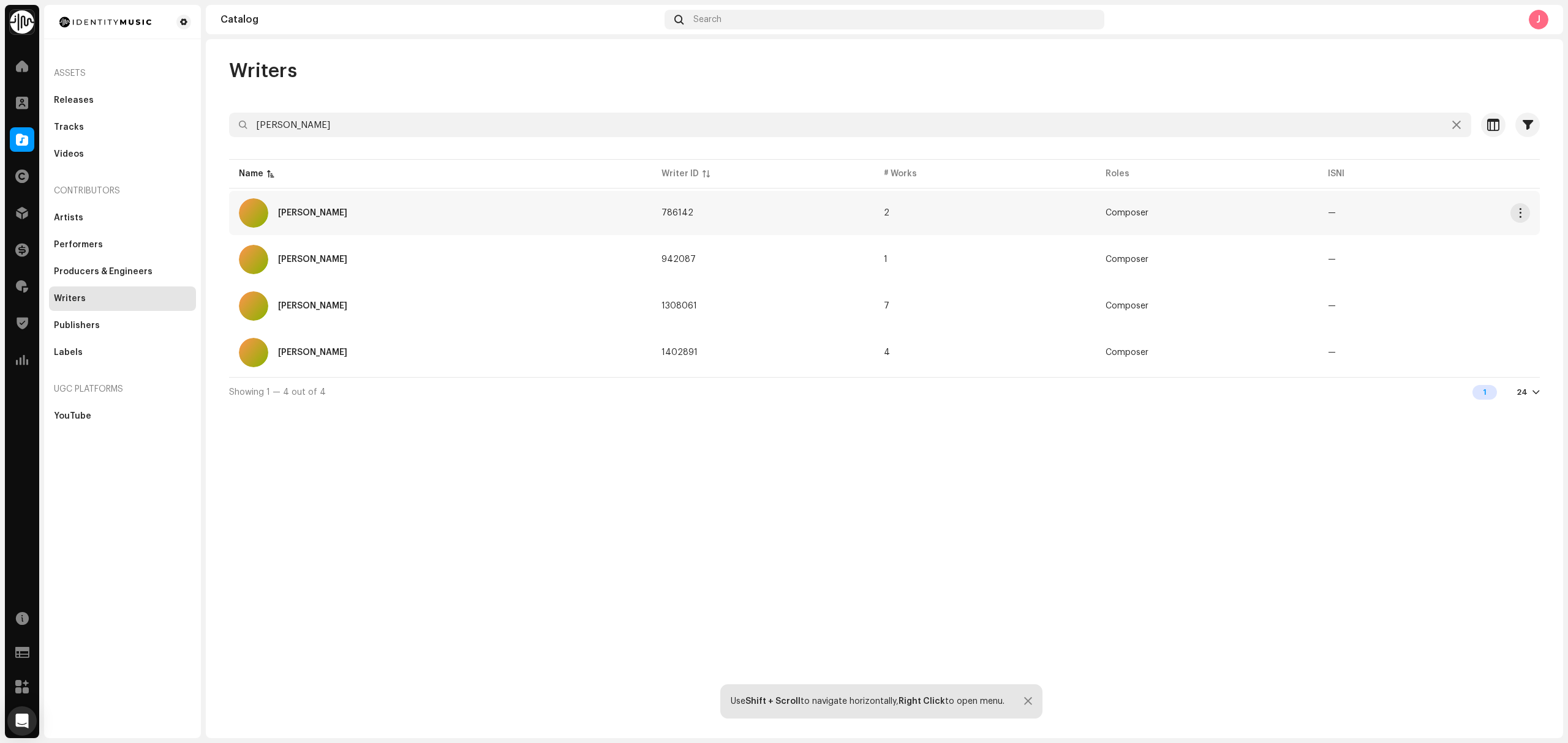
click at [477, 195] on td "[PERSON_NAME]" at bounding box center [440, 213] width 423 height 44
drag, startPoint x: 452, startPoint y: 257, endPoint x: 444, endPoint y: 261, distance: 8.9
click at [451, 257] on div "[PERSON_NAME] 786142 Writer Info Writer Name [PERSON_NAME] Other Writer Name — …" at bounding box center [784, 371] width 1568 height 743
click at [523, 363] on div "[PERSON_NAME]" at bounding box center [440, 353] width 403 height 29
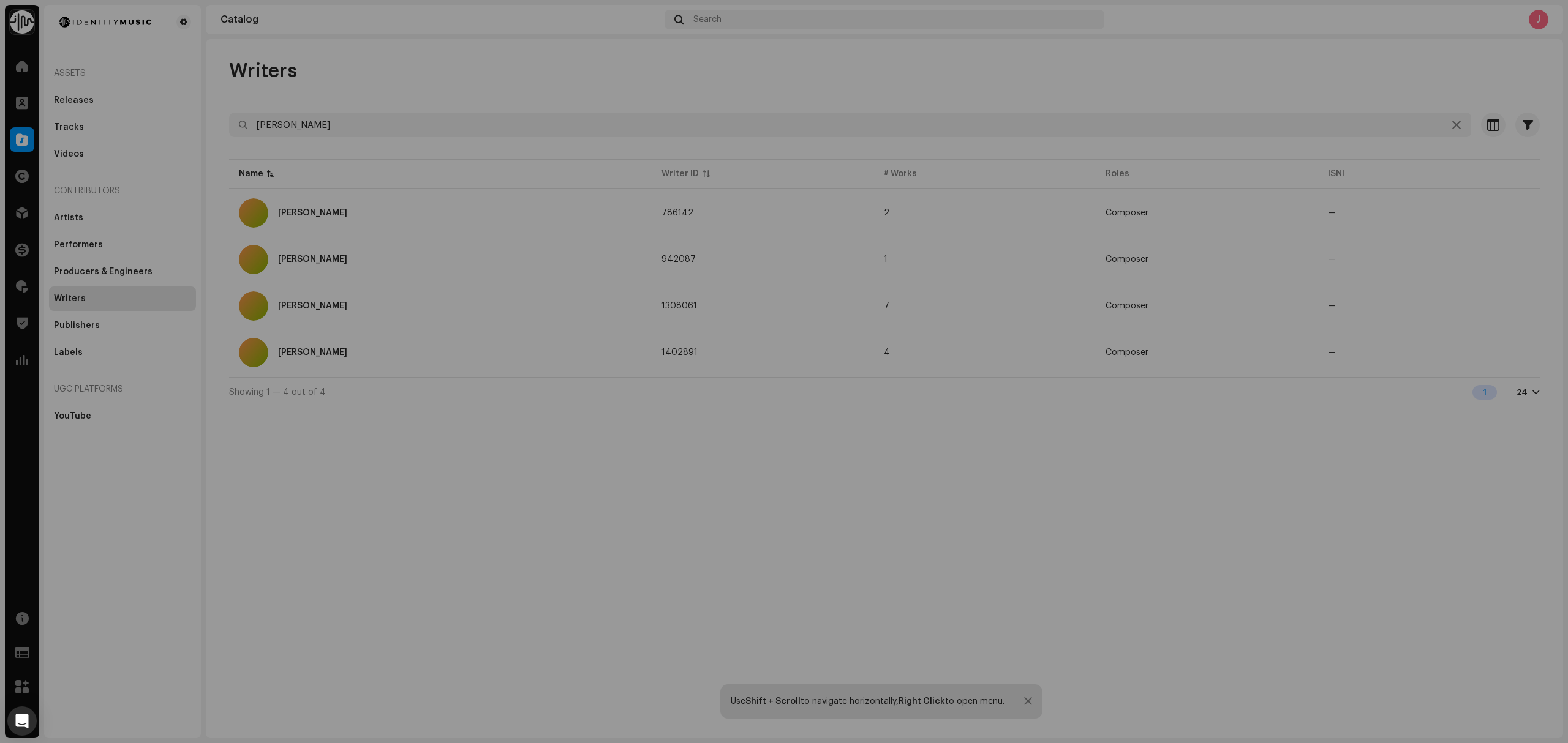
click at [483, 462] on div "[PERSON_NAME] 1402891 Writer Info Writer Name [PERSON_NAME] Other Writer Name —…" at bounding box center [784, 371] width 1568 height 743
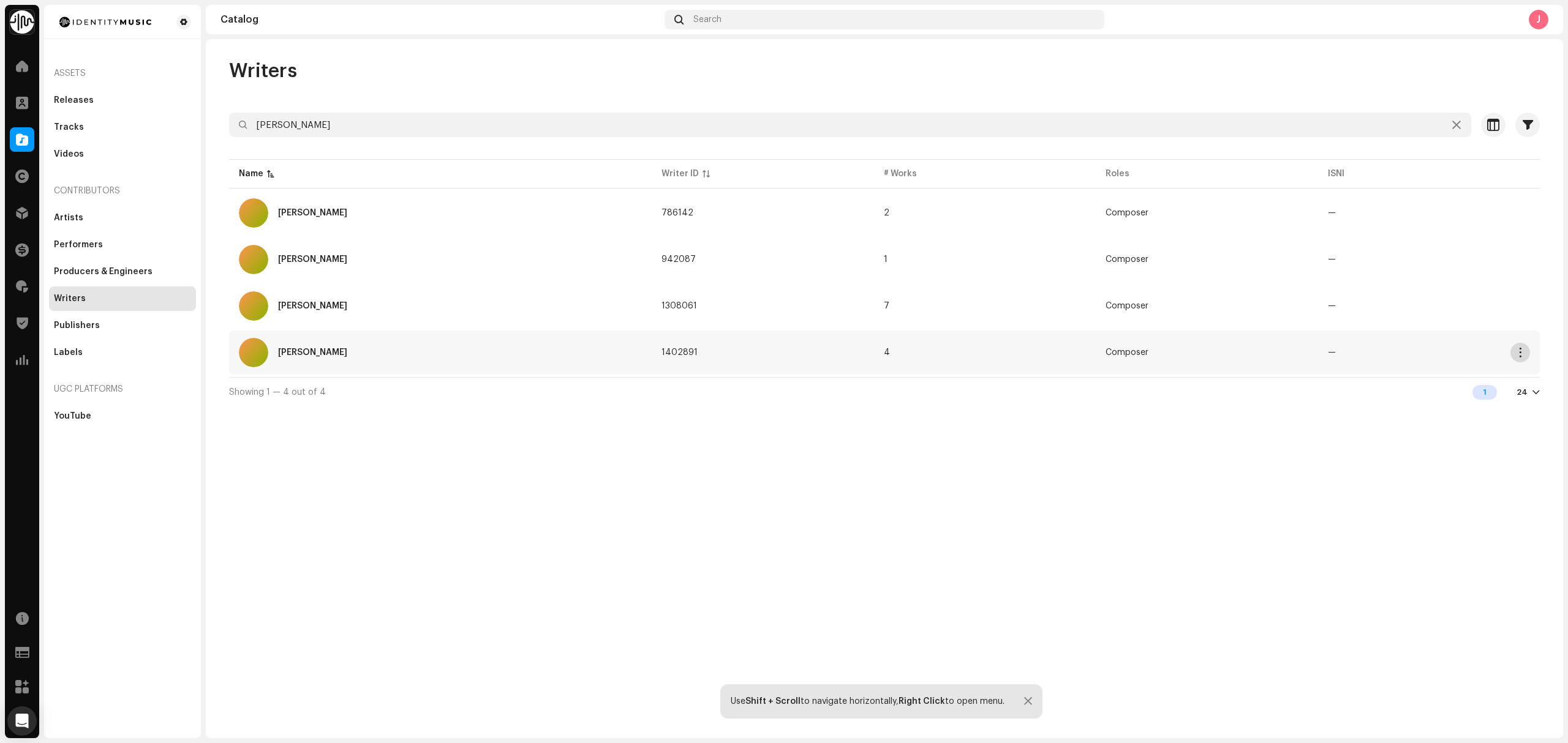
click at [1513, 356] on button "button" at bounding box center [1520, 353] width 20 height 20
click at [1520, 208] on button "button" at bounding box center [1520, 213] width 20 height 20
click at [743, 536] on div "Writers [PERSON_NAME] Selected 0 Select all Options Filters Archive status All …" at bounding box center [884, 389] width 1357 height 700
click at [103, 91] on div "Releases" at bounding box center [122, 100] width 147 height 25
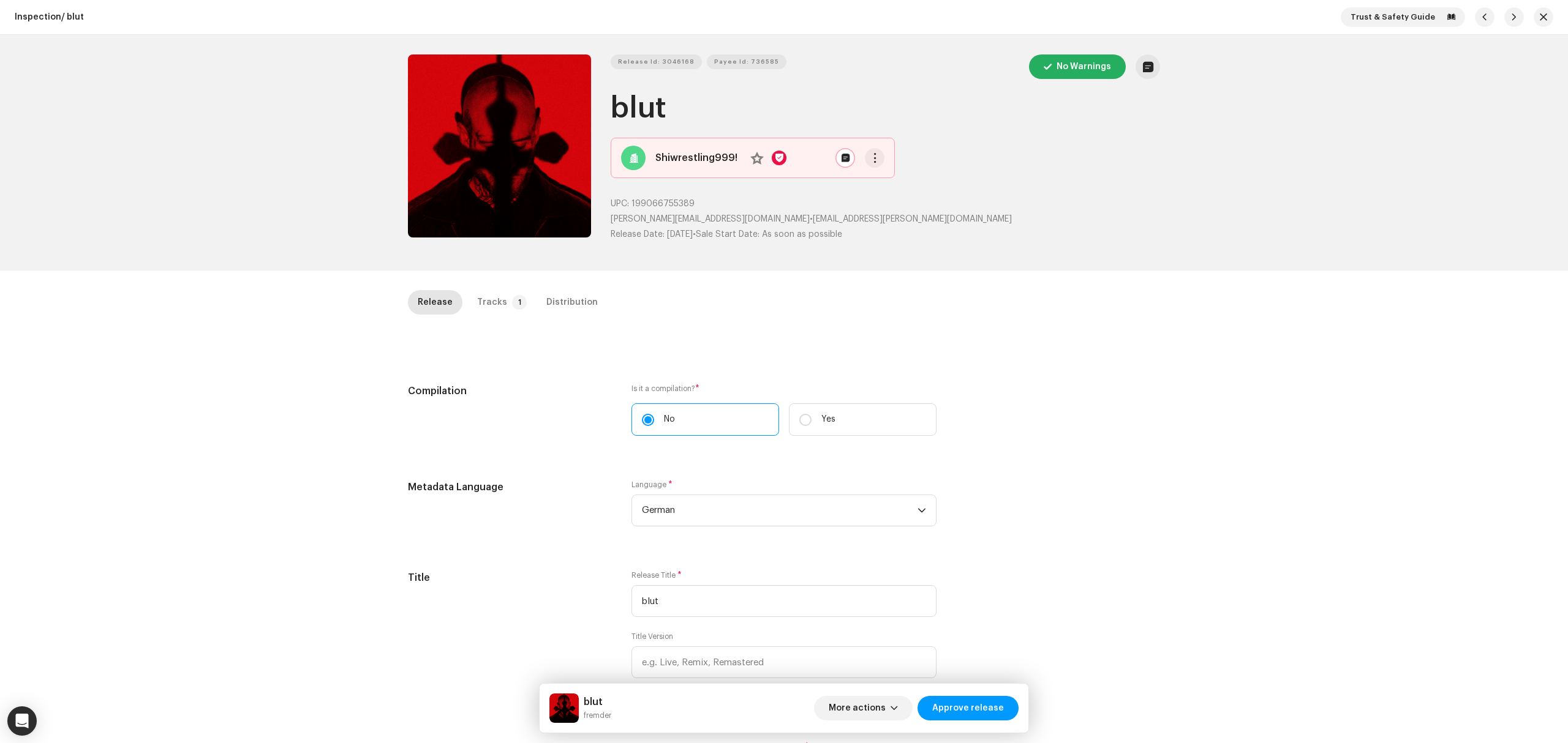
click at [324, 323] on div "Inspection / blut Trust & Safety Guide Release Id: 3046168 Payee Id: 736585 No …" at bounding box center [784, 371] width 1568 height 743
click at [267, 446] on div "Inspection / blut Trust & Safety Guide Release Id: 3046168 Payee Id: 736585 No …" at bounding box center [784, 371] width 1568 height 743
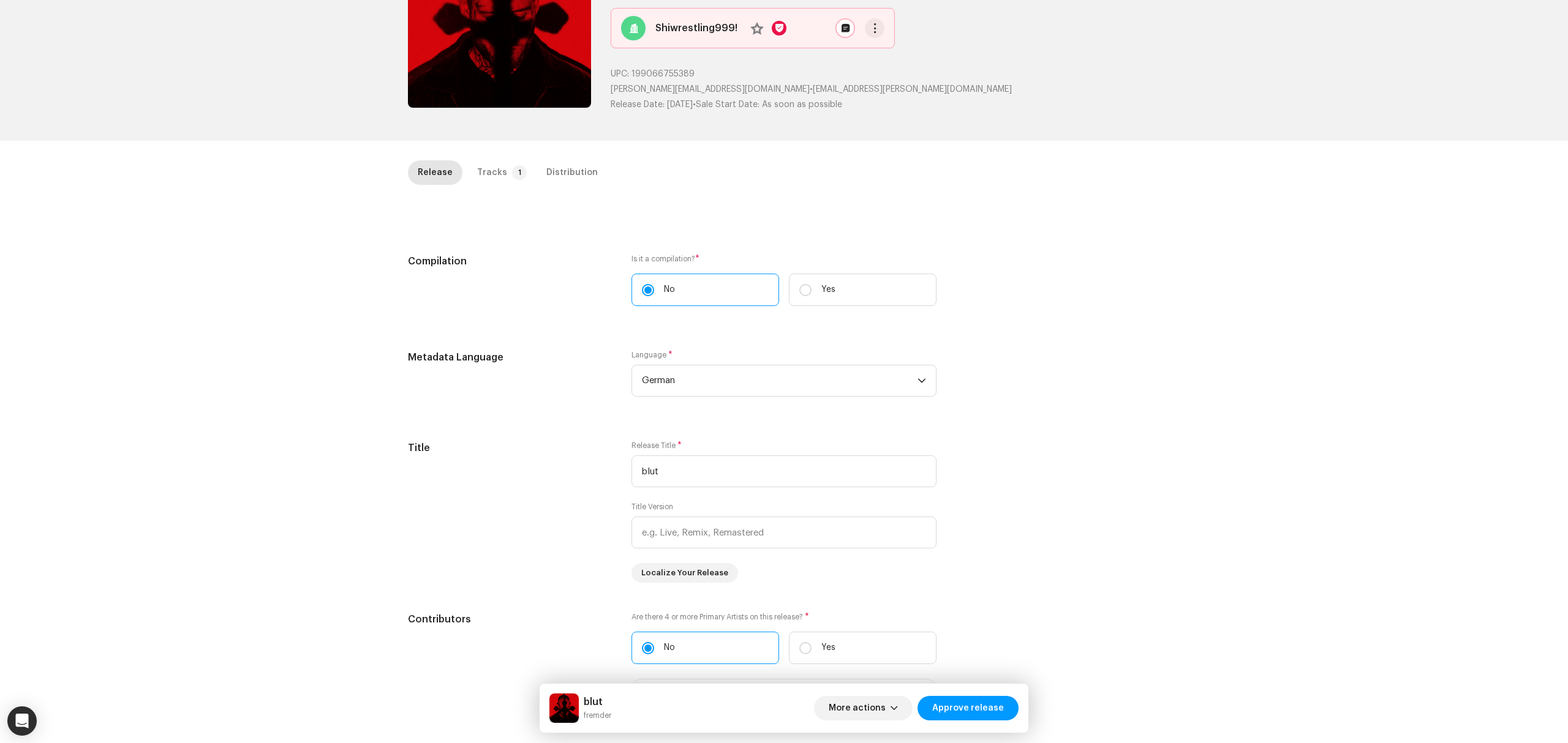
scroll to position [7, 0]
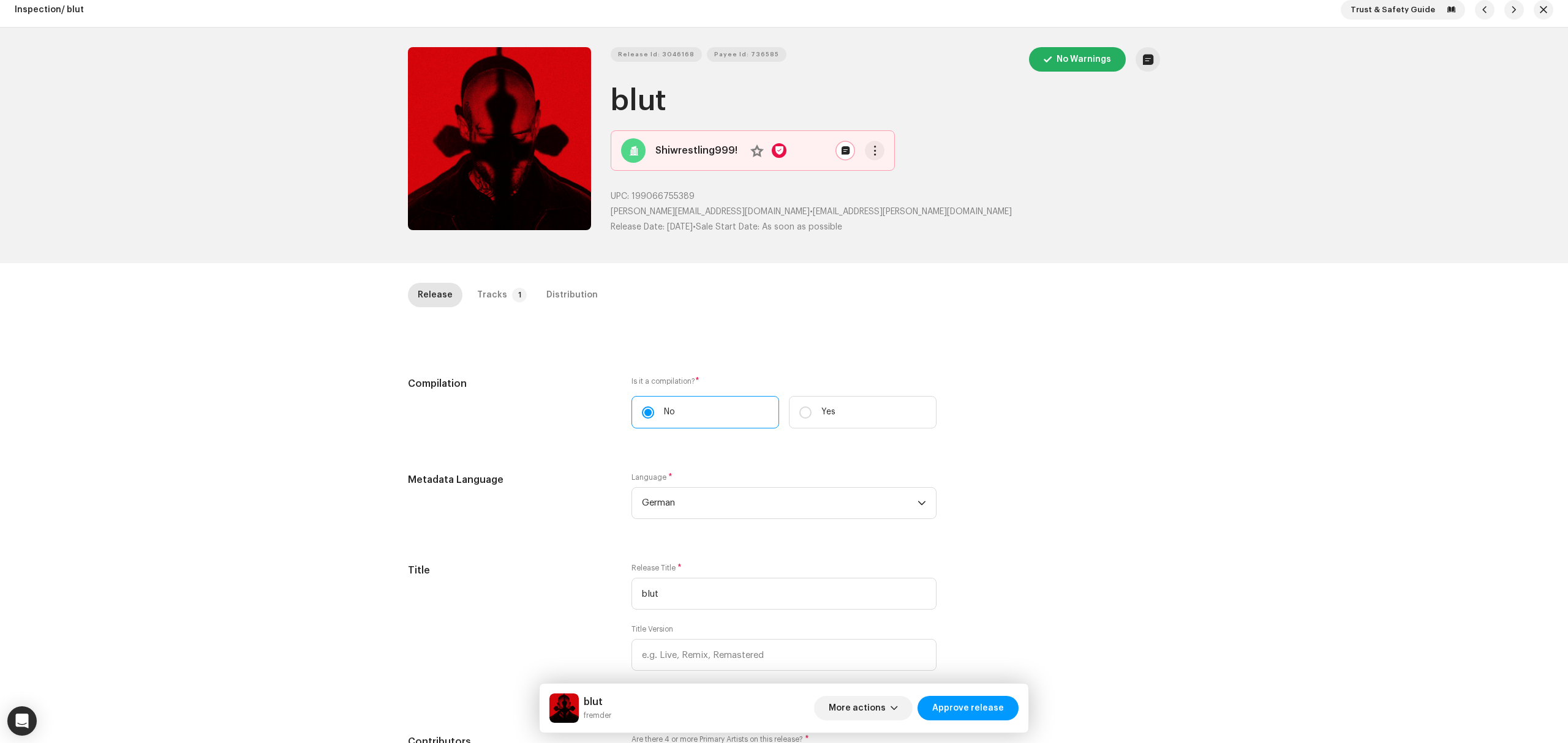
drag, startPoint x: 481, startPoint y: 289, endPoint x: 490, endPoint y: 312, distance: 24.7
click at [481, 292] on div "Tracks" at bounding box center [492, 295] width 30 height 25
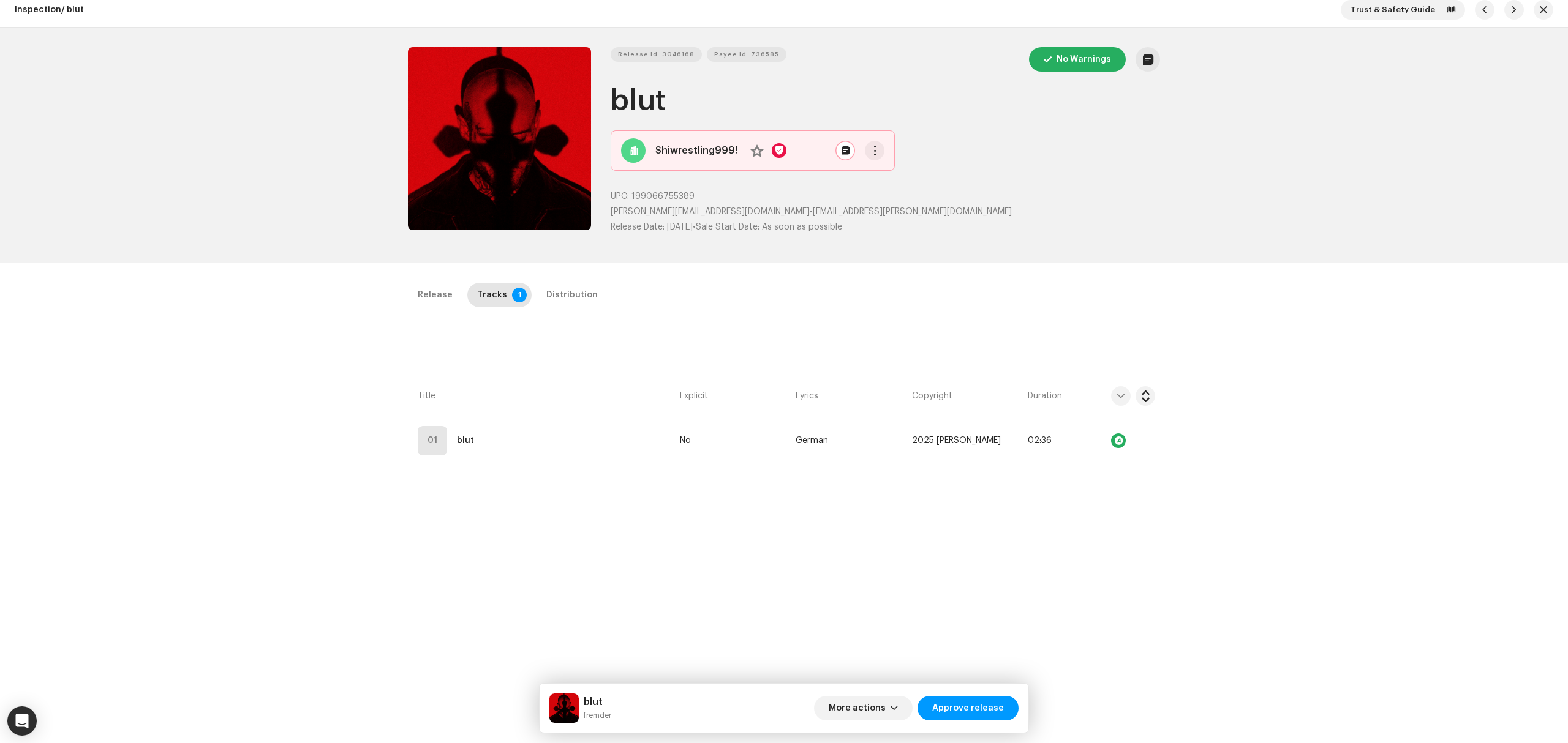
click at [591, 475] on div "Release Tracks 1 Distribution Compilation Is it a compilation? * No Yes Metadat…" at bounding box center [783, 625] width 791 height 685
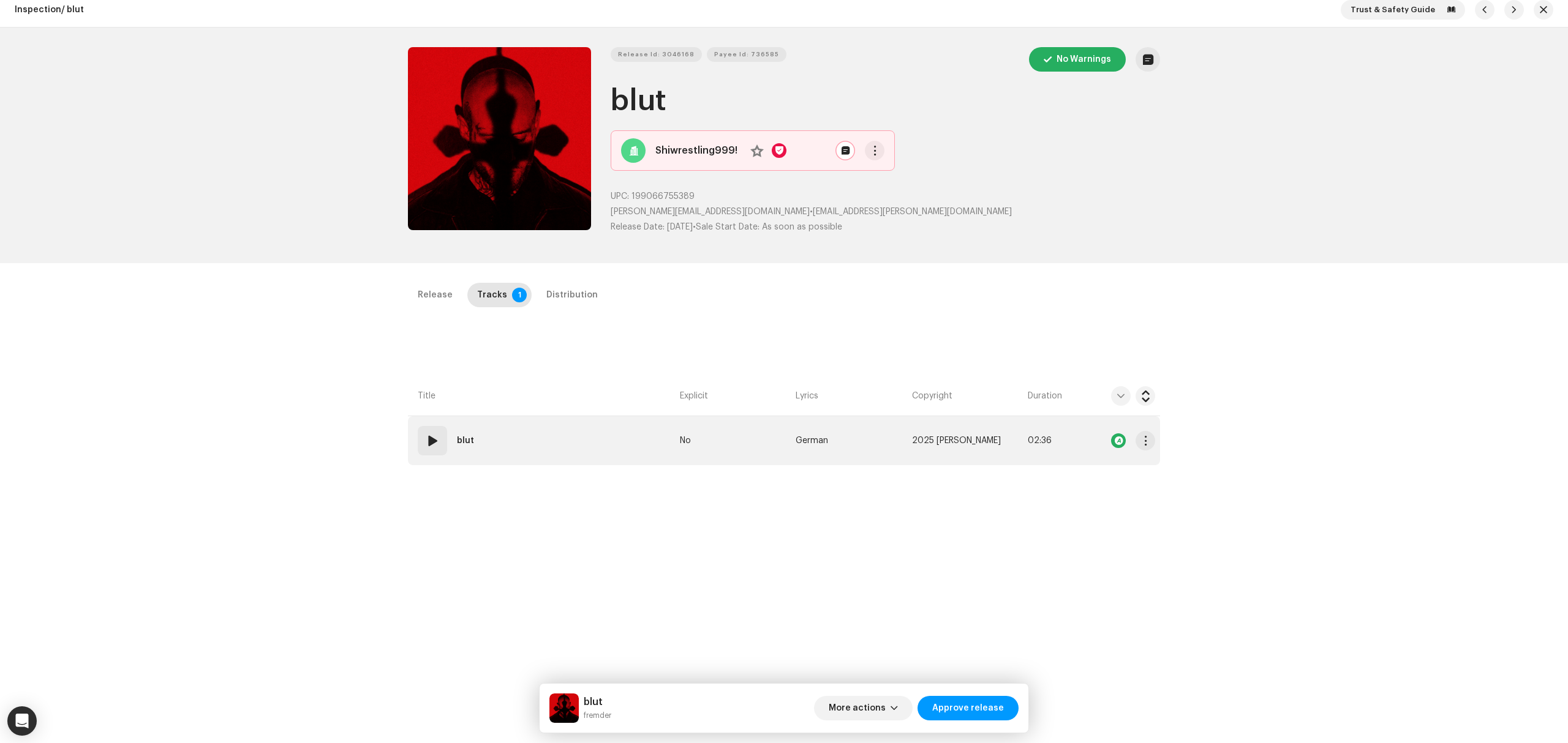
click at [597, 443] on td "01 blut" at bounding box center [541, 441] width 267 height 49
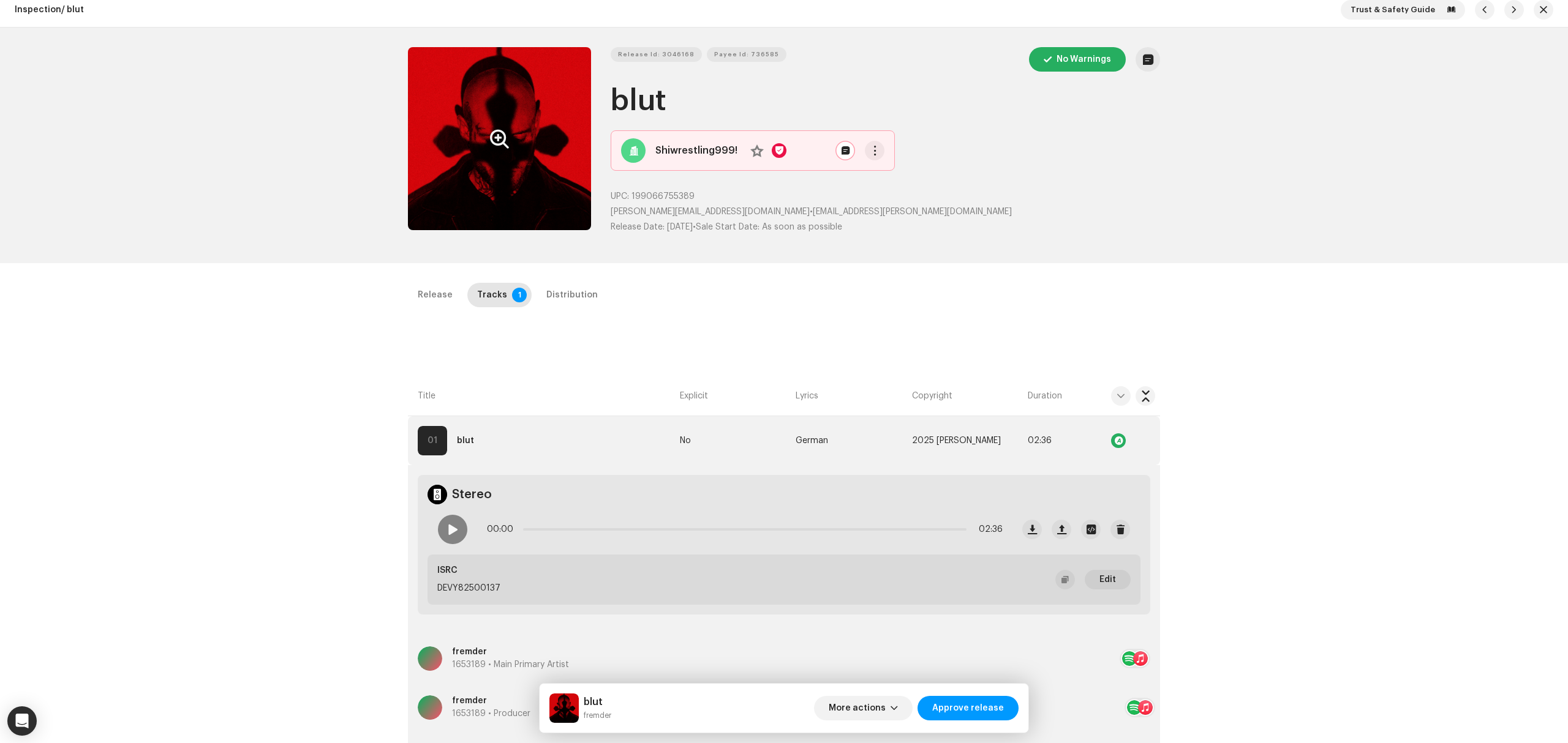
click at [498, 186] on button "Zoom Image" at bounding box center [499, 138] width 183 height 183
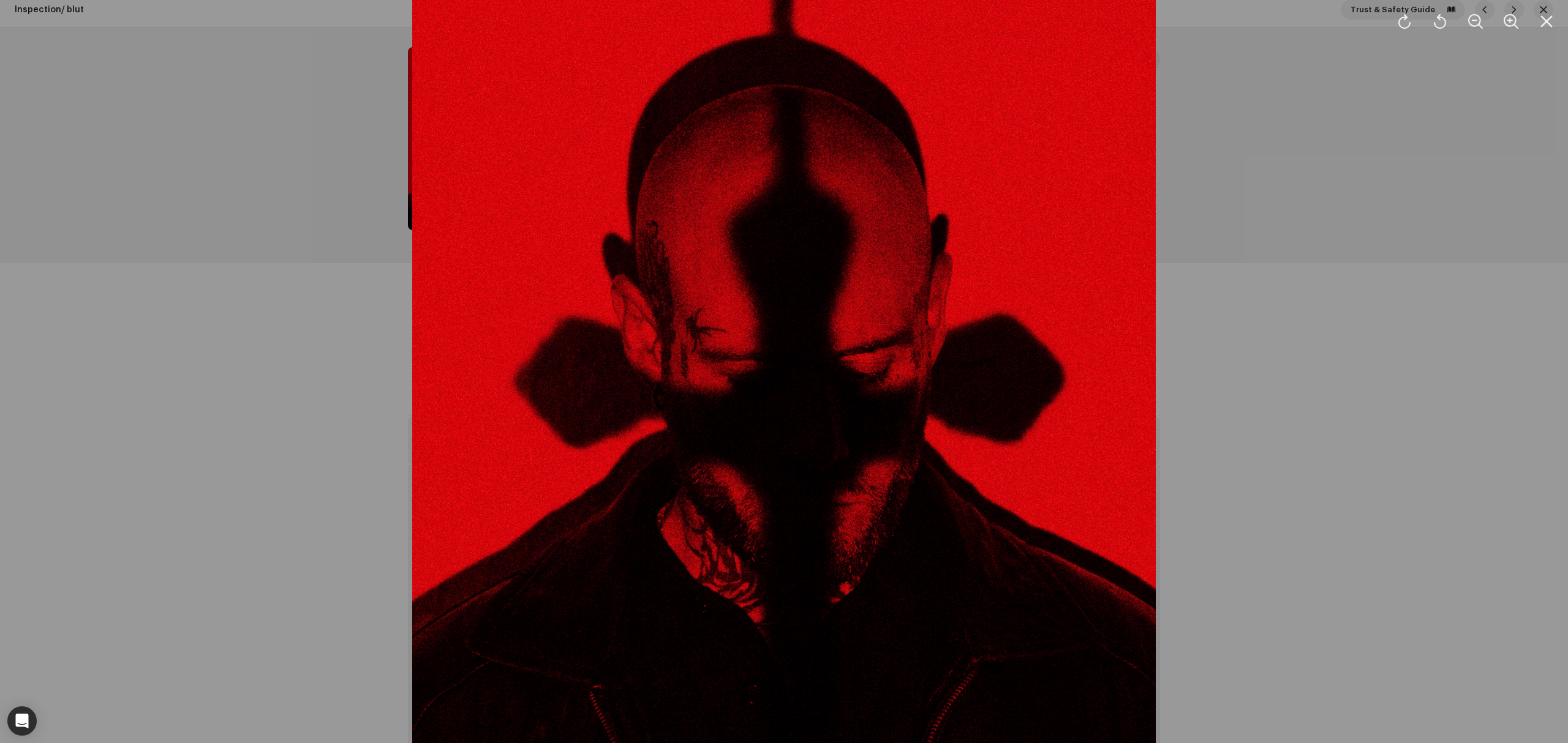
click at [335, 404] on div at bounding box center [784, 371] width 1568 height 743
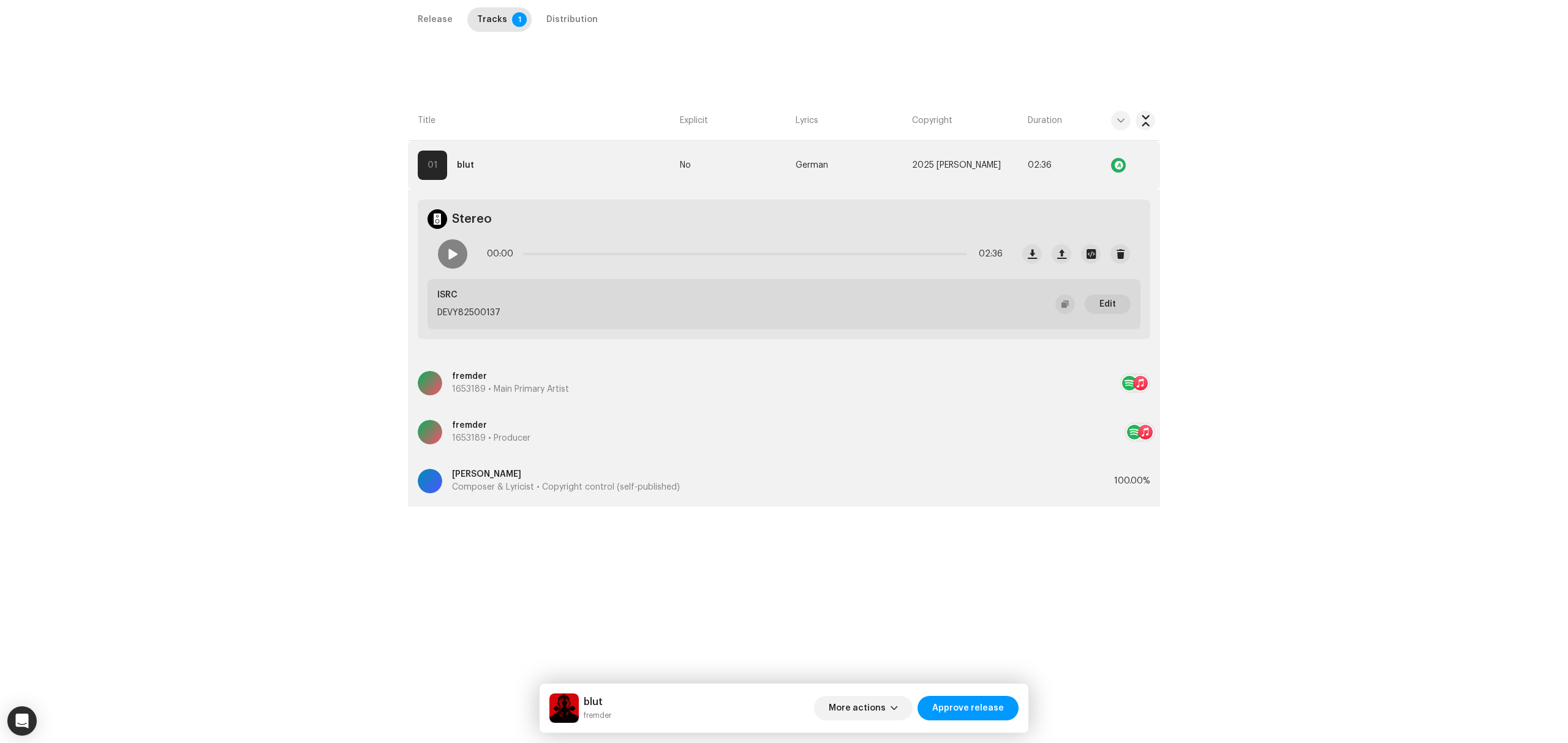
scroll to position [290, 0]
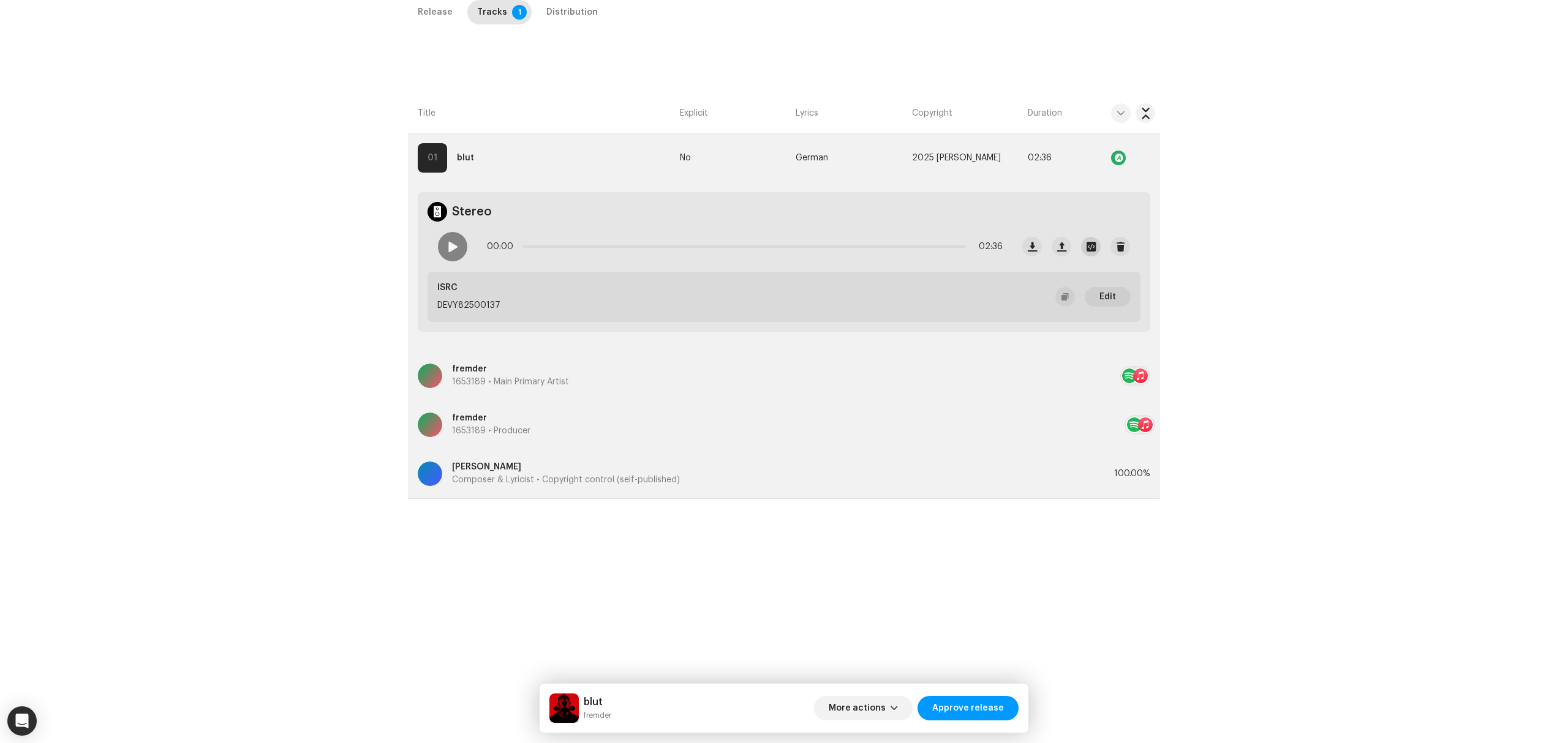
click at [1082, 246] on button "button" at bounding box center [1091, 247] width 20 height 20
click at [383, 415] on div "[PERSON_NAME] - blut PREMASTER_20.01 (1).wav File Name [PERSON_NAME] - blut PRE…" at bounding box center [784, 371] width 1568 height 743
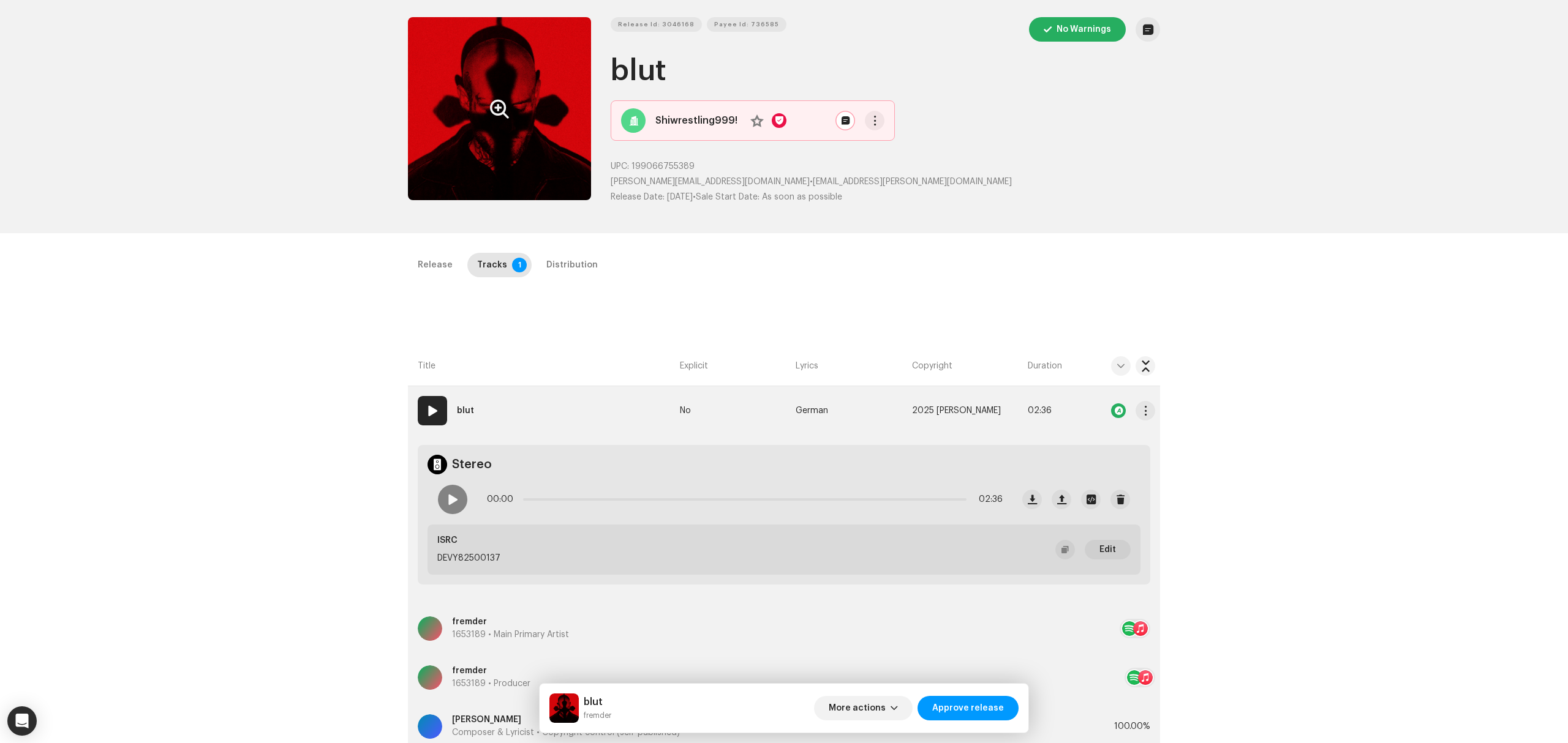
scroll to position [0, 0]
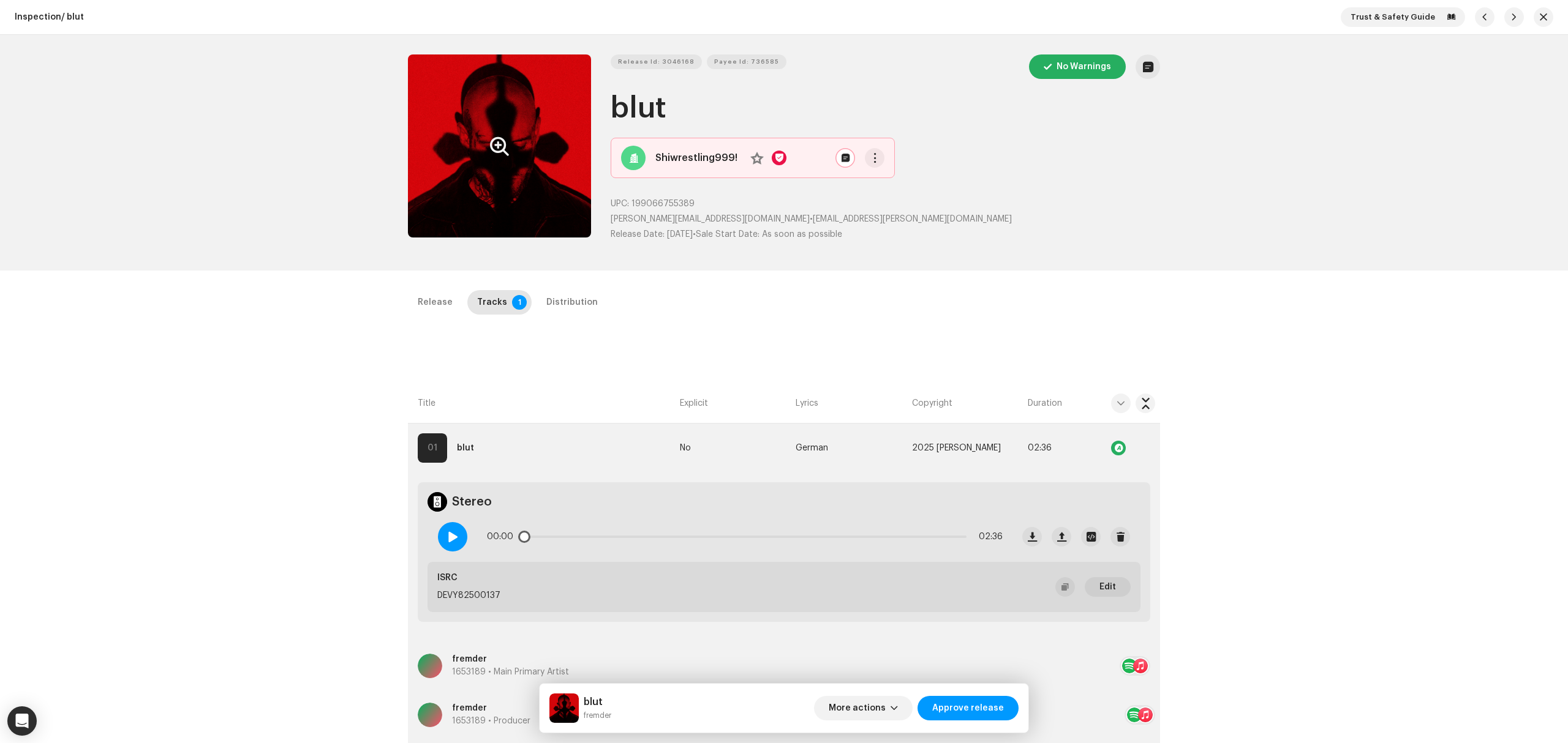
click at [463, 541] on div at bounding box center [453, 537] width 29 height 29
drag, startPoint x: 528, startPoint y: 539, endPoint x: 733, endPoint y: 547, distance: 205.2
click at [733, 547] on div "00:46 02:36" at bounding box center [745, 537] width 516 height 25
drag, startPoint x: 613, startPoint y: 718, endPoint x: 581, endPoint y: 699, distance: 37.2
click at [581, 699] on div "blut [PERSON_NAME] More actions Approve release" at bounding box center [784, 709] width 469 height 29
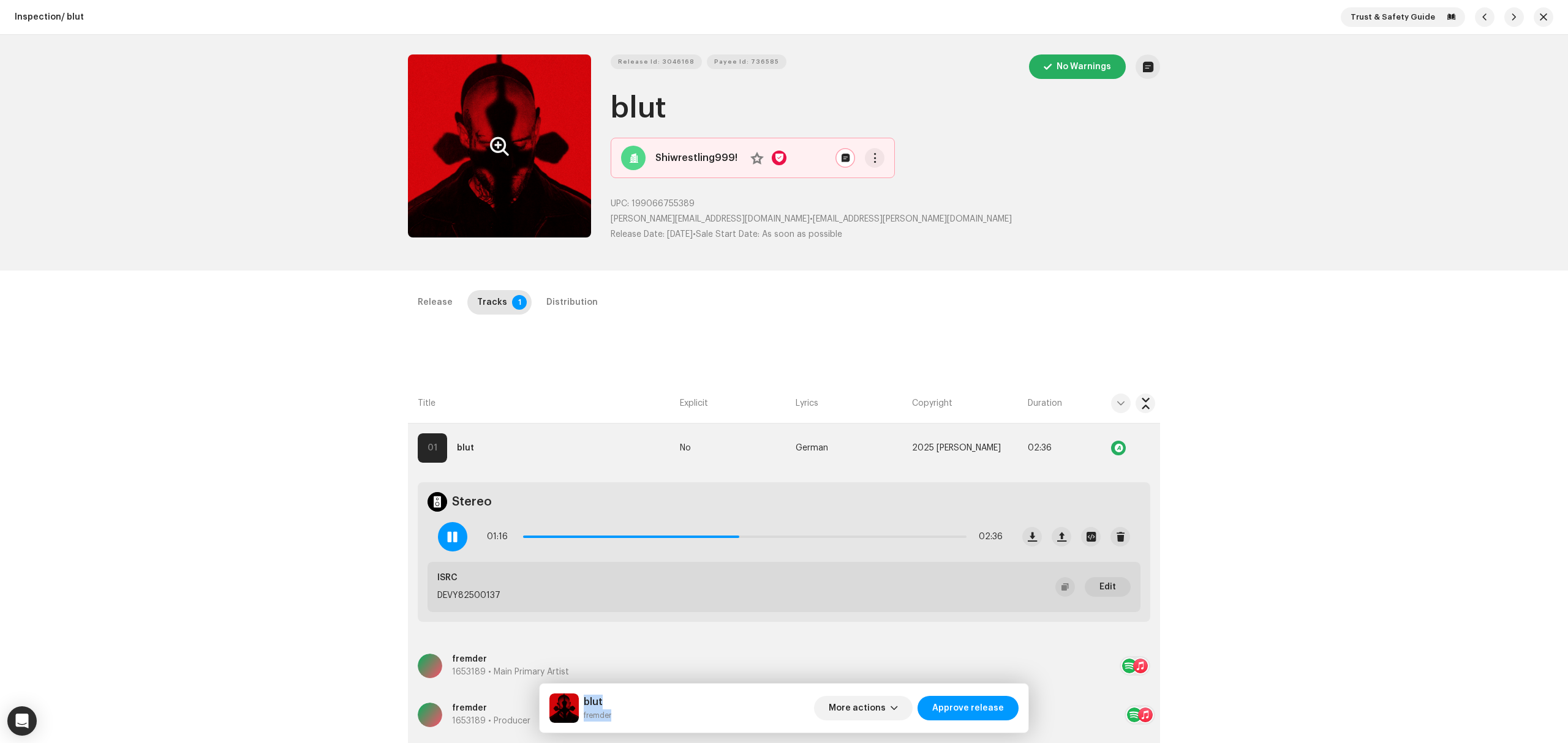
copy div "blut [PERSON_NAME]"
drag, startPoint x: 770, startPoint y: 537, endPoint x: 853, endPoint y: 540, distance: 83.1
click at [853, 540] on div "01:32 02:36" at bounding box center [745, 537] width 516 height 25
drag, startPoint x: 858, startPoint y: 540, endPoint x: 955, endPoint y: 542, distance: 97.0
click at [955, 542] on span at bounding box center [953, 537] width 12 height 12
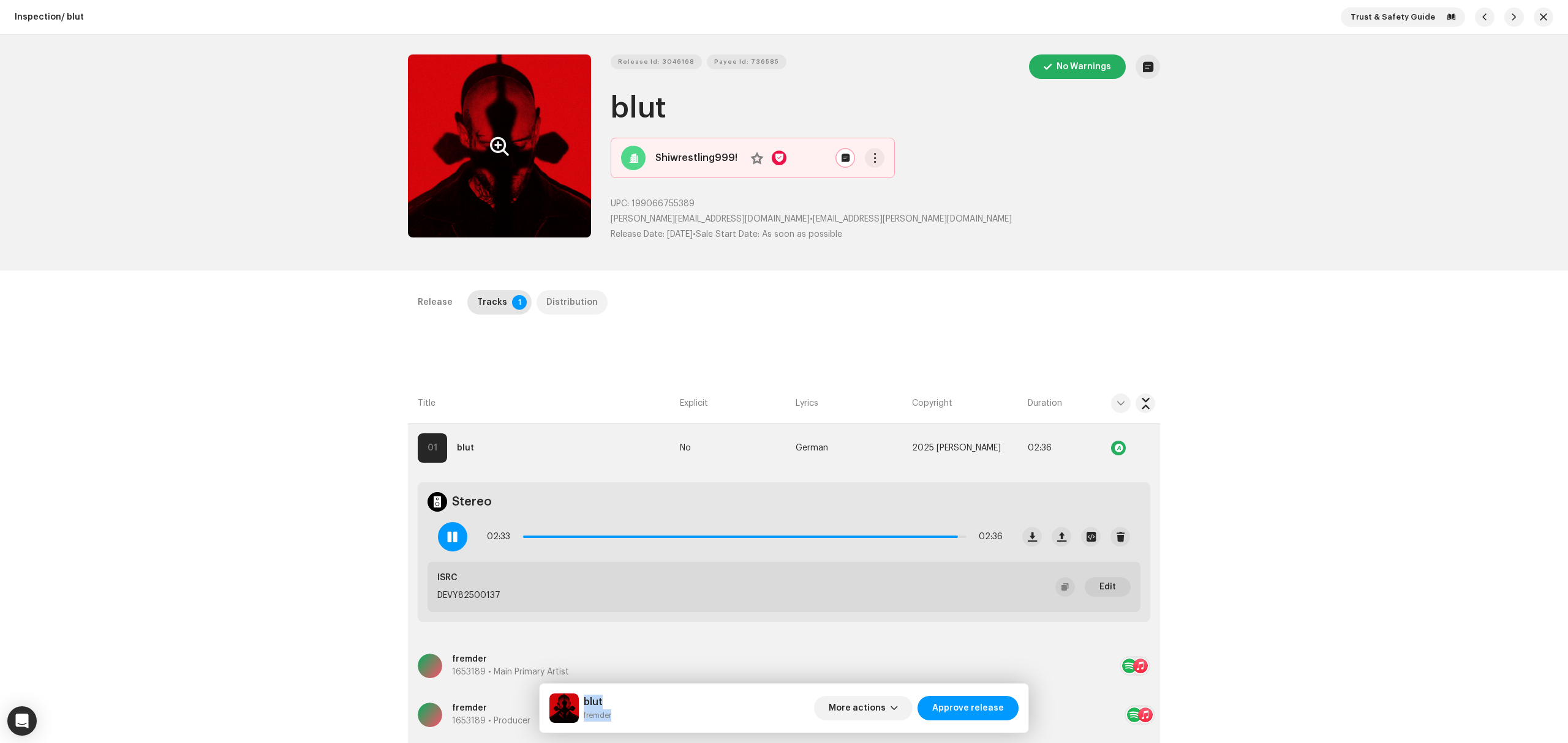
click at [577, 304] on div "Distribution" at bounding box center [571, 302] width 51 height 25
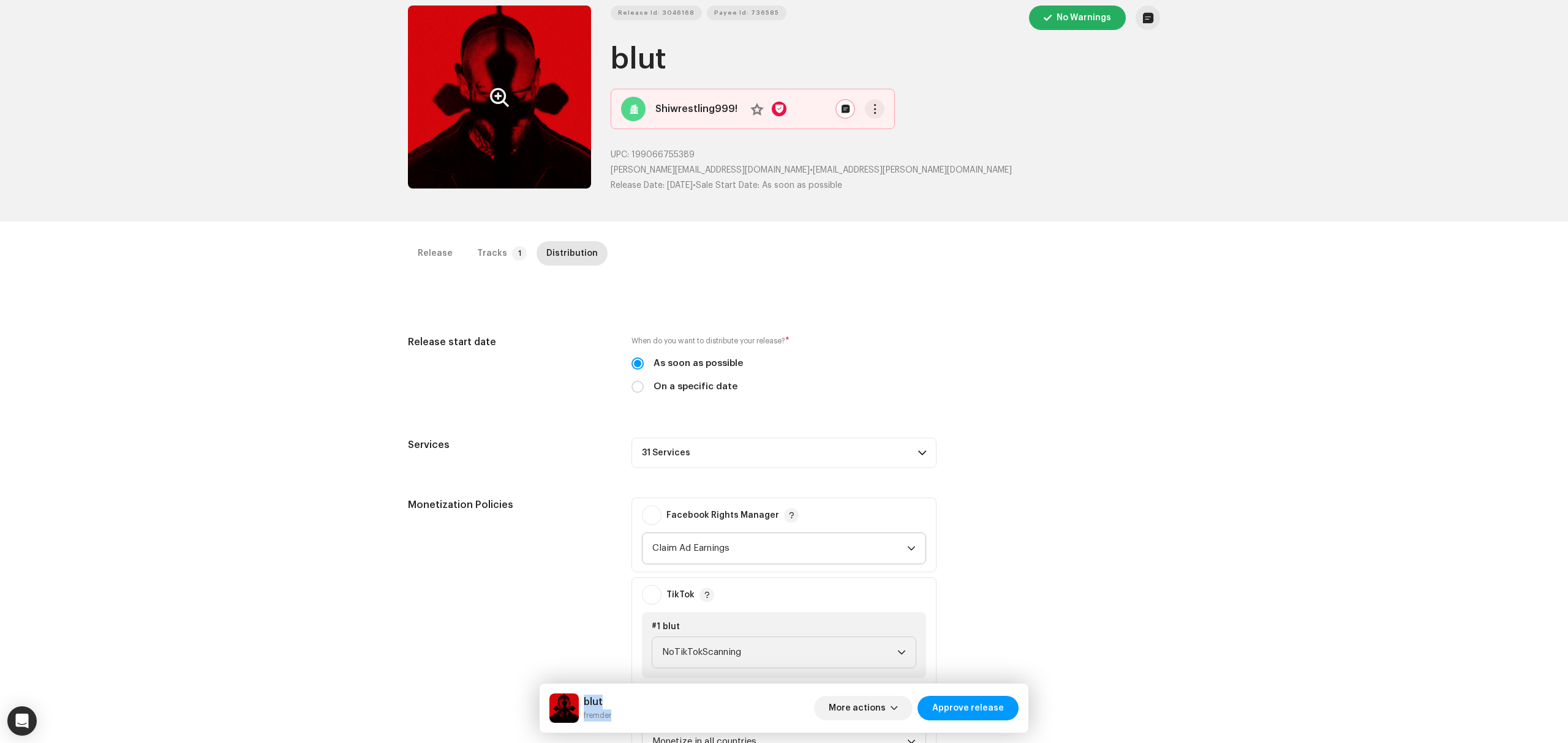
scroll to position [245, 0]
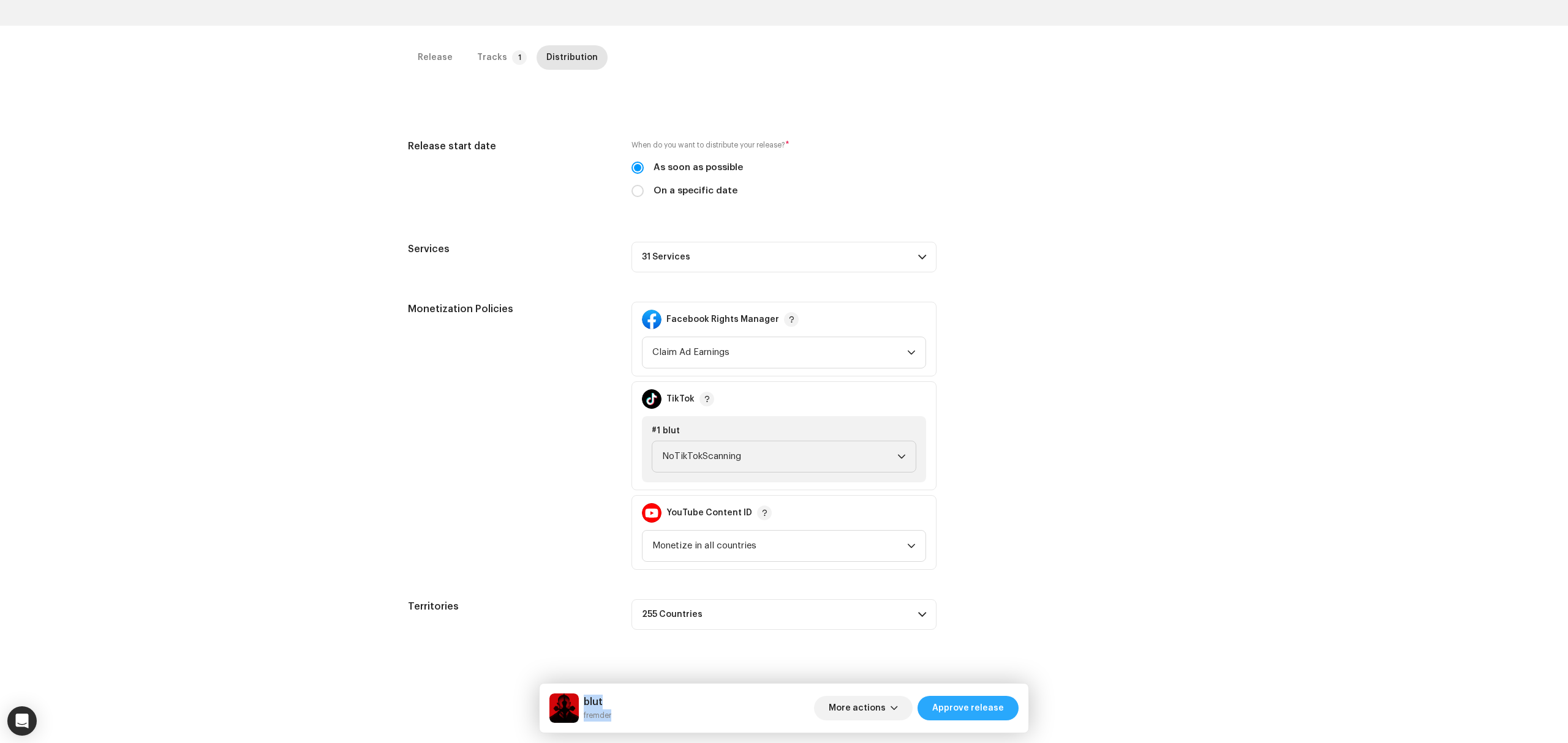
click at [985, 709] on span "Approve release" at bounding box center [968, 708] width 72 height 25
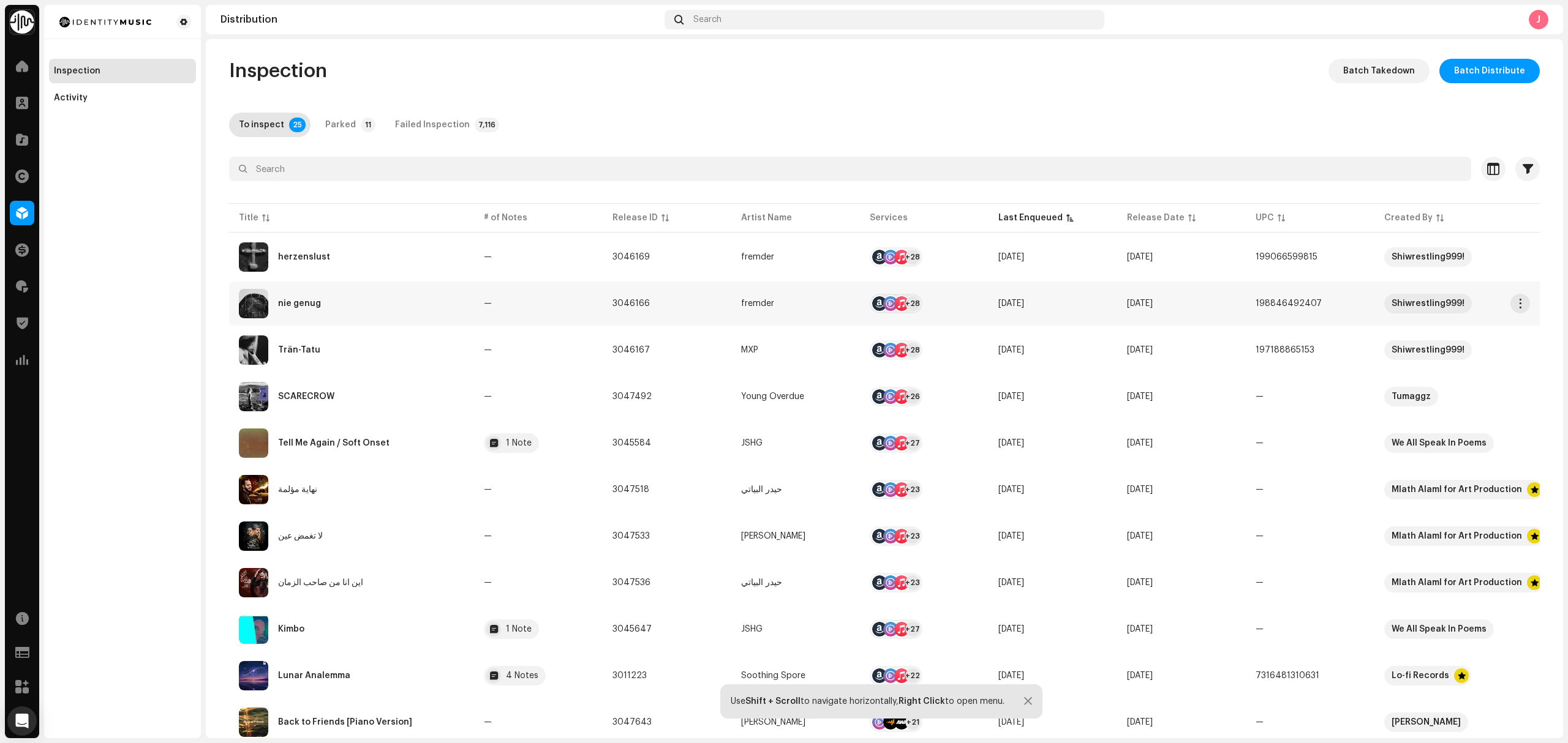
click at [392, 324] on td "nie genug" at bounding box center [351, 303] width 245 height 44
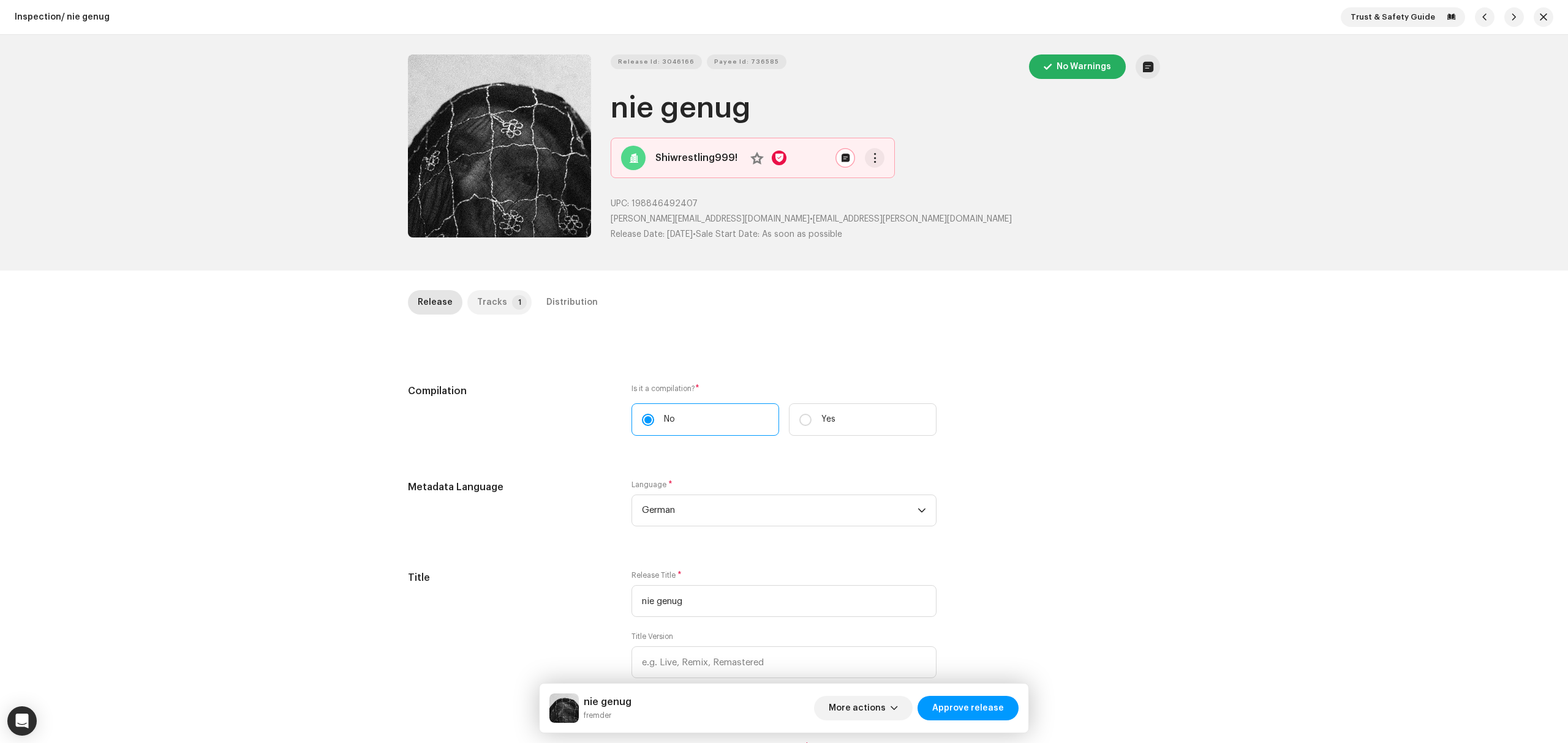
click at [512, 297] on p-badge "1" at bounding box center [519, 302] width 15 height 15
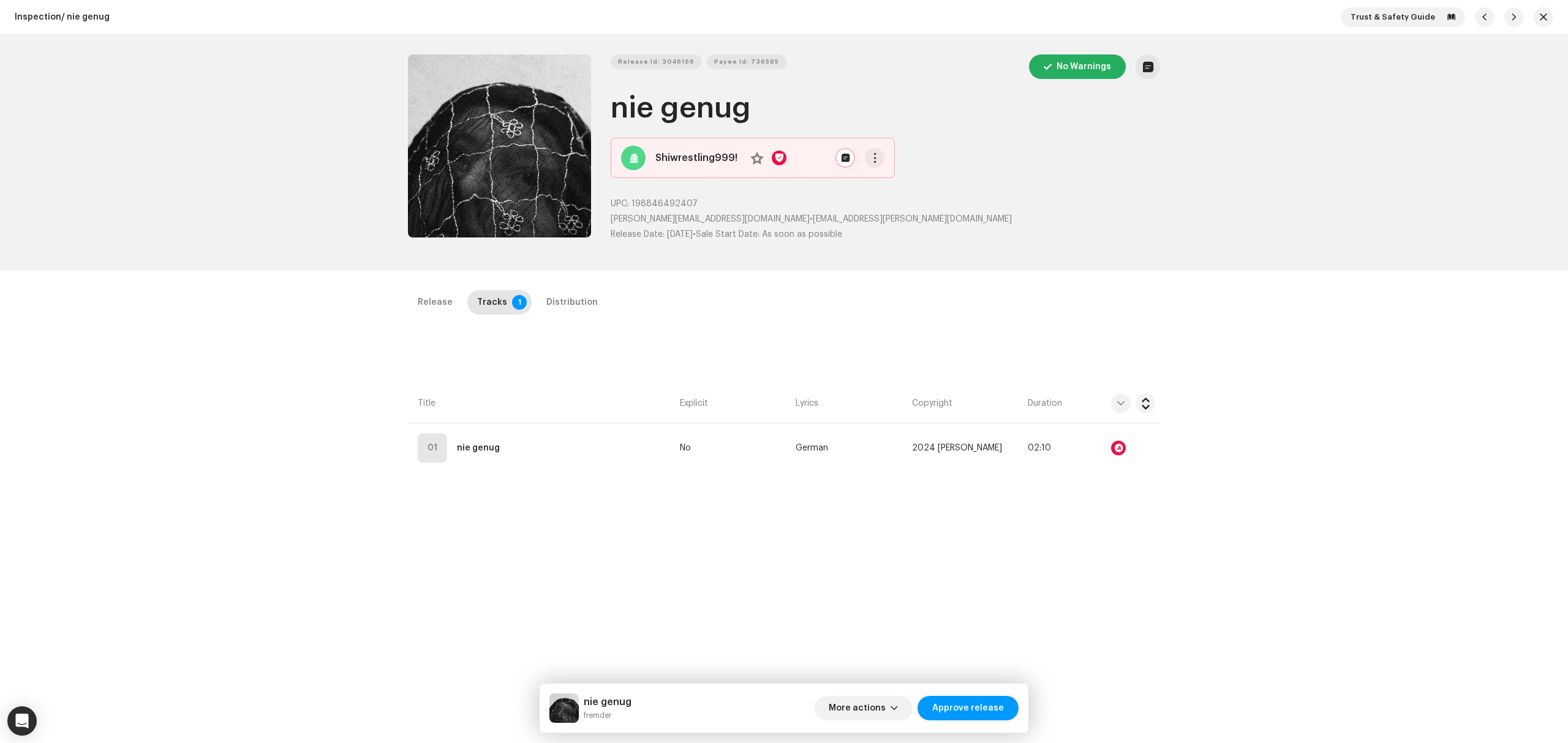
click at [647, 486] on div "Release Tracks 1 Distribution Compilation Is it a compilation? * No Yes Metadat…" at bounding box center [783, 633] width 791 height 685
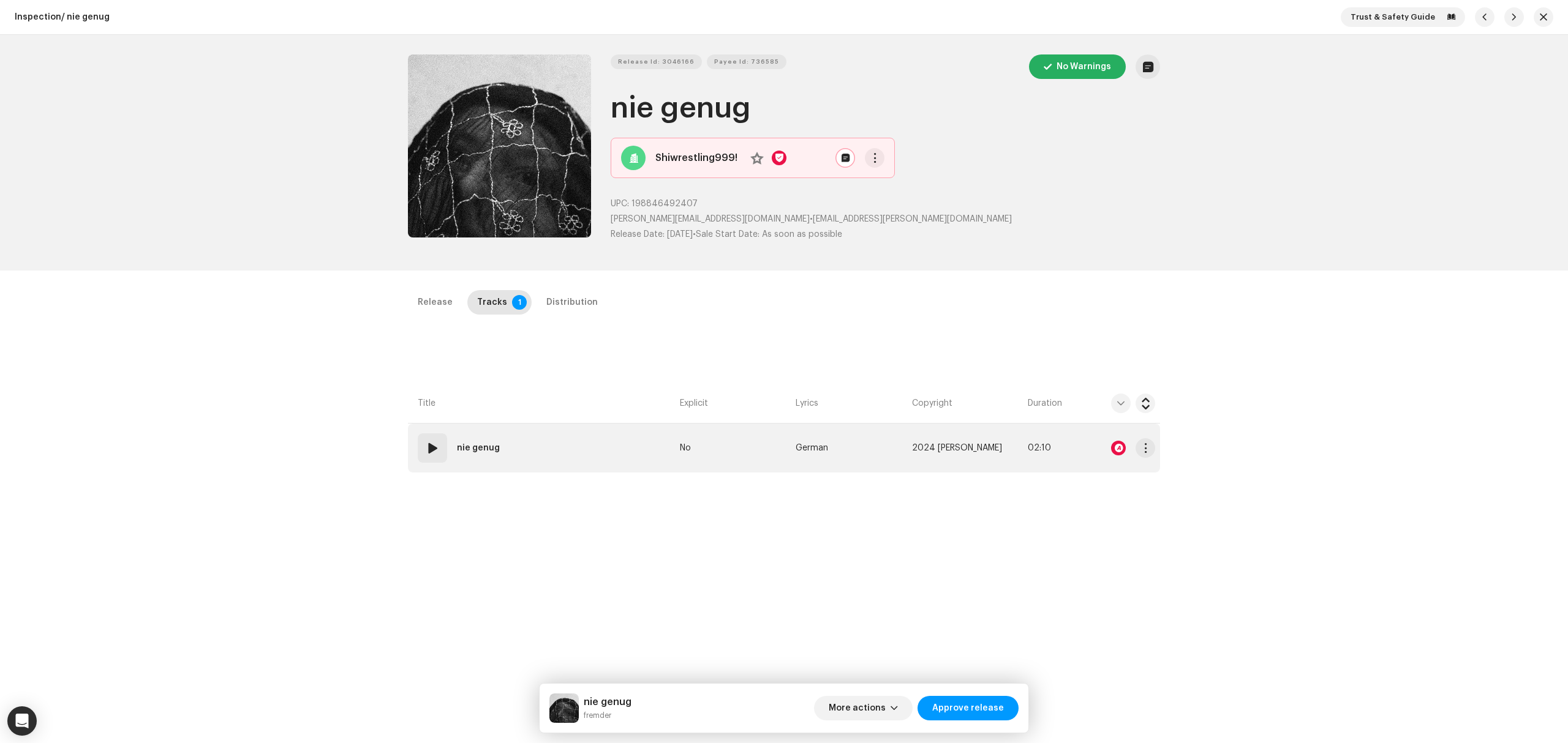
click at [618, 460] on td "01 nie genug" at bounding box center [541, 448] width 267 height 49
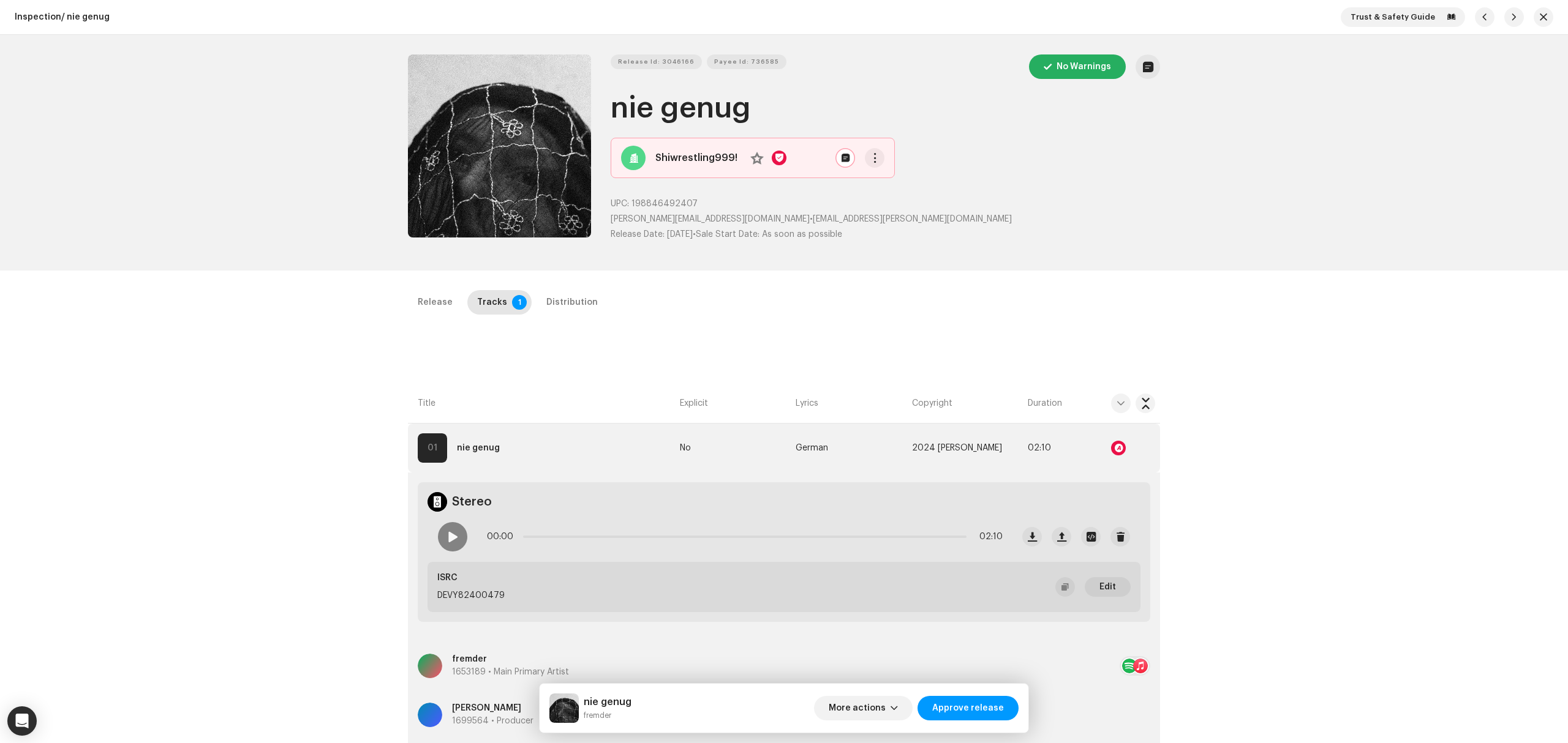
scroll to position [290, 0]
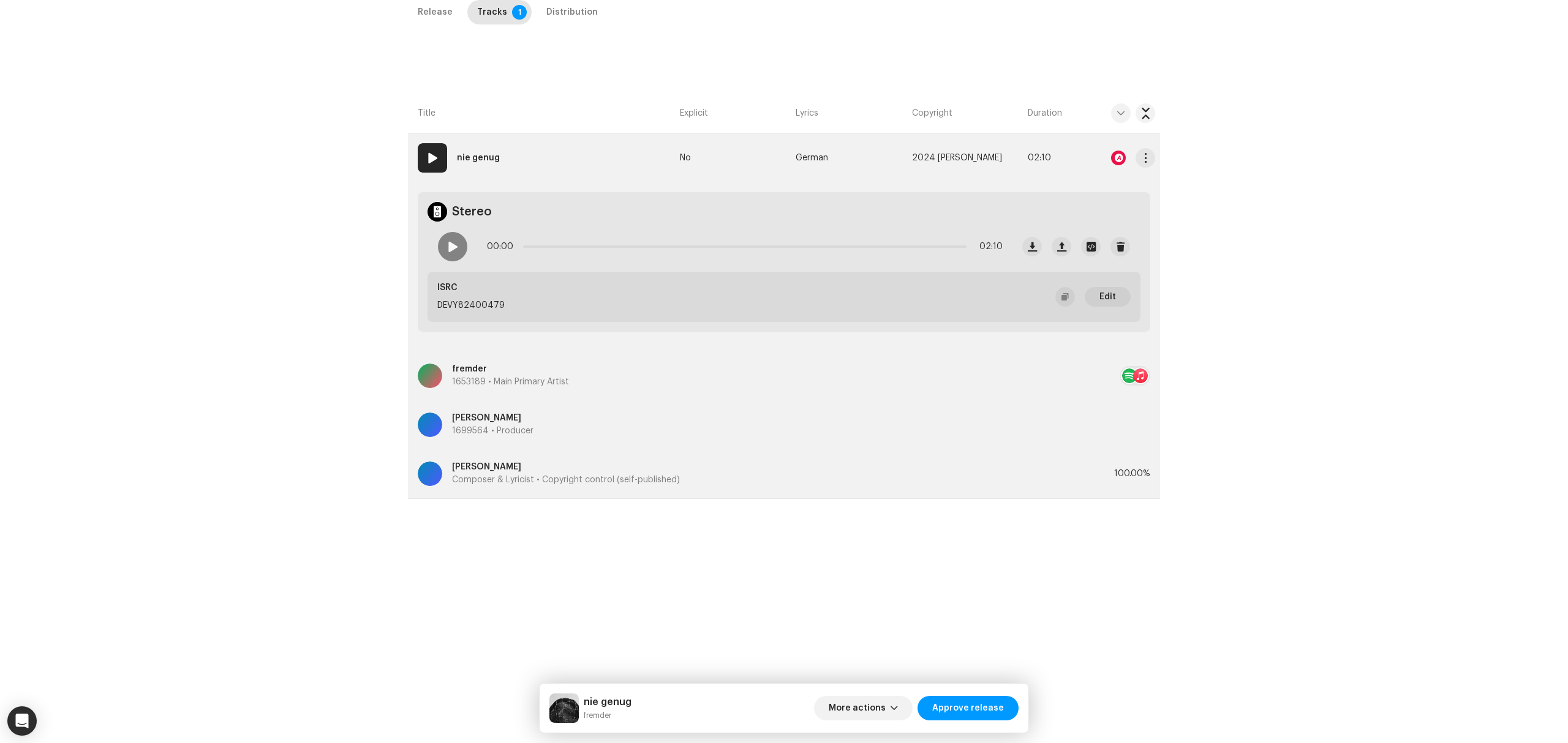
click at [1113, 166] on div at bounding box center [1121, 158] width 69 height 25
click at [1115, 157] on div at bounding box center [1118, 158] width 15 height 15
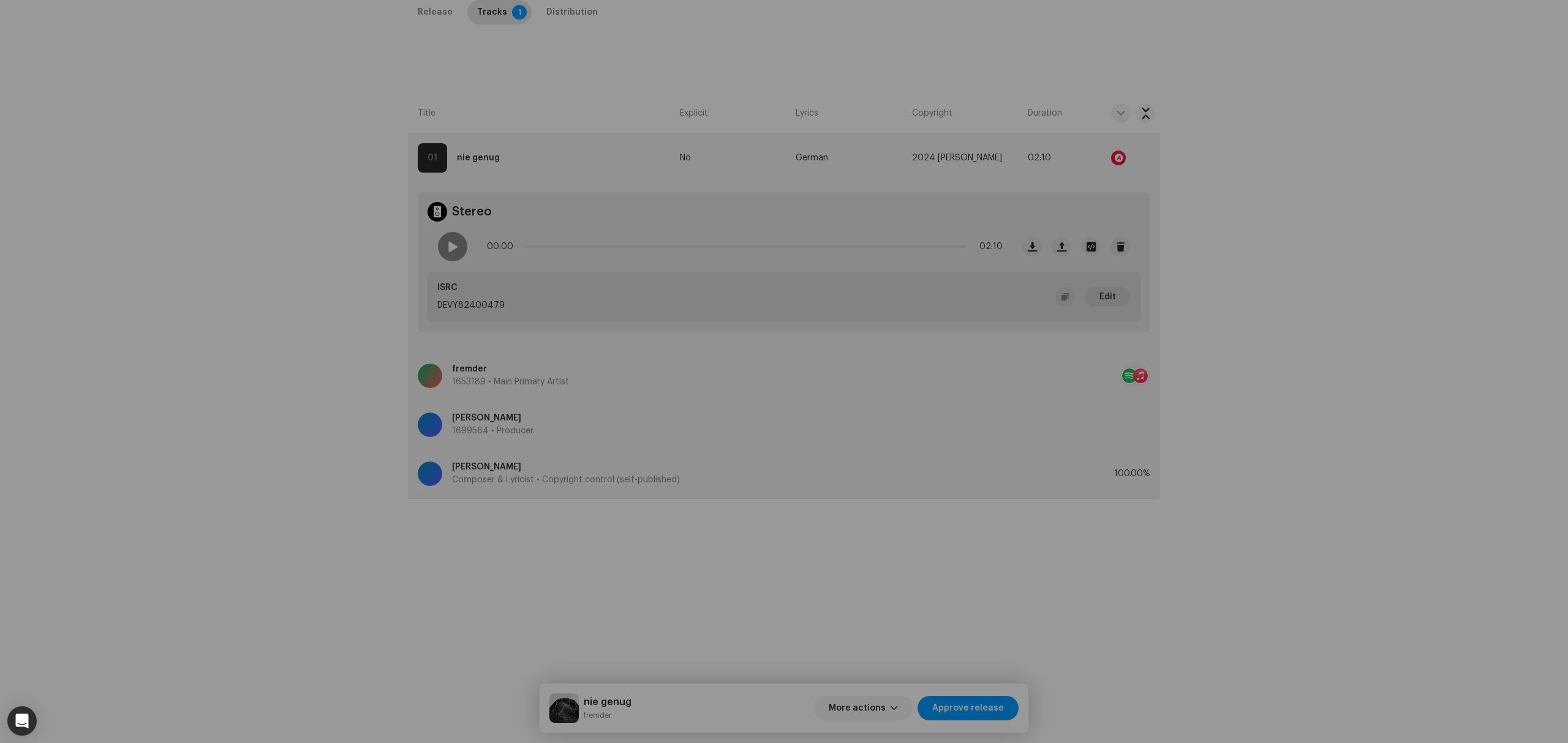
click at [322, 469] on div "Audio Recognition by Remix/Sample 3 All results require review/listening to avo…" at bounding box center [784, 371] width 1568 height 743
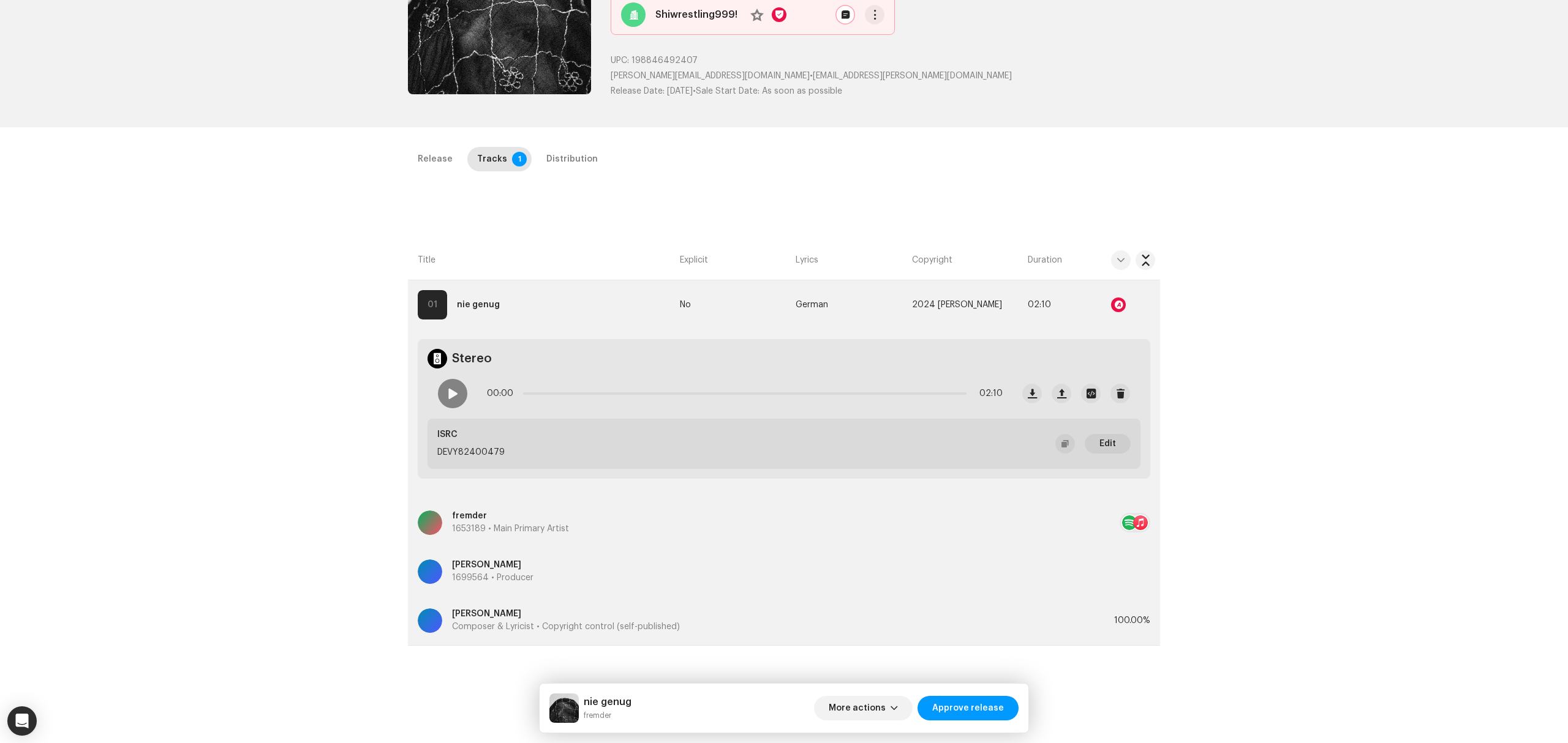
scroll to position [0, 0]
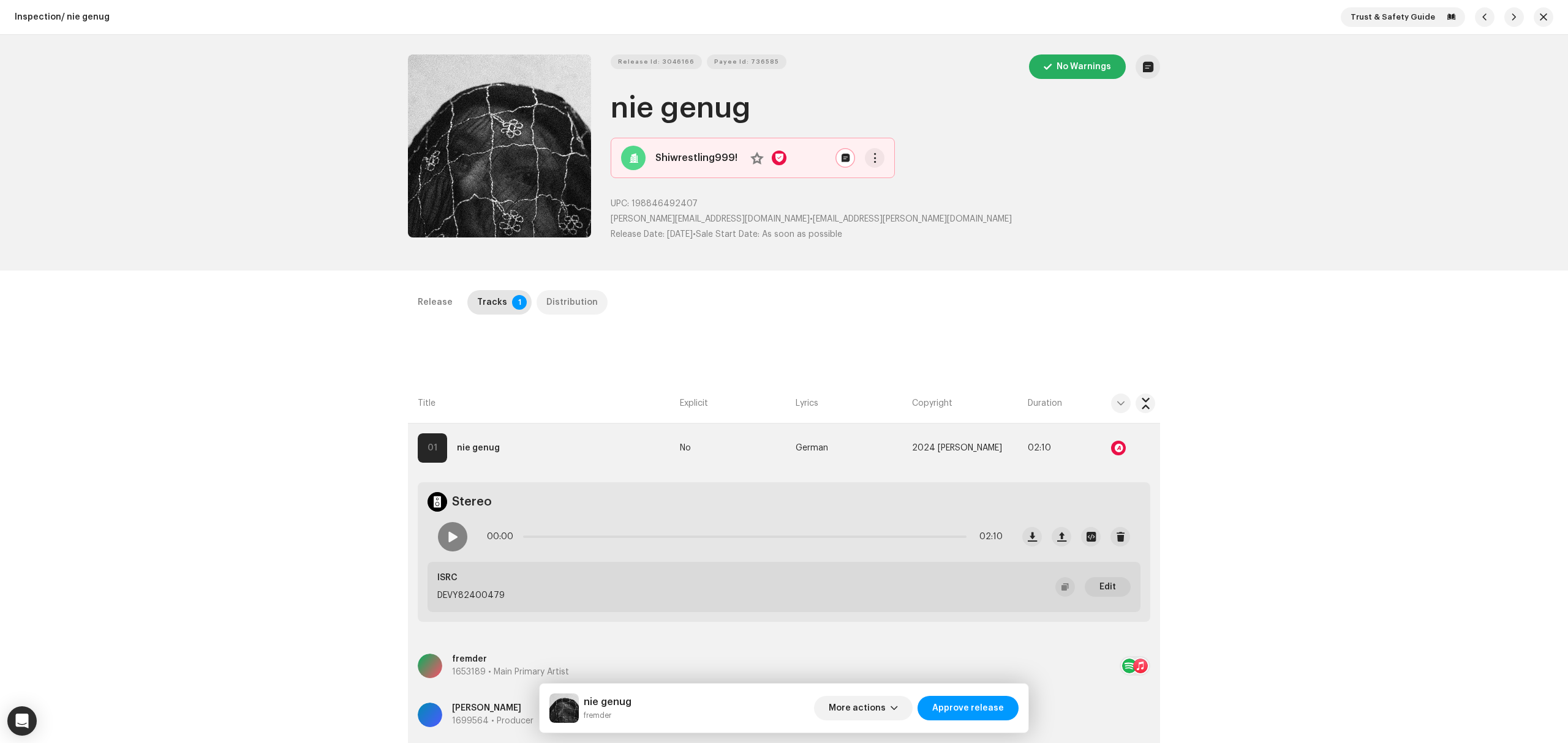
click at [562, 296] on div "Distribution" at bounding box center [571, 302] width 51 height 25
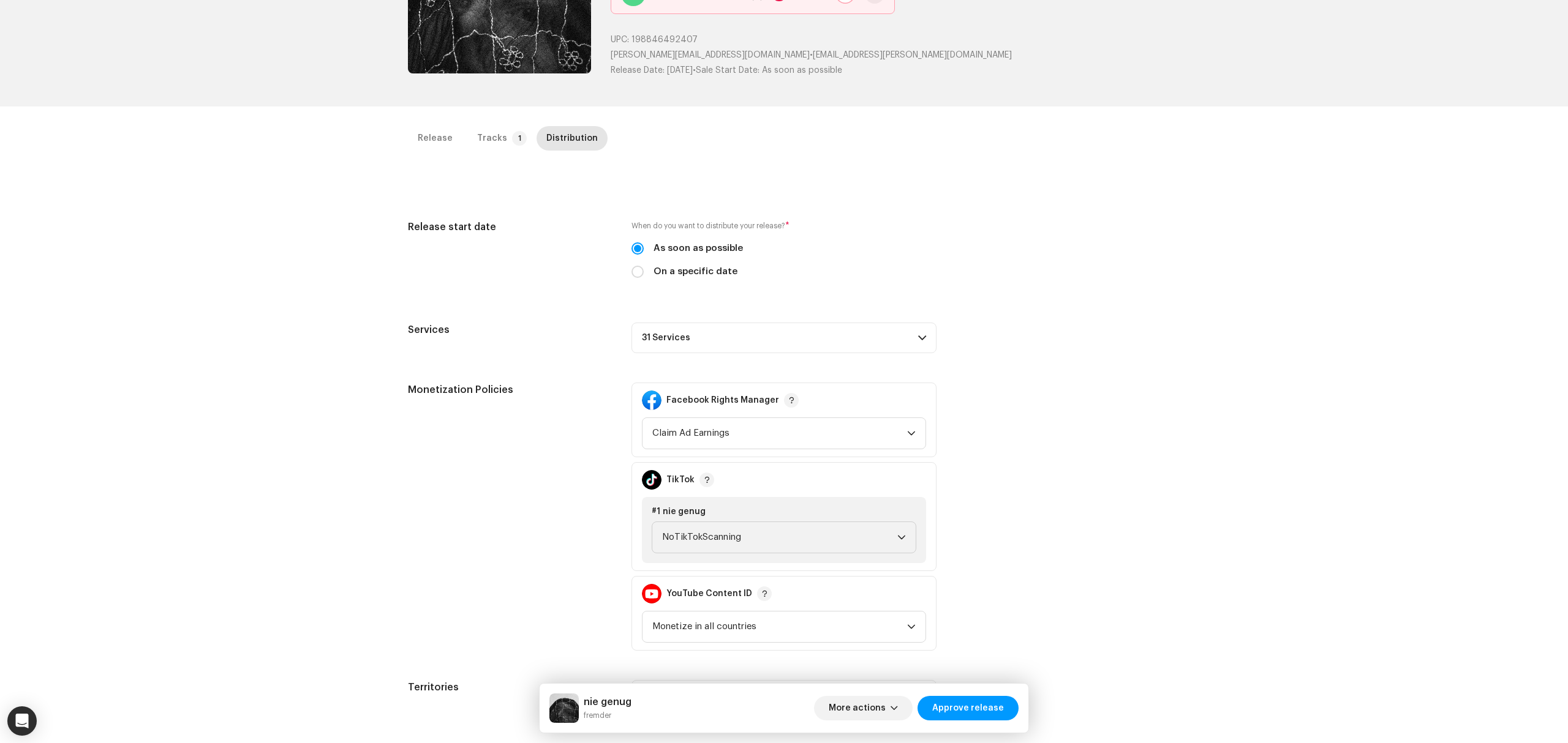
scroll to position [290, 0]
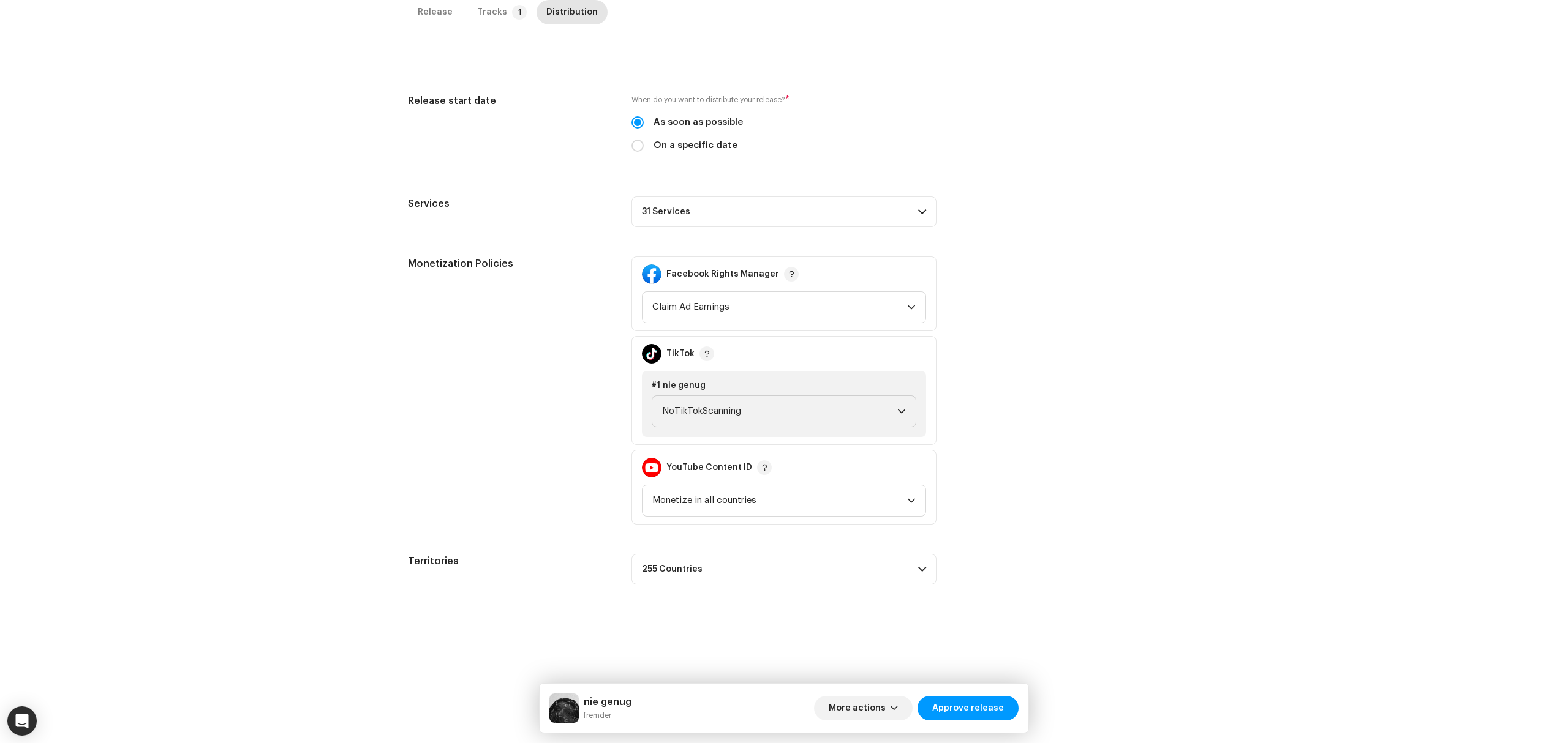
drag, startPoint x: 843, startPoint y: 209, endPoint x: 870, endPoint y: 231, distance: 34.8
click at [843, 210] on p-accordion-header "31 Services" at bounding box center [784, 212] width 305 height 31
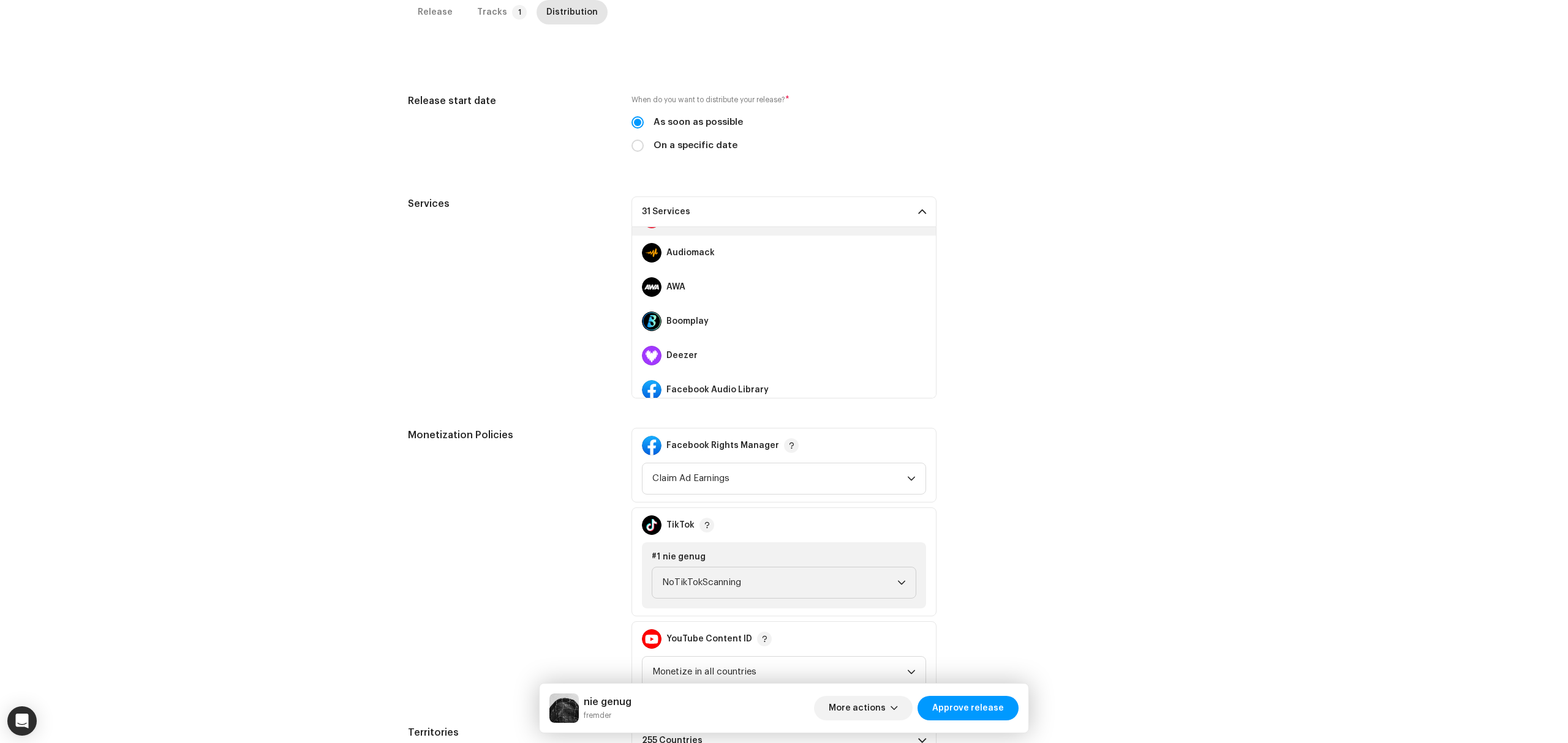
scroll to position [245, 0]
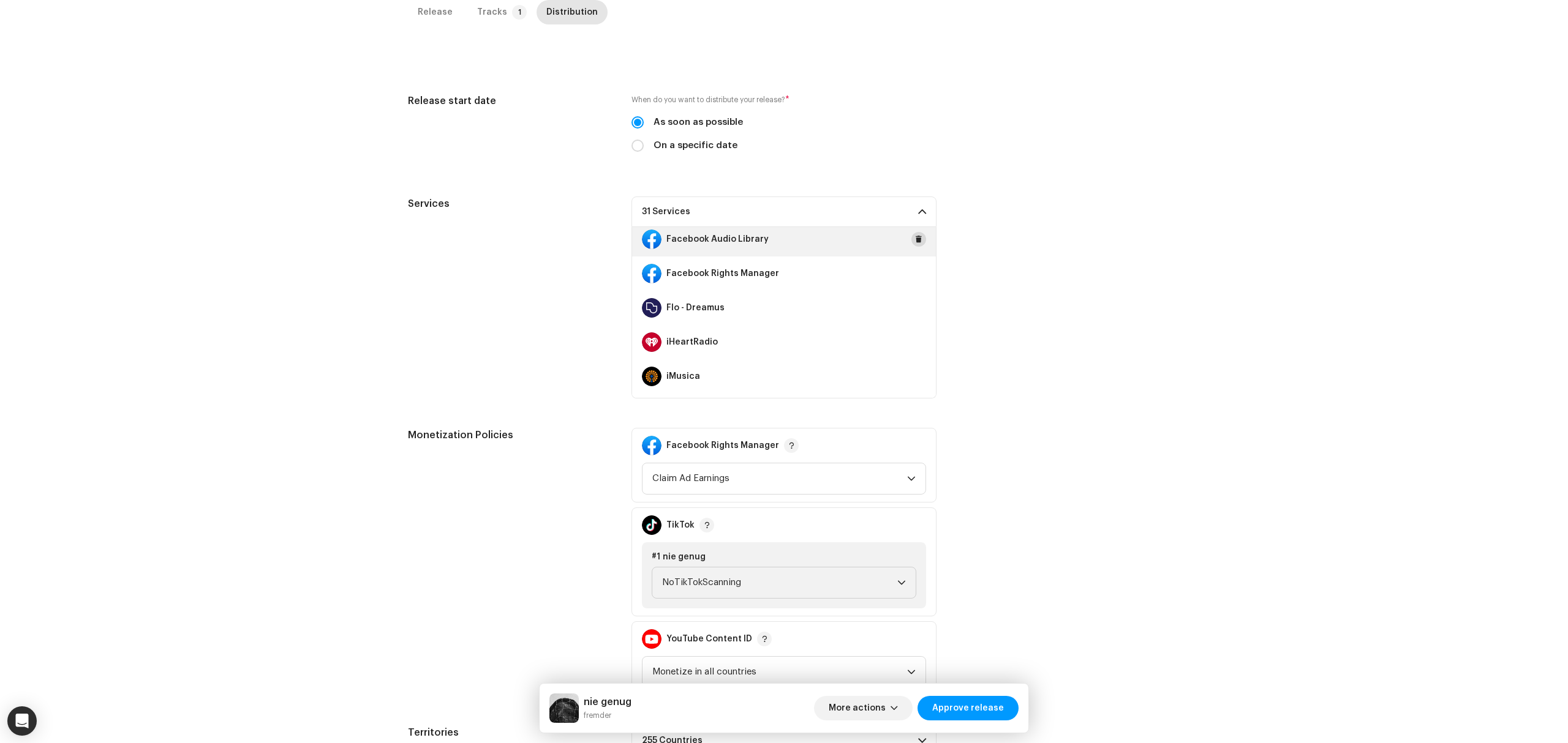
click at [915, 239] on span at bounding box center [919, 239] width 7 height 10
drag, startPoint x: 914, startPoint y: 266, endPoint x: 912, endPoint y: 278, distance: 12.2
click at [914, 267] on div "Facebook Rights Manager" at bounding box center [784, 274] width 304 height 34
click at [915, 278] on span at bounding box center [919, 274] width 7 height 10
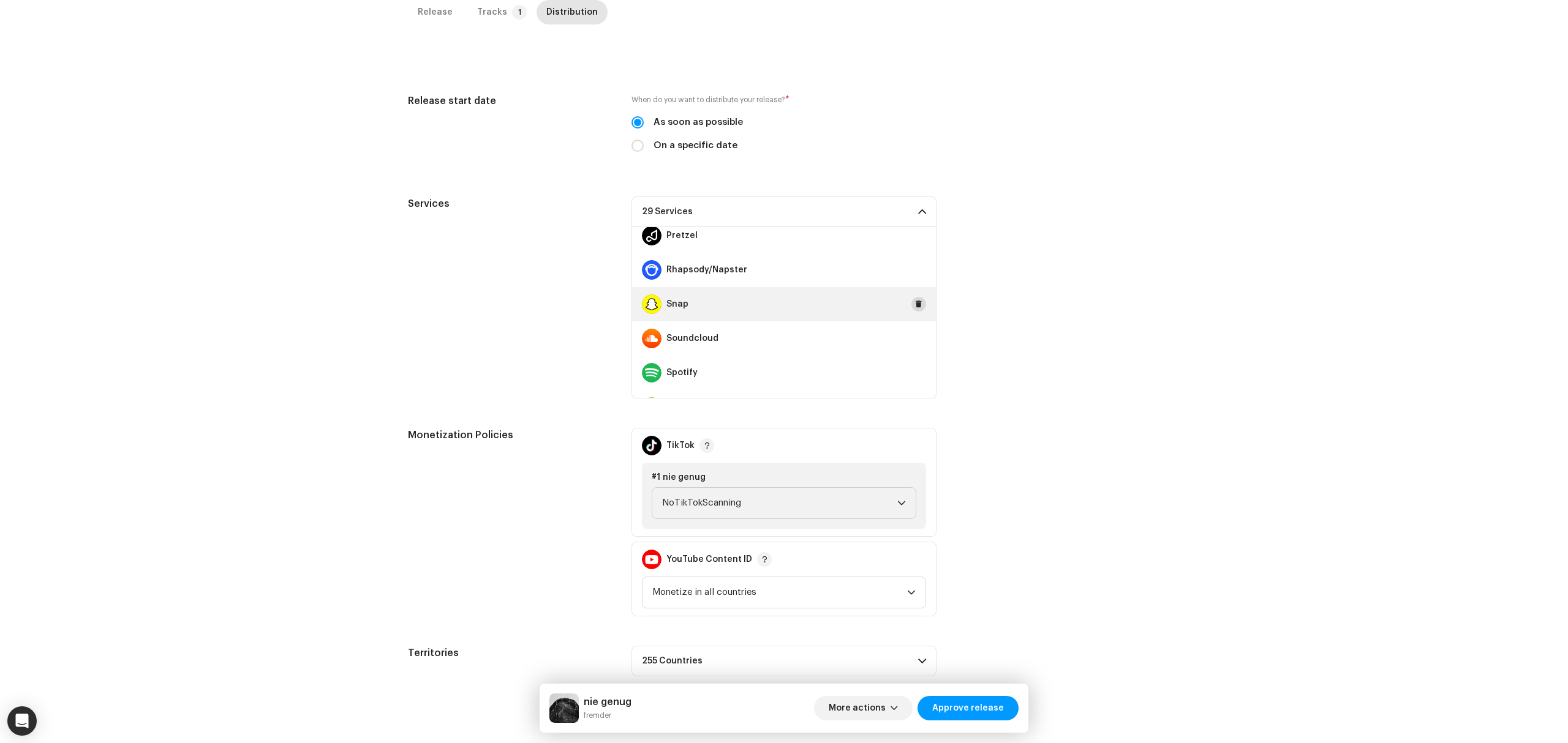
click at [912, 301] on button at bounding box center [919, 304] width 15 height 15
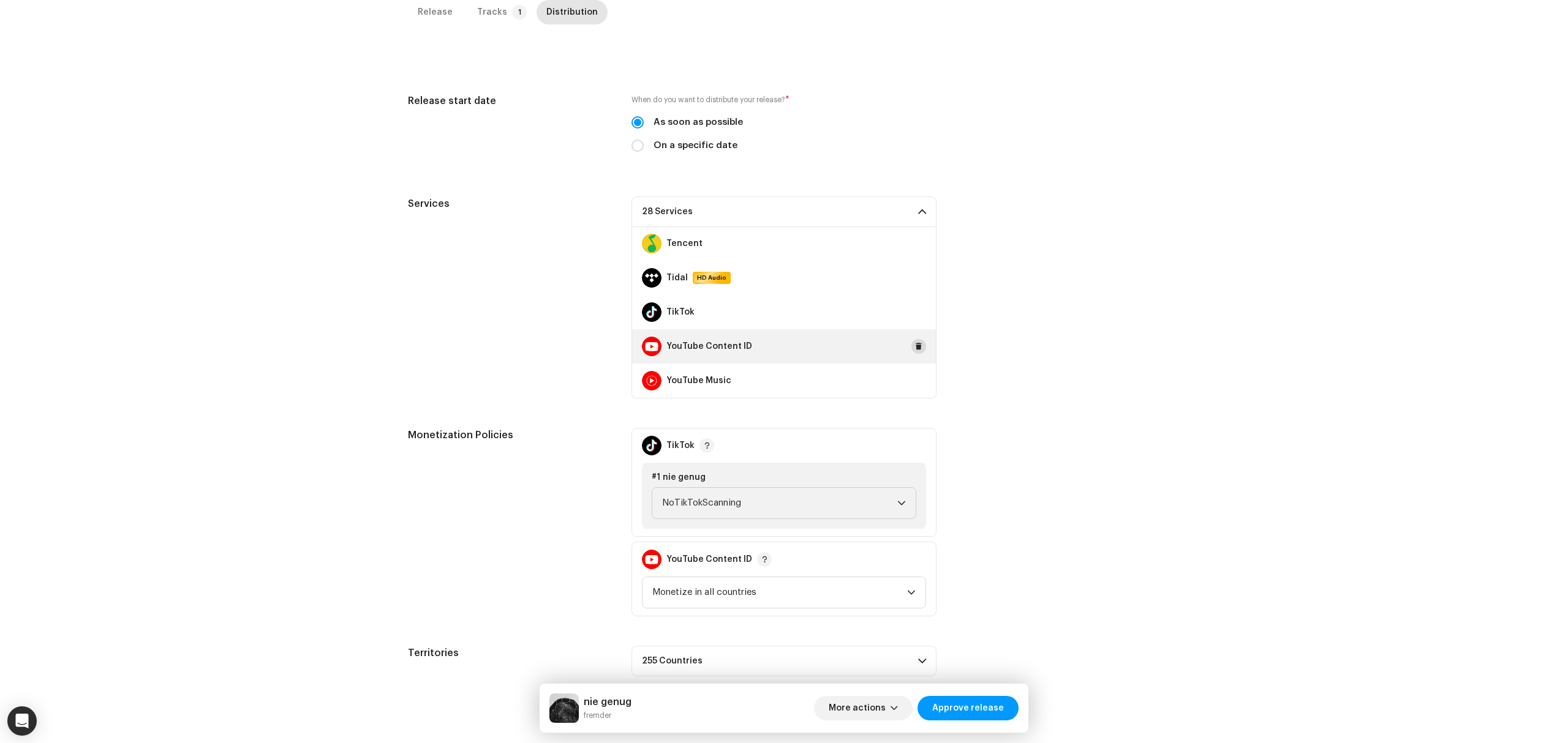
click at [915, 349] on span at bounding box center [919, 347] width 7 height 10
click at [1011, 709] on button "Approve release" at bounding box center [968, 708] width 101 height 25
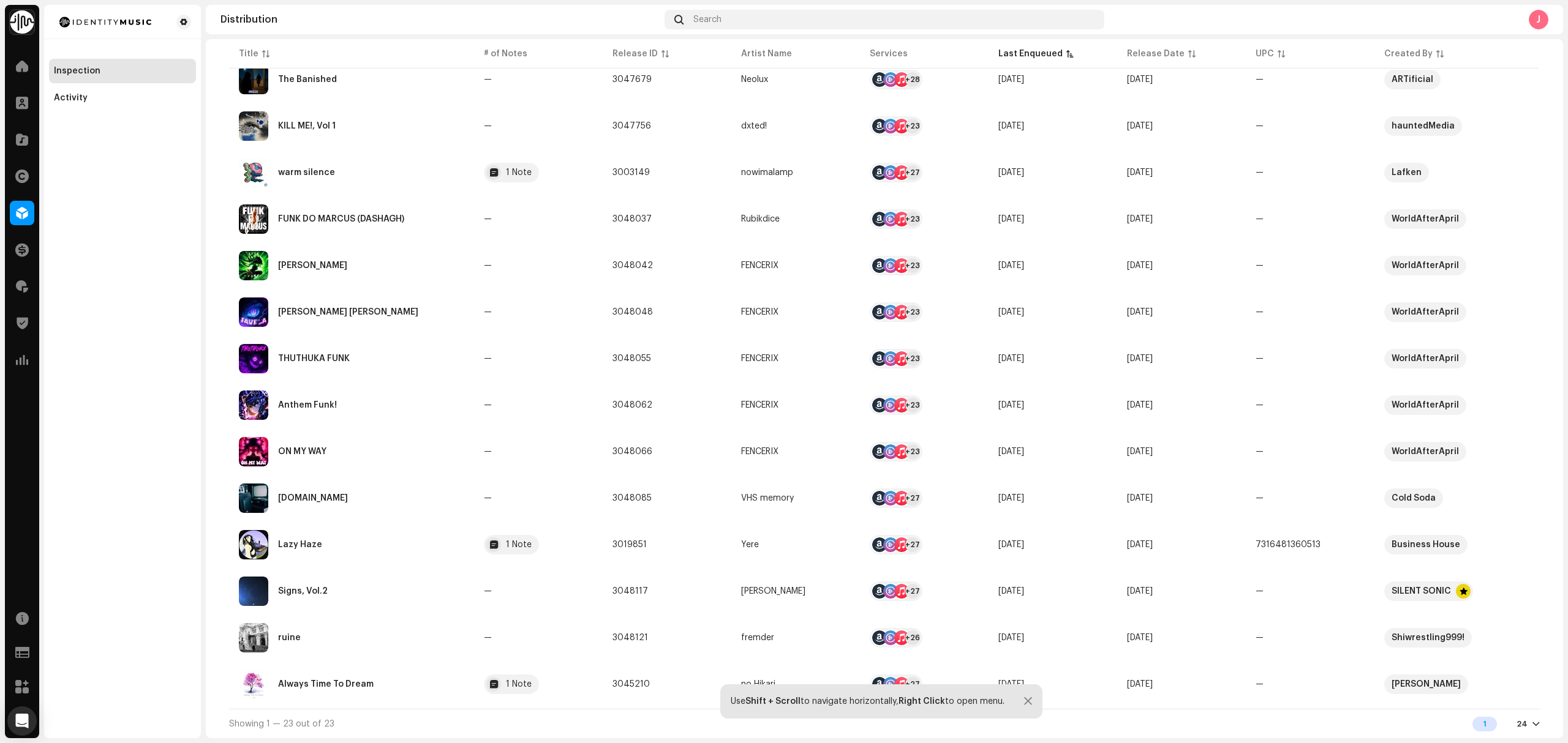
scroll to position [32, 0]
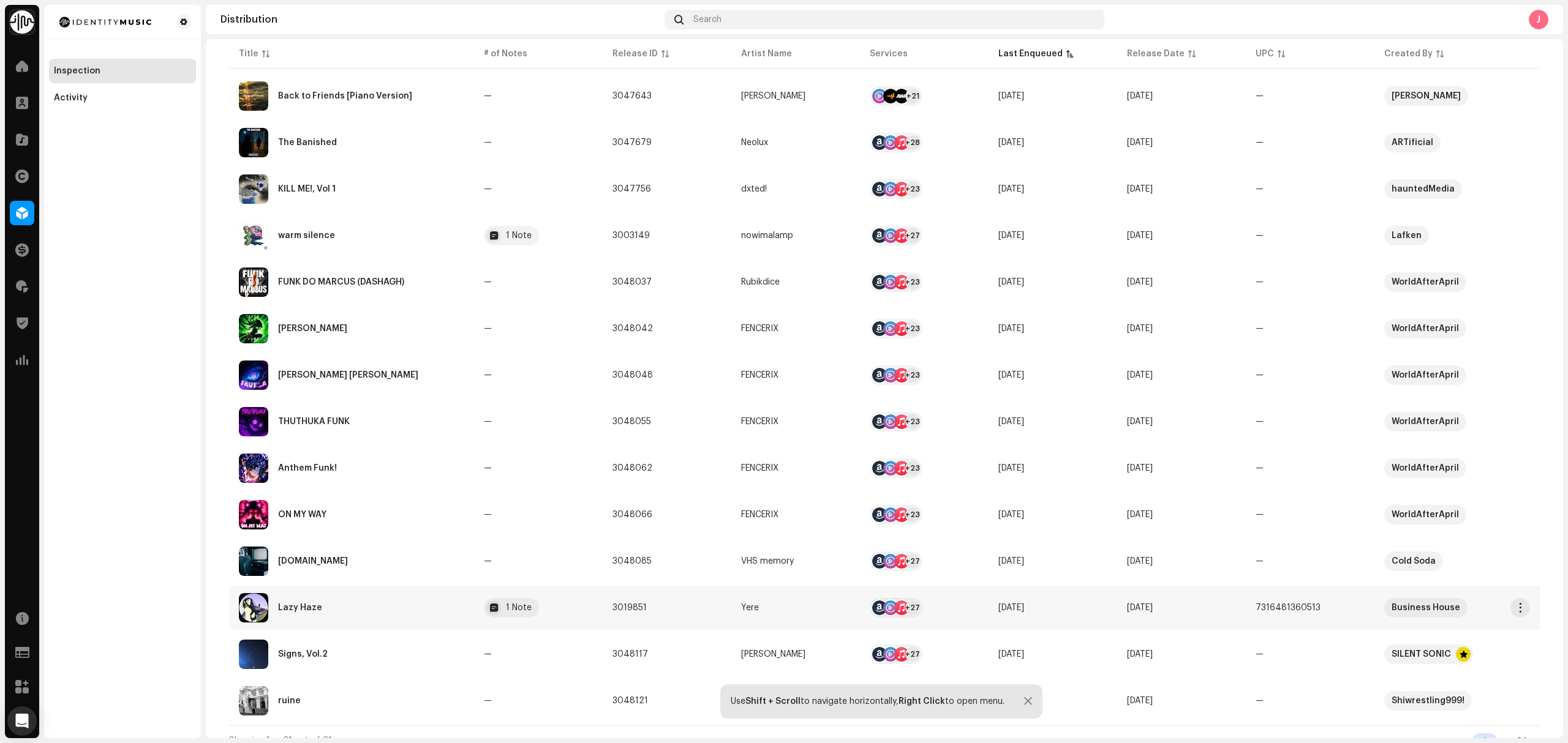
scroll to position [511, 0]
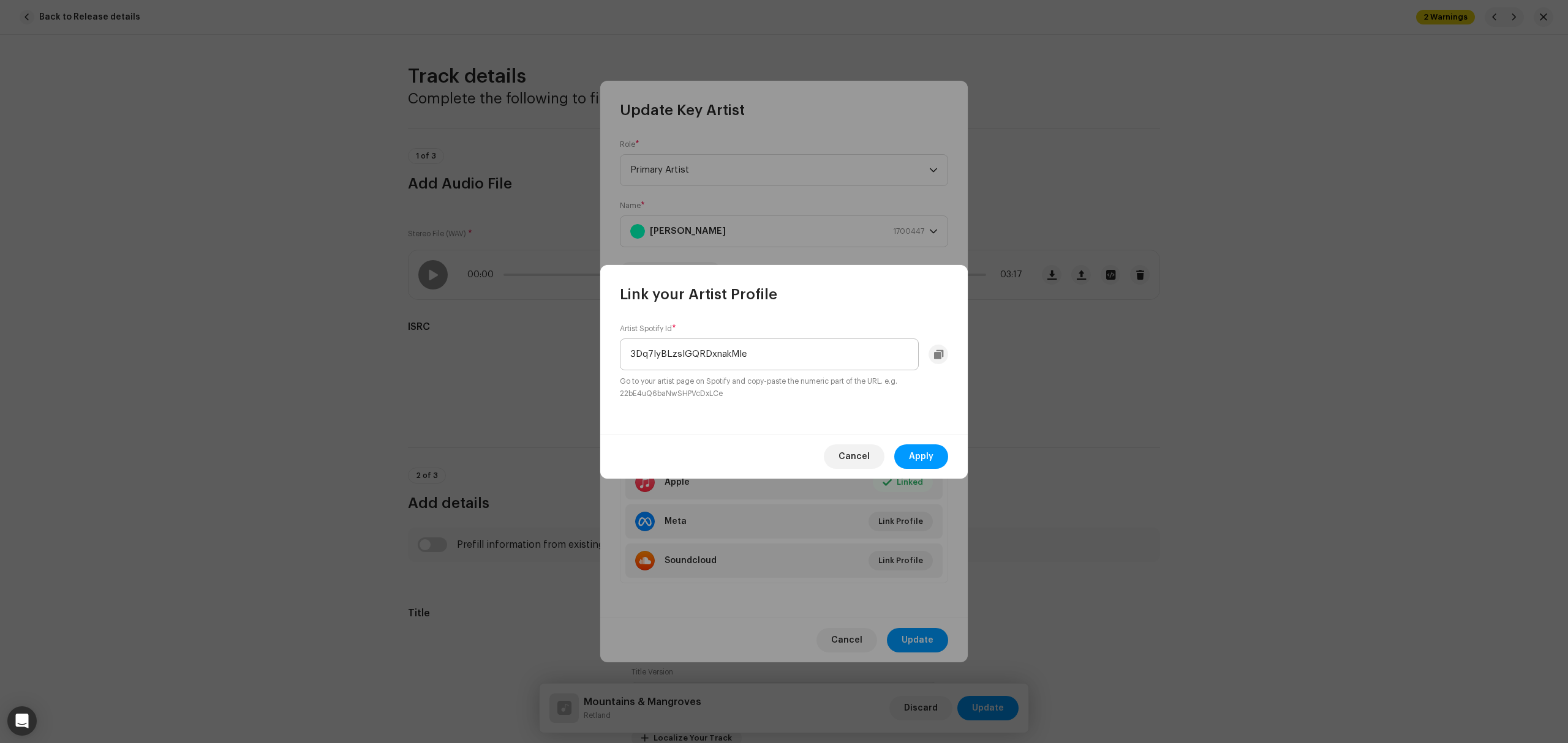
scroll to position [381, 0]
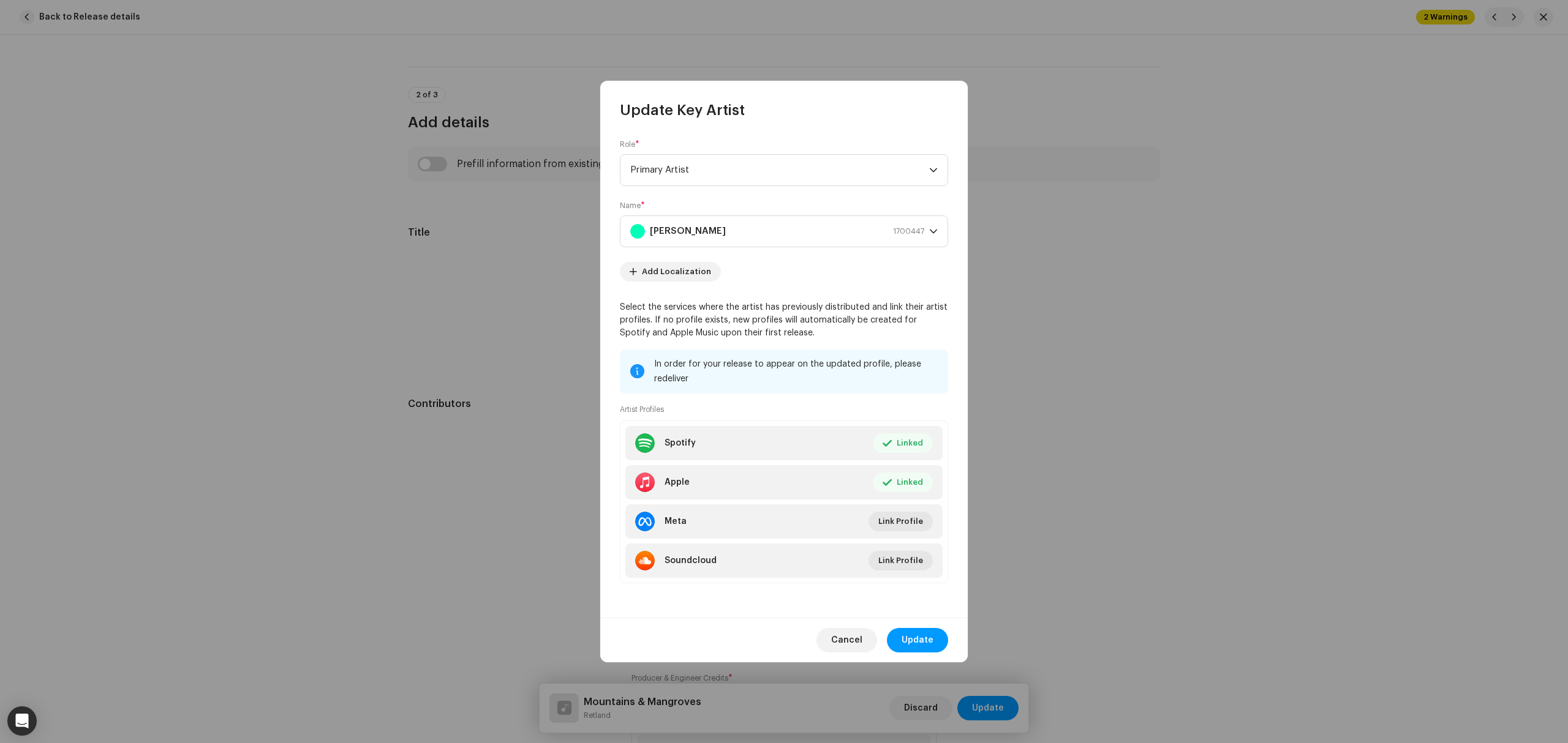
click at [1238, 301] on div "Link your Artist Profile Artist Spotify Id * 3Dq7IyBLzslGQRDxnakMle Go to your …" at bounding box center [784, 371] width 1568 height 743
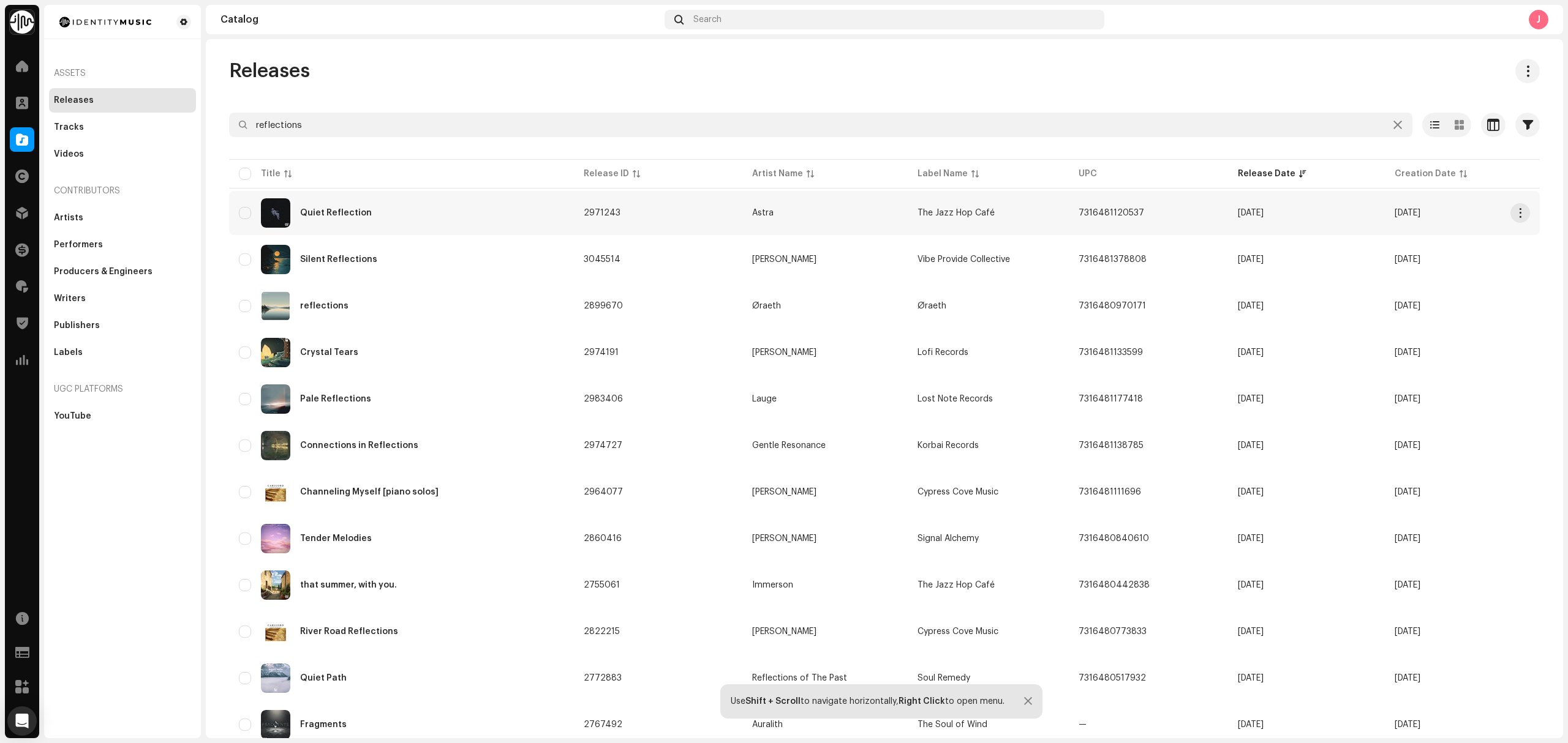
click at [424, 225] on div "Quiet Reflection" at bounding box center [401, 213] width 325 height 29
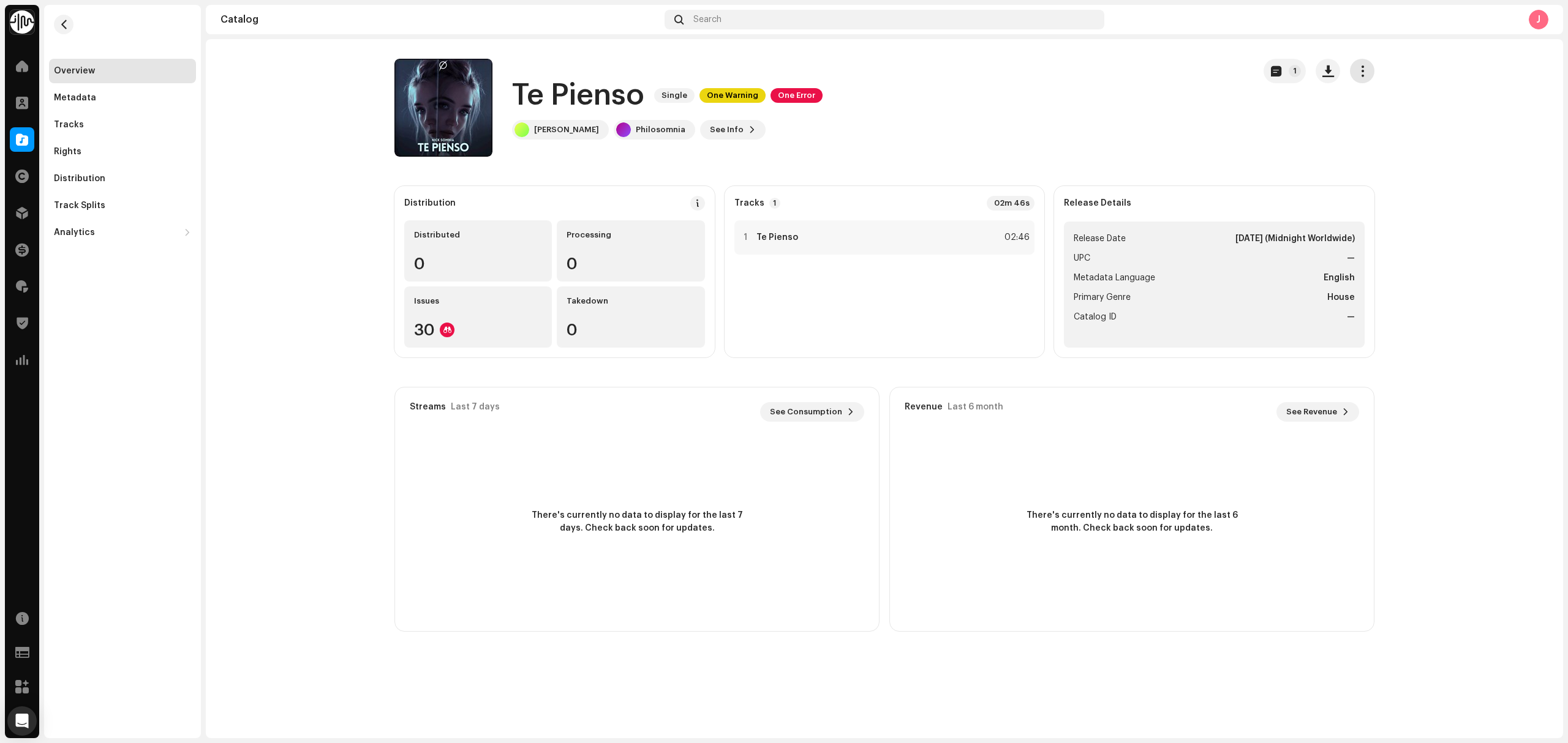
click at [1353, 77] on button "button" at bounding box center [1362, 71] width 25 height 25
click at [1364, 121] on span "Edit" at bounding box center [1369, 126] width 17 height 10
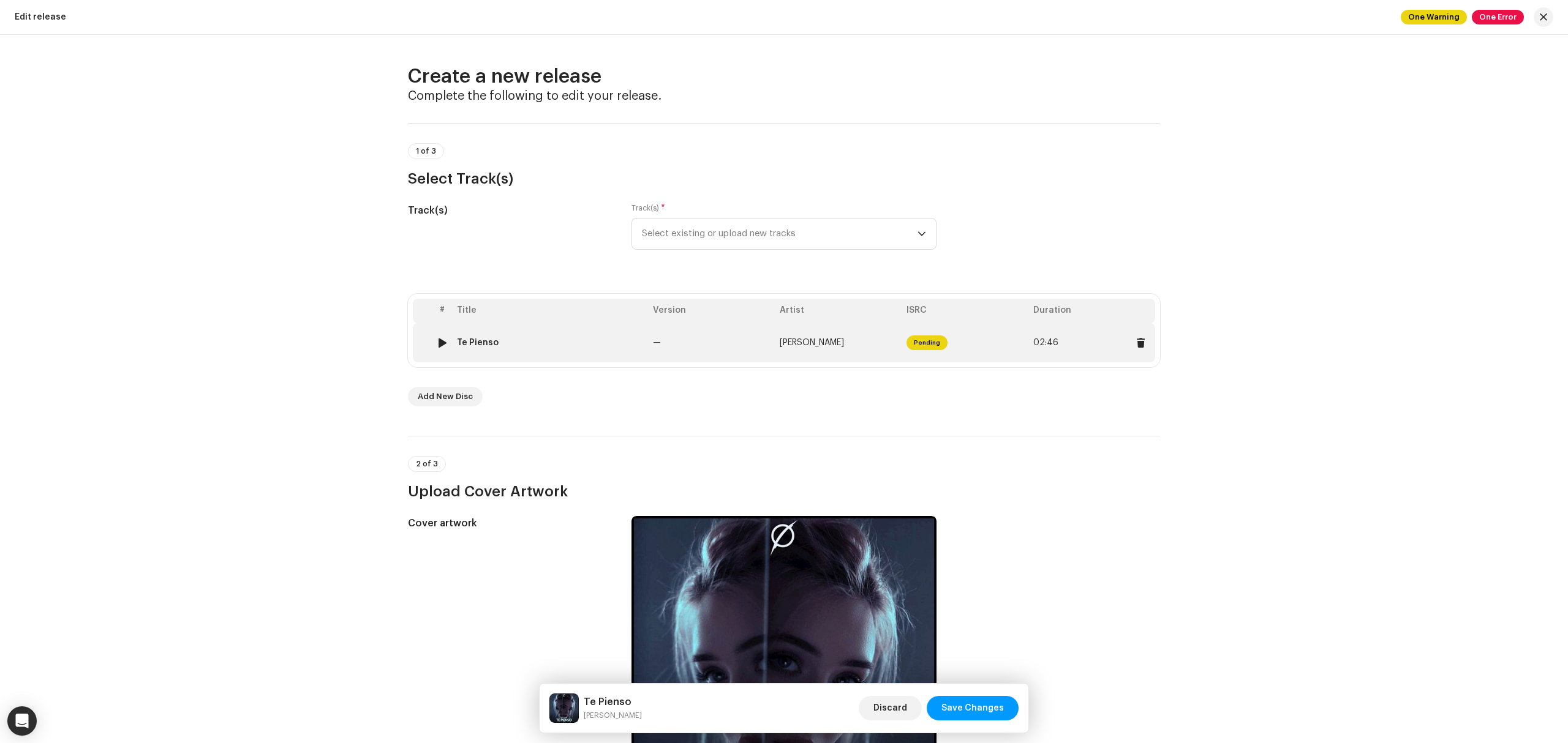
click at [560, 339] on div "Te Pienso" at bounding box center [550, 343] width 186 height 10
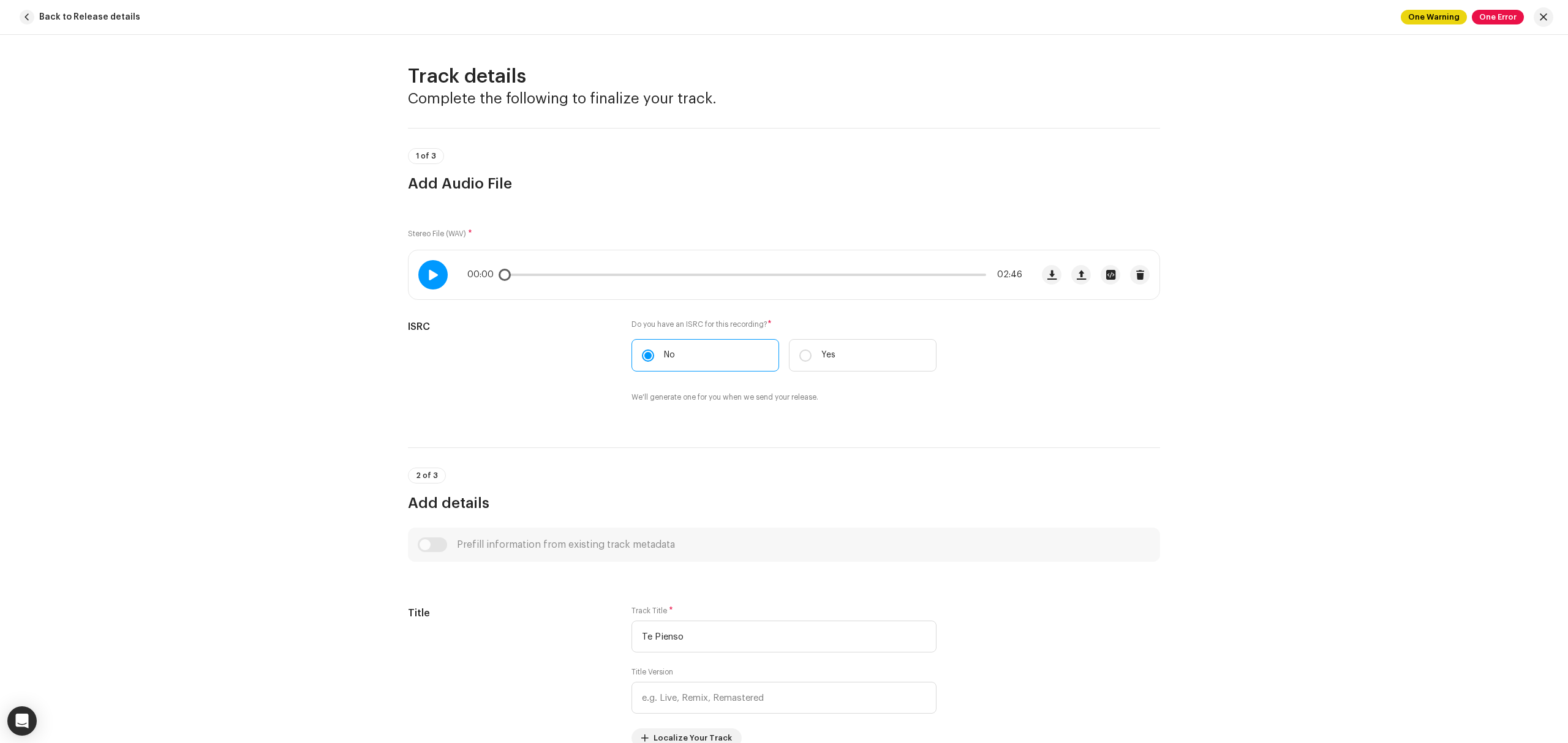
click at [435, 270] on div at bounding box center [433, 275] width 29 height 29
drag, startPoint x: 506, startPoint y: 275, endPoint x: 659, endPoint y: 274, distance: 153.0
click at [659, 274] on div "00:19 02:46" at bounding box center [745, 275] width 555 height 10
drag, startPoint x: 660, startPoint y: 277, endPoint x: 792, endPoint y: 281, distance: 132.1
click at [788, 281] on div "00:55 02:46" at bounding box center [720, 275] width 623 height 49
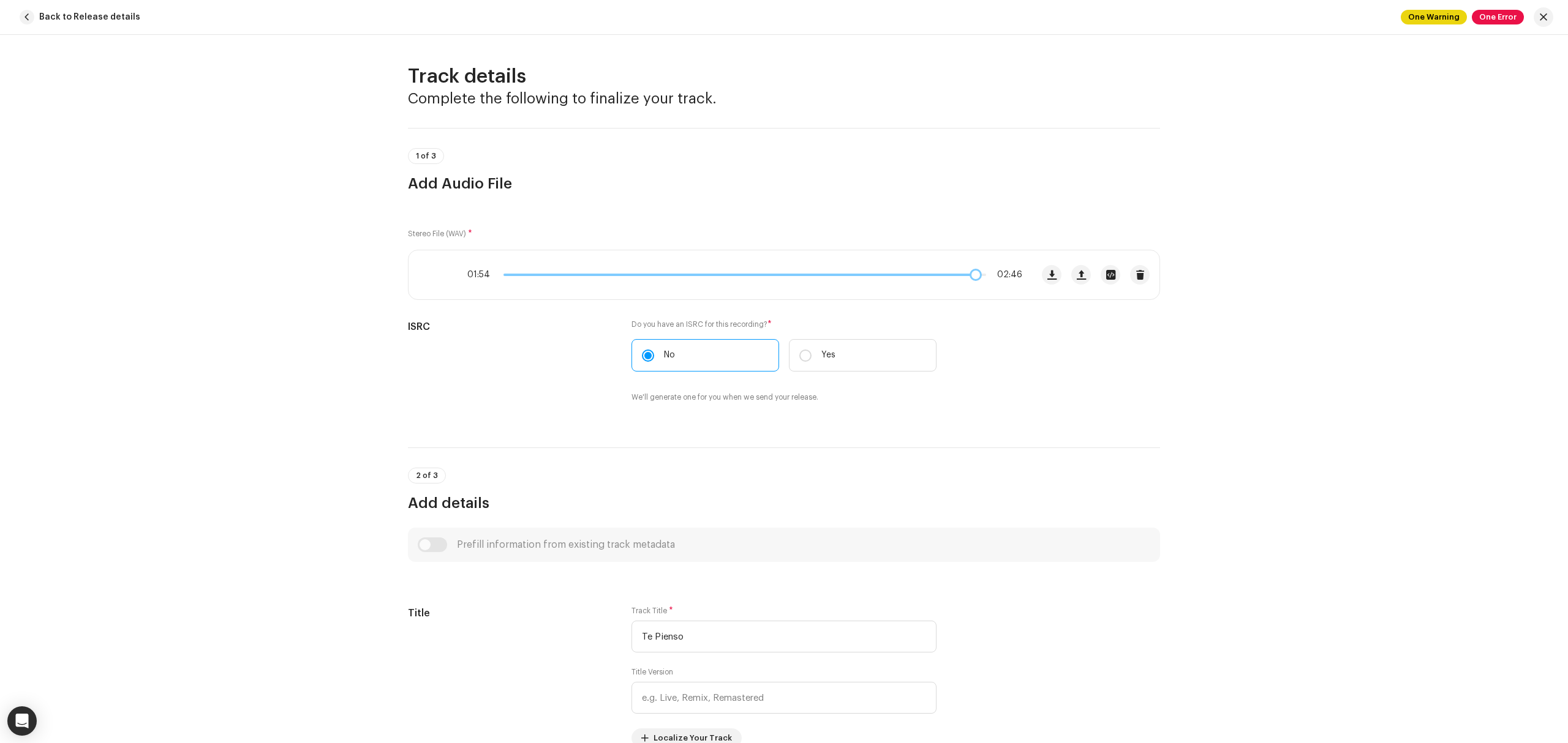
drag, startPoint x: 792, startPoint y: 278, endPoint x: 974, endPoint y: 286, distance: 182.2
click at [974, 286] on div "01:54 02:46" at bounding box center [720, 275] width 623 height 49
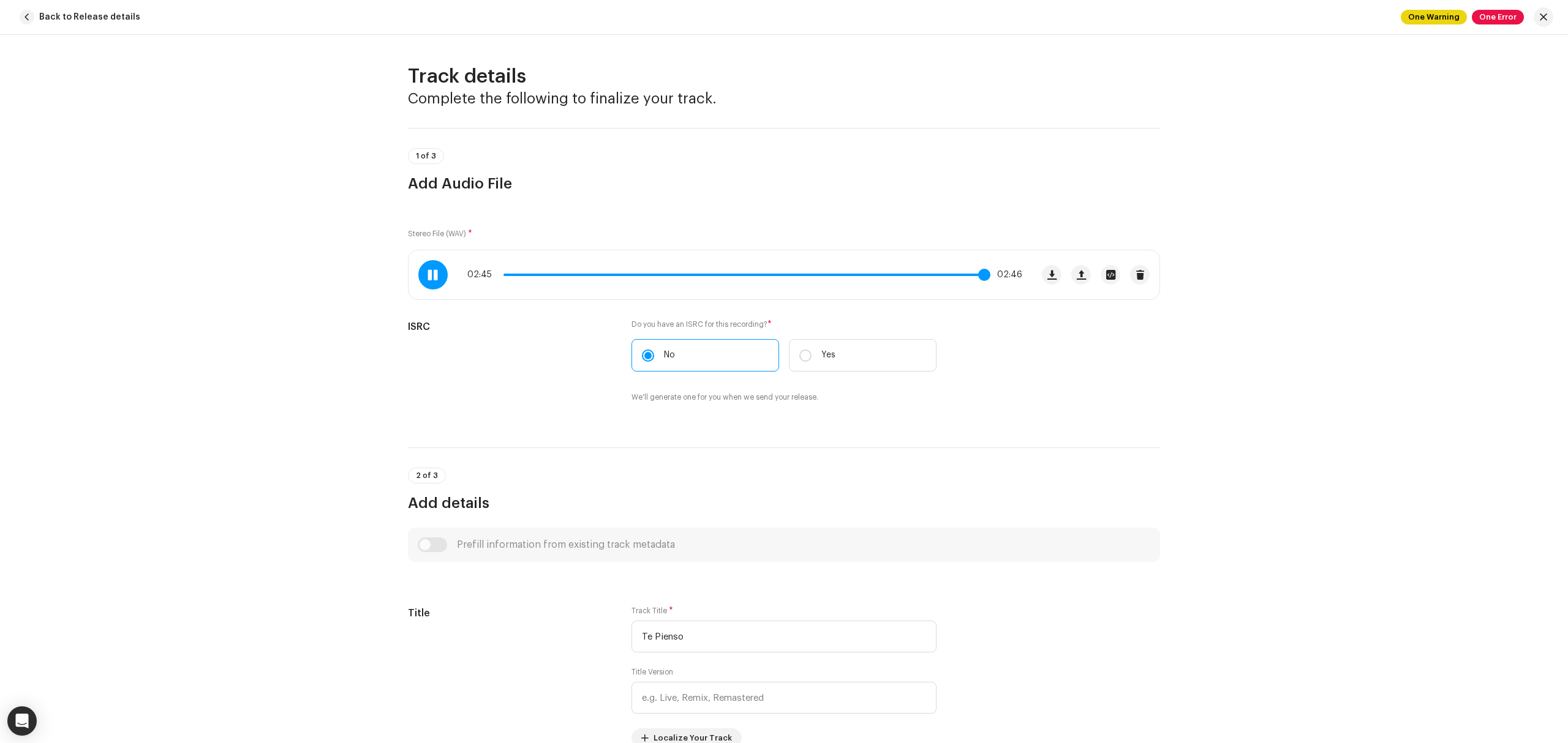
click at [978, 281] on div "02:45 02:46" at bounding box center [720, 275] width 623 height 49
click at [1539, 18] on button "button" at bounding box center [1543, 17] width 20 height 20
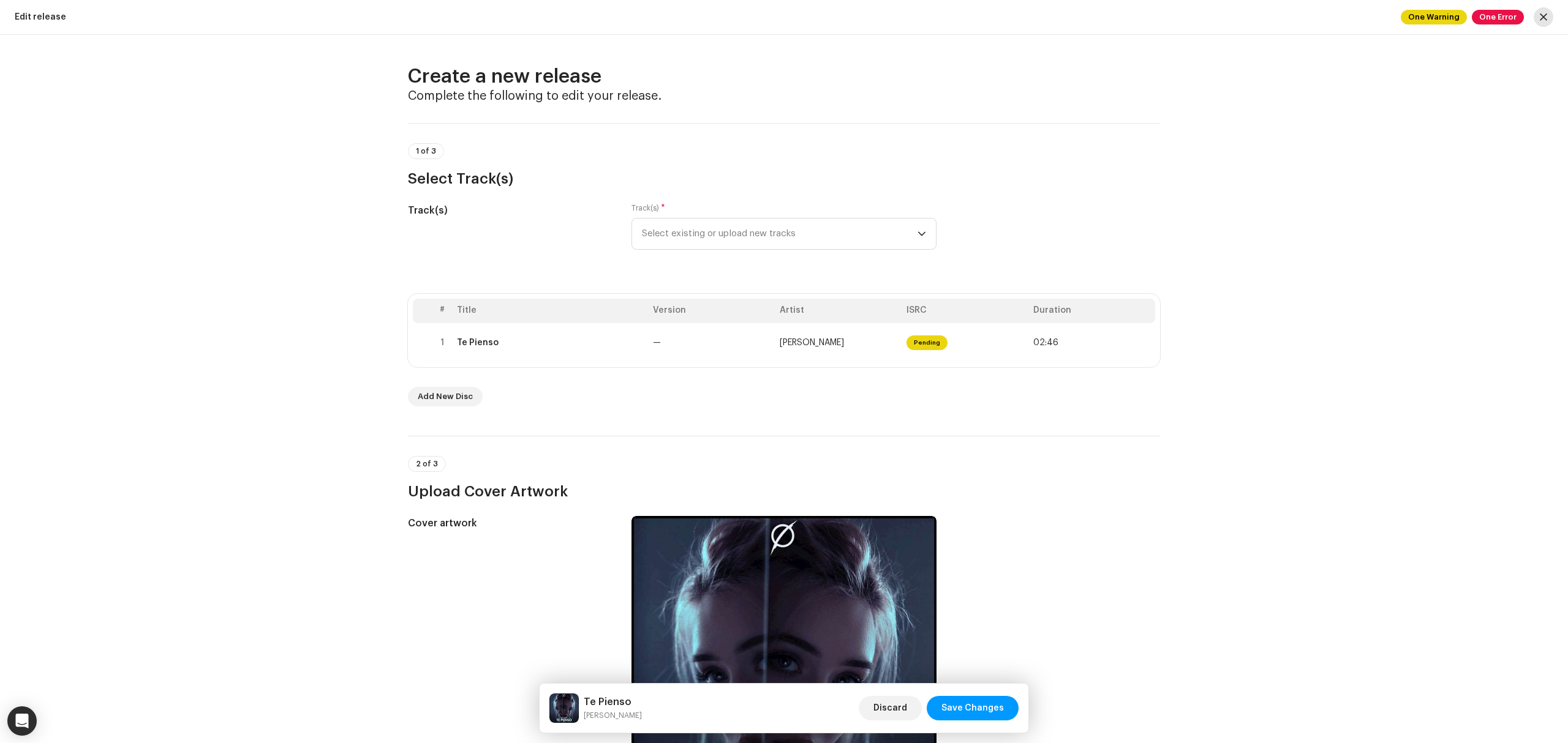
click at [1541, 17] on span "button" at bounding box center [1543, 17] width 7 height 10
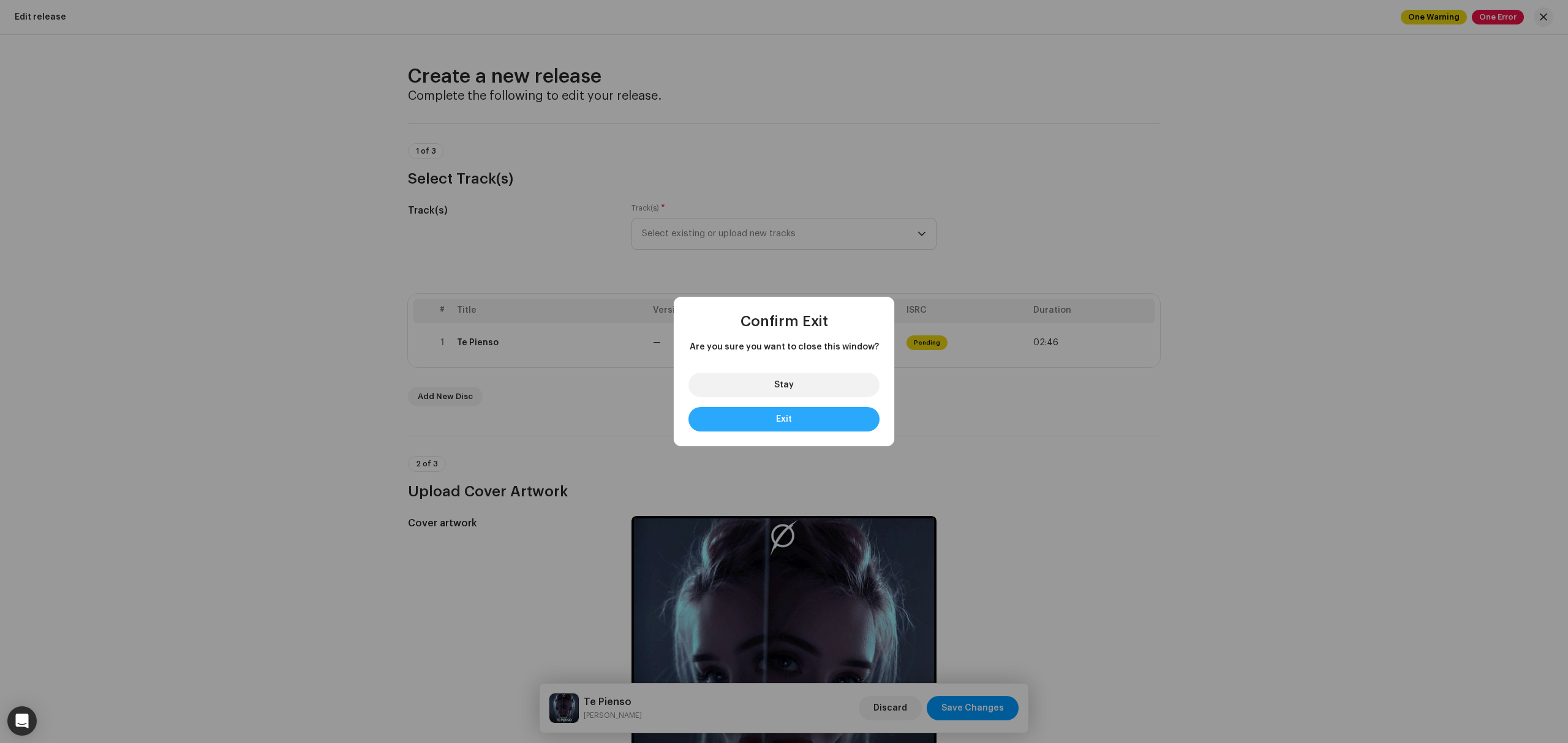
click at [796, 422] on button "Exit" at bounding box center [784, 419] width 191 height 25
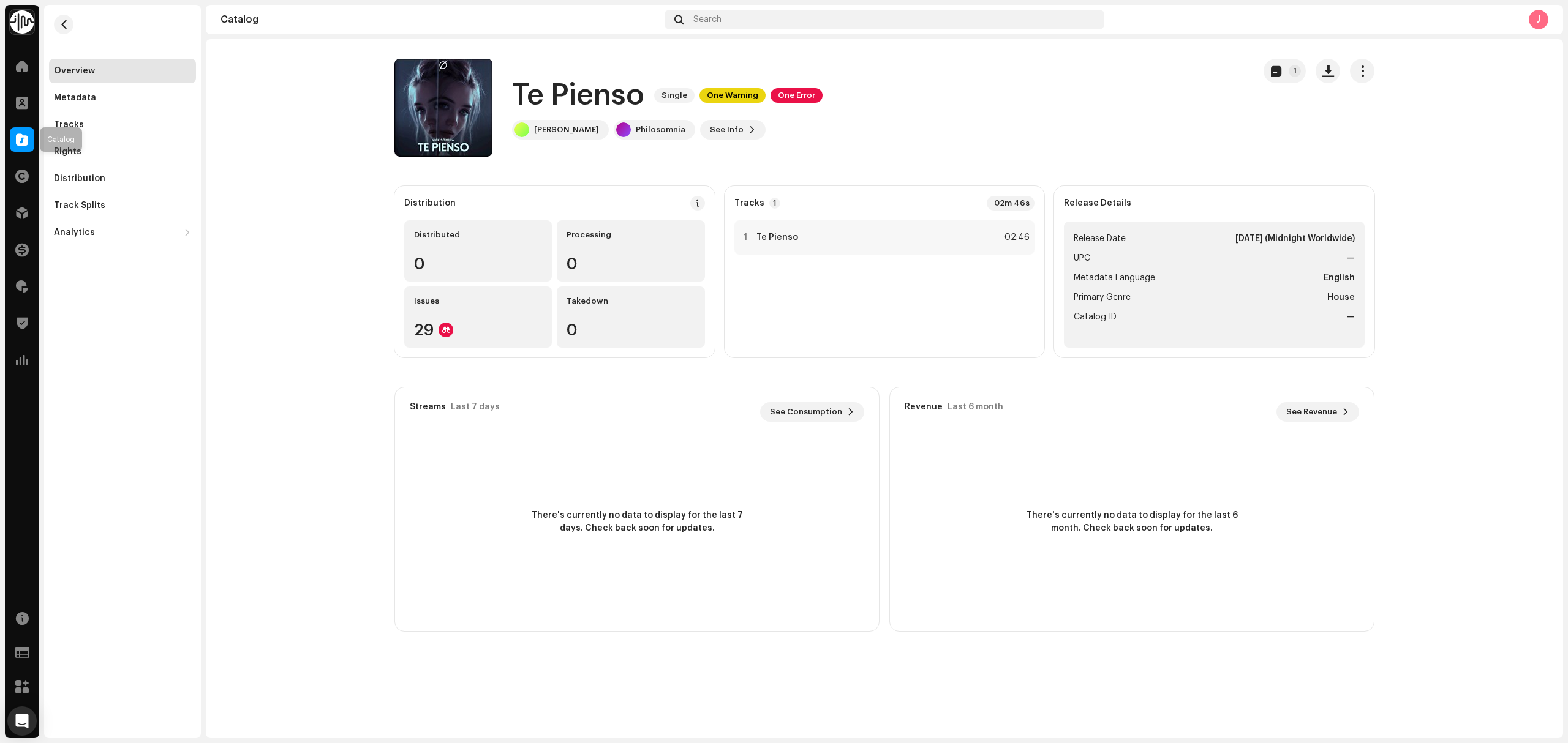
click at [21, 136] on span at bounding box center [22, 140] width 12 height 10
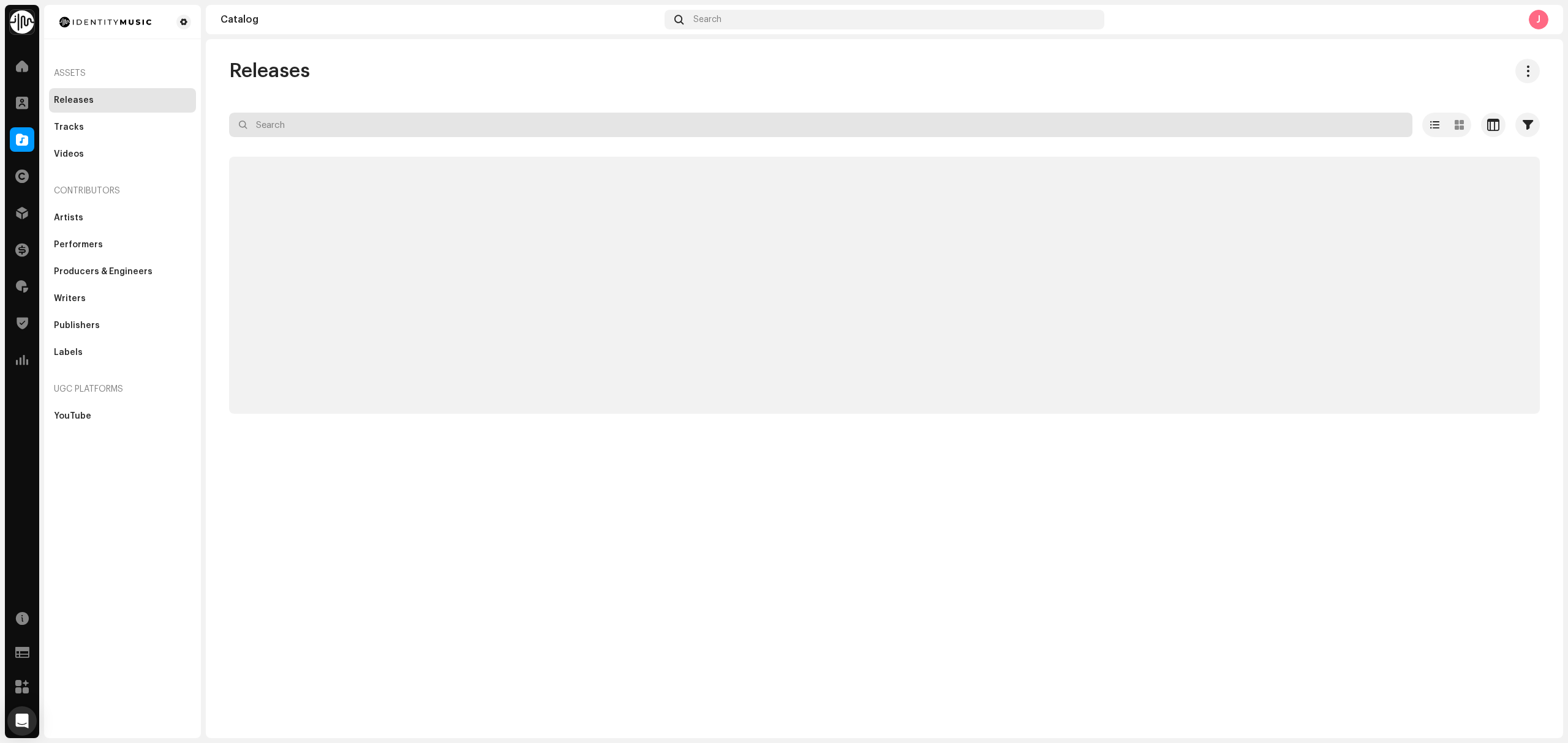
click at [453, 123] on input "text" at bounding box center [820, 125] width 1183 height 25
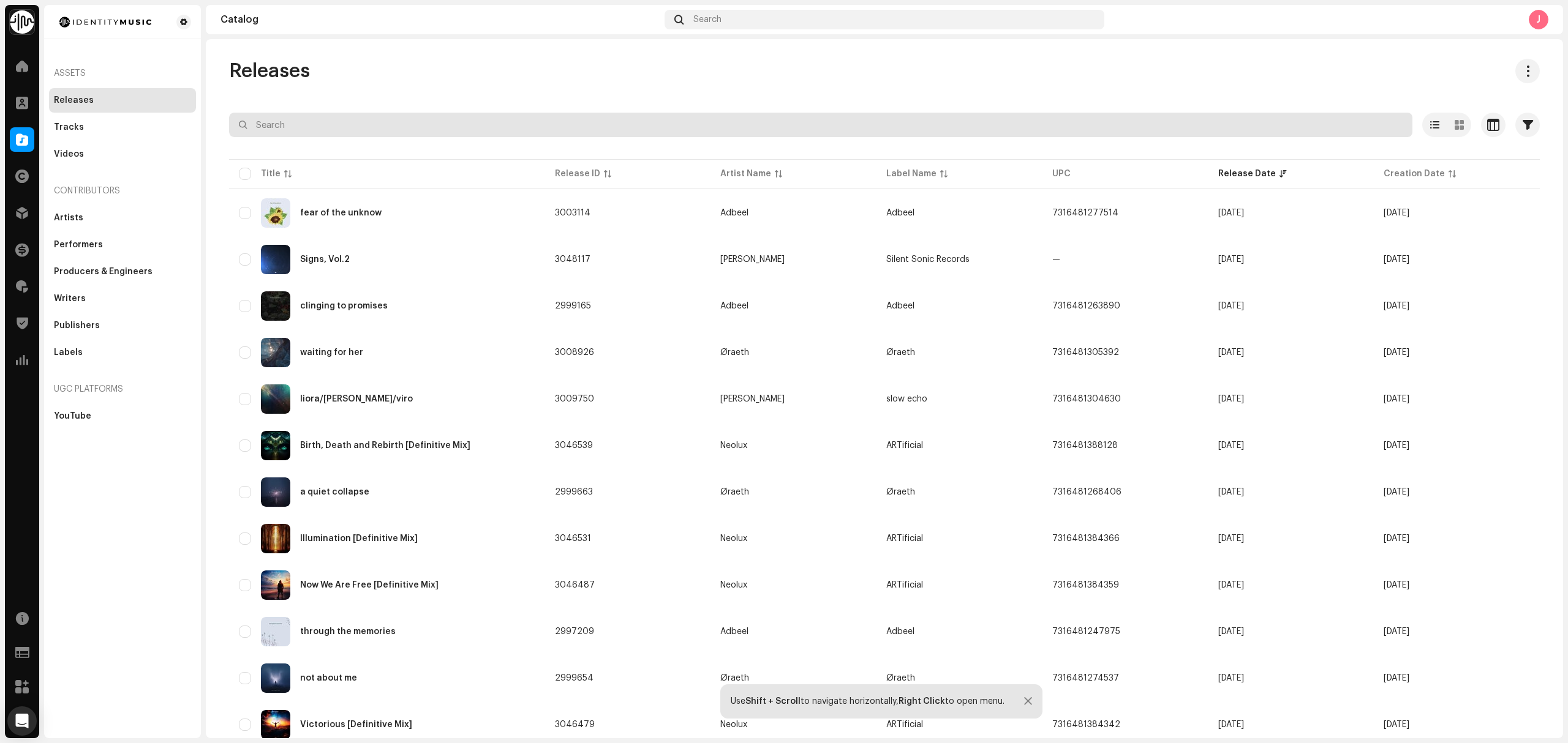
click at [423, 135] on input "text" at bounding box center [820, 125] width 1183 height 25
paste input "NOSFERATU"
click at [251, 123] on input "NOSFERATU" at bounding box center [820, 125] width 1183 height 25
type input "NOSFERATU"
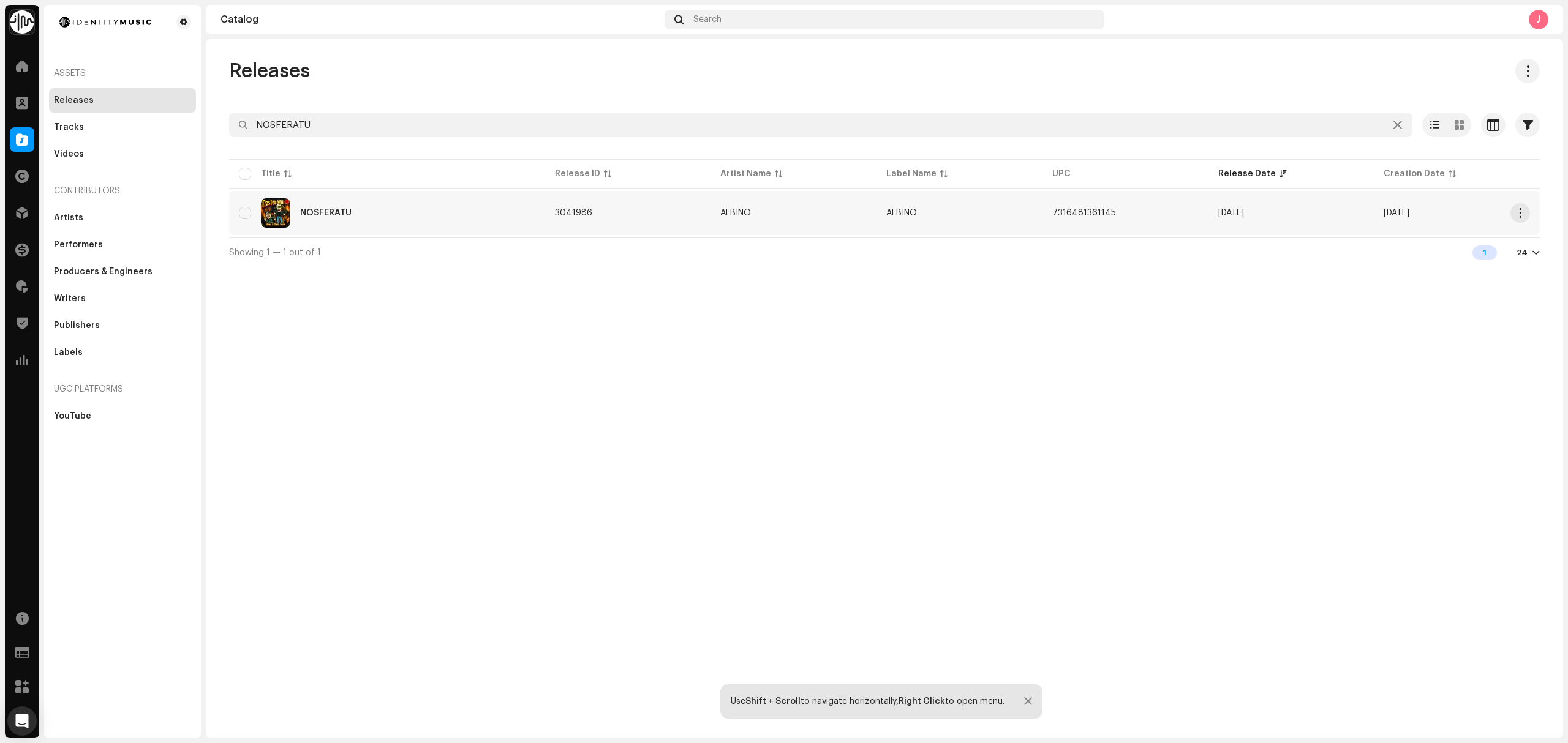
click at [480, 219] on div "NOSFERATU" at bounding box center [387, 213] width 296 height 29
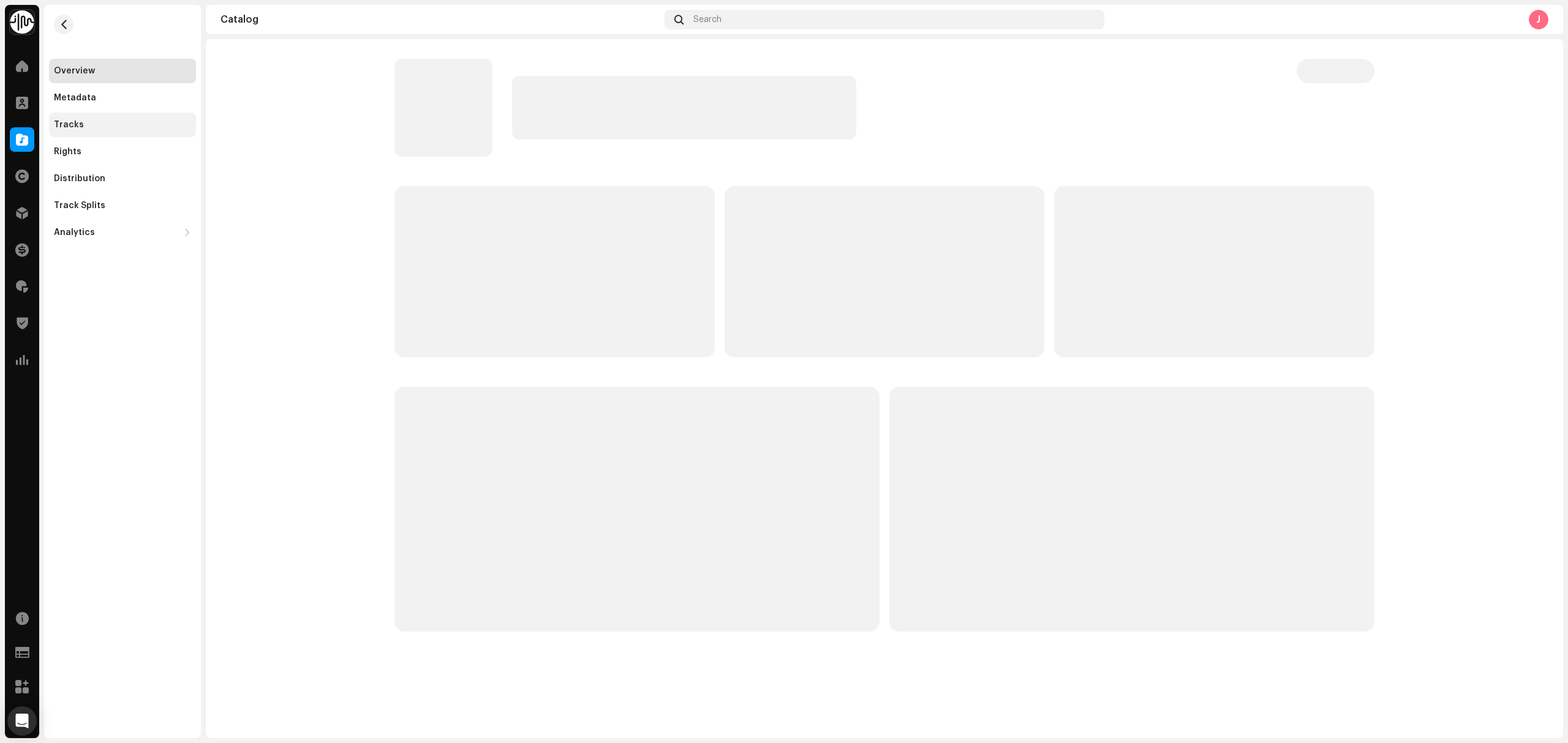
click at [119, 121] on div "Tracks" at bounding box center [122, 125] width 137 height 10
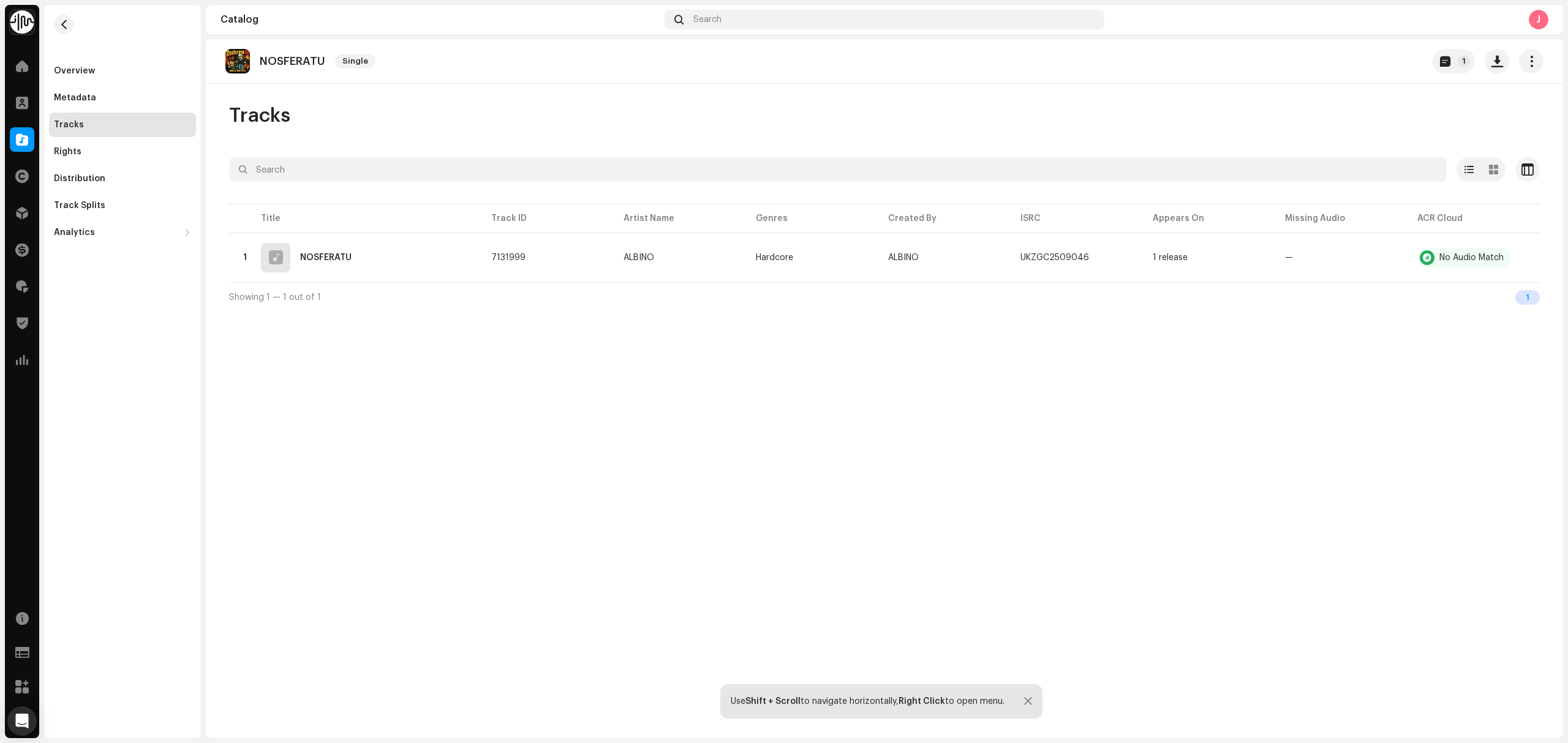
click at [338, 435] on div "NOSFERATU Single 1 Tracks Selected 0 Options Filters Distribution status In pro…" at bounding box center [884, 389] width 1357 height 700
click at [31, 137] on div at bounding box center [22, 140] width 25 height 25
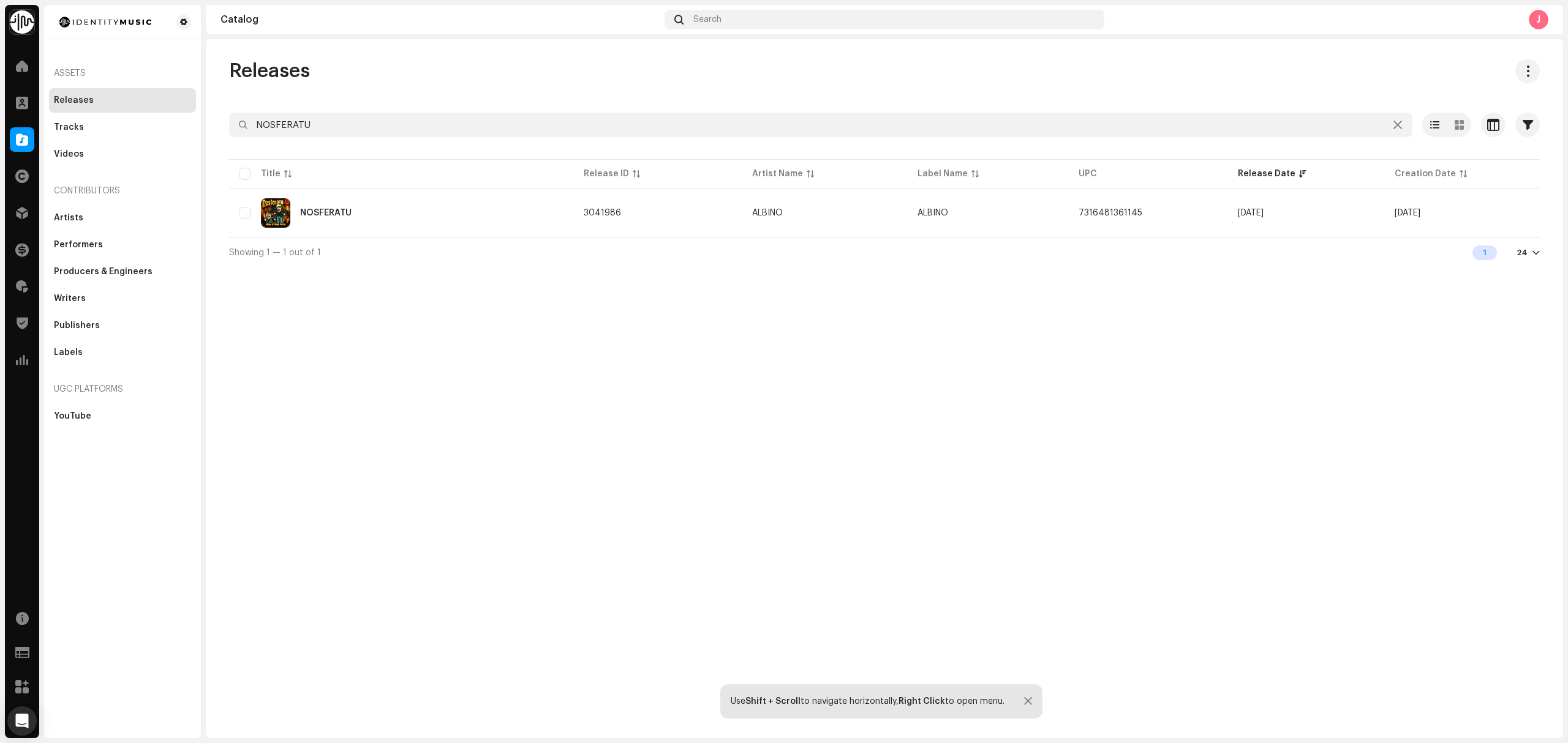
drag, startPoint x: 422, startPoint y: 427, endPoint x: 375, endPoint y: 389, distance: 60.4
click at [422, 427] on div "Releases NOSFERATU Selected 0 Options Filters Distribution status Never Distrib…" at bounding box center [884, 389] width 1357 height 700
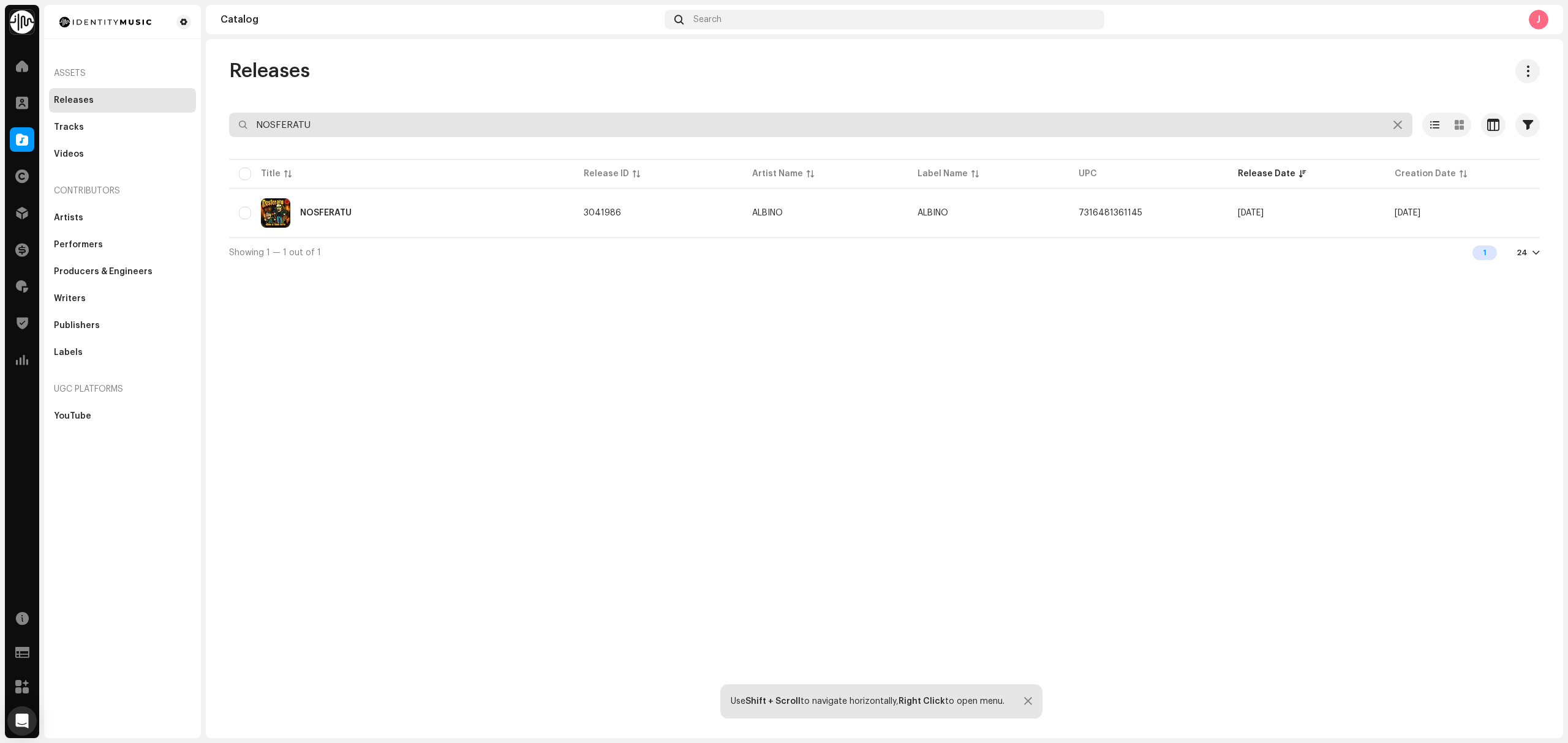
drag, startPoint x: 380, startPoint y: 120, endPoint x: 265, endPoint y: 126, distance: 115.2
click at [286, 123] on input "NOSFERATU" at bounding box center [820, 125] width 1183 height 25
type input "N"
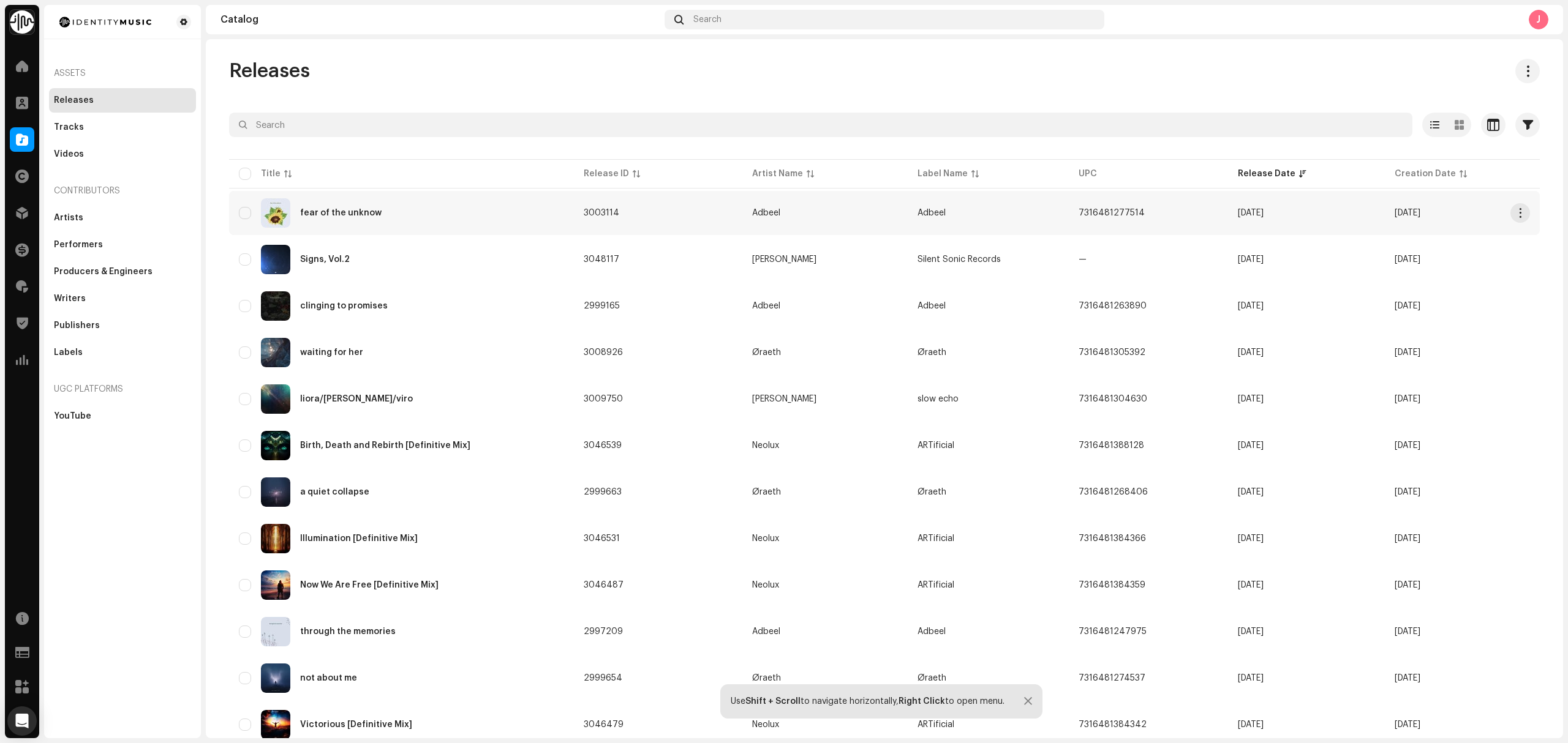
click at [420, 209] on div "fear of the unknow" at bounding box center [401, 213] width 325 height 29
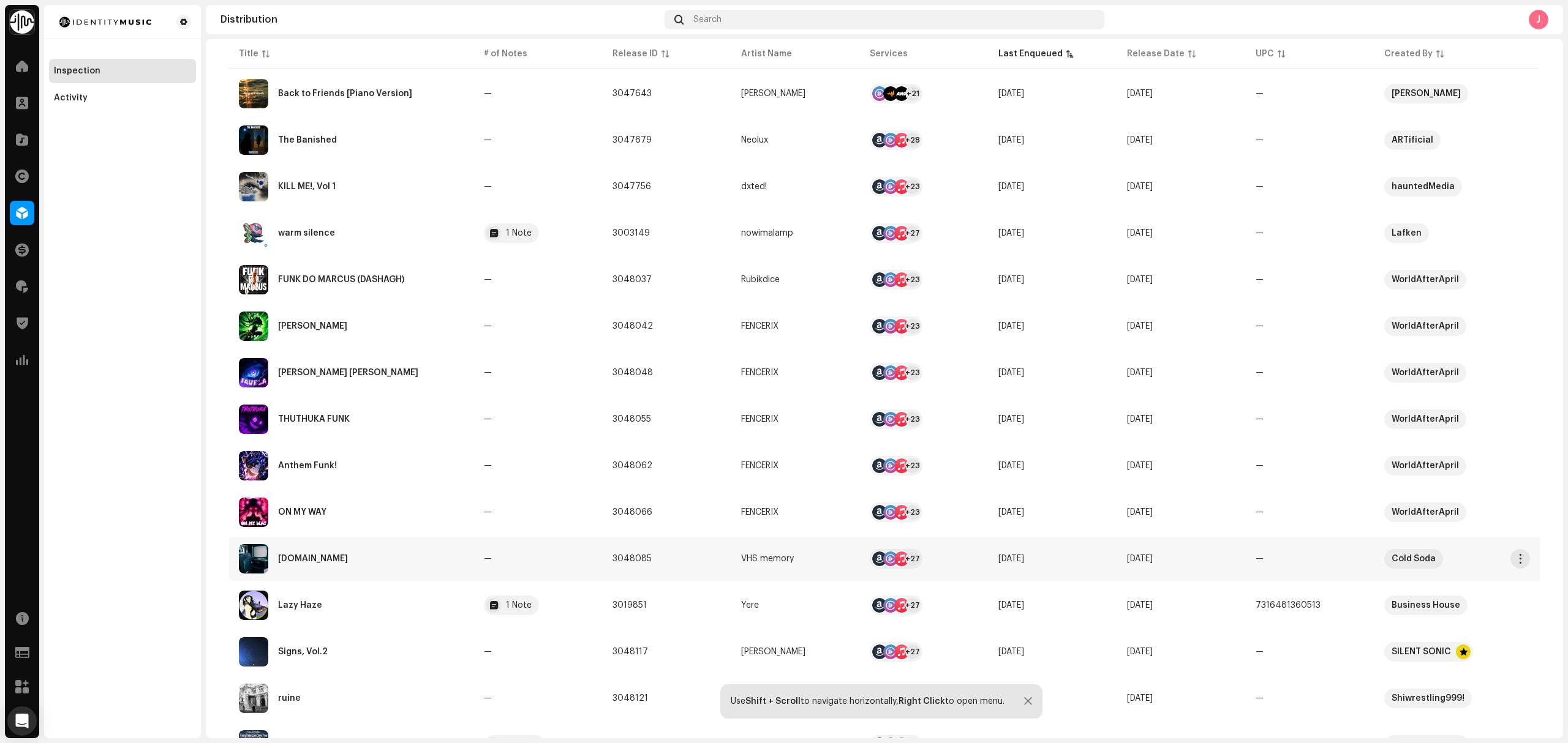
scroll to position [557, 0]
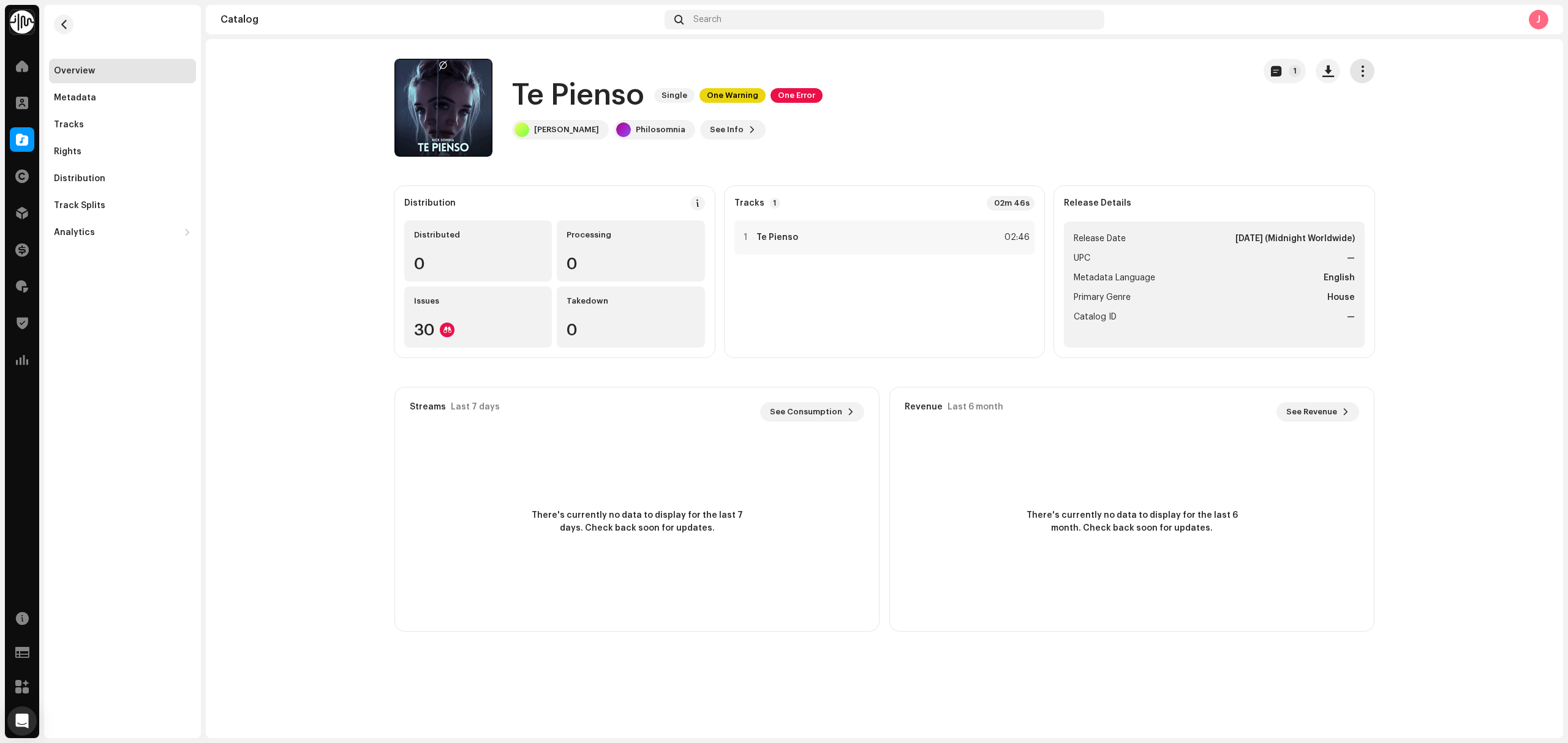
click at [1368, 62] on button "button" at bounding box center [1362, 71] width 25 height 25
click at [1376, 128] on span "Edit" at bounding box center [1369, 126] width 17 height 10
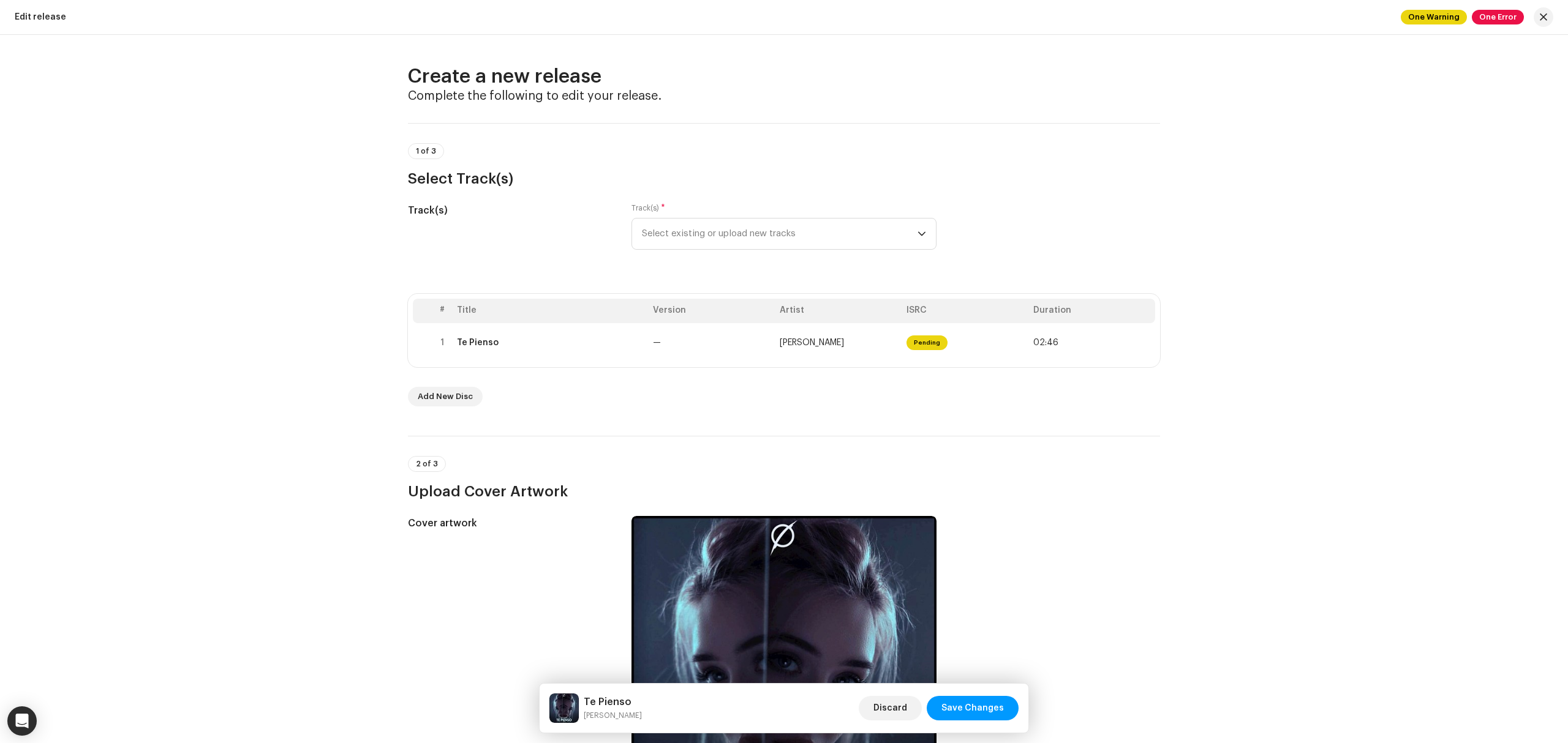
click at [621, 322] on th "Title" at bounding box center [550, 311] width 196 height 25
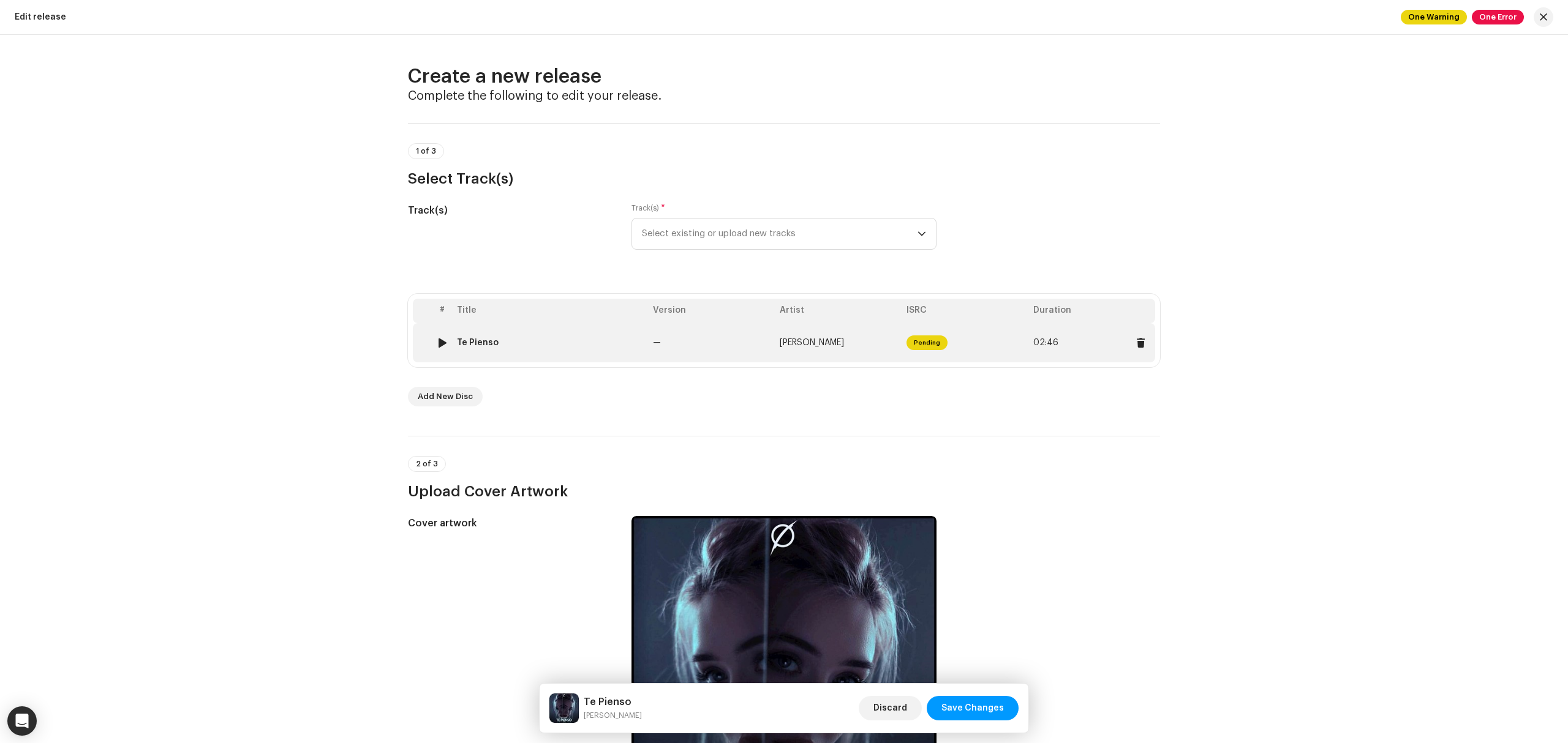
click at [613, 345] on div "Te Pienso" at bounding box center [550, 343] width 186 height 10
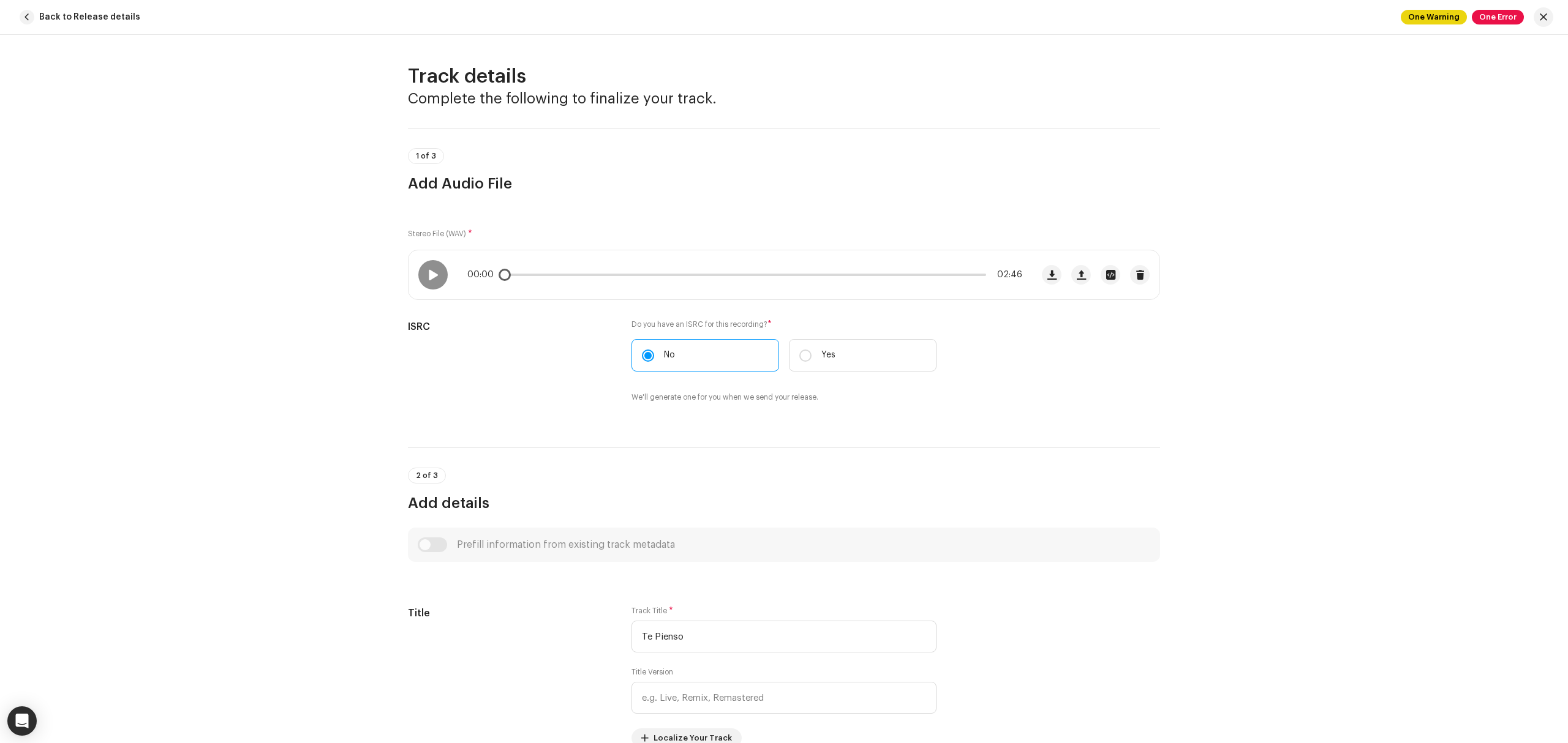
drag, startPoint x: 440, startPoint y: 278, endPoint x: 475, endPoint y: 277, distance: 35.0
click at [441, 278] on div at bounding box center [433, 275] width 29 height 29
drag, startPoint x: 505, startPoint y: 279, endPoint x: 557, endPoint y: 280, distance: 52.0
click at [557, 280] on span at bounding box center [562, 274] width 12 height 12
drag, startPoint x: 557, startPoint y: 280, endPoint x: 584, endPoint y: 280, distance: 27.0
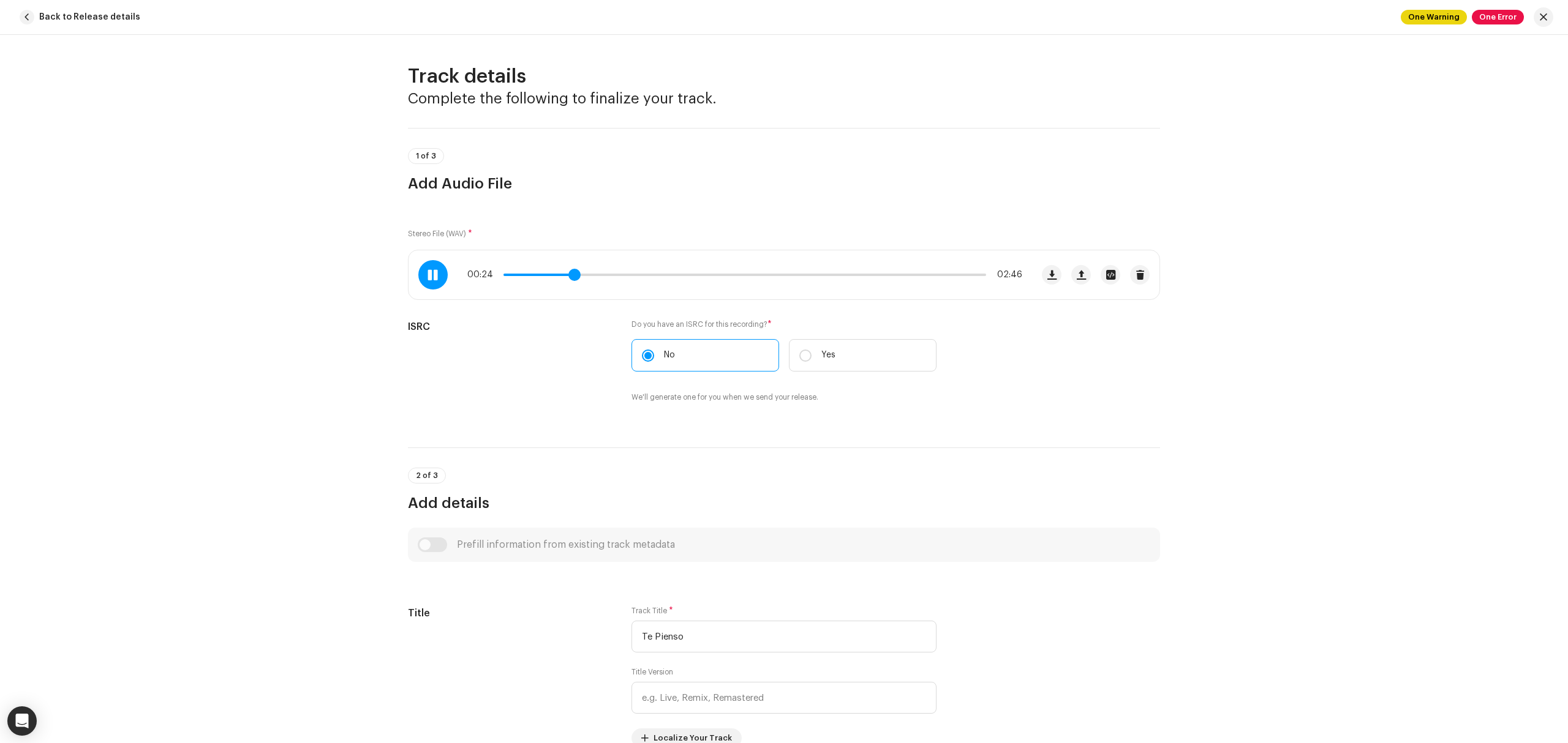
click at [580, 280] on span at bounding box center [574, 274] width 12 height 12
click at [604, 276] on span at bounding box center [603, 274] width 12 height 12
click at [437, 275] on div at bounding box center [433, 275] width 29 height 29
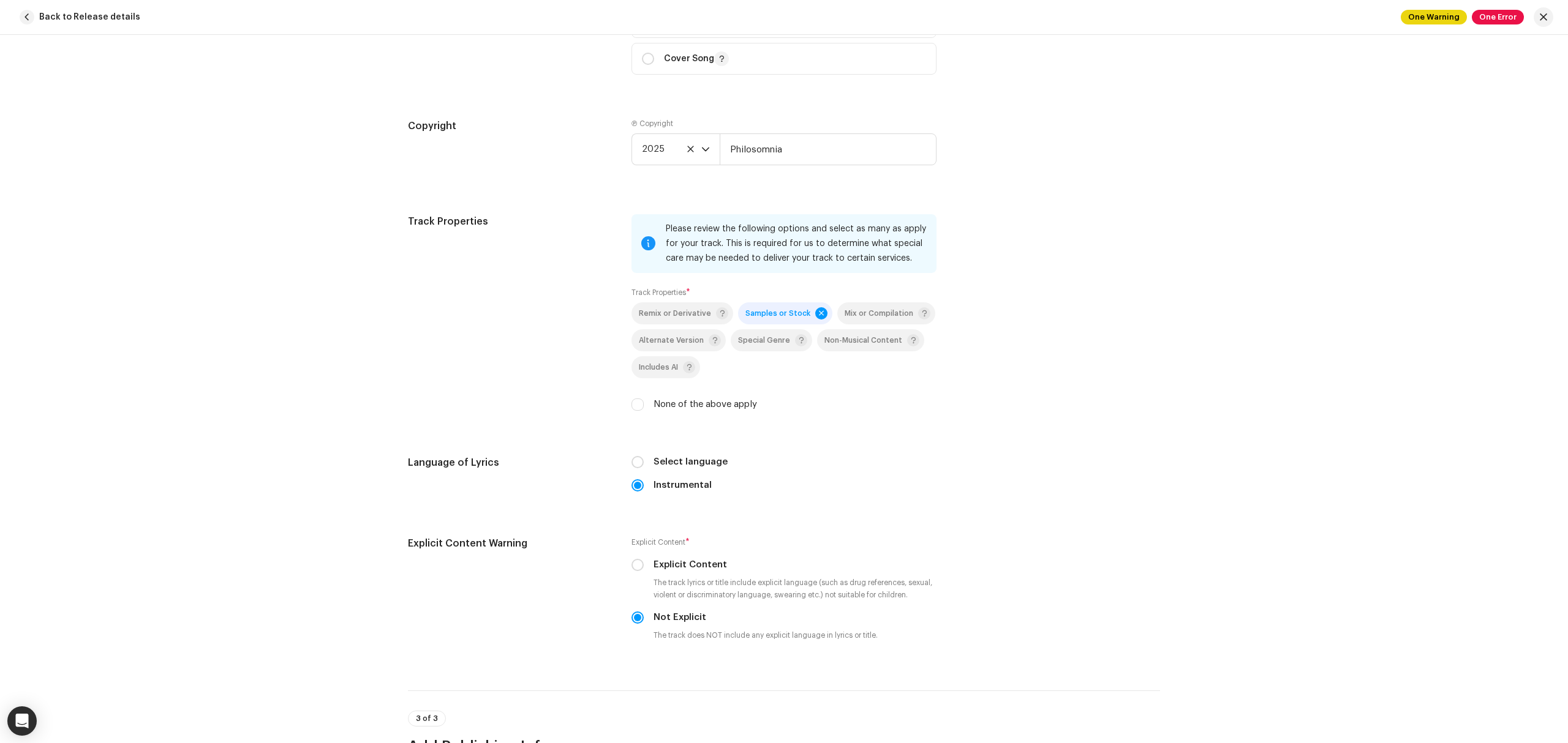
scroll to position [1632, 0]
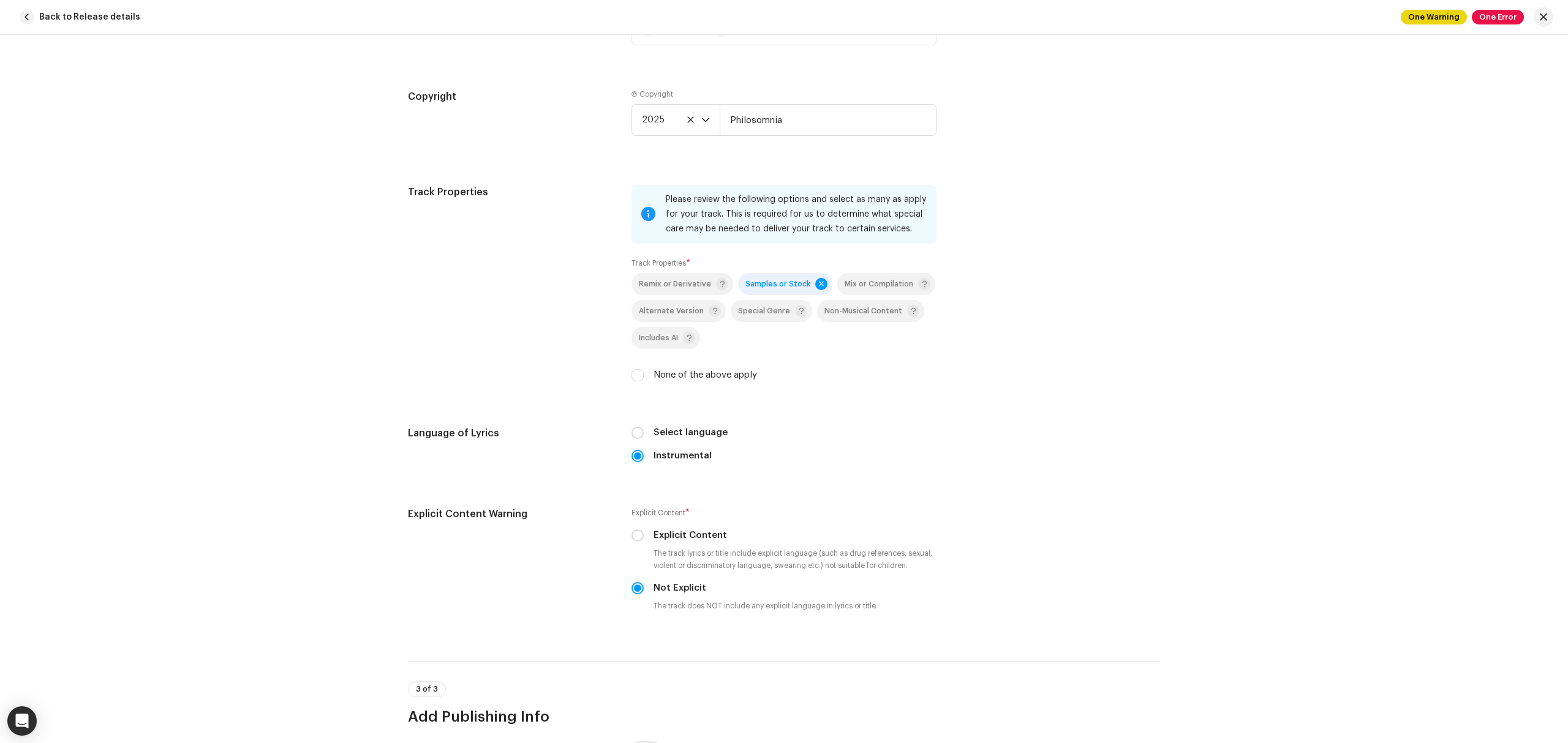
click at [281, 314] on div "Track details Complete the following to finalize your track. 1 of 3 Add Audio F…" at bounding box center [784, 389] width 1568 height 709
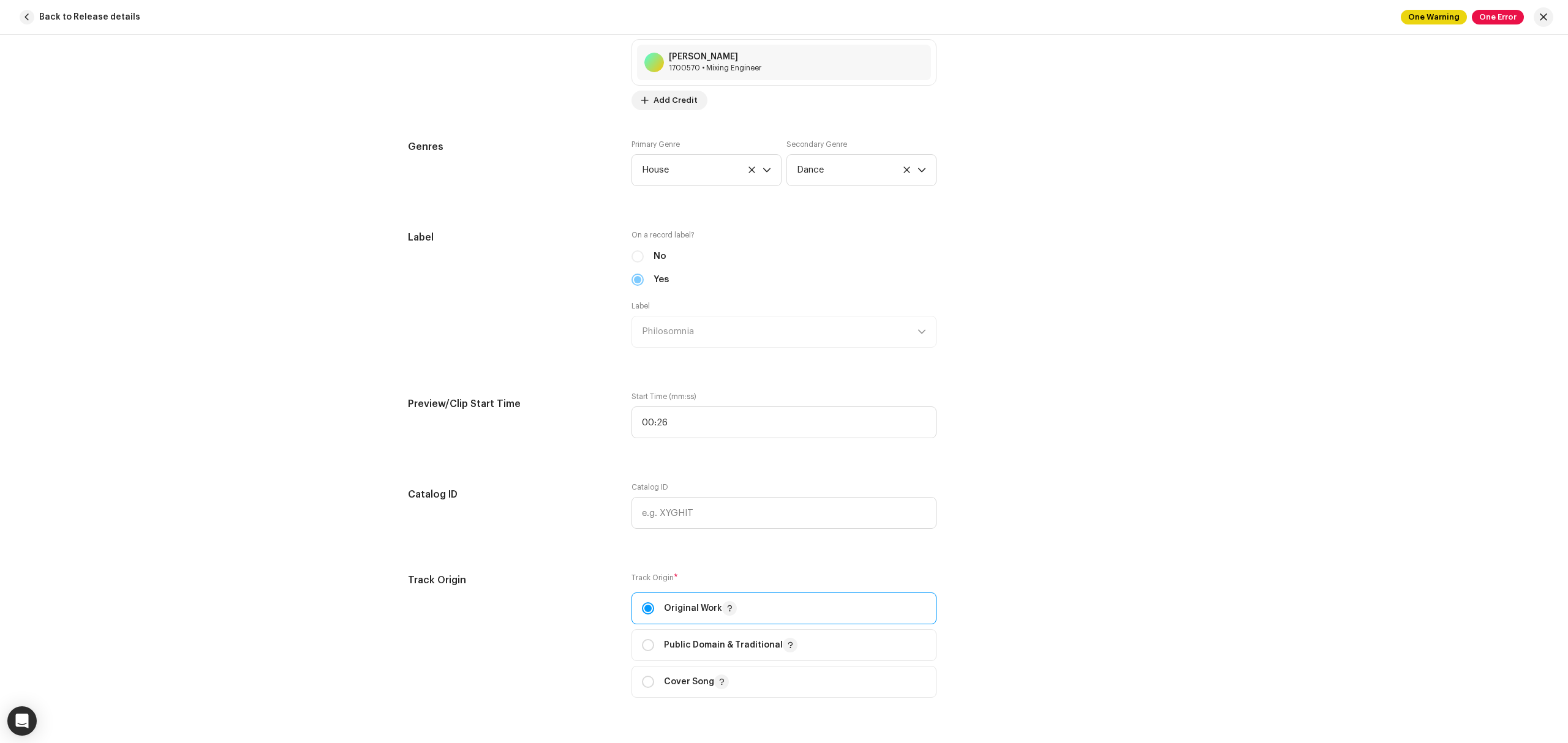
scroll to position [490, 0]
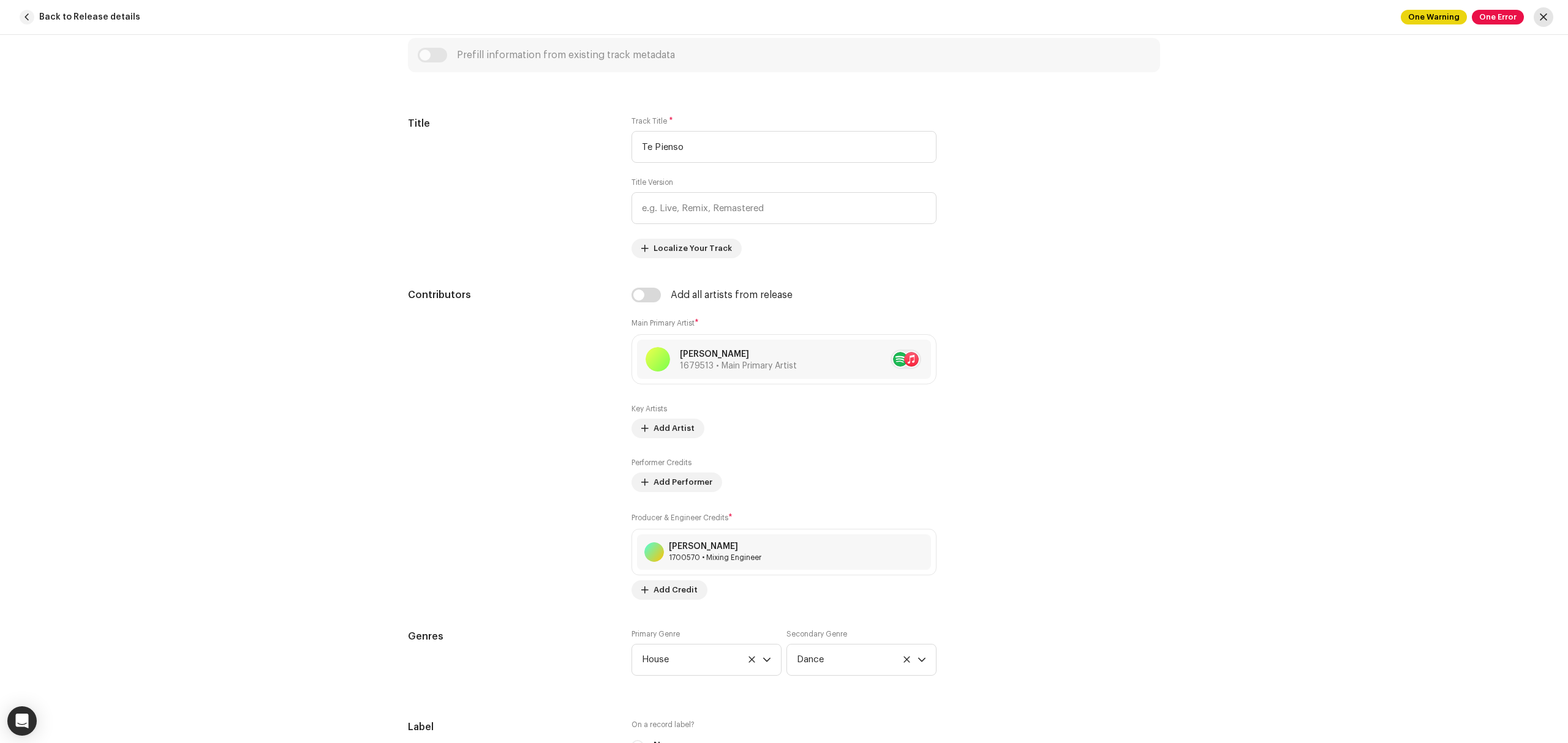
click at [1542, 18] on span "button" at bounding box center [1543, 17] width 7 height 10
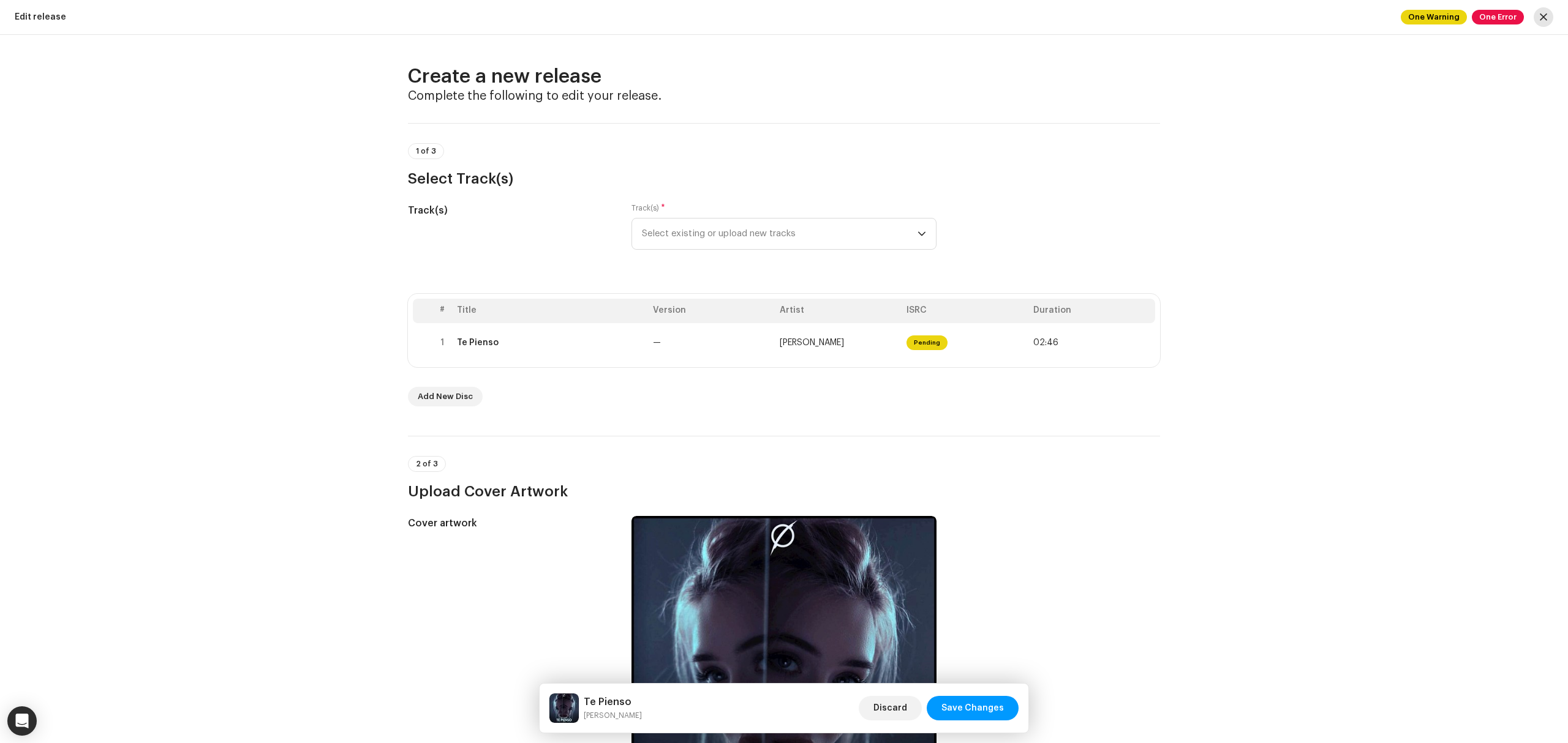
click at [1545, 13] on span "button" at bounding box center [1543, 17] width 7 height 10
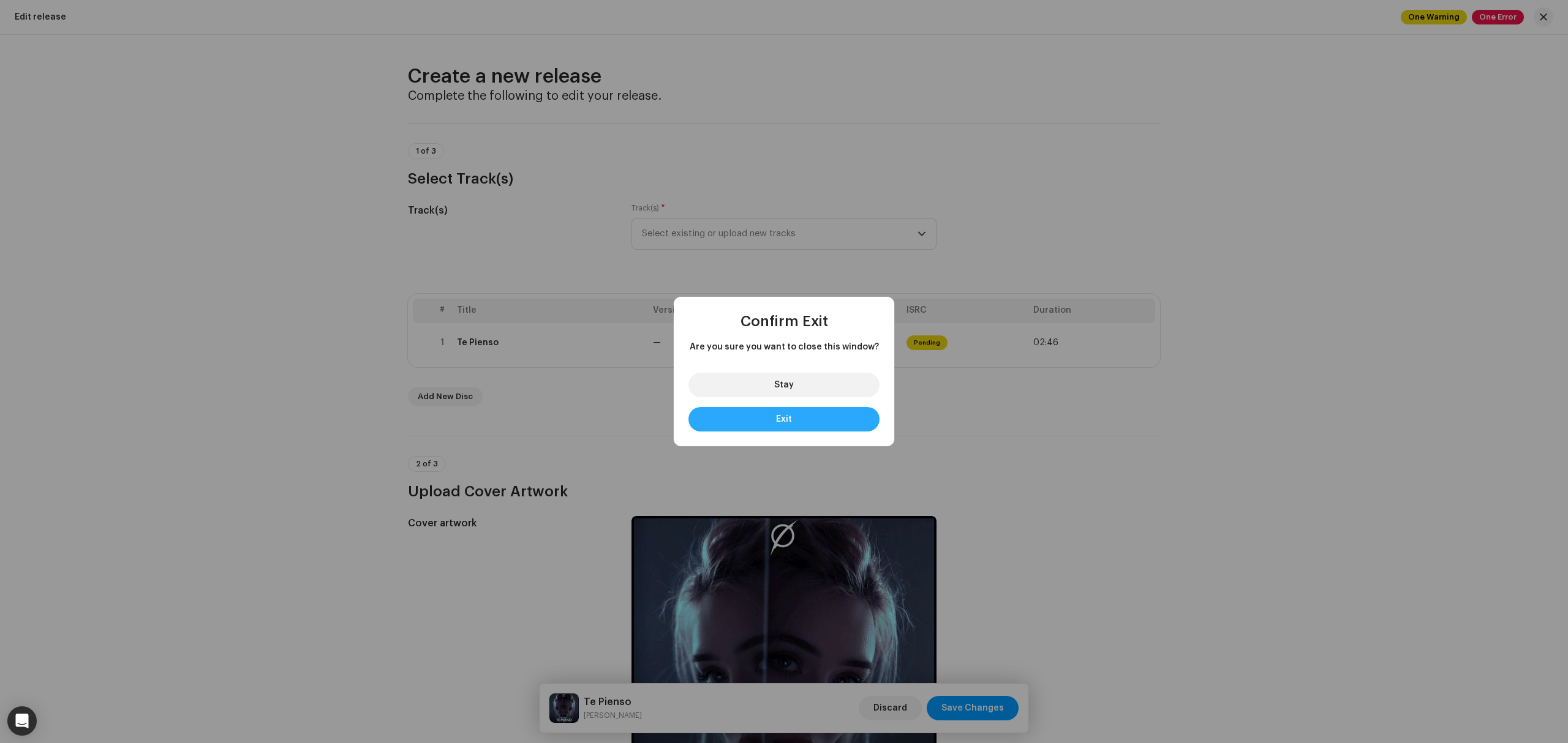
click at [772, 415] on button "Exit" at bounding box center [784, 419] width 191 height 25
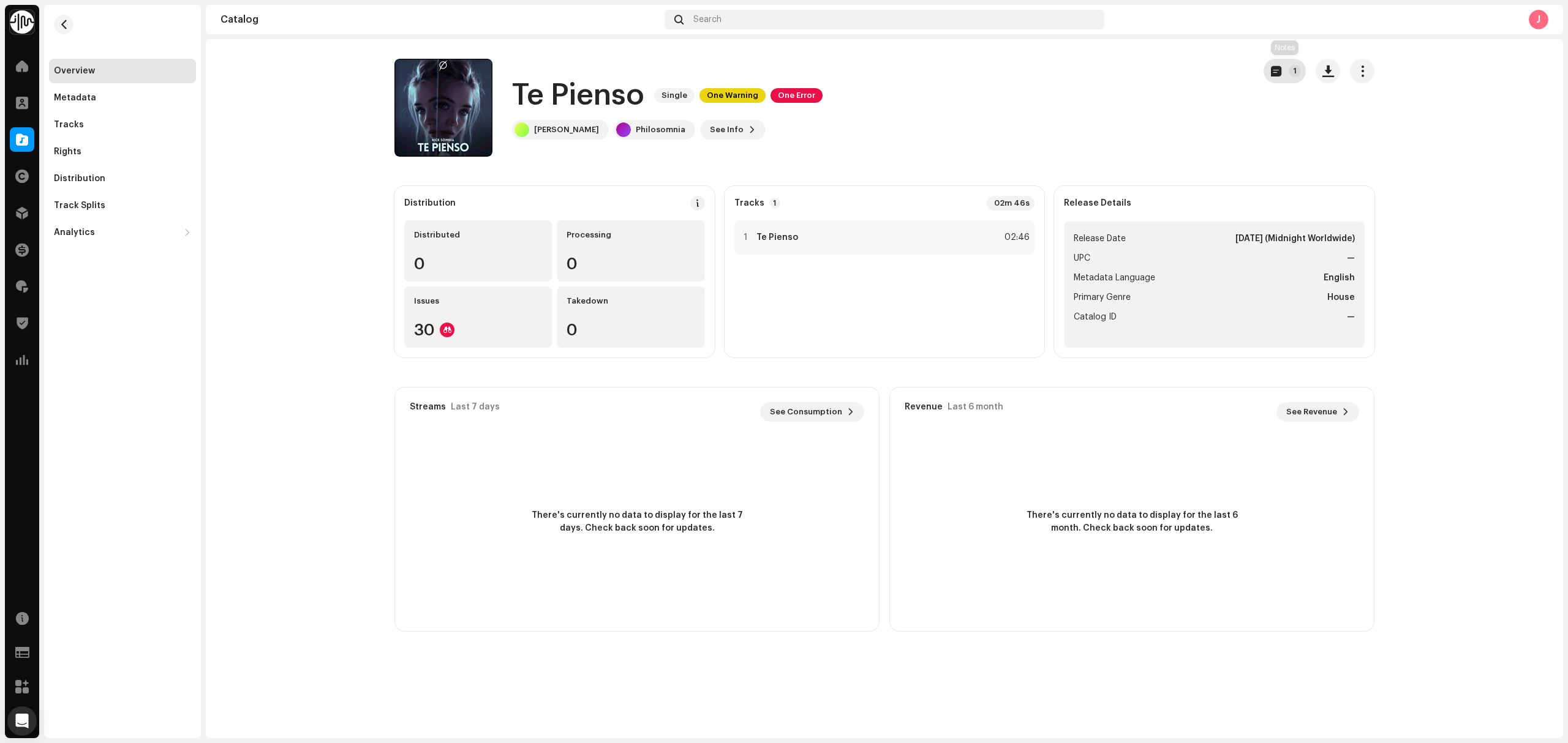
click at [1287, 81] on button "1" at bounding box center [1284, 71] width 42 height 25
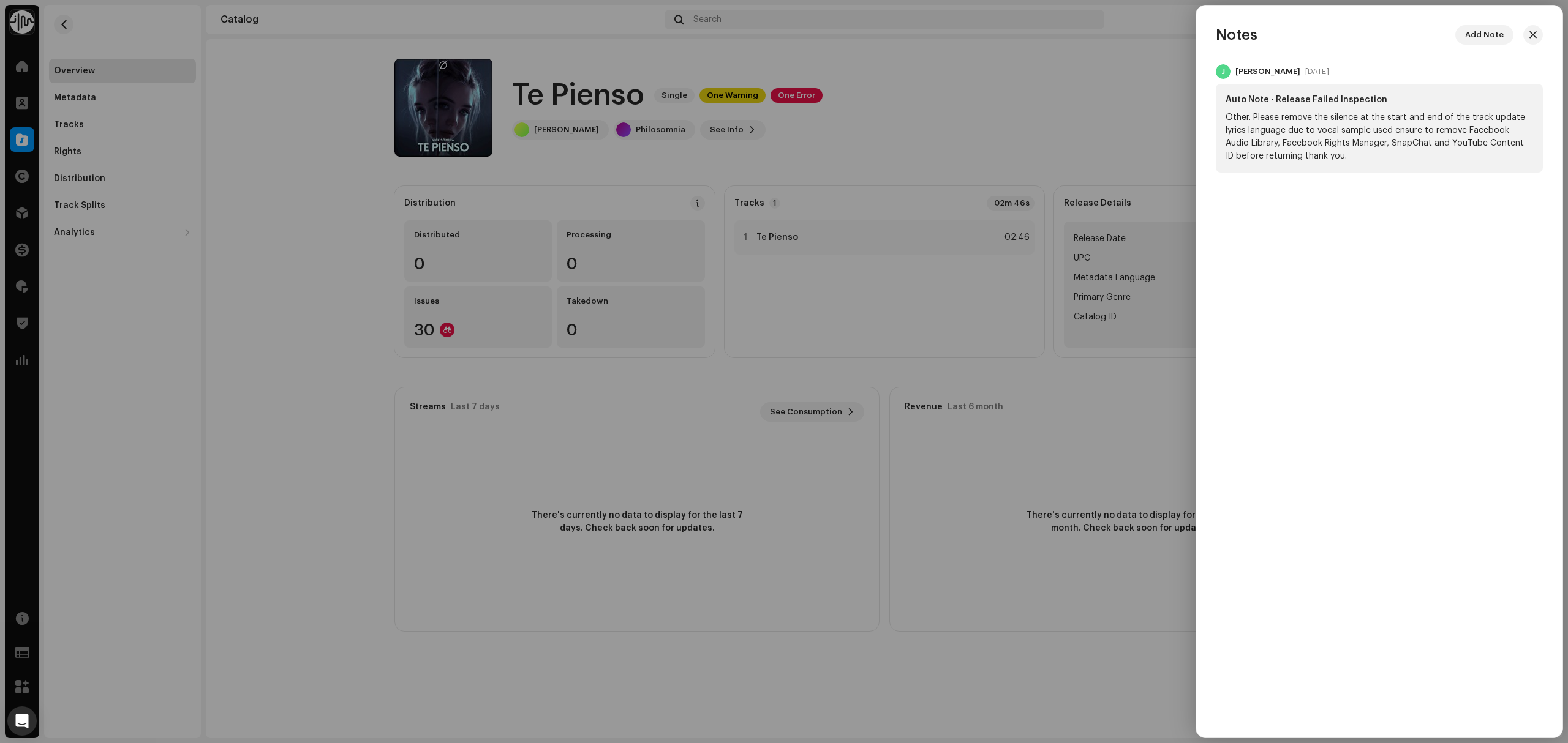
click at [286, 260] on div at bounding box center [784, 371] width 1568 height 743
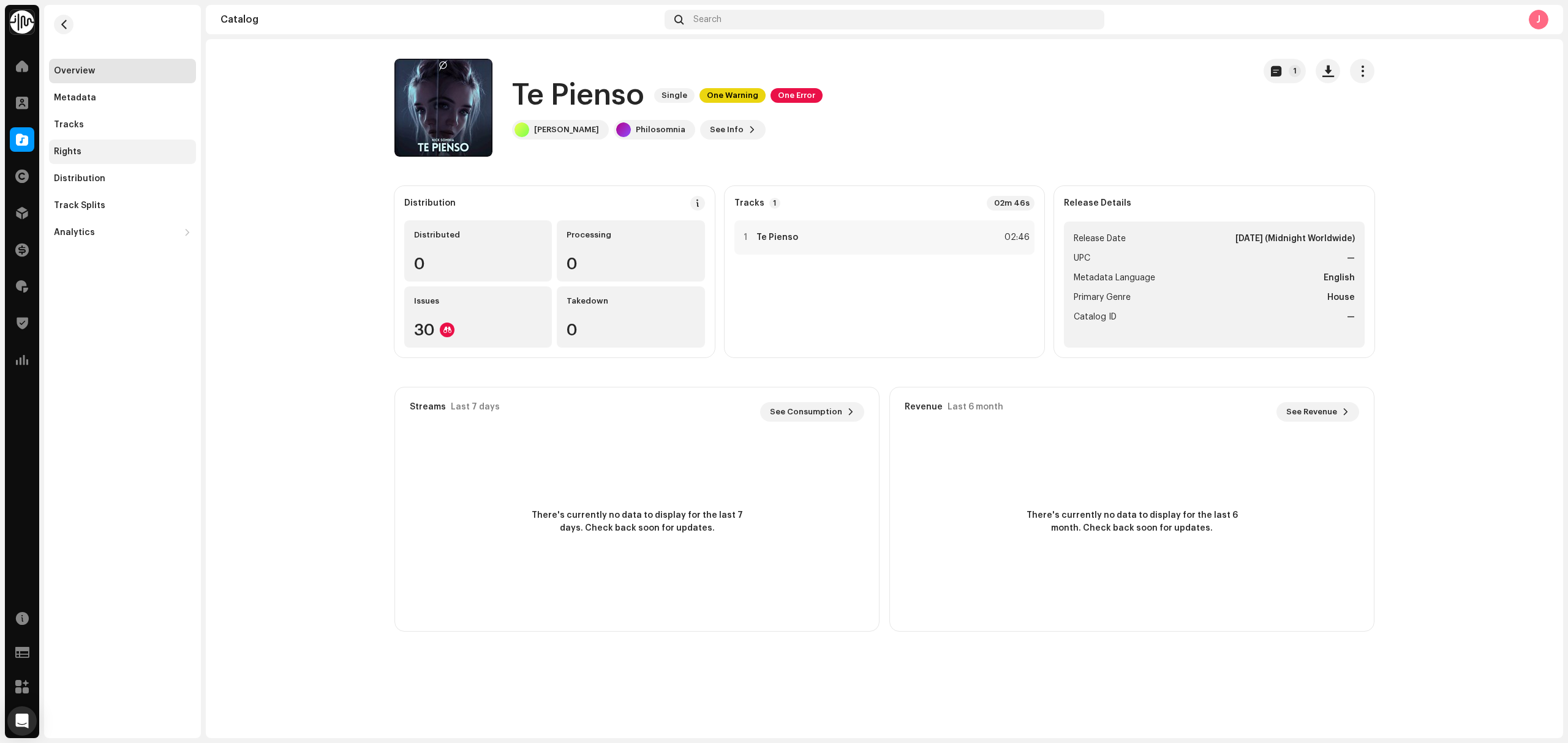
click at [108, 154] on div "Rights" at bounding box center [122, 152] width 137 height 10
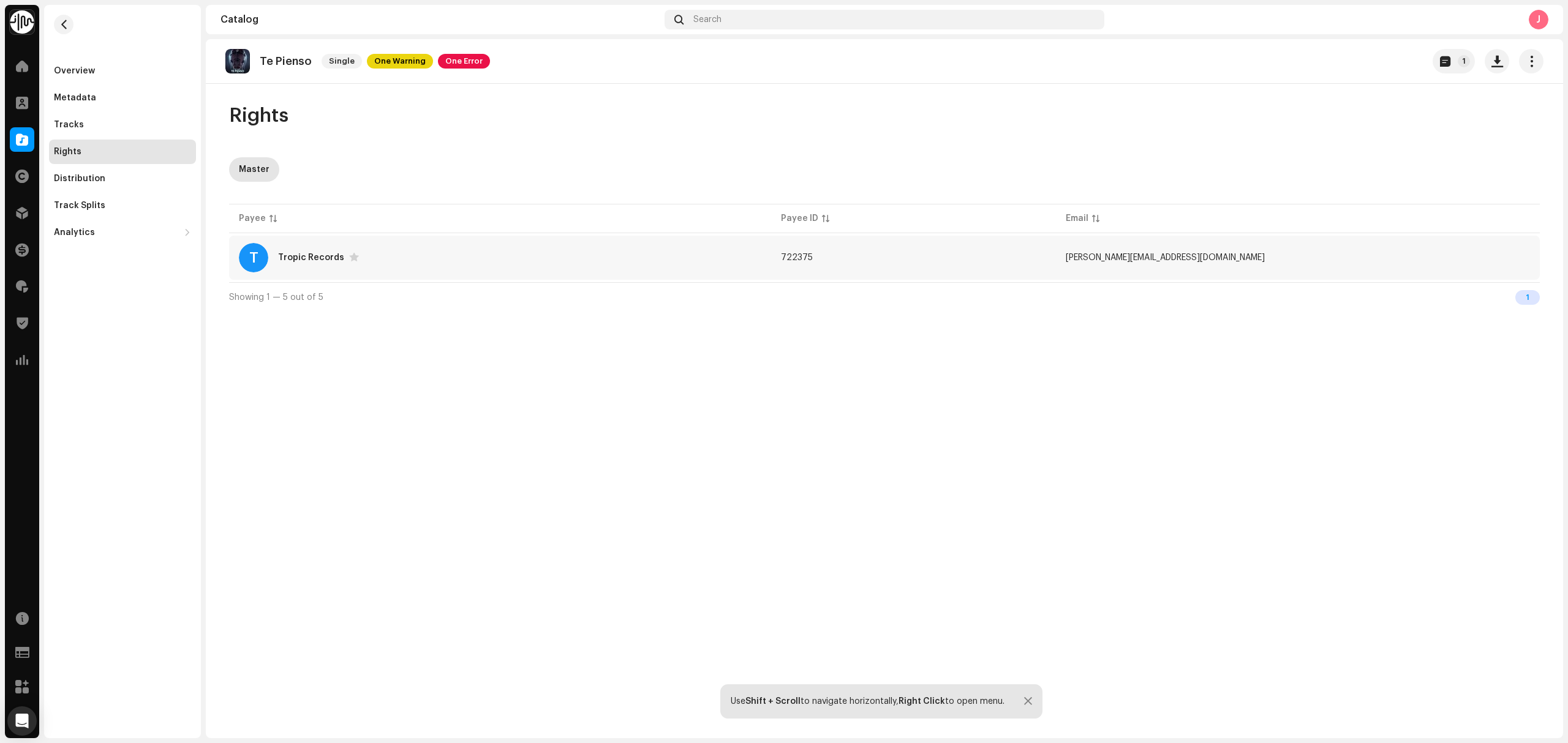
click at [436, 257] on div "T Tropic Records" at bounding box center [500, 257] width 522 height 29
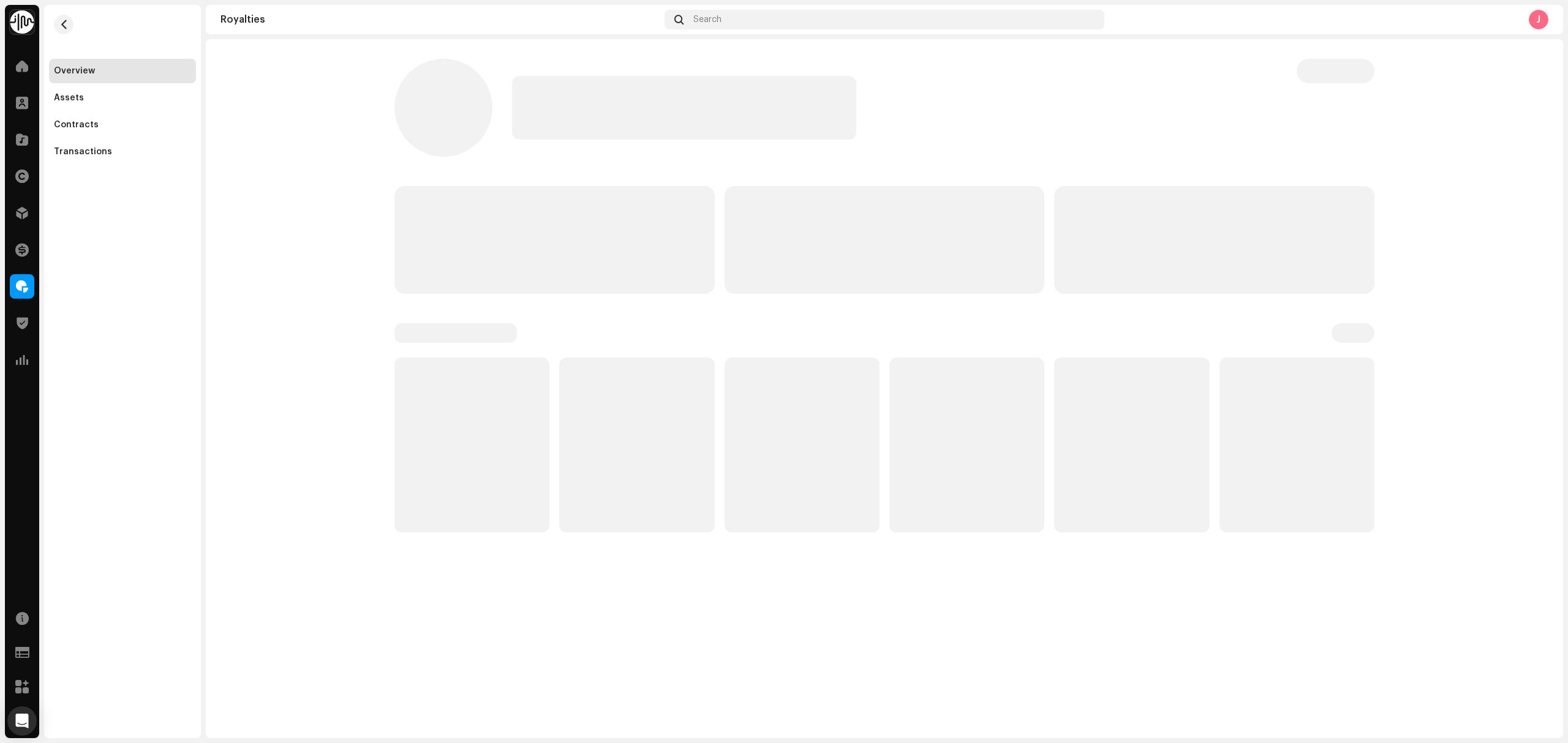
click at [475, 248] on p-skeleton at bounding box center [554, 240] width 320 height 108
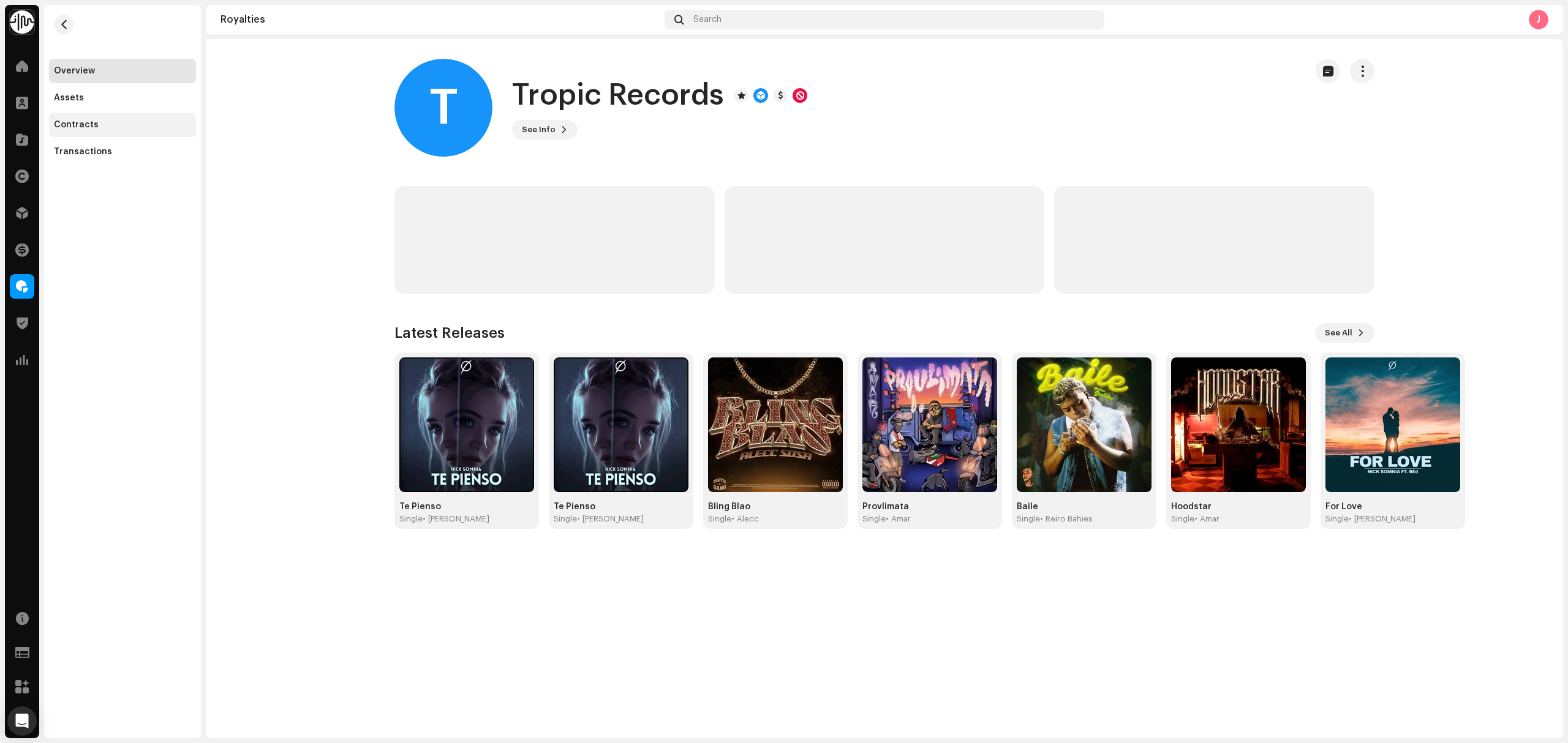
click at [91, 102] on div "Assets" at bounding box center [122, 98] width 137 height 10
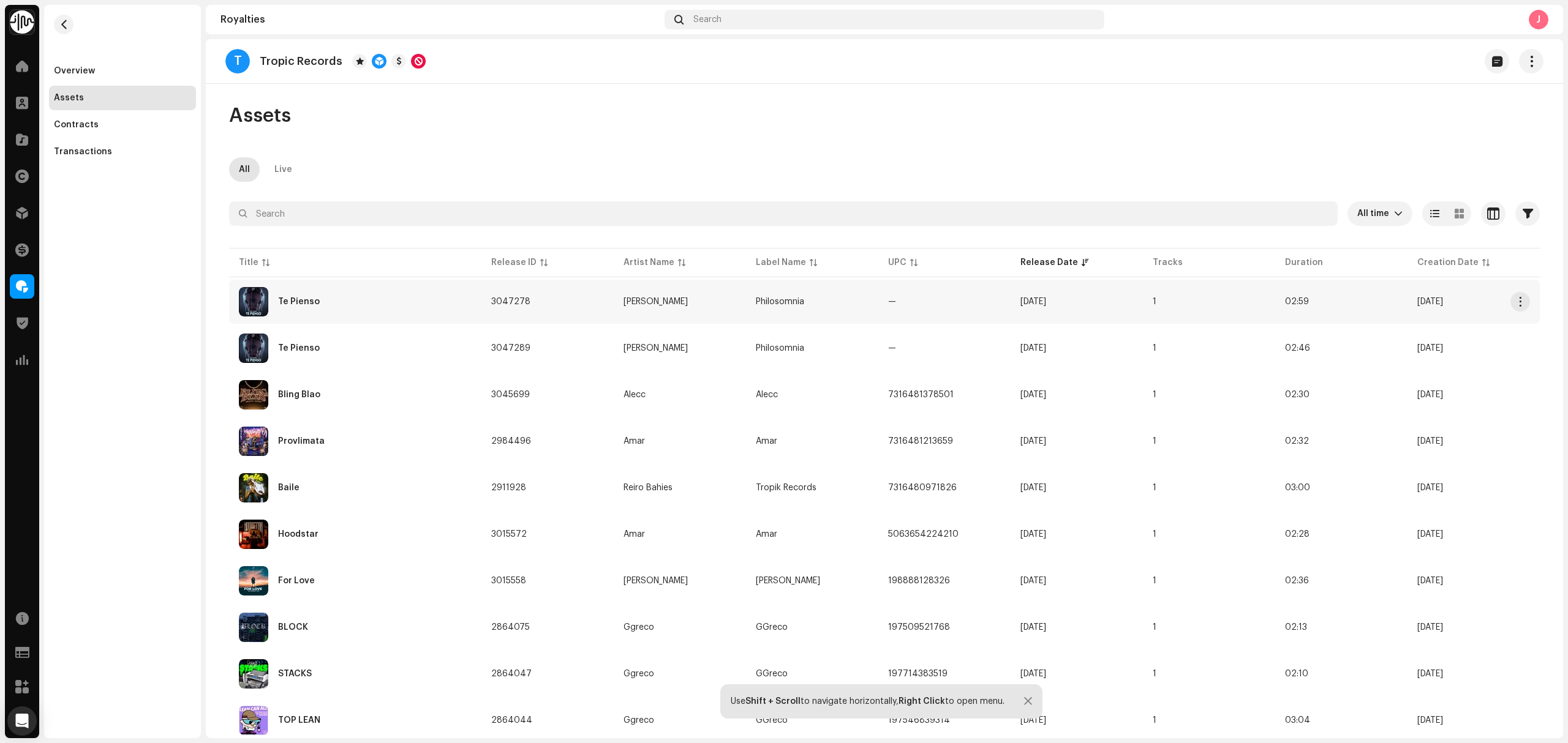
click at [423, 297] on div "Te Pienso" at bounding box center [355, 302] width 233 height 29
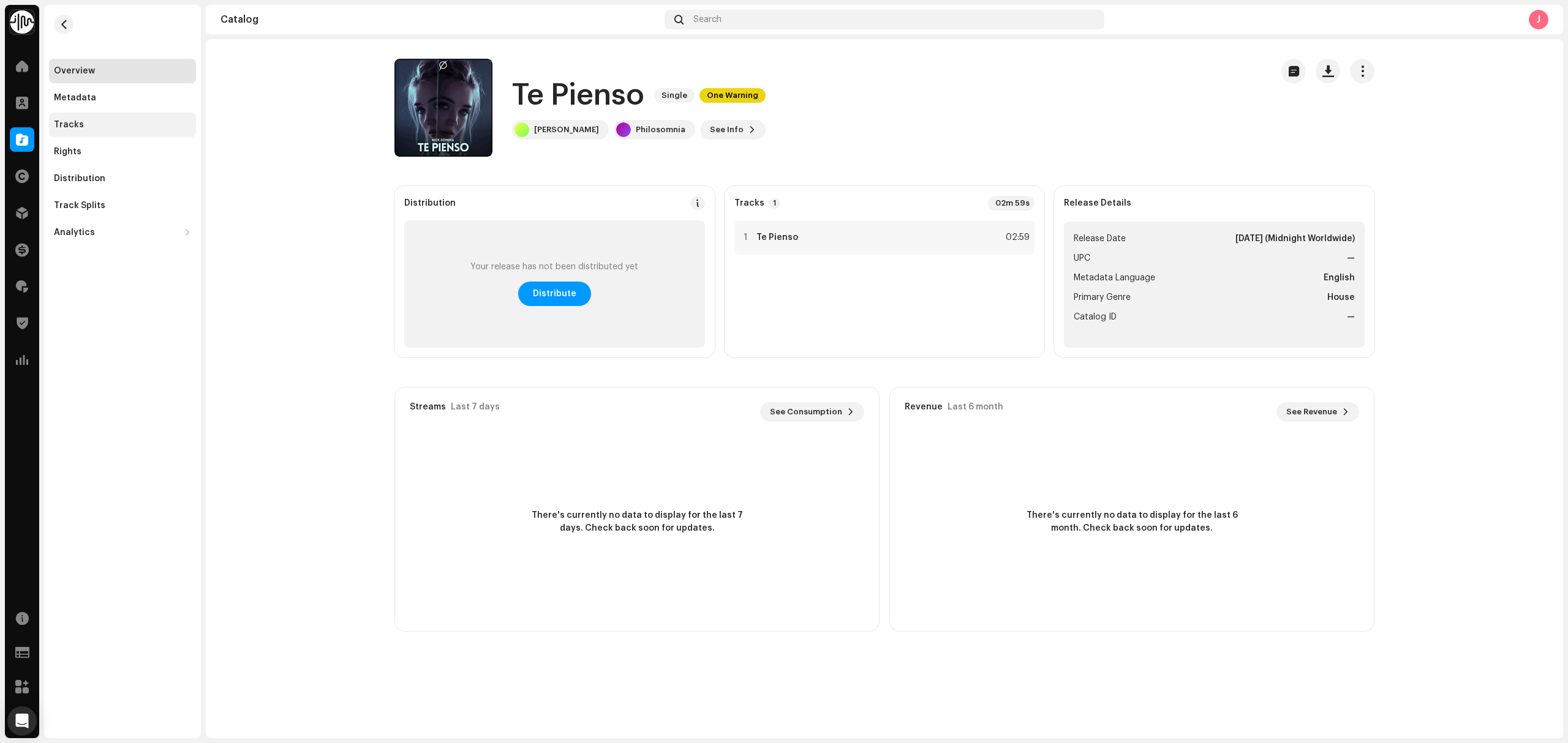
click at [86, 123] on div "Tracks" at bounding box center [122, 125] width 137 height 10
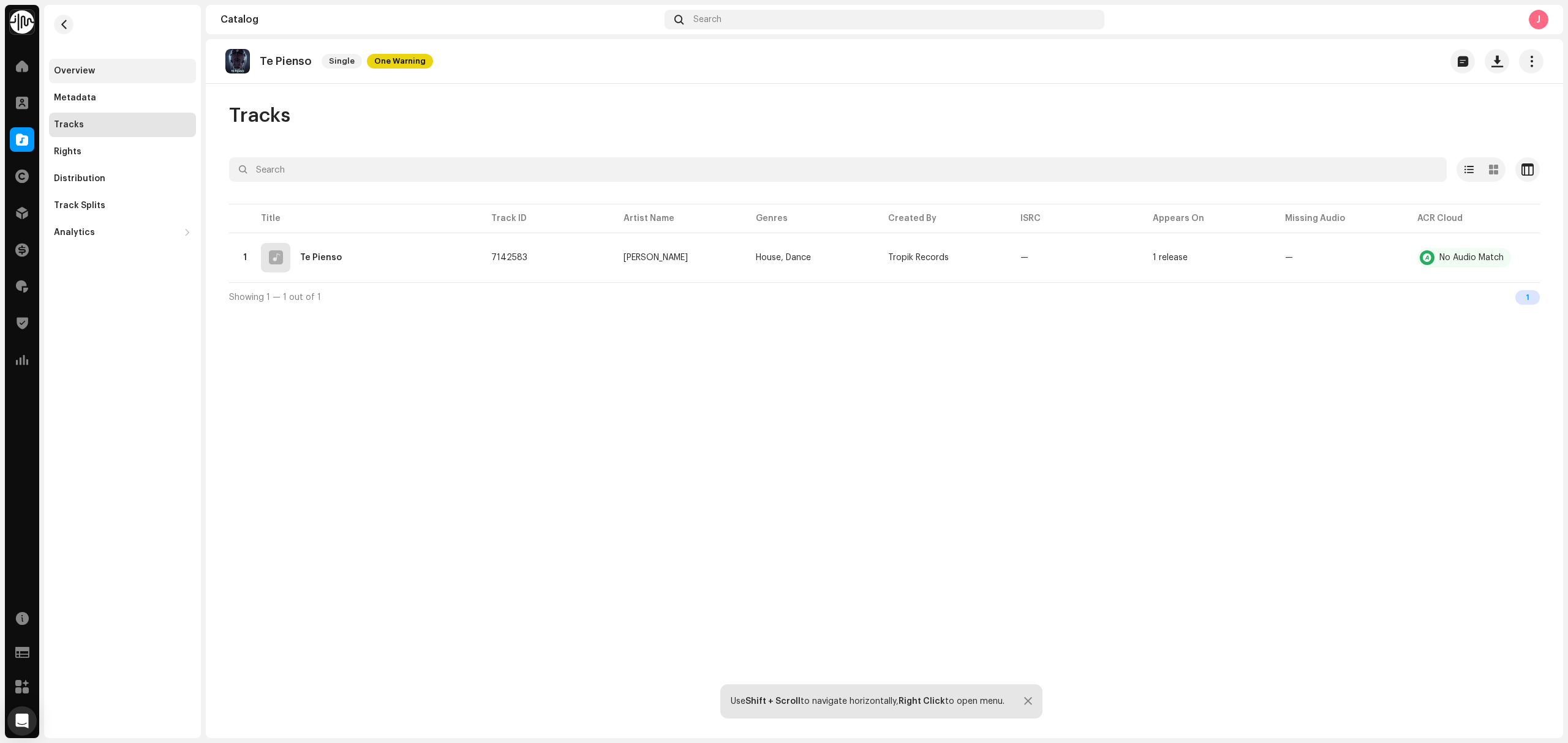
click at [98, 79] on div "Overview" at bounding box center [122, 71] width 147 height 25
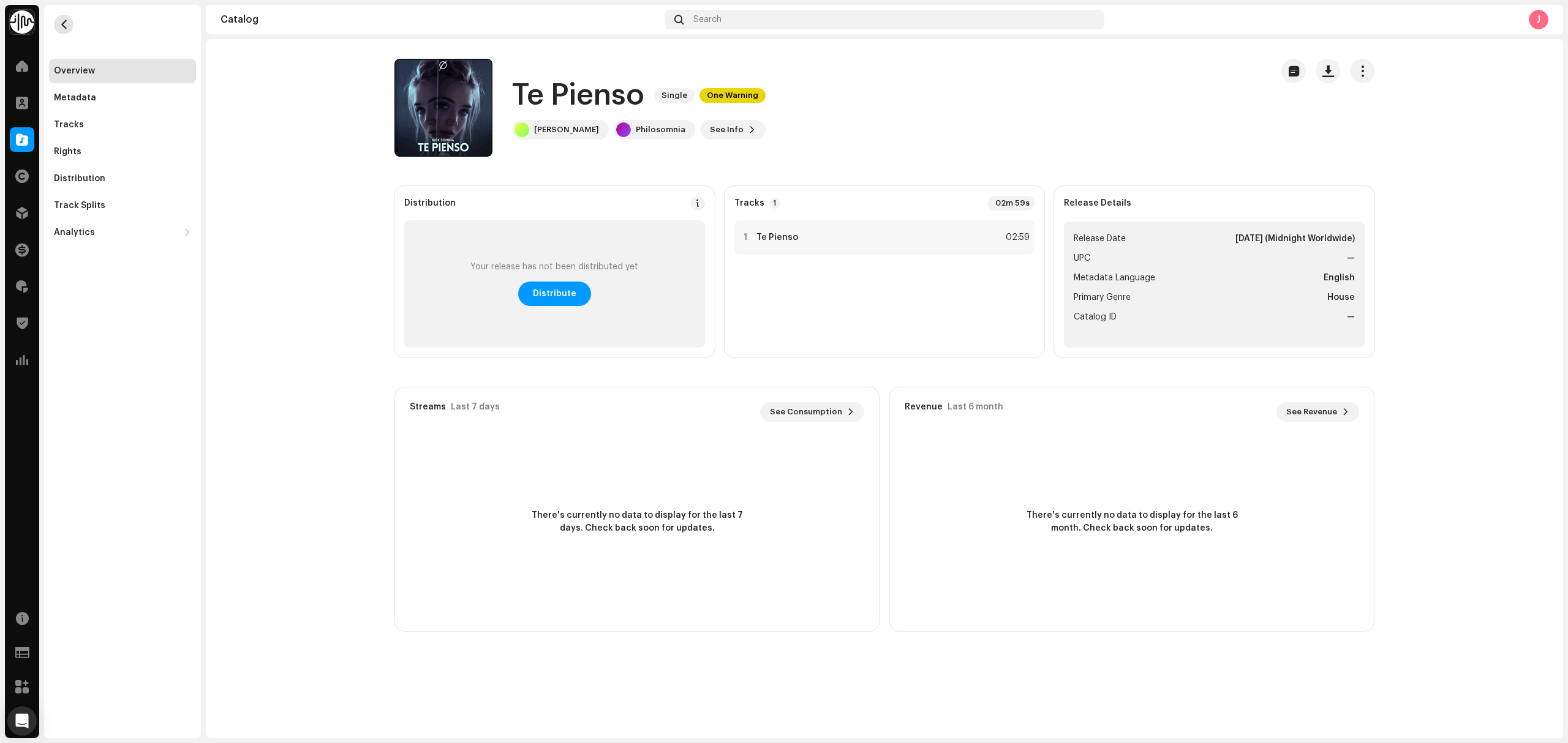
click at [72, 27] on button "button" at bounding box center [64, 25] width 20 height 20
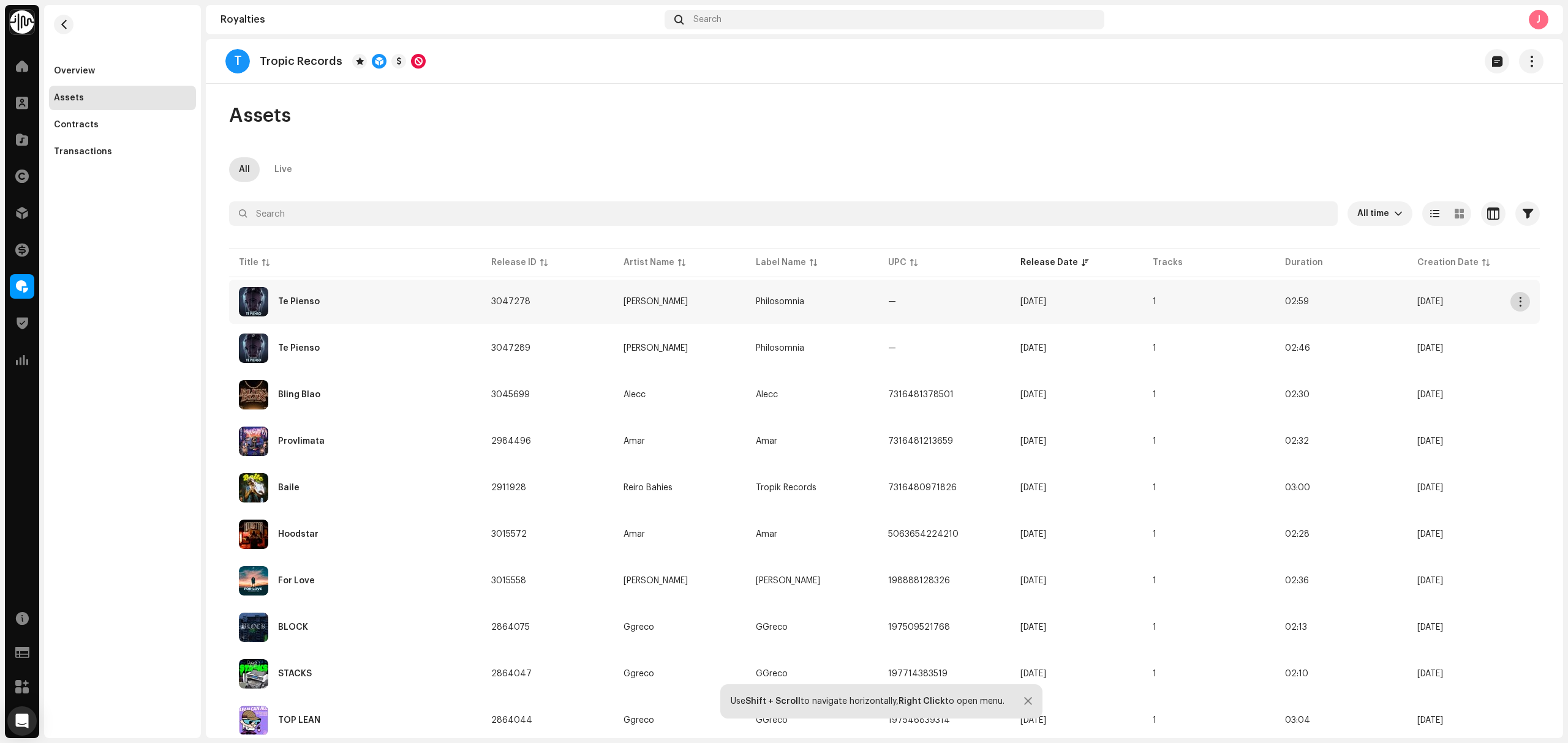
click at [1522, 304] on button "button" at bounding box center [1520, 302] width 20 height 20
click at [420, 307] on div "Te Pienso" at bounding box center [355, 302] width 233 height 29
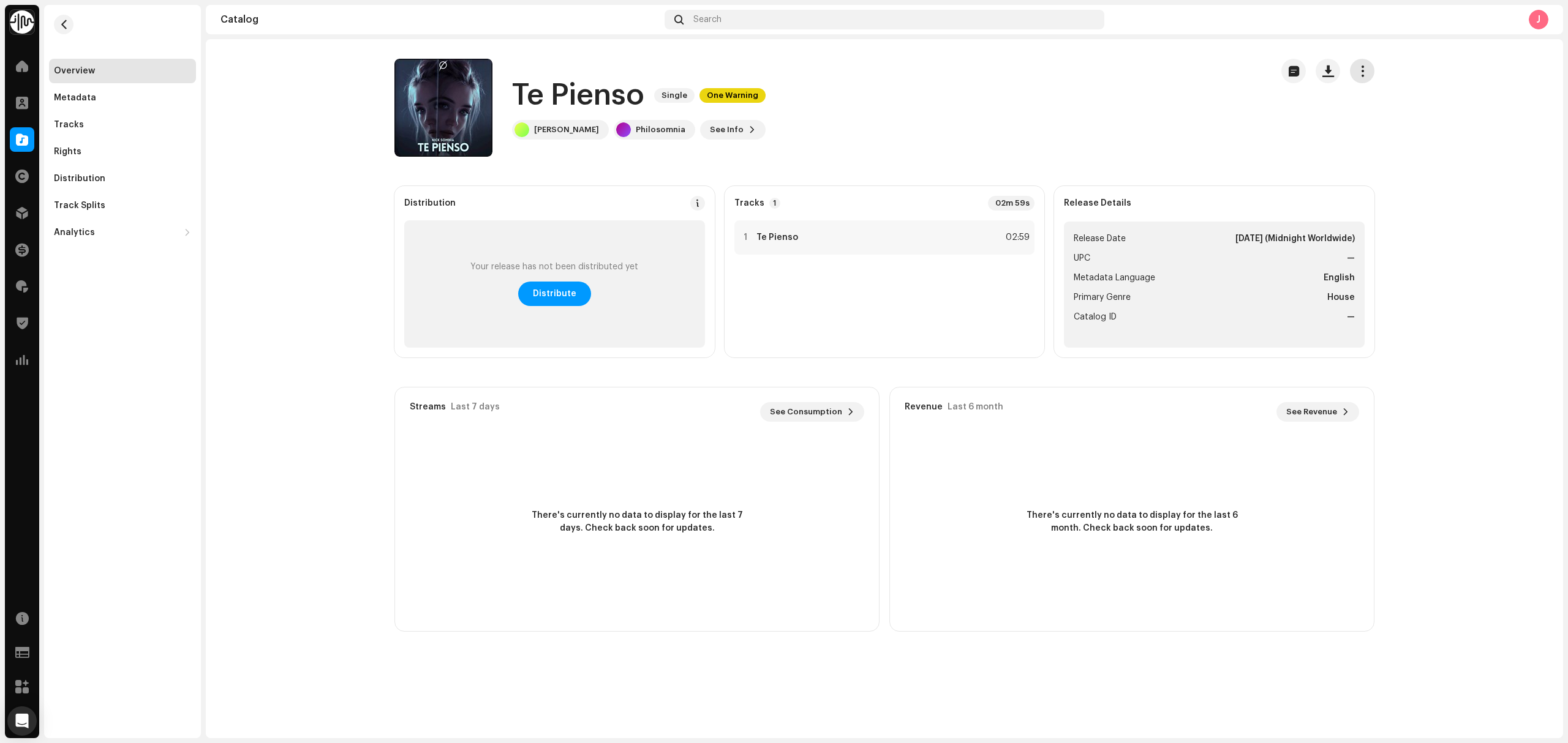
click at [1358, 69] on span "button" at bounding box center [1362, 71] width 12 height 10
click at [1365, 123] on span "Edit" at bounding box center [1369, 126] width 17 height 10
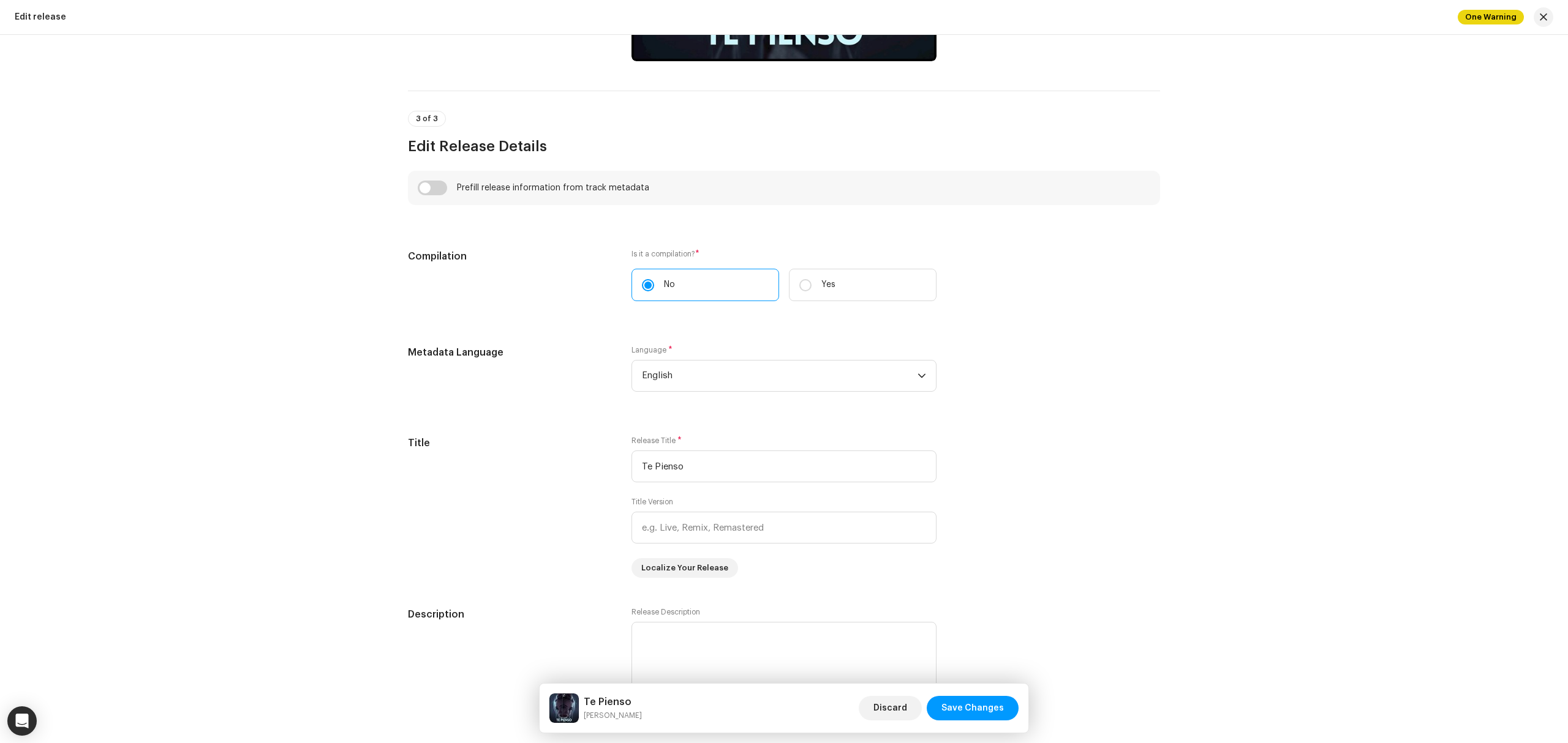
scroll to position [1061, 0]
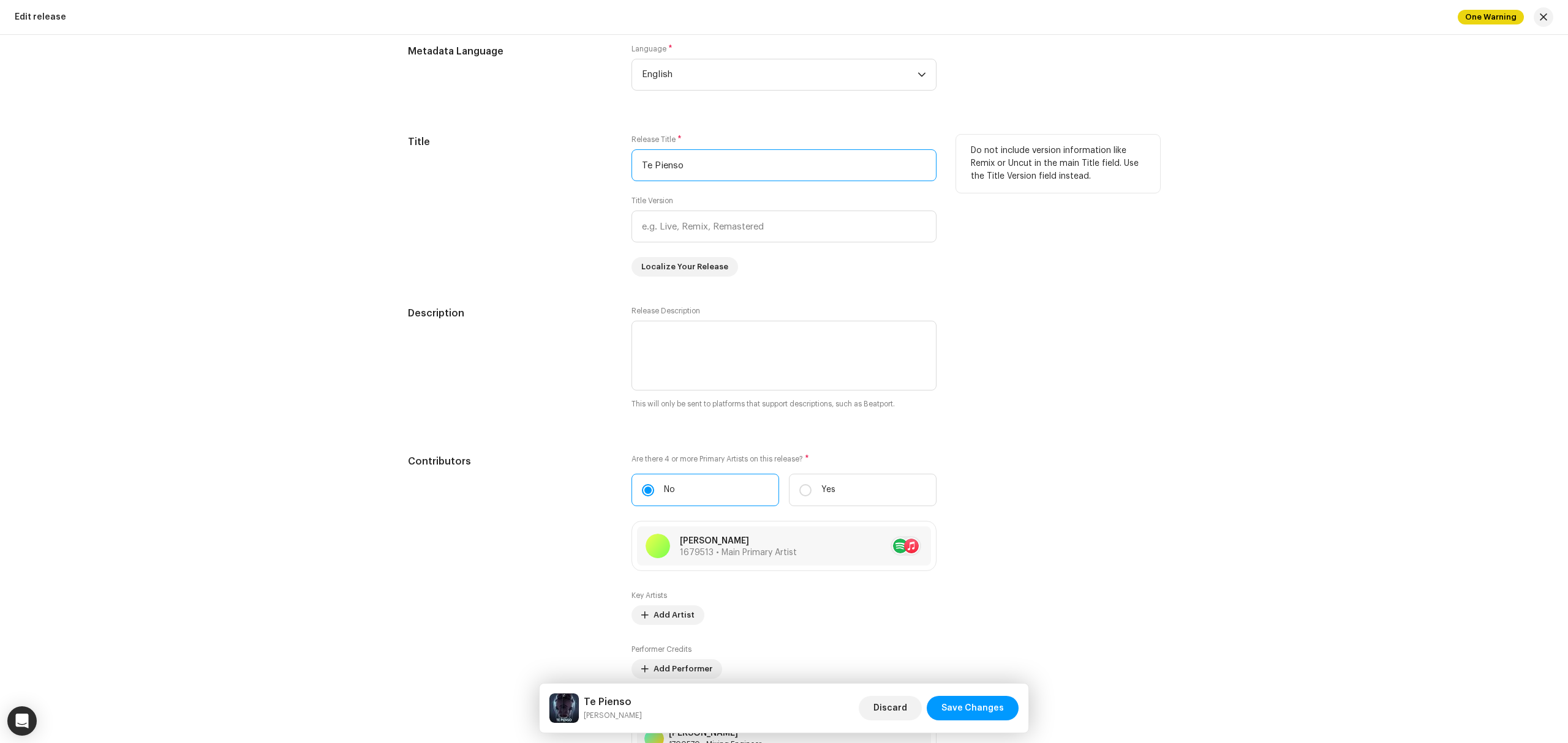
drag, startPoint x: 620, startPoint y: 174, endPoint x: 445, endPoint y: 180, distance: 175.1
click at [451, 180] on div "Title Release Title * Te Pienso Title Version Localize Your Release Do not incl…" at bounding box center [784, 206] width 752 height 142
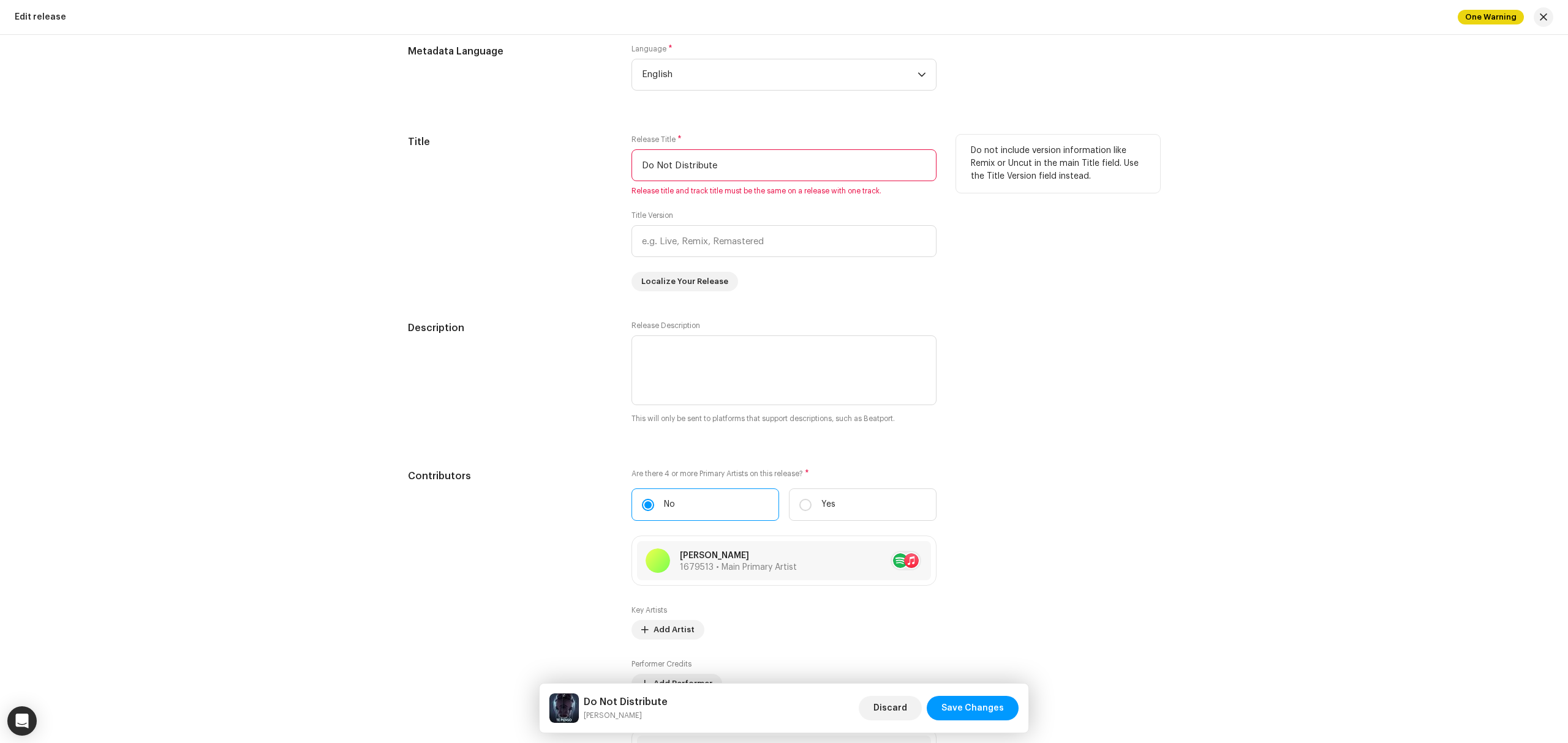
drag, startPoint x: 766, startPoint y: 171, endPoint x: 567, endPoint y: 161, distance: 199.3
click at [565, 161] on div "Title Release Title * Do Not Distribute Release title and track title must be t…" at bounding box center [784, 213] width 752 height 156
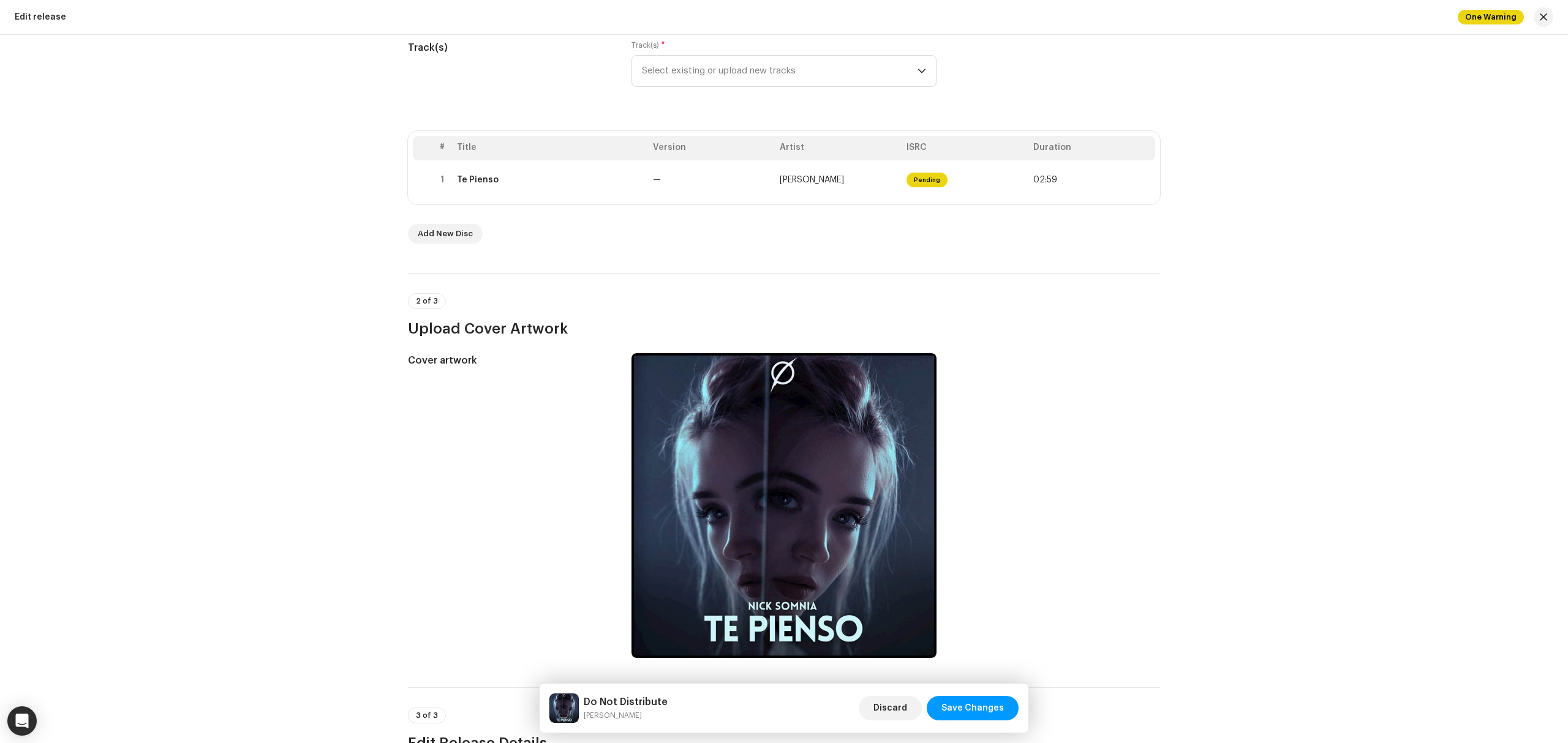
scroll to position [0, 0]
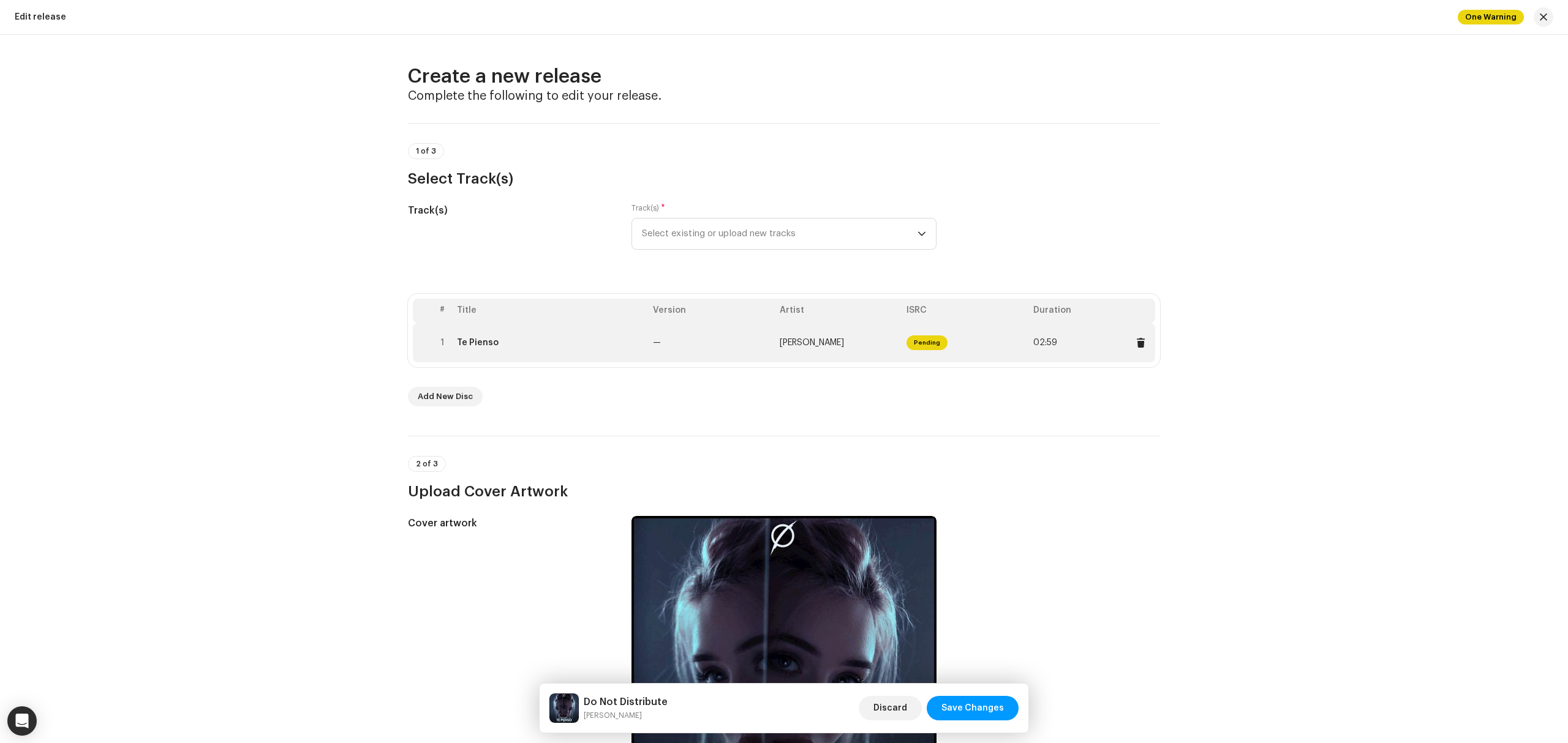
type input "Do Not Distribute"
click at [576, 349] on td "Te Pienso" at bounding box center [550, 343] width 196 height 39
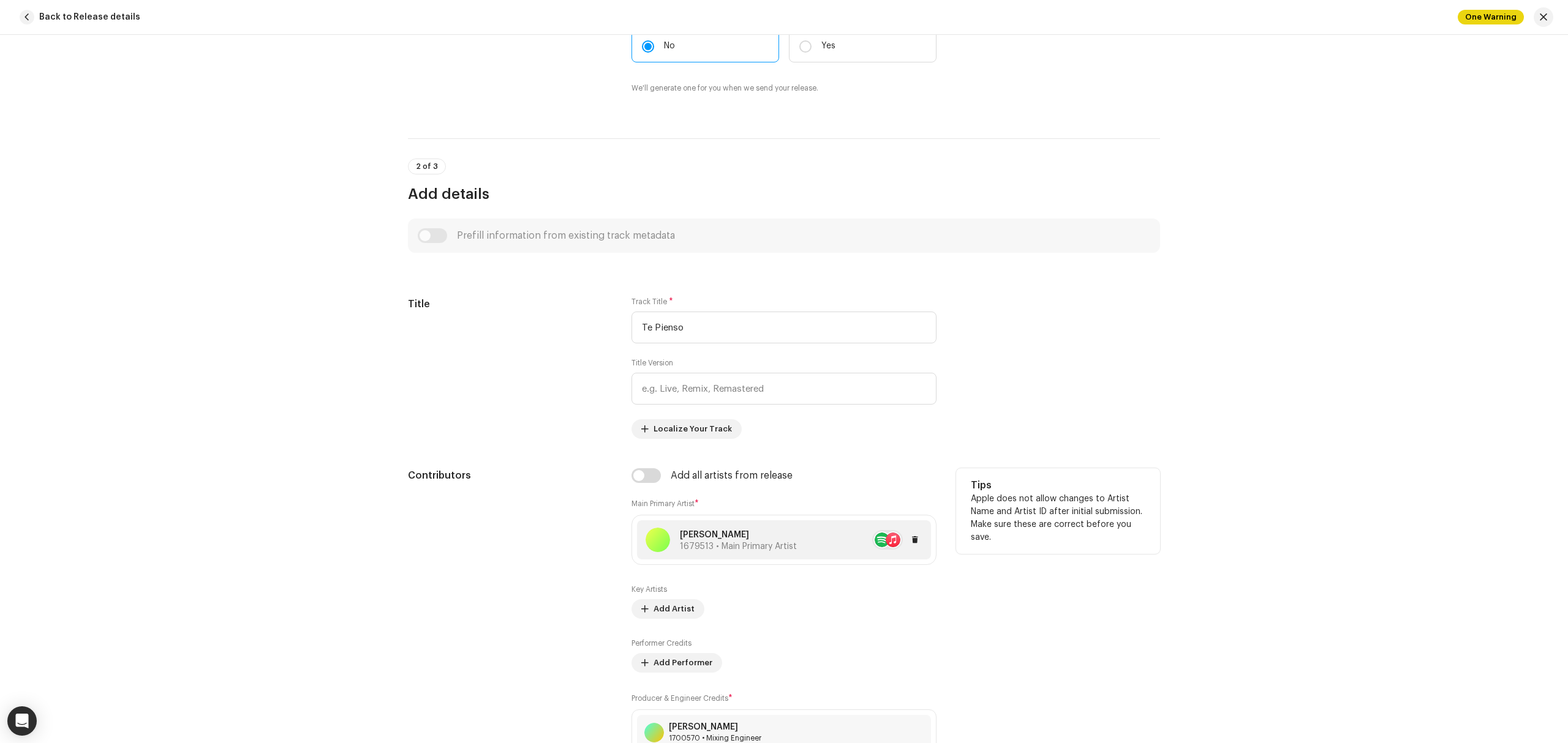
scroll to position [163, 0]
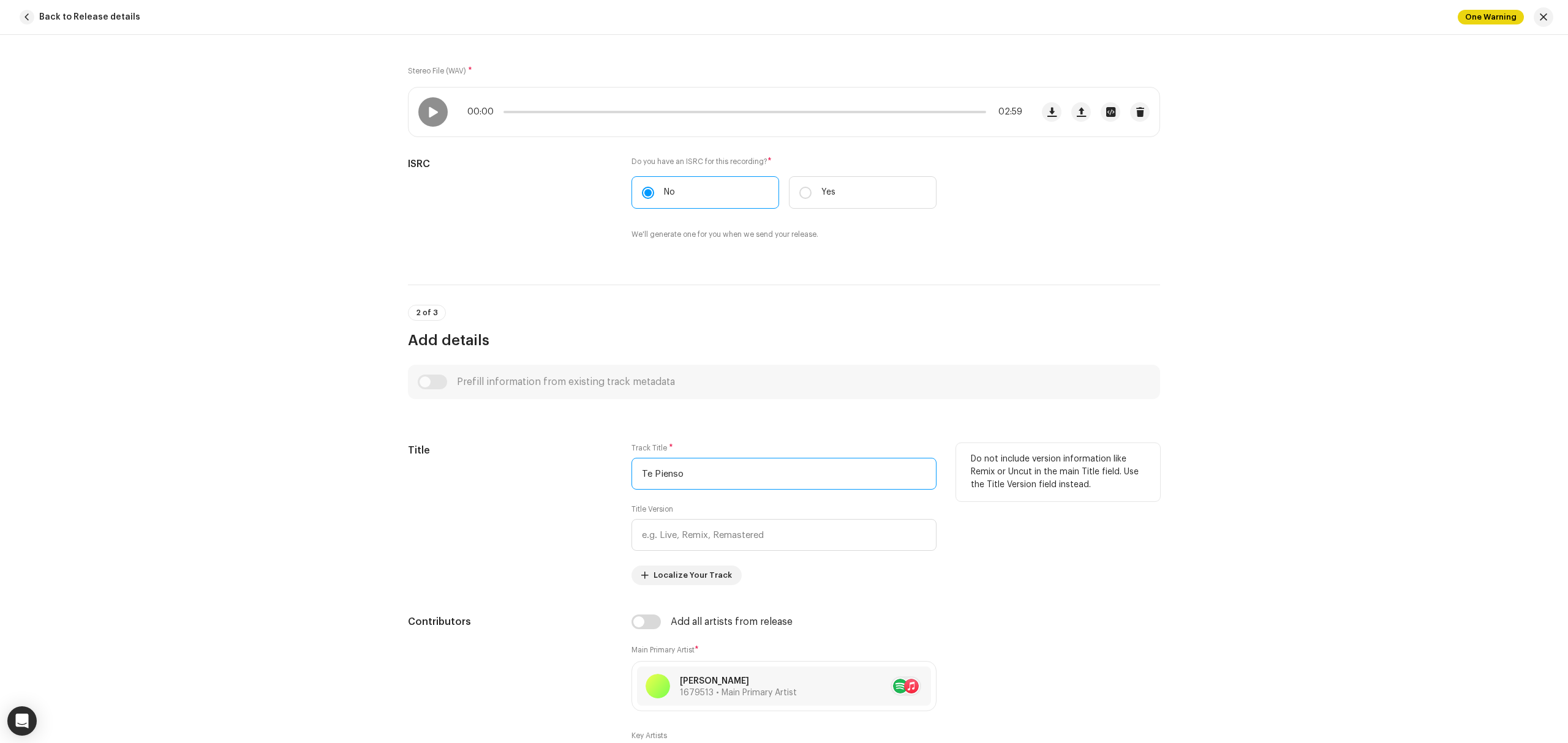
drag, startPoint x: 631, startPoint y: 474, endPoint x: 483, endPoint y: 490, distance: 148.9
click at [491, 488] on div "Title Track Title * Te Pienso Title Version Localize Your Track Do not include …" at bounding box center [784, 514] width 752 height 142
paste input "Do Not Distribute"
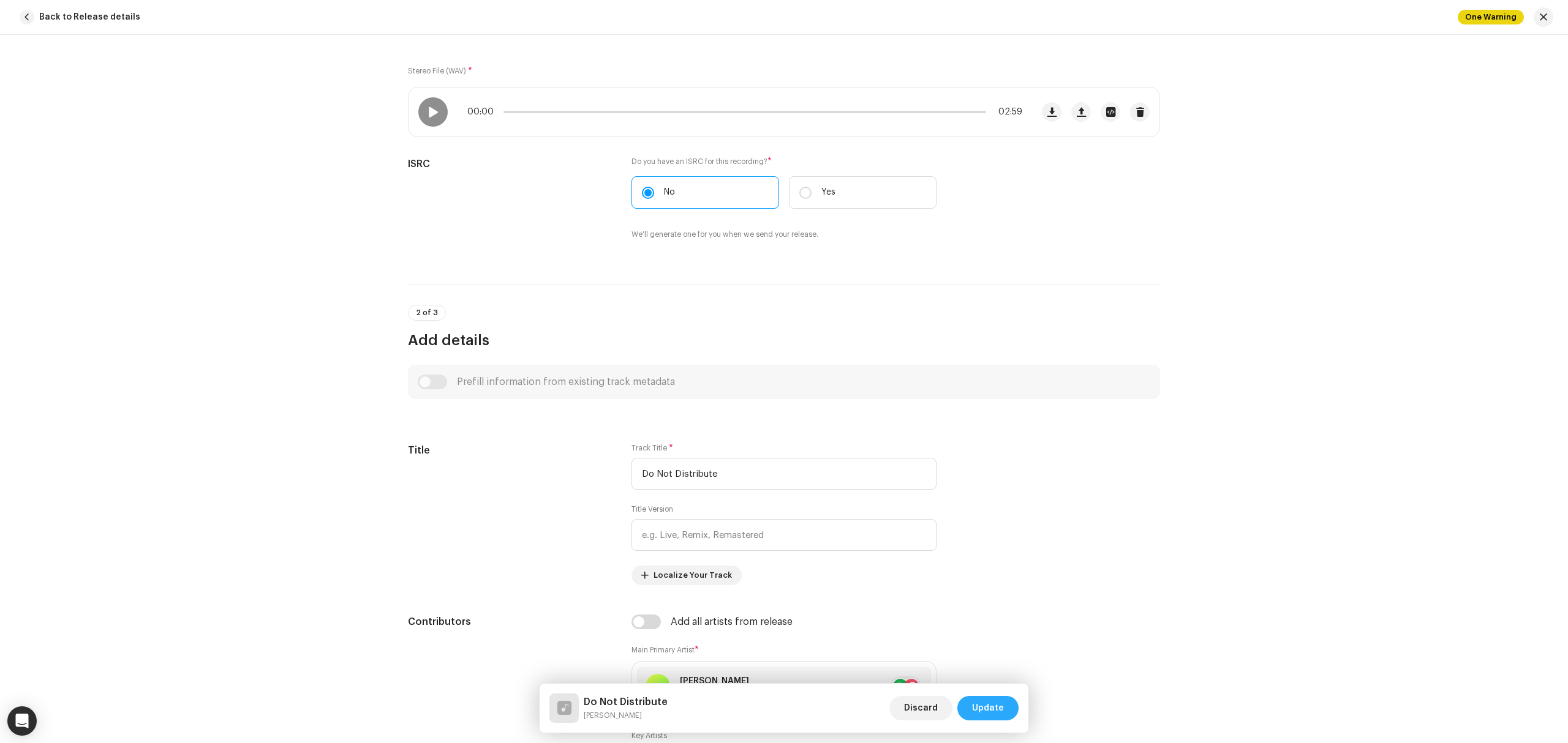
type input "Do Not Distribute"
click at [1003, 700] on button "Update" at bounding box center [988, 708] width 61 height 25
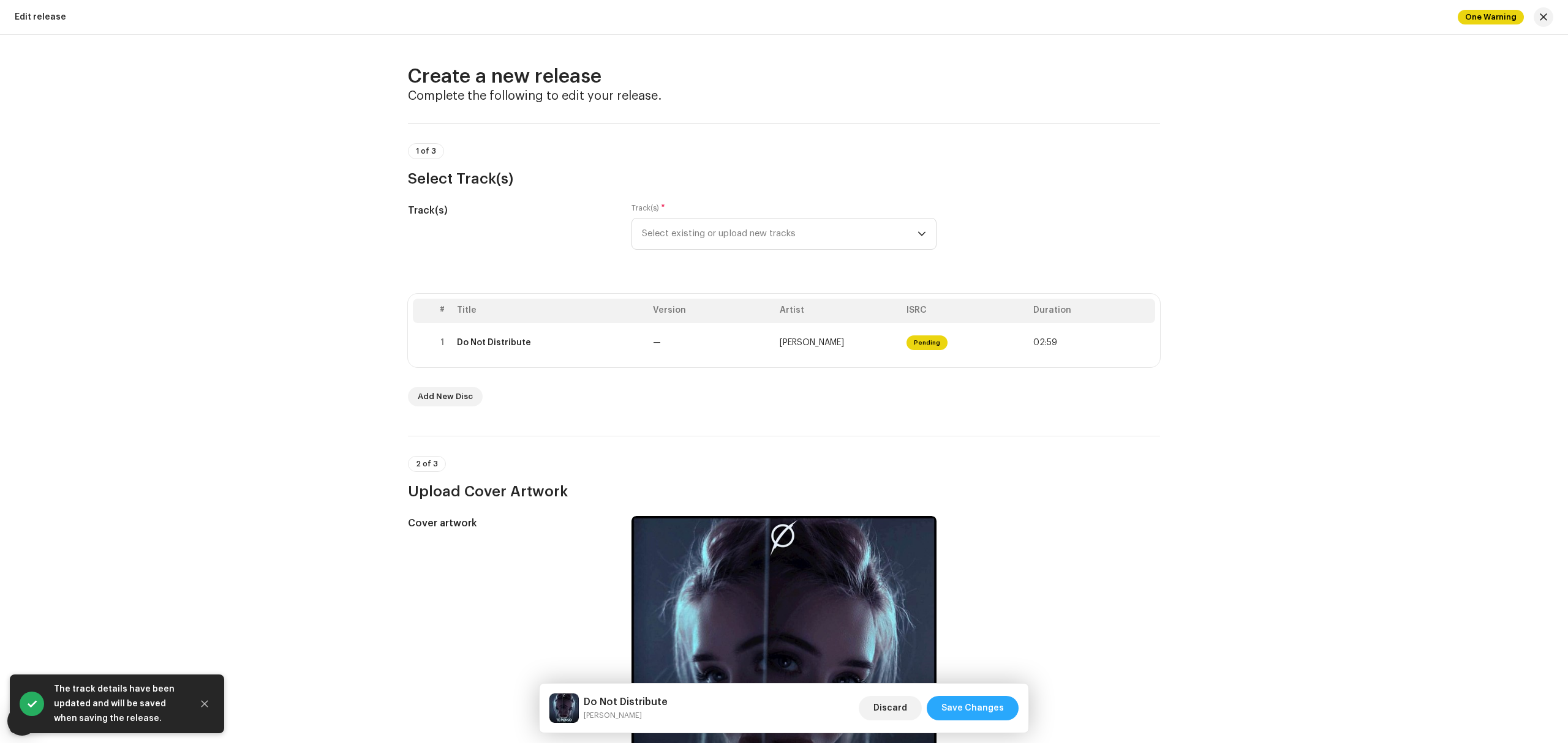
click at [998, 700] on span "Save Changes" at bounding box center [972, 708] width 62 height 25
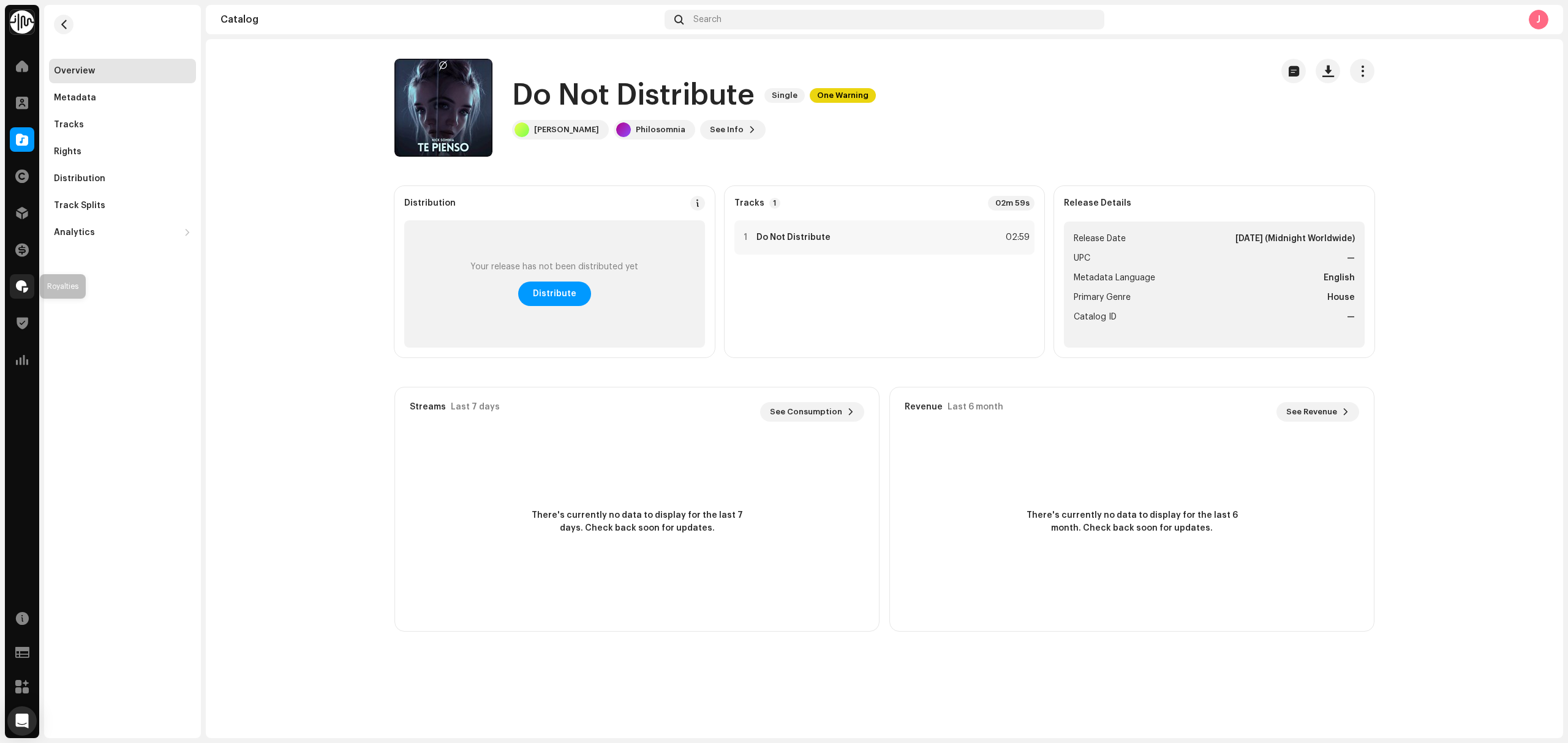
click at [13, 279] on div at bounding box center [22, 286] width 25 height 25
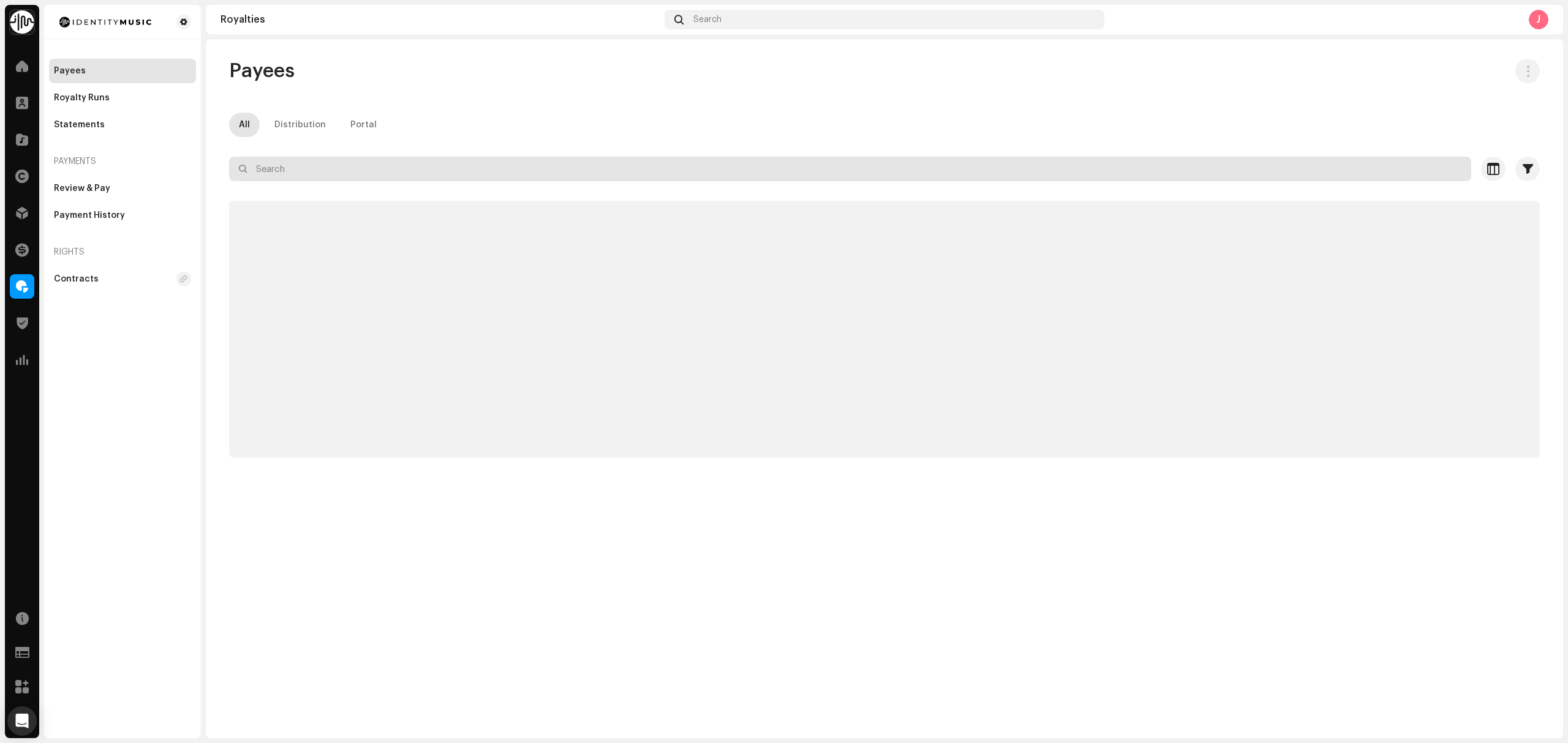
click at [378, 171] on input "text" at bounding box center [850, 168] width 1242 height 25
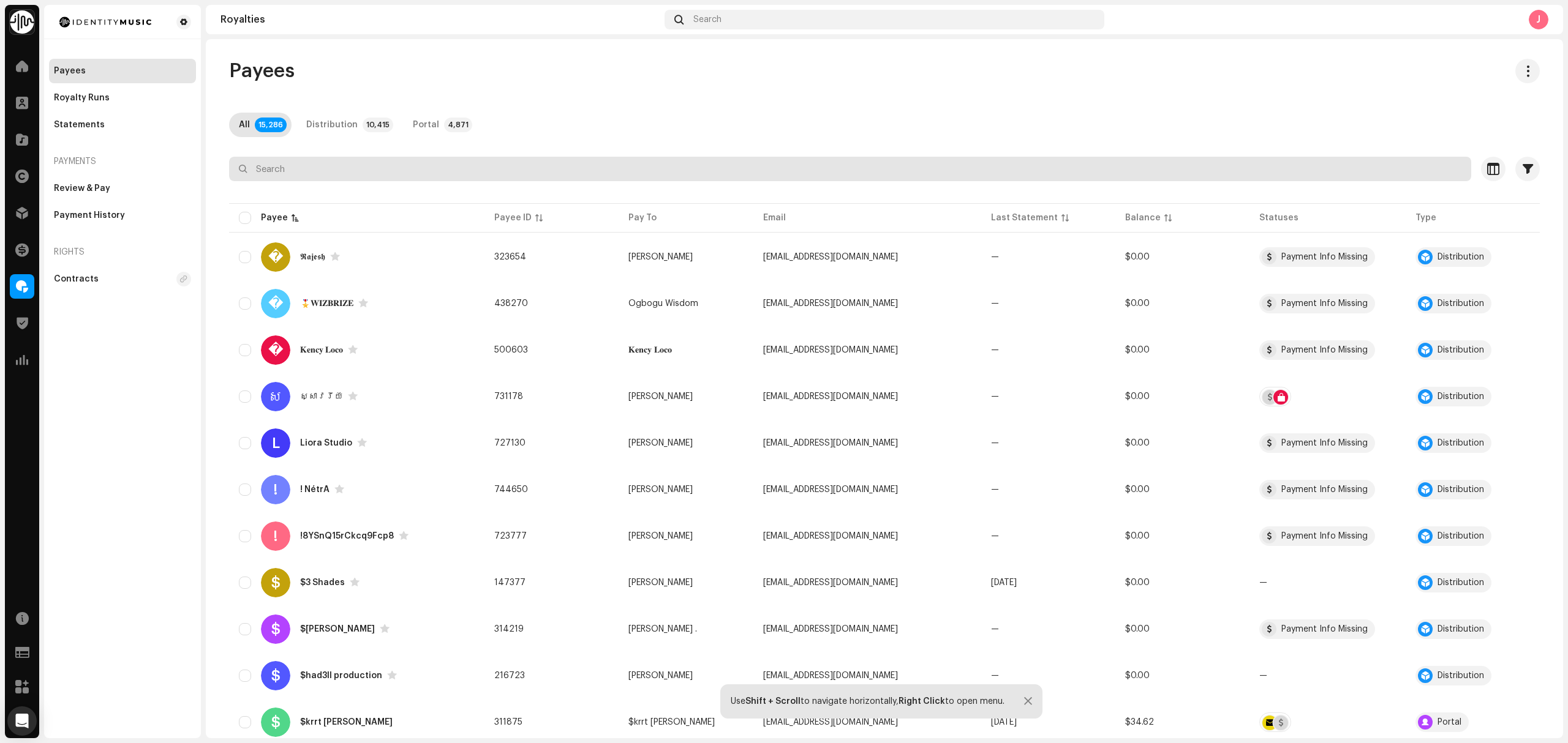
paste input "[EMAIL_ADDRESS][DOMAIN_NAME]"
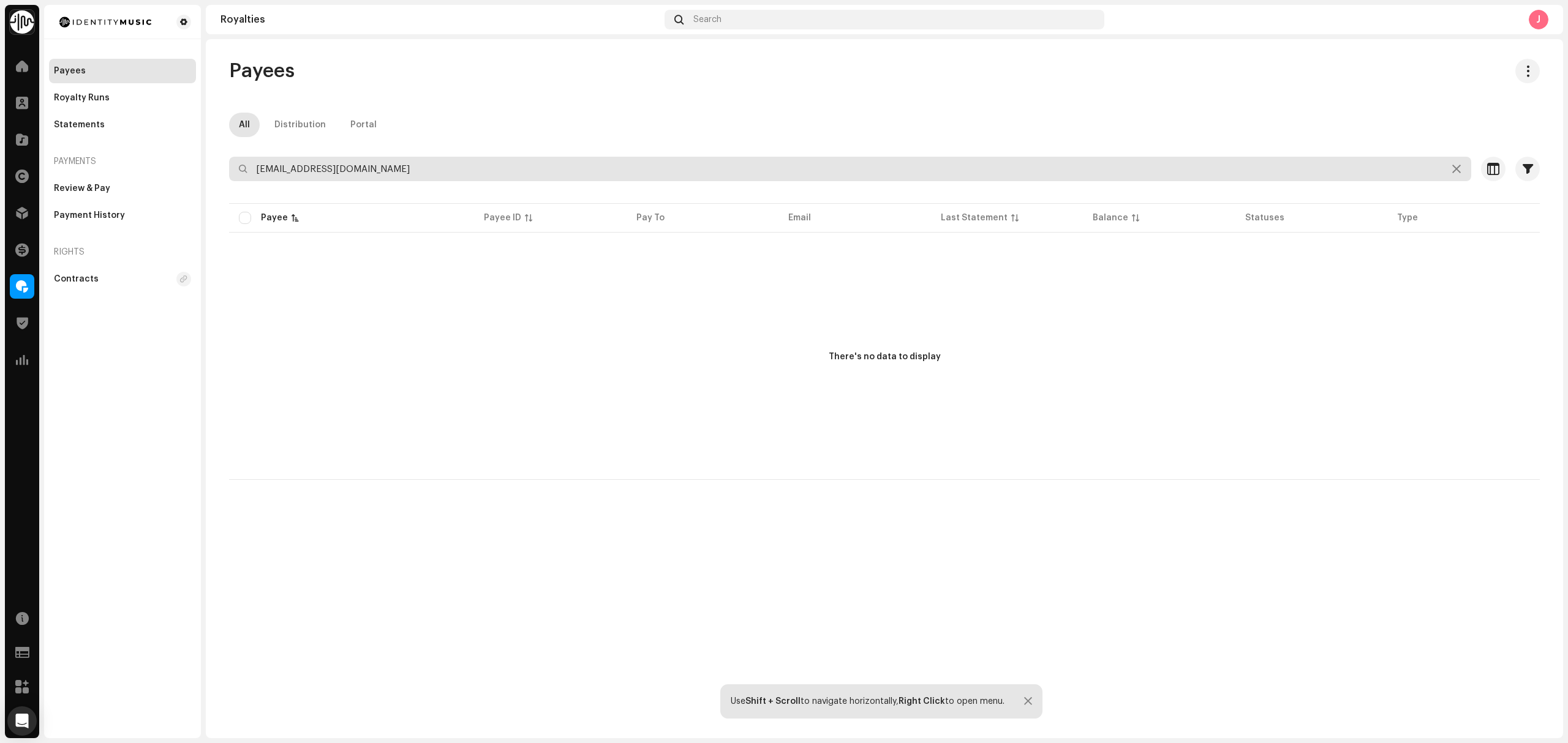
click at [262, 166] on input "[EMAIL_ADDRESS][DOMAIN_NAME]" at bounding box center [850, 168] width 1242 height 25
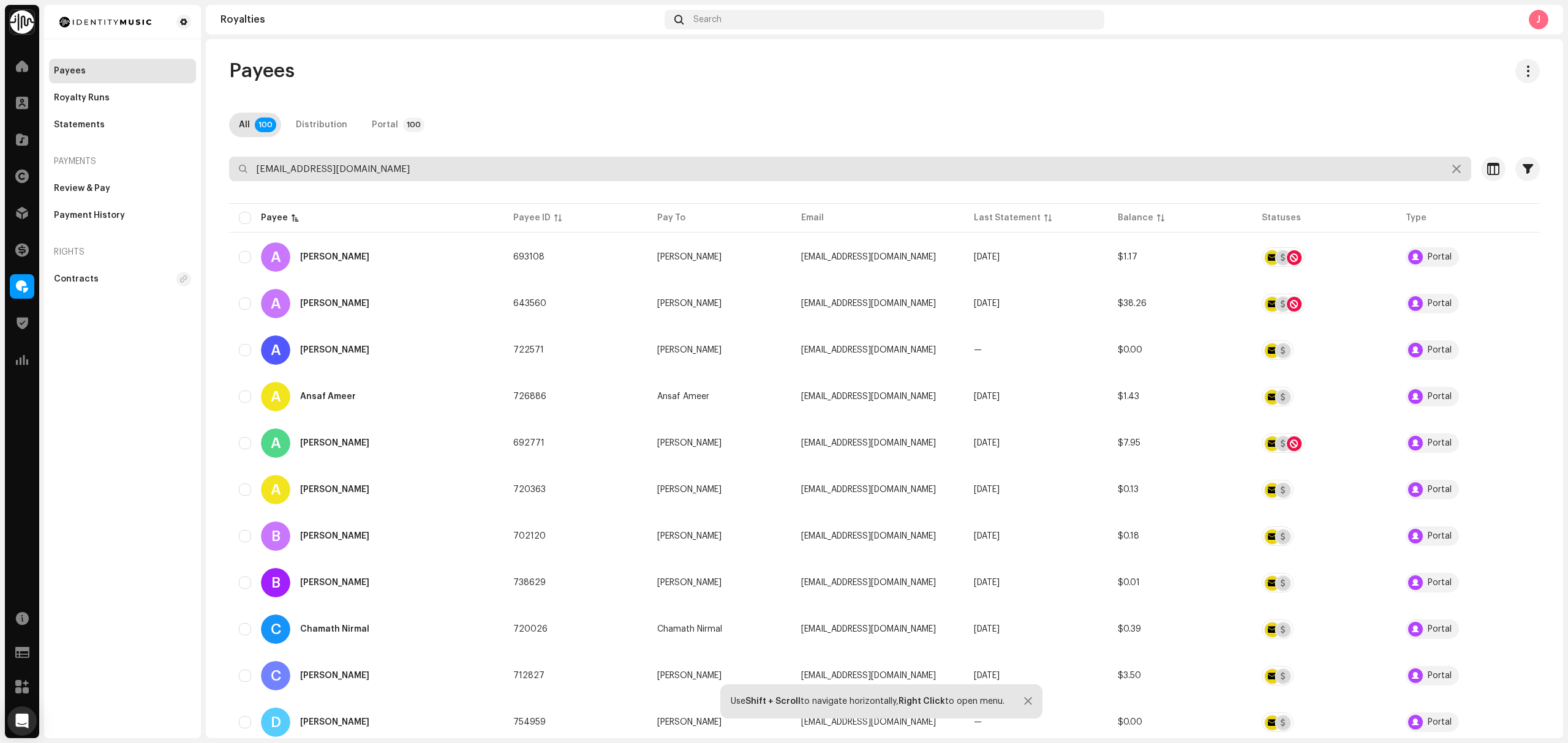
drag, startPoint x: 434, startPoint y: 166, endPoint x: 0, endPoint y: 179, distance: 434.2
click at [6, 182] on div "Identity Music Home Clients Catalog Rights Distribution Finance Royalties Trust…" at bounding box center [784, 371] width 1568 height 743
type input "R"
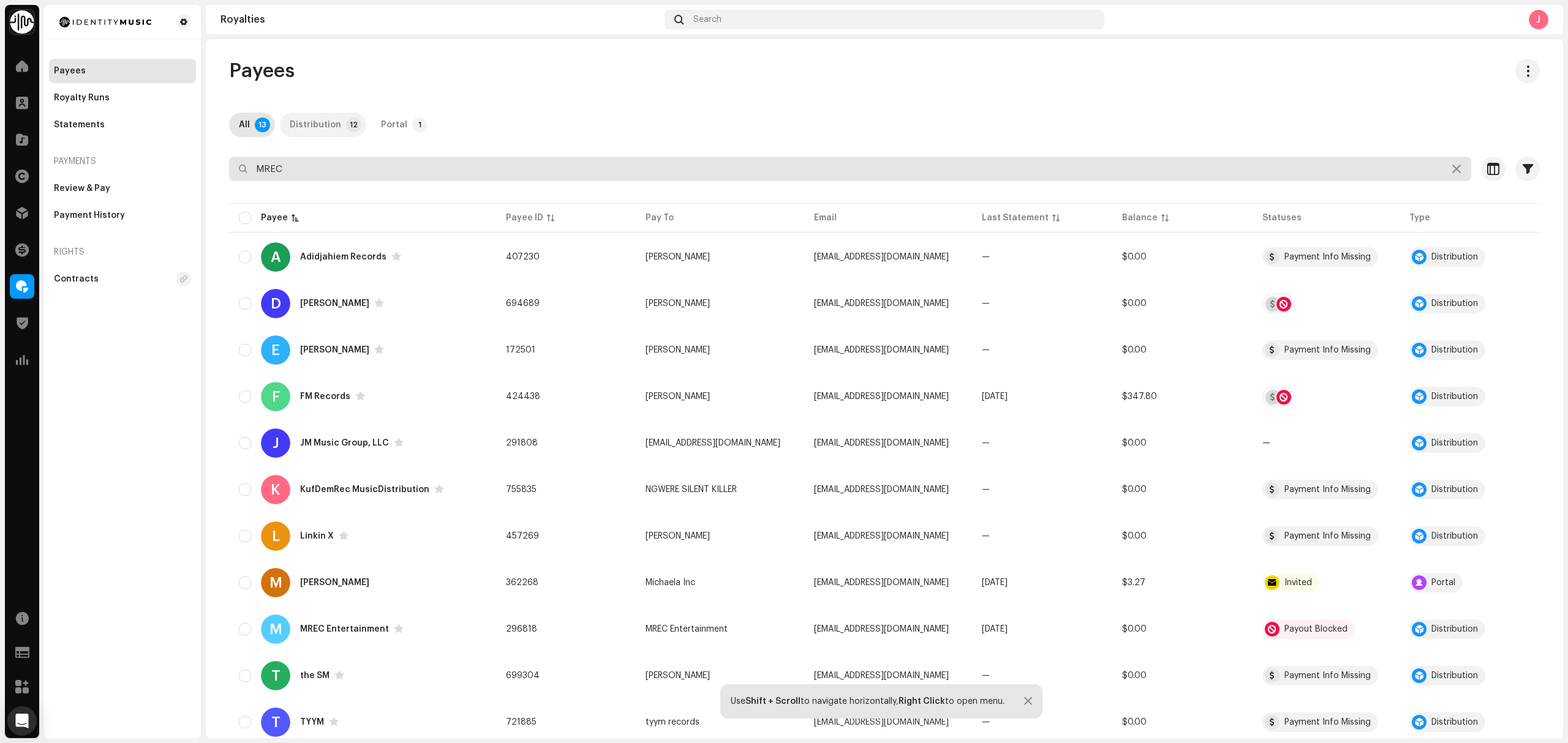
type input "MREC"
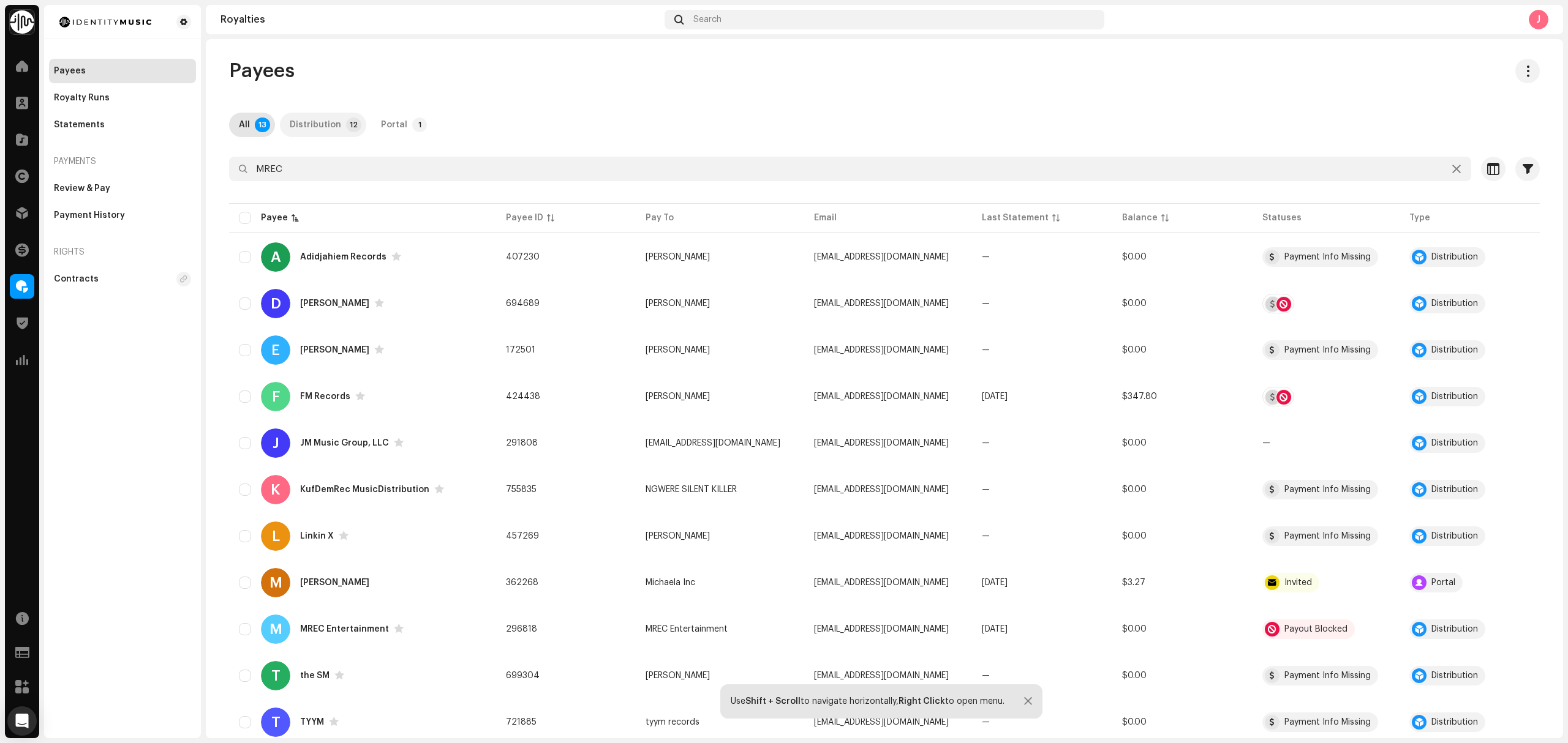
click at [321, 113] on div "Distribution" at bounding box center [315, 125] width 51 height 25
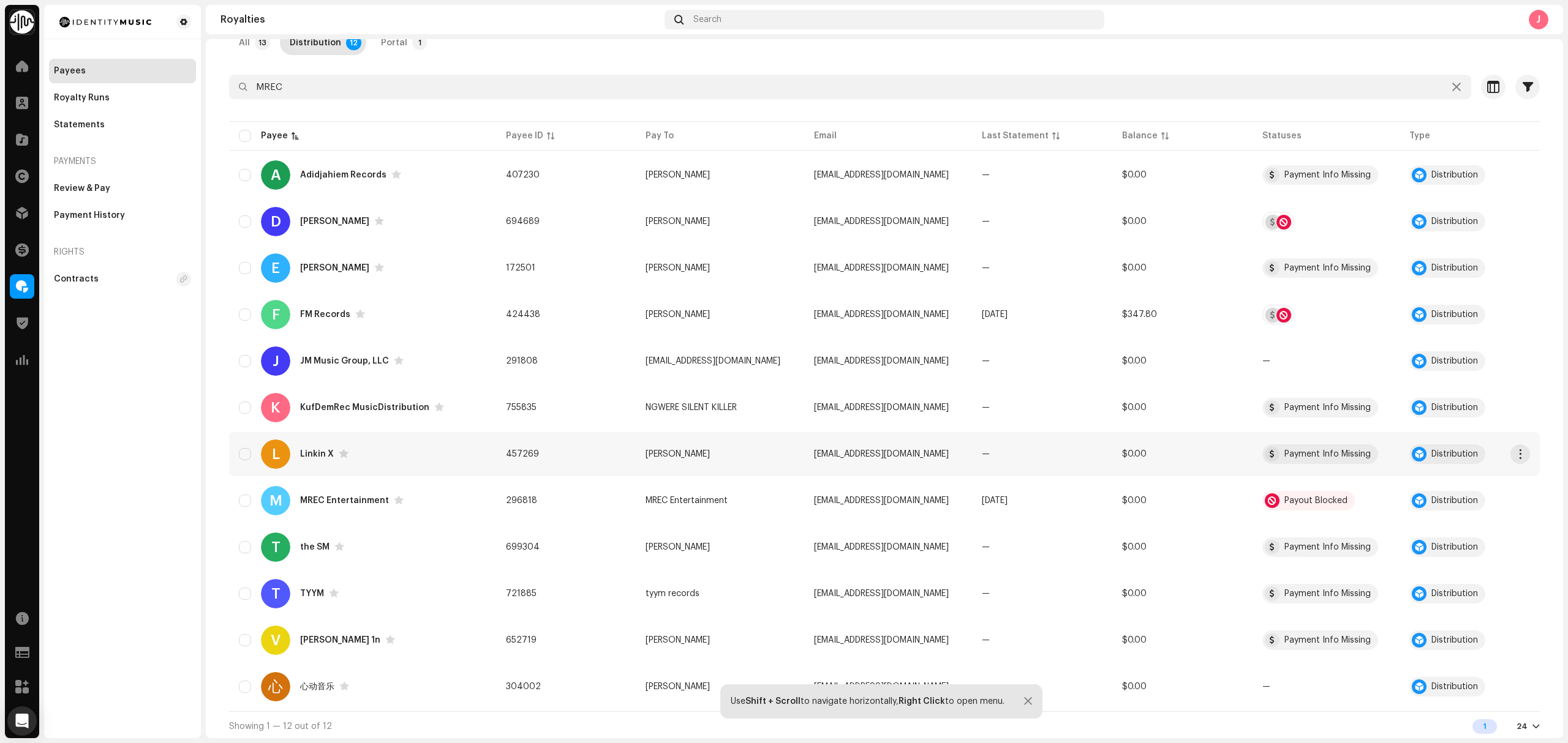
scroll to position [84, 0]
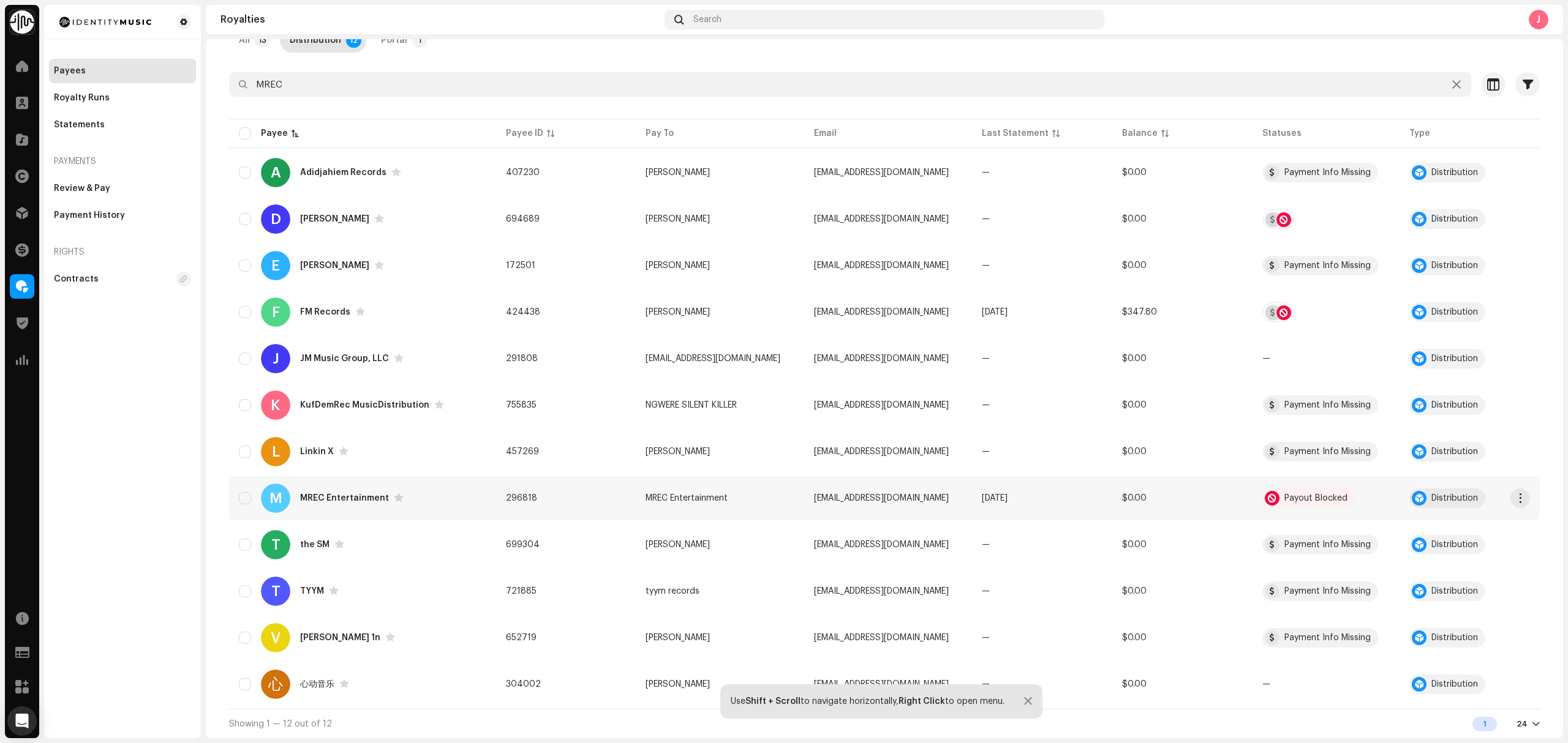
click at [444, 508] on div "M MREC Entertainment" at bounding box center [362, 498] width 248 height 29
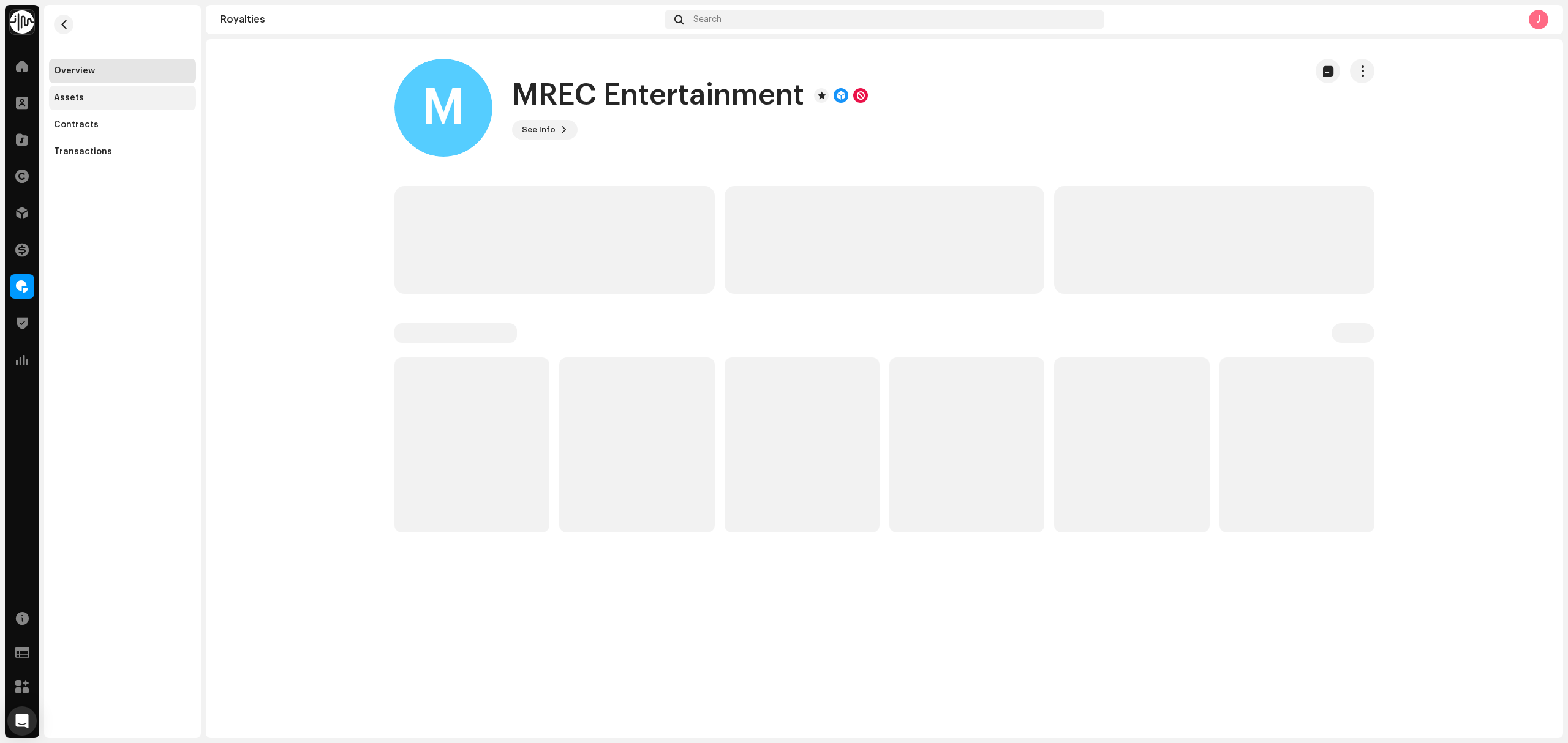
click at [86, 96] on div "Assets" at bounding box center [122, 98] width 137 height 10
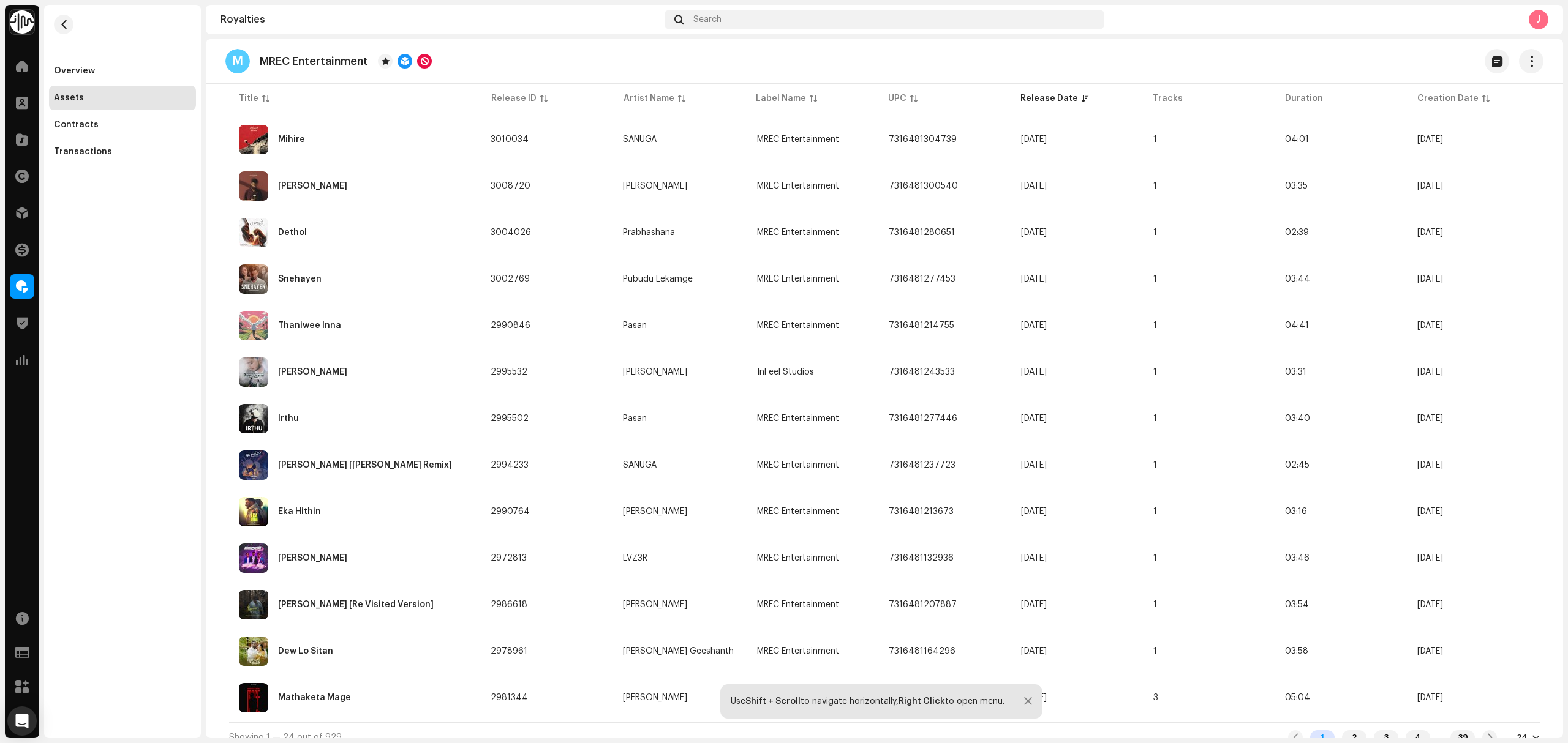
scroll to position [690, 0]
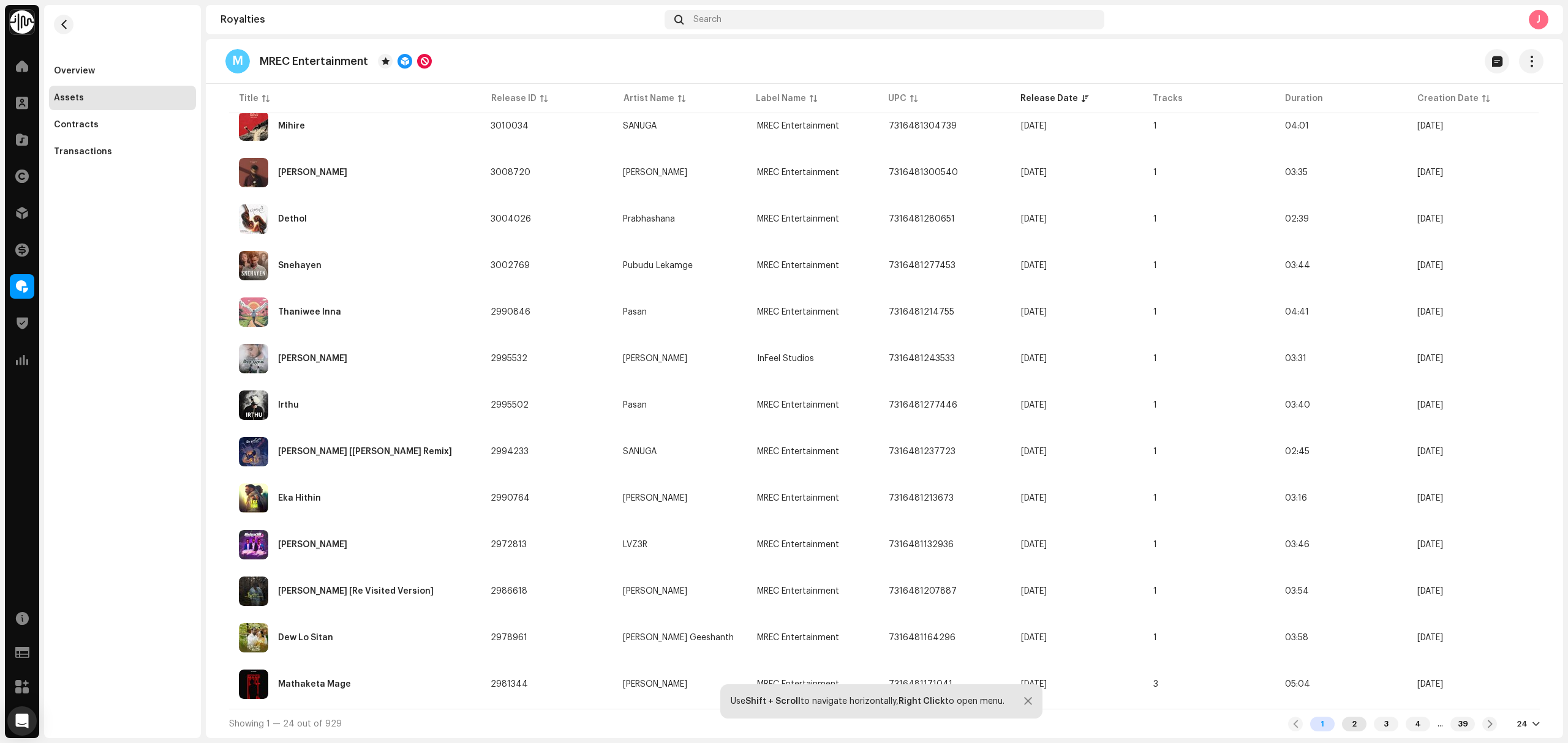
click at [1350, 726] on div "2" at bounding box center [1354, 724] width 25 height 15
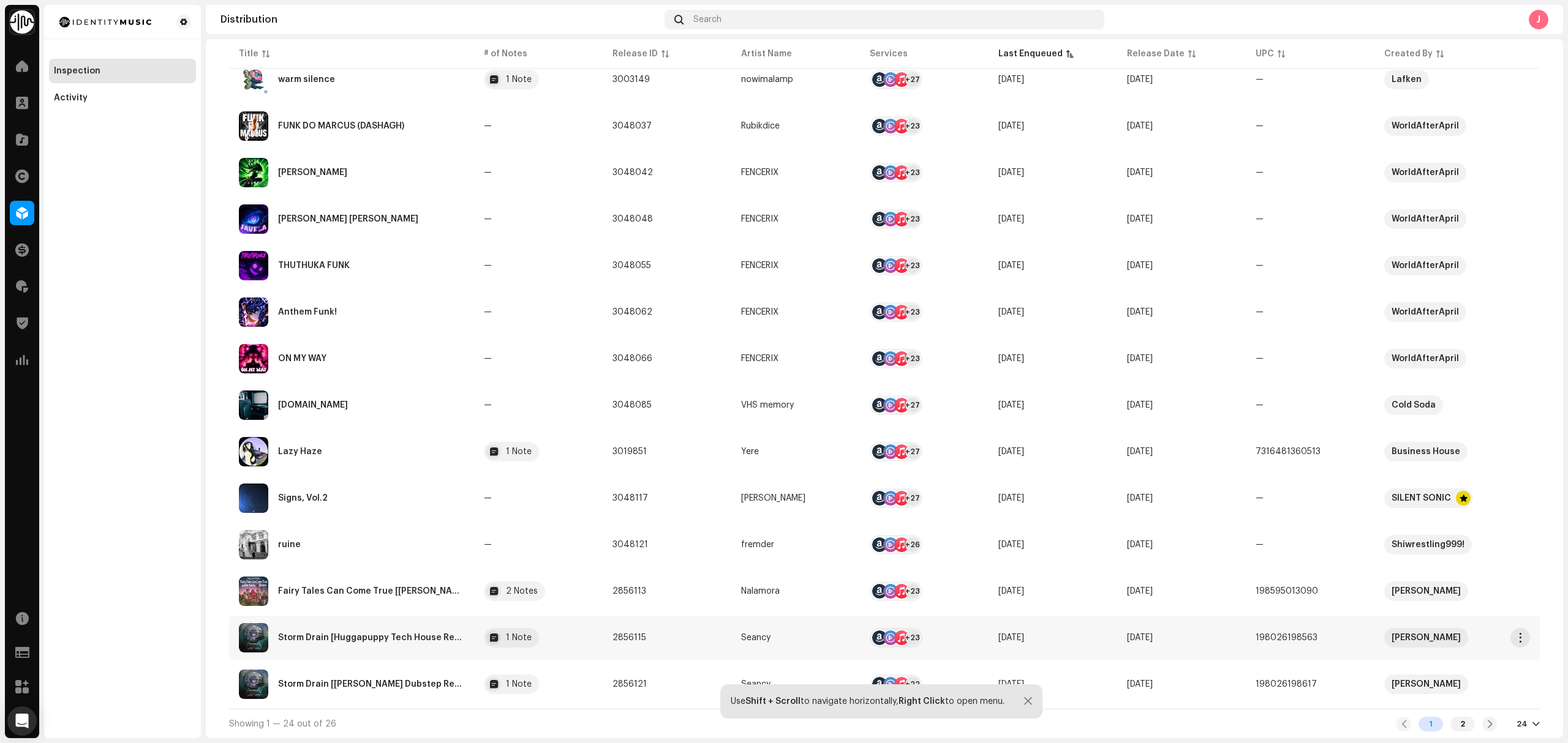
scroll to position [650, 0]
click at [1458, 725] on div "2" at bounding box center [1462, 724] width 25 height 15
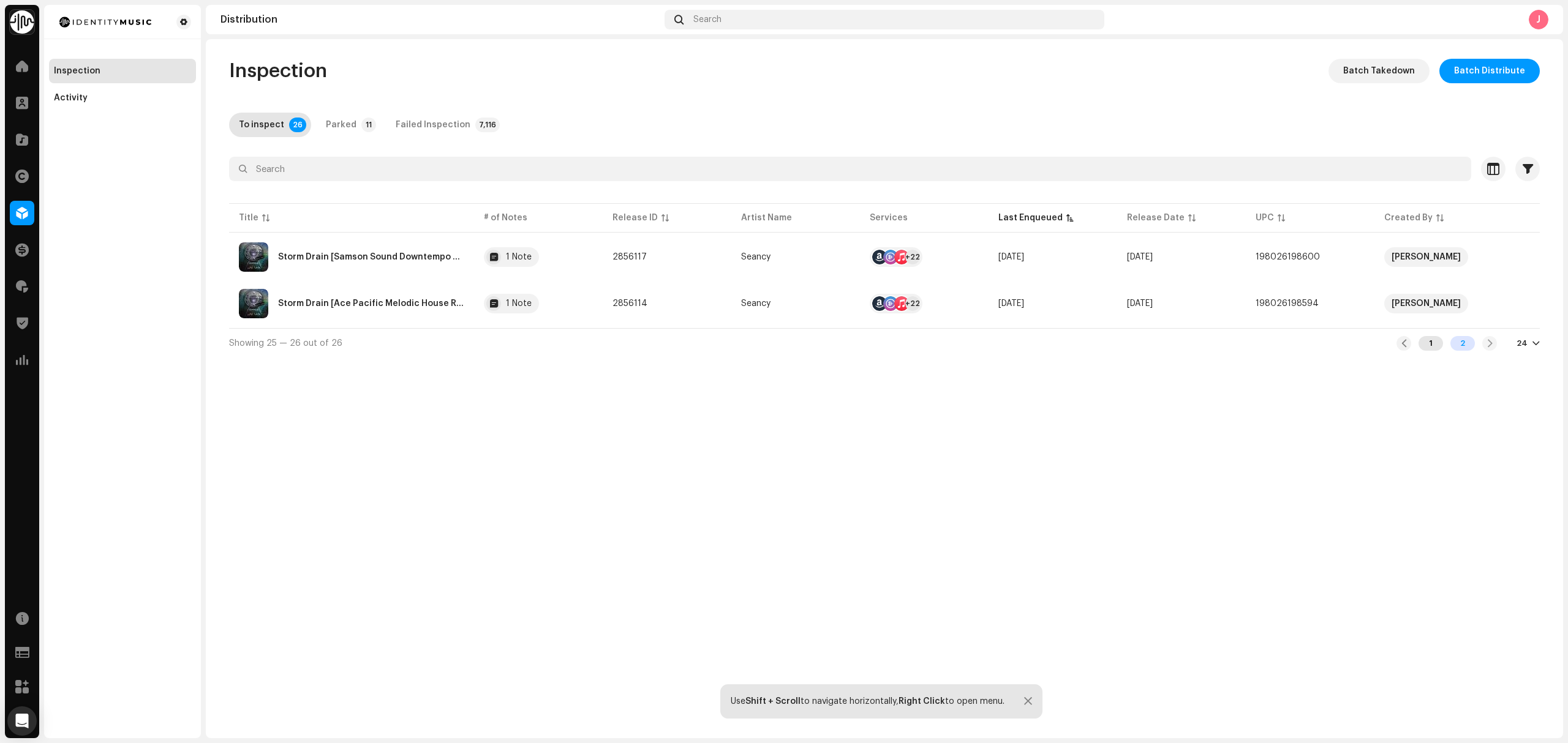
click at [1431, 349] on div "1" at bounding box center [1430, 343] width 25 height 15
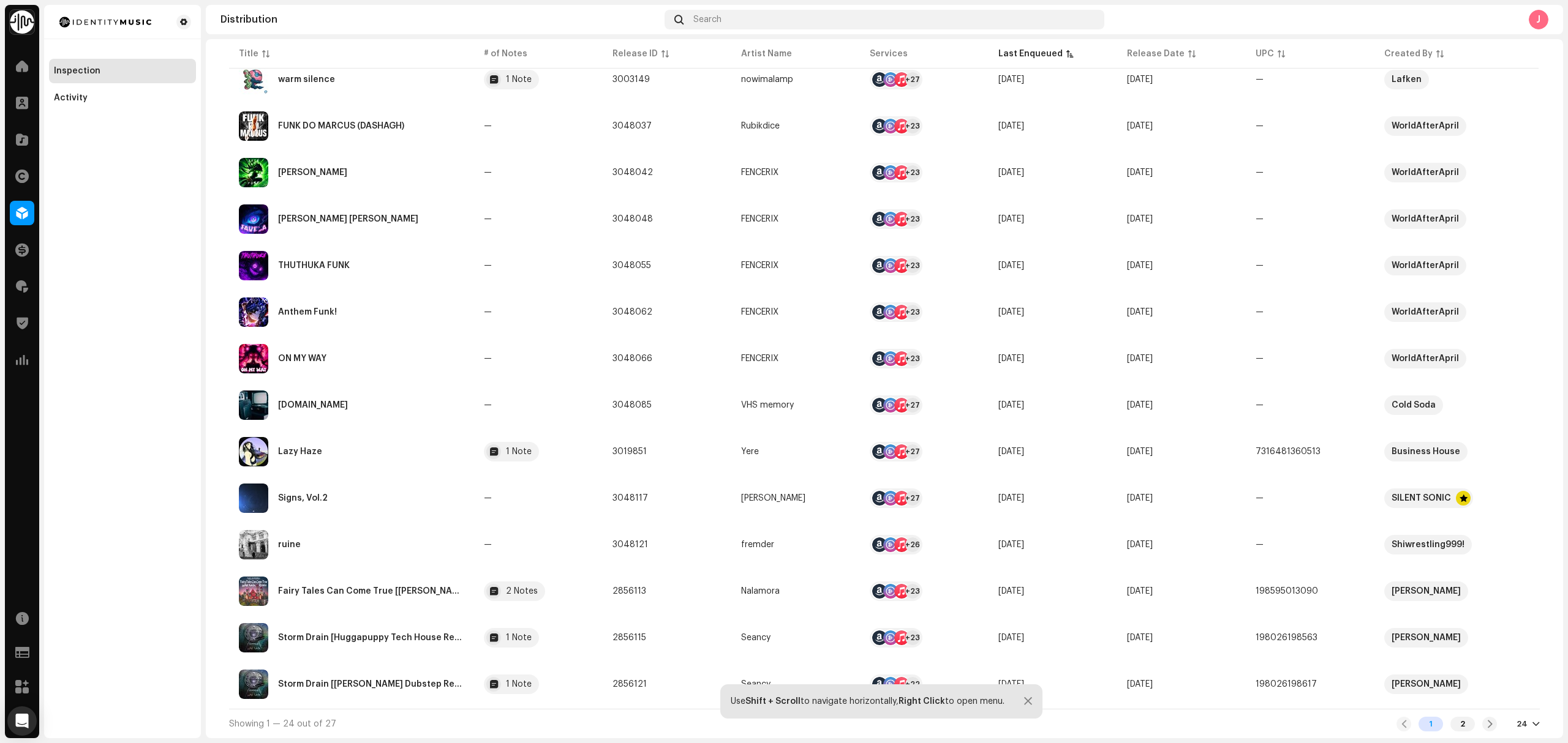
scroll to position [650, 0]
click at [1470, 716] on div "Showing 1 — 24 out of 27 1 2 24" at bounding box center [884, 724] width 1310 height 29
click at [1463, 721] on div "2" at bounding box center [1462, 724] width 25 height 15
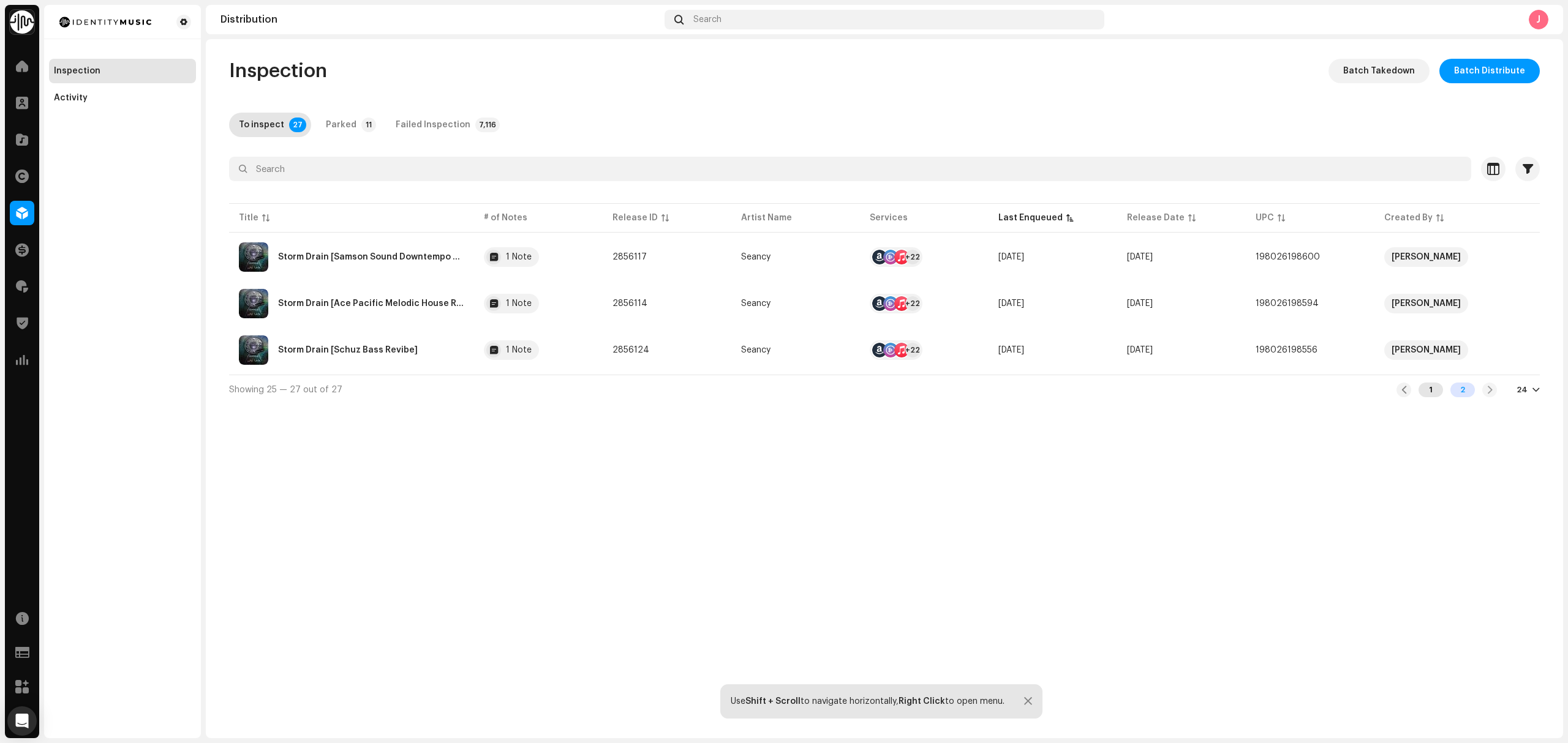
click at [1434, 389] on div "1" at bounding box center [1430, 389] width 25 height 15
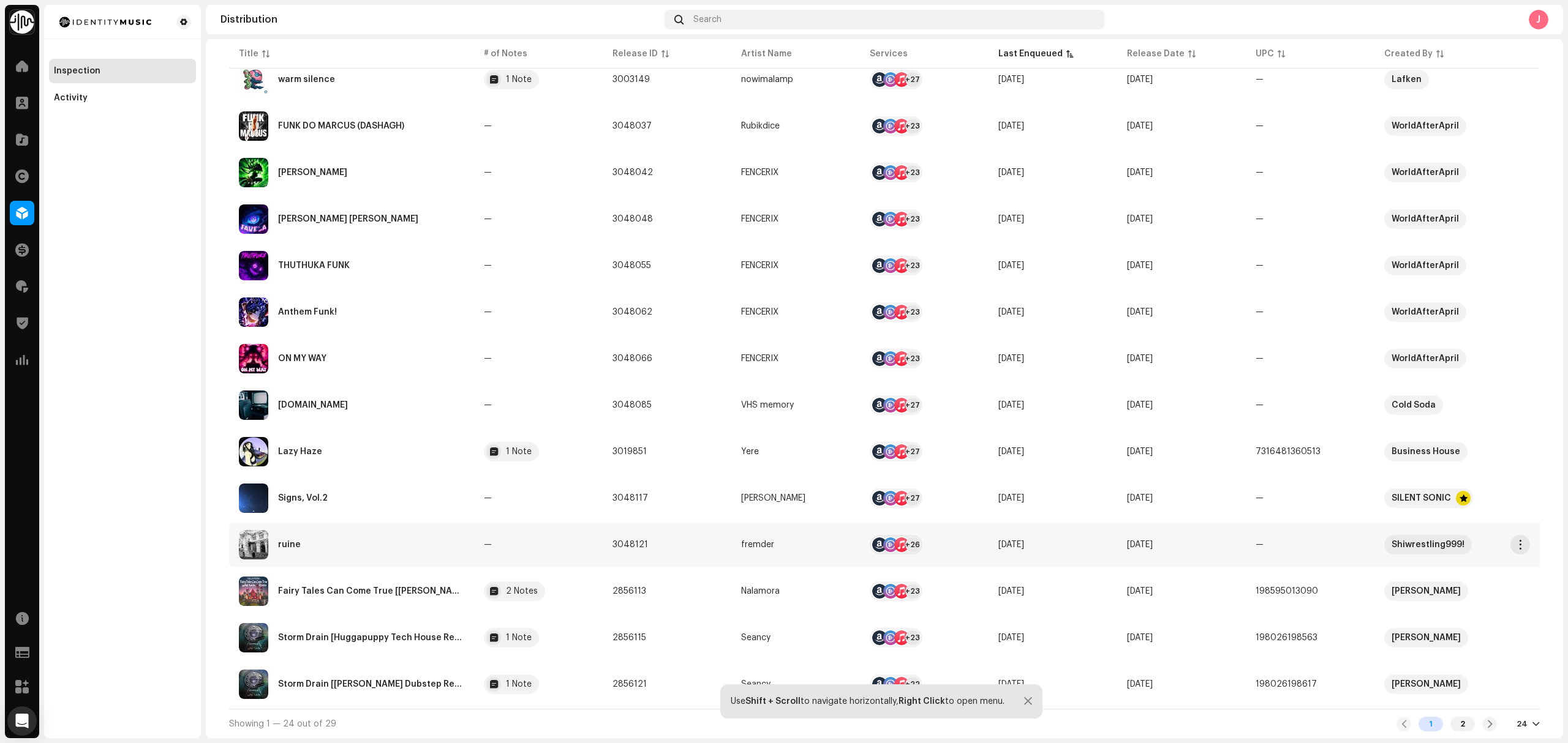
scroll to position [650, 0]
click at [1456, 725] on div "2" at bounding box center [1462, 724] width 25 height 15
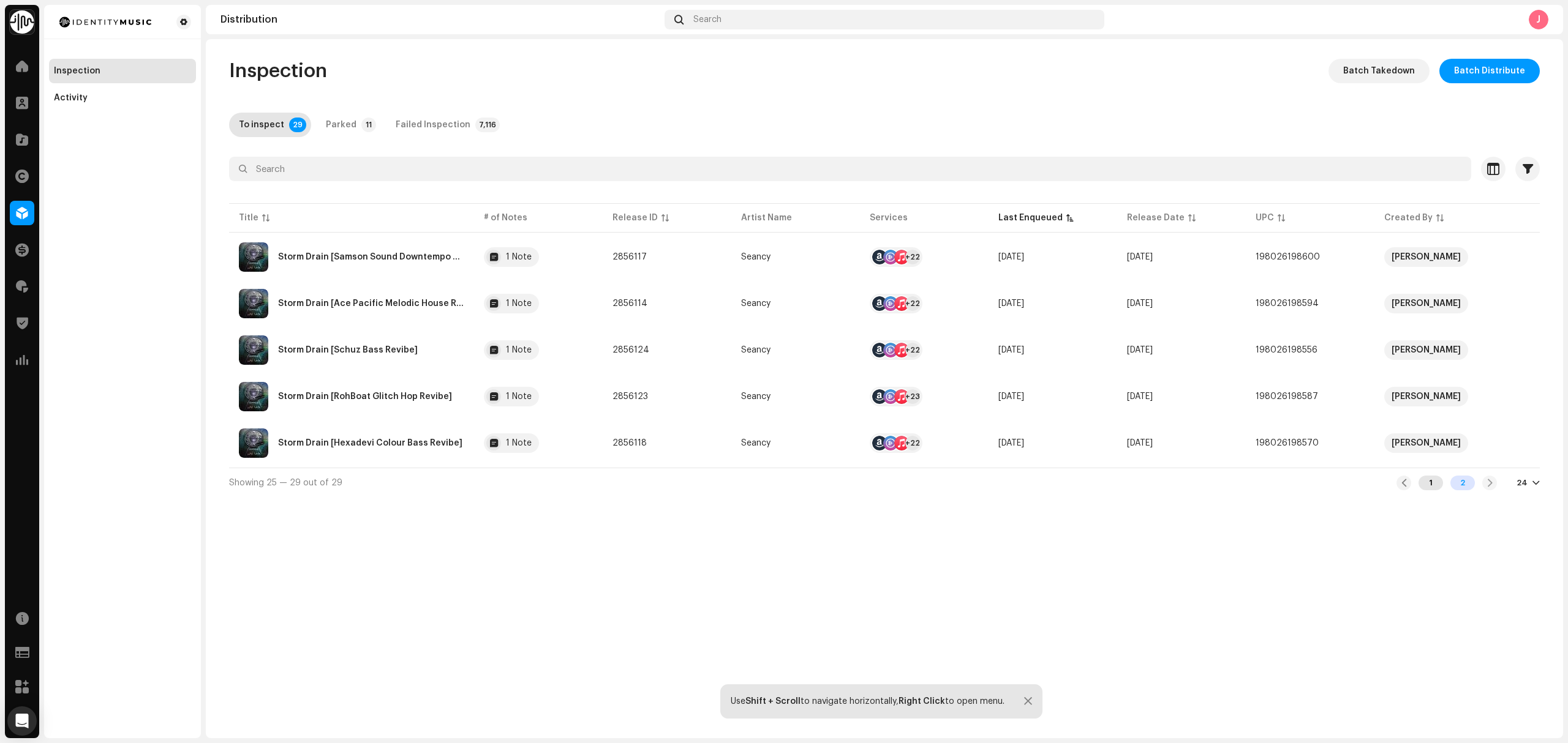
click at [1433, 488] on div "1" at bounding box center [1430, 483] width 25 height 15
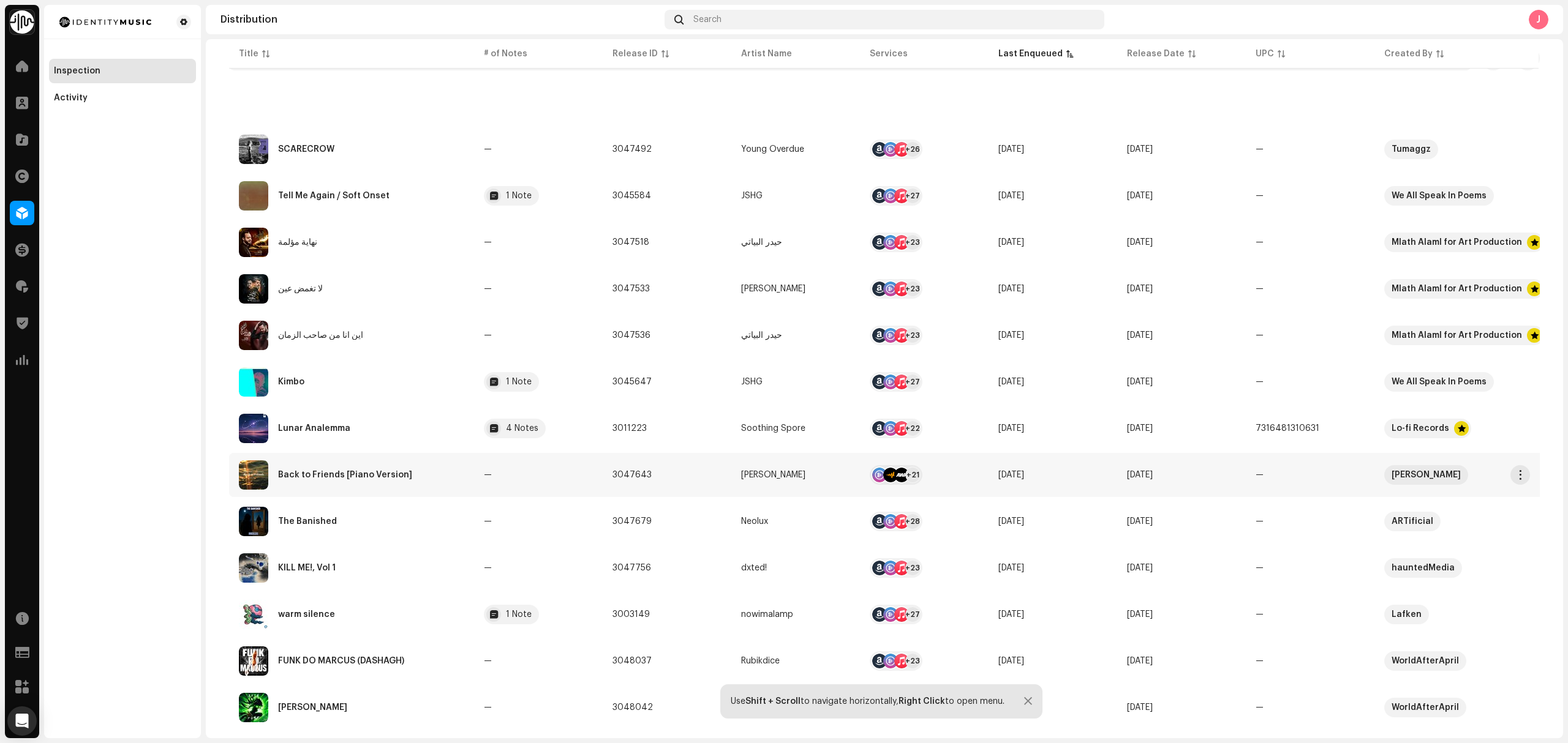
scroll to position [326, 0]
